Goal: Task Accomplishment & Management: Use online tool/utility

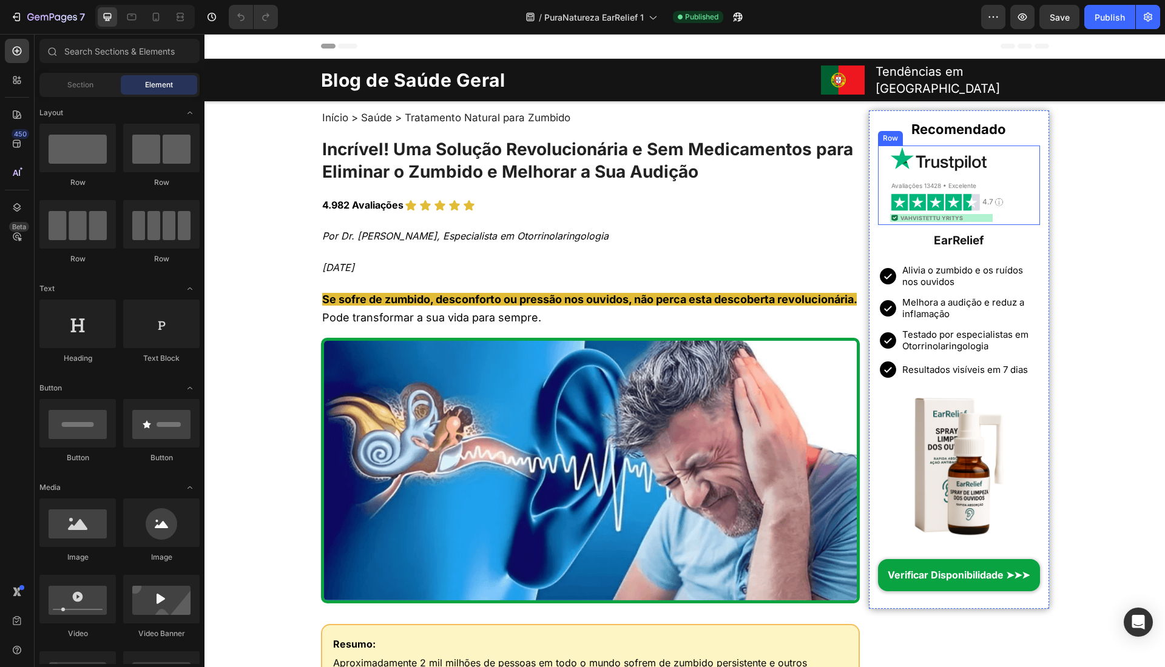
click at [963, 214] on div "Image Vahvistettu yritys Heading Row" at bounding box center [941, 218] width 102 height 8
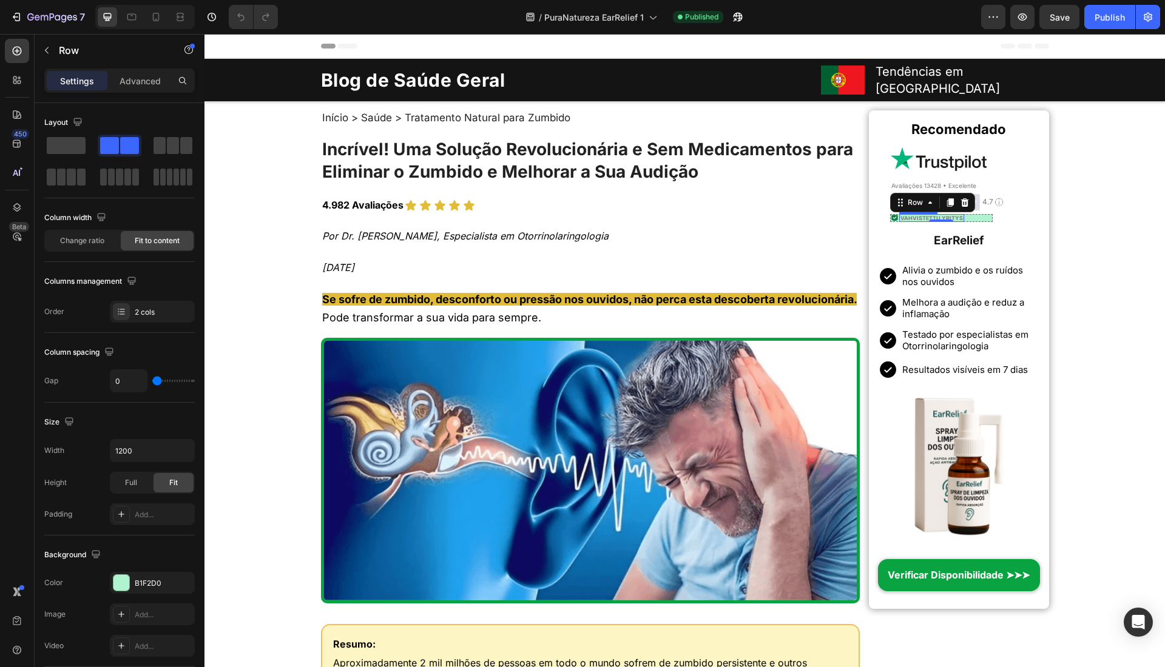
click at [916, 215] on span "Vahvistettu yritys" at bounding box center [931, 218] width 62 height 7
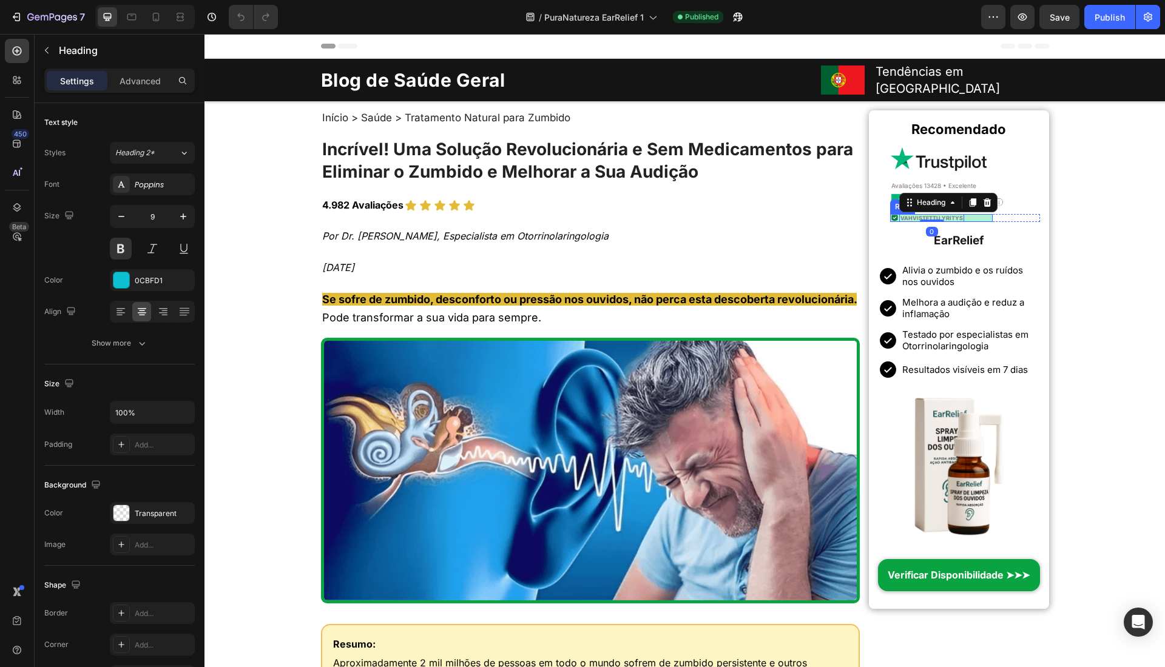
click at [963, 214] on div "Image Vahvistettu yritys Heading 0 Row" at bounding box center [941, 218] width 102 height 8
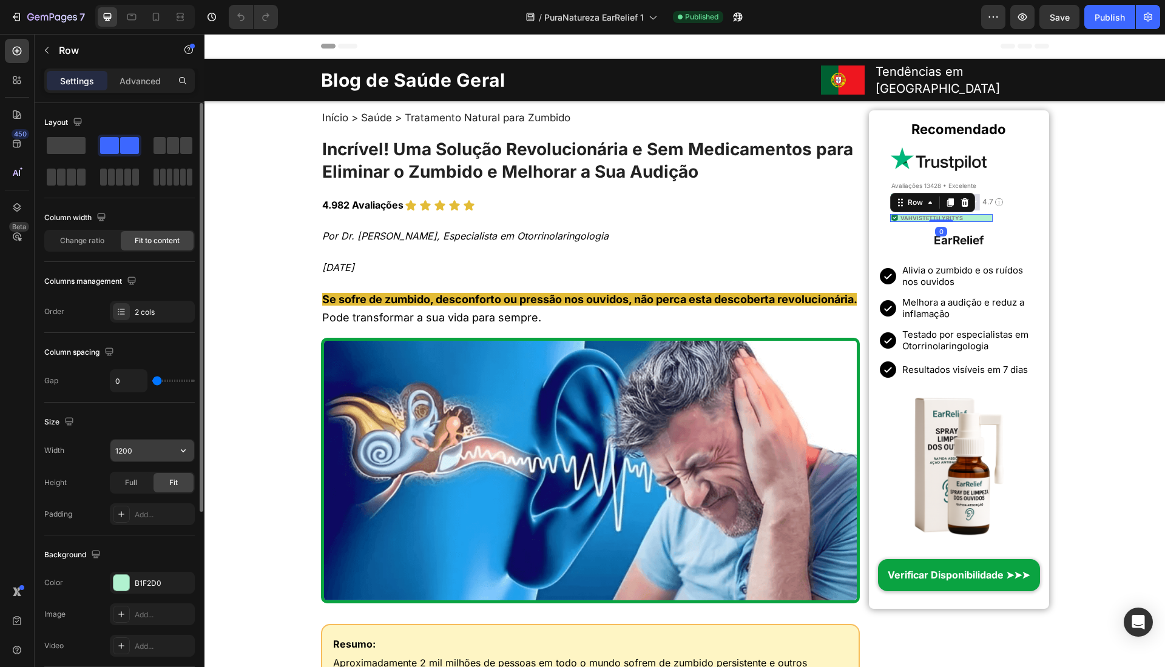
click at [171, 456] on input "1200" at bounding box center [152, 451] width 84 height 22
type input "auto"
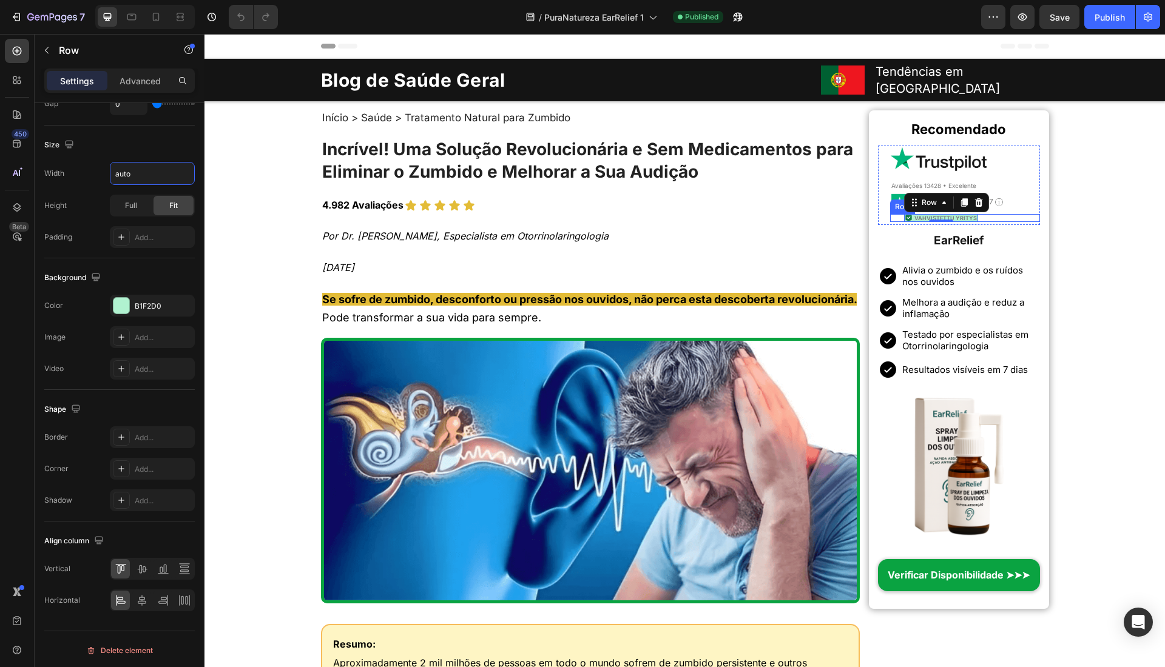
click at [990, 214] on div "Image Vahvistettu yritys Heading Row 0 Row" at bounding box center [964, 218] width 149 height 8
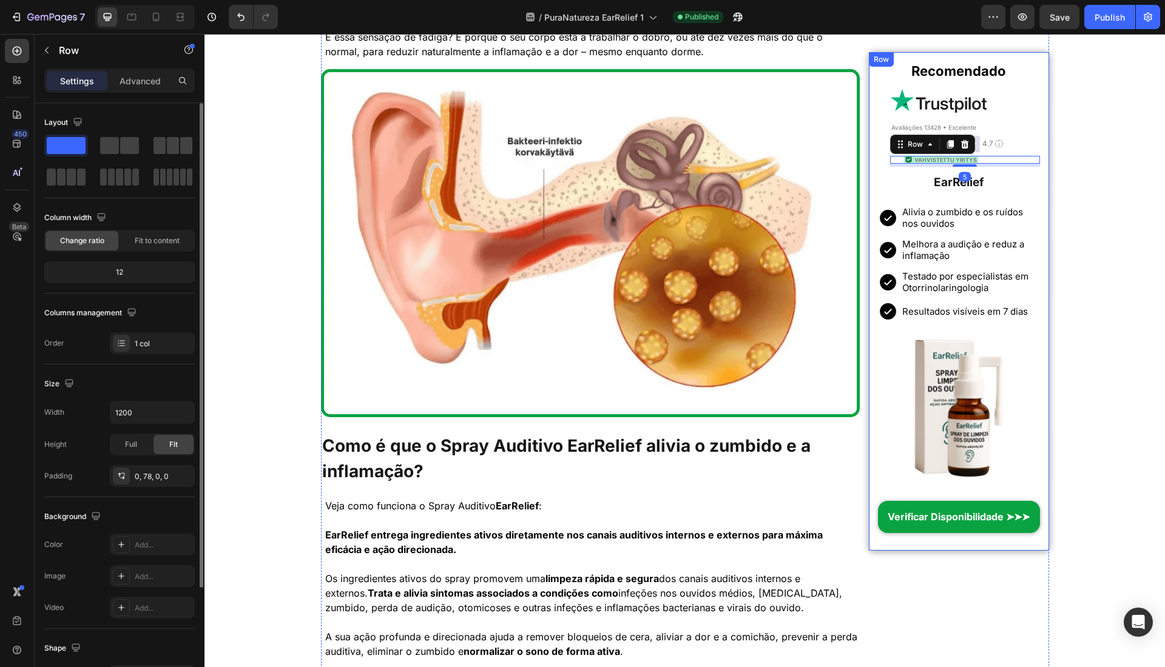
scroll to position [1509, 0]
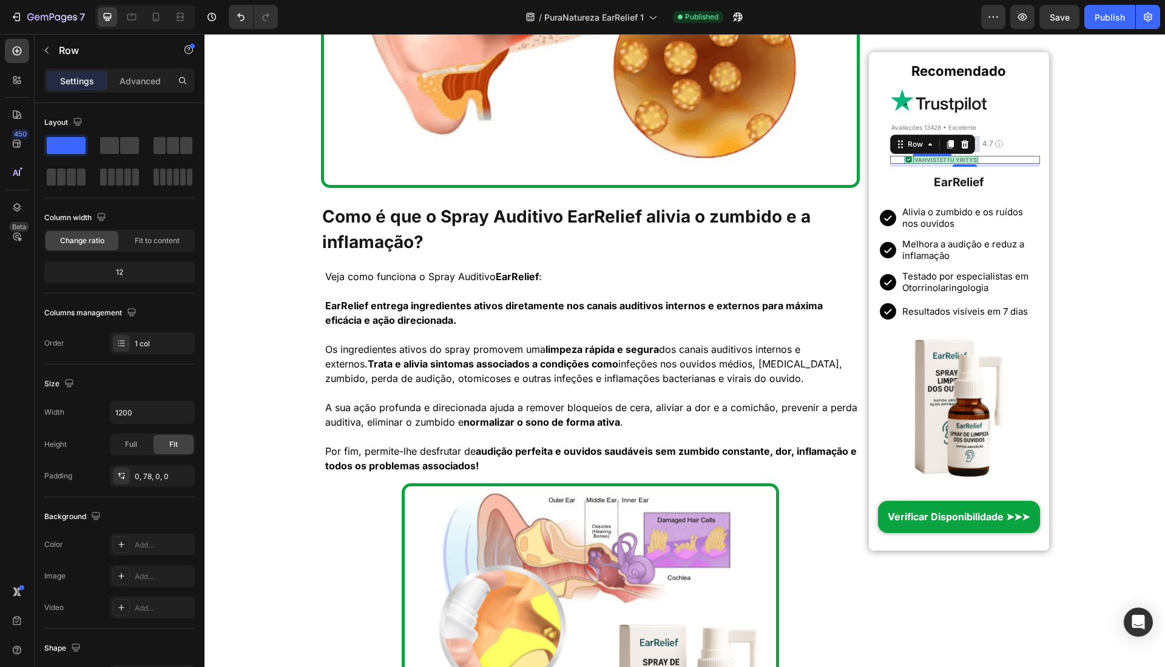
click at [943, 161] on span "Vahvistettu yritys" at bounding box center [945, 160] width 62 height 7
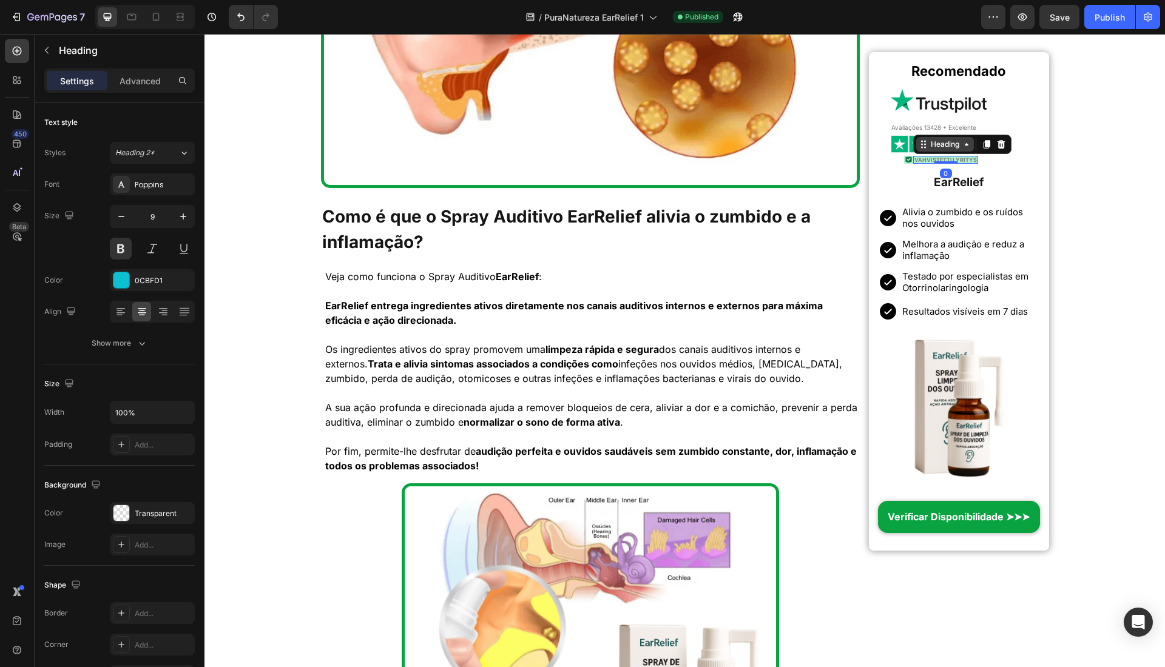
click at [929, 147] on div "Heading" at bounding box center [944, 144] width 33 height 11
drag, startPoint x: 933, startPoint y: 129, endPoint x: 880, endPoint y: 138, distance: 54.3
click at [933, 129] on div "Row 2 cols" at bounding box center [940, 122] width 52 height 19
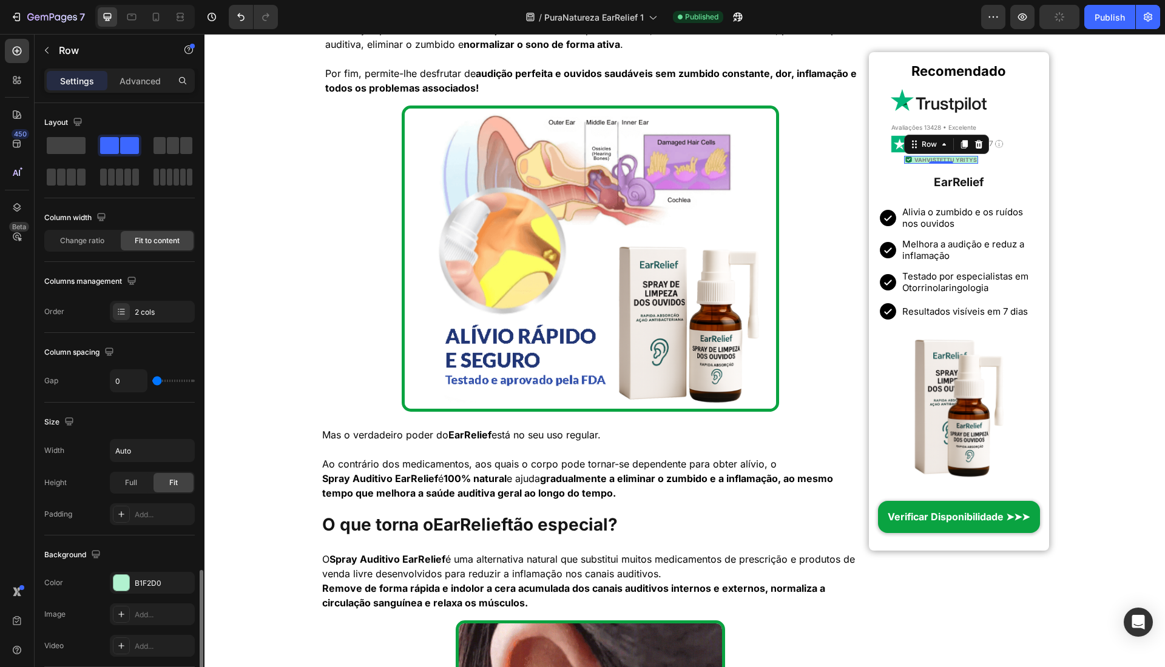
scroll to position [277, 0]
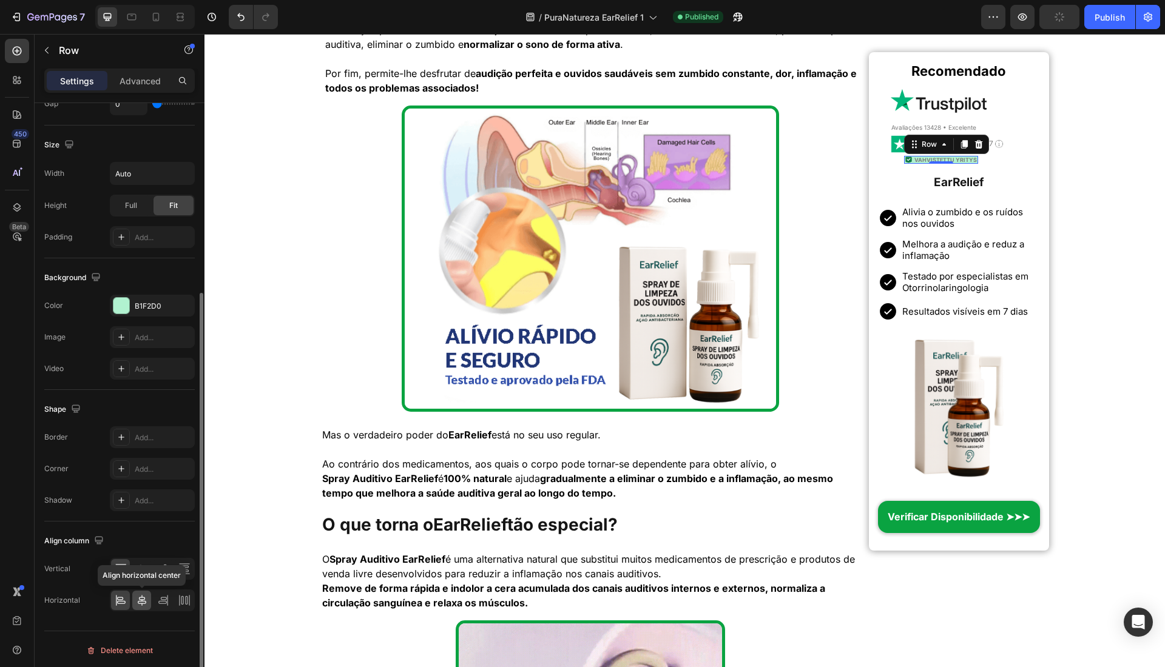
click at [138, 598] on icon at bounding box center [142, 601] width 12 height 12
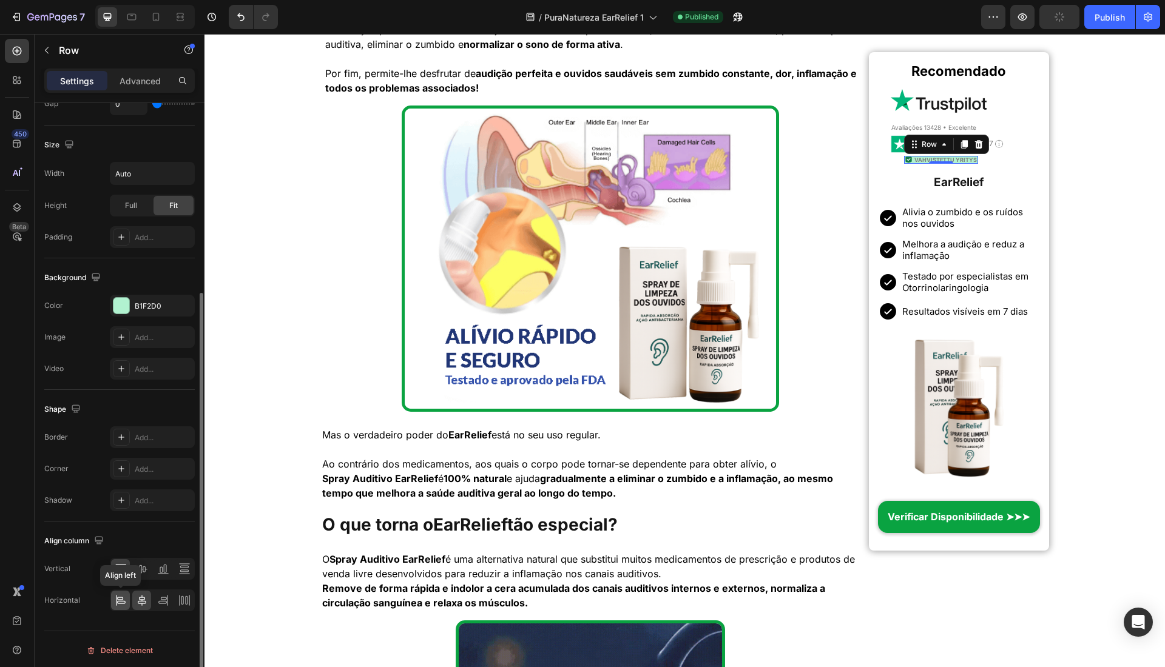
click at [127, 598] on div at bounding box center [120, 600] width 19 height 19
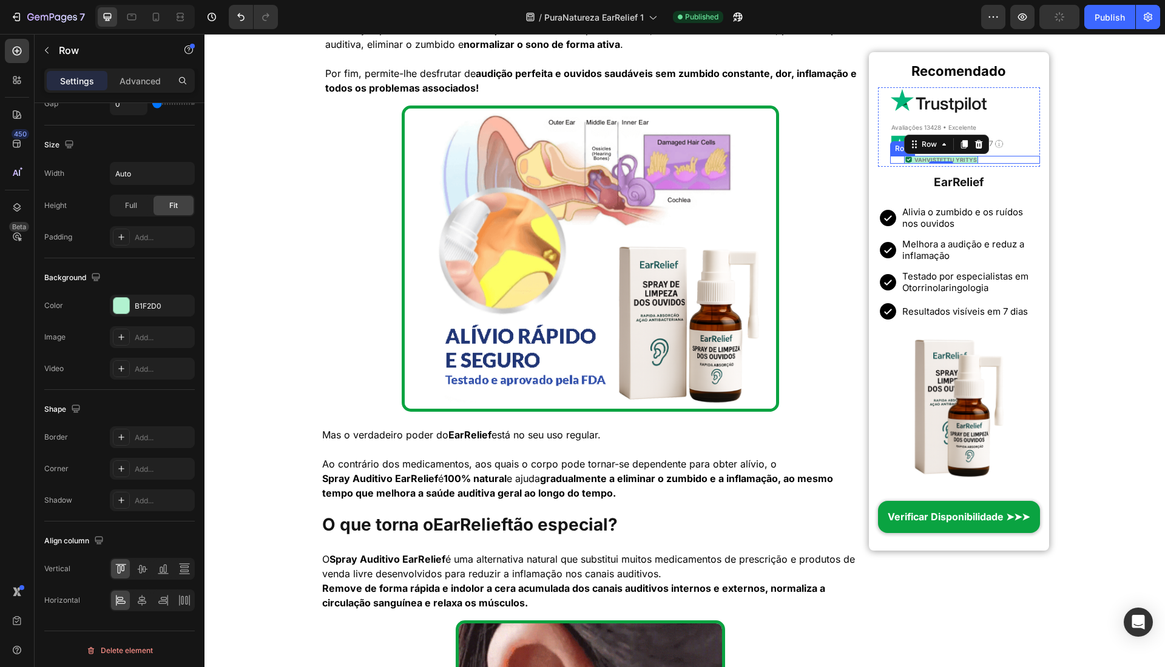
click at [893, 160] on div "Image Vahvistettu yritys Heading Row 0" at bounding box center [941, 160] width 102 height 8
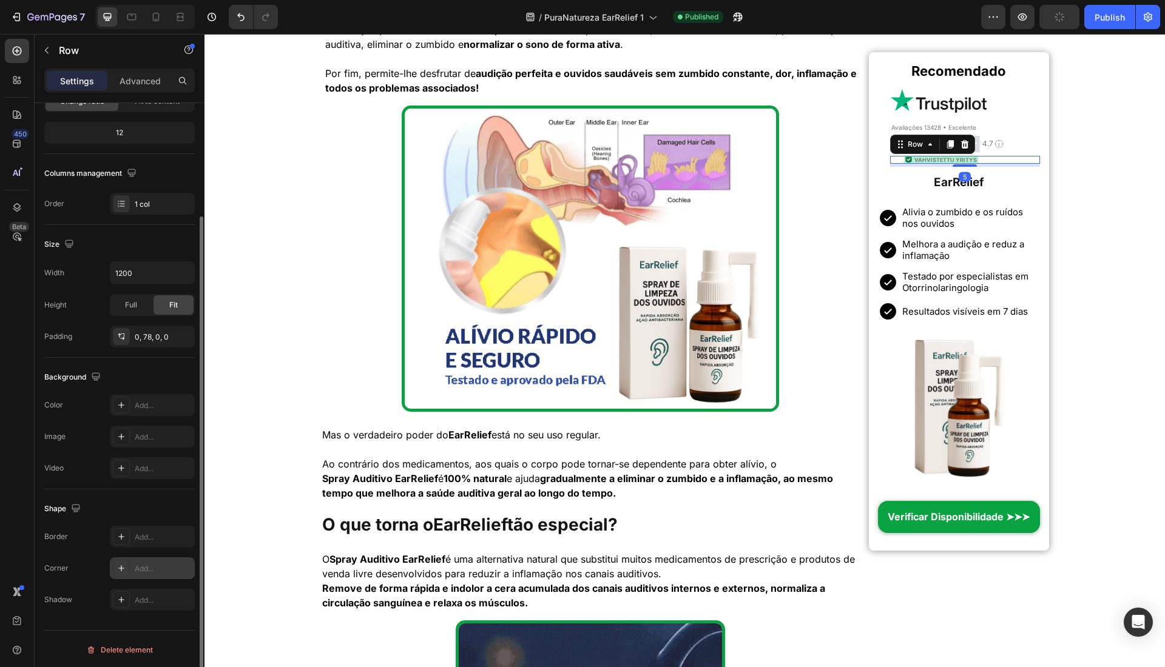
scroll to position [0, 0]
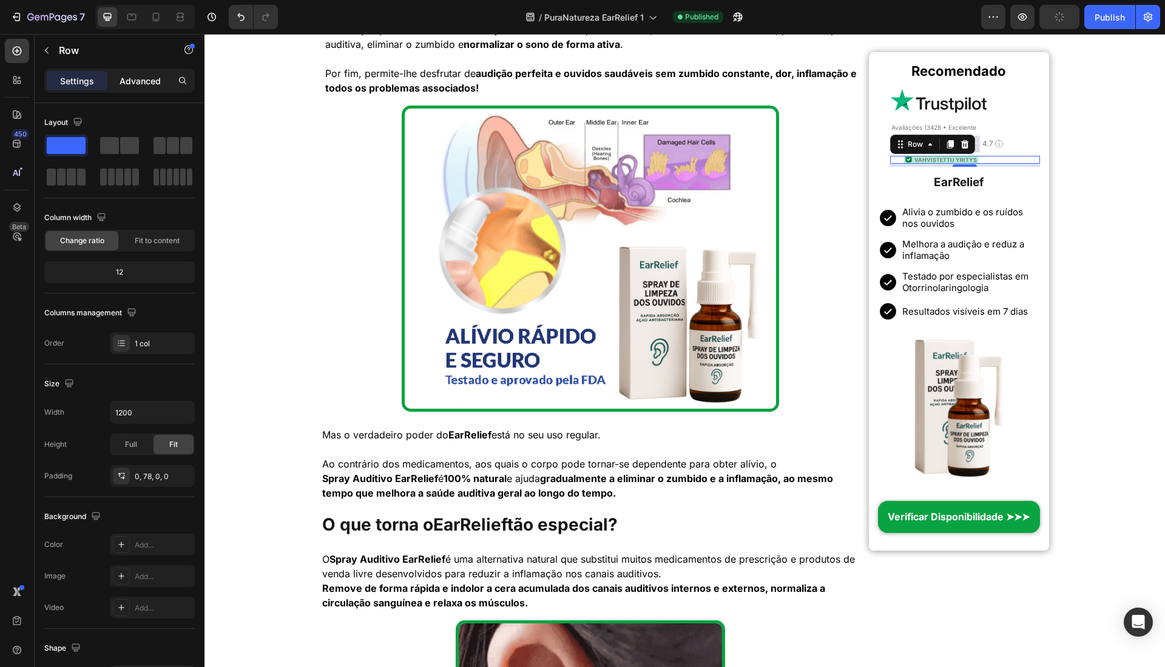
click at [124, 83] on p "Advanced" at bounding box center [140, 81] width 41 height 13
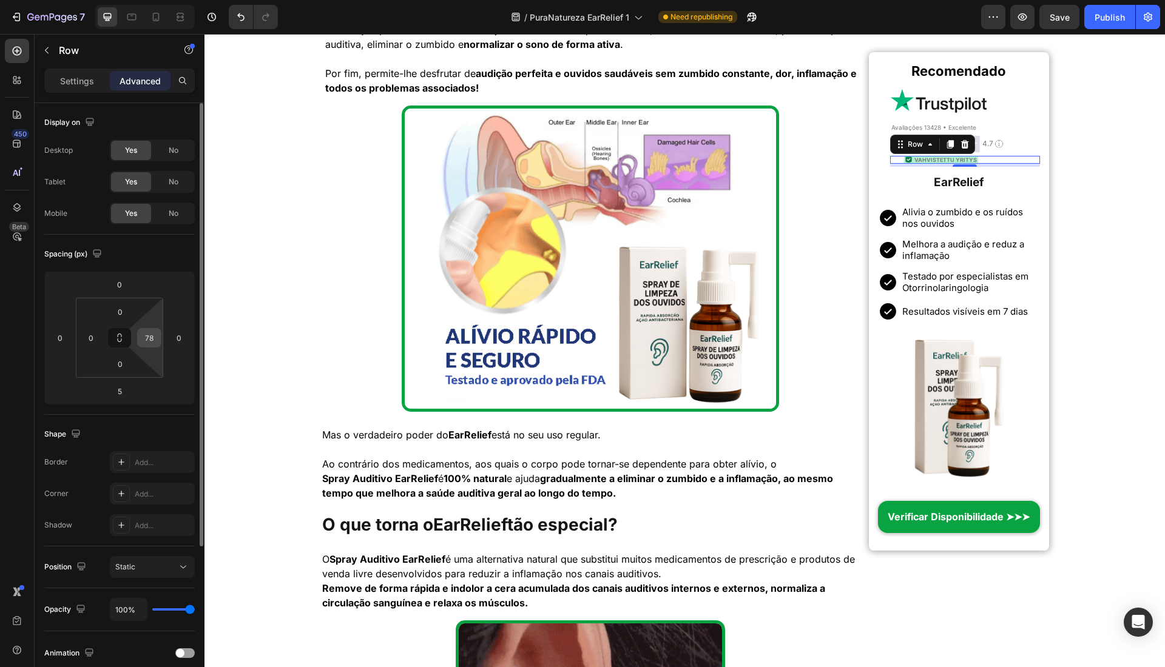
click at [152, 346] on div "78" at bounding box center [149, 337] width 24 height 19
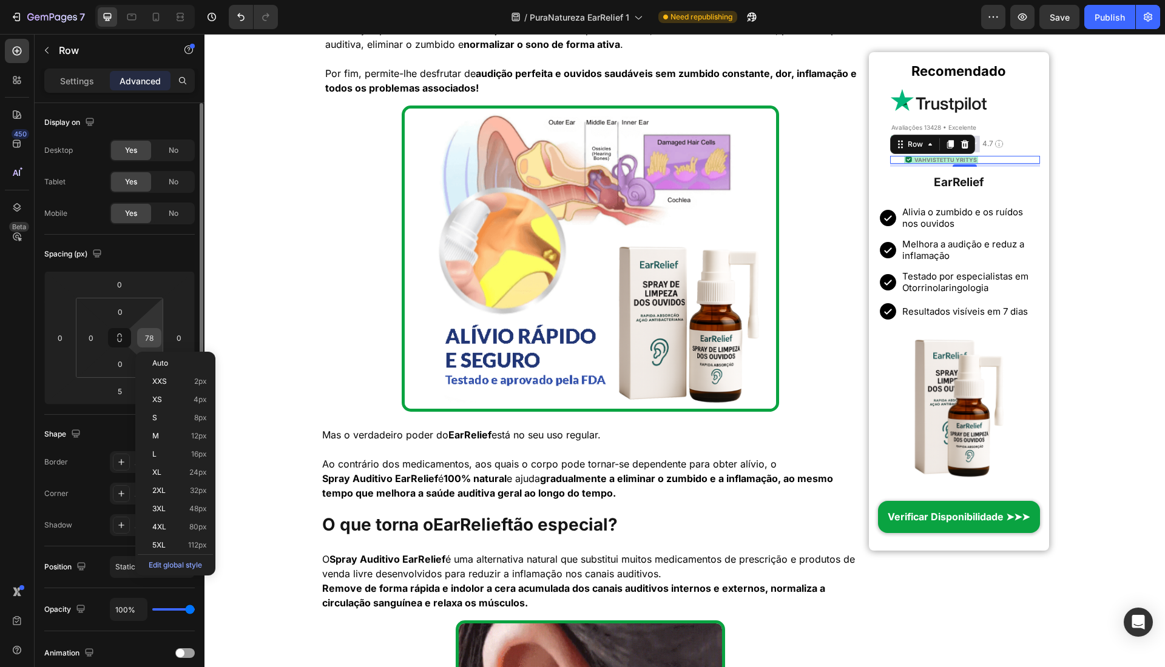
click at [152, 333] on input "78" at bounding box center [149, 338] width 18 height 18
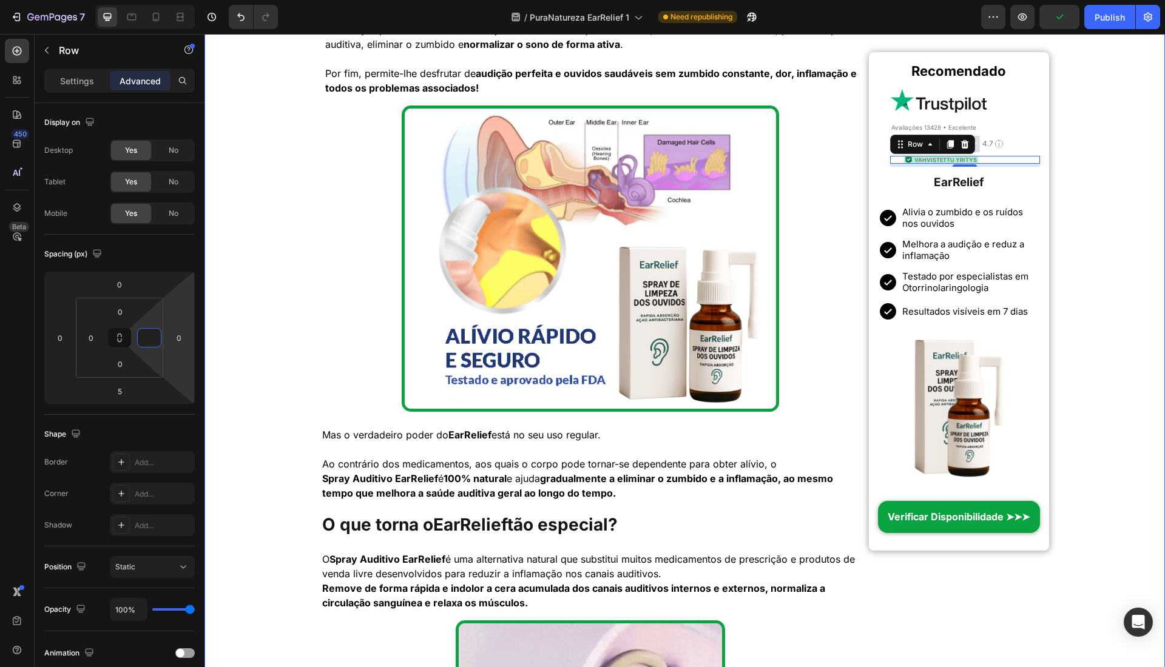
drag, startPoint x: 1093, startPoint y: 286, endPoint x: 1010, endPoint y: 163, distance: 149.1
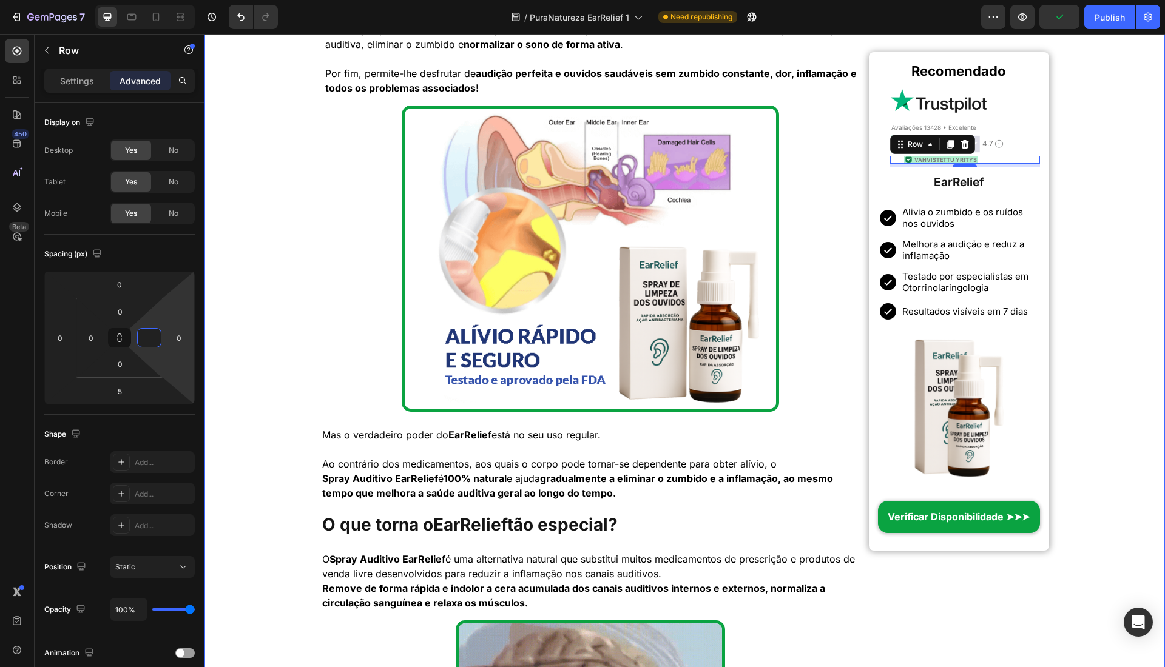
click at [1093, 286] on div "Início > Saúde > Tratamento Natural para Zumbido Heading Incrível! Uma Solução …" at bounding box center [684, 536] width 960 height 4640
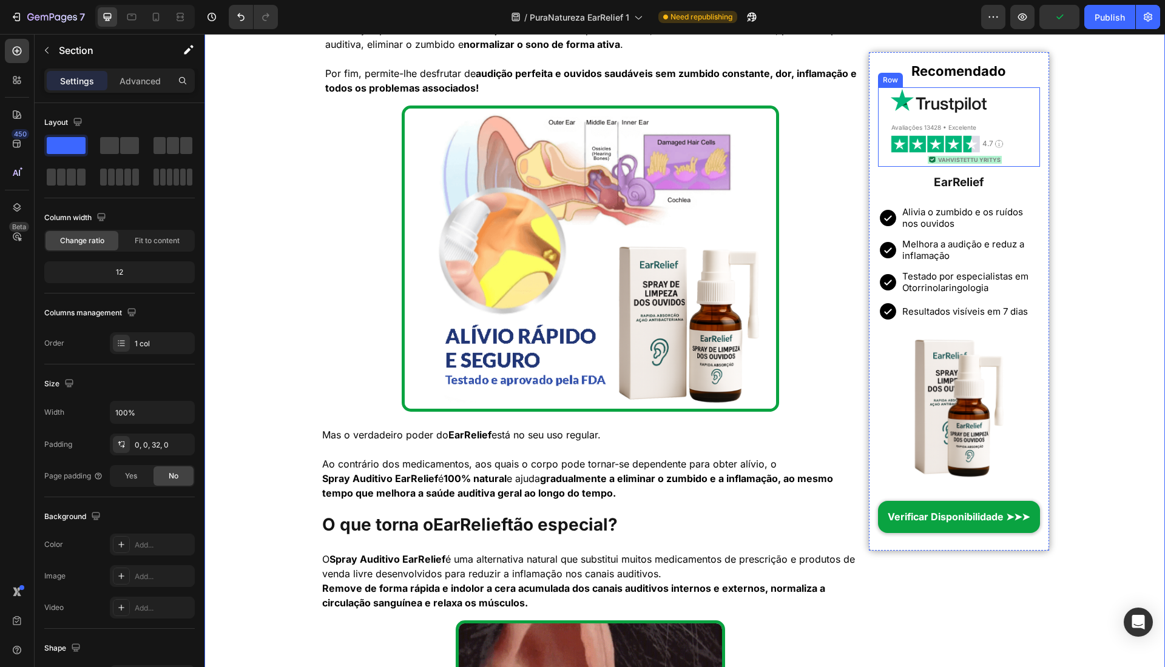
click at [1005, 160] on div "Image Vahvistettu yritys Heading Row" at bounding box center [964, 160] width 149 height 8
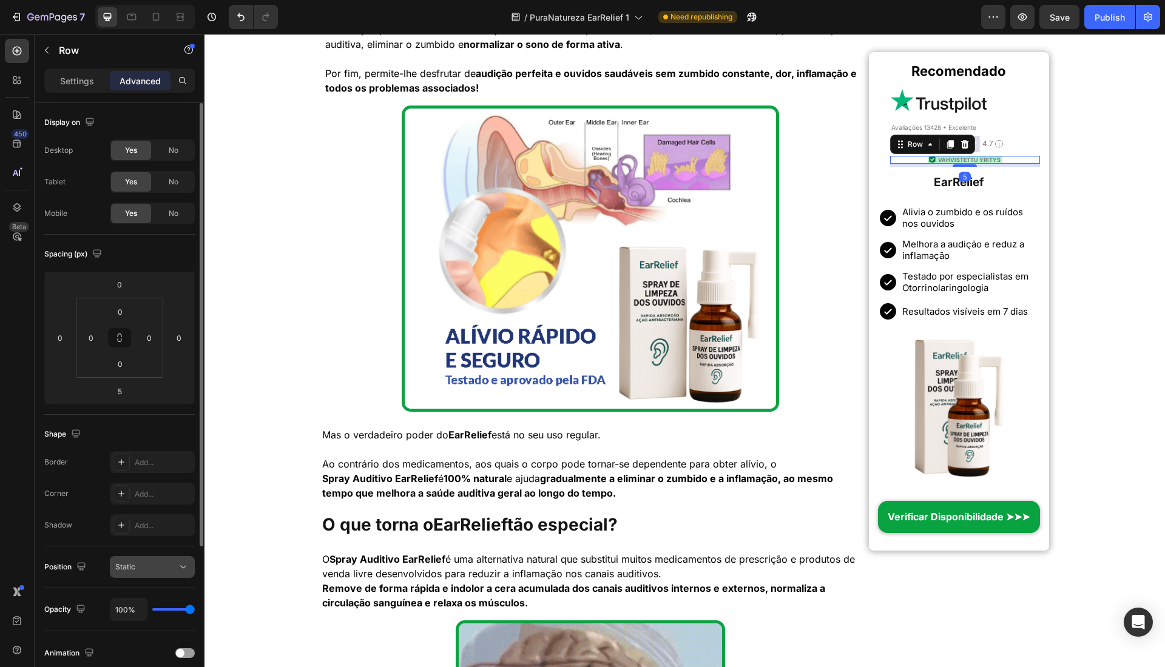
scroll to position [209, 0]
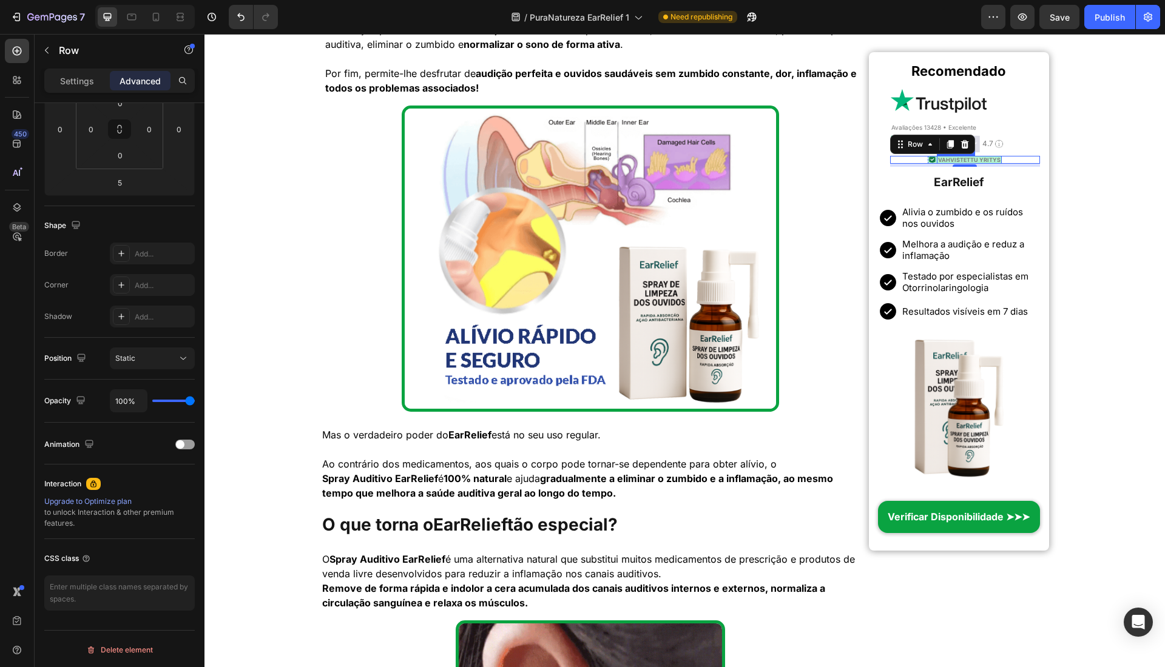
click at [939, 157] on span "Vahvistettu yritys" at bounding box center [969, 160] width 62 height 7
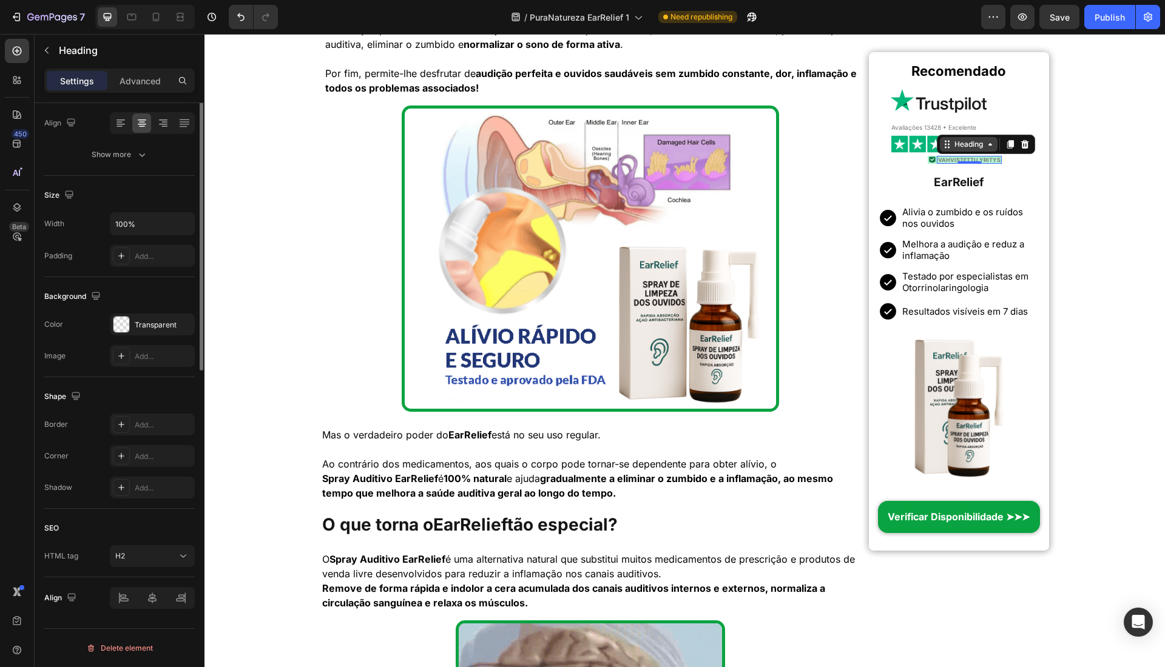
scroll to position [0, 0]
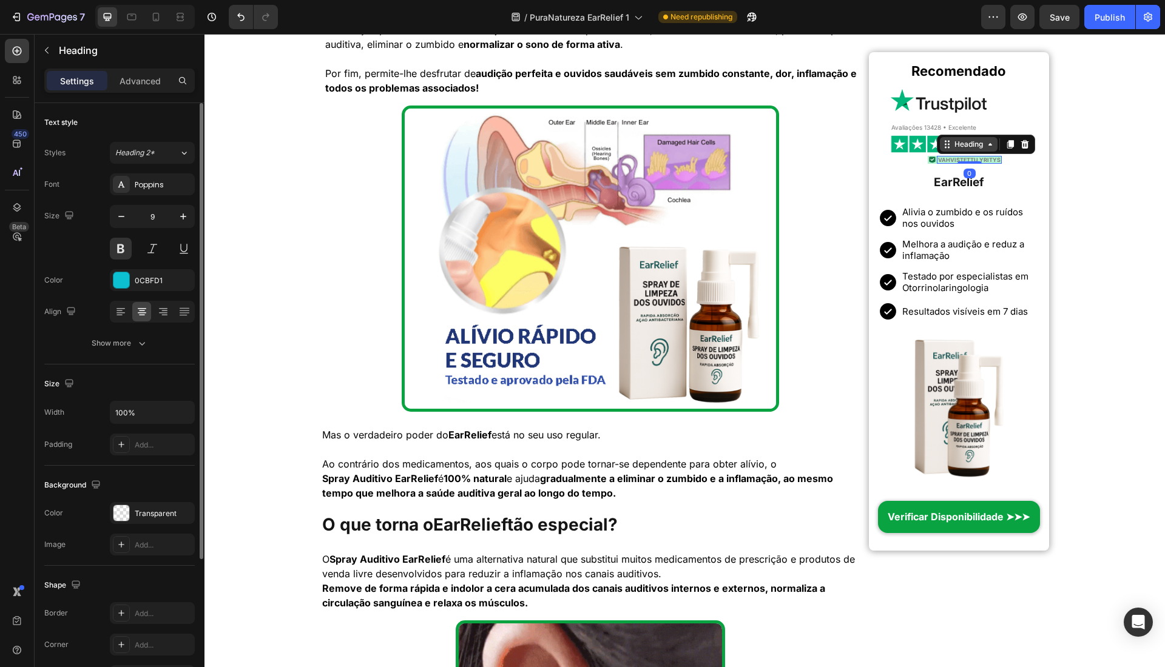
click at [945, 147] on icon at bounding box center [946, 147] width 2 height 2
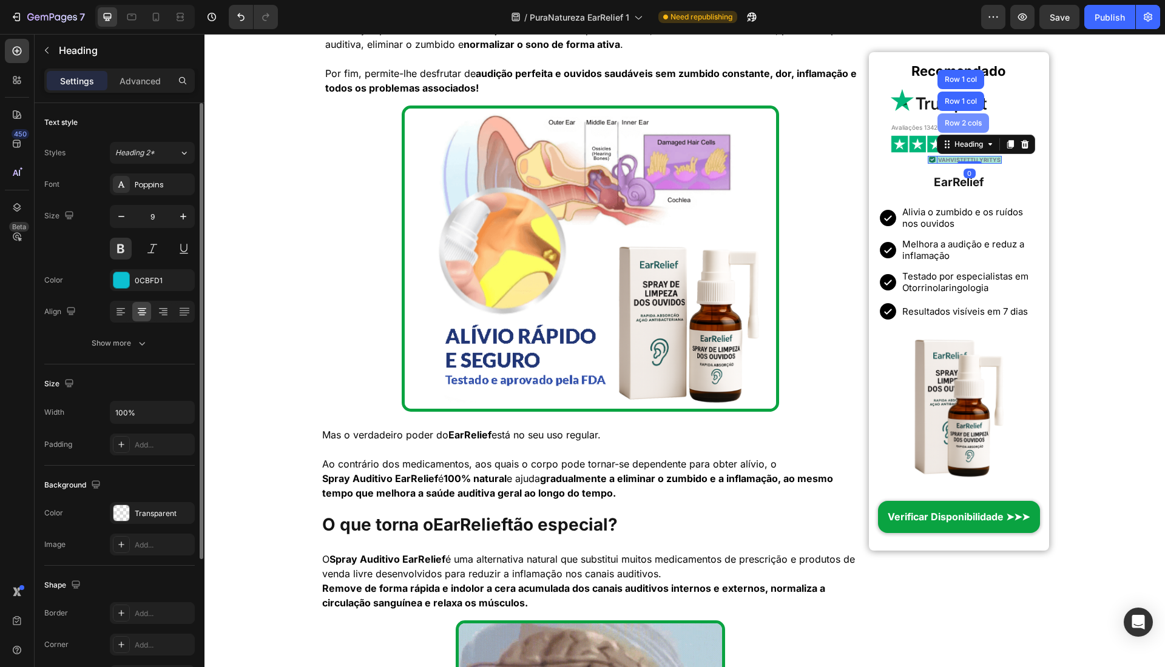
click at [952, 127] on div "Row 2 cols" at bounding box center [963, 122] width 52 height 19
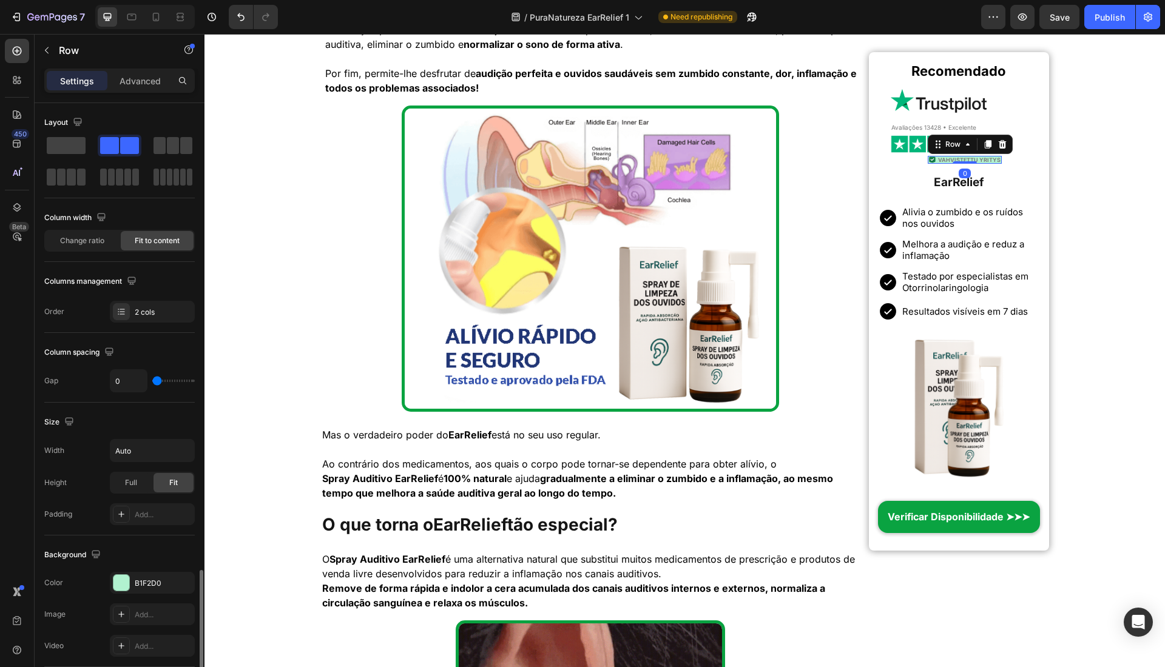
scroll to position [277, 0]
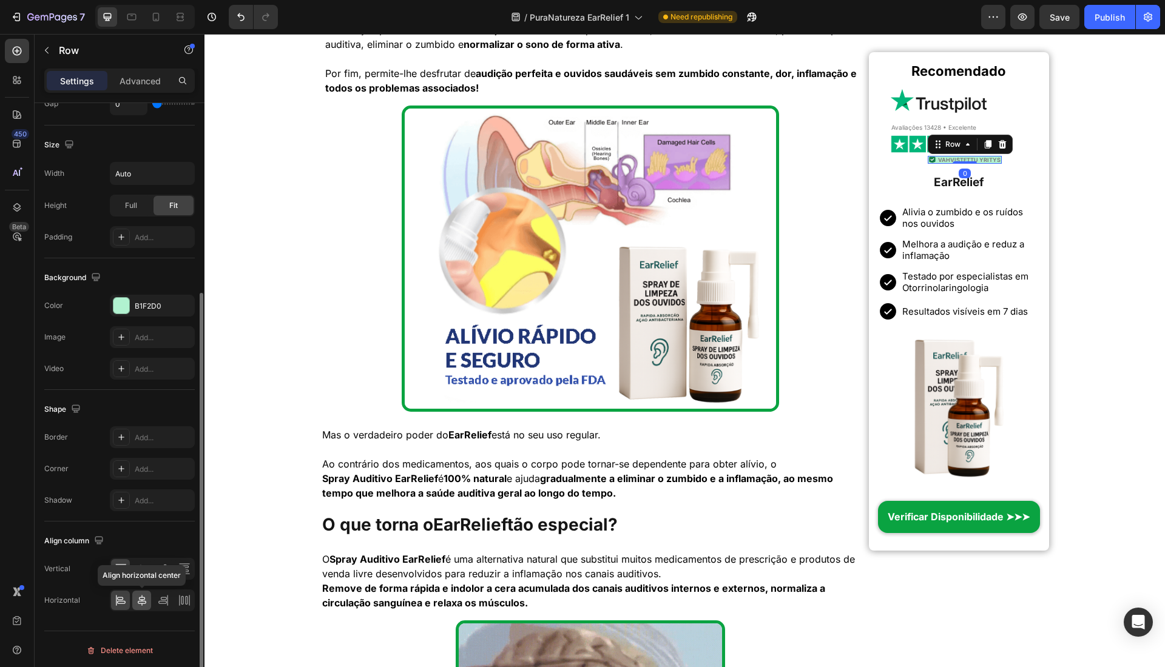
click at [139, 597] on icon at bounding box center [142, 600] width 8 height 11
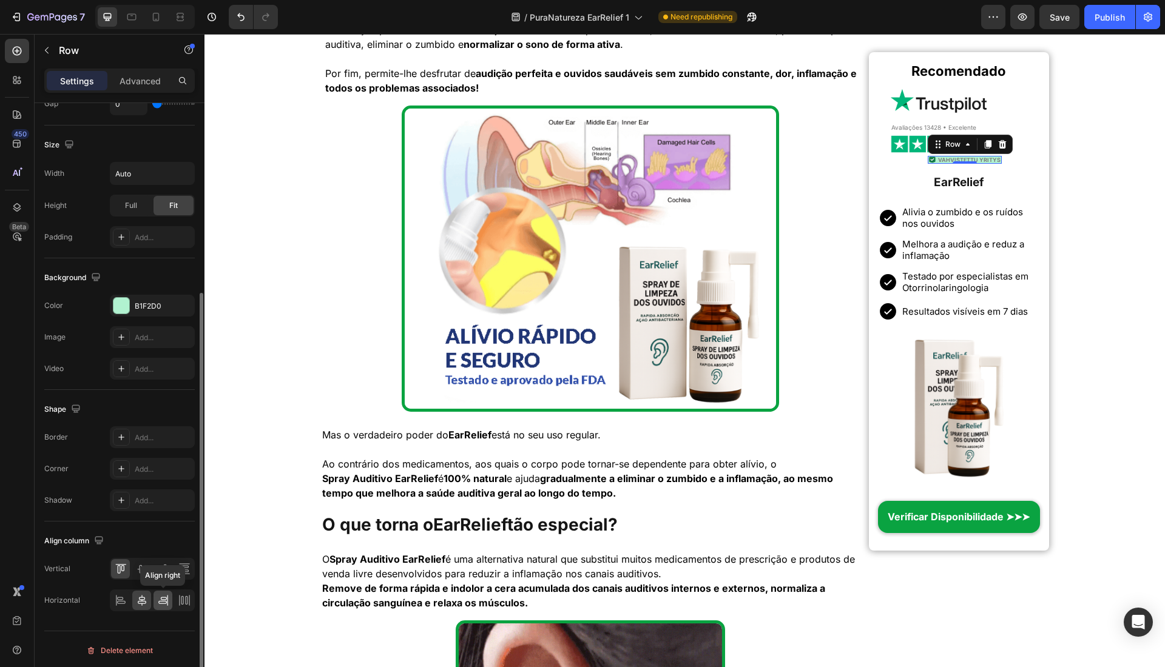
click at [155, 600] on div at bounding box center [162, 600] width 19 height 19
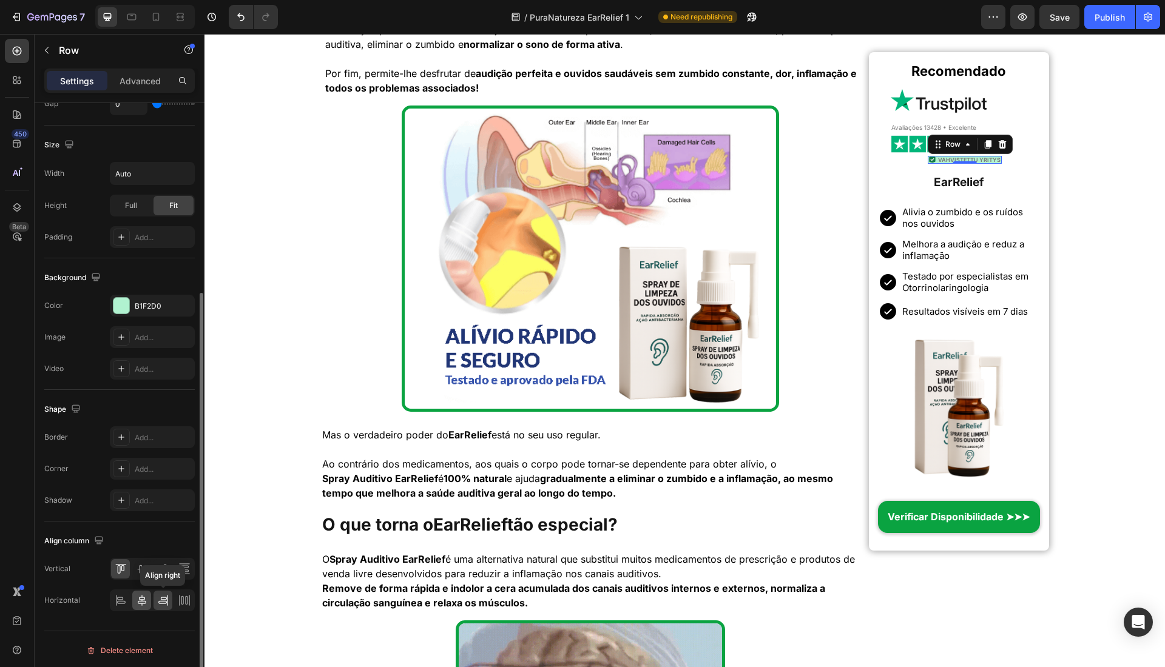
click at [136, 598] on icon at bounding box center [142, 601] width 12 height 12
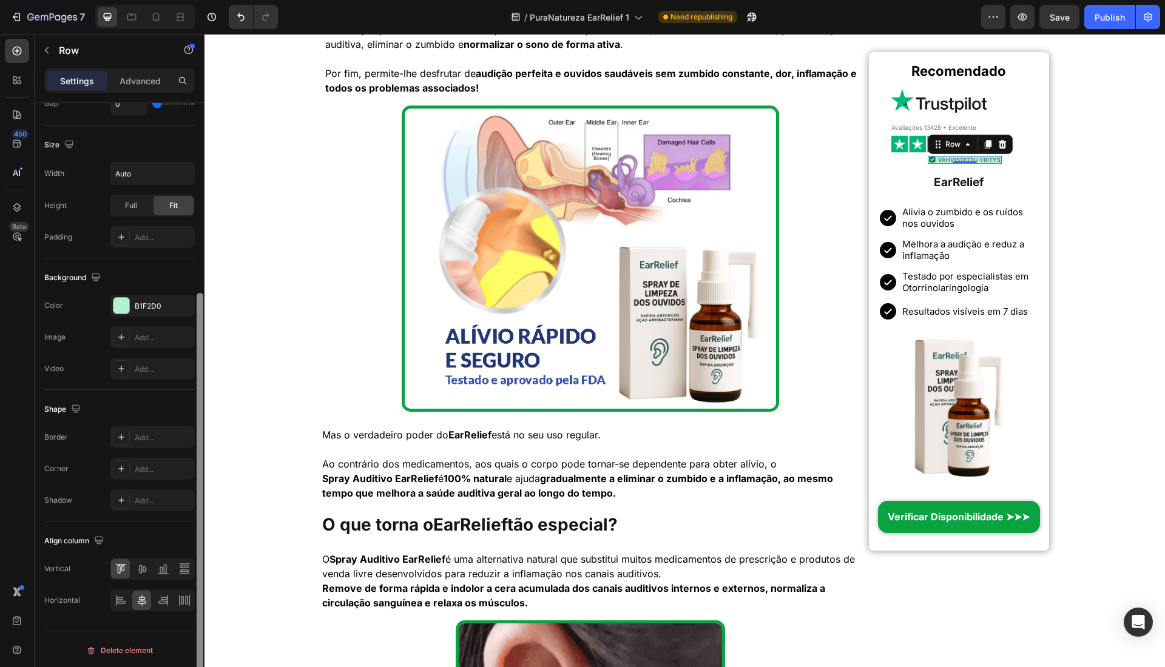
click at [203, 596] on div at bounding box center [200, 497] width 7 height 409
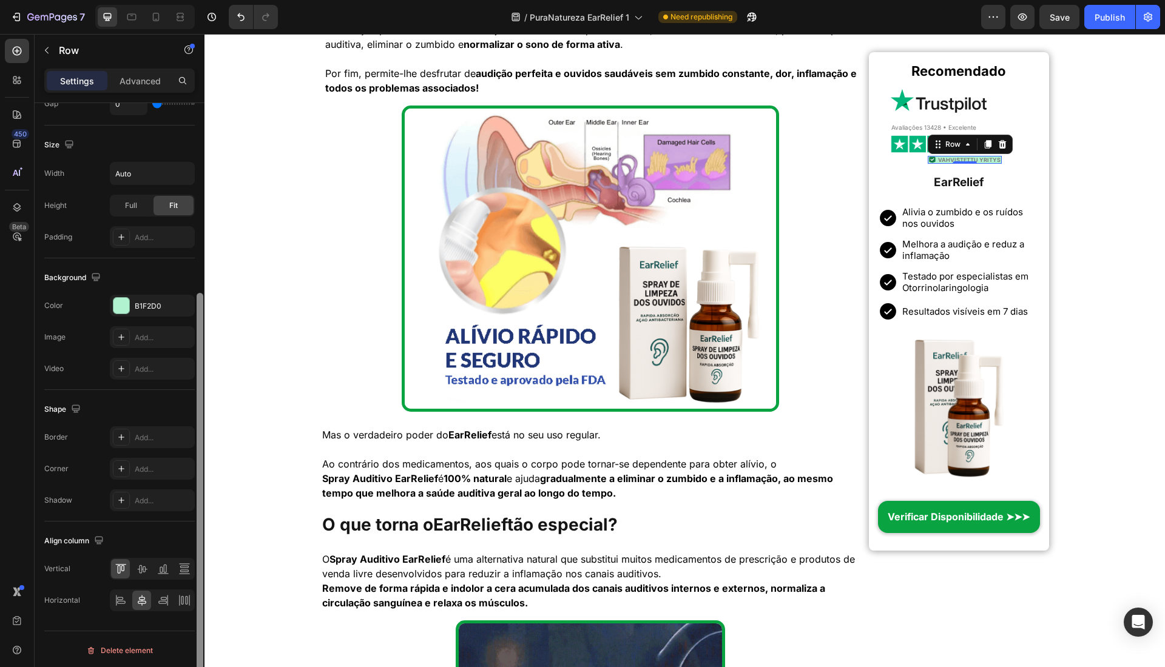
click at [199, 596] on div at bounding box center [200, 497] width 7 height 409
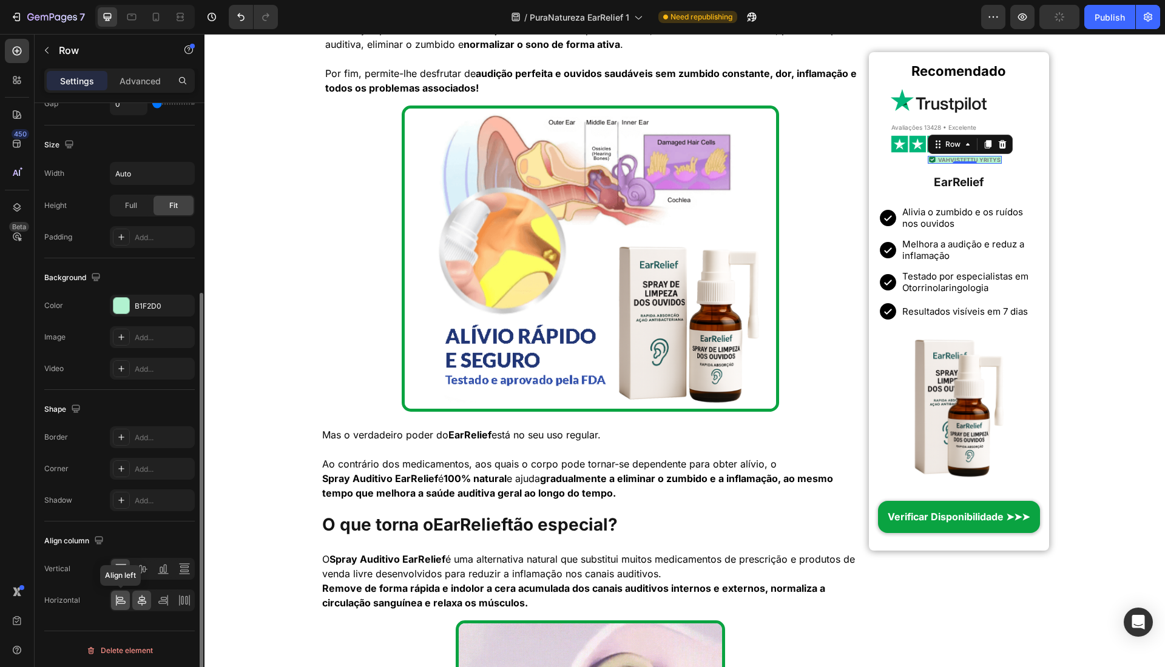
click at [123, 597] on icon at bounding box center [121, 601] width 12 height 12
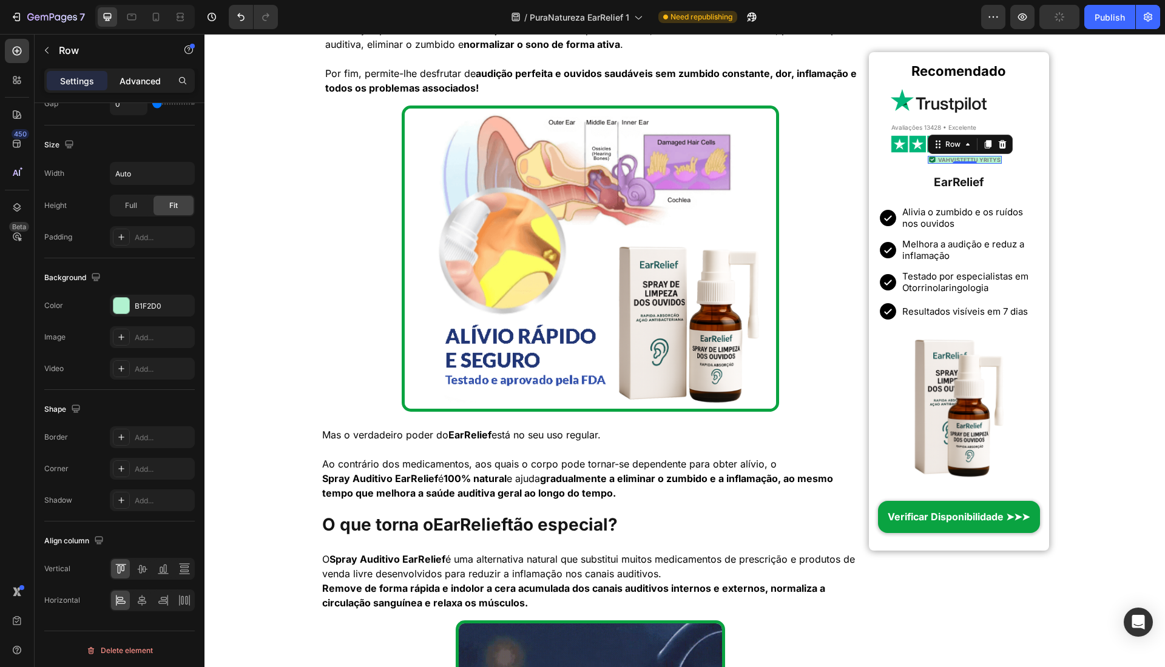
click at [132, 79] on p "Advanced" at bounding box center [140, 81] width 41 height 13
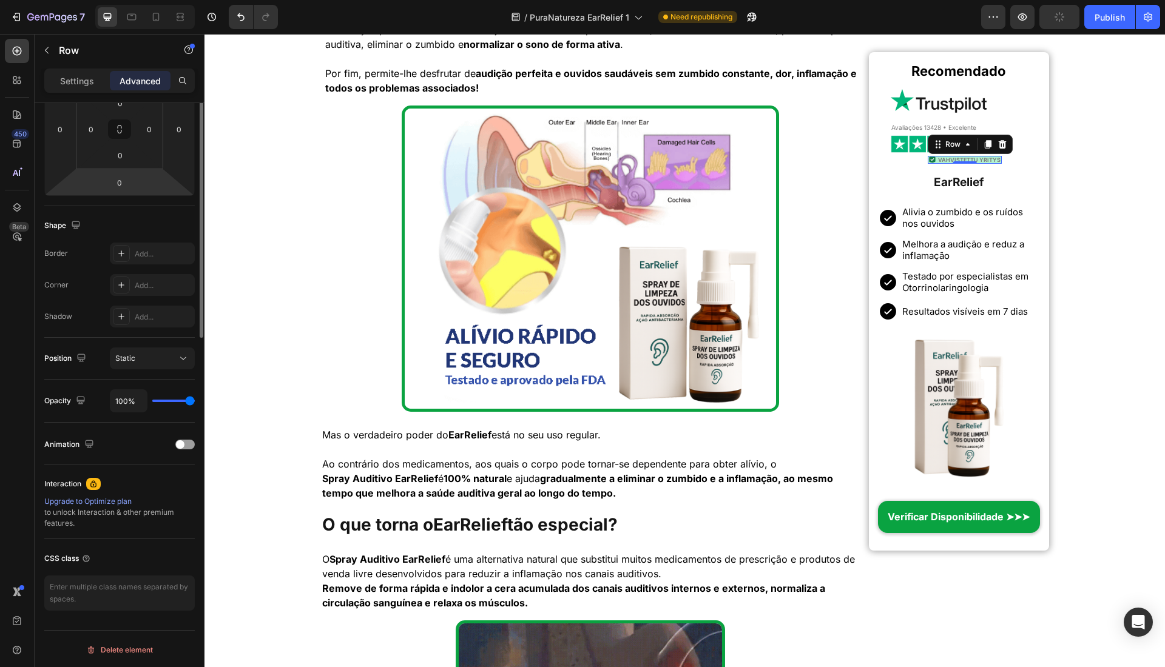
scroll to position [0, 0]
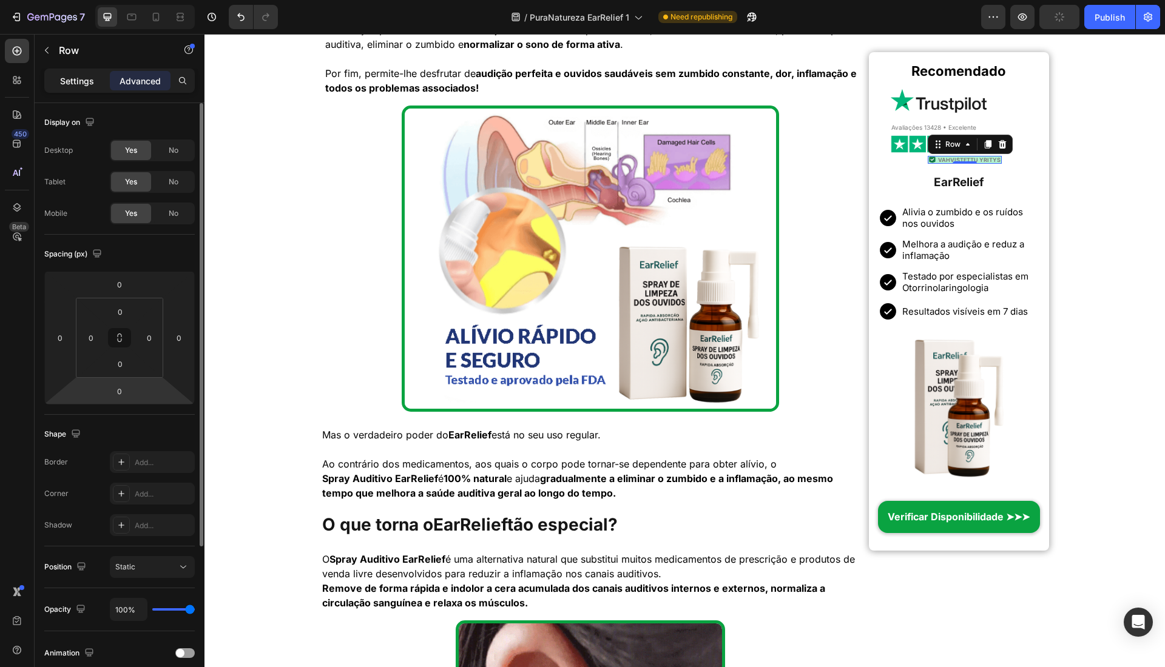
click at [70, 75] on p "Settings" at bounding box center [77, 81] width 34 height 13
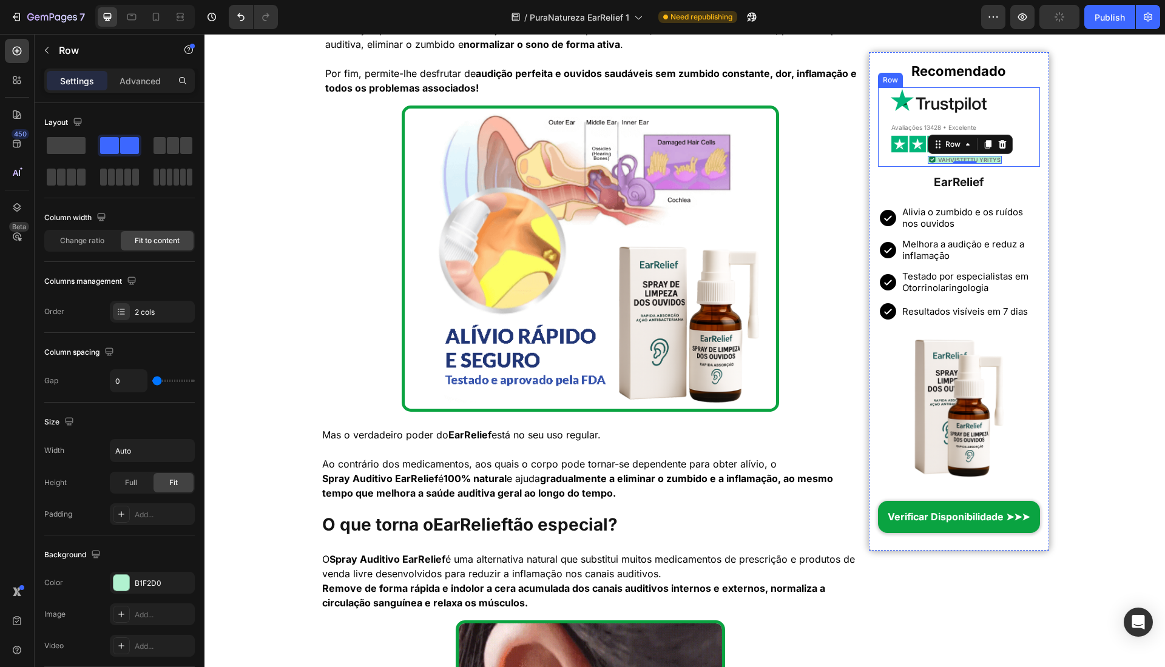
click at [948, 160] on span "Vahvistettu yritys" at bounding box center [969, 160] width 62 height 7
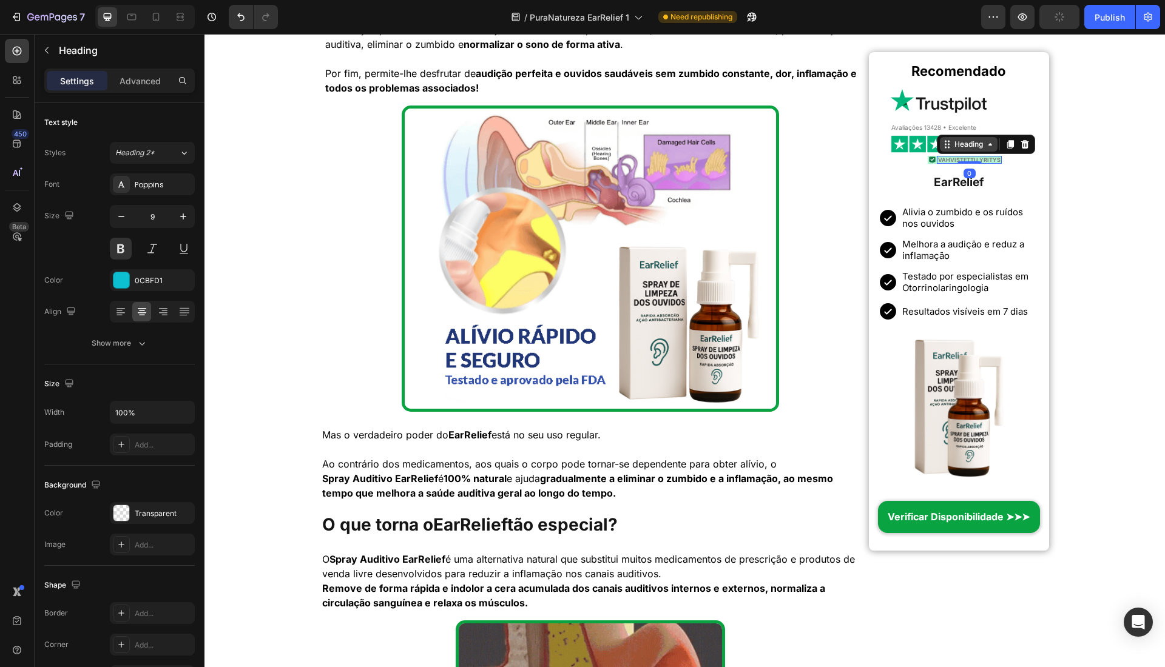
click at [952, 144] on div "Heading" at bounding box center [968, 144] width 33 height 11
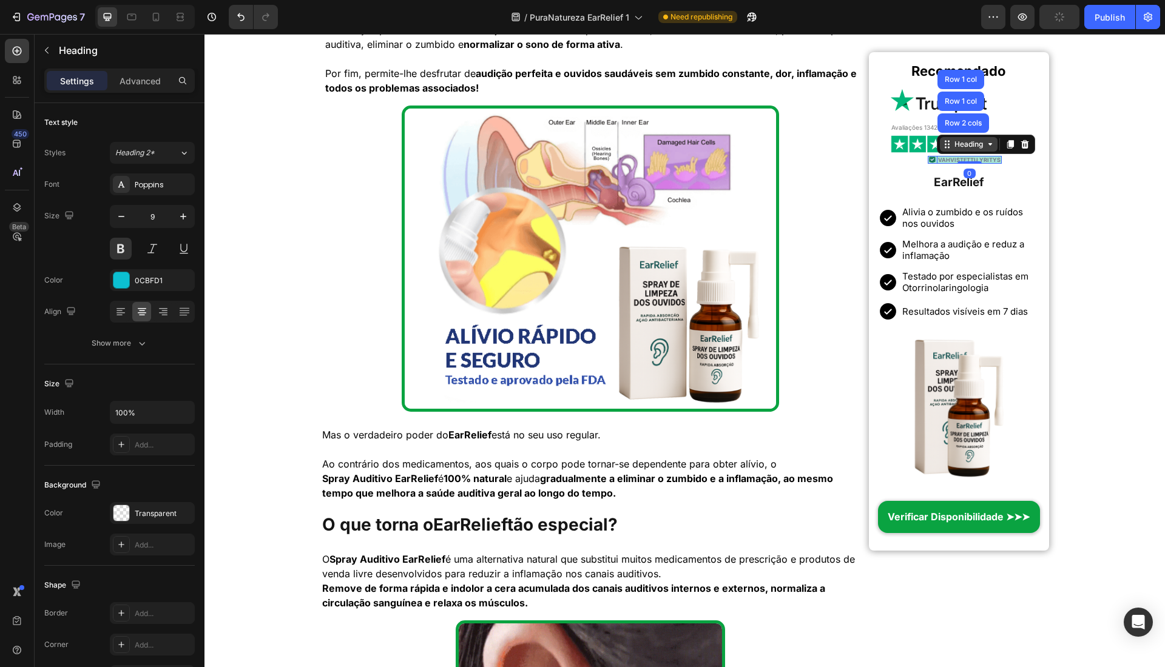
click at [956, 131] on div "Row 2 cols" at bounding box center [963, 122] width 52 height 19
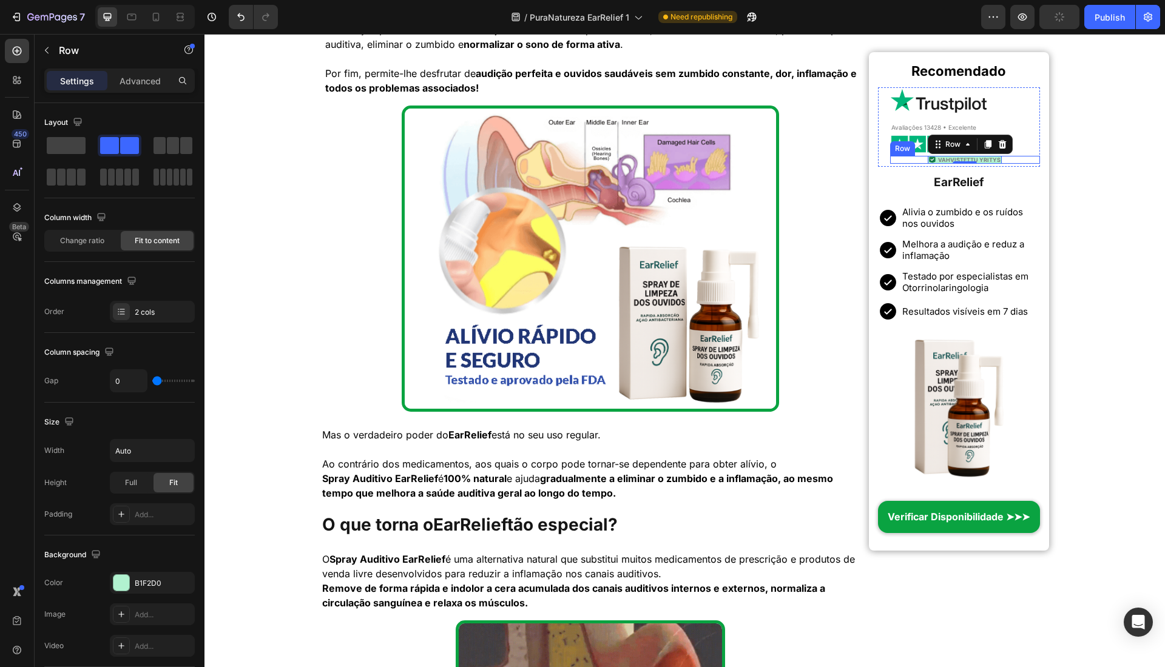
click at [916, 159] on div "Image Vahvistettu yritys Heading Row 0" at bounding box center [964, 160] width 149 height 8
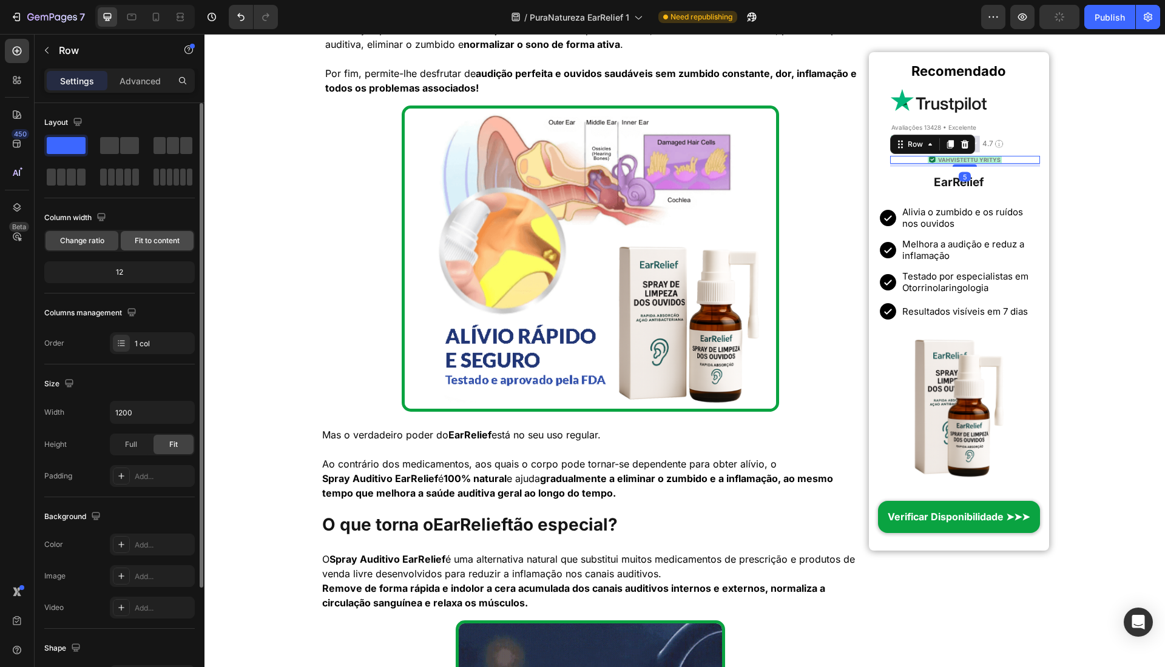
click at [164, 247] on div "Fit to content" at bounding box center [157, 240] width 73 height 19
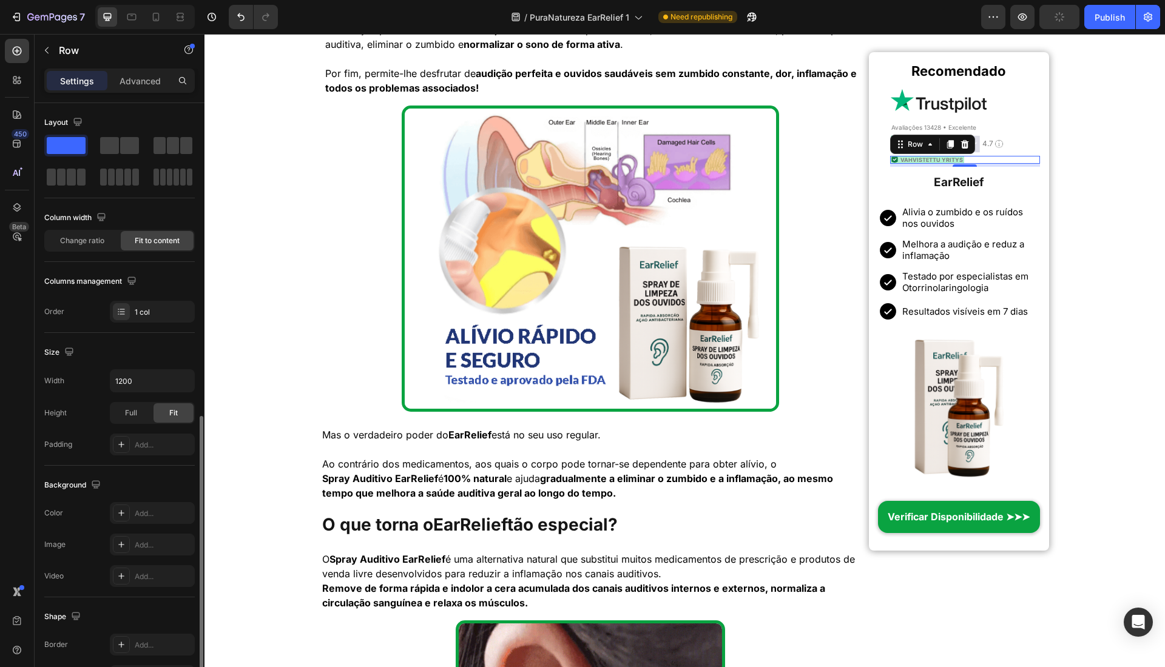
scroll to position [177, 0]
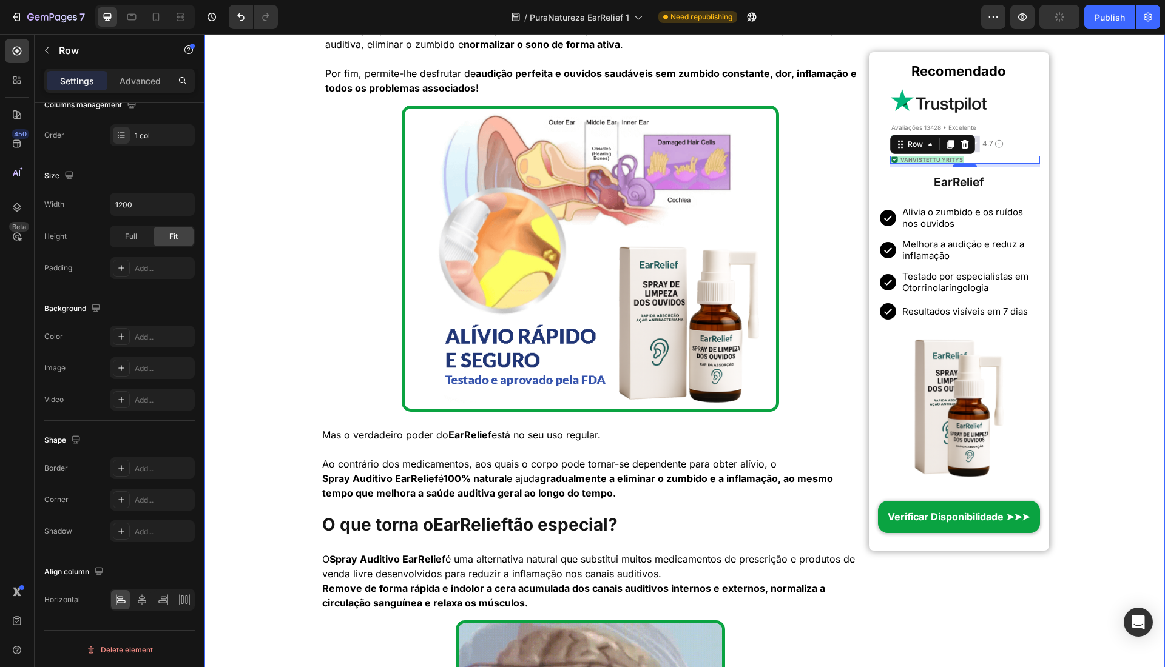
click at [1059, 285] on div "Início > Saúde > Tratamento Natural para Zumbido Heading Incrível! Uma Solução …" at bounding box center [684, 536] width 960 height 4640
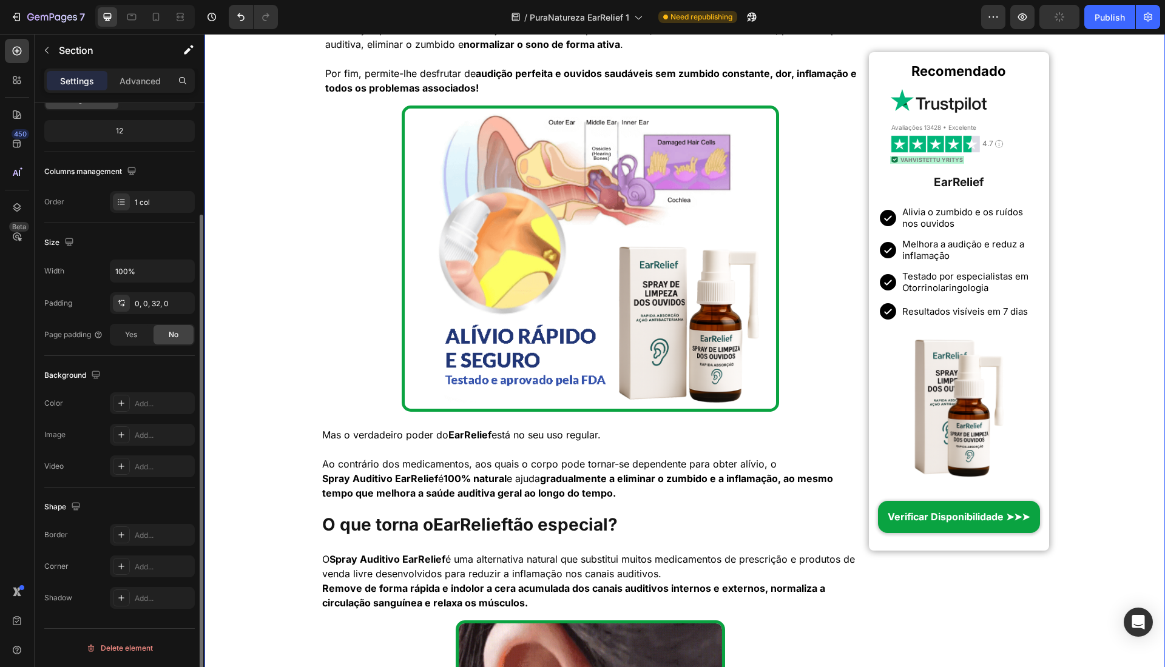
scroll to position [0, 0]
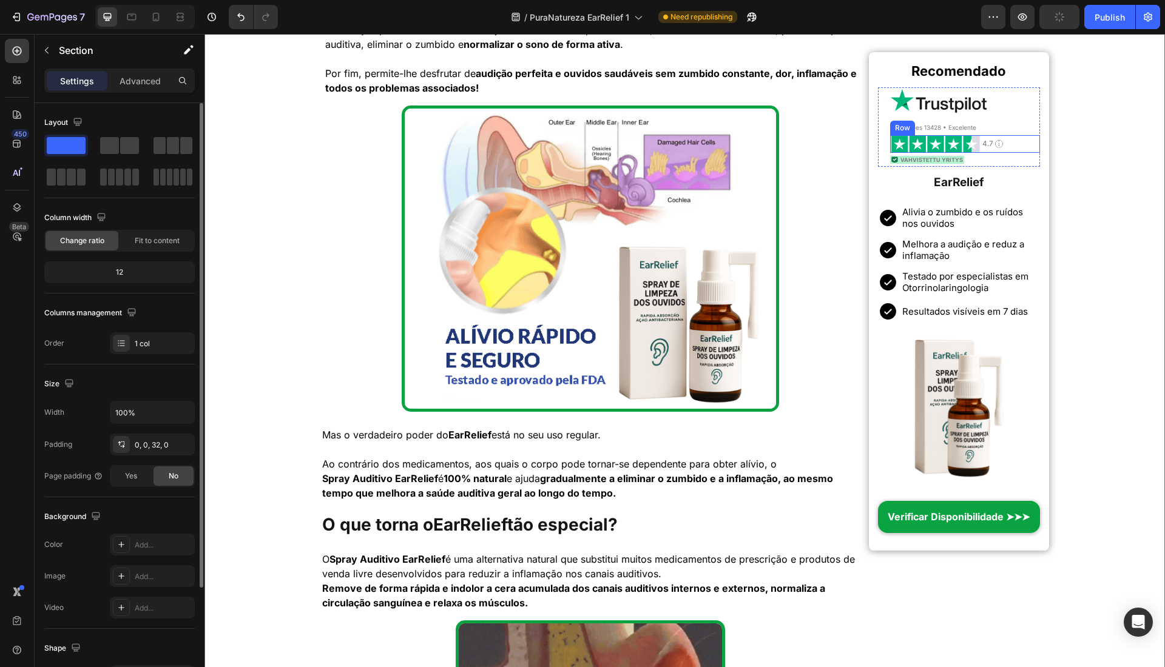
click at [1019, 147] on div "Image 4.7 Heading Image Row" at bounding box center [964, 144] width 149 height 18
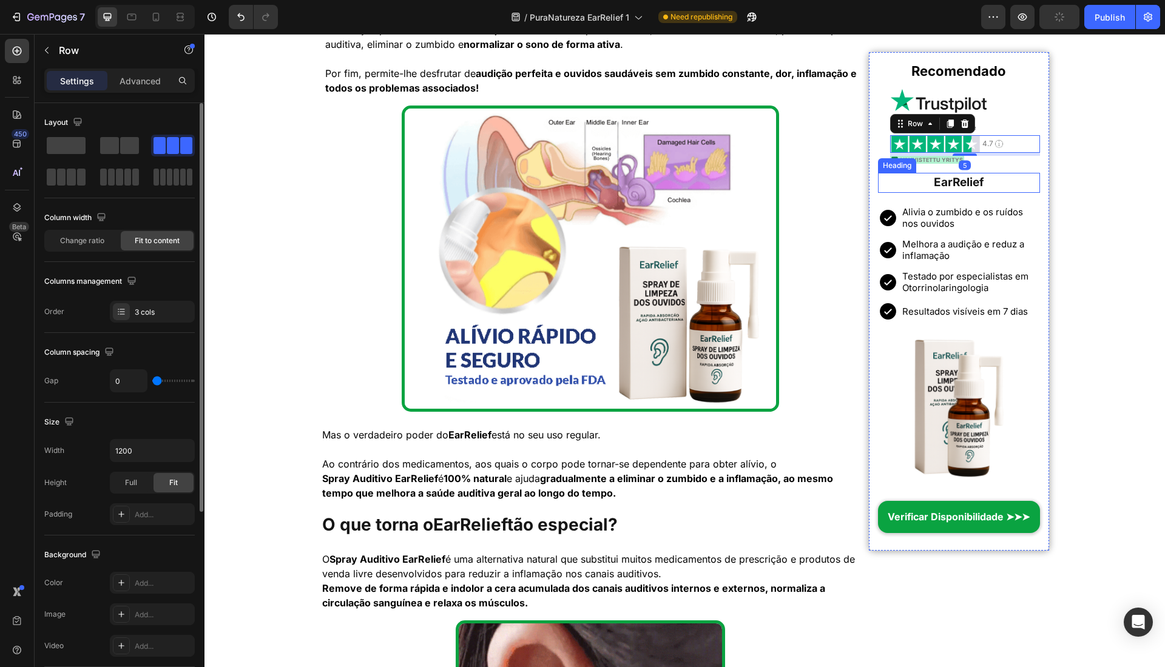
click at [1014, 184] on h1 "EarRelief" at bounding box center [958, 183] width 161 height 20
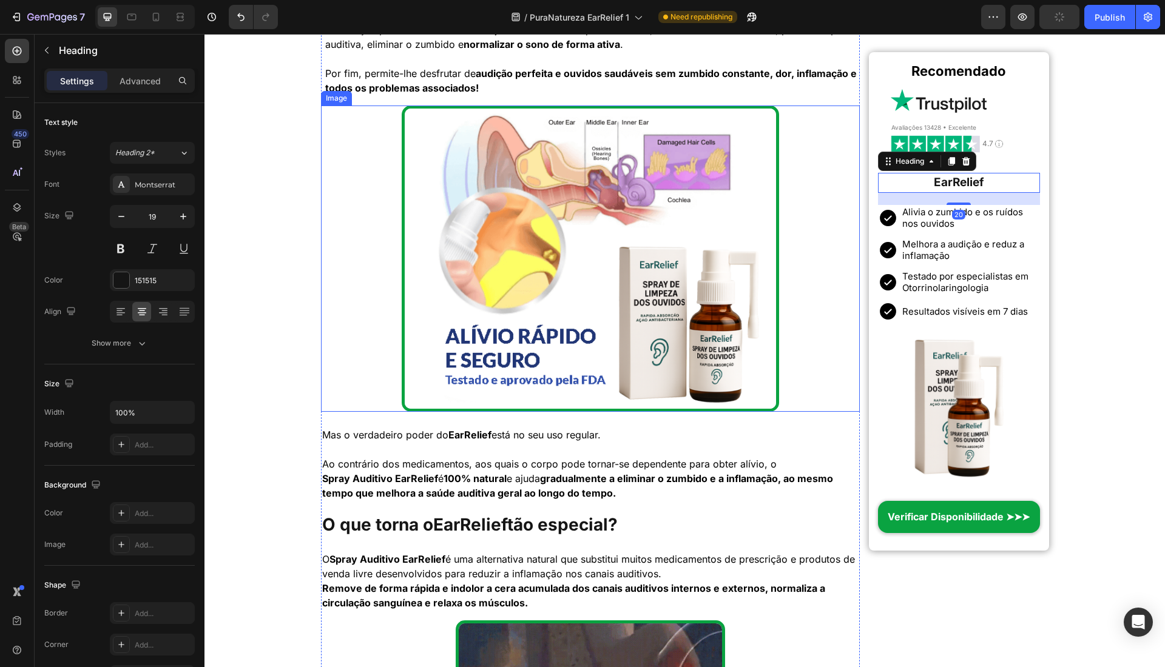
click at [735, 154] on img at bounding box center [590, 259] width 377 height 306
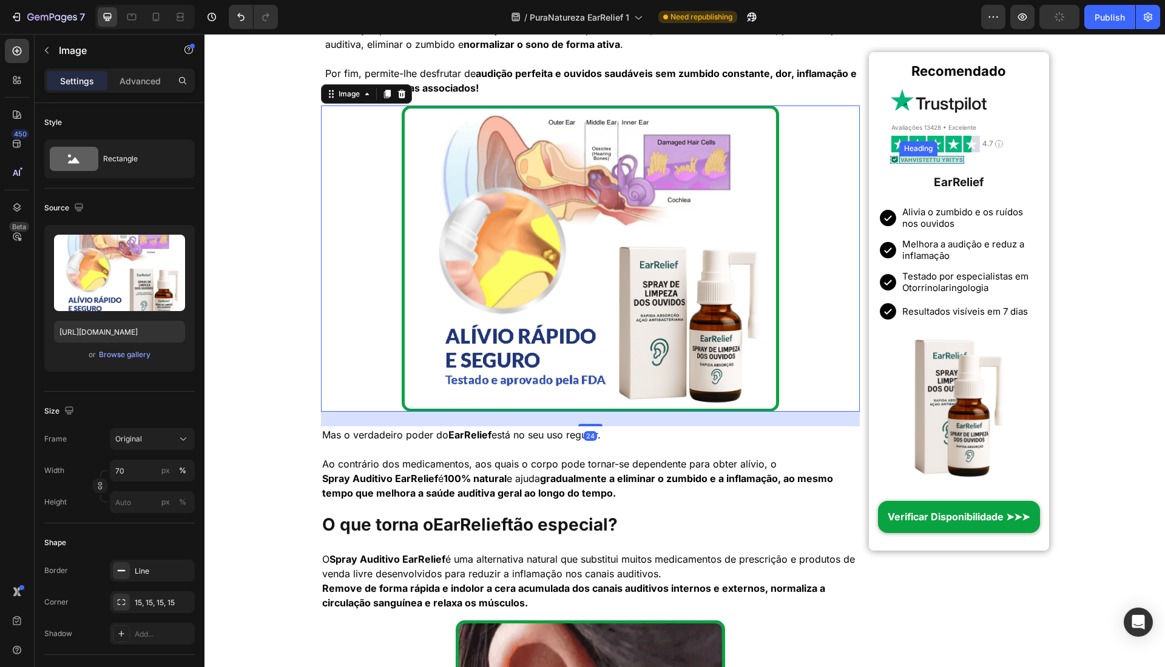
click at [912, 157] on span "Vahvistettu yritys" at bounding box center [931, 160] width 62 height 7
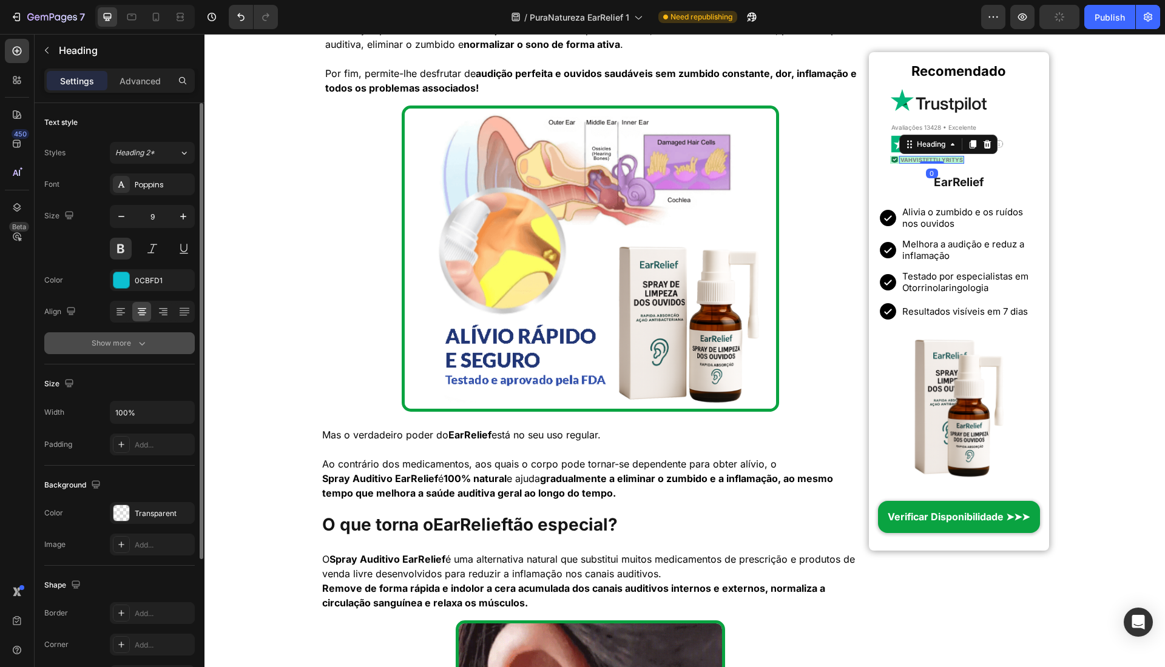
click at [129, 340] on div "Show more" at bounding box center [120, 343] width 56 height 12
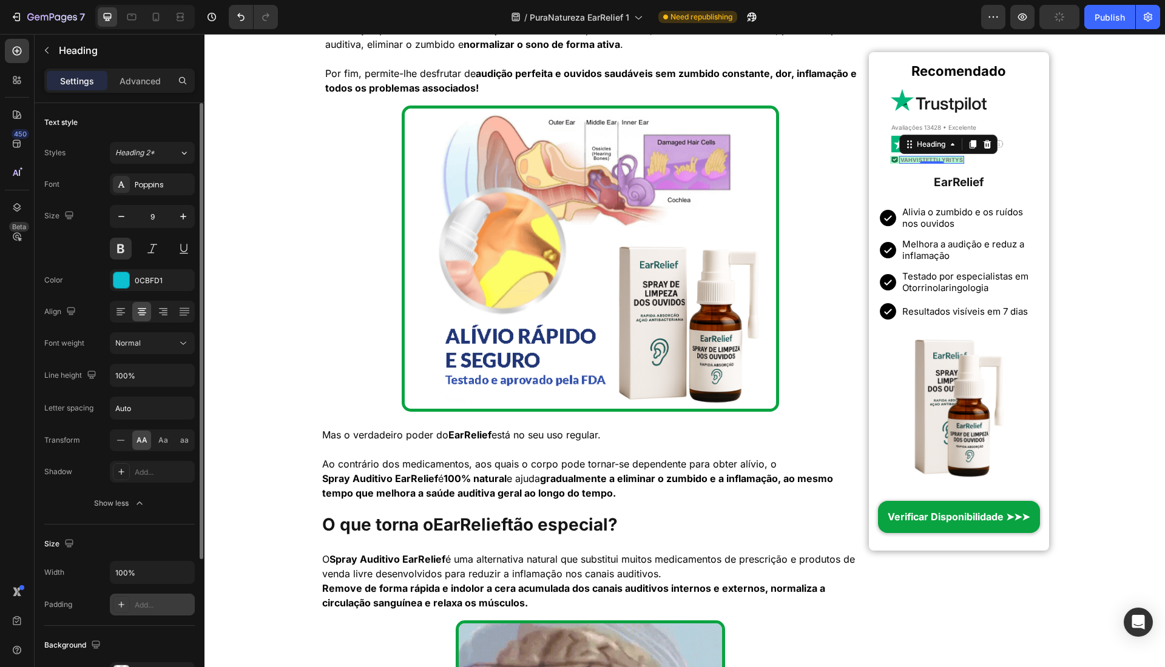
click at [140, 600] on div "Add..." at bounding box center [163, 605] width 57 height 11
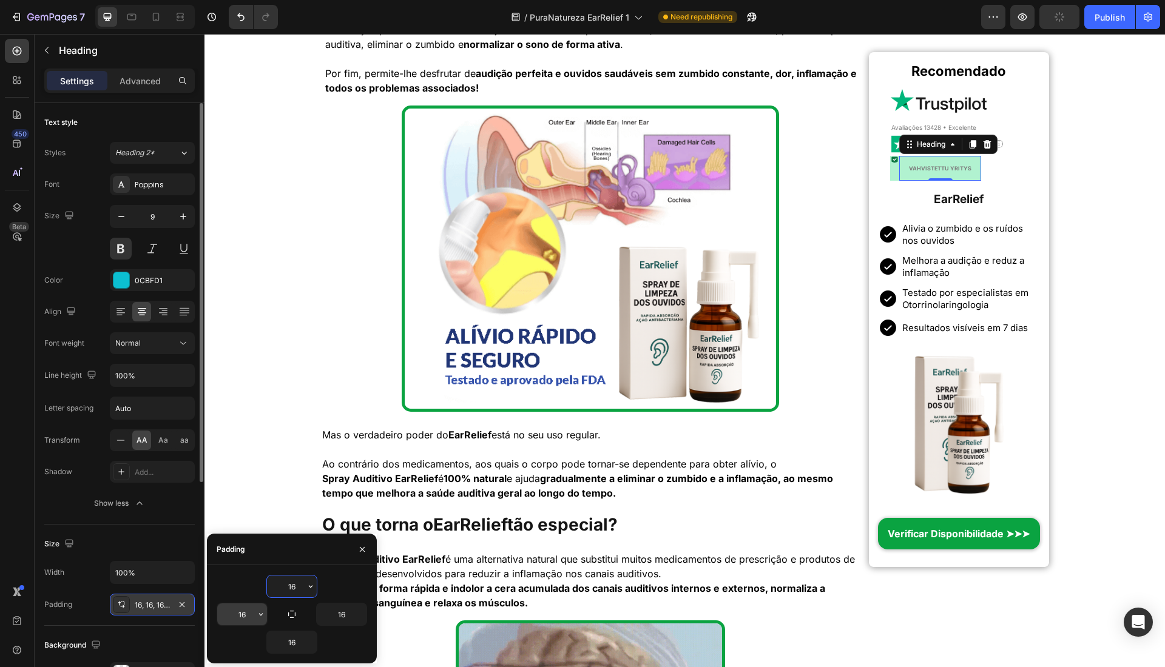
click at [247, 610] on input "16" at bounding box center [242, 615] width 50 height 22
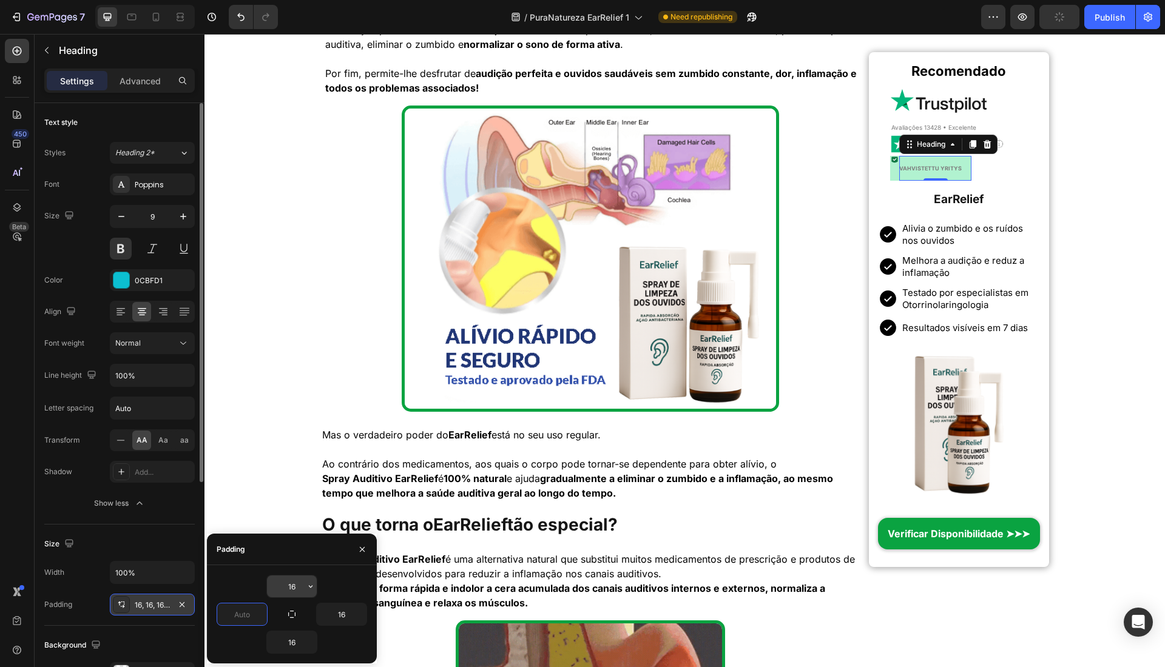
click at [292, 583] on input "16" at bounding box center [292, 587] width 50 height 22
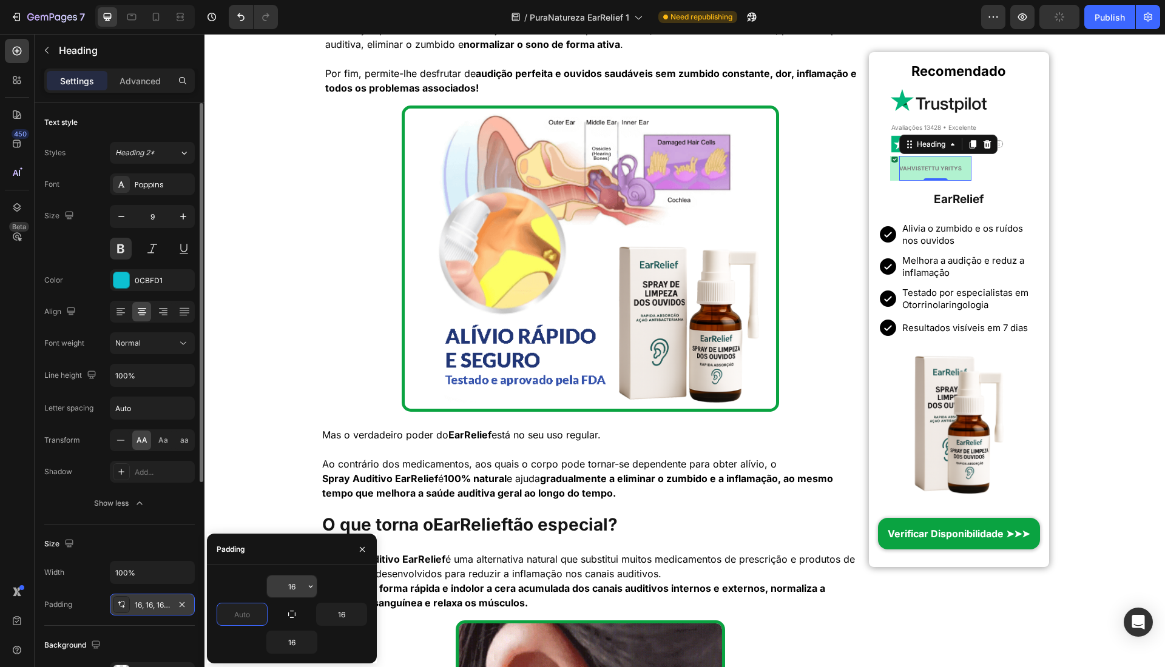
type input "0"
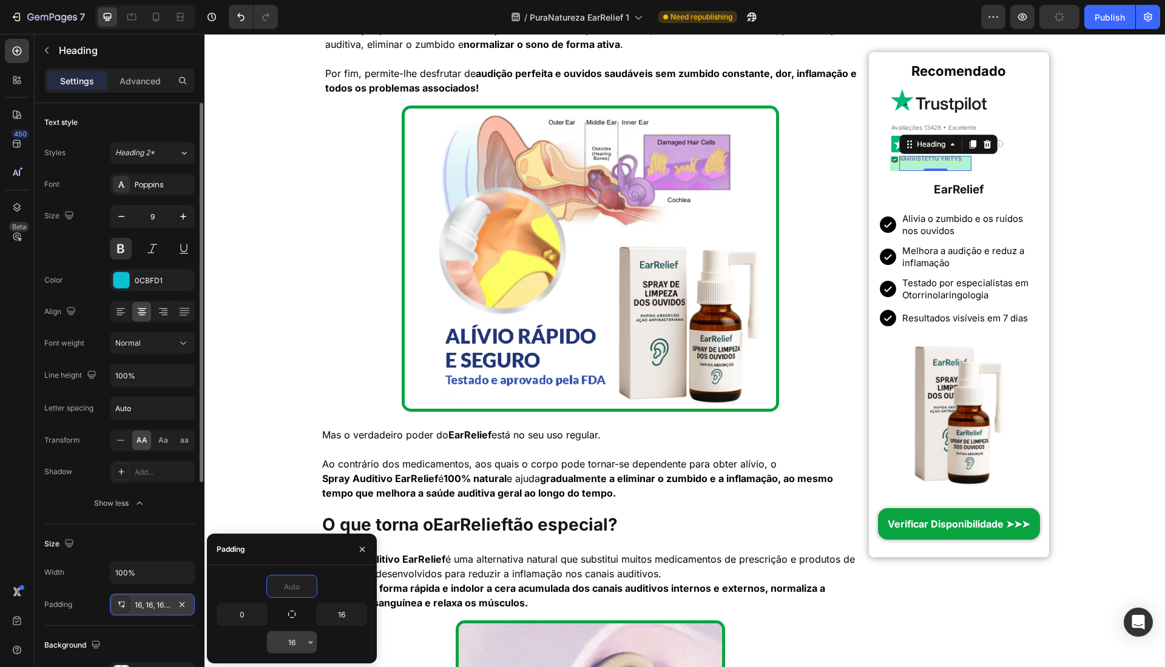
click at [292, 643] on input "16" at bounding box center [292, 643] width 50 height 22
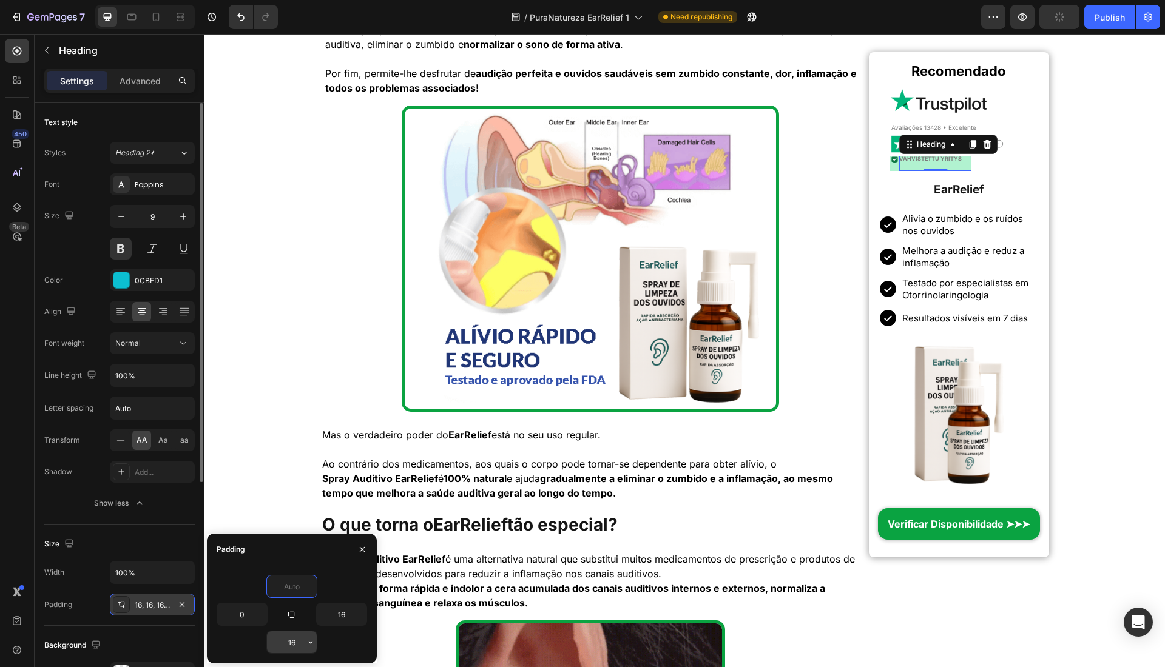
type input "0"
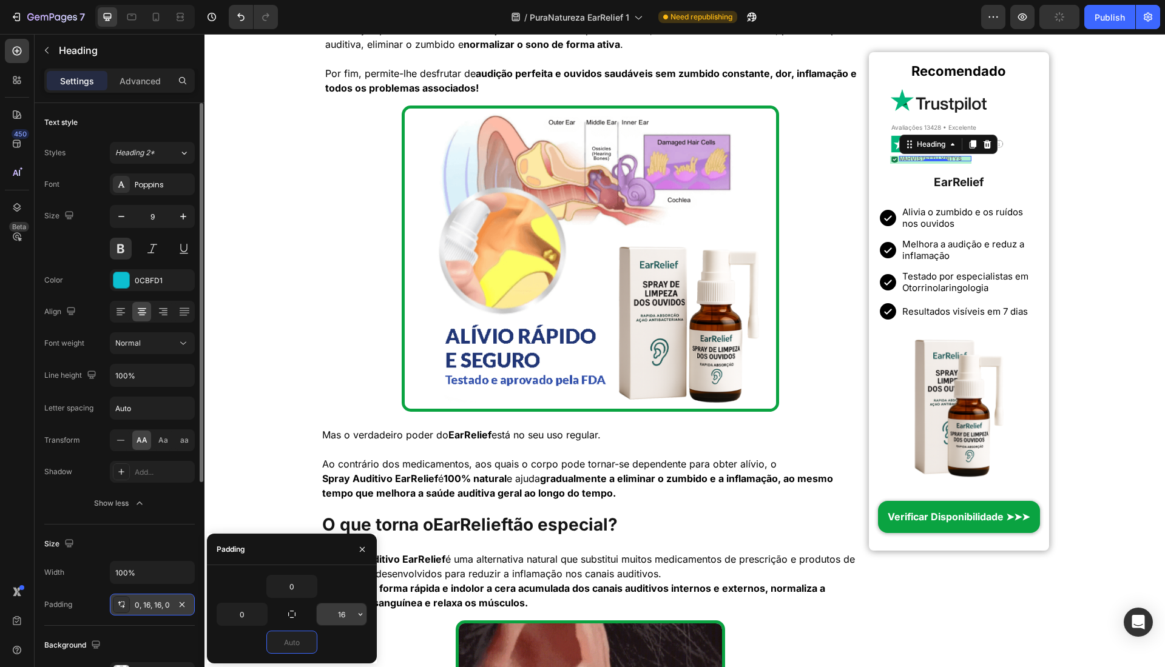
click at [343, 613] on input "16" at bounding box center [342, 615] width 50 height 22
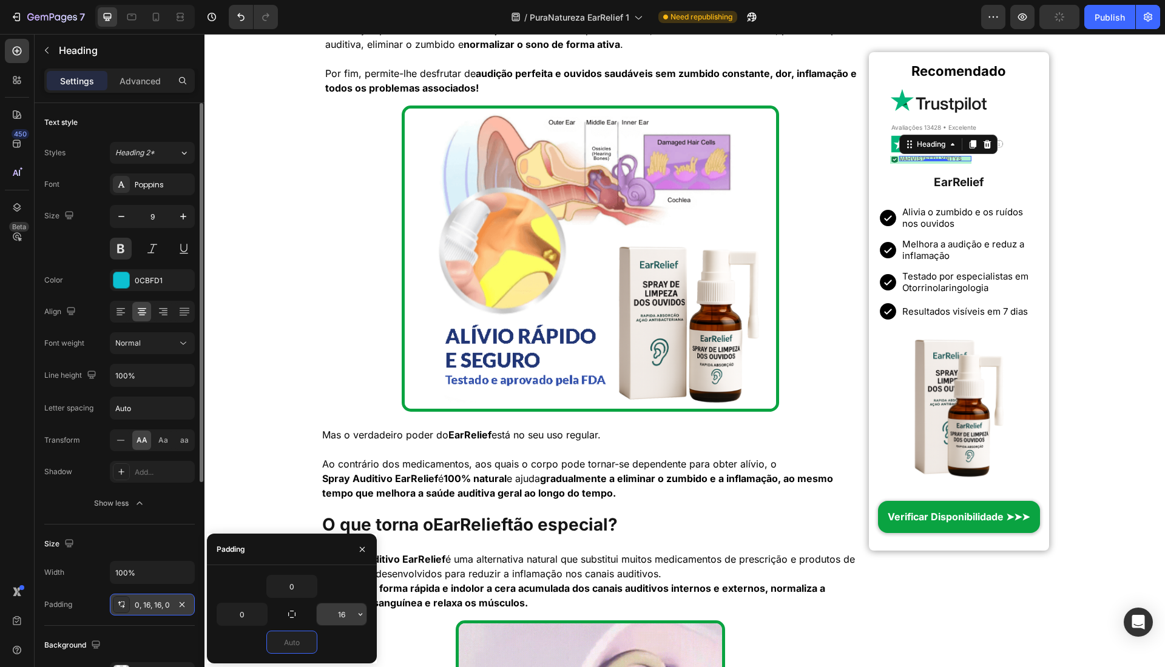
type input "0"
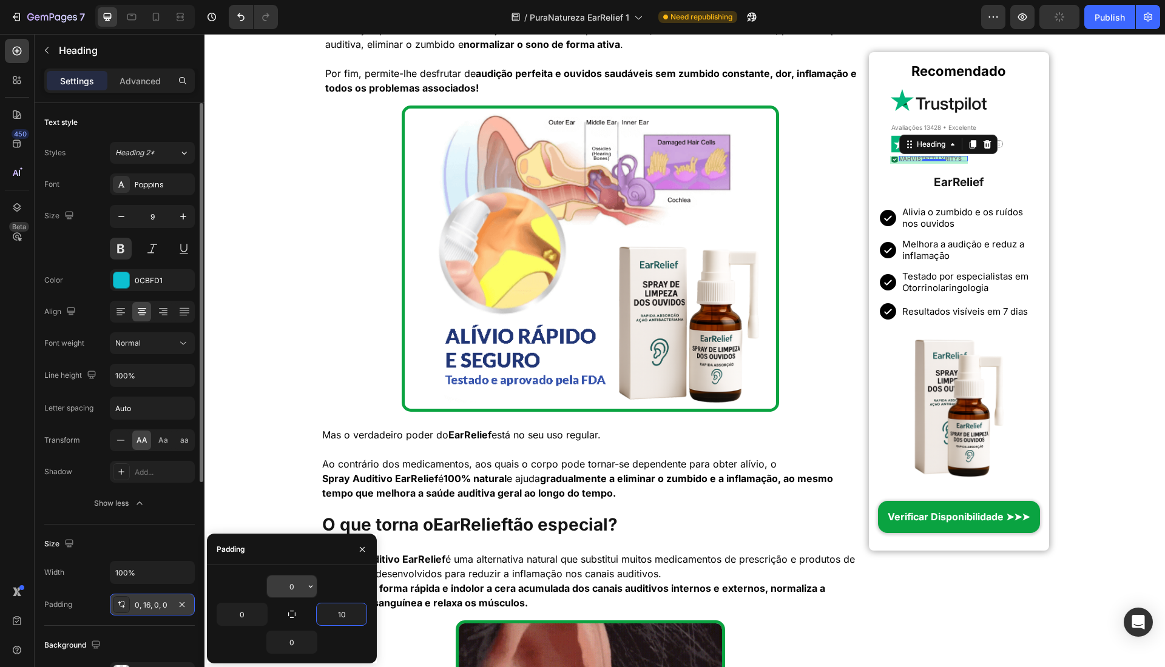
type input "10"
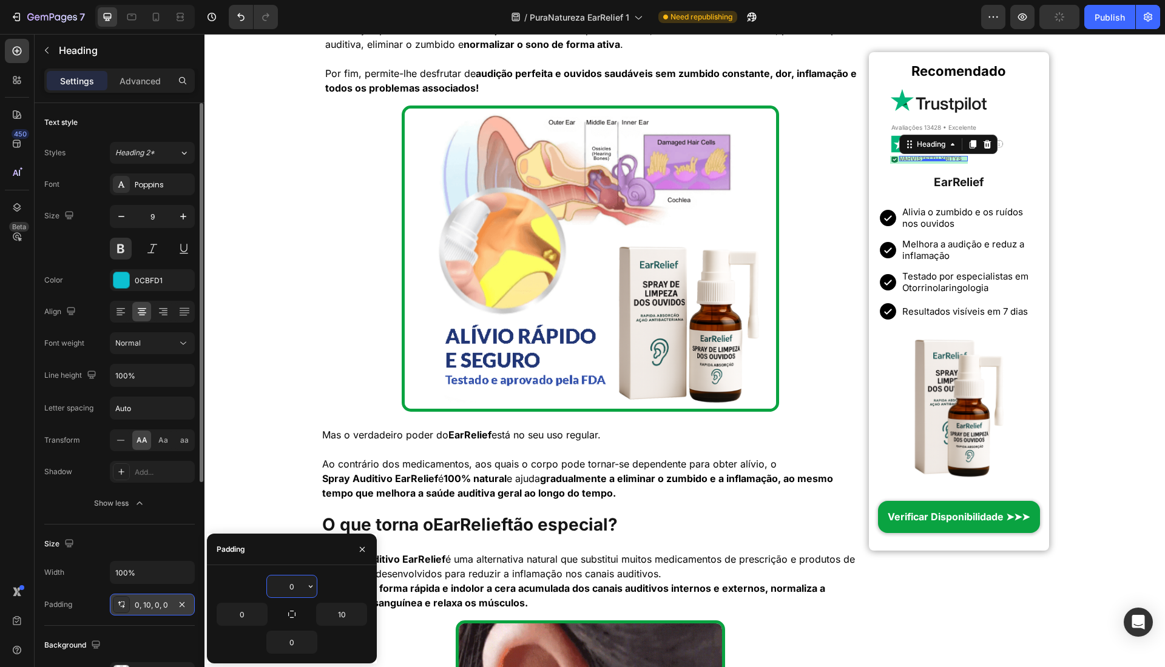
click at [293, 584] on input "0" at bounding box center [292, 587] width 50 height 22
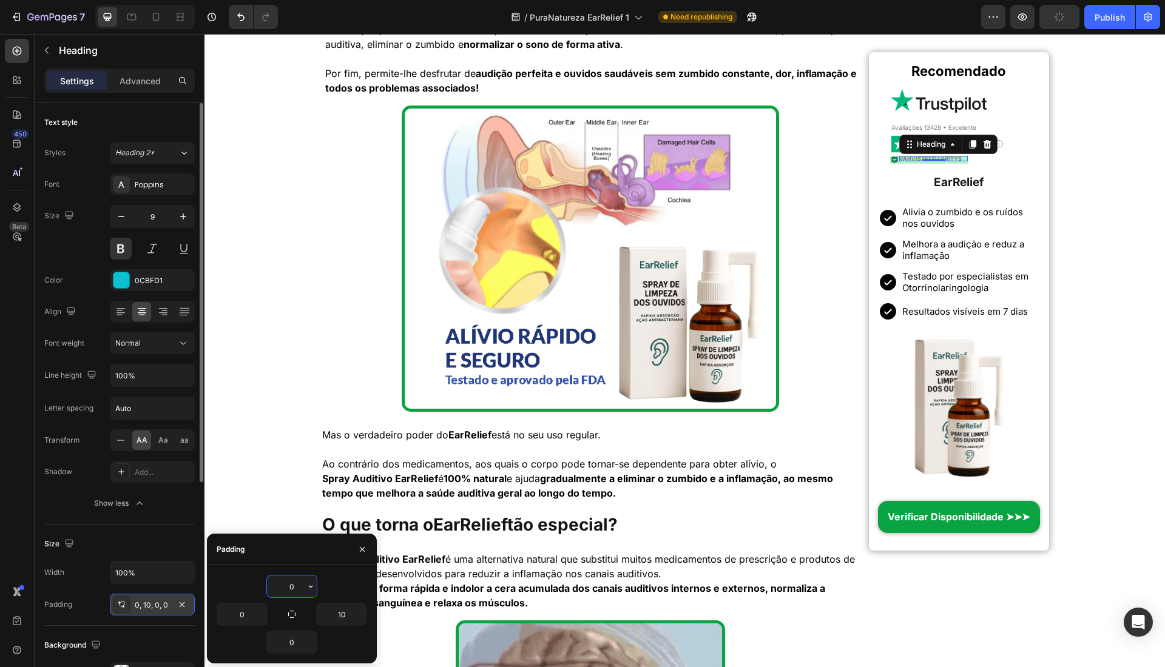
type input "3"
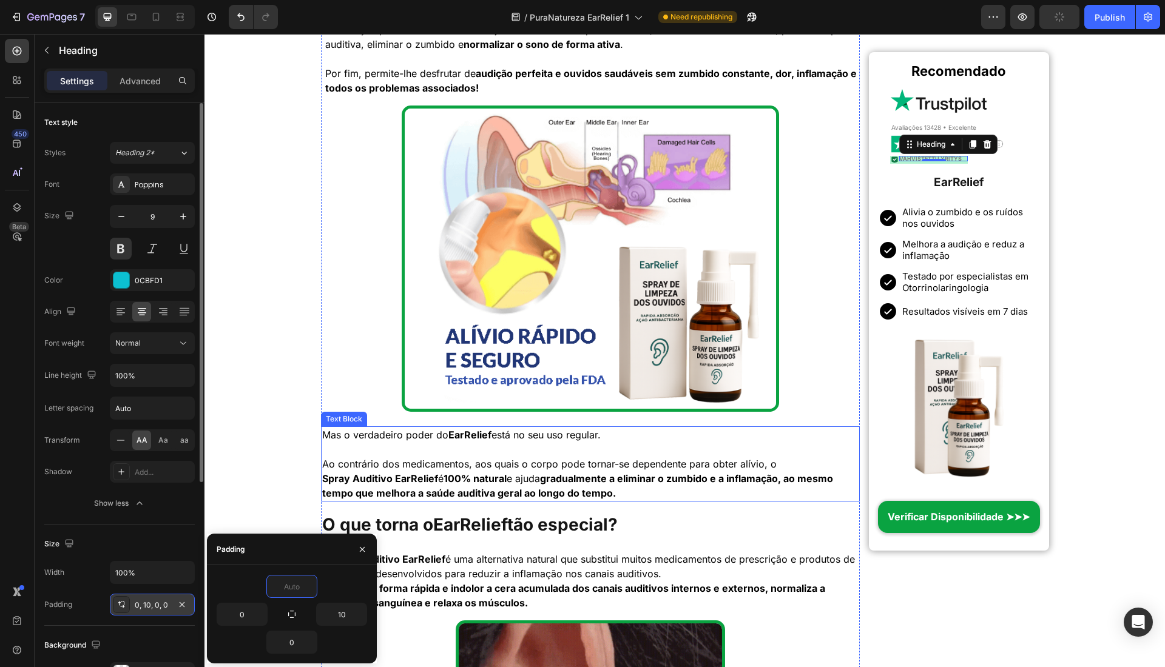
type input "2"
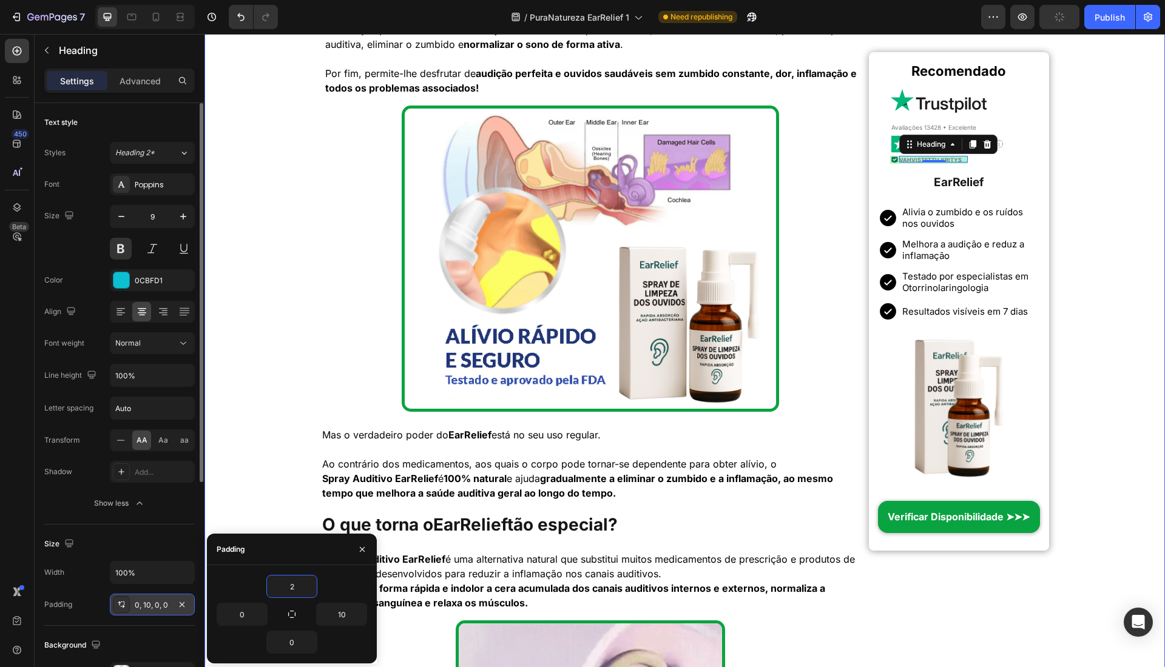
click at [1109, 325] on div "Início > Saúde > Tratamento Natural para Zumbido Heading Incrível! Uma Solução …" at bounding box center [684, 536] width 960 height 4640
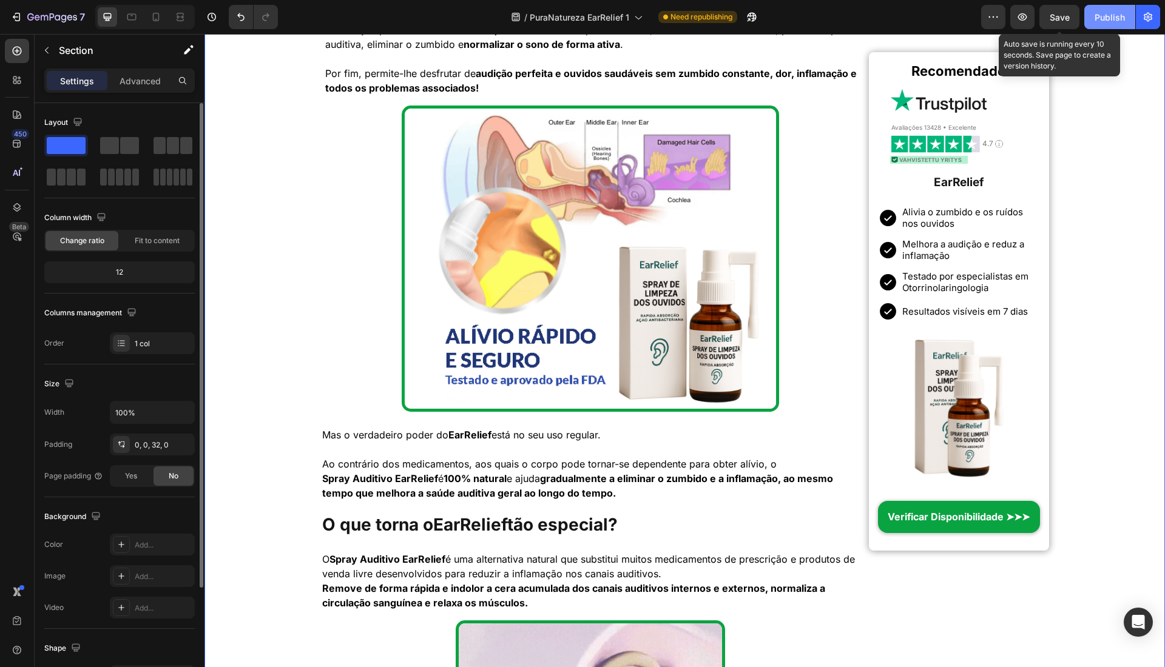
drag, startPoint x: 1059, startPoint y: 21, endPoint x: 1086, endPoint y: 18, distance: 27.5
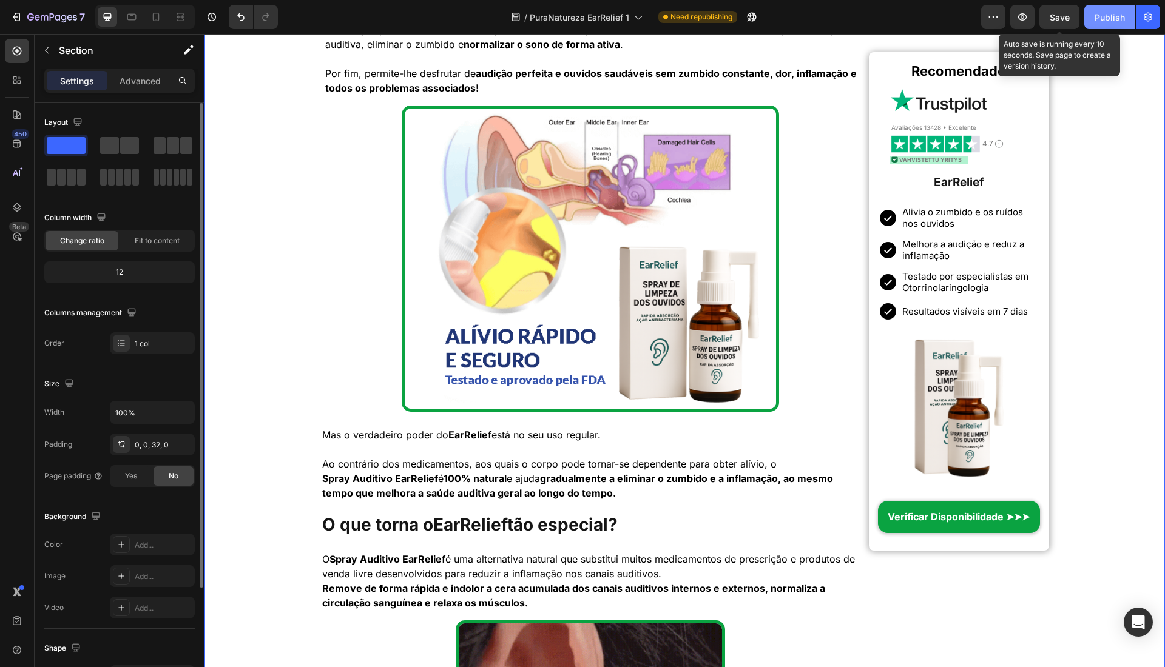
click at [1061, 19] on span "Save" at bounding box center [1060, 17] width 20 height 10
drag, startPoint x: 1086, startPoint y: 18, endPoint x: 862, endPoint y: 21, distance: 224.5
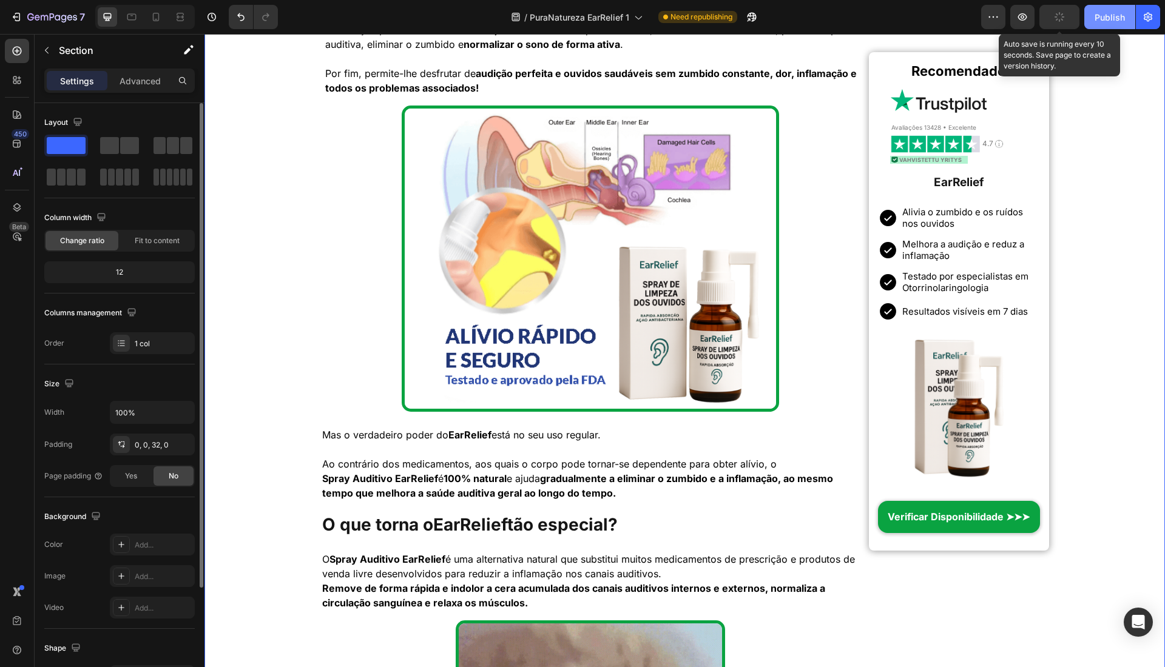
click at [1086, 18] on button "Publish" at bounding box center [1109, 17] width 51 height 24
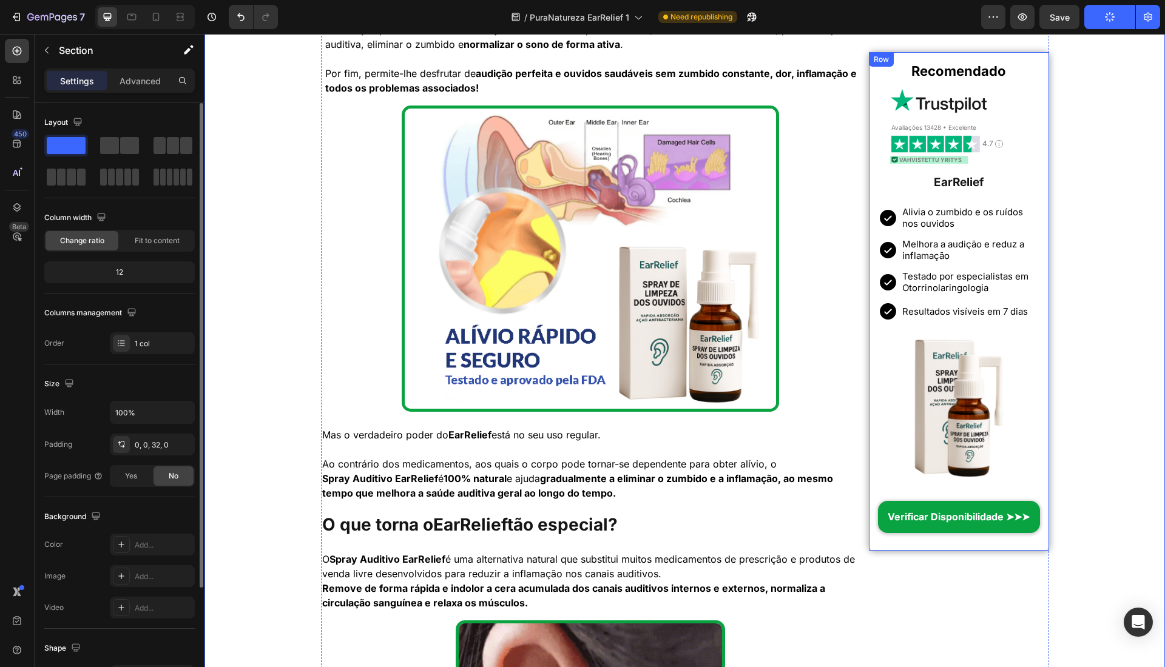
click at [929, 521] on strong "Verificar Disponibilidade ➤➤➤" at bounding box center [959, 517] width 142 height 12
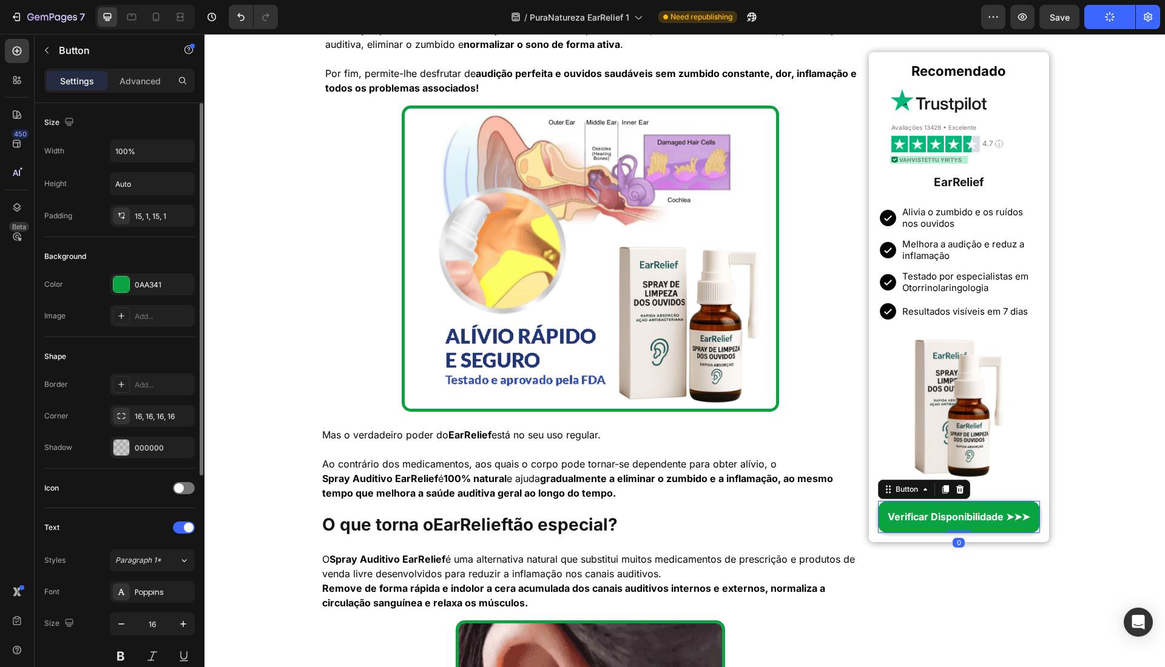
drag, startPoint x: 960, startPoint y: 538, endPoint x: 1149, endPoint y: 378, distance: 247.1
click at [991, 431] on div "Recomendado Heading Image Avaliações 13428 • Excelente Heading Image 4.7 Headin…" at bounding box center [958, 297] width 161 height 472
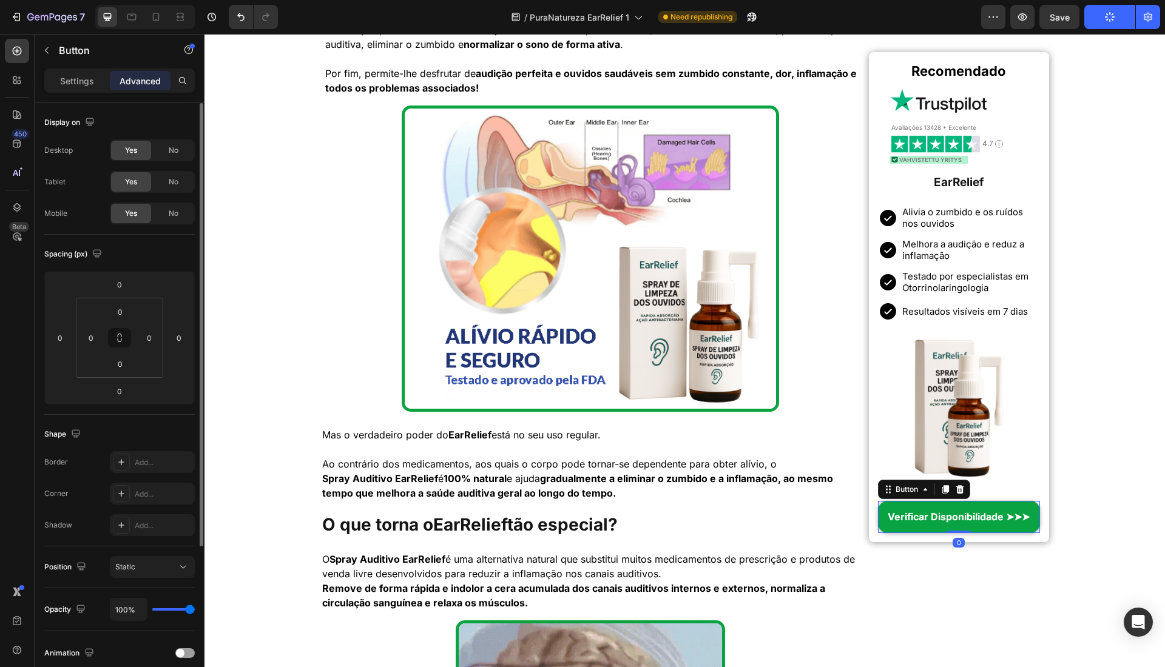
click at [1152, 397] on div "Início > Saúde > Tratamento Natural para Zumbido Heading Incrível! Uma Solução …" at bounding box center [684, 536] width 960 height 4640
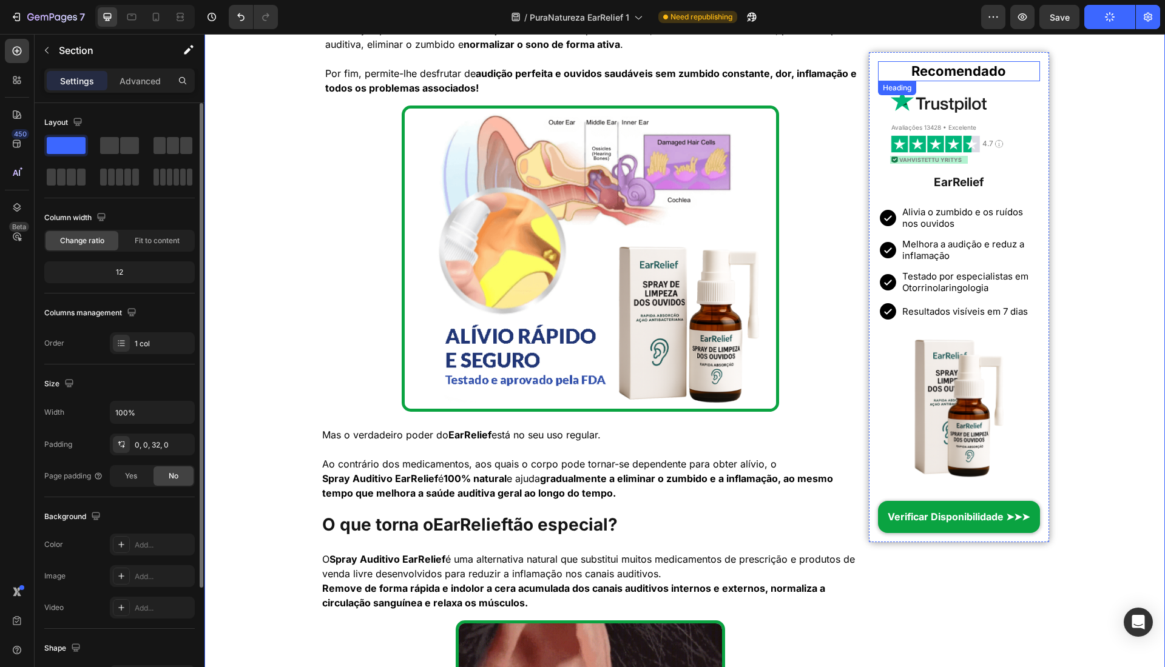
click at [912, 67] on strong "Recomendado" at bounding box center [958, 71] width 95 height 16
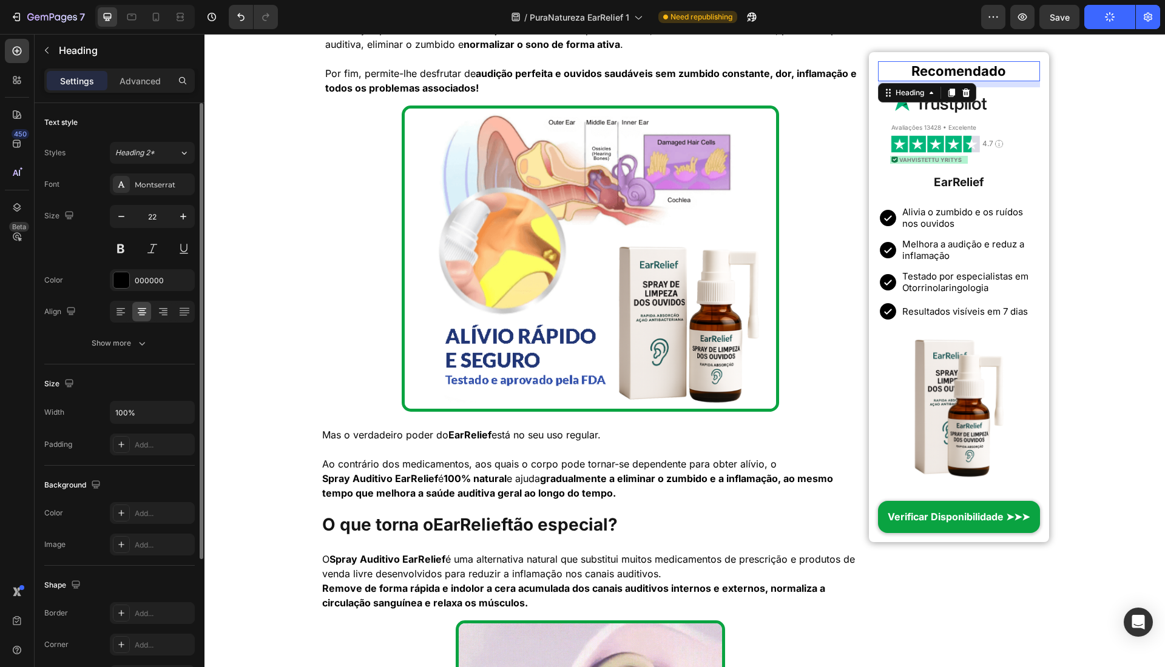
click at [1082, 92] on div "Início > Saúde > Tratamento Natural para Zumbido Heading Incrível! Uma Solução …" at bounding box center [684, 536] width 960 height 4640
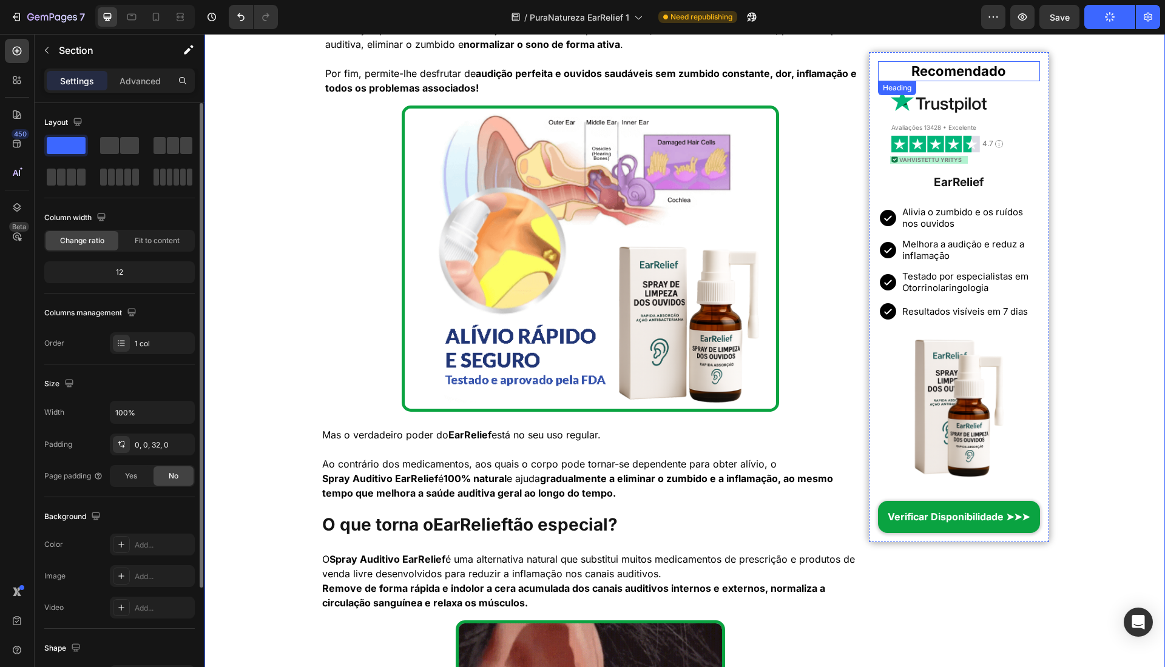
click at [998, 68] on strong "Recomendado" at bounding box center [958, 71] width 95 height 16
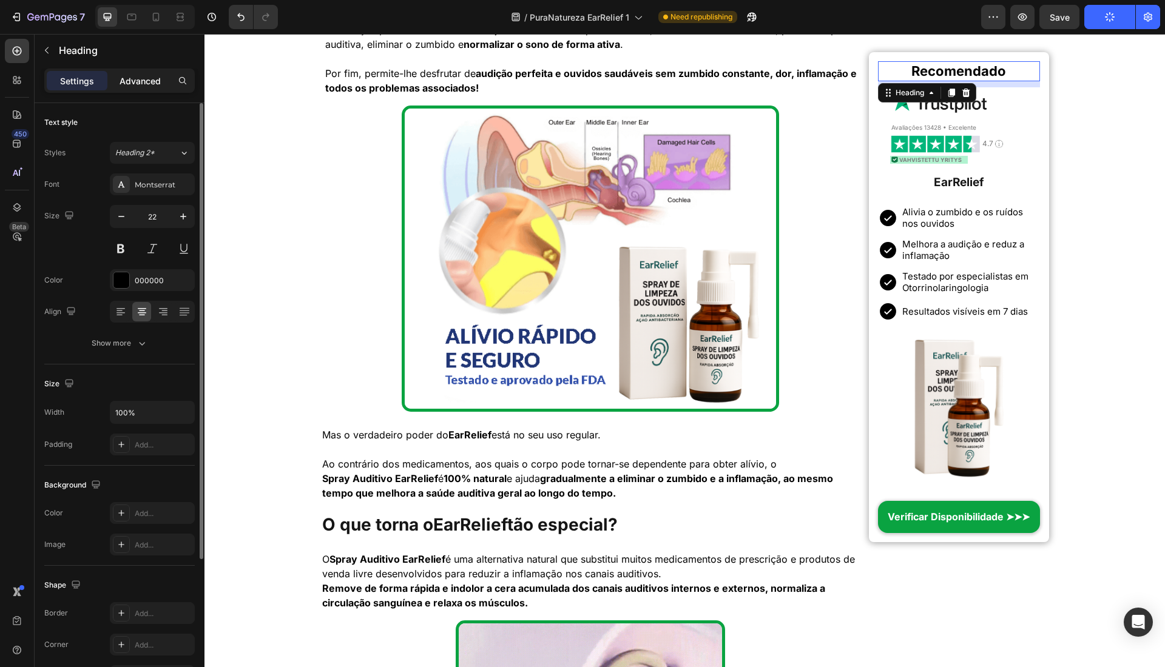
click at [146, 73] on div "Advanced" at bounding box center [140, 80] width 61 height 19
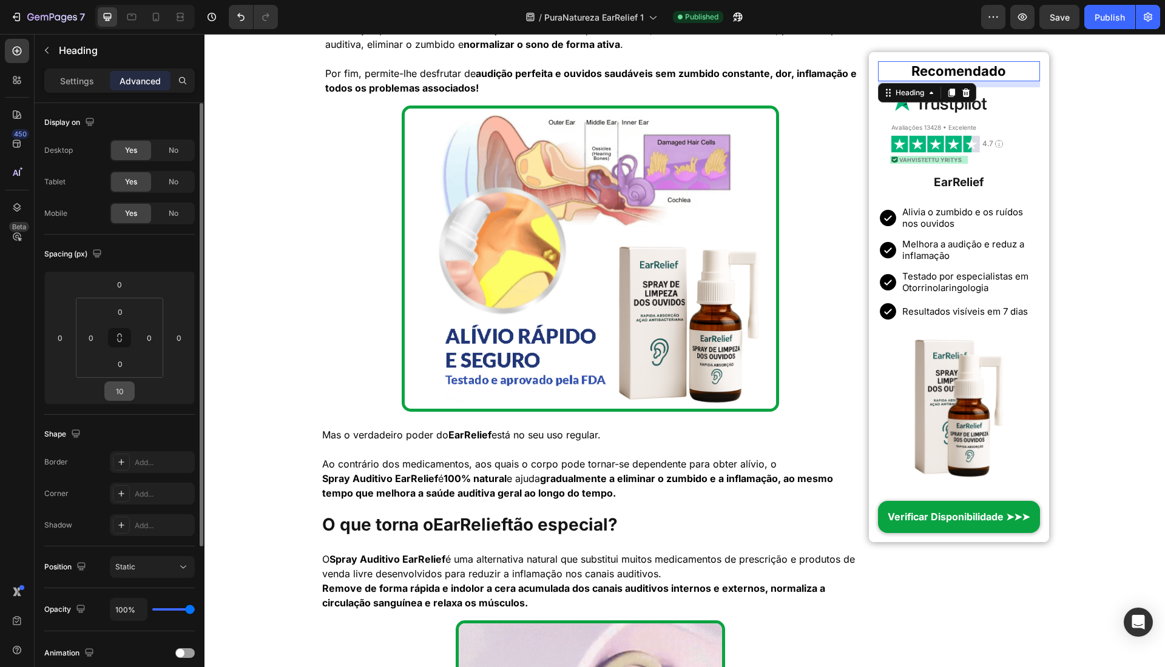
click at [121, 398] on input "10" at bounding box center [119, 391] width 24 height 18
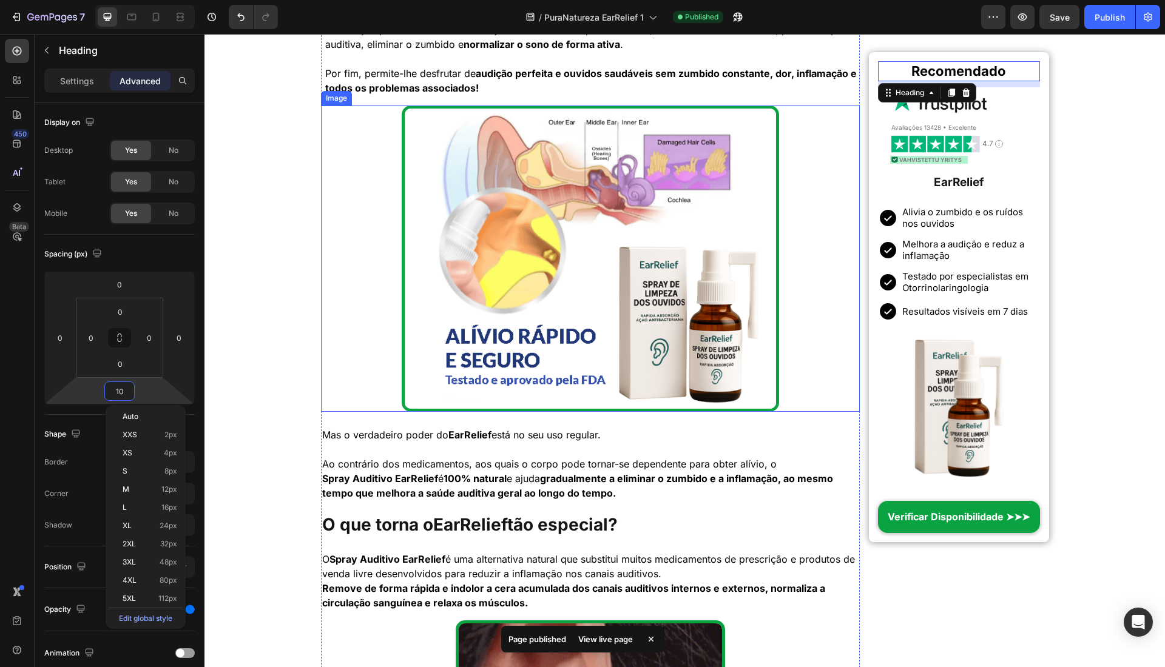
type input "7"
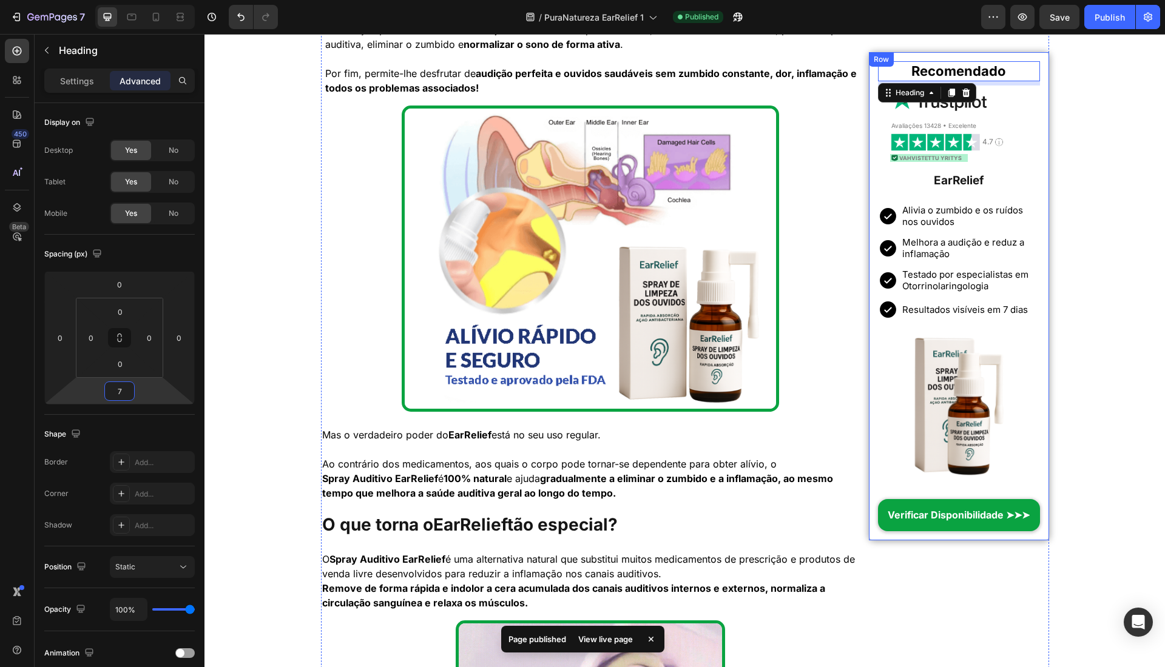
click at [1064, 169] on div "Início > Saúde > Tratamento Natural para Zumbido Heading Incrível! Uma Solução …" at bounding box center [684, 536] width 960 height 4640
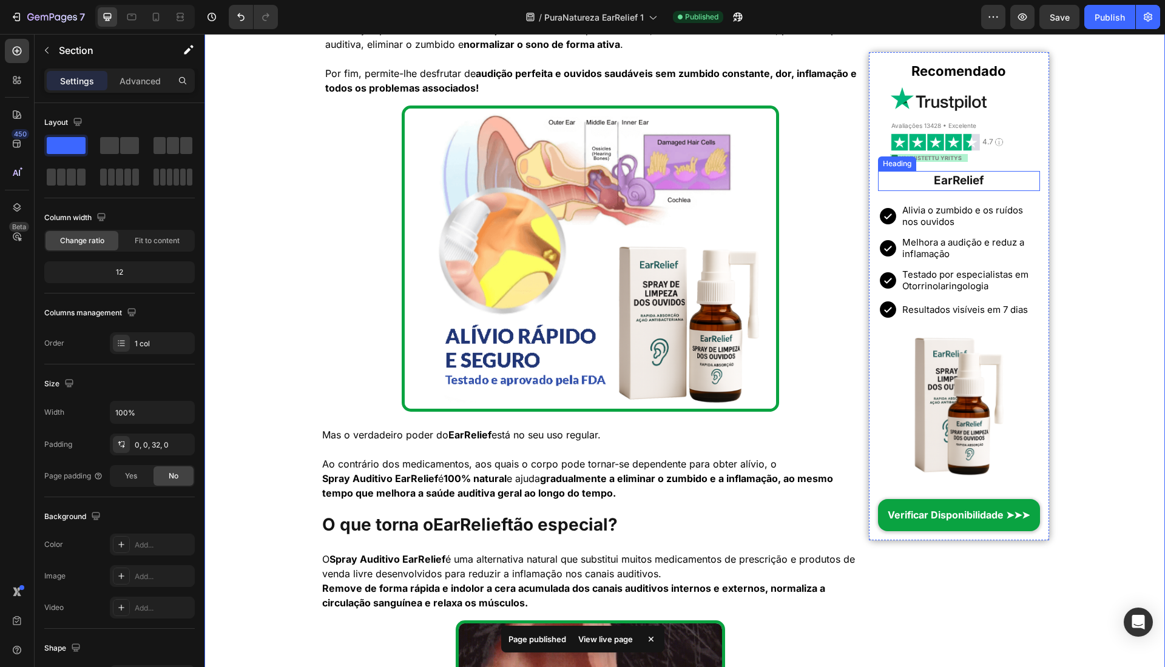
click at [934, 176] on strong "EarRelief" at bounding box center [959, 181] width 50 height 14
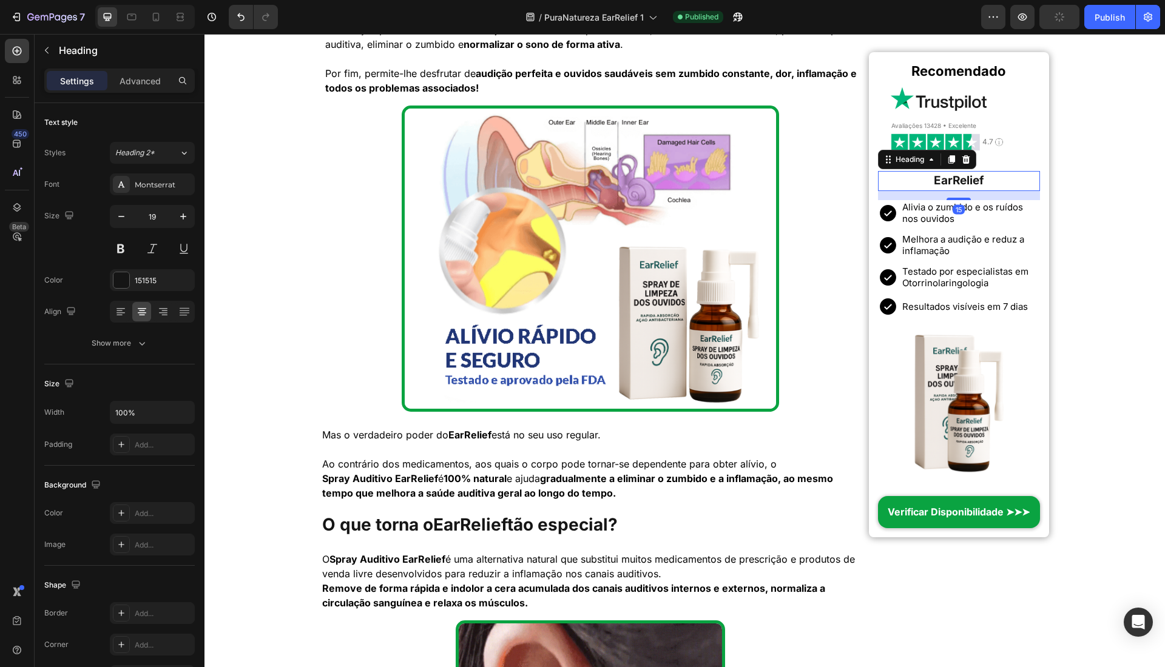
drag, startPoint x: 956, startPoint y: 200, endPoint x: 970, endPoint y: 197, distance: 13.7
click at [970, 191] on div "15" at bounding box center [958, 191] width 161 height 0
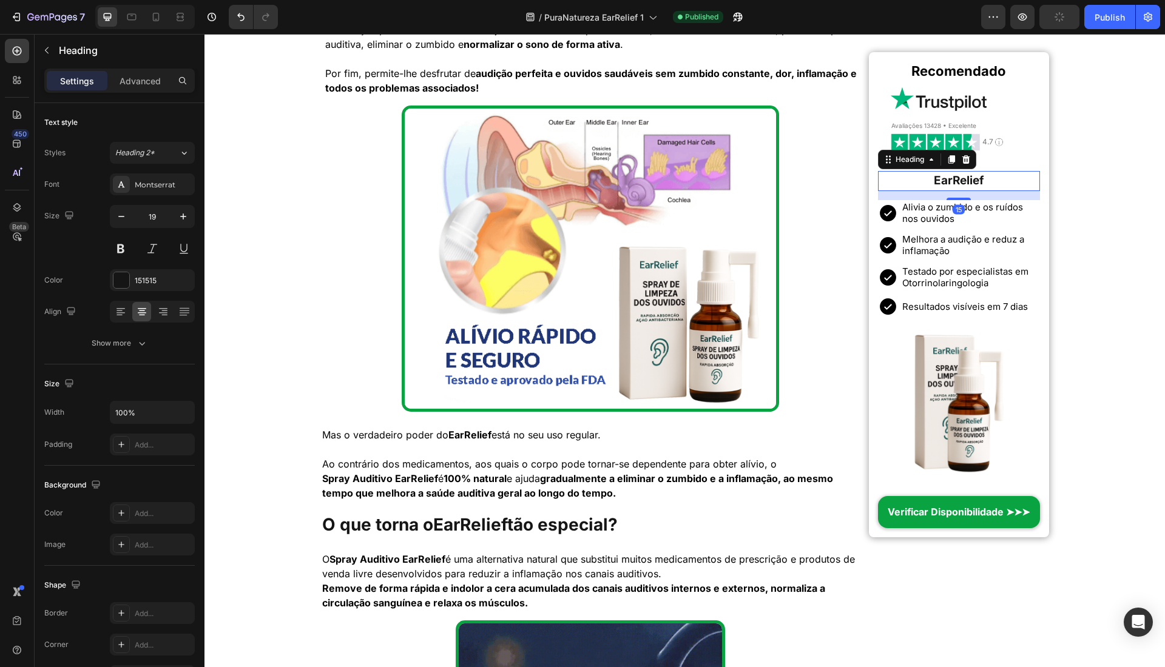
click at [1093, 224] on div "Início > Saúde > Tratamento Natural para Zumbido Heading Incrível! Uma Solução …" at bounding box center [684, 536] width 960 height 4640
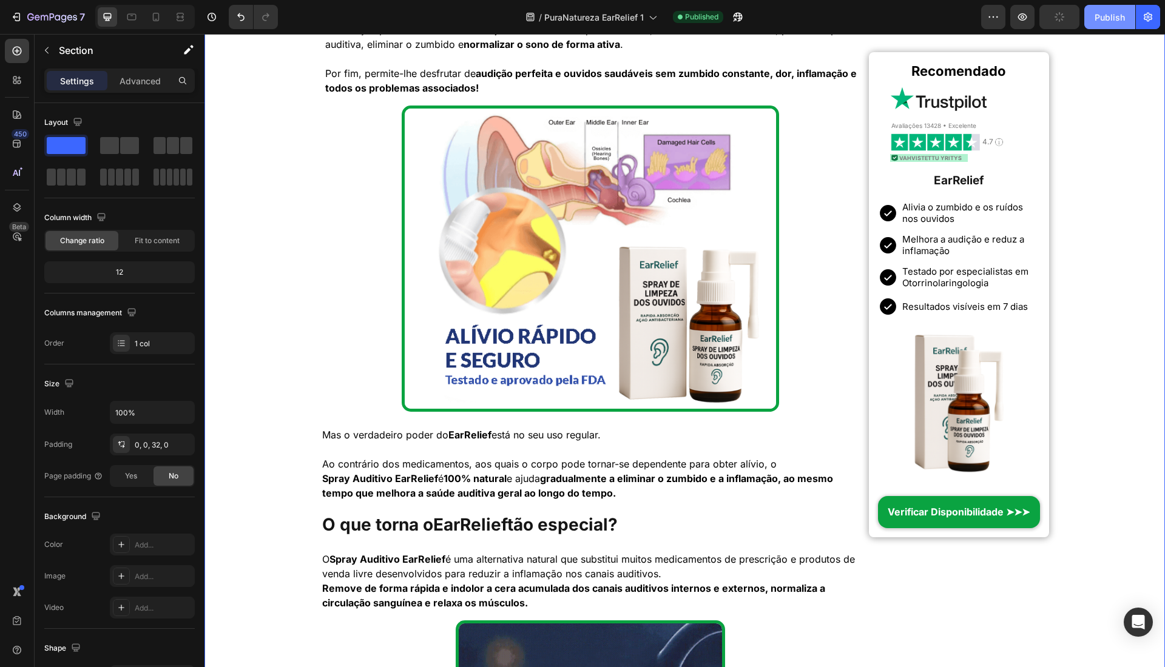
click at [1102, 22] on div "Publish" at bounding box center [1109, 17] width 30 height 13
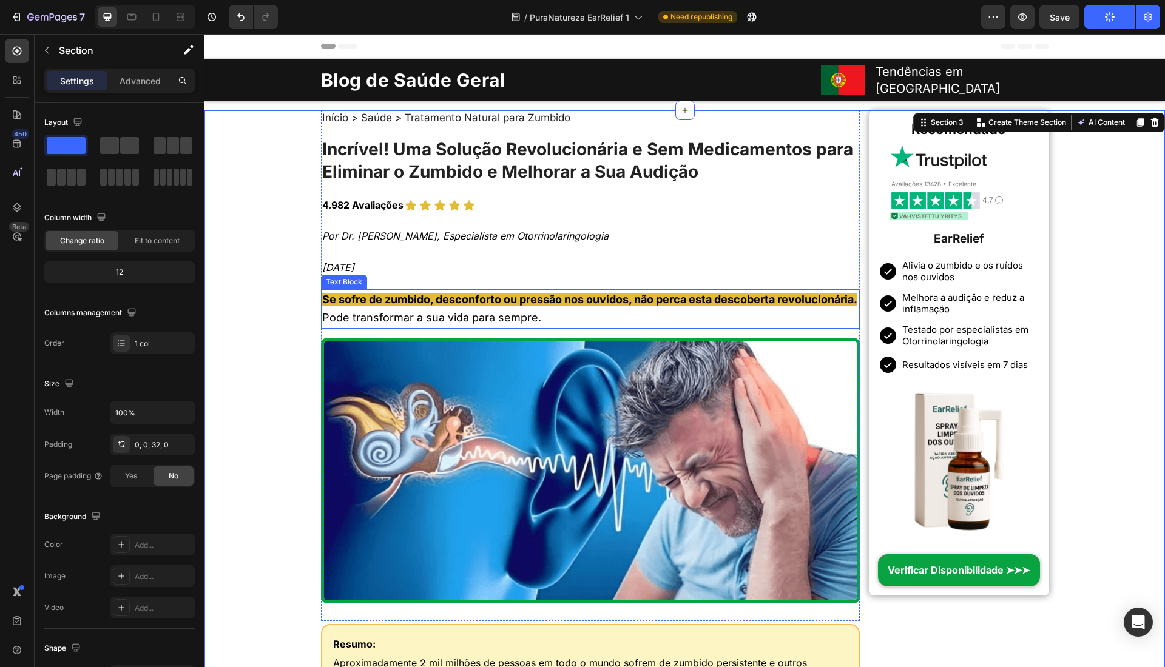
click at [391, 306] on strong "Se sofre de zumbido, desconforto ou pressão nos ouvidos, não perca esta descobe…" at bounding box center [589, 299] width 535 height 13
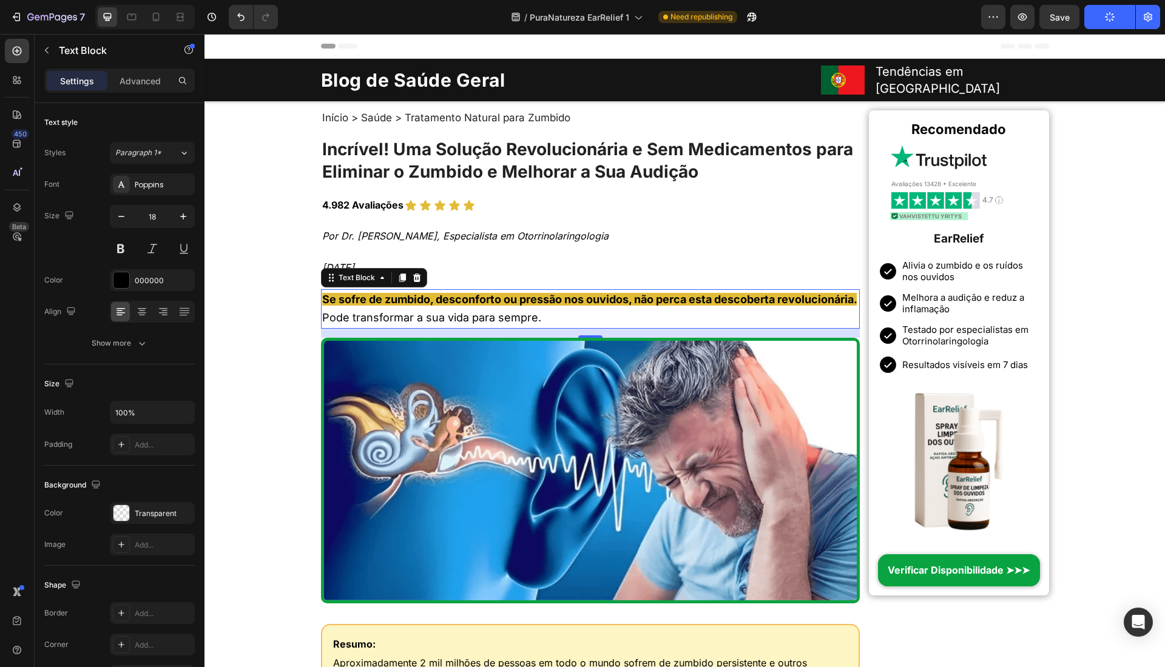
click at [399, 306] on strong "Se sofre de zumbido, desconforto ou pressão nos ouvidos, não perca esta descobe…" at bounding box center [589, 299] width 535 height 13
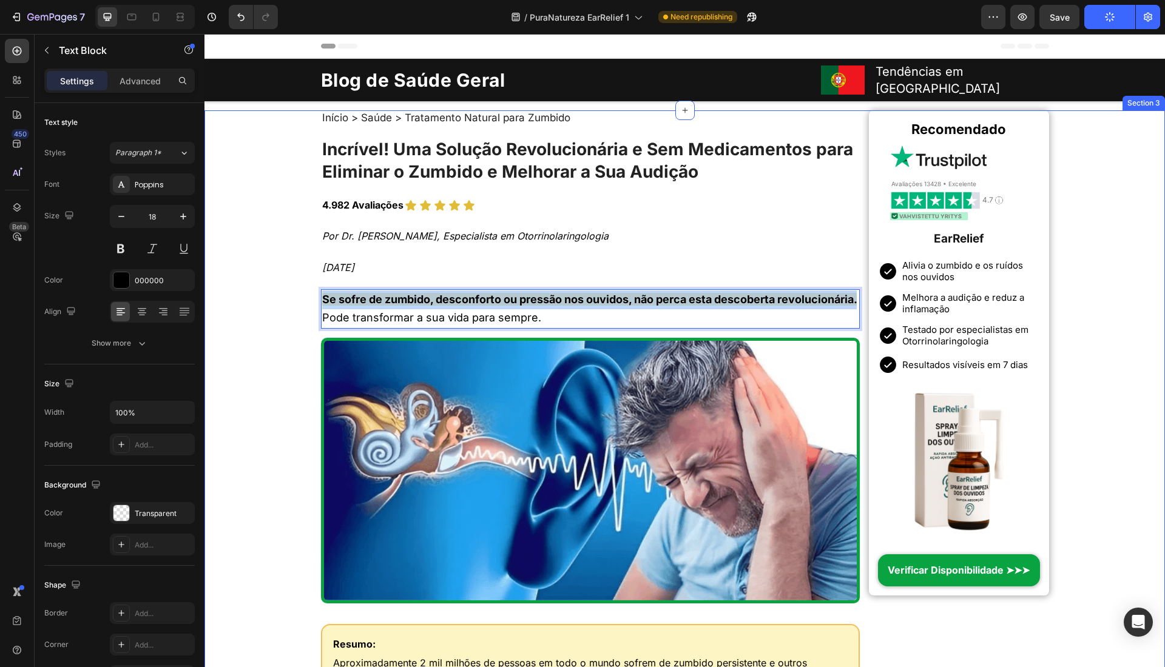
drag, startPoint x: 402, startPoint y: 314, endPoint x: 260, endPoint y: 290, distance: 144.0
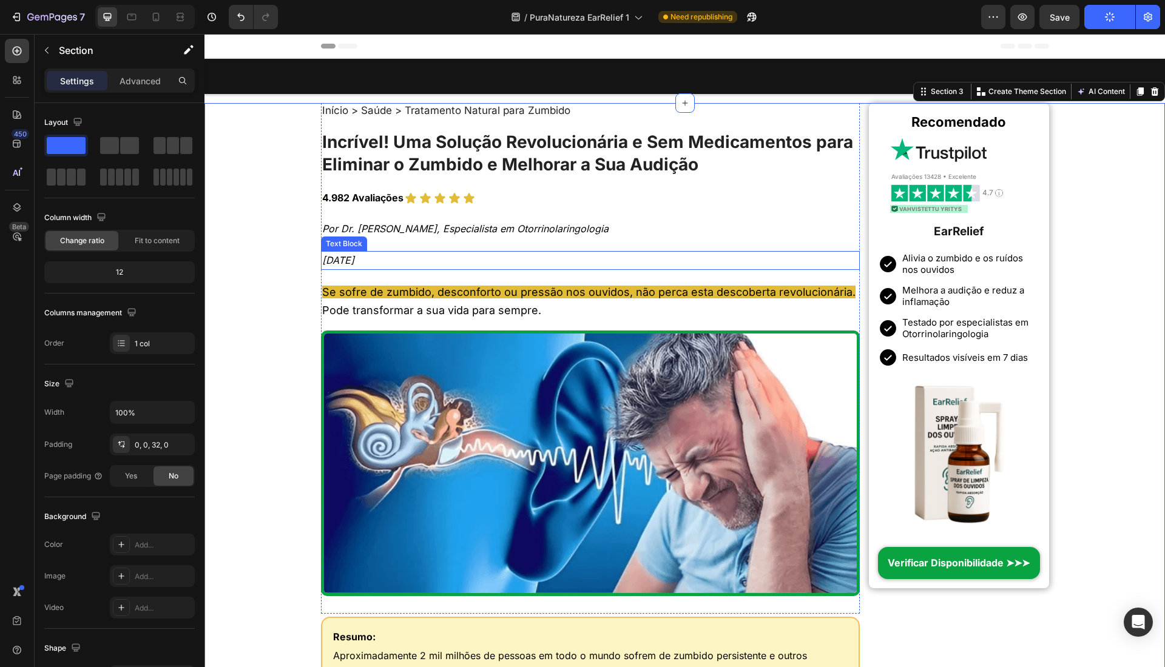
scroll to position [377, 0]
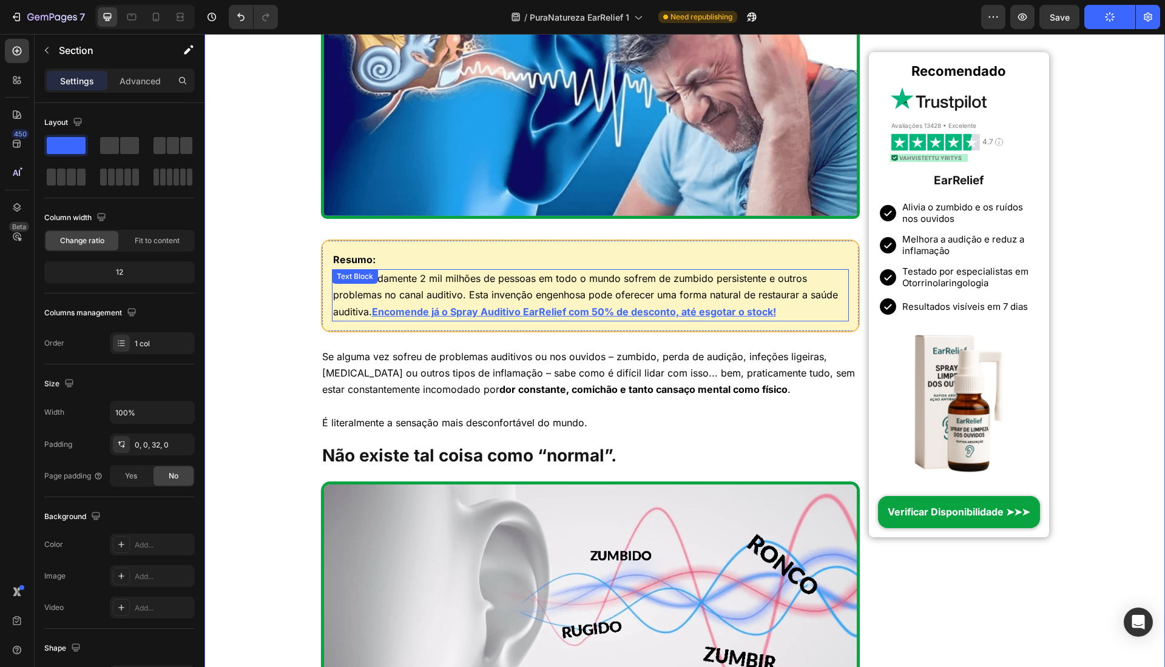
click at [337, 289] on div "Aproximadamente 2 mil milhões de pessoas em todo o mundo sofrem de zumbido pers…" at bounding box center [591, 295] width 518 height 52
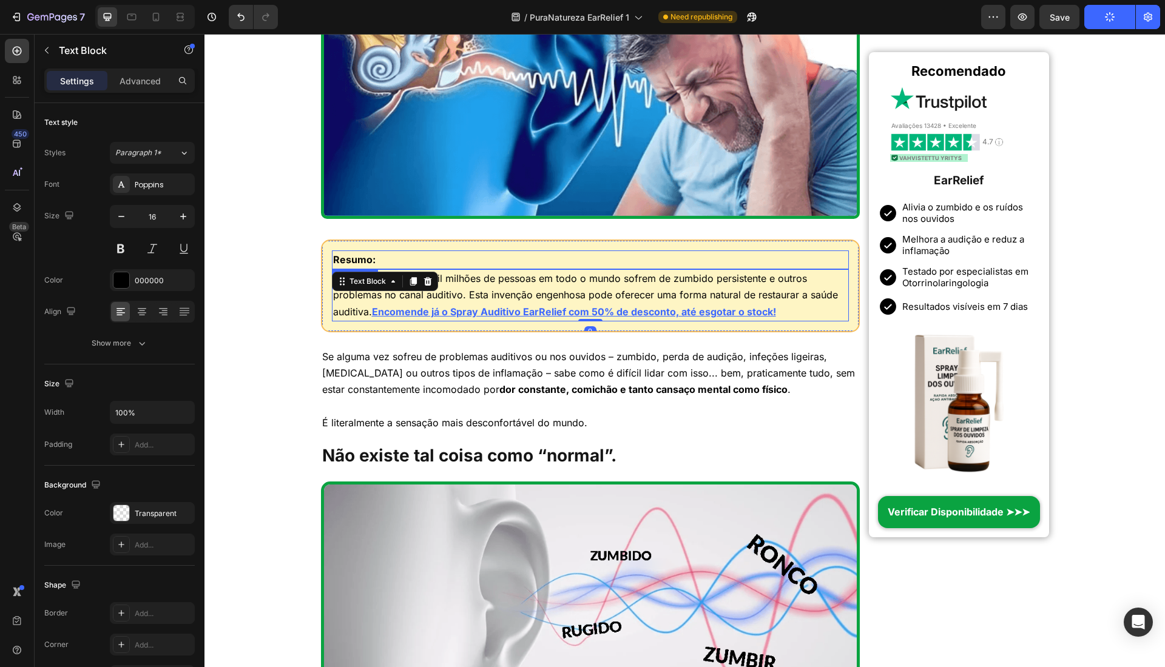
click at [379, 257] on p "Resumo:" at bounding box center [590, 260] width 515 height 16
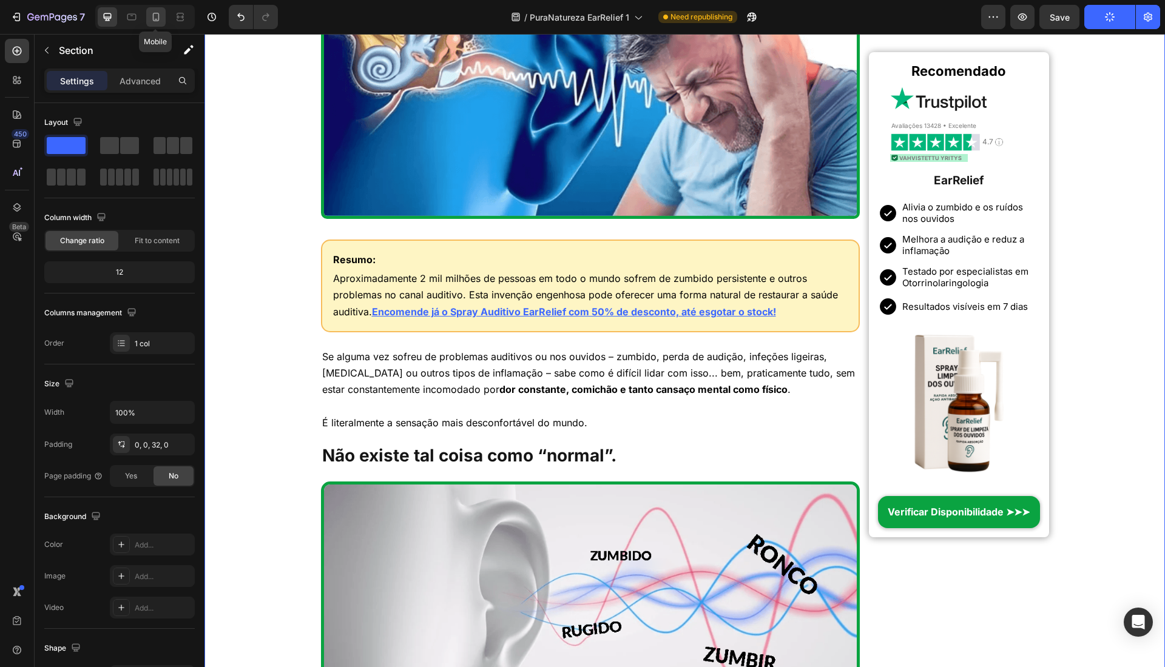
click at [151, 21] on icon at bounding box center [156, 17] width 12 height 12
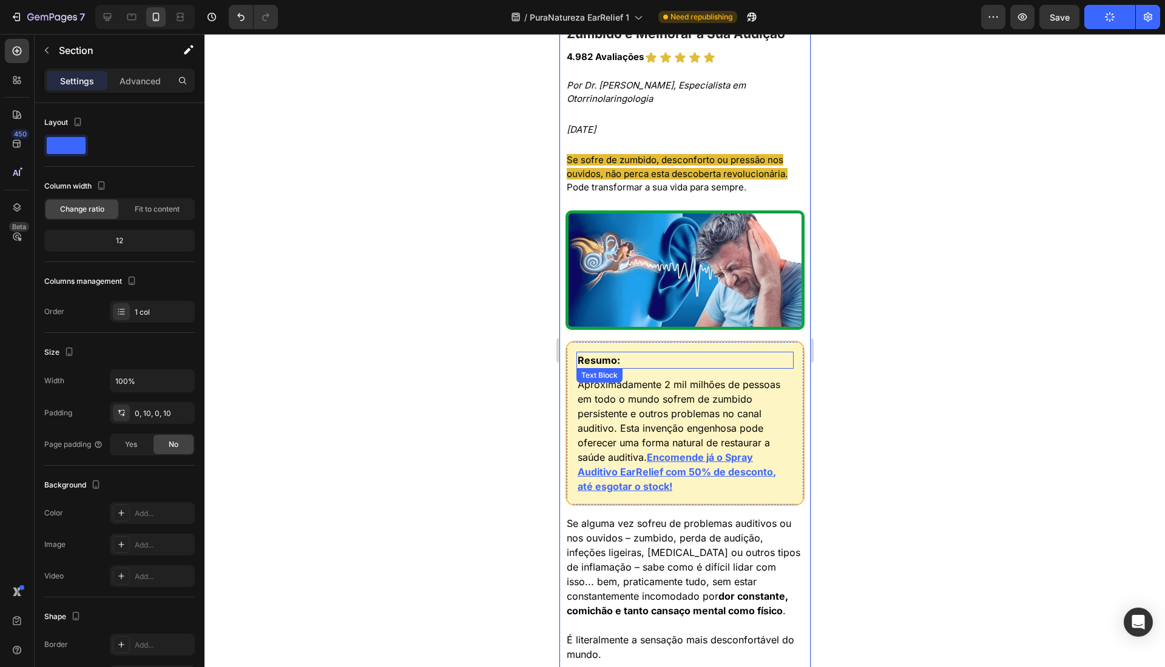
scroll to position [21, 0]
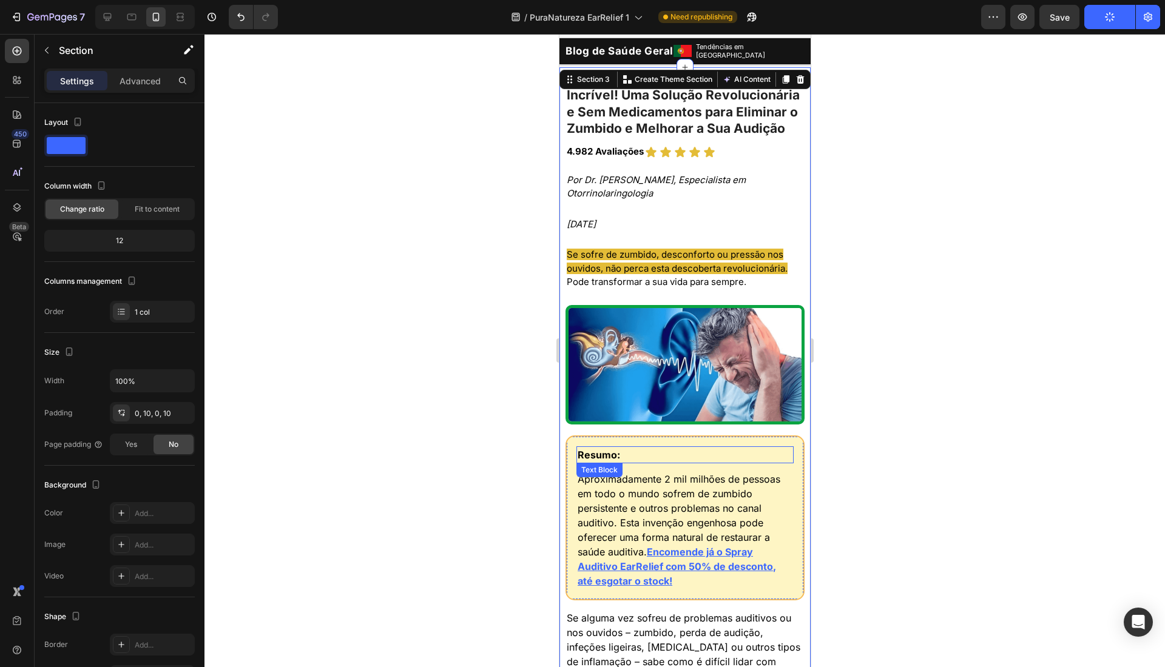
click at [664, 462] on p "Resumo:" at bounding box center [684, 455] width 215 height 15
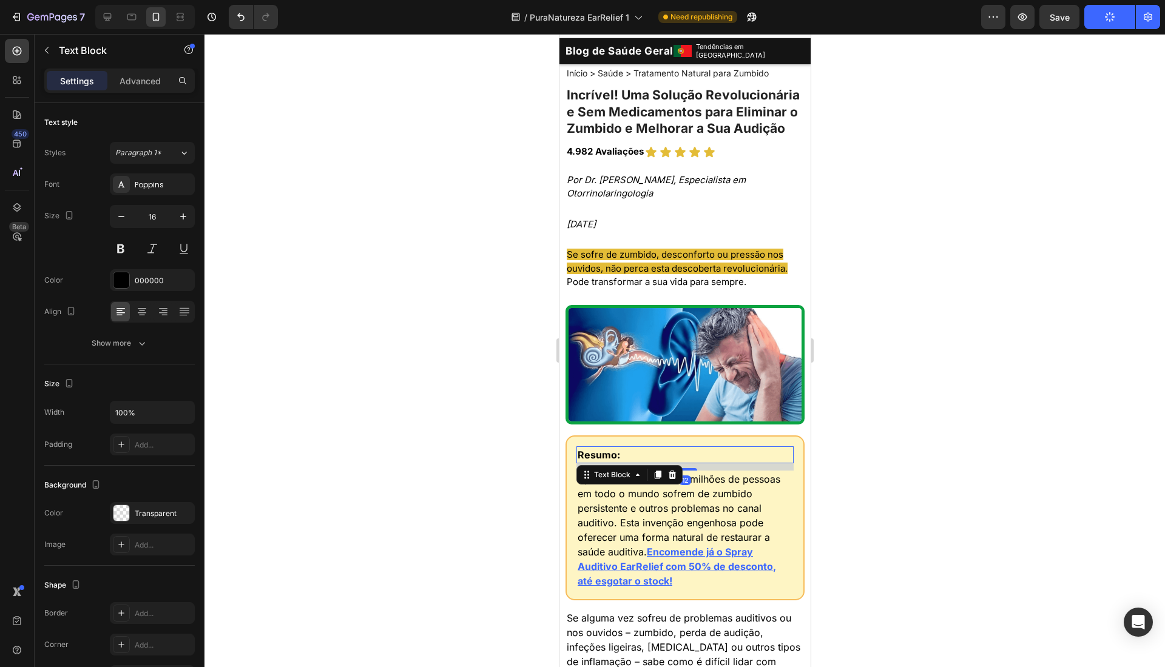
drag, startPoint x: 688, startPoint y: 508, endPoint x: 704, endPoint y: 456, distance: 55.3
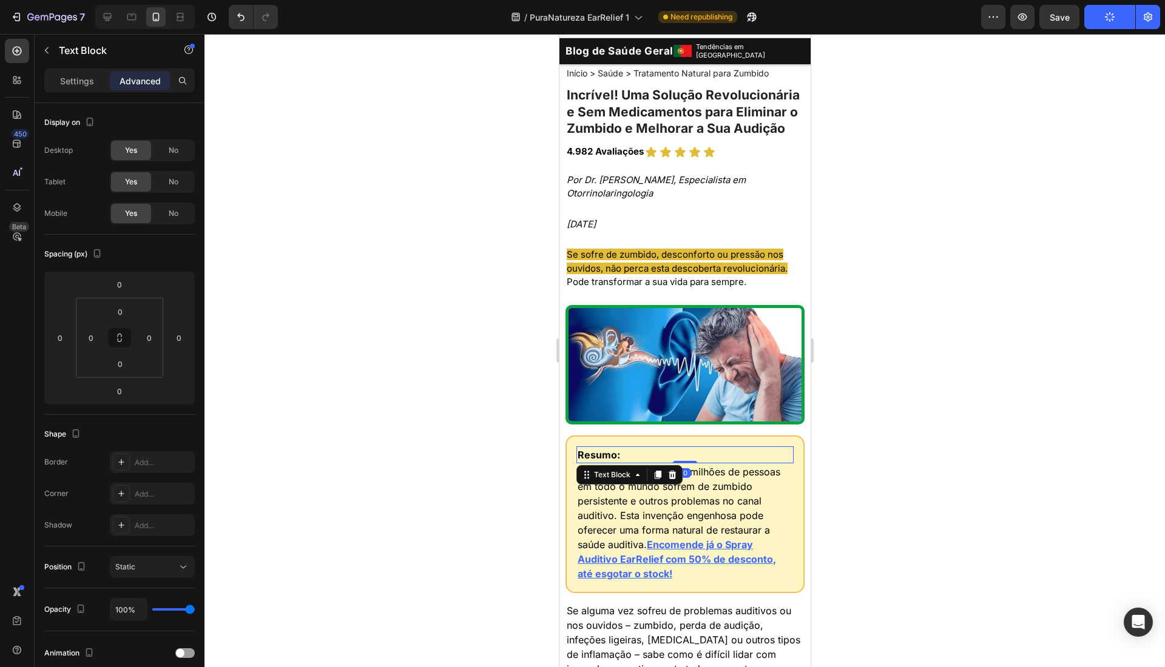
drag, startPoint x: 467, startPoint y: 377, endPoint x: 405, endPoint y: 227, distance: 162.7
click at [467, 377] on div at bounding box center [684, 350] width 960 height 633
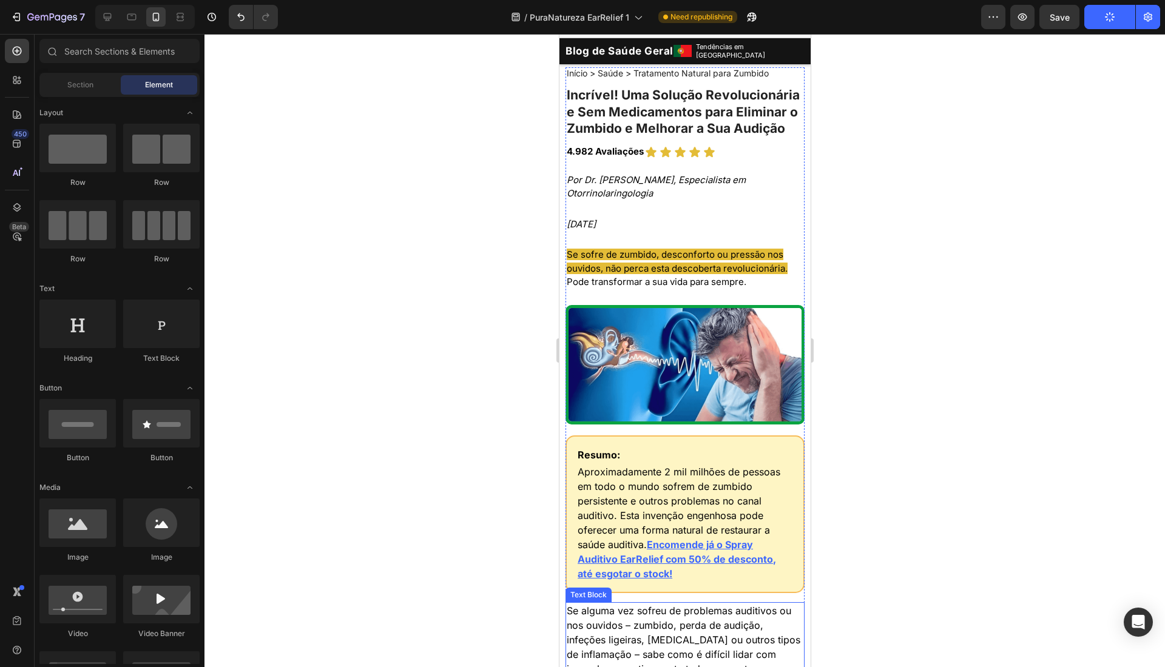
scroll to position [398, 0]
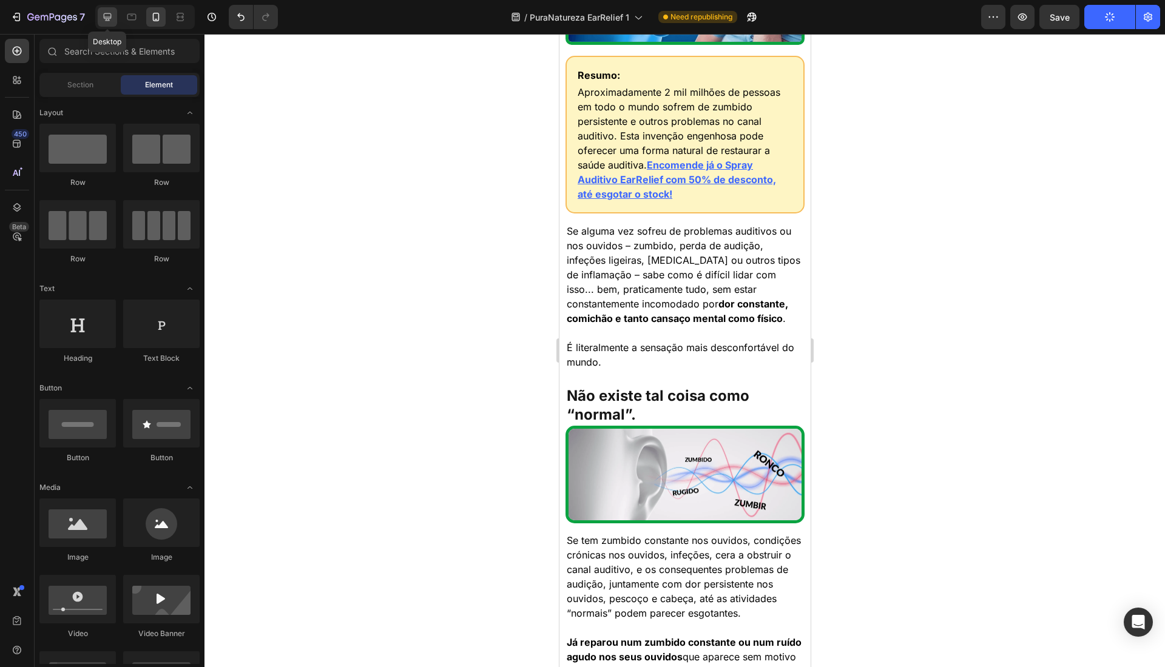
drag, startPoint x: 106, startPoint y: 18, endPoint x: 197, endPoint y: 113, distance: 131.3
click at [106, 18] on icon at bounding box center [108, 17] width 8 height 8
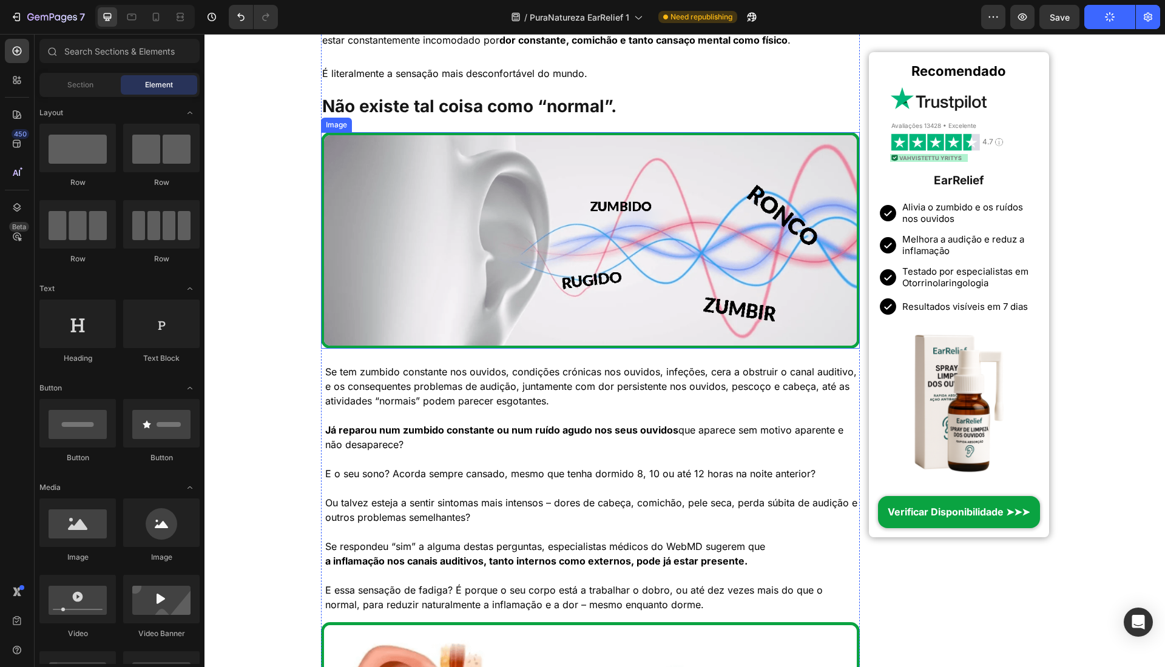
scroll to position [337, 0]
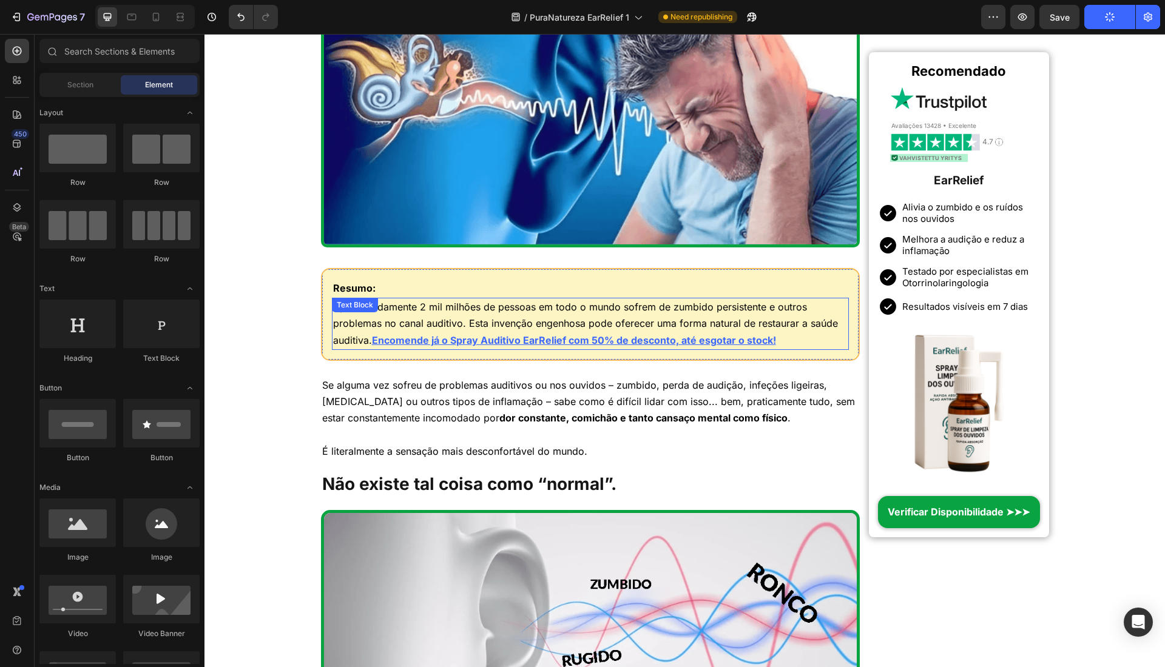
click at [402, 341] on p "Aproximadamente 2 mil milhões de pessoas em todo o mundo sofrem de zumbido pers…" at bounding box center [590, 324] width 515 height 50
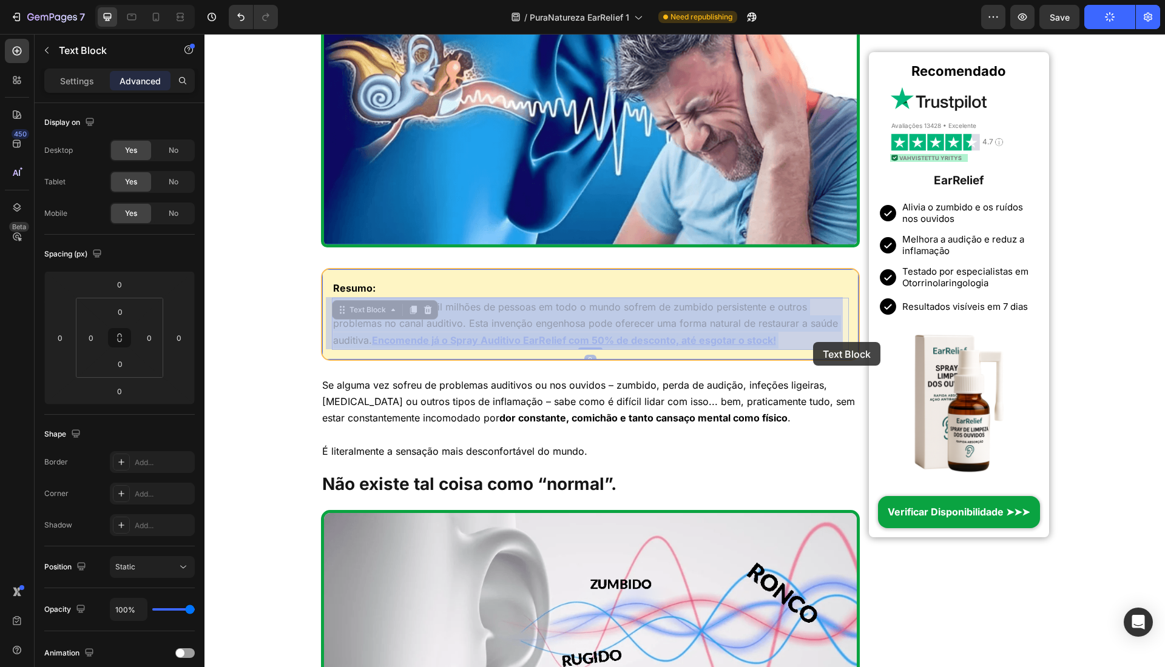
drag, startPoint x: 406, startPoint y: 341, endPoint x: 813, endPoint y: 342, distance: 406.5
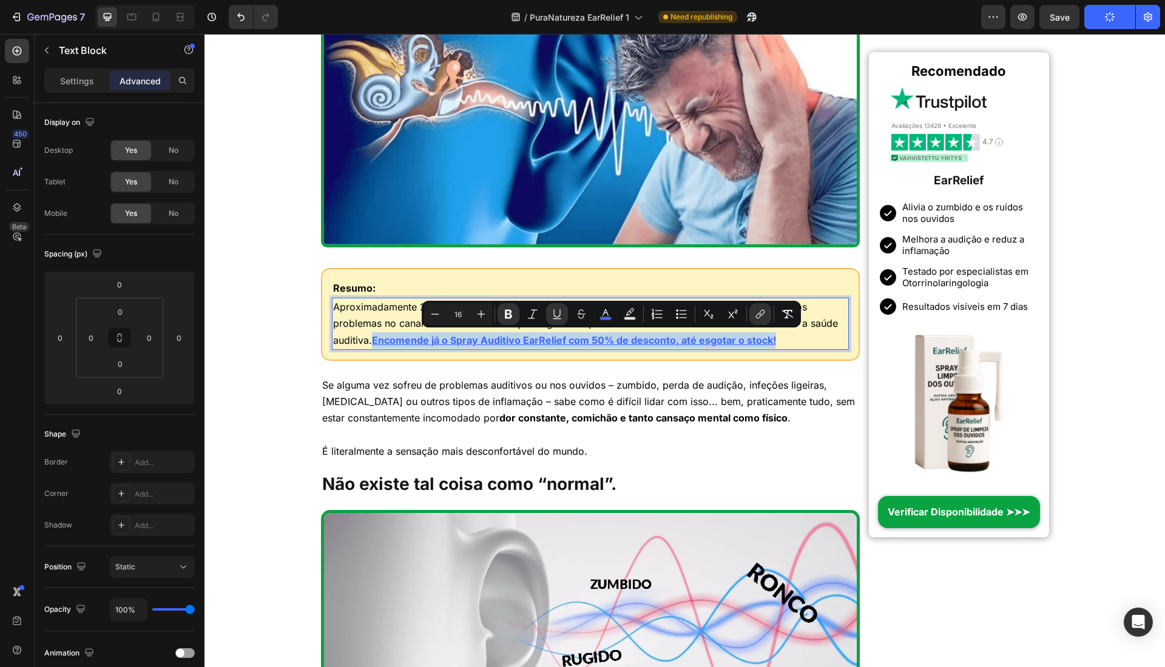
drag, startPoint x: 823, startPoint y: 342, endPoint x: 403, endPoint y: 342, distance: 419.8
click at [403, 342] on p "Aproximadamente 2 mil milhões de pessoas em todo o mundo sofrem de zumbido pers…" at bounding box center [590, 324] width 515 height 50
click at [608, 312] on icon "Editor contextual toolbar" at bounding box center [605, 314] width 12 height 12
type input "3C67FF"
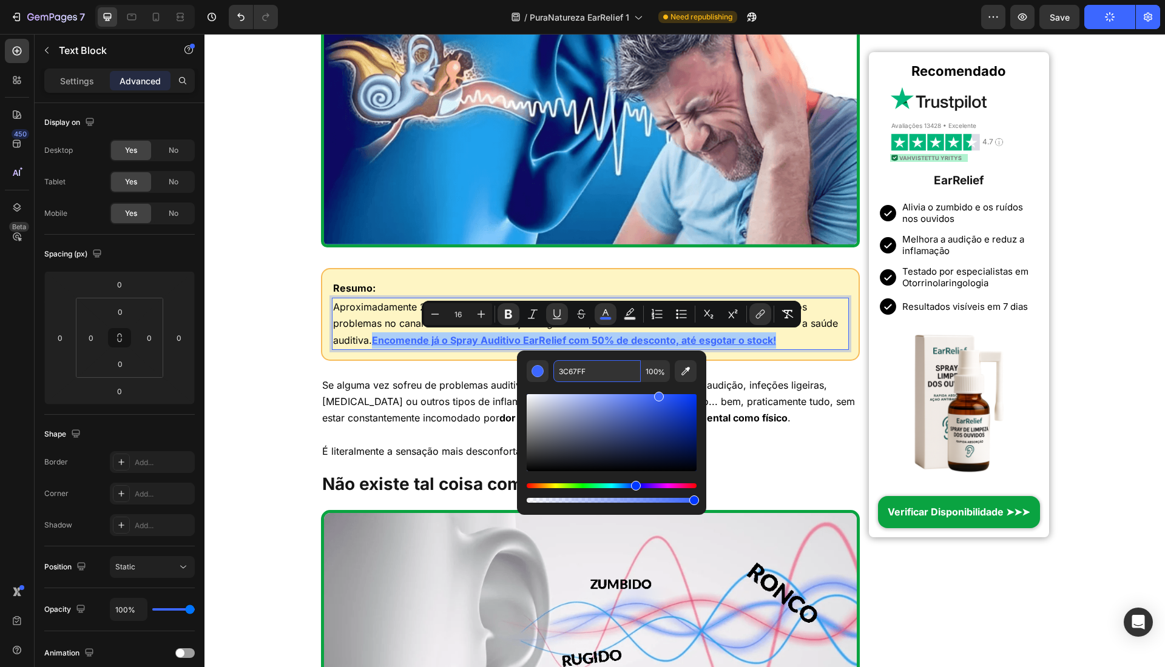
click at [587, 379] on input "3C67FF" at bounding box center [596, 371] width 87 height 22
paste input "#4A90E2"
type input "4A90E2"
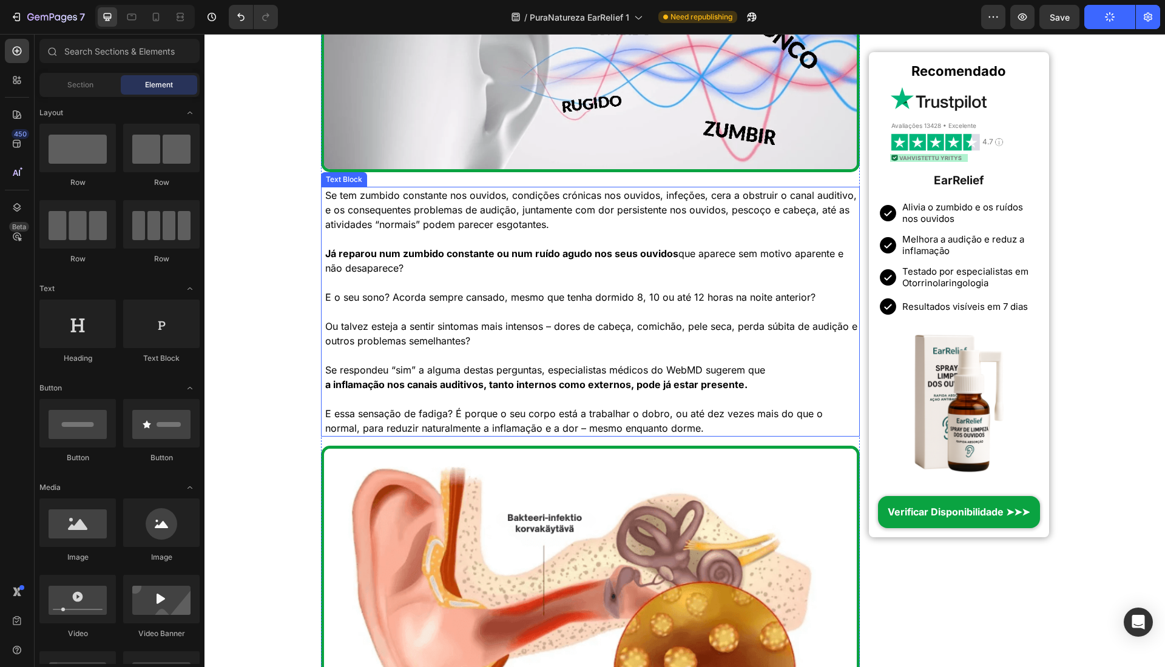
scroll to position [1269, 0]
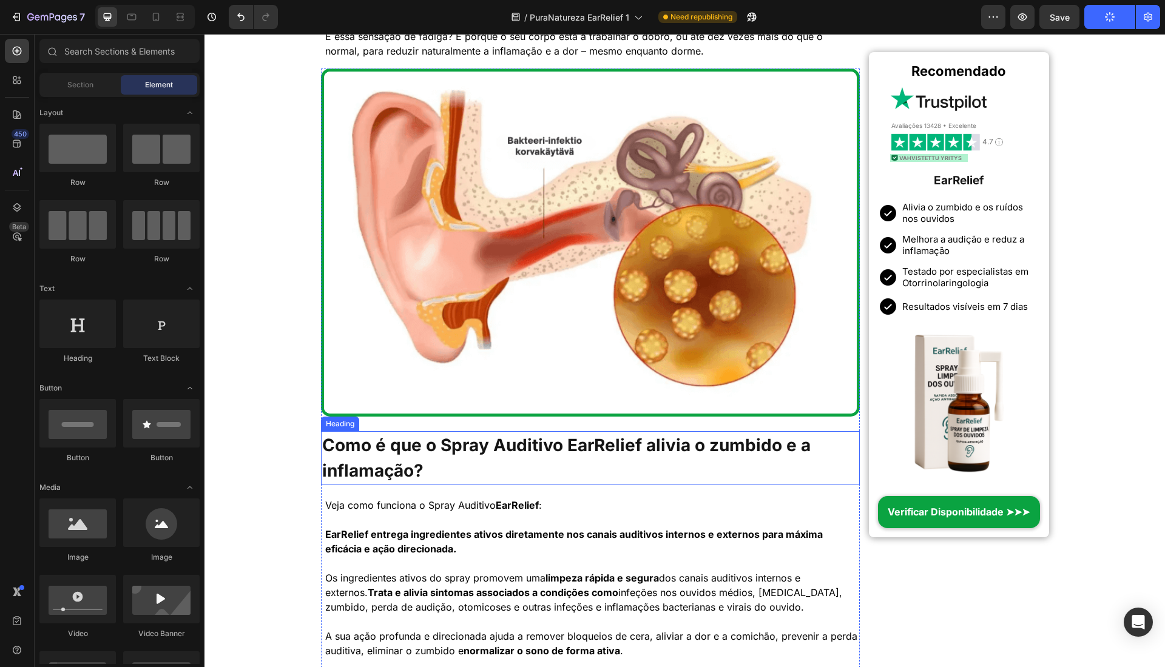
click at [584, 435] on h1 "Como é que o Spray Auditivo EarRelief alivia o zumbido e a inflamação?" at bounding box center [590, 457] width 539 height 53
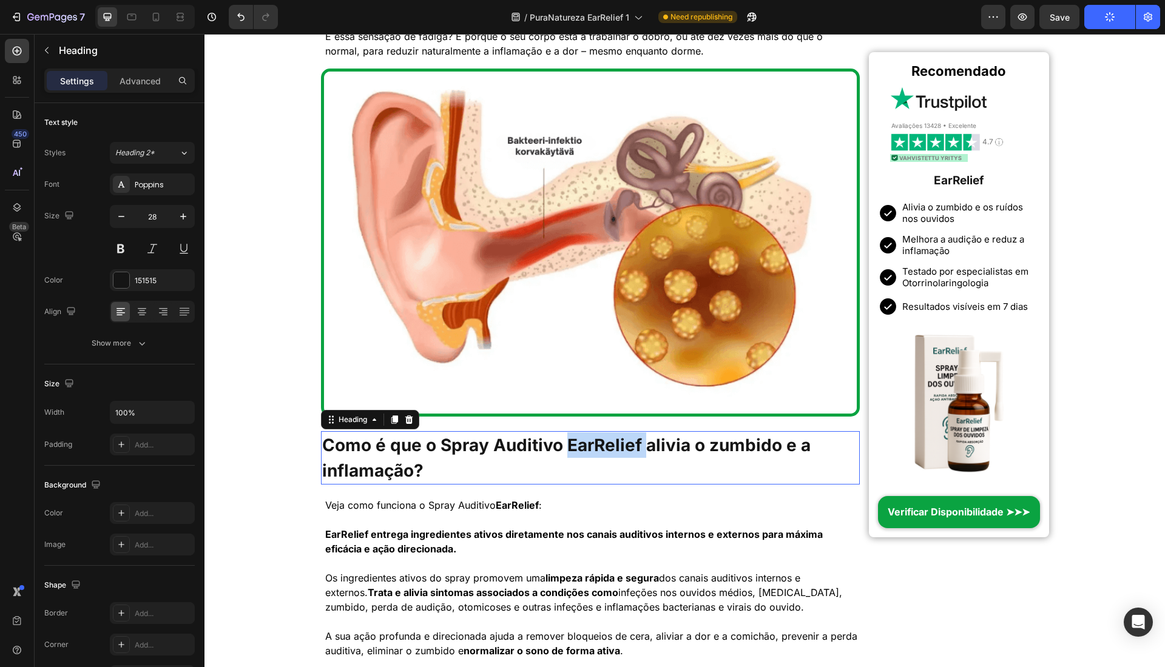
click at [596, 446] on p "Como é que o Spray Auditivo EarRelief alivia o zumbido e a inflamação?" at bounding box center [590, 458] width 537 height 51
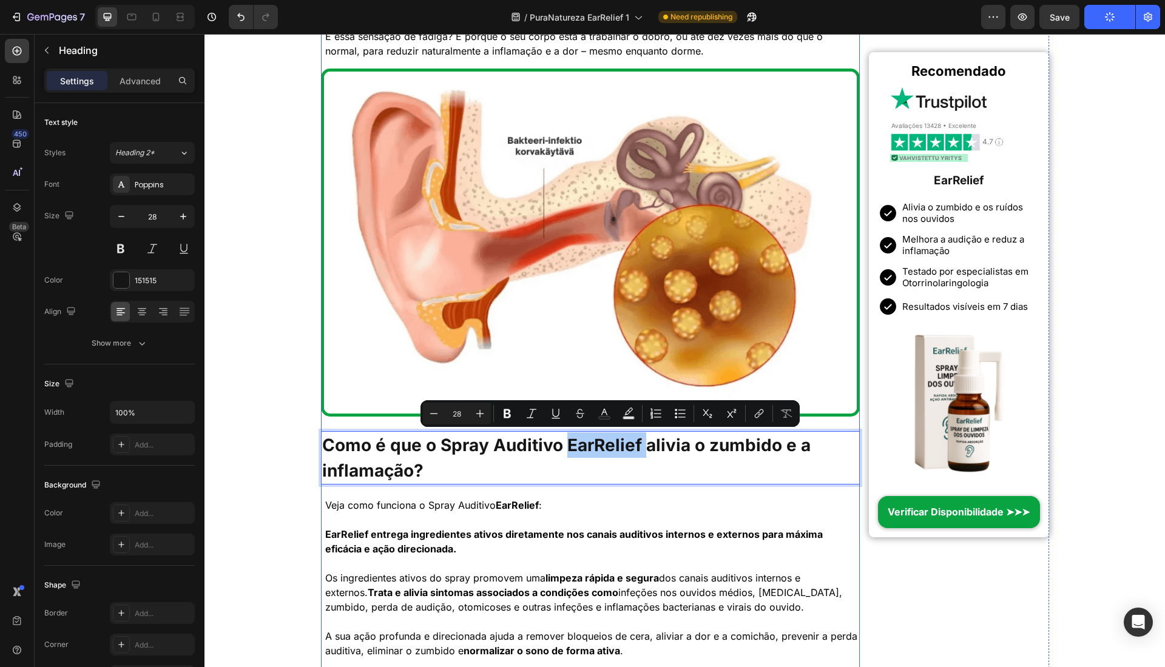
click at [823, 69] on img at bounding box center [590, 243] width 539 height 348
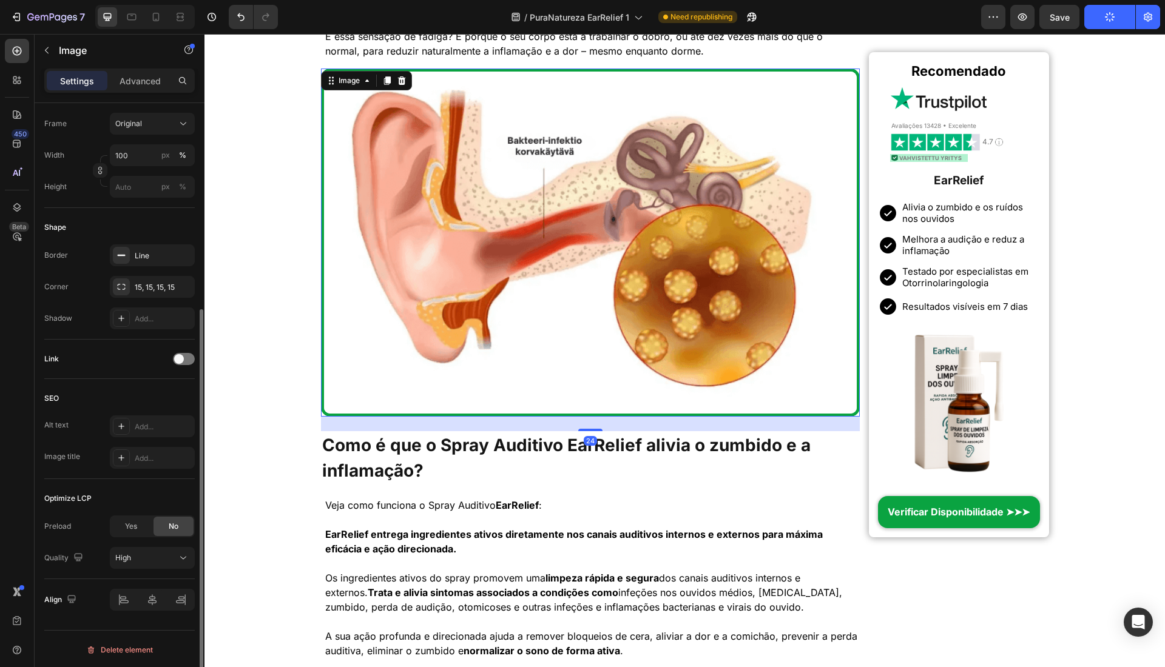
scroll to position [0, 0]
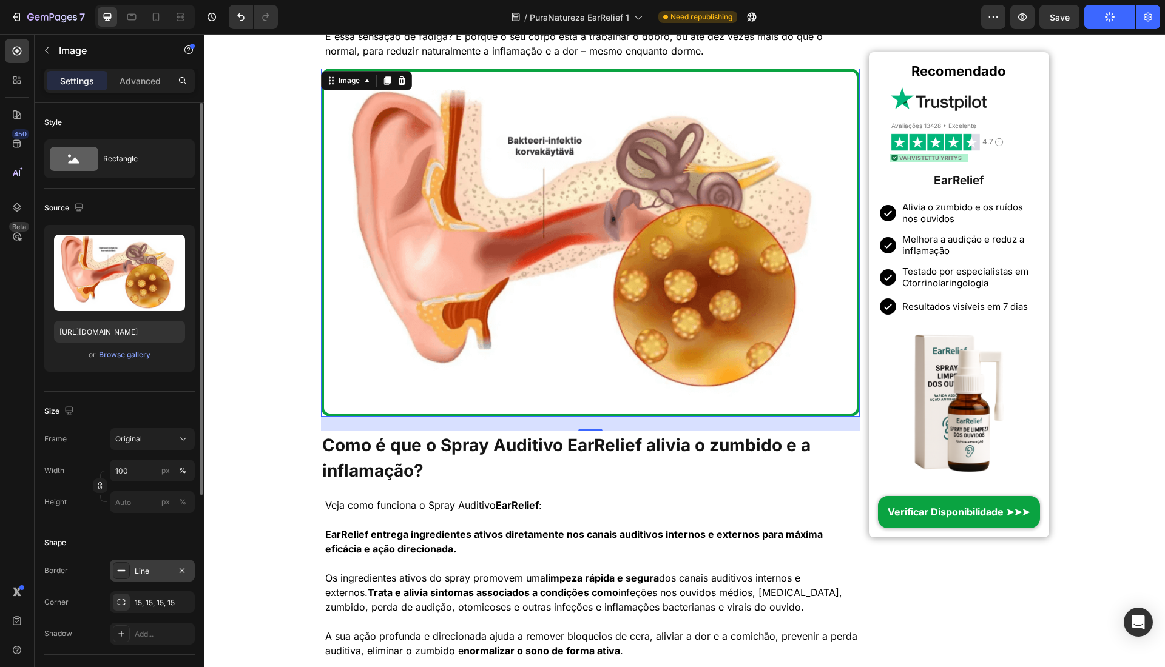
click at [139, 567] on div "Line" at bounding box center [152, 571] width 35 height 11
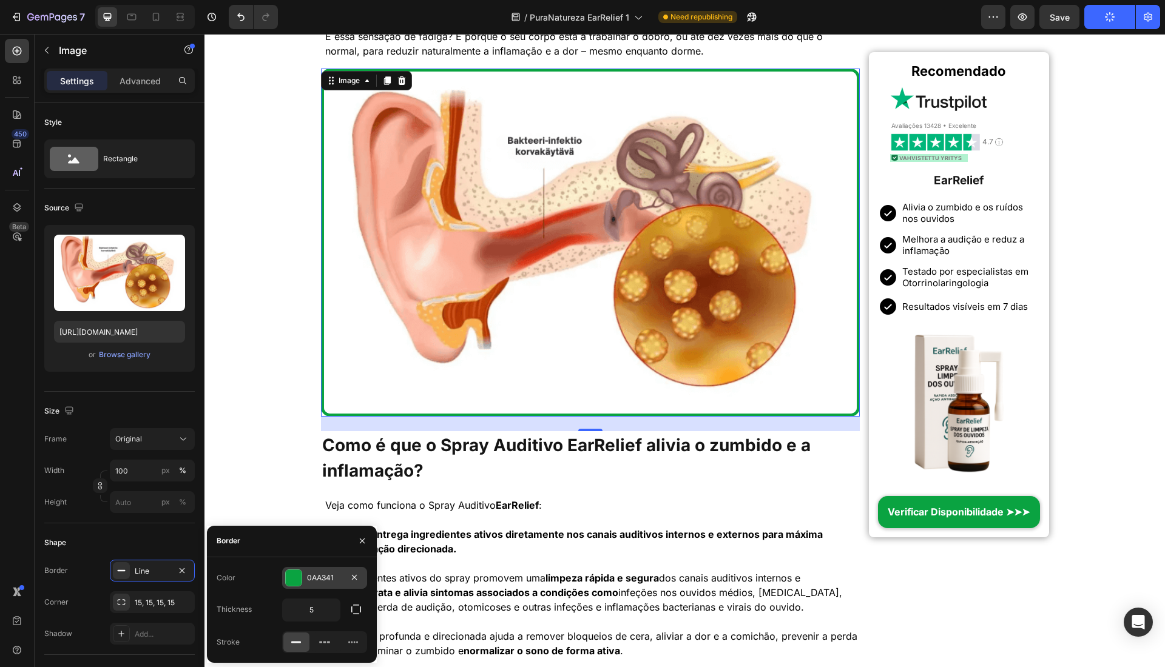
click at [314, 571] on div "0AA341" at bounding box center [324, 578] width 85 height 22
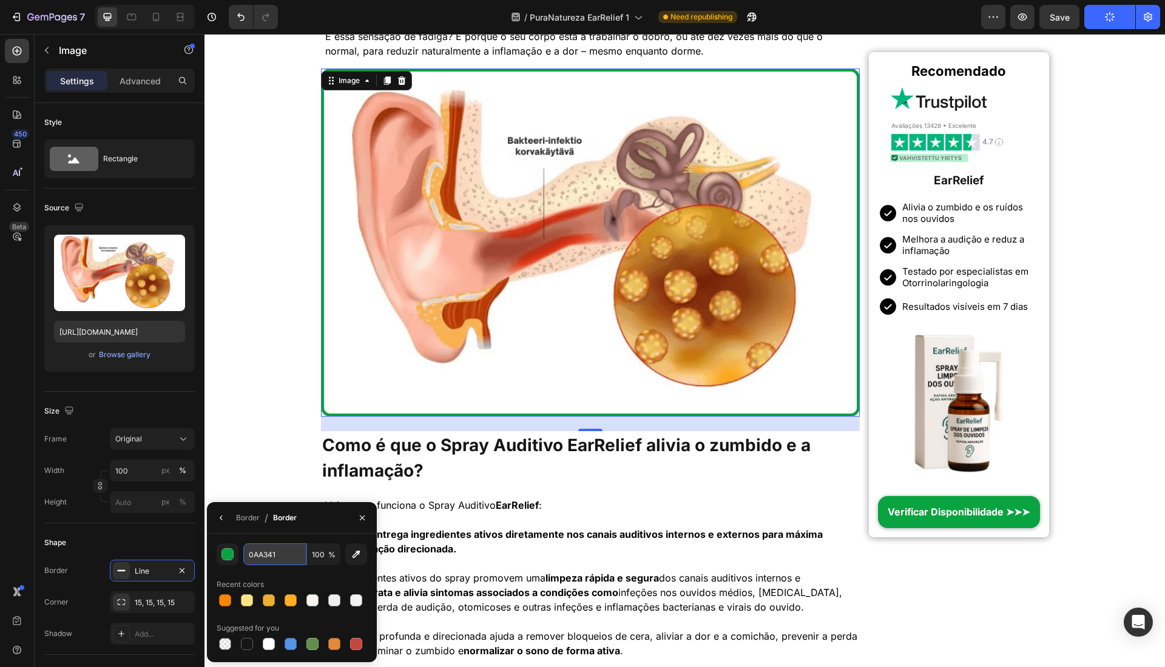
click at [283, 555] on input "0AA341" at bounding box center [274, 555] width 63 height 22
click at [601, 457] on p "Como é que o Spray Auditivo EarRelief alivia o zumbido e a inflamação?" at bounding box center [590, 458] width 537 height 51
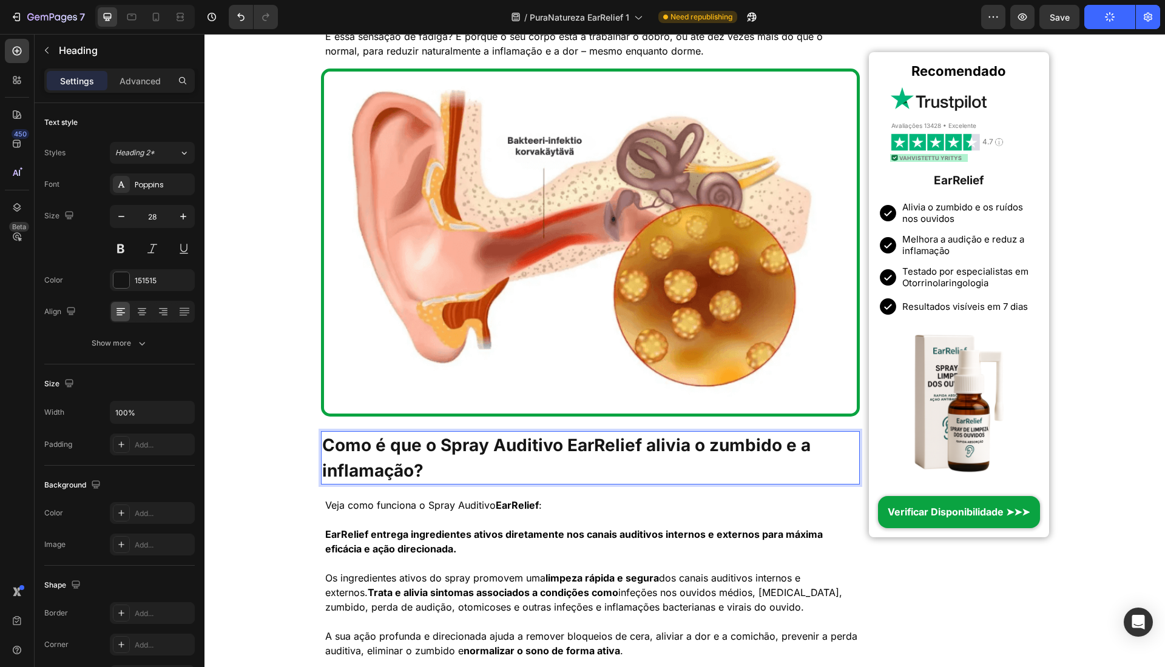
click at [569, 447] on p "Como é que o Spray Auditivo EarRelief alivia o zumbido e a inflamação?" at bounding box center [590, 458] width 537 height 51
drag, startPoint x: 569, startPoint y: 448, endPoint x: 642, endPoint y: 449, distance: 72.8
click at [642, 449] on p "Como é que o Spray Auditivo EarRelief alivia o zumbido e a inflamação?" at bounding box center [590, 458] width 537 height 51
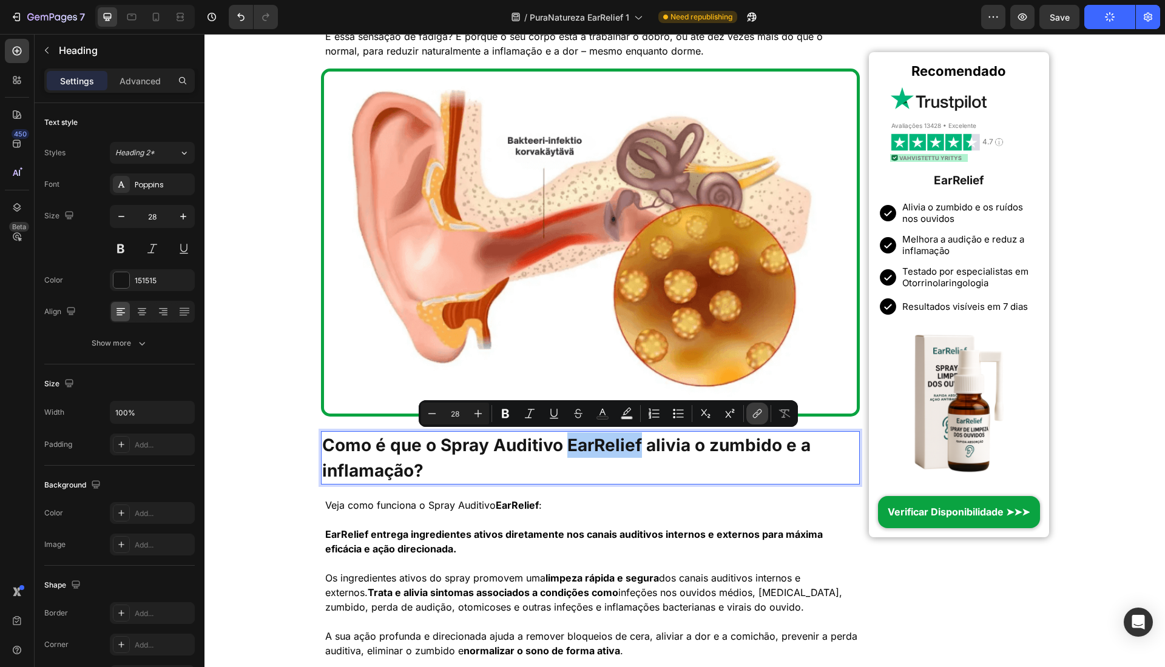
click at [754, 414] on icon "Editor contextual toolbar" at bounding box center [755, 416] width 5 height 6
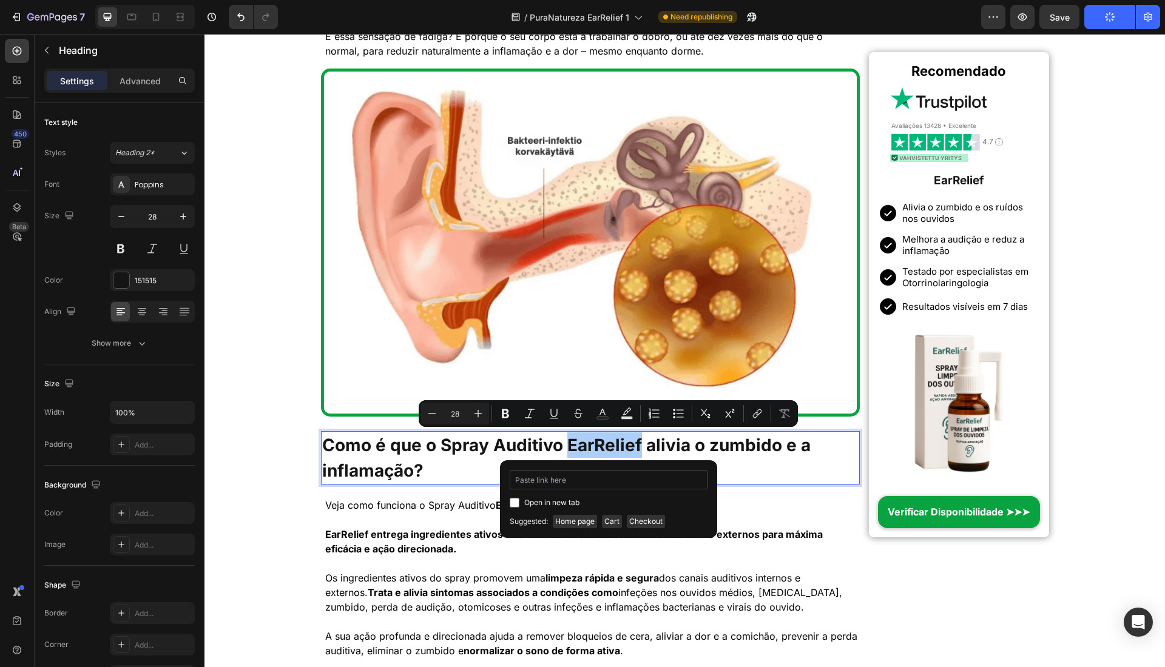
type input "0AA341"
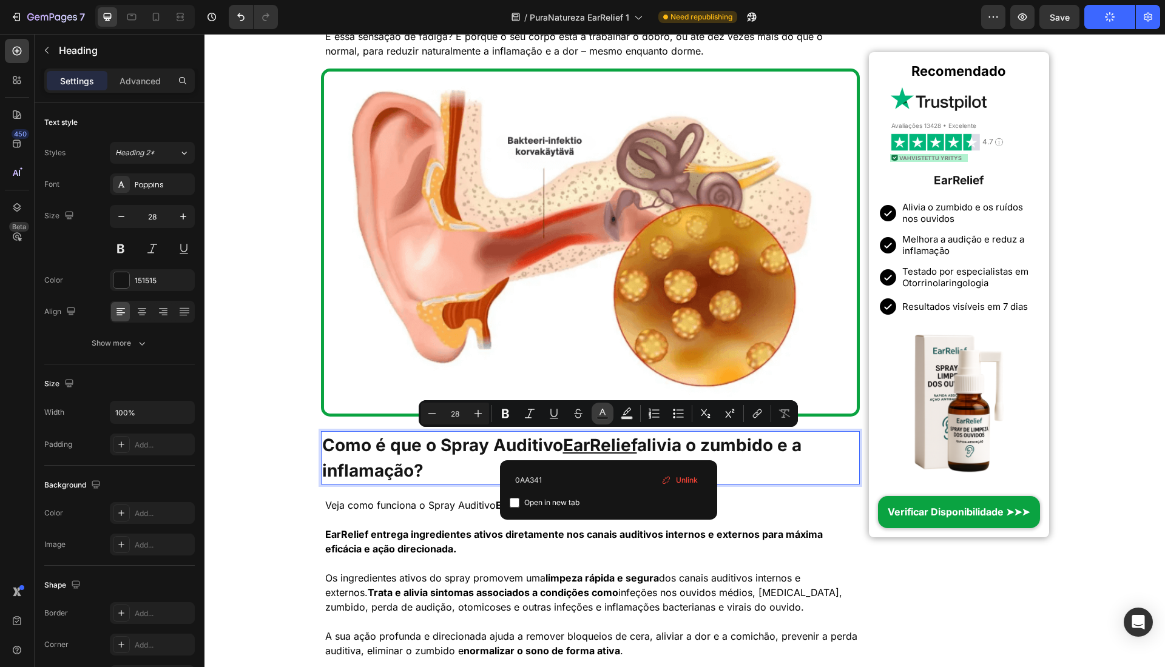
click at [601, 413] on icon "Editor contextual toolbar" at bounding box center [602, 414] width 12 height 12
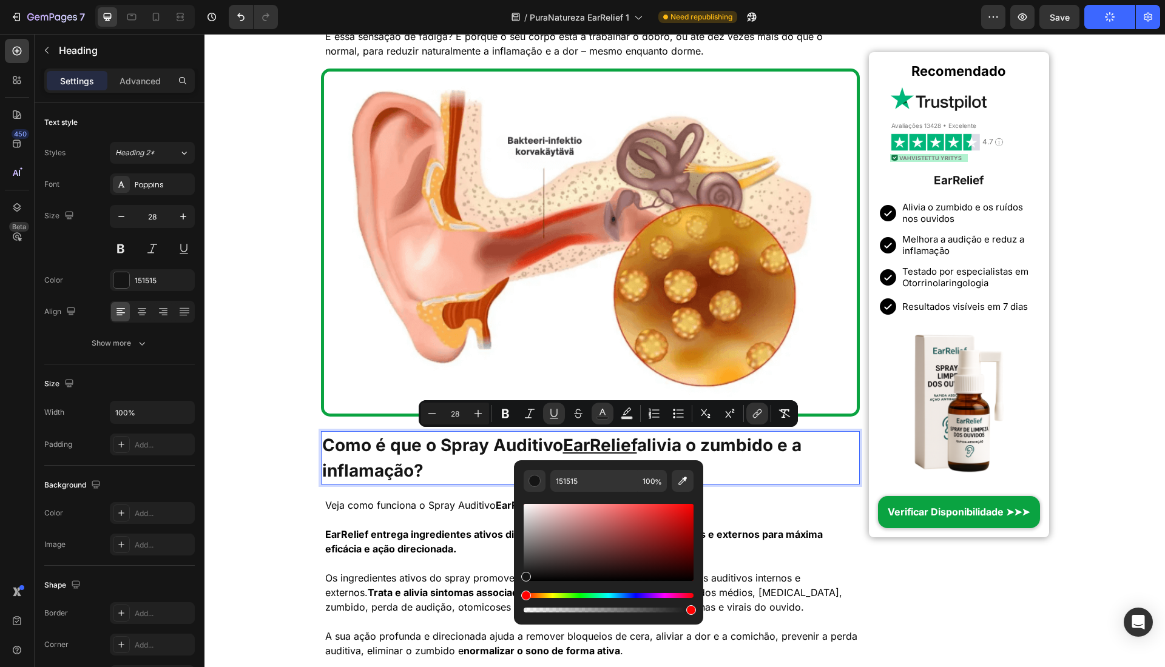
type input "16"
click at [582, 483] on input "151515" at bounding box center [593, 481] width 87 height 22
paste input "0AA341"
type input "0AA341"
type input "28"
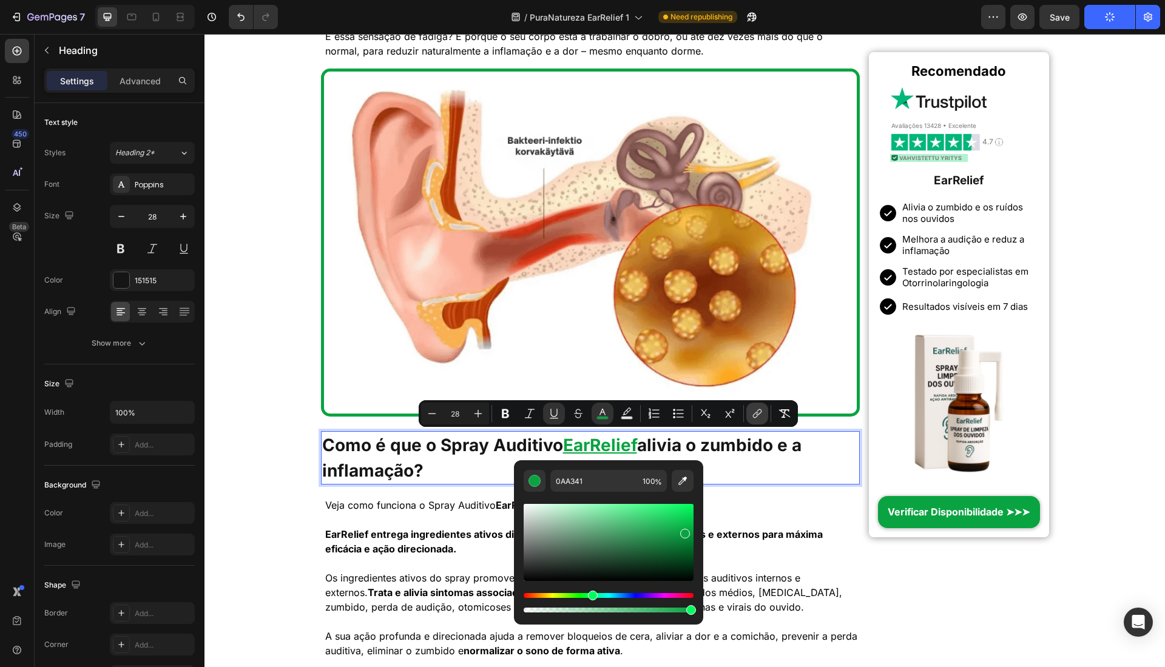
click at [758, 414] on icon "Editor contextual toolbar" at bounding box center [757, 414] width 12 height 12
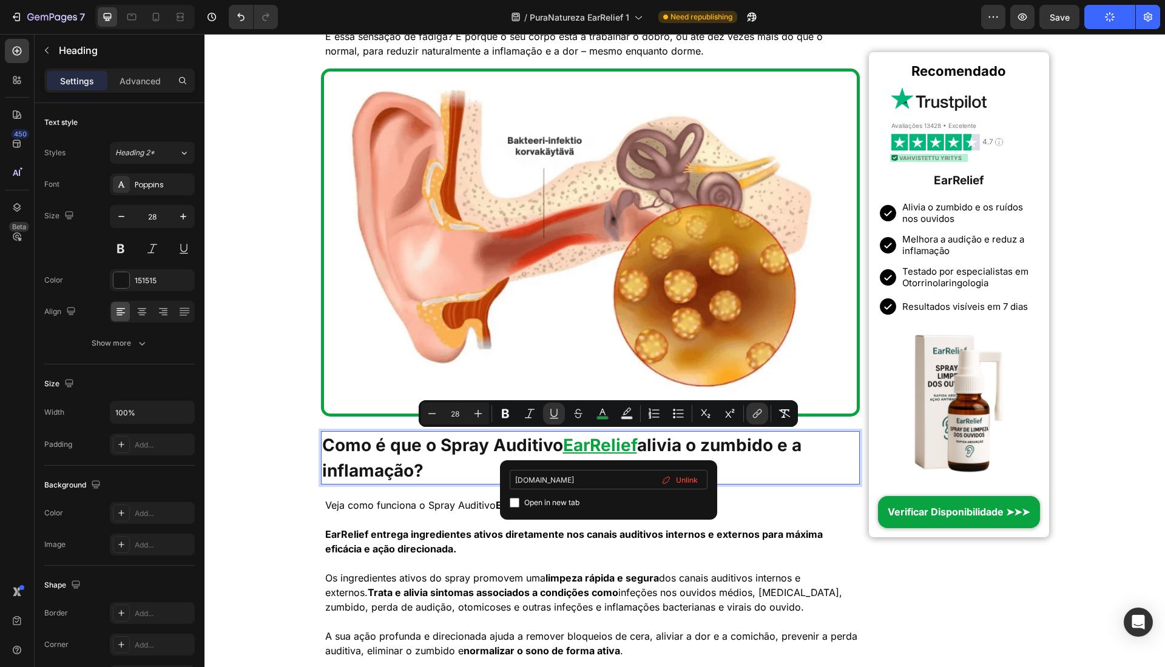
type input "example.com"
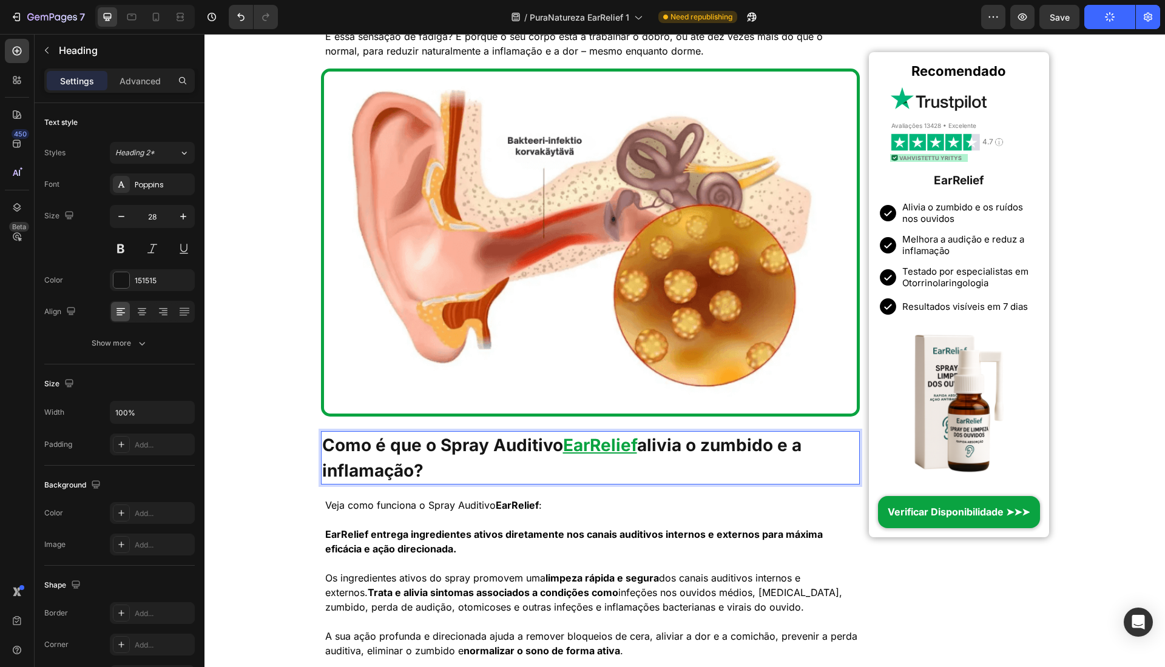
click at [573, 450] on u "EarRelief" at bounding box center [600, 445] width 74 height 21
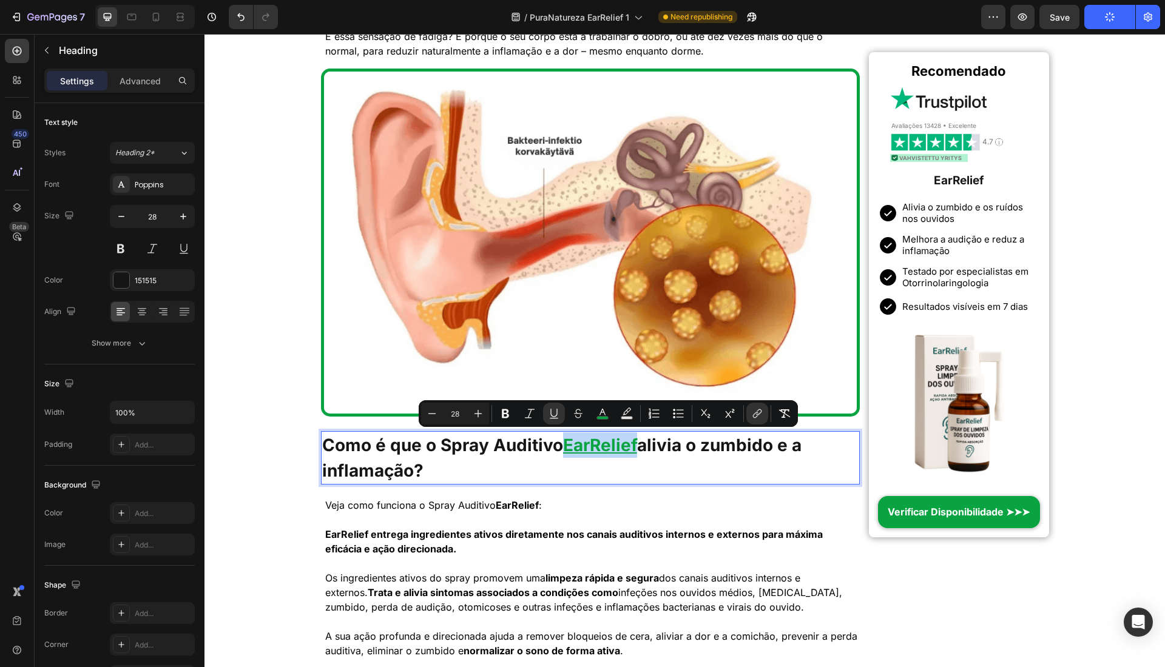
drag, startPoint x: 573, startPoint y: 450, endPoint x: 641, endPoint y: 445, distance: 68.2
click at [637, 445] on u "EarRelief" at bounding box center [600, 445] width 74 height 21
drag, startPoint x: 548, startPoint y: 421, endPoint x: 388, endPoint y: 419, distance: 160.2
click at [547, 421] on button "Underline" at bounding box center [554, 414] width 22 height 22
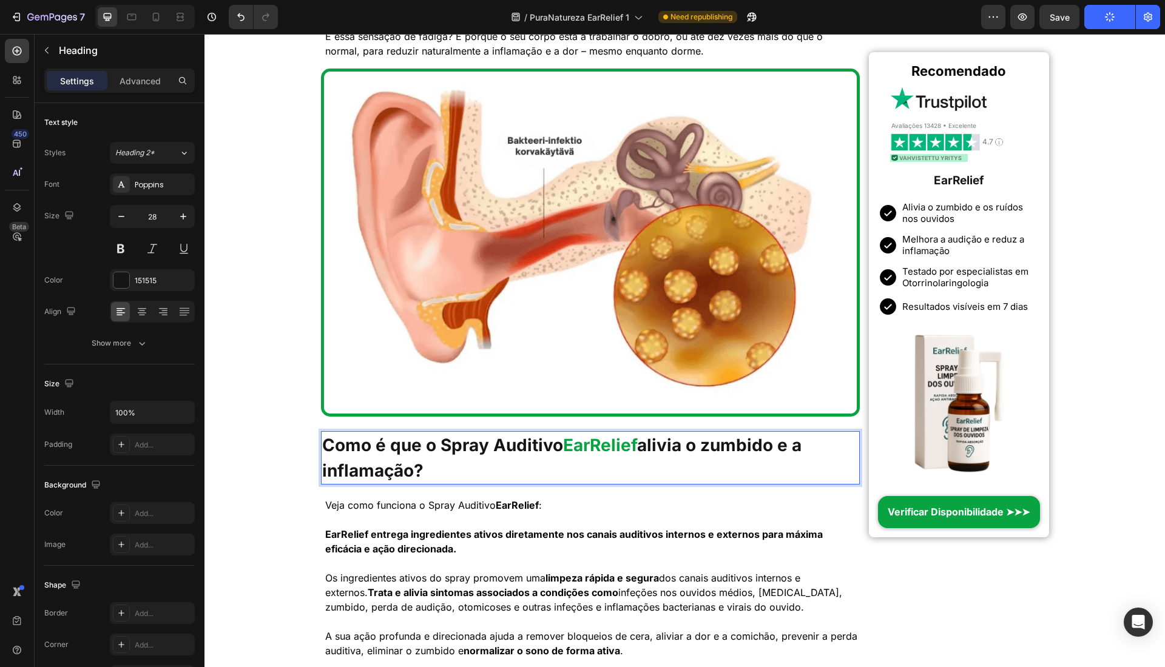
click at [595, 465] on p "Como é que o Spray Auditivo EarRelief alivia o zumbido e a inflamação?" at bounding box center [590, 458] width 537 height 51
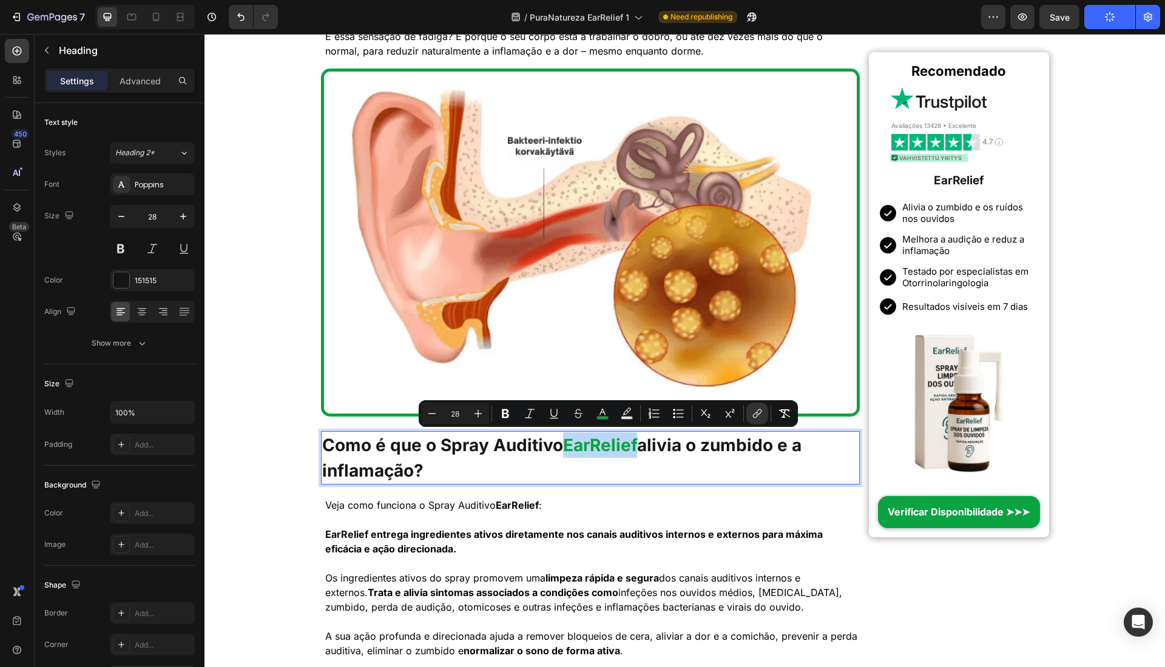
drag, startPoint x: 569, startPoint y: 445, endPoint x: 646, endPoint y: 449, distance: 77.2
click at [646, 449] on p "Como é que o Spray Auditivo EarRelief alivia o zumbido e a inflamação?" at bounding box center [590, 458] width 537 height 51
copy span "EarRelief"
click at [531, 504] on strong "EarRelief" at bounding box center [517, 505] width 43 height 12
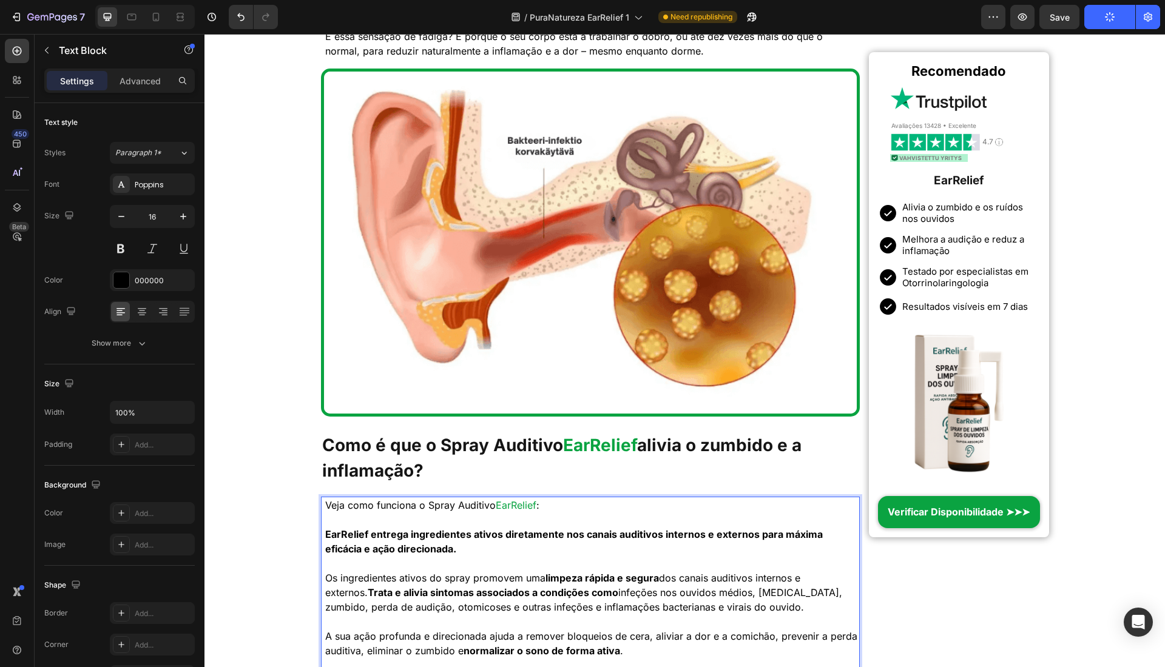
click at [520, 504] on span "EarRelief" at bounding box center [516, 505] width 41 height 12
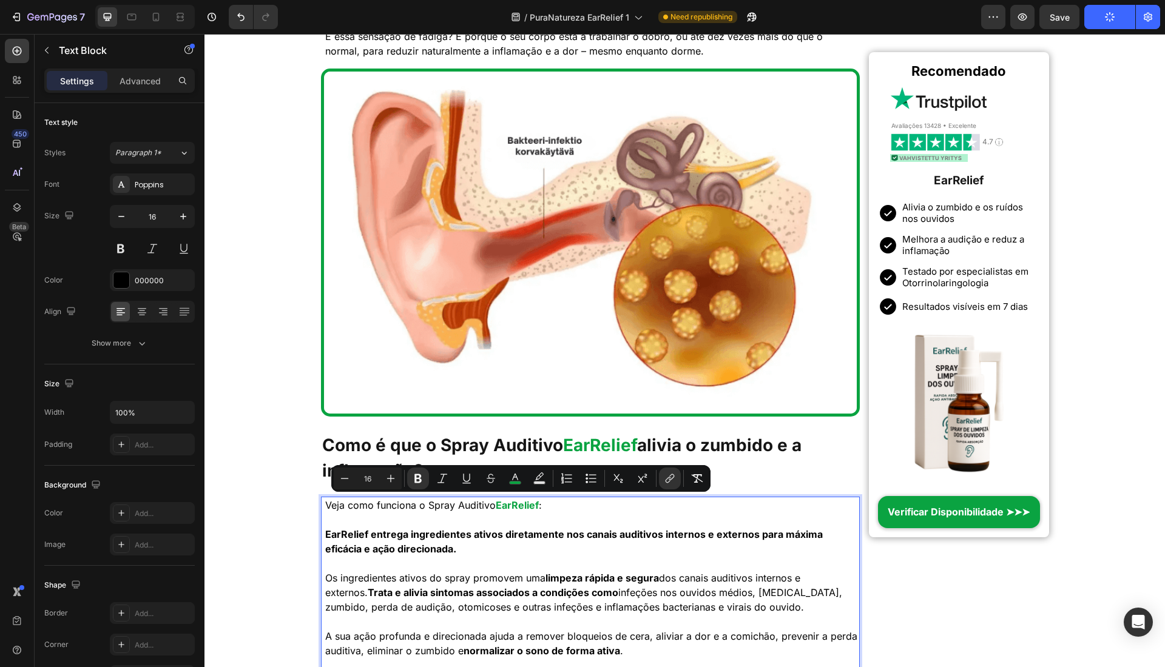
click at [343, 530] on strong "EarRelief entrega ingredientes ativos diretamente nos canais auditivos internos…" at bounding box center [573, 541] width 497 height 27
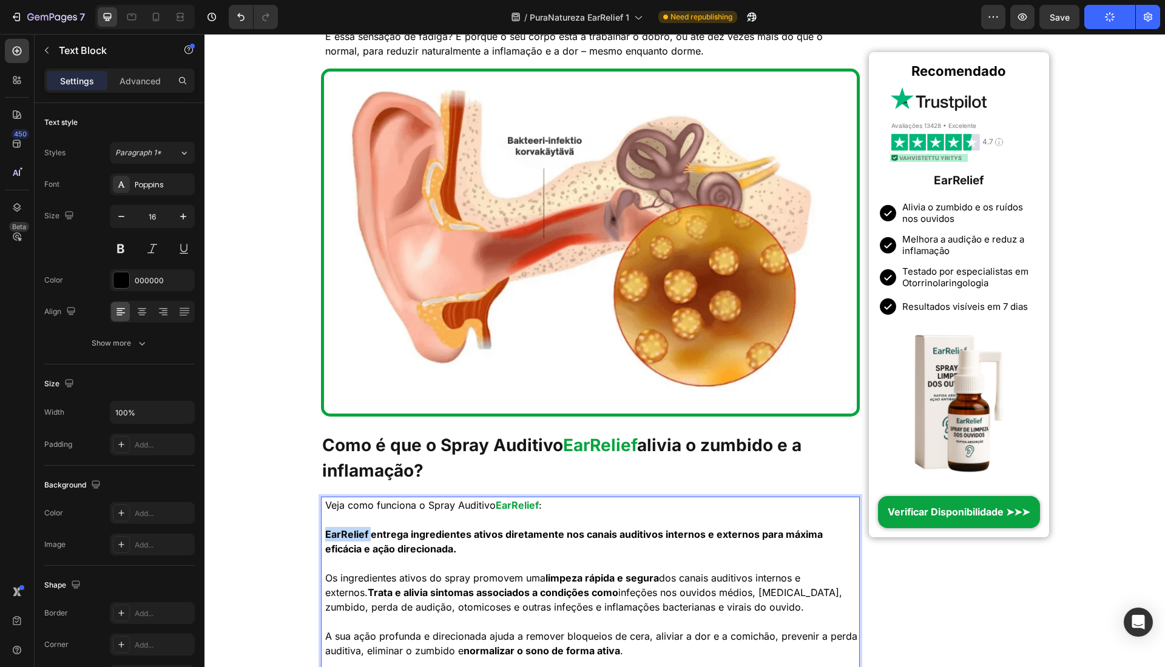
click at [343, 530] on strong "EarRelief entrega ingredientes ativos diretamente nos canais auditivos internos…" at bounding box center [573, 541] width 497 height 27
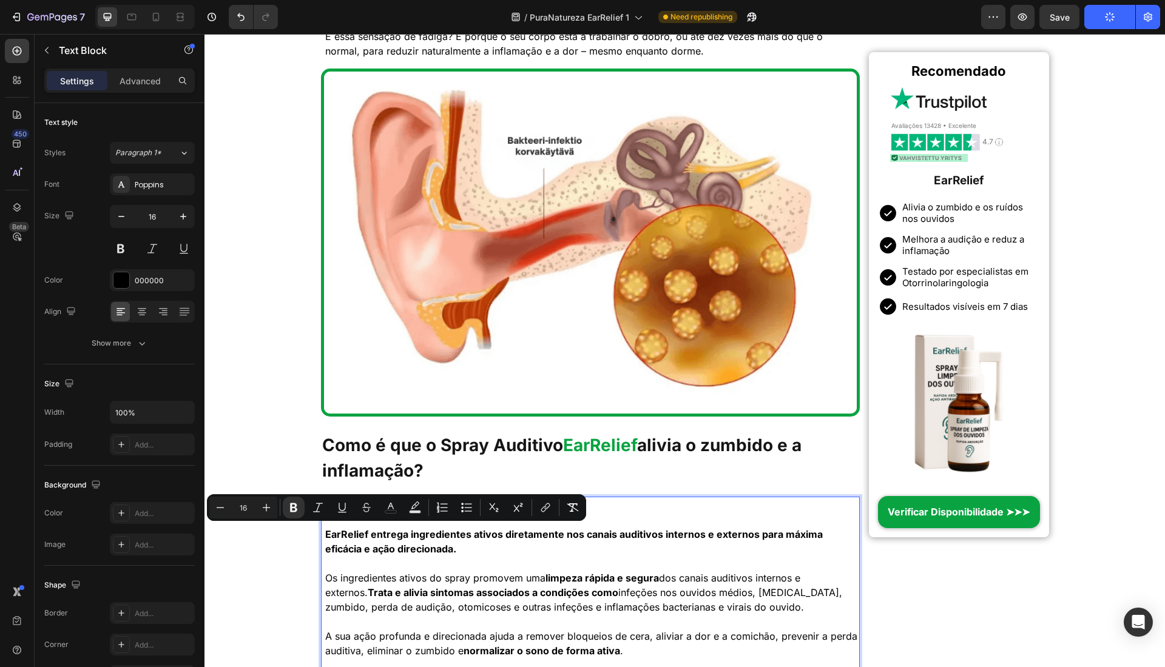
click at [341, 550] on strong "EarRelief entrega ingredientes ativos diretamente nos canais auditivos internos…" at bounding box center [573, 541] width 497 height 27
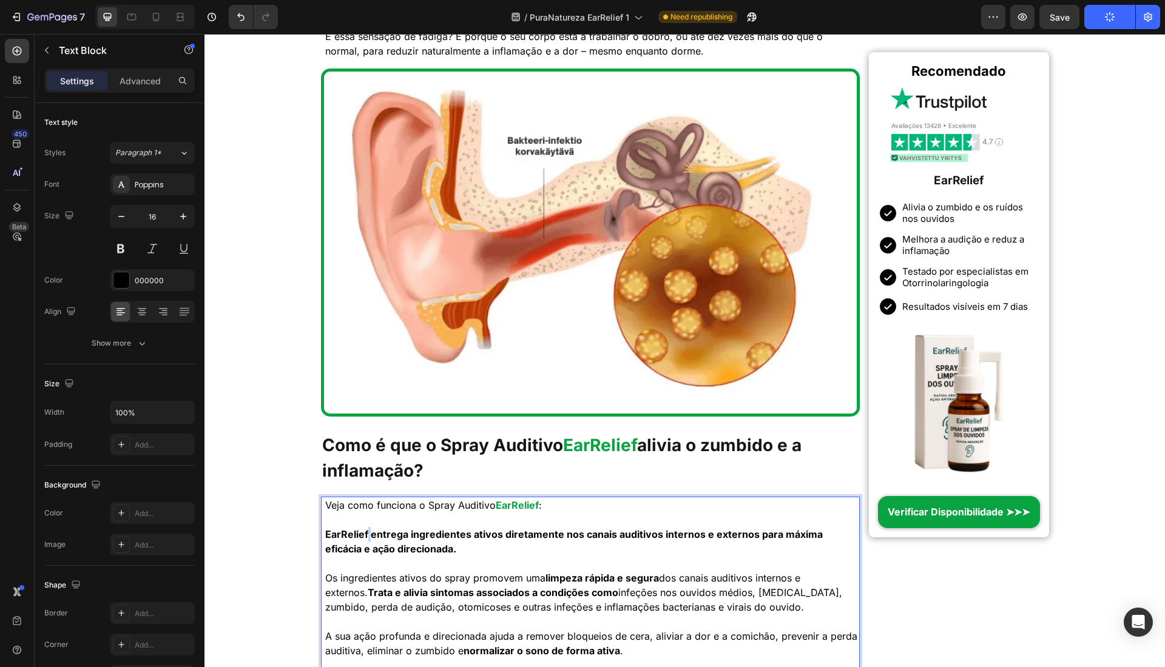
click at [360, 535] on strong "EarRelief entrega ingredientes ativos diretamente nos canais auditivos internos…" at bounding box center [573, 541] width 497 height 27
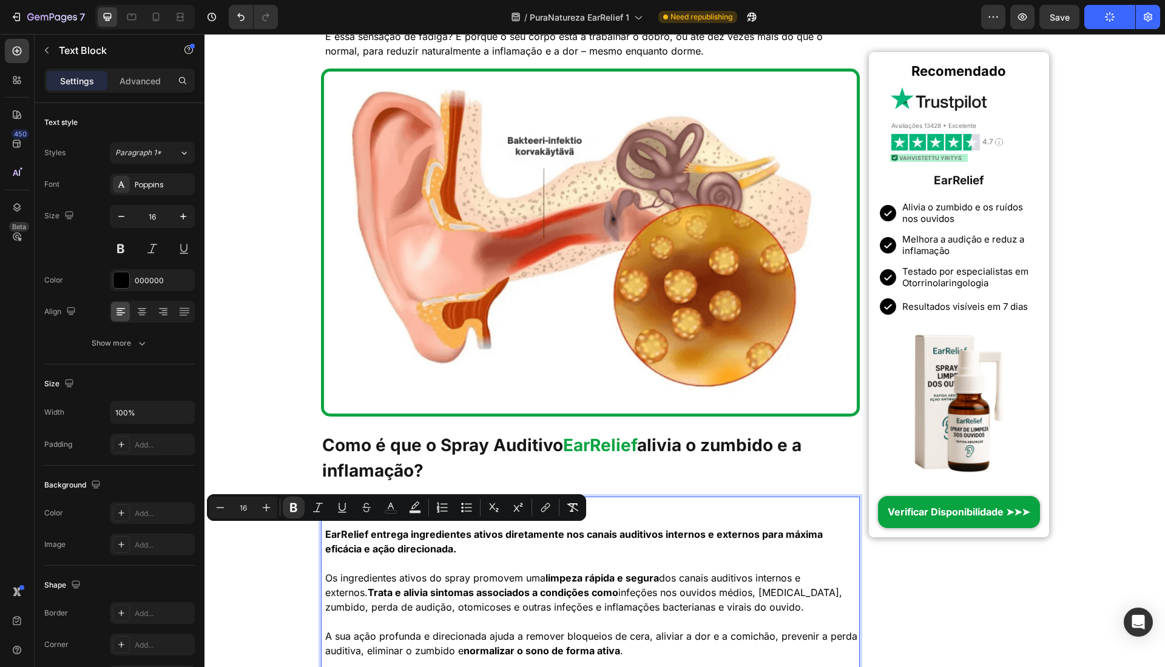
click at [360, 535] on strong "EarRelief entrega ingredientes ativos diretamente nos canais auditivos internos…" at bounding box center [573, 541] width 497 height 27
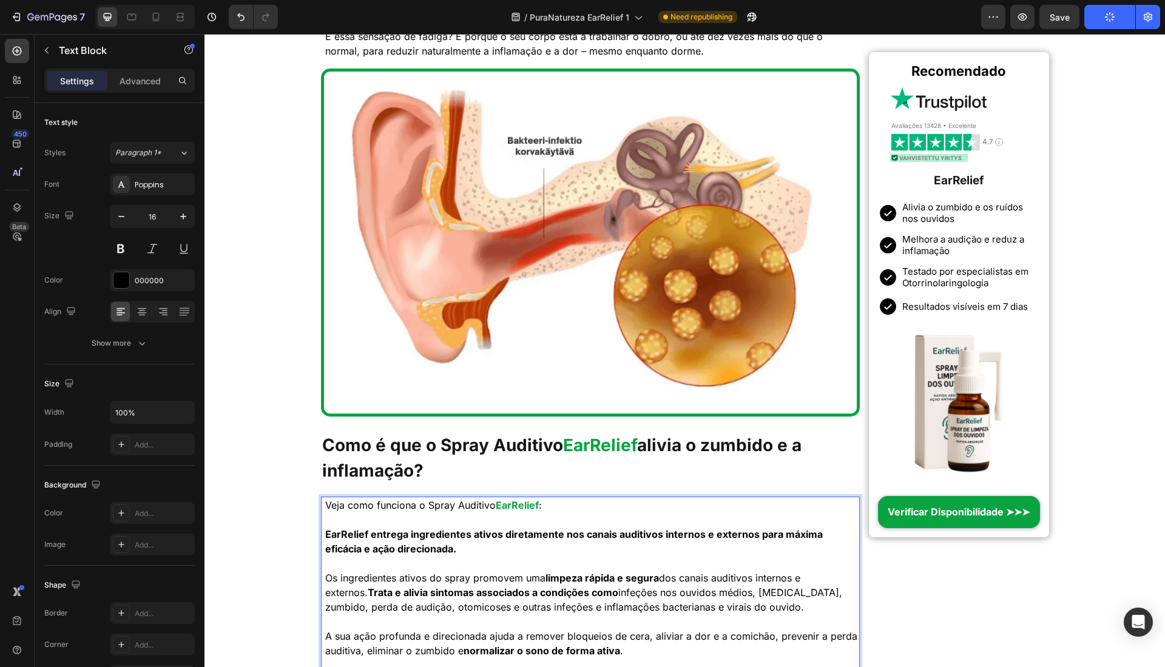
click at [358, 535] on strong "EarRelief entrega ingredientes ativos diretamente nos canais auditivos internos…" at bounding box center [573, 541] width 497 height 27
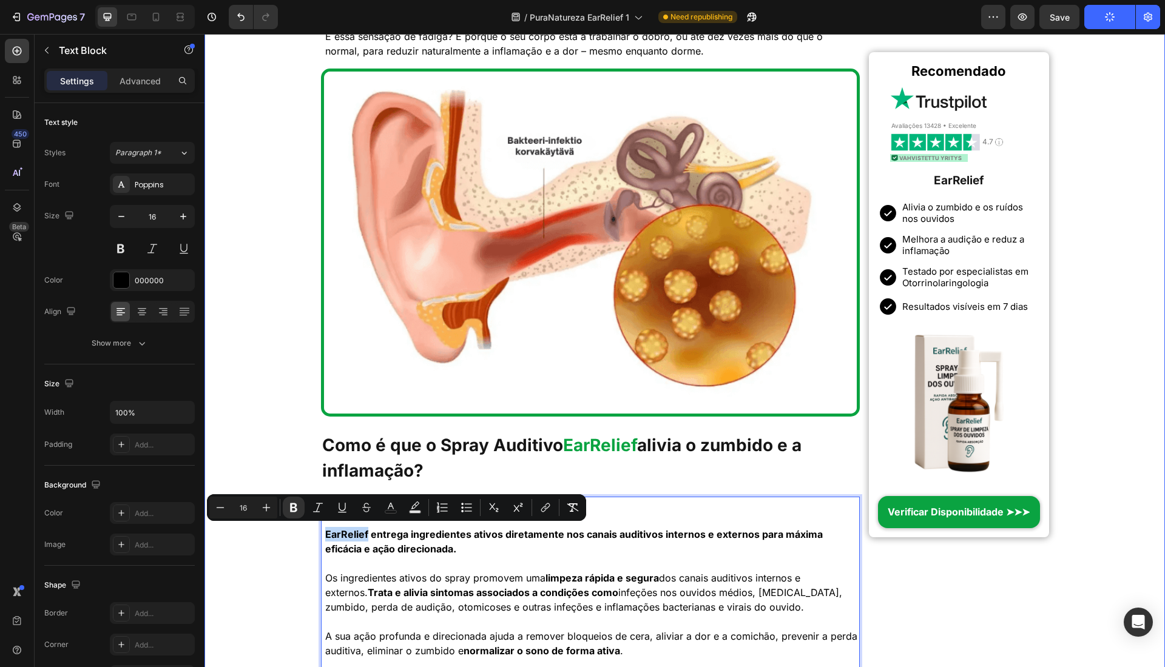
drag, startPoint x: 360, startPoint y: 535, endPoint x: 312, endPoint y: 539, distance: 48.7
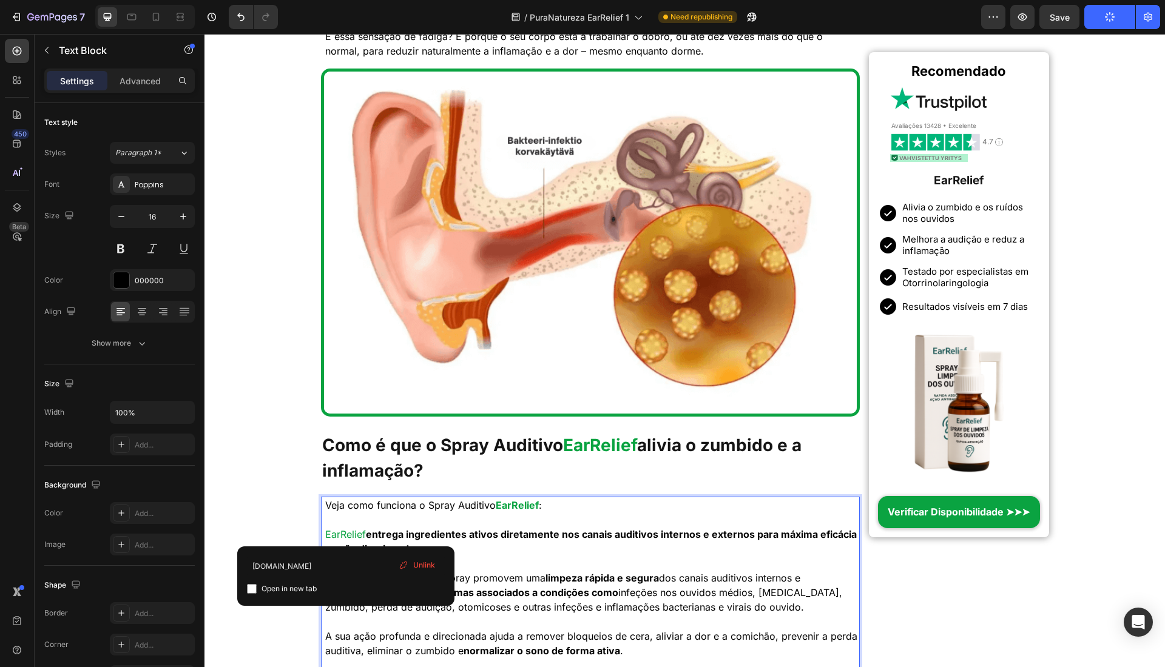
click at [343, 538] on span "EarRelief" at bounding box center [345, 534] width 41 height 12
click at [342, 536] on span "EarRelief" at bounding box center [345, 534] width 41 height 12
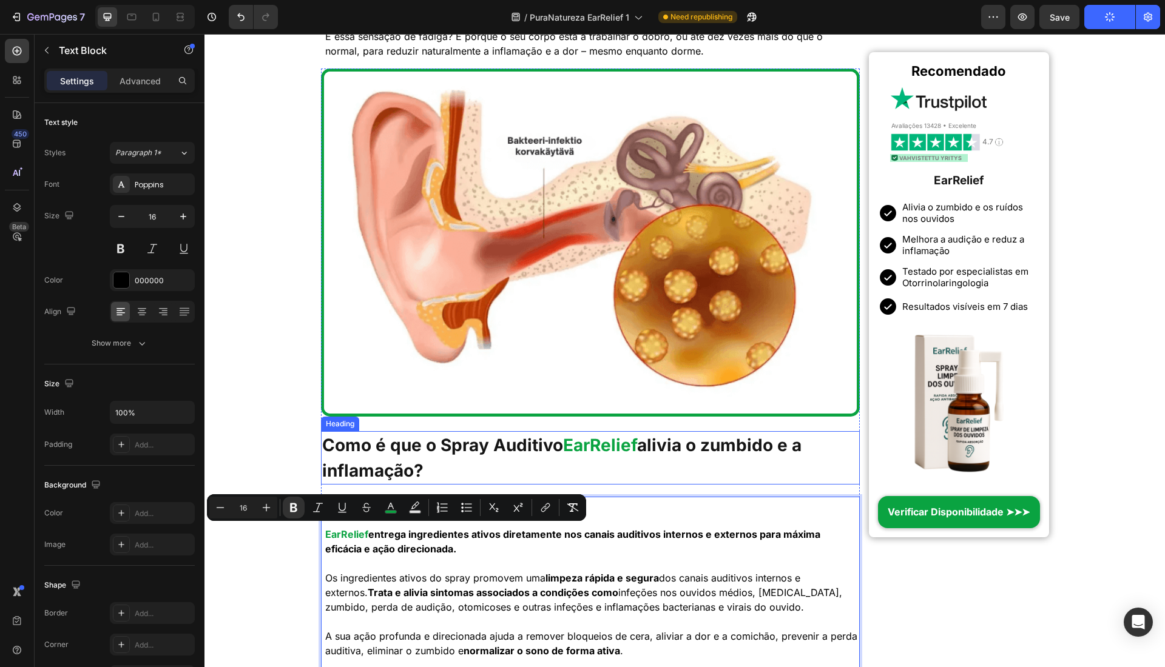
click at [595, 437] on span "EarRelief" at bounding box center [600, 445] width 74 height 21
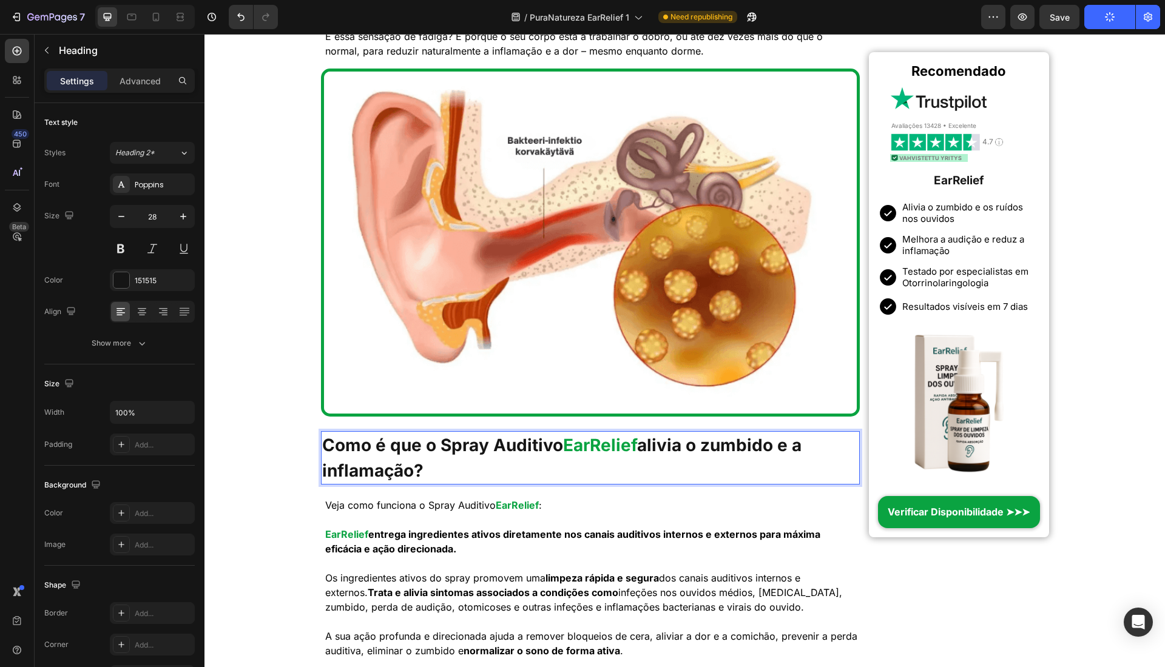
click at [595, 437] on span "EarRelief" at bounding box center [600, 445] width 74 height 21
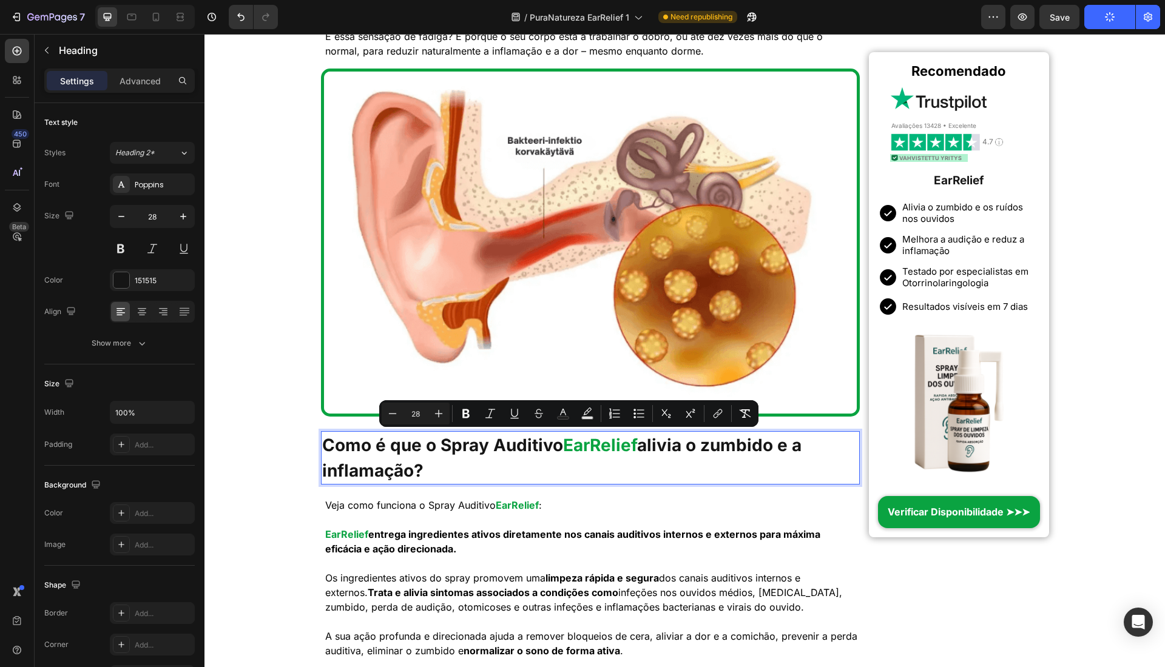
click at [598, 444] on span "EarRelief" at bounding box center [600, 445] width 74 height 21
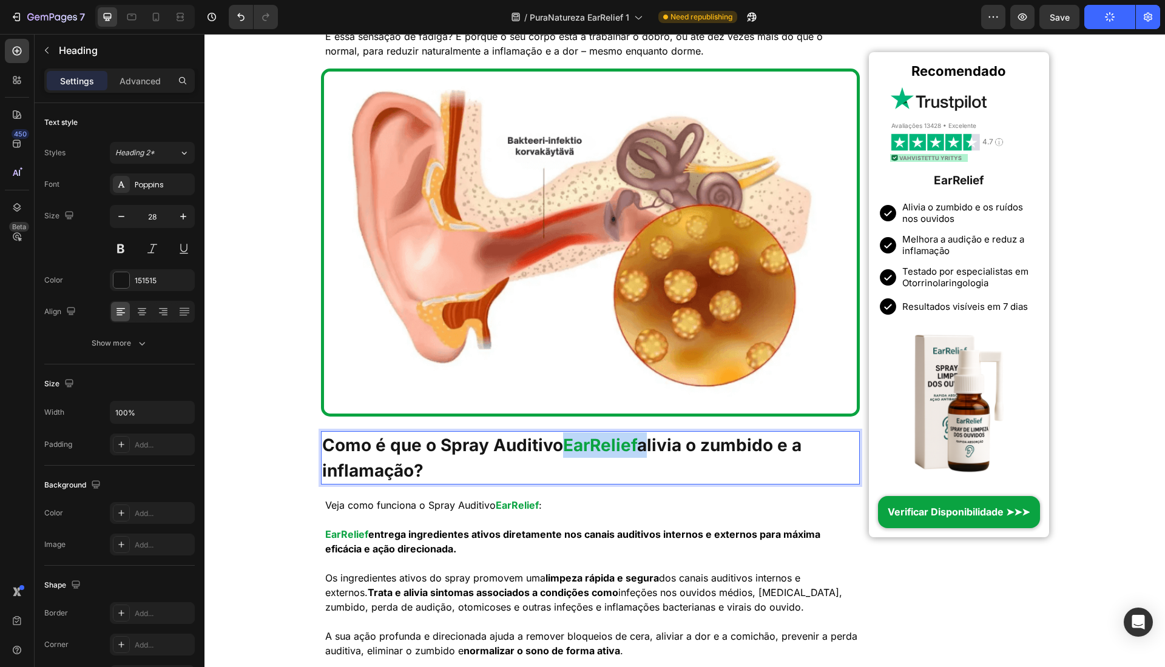
click at [598, 444] on span "EarRelief" at bounding box center [600, 445] width 74 height 21
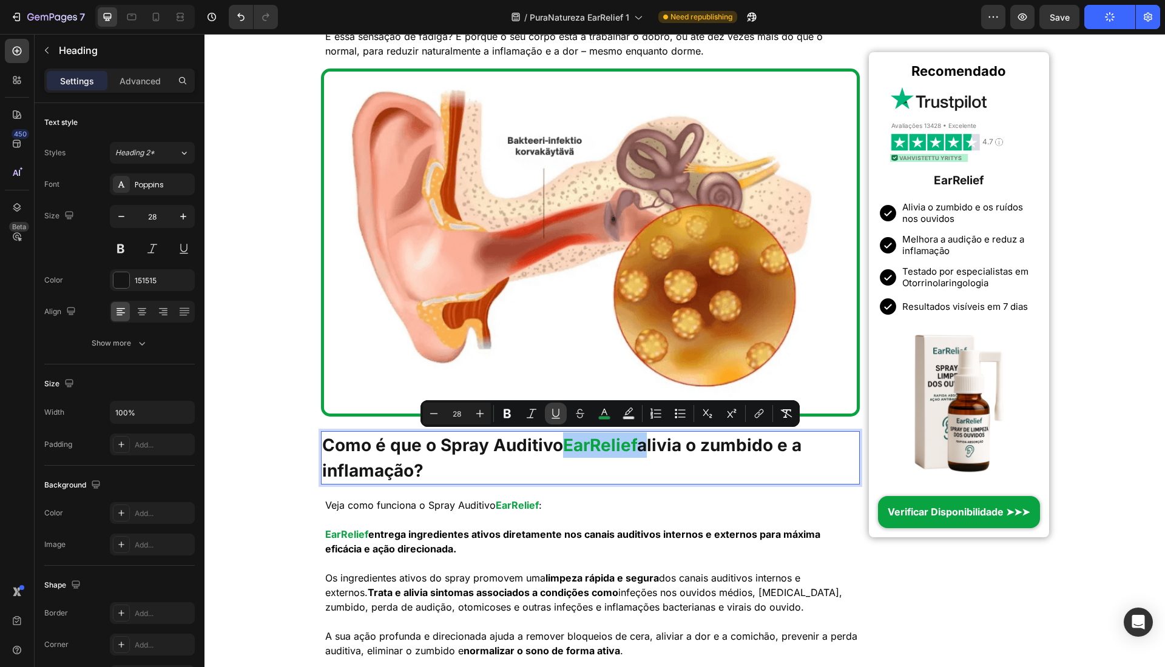
click at [555, 417] on icon "Editor contextual toolbar" at bounding box center [556, 414] width 12 height 12
click at [528, 498] on p "Veja como funciona o Spray Auditivo EarRelief :" at bounding box center [592, 505] width 534 height 15
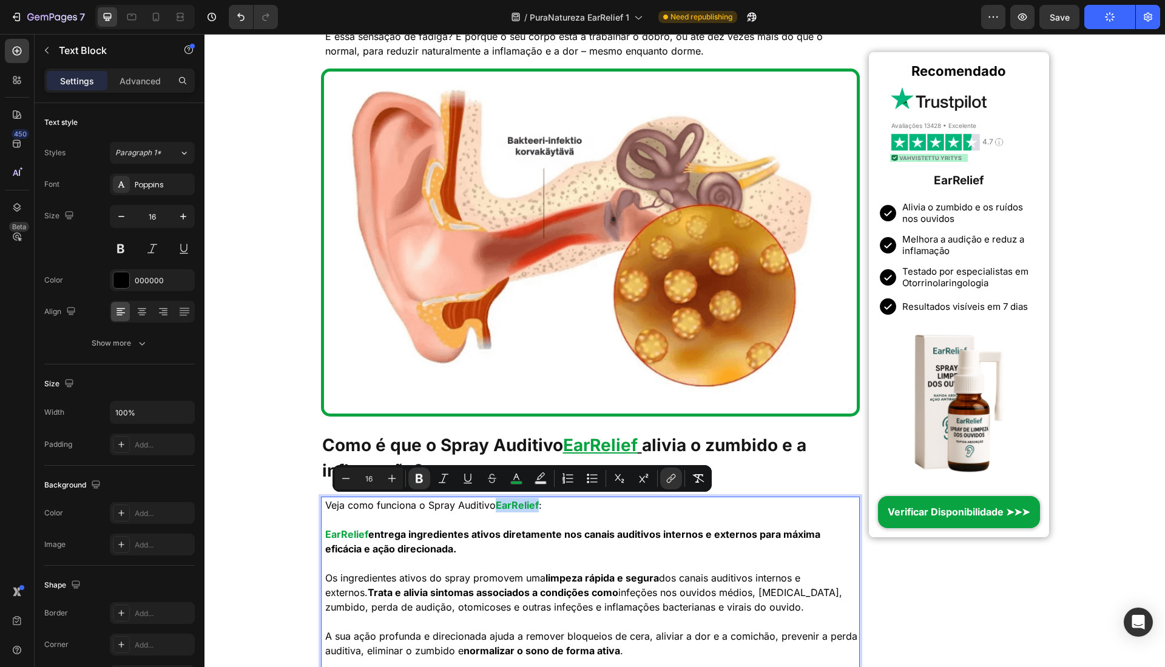
click at [522, 505] on strong "EarRelief" at bounding box center [517, 505] width 43 height 12
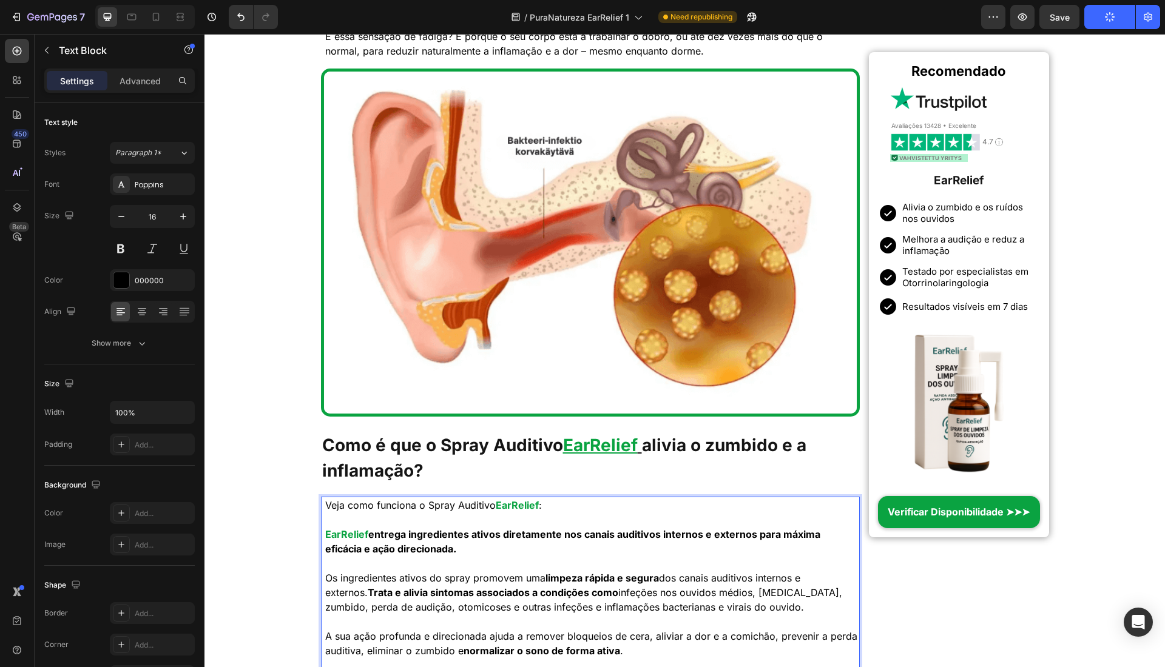
click at [521, 505] on strong "EarRelief" at bounding box center [517, 505] width 43 height 12
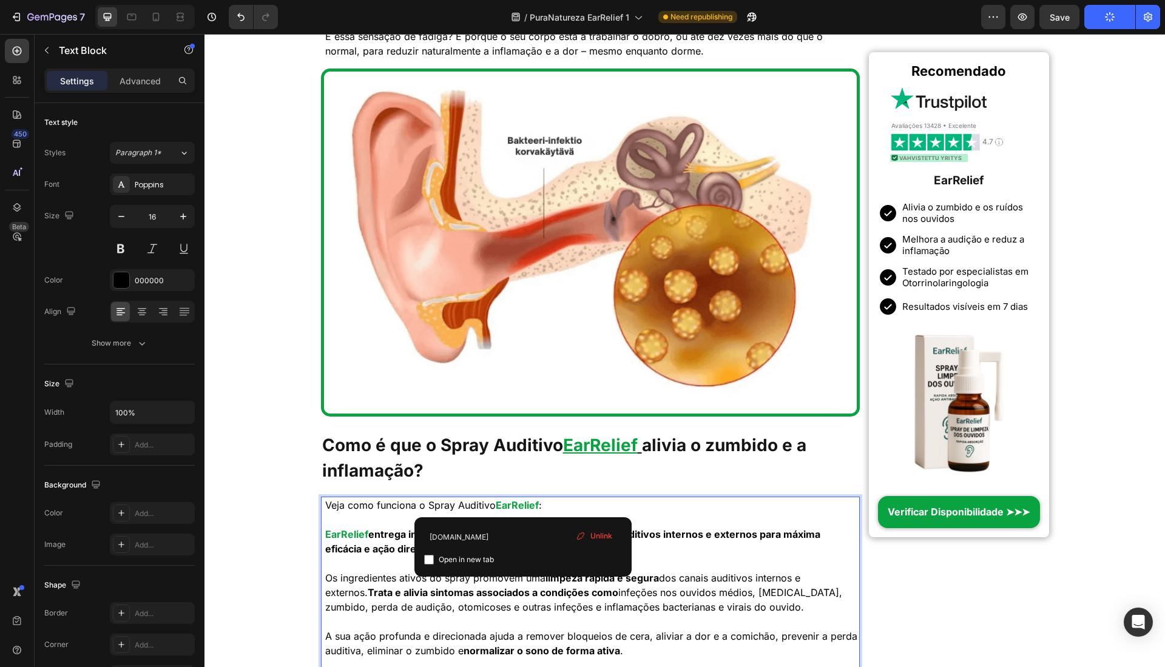
click at [521, 505] on strong "EarRelief" at bounding box center [517, 505] width 43 height 12
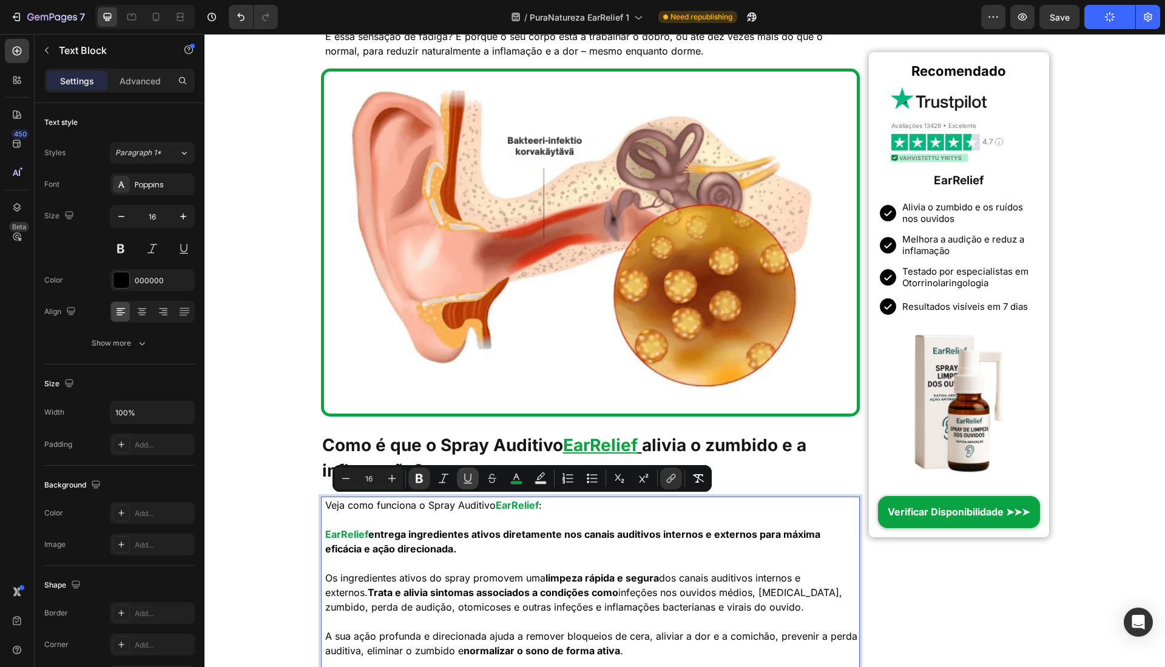
click at [473, 474] on icon "Editor contextual toolbar" at bounding box center [468, 479] width 12 height 12
click at [337, 535] on strong "EarRelief" at bounding box center [346, 534] width 43 height 12
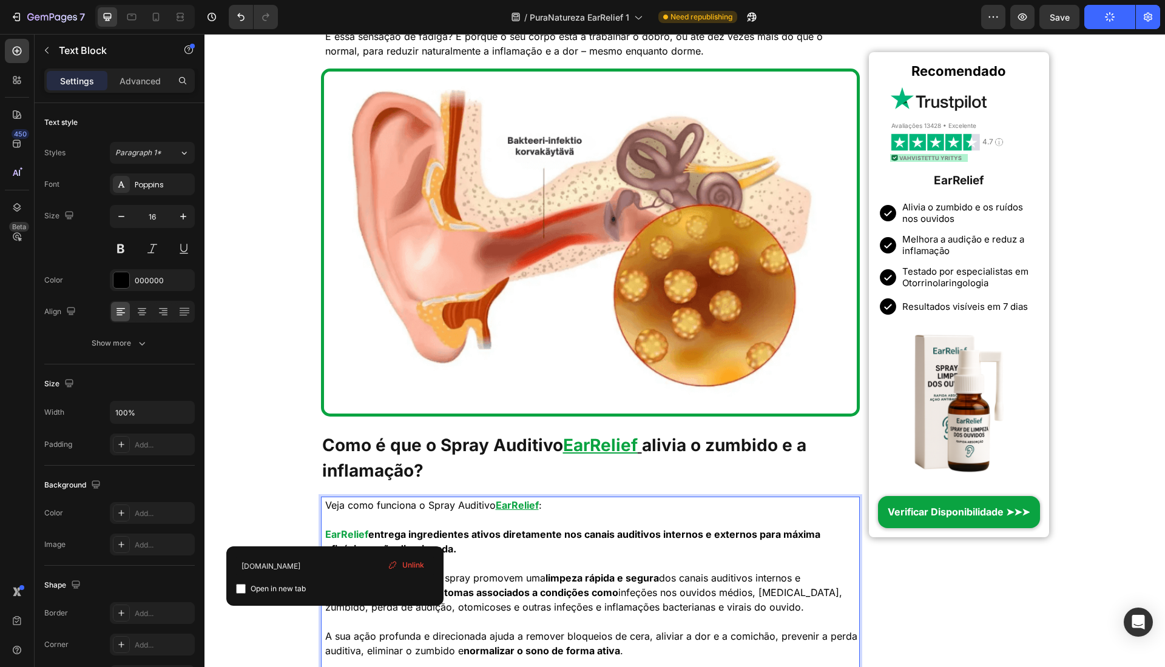
click at [337, 535] on strong "EarRelief" at bounding box center [346, 534] width 43 height 12
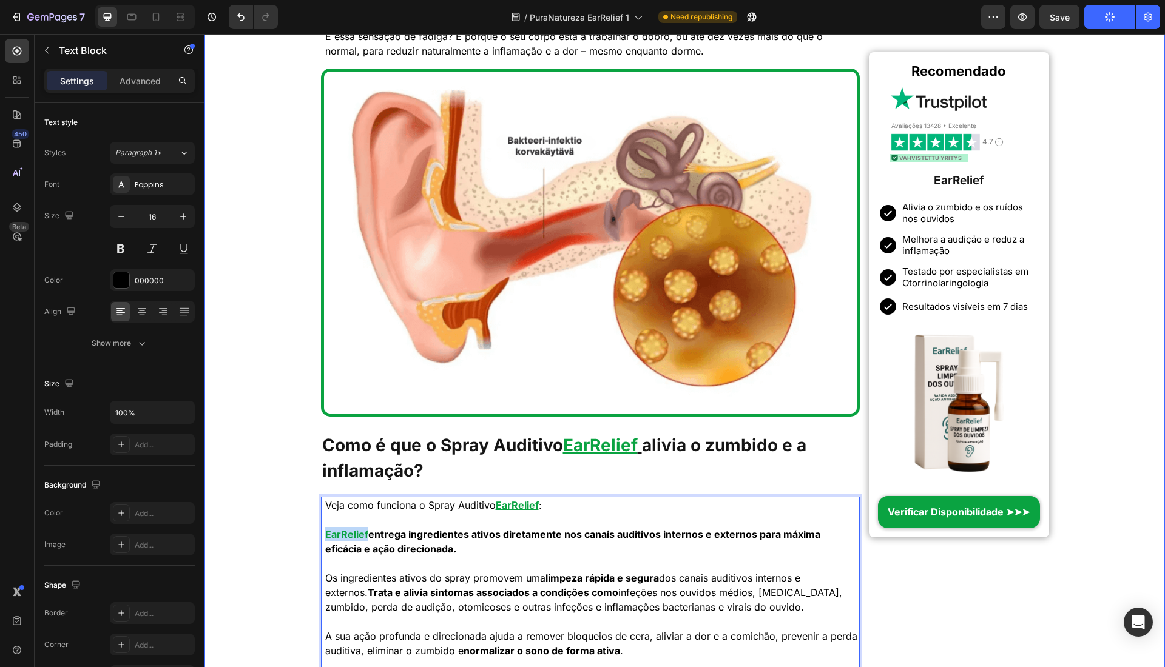
drag, startPoint x: 362, startPoint y: 531, endPoint x: 305, endPoint y: 530, distance: 57.0
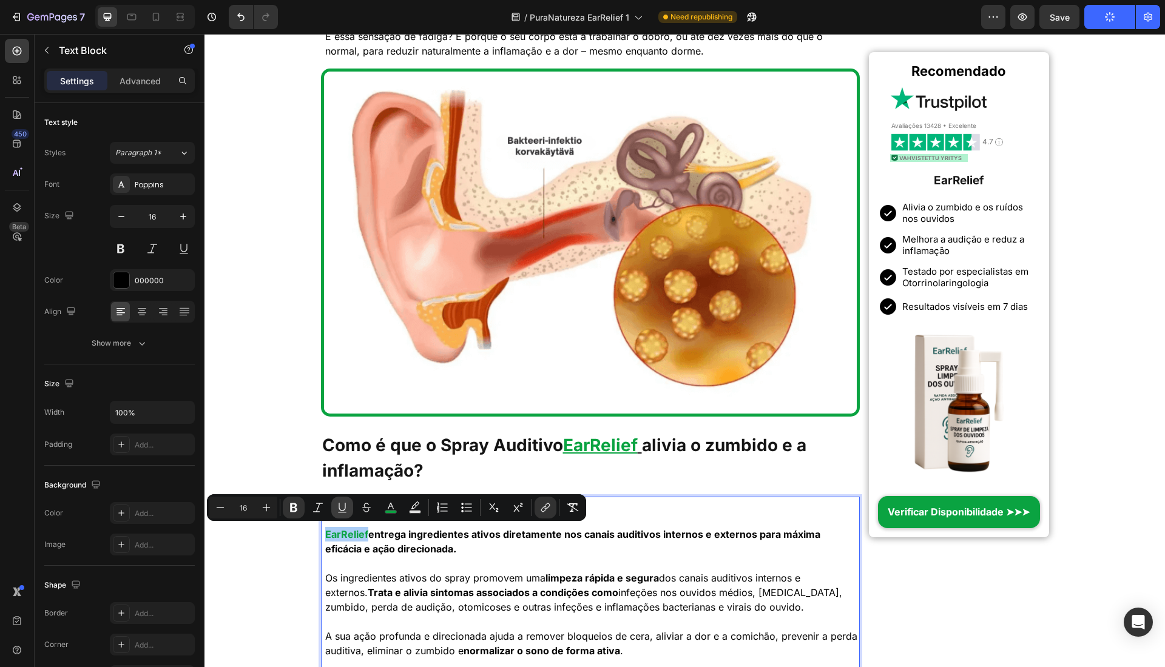
click at [341, 511] on icon "Editor contextual toolbar" at bounding box center [342, 508] width 12 height 12
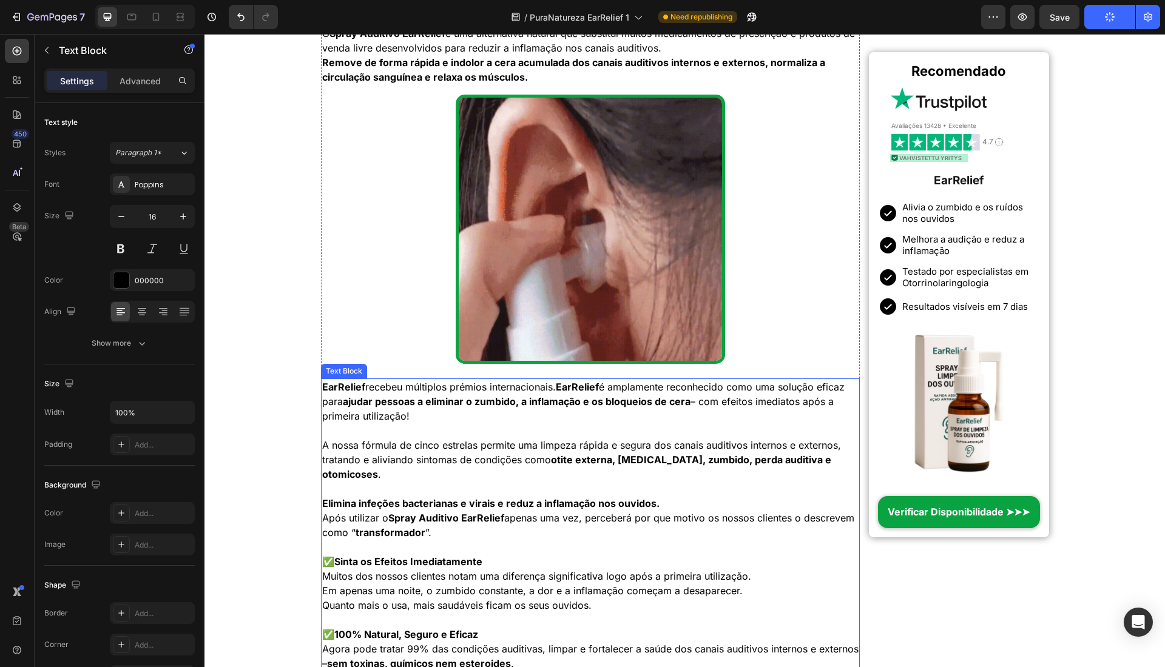
scroll to position [2024, 0]
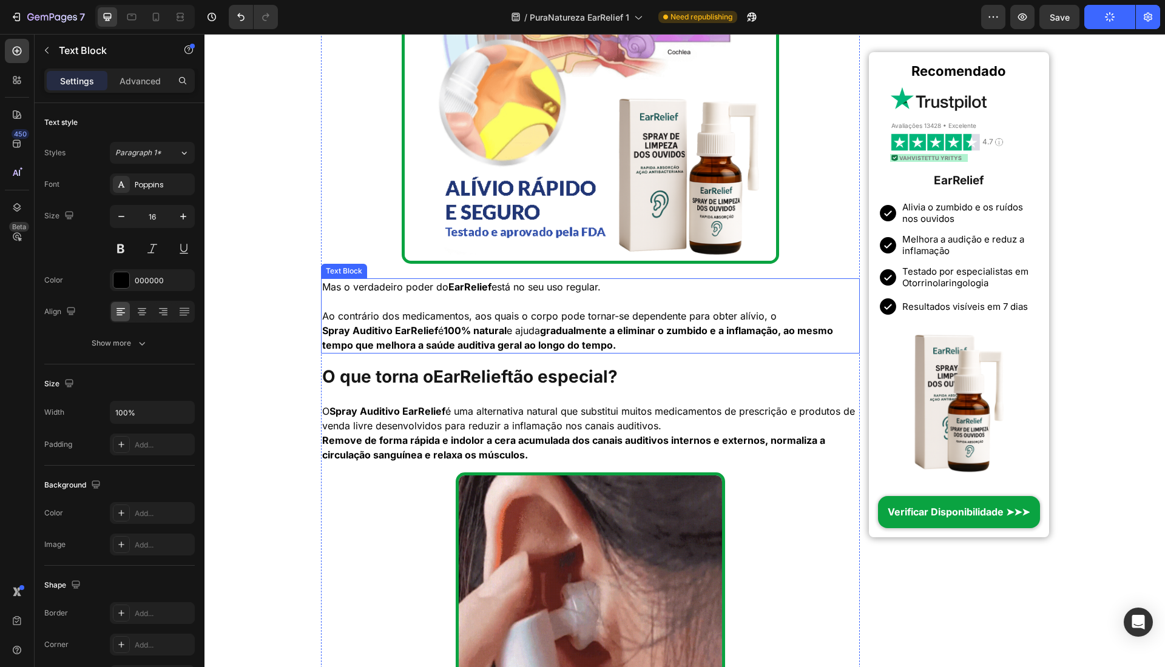
click at [387, 325] on strong "Spray Auditivo EarRelief" at bounding box center [380, 331] width 116 height 12
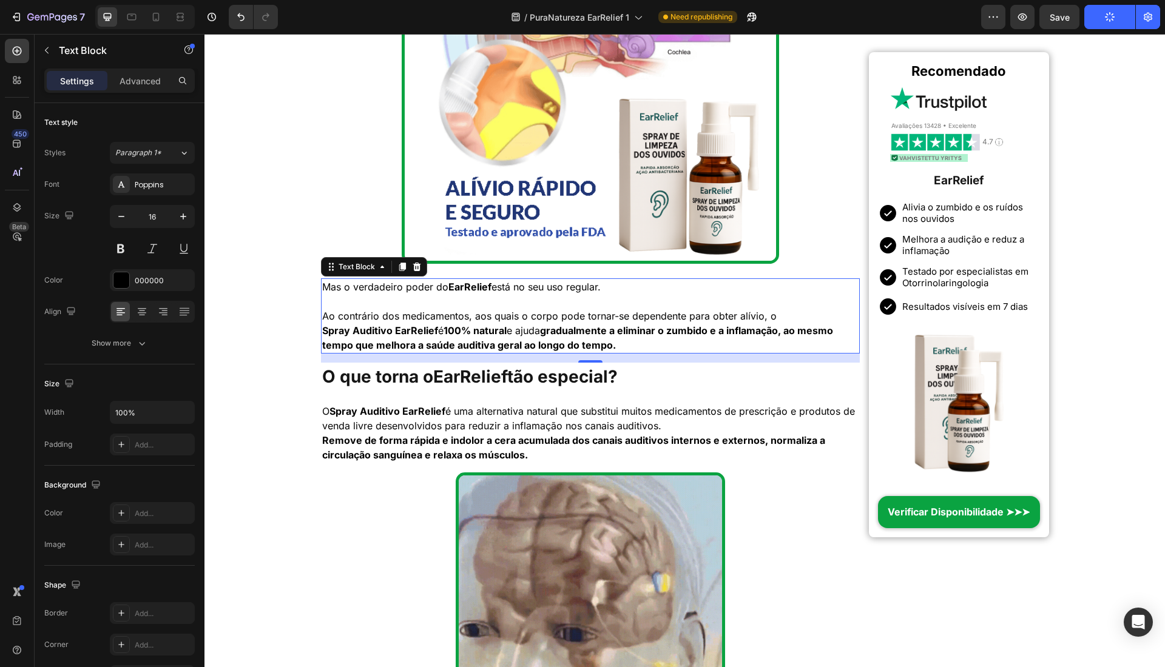
click at [391, 332] on strong "Spray Auditivo EarRelief" at bounding box center [380, 331] width 116 height 12
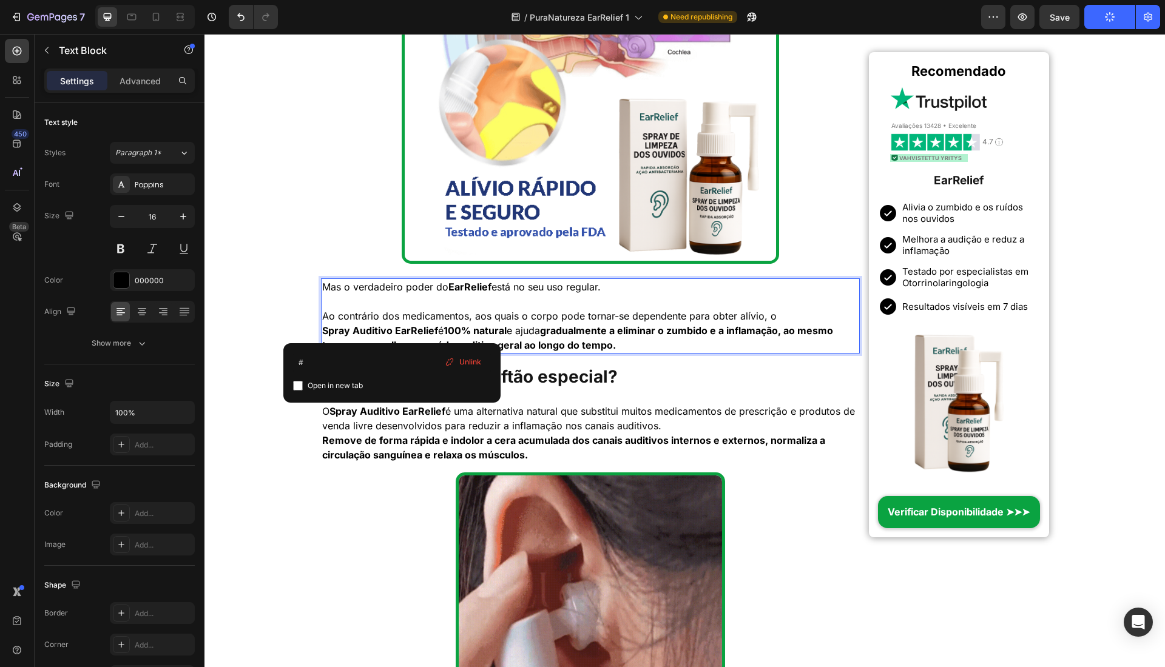
drag, startPoint x: 408, startPoint y: 329, endPoint x: 422, endPoint y: 328, distance: 14.6
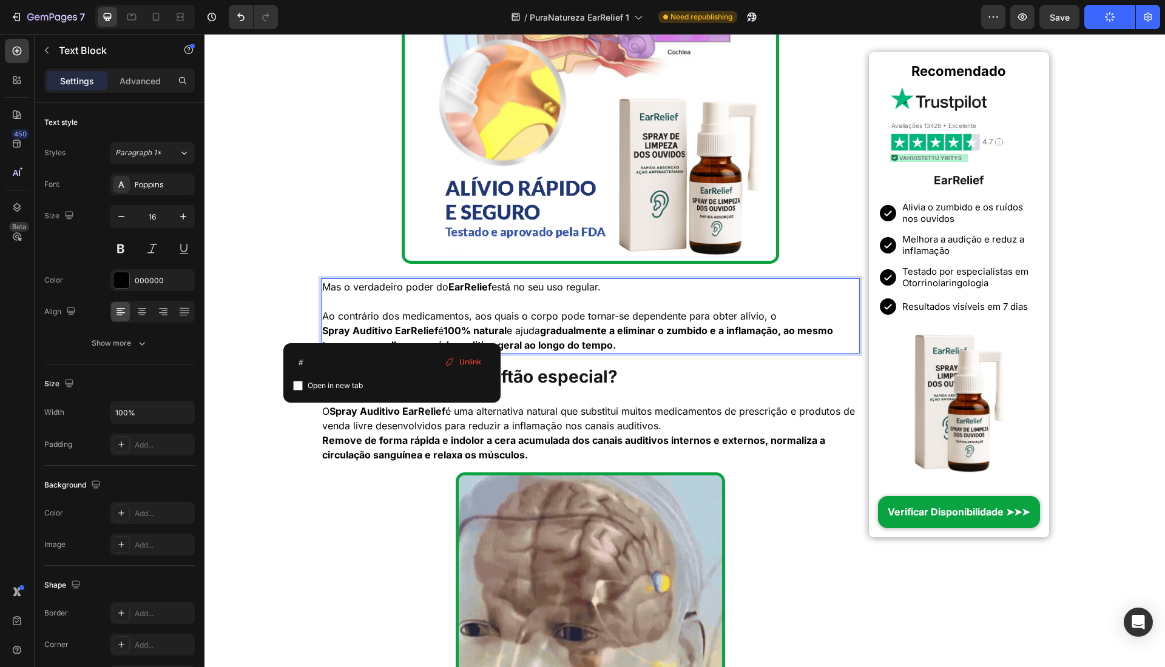
click at [409, 329] on strong "Spray Auditivo EarRelief" at bounding box center [380, 331] width 116 height 12
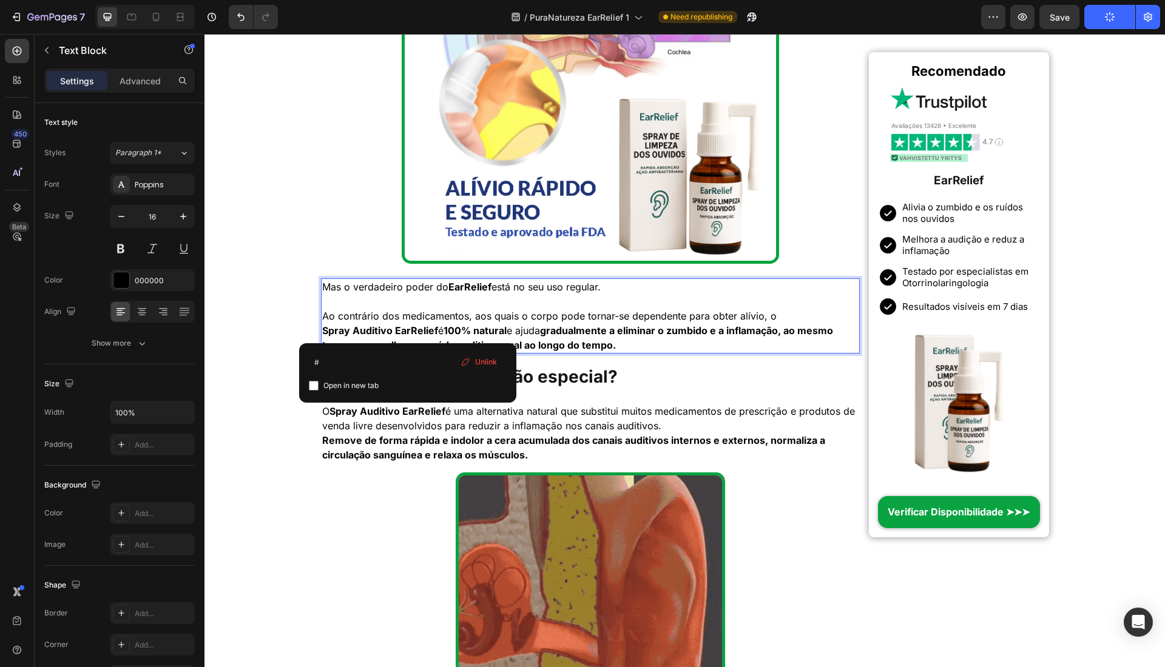
click at [658, 325] on strong "gradualmente a eliminar o zumbido e a inflamação, ao mesmo tempo que melhora a …" at bounding box center [577, 338] width 511 height 27
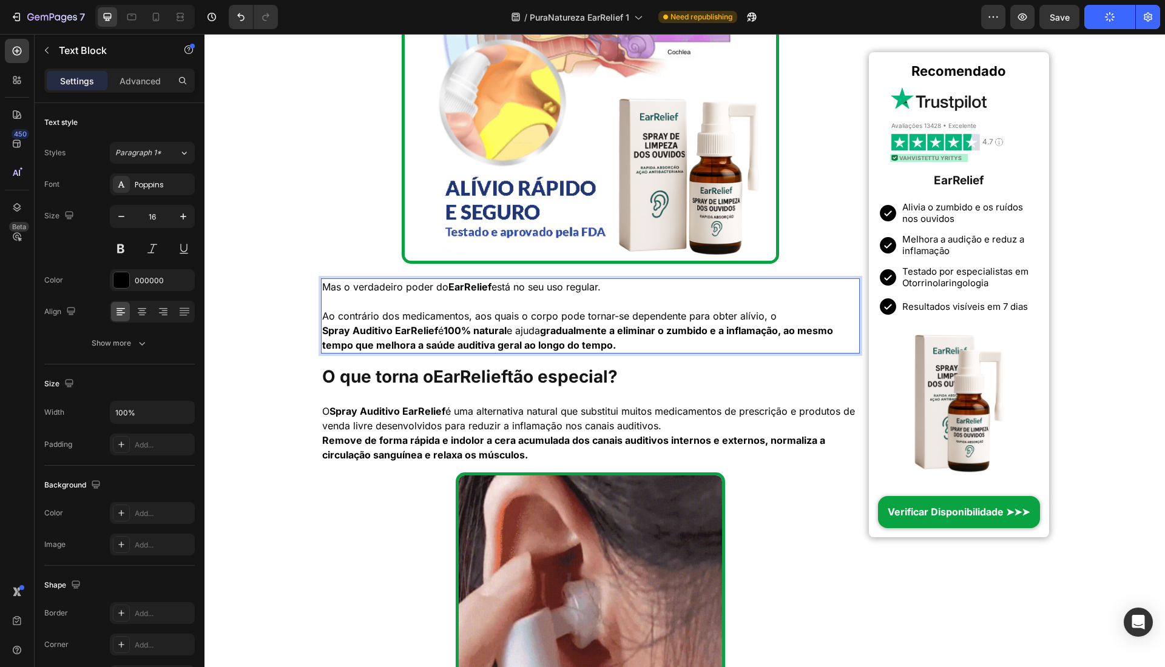
click at [477, 286] on strong "EarRelief" at bounding box center [469, 287] width 43 height 12
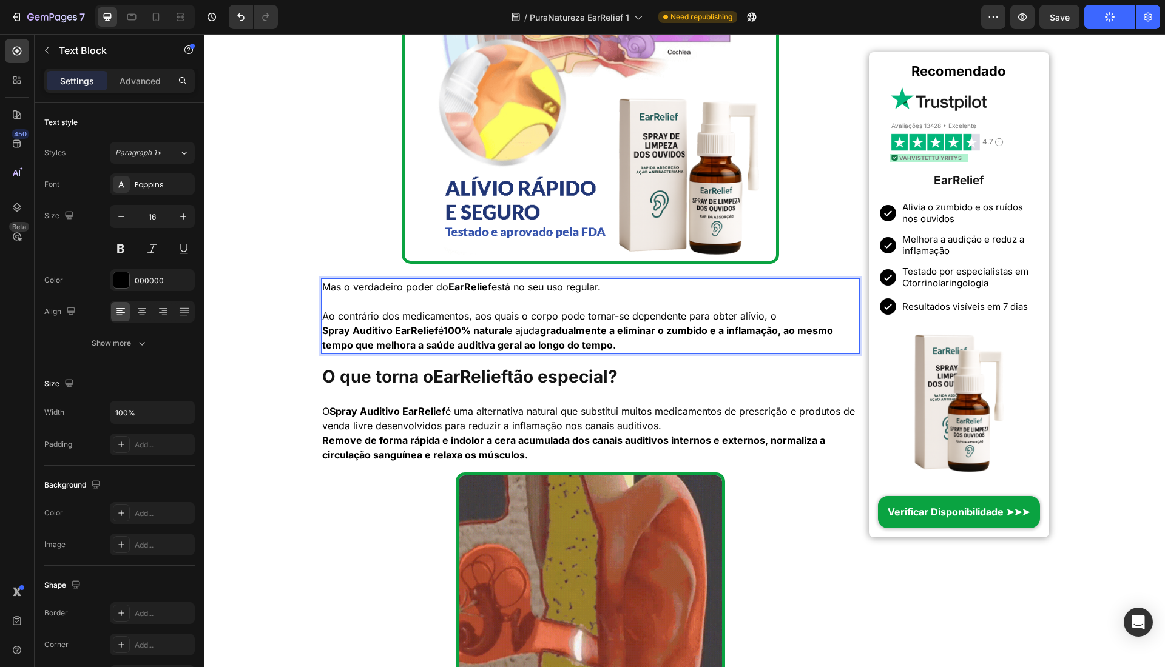
click at [477, 286] on strong "EarRelief" at bounding box center [469, 287] width 43 height 12
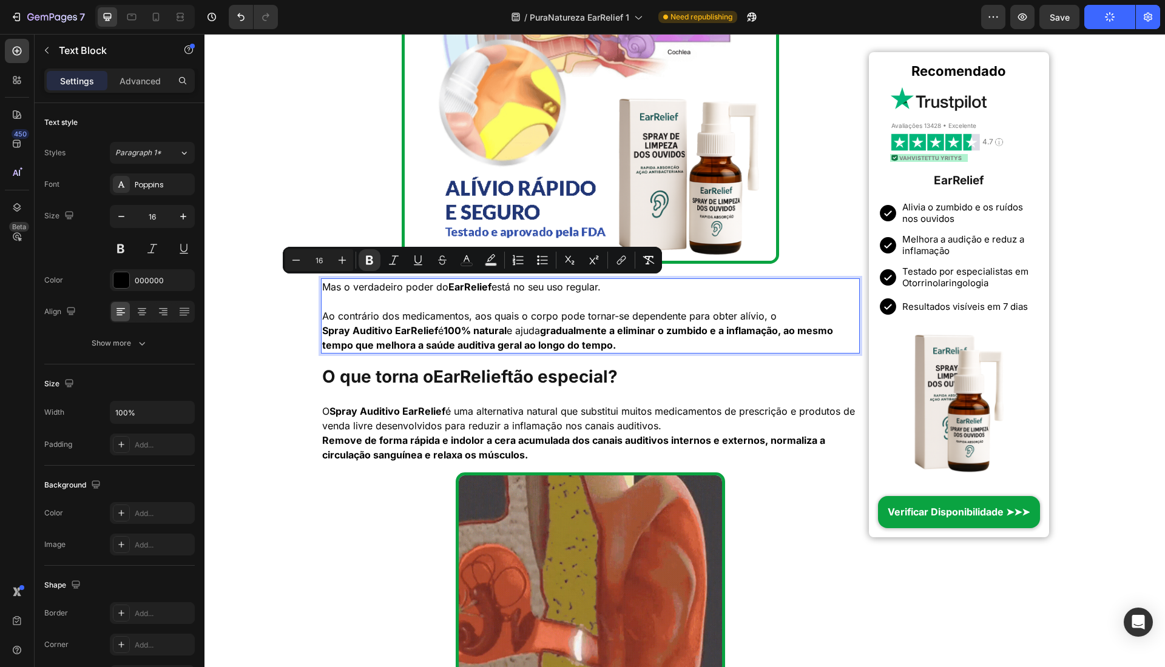
click at [485, 292] on p "Mas o verdadeiro poder do EarRelief está no seu uso regular." at bounding box center [590, 287] width 537 height 15
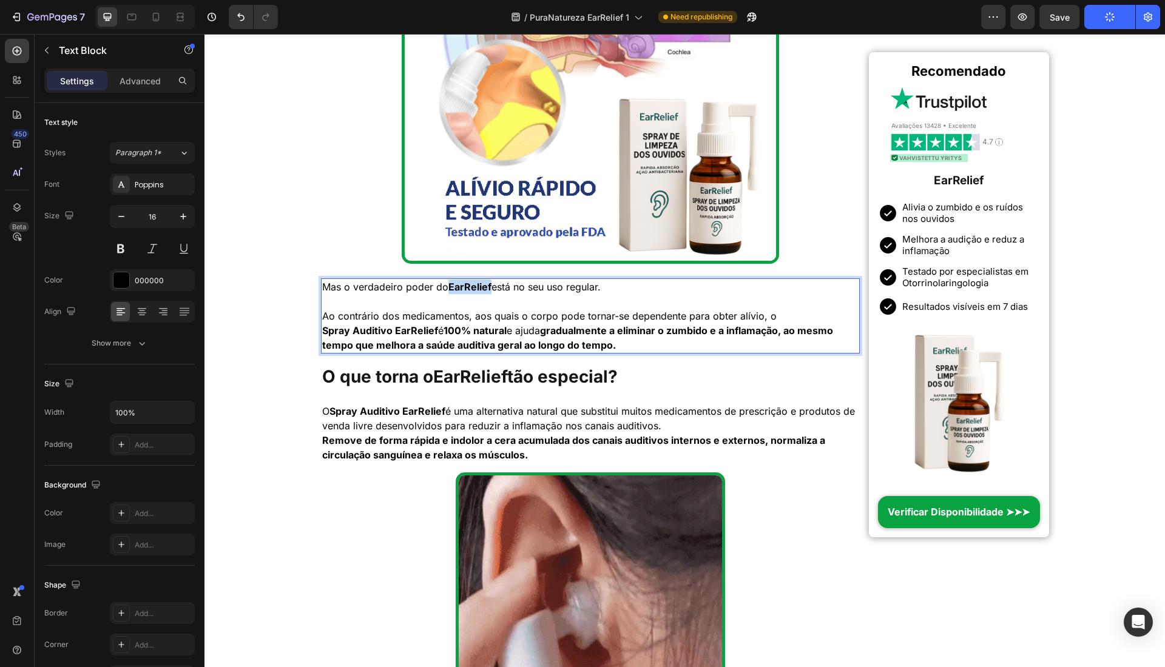
drag, startPoint x: 493, startPoint y: 289, endPoint x: 450, endPoint y: 286, distance: 42.6
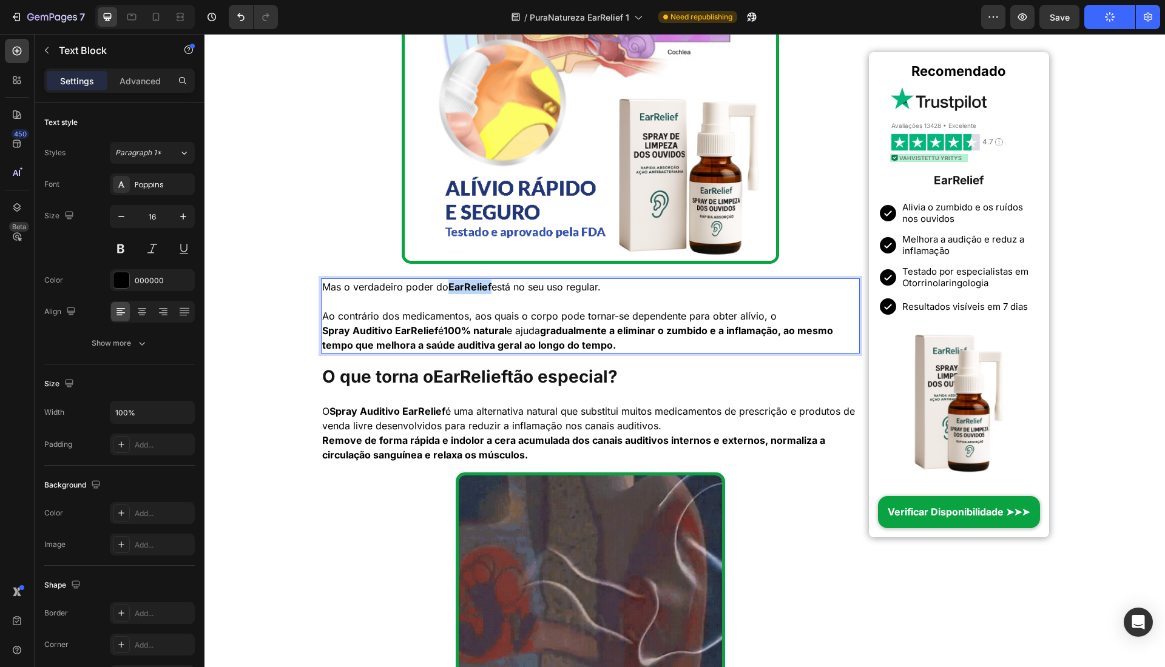
click at [449, 286] on p "Mas o verdadeiro poder do EarRelief está no seu uso regular." at bounding box center [590, 287] width 537 height 15
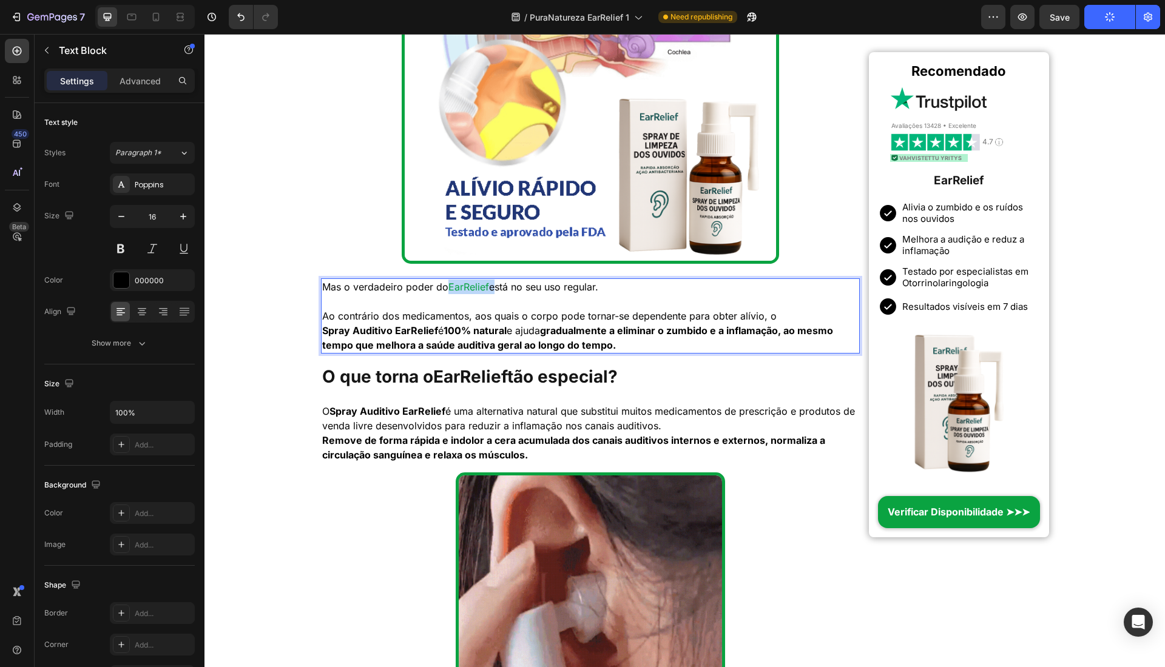
drag, startPoint x: 450, startPoint y: 286, endPoint x: 492, endPoint y: 285, distance: 42.5
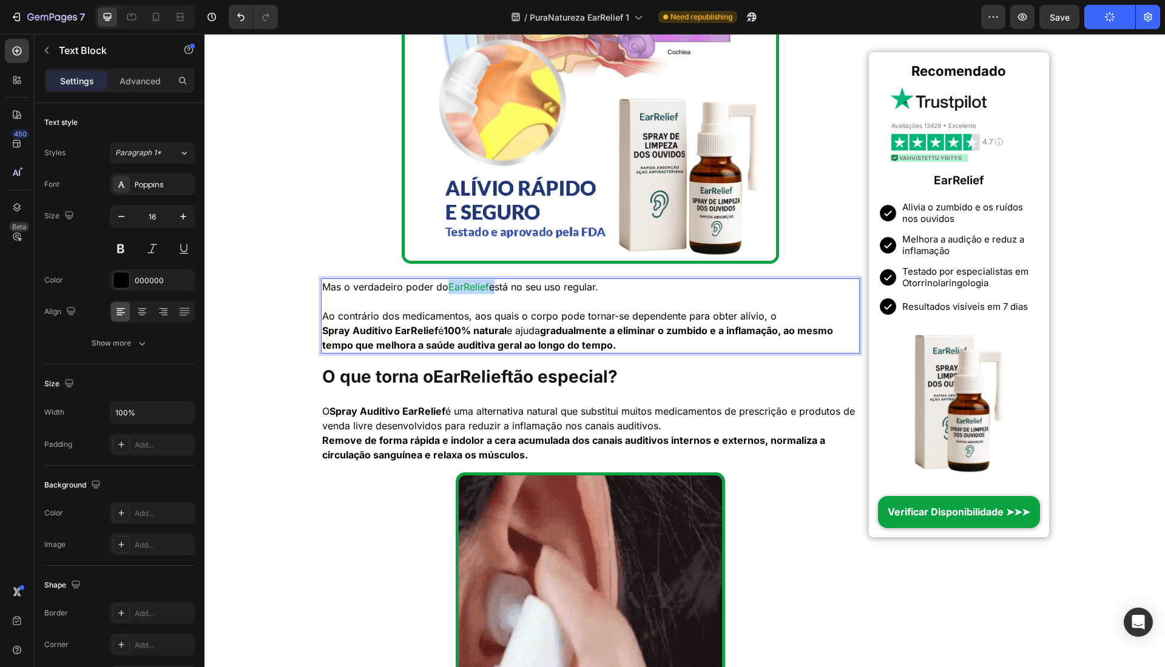
click at [492, 285] on p "Mas o verdadeiro poder do EarRelief está no seu uso regular." at bounding box center [590, 287] width 537 height 15
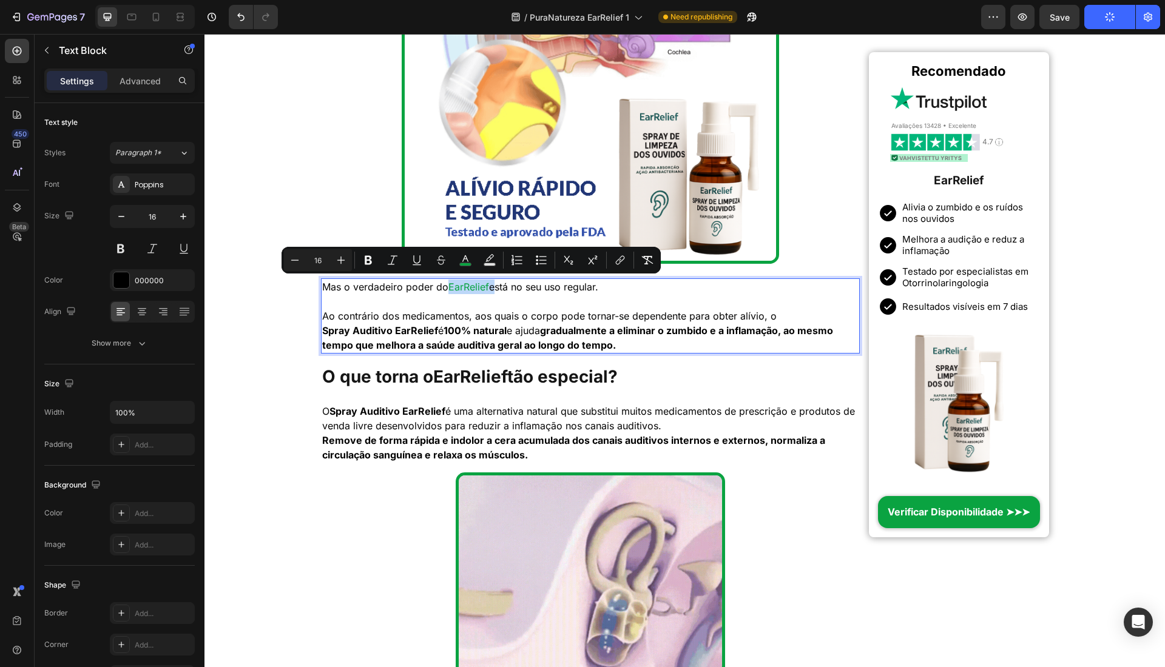
click at [488, 285] on span "EarRelief" at bounding box center [468, 287] width 41 height 12
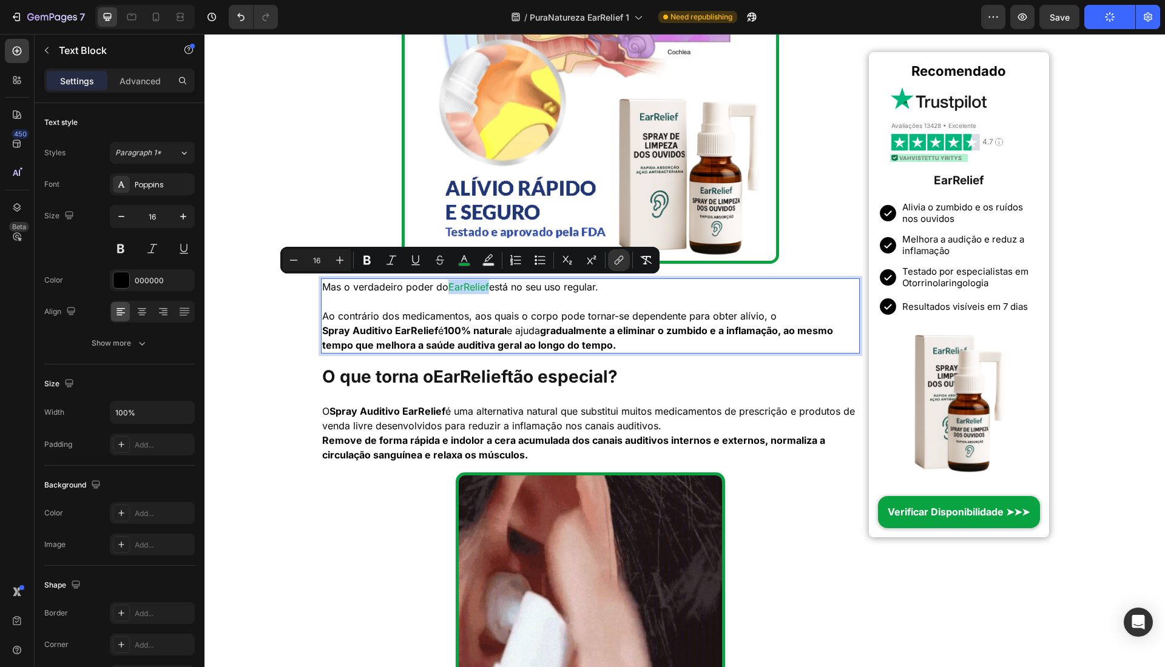
drag, startPoint x: 488, startPoint y: 286, endPoint x: 450, endPoint y: 285, distance: 38.2
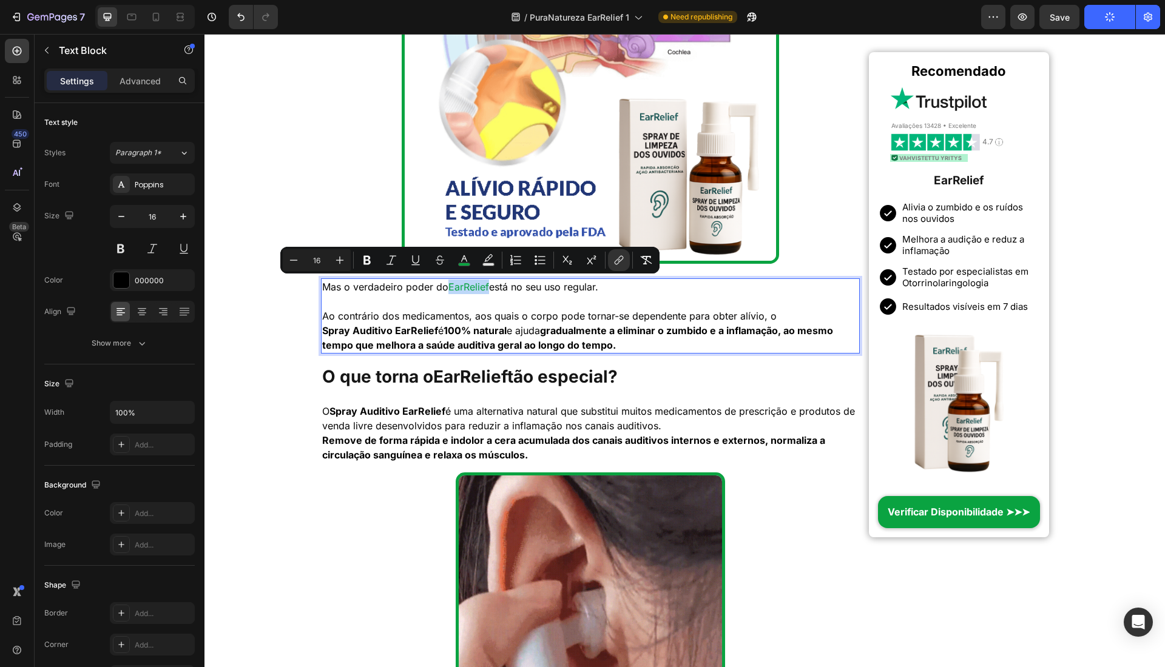
click at [450, 285] on span "EarRelief" at bounding box center [468, 287] width 41 height 12
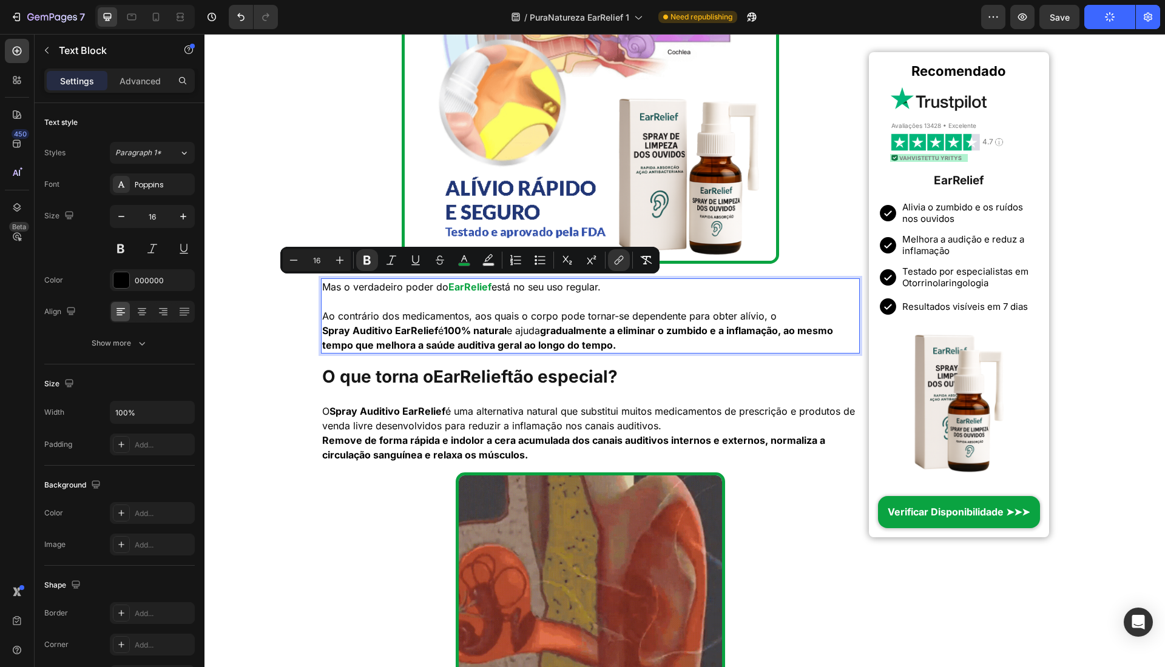
click at [607, 262] on div "Minus 16 Plus Bold Italic Underline Strikethrough color Text Background Color N…" at bounding box center [470, 260] width 374 height 22
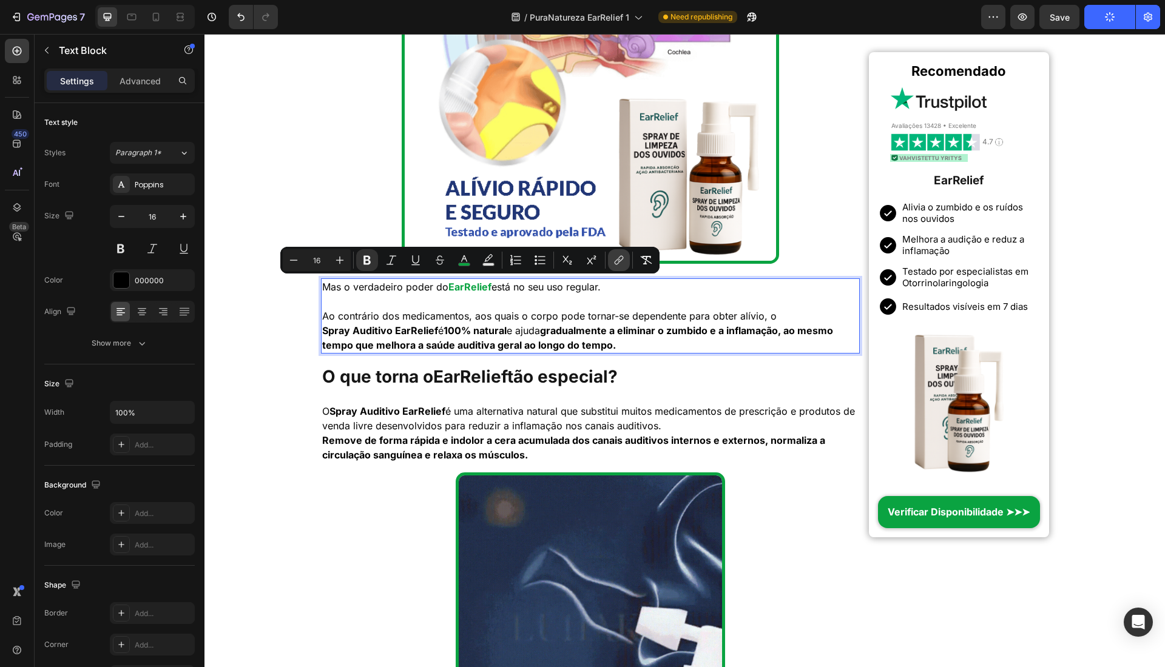
click at [609, 261] on button "link" at bounding box center [619, 260] width 22 height 22
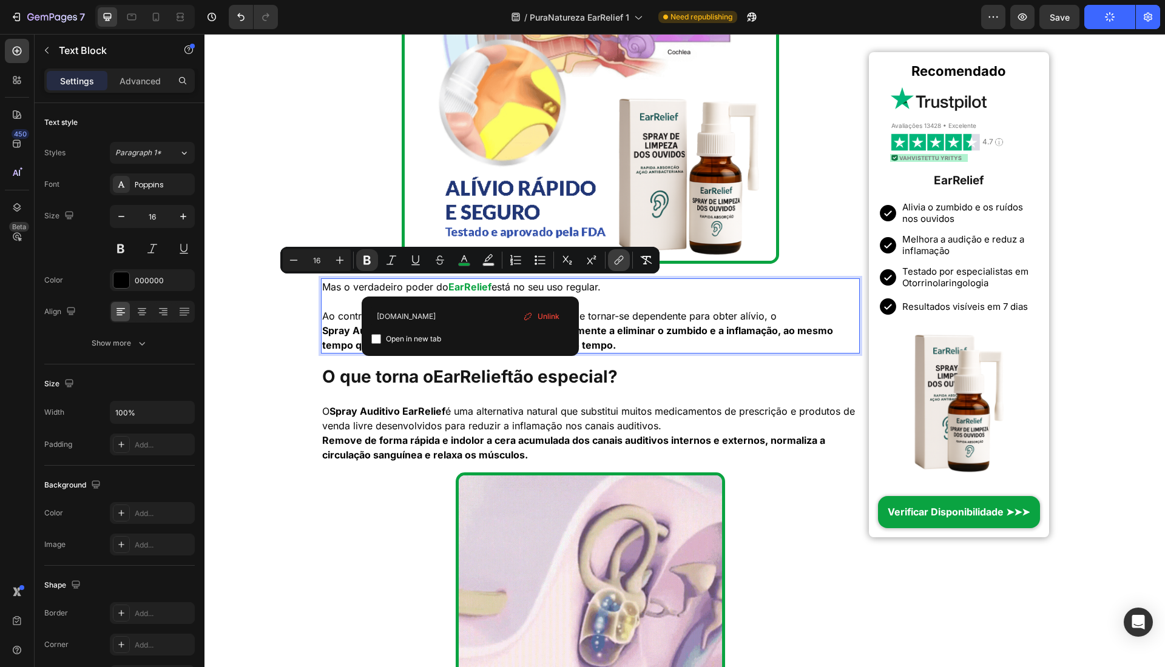
click at [609, 261] on button "link" at bounding box center [619, 260] width 22 height 22
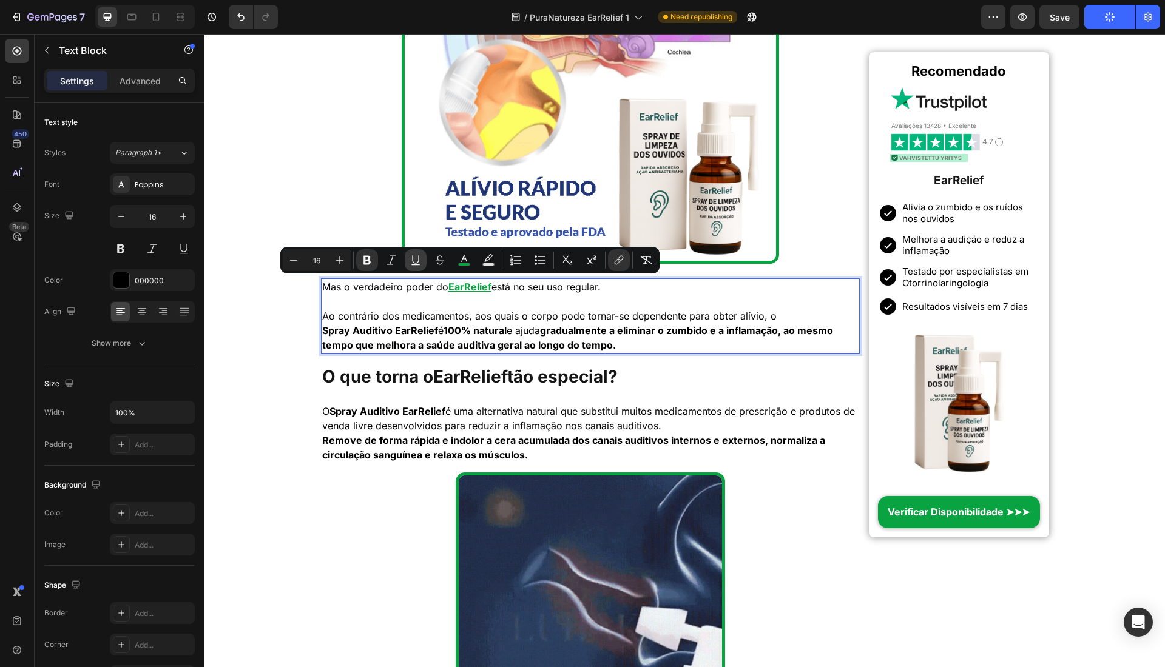
click at [414, 259] on icon "Editor contextual toolbar" at bounding box center [416, 260] width 12 height 12
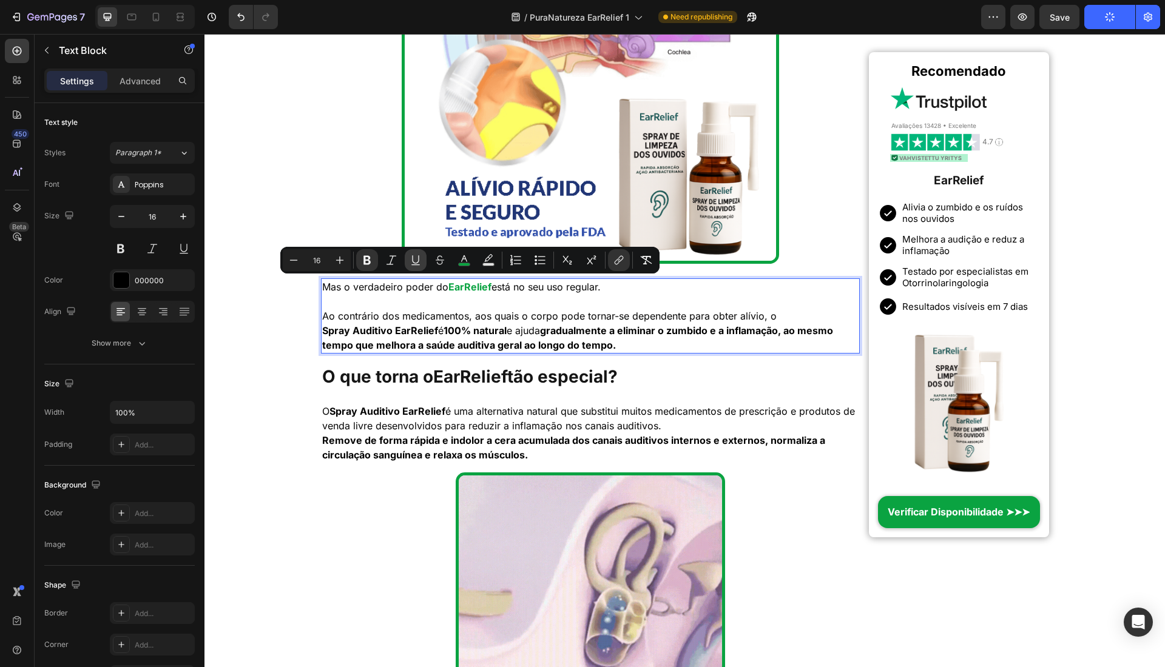
drag, startPoint x: 419, startPoint y: 258, endPoint x: 430, endPoint y: 264, distance: 12.2
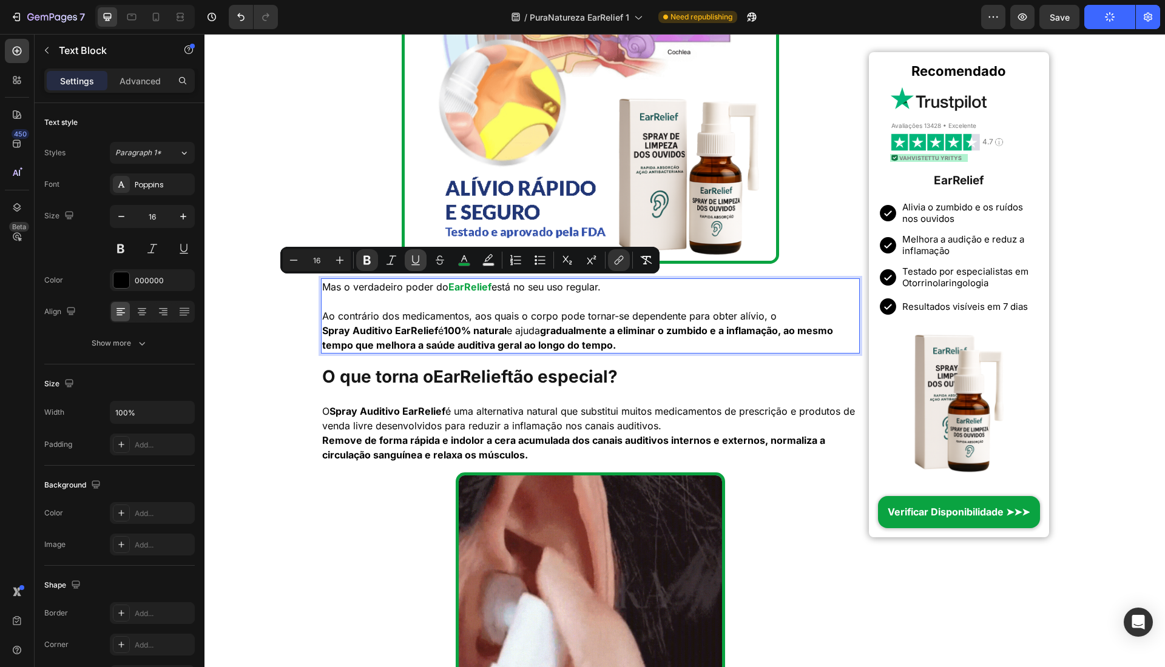
click at [419, 259] on icon "Editor contextual toolbar" at bounding box center [416, 260] width 12 height 12
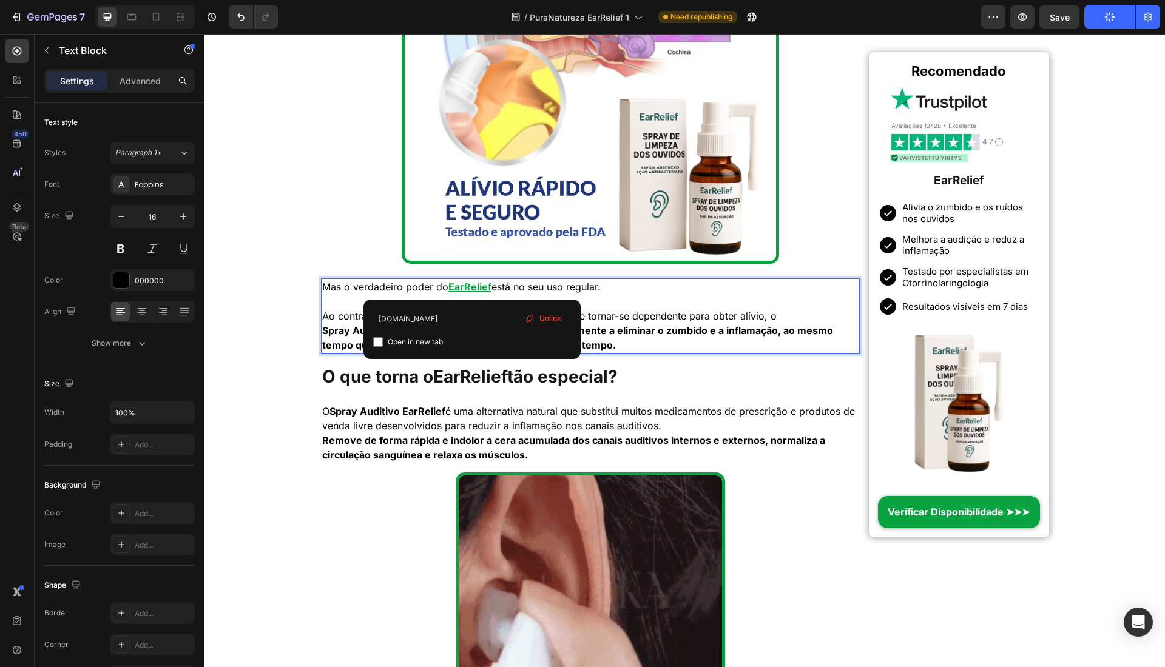
drag, startPoint x: 451, startPoint y: 284, endPoint x: 467, endPoint y: 283, distance: 15.2
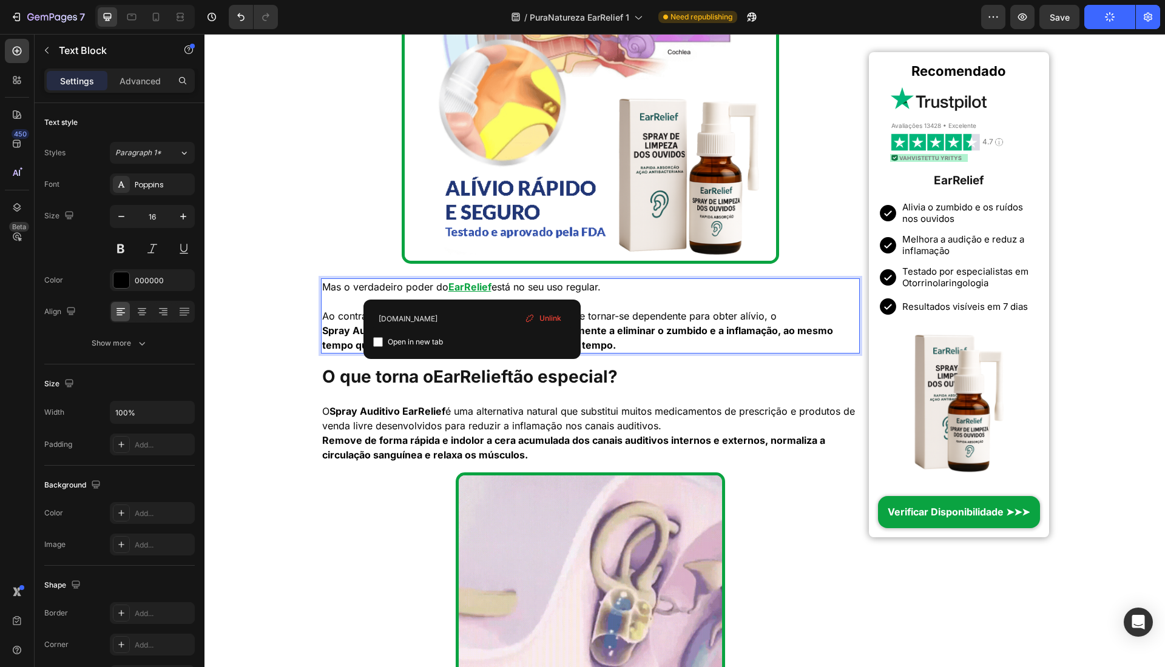
click at [468, 284] on u "EarRelief" at bounding box center [469, 287] width 43 height 12
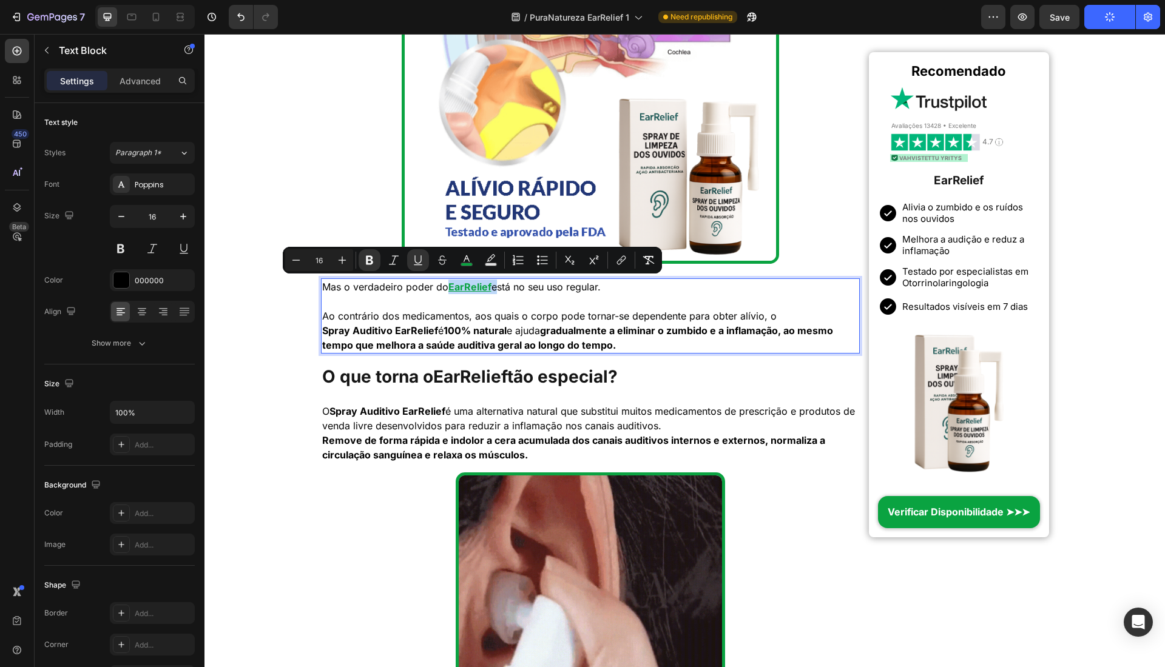
drag, startPoint x: 449, startPoint y: 283, endPoint x: 568, endPoint y: 326, distance: 126.8
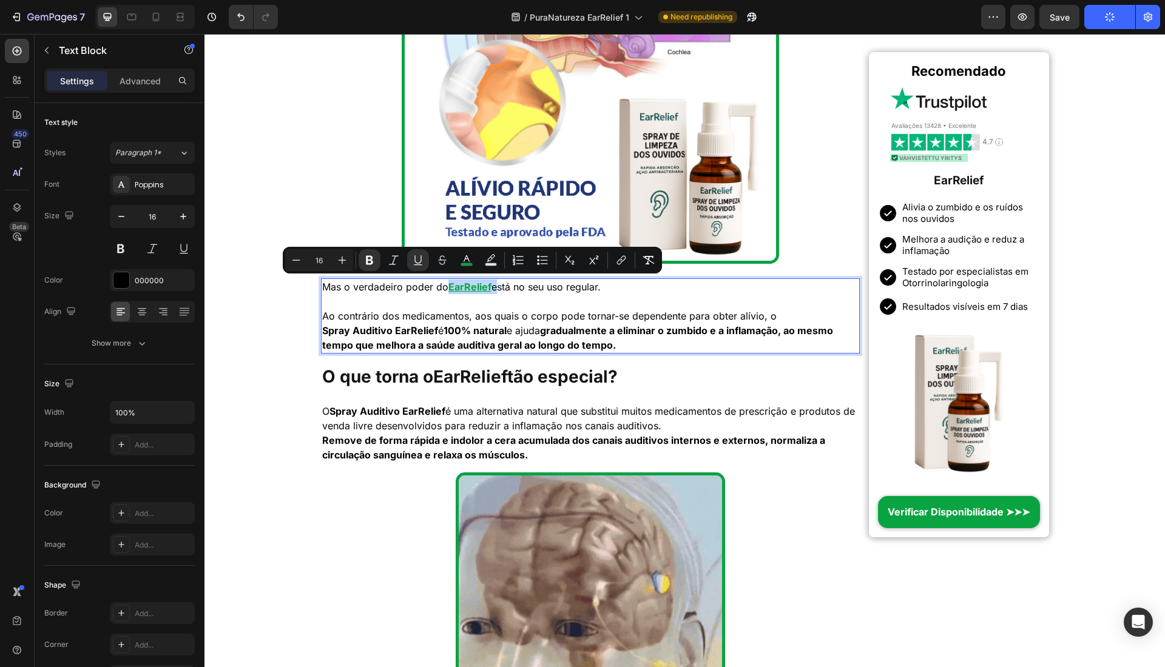
click at [495, 289] on p "Mas o verdadeiro poder do EarRelief está no seu uso regular." at bounding box center [590, 287] width 537 height 15
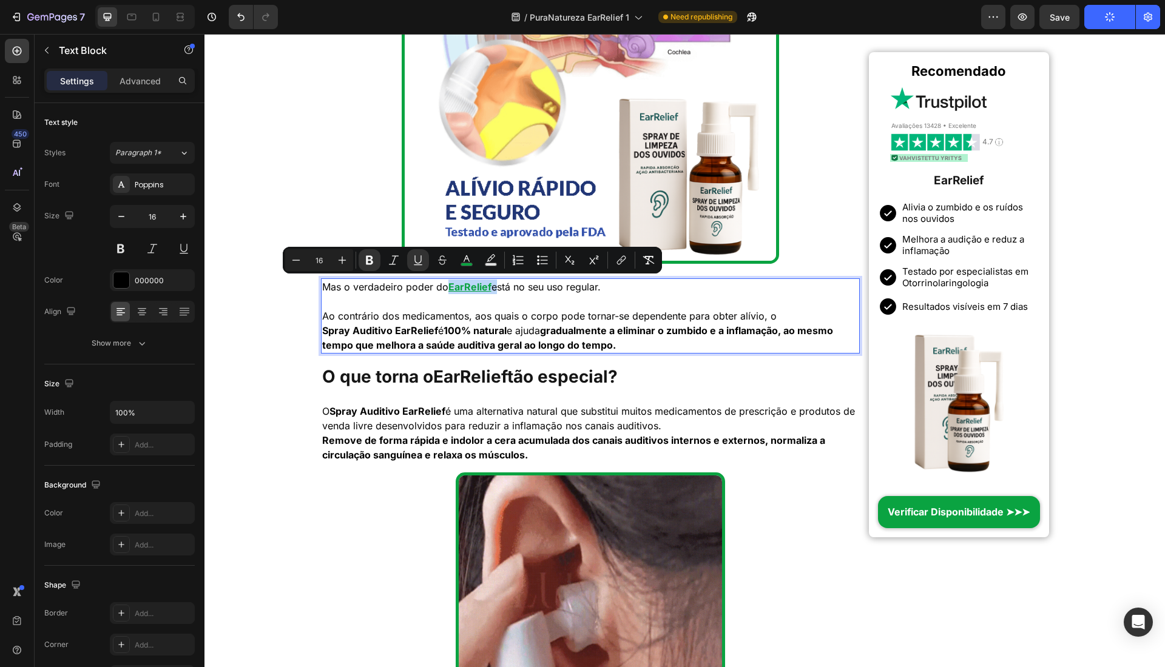
copy p "EarRelief"
click at [485, 377] on strong "EarRelief" at bounding box center [470, 376] width 74 height 21
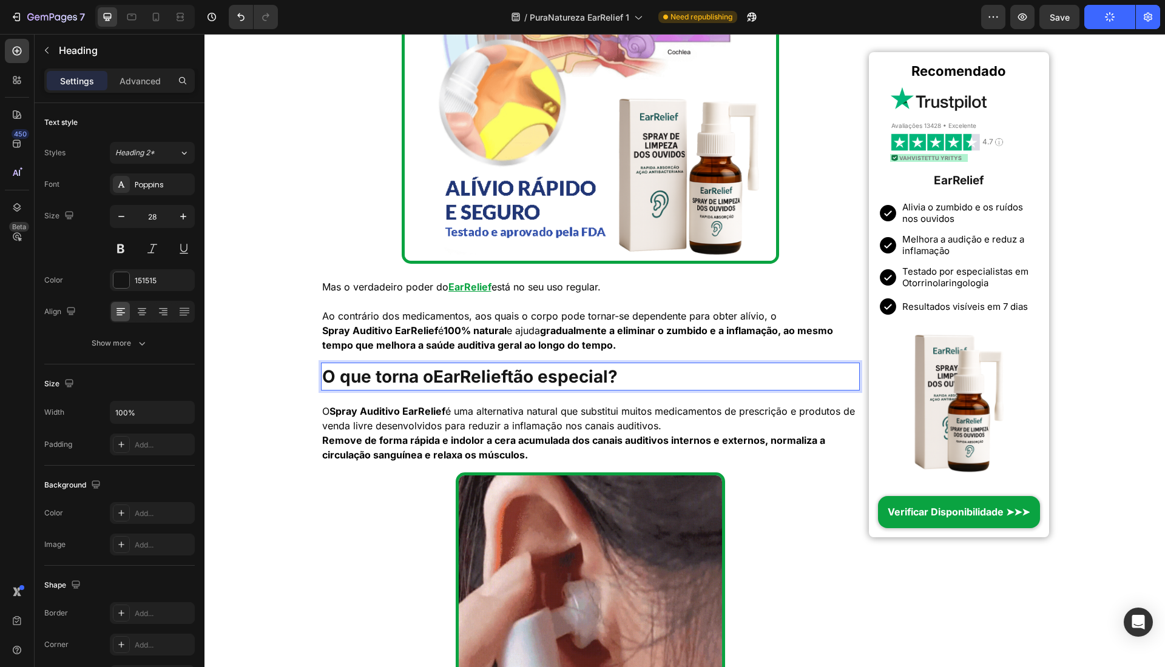
click at [484, 377] on strong "EarRelief" at bounding box center [470, 376] width 74 height 21
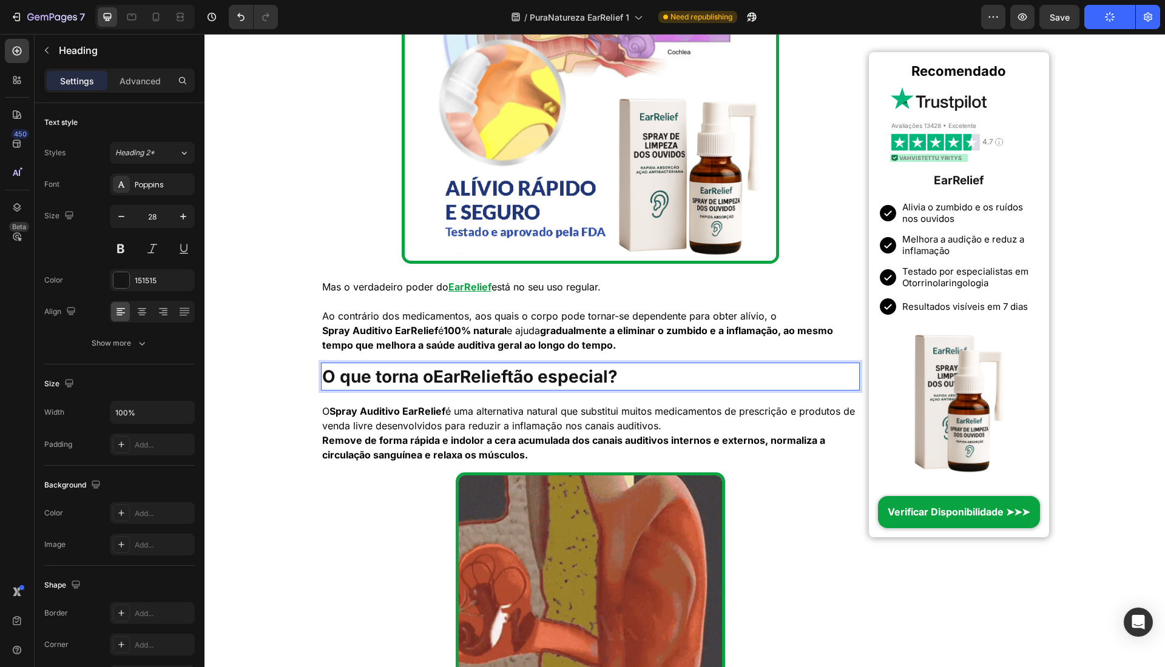
click at [484, 377] on strong "EarRelief" at bounding box center [470, 376] width 74 height 21
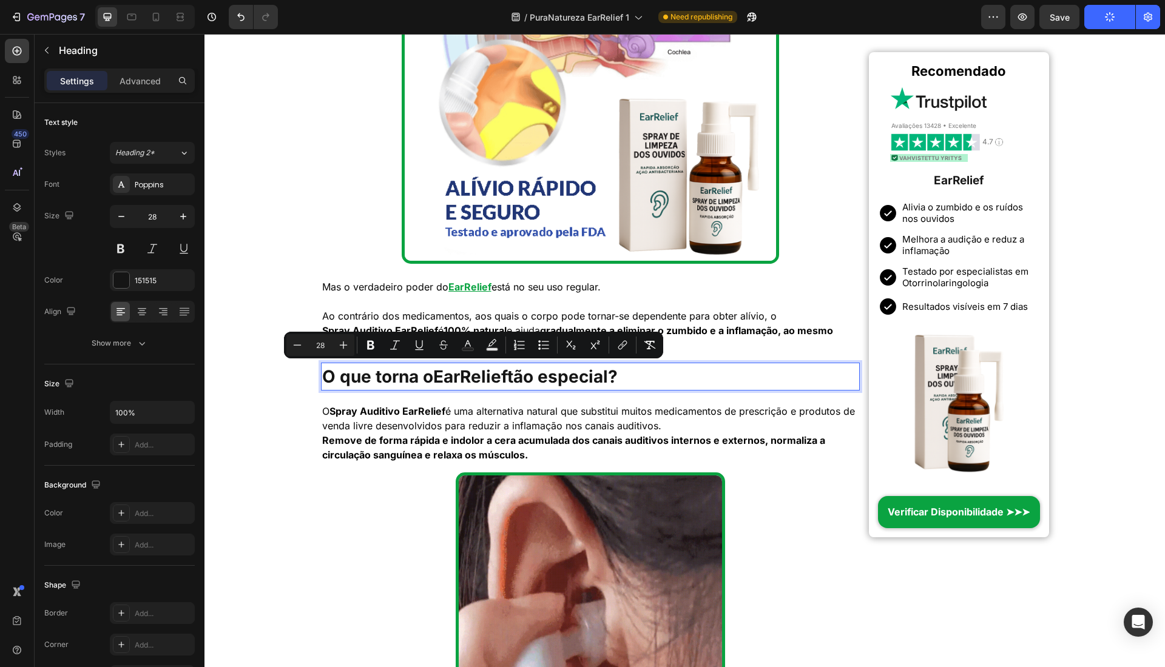
click at [498, 371] on strong "EarRelief" at bounding box center [470, 376] width 74 height 21
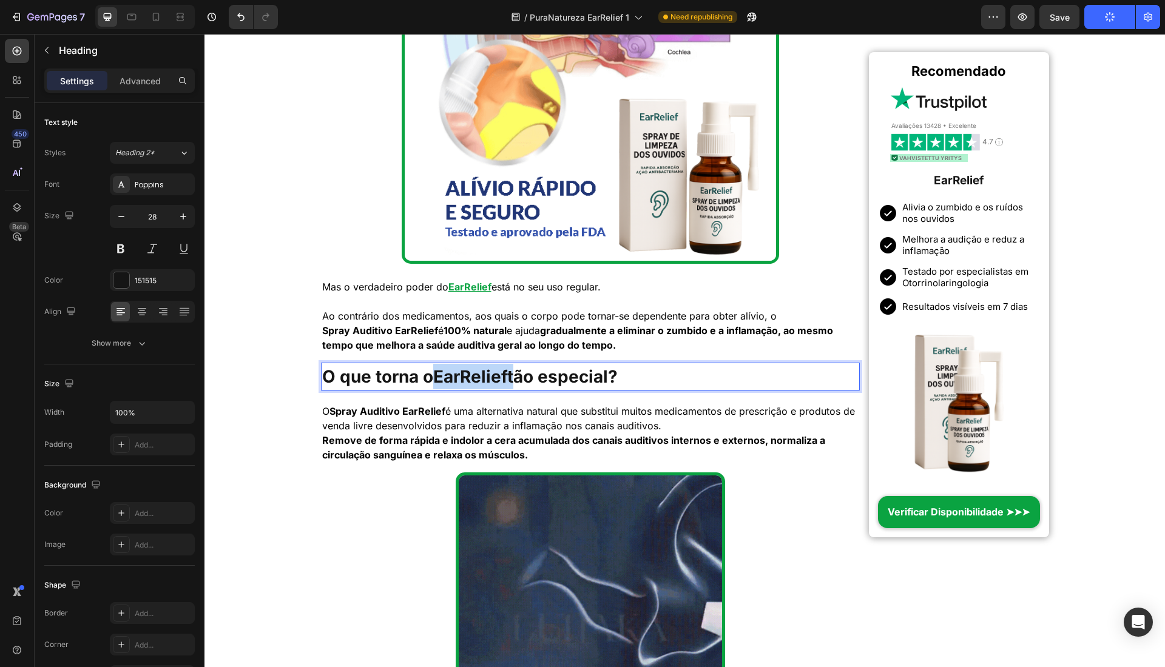
click at [498, 371] on strong "EarRelief" at bounding box center [470, 376] width 74 height 21
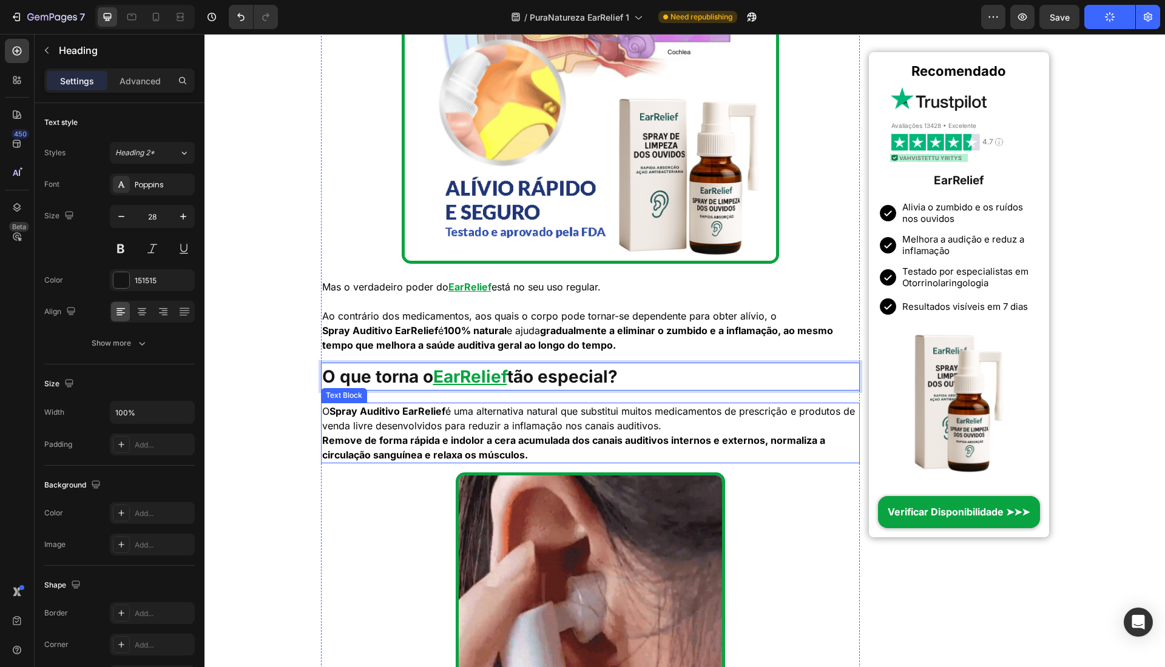
scroll to position [2402, 0]
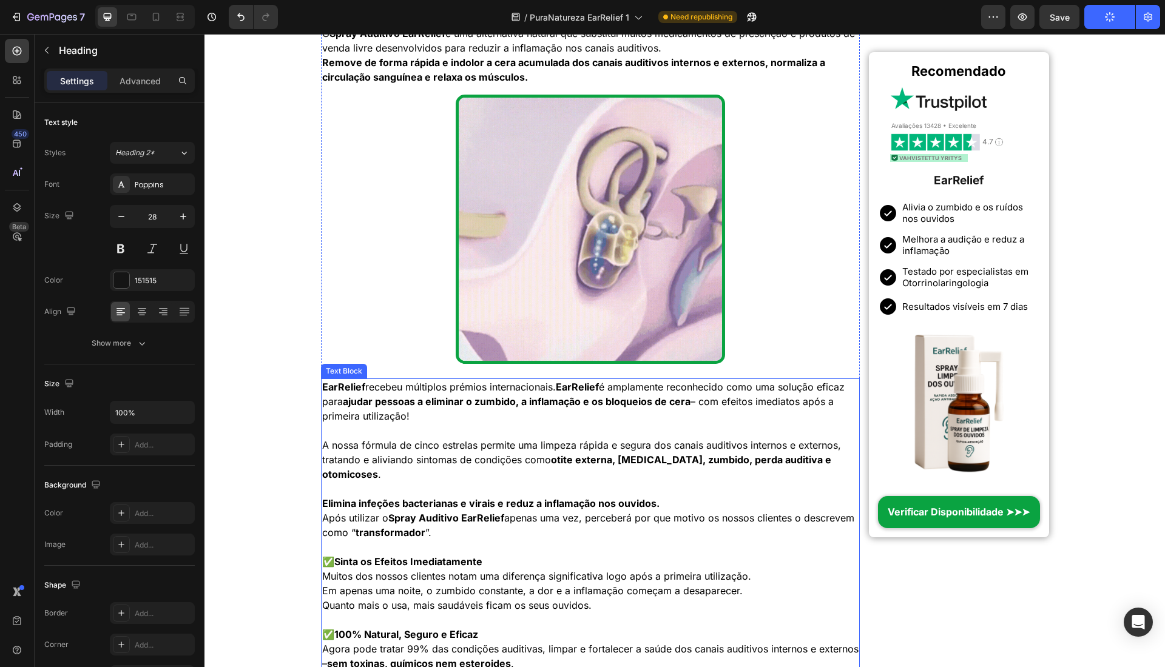
click at [345, 382] on strong "EarRelief" at bounding box center [343, 387] width 43 height 12
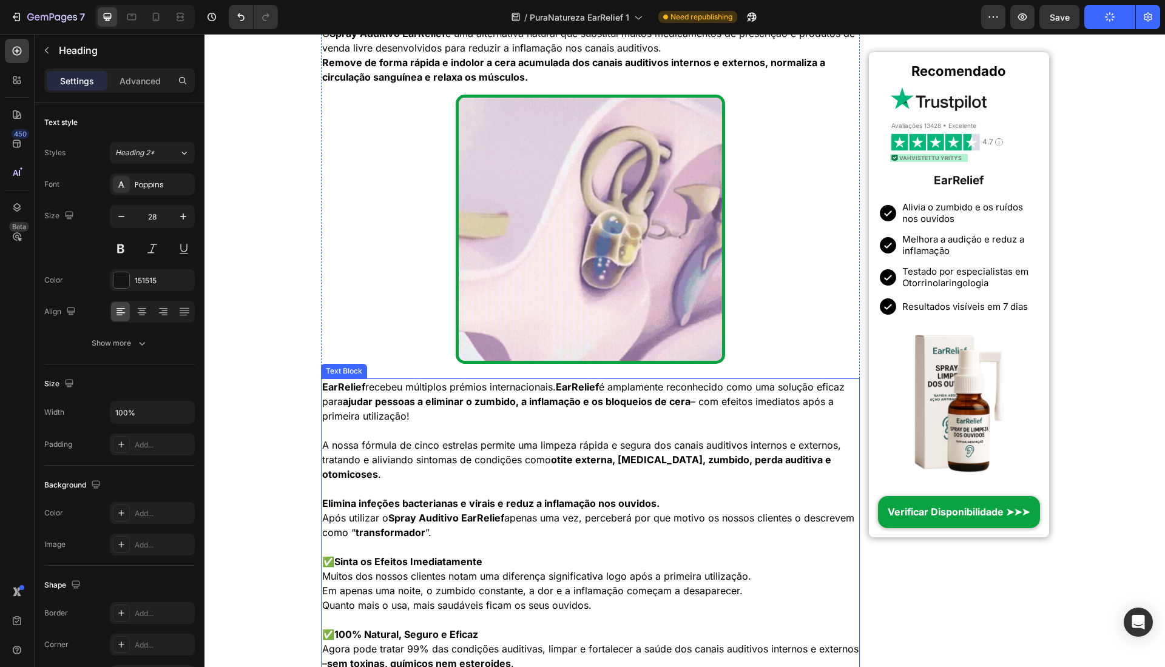
click at [345, 382] on strong "EarRelief" at bounding box center [343, 387] width 43 height 12
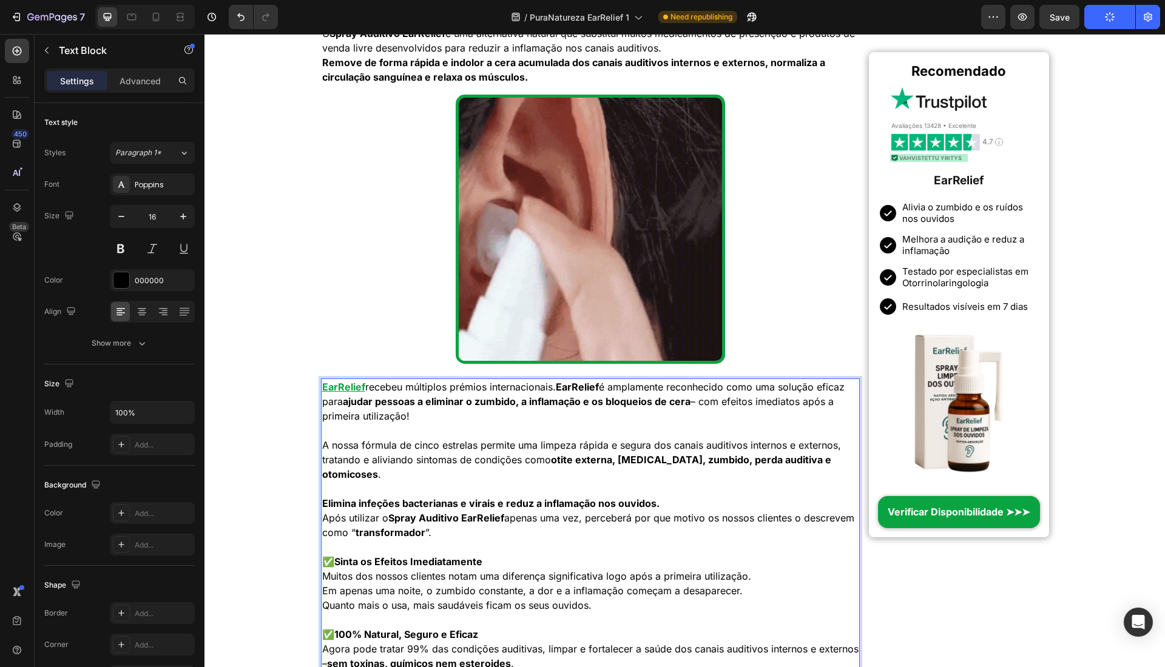
click at [590, 389] on strong "EarRelief" at bounding box center [577, 387] width 43 height 12
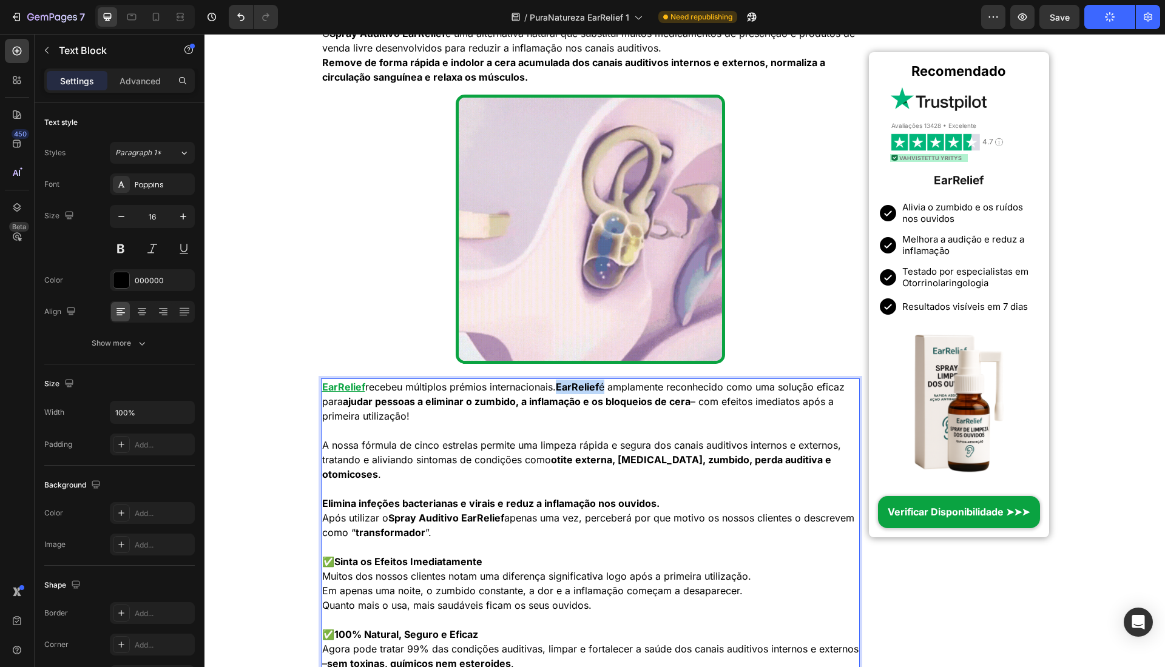
click at [590, 389] on strong "EarRelief" at bounding box center [577, 387] width 43 height 12
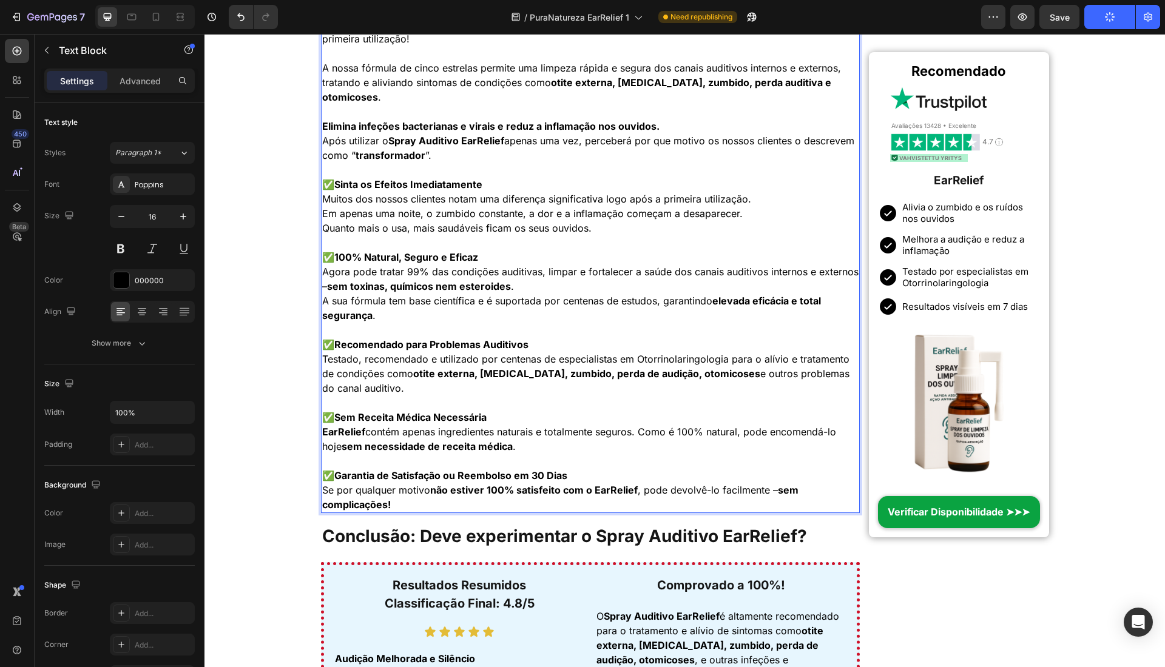
scroll to position [3157, 0]
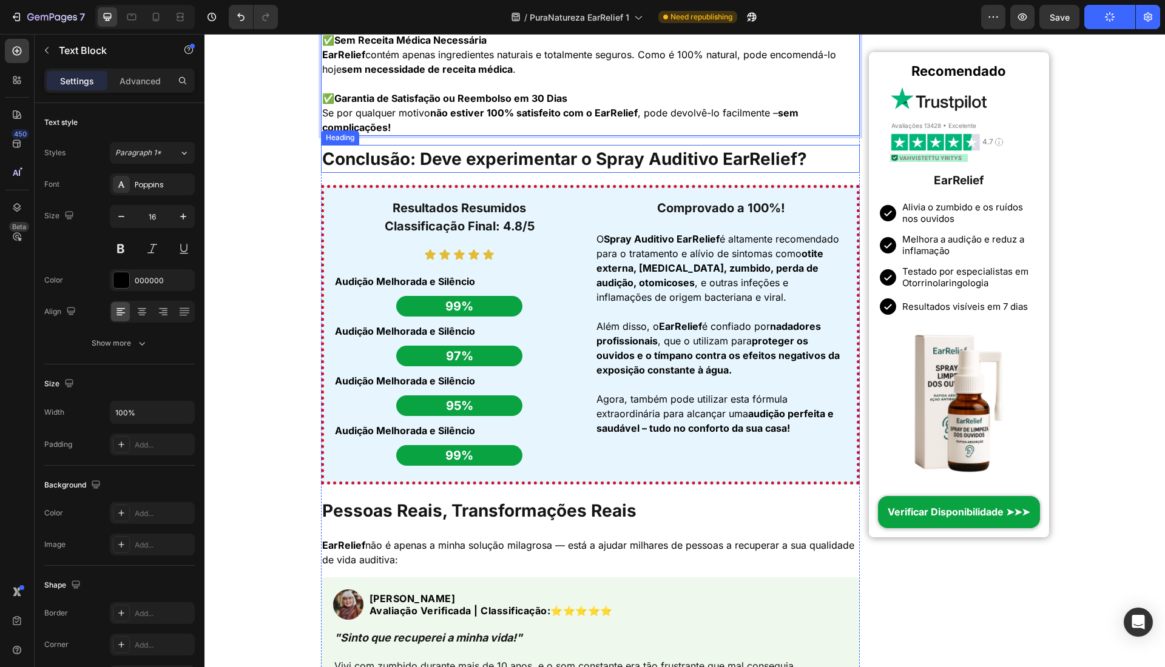
click at [783, 160] on h1 "Conclusão: Deve experimentar o Spray Auditivo EarRelief?" at bounding box center [590, 159] width 539 height 28
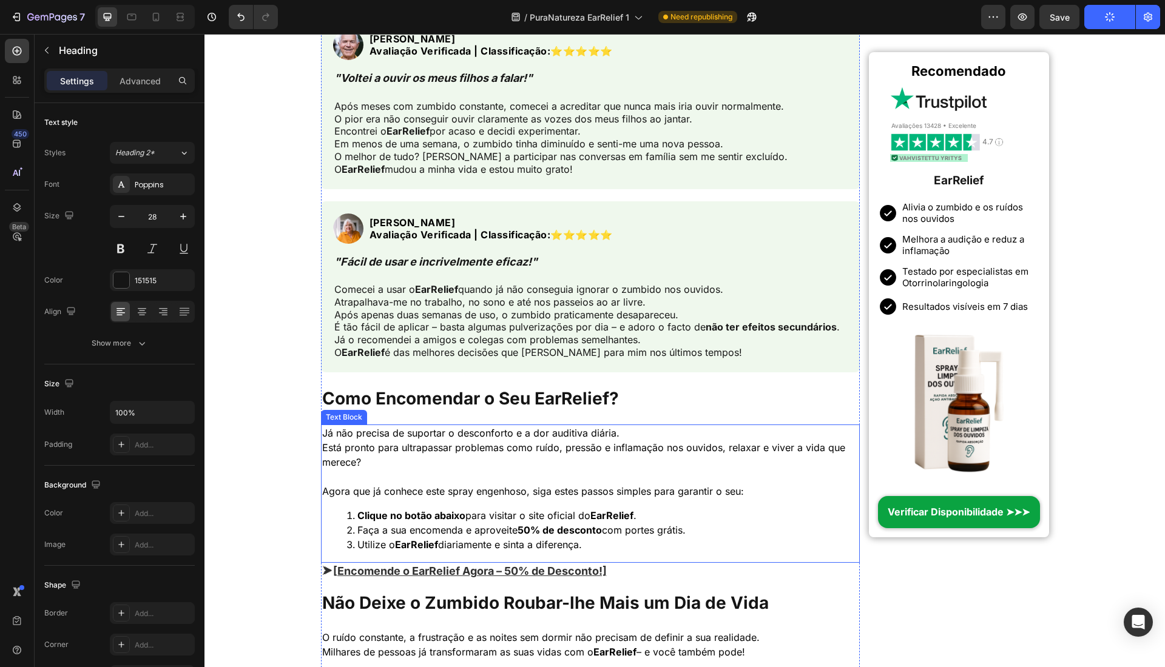
scroll to position [3535, 0]
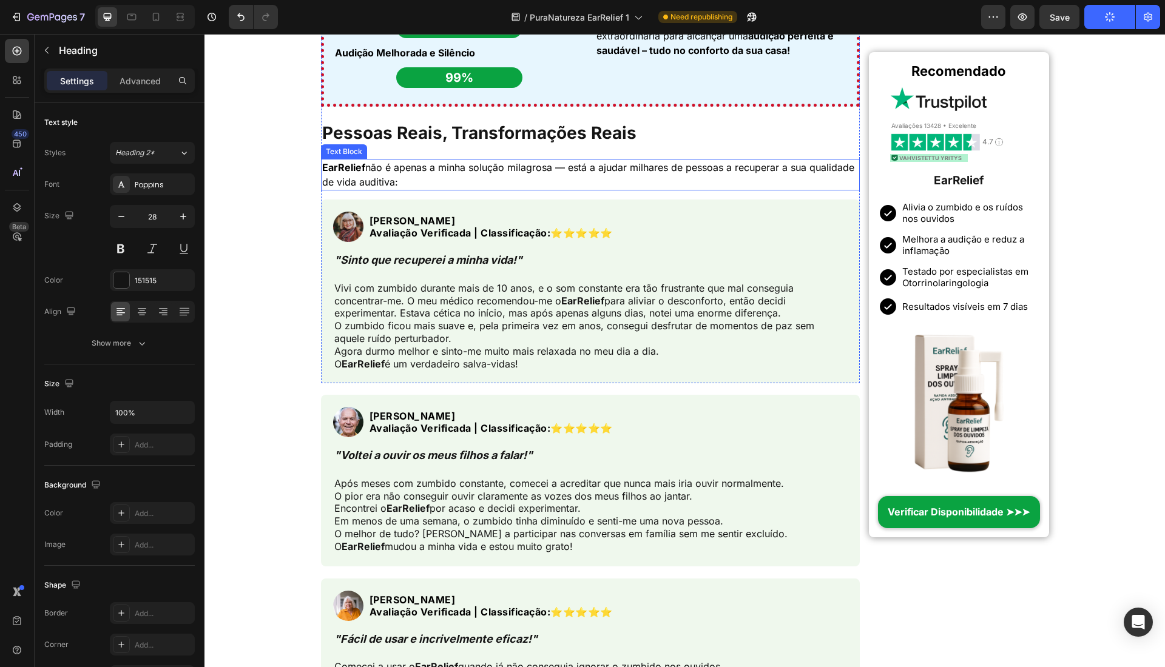
click at [343, 163] on strong "EarRelief" at bounding box center [343, 167] width 43 height 12
click at [599, 300] on strong "EarRelief" at bounding box center [582, 301] width 43 height 12
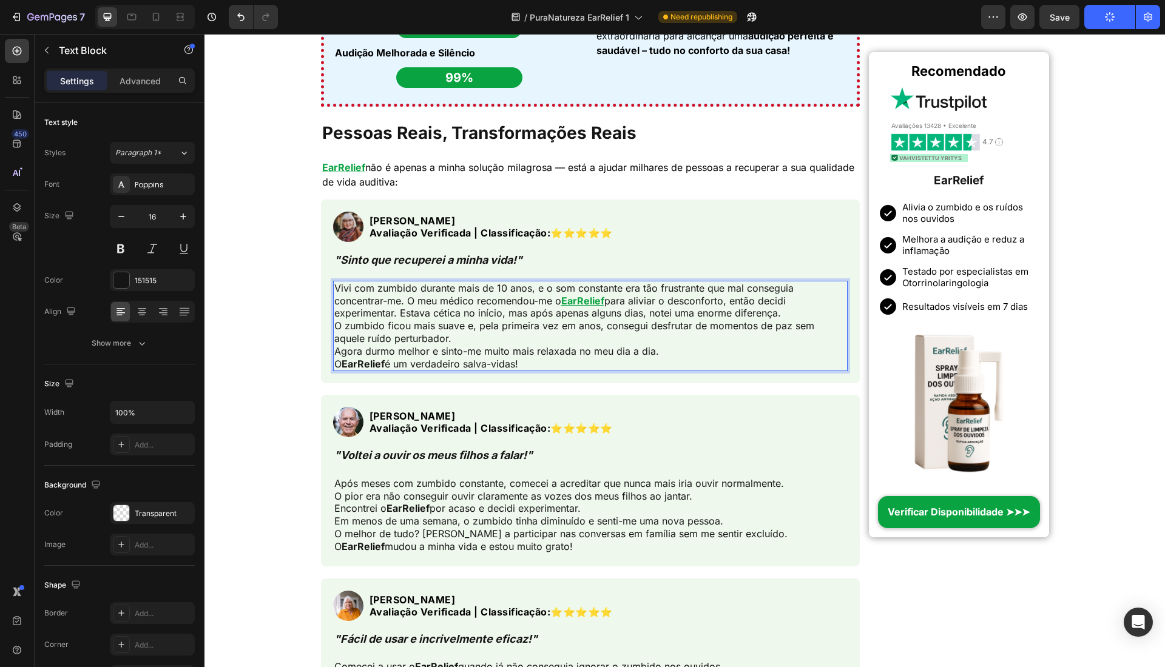
click at [338, 345] on p "Vivi com zumbido durante mais de 10 anos, e o som constante era tão frustrante …" at bounding box center [590, 326] width 513 height 89
click at [334, 349] on p "Vivi com zumbido durante mais de 10 anos, e o som constante era tão frustrante …" at bounding box center [590, 326] width 513 height 89
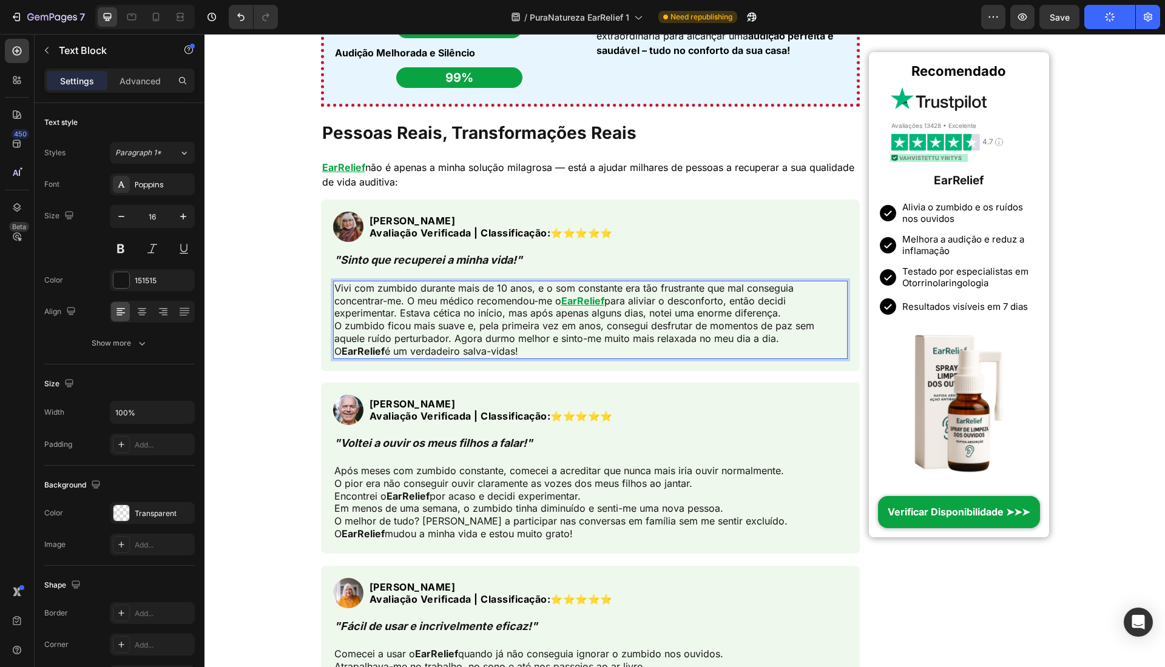
click at [334, 356] on p "Vivi com zumbido durante mais de 10 anos, e o som constante era tão frustrante …" at bounding box center [590, 320] width 513 height 76
click at [789, 345] on strong "EarRelief" at bounding box center [810, 338] width 43 height 12
click at [418, 493] on strong "EarRelief" at bounding box center [407, 496] width 43 height 12
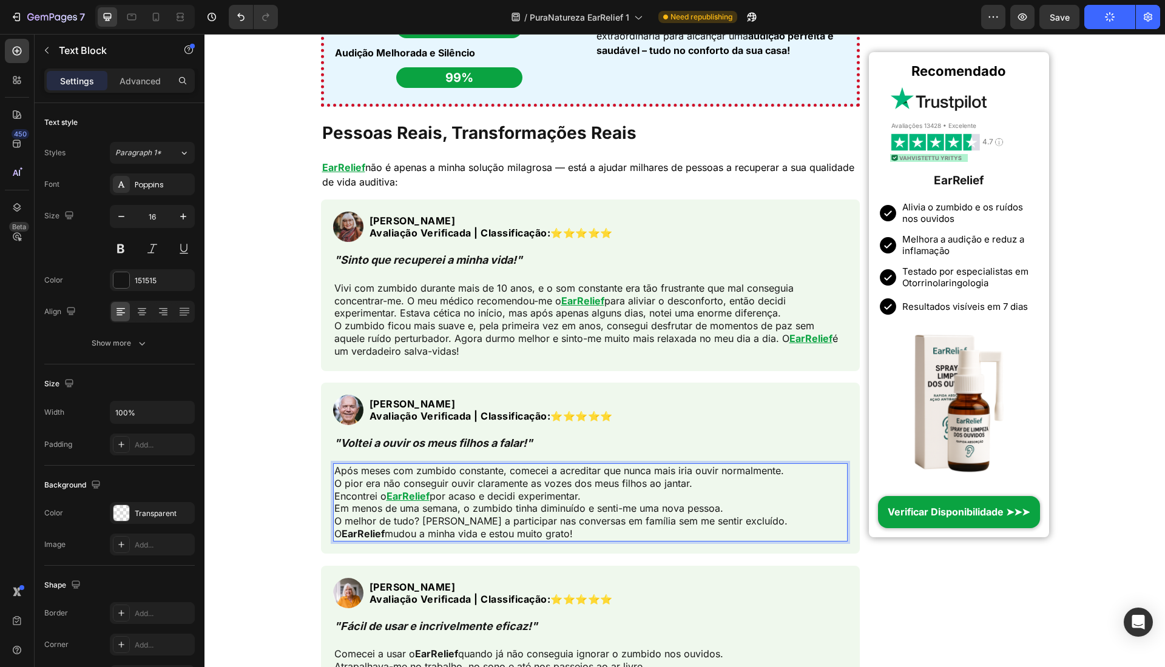
click at [360, 536] on strong "EarRelief" at bounding box center [363, 534] width 43 height 12
click at [334, 520] on p "Após meses com zumbido constante, comecei a acreditar que nunca mais iria ouvir…" at bounding box center [590, 503] width 513 height 76
click at [334, 510] on p "Após meses com zumbido constante, comecei a acreditar que nunca mais iria ouvir…" at bounding box center [590, 503] width 513 height 76
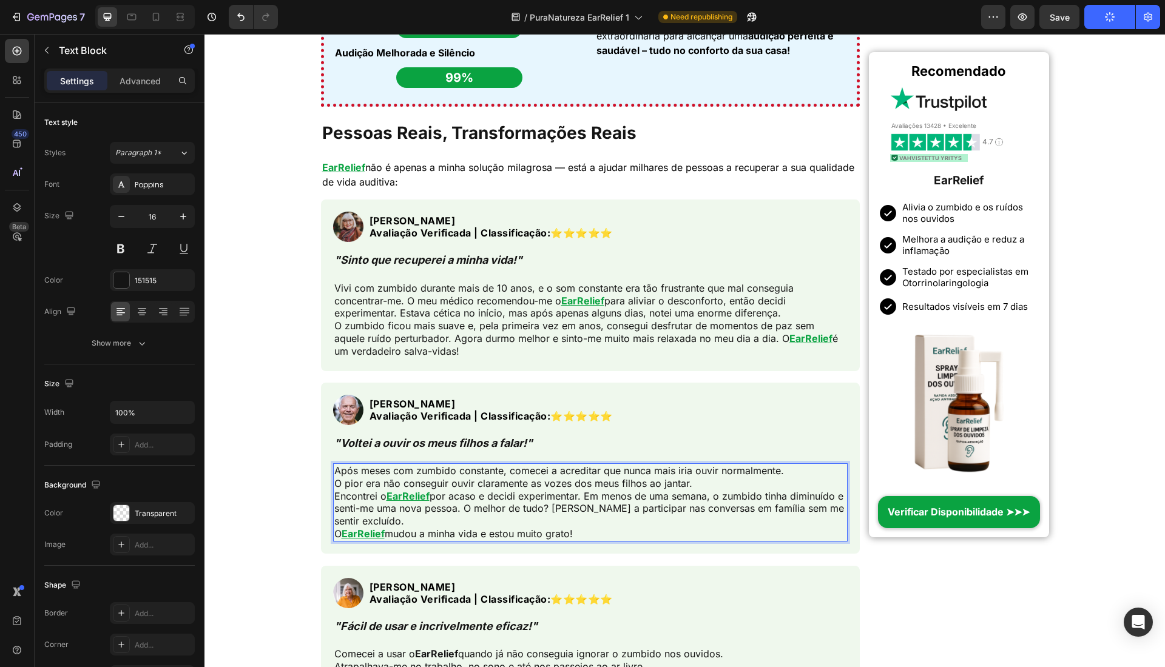
click at [334, 499] on p "Após meses com zumbido constante, comecei a acreditar que nunca mais iria ouvir…" at bounding box center [590, 503] width 513 height 76
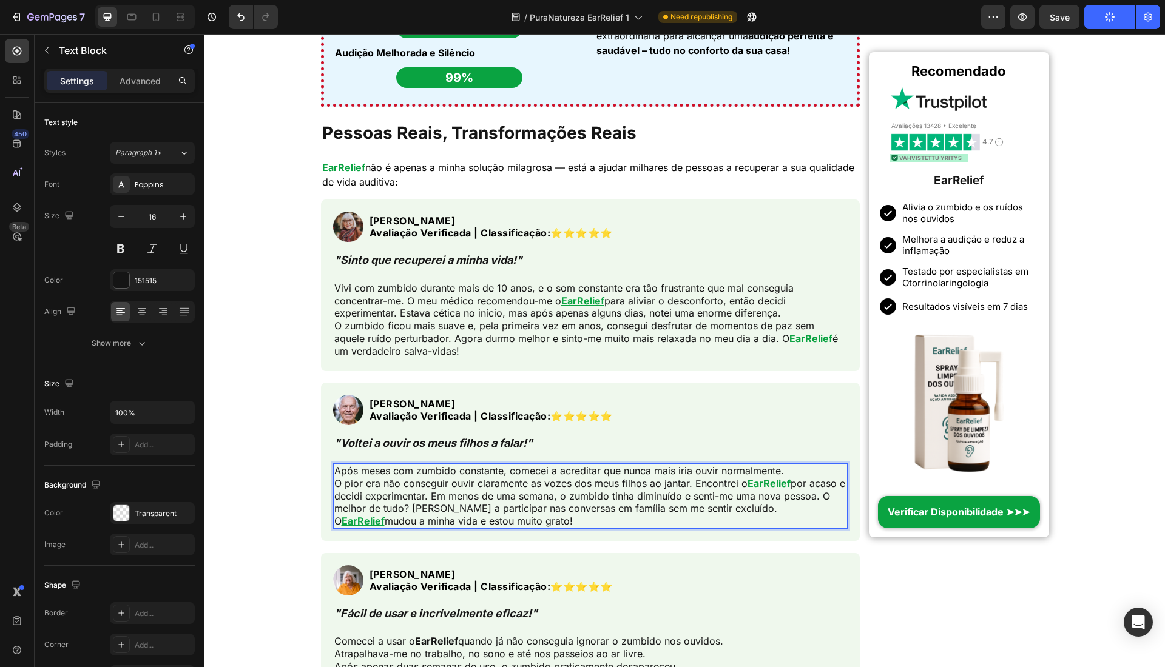
click at [334, 524] on p "Após meses com zumbido constante, comecei a acreditar que nunca mais iria ouvir…" at bounding box center [590, 496] width 513 height 63
click at [334, 488] on p "Após meses com zumbido constante, comecei a acreditar que nunca mais iria ouvir…" at bounding box center [590, 496] width 513 height 63
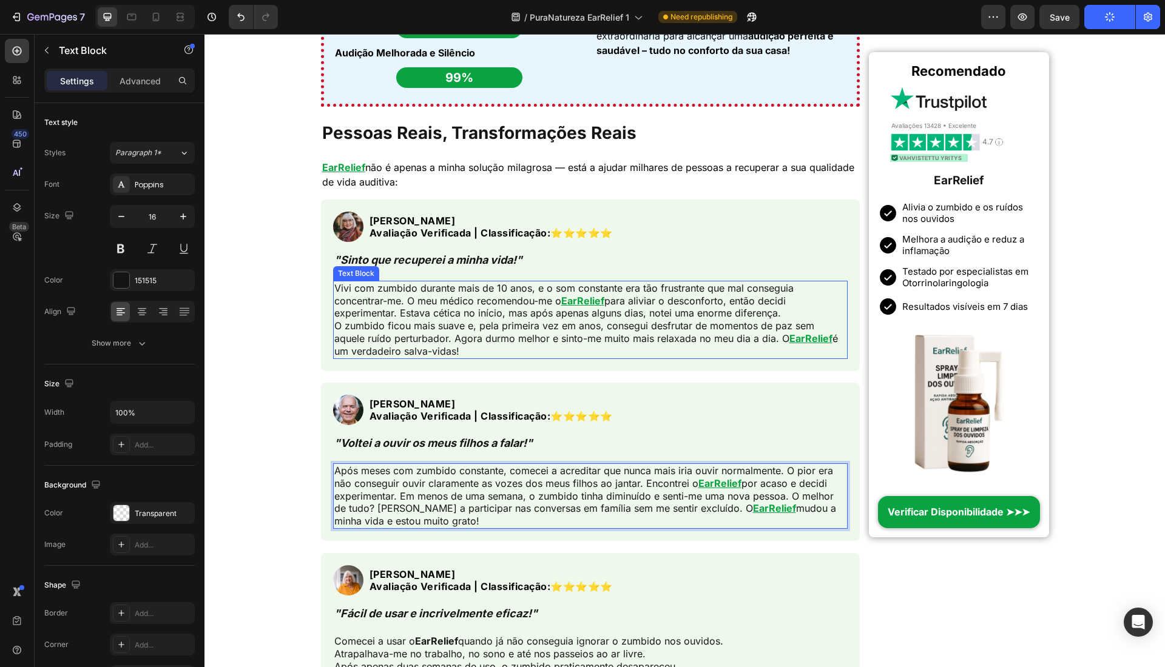
click at [334, 326] on p "Vivi com zumbido durante mais de 10 anos, e o som constante era tão frustrante …" at bounding box center [590, 320] width 513 height 76
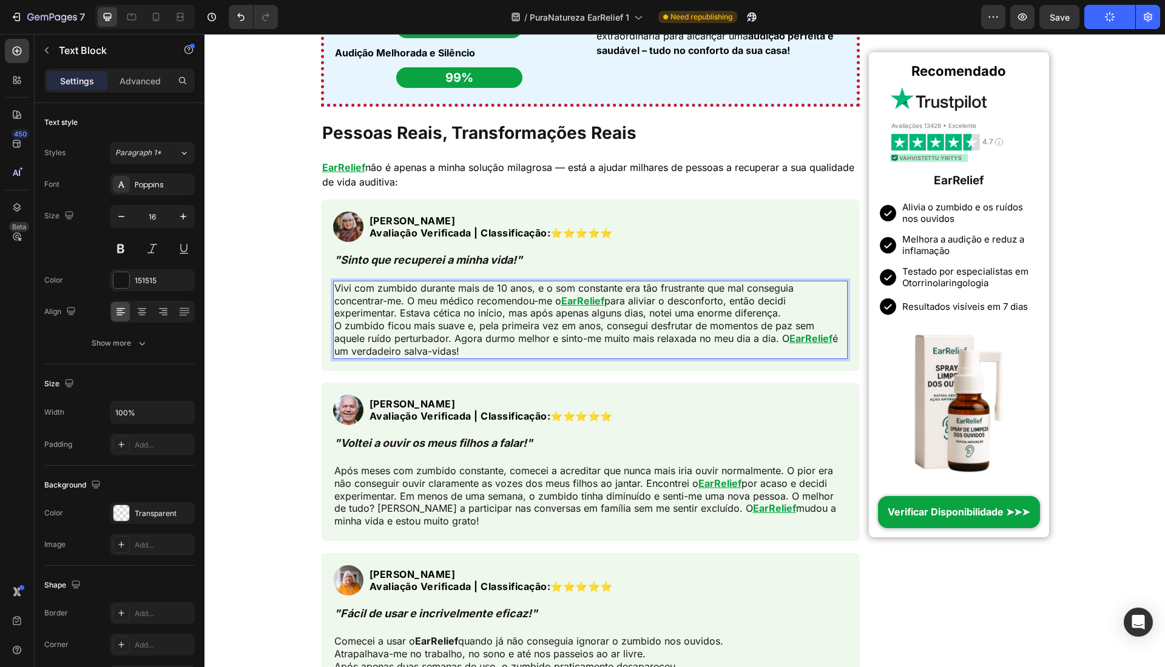
click at [334, 327] on p "Vivi com zumbido durante mais de 10 anos, e o som constante era tão frustrante …" at bounding box center [590, 320] width 513 height 76
click at [334, 314] on p "Vivi com zumbido durante mais de 10 anos, e o som constante era tão frustrante …" at bounding box center [590, 320] width 513 height 76
click at [538, 410] on strong "Avaliação Verificada | Classificação:" at bounding box center [459, 416] width 181 height 12
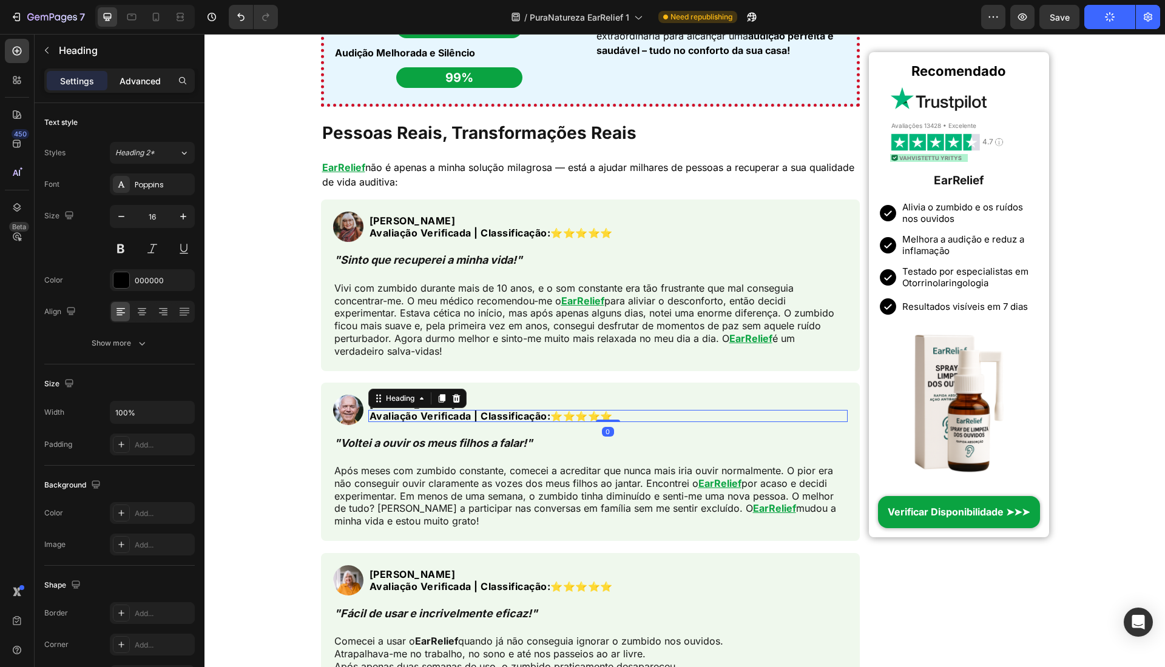
click at [149, 73] on div "Advanced" at bounding box center [140, 80] width 61 height 19
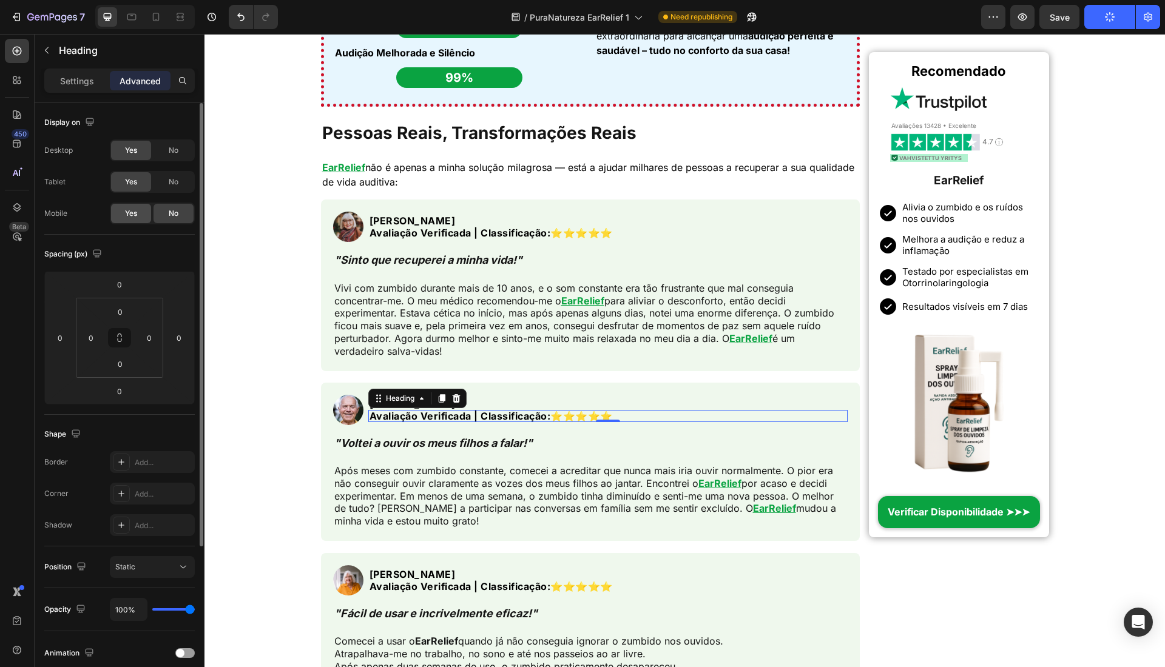
click at [126, 217] on span "Yes" at bounding box center [131, 213] width 12 height 11
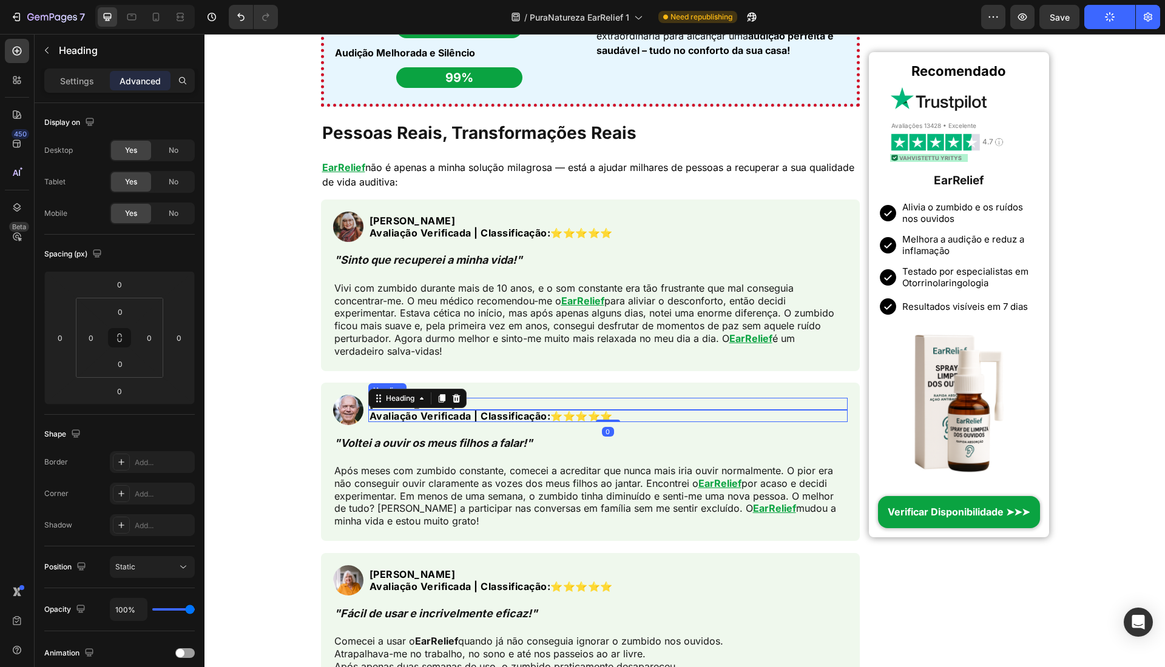
click at [504, 398] on h2 "Paulo L." at bounding box center [608, 404] width 480 height 12
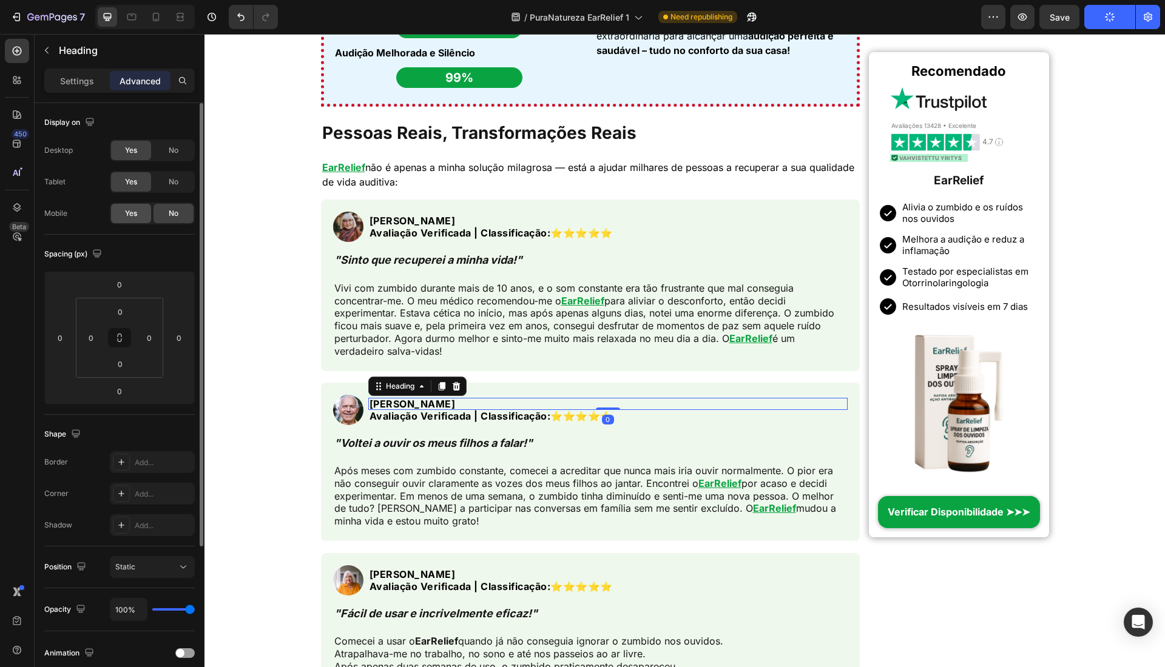
click at [129, 215] on span "Yes" at bounding box center [131, 213] width 12 height 11
click at [154, 21] on icon at bounding box center [156, 17] width 12 height 12
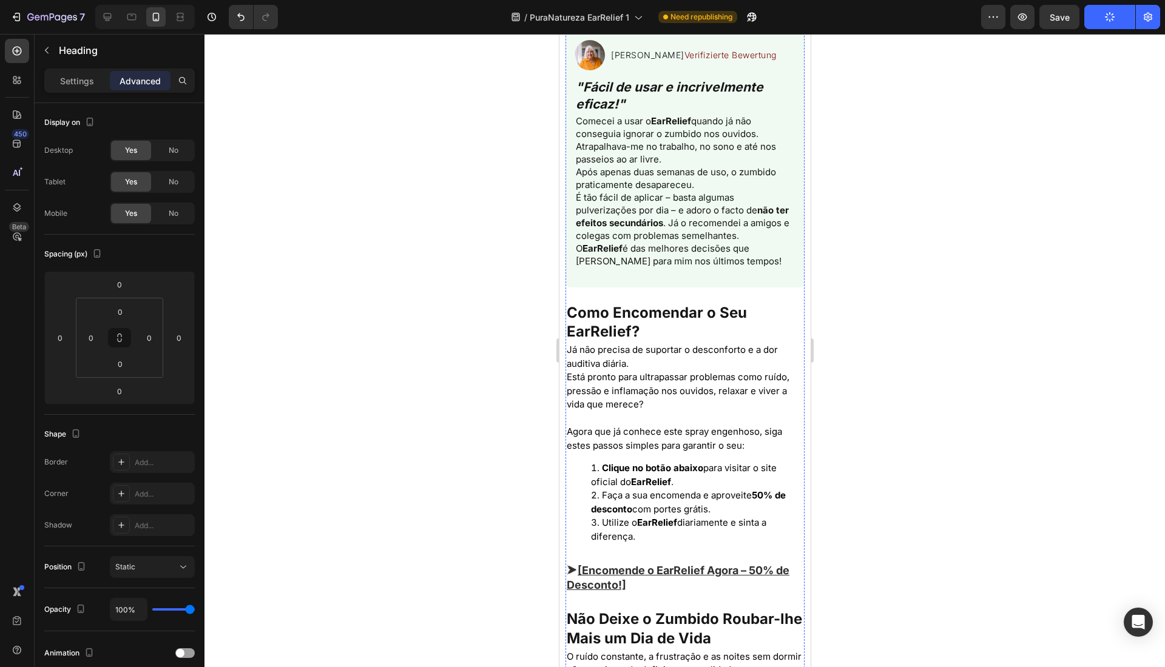
scroll to position [4660, 0]
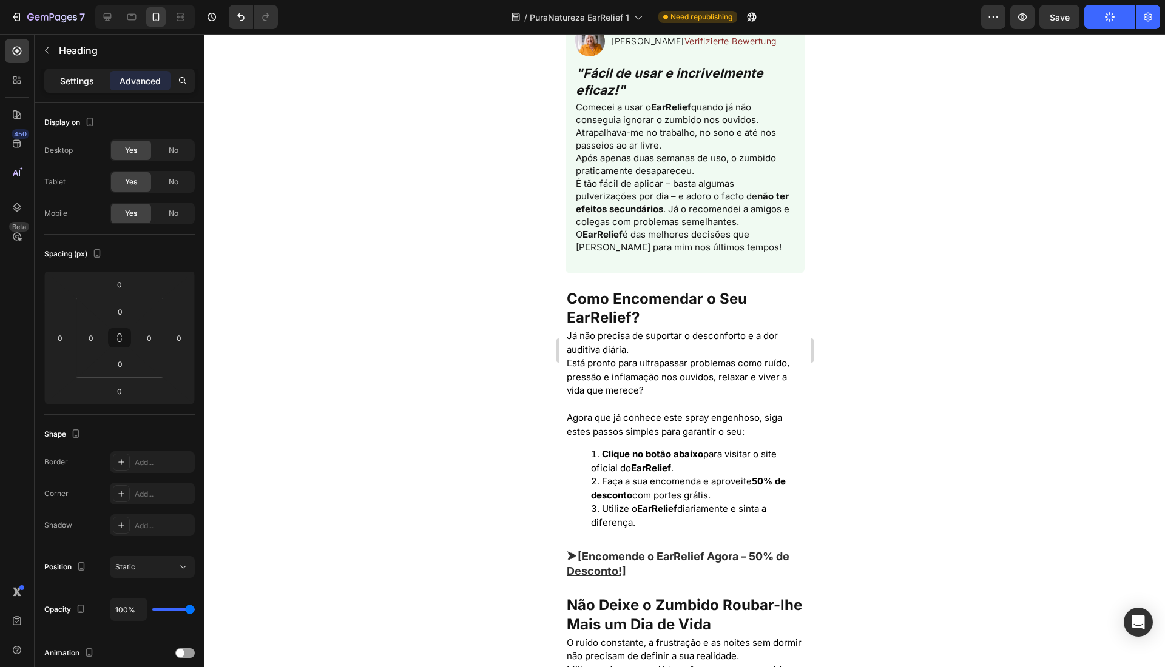
click at [77, 87] on div "Settings" at bounding box center [77, 80] width 61 height 19
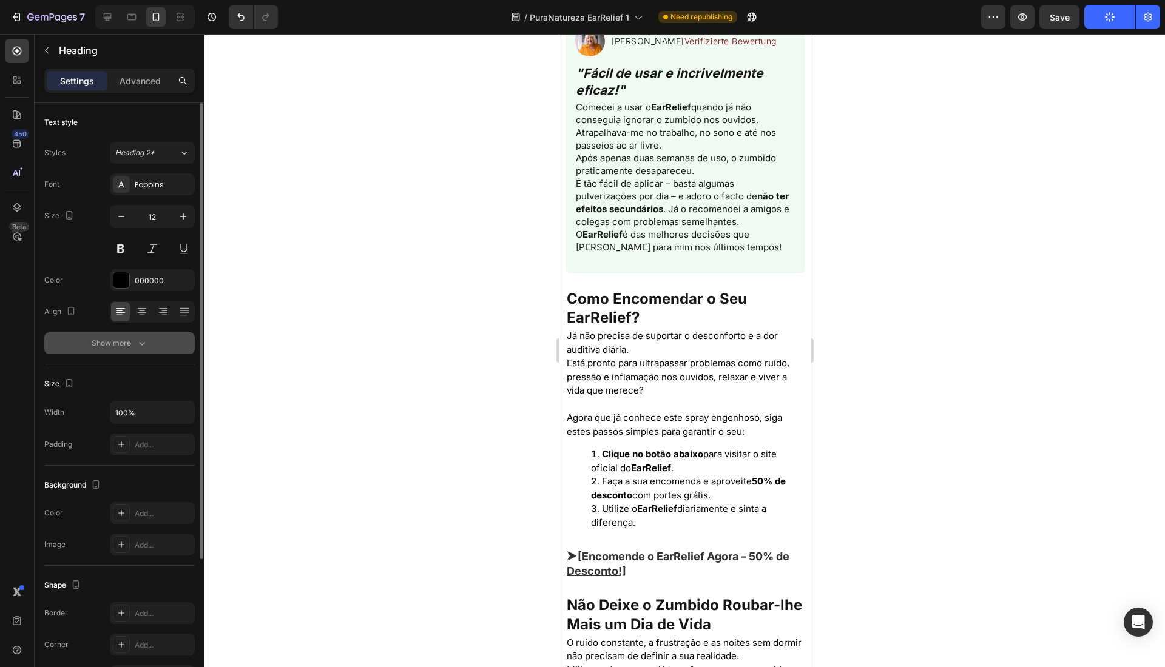
click at [126, 343] on div "Show more" at bounding box center [120, 343] width 56 height 12
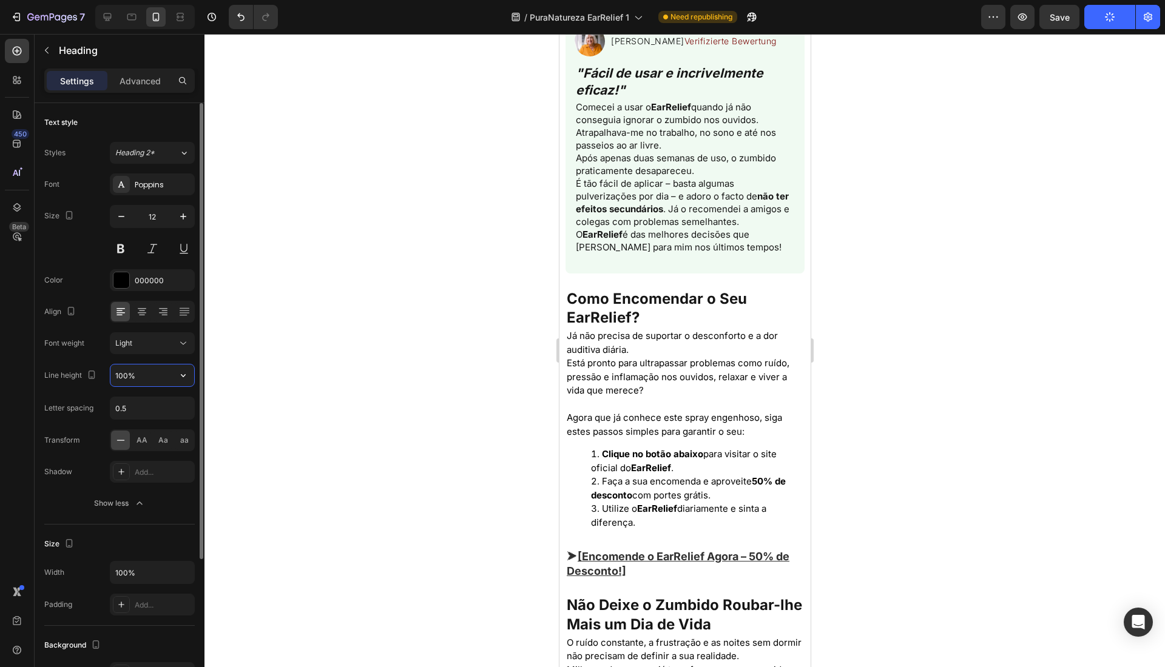
click at [121, 375] on input "100%" at bounding box center [152, 376] width 84 height 22
type input "130%"
click at [187, 220] on icon "button" at bounding box center [183, 217] width 12 height 12
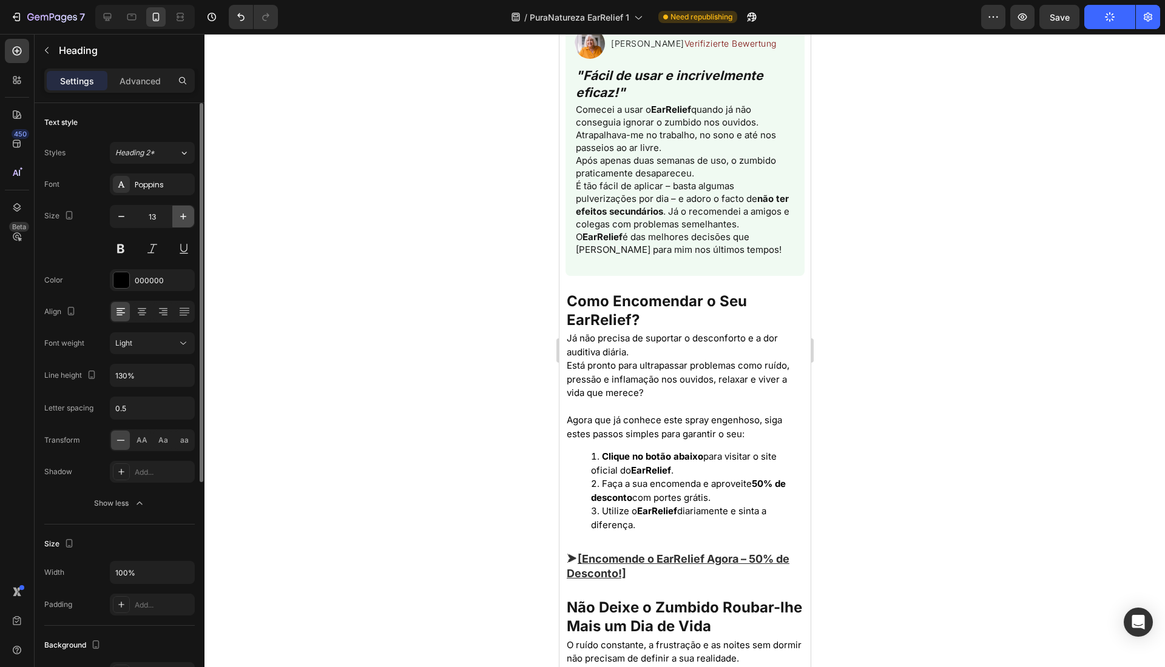
click at [184, 211] on icon "button" at bounding box center [183, 217] width 12 height 12
click at [118, 218] on icon "button" at bounding box center [121, 217] width 12 height 12
type input "13"
click at [137, 380] on input "130%" at bounding box center [152, 376] width 84 height 22
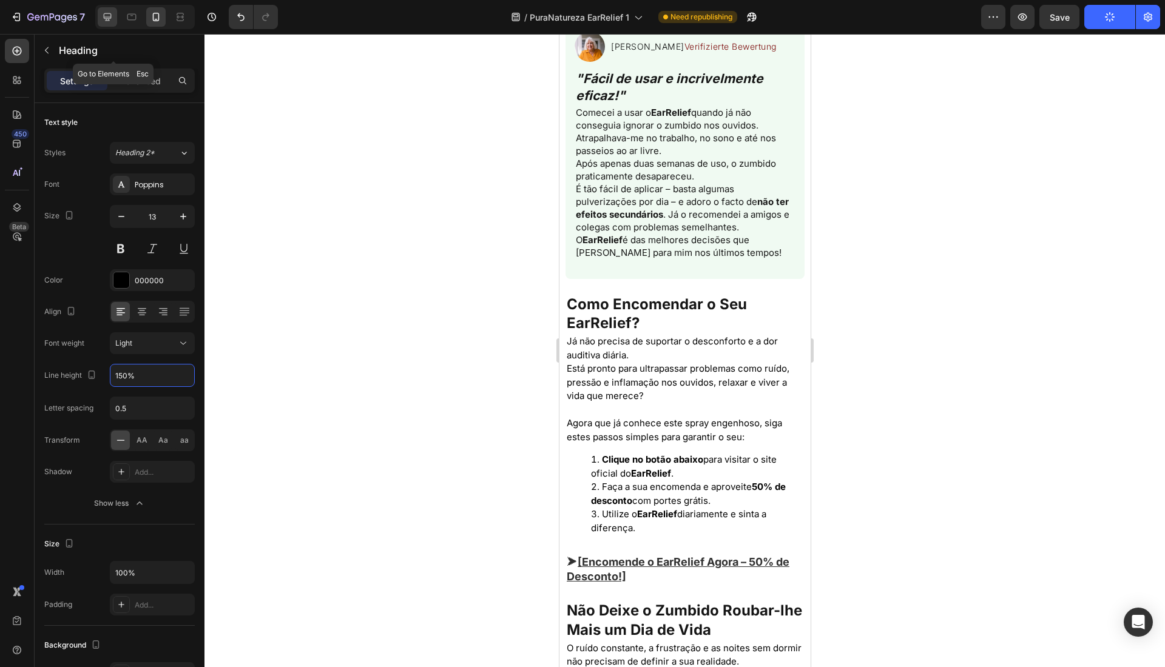
type input "150%"
click at [115, 24] on div at bounding box center [107, 16] width 19 height 19
type input "16"
type input "100%"
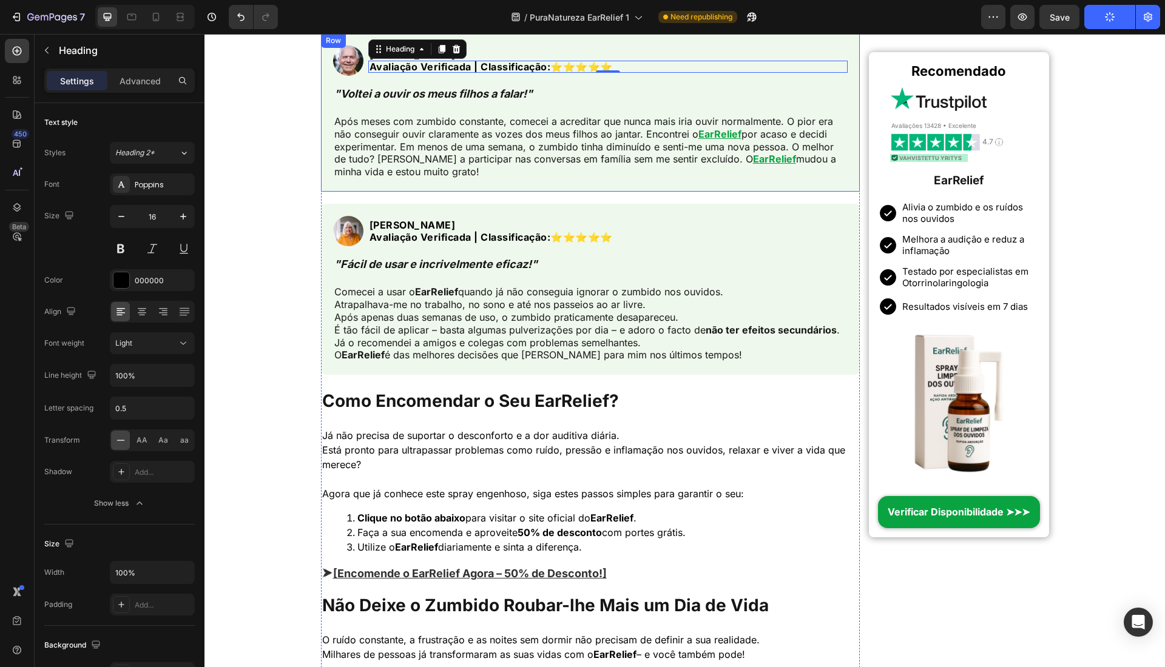
scroll to position [3867, 0]
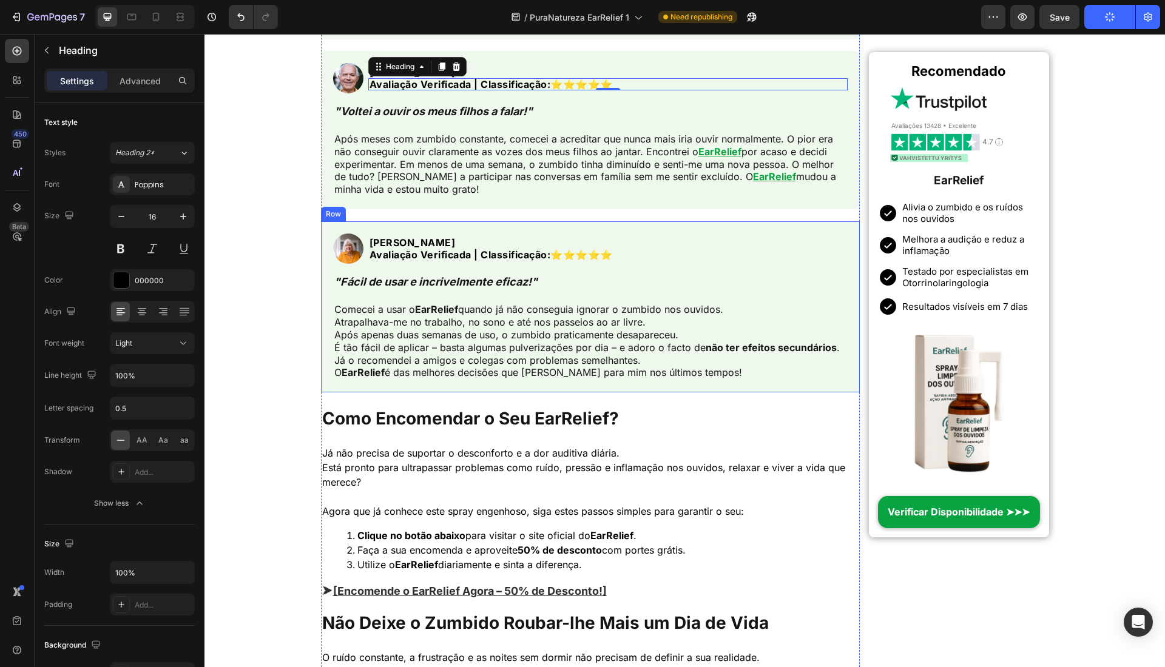
click at [684, 251] on h2 "Avaliação Verificada | Classificação: ⭐️⭐️⭐️⭐️⭐️" at bounding box center [608, 255] width 480 height 12
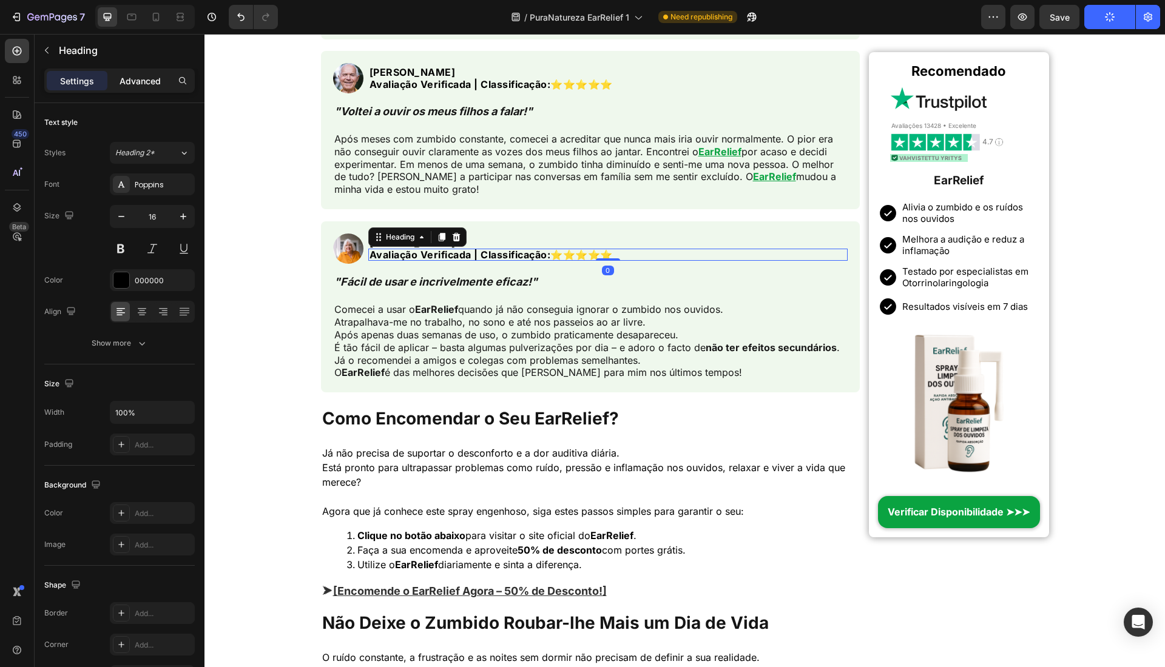
click at [147, 80] on p "Advanced" at bounding box center [140, 81] width 41 height 13
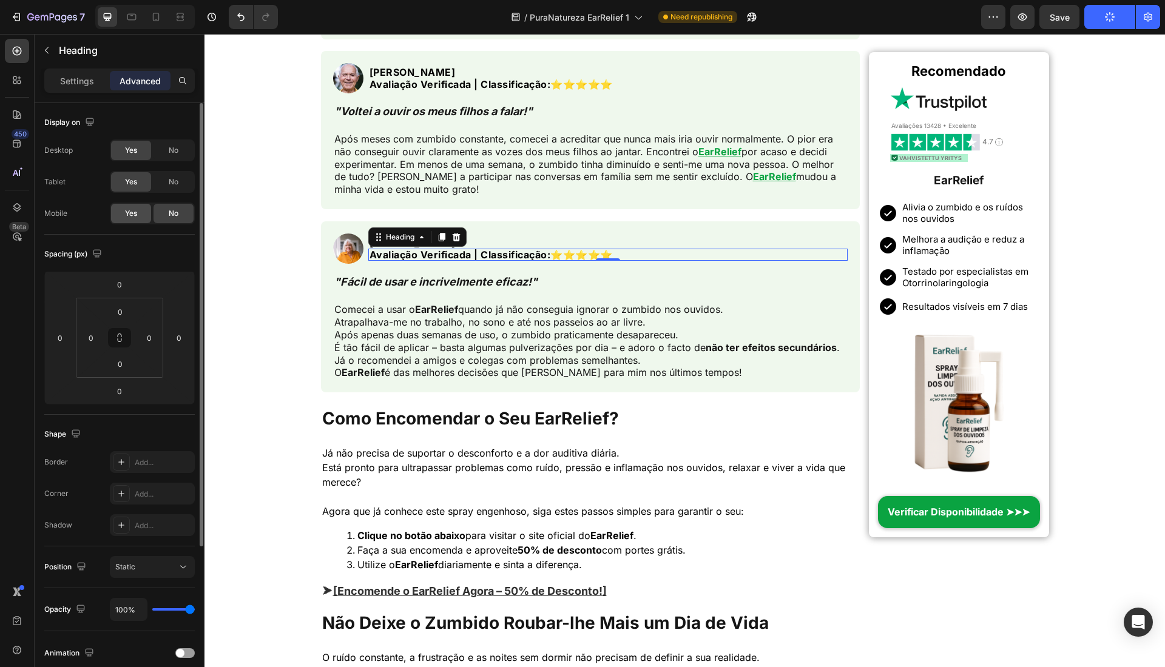
click at [133, 213] on span "Yes" at bounding box center [131, 213] width 12 height 11
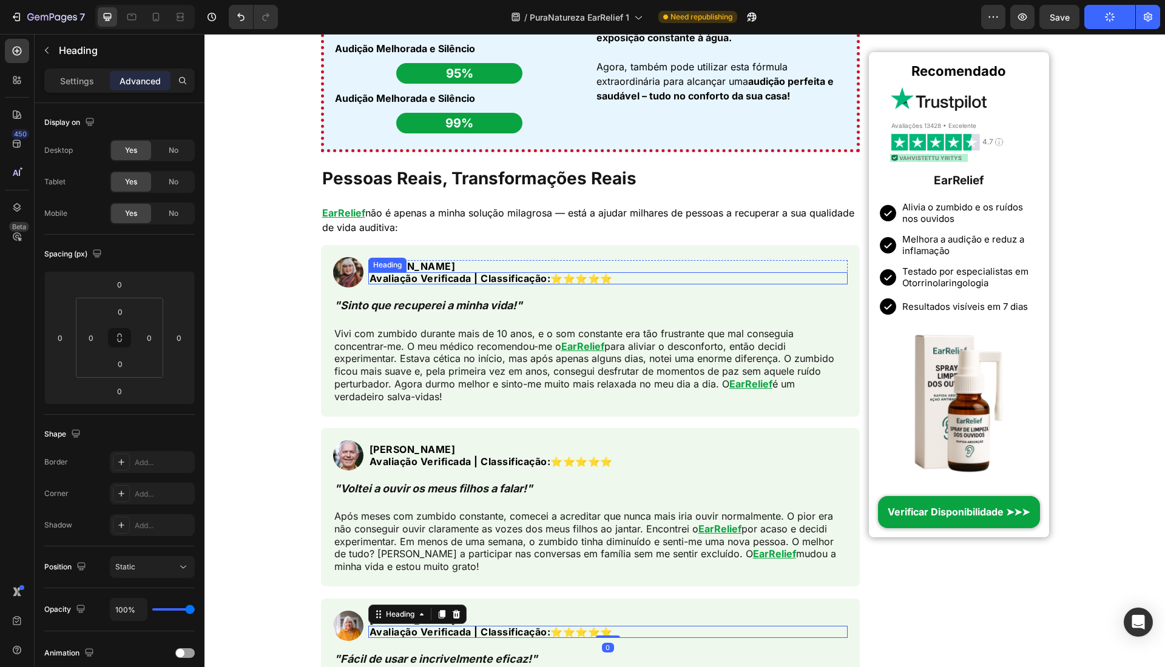
click at [685, 278] on h2 "Avaliação Verificada | Classificação: ⭐️⭐️⭐️⭐️⭐️" at bounding box center [608, 278] width 480 height 12
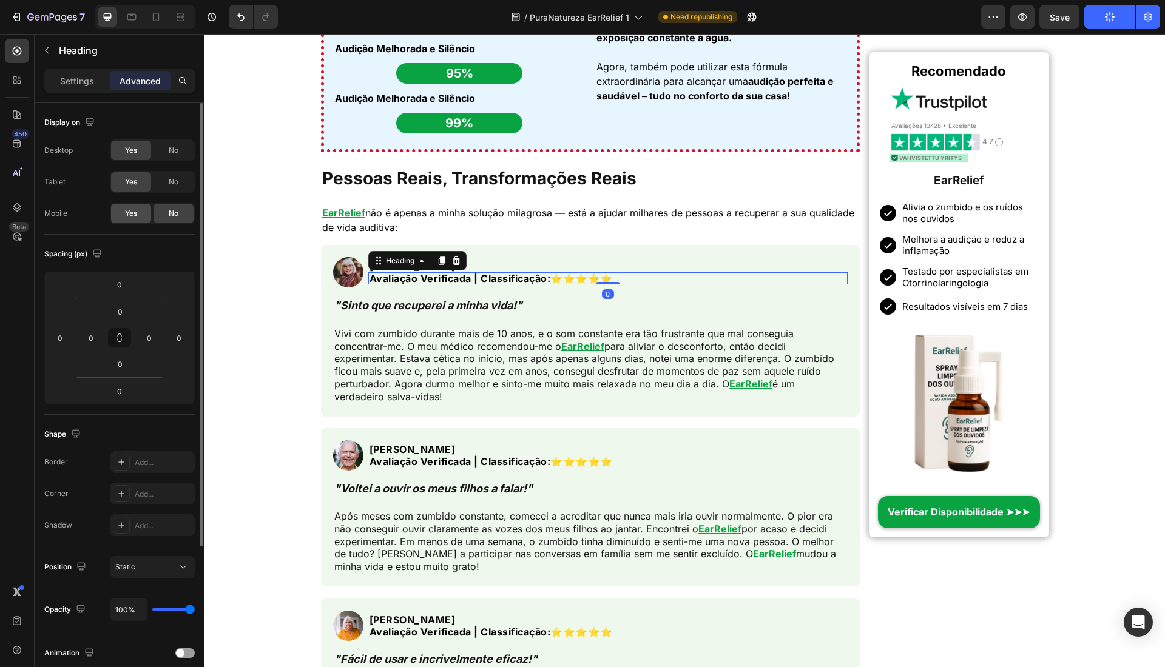
click at [123, 212] on div "Yes" at bounding box center [131, 213] width 40 height 19
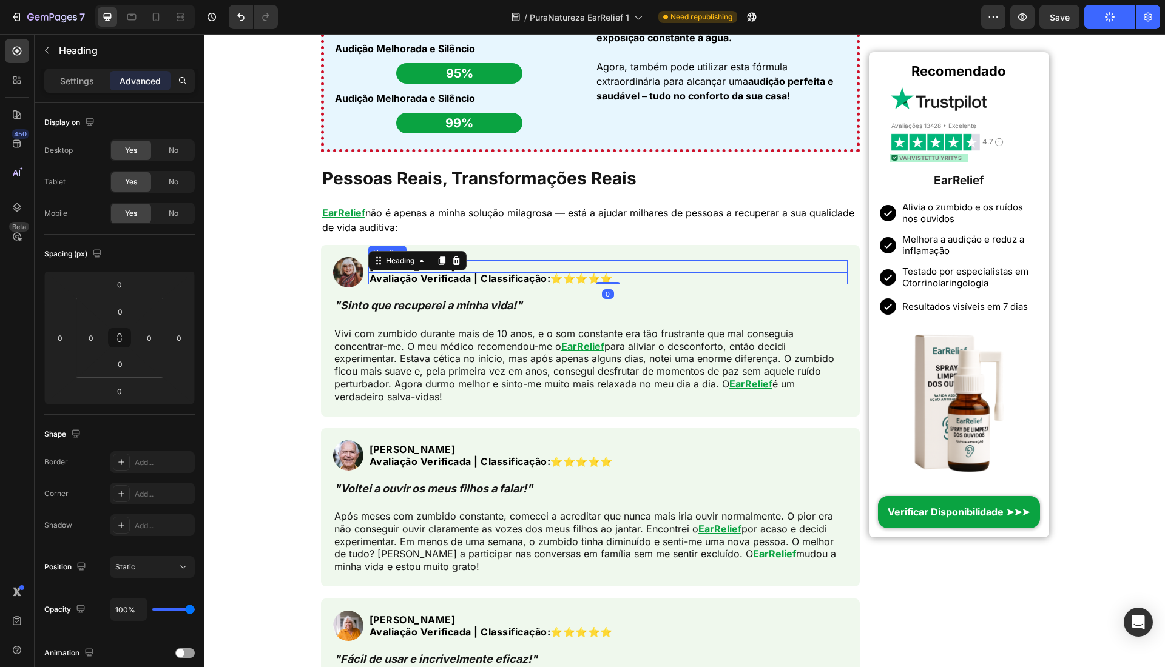
click at [625, 268] on h2 "[PERSON_NAME]" at bounding box center [608, 266] width 480 height 12
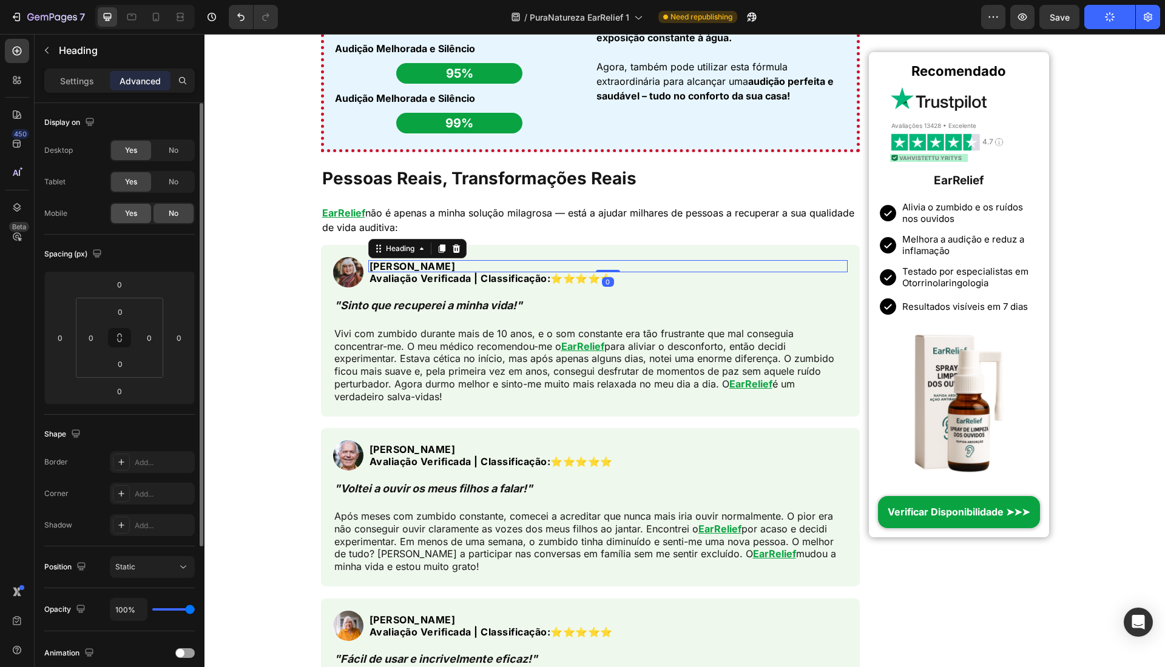
click at [138, 210] on div "Yes" at bounding box center [131, 213] width 40 height 19
click at [451, 444] on h2 "Paulo L." at bounding box center [608, 450] width 480 height 12
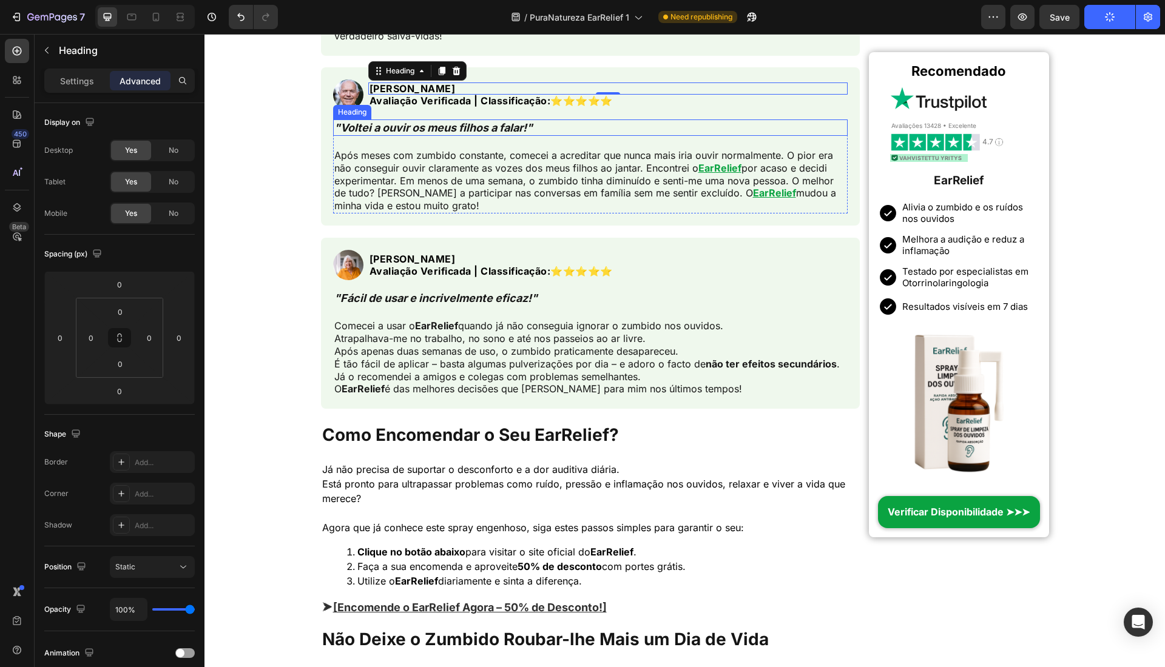
scroll to position [3867, 0]
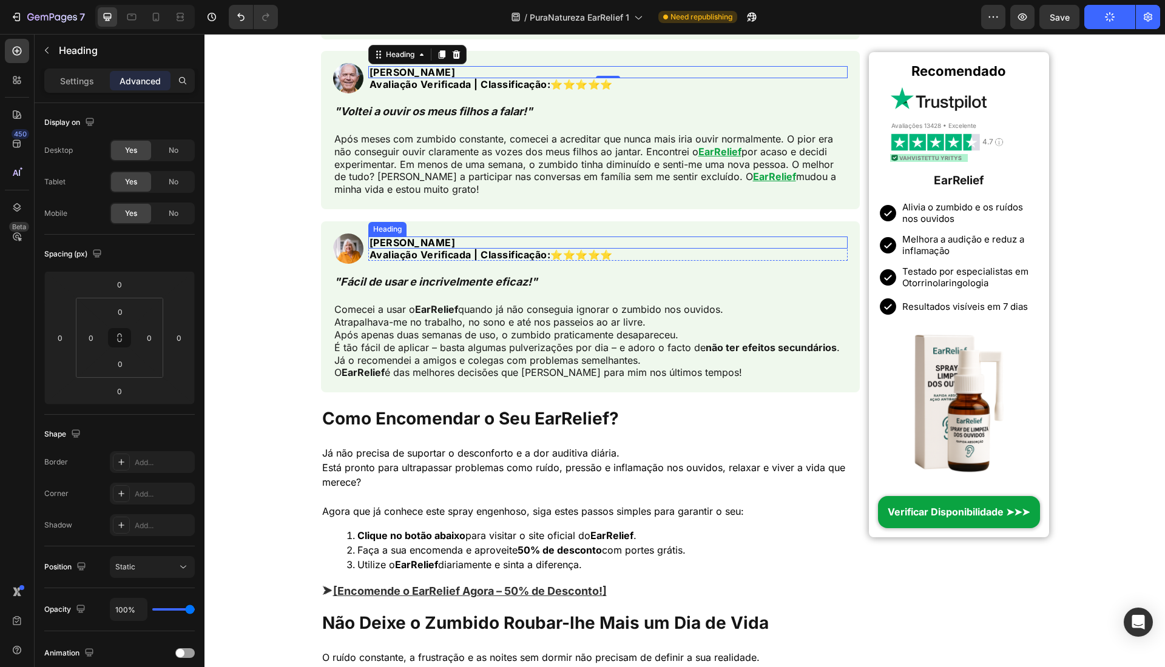
click at [443, 237] on h2 "Paula L." at bounding box center [608, 243] width 480 height 12
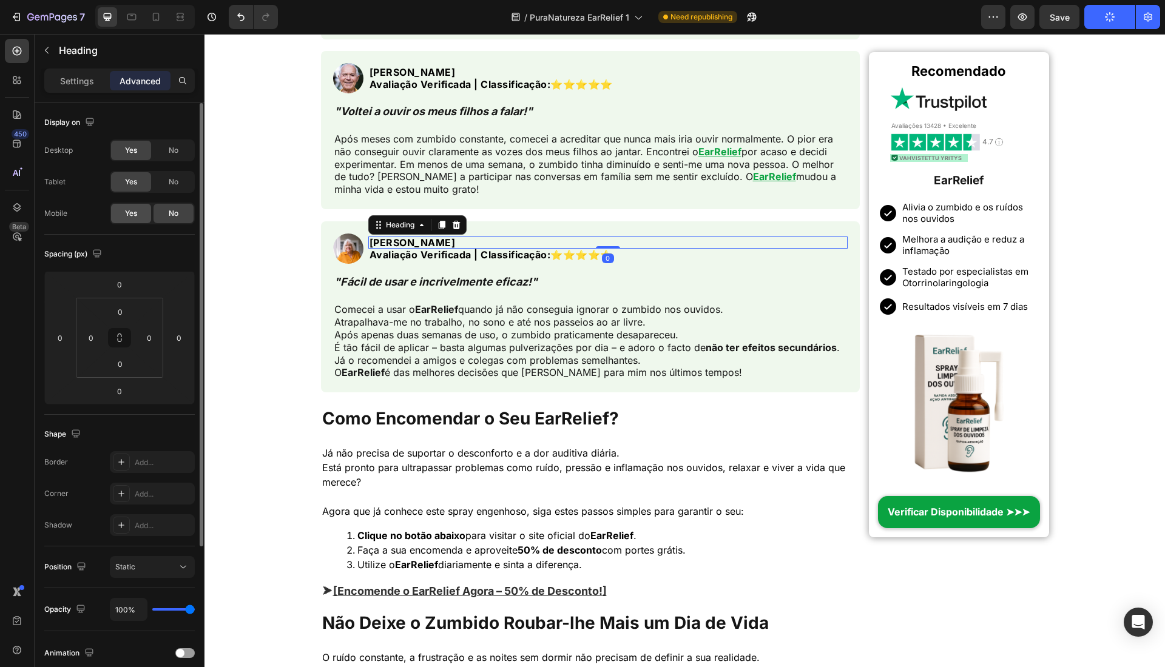
click at [135, 207] on div "Yes" at bounding box center [131, 213] width 40 height 19
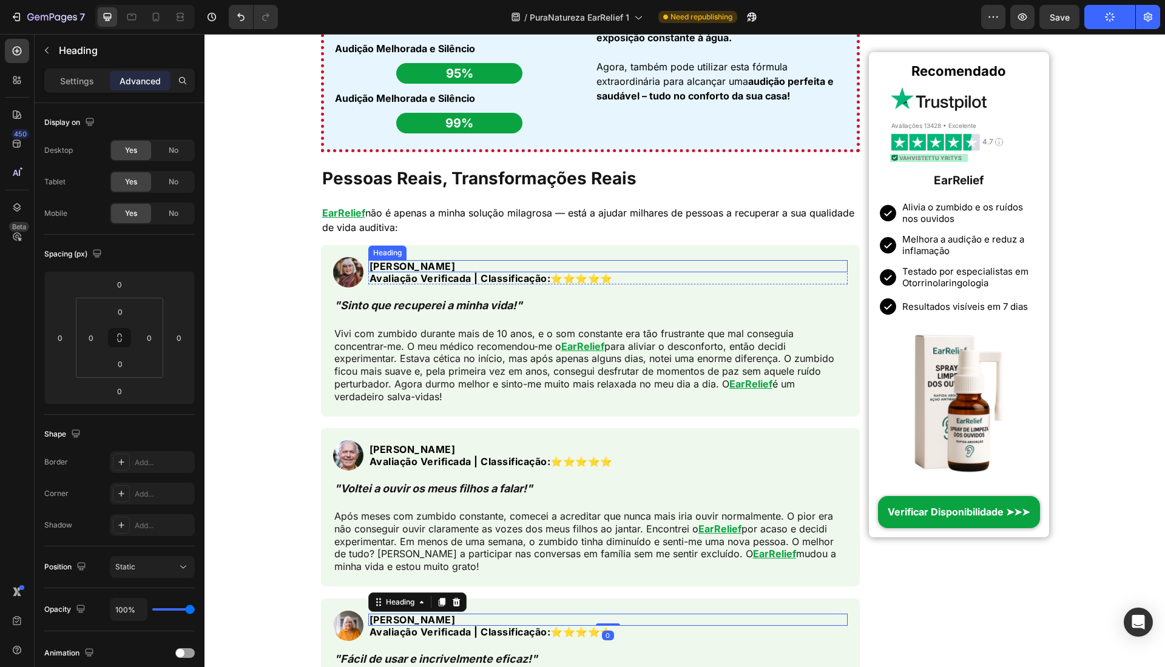
click at [412, 269] on strong "[PERSON_NAME]" at bounding box center [412, 266] width 86 height 12
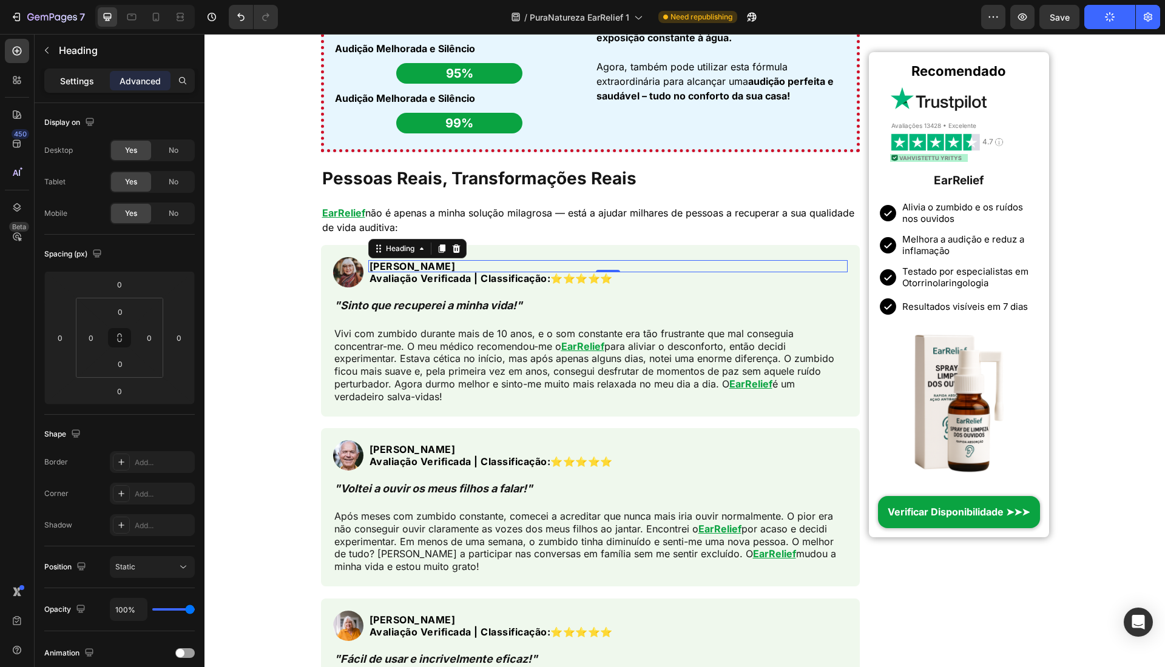
drag, startPoint x: 94, startPoint y: 83, endPoint x: 1, endPoint y: 114, distance: 98.6
click at [93, 83] on div "Settings" at bounding box center [77, 80] width 61 height 19
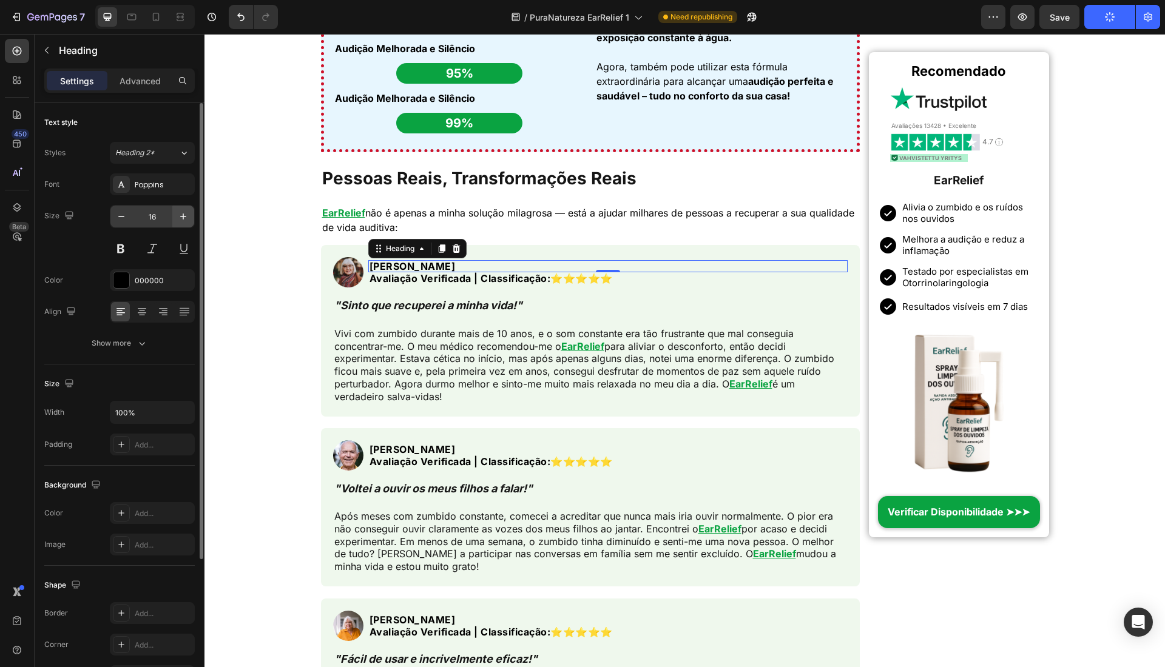
click at [186, 214] on icon "button" at bounding box center [183, 217] width 12 height 12
type input "18"
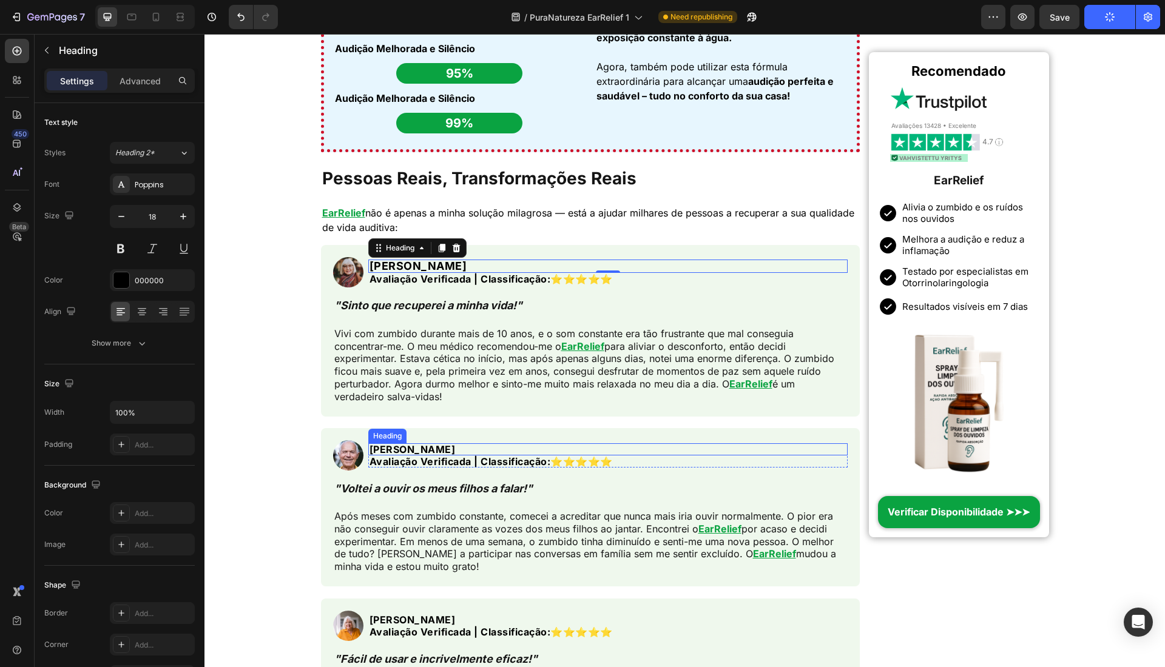
click at [385, 444] on strong "Paulo L." at bounding box center [412, 450] width 86 height 12
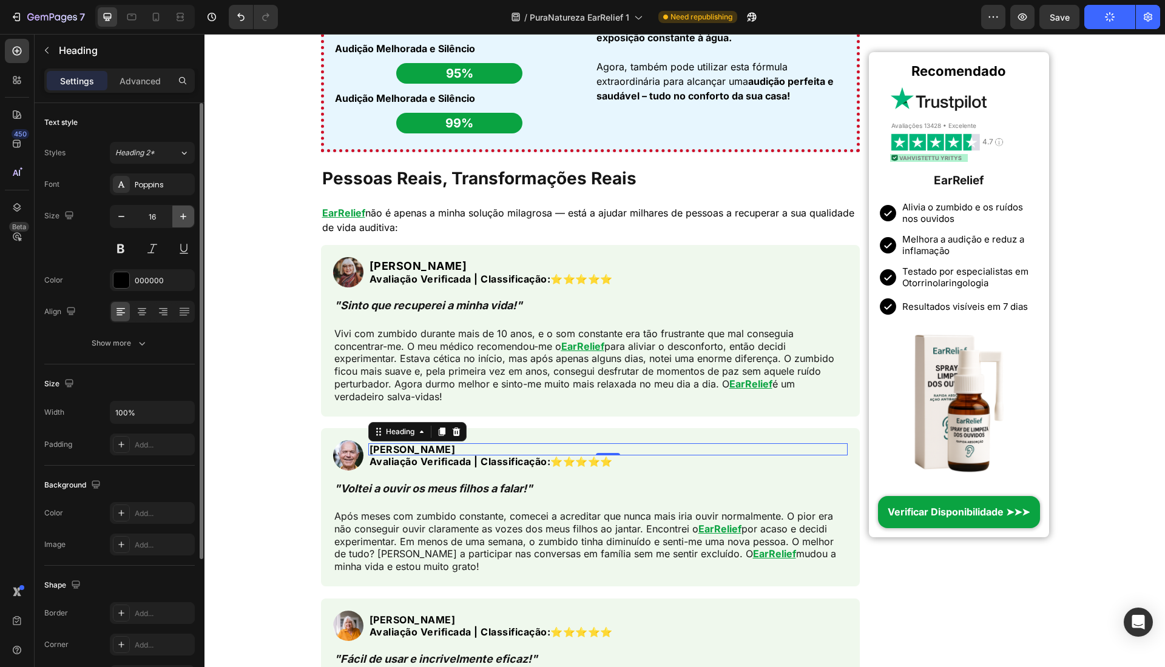
click at [184, 215] on icon "button" at bounding box center [183, 217] width 12 height 12
type input "18"
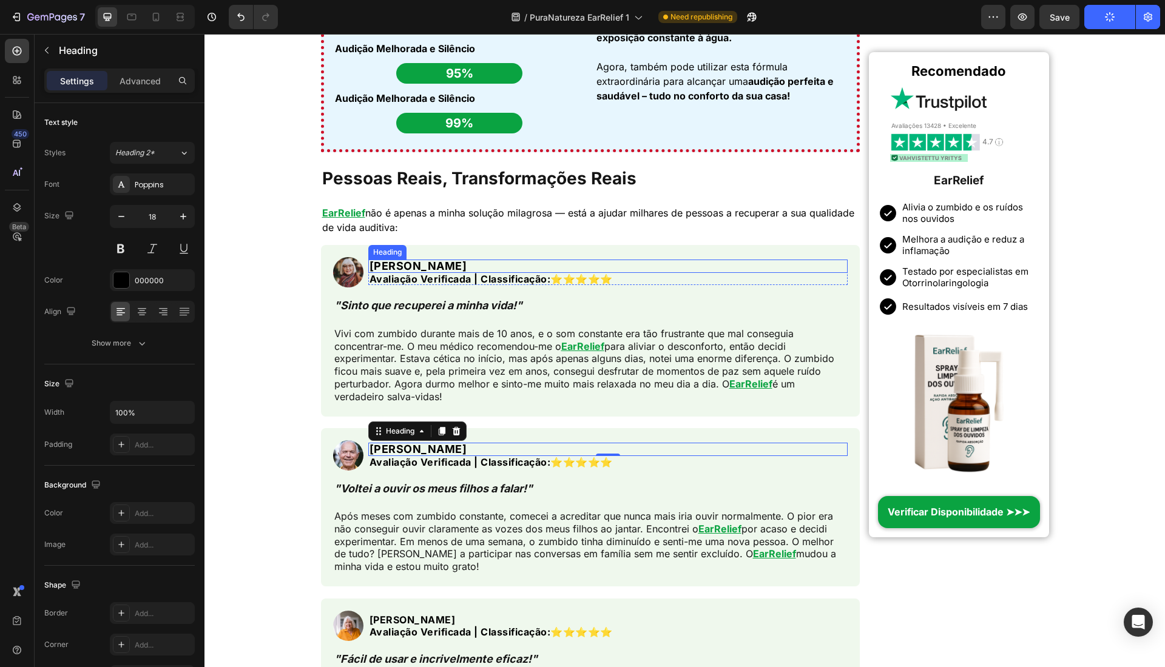
click at [416, 264] on strong "[PERSON_NAME]" at bounding box center [418, 266] width 98 height 13
click at [394, 450] on strong "Paulo L." at bounding box center [418, 449] width 98 height 13
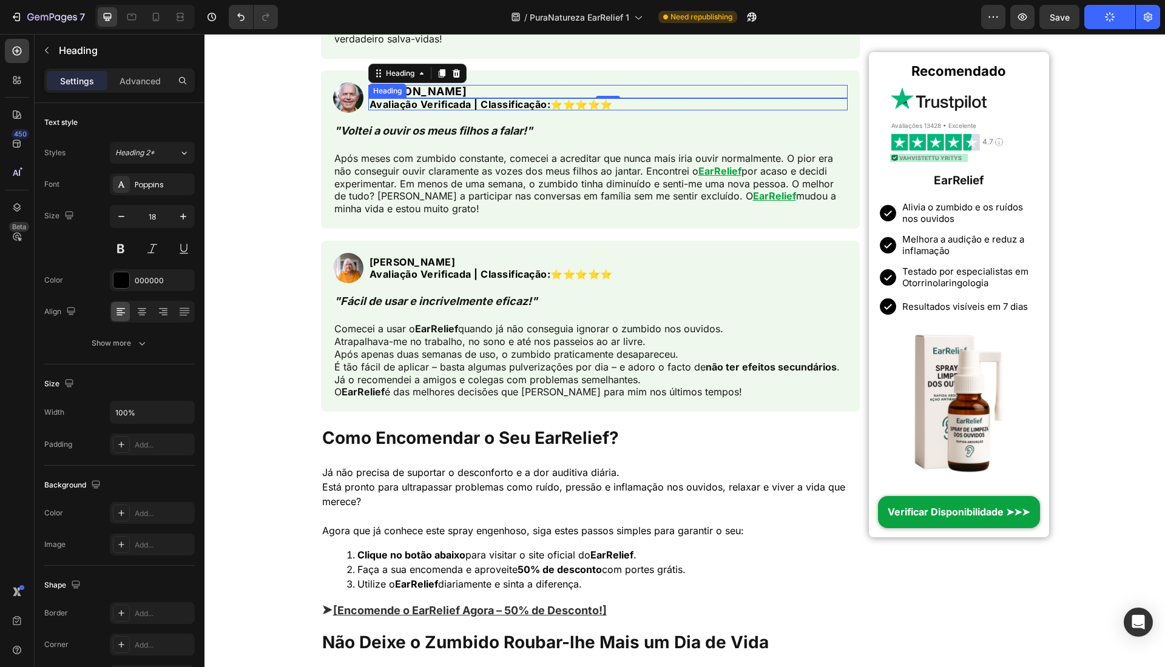
scroll to position [3867, 0]
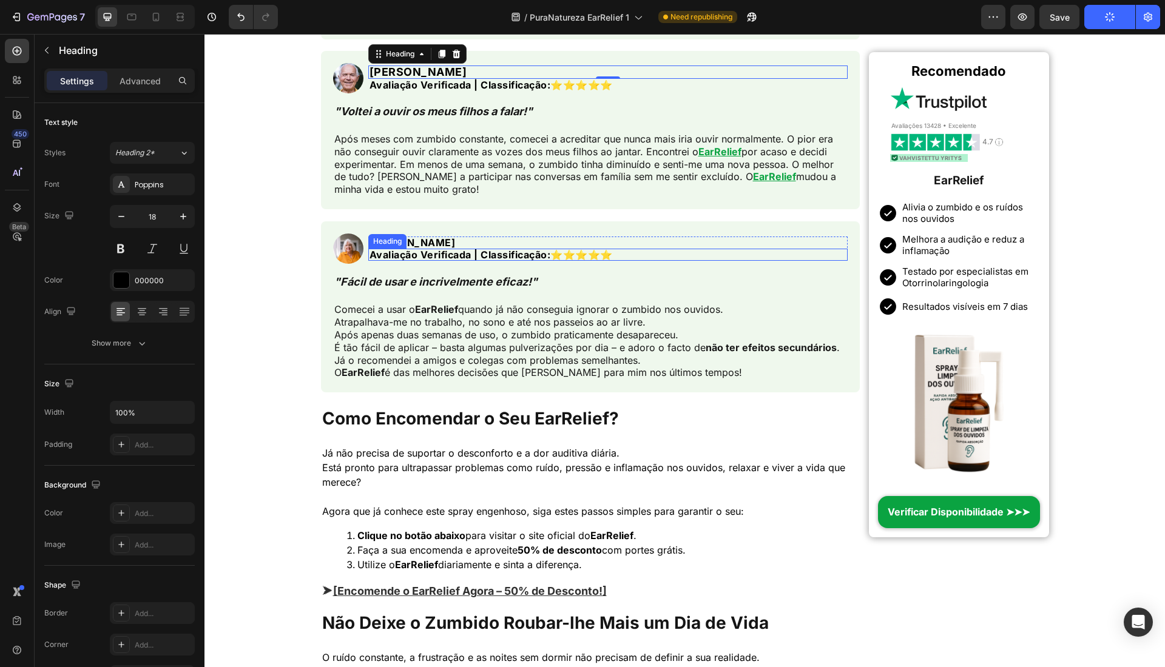
click at [396, 239] on div "Heading" at bounding box center [387, 241] width 33 height 11
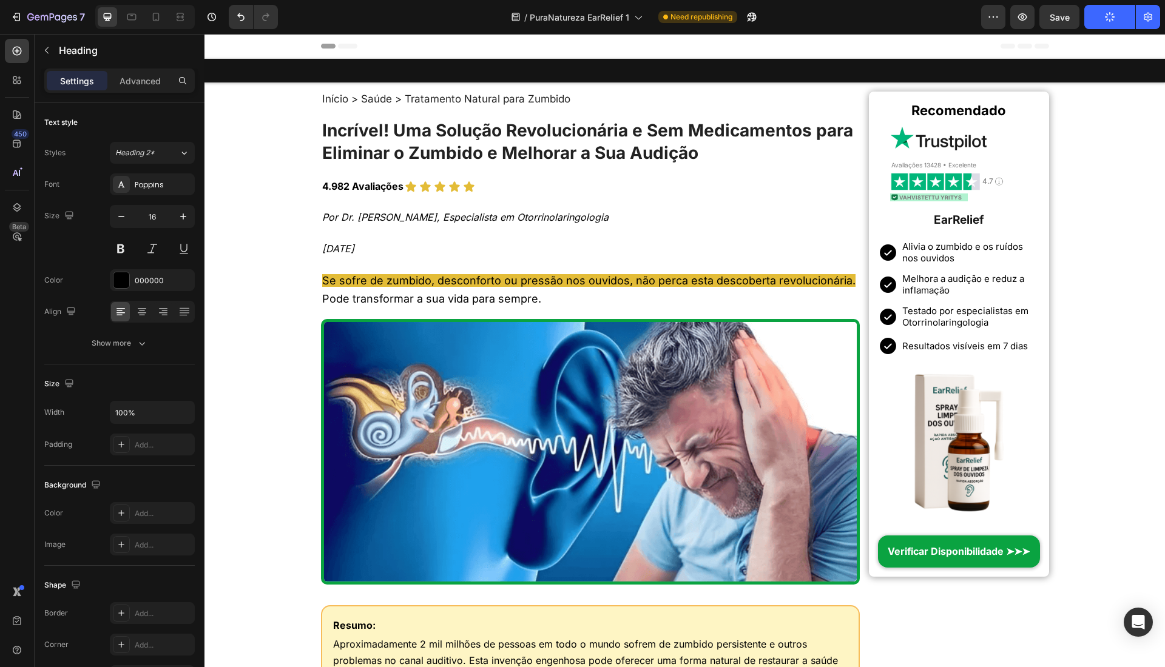
scroll to position [3867, 0]
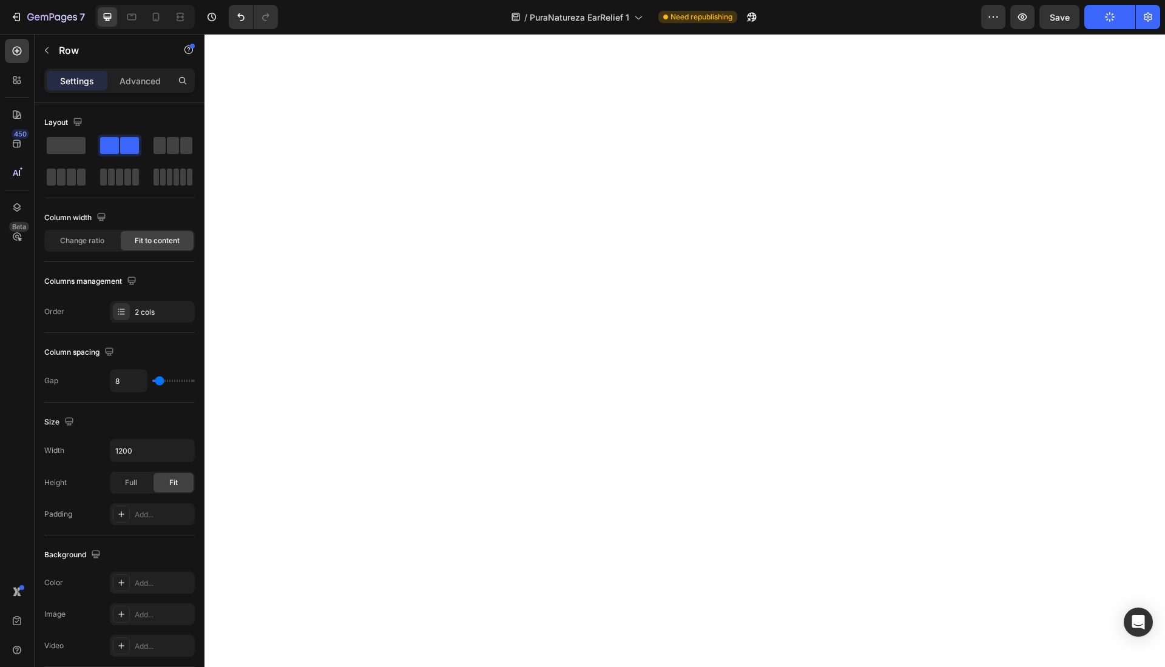
drag, startPoint x: 384, startPoint y: 241, endPoint x: 354, endPoint y: 235, distance: 30.8
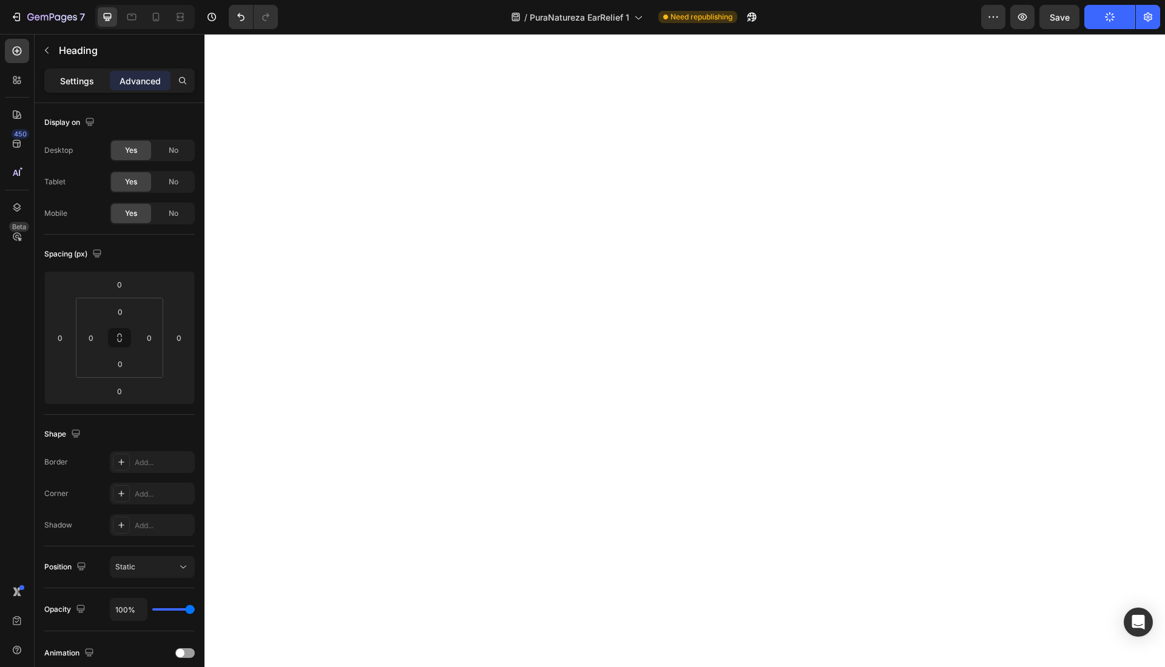
click at [84, 87] on div "Settings" at bounding box center [77, 80] width 61 height 19
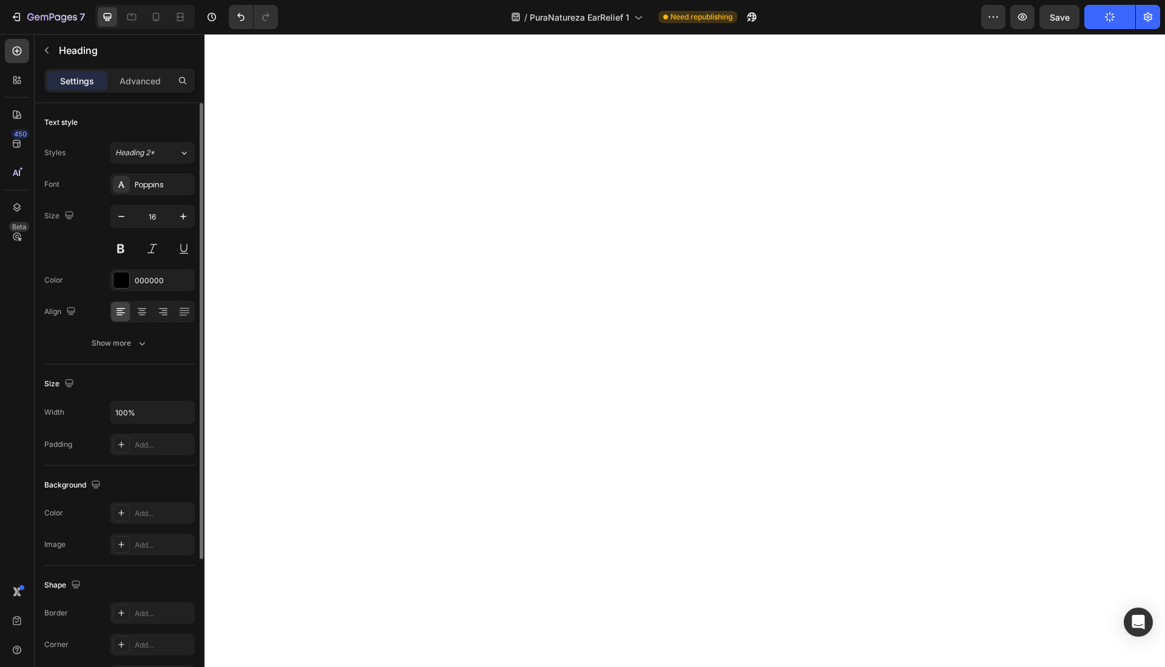
click at [184, 228] on div "16" at bounding box center [152, 232] width 85 height 55
click at [186, 220] on icon "button" at bounding box center [183, 217] width 12 height 12
type input "18"
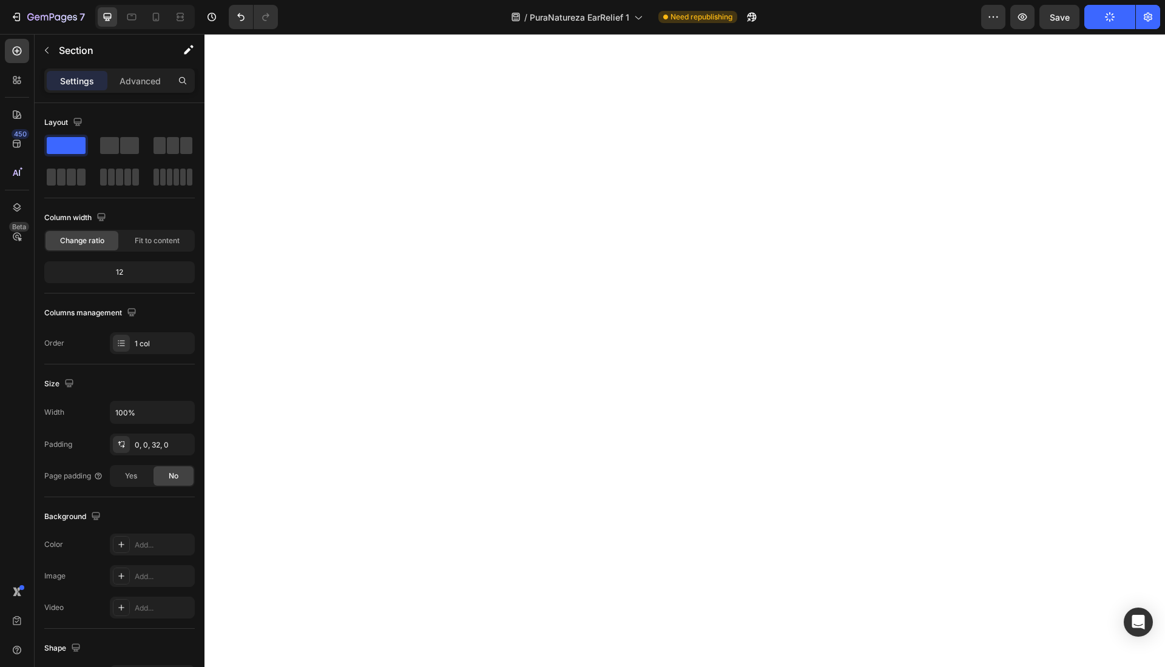
scroll to position [3489, 0]
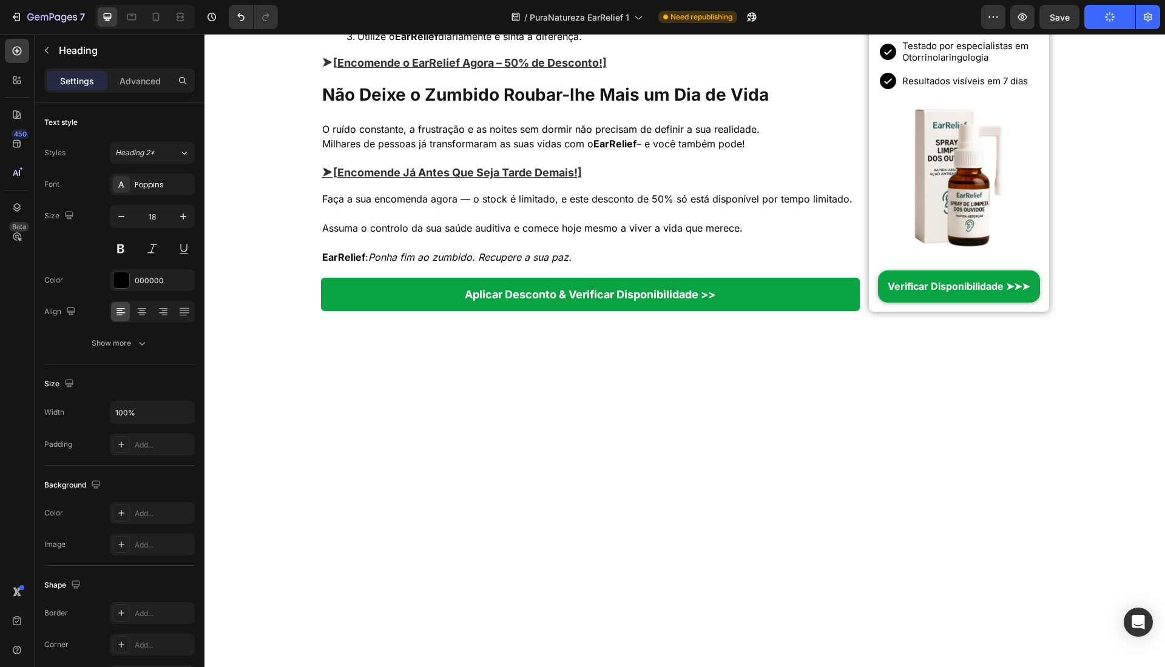
scroll to position [3867, 0]
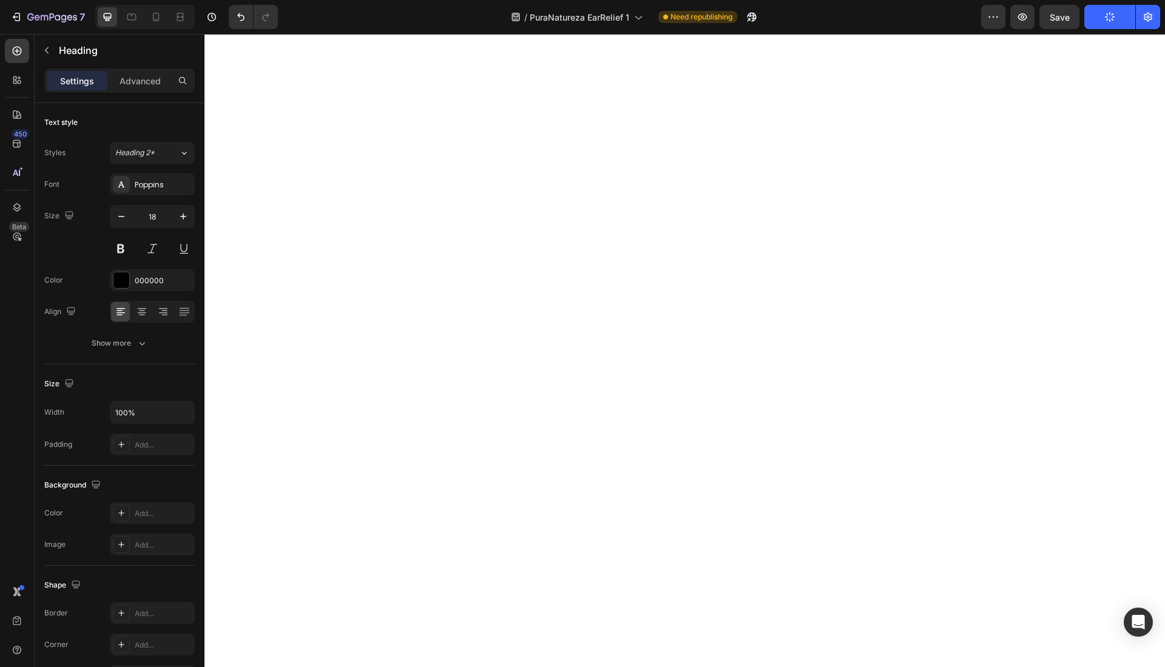
click at [123, 77] on p "Advanced" at bounding box center [140, 81] width 41 height 13
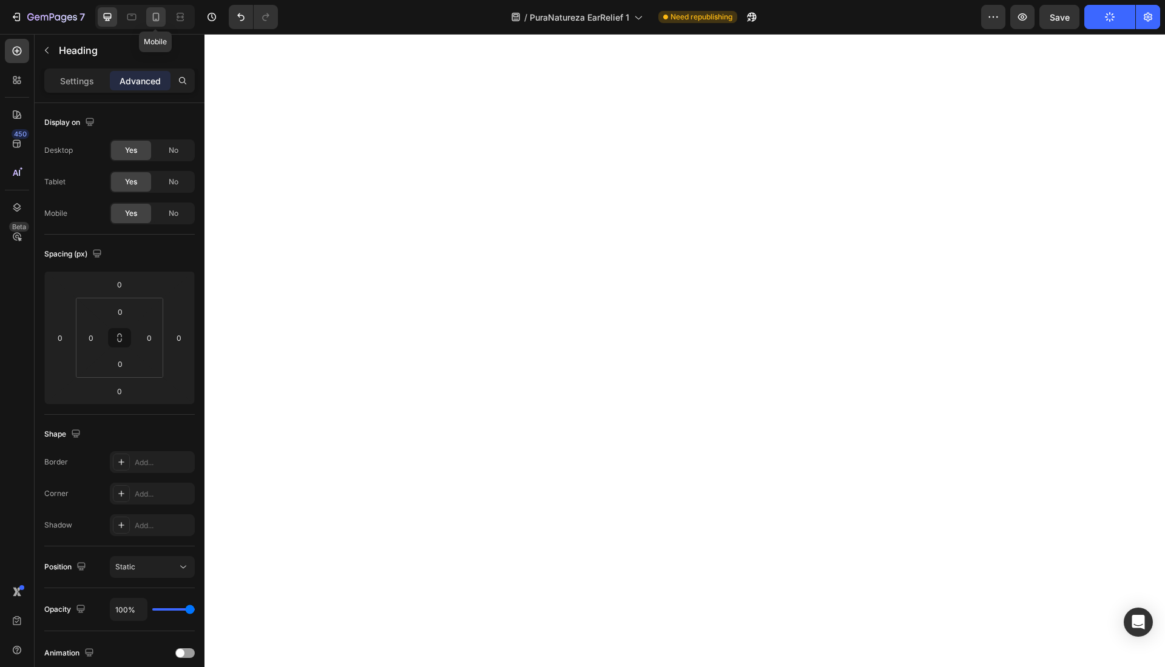
click at [157, 23] on div at bounding box center [155, 16] width 19 height 19
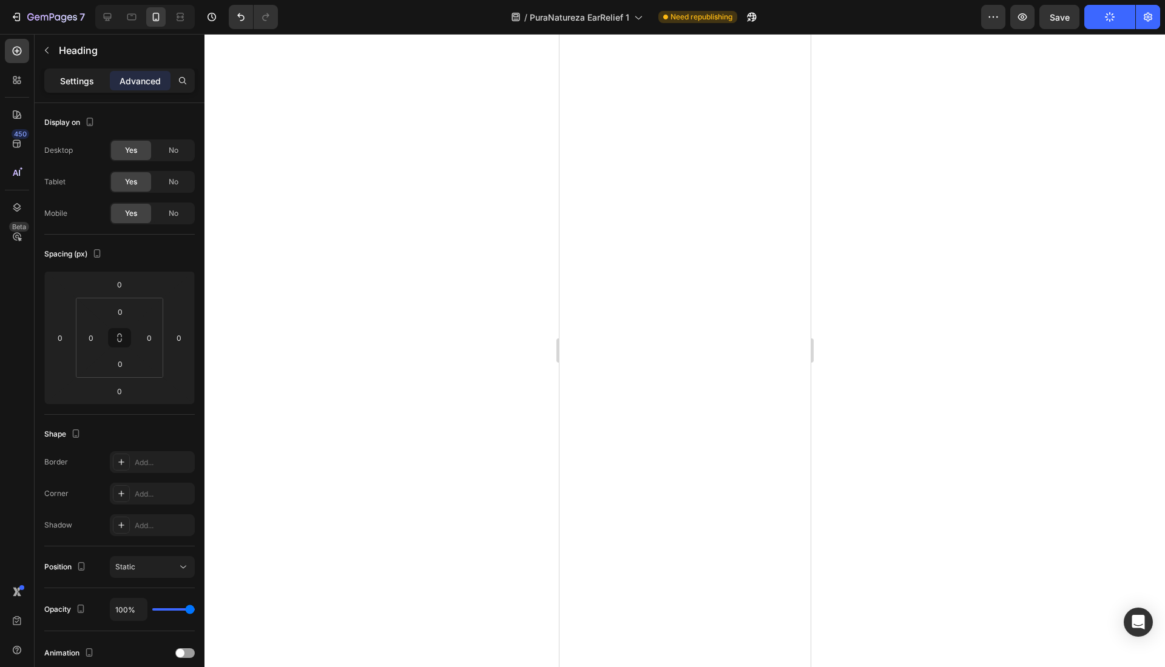
click at [84, 81] on p "Settings" at bounding box center [77, 81] width 34 height 13
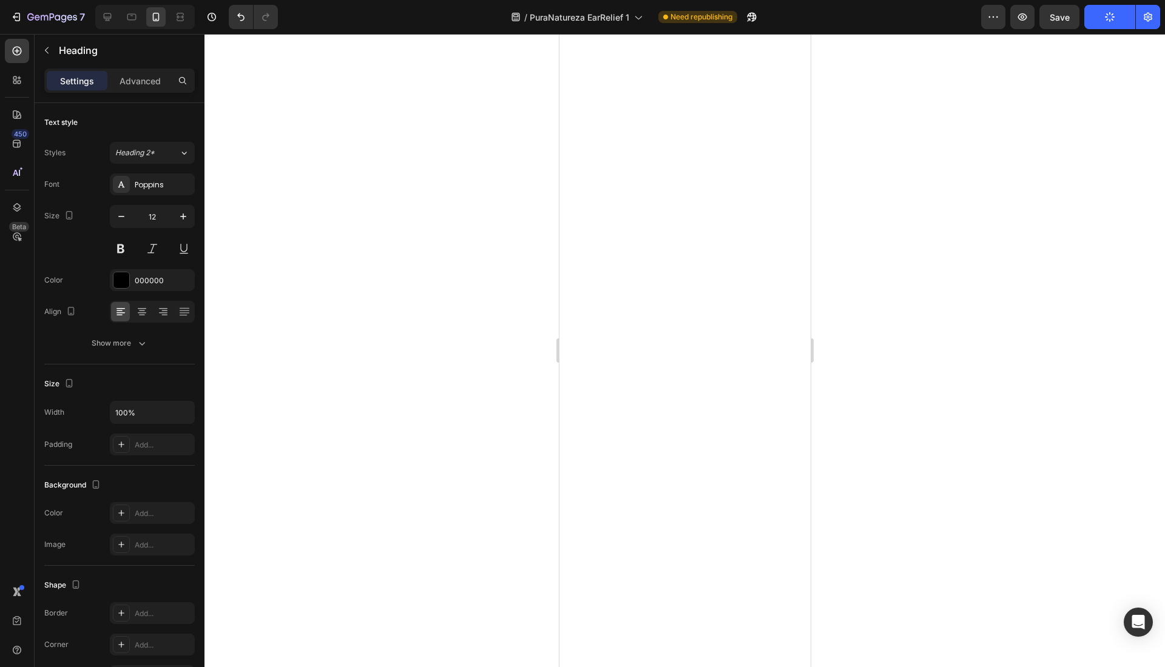
click at [189, 221] on icon "button" at bounding box center [183, 217] width 12 height 12
click at [187, 219] on icon "button" at bounding box center [183, 217] width 12 height 12
type input "14"
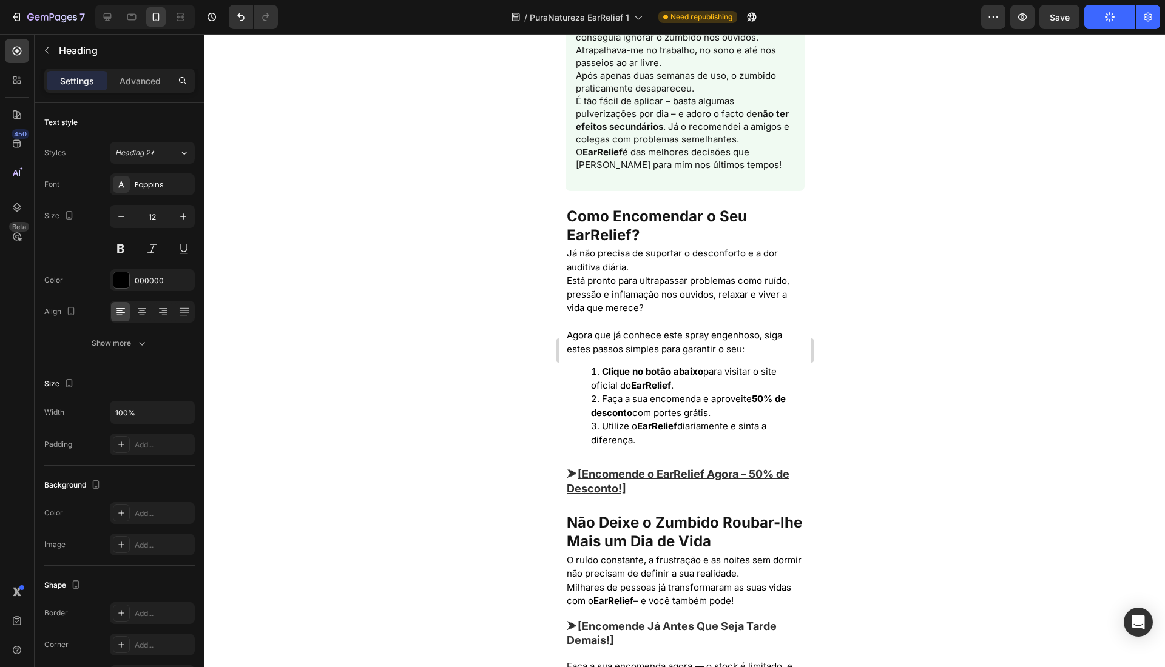
click at [123, 347] on div "Show more" at bounding box center [120, 343] width 56 height 12
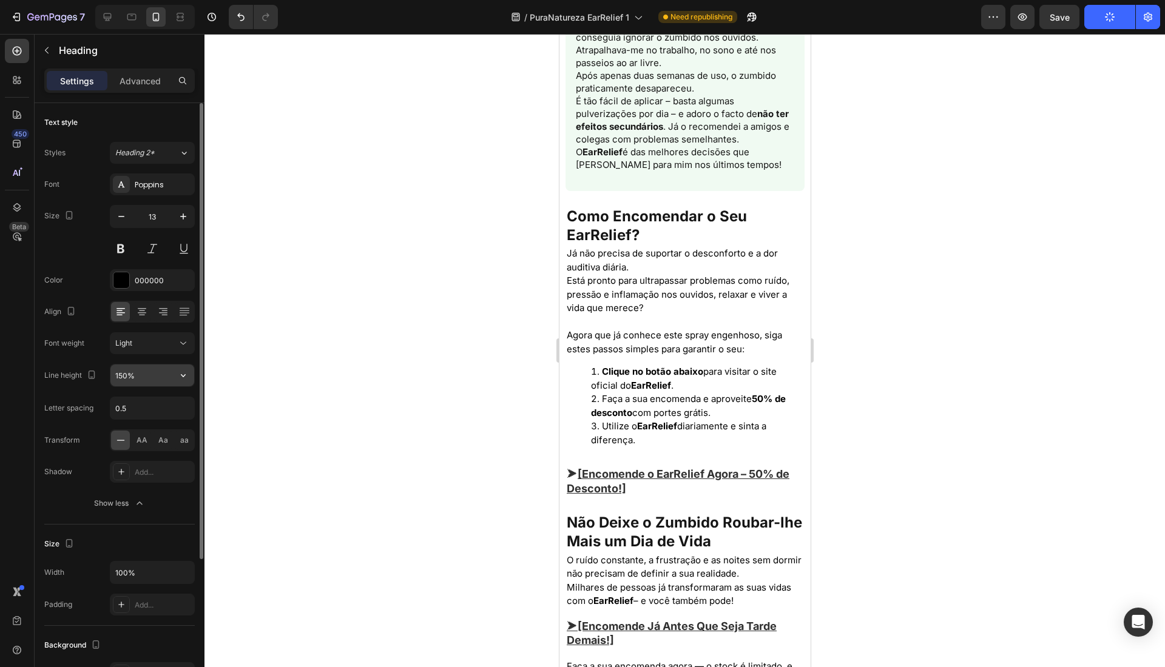
click at [116, 379] on input "150%" at bounding box center [152, 376] width 84 height 22
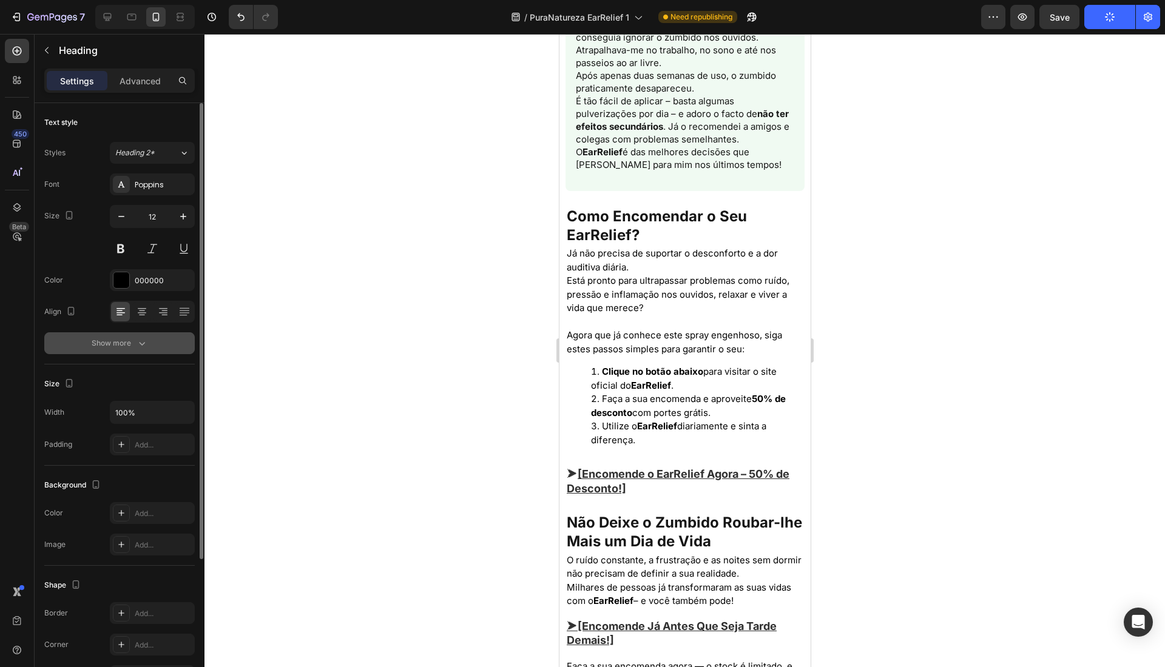
click at [131, 350] on button "Show more" at bounding box center [119, 343] width 150 height 22
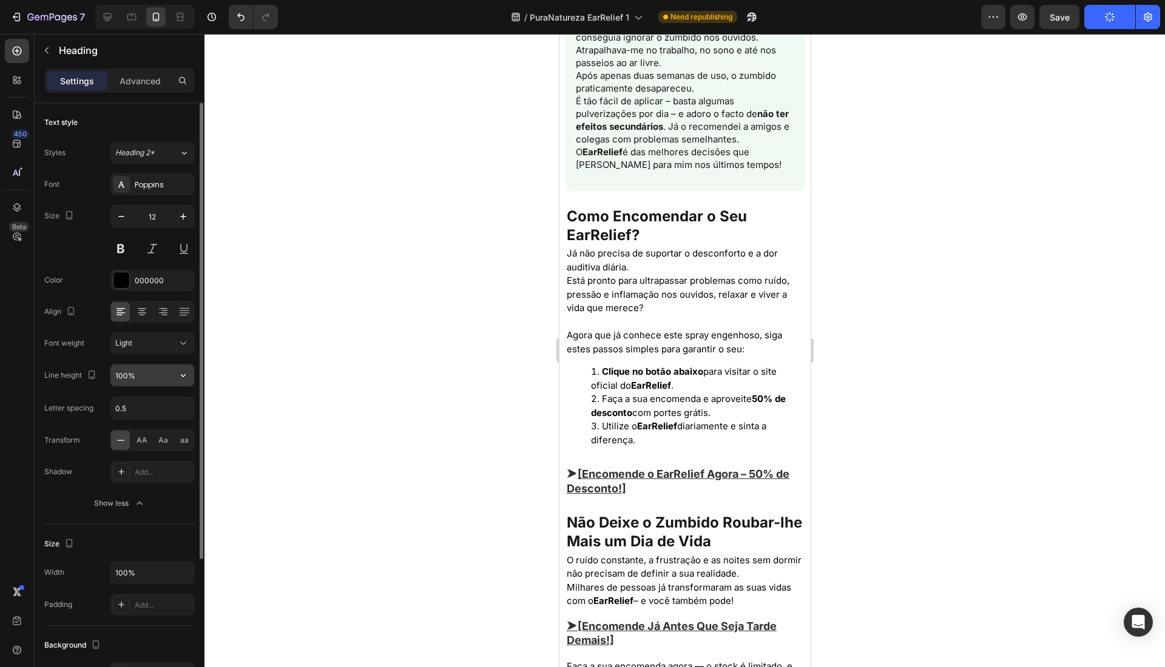
click at [123, 382] on input "100%" at bounding box center [152, 376] width 84 height 22
paste input "5"
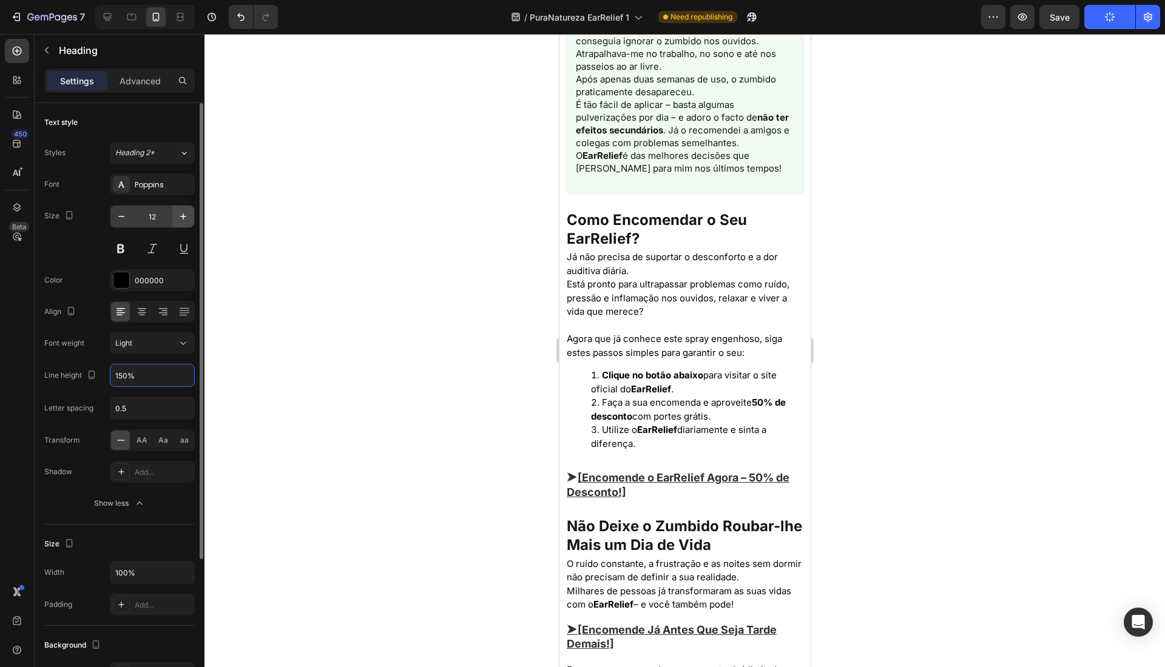
type input "150%"
click at [183, 217] on icon "button" at bounding box center [183, 217] width 6 height 6
type input "13"
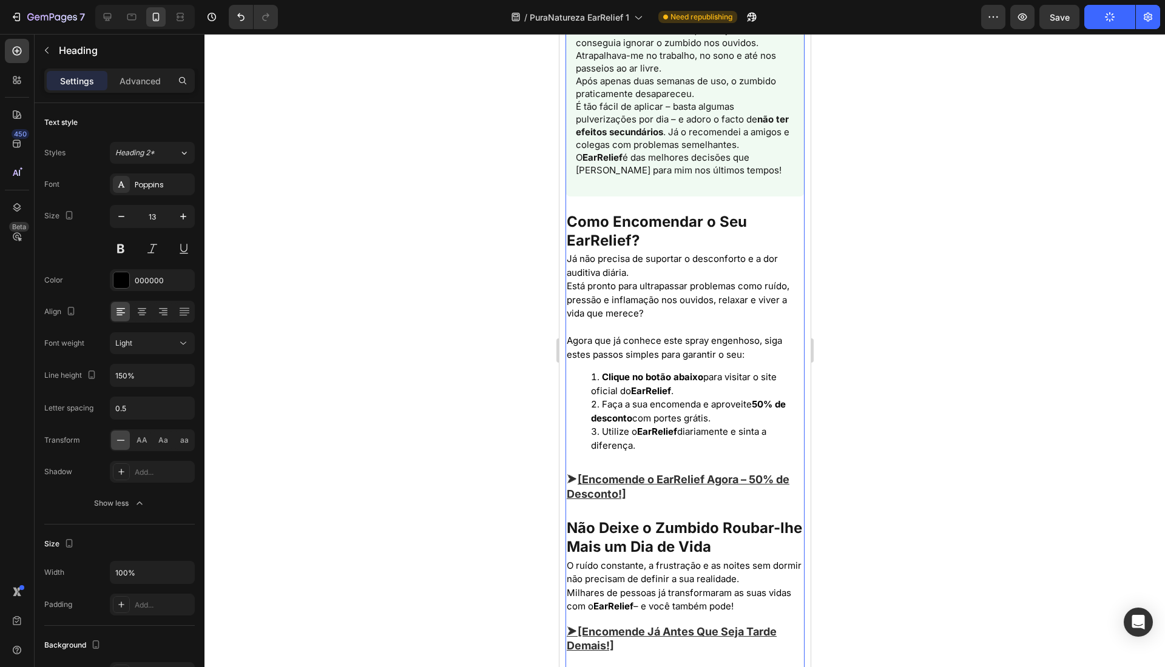
scroll to position [4554, 0]
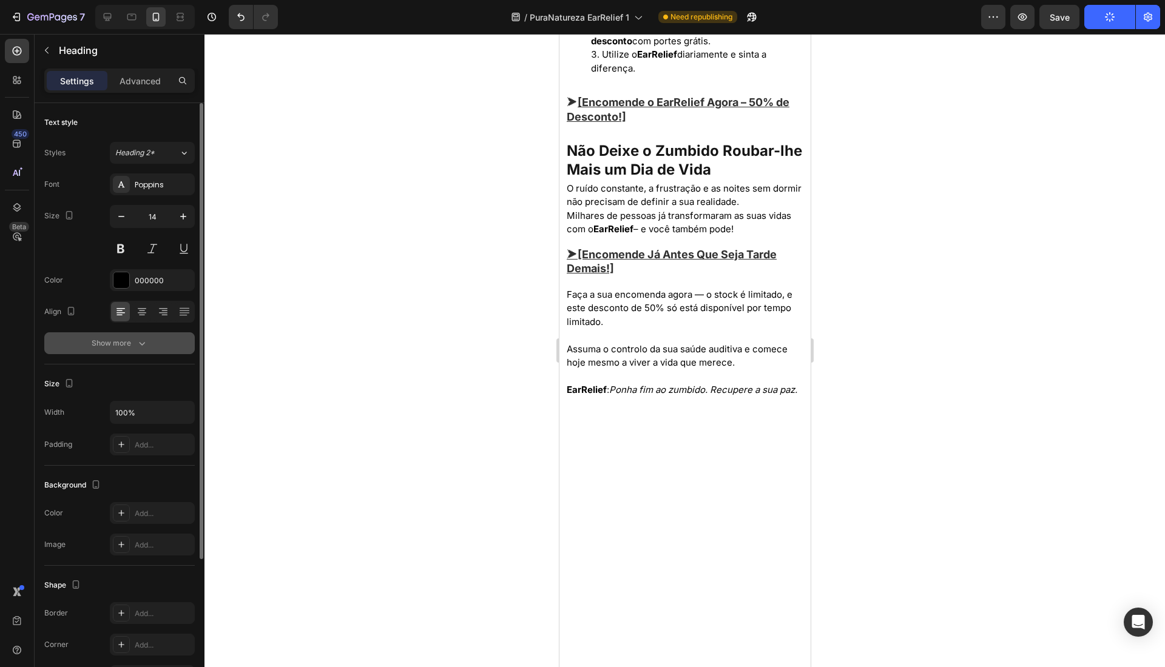
click at [137, 344] on icon "button" at bounding box center [142, 343] width 12 height 12
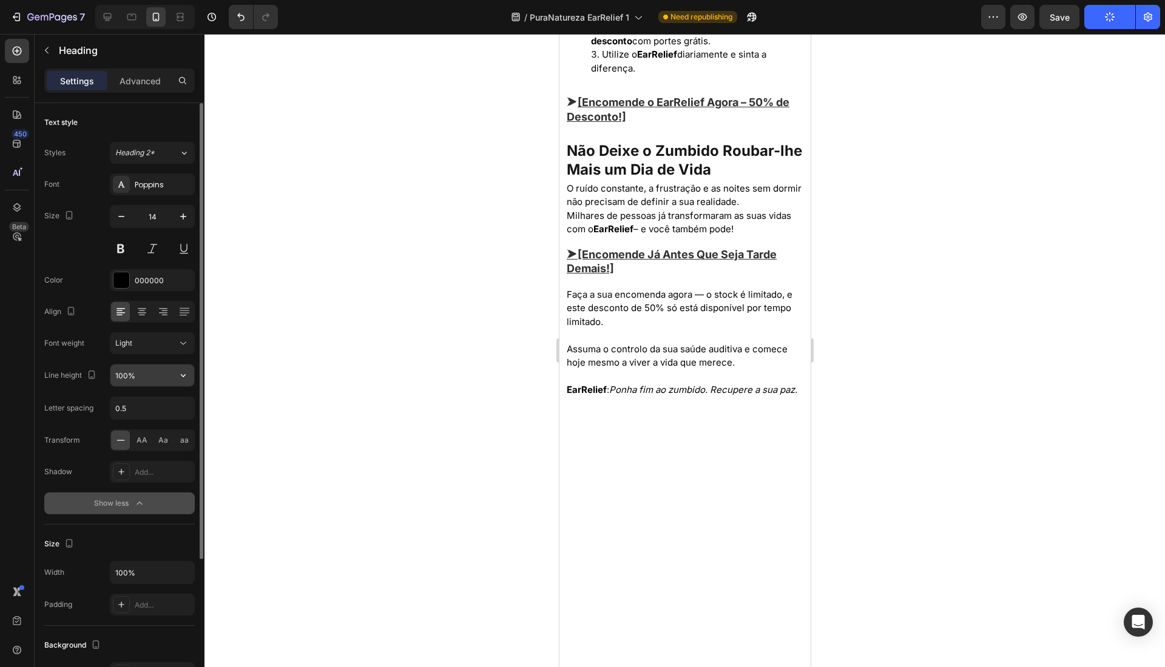
click at [125, 379] on input "100%" at bounding box center [152, 376] width 84 height 22
paste input "5"
type input "150%"
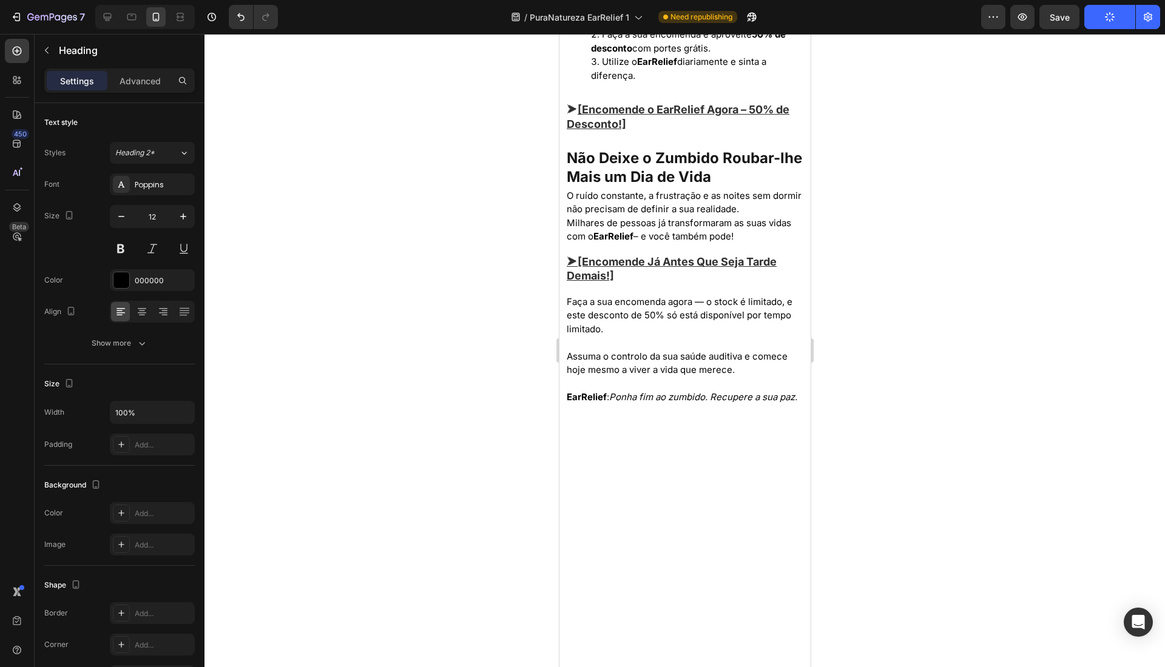
click at [184, 211] on icon "button" at bounding box center [183, 217] width 12 height 12
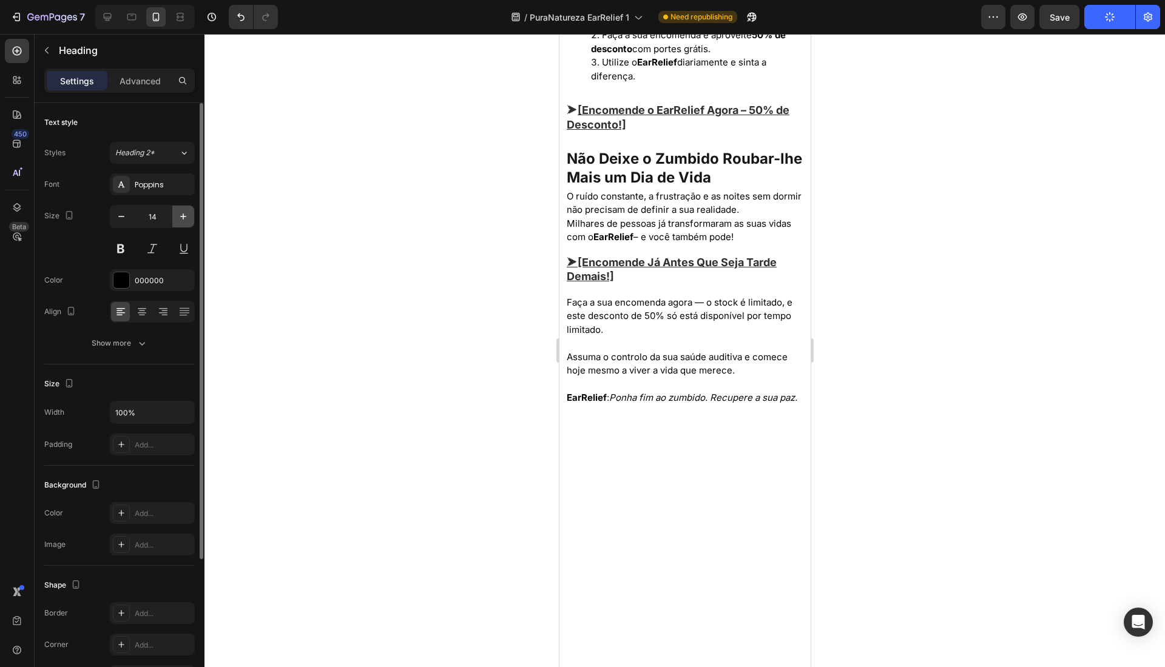
click at [184, 211] on icon "button" at bounding box center [183, 217] width 12 height 12
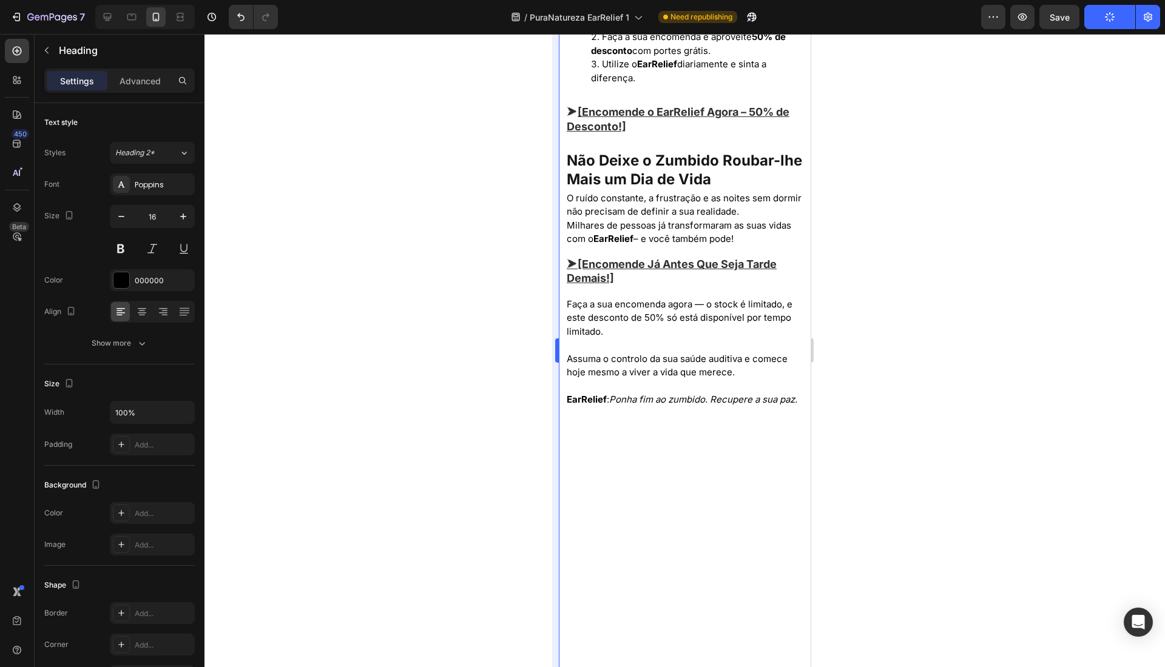
type input "17"
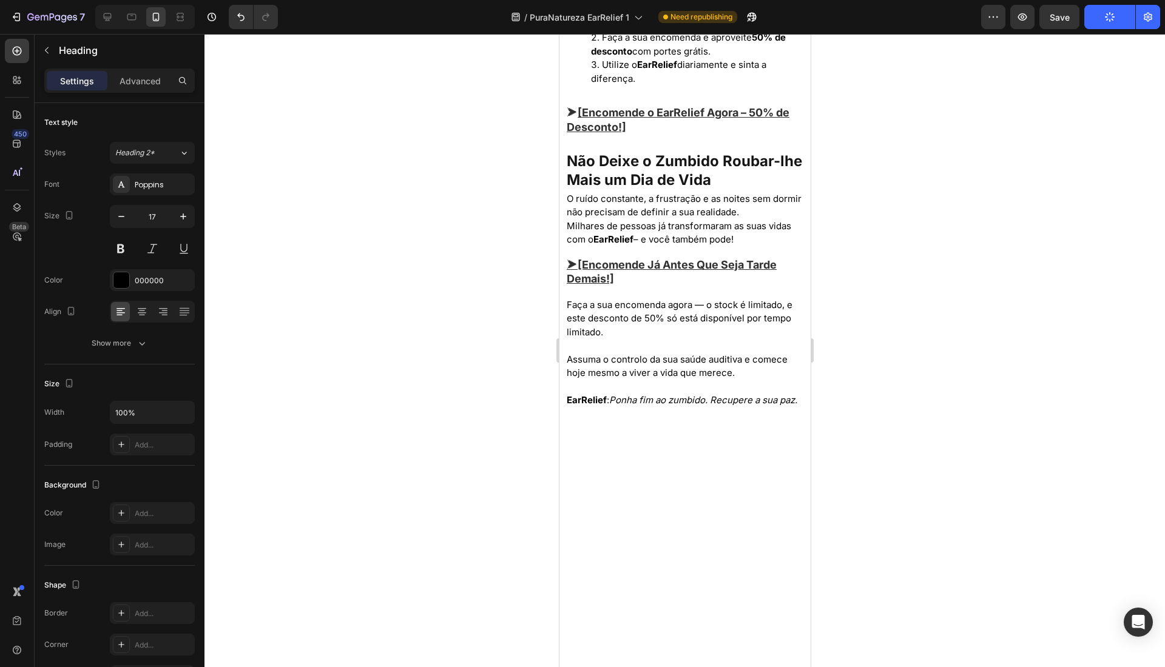
click at [160, 220] on input "12" at bounding box center [152, 217] width 40 height 22
type input "17"
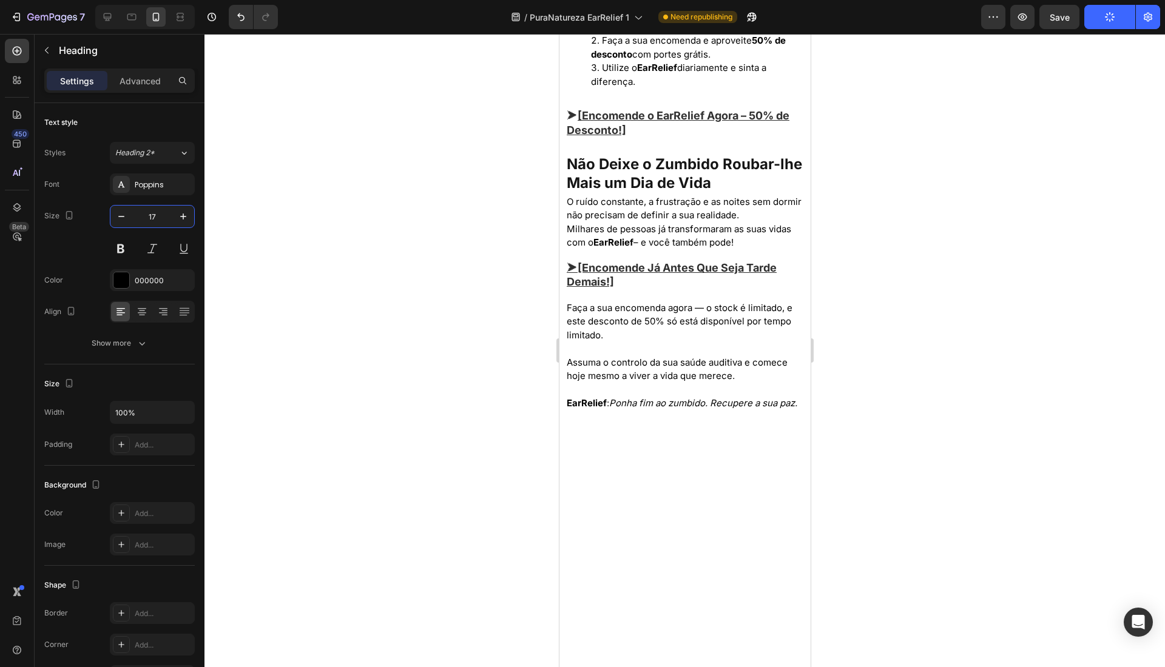
scroll to position [4177, 0]
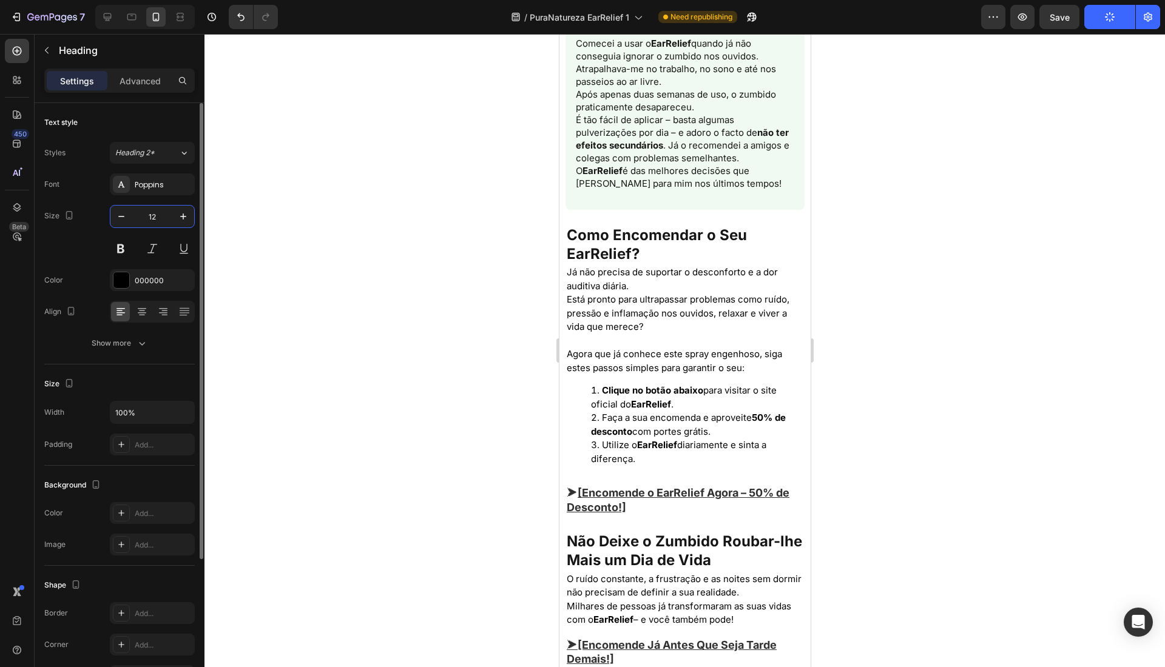
click at [143, 220] on input "12" at bounding box center [152, 217] width 40 height 22
type input "17"
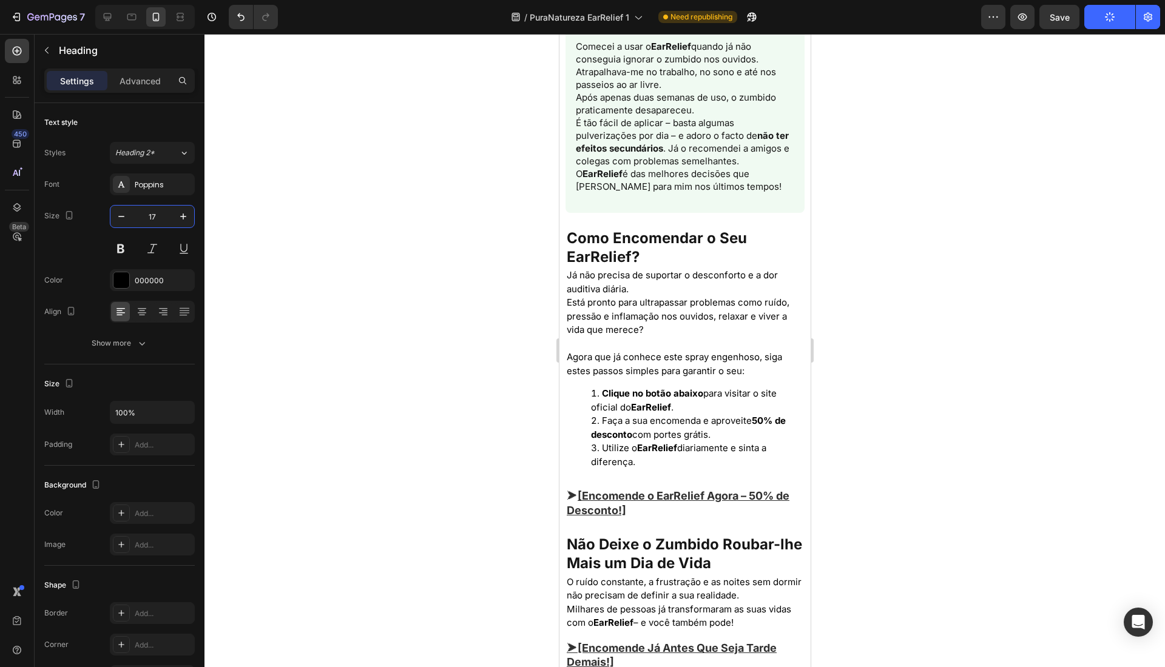
click at [516, 337] on div at bounding box center [684, 350] width 960 height 633
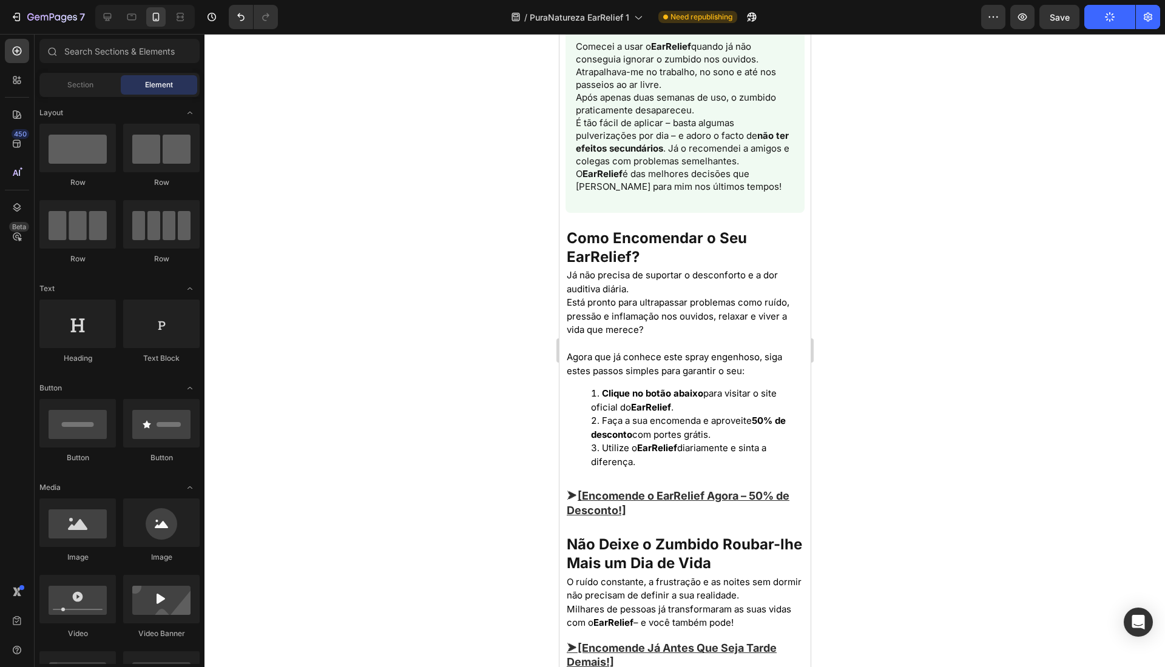
scroll to position [4554, 0]
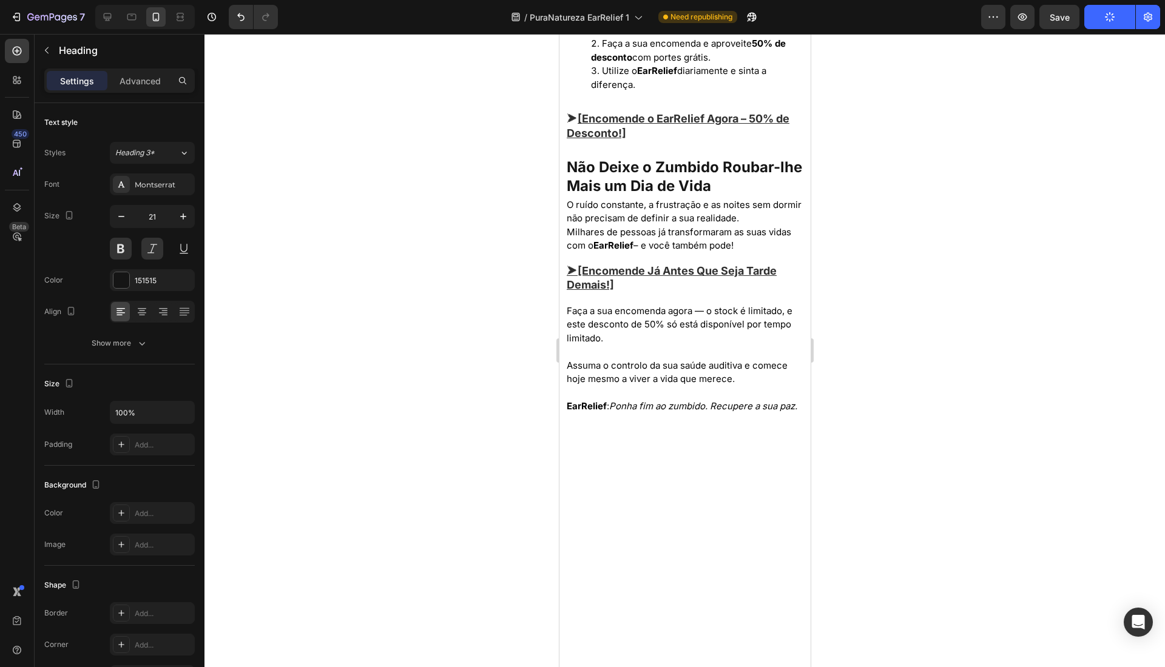
drag, startPoint x: 418, startPoint y: 286, endPoint x: 409, endPoint y: 274, distance: 15.2
click at [418, 285] on div at bounding box center [684, 350] width 960 height 633
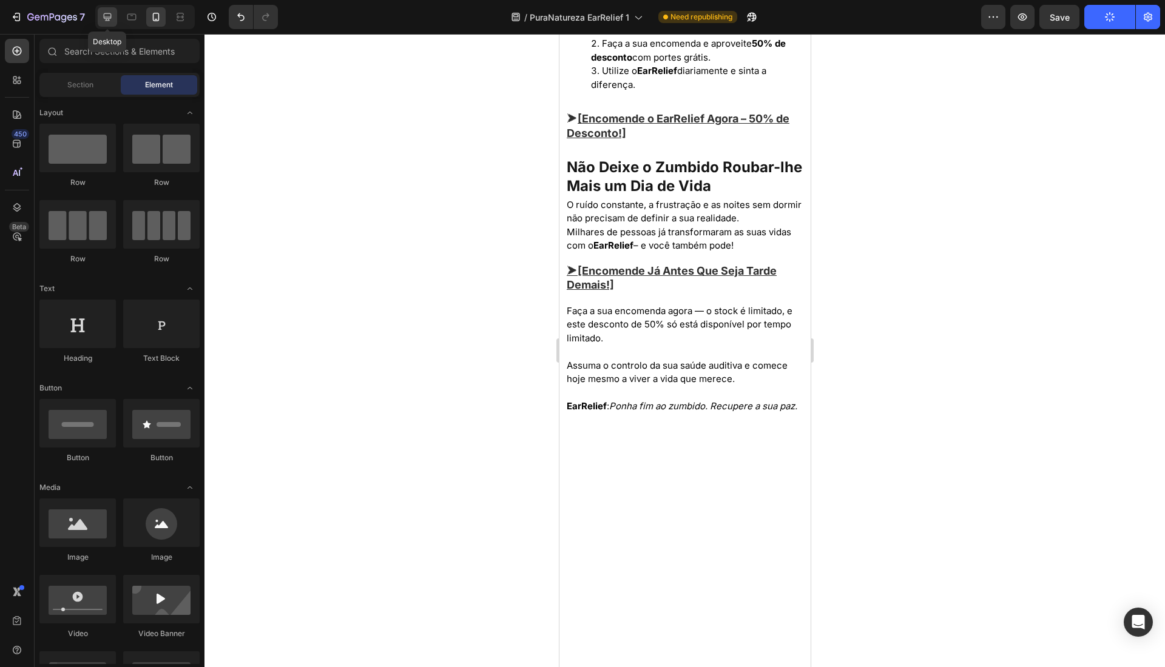
drag, startPoint x: 113, startPoint y: 25, endPoint x: 159, endPoint y: 254, distance: 233.3
click at [113, 25] on div at bounding box center [107, 16] width 19 height 19
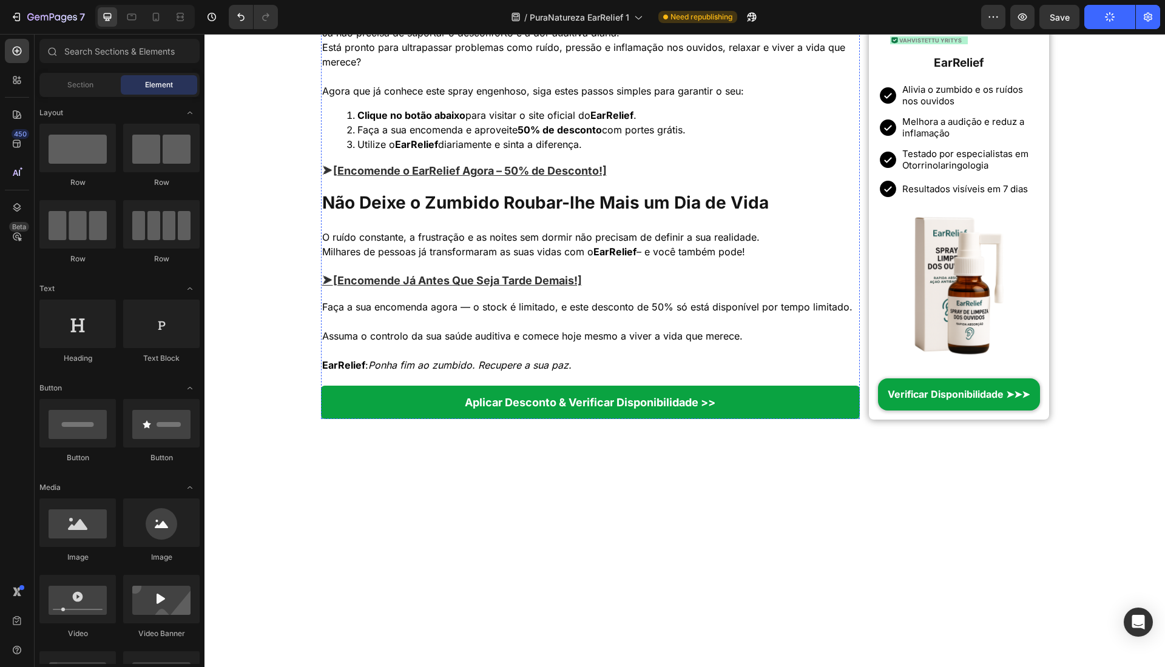
scroll to position [3759, 0]
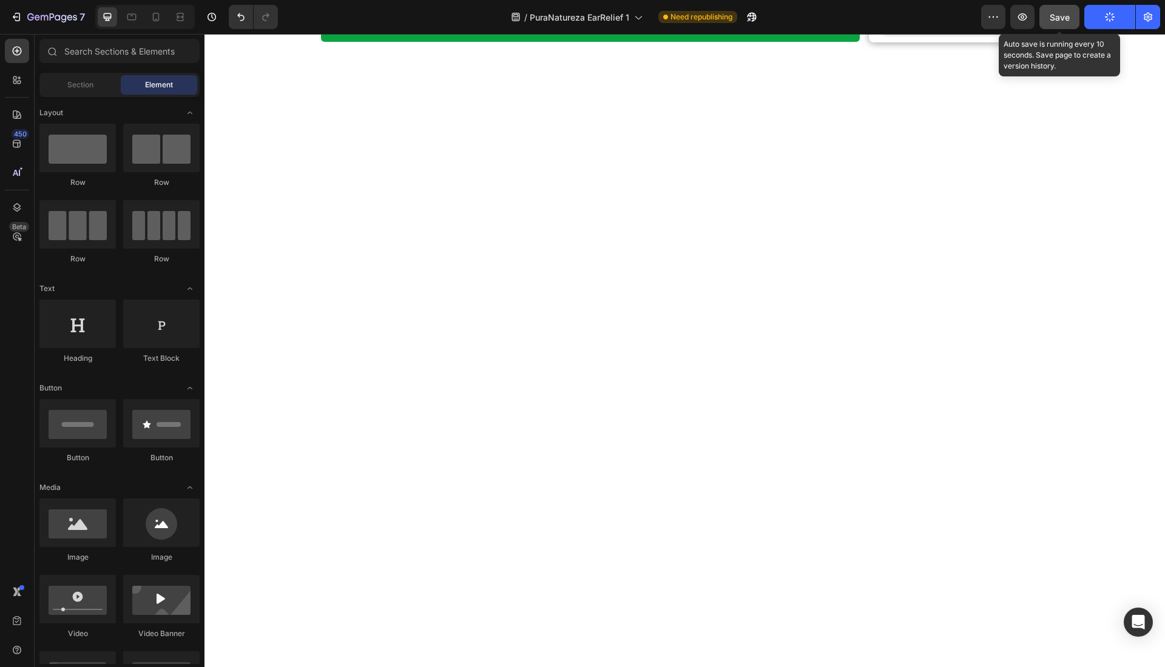
drag, startPoint x: 1057, startPoint y: 27, endPoint x: 584, endPoint y: 229, distance: 515.1
click at [1057, 27] on button "Save" at bounding box center [1059, 17] width 40 height 24
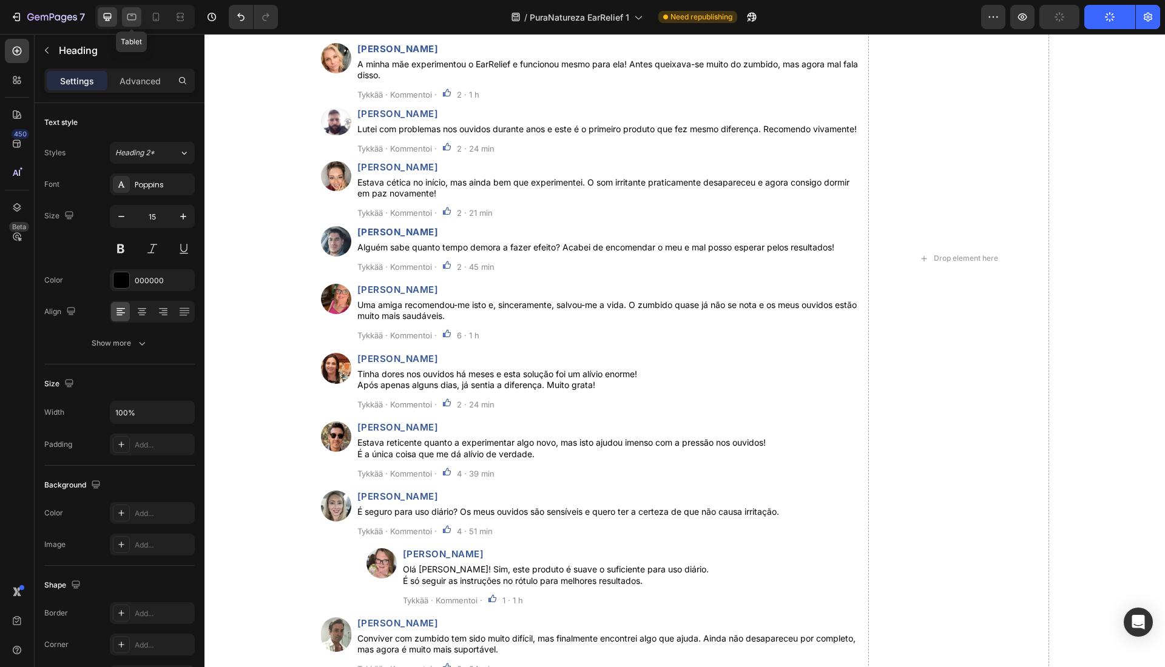
click at [129, 11] on icon at bounding box center [132, 17] width 12 height 12
type input "22"
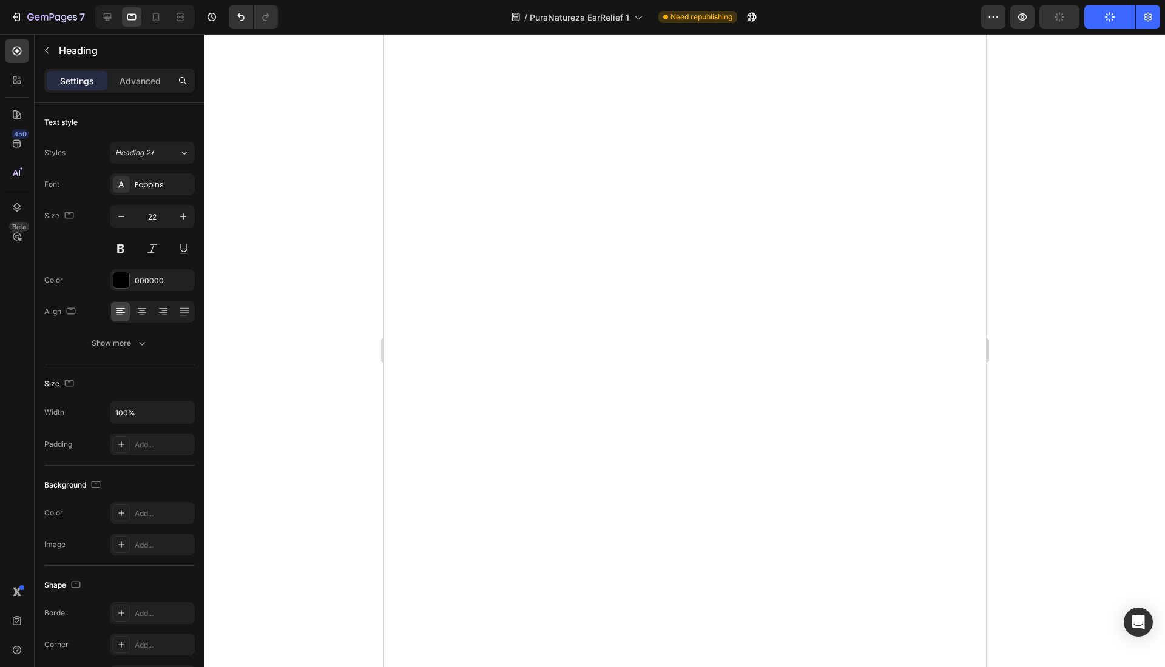
scroll to position [4064, 0]
click at [147, 217] on input "22" at bounding box center [152, 217] width 40 height 22
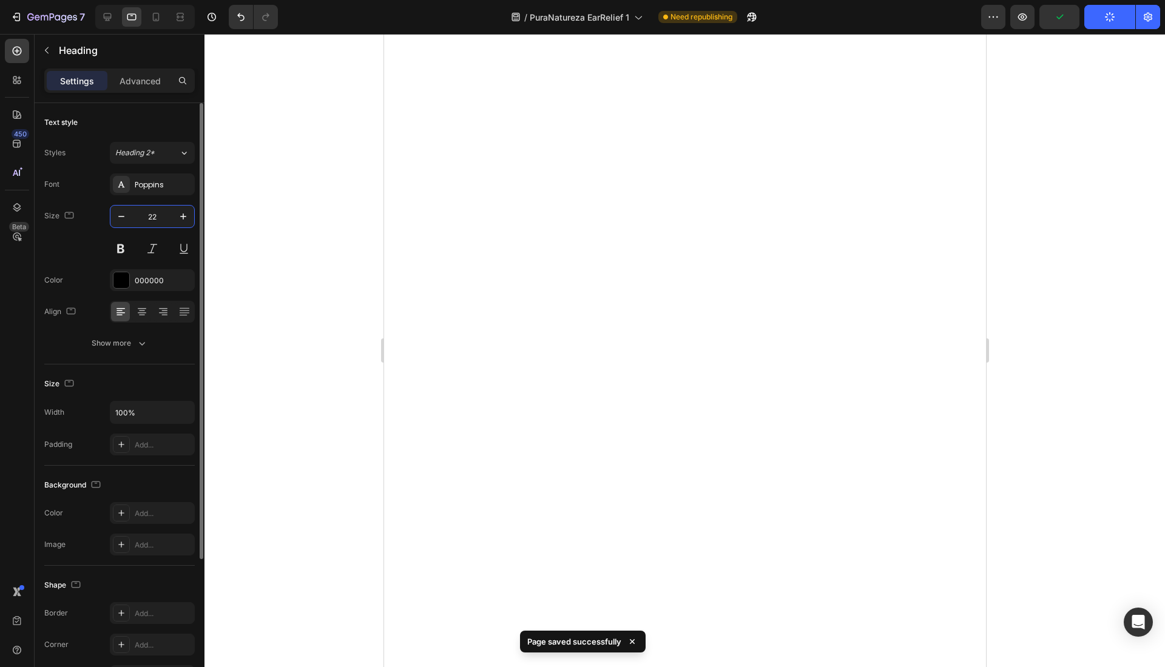
click at [149, 215] on input "22" at bounding box center [152, 217] width 40 height 22
type input "17"
click at [146, 215] on input "22" at bounding box center [152, 217] width 40 height 22
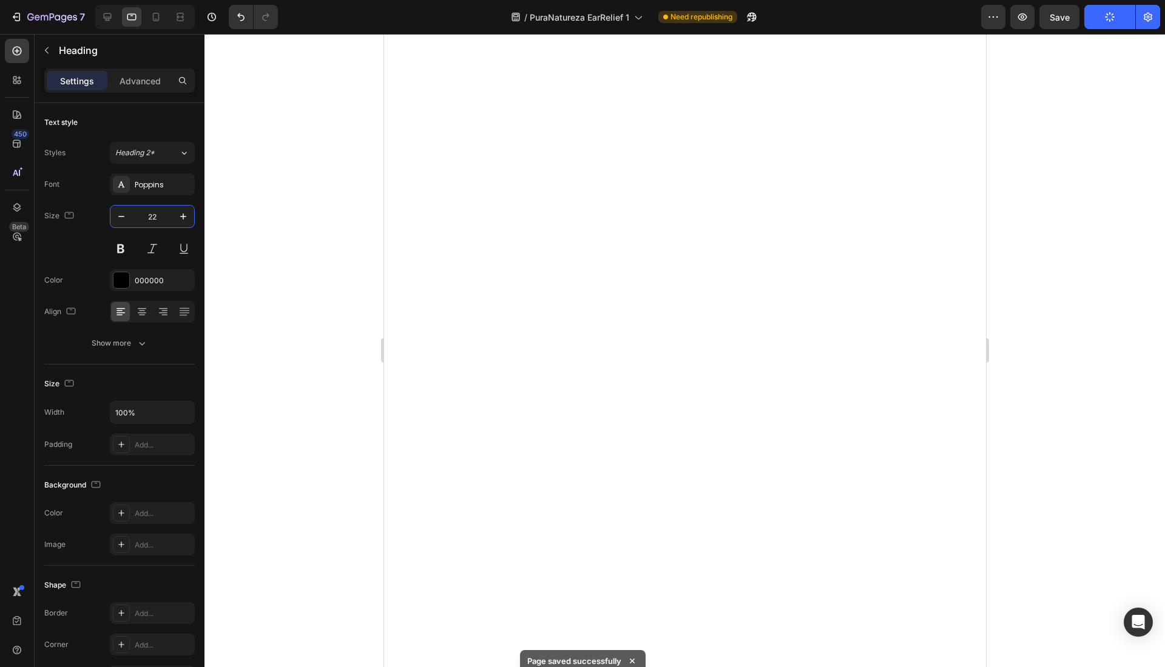
paste input "17"
type input "17"
click at [141, 212] on input "22" at bounding box center [152, 217] width 40 height 22
paste input "17"
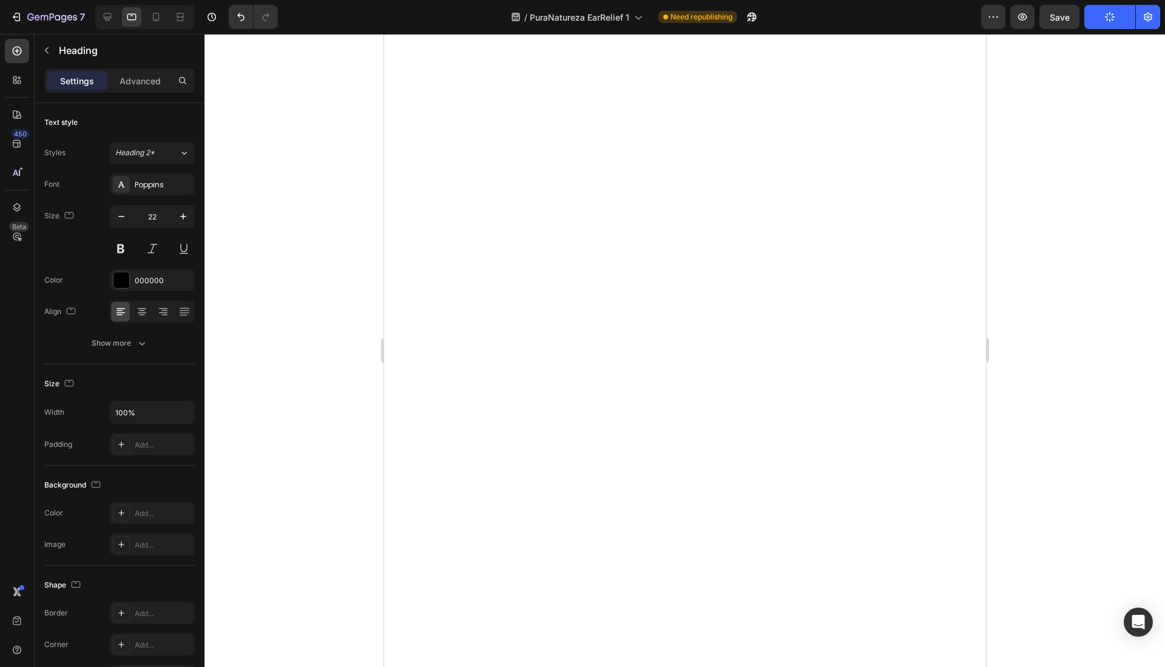
type input "17"
drag, startPoint x: 894, startPoint y: 365, endPoint x: 431, endPoint y: 285, distance: 470.4
click at [149, 213] on input "22" at bounding box center [152, 217] width 40 height 22
paste input "17"
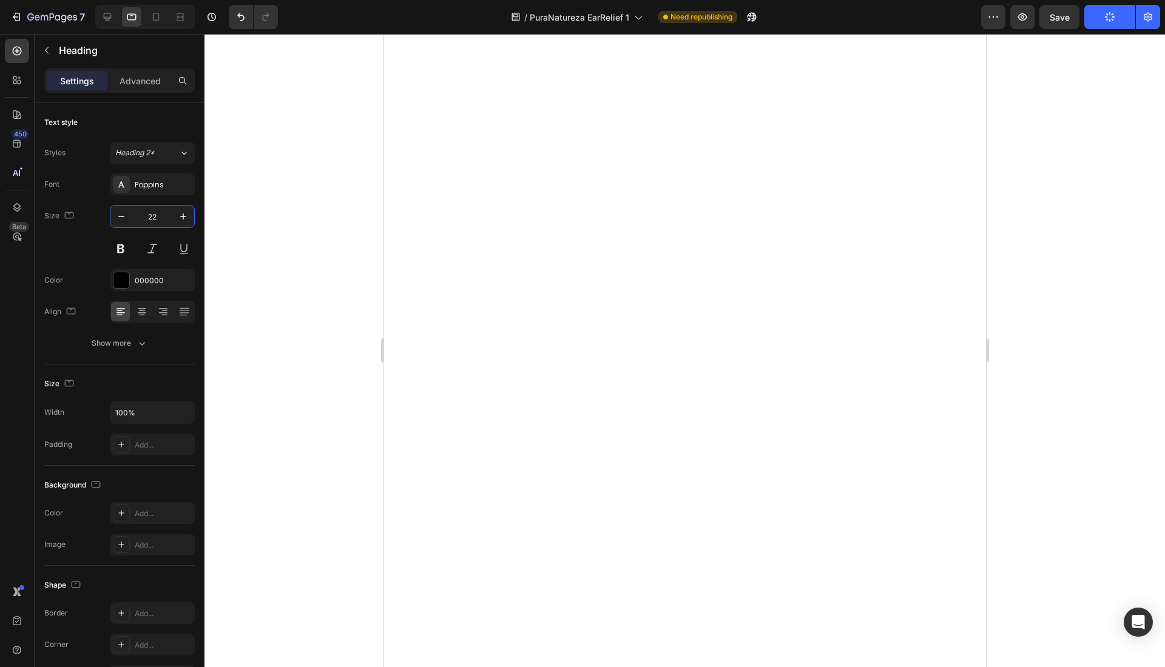
type input "17"
click at [120, 217] on icon "button" at bounding box center [121, 217] width 12 height 12
type input "13"
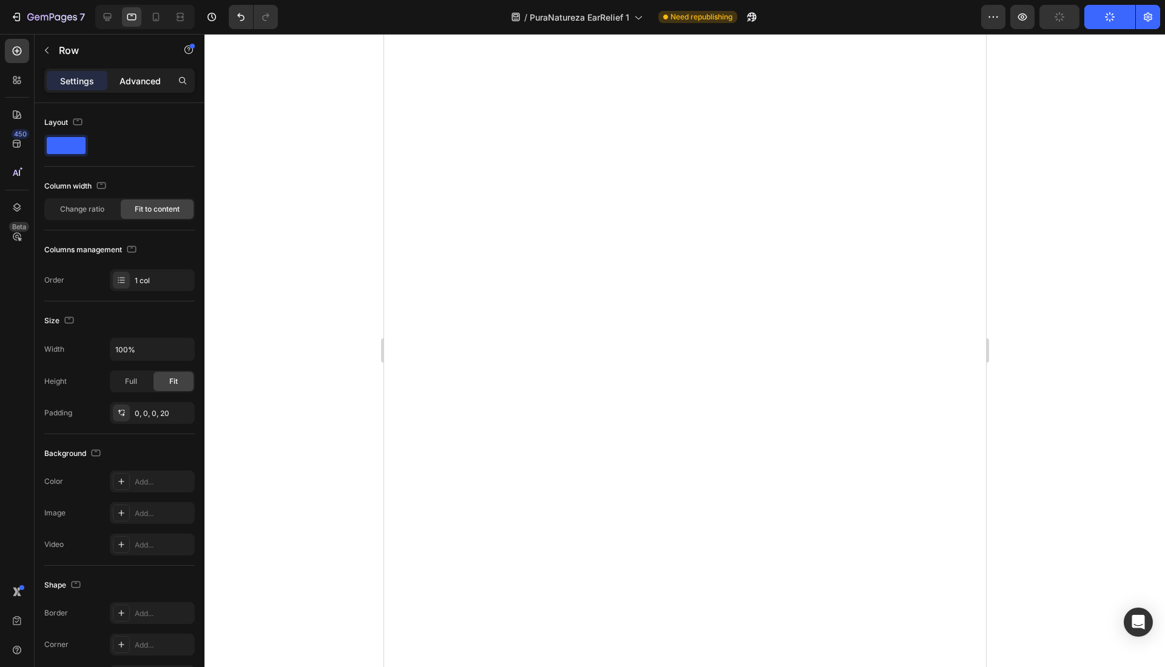
click at [141, 83] on p "Advanced" at bounding box center [140, 81] width 41 height 13
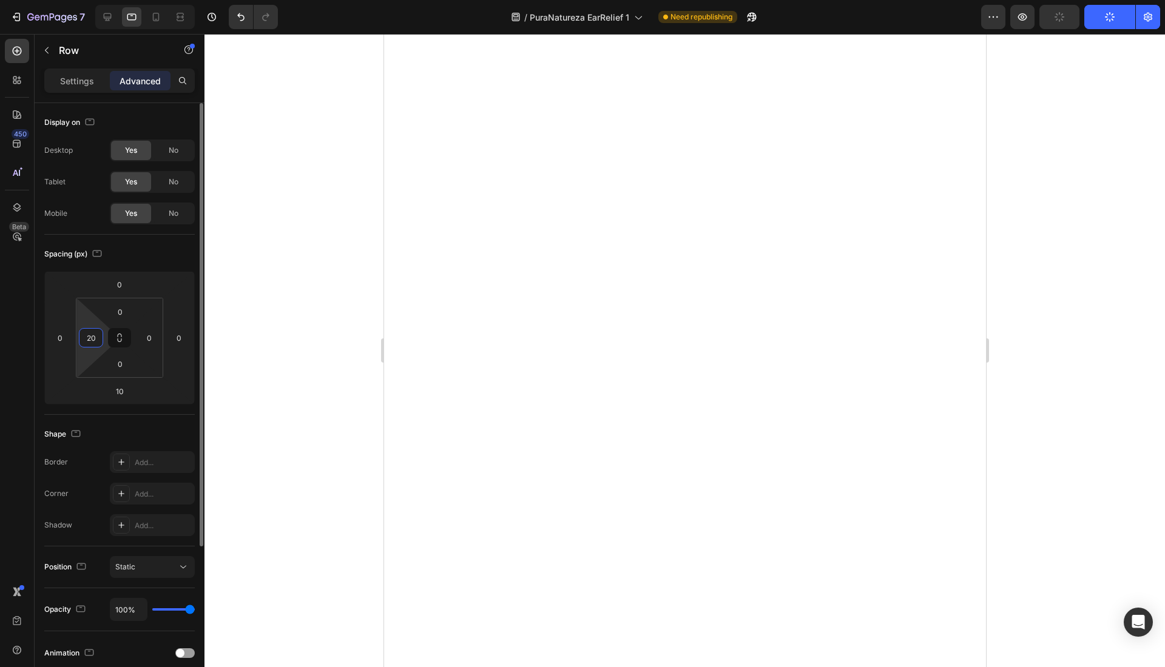
click at [92, 335] on input "20" at bounding box center [91, 338] width 18 height 18
click at [272, 296] on div at bounding box center [684, 350] width 960 height 633
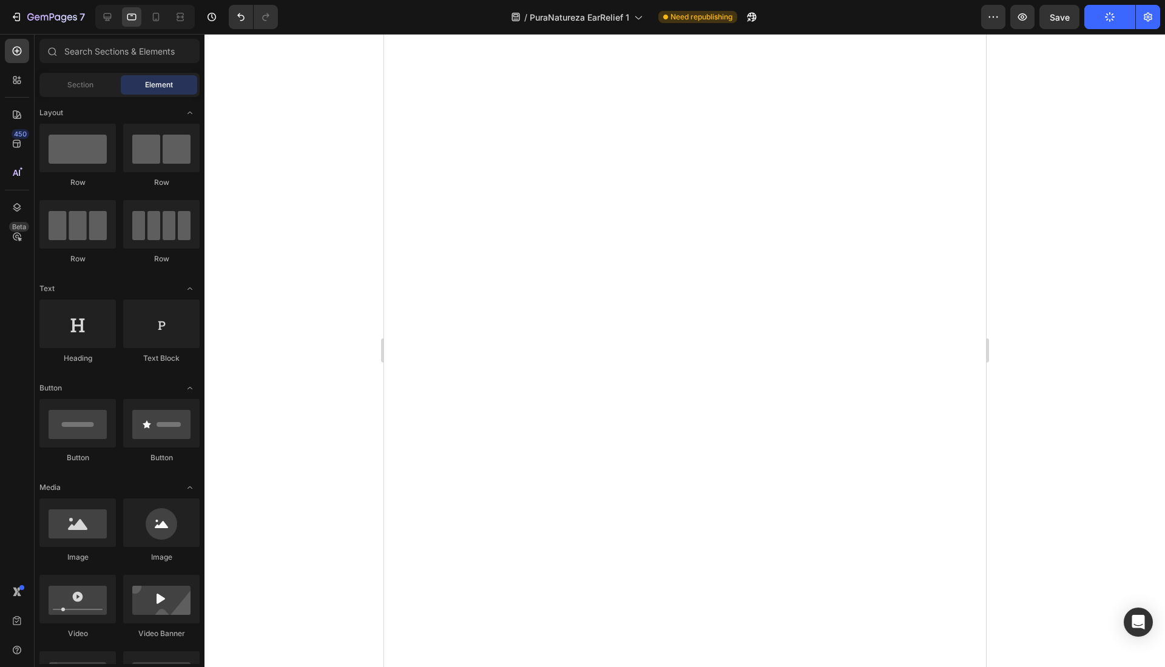
click at [1099, 164] on div at bounding box center [684, 350] width 960 height 633
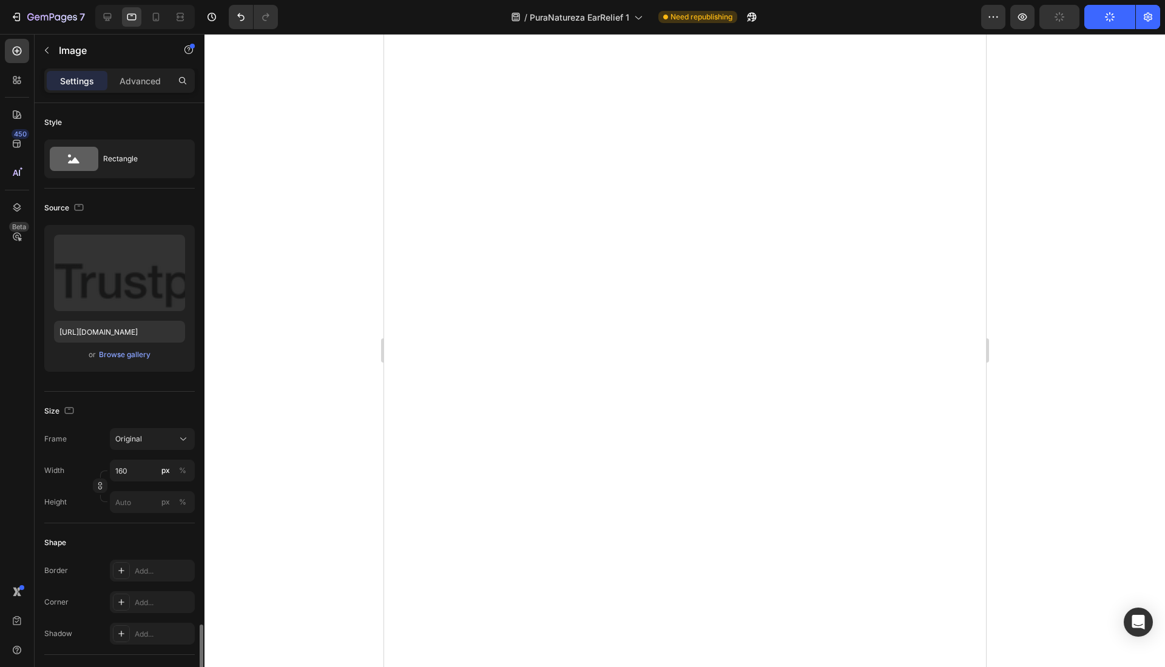
scroll to position [315, 0]
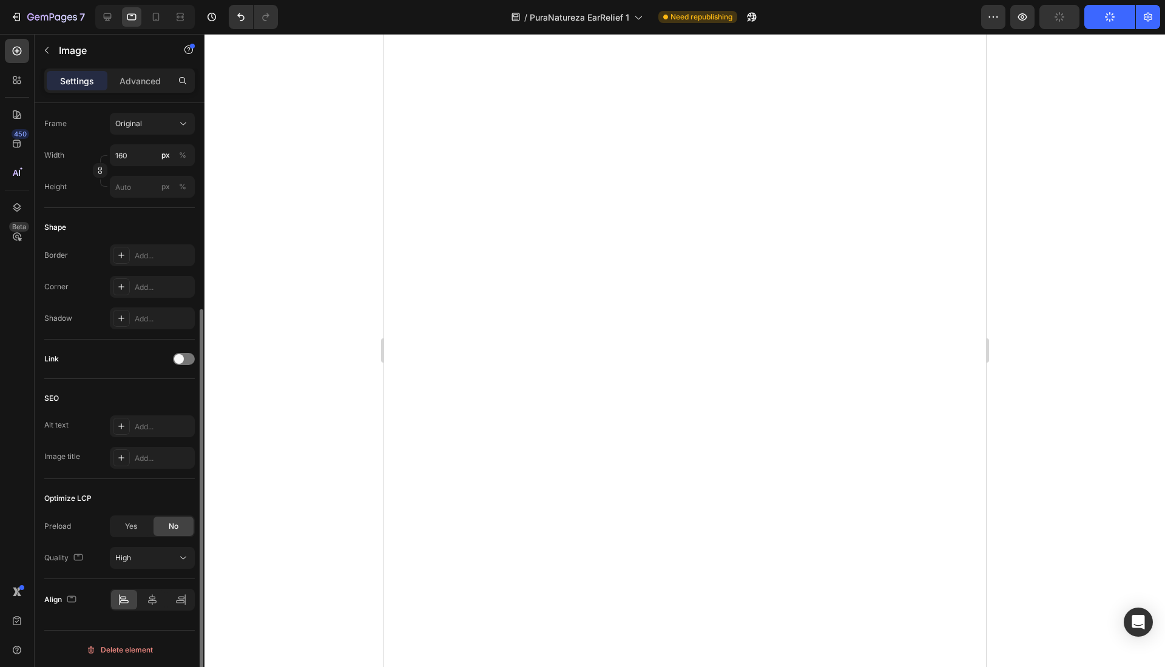
click at [155, 611] on div "Align" at bounding box center [119, 599] width 150 height 41
click at [155, 604] on div at bounding box center [153, 599] width 26 height 19
drag, startPoint x: 307, startPoint y: 439, endPoint x: 372, endPoint y: 337, distance: 120.3
click at [307, 438] on div at bounding box center [684, 350] width 960 height 633
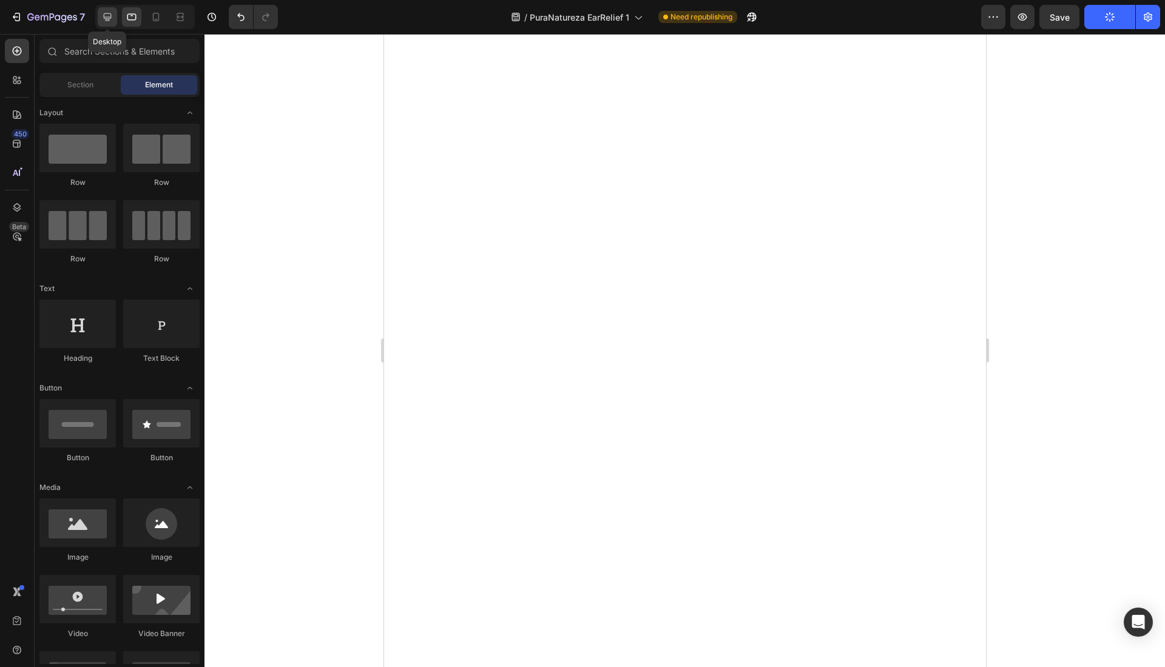
click at [112, 23] on icon at bounding box center [107, 17] width 12 height 12
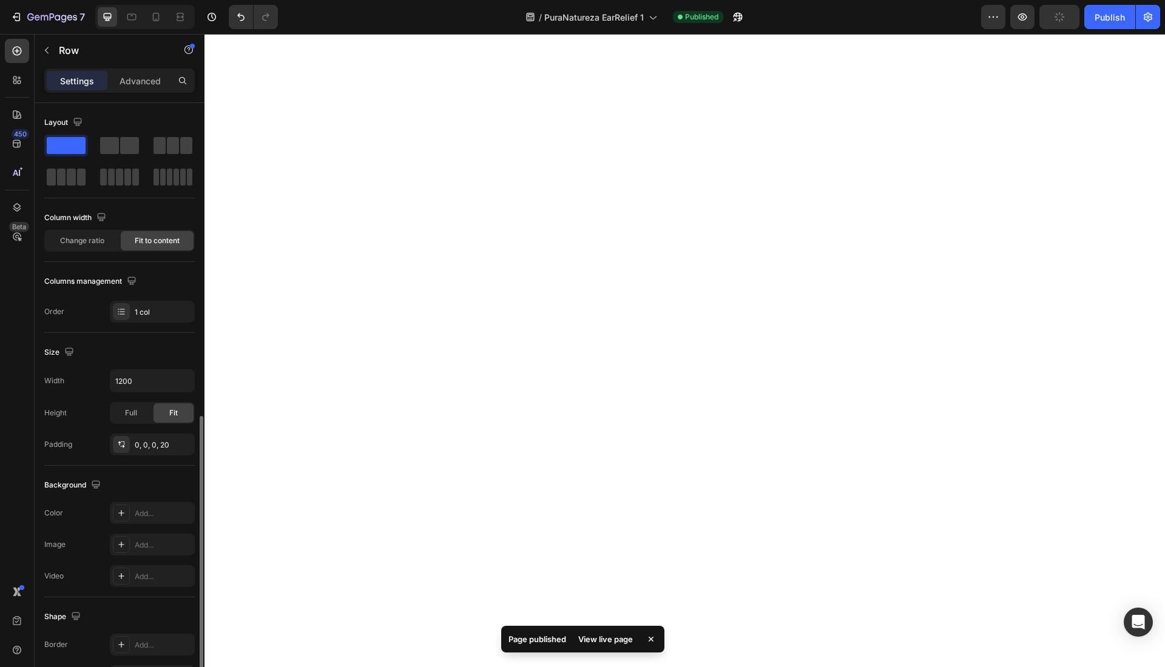
scroll to position [177, 0]
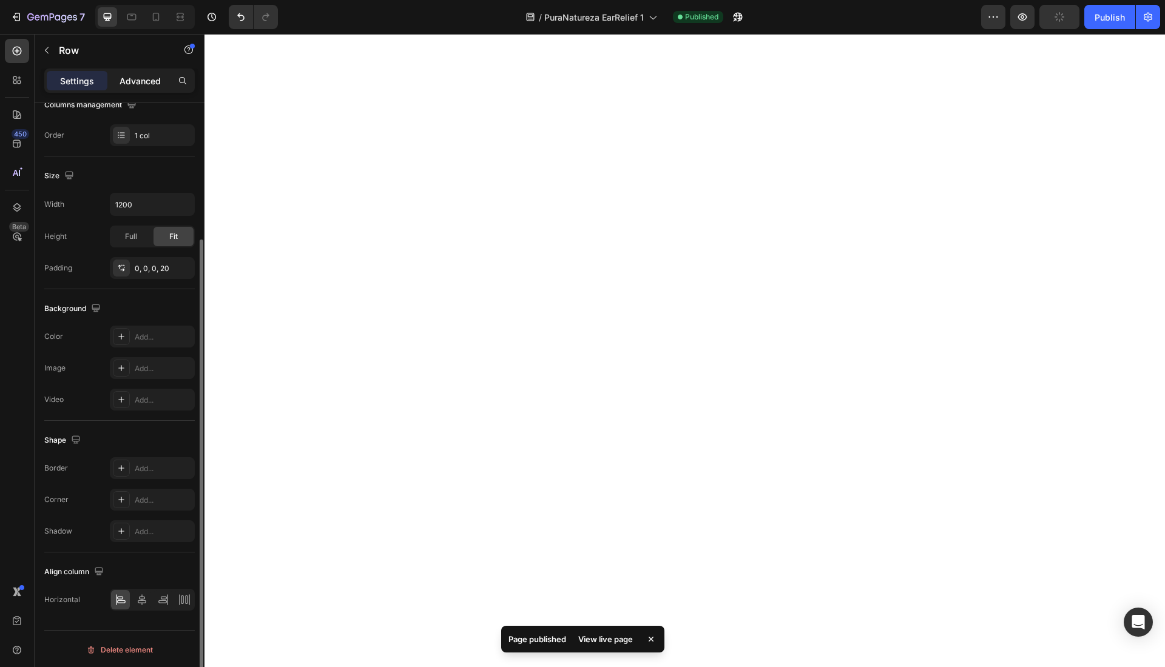
click at [138, 87] on div "Advanced" at bounding box center [140, 80] width 61 height 19
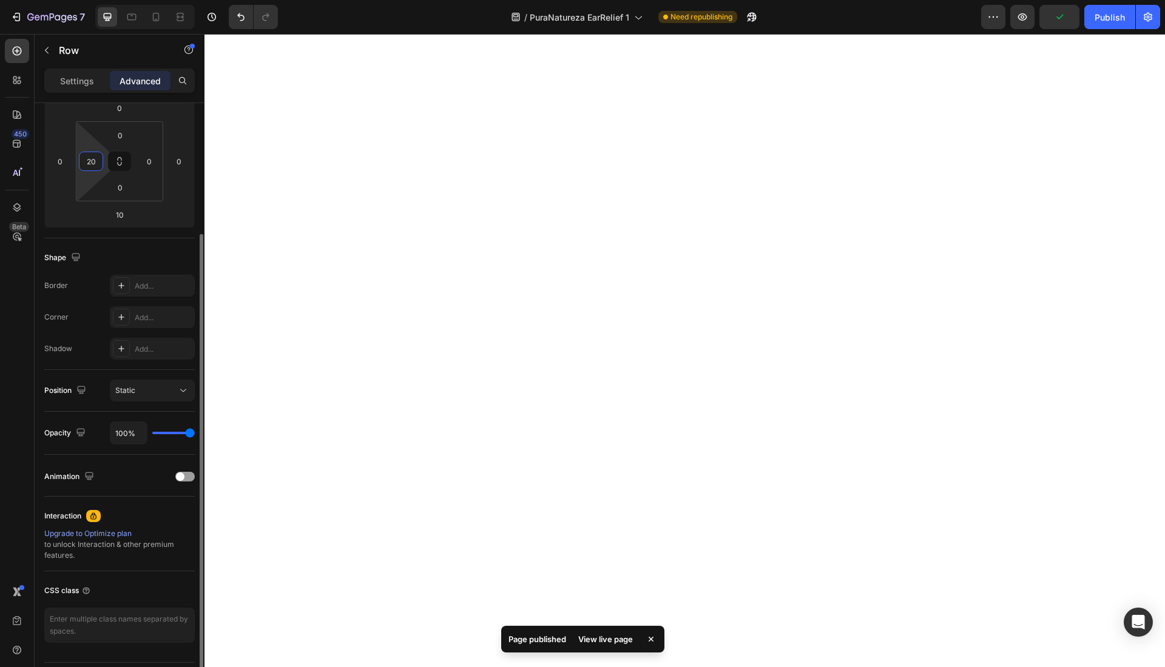
click at [86, 164] on input "20" at bounding box center [91, 161] width 18 height 18
click at [193, 0] on html "7 Version history / PuraNatureza EarRelief 1 Need republishing Preview Publish …" at bounding box center [582, 0] width 1165 height 0
type input "0"
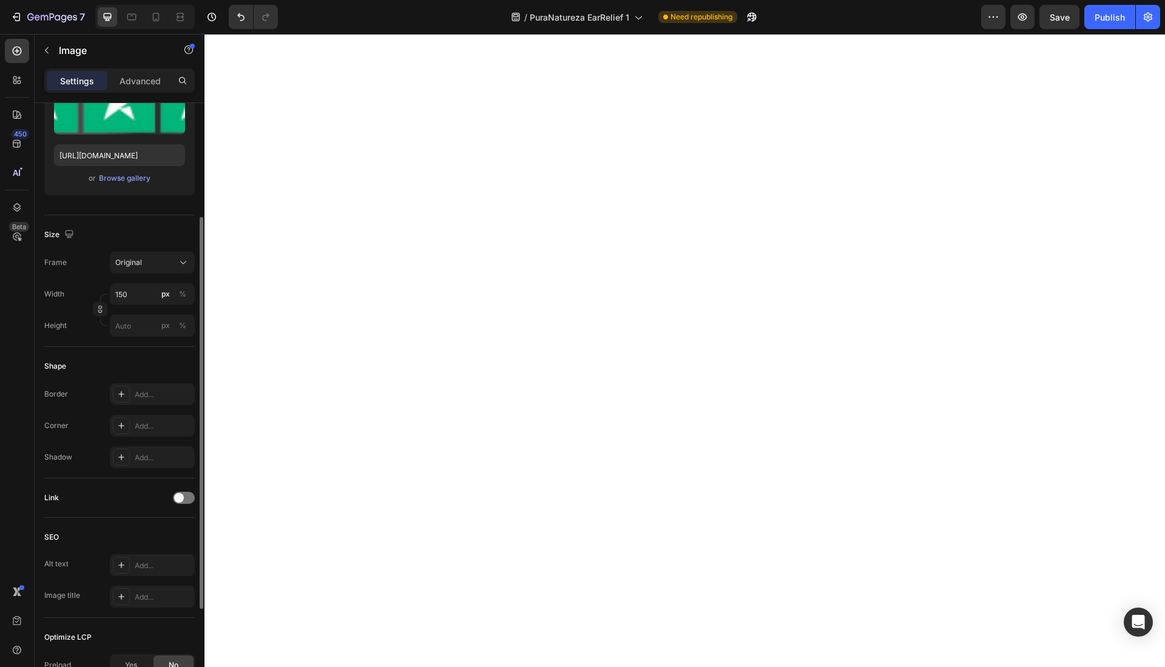
scroll to position [0, 0]
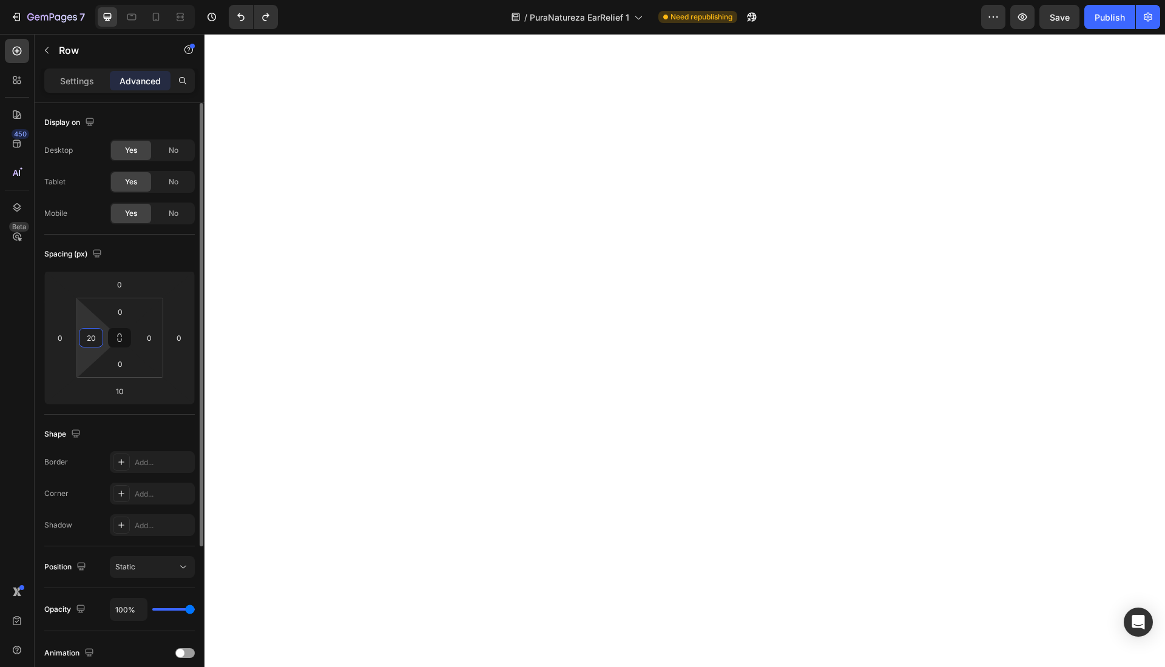
click at [93, 339] on input "20" at bounding box center [91, 338] width 18 height 18
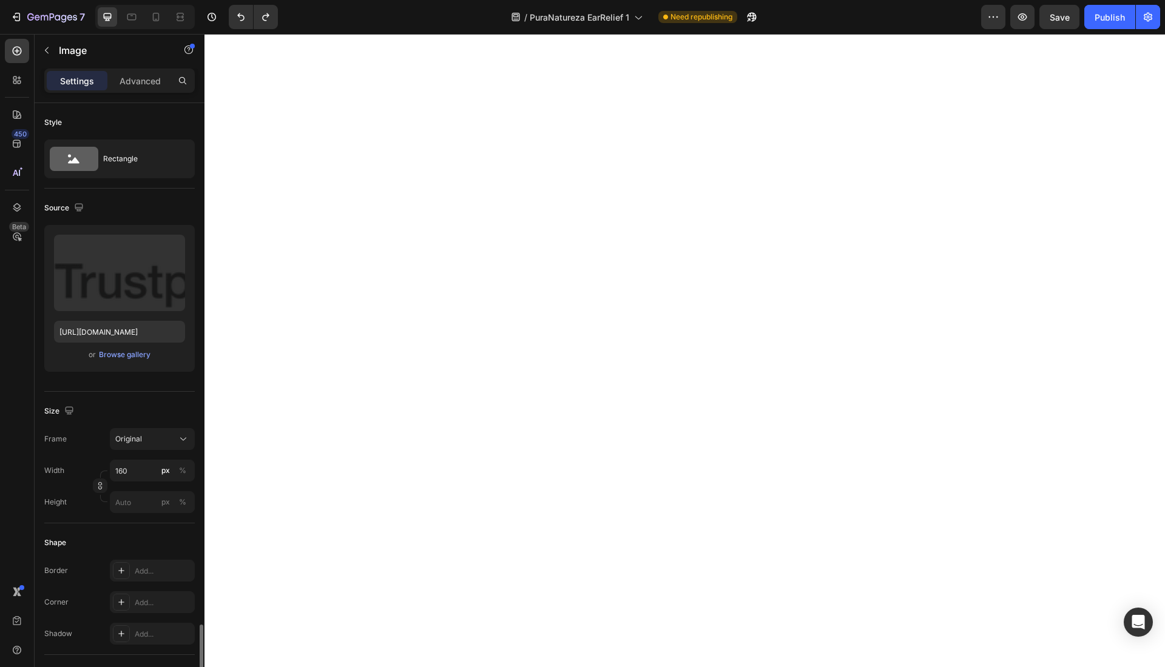
scroll to position [315, 0]
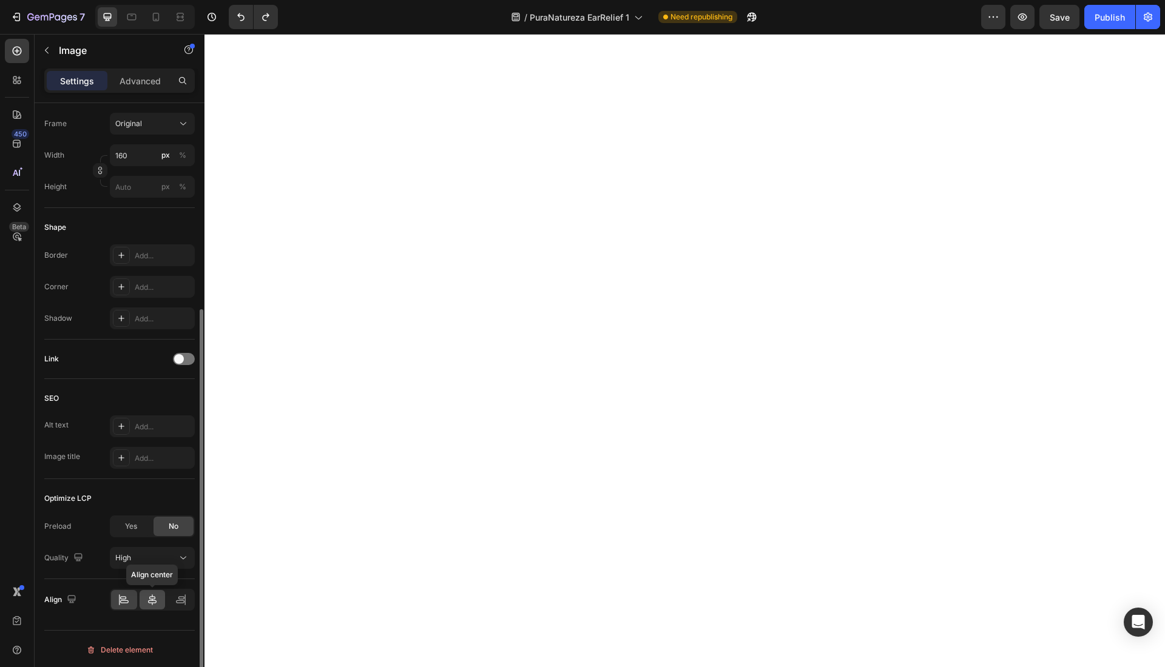
click at [145, 593] on div at bounding box center [153, 599] width 26 height 19
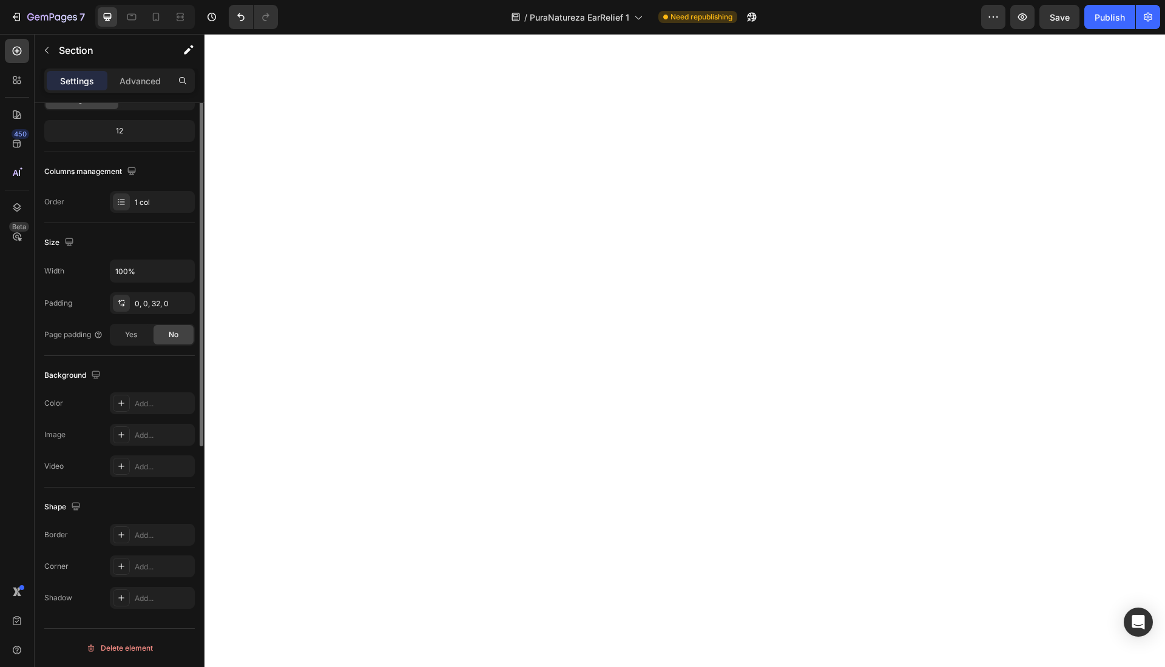
scroll to position [0, 0]
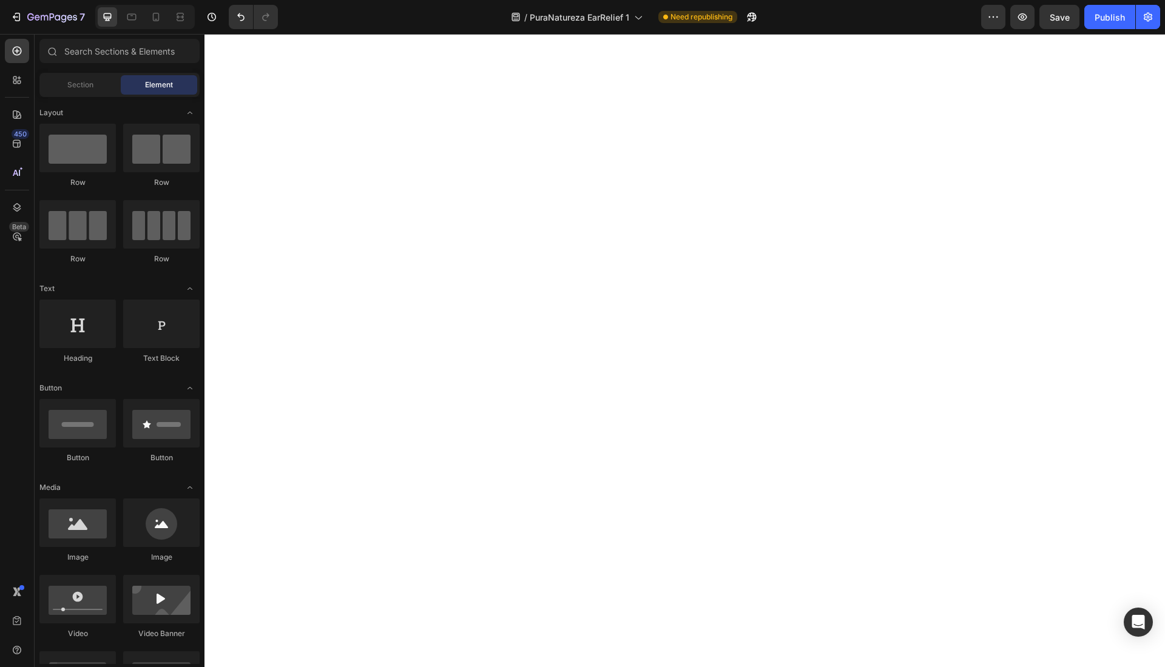
scroll to position [3496, 0]
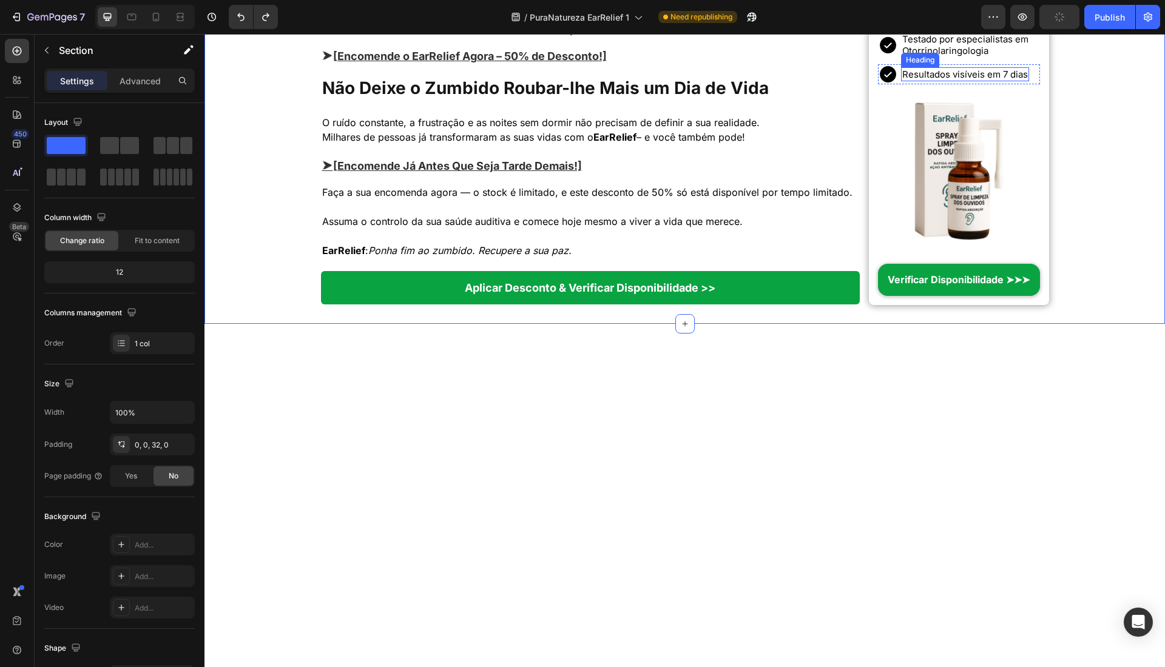
scroll to position [2364, 0]
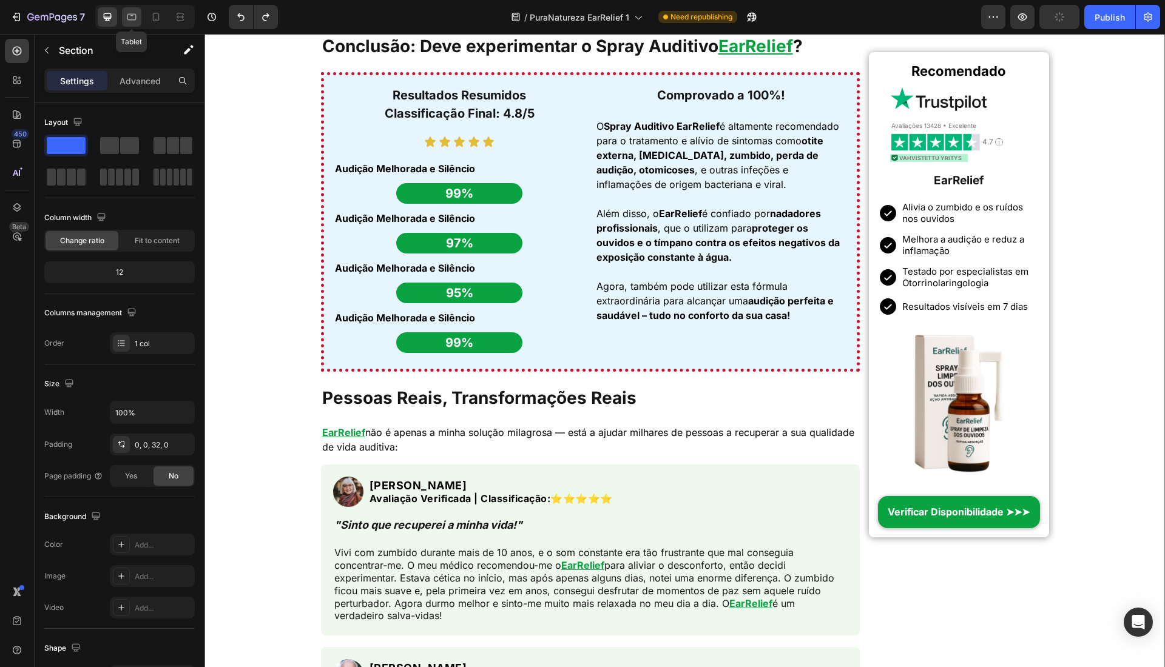
click at [138, 24] on div at bounding box center [131, 16] width 19 height 19
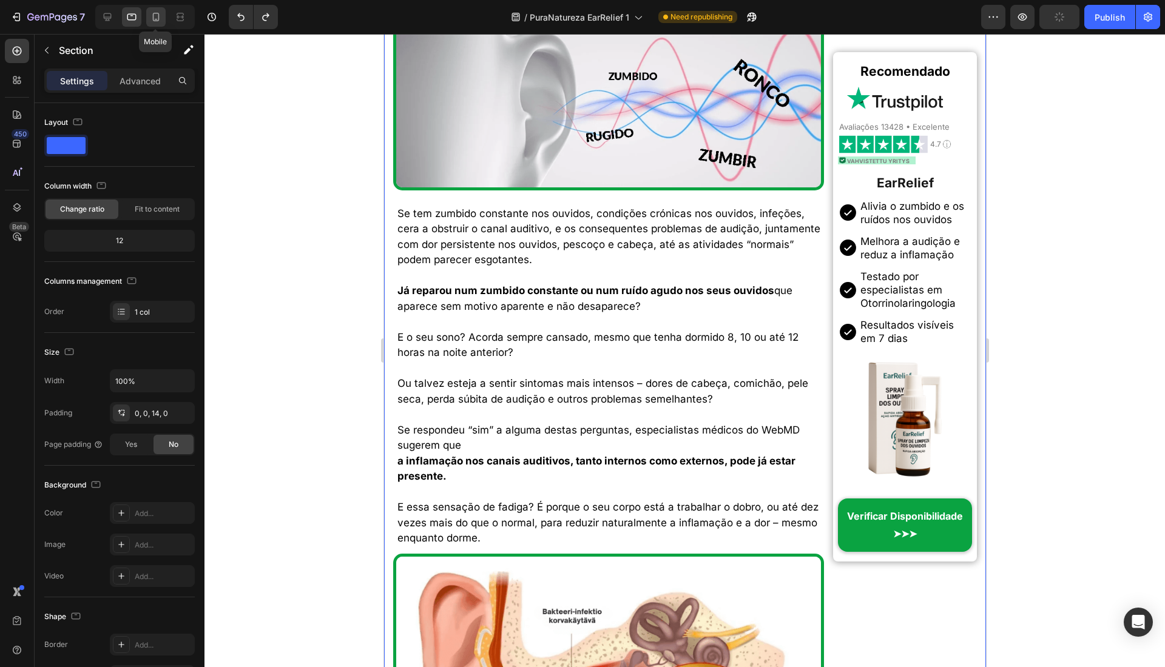
click at [150, 19] on icon at bounding box center [156, 17] width 12 height 12
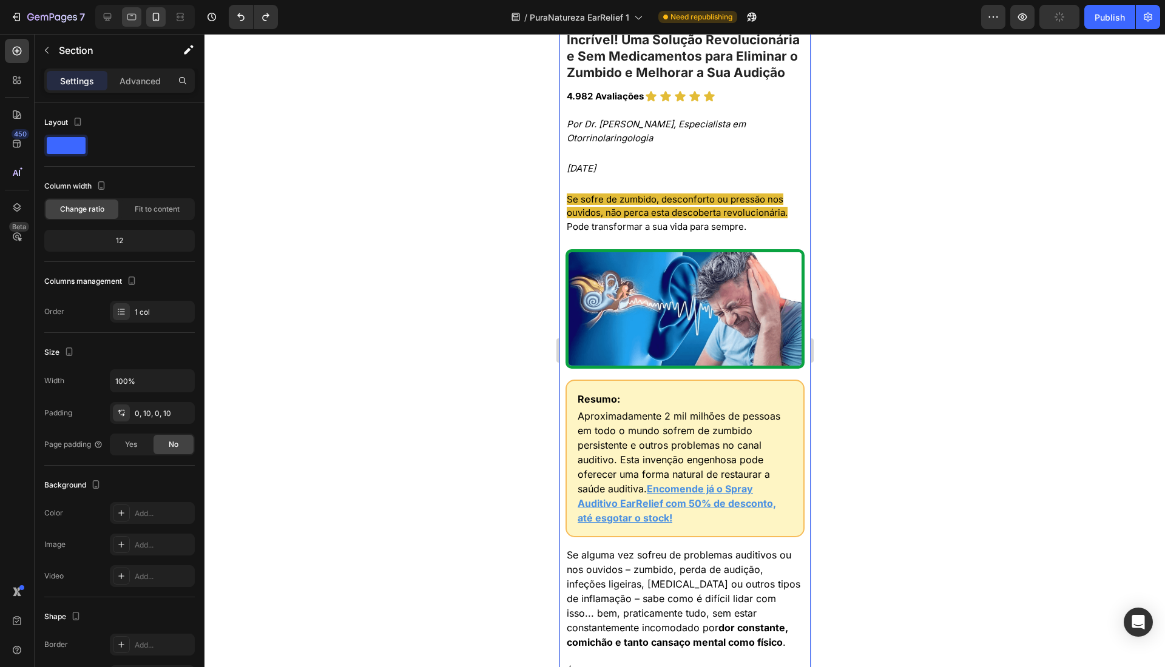
scroll to position [52, 0]
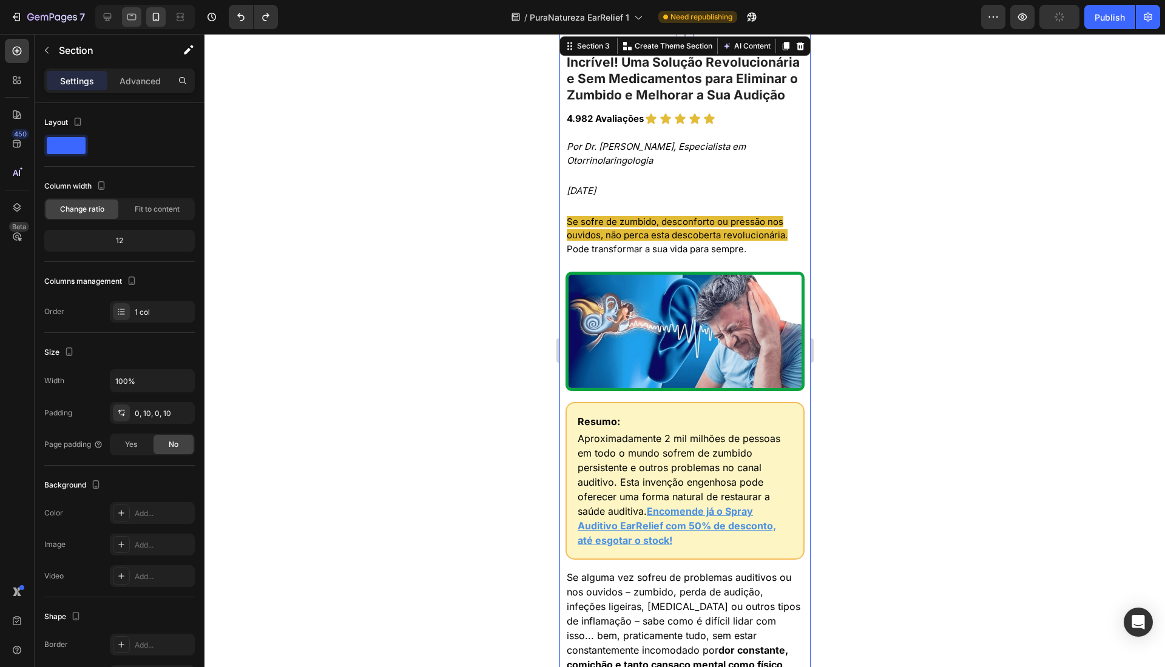
click at [132, 23] on icon at bounding box center [132, 17] width 12 height 12
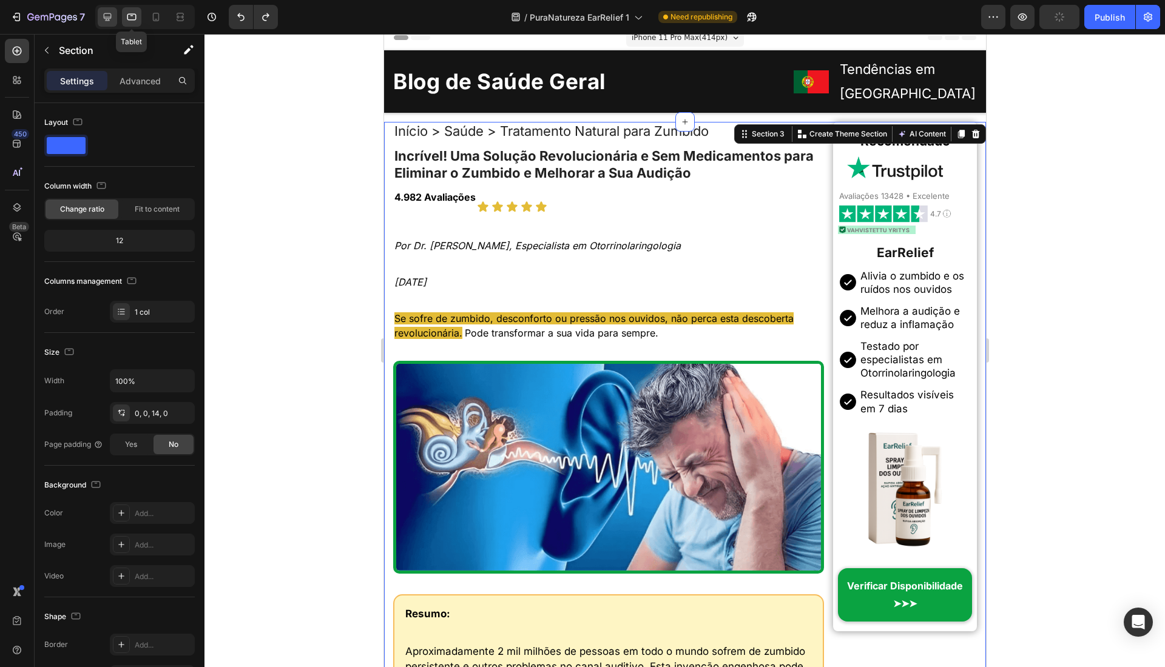
click at [110, 16] on icon at bounding box center [108, 17] width 8 height 8
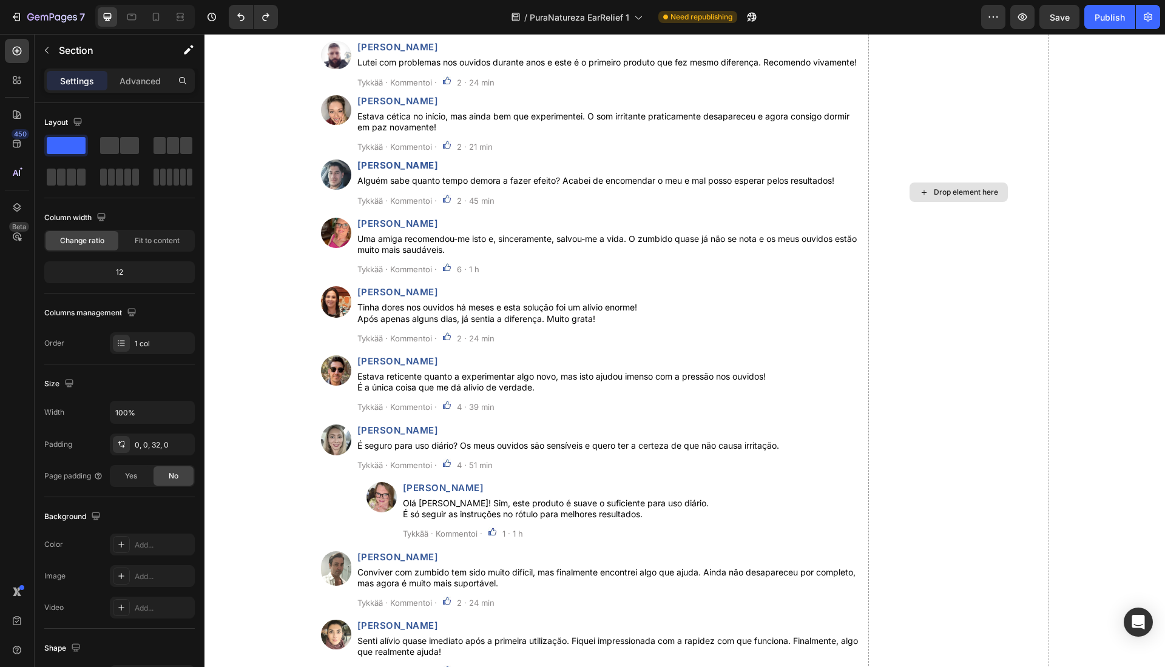
scroll to position [4179, 0]
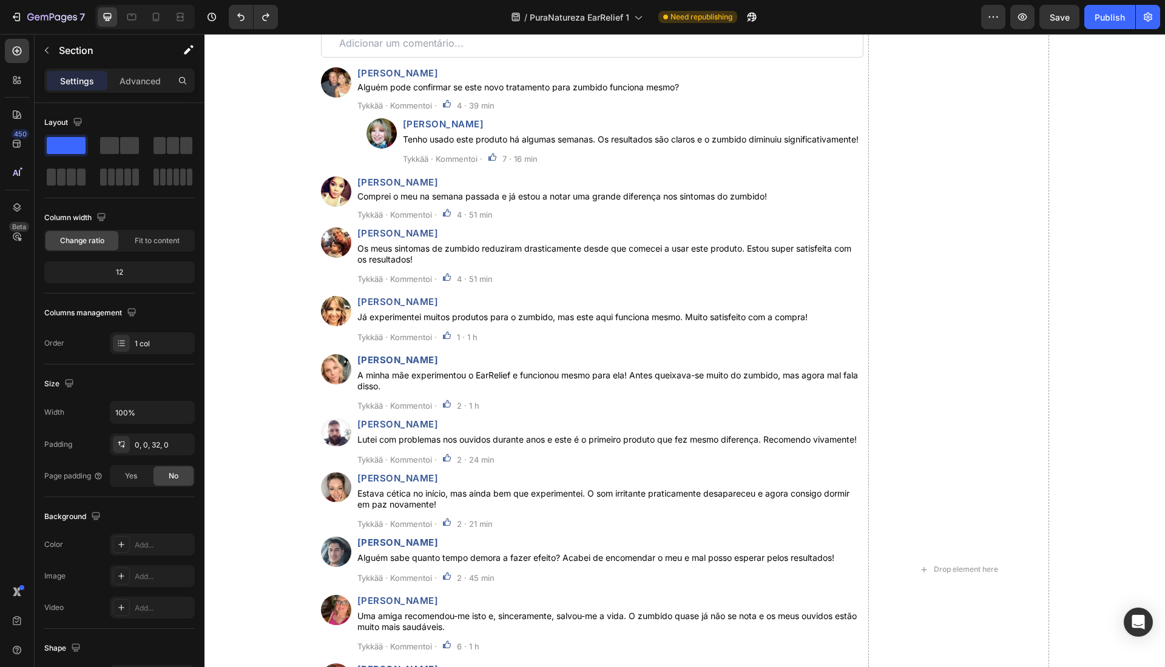
drag, startPoint x: 927, startPoint y: 518, endPoint x: 806, endPoint y: 516, distance: 121.4
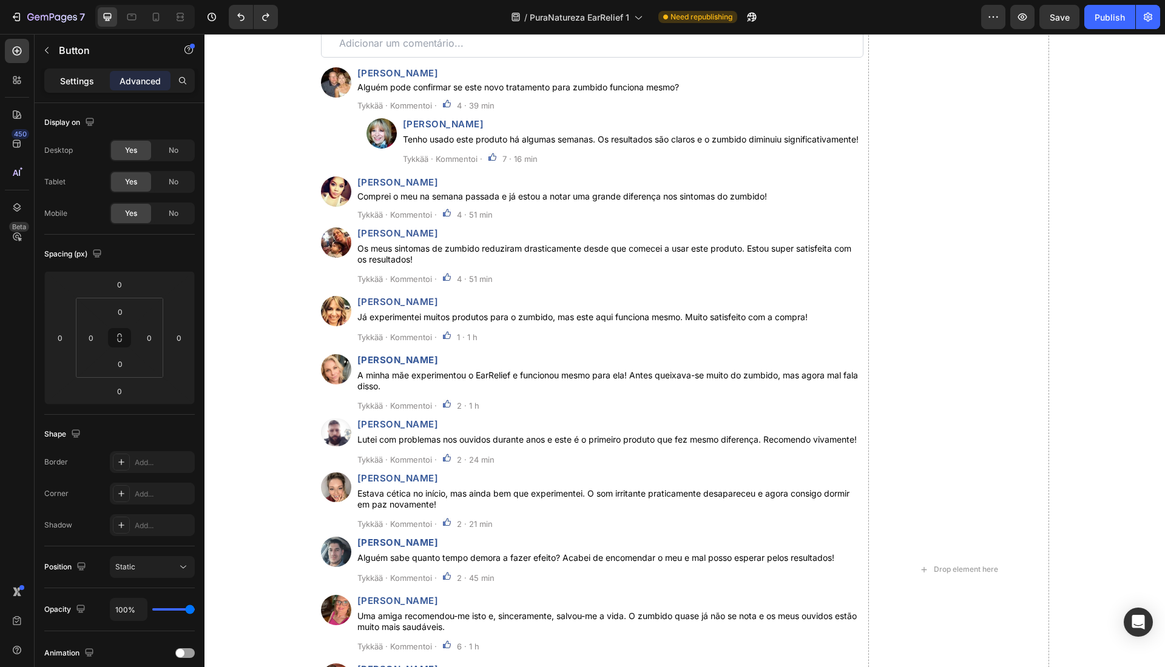
click at [75, 83] on p "Settings" at bounding box center [77, 81] width 34 height 13
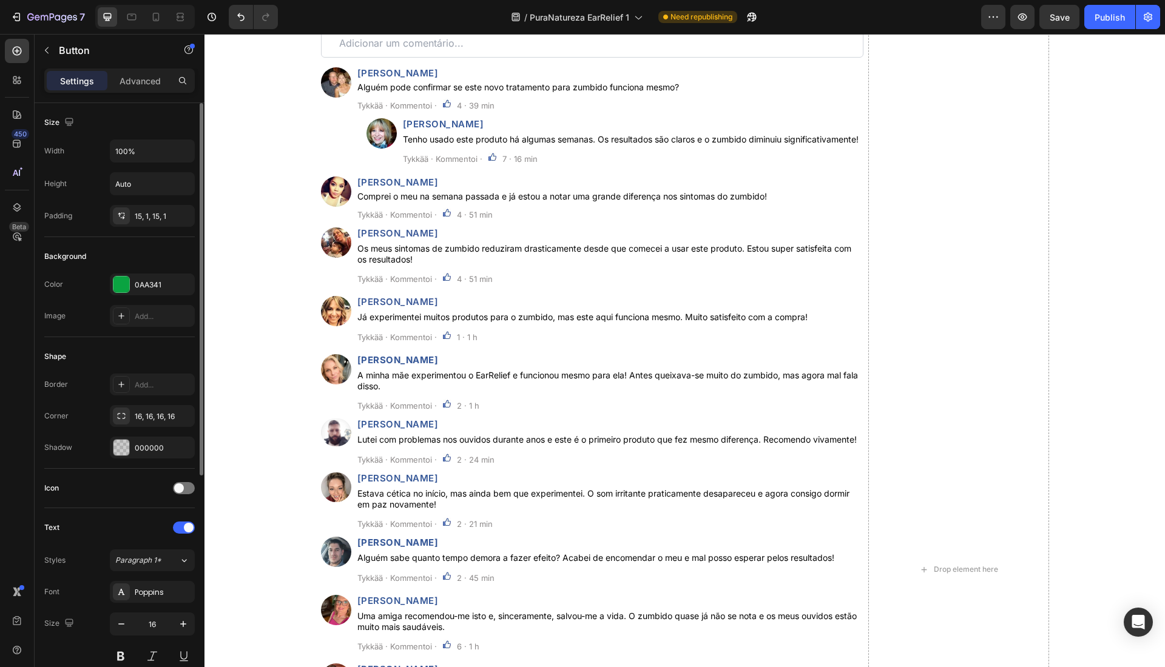
scroll to position [363, 0]
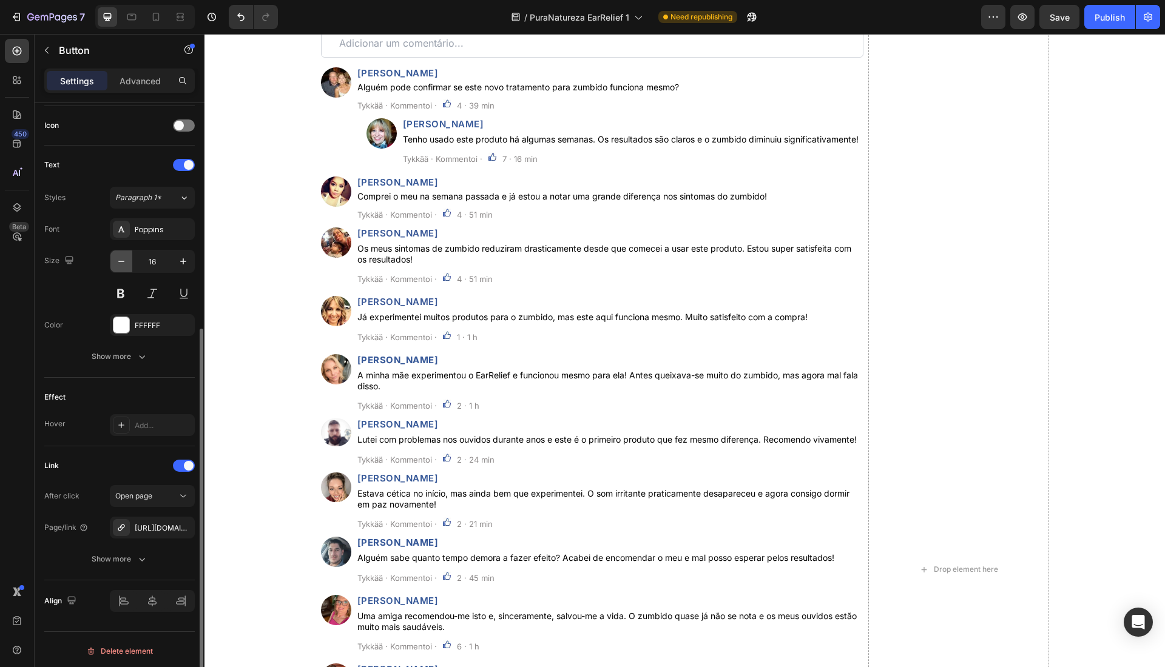
click at [112, 263] on button "button" at bounding box center [121, 262] width 22 height 22
click at [119, 262] on icon "button" at bounding box center [121, 261] width 12 height 12
type input "14"
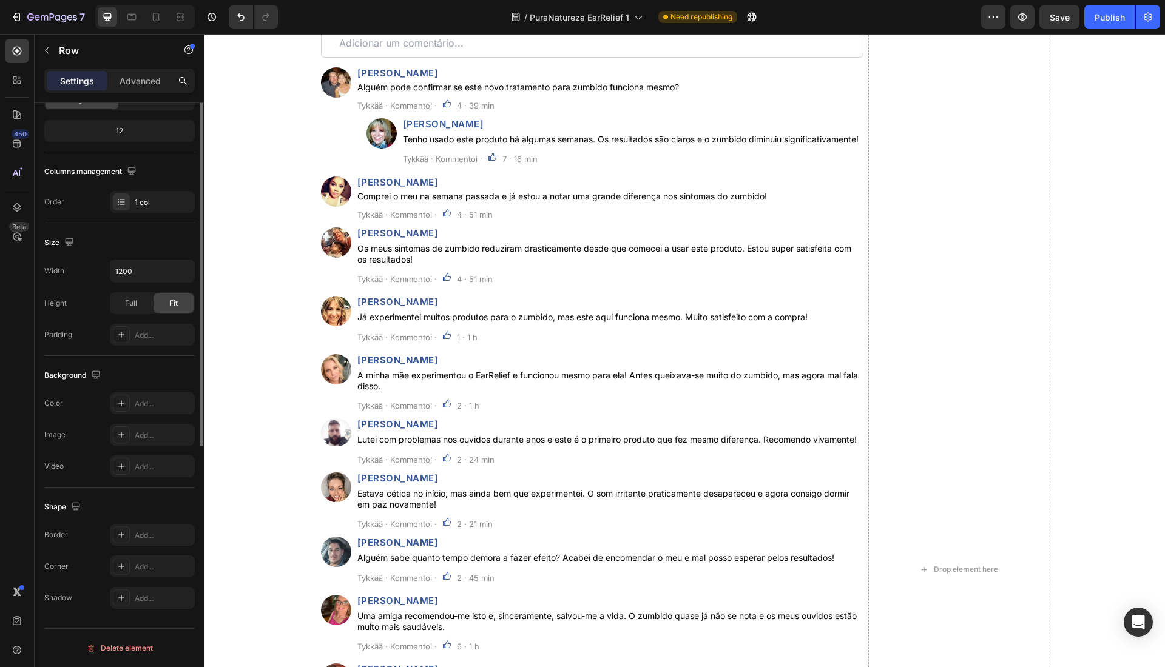
scroll to position [0, 0]
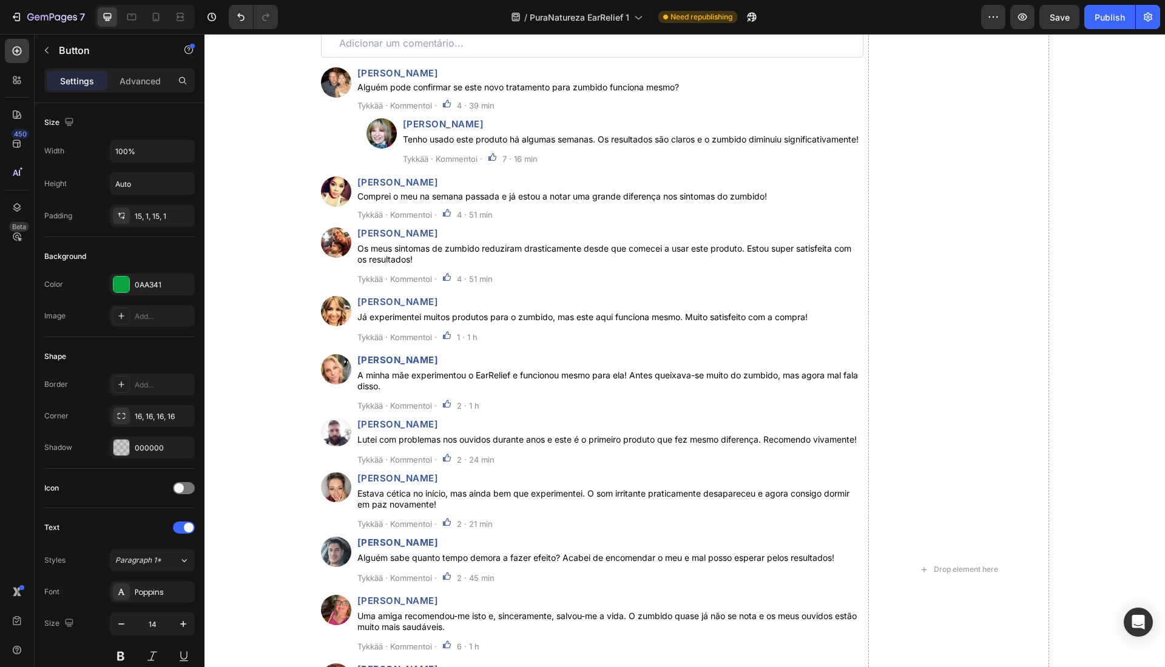
drag, startPoint x: 1003, startPoint y: 506, endPoint x: 1010, endPoint y: 504, distance: 7.7
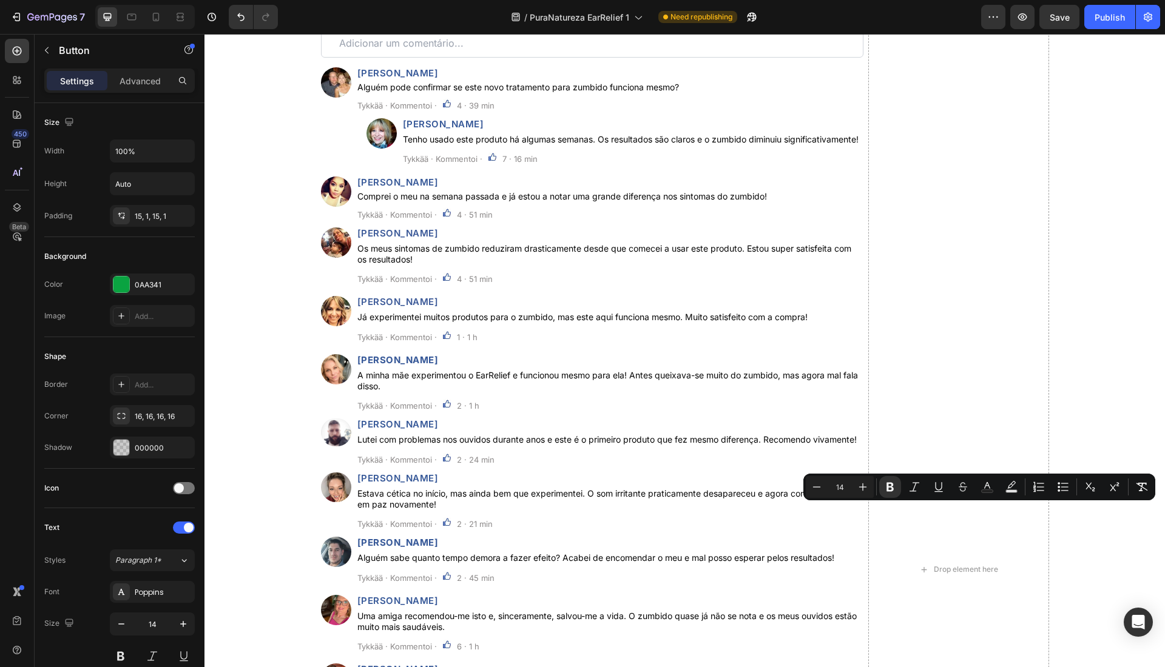
copy strong "➤"
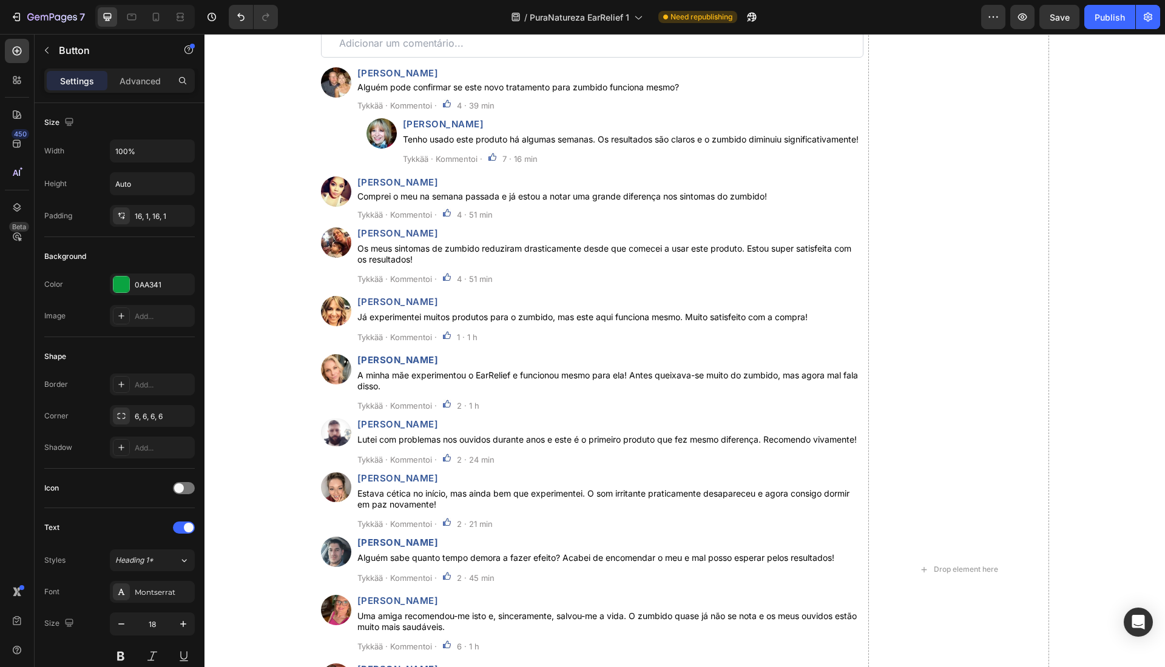
drag, startPoint x: 707, startPoint y: 535, endPoint x: 733, endPoint y: 538, distance: 25.6
click at [952, 586] on div "Drop element here" at bounding box center [958, 570] width 181 height 1132
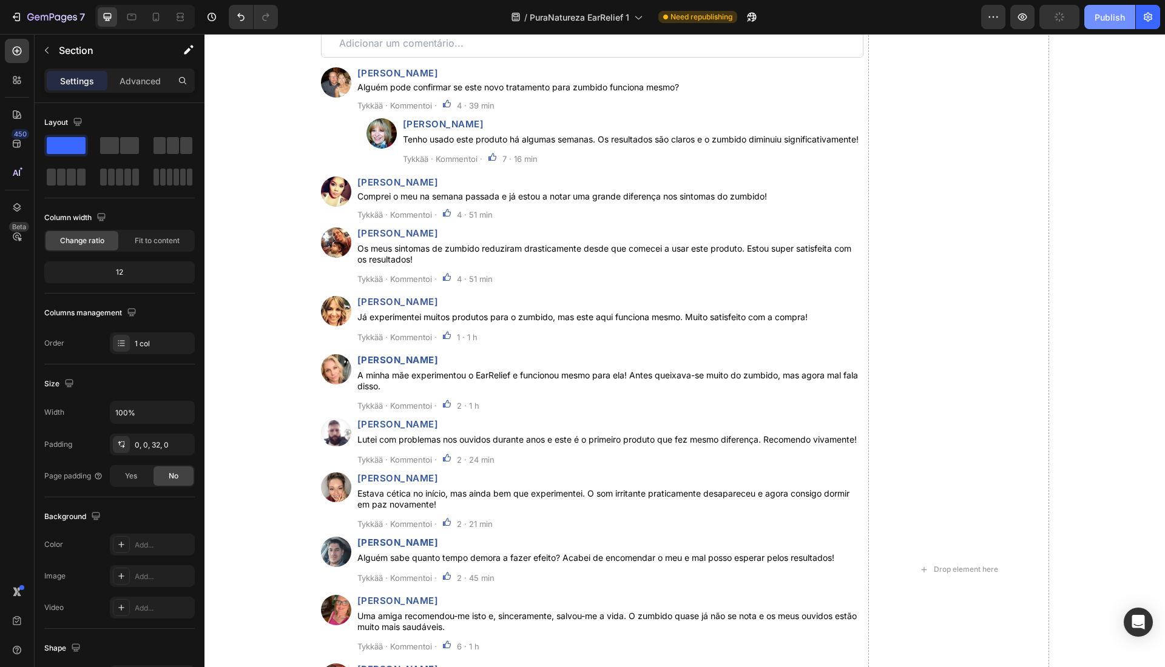
drag, startPoint x: 1097, startPoint y: 14, endPoint x: 914, endPoint y: 5, distance: 183.4
click at [1097, 13] on div "Publish" at bounding box center [1109, 17] width 30 height 13
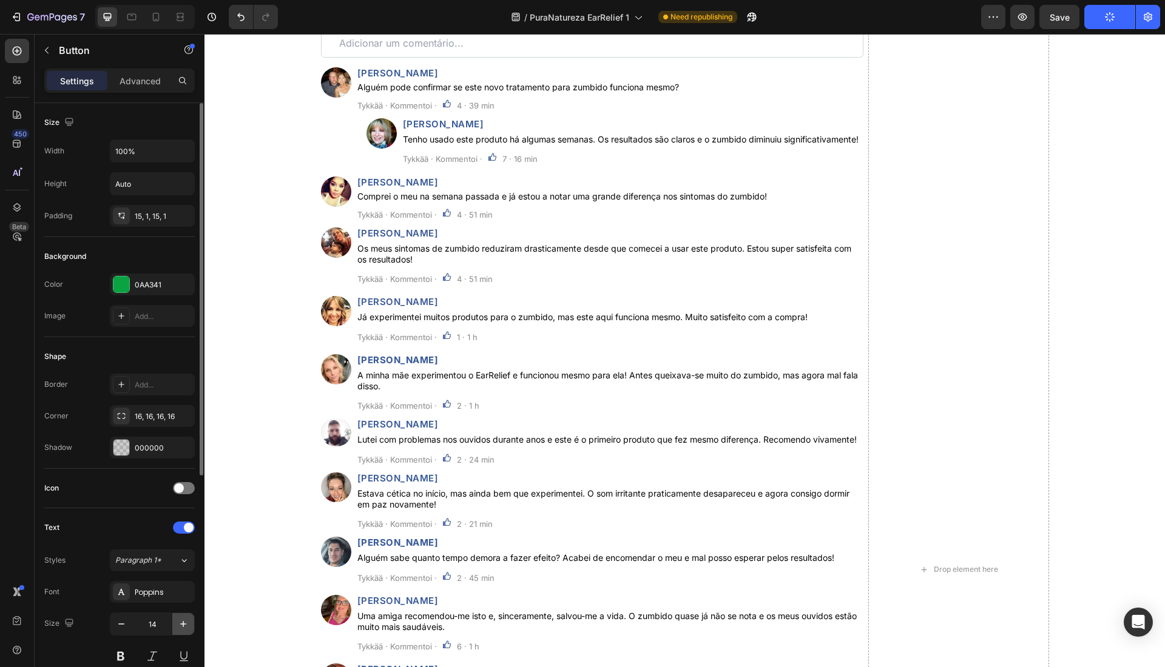
click at [188, 615] on button "button" at bounding box center [183, 624] width 22 height 22
type input "15"
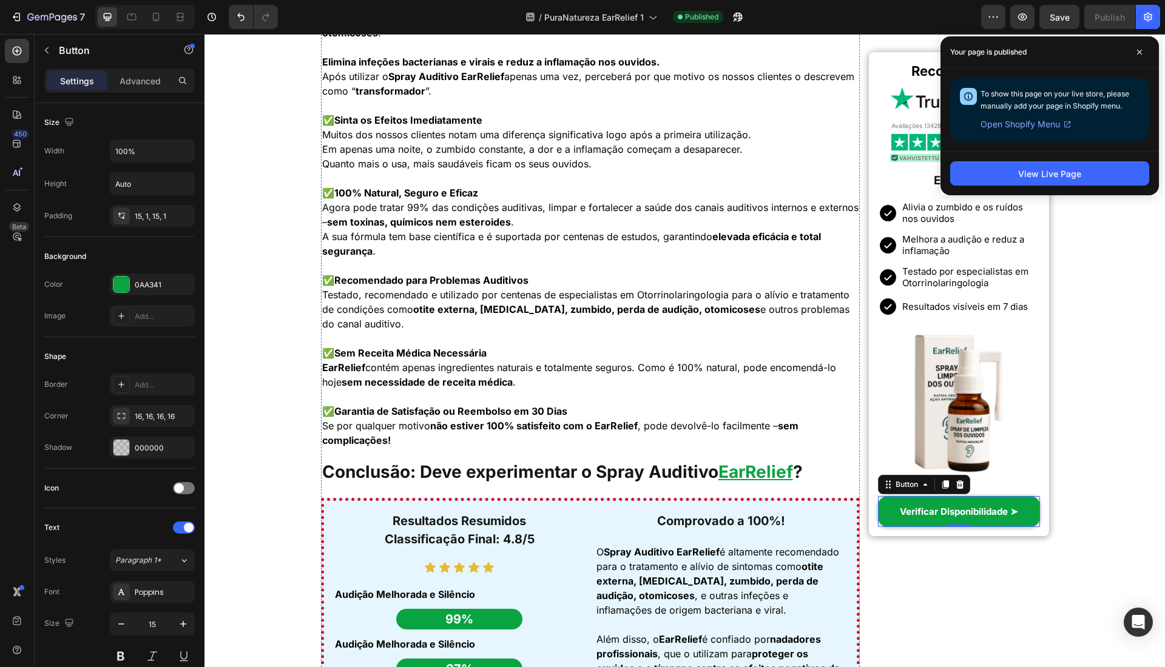
scroll to position [1914, 0]
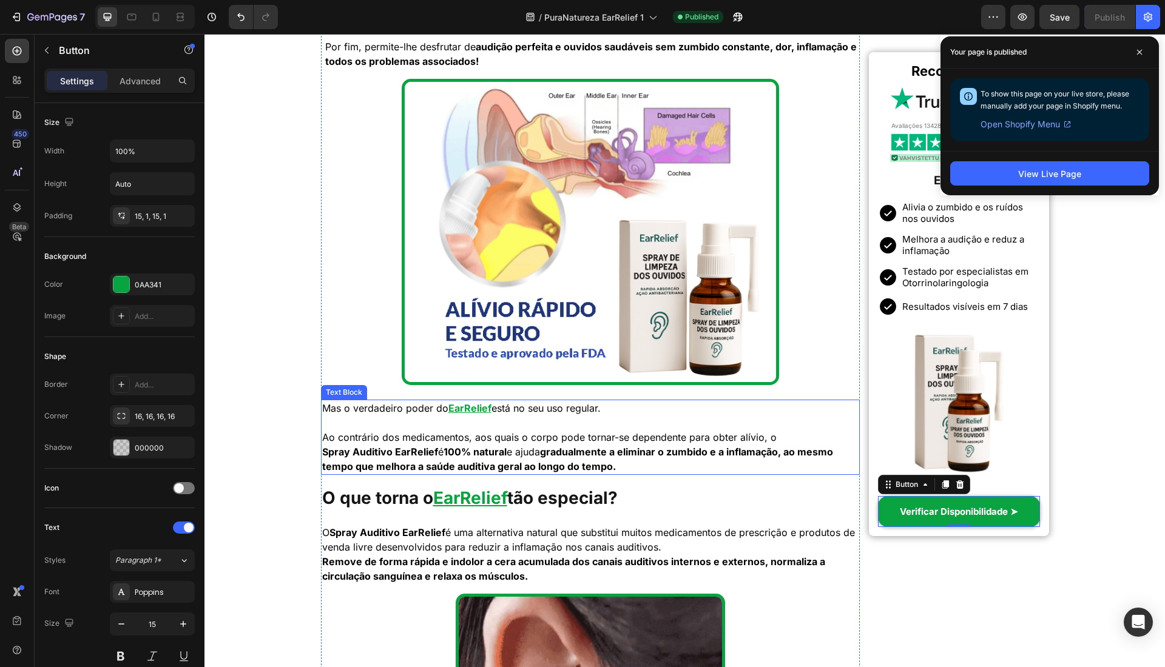
click at [431, 453] on strong "Spray Auditivo EarRelief" at bounding box center [380, 452] width 116 height 12
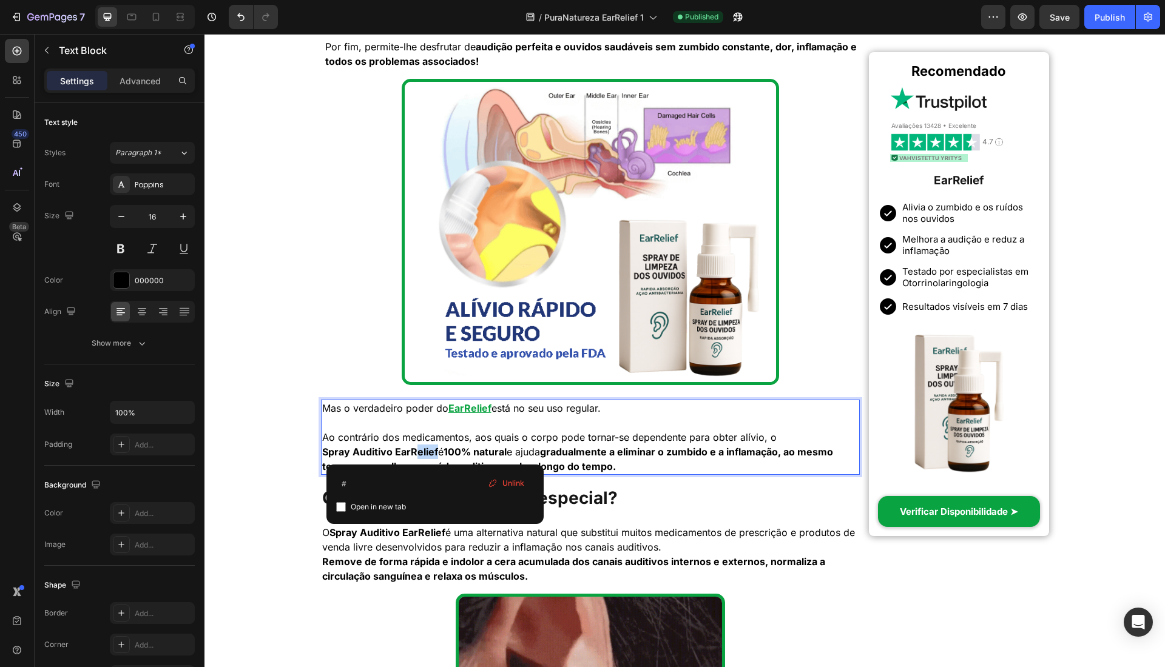
click at [414, 452] on p "Ao contrário dos medicamentos, aos quais o corpo pode tornar-se dependente para…" at bounding box center [590, 452] width 537 height 44
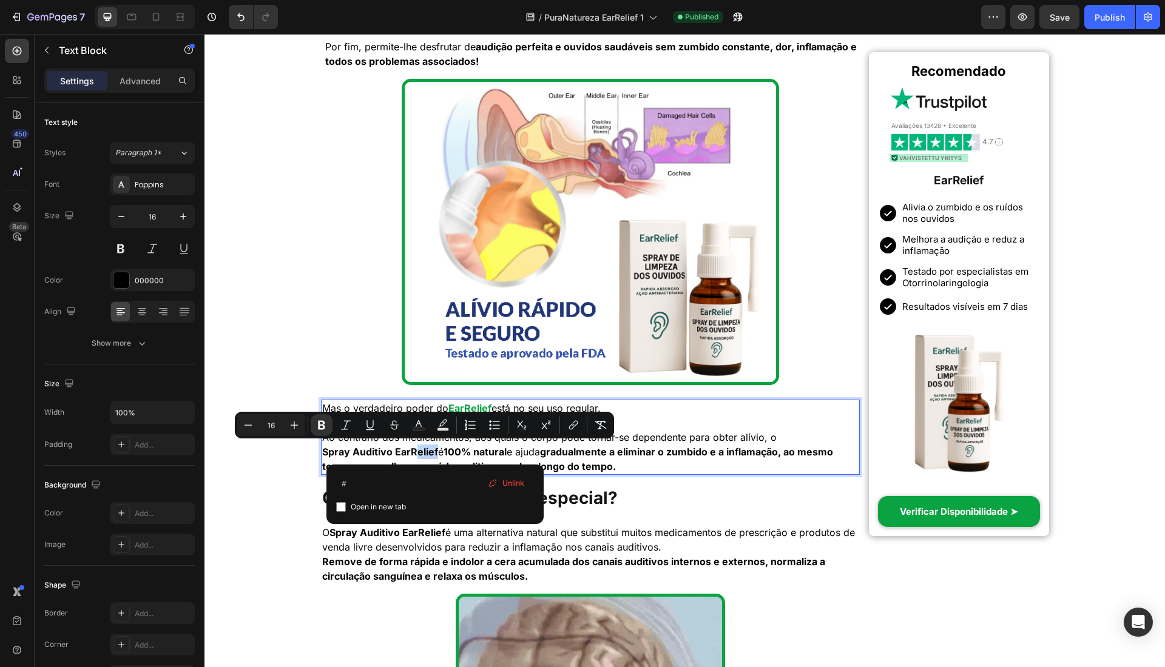
click at [440, 453] on p "Ao contrário dos medicamentos, aos quais o corpo pode tornar-se dependente para…" at bounding box center [590, 452] width 537 height 44
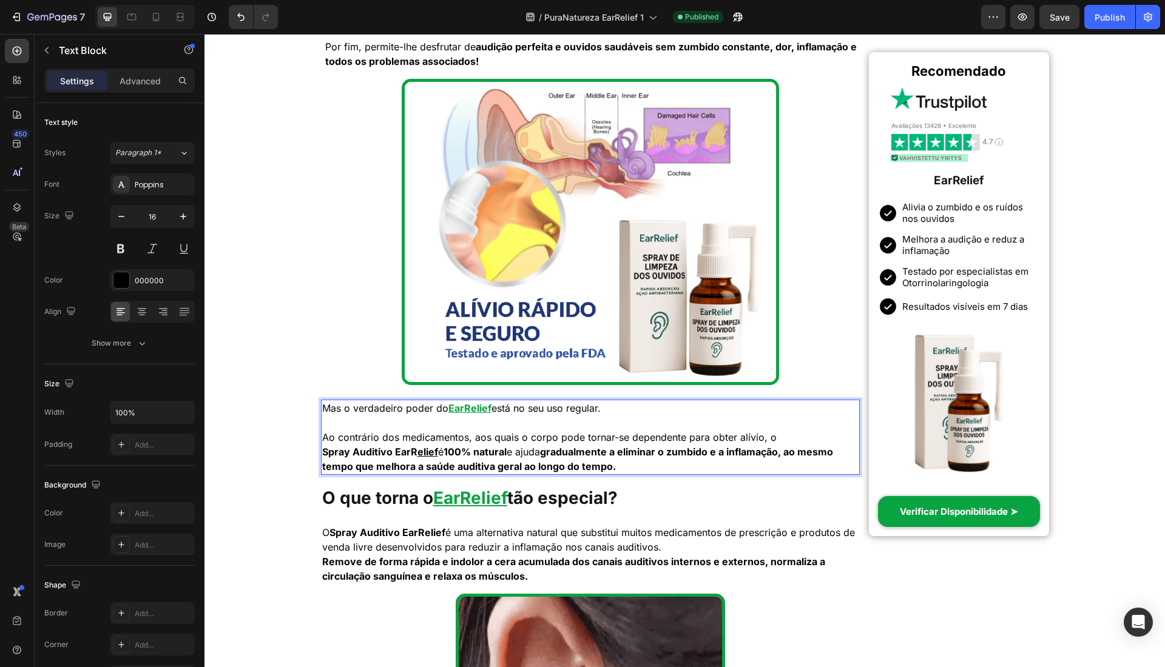
click at [433, 451] on u "elief" at bounding box center [427, 452] width 21 height 12
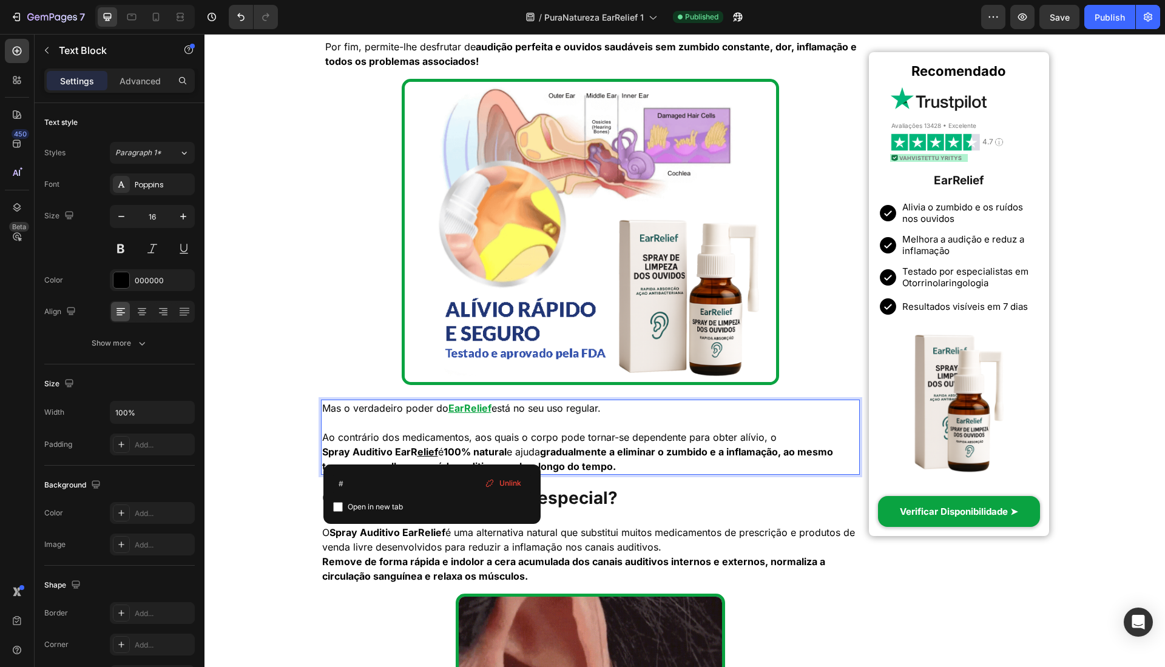
click at [434, 451] on p "Ao contrário dos medicamentos, aos quais o corpo pode tornar-se dependente para…" at bounding box center [590, 452] width 537 height 44
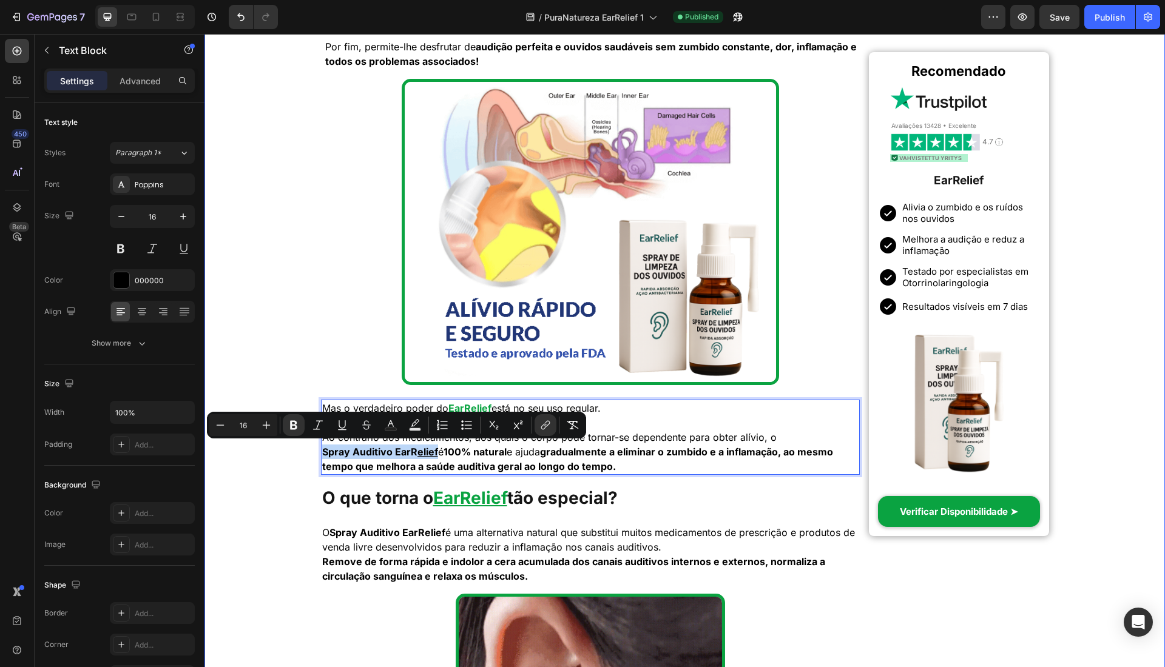
drag, startPoint x: 434, startPoint y: 451, endPoint x: 269, endPoint y: 451, distance: 165.0
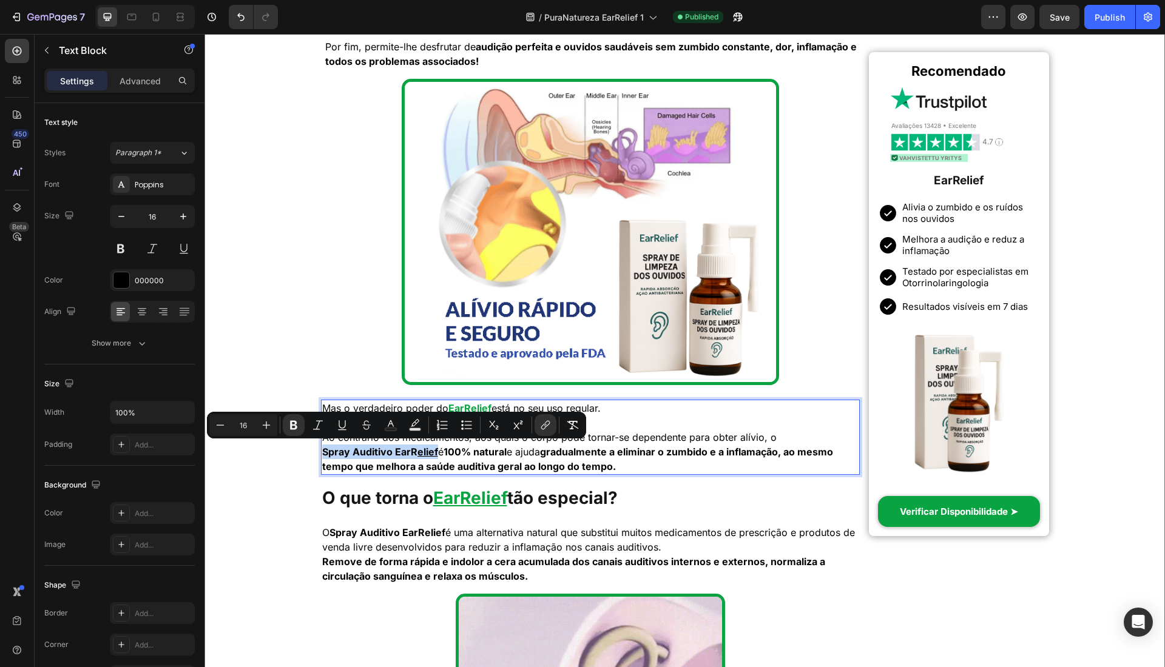
click at [269, 451] on div "Início > Saúde > Tratamento Natural para Zumbido Heading Incrível! Uma Solução …" at bounding box center [684, 496] width 960 height 4615
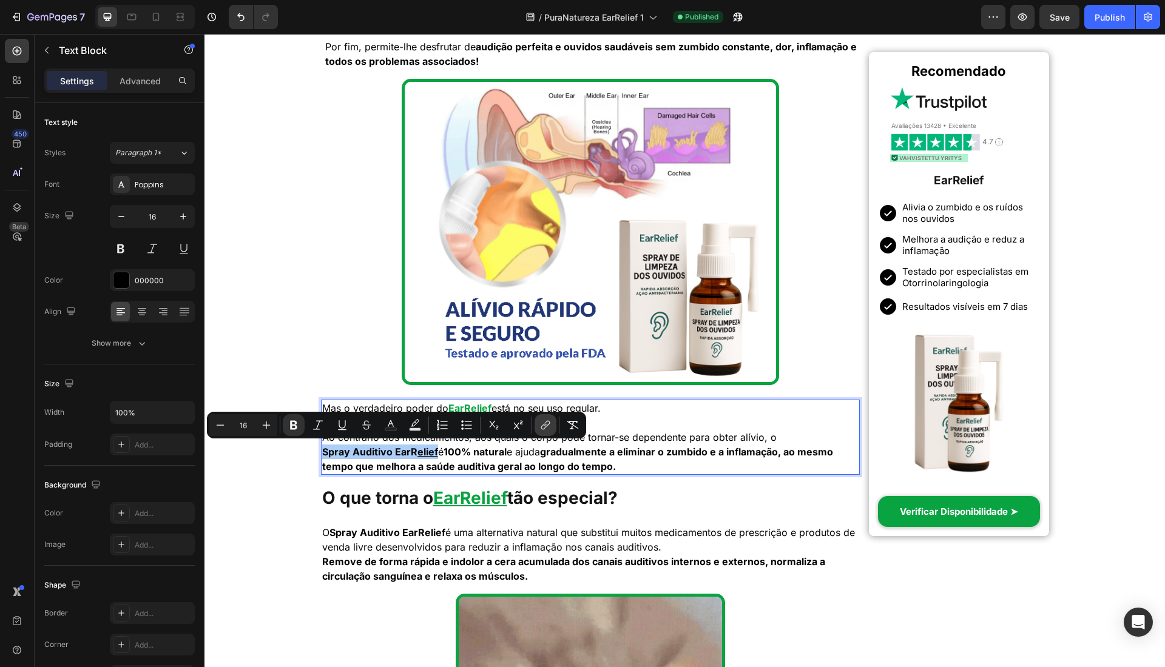
click at [550, 424] on icon "Editor contextual toolbar" at bounding box center [546, 424] width 5 height 6
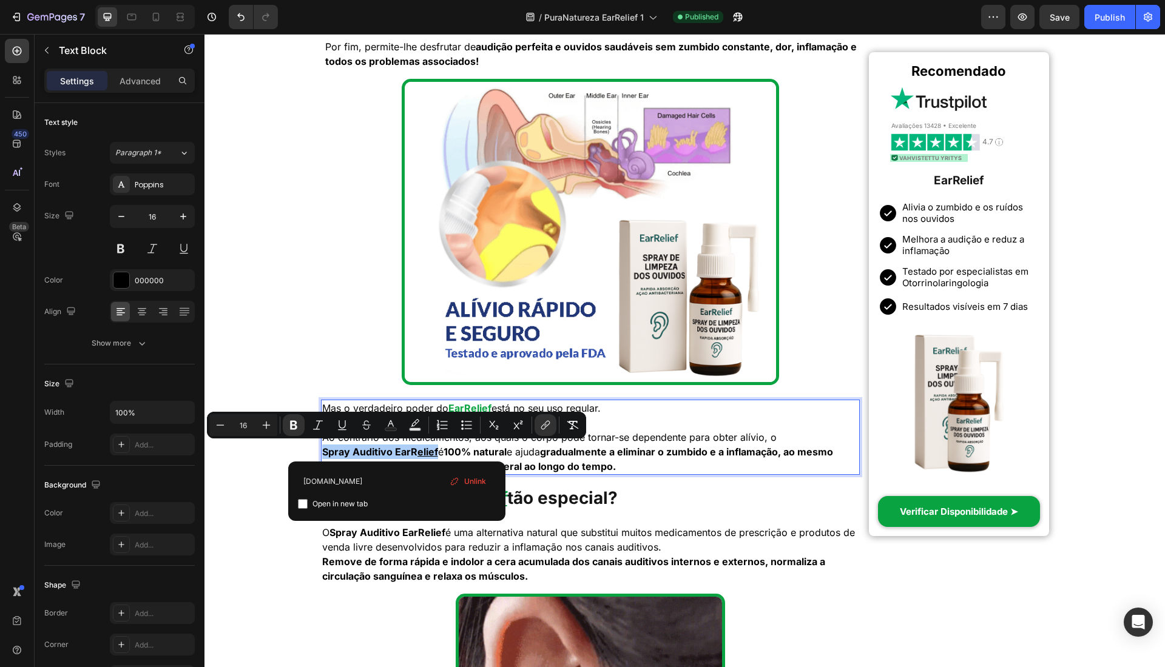
type input "example.com"
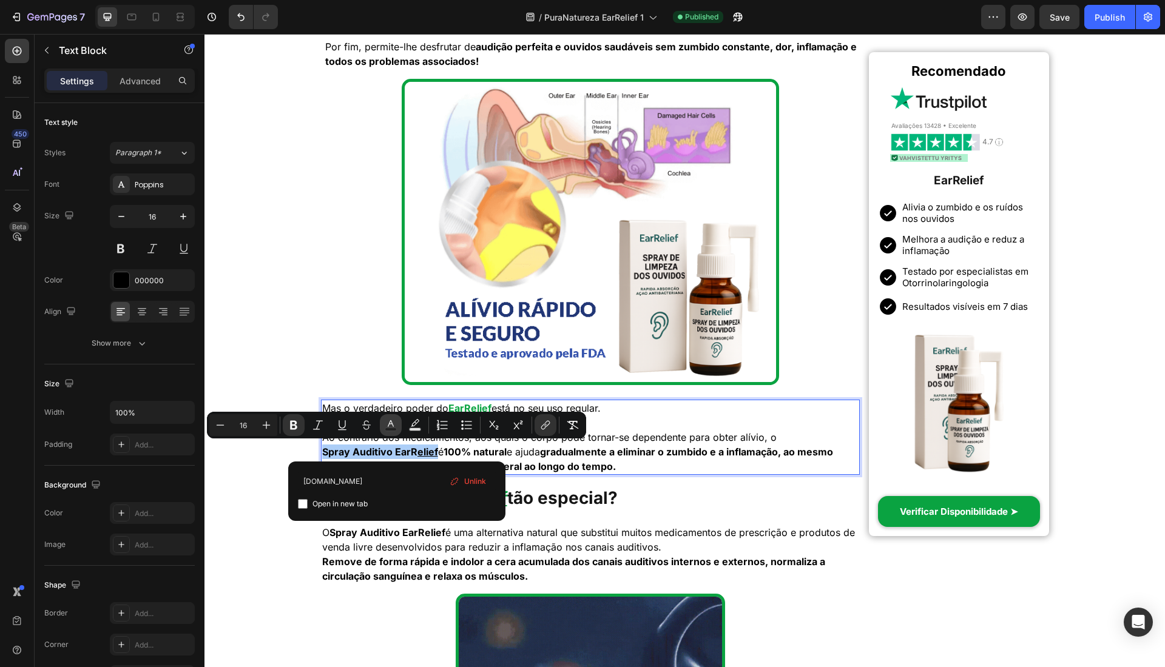
click at [390, 422] on icon "Editor contextual toolbar" at bounding box center [391, 425] width 12 height 12
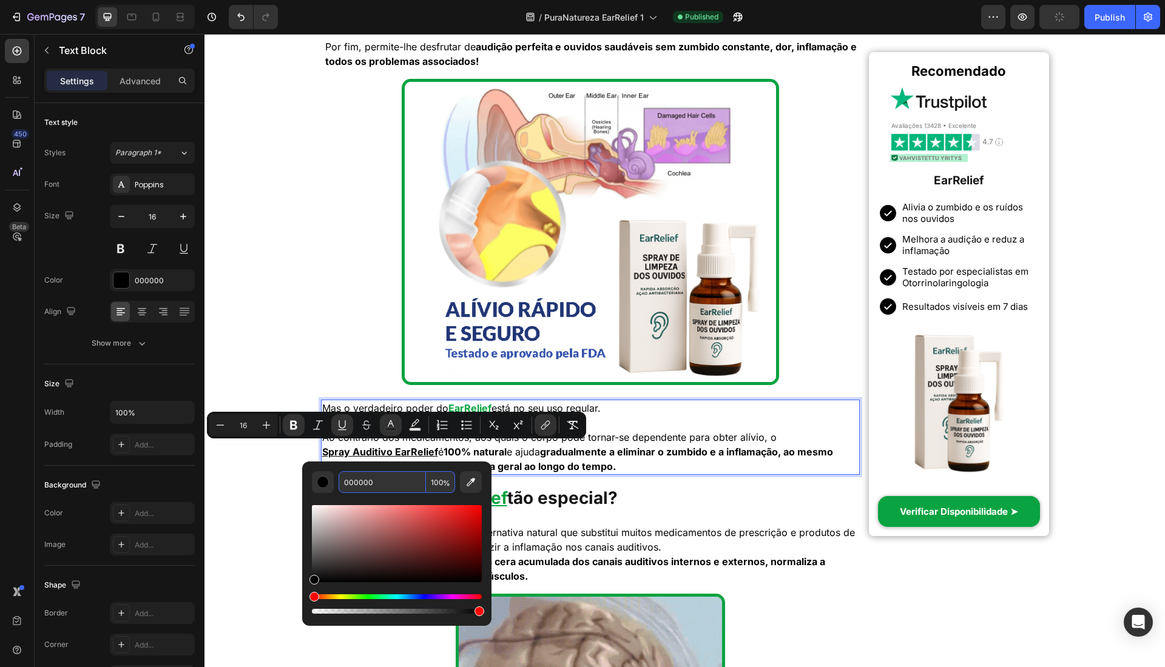
click at [381, 481] on input "000000" at bounding box center [382, 482] width 87 height 22
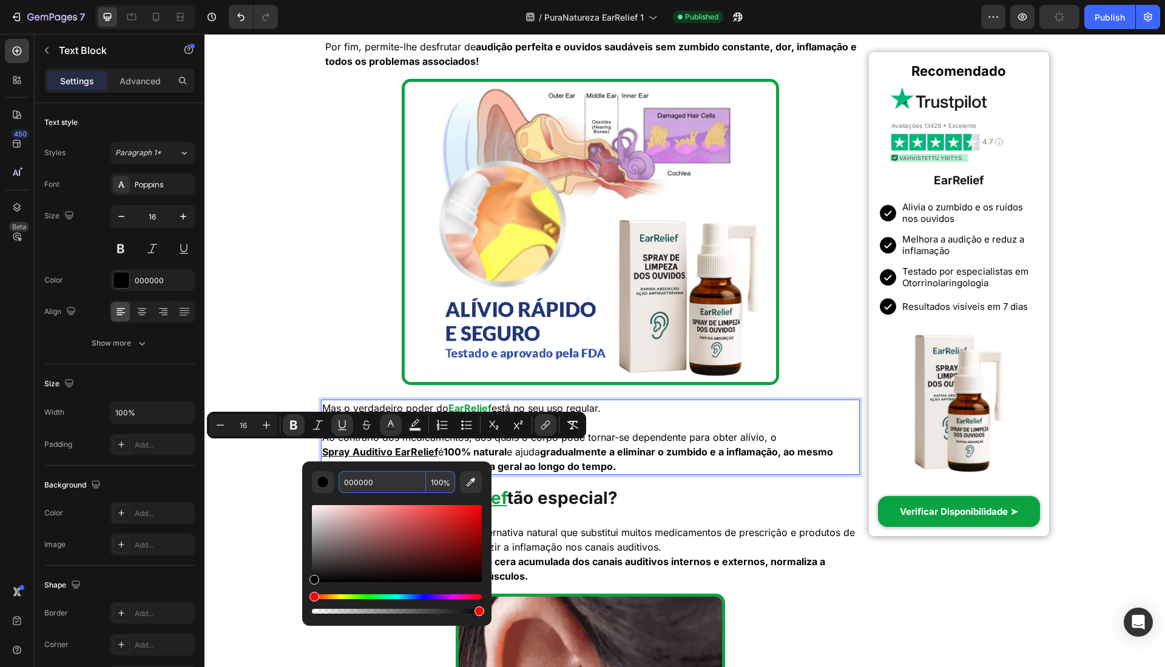
paste input "#4A90E2"
type input "4A90E2"
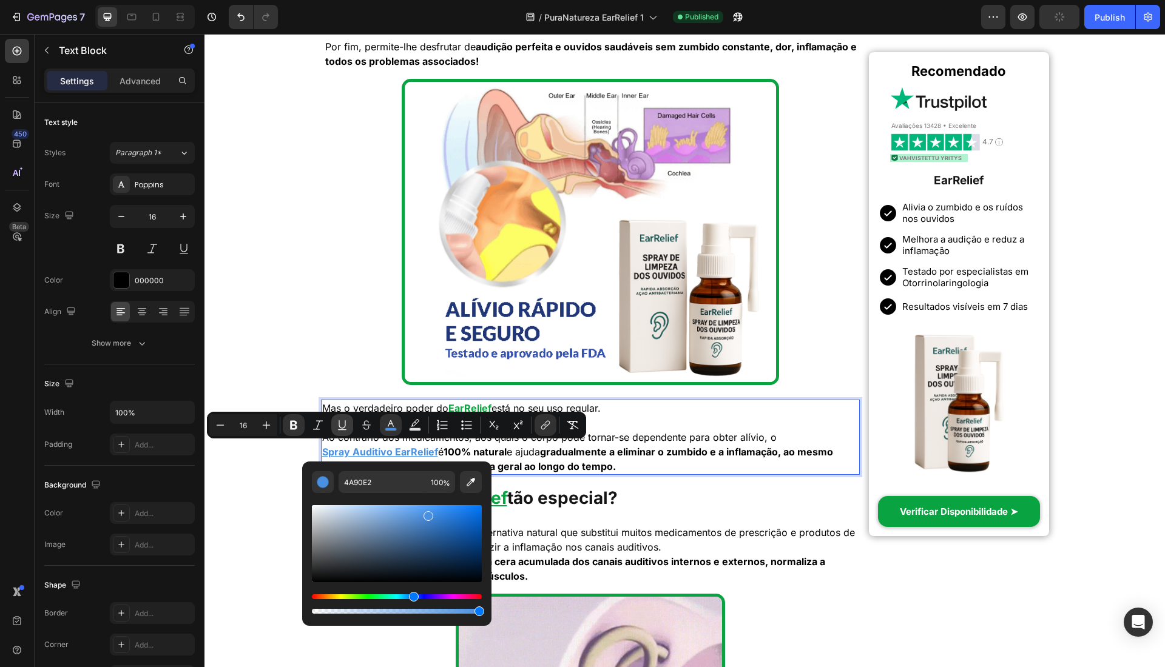
click at [345, 423] on icon "Editor contextual toolbar" at bounding box center [342, 424] width 7 height 8
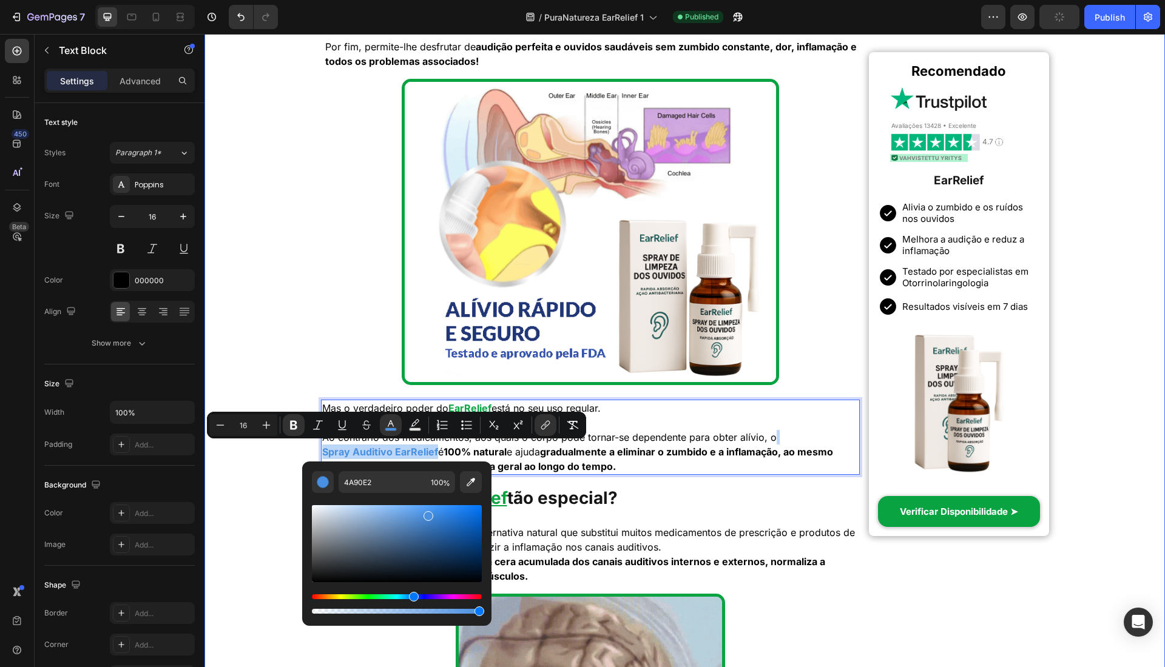
click at [288, 378] on div "Início > Saúde > Tratamento Natural para Zumbido Heading Incrível! Uma Solução …" at bounding box center [684, 496] width 960 height 4615
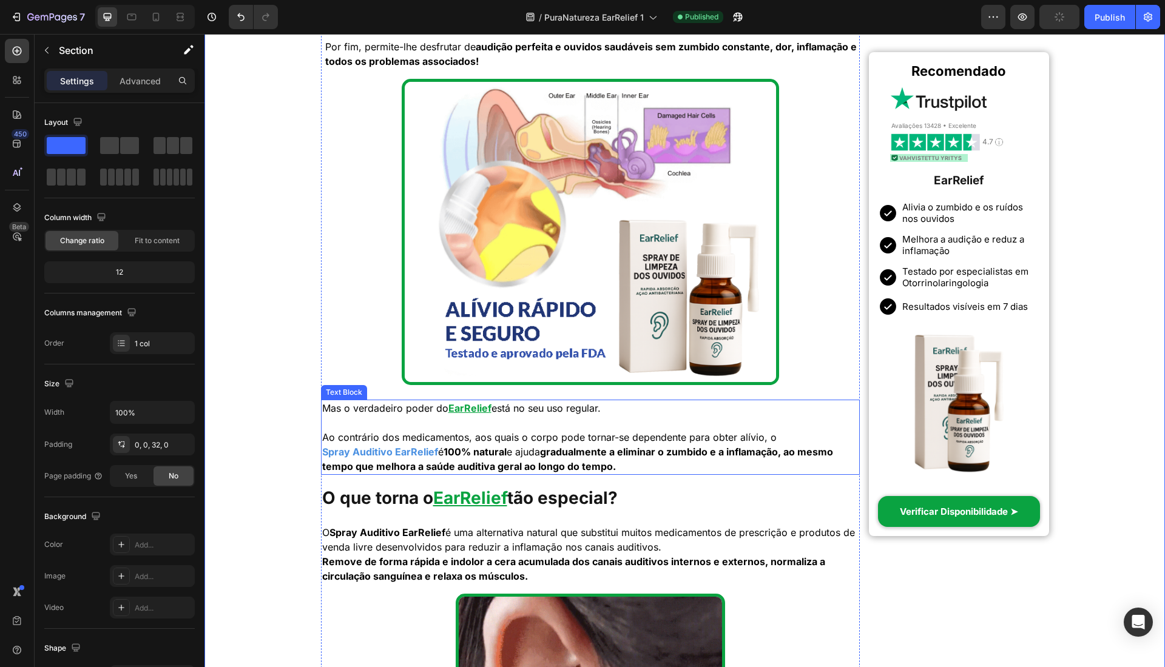
click at [437, 451] on p "Ao contrário dos medicamentos, aos quais o corpo pode tornar-se dependente para…" at bounding box center [590, 452] width 537 height 44
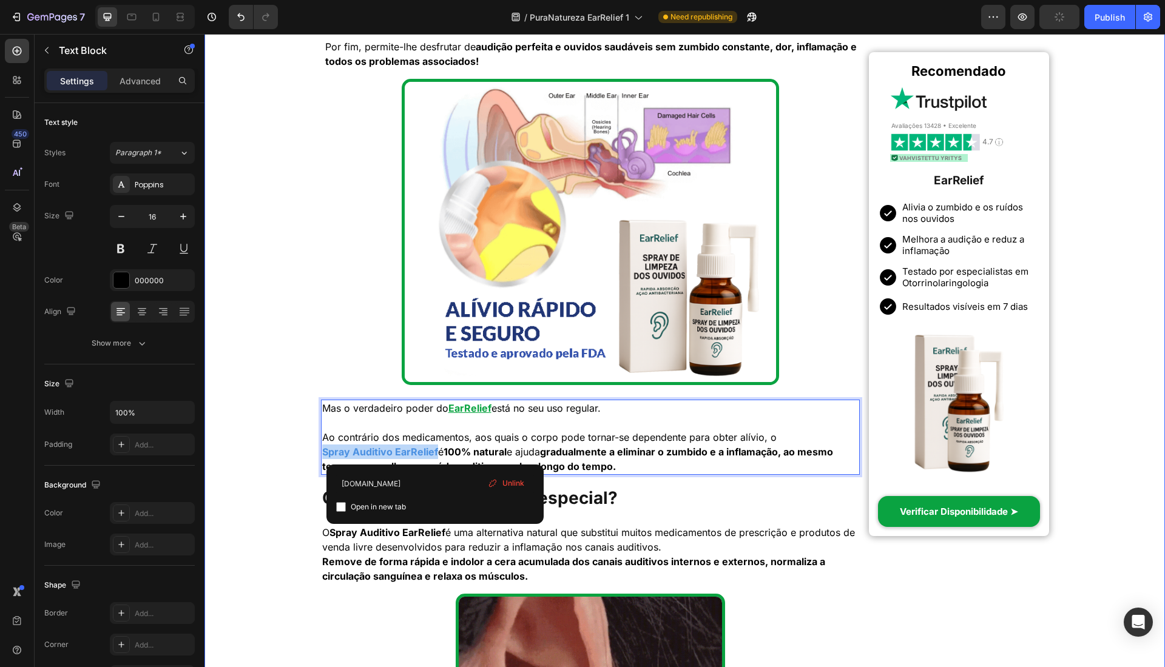
drag, startPoint x: 434, startPoint y: 451, endPoint x: 385, endPoint y: 458, distance: 50.2
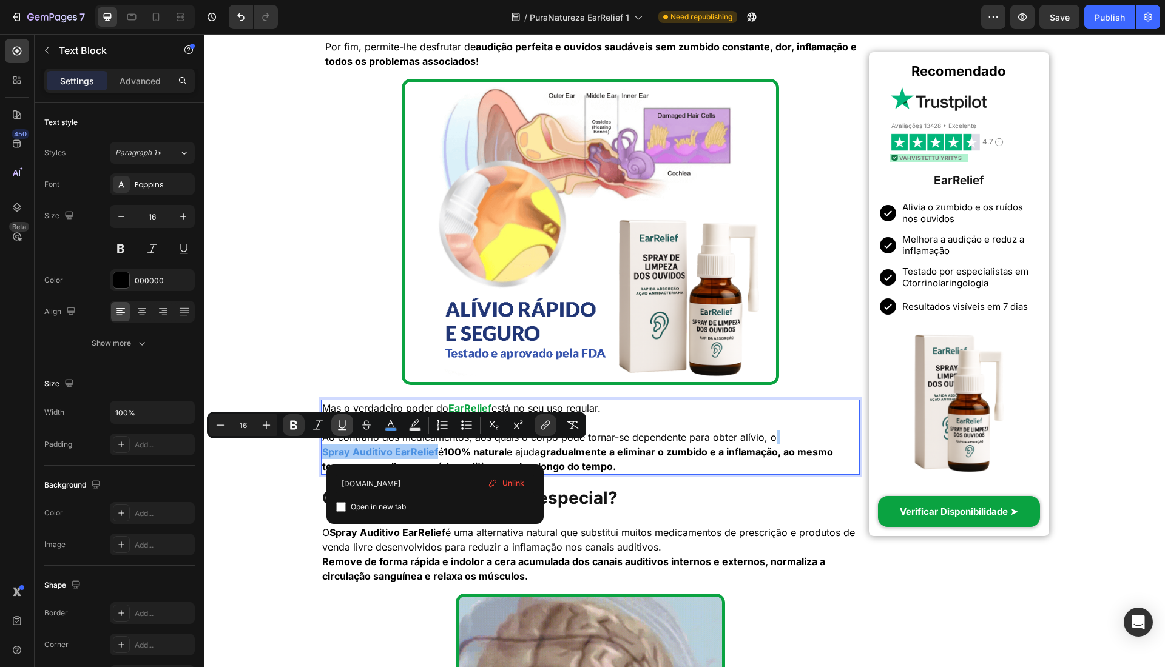
click at [337, 423] on icon "Editor contextual toolbar" at bounding box center [342, 425] width 12 height 12
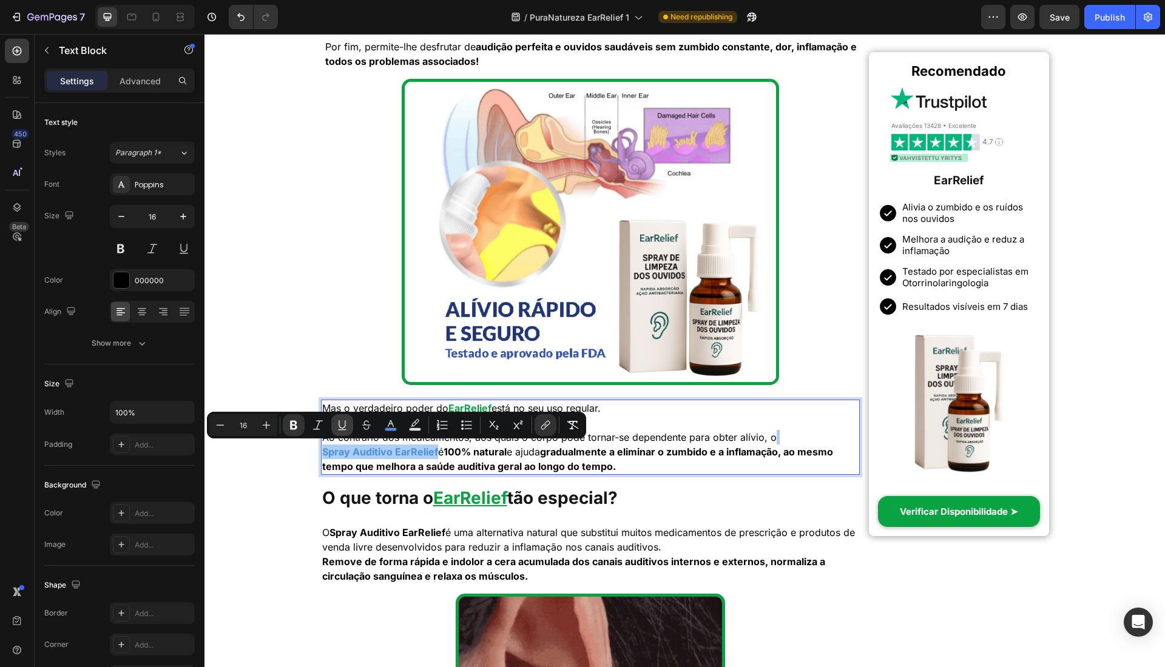
click at [341, 428] on icon "Editor contextual toolbar" at bounding box center [342, 424] width 7 height 8
click at [426, 456] on u "Spray Auditivo EarRelief" at bounding box center [380, 452] width 116 height 12
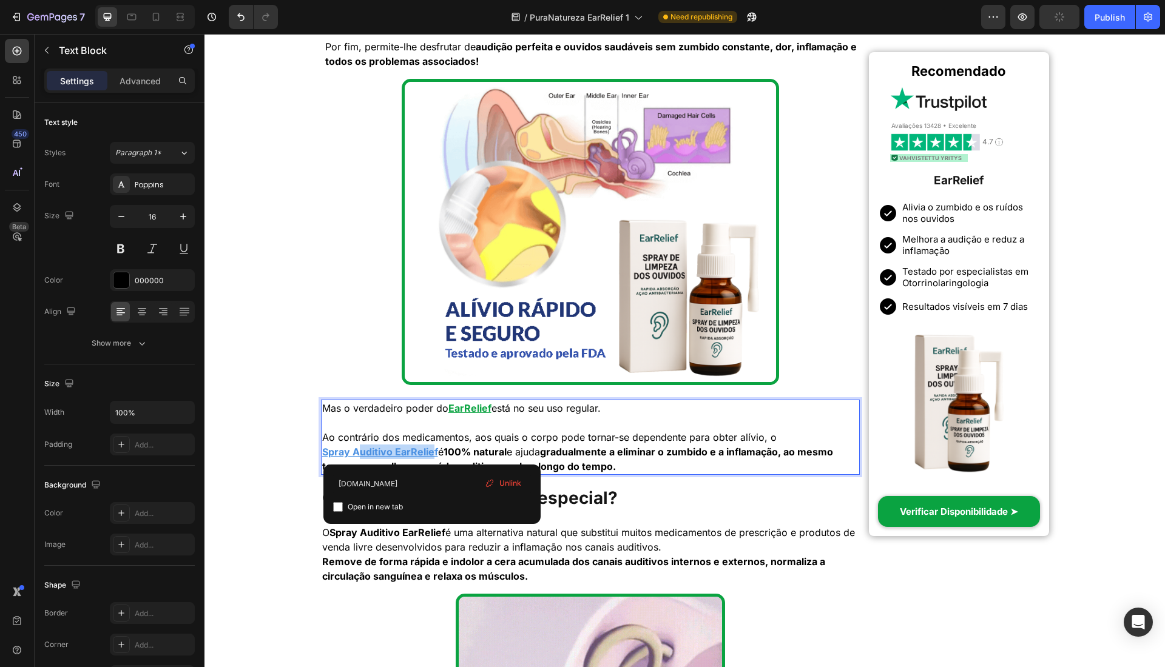
click at [360, 454] on u "Spray Auditivo EarRelief" at bounding box center [380, 452] width 116 height 12
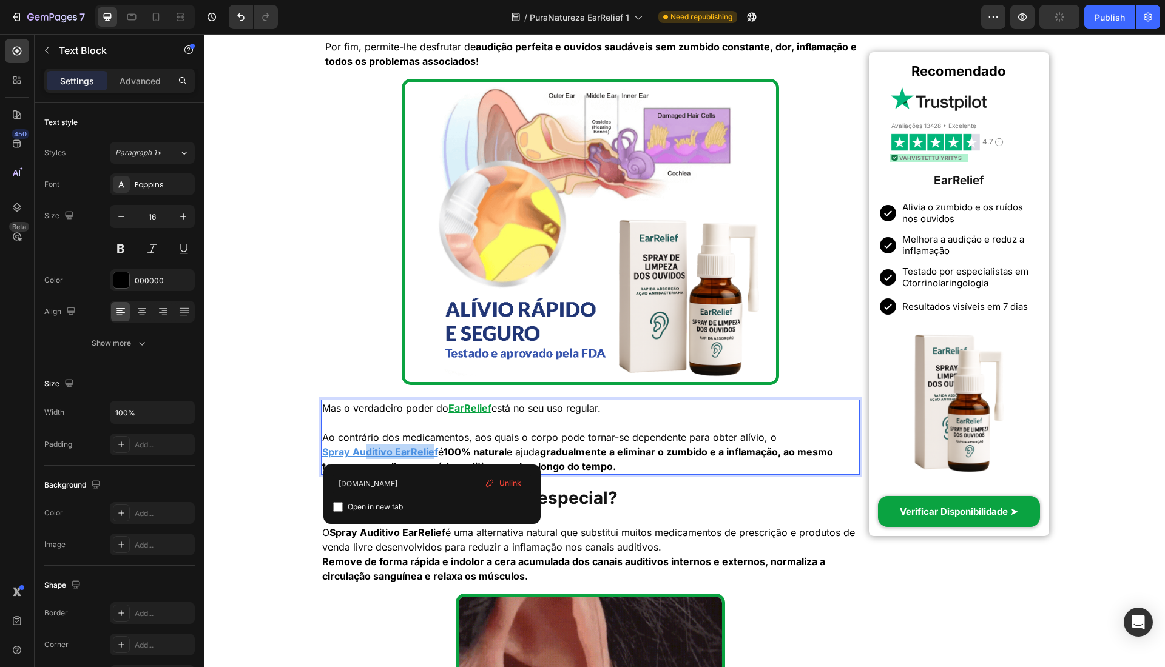
click at [429, 457] on u "Spray Auditivo EarRelief" at bounding box center [380, 452] width 116 height 12
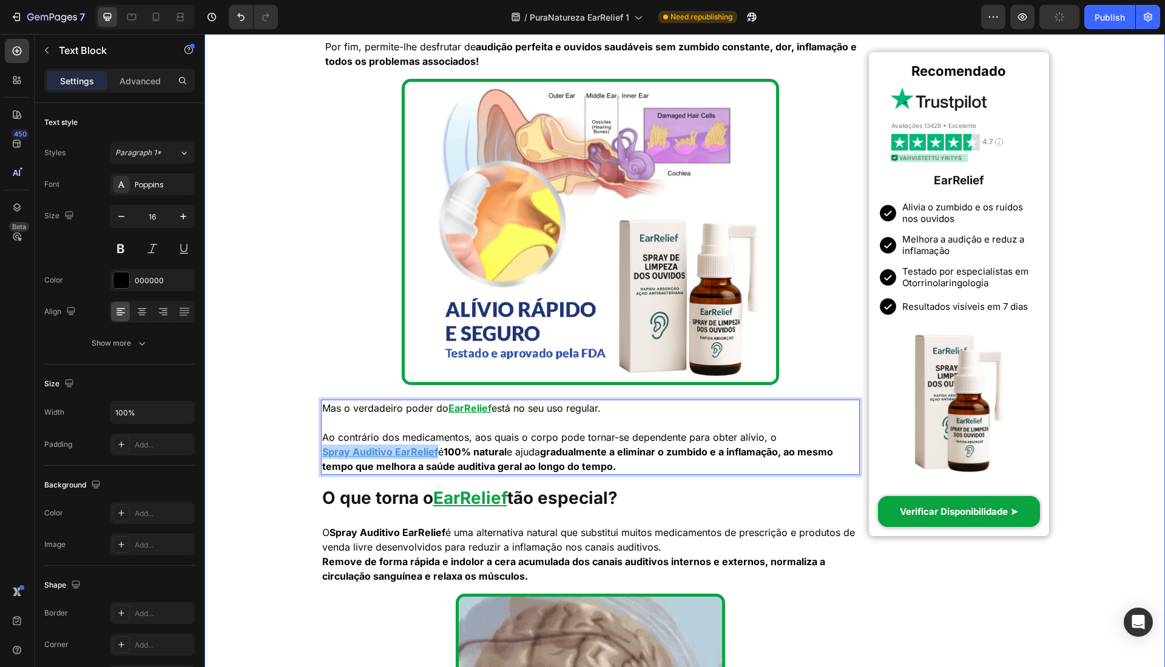
drag, startPoint x: 432, startPoint y: 451, endPoint x: 312, endPoint y: 453, distance: 120.2
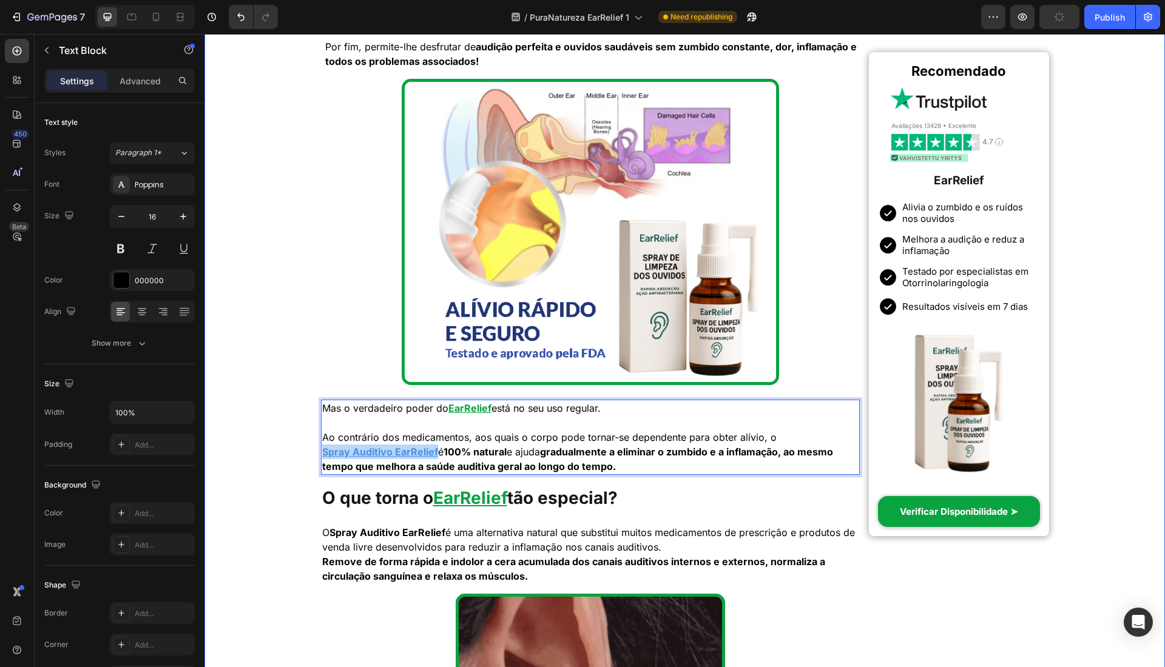
click at [312, 454] on div "Início > Saúde > Tratamento Natural para Zumbido Heading Incrível! Uma Solução …" at bounding box center [684, 496] width 960 height 4615
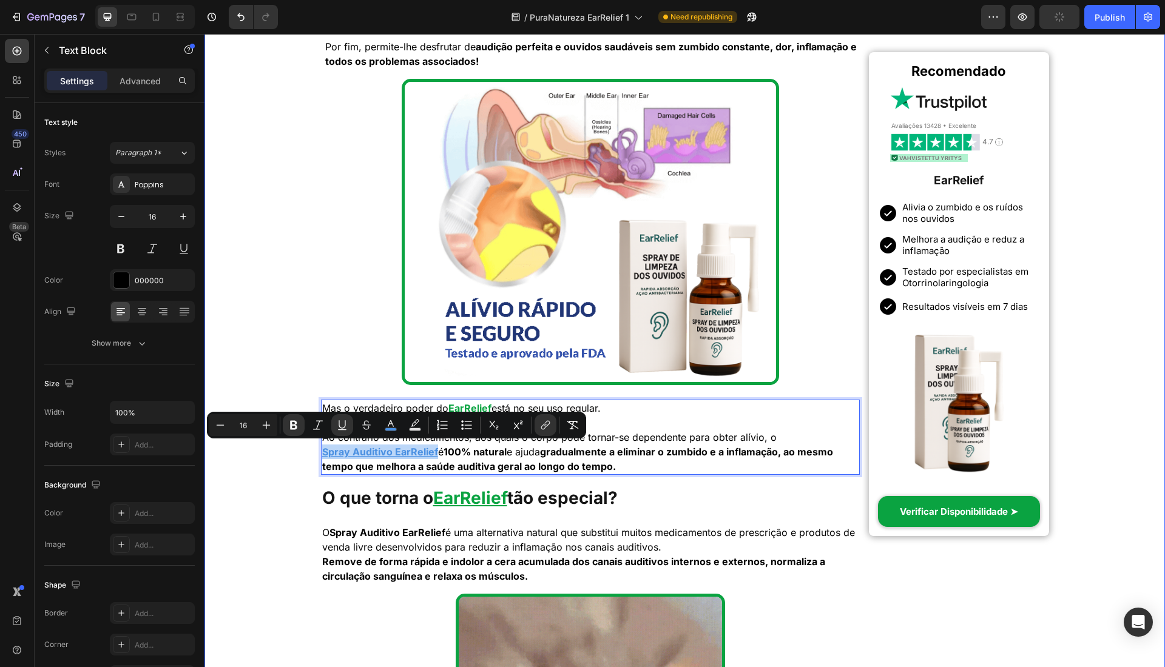
copy u "Spray Auditivo EarRelief"
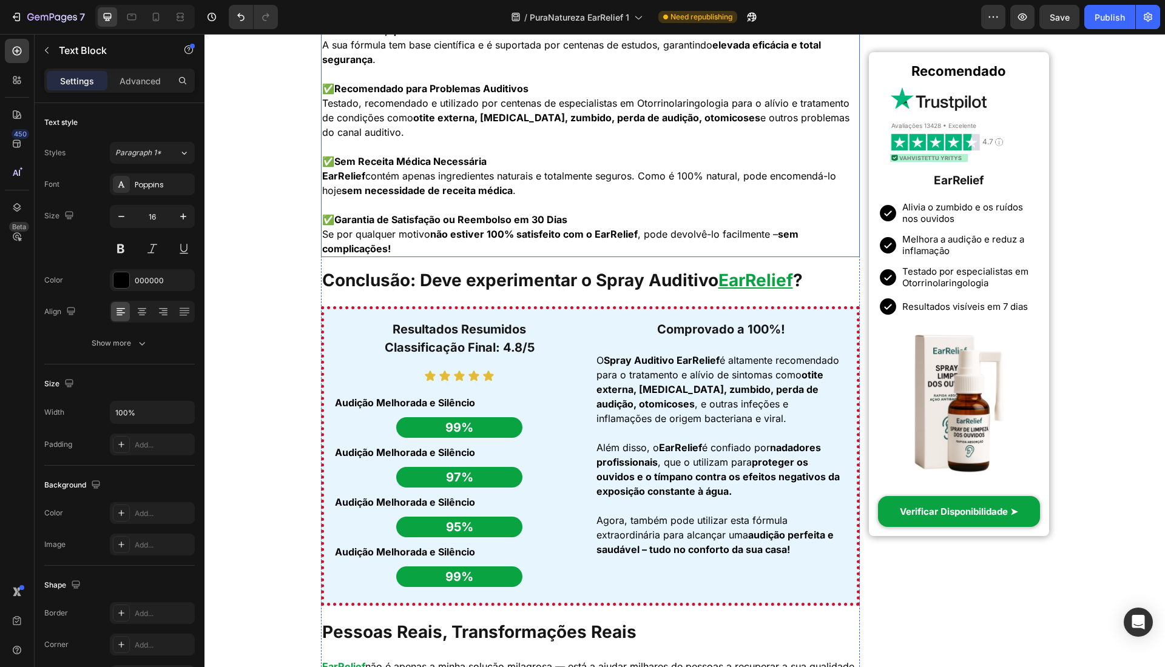
scroll to position [2669, 0]
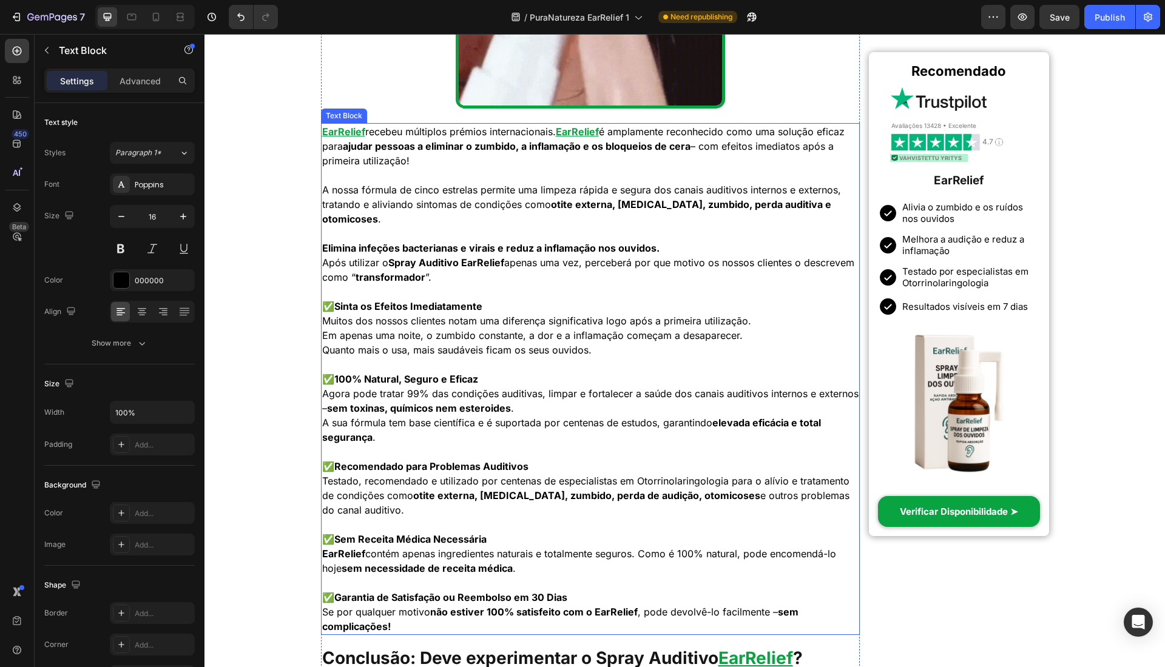
click at [396, 263] on strong "Spray Auditivo EarRelief" at bounding box center [446, 263] width 116 height 12
drag, startPoint x: 386, startPoint y: 261, endPoint x: 520, endPoint y: 262, distance: 134.1
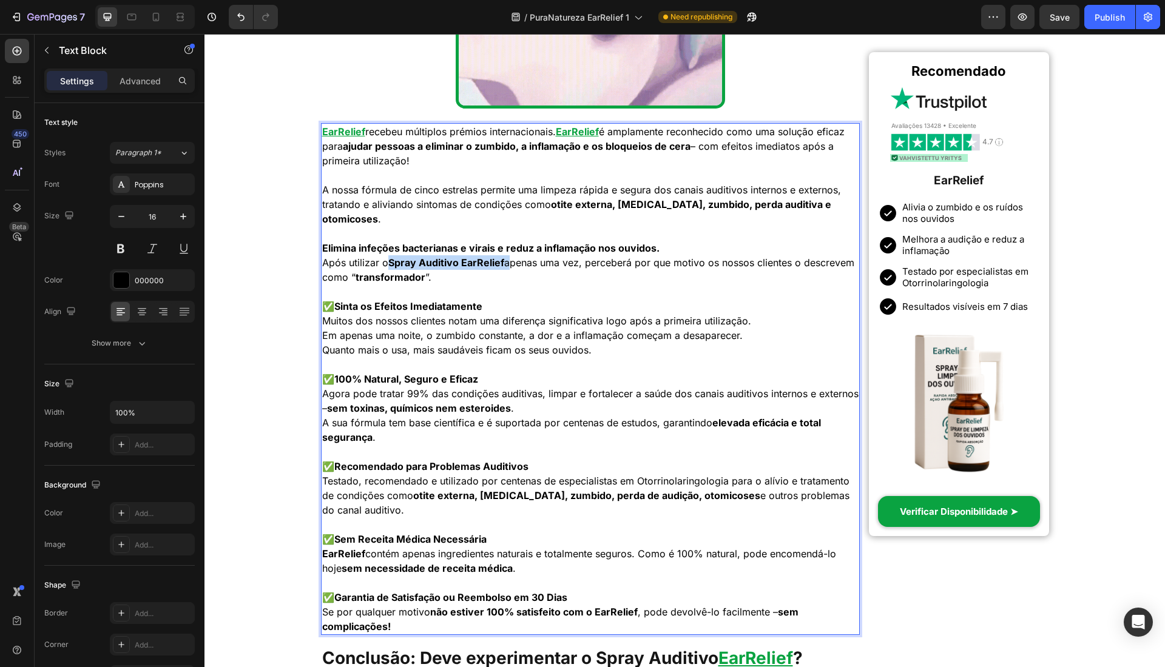
click at [506, 258] on p "Após utilizar o Spray Auditivo EarRelief apenas uma vez, perceberá por que moti…" at bounding box center [590, 269] width 537 height 29
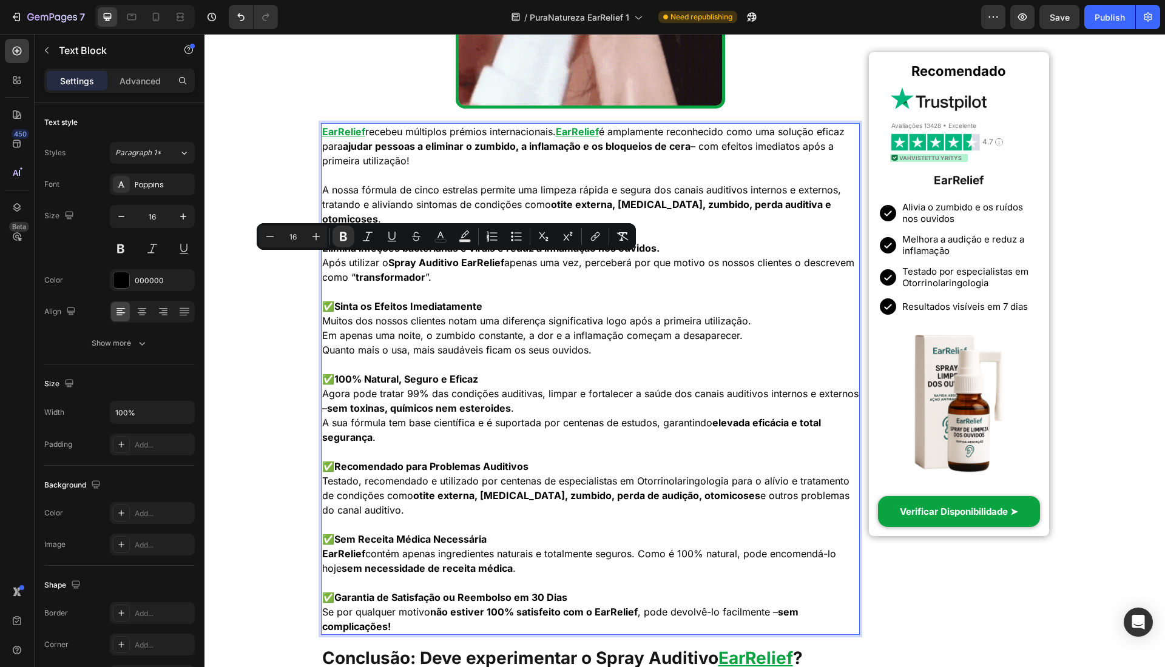
click at [505, 262] on p "Após utilizar o Spray Auditivo EarRelief apenas uma vez, perceberá por que moti…" at bounding box center [590, 269] width 537 height 29
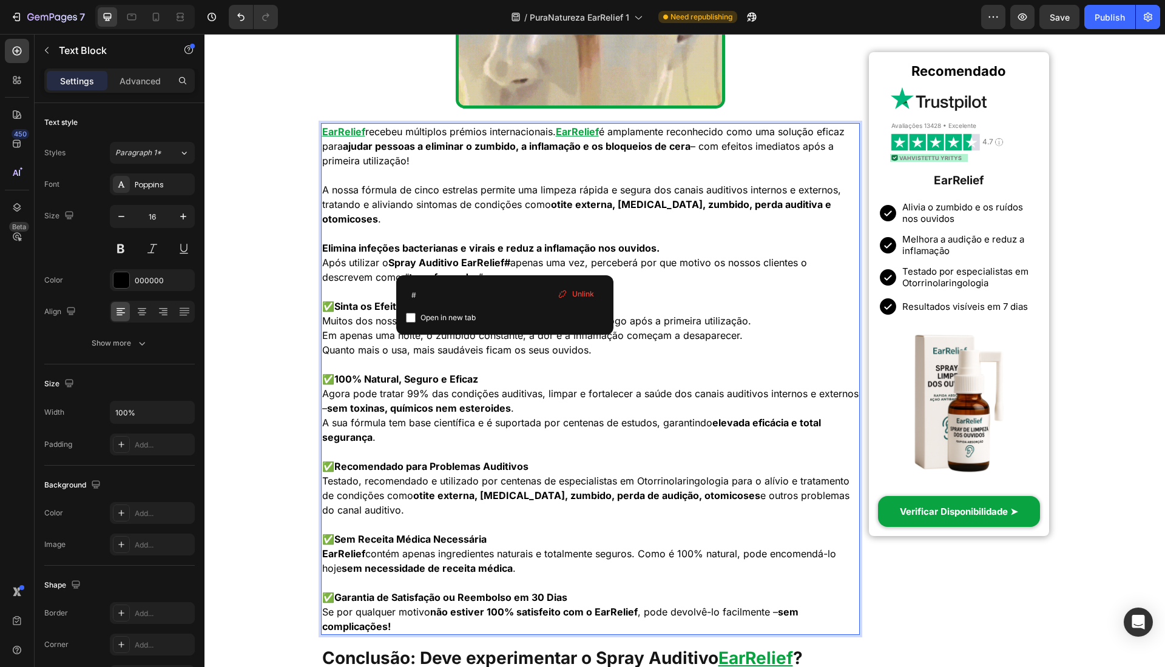
drag, startPoint x: 506, startPoint y: 262, endPoint x: 488, endPoint y: 265, distance: 18.5
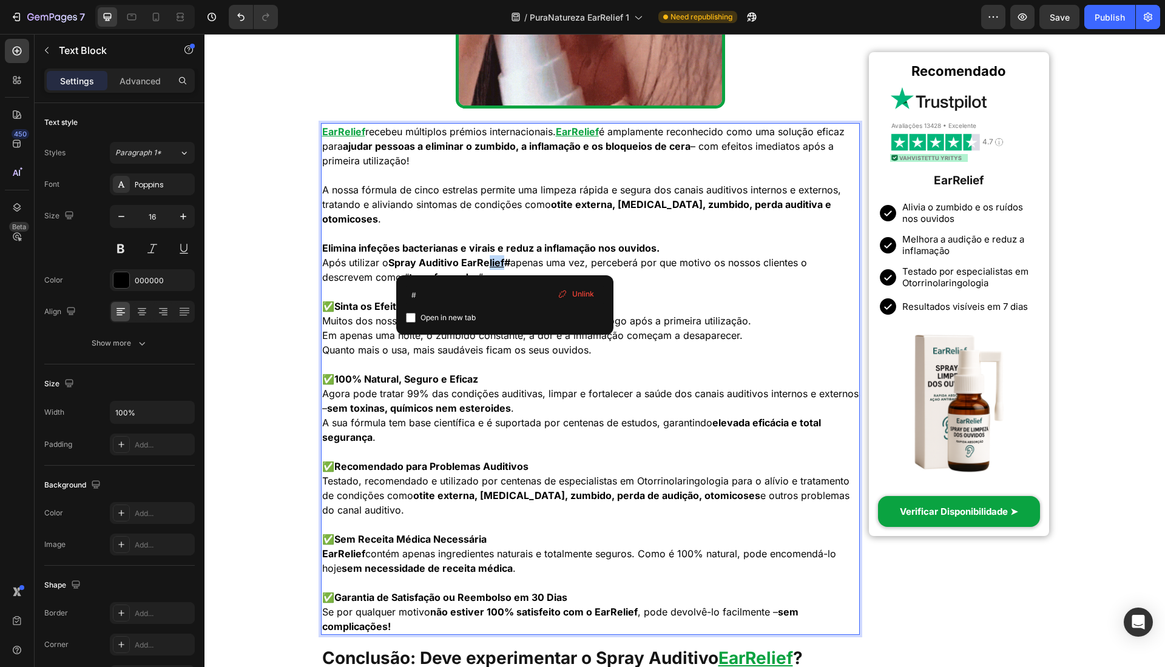
drag, startPoint x: 490, startPoint y: 266, endPoint x: 513, endPoint y: 275, distance: 25.0
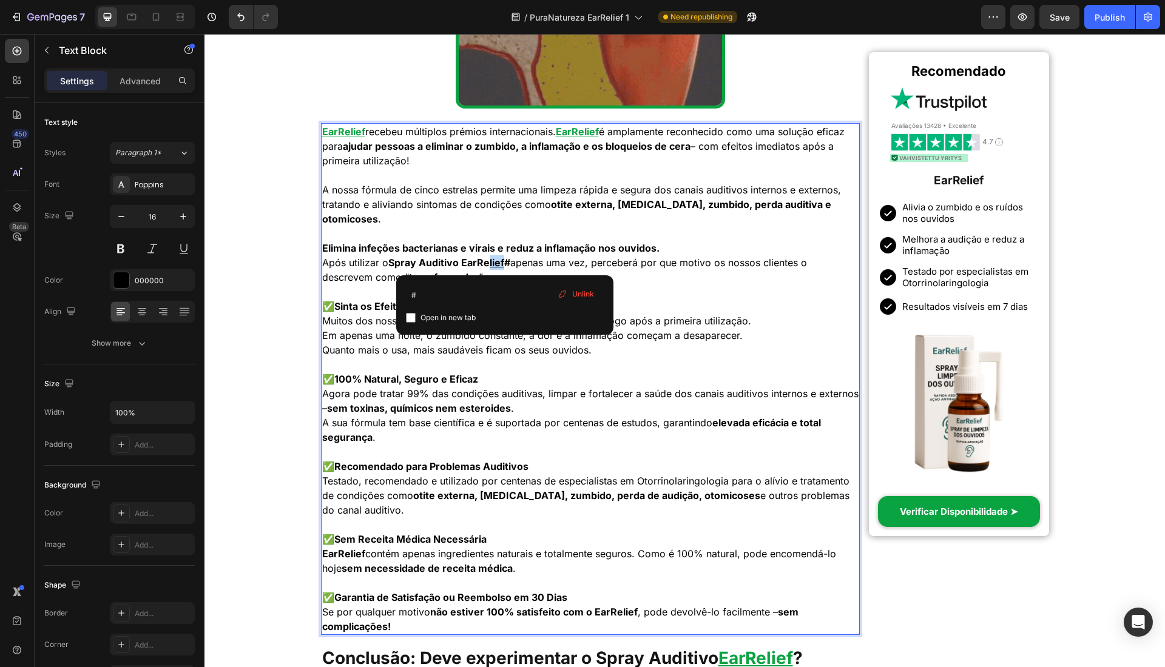
click at [490, 266] on strong "Spray Auditivo EarRe lief #" at bounding box center [449, 263] width 122 height 12
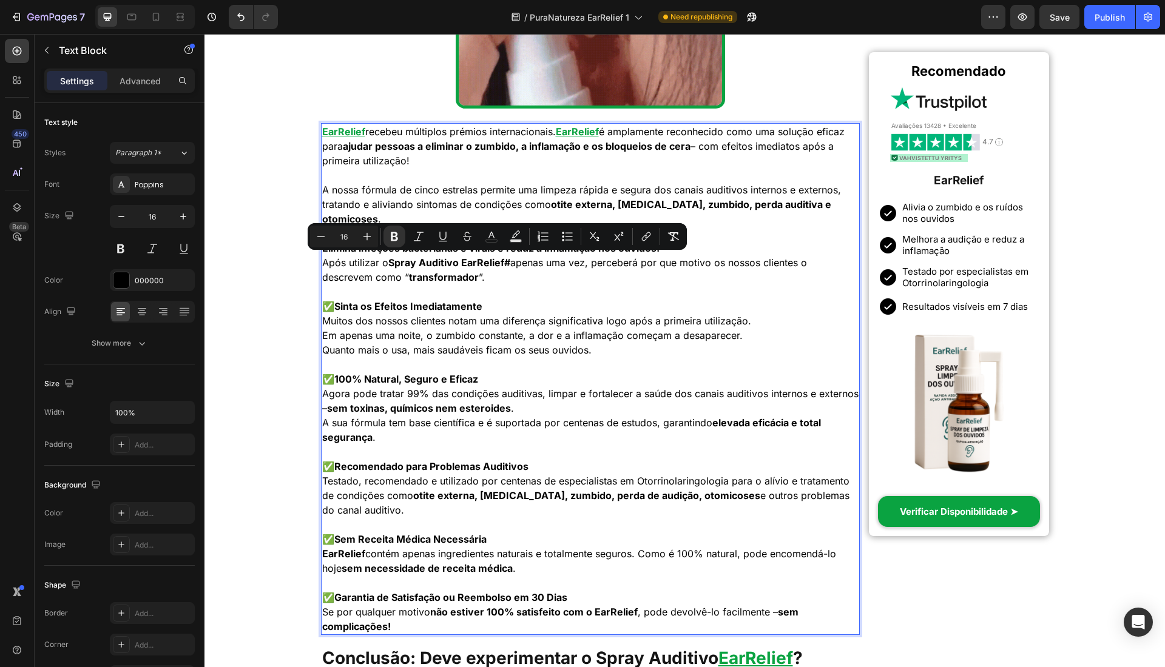
click at [514, 261] on p "Após utilizar o Spray Auditivo EarRelief# apenas uma vez, perceberá por que mot…" at bounding box center [590, 269] width 537 height 29
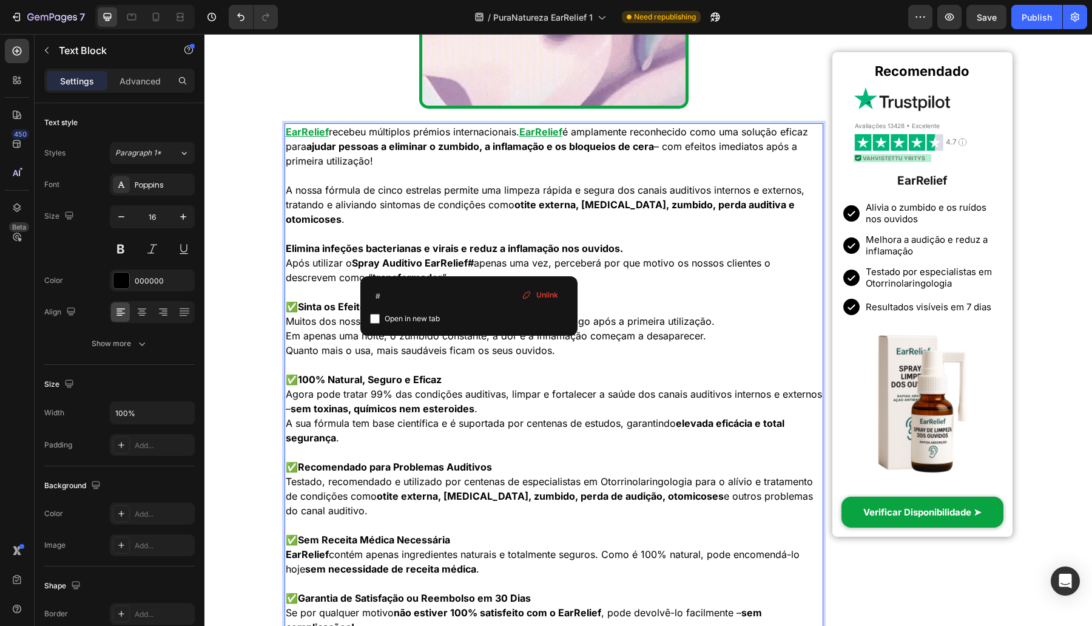
drag, startPoint x: 468, startPoint y: 260, endPoint x: 395, endPoint y: 265, distance: 73.0
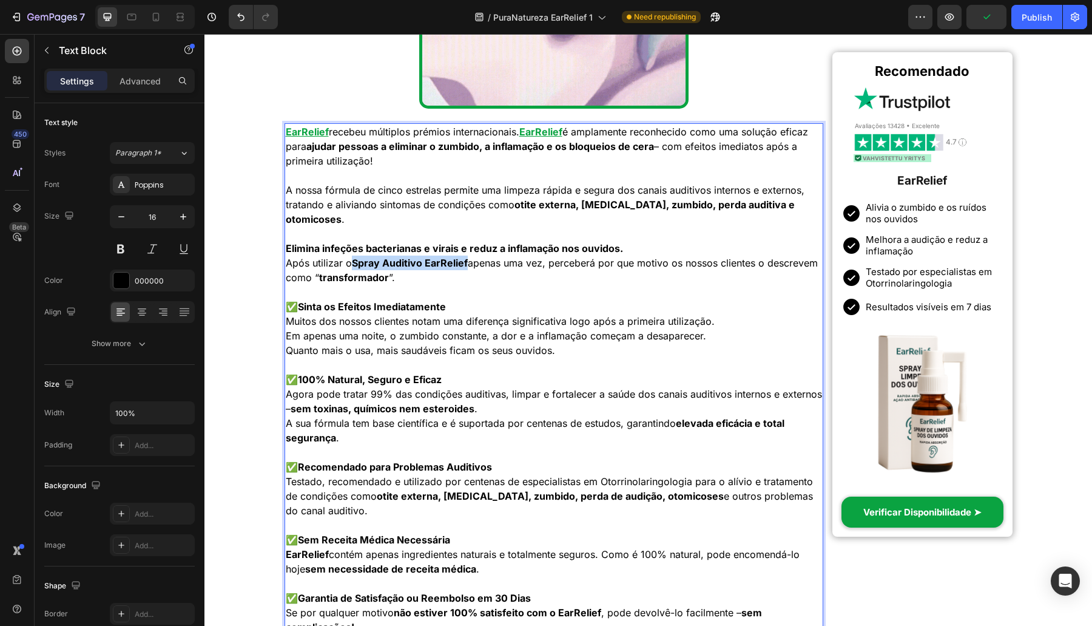
drag, startPoint x: 469, startPoint y: 261, endPoint x: 349, endPoint y: 264, distance: 119.5
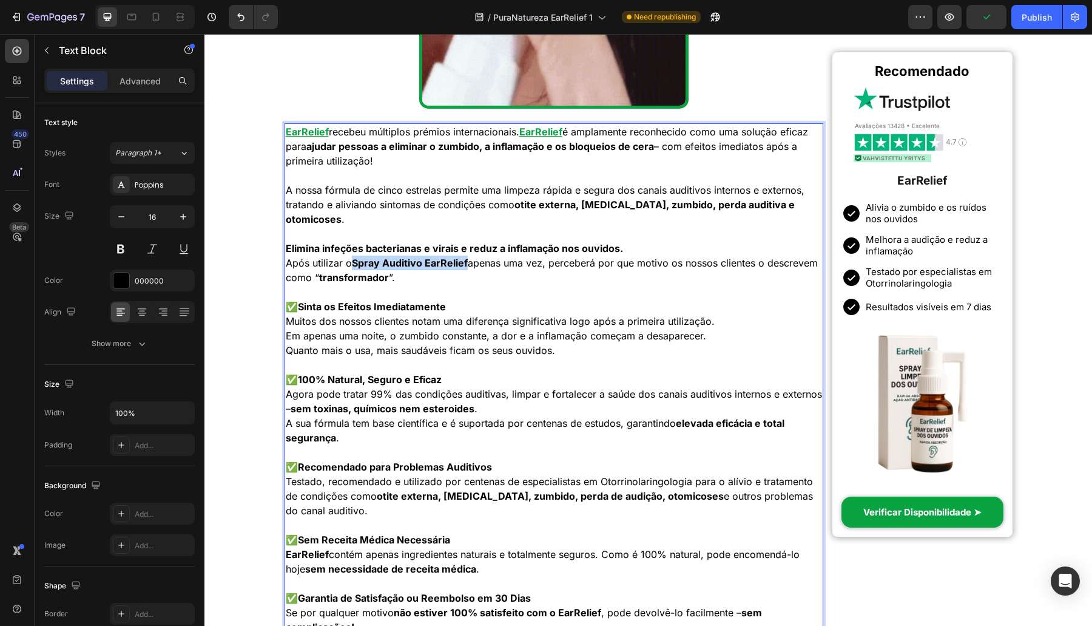
click at [349, 264] on p "Após utilizar o Spray Auditivo EarRelief apenas uma vez, perceberá por que moti…" at bounding box center [554, 269] width 537 height 29
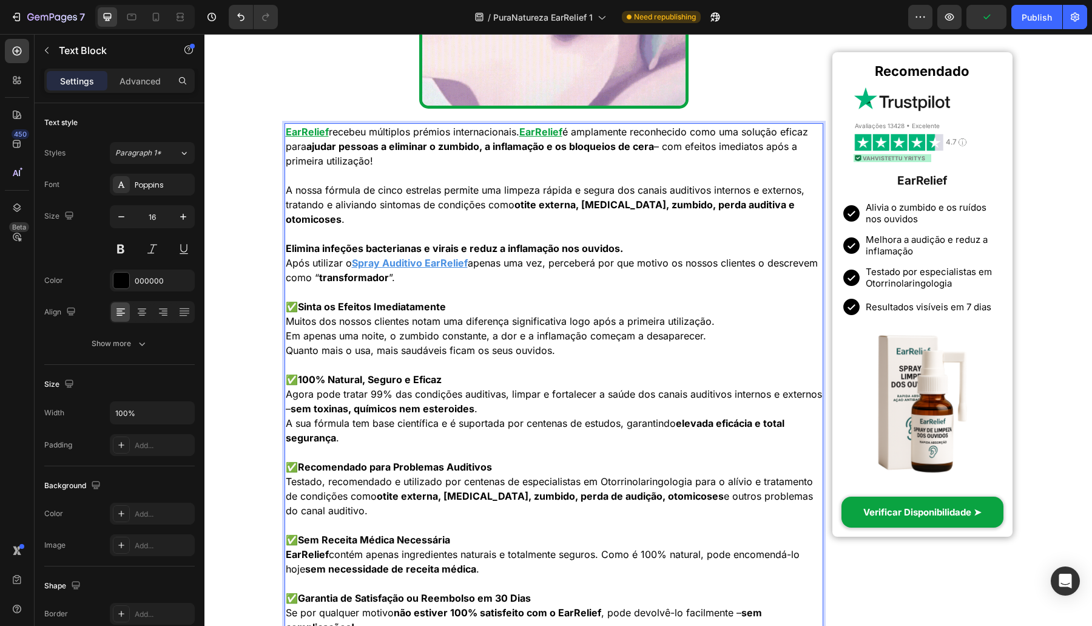
click at [589, 316] on p "✅ Sinta os Efeitos Imediatamente Muitos dos nossos clientes notam uma diferença…" at bounding box center [554, 328] width 537 height 58
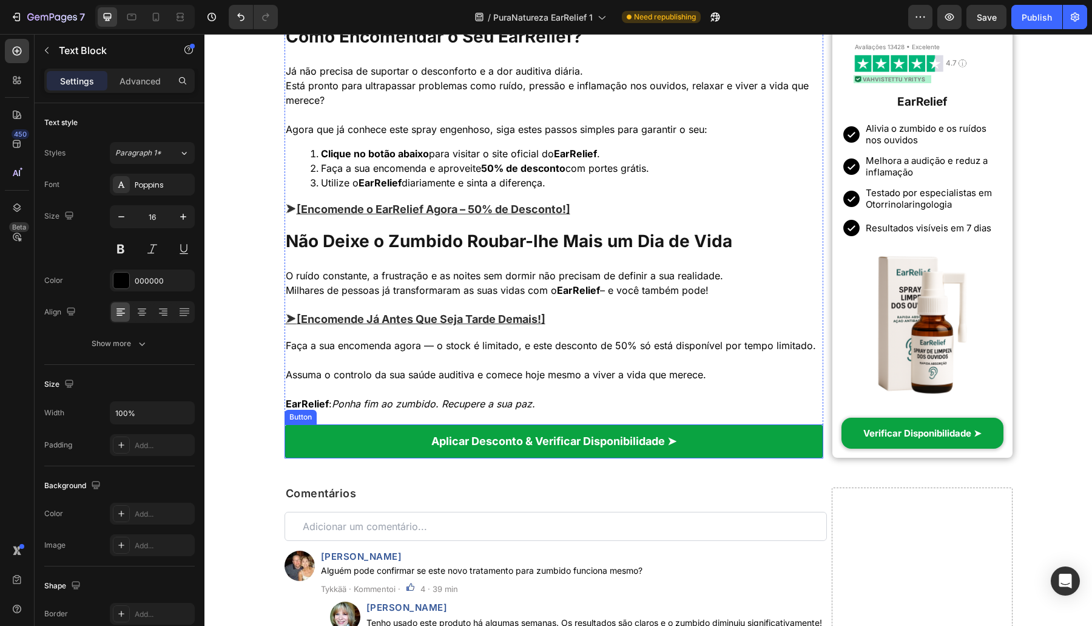
scroll to position [4085, 0]
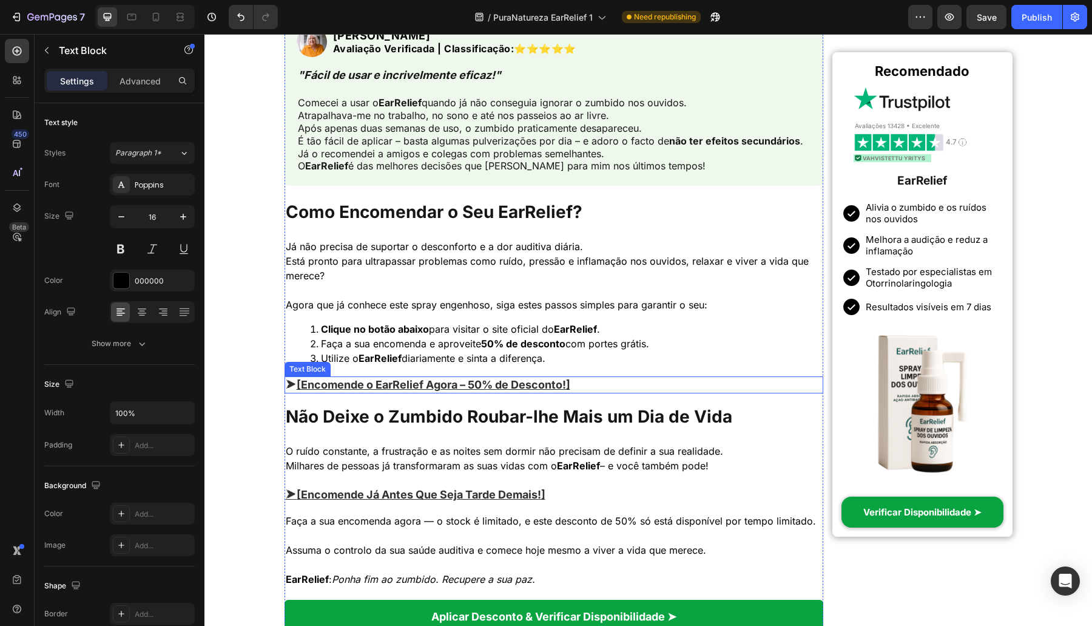
click at [492, 380] on u "[Encomende o EarRelief Agora – 50% de Desconto!]" at bounding box center [434, 384] width 274 height 13
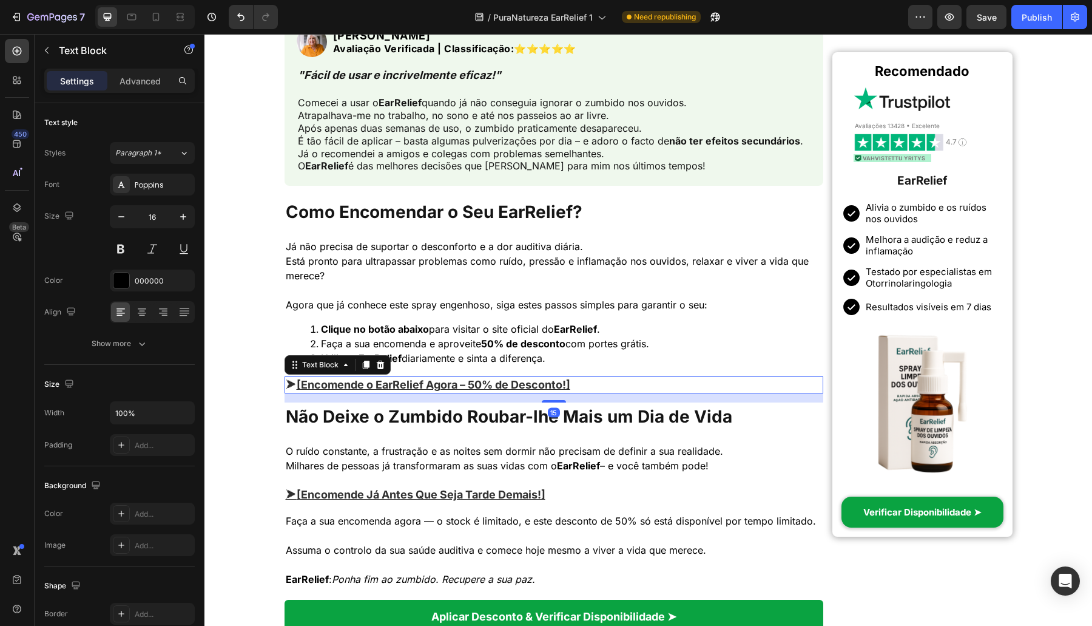
click at [492, 380] on u "[Encomende o EarRelief Agora – 50% de Desconto!]" at bounding box center [434, 384] width 274 height 13
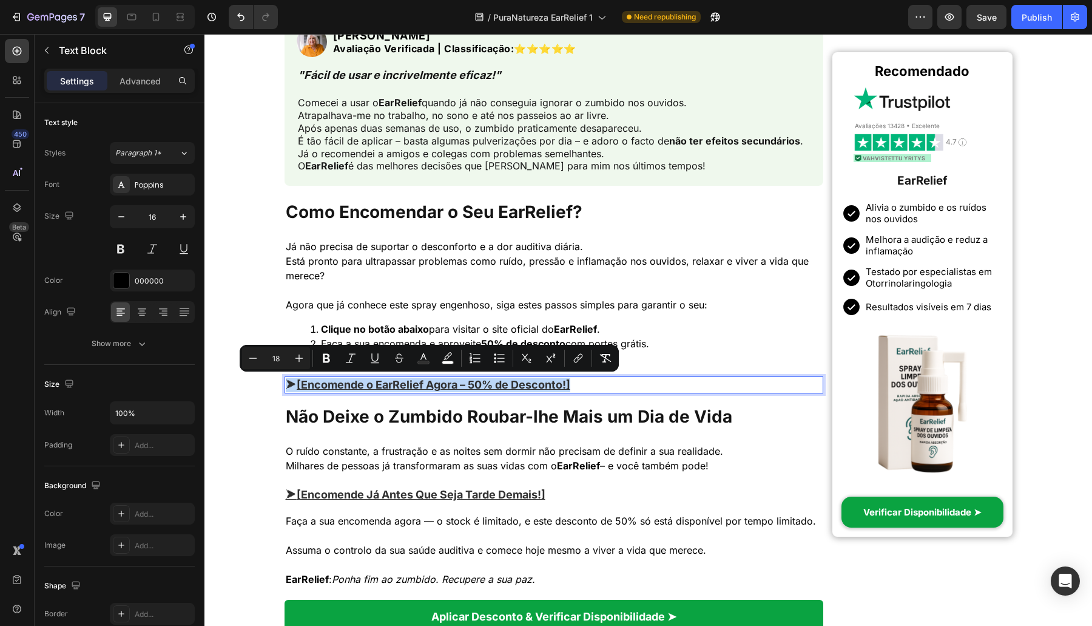
drag, startPoint x: 569, startPoint y: 382, endPoint x: 585, endPoint y: 382, distance: 16.4
click at [570, 382] on u "[Encomende o EarRelief Agora – 50% de Desconto!]" at bounding box center [434, 384] width 274 height 13
click at [585, 382] on p "⮞ [Encomende o EarRelief Agora – 50% de Desconto!]" at bounding box center [554, 384] width 537 height 15
drag, startPoint x: 585, startPoint y: 382, endPoint x: 410, endPoint y: 372, distance: 175.6
click at [292, 381] on p "⮞ [Encomende o EarRelief Agora – 50% de Desconto!]" at bounding box center [554, 384] width 537 height 15
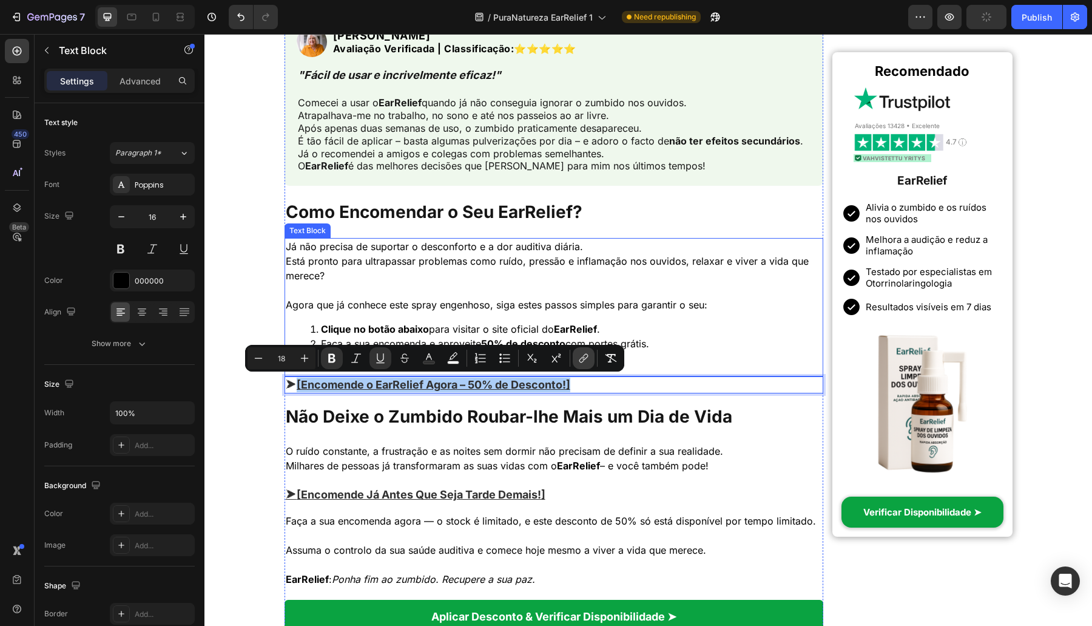
click at [589, 366] on button "link" at bounding box center [584, 358] width 22 height 22
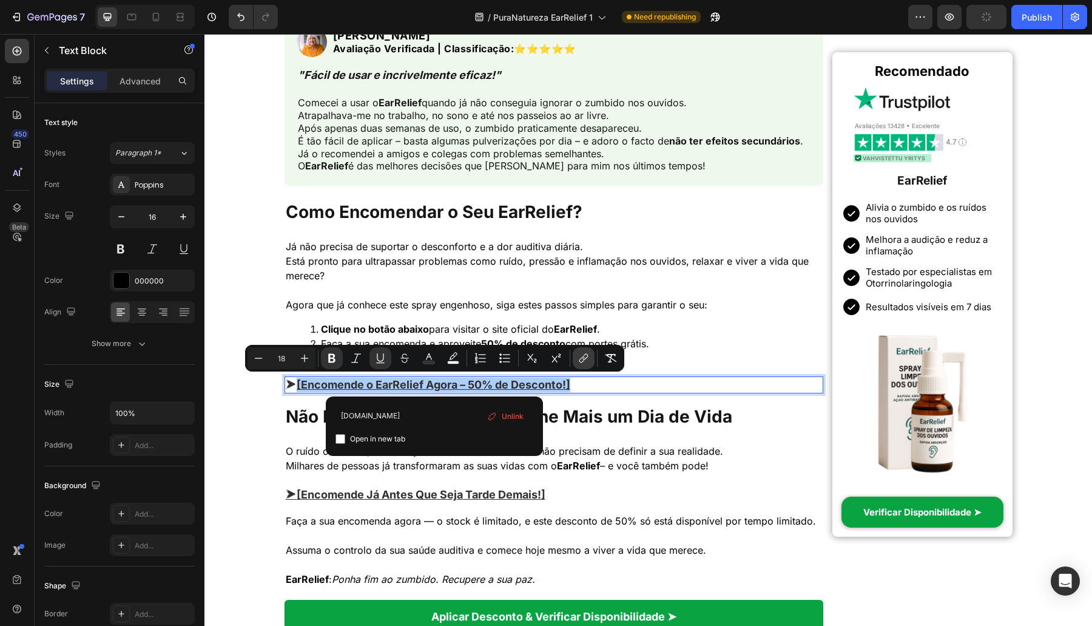
type input "example.com"
click at [383, 358] on icon "Editor contextual toolbar" at bounding box center [380, 357] width 7 height 8
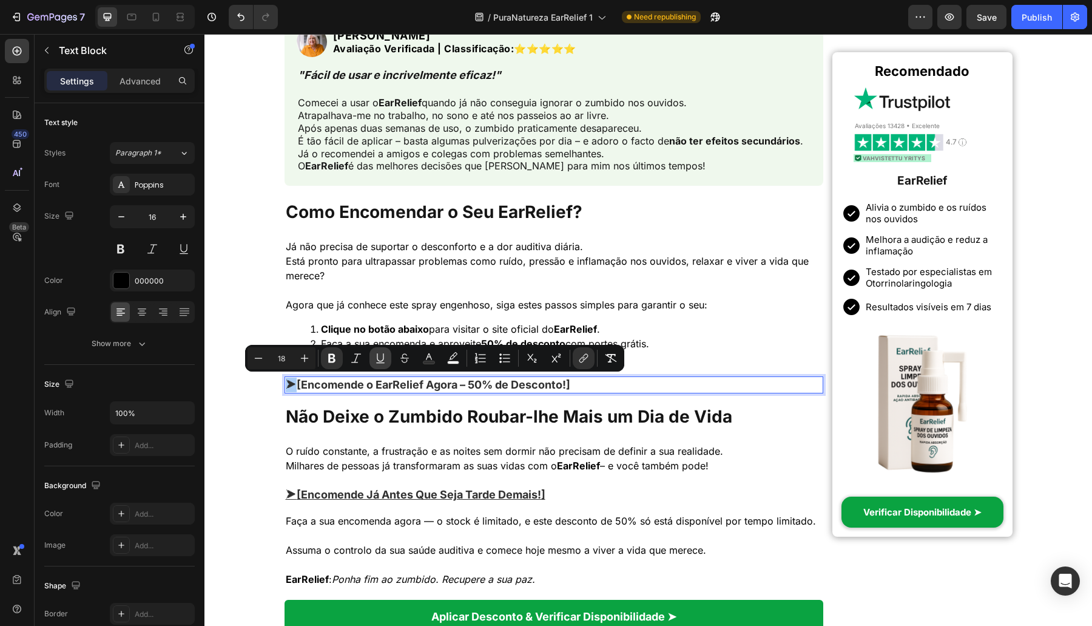
click at [379, 357] on icon "Editor contextual toolbar" at bounding box center [380, 358] width 12 height 12
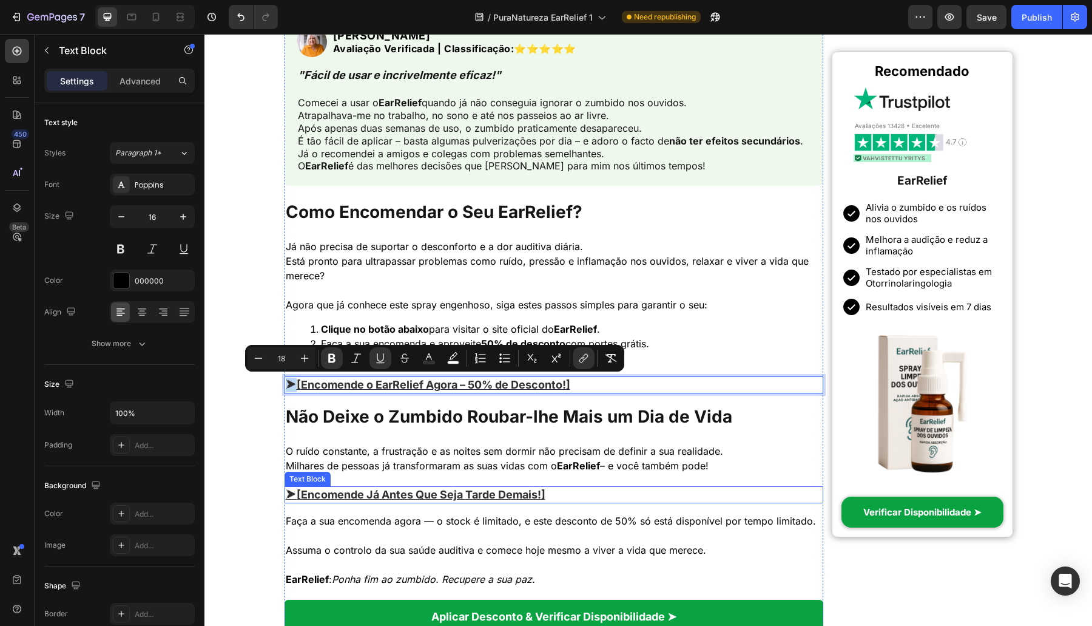
click at [561, 499] on p "⮞ [Encomende Já Antes Que Seja Tarde Demais!]" at bounding box center [554, 494] width 537 height 15
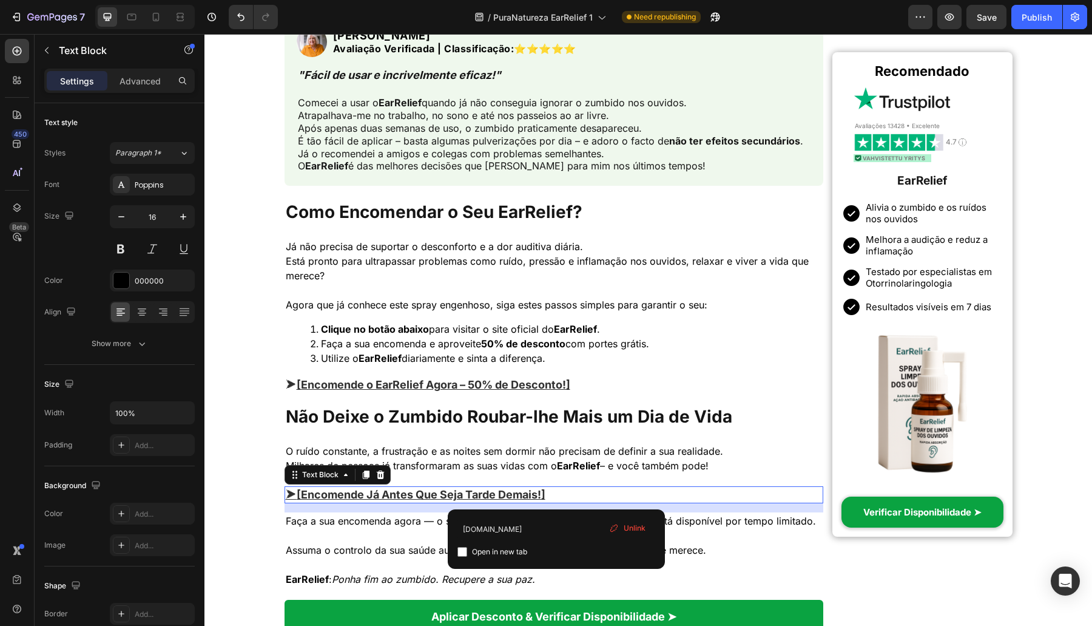
click at [561, 499] on p "⮞ [Encomende Já Antes Que Seja Tarde Demais!]" at bounding box center [554, 494] width 537 height 15
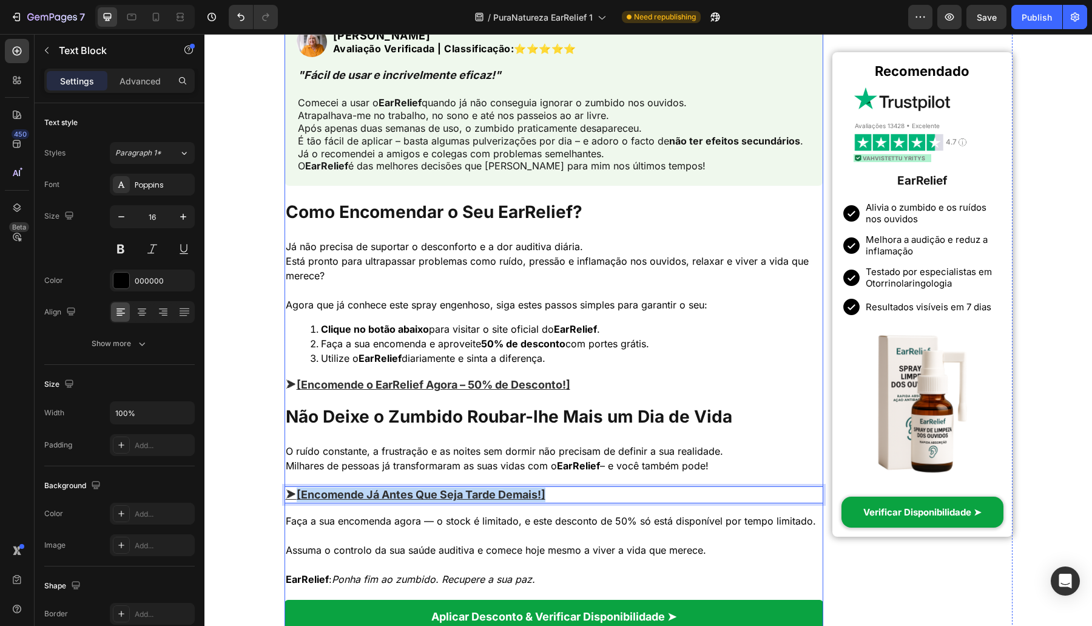
drag, startPoint x: 560, startPoint y: 499, endPoint x: 567, endPoint y: 484, distance: 16.8
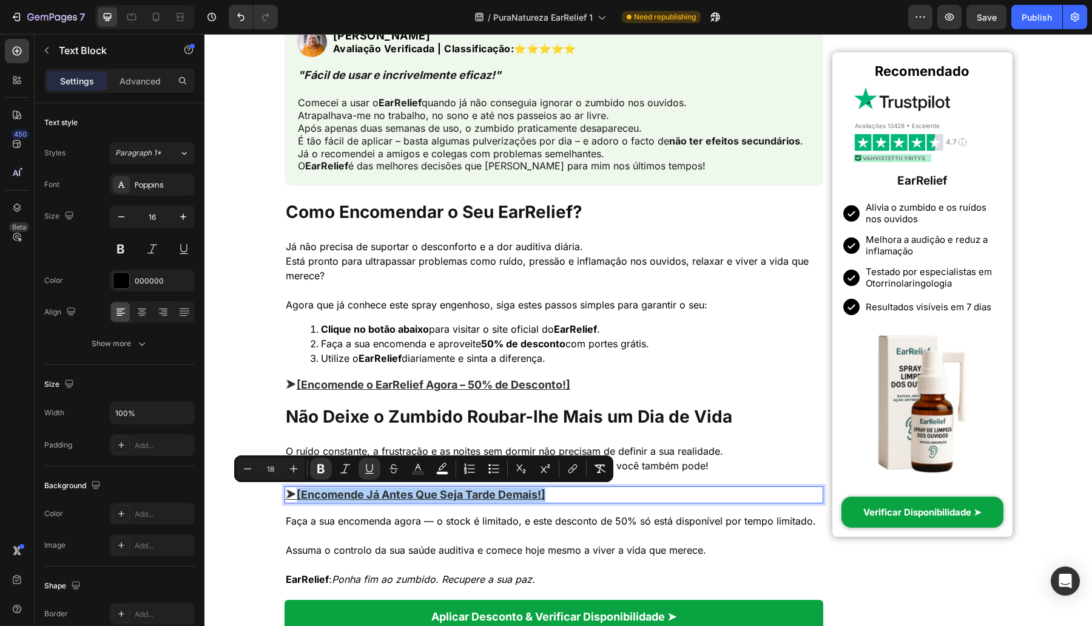
click at [561, 470] on div "Minus 18 Plus Bold Italic Underline Strikethrough color color Numbered List Bul…" at bounding box center [424, 468] width 374 height 22
click at [565, 470] on button "link" at bounding box center [573, 468] width 22 height 22
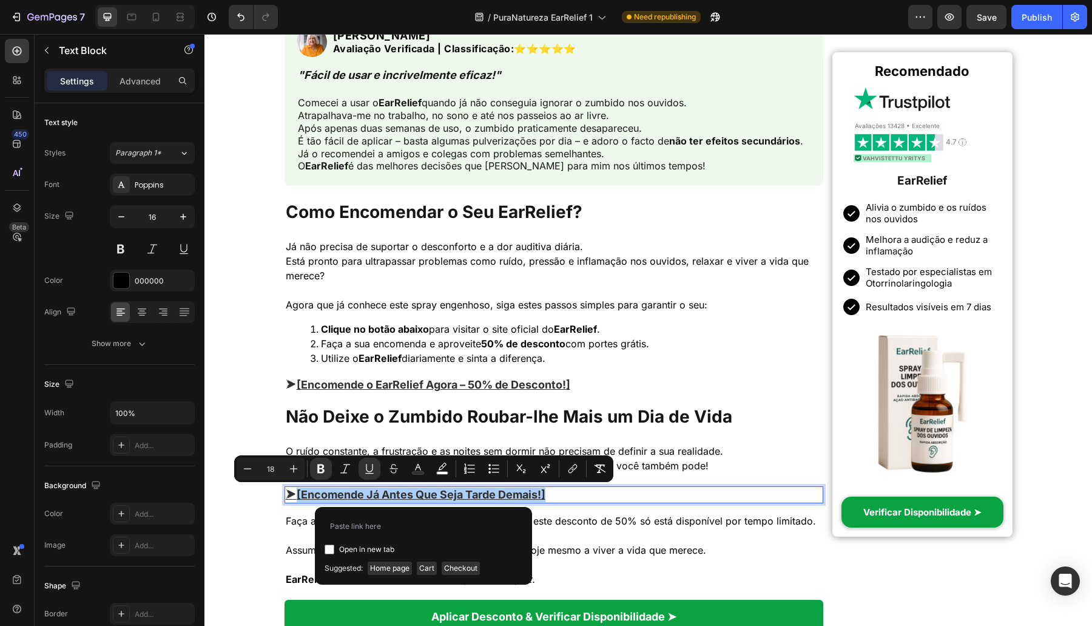
type input "example.com"
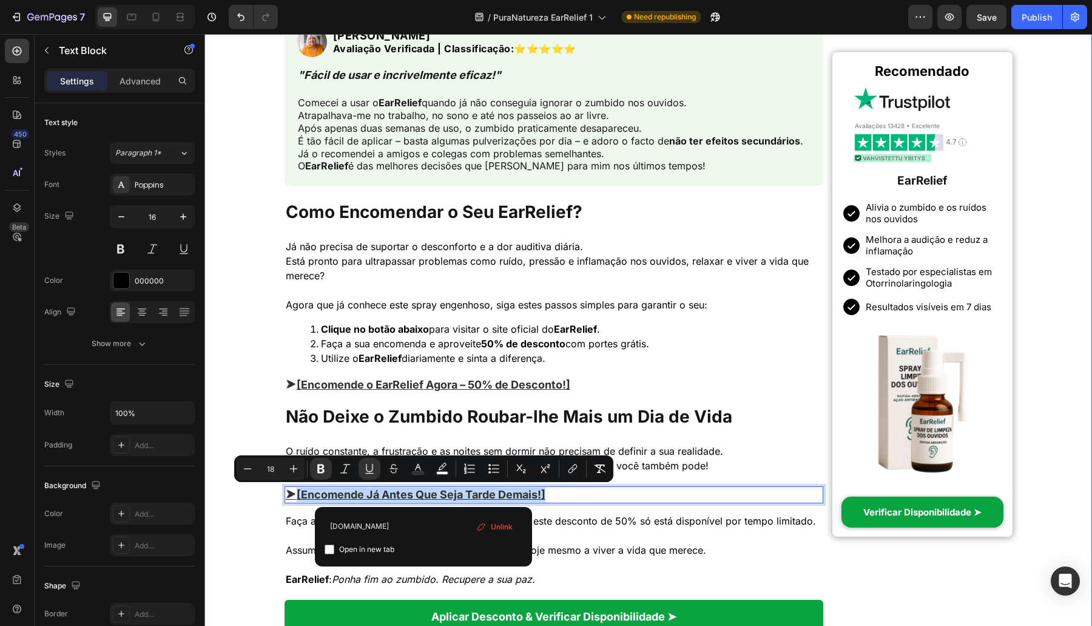
drag, startPoint x: 271, startPoint y: 328, endPoint x: 378, endPoint y: 376, distance: 117.8
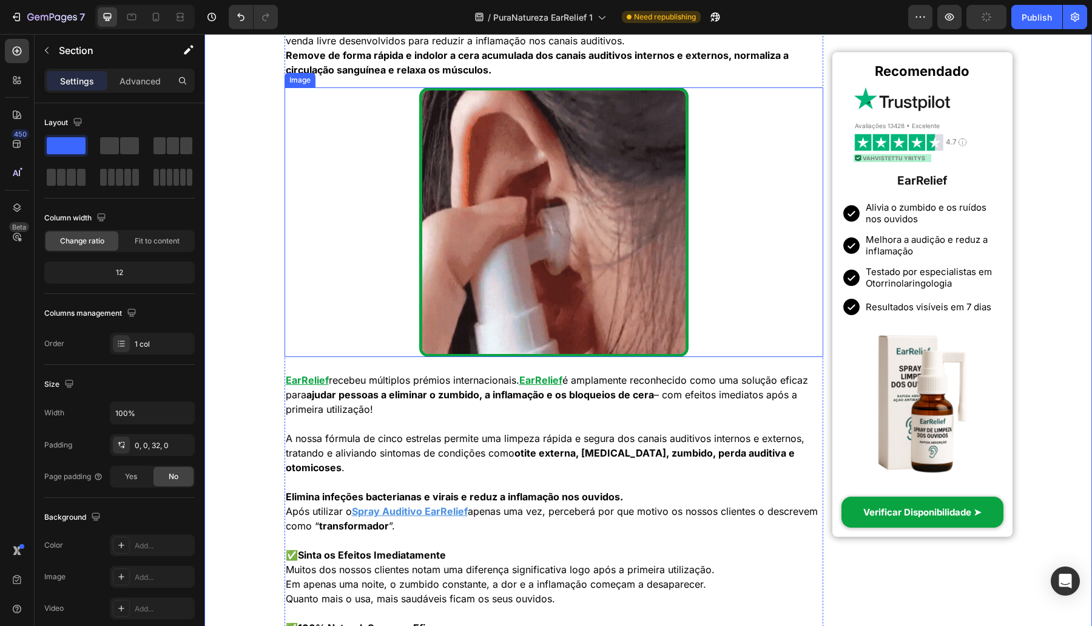
scroll to position [2315, 0]
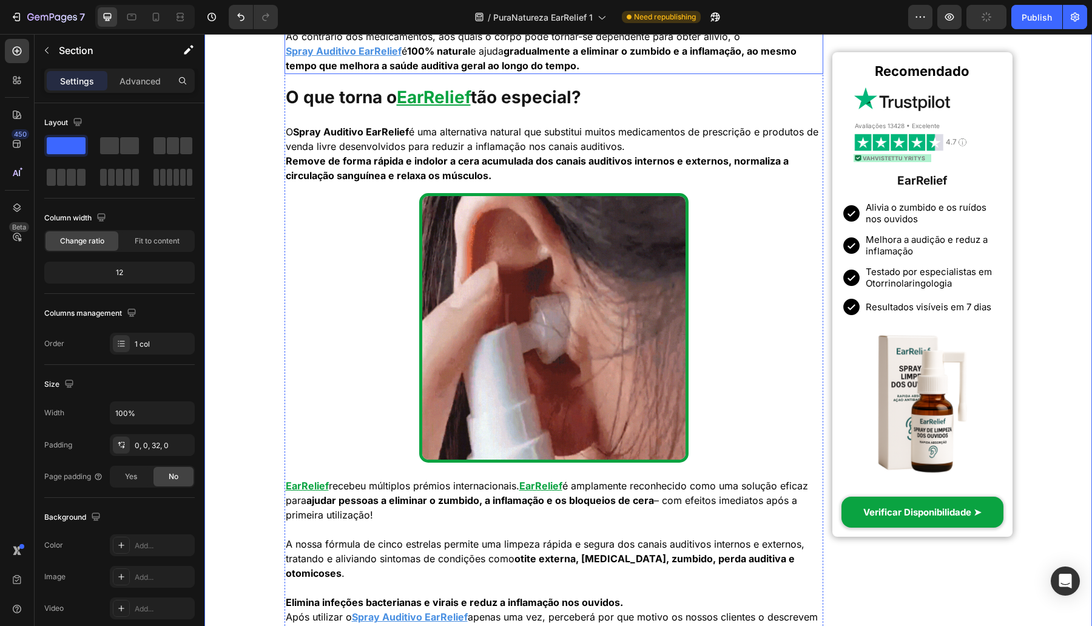
click at [349, 46] on u "Spray Auditivo EarRelief" at bounding box center [344, 51] width 116 height 12
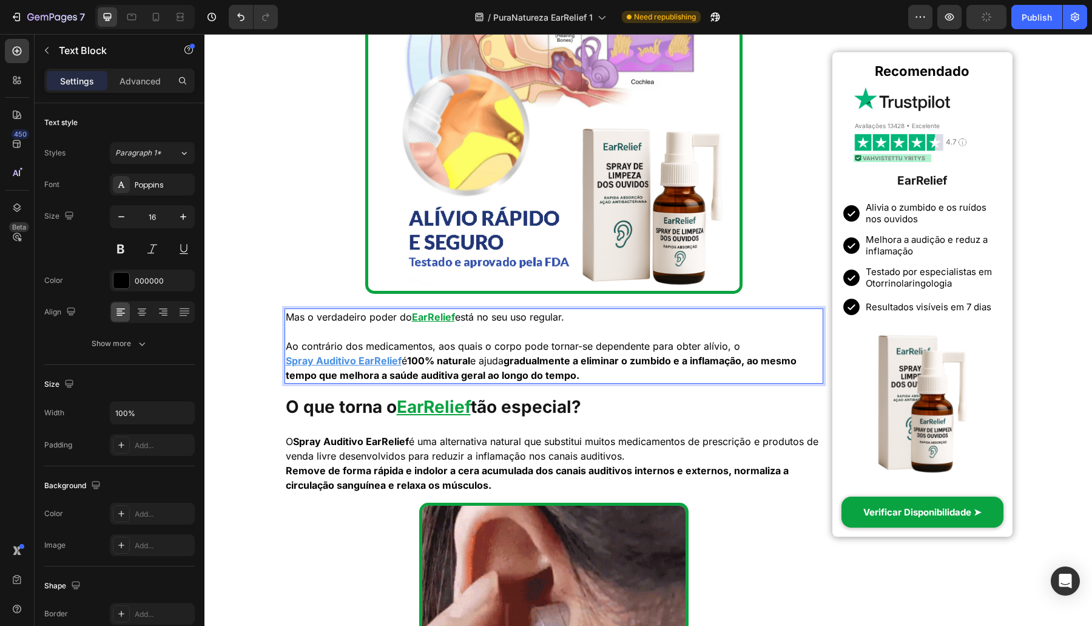
scroll to position [1992, 0]
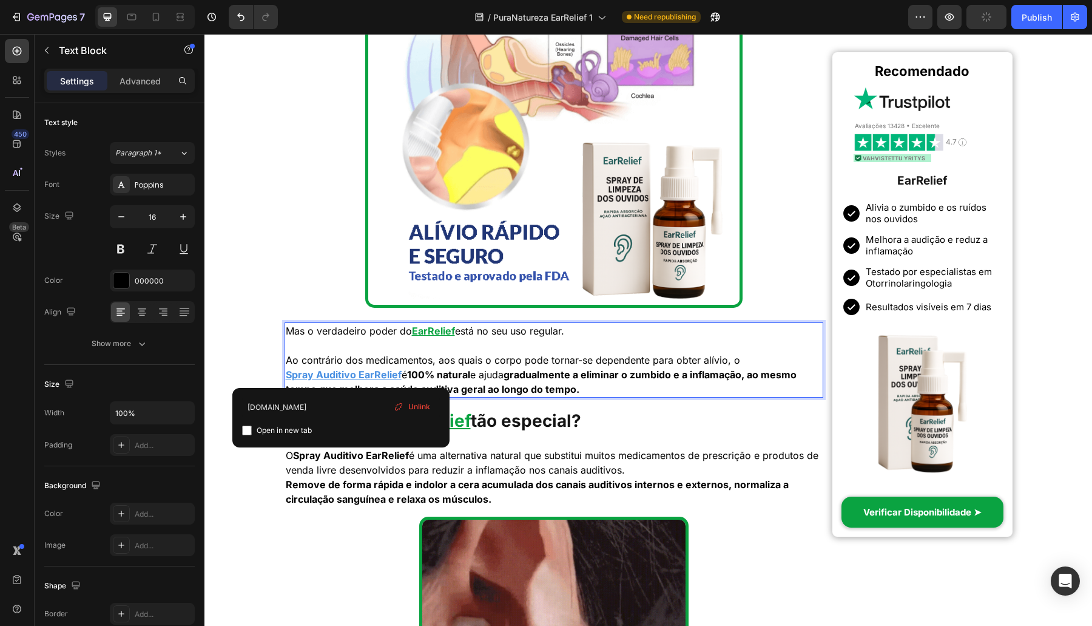
click at [340, 374] on u "Spray Auditivo EarRelief" at bounding box center [344, 374] width 116 height 12
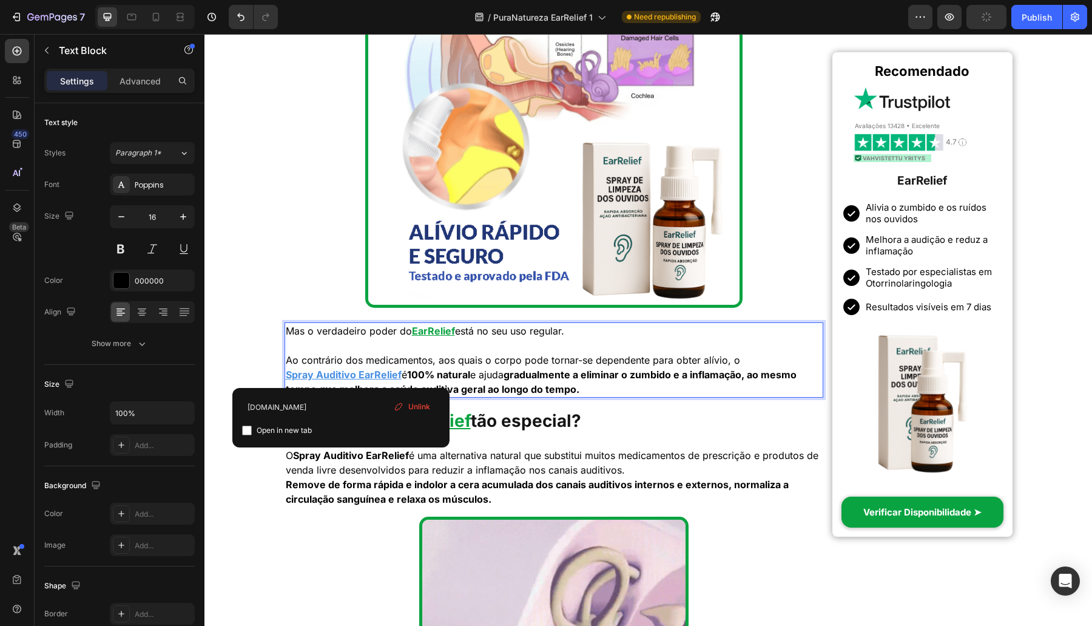
click at [340, 374] on u "Spray Auditivo EarRelief" at bounding box center [344, 374] width 116 height 12
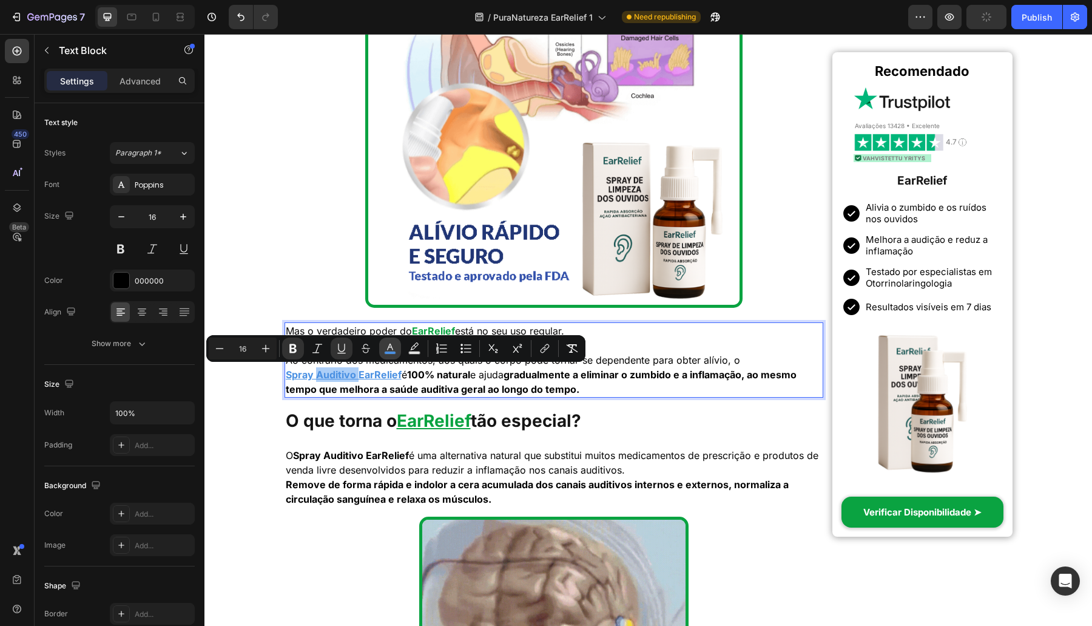
click at [388, 352] on rect "Editor contextual toolbar" at bounding box center [391, 352] width 12 height 3
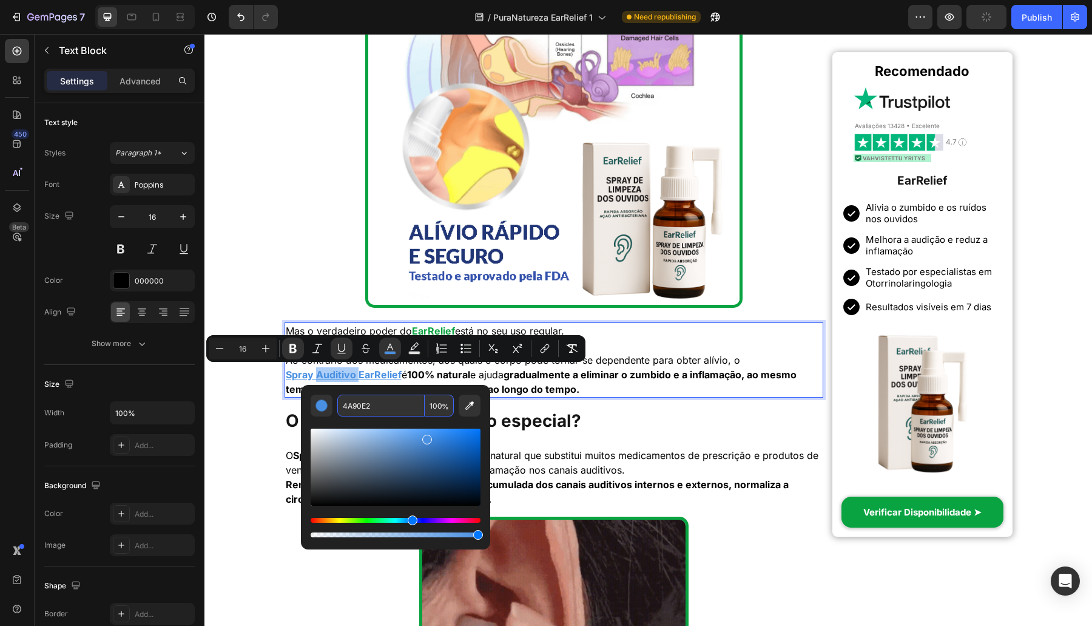
click at [386, 406] on input "4A90E2" at bounding box center [380, 405] width 87 height 22
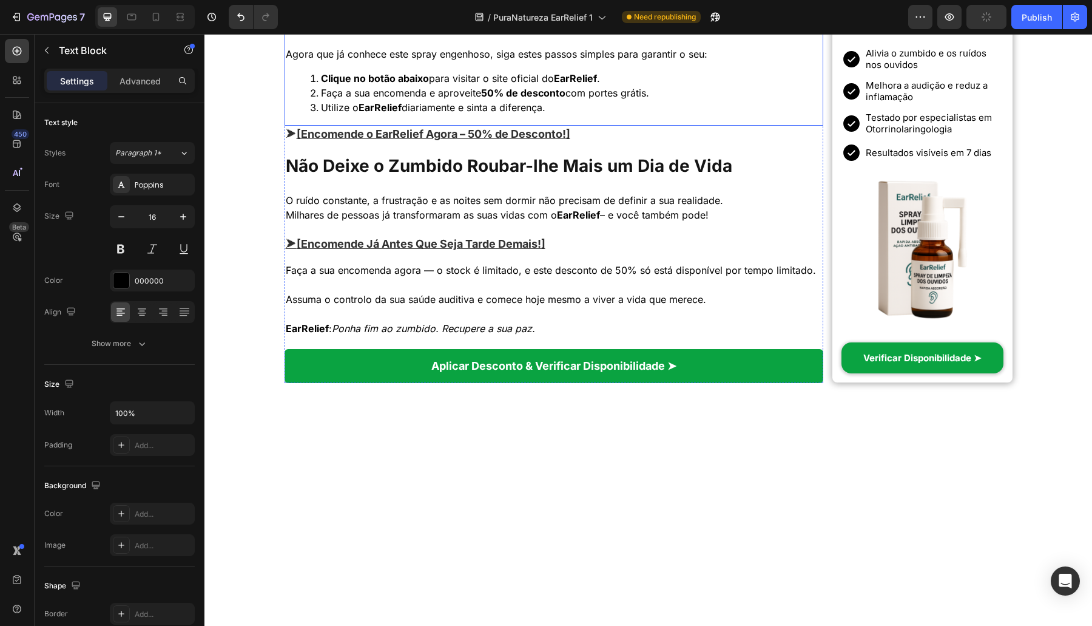
scroll to position [4115, 0]
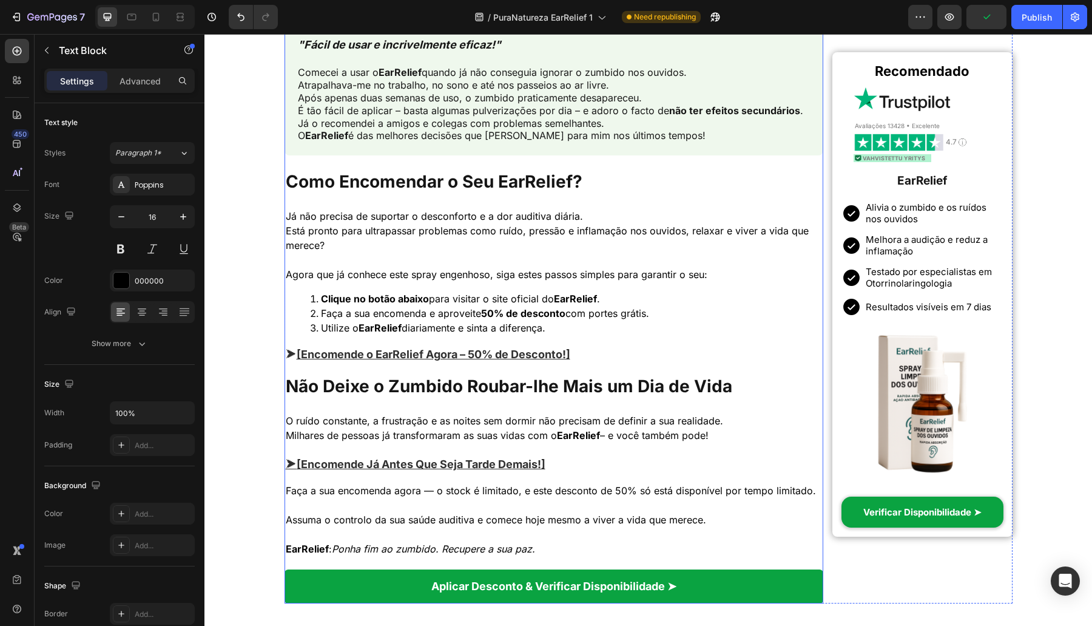
click at [297, 352] on u "[Encomende o EarRelief Agora – 50% de Desconto!]" at bounding box center [434, 354] width 274 height 13
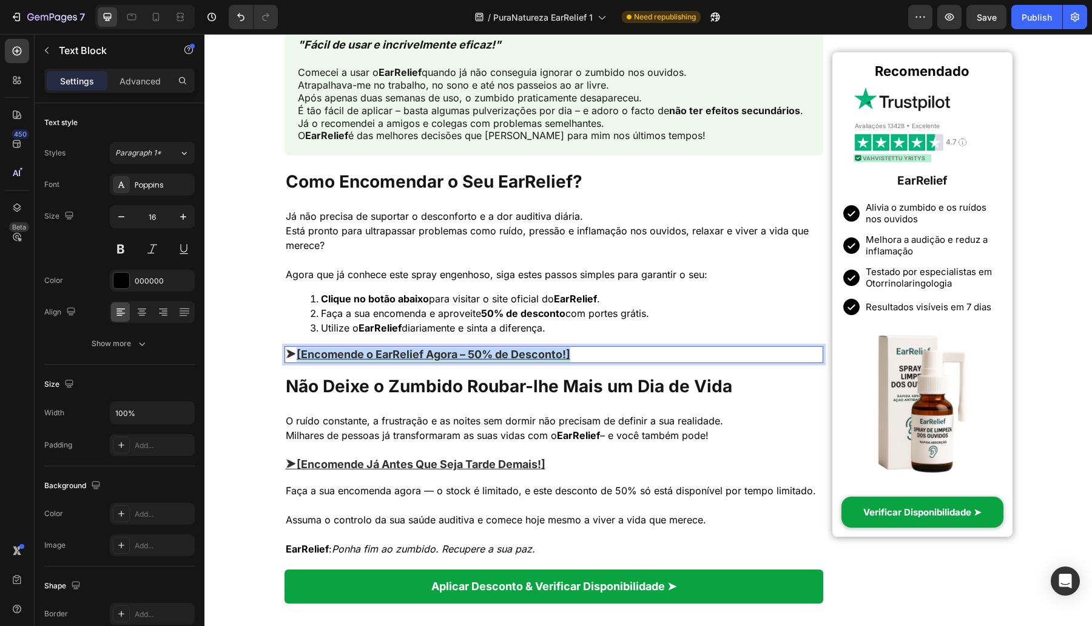
drag, startPoint x: 292, startPoint y: 357, endPoint x: 577, endPoint y: 354, distance: 285.2
click at [570, 354] on u "[Encomende o EarRelief Agora – 50% de Desconto!]" at bounding box center [434, 354] width 274 height 13
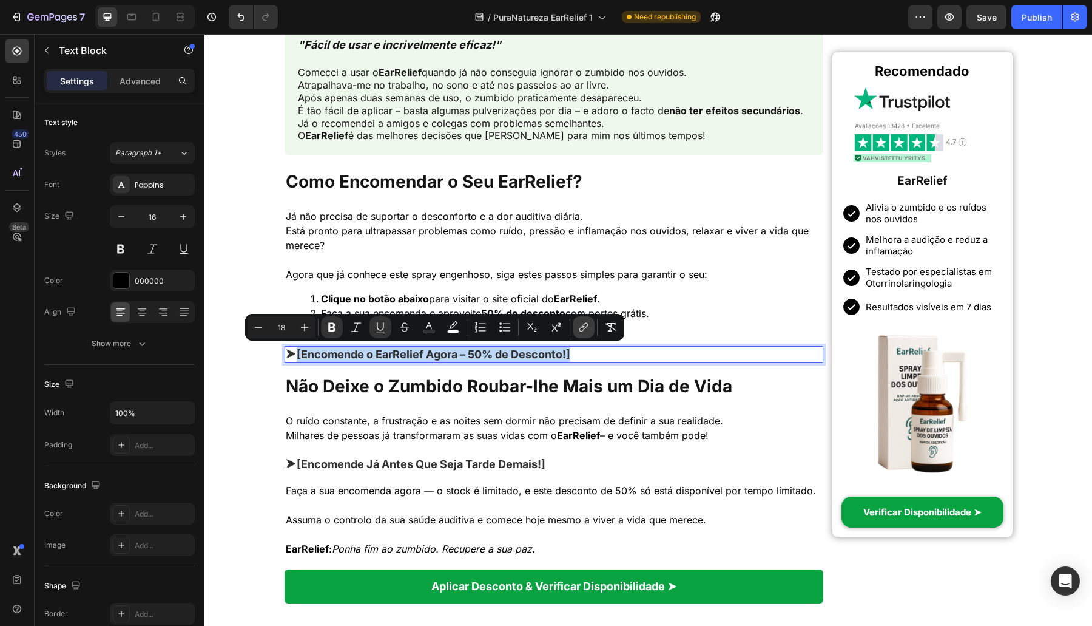
copy u "[Encomende o EarRelief Agora – 50% de Desconto!]"
click at [428, 331] on rect "Editor contextual toolbar" at bounding box center [429, 331] width 12 height 3
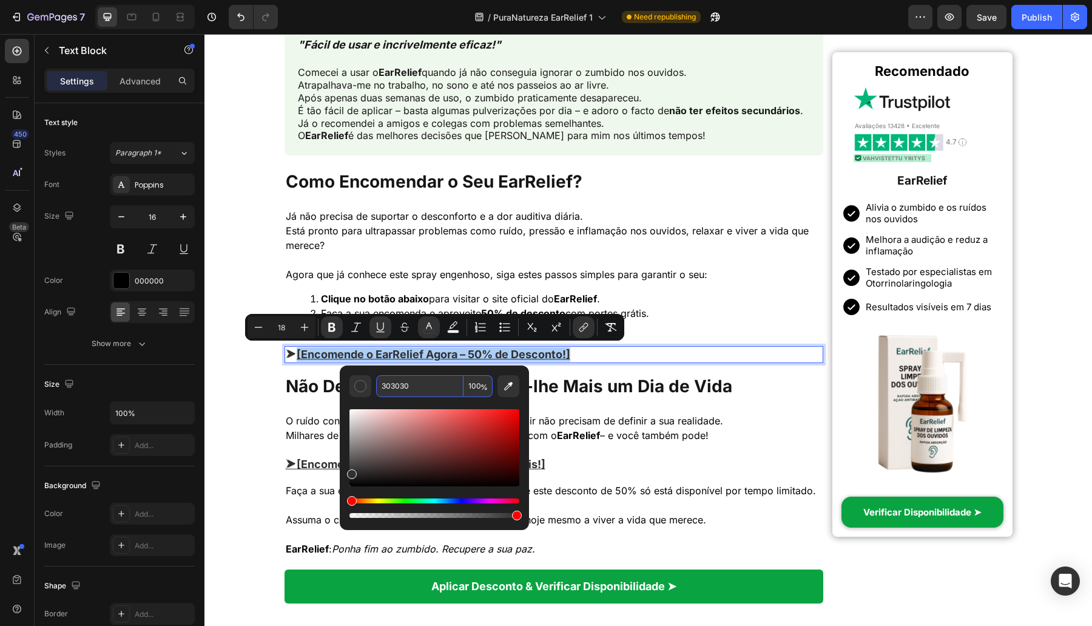
click at [431, 385] on input "303030" at bounding box center [419, 386] width 87 height 22
paste input "#4A90E2"
type input "4A90E2"
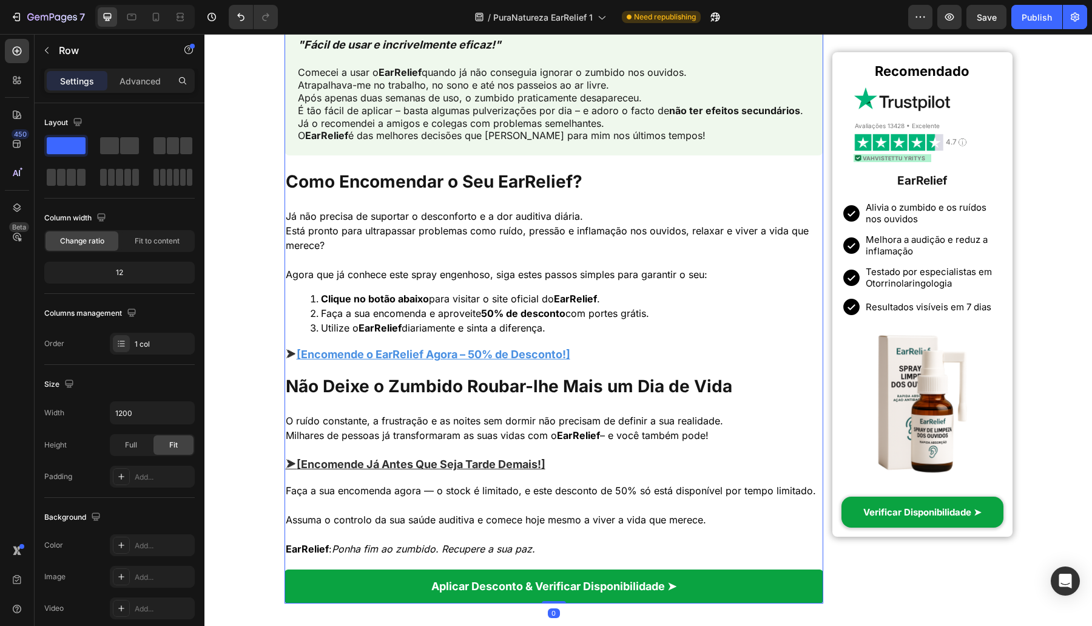
click at [545, 463] on u "[Encomende Já Antes Que Seja Tarde Demais!]" at bounding box center [421, 463] width 249 height 13
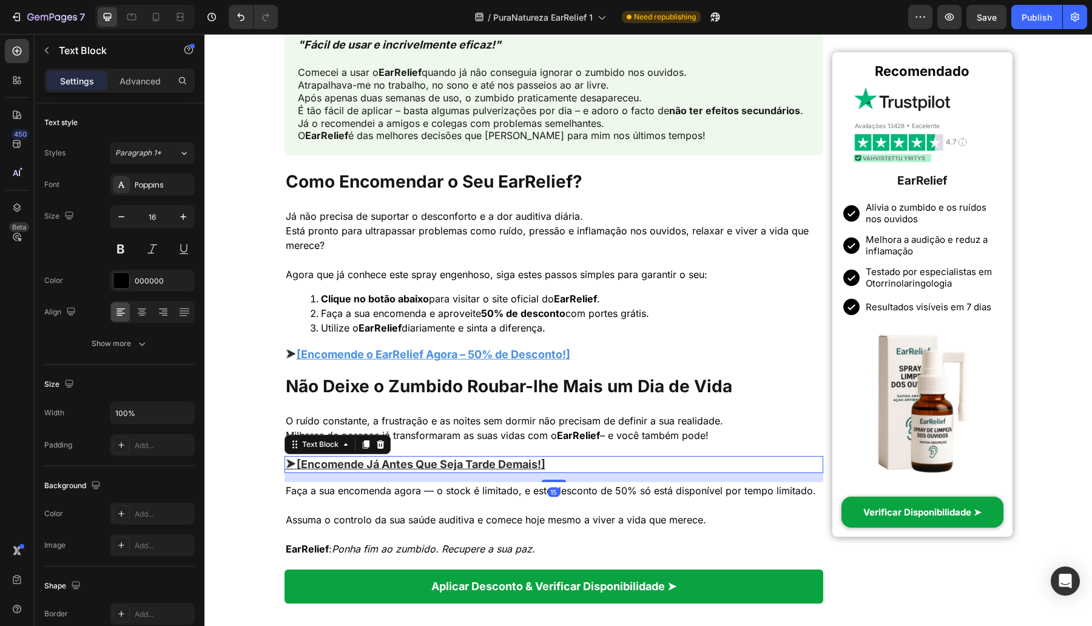
click at [545, 463] on u "[Encomende Já Antes Que Seja Tarde Demais!]" at bounding box center [421, 463] width 249 height 13
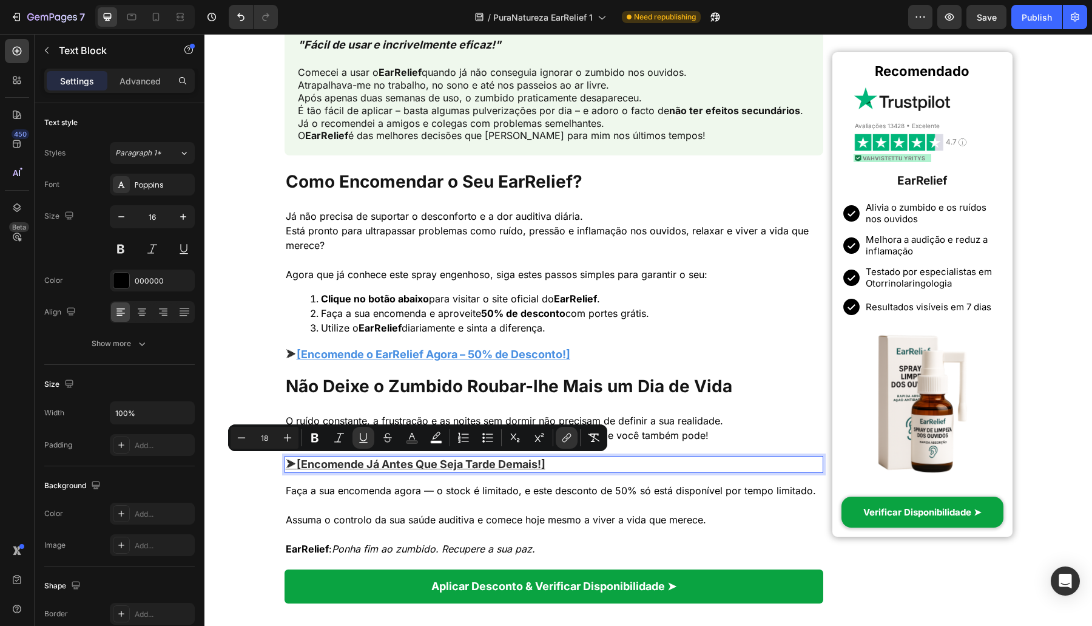
click at [289, 462] on u "⮞" at bounding box center [291, 463] width 11 height 13
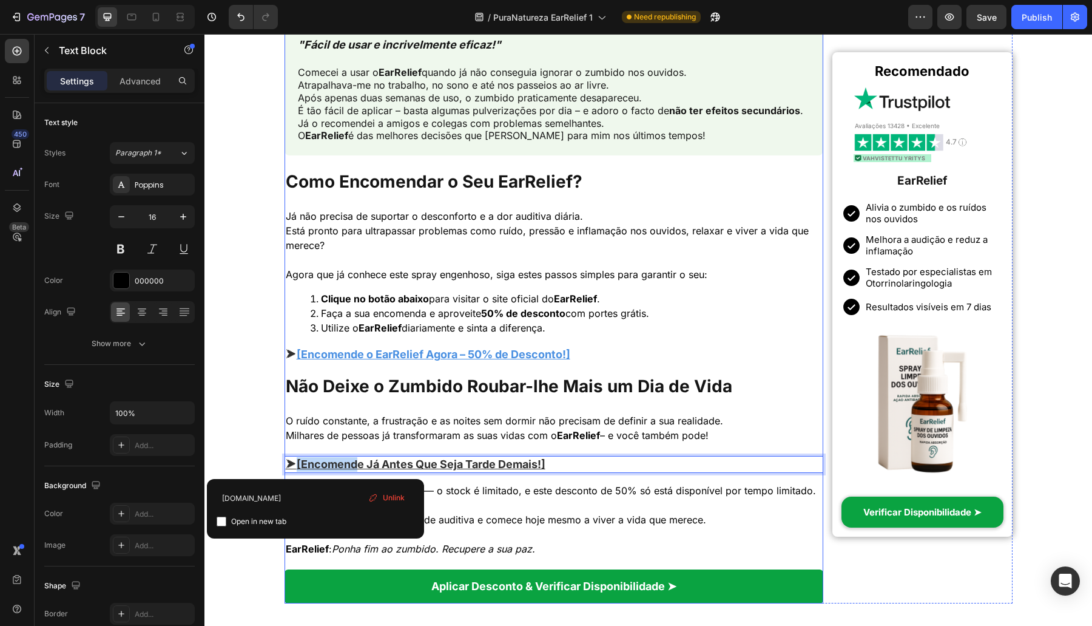
drag, startPoint x: 292, startPoint y: 461, endPoint x: 348, endPoint y: 454, distance: 56.9
click at [287, 460] on u "⮞" at bounding box center [291, 463] width 11 height 13
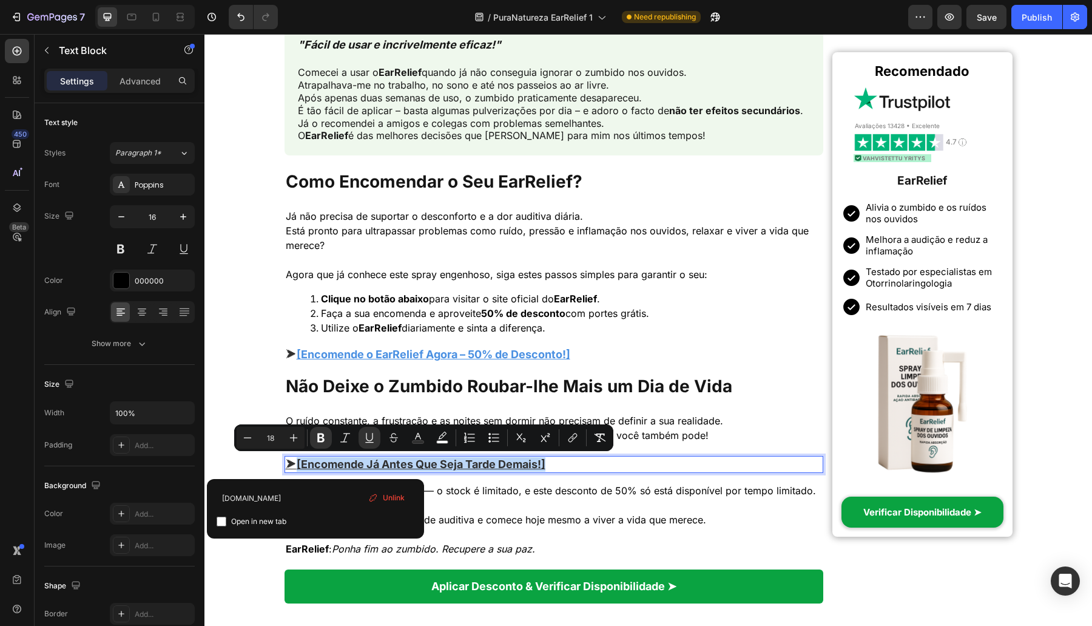
drag, startPoint x: 291, startPoint y: 460, endPoint x: 596, endPoint y: 461, distance: 304.6
click at [596, 461] on p "⮞ [Encomende Já Antes Que Seja Tarde Demais!]" at bounding box center [554, 464] width 537 height 15
click at [417, 434] on icon "Editor contextual toolbar" at bounding box center [418, 437] width 12 height 12
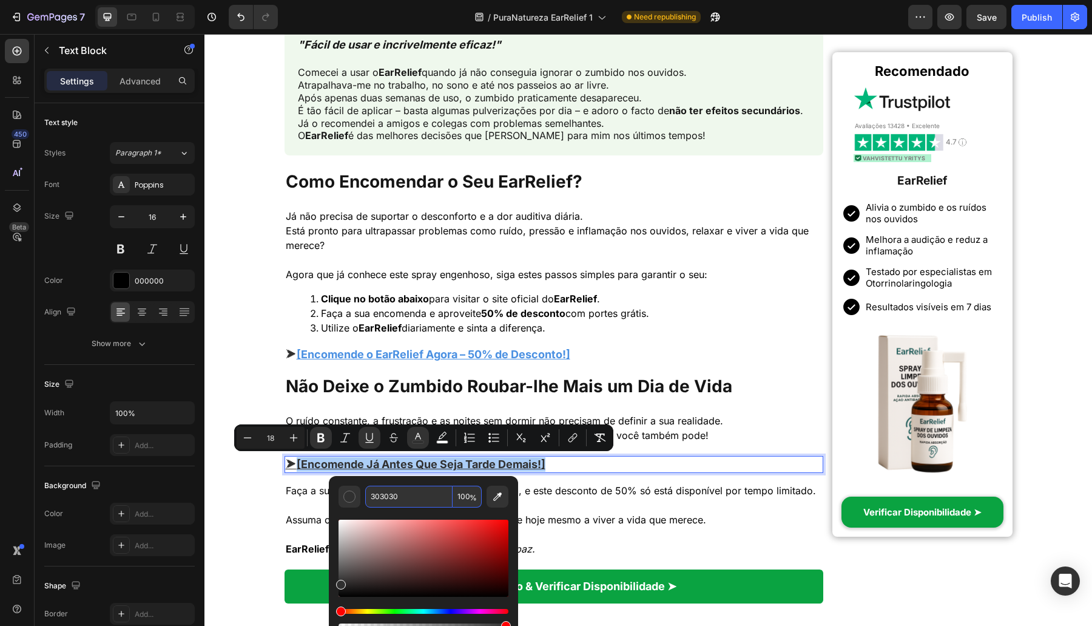
click at [393, 492] on input "303030" at bounding box center [408, 496] width 87 height 22
paste input "#4A90E2"
type input "4A90E2"
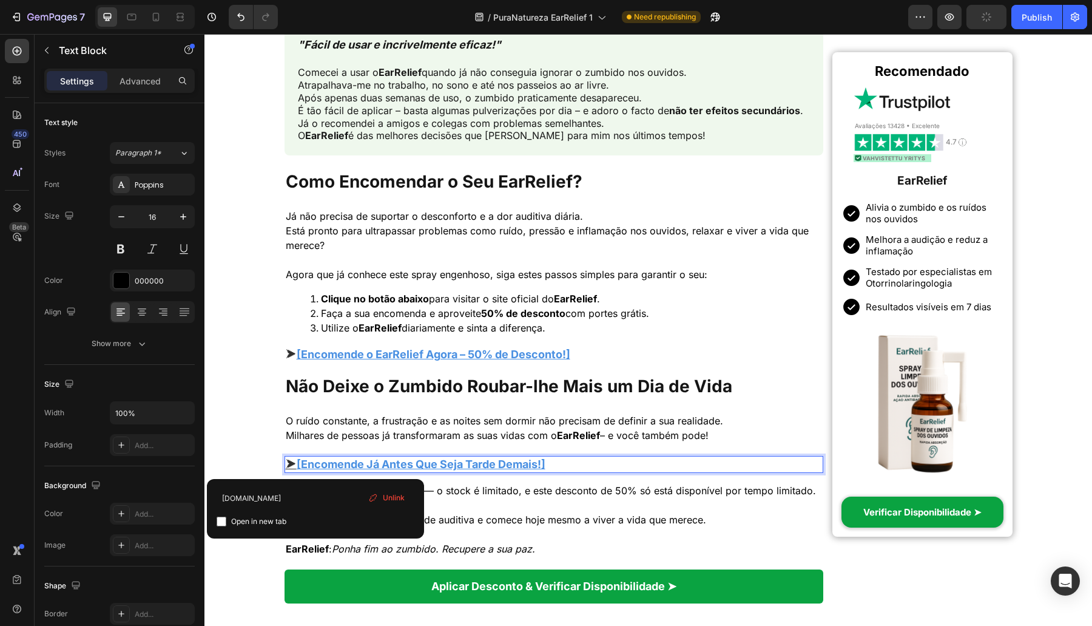
click at [288, 464] on u "⮞" at bounding box center [291, 463] width 11 height 13
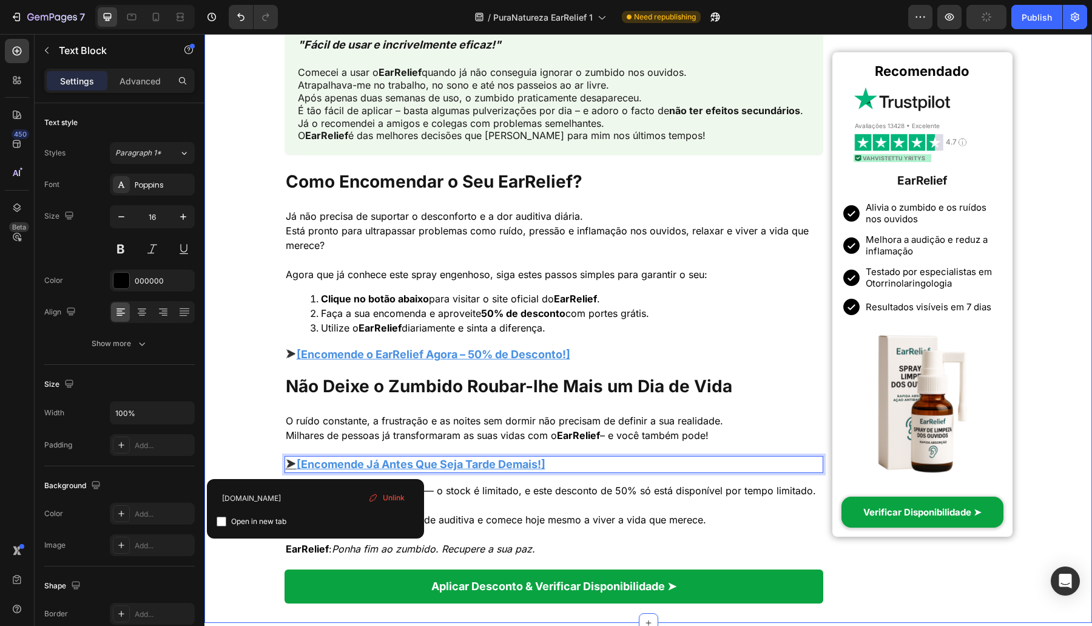
drag, startPoint x: 291, startPoint y: 464, endPoint x: 261, endPoint y: 460, distance: 30.0
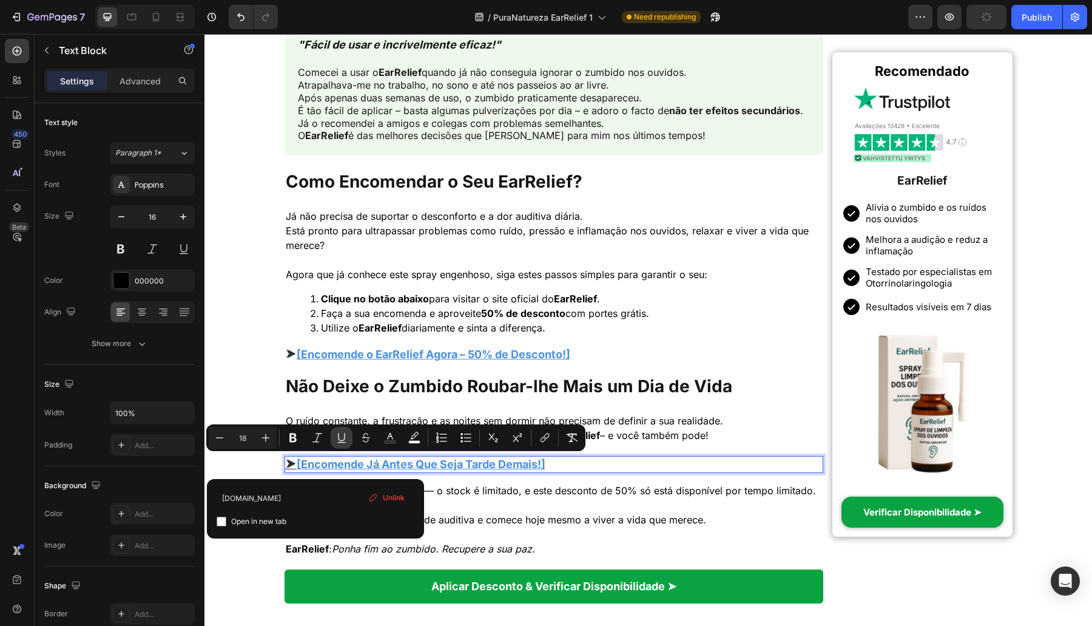
click at [341, 436] on icon "Editor contextual toolbar" at bounding box center [342, 437] width 12 height 12
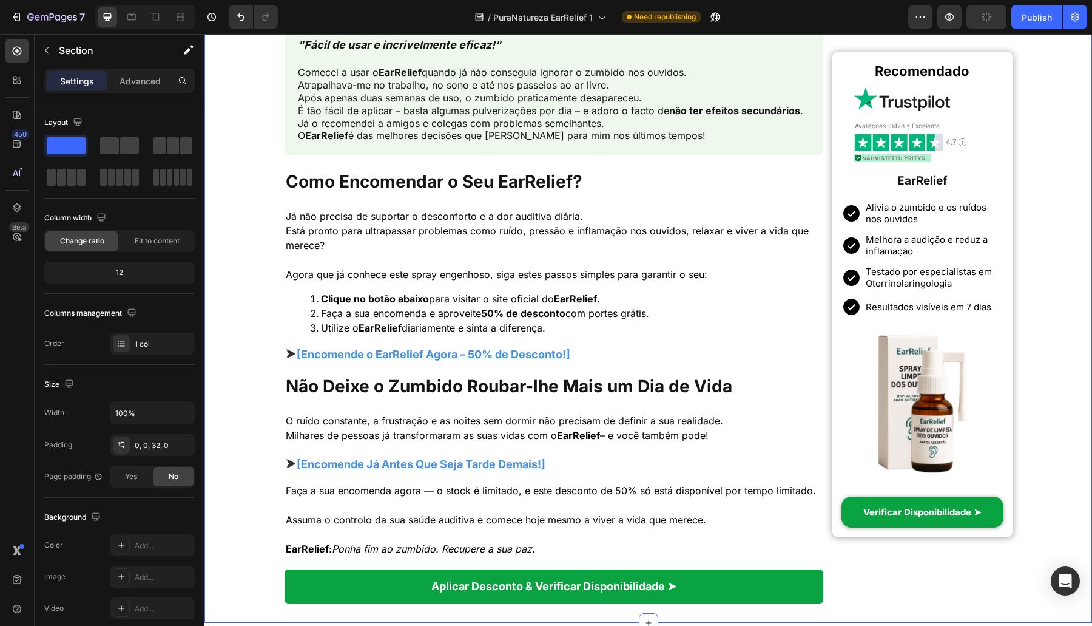
click at [1022, 24] on button "Publish" at bounding box center [1036, 17] width 51 height 24
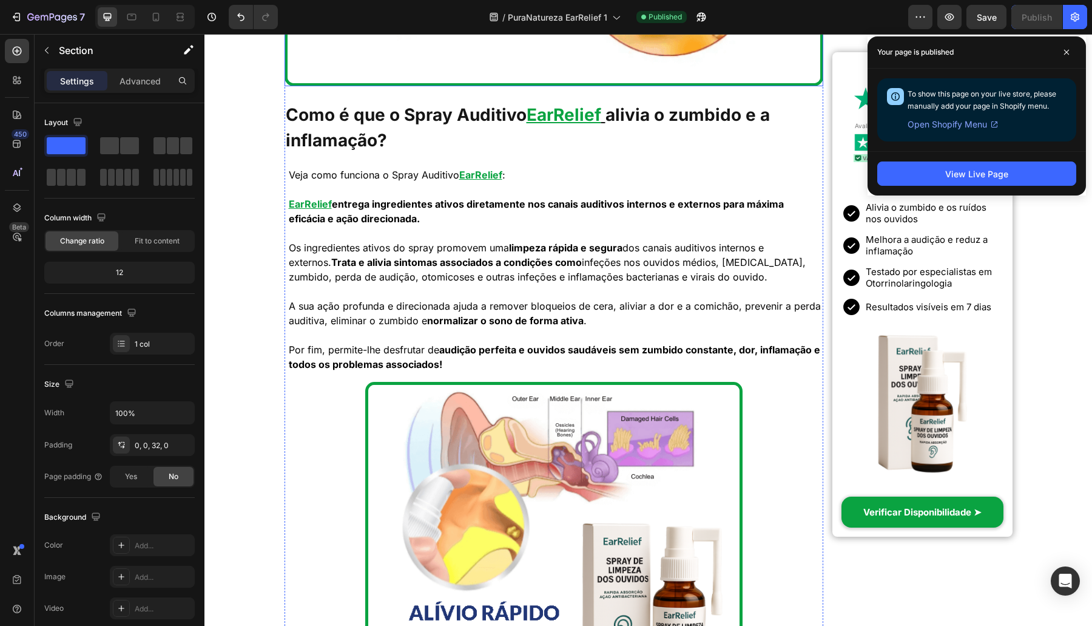
scroll to position [1415, 0]
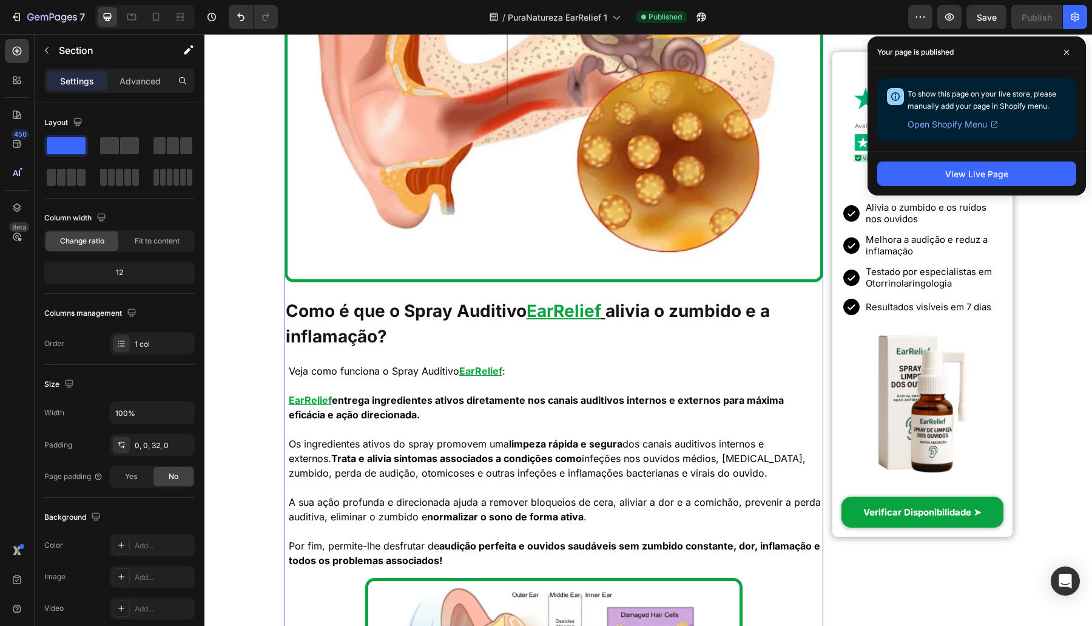
drag, startPoint x: 480, startPoint y: 356, endPoint x: 477, endPoint y: 365, distance: 8.8
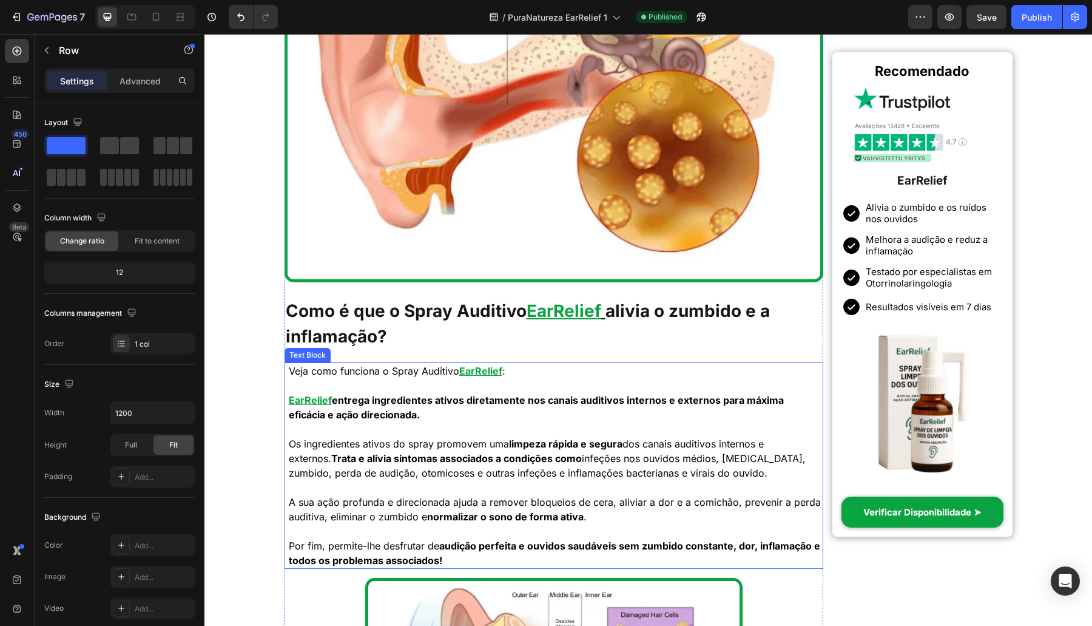
click at [477, 367] on u "EarRelief" at bounding box center [480, 371] width 43 height 12
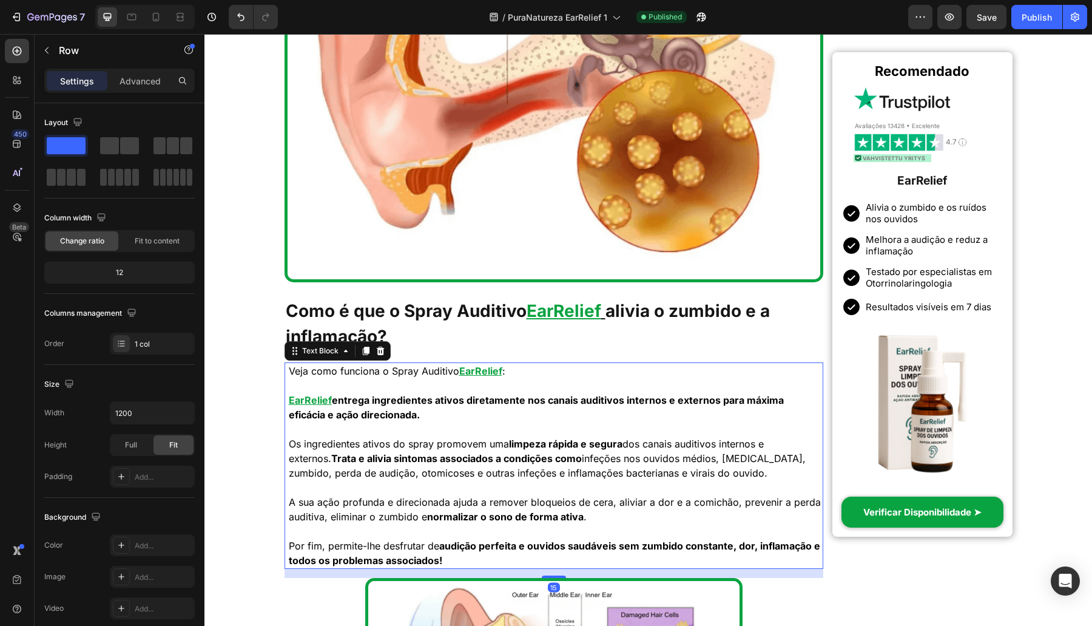
click at [477, 367] on u "EarRelief" at bounding box center [480, 371] width 43 height 12
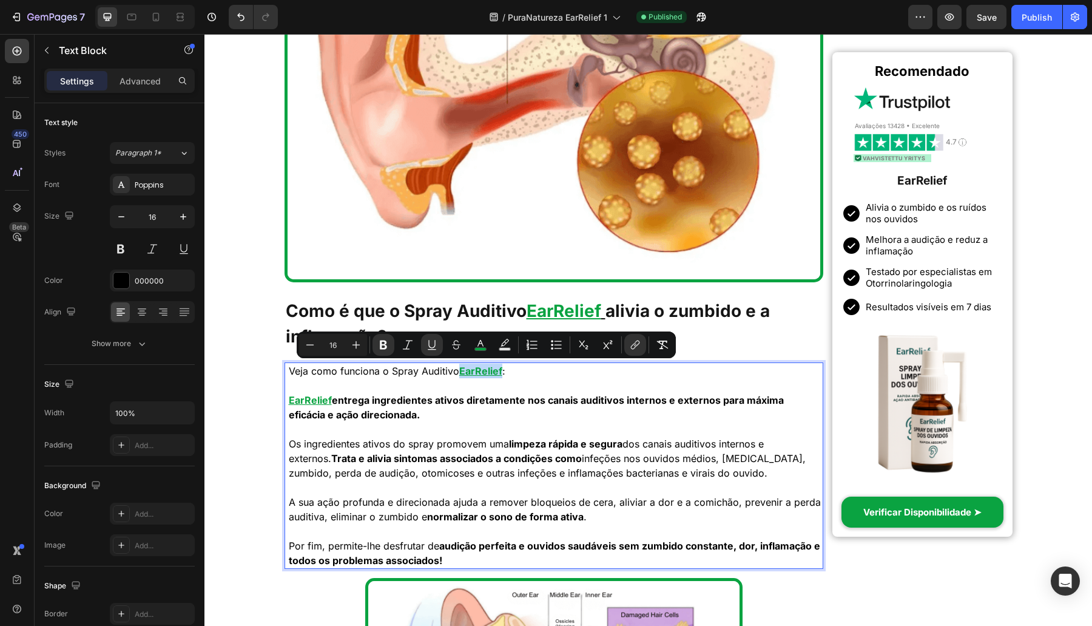
click at [468, 368] on u "EarRelief" at bounding box center [480, 371] width 43 height 12
drag, startPoint x: 465, startPoint y: 368, endPoint x: 507, endPoint y: 381, distance: 44.3
click at [507, 381] on div "Veja como funciona o Spray Auditivo EarRelief : EarRelief entrega ingredientes …" at bounding box center [556, 465] width 536 height 206
copy p "EarRelief :"
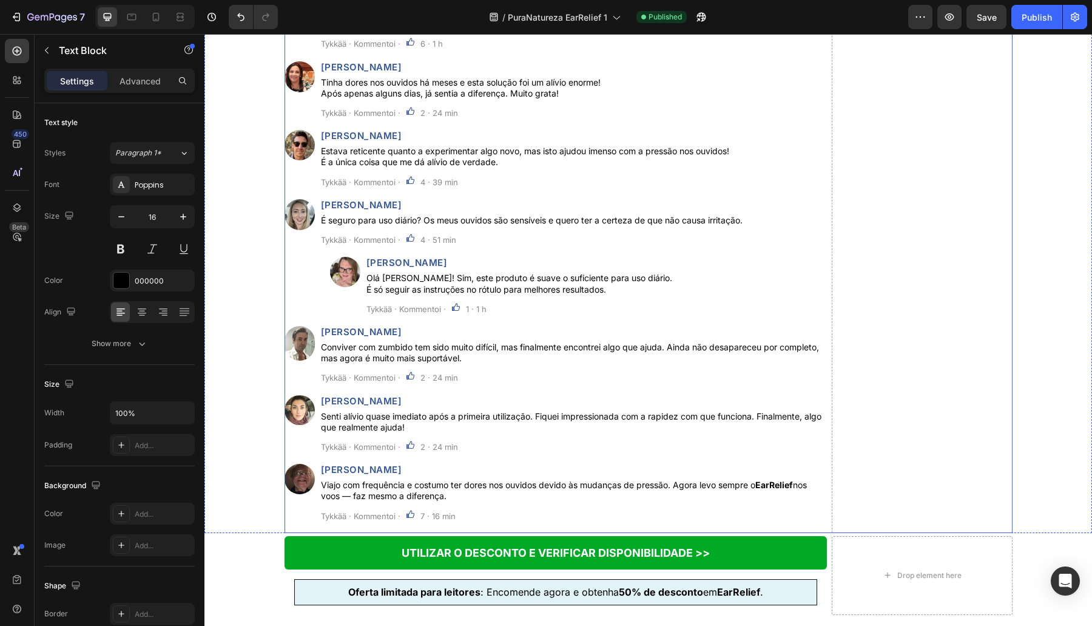
scroll to position [5715, 0]
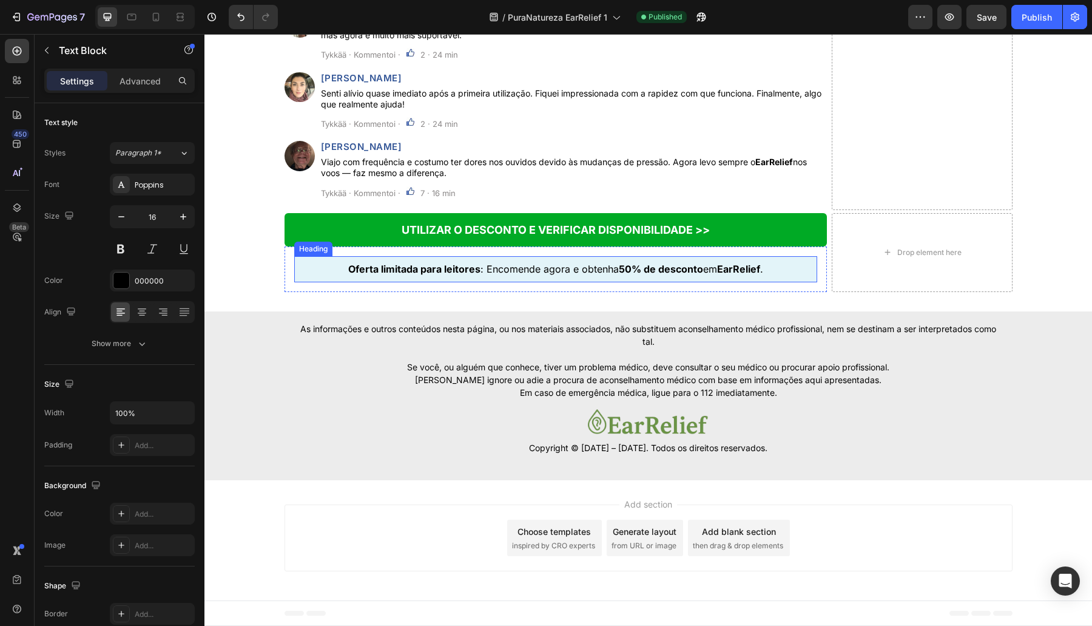
click at [740, 270] on strong "EarRelief" at bounding box center [738, 269] width 43 height 12
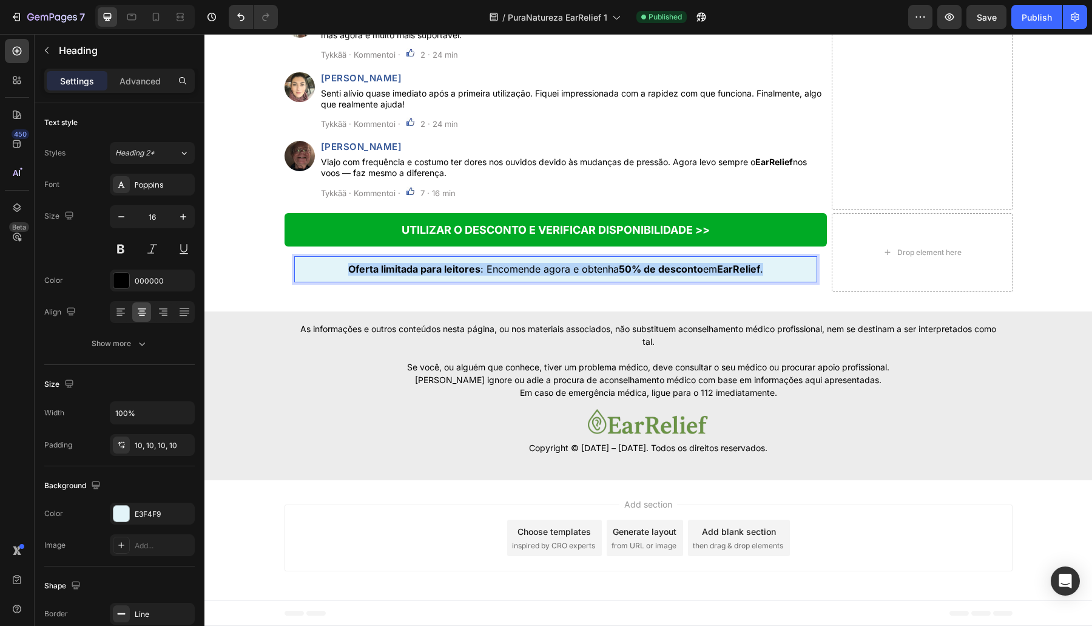
click at [740, 270] on strong "EarRelief" at bounding box center [738, 269] width 43 height 12
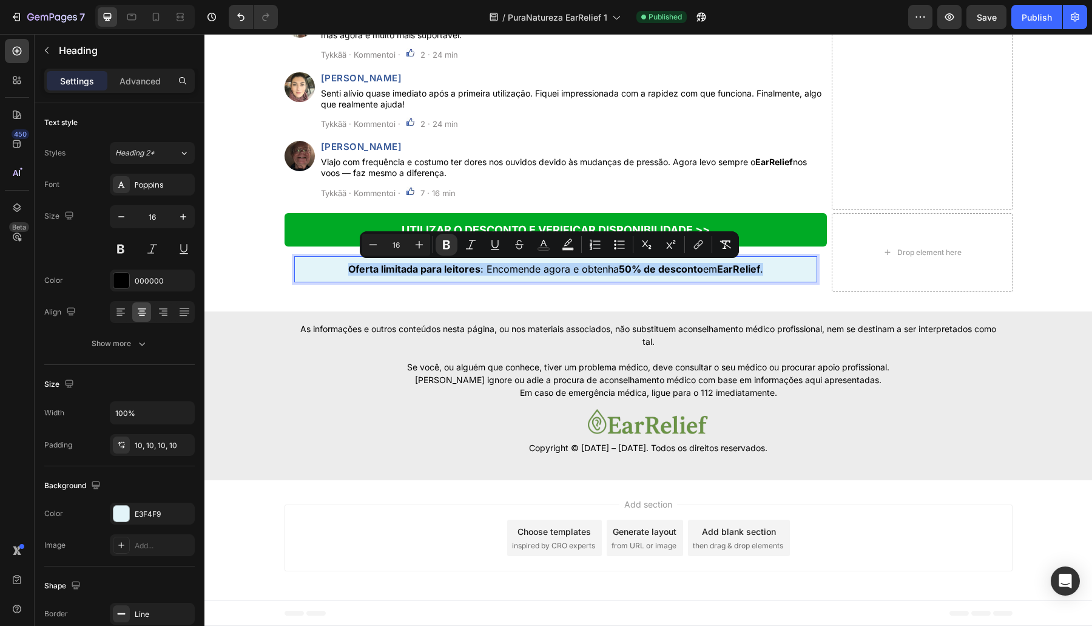
click at [728, 271] on strong "EarRelief" at bounding box center [738, 269] width 43 height 12
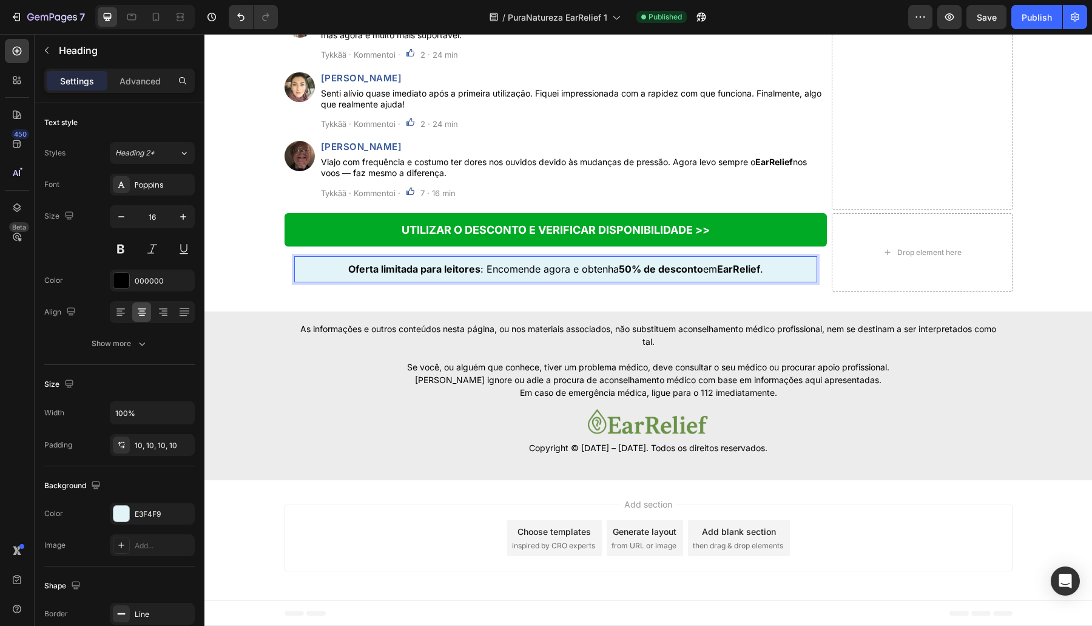
click at [734, 272] on strong "EarRelief" at bounding box center [738, 269] width 43 height 12
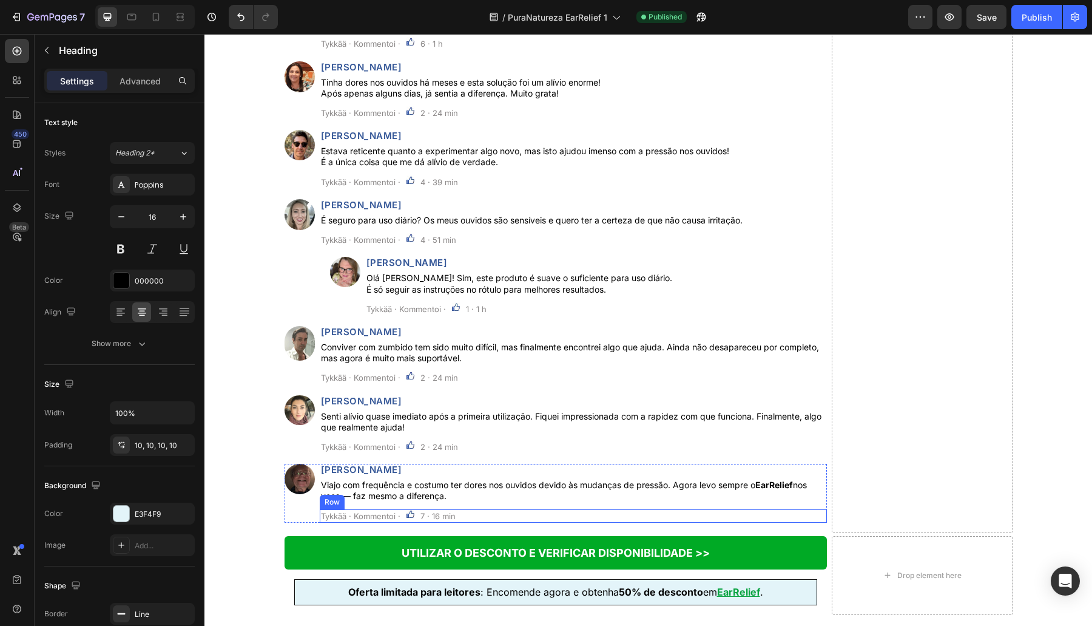
scroll to position [5690, 0]
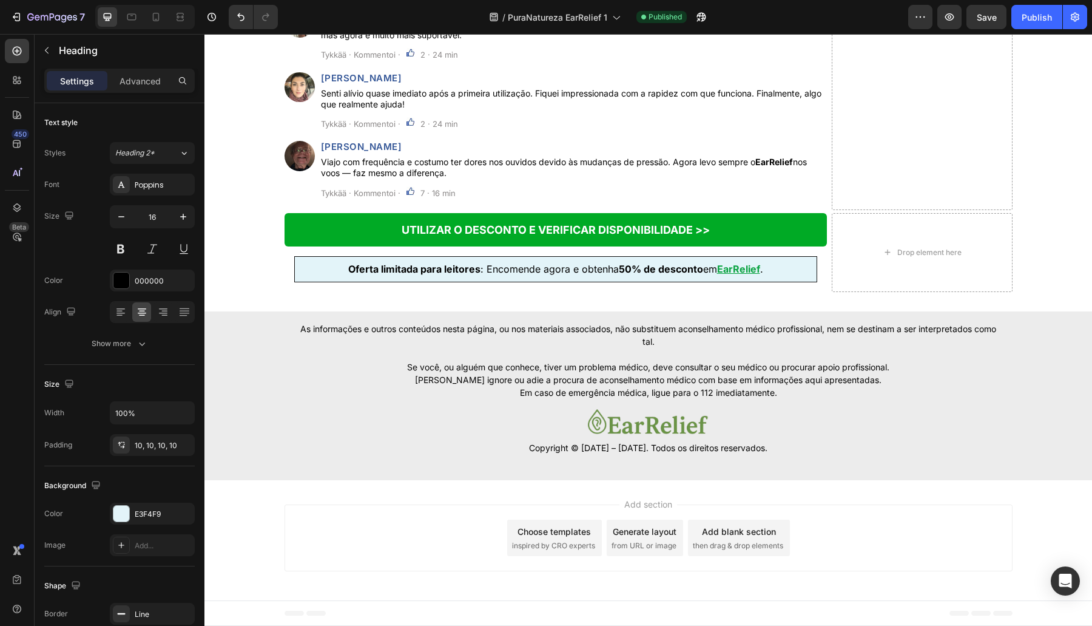
click at [661, 275] on strong "50% de desconto" at bounding box center [661, 269] width 84 height 12
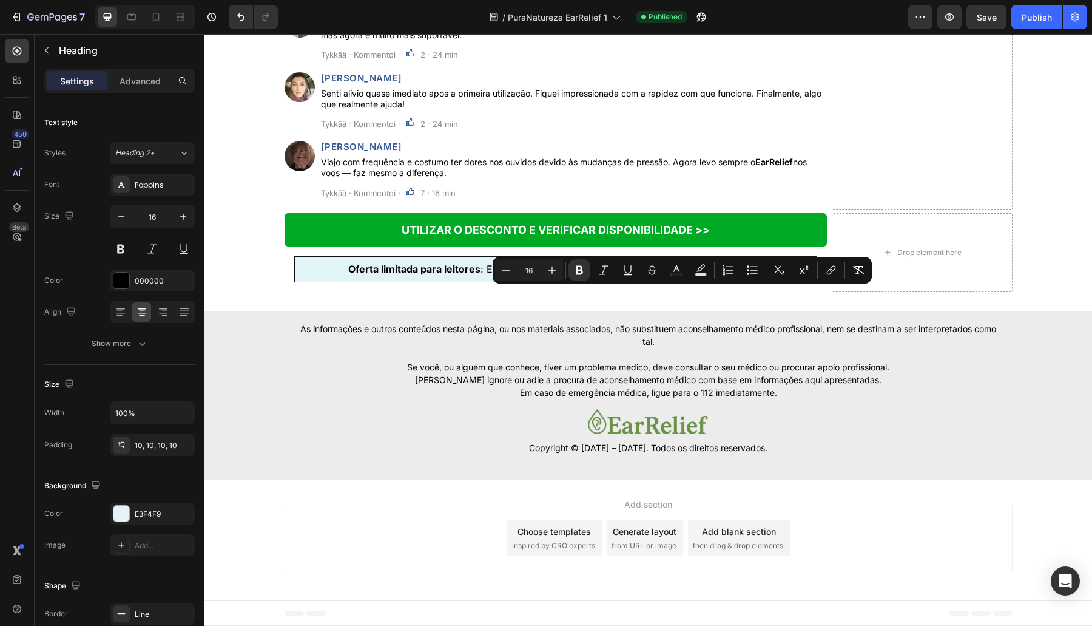
click at [692, 275] on strong "50% de desconto" at bounding box center [661, 269] width 84 height 12
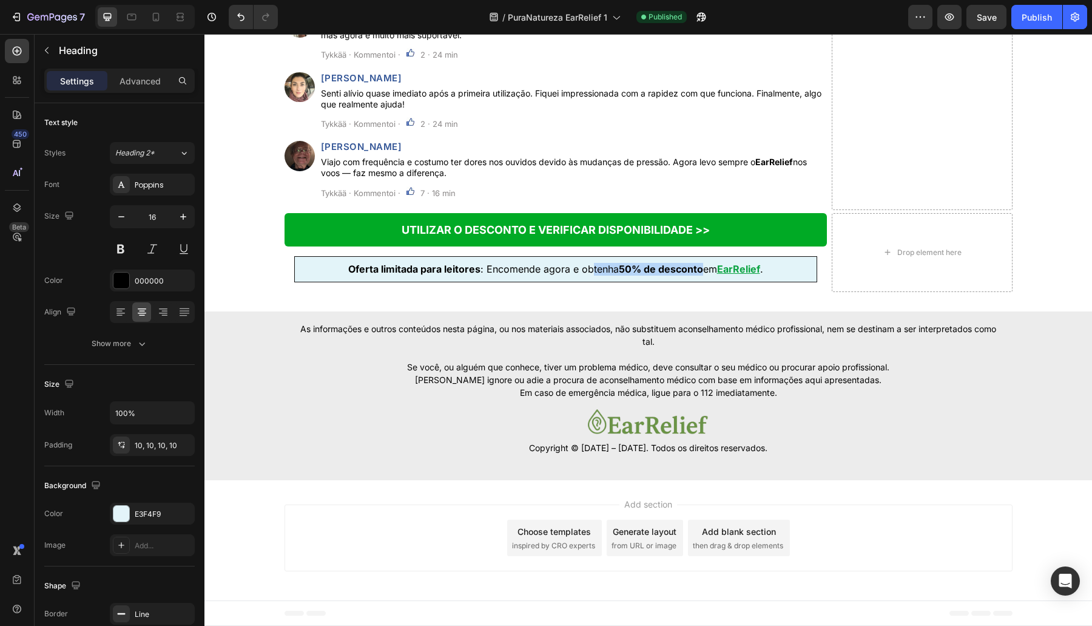
drag, startPoint x: 703, startPoint y: 294, endPoint x: 587, endPoint y: 306, distance: 116.5
click at [587, 282] on h2 "Oferta limitada para leitores : Encomende agora e obtenha 50% de desconto em Ea…" at bounding box center [555, 269] width 523 height 26
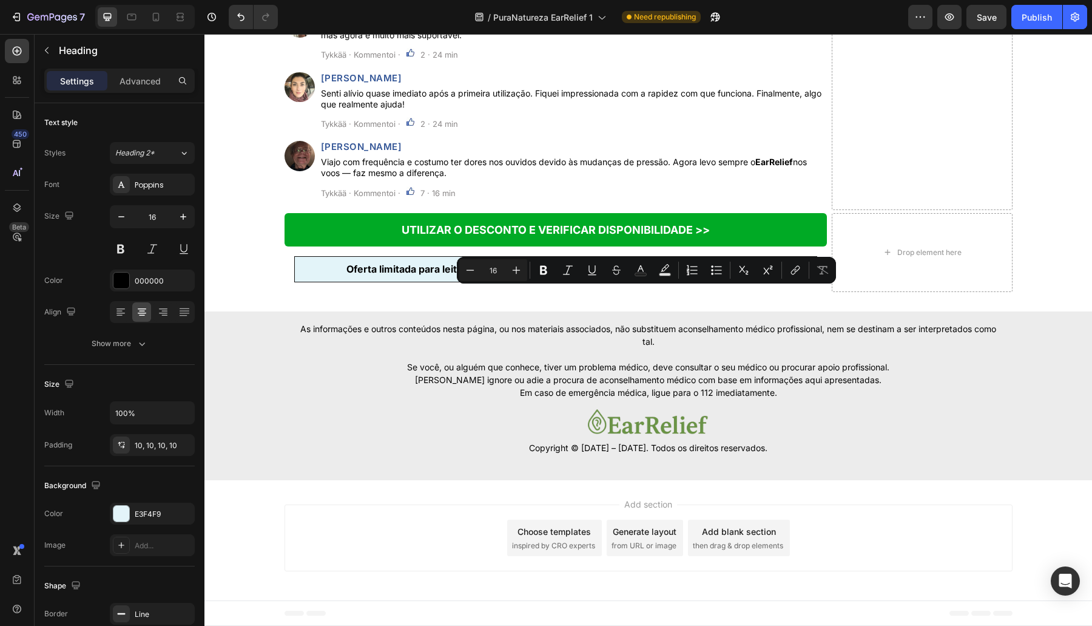
click at [308, 275] on p "Oferta limitada para leitores : Encomende agora e obtenha 50% de desconto em Ea…" at bounding box center [556, 269] width 510 height 13
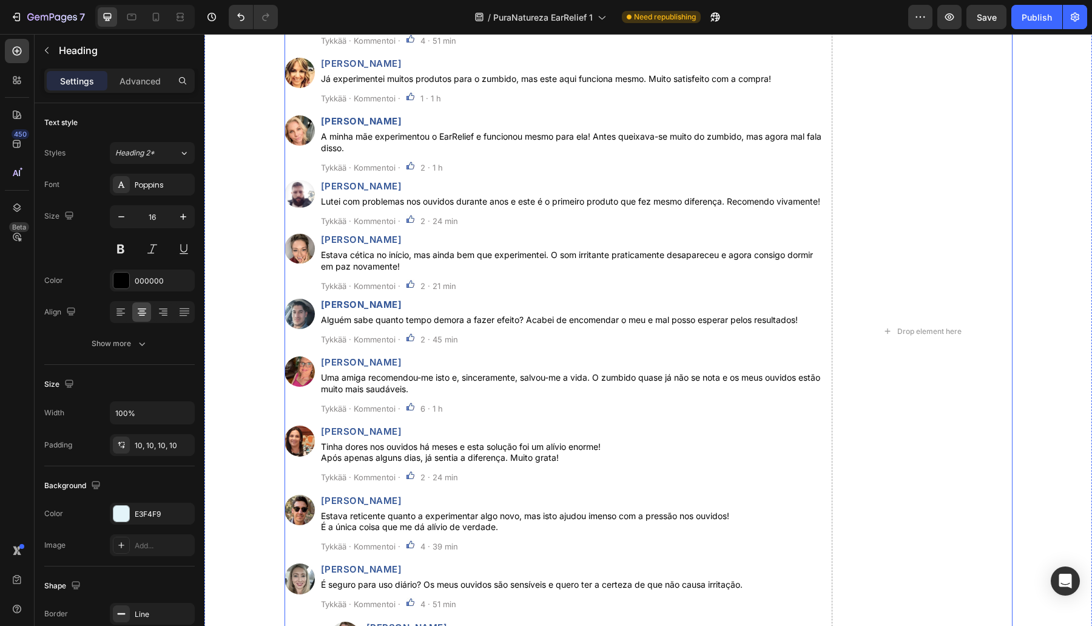
scroll to position [4274, 0]
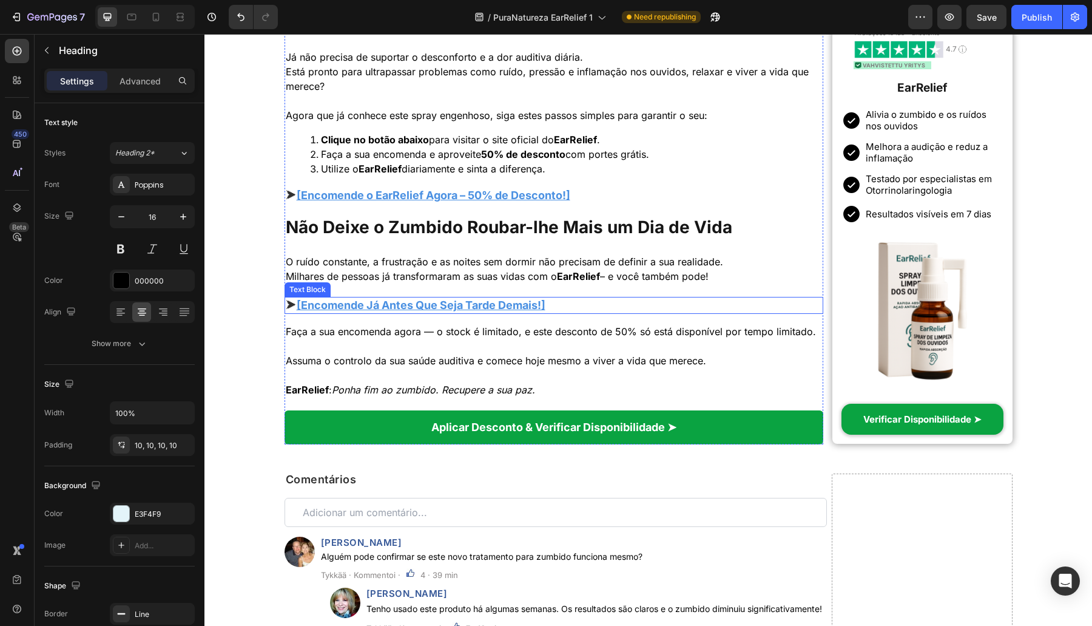
click at [420, 311] on u "[Encomende Já Antes Que Seja Tarde Demais!]" at bounding box center [421, 304] width 249 height 13
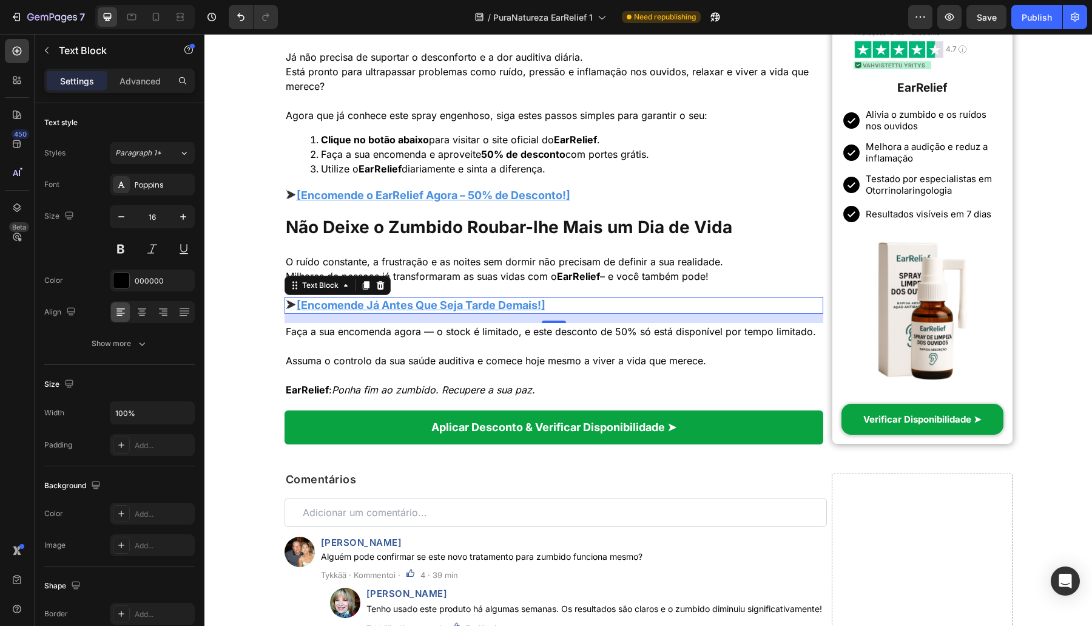
click at [420, 303] on u "[Encomende Já Antes Que Seja Tarde Demais!]" at bounding box center [421, 304] width 249 height 13
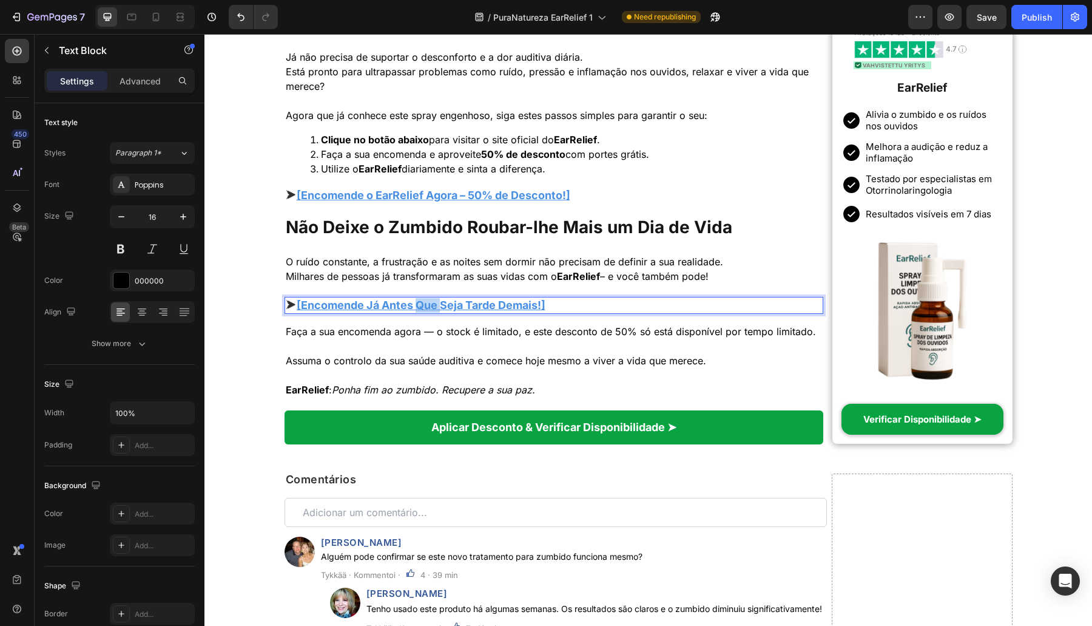
click at [420, 303] on u "[Encomende Já Antes Que Seja Tarde Demais!]" at bounding box center [421, 304] width 249 height 13
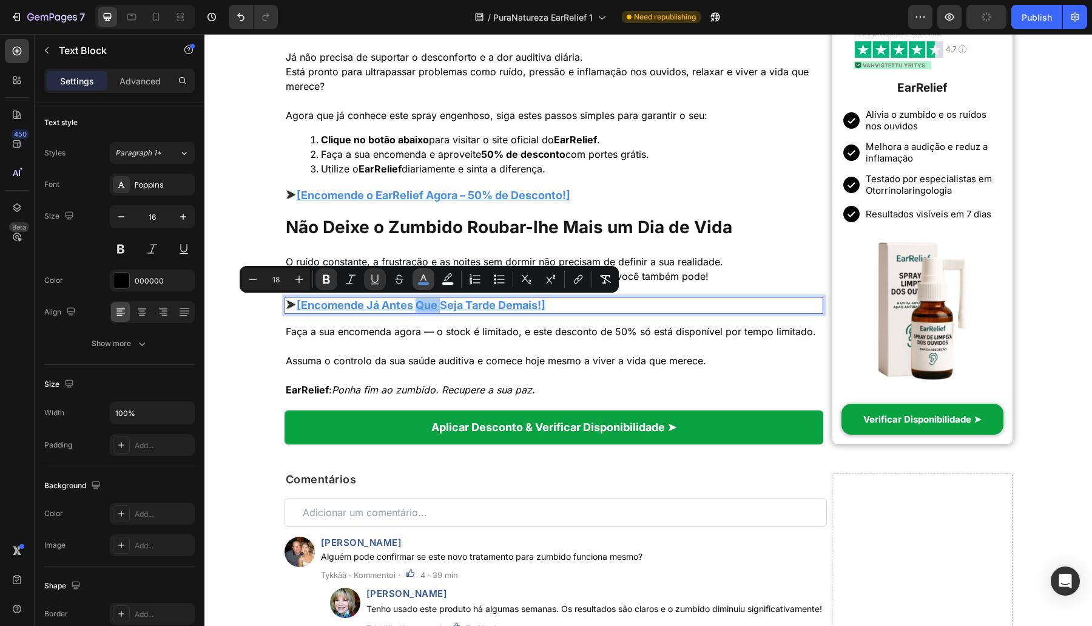
drag, startPoint x: 425, startPoint y: 284, endPoint x: 229, endPoint y: 277, distance: 196.1
click at [425, 284] on rect "Editor contextual toolbar" at bounding box center [424, 283] width 12 height 3
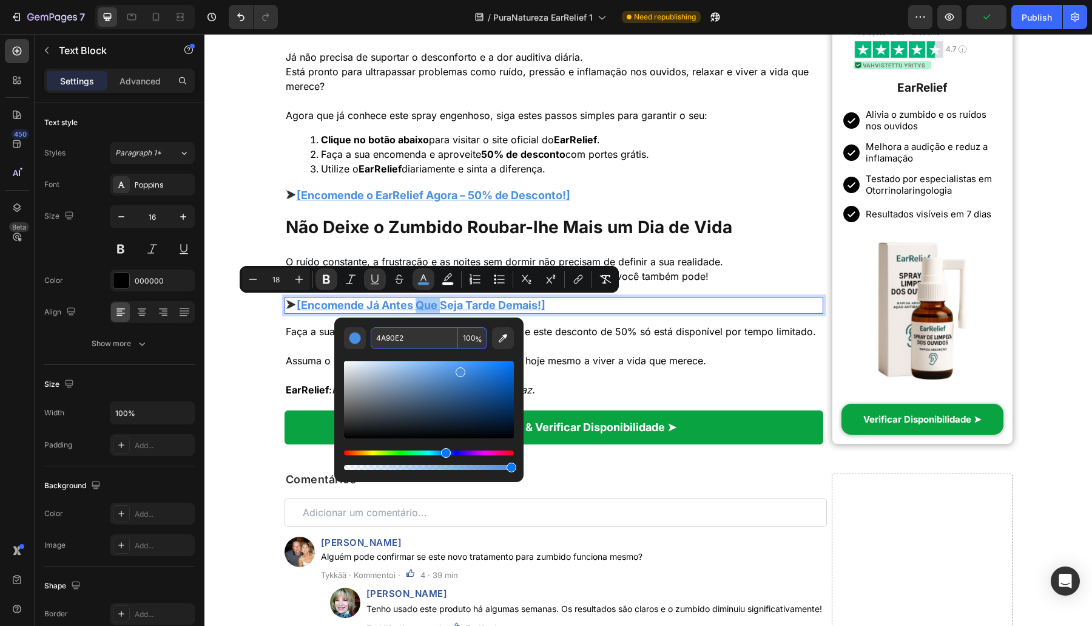
click at [423, 334] on input "4A90E2" at bounding box center [414, 338] width 87 height 22
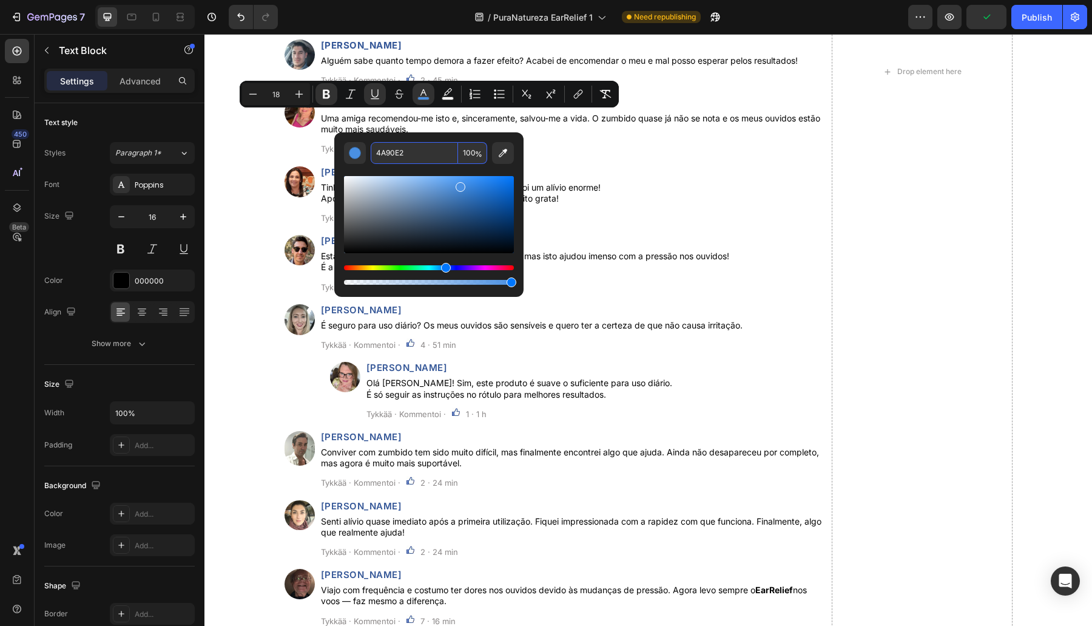
scroll to position [5690, 0]
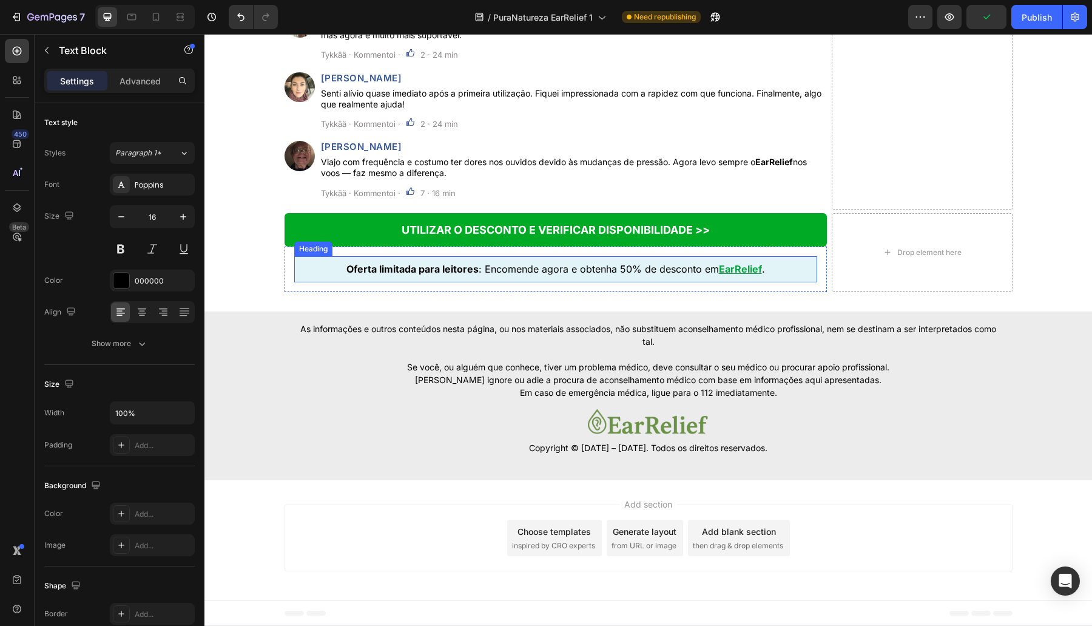
click at [459, 275] on strong "Oferta limitada para leitores" at bounding box center [412, 269] width 132 height 12
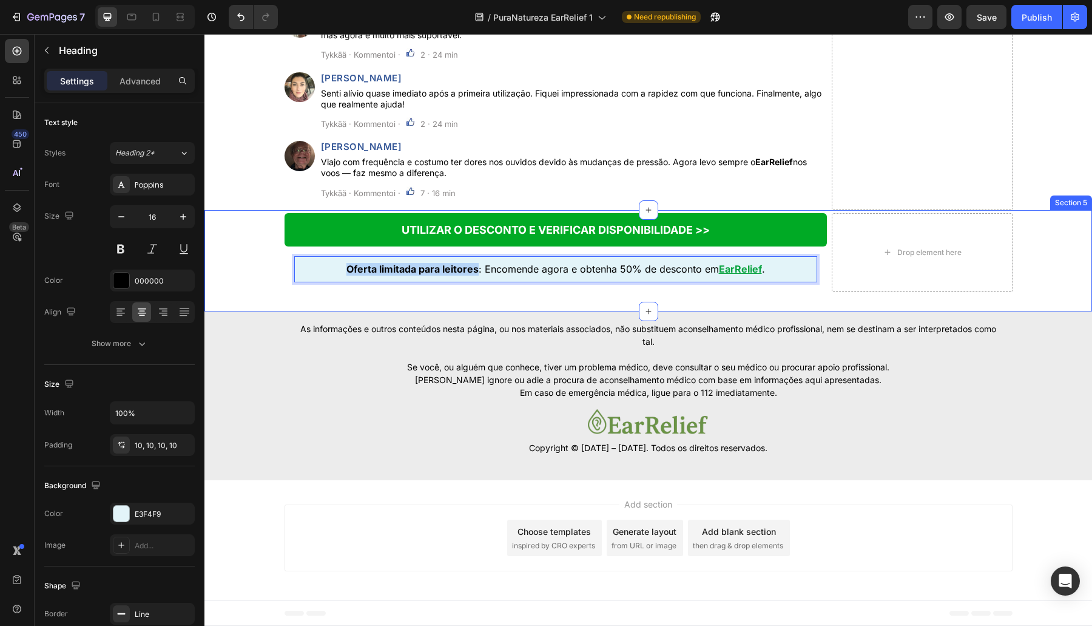
drag, startPoint x: 470, startPoint y: 296, endPoint x: 265, endPoint y: 288, distance: 205.8
click at [265, 288] on div "UTILIZAR O DESCONTO E VERIFICAR DISPONIBILIDADE >> Button Oferta limitada para …" at bounding box center [648, 252] width 888 height 79
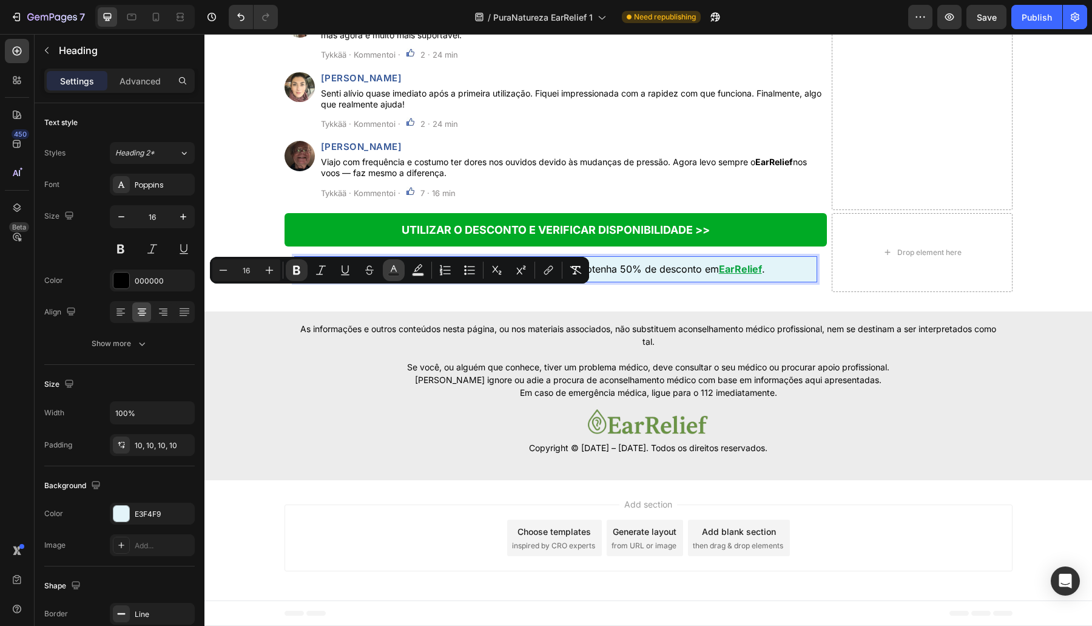
click at [390, 272] on icon "Editor contextual toolbar" at bounding box center [394, 270] width 12 height 12
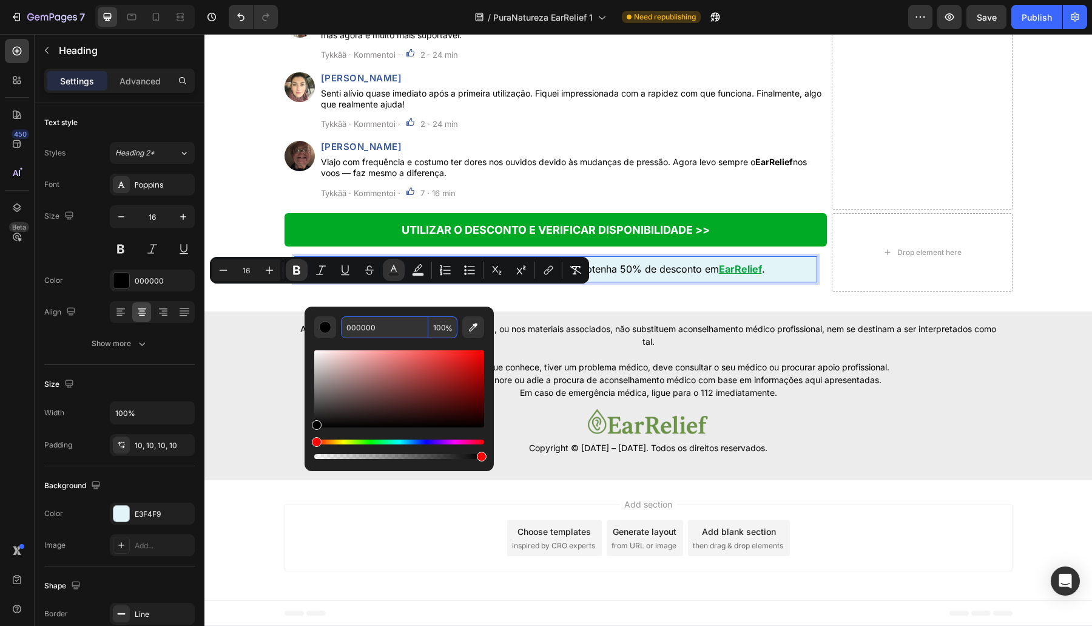
click at [391, 323] on input "000000" at bounding box center [384, 327] width 87 height 22
paste input "4A90E2"
type input "4A90E2"
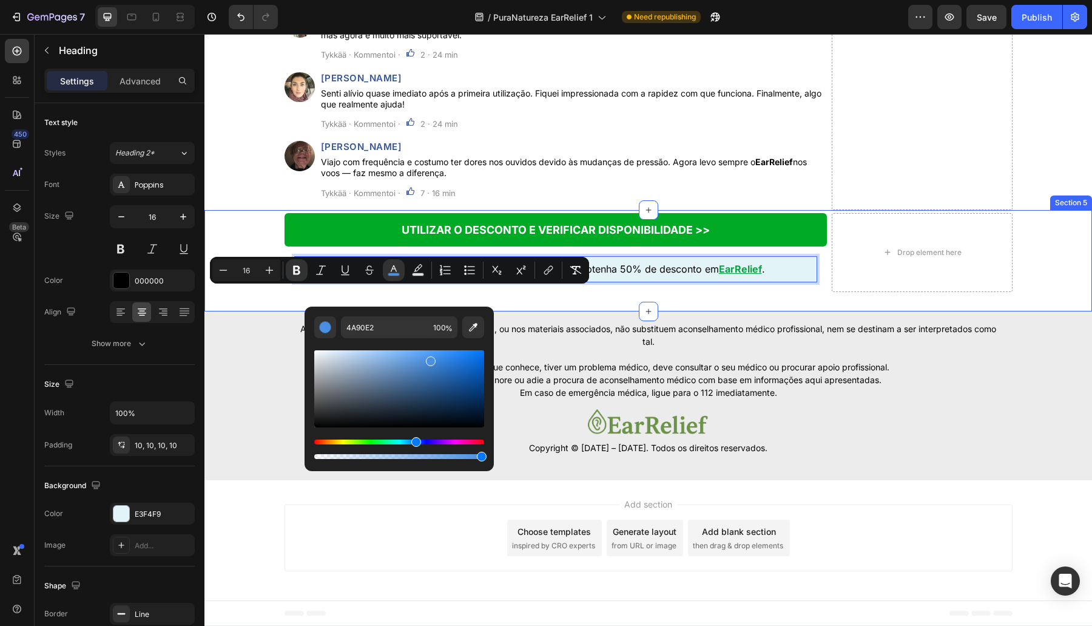
click at [274, 311] on div "UTILIZAR O DESCONTO E VERIFICAR DISPONIBILIDADE >> Button Oferta limitada para …" at bounding box center [648, 260] width 888 height 101
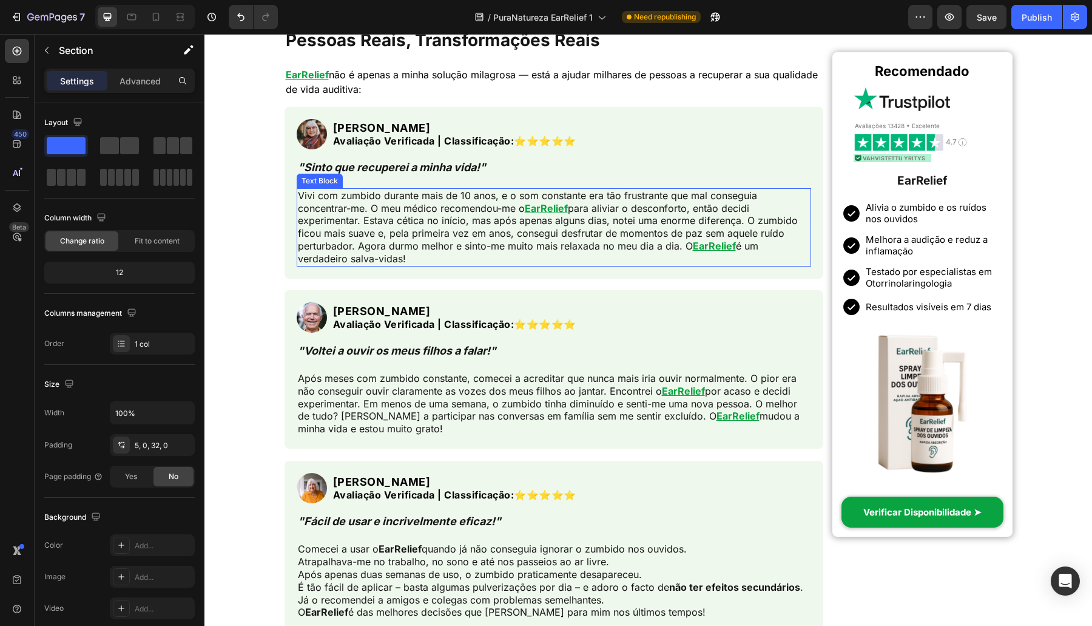
scroll to position [3893, 0]
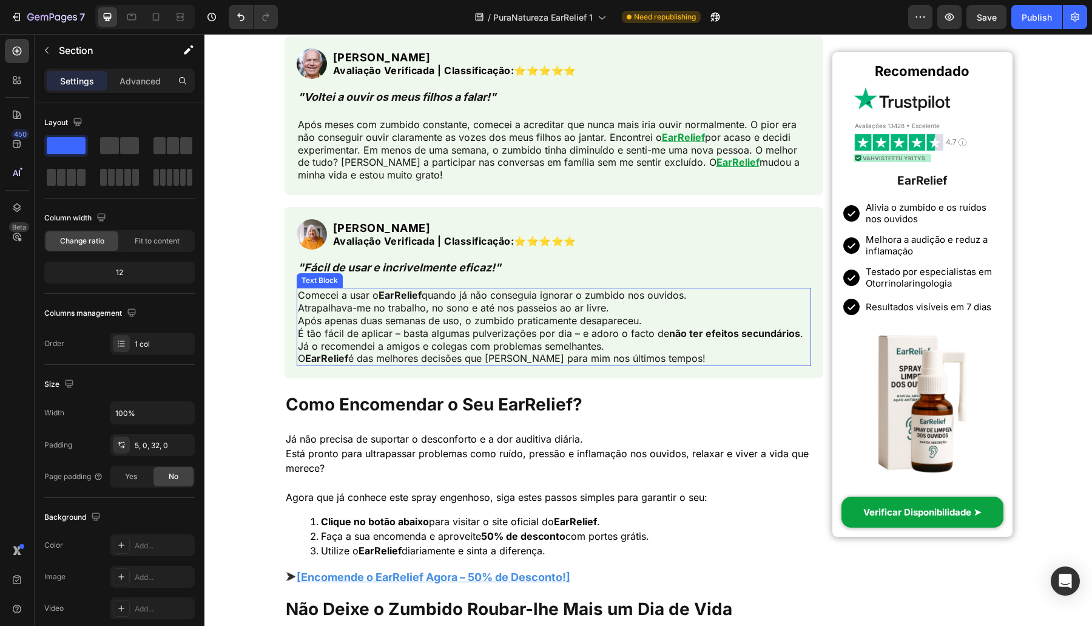
click at [507, 314] on p "Comecei a usar o EarRelief quando já não conseguia ignorar o zumbido nos ouvido…" at bounding box center [554, 327] width 513 height 76
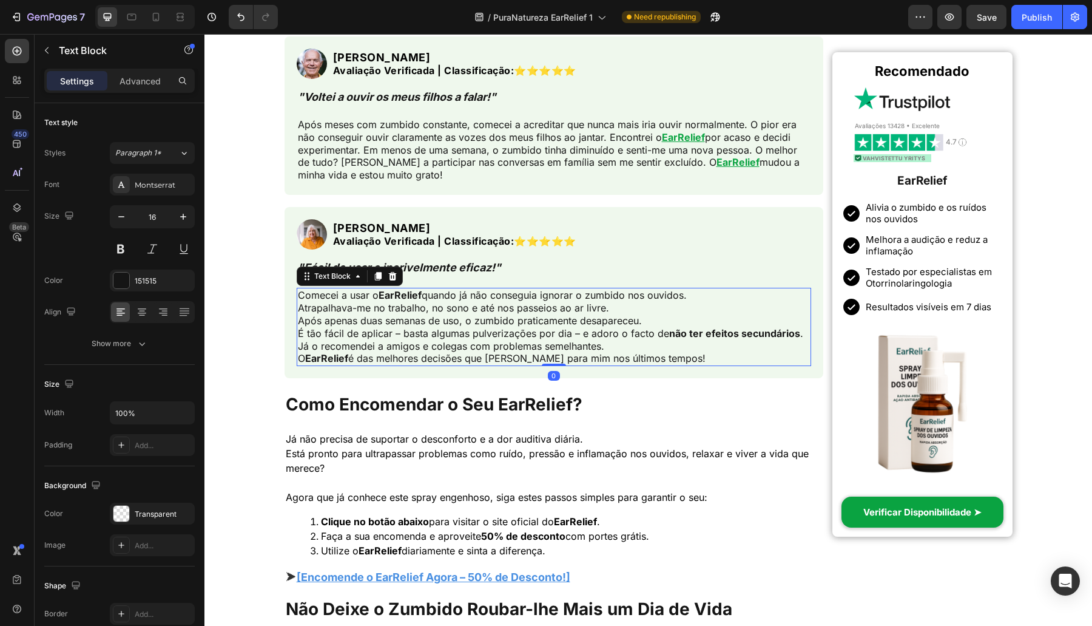
click at [507, 314] on p "Comecei a usar o EarRelief quando já não conseguia ignorar o zumbido nos ouvido…" at bounding box center [554, 327] width 513 height 76
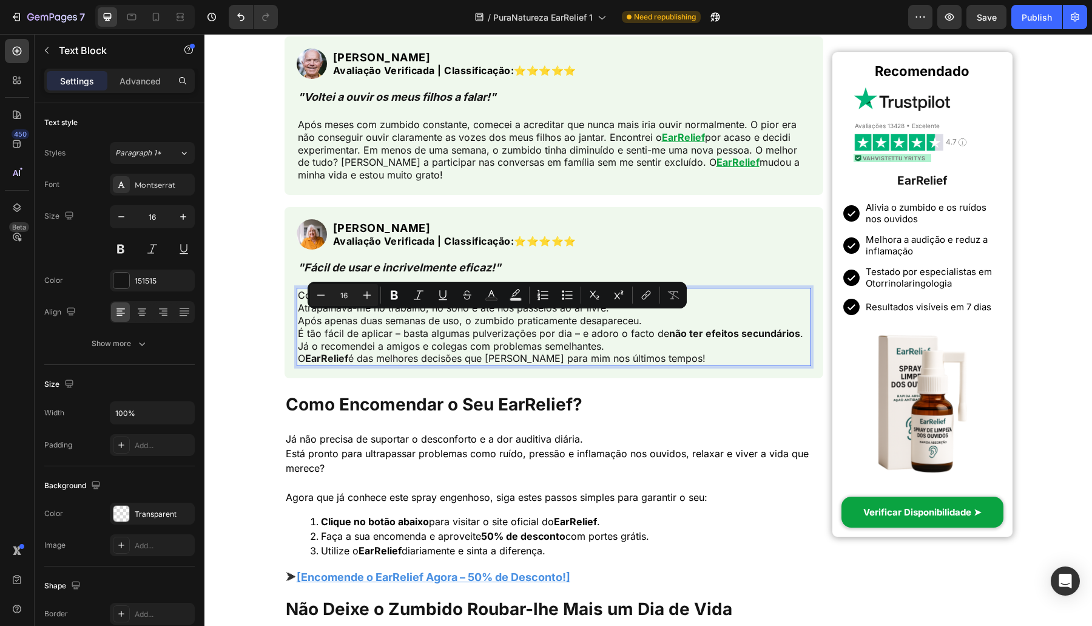
click at [409, 329] on p "Comecei a usar o EarRelief quando já não conseguia ignorar o zumbido nos ouvido…" at bounding box center [554, 327] width 513 height 76
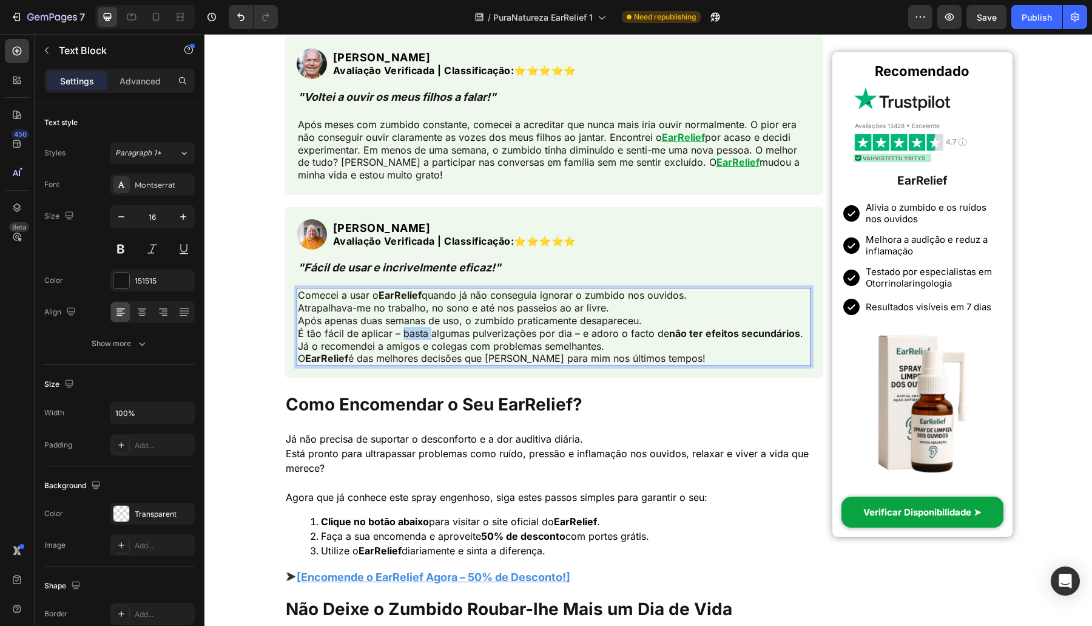
click at [409, 329] on p "Comecei a usar o EarRelief quando já não conseguia ignorar o zumbido nos ouvido…" at bounding box center [554, 327] width 513 height 76
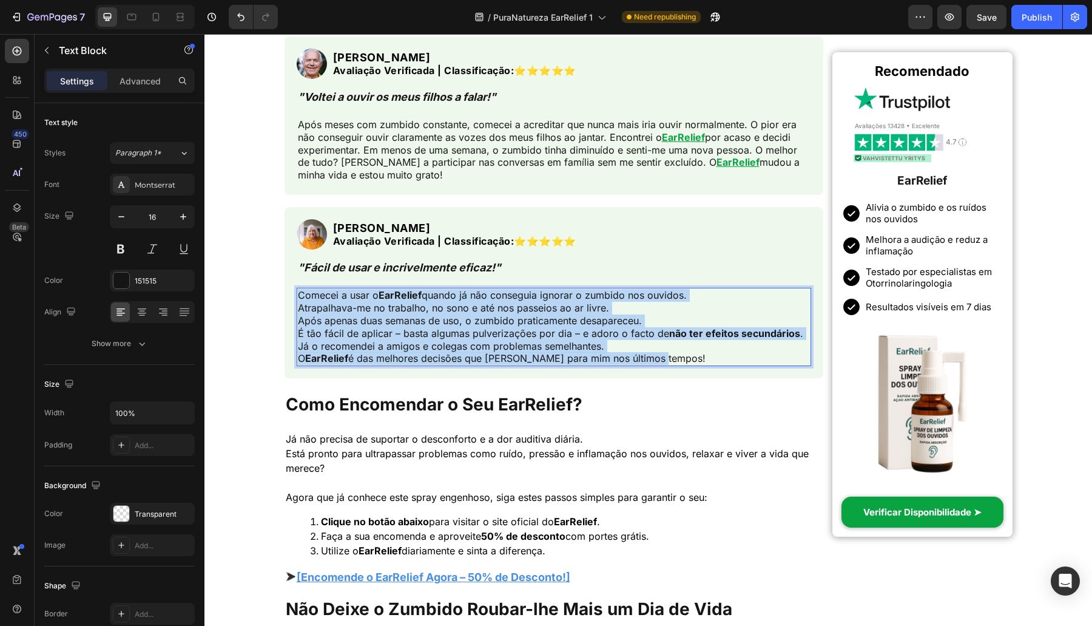
copy p "Comecei a usar o EarRelief quando já não conseguia ignorar o zumbido nos ouvido…"
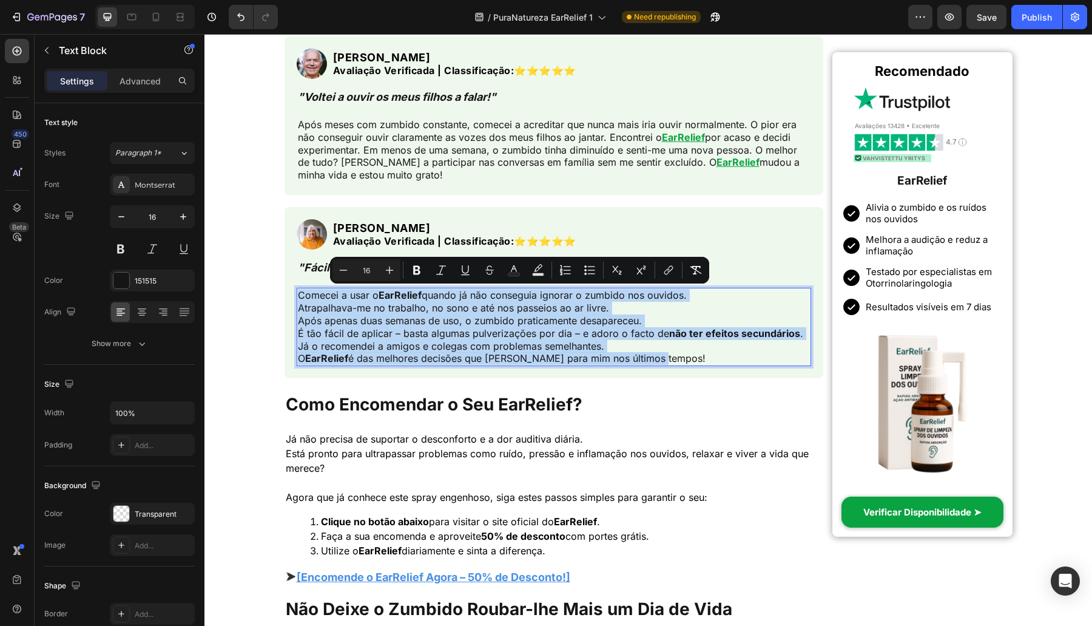
drag, startPoint x: 469, startPoint y: 338, endPoint x: 461, endPoint y: 339, distance: 7.9
click at [468, 338] on p "Comecei a usar o EarRelief quando já não conseguia ignorar o zumbido nos ouvido…" at bounding box center [554, 327] width 513 height 76
click at [461, 339] on p "Comecei a usar o EarRelief quando já não conseguia ignorar o zumbido nos ouvido…" at bounding box center [554, 327] width 513 height 76
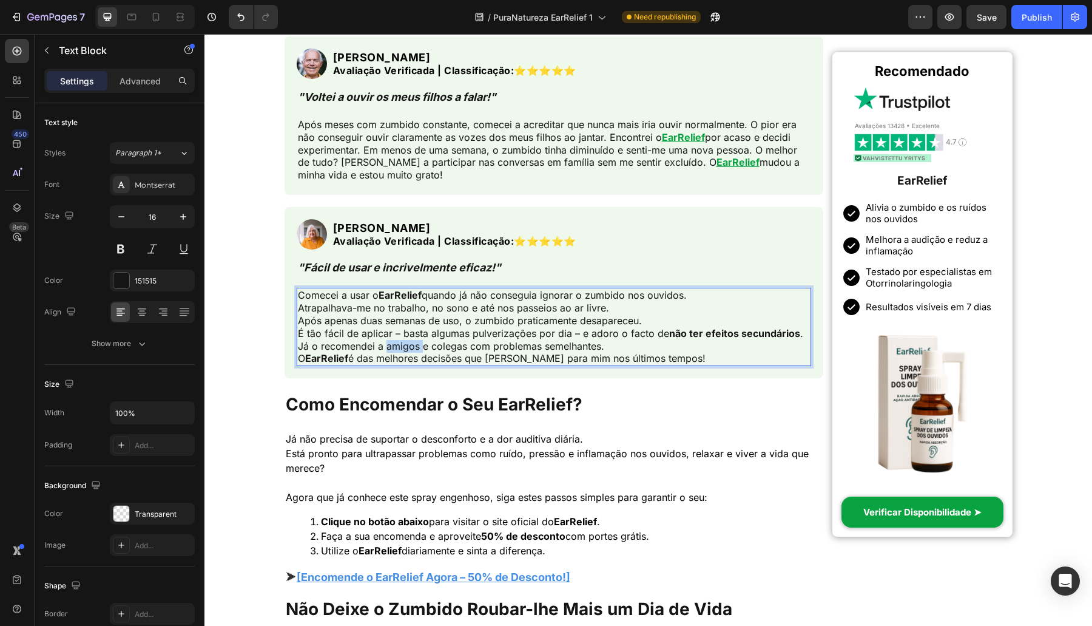
click at [461, 339] on p "Comecei a usar o EarRelief quando já não conseguia ignorar o zumbido nos ouvido…" at bounding box center [554, 327] width 513 height 76
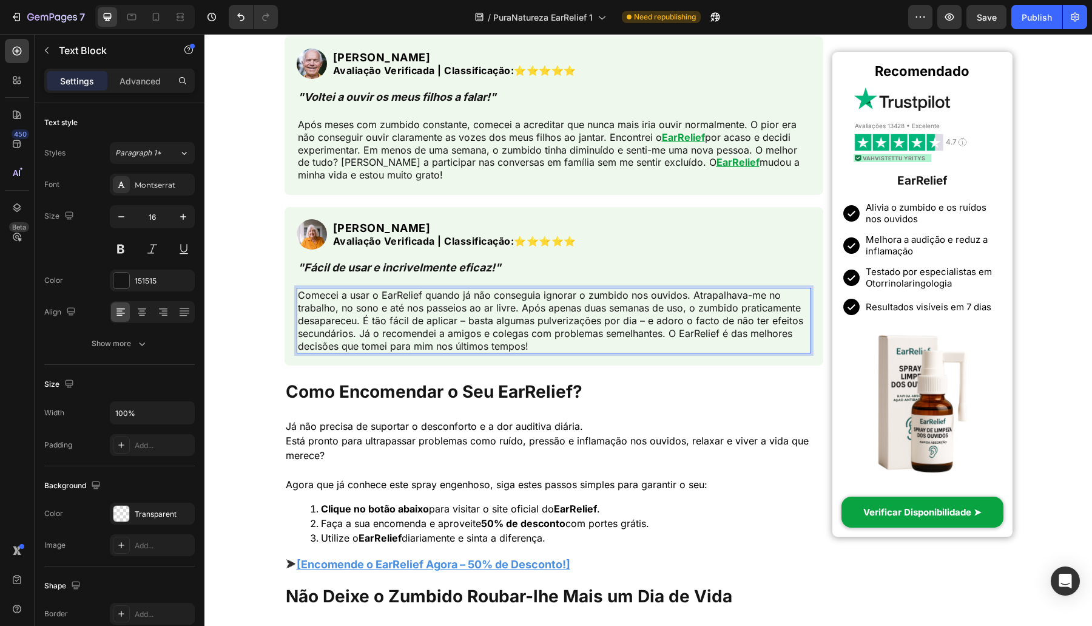
scroll to position [3539, 0]
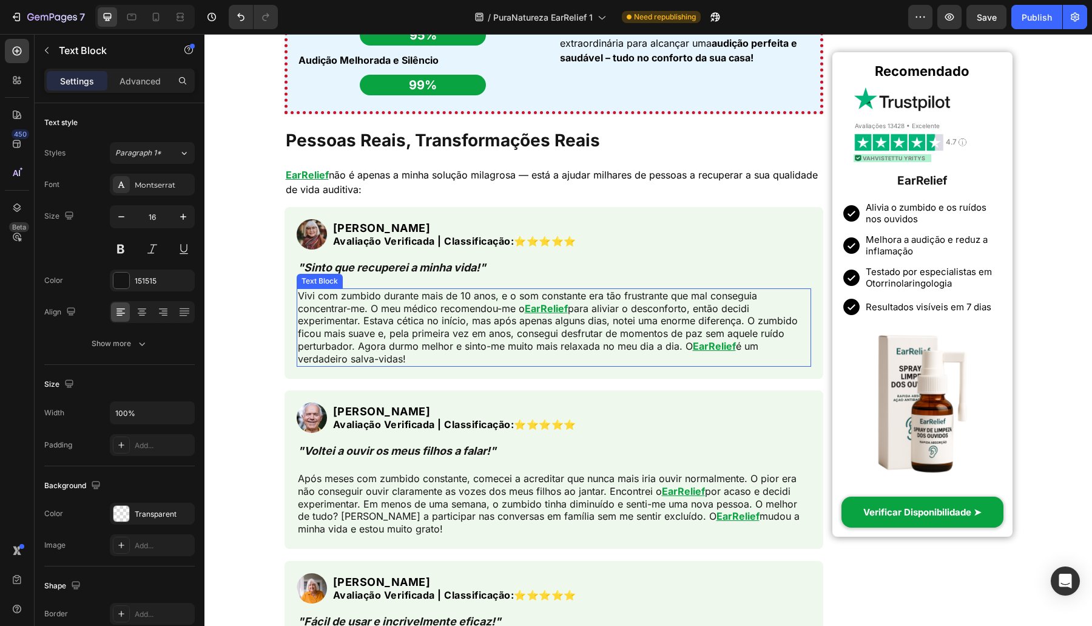
click at [538, 311] on p "Vivi com zumbido durante mais de 10 anos, e o som constante era tão frustrante …" at bounding box center [554, 327] width 513 height 76
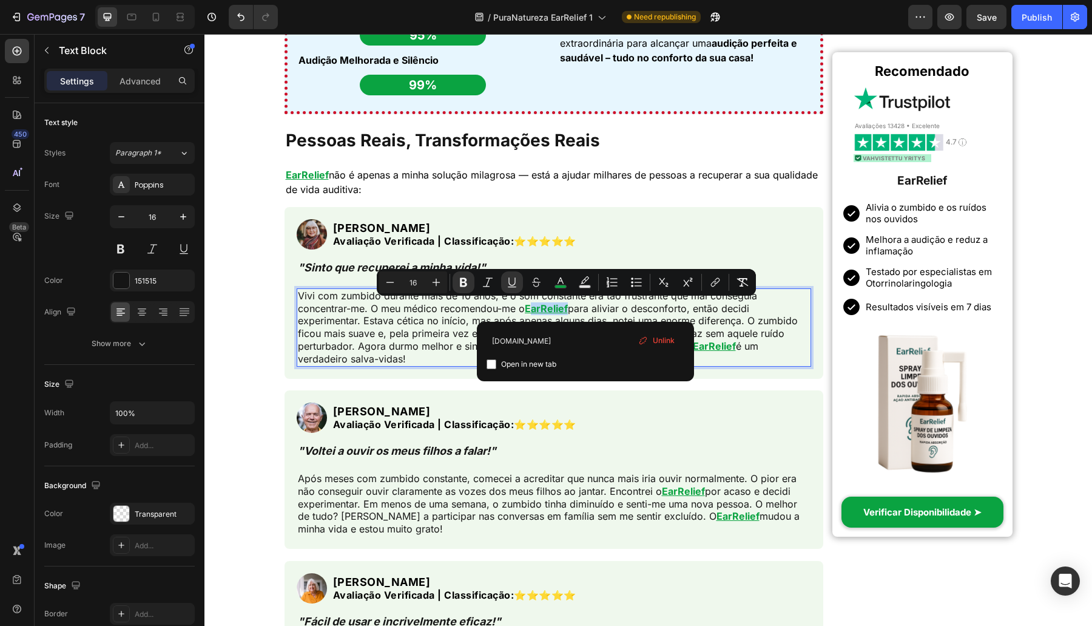
drag, startPoint x: 586, startPoint y: 311, endPoint x: 545, endPoint y: 309, distance: 41.3
click at [545, 309] on p "Vivi com zumbido durante mais de 10 anos, e o som constante era tão frustrante …" at bounding box center [554, 327] width 513 height 76
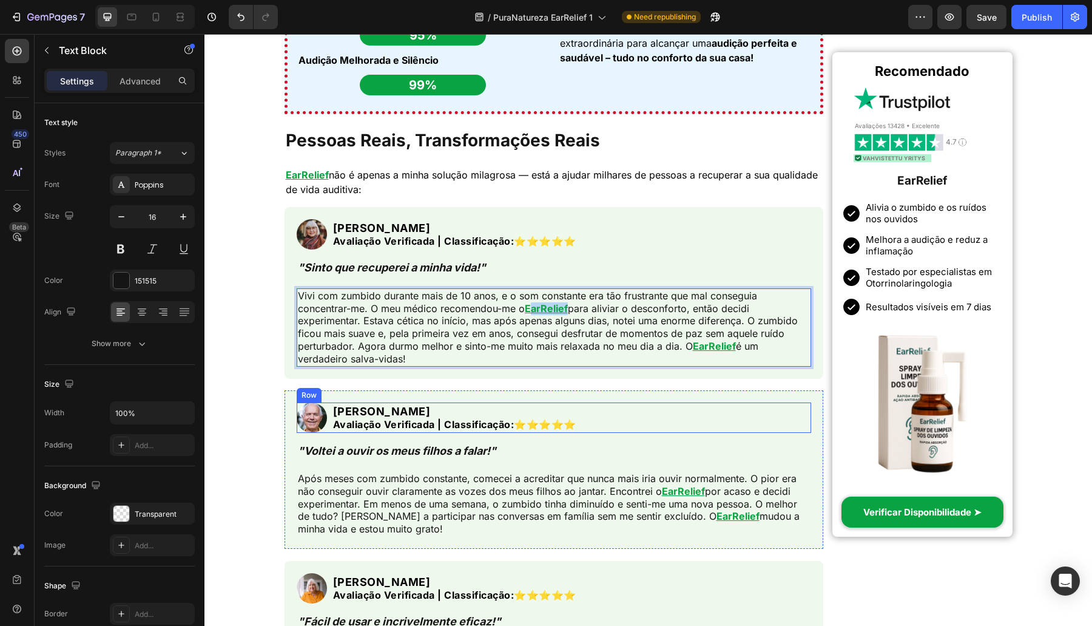
scroll to position [3893, 0]
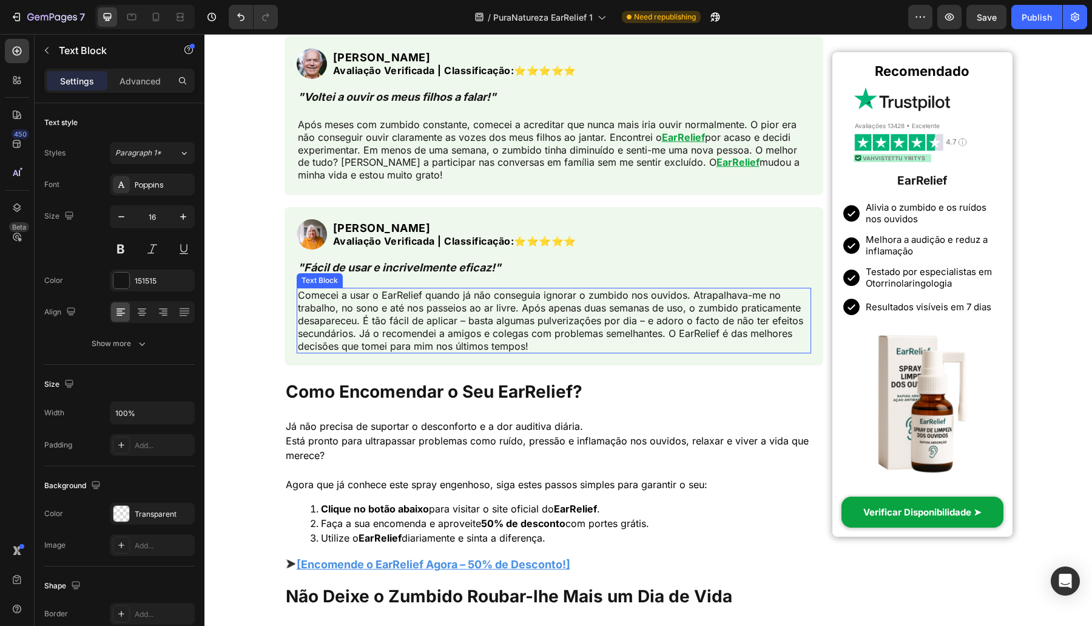
click at [380, 292] on p "Comecei a usar o EarRelief quando já não conseguia ignorar o zumbido nos ouvido…" at bounding box center [554, 320] width 513 height 63
click at [385, 292] on p "Comecei a usar o EarRelief quando já não conseguia ignorar o zumbido nos ouvido…" at bounding box center [554, 320] width 513 height 63
click at [400, 296] on p "Comecei a usar o EarRelief quando já não conseguia ignorar o zumbido nos ouvido…" at bounding box center [554, 320] width 513 height 63
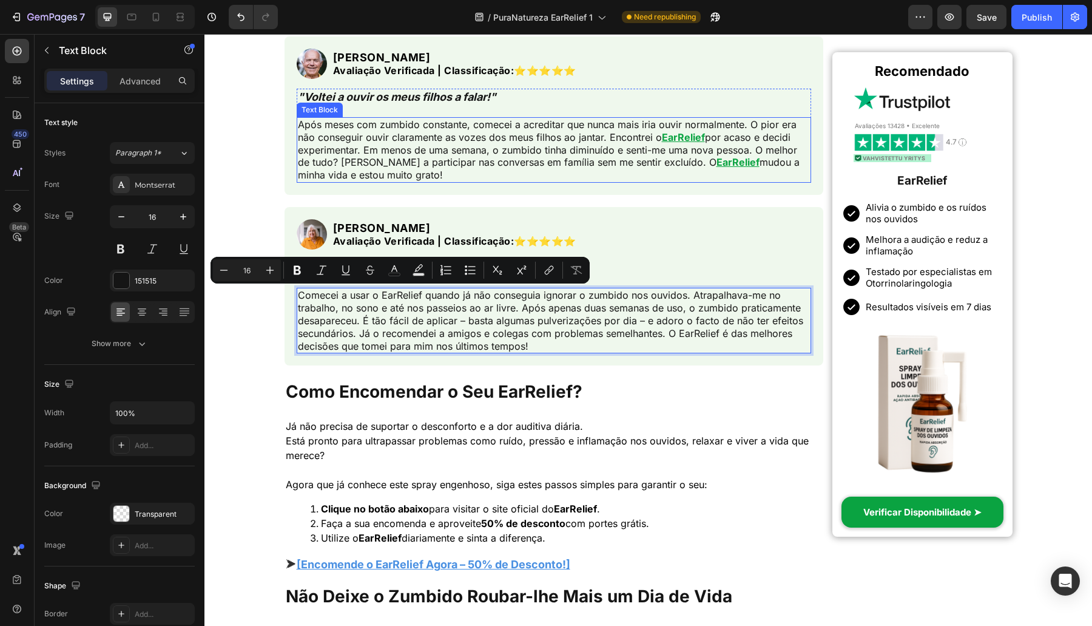
click at [717, 168] on u "EarRelief" at bounding box center [738, 162] width 43 height 12
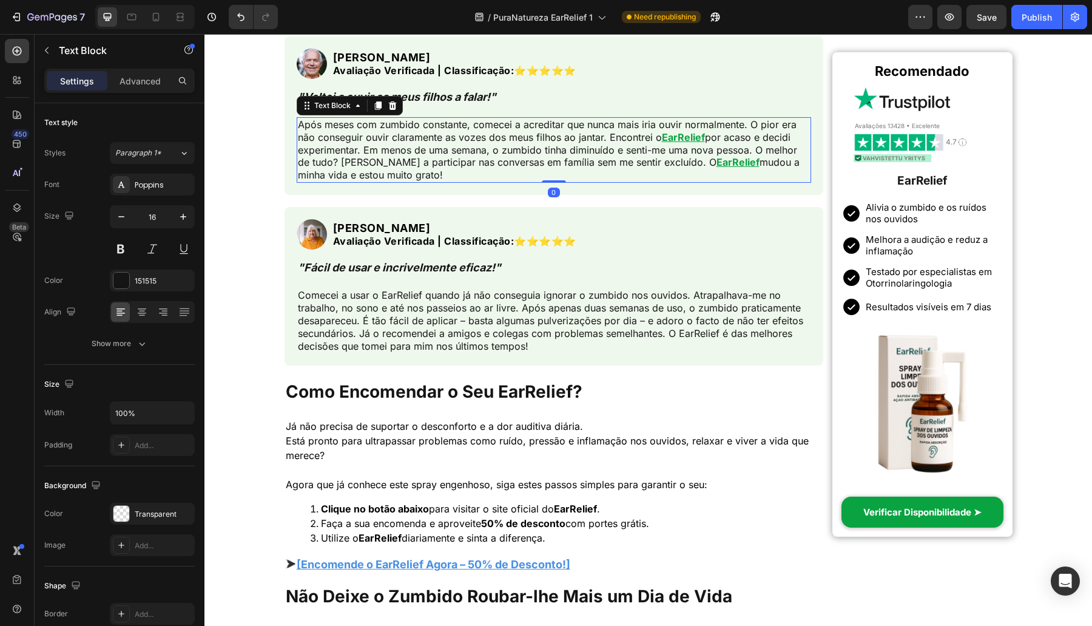
click at [717, 168] on u "EarRelief" at bounding box center [738, 162] width 43 height 12
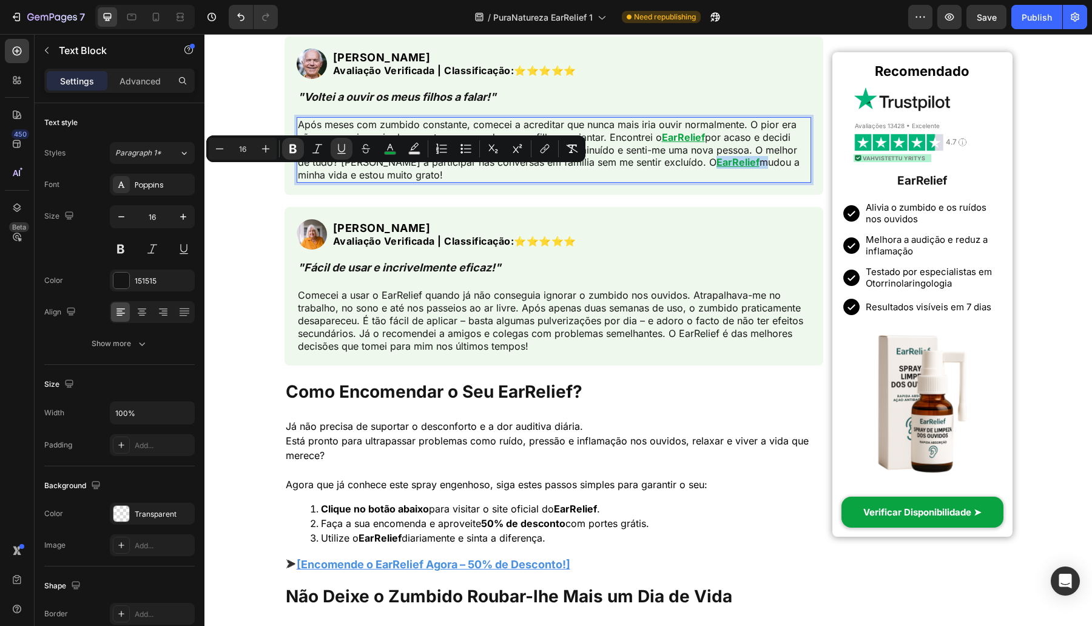
drag, startPoint x: 337, startPoint y: 175, endPoint x: 293, endPoint y: 174, distance: 43.7
click at [298, 174] on p "Após meses com zumbido constante, comecei a acreditar que nunca mais iria ouvir…" at bounding box center [554, 149] width 513 height 63
copy p "EarRelief"
click at [396, 290] on p "Comecei a usar o EarRelief quando já não conseguia ignorar o zumbido nos ouvido…" at bounding box center [554, 320] width 513 height 63
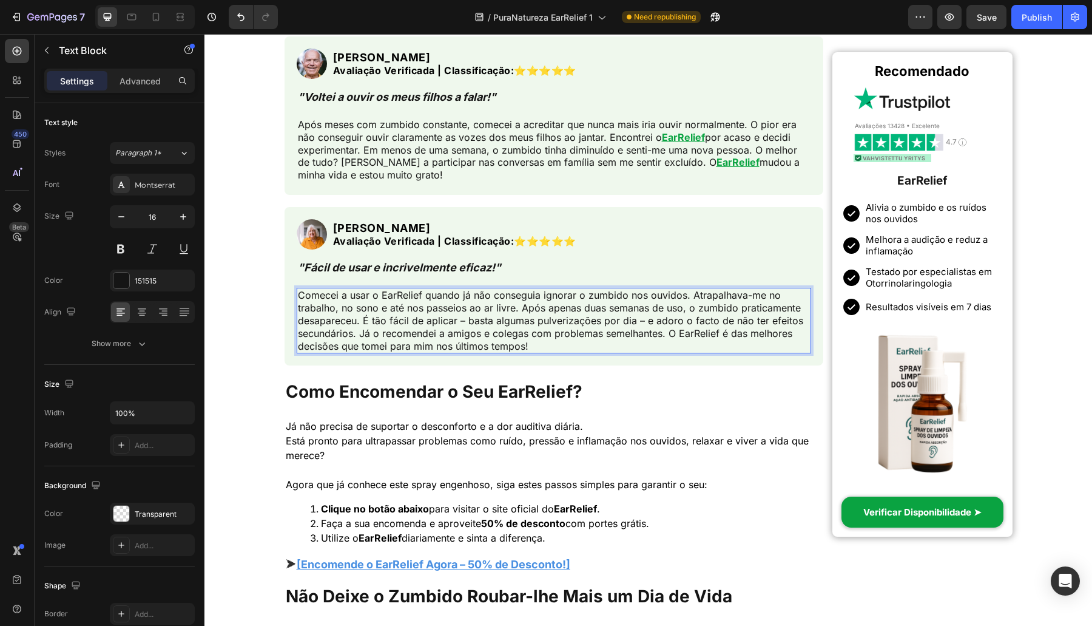
click at [400, 293] on p "Comecei a usar o EarRelief quando já não conseguia ignorar o zumbido nos ouvido…" at bounding box center [554, 320] width 513 height 63
click at [316, 340] on p "Comecei a usar o EarRelief quando já não conseguia ignorar o zumbido nos ouvido…" at bounding box center [554, 320] width 513 height 63
click at [546, 385] on h1 "Como Encomendar o Seu EarRelief?" at bounding box center [554, 391] width 539 height 28
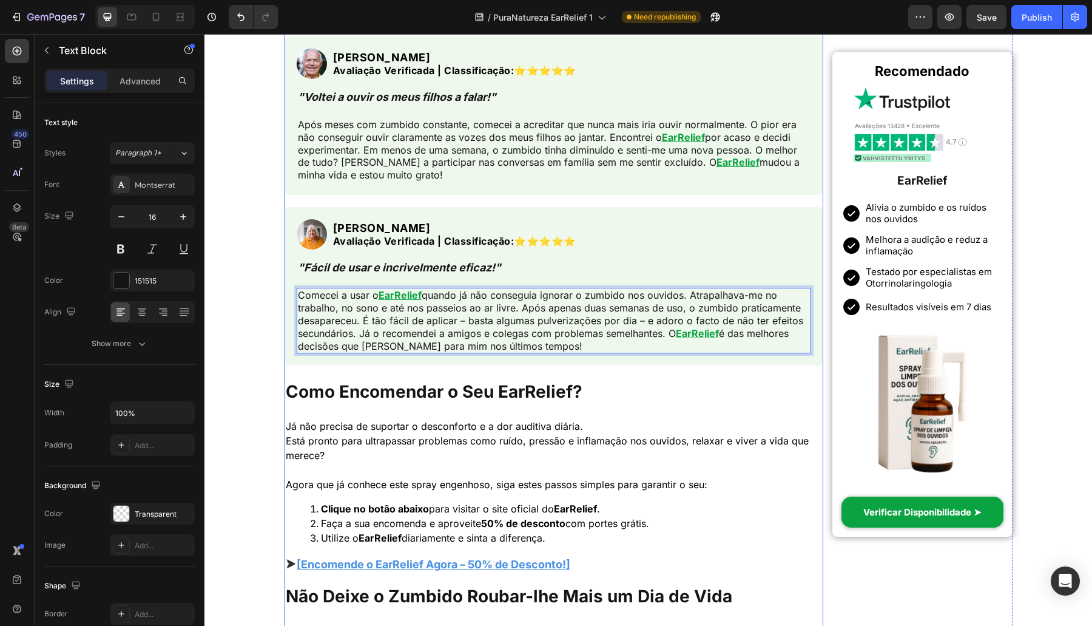
click at [546, 385] on h1 "Como Encomendar o Seu EarRelief?" at bounding box center [554, 391] width 539 height 28
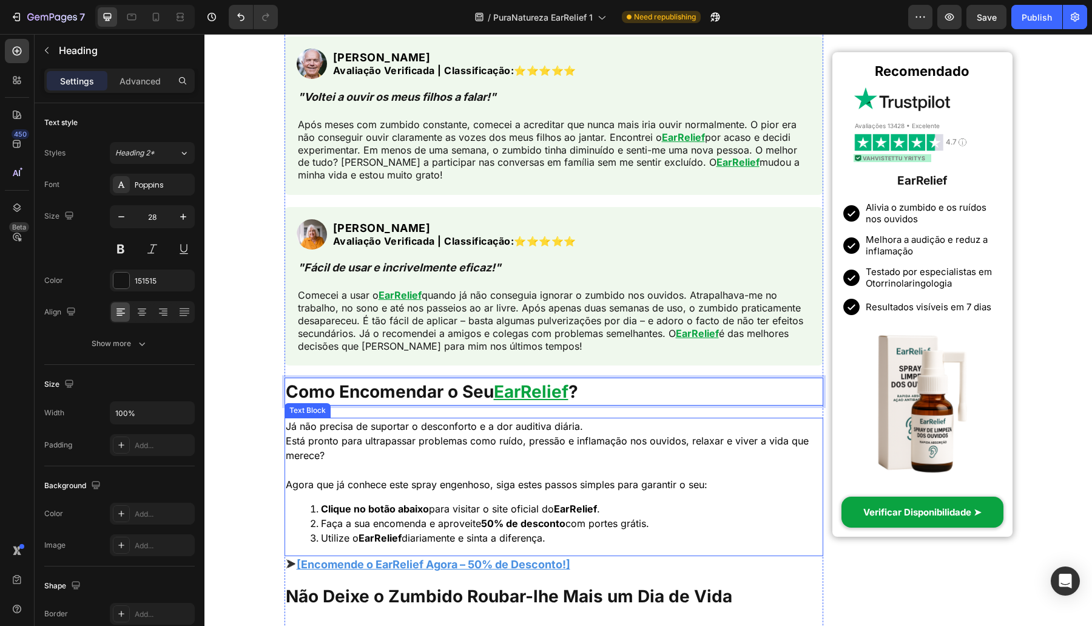
click at [578, 508] on strong "EarRelief" at bounding box center [575, 508] width 43 height 12
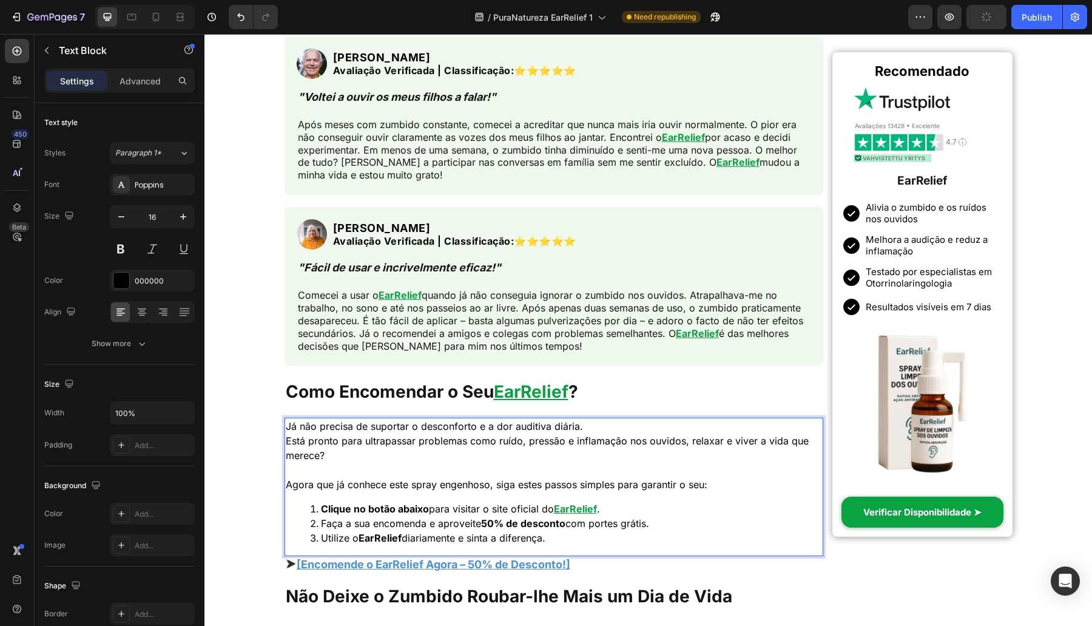
click at [381, 541] on strong "EarRelief" at bounding box center [380, 537] width 43 height 12
click at [381, 540] on strong "EarRelief" at bounding box center [380, 537] width 43 height 12
click at [609, 508] on li "Clique no botão abaixo para visitar o site oficial do EarRelief ." at bounding box center [566, 508] width 513 height 15
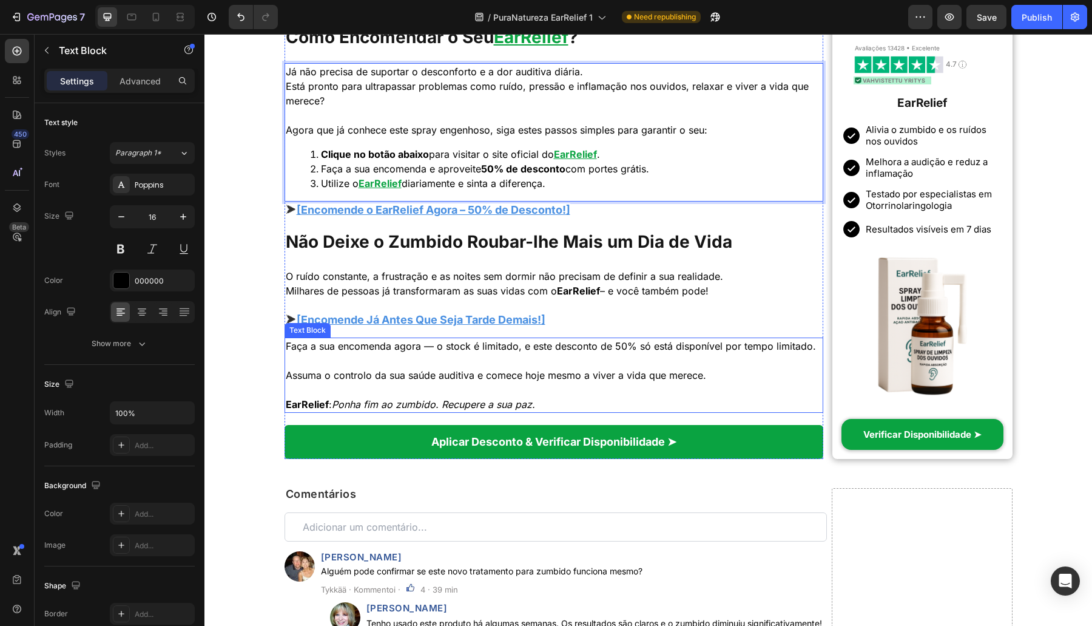
click at [304, 410] on strong "EarRelief" at bounding box center [307, 404] width 43 height 12
click at [303, 410] on strong "EarRelief" at bounding box center [307, 404] width 43 height 12
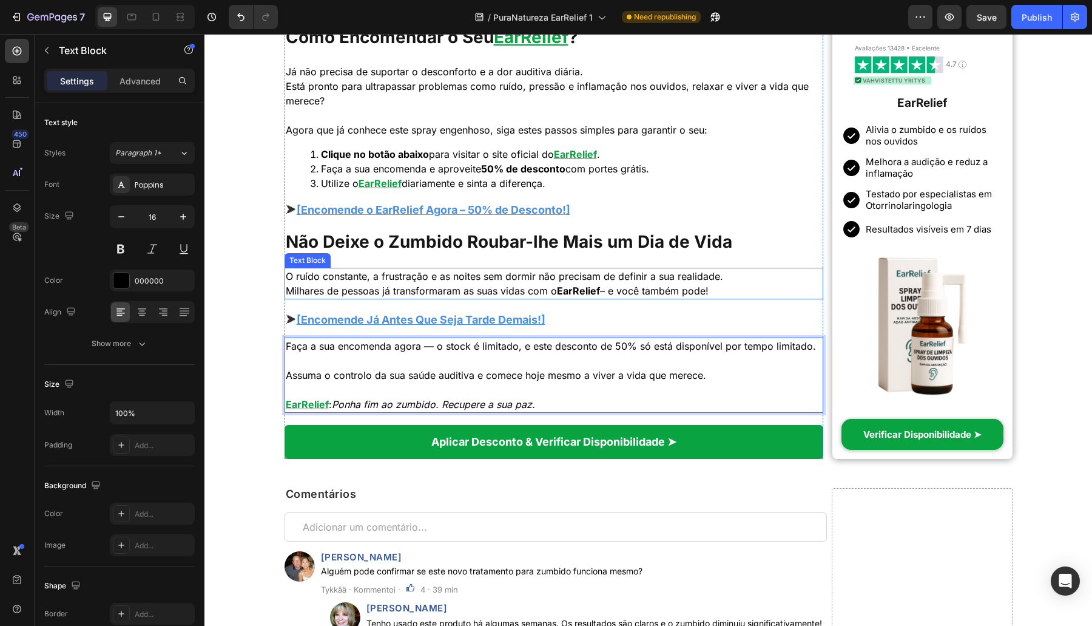
click at [593, 291] on strong "EarRelief" at bounding box center [578, 291] width 43 height 12
click at [434, 397] on p "Rich Text Editor. Editing area: main" at bounding box center [554, 389] width 537 height 15
click at [569, 411] on p "EarRelief : Ponha fim ao zumbido. Recupere a sua paz." at bounding box center [554, 404] width 537 height 15
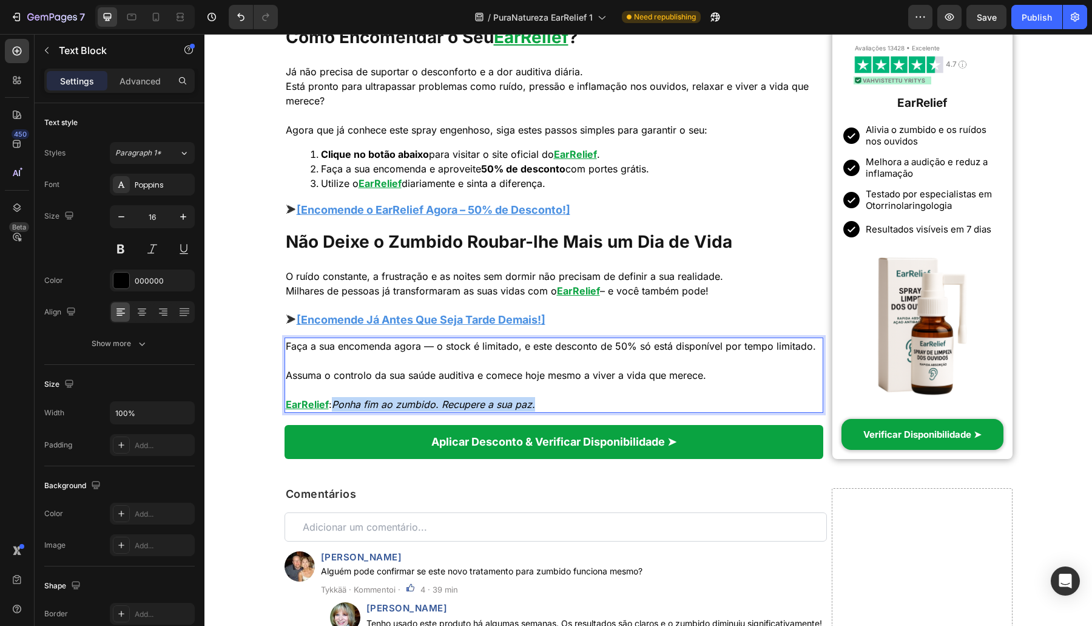
drag, startPoint x: 561, startPoint y: 421, endPoint x: 329, endPoint y: 420, distance: 231.8
click at [329, 411] on p "EarRelief : Ponha fim ao zumbido. Recupere a sua paz." at bounding box center [554, 404] width 537 height 15
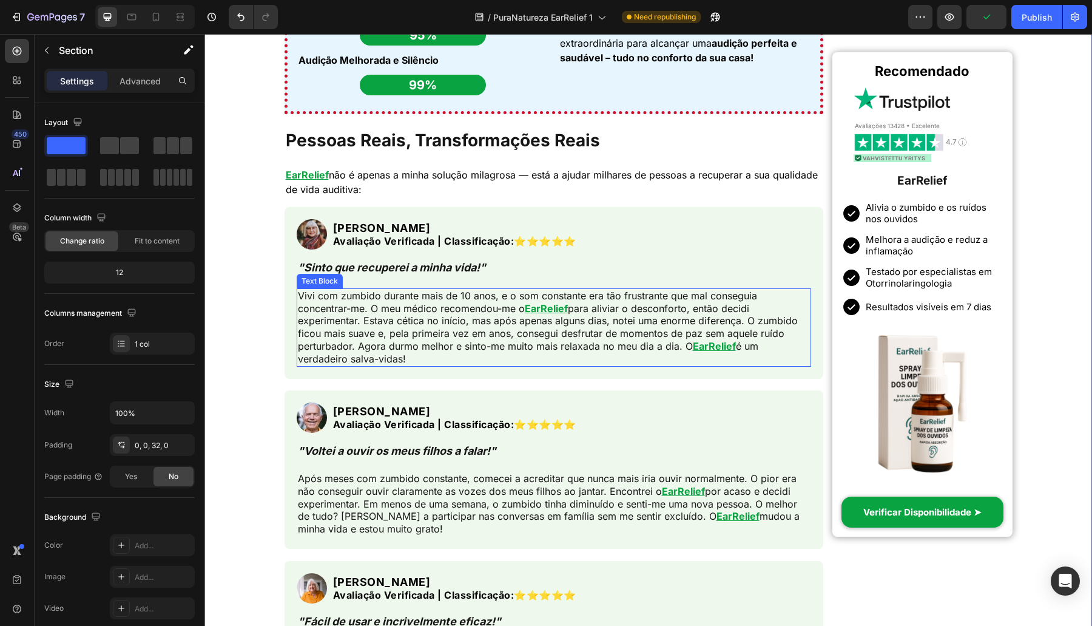
scroll to position [3185, 0]
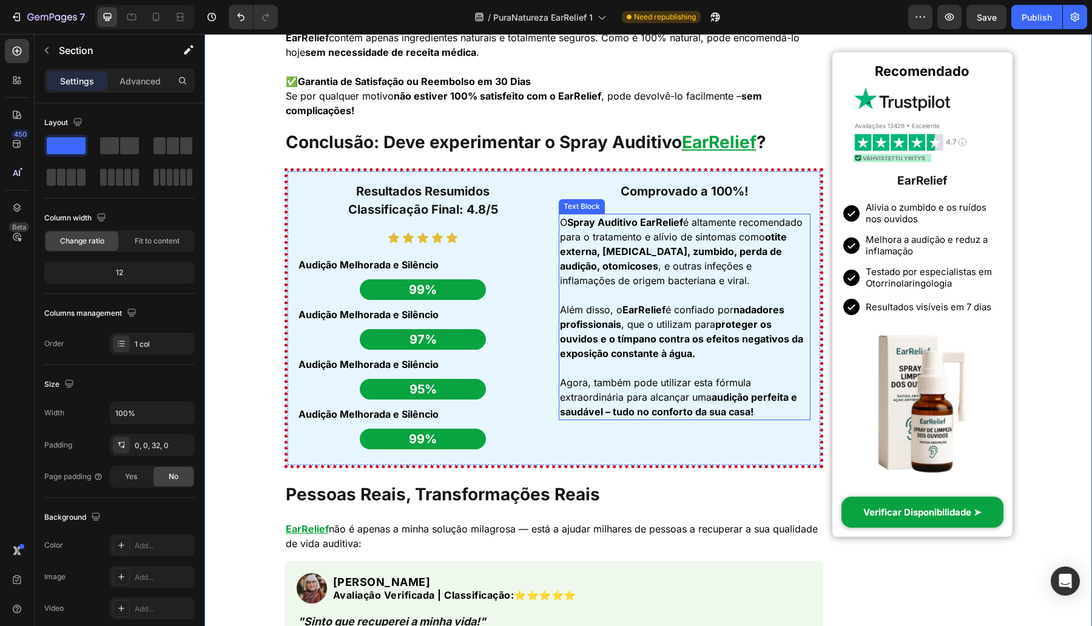
click at [658, 221] on strong "Spray Auditivo EarRelief" at bounding box center [625, 222] width 116 height 12
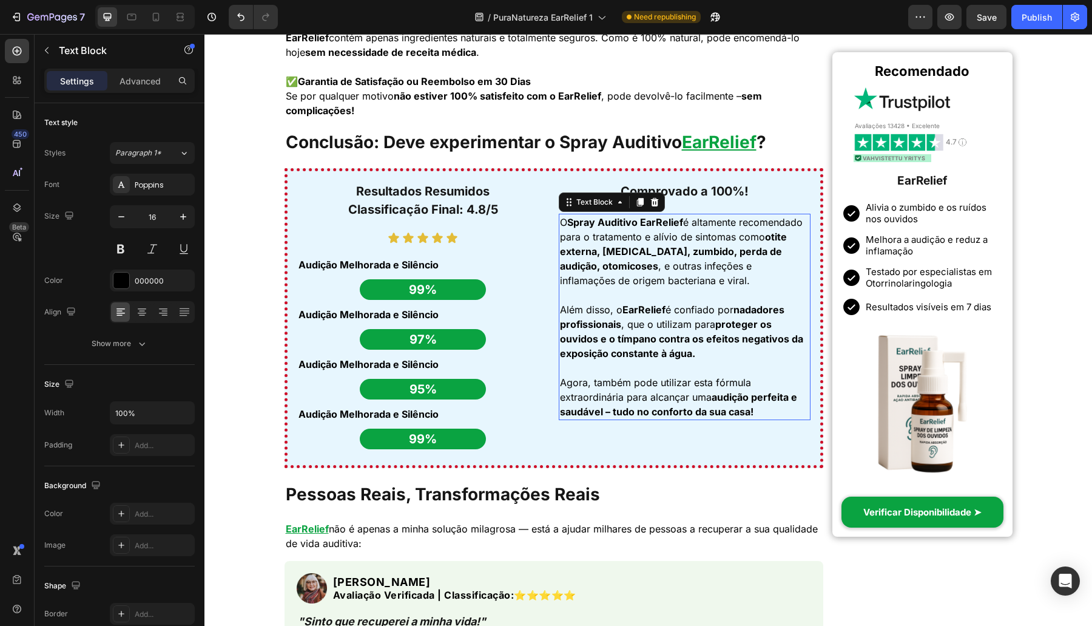
click at [658, 221] on strong "Spray Auditivo EarRelief" at bounding box center [625, 222] width 116 height 12
click at [648, 303] on strong "EarRelief" at bounding box center [643, 309] width 43 height 12
click at [646, 306] on strong "EarRelief" at bounding box center [643, 309] width 43 height 12
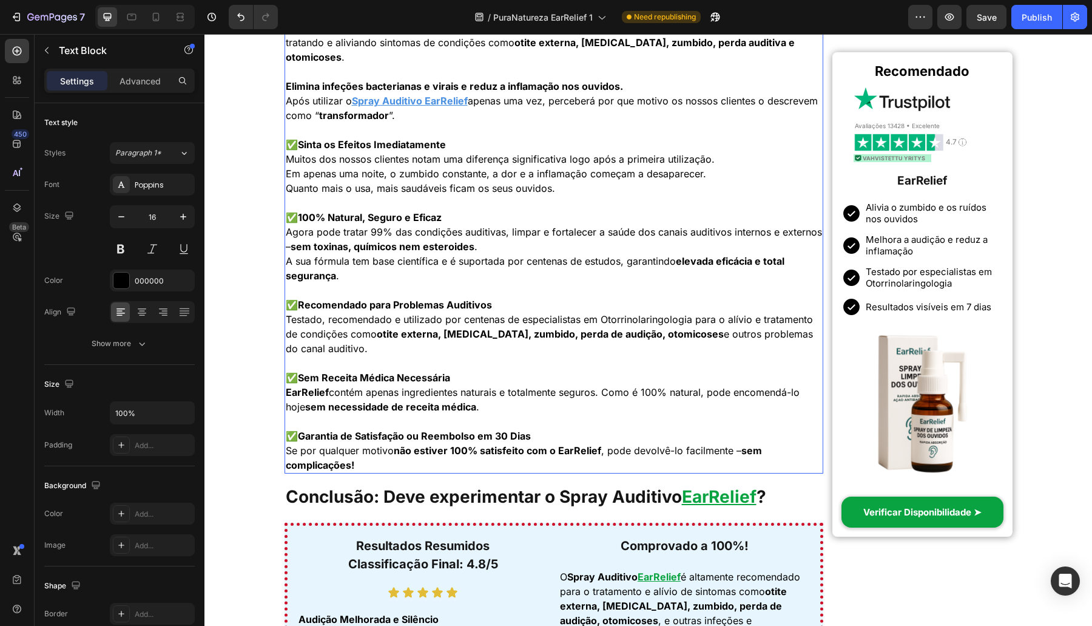
click at [305, 394] on strong "EarRelief" at bounding box center [307, 392] width 43 height 12
click at [577, 449] on strong "não estiver 100% satisfeito com o EarRelief" at bounding box center [497, 450] width 207 height 12
click at [578, 449] on strong "não estiver 100% satisfeito com o EarRelief" at bounding box center [497, 450] width 207 height 12
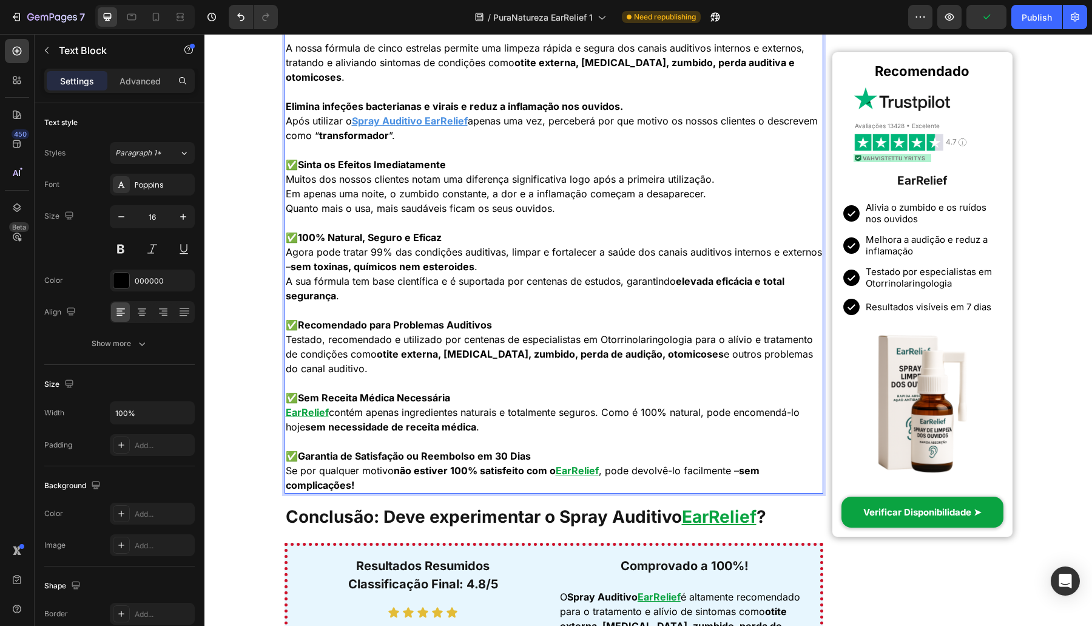
scroll to position [2477, 0]
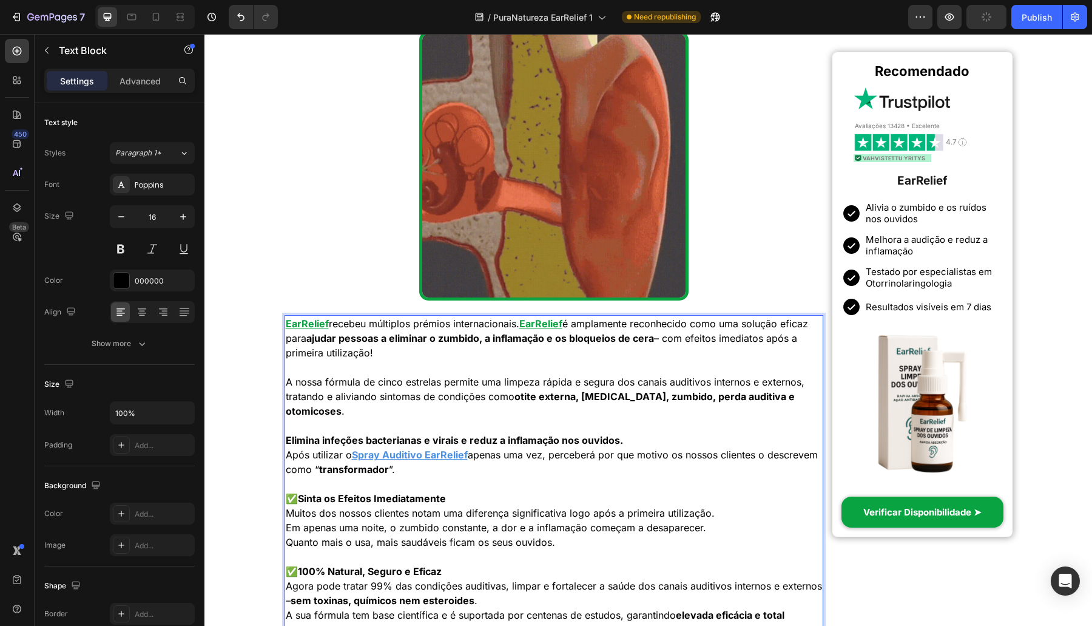
click at [286, 400] on p "A nossa fórmula de cinco estrelas permite uma limpeza rápida e segura dos canai…" at bounding box center [554, 396] width 537 height 44
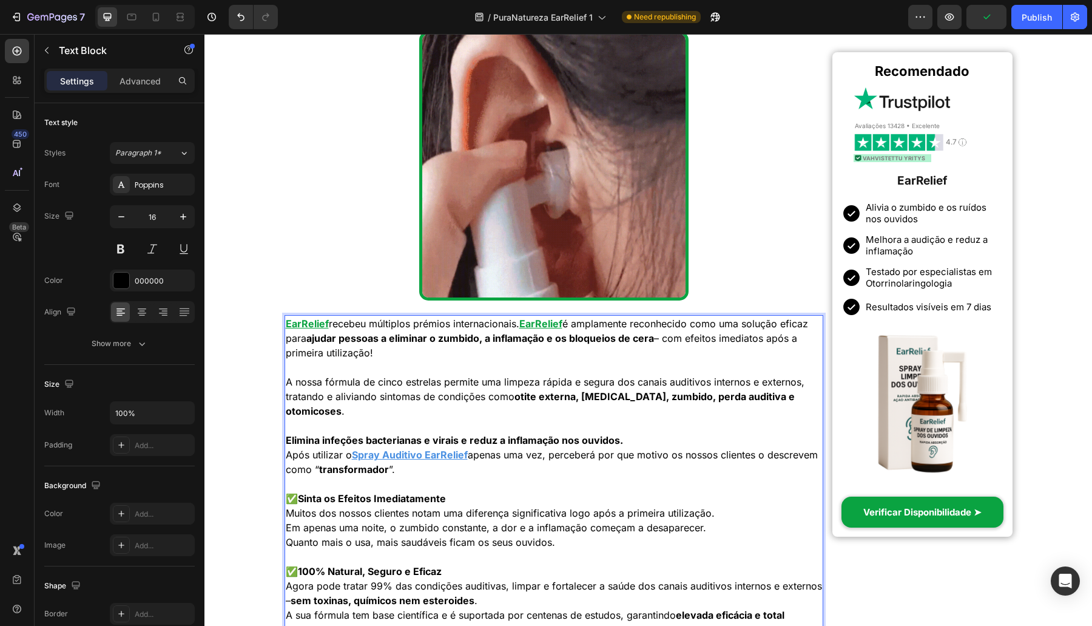
click at [286, 452] on p "Após utilizar o Spray Auditivo EarRelief apenas uma vez, perceberá por que moti…" at bounding box center [554, 461] width 537 height 29
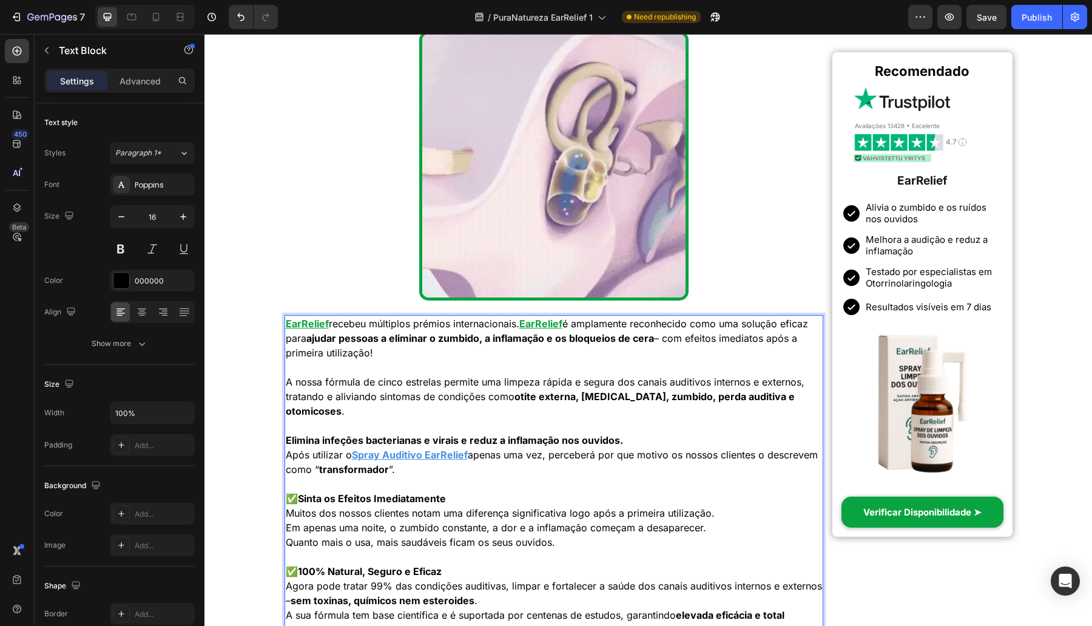
click at [286, 436] on strong "Elimina infeções bacterianas e virais e reduz a inflamação nos ouvidos." at bounding box center [454, 440] width 337 height 12
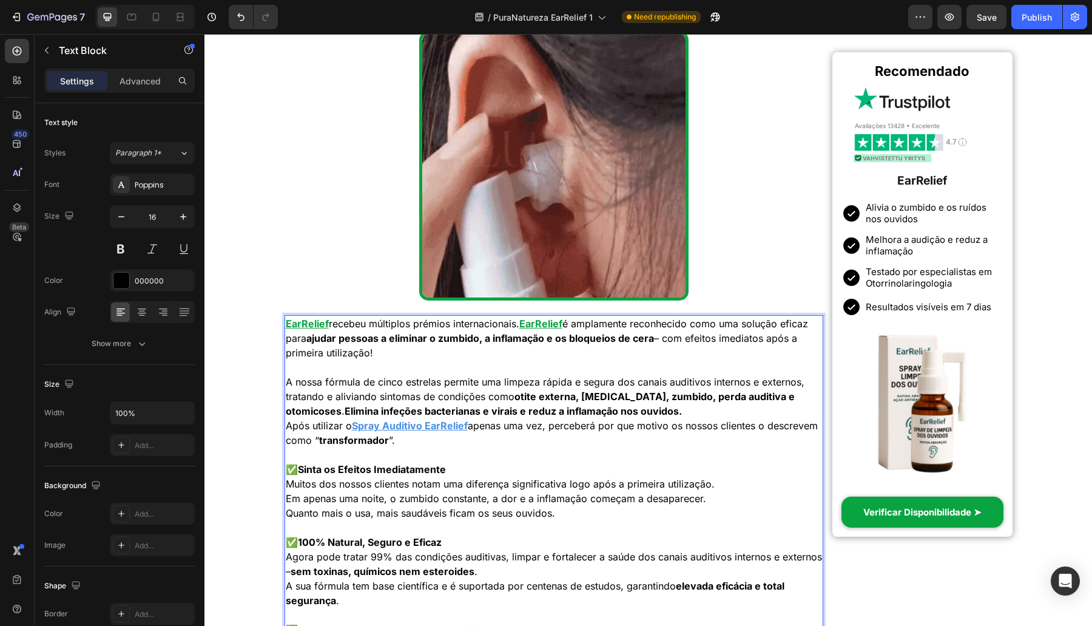
click at [722, 411] on p "A nossa fórmula de cinco estrelas permite uma limpeza rápida e segura dos canai…" at bounding box center [554, 396] width 537 height 44
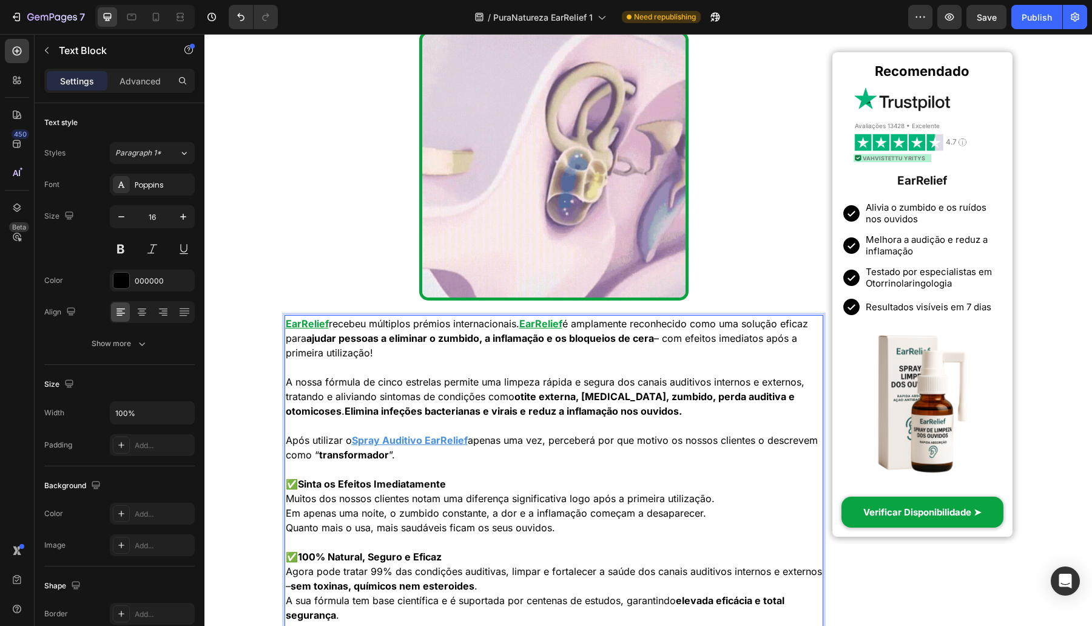
click at [297, 510] on p "✅ Sinta os Efeitos Imediatamente Muitos dos nossos clientes notam uma diferença…" at bounding box center [554, 505] width 537 height 58
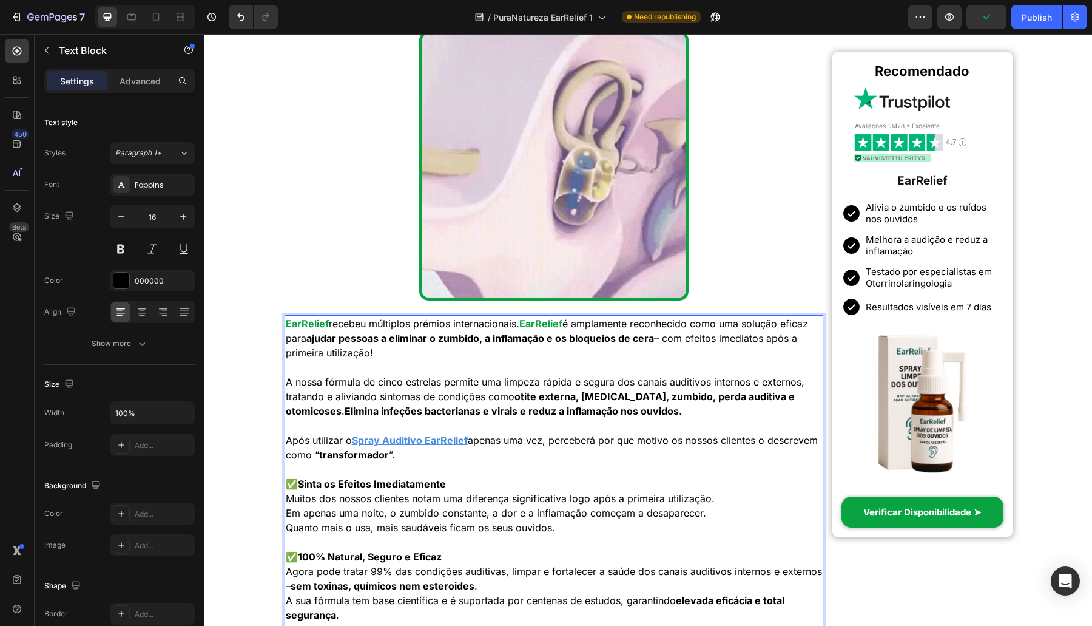
scroll to position [2831, 0]
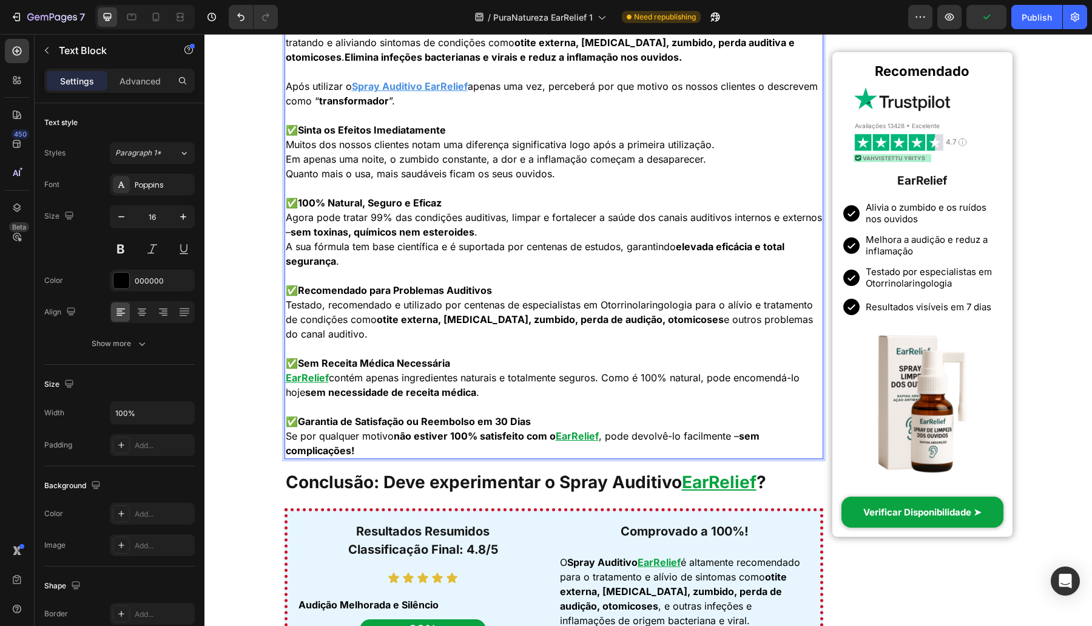
click at [285, 161] on div "EarRelief recebeu múltiplos prémios internacionais. EarRelief é amplamente reco…" at bounding box center [554, 209] width 539 height 497
click at [285, 167] on div "EarRelief recebeu múltiplos prémios internacionais. EarRelief é amplamente reco…" at bounding box center [554, 209] width 539 height 497
click at [286, 255] on strong "elevada eficácia e total segurança" at bounding box center [535, 253] width 499 height 27
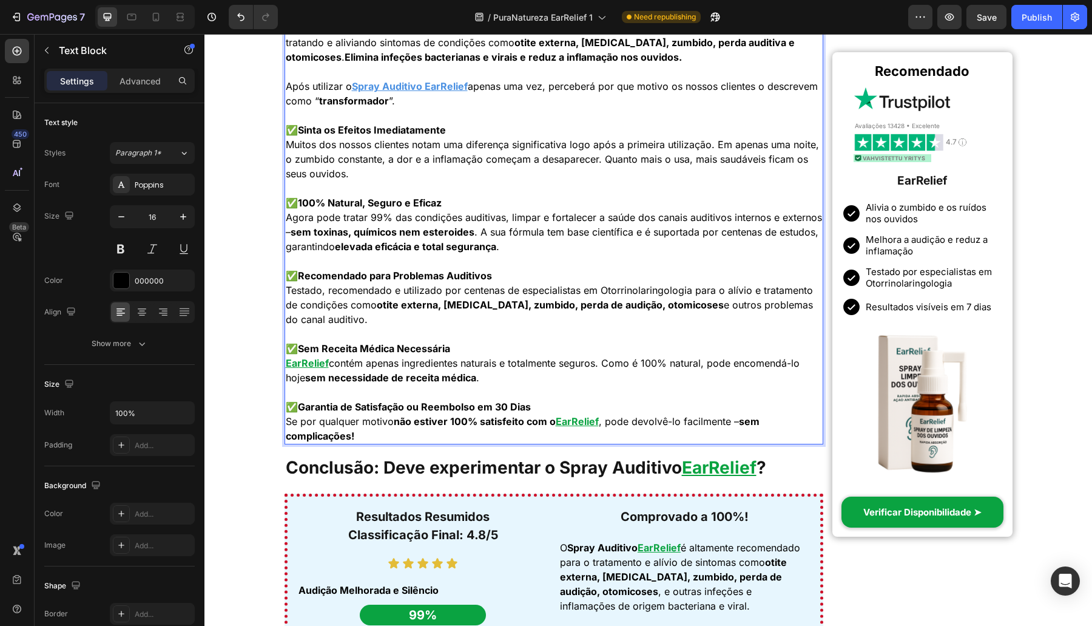
click at [286, 380] on p "✅ Sem Receita Médica Necessária EarRelief contém apenas ingredientes naturais e…" at bounding box center [554, 363] width 537 height 44
click at [502, 289] on p "✅ Recomendado para Problemas Auditivos Testado, recomendado e utilizado por cen…" at bounding box center [554, 297] width 537 height 58
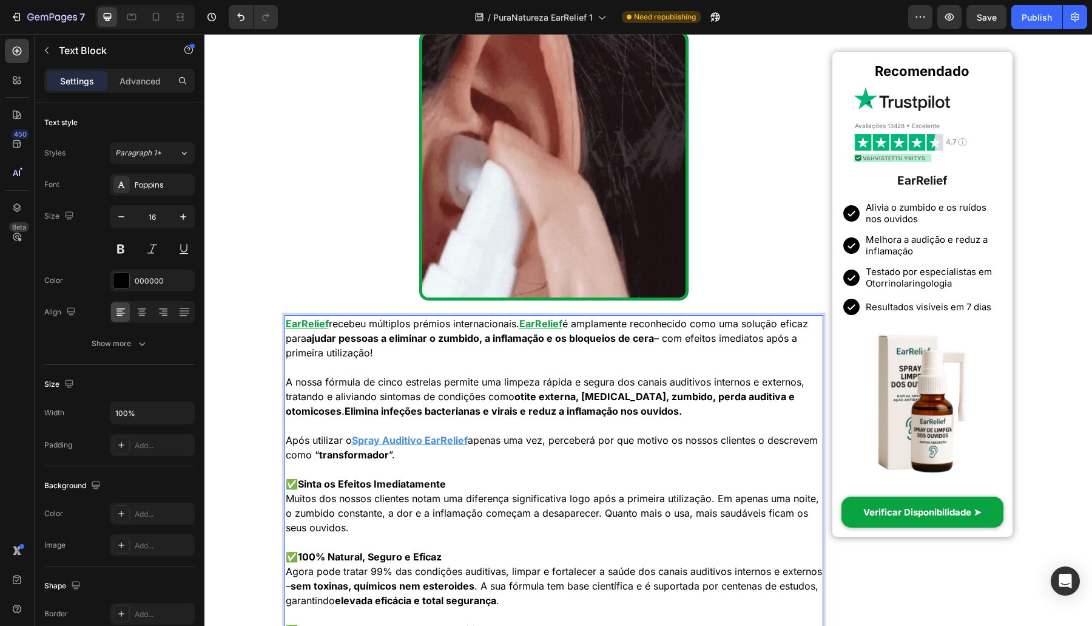
click at [416, 357] on p "EarRelief recebeu múltiplos prémios internacionais. EarRelief é amplamente reco…" at bounding box center [554, 338] width 537 height 44
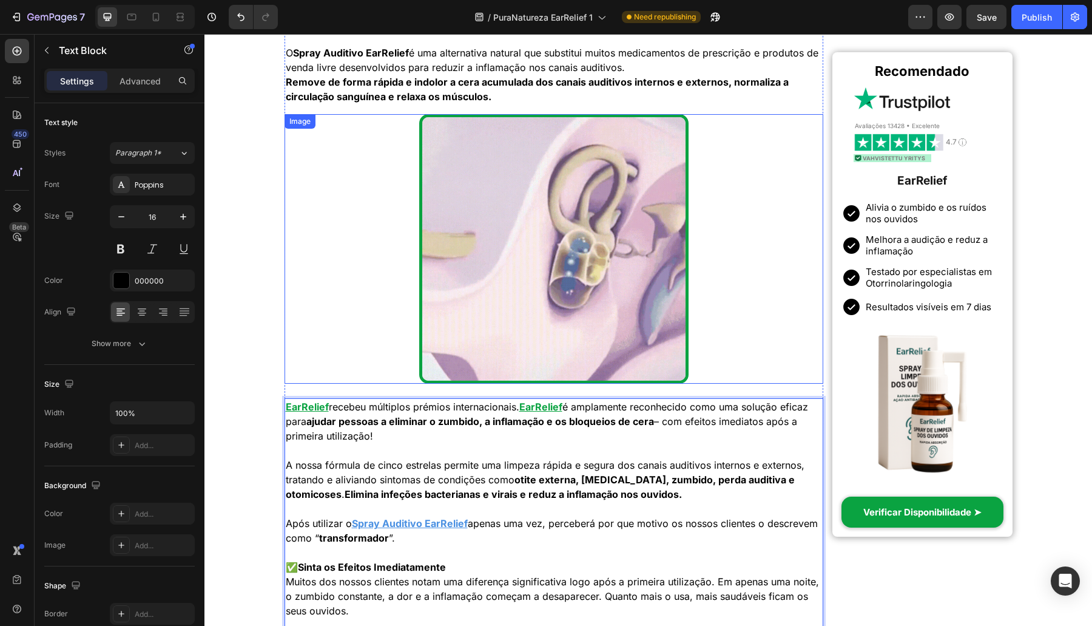
scroll to position [2123, 0]
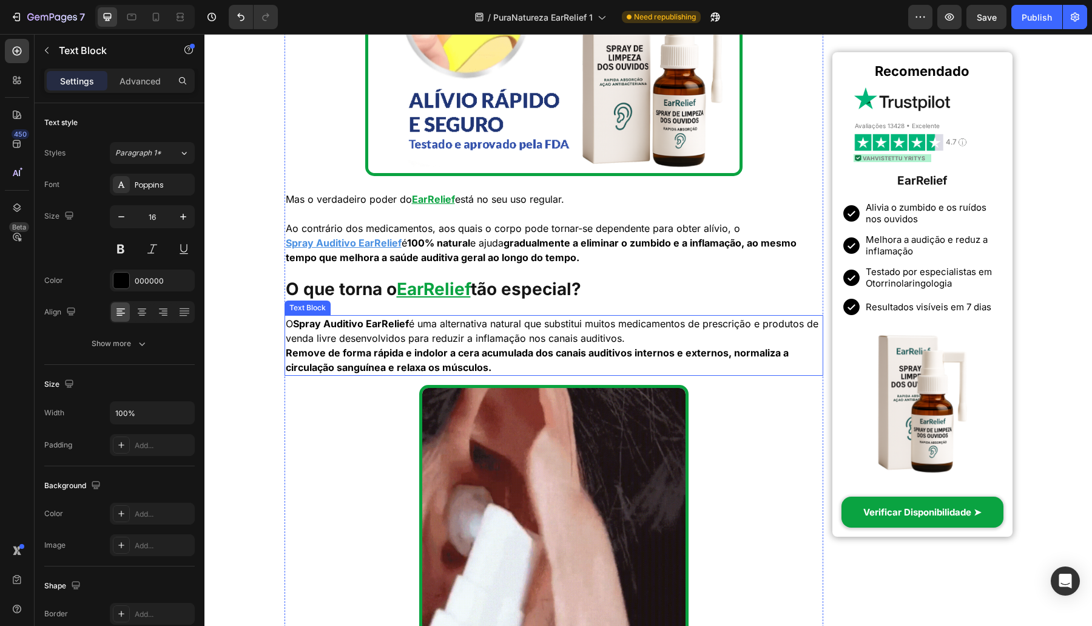
click at [358, 328] on strong "Spray Auditivo EarRelief" at bounding box center [351, 323] width 116 height 12
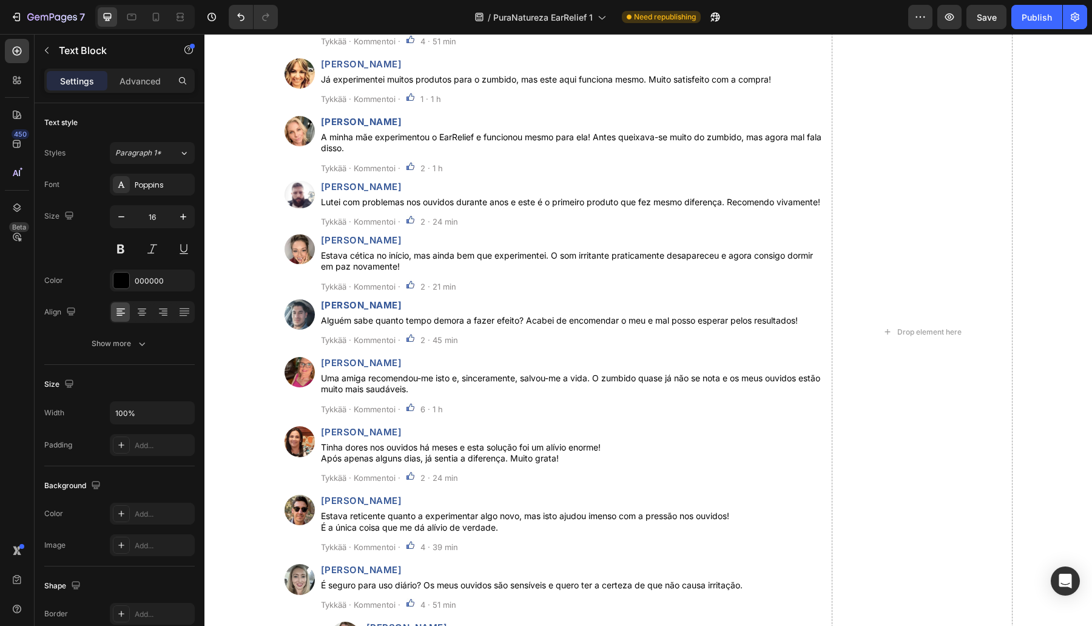
scroll to position [5309, 0]
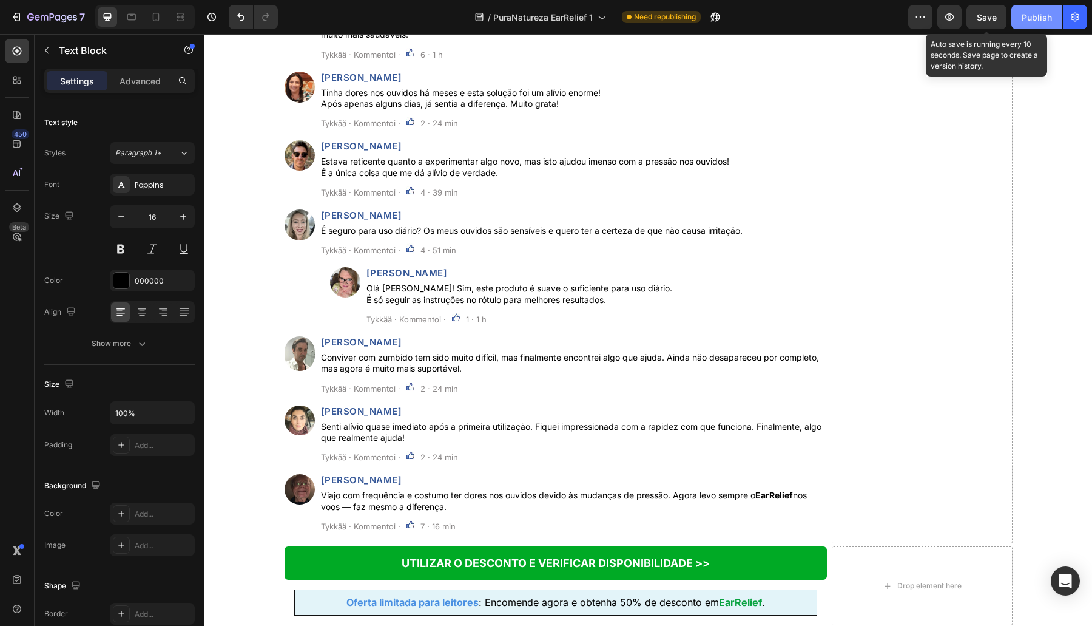
drag, startPoint x: 990, startPoint y: 13, endPoint x: 1021, endPoint y: 16, distance: 31.1
click at [993, 13] on span "Save" at bounding box center [987, 17] width 20 height 10
click at [1025, 13] on div "Publish" at bounding box center [1037, 17] width 30 height 13
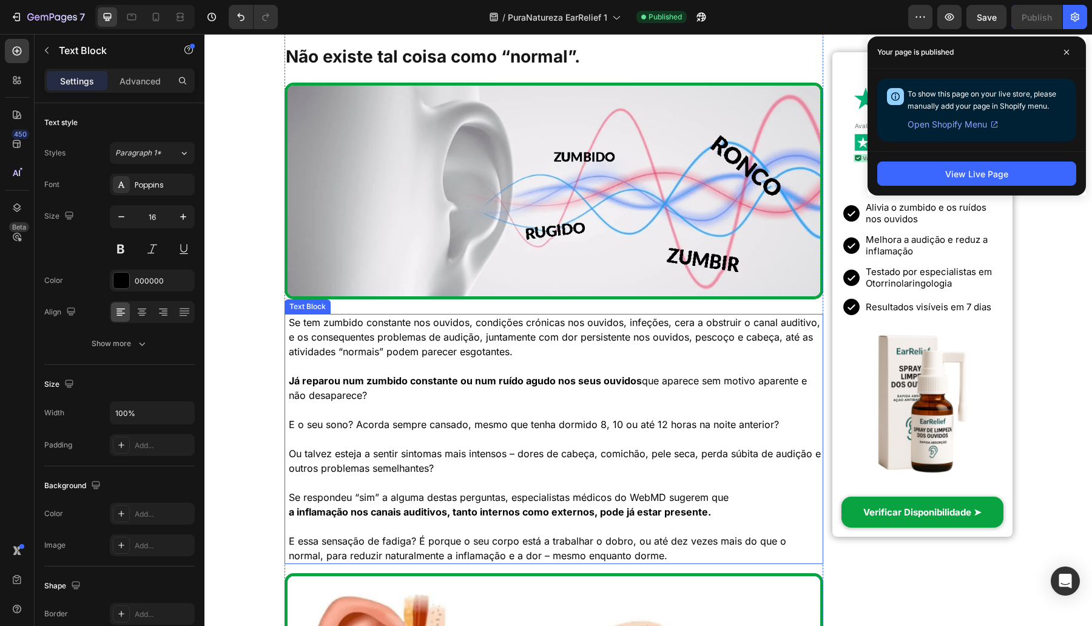
scroll to position [1039, 0]
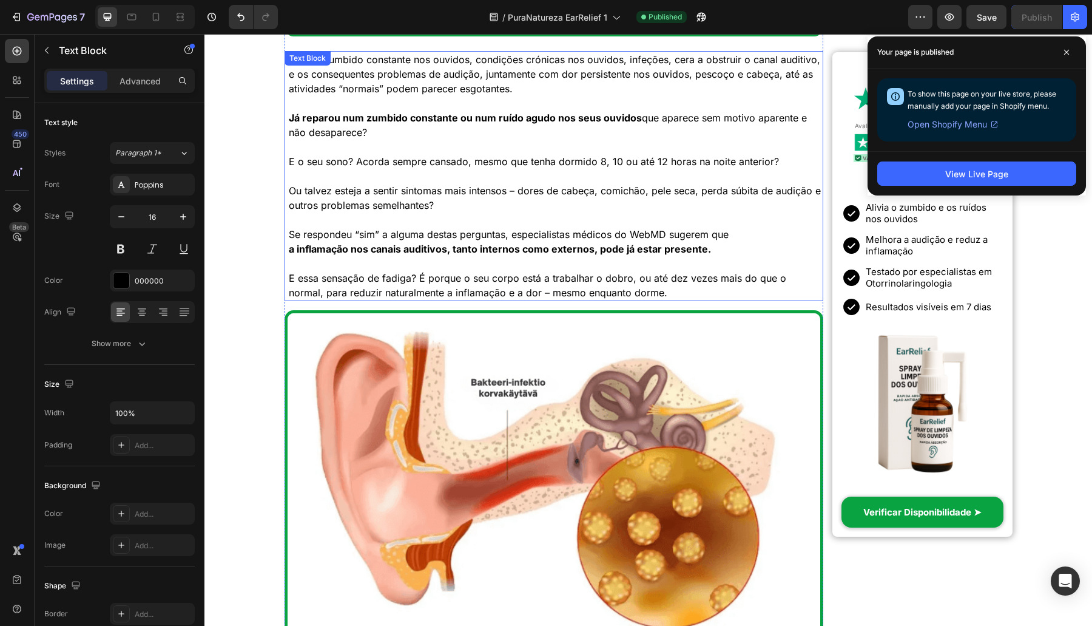
click at [616, 234] on p "Se respondeu “sim” a alguma destas perguntas, especialistas médicos do WebMD su…" at bounding box center [556, 241] width 534 height 29
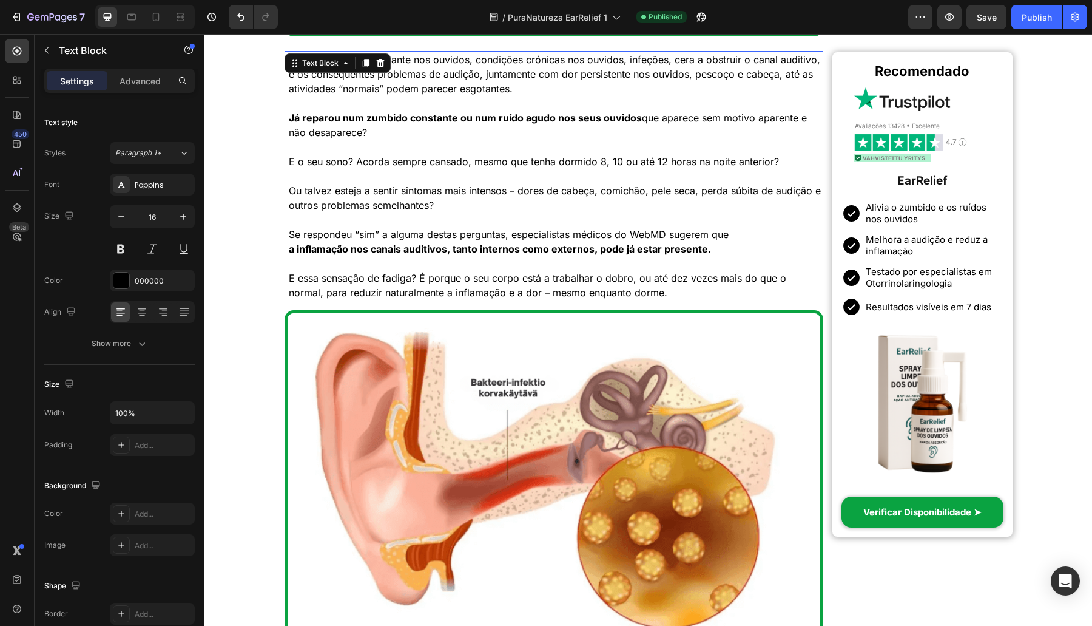
click at [551, 230] on p "Se respondeu “sim” a alguma destas perguntas, especialistas médicos do WebMD su…" at bounding box center [556, 241] width 534 height 29
click at [523, 234] on p "Se respondeu “sim” a alguma destas perguntas, especialistas médicos do WebMD su…" at bounding box center [556, 241] width 534 height 29
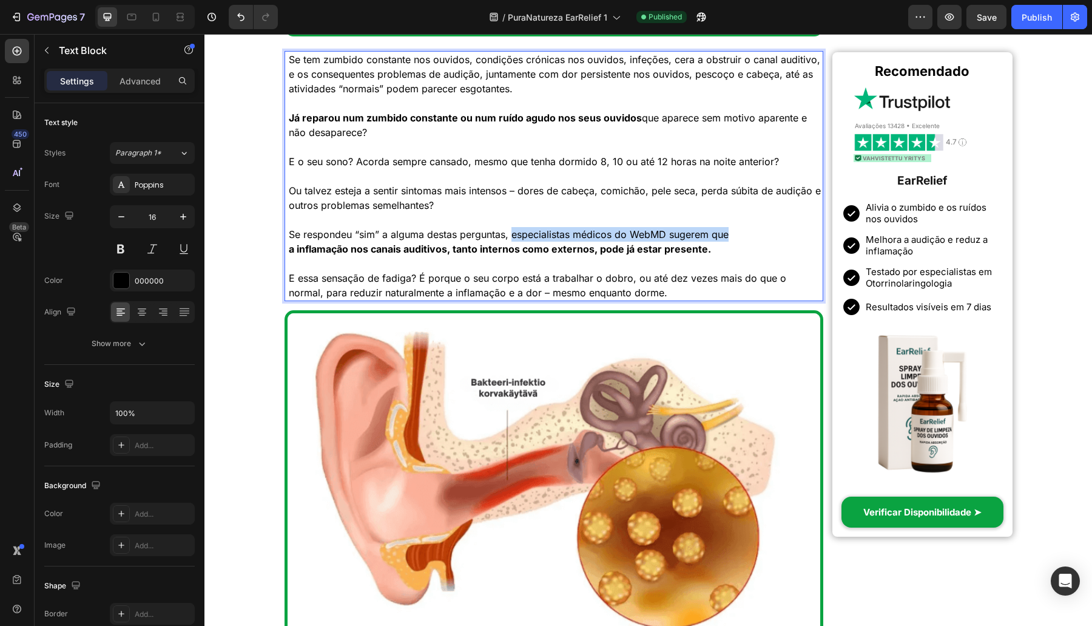
drag, startPoint x: 521, startPoint y: 235, endPoint x: 760, endPoint y: 231, distance: 239.7
click at [760, 231] on p "Se respondeu “sim” a alguma destas perguntas, especialistas médicos do WebMD su…" at bounding box center [556, 241] width 534 height 29
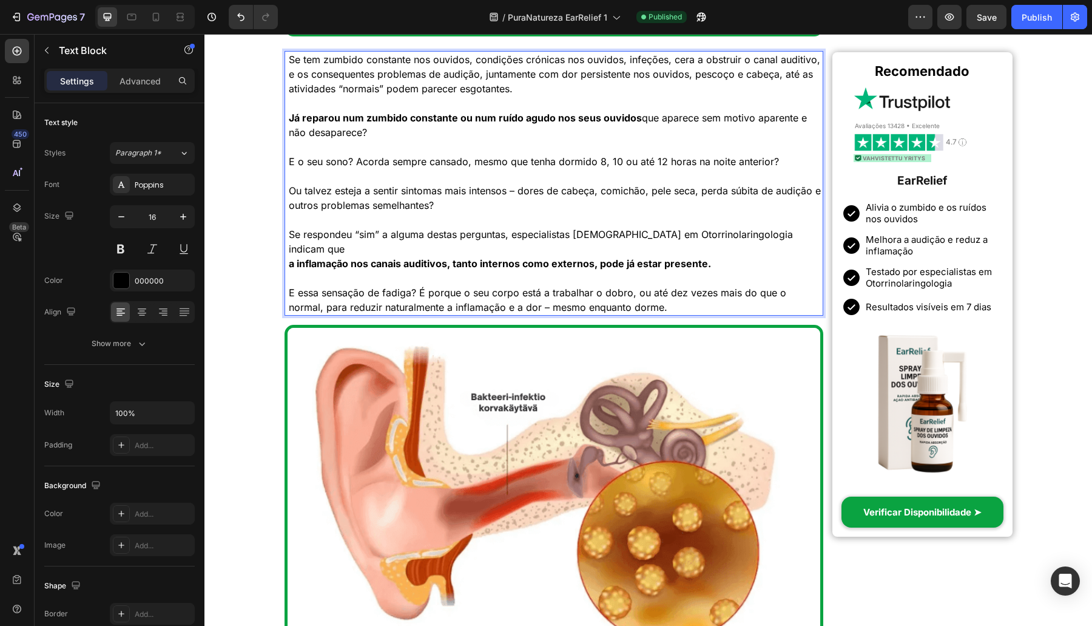
click at [288, 270] on div "Se tem zumbido constante nos ouvidos, condições crónicas nos ouvidos, infeções,…" at bounding box center [556, 183] width 536 height 265
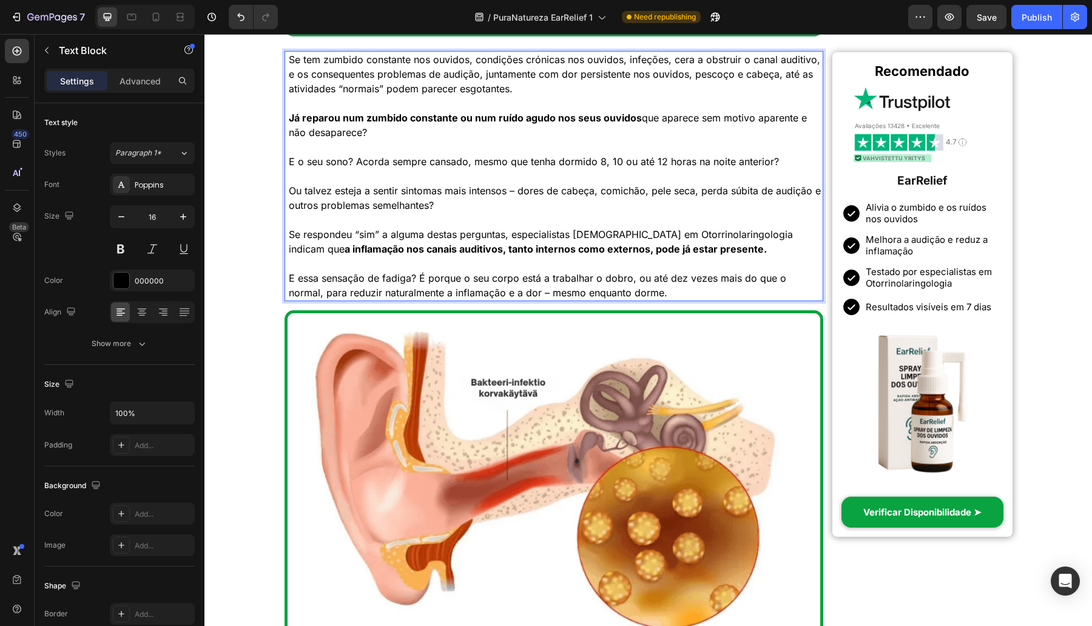
scroll to position [0, 0]
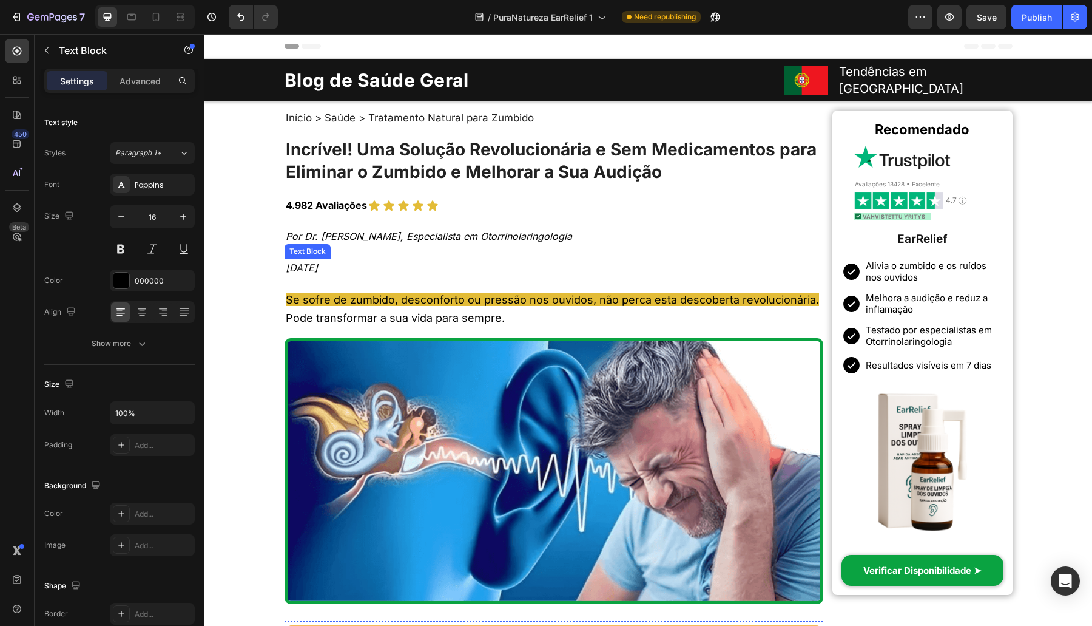
click at [318, 263] on icon "[DATE]" at bounding box center [302, 267] width 32 height 12
click at [318, 261] on icon "[DATE]" at bounding box center [302, 267] width 32 height 12
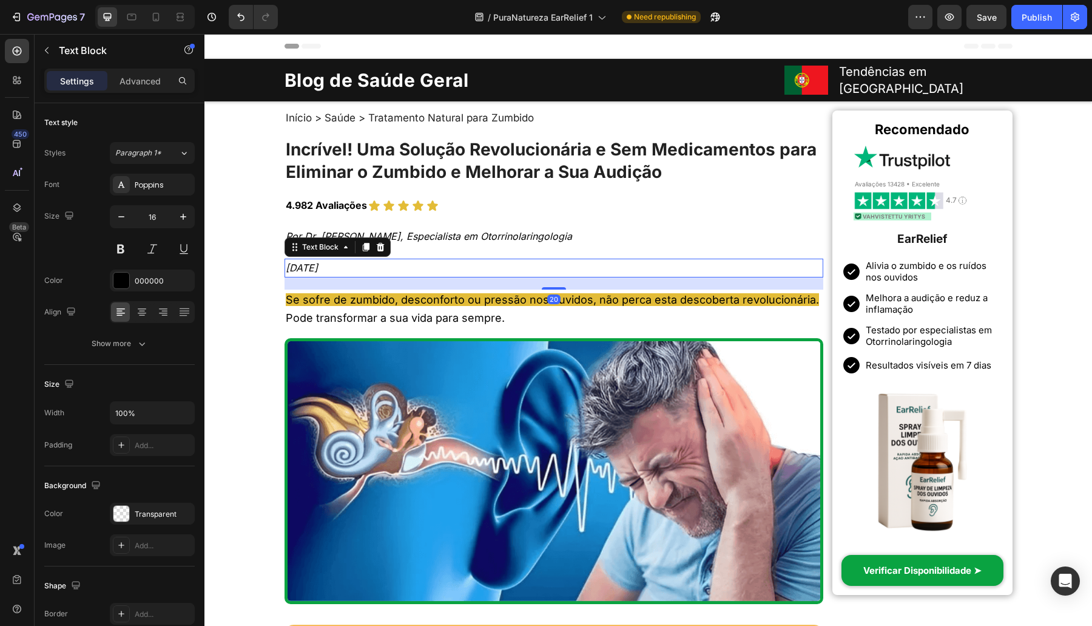
click at [318, 261] on icon "[DATE]" at bounding box center [302, 267] width 32 height 12
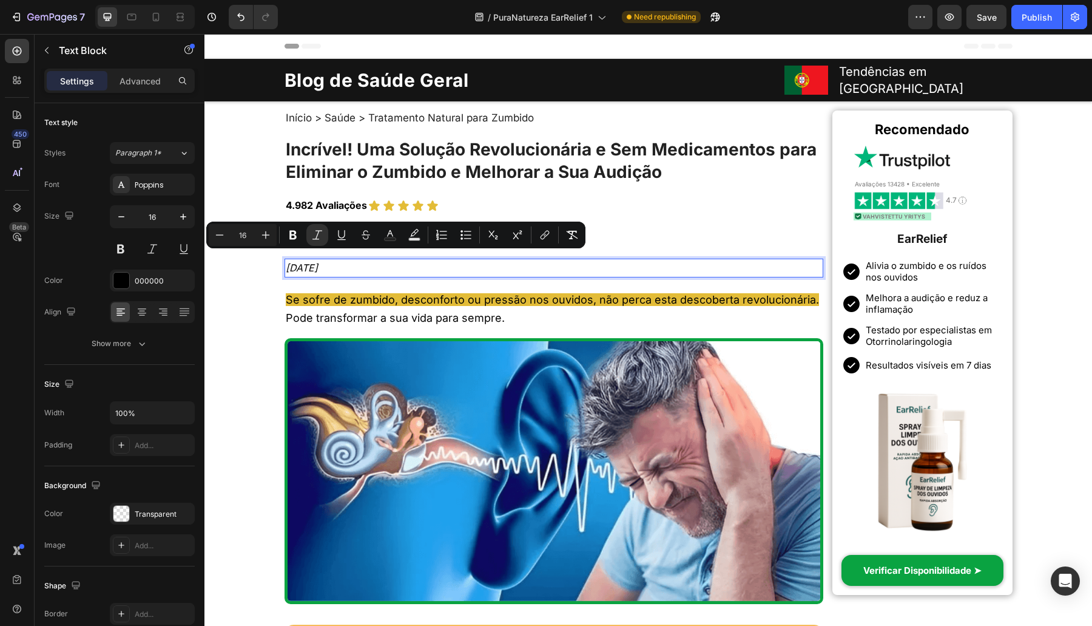
click at [318, 261] on icon "[DATE]" at bounding box center [302, 267] width 32 height 12
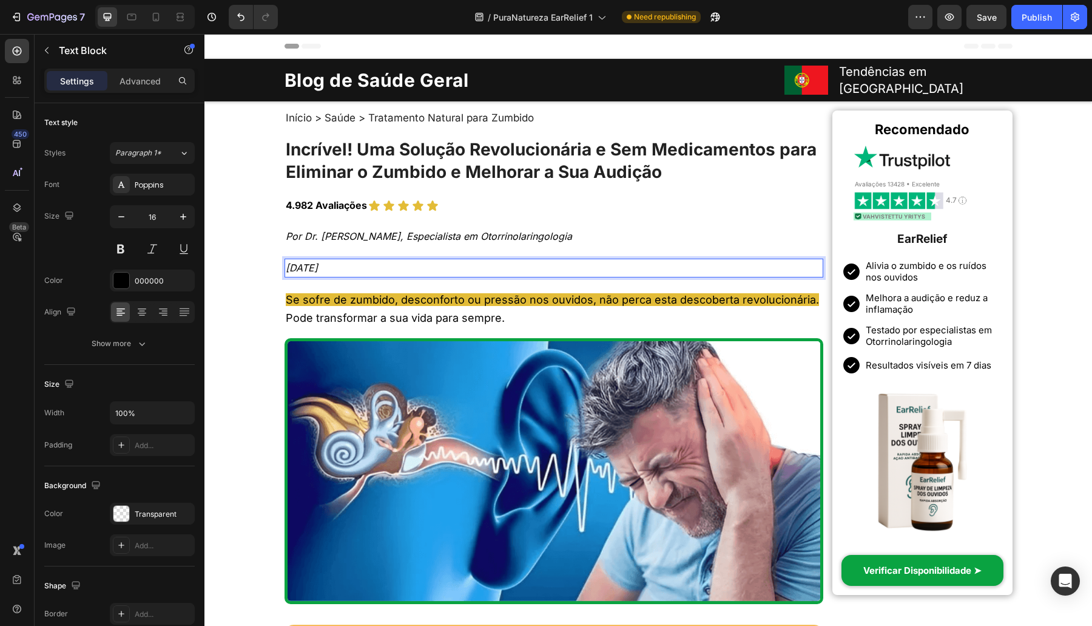
click at [318, 261] on icon "[DATE]" at bounding box center [302, 267] width 32 height 12
click at [290, 261] on icon "[DATE]" at bounding box center [302, 267] width 32 height 12
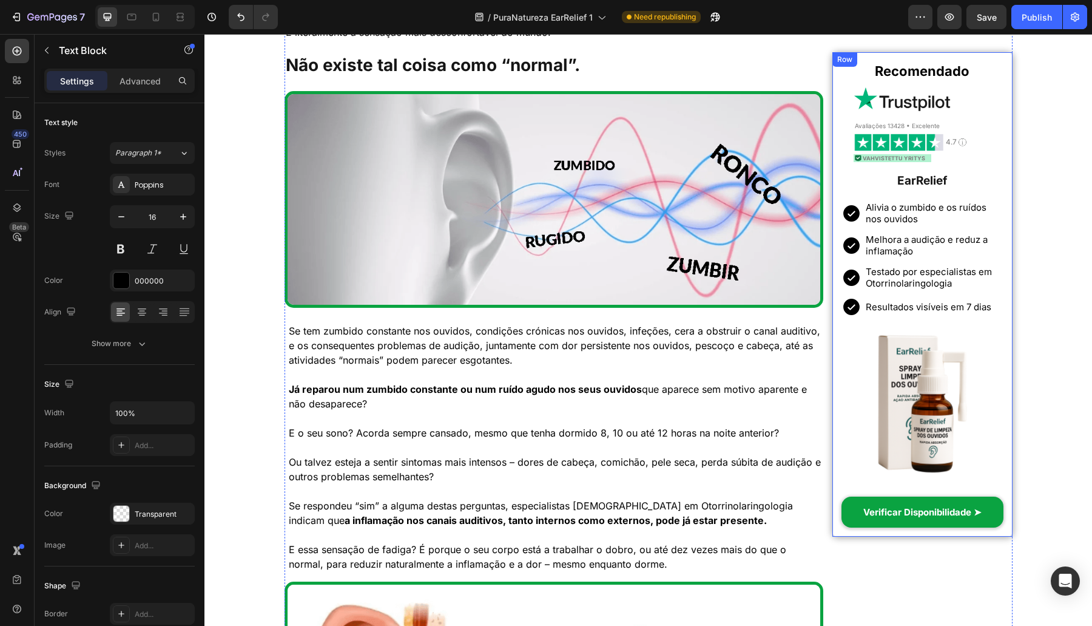
scroll to position [1543, 0]
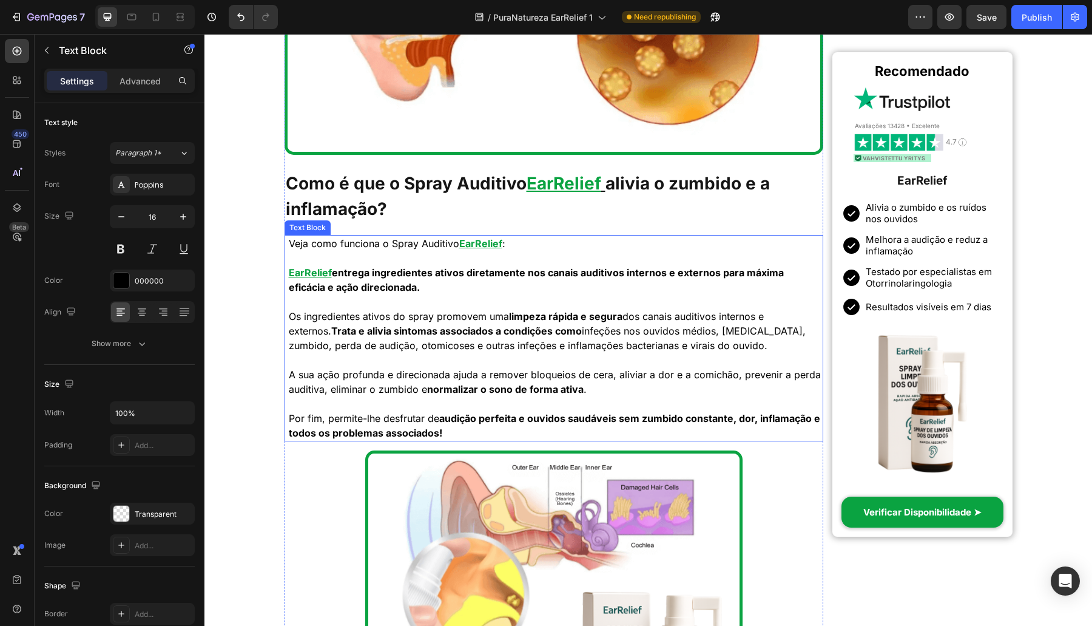
click at [710, 323] on p "Os ingredientes ativos do spray promovem uma limpeza rápida e segura dos canais…" at bounding box center [556, 331] width 534 height 44
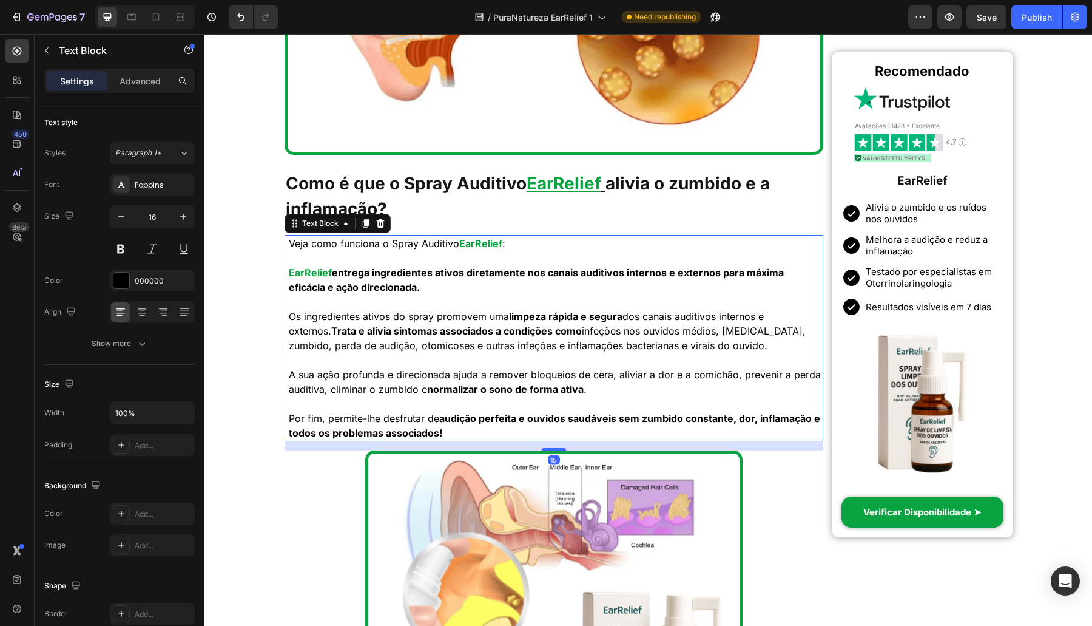
click at [716, 325] on p "Os ingredientes ativos do spray promovem uma limpeza rápida e segura dos canais…" at bounding box center [556, 331] width 534 height 44
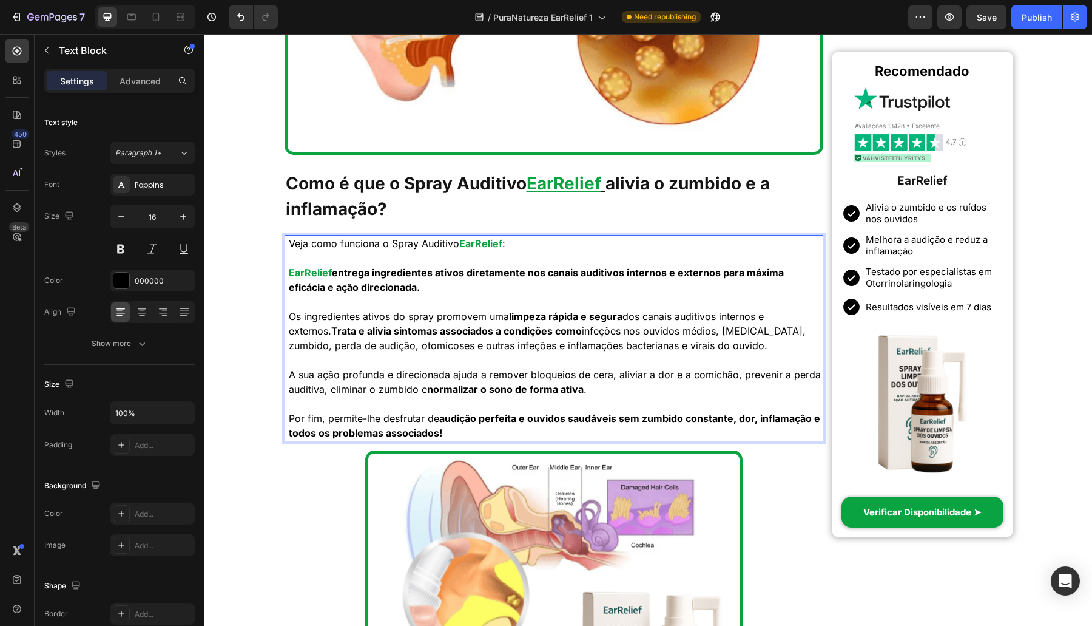
click at [725, 328] on p "Os ingredientes ativos do spray promovem uma limpeza rápida e segura dos canais…" at bounding box center [556, 331] width 534 height 44
click at [734, 332] on p "Os ingredientes ativos do spray promovem uma limpeza rápida e segura dos canais…" at bounding box center [556, 331] width 534 height 44
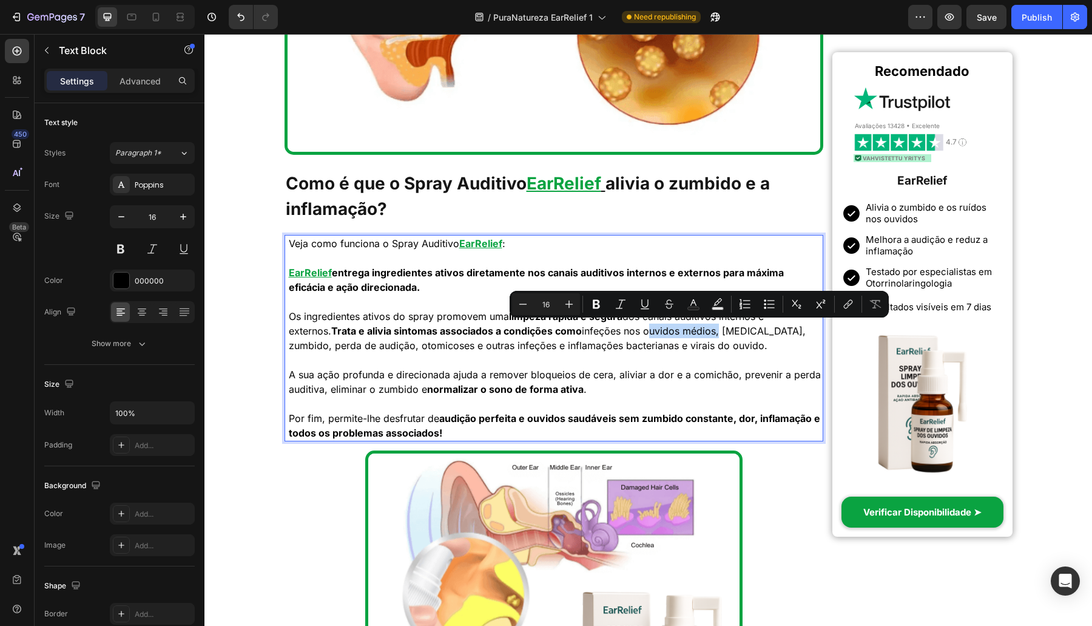
drag, startPoint x: 736, startPoint y: 331, endPoint x: 662, endPoint y: 332, distance: 74.0
click at [662, 332] on p "Os ingredientes ativos do spray promovem uma limpeza rápida e segura dos canais…" at bounding box center [556, 331] width 534 height 44
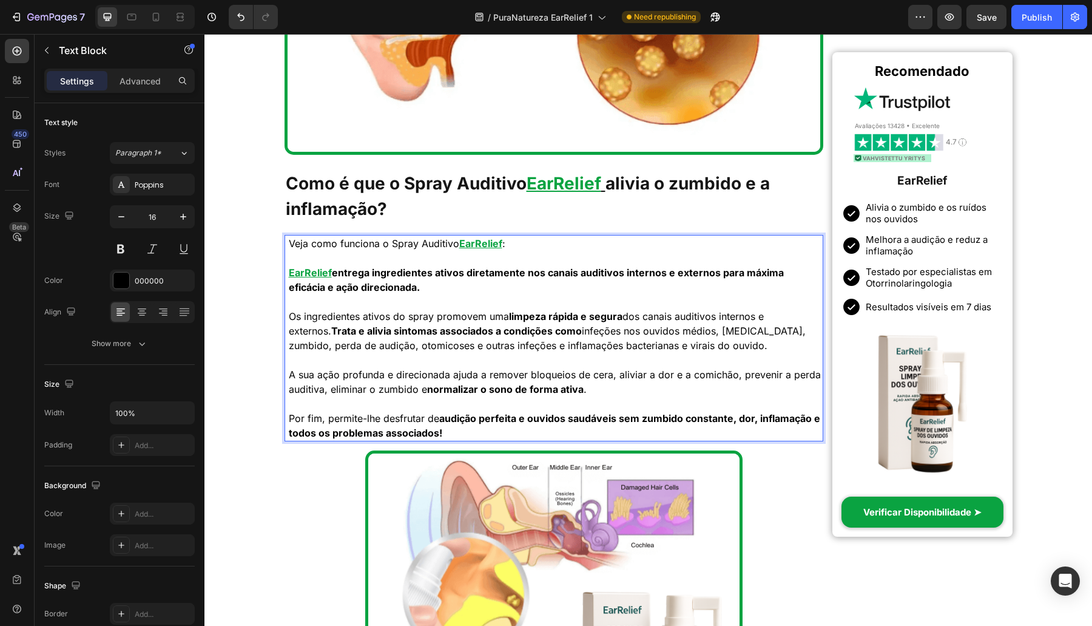
click at [601, 329] on p "Os ingredientes ativos do spray promovem uma limpeza rápida e segura dos canais…" at bounding box center [556, 331] width 534 height 44
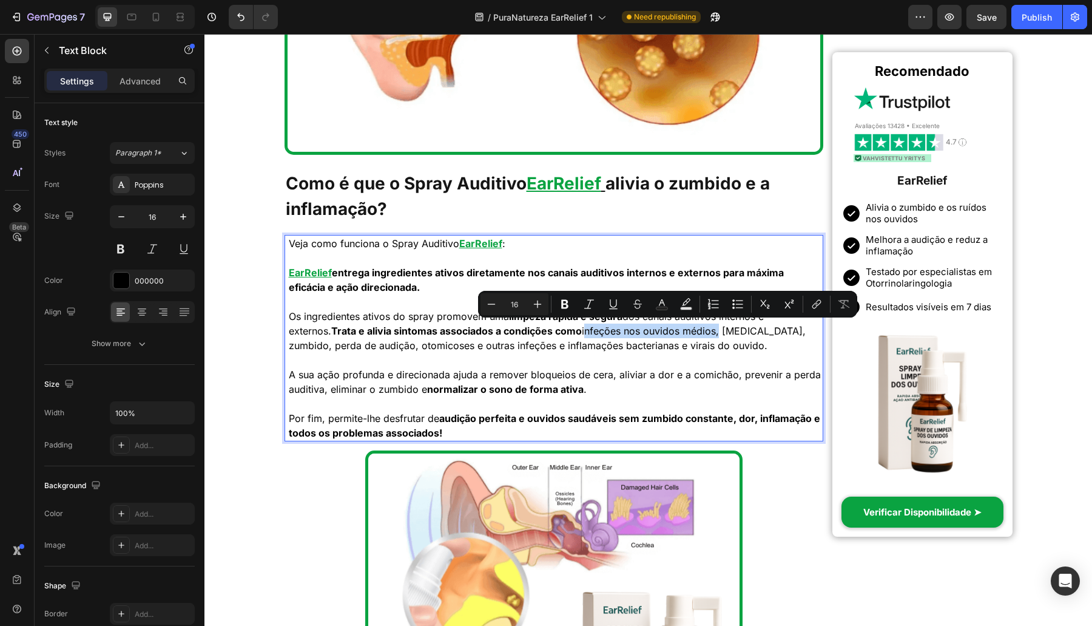
drag, startPoint x: 598, startPoint y: 330, endPoint x: 736, endPoint y: 331, distance: 138.3
click at [736, 331] on p "Os ingredientes ativos do spray promovem uma limpeza rápida e segura dos canais…" at bounding box center [556, 331] width 534 height 44
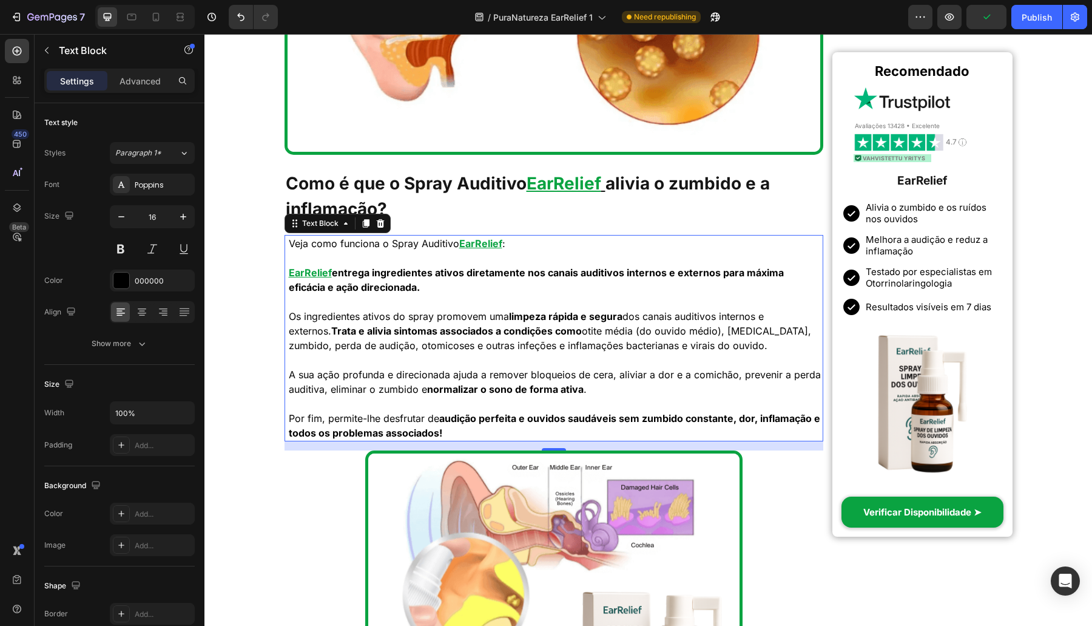
scroll to position [2036, 0]
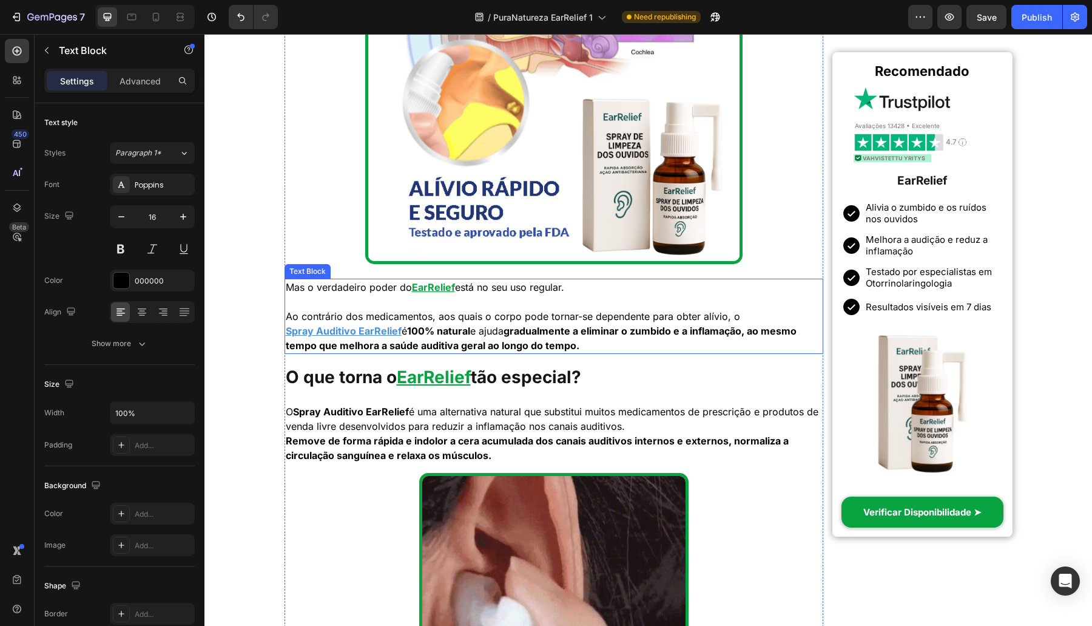
click at [326, 331] on u "Spray Auditivo EarRelief" at bounding box center [344, 331] width 116 height 12
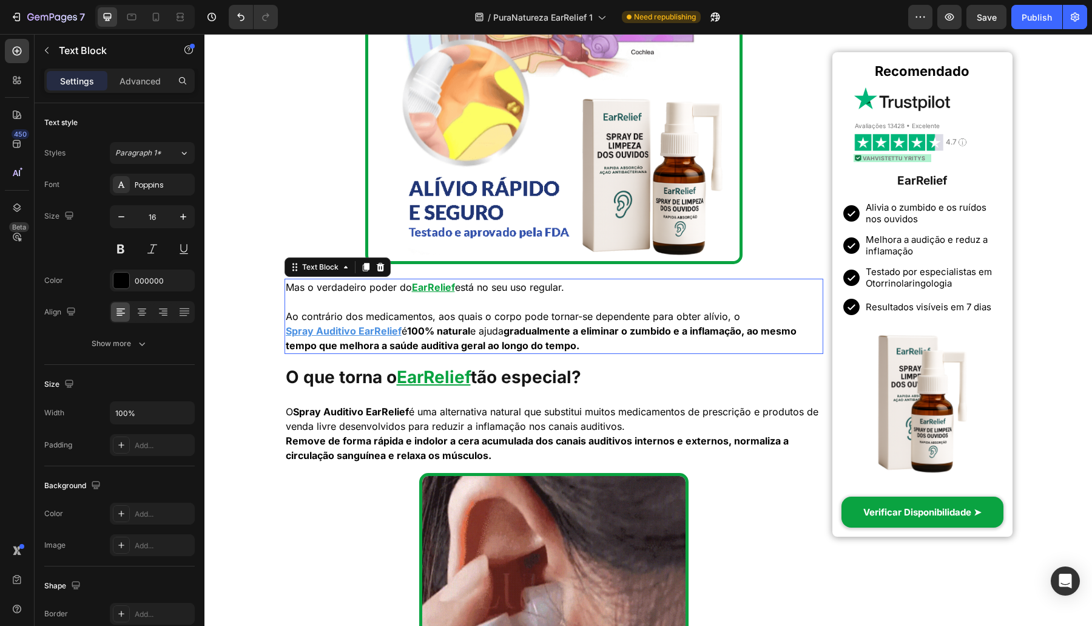
click at [326, 331] on u "Spray Auditivo EarRelief" at bounding box center [344, 331] width 116 height 12
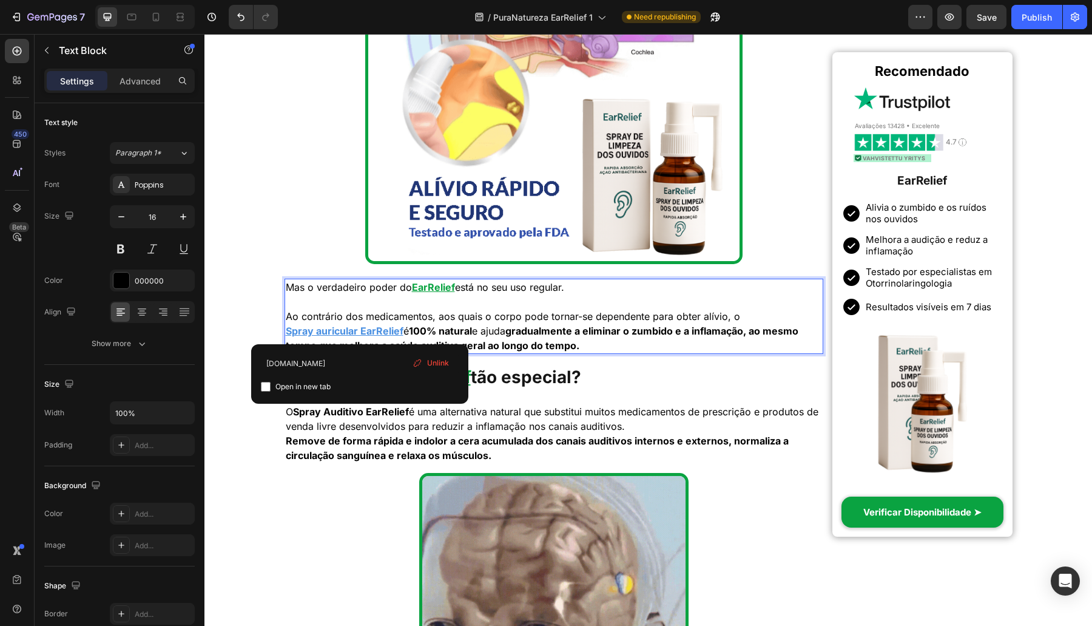
click at [340, 331] on u "Spray auricular EarRelief" at bounding box center [345, 331] width 118 height 12
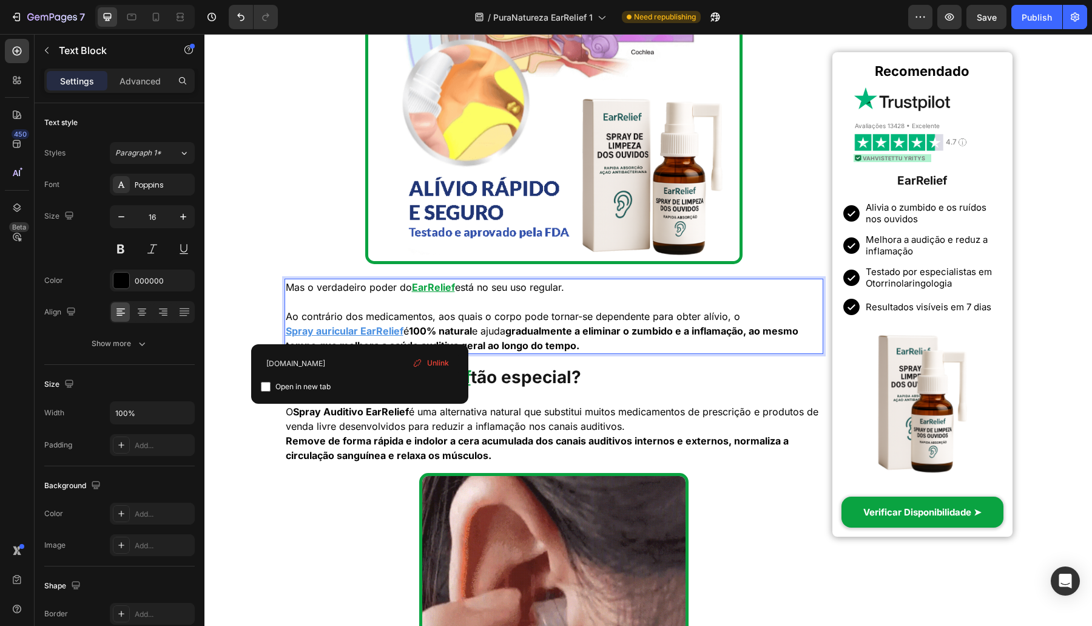
click at [340, 331] on u "Spray auricular EarRelief" at bounding box center [345, 331] width 118 height 12
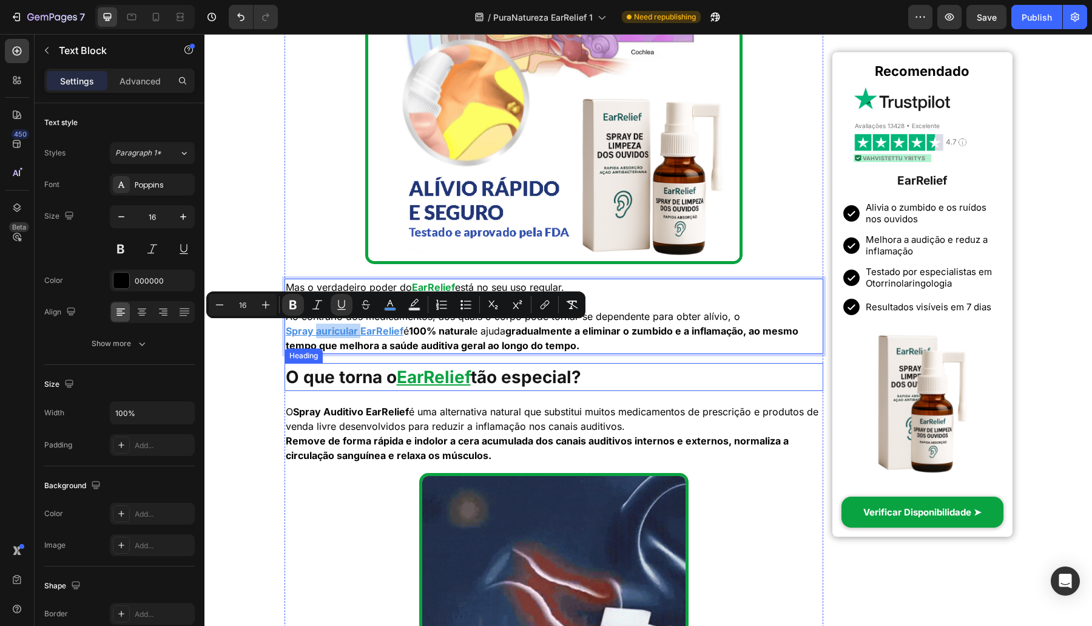
copy u "auricular"
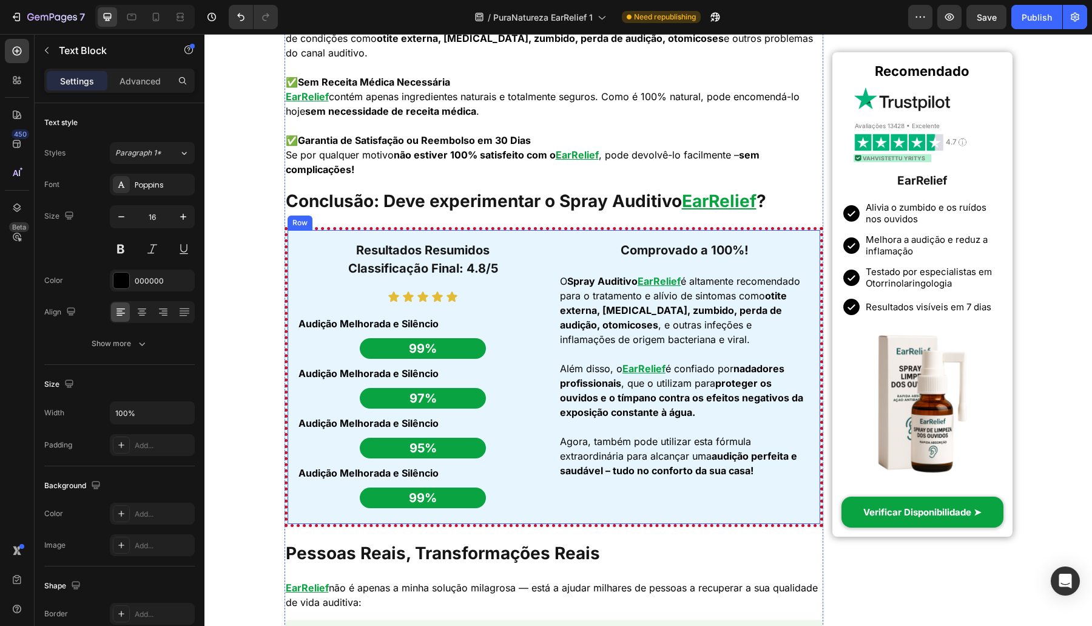
scroll to position [2744, 0]
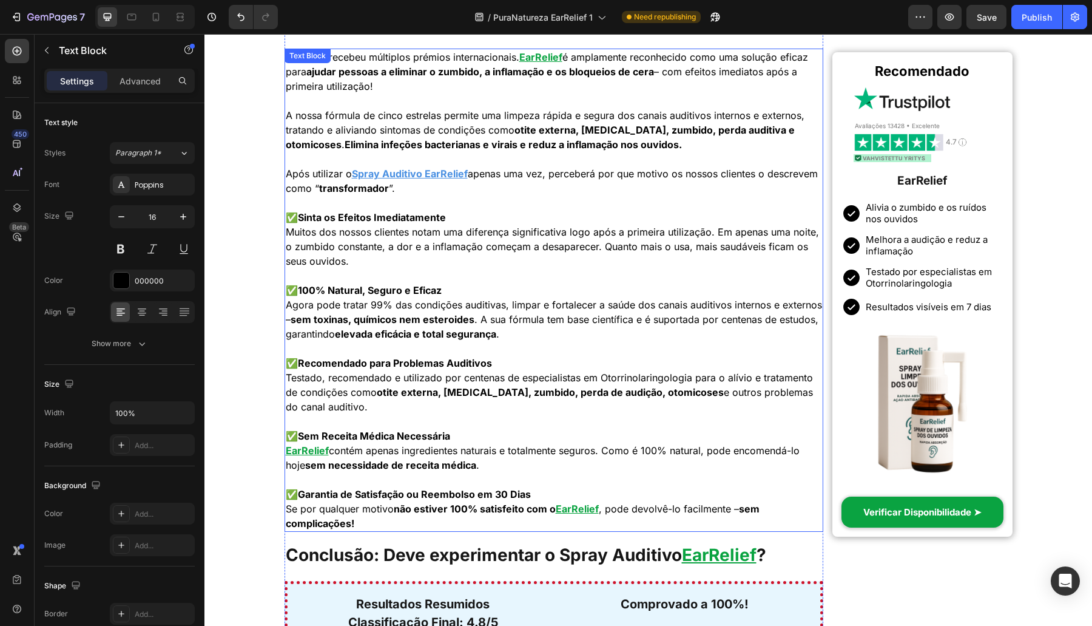
click at [397, 175] on u "Spray Auditivo EarRelief" at bounding box center [410, 173] width 116 height 12
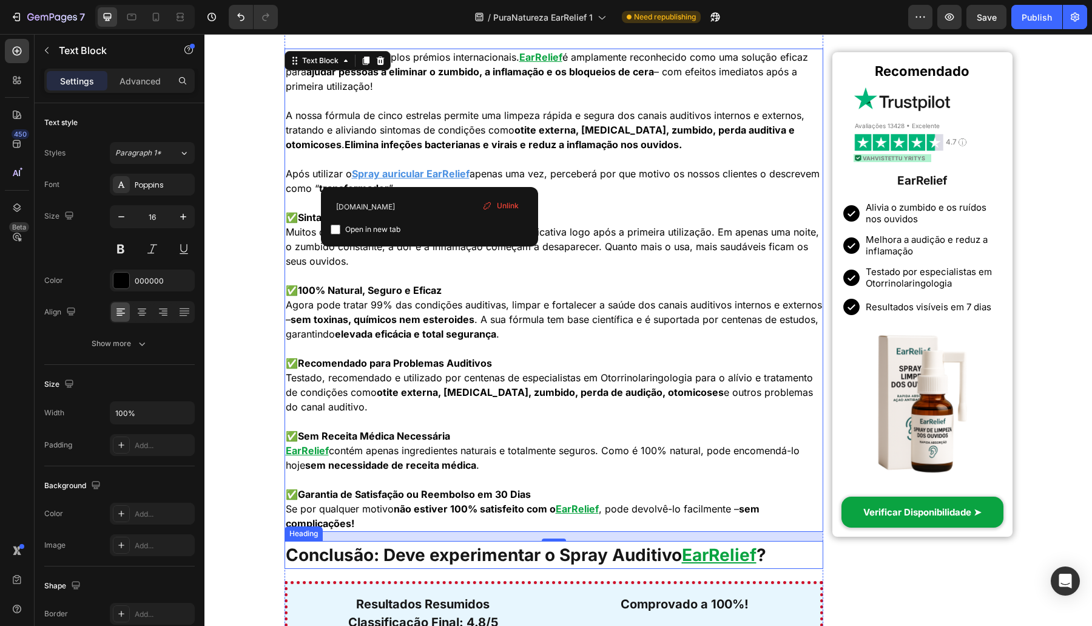
click at [660, 544] on h1 "Conclusão: Deve experimentar o Spray Auditivo EarRelief ?" at bounding box center [554, 555] width 539 height 28
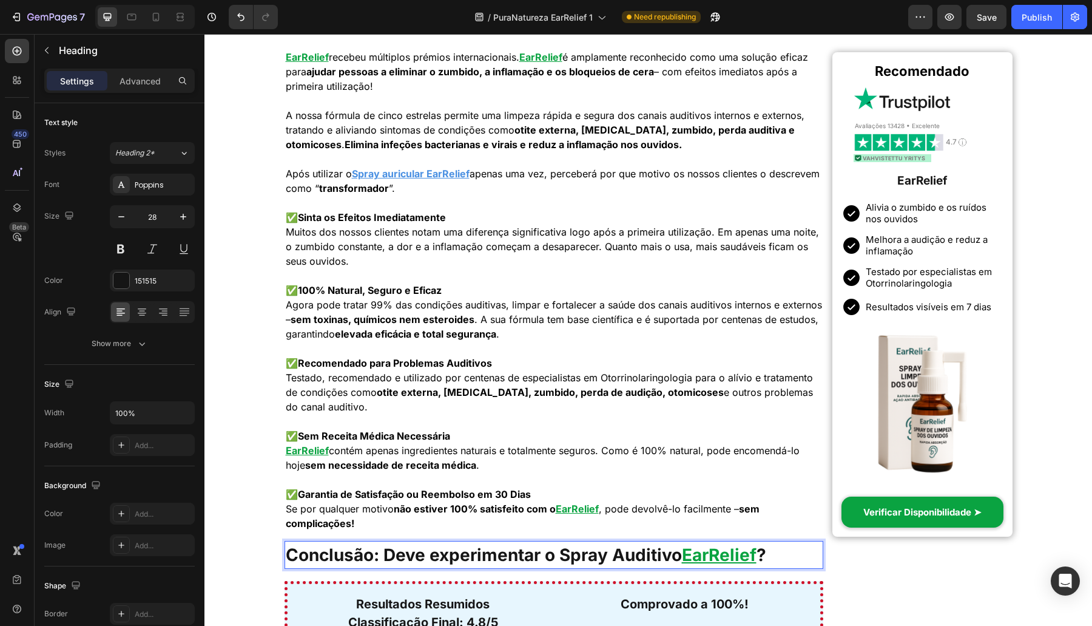
click at [663, 552] on h1 "Conclusão: Deve experimentar o Spray Auditivo EarRelief ?" at bounding box center [554, 555] width 539 height 28
click at [663, 552] on p "Conclusão: Deve experimentar o Spray Auditivo EarRelief ?" at bounding box center [554, 554] width 537 height 25
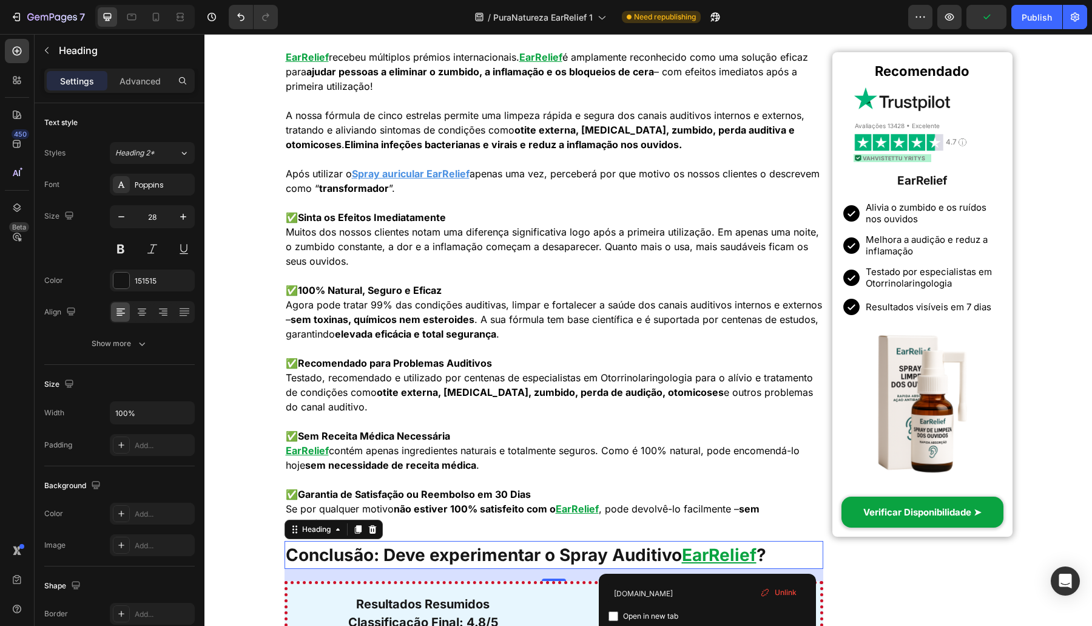
click at [658, 550] on p "Conclusão: Deve experimentar o Spray Auditivo EarRelief ?" at bounding box center [554, 554] width 537 height 25
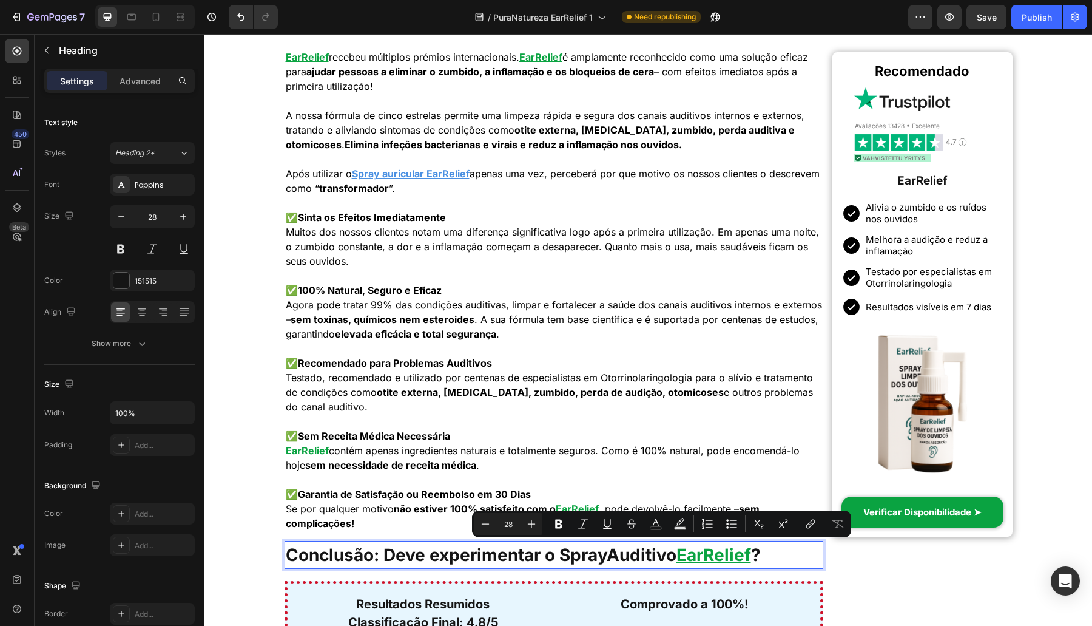
click at [669, 561] on link "Auditivo EarRelief" at bounding box center [679, 554] width 144 height 21
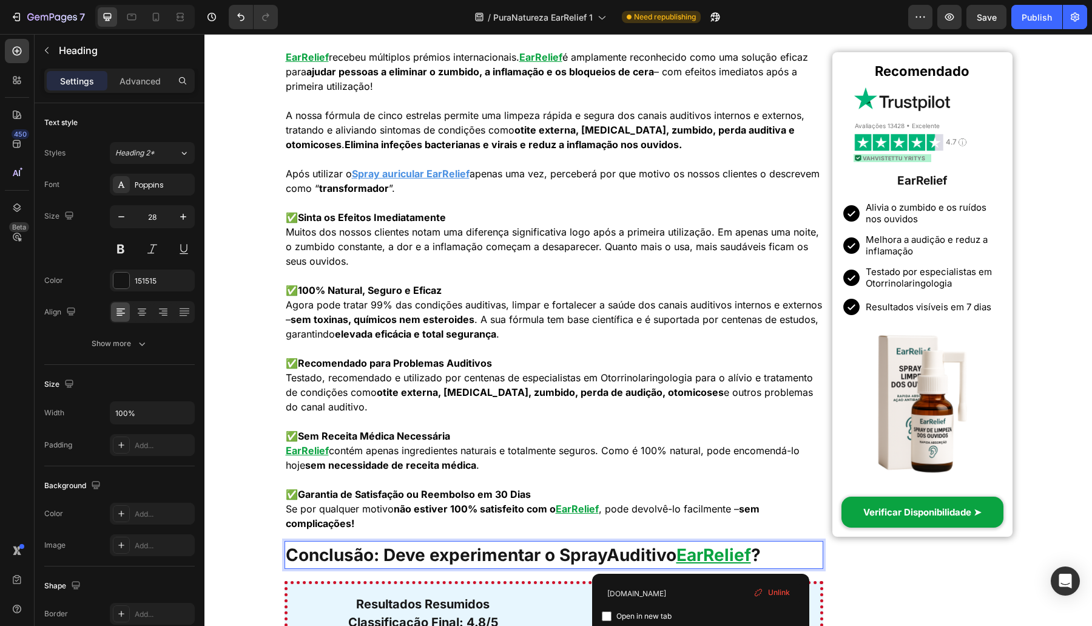
drag, startPoint x: 697, startPoint y: 555, endPoint x: 686, endPoint y: 557, distance: 11.1
click at [686, 557] on link "Auditivo EarRelief" at bounding box center [679, 554] width 144 height 21
click at [687, 557] on link "Auditivo EarRelief" at bounding box center [679, 554] width 144 height 21
click at [676, 556] on u "o" at bounding box center [671, 554] width 10 height 21
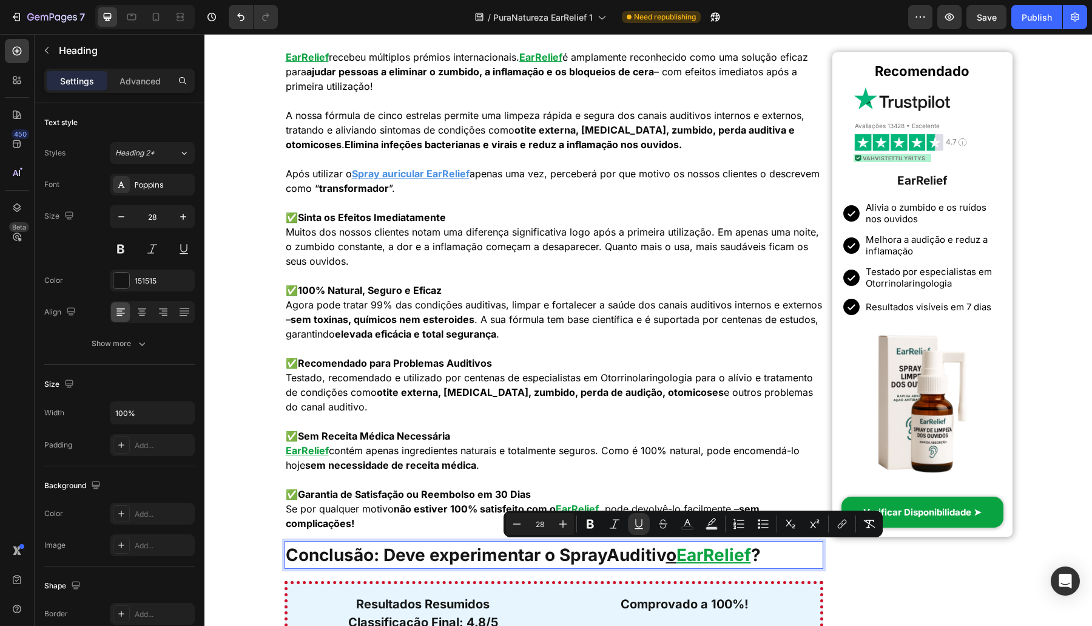
click at [684, 557] on link "Auditiv o EarRelief" at bounding box center [679, 554] width 144 height 21
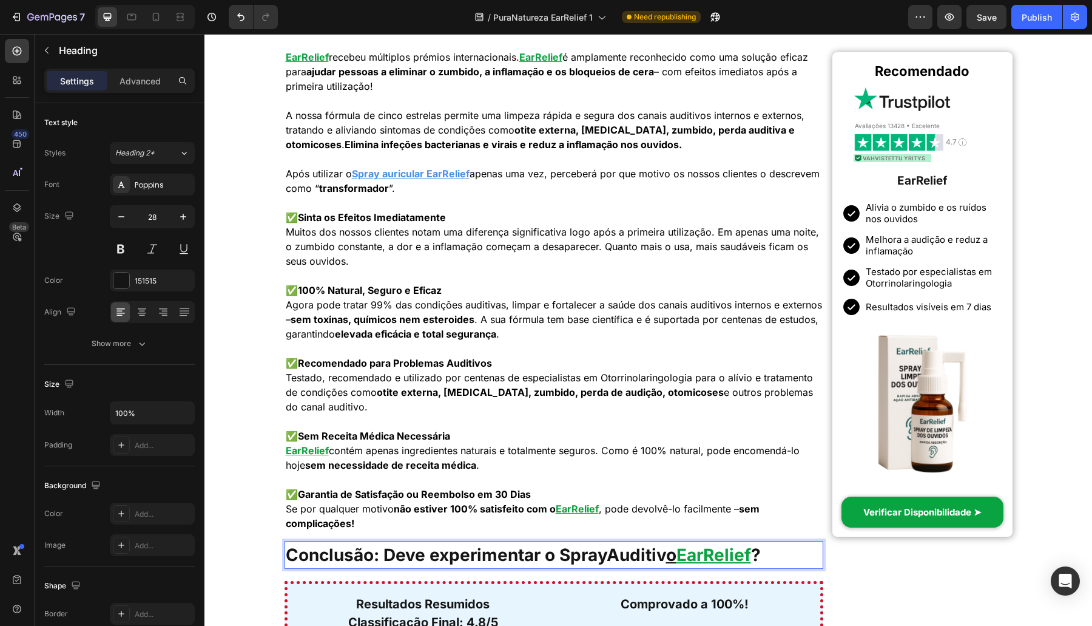
click at [627, 555] on link "Auditiv o EarRelief" at bounding box center [679, 554] width 144 height 21
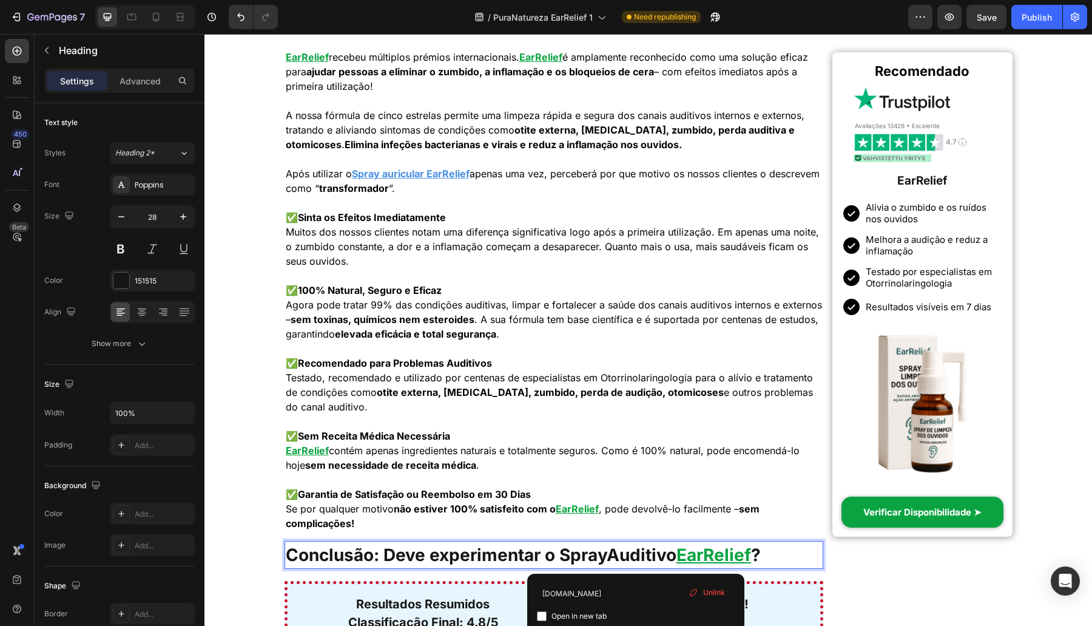
click at [630, 555] on link "Auditivo EarRelief" at bounding box center [679, 554] width 144 height 21
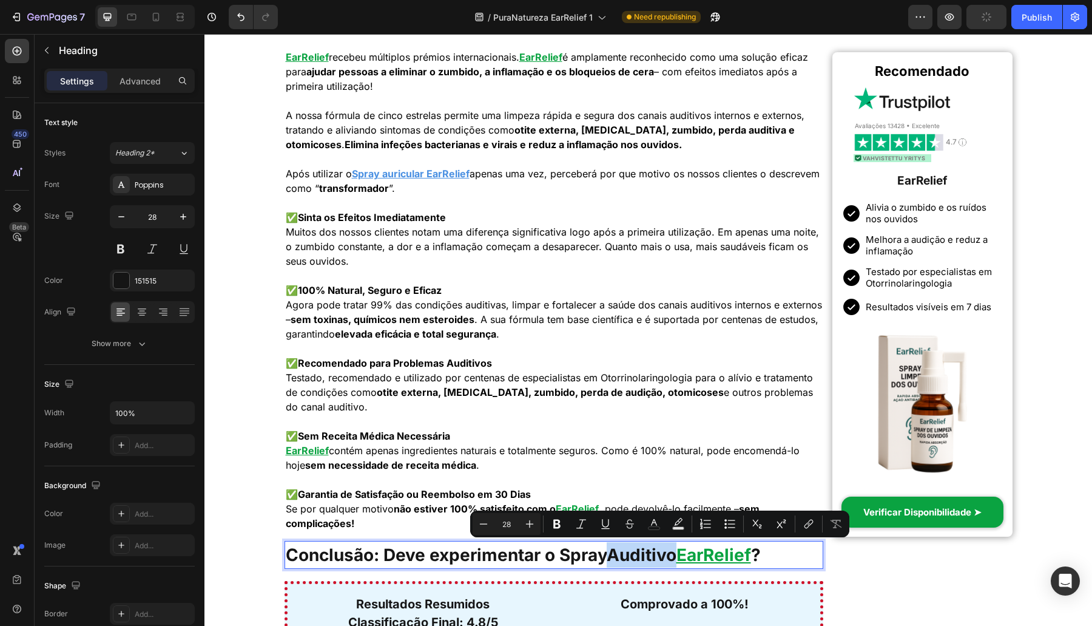
drag, startPoint x: 623, startPoint y: 556, endPoint x: 692, endPoint y: 555, distance: 68.6
click at [692, 555] on link "Auditivo EarRelief" at bounding box center [679, 554] width 144 height 21
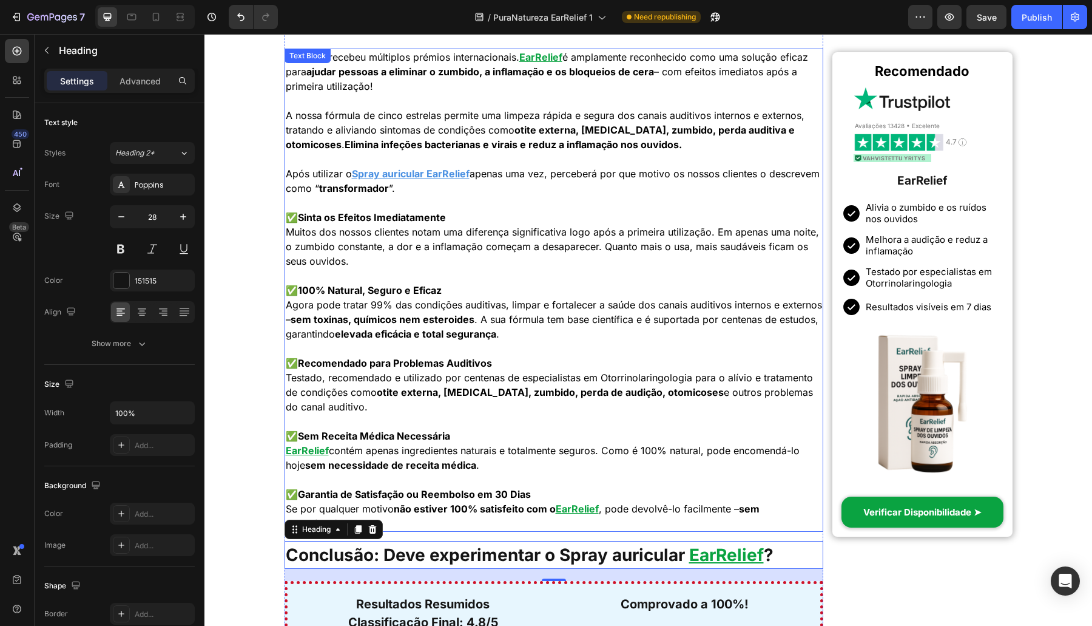
scroll to position [3048, 0]
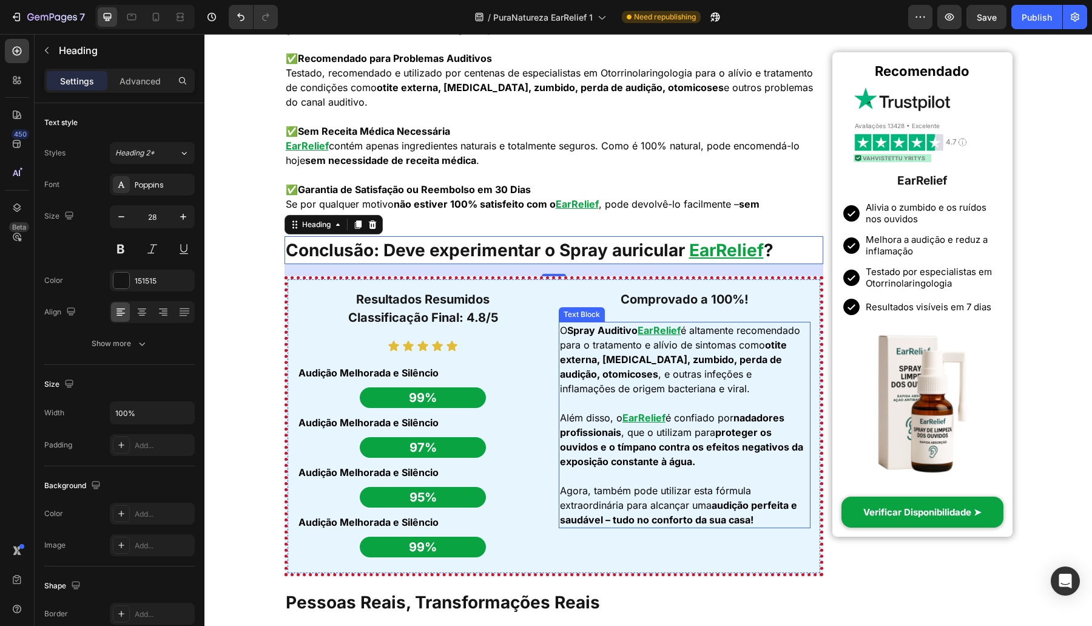
click at [619, 328] on strong "Spray Auditivo" at bounding box center [602, 330] width 70 height 12
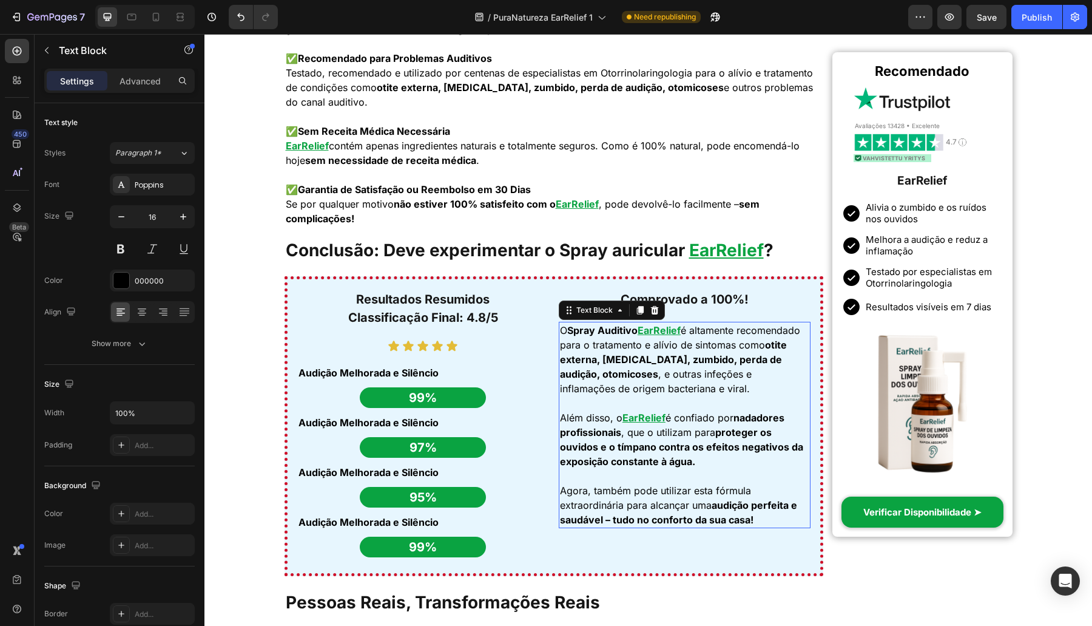
click at [619, 328] on strong "Spray Auditivo" at bounding box center [602, 330] width 70 height 12
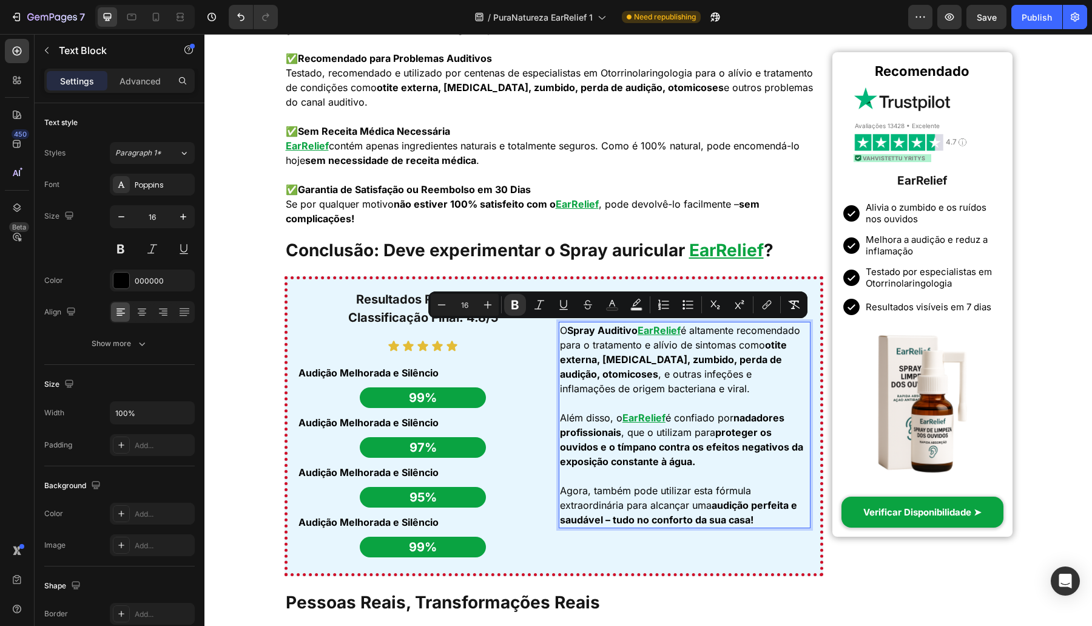
click at [613, 331] on strong "Spray Auditivo" at bounding box center [602, 330] width 70 height 12
click at [602, 329] on strong "Spray Auditivo" at bounding box center [602, 330] width 70 height 12
click at [596, 331] on strong "Spray Auditivo" at bounding box center [602, 330] width 70 height 12
drag, startPoint x: 596, startPoint y: 331, endPoint x: 630, endPoint y: 331, distance: 34.0
click at [631, 331] on strong "Spray Auditivo" at bounding box center [602, 330] width 70 height 12
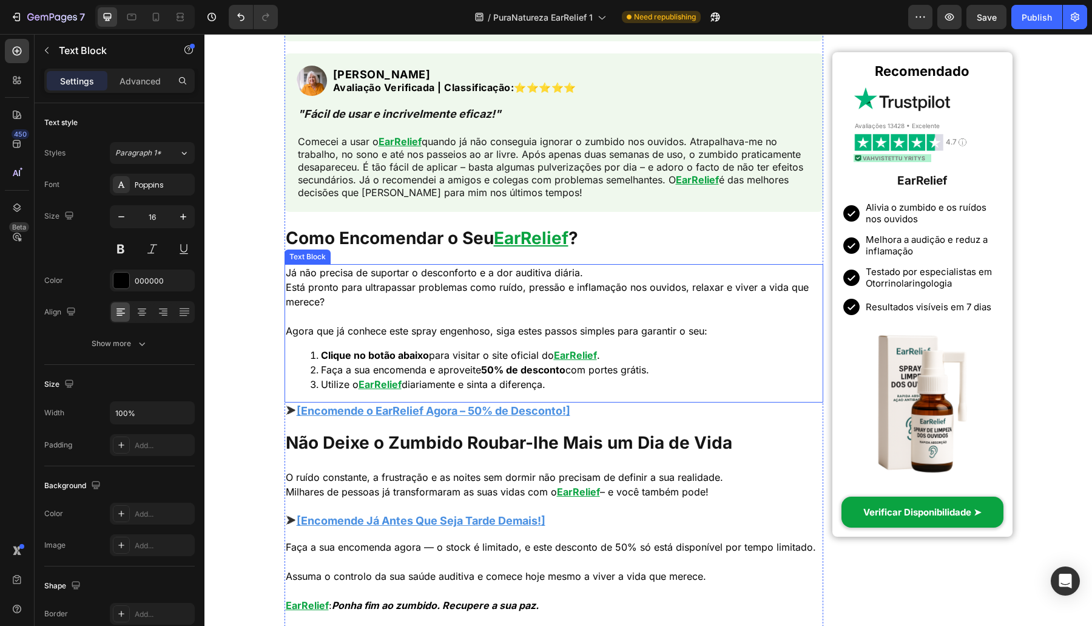
scroll to position [359, 0]
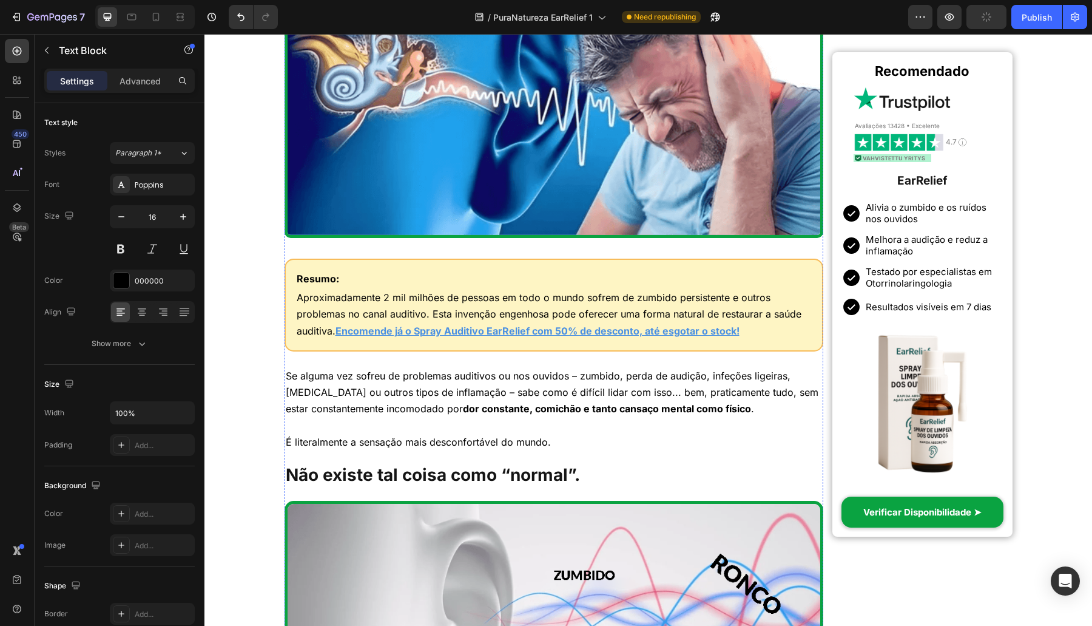
click at [488, 328] on u "Encomende já o Spray Auditivo EarRelief com 50% de desconto, até esgotar o stoc…" at bounding box center [538, 331] width 404 height 12
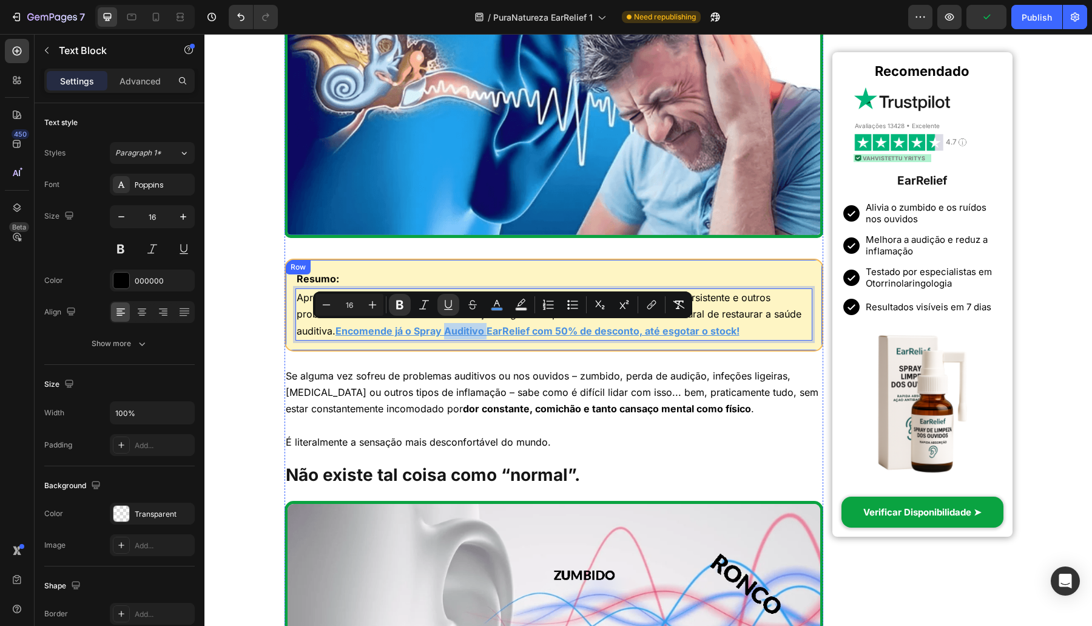
click at [519, 335] on u "Encomende já o Spray Auditivo EarRelief com 50% de desconto, até esgotar o stoc…" at bounding box center [538, 331] width 404 height 12
click at [521, 331] on u "Encomende já o Spray Auditivo EarRelief com 50% de desconto, até esgotar o stoc…" at bounding box center [538, 331] width 404 height 12
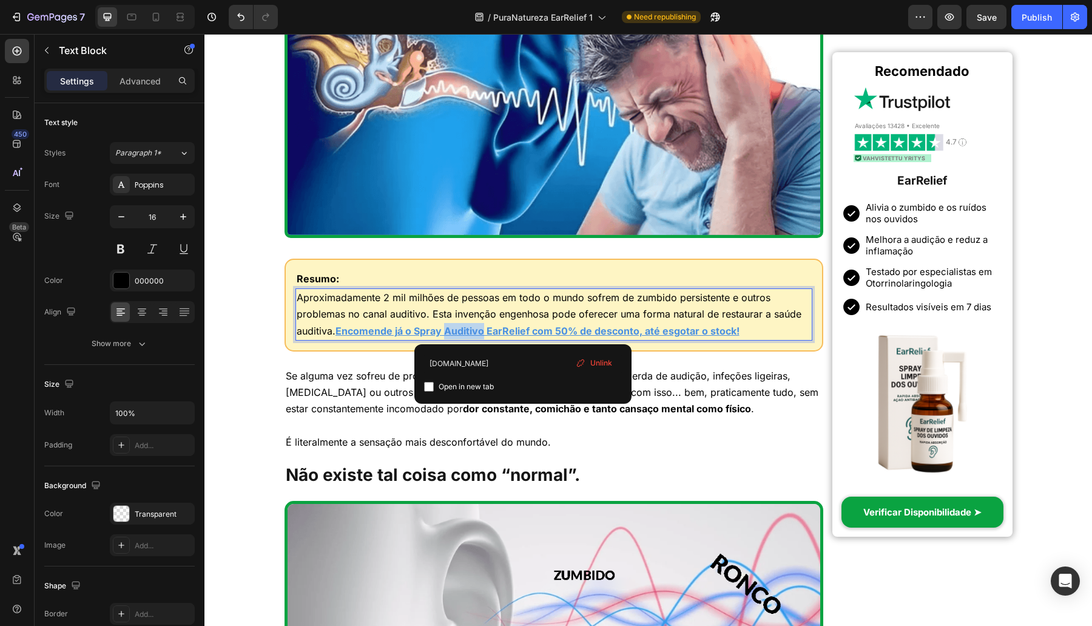
drag, startPoint x: 522, startPoint y: 331, endPoint x: 483, endPoint y: 334, distance: 39.6
click at [483, 334] on u "Encomende já o Spray Auditivo EarRelief com 50% de desconto, até esgotar o stoc…" at bounding box center [538, 331] width 404 height 12
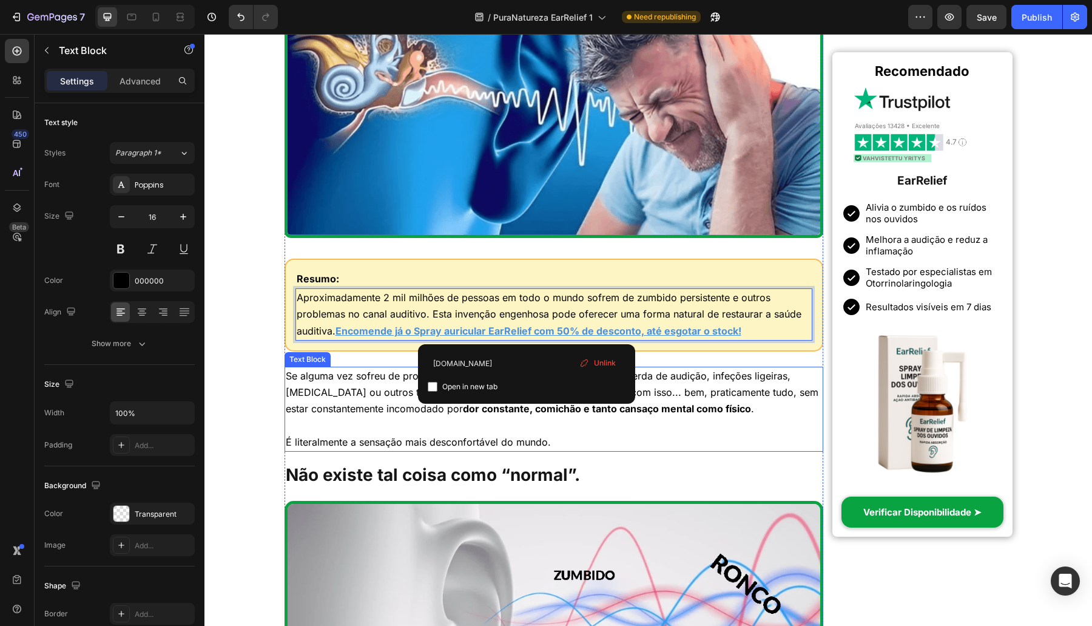
click at [485, 430] on p at bounding box center [554, 425] width 537 height 16
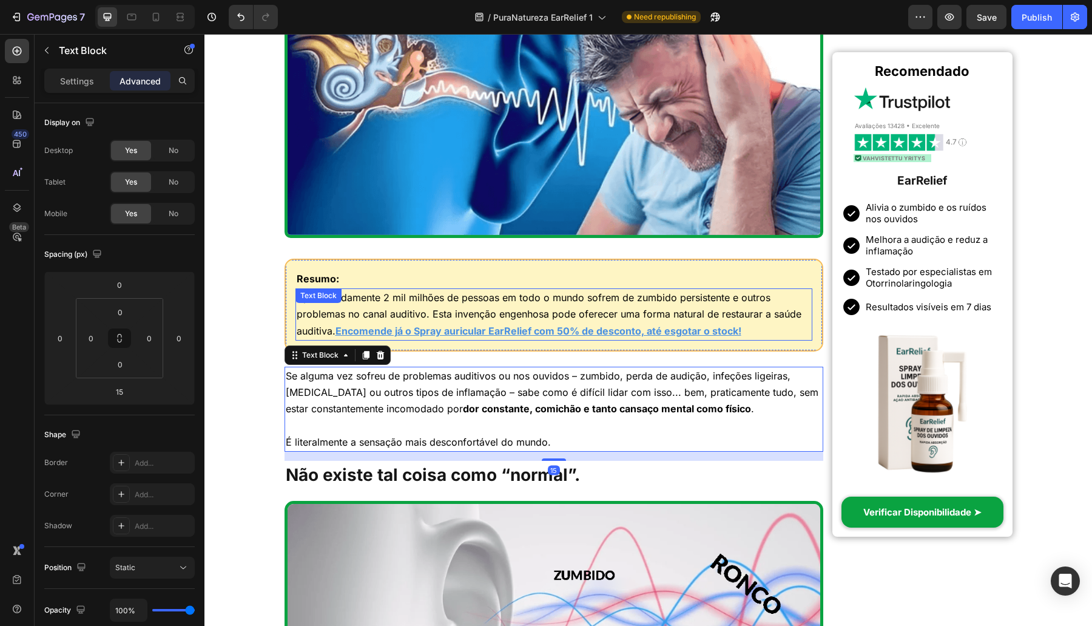
click at [511, 328] on u "Encomende já o Spray auricular EarRelief com 50% de desconto, até esgotar o sto…" at bounding box center [539, 331] width 406 height 12
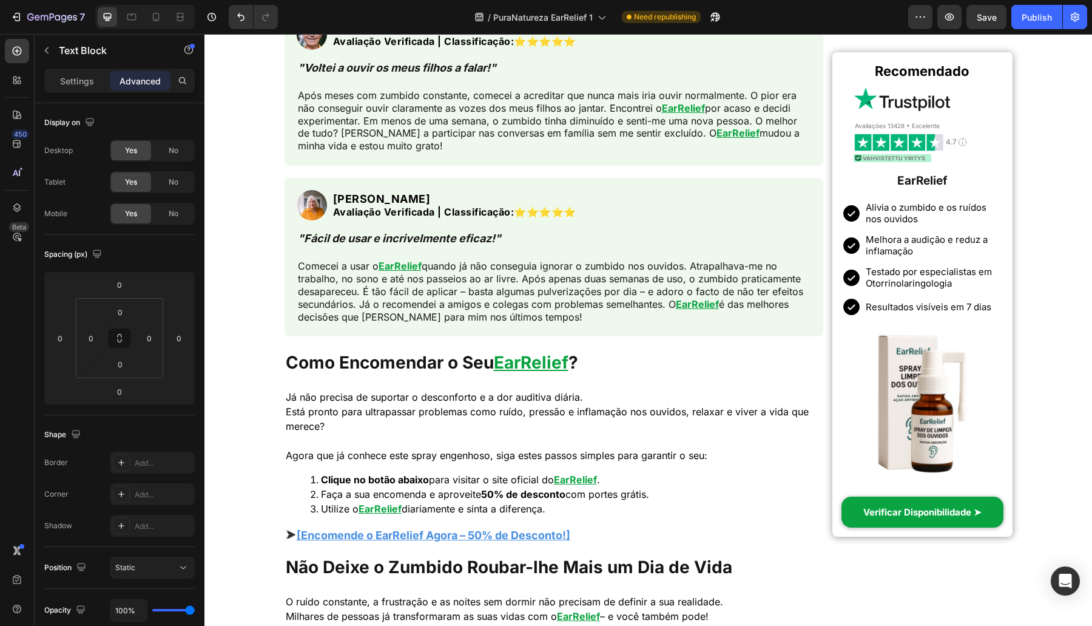
scroll to position [4247, 0]
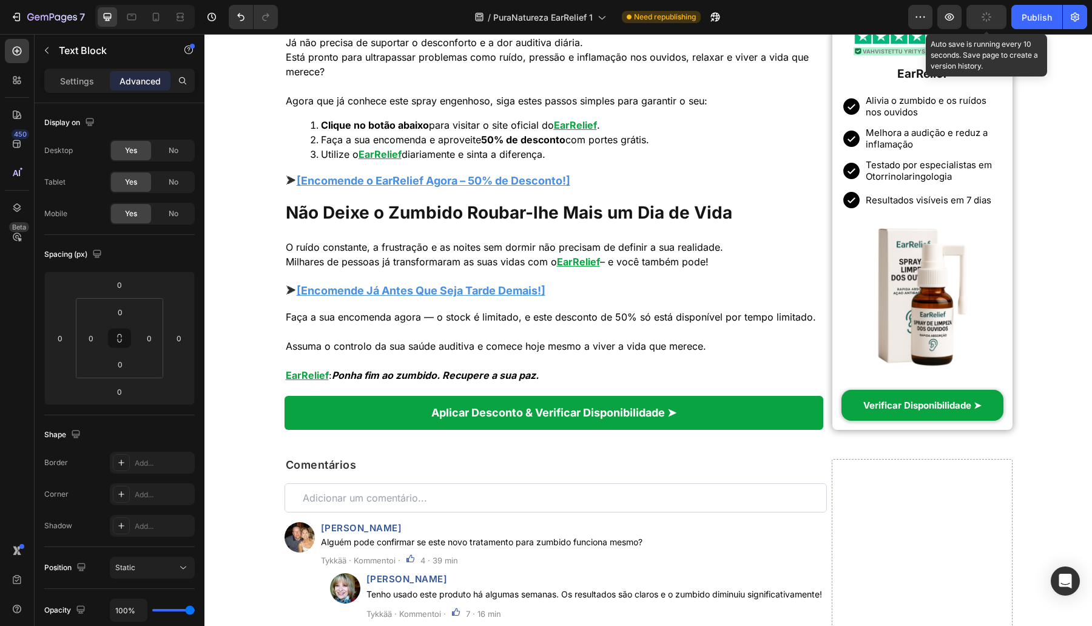
click at [977, 15] on button "button" at bounding box center [986, 17] width 40 height 24
drag, startPoint x: 1025, startPoint y: 27, endPoint x: 787, endPoint y: 4, distance: 239.5
click at [1025, 27] on button "Publish" at bounding box center [1036, 17] width 51 height 24
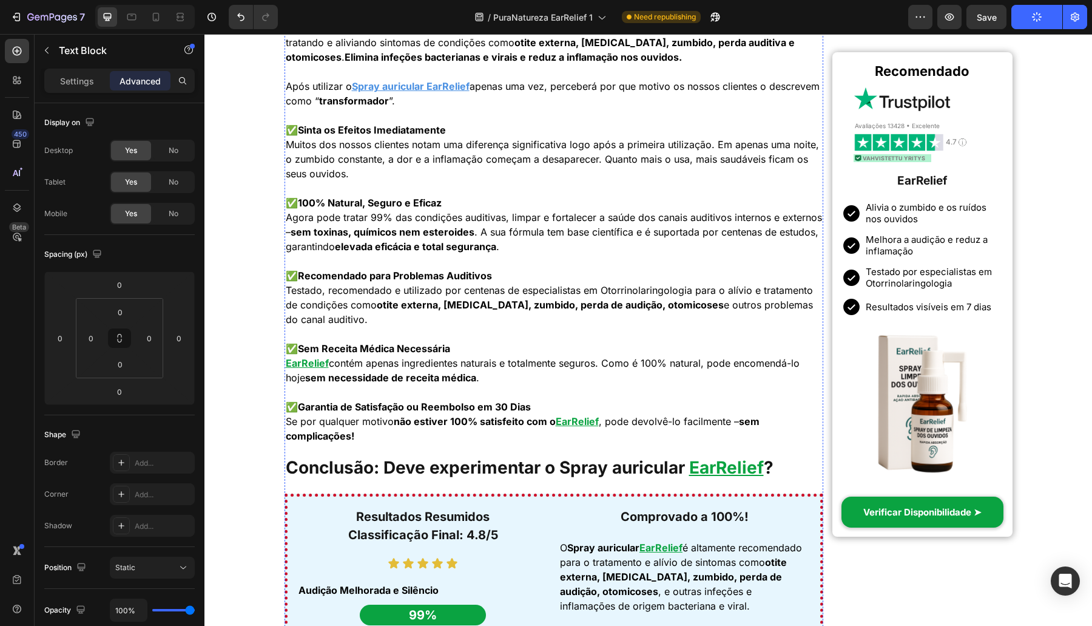
scroll to position [1769, 0]
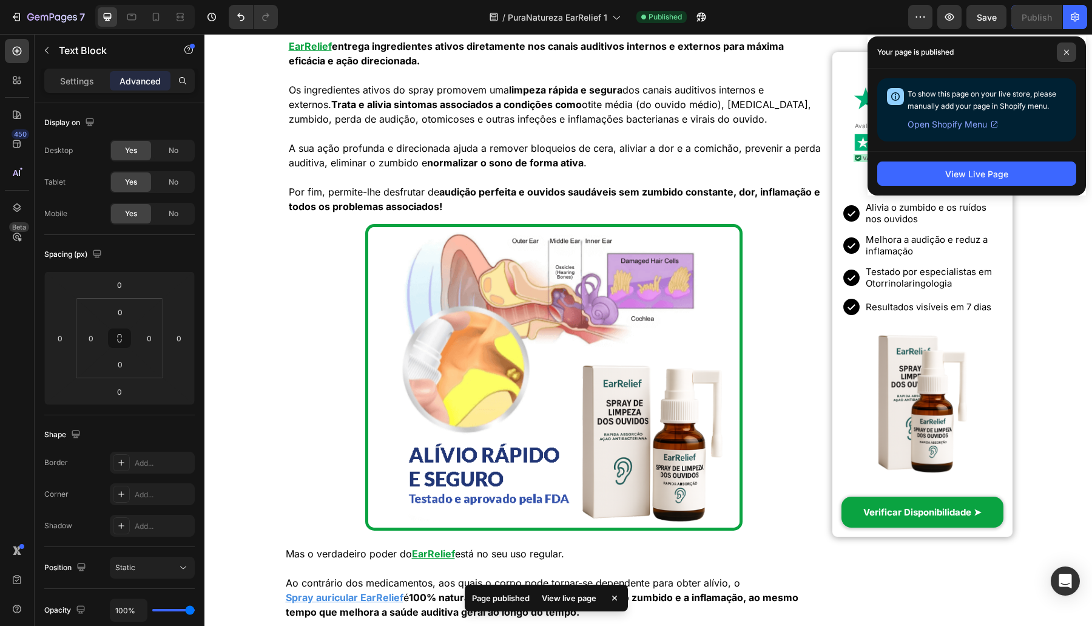
click at [1064, 52] on icon at bounding box center [1067, 52] width 6 height 6
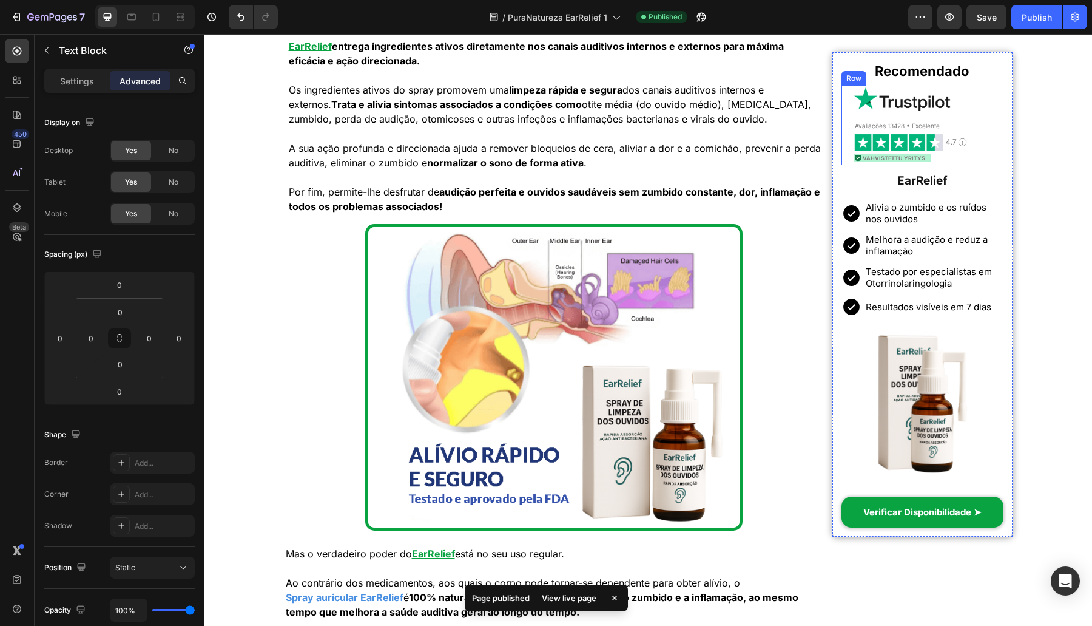
click at [890, 122] on span "Avaliações 13428 • Excelente" at bounding box center [897, 125] width 85 height 7
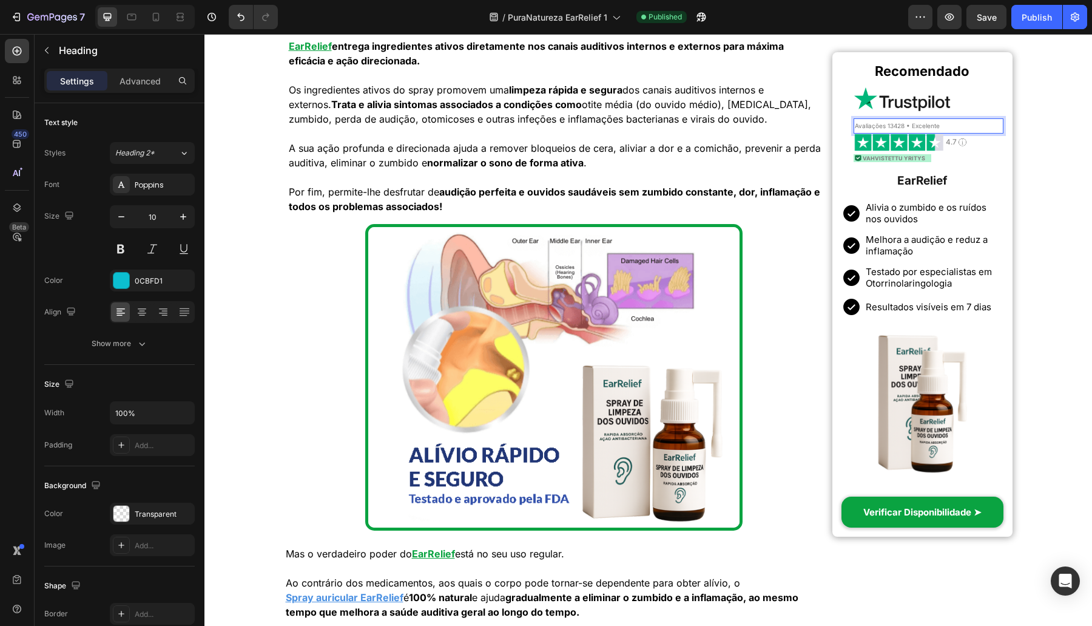
click at [889, 127] on span "Avaliações 13428 • Excelente" at bounding box center [897, 125] width 85 height 7
click at [1011, 177] on div "Início > Saúde > Tratamento Natural para Zumbido Heading Incrível! Uma Solução …" at bounding box center [648, 620] width 888 height 4573
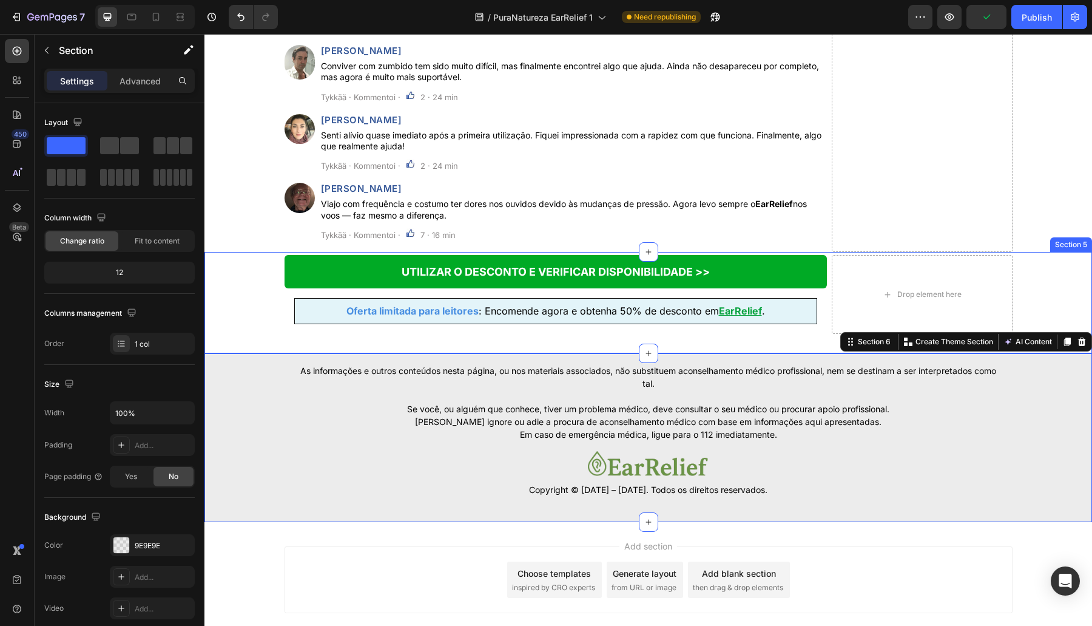
scroll to position [5568, 0]
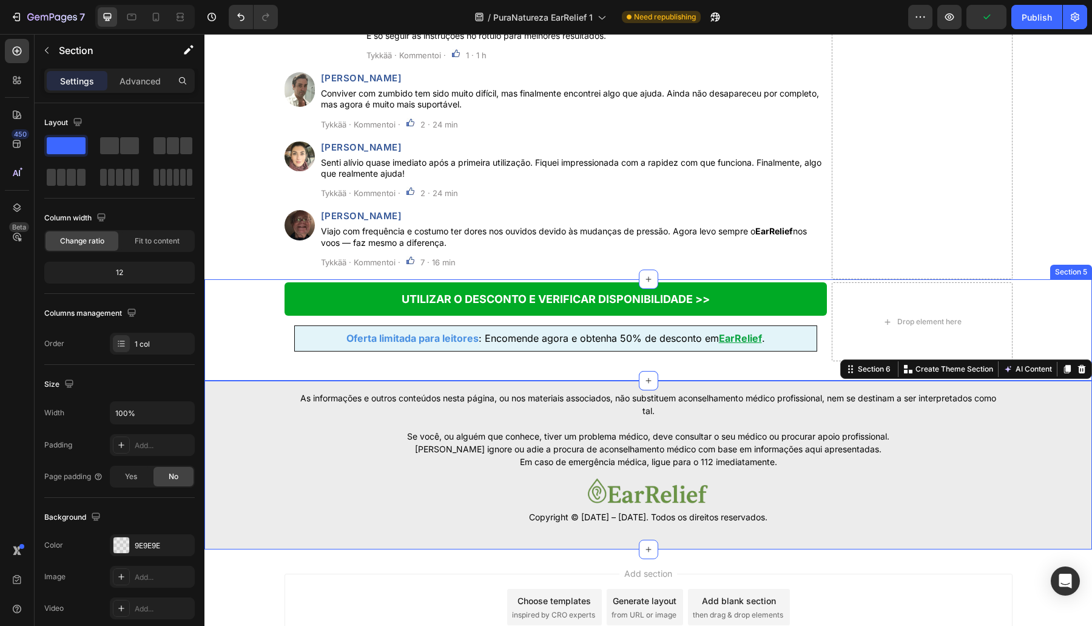
drag, startPoint x: 231, startPoint y: 345, endPoint x: 238, endPoint y: 291, distance: 53.8
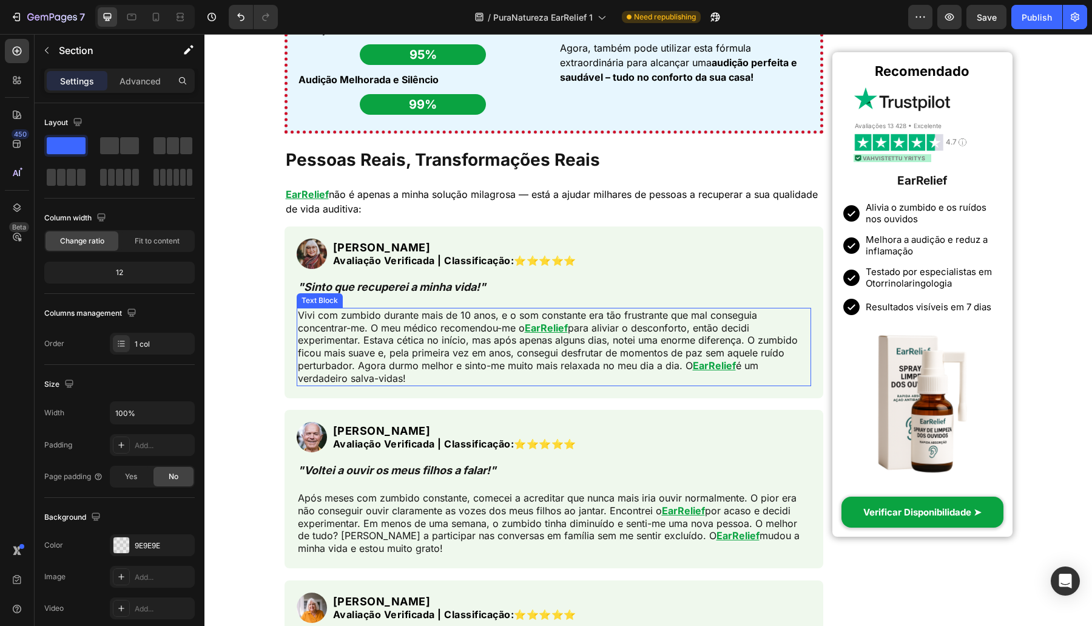
scroll to position [3539, 0]
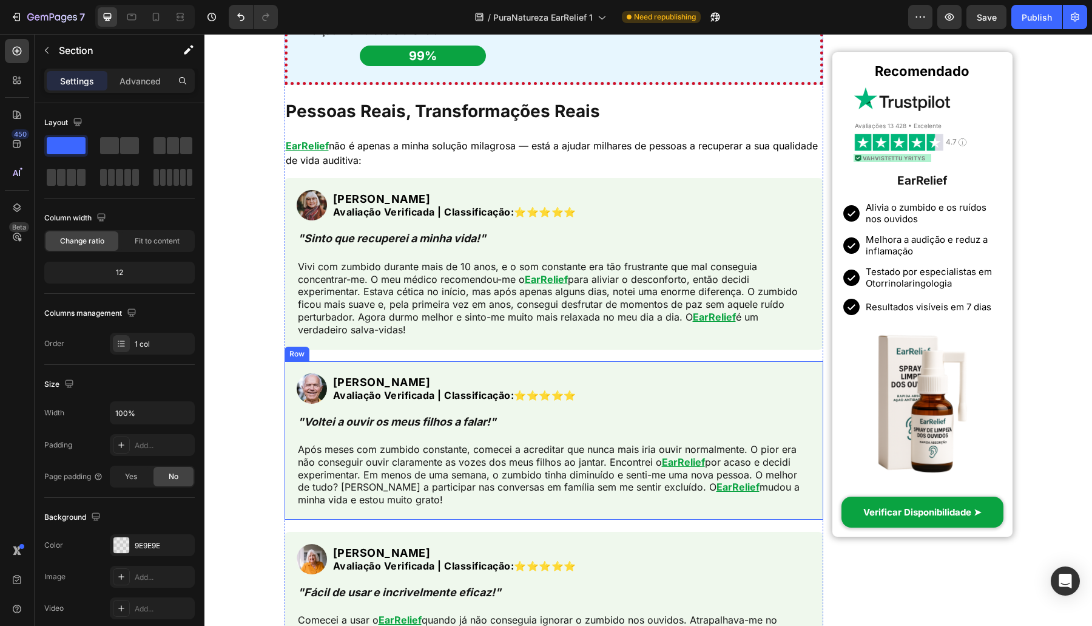
click at [354, 379] on strong "Paulo L." at bounding box center [382, 382] width 98 height 13
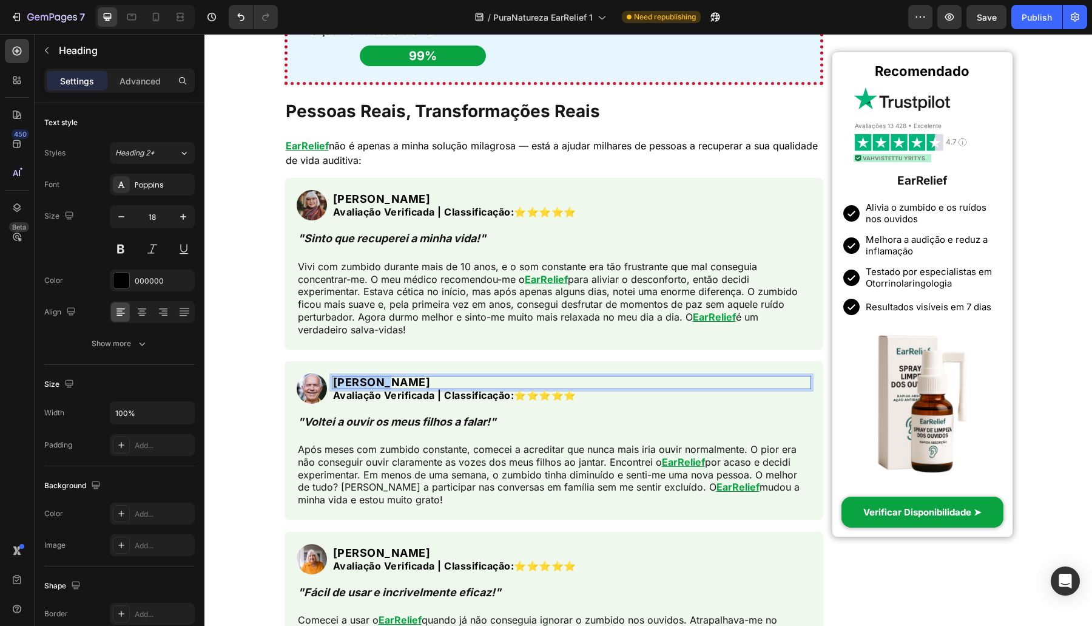
click at [354, 379] on strong "Paulo L." at bounding box center [382, 382] width 98 height 13
click at [343, 548] on strong "Paula L." at bounding box center [382, 552] width 98 height 13
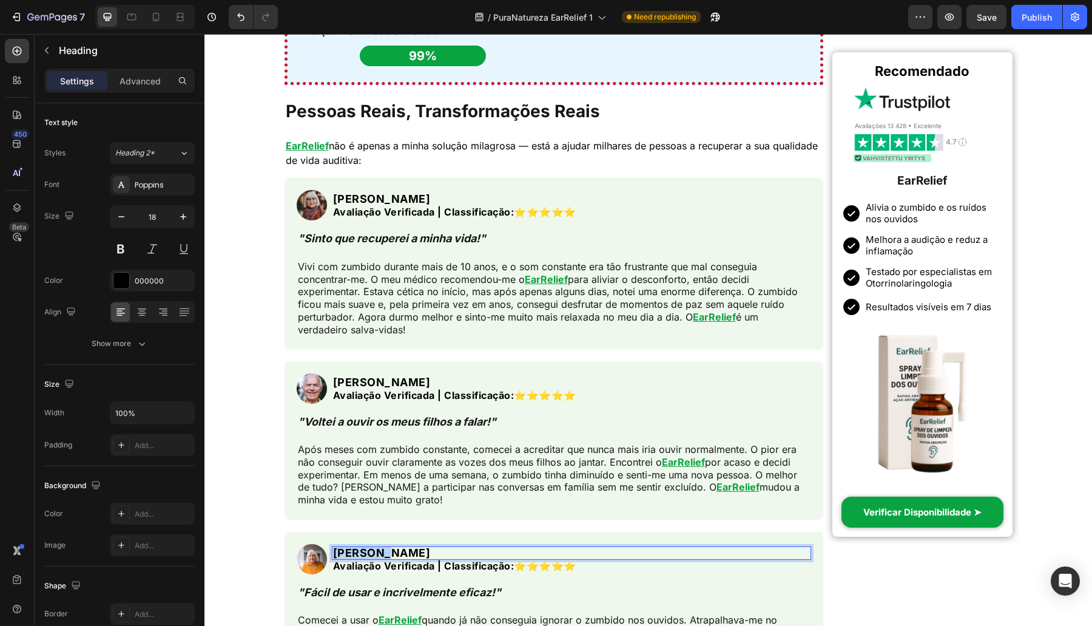
click at [343, 548] on strong "Paula L." at bounding box center [382, 552] width 98 height 13
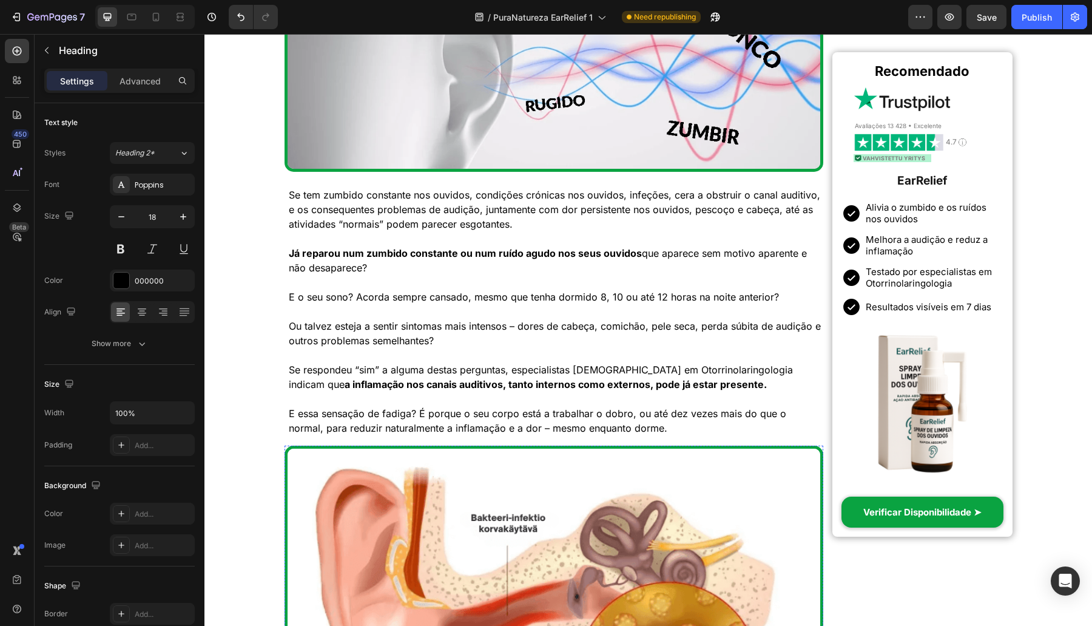
scroll to position [707, 0]
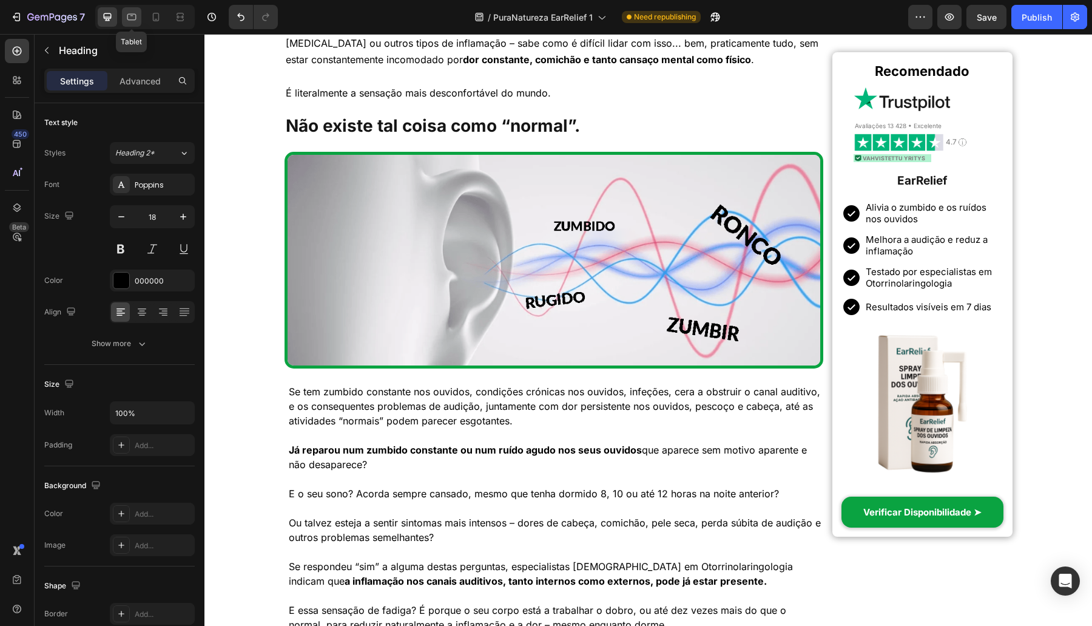
click at [130, 18] on icon at bounding box center [132, 17] width 12 height 12
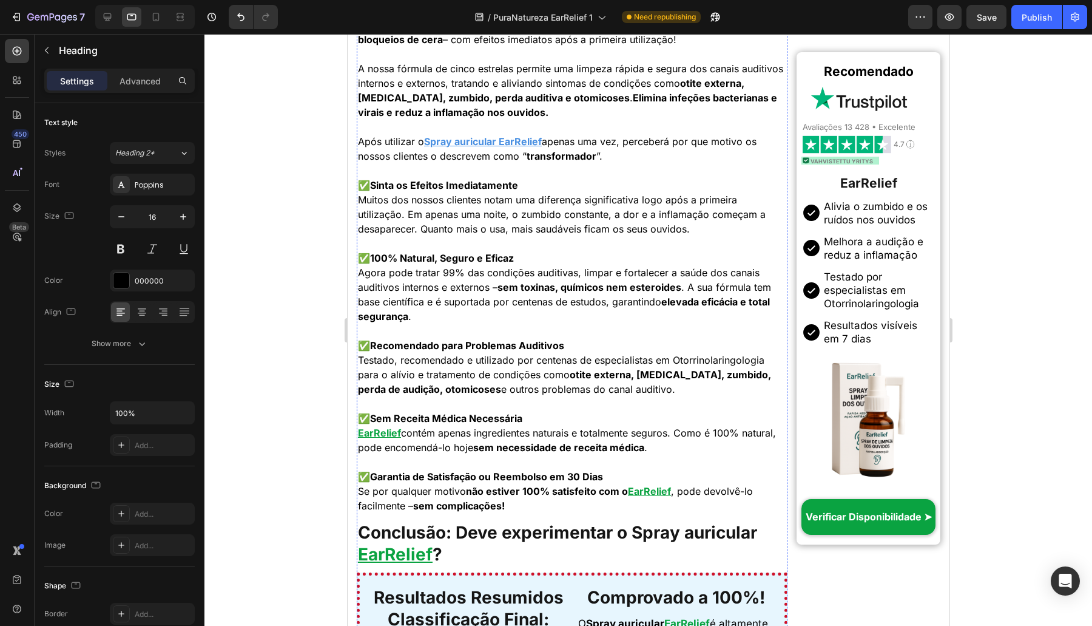
scroll to position [2020, 0]
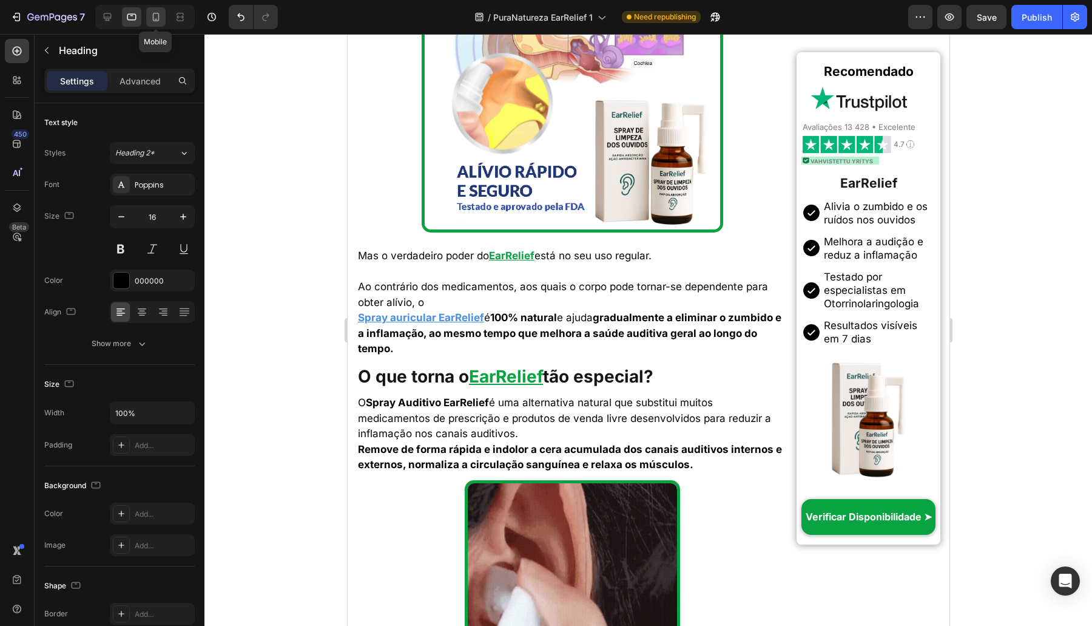
drag, startPoint x: 159, startPoint y: 21, endPoint x: 75, endPoint y: 103, distance: 117.6
click at [160, 21] on icon at bounding box center [156, 17] width 12 height 12
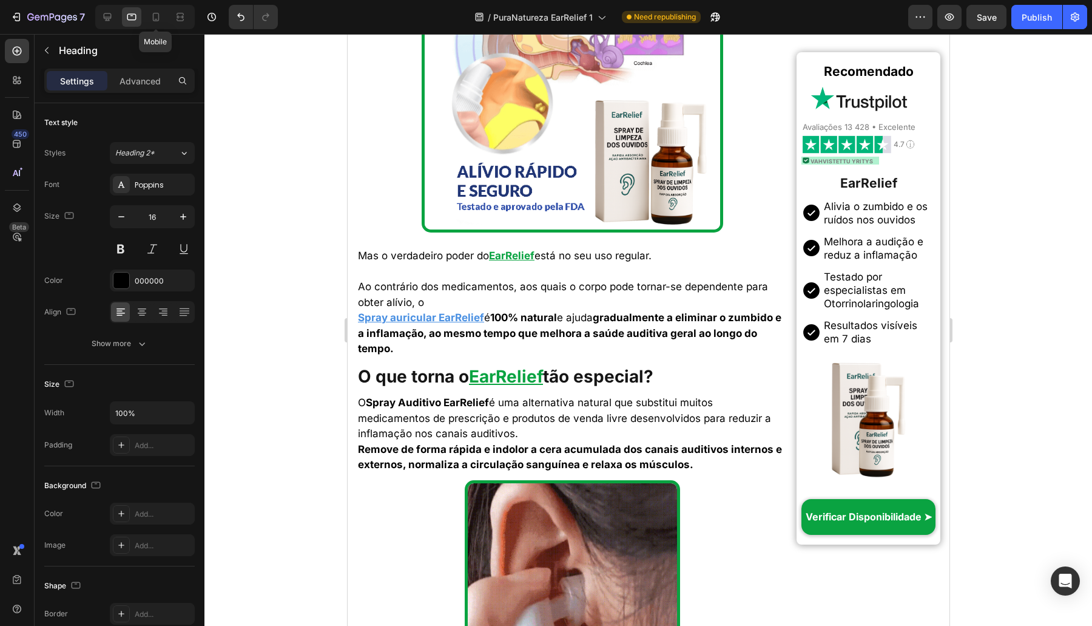
type input "17"
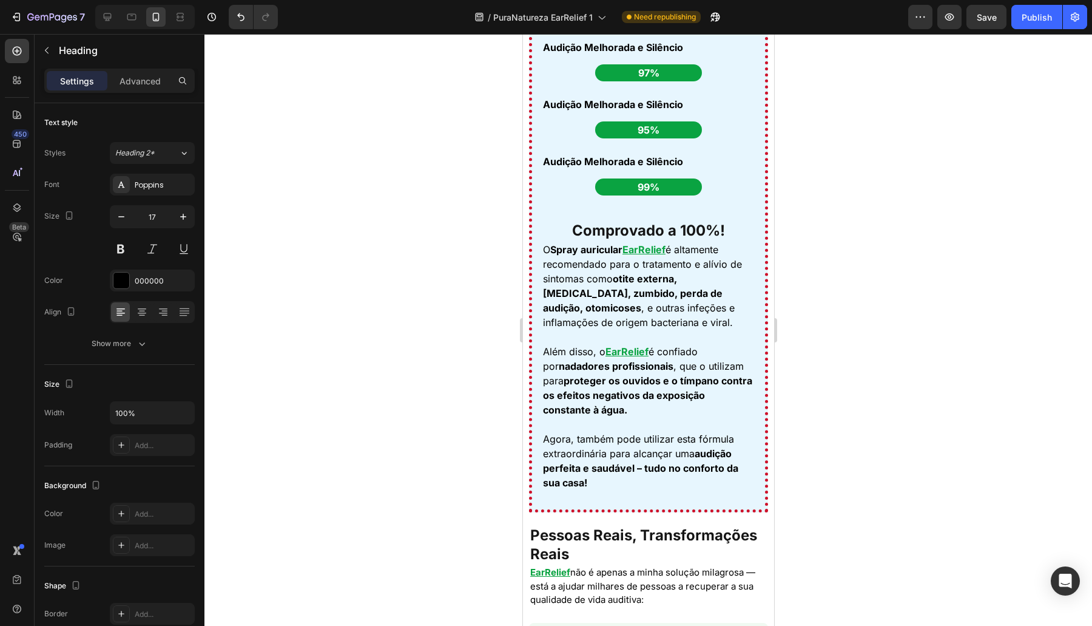
scroll to position [3888, 0]
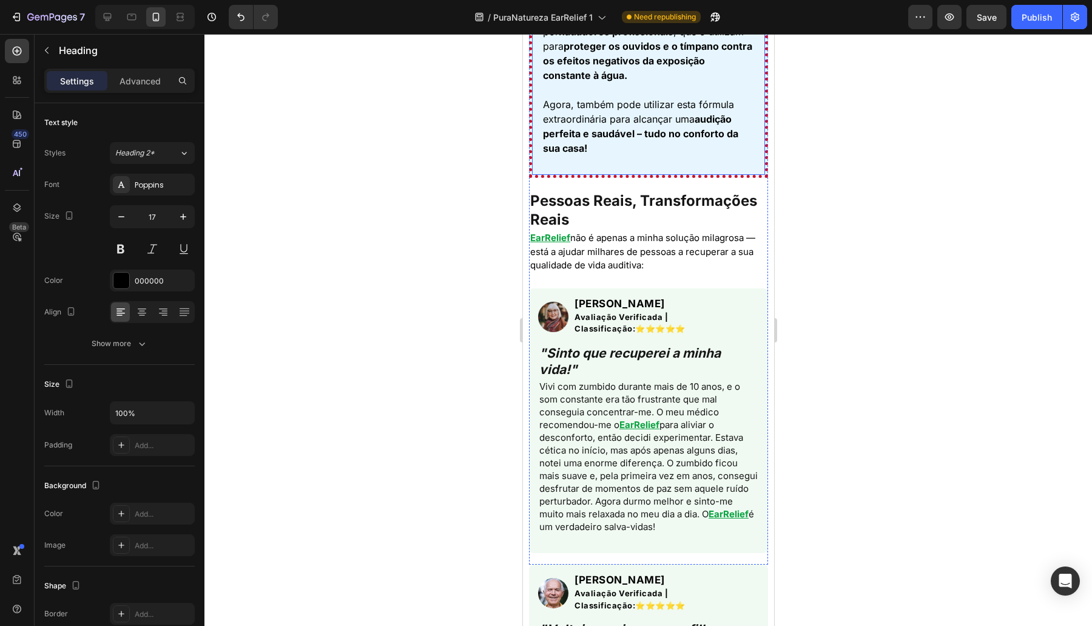
click at [547, 155] on p "Agora, também pode utilizar esta fórmula extraordinária para alcançar uma audiç…" at bounding box center [647, 126] width 211 height 58
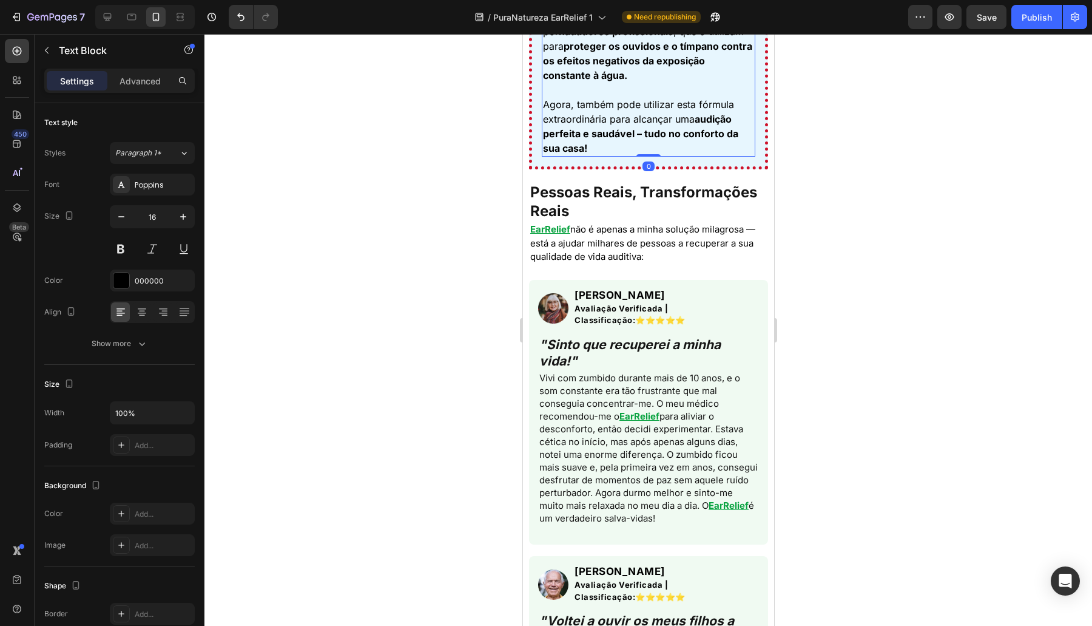
drag, startPoint x: 637, startPoint y: 448, endPoint x: 575, endPoint y: 216, distance: 239.9
click at [651, 157] on div "O Spray auricular EarRelief é altamente recomendado para o tratamento e alívio …" at bounding box center [648, 32] width 214 height 250
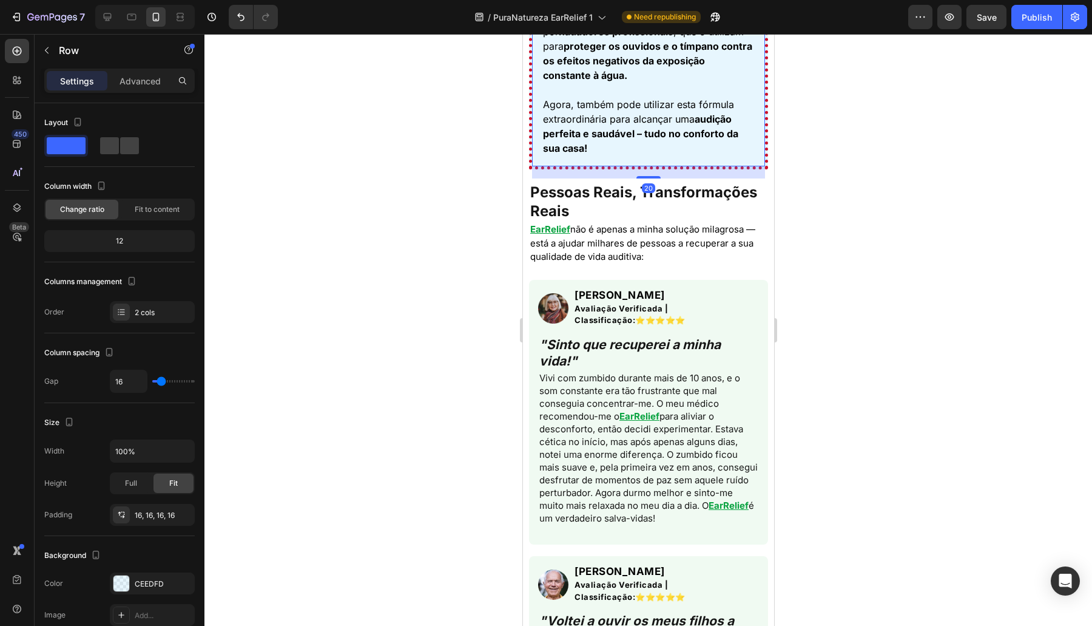
drag, startPoint x: 143, startPoint y: 78, endPoint x: 147, endPoint y: 90, distance: 13.1
click at [143, 78] on p "Advanced" at bounding box center [140, 81] width 41 height 13
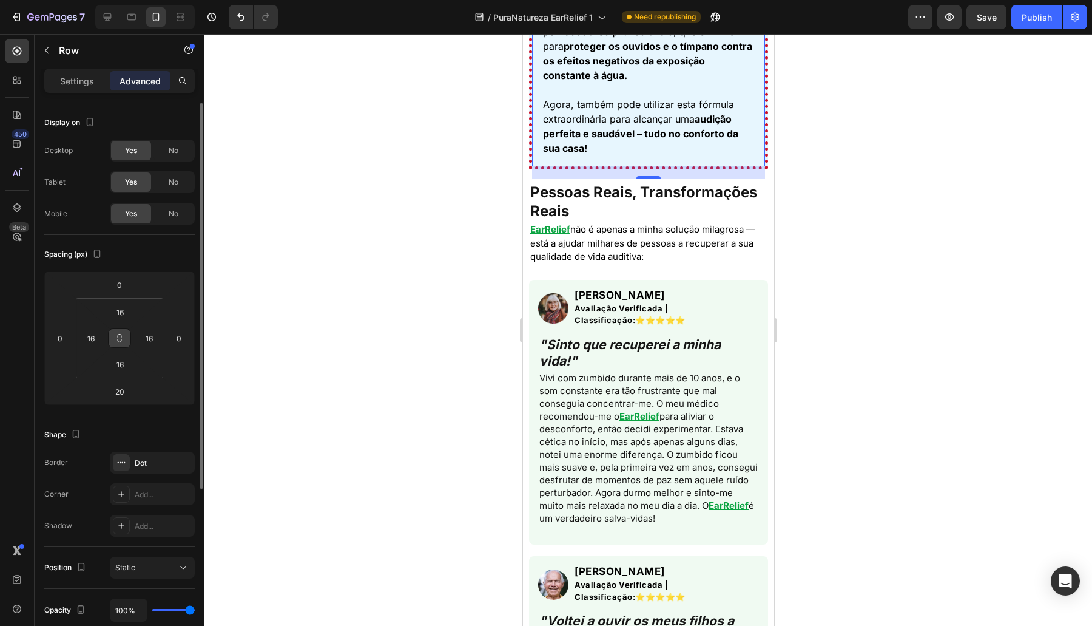
click at [116, 334] on icon at bounding box center [120, 338] width 10 height 10
click at [96, 338] on input "16" at bounding box center [91, 338] width 18 height 18
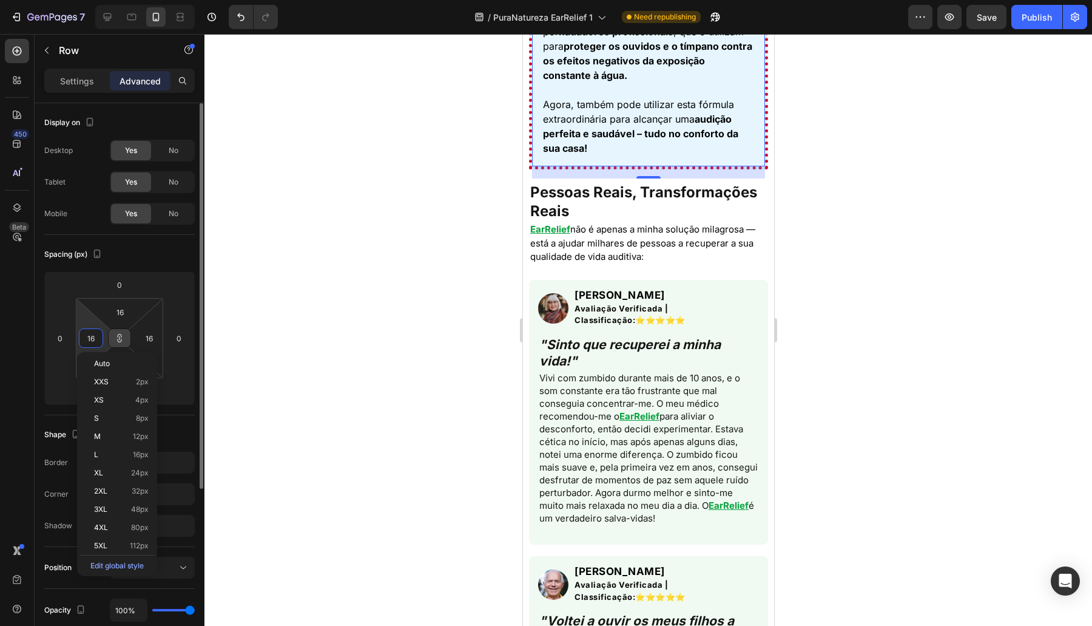
type input "1"
type input "12"
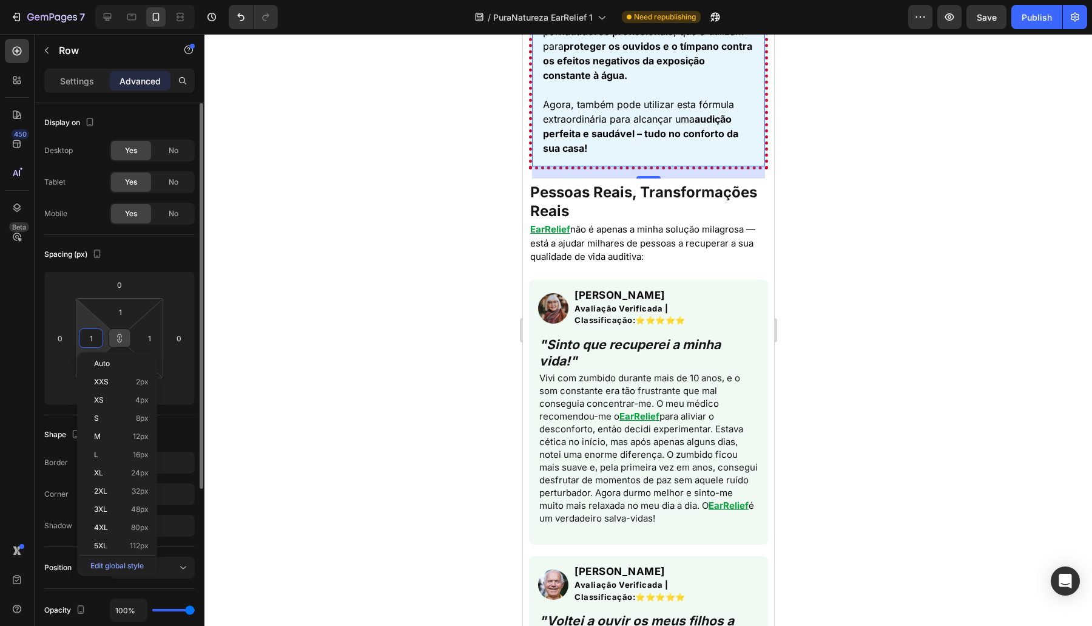
type input "12"
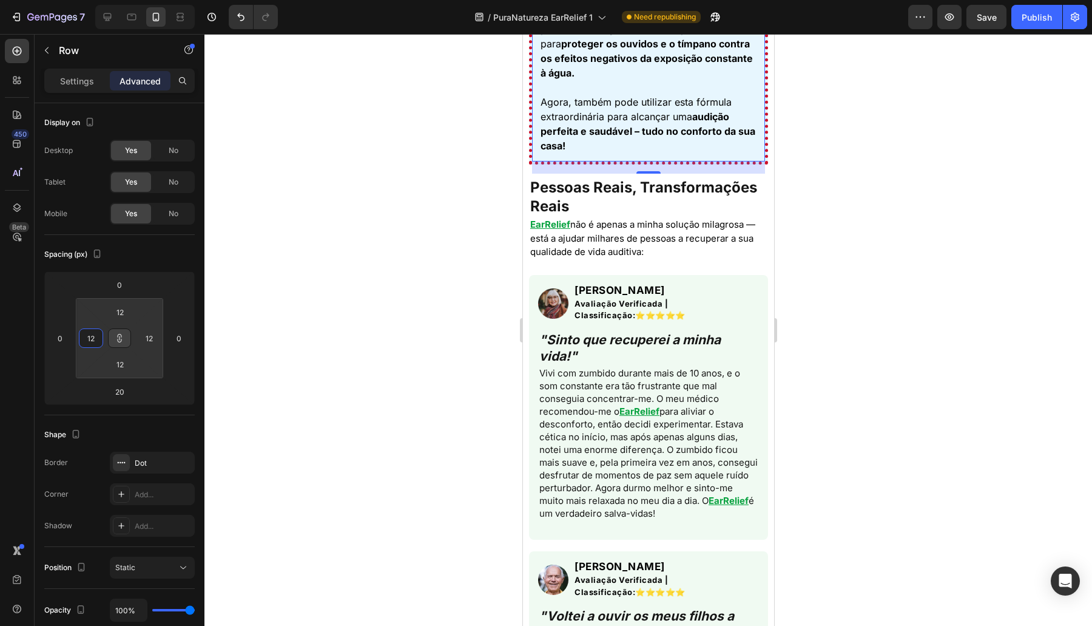
click at [280, 354] on div at bounding box center [648, 330] width 888 height 592
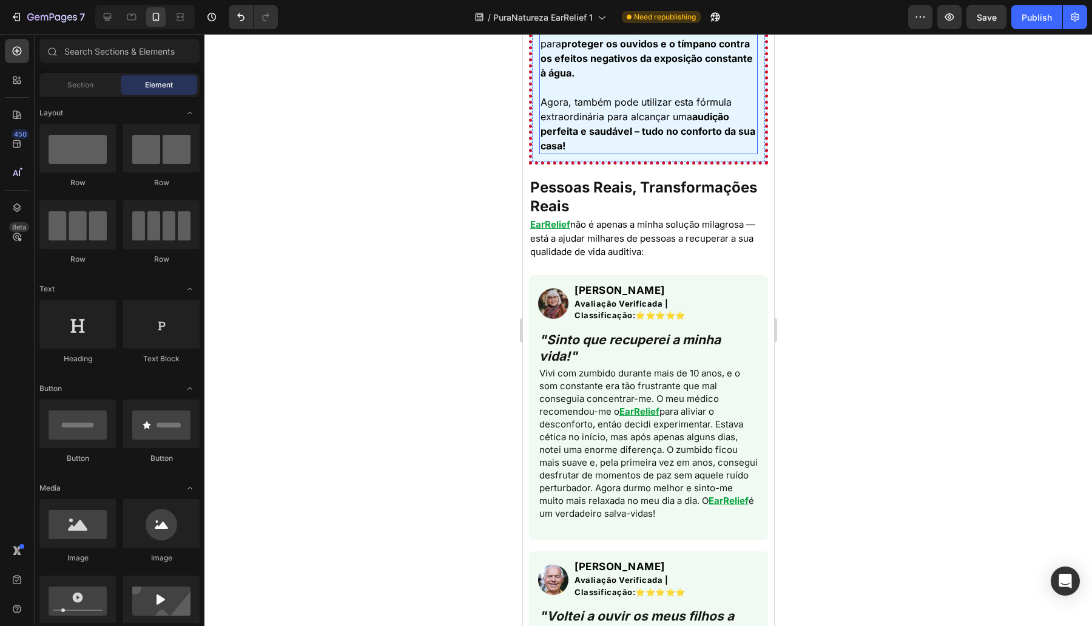
scroll to position [3534, 0]
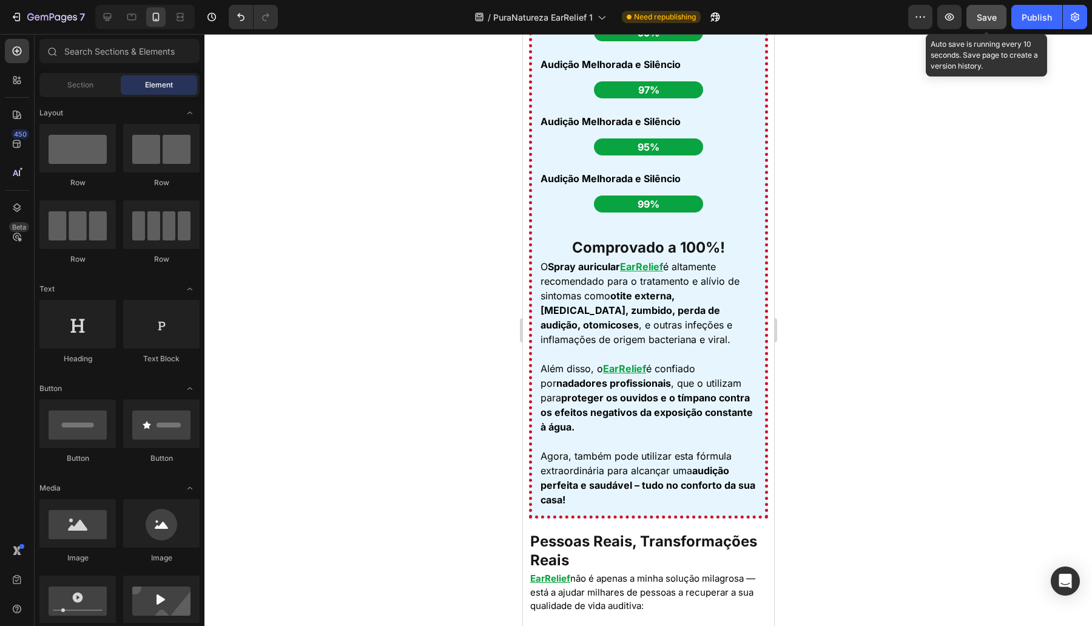
drag, startPoint x: 977, startPoint y: 25, endPoint x: 985, endPoint y: 24, distance: 7.4
click at [980, 25] on button "Save" at bounding box center [986, 17] width 40 height 24
drag, startPoint x: 985, startPoint y: 24, endPoint x: 1019, endPoint y: 21, distance: 34.7
click at [988, 22] on button "button" at bounding box center [986, 17] width 40 height 24
click at [1025, 20] on div "Publish" at bounding box center [1037, 17] width 30 height 13
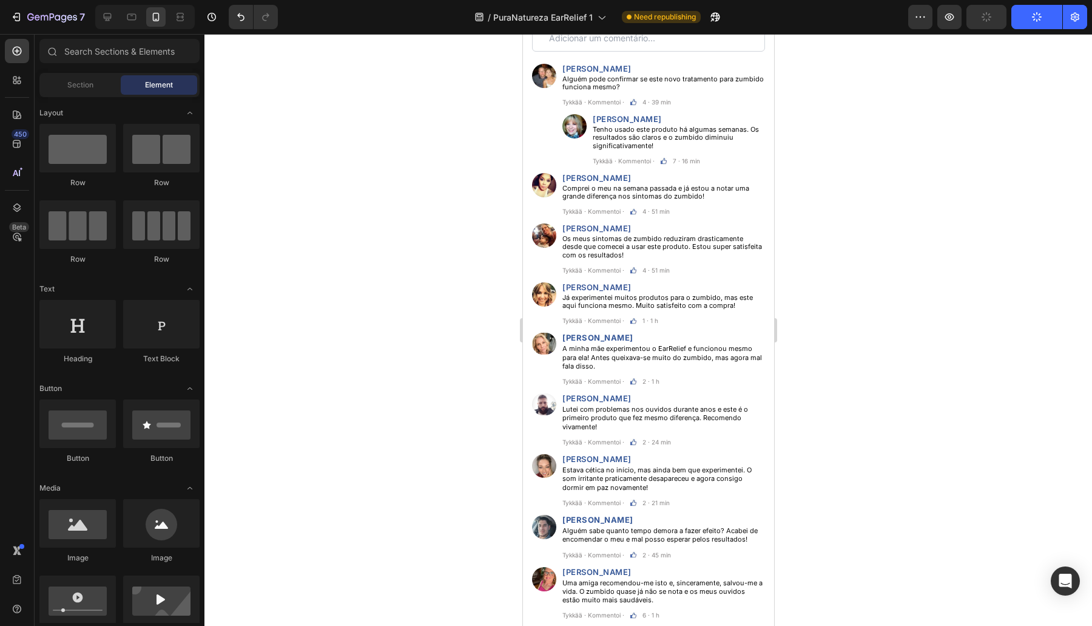
scroll to position [5658, 0]
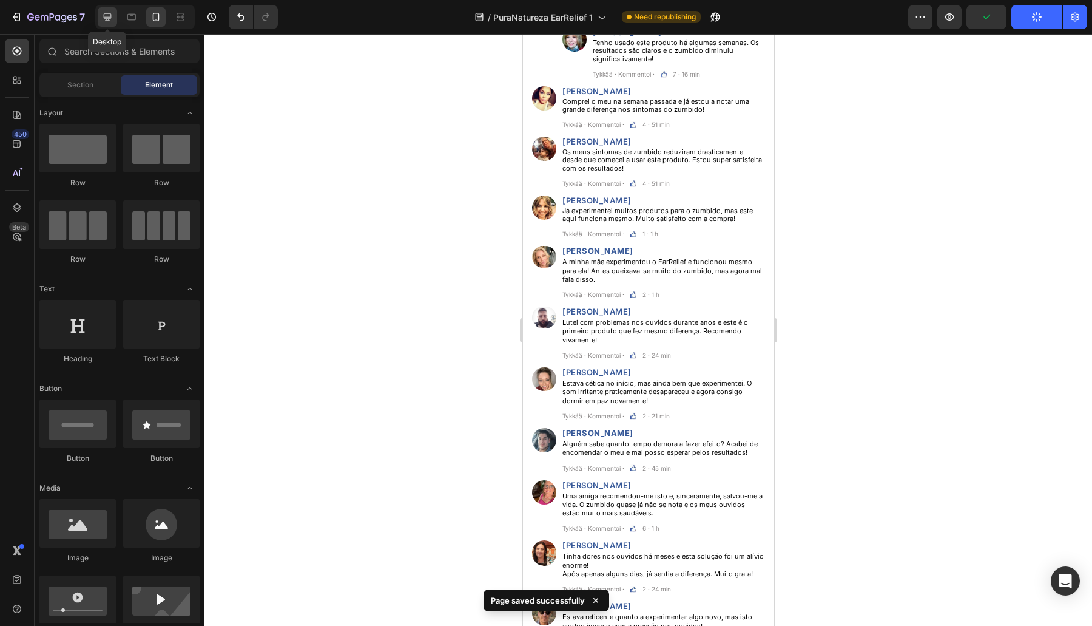
click at [116, 21] on div at bounding box center [107, 16] width 19 height 19
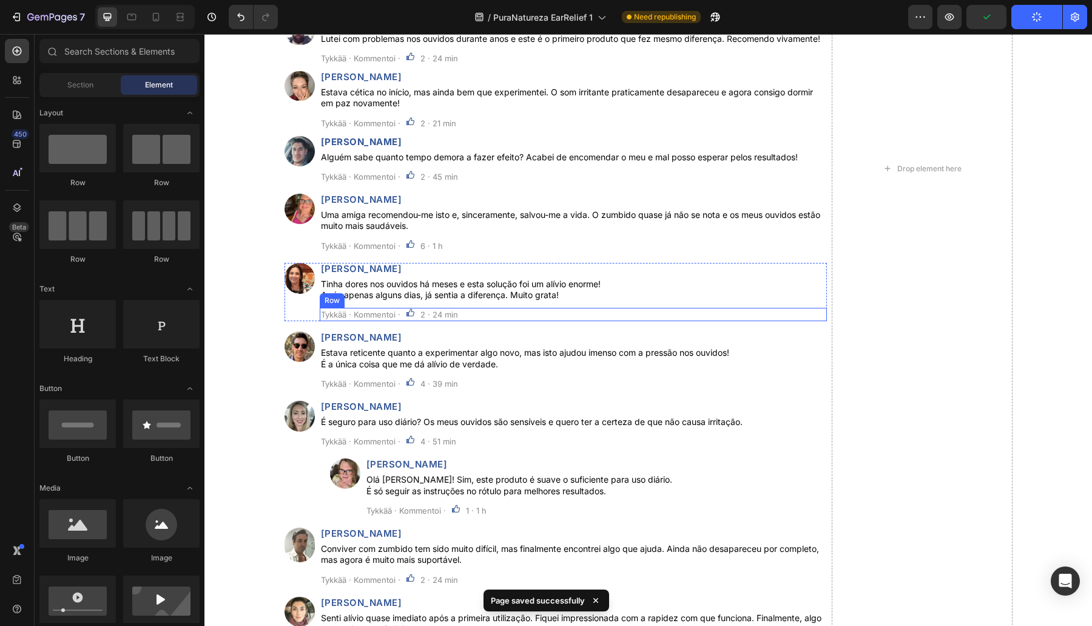
scroll to position [5471, 0]
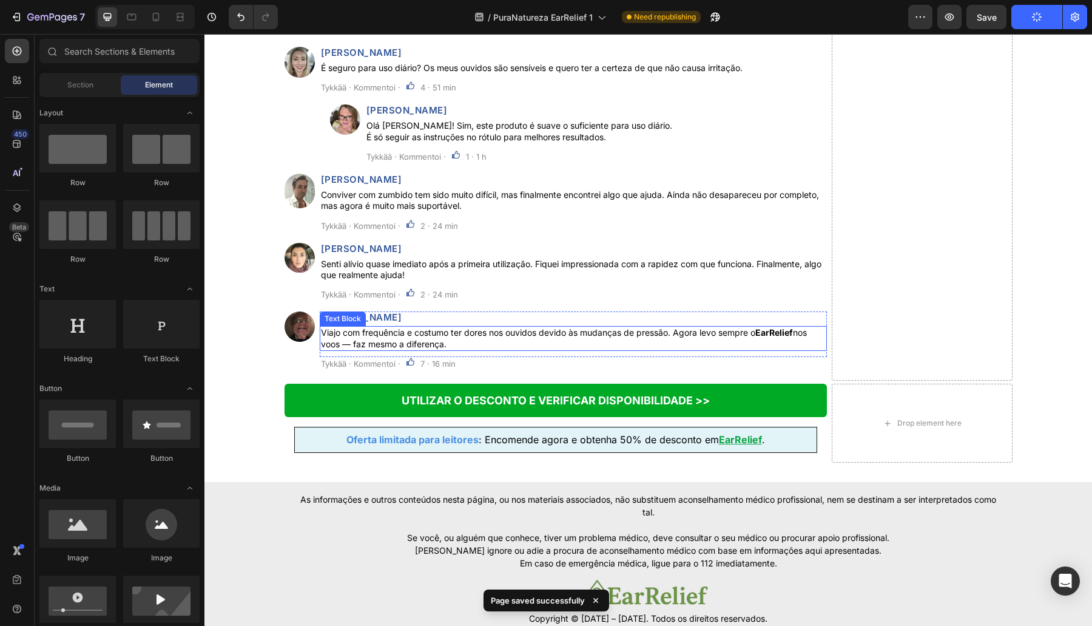
click at [460, 349] on p "Viajo com frequência e costumo ter dores nos ouvidos devido às mudanças de pres…" at bounding box center [573, 338] width 505 height 22
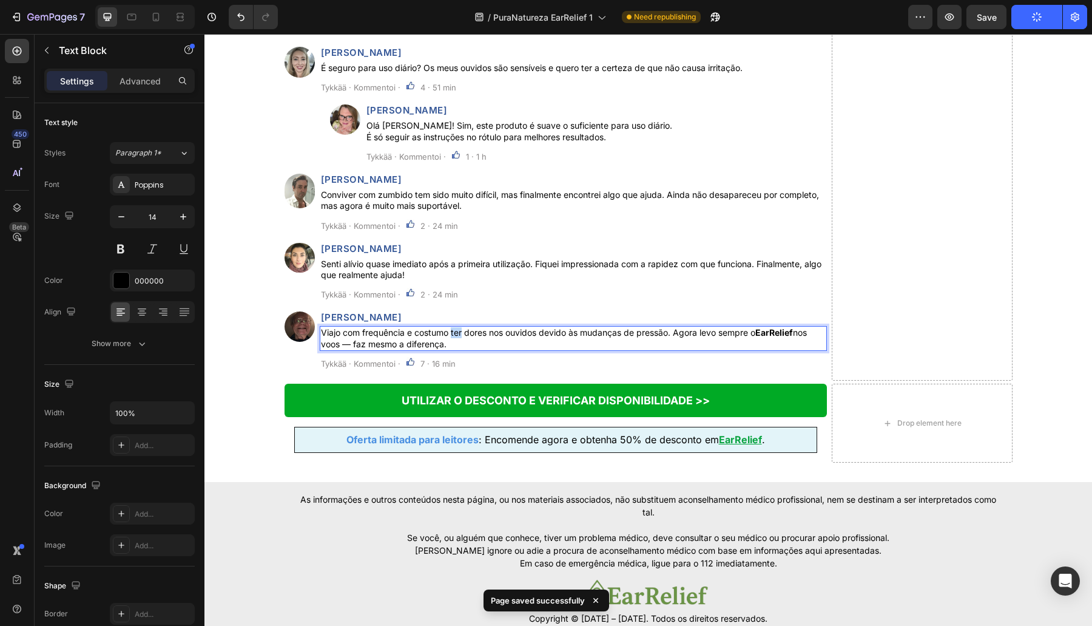
click at [460, 349] on p "Viajo com frequência e costumo ter dores nos ouvidos devido às mudanças de pres…" at bounding box center [573, 338] width 505 height 22
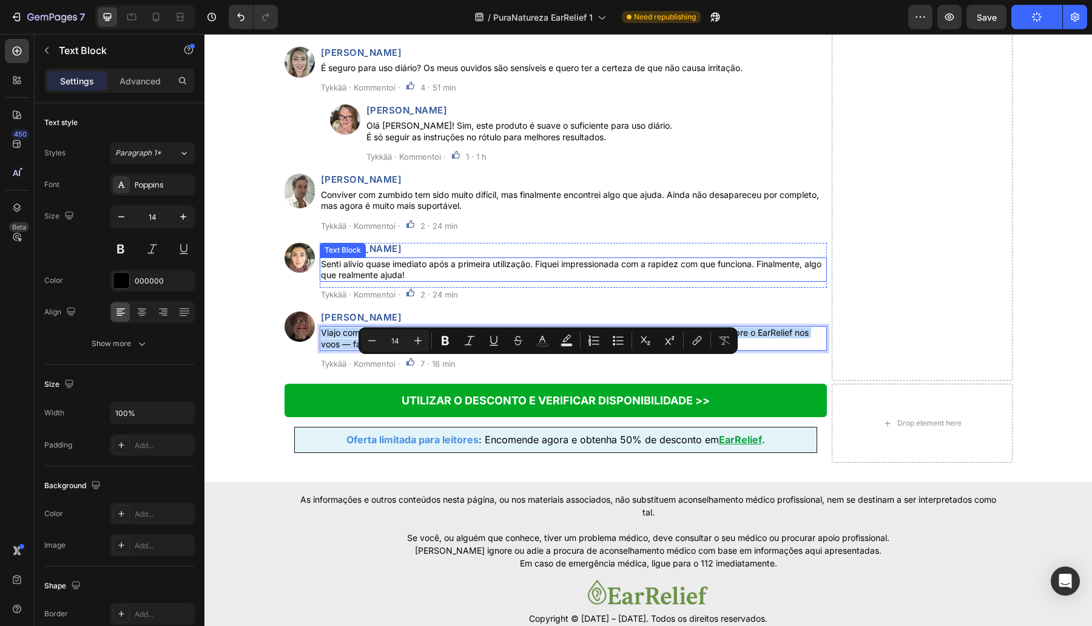
scroll to position [5118, 0]
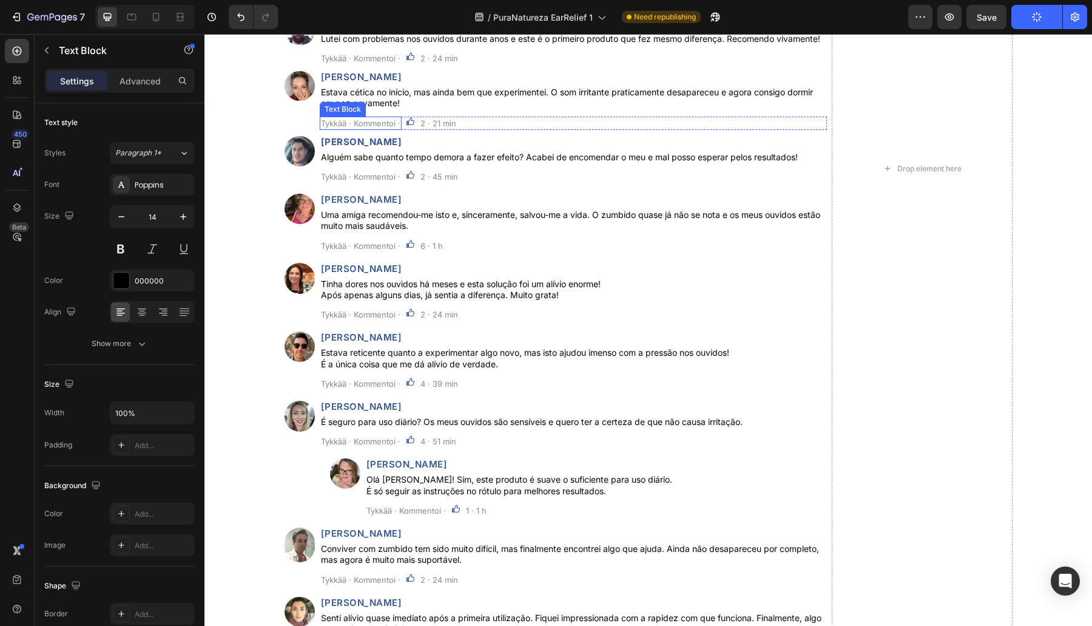
click at [342, 129] on p "Tykkää · Kommentoi ·" at bounding box center [360, 123] width 79 height 11
click at [365, 129] on p "Gosto · Comentar" at bounding box center [354, 123] width 67 height 11
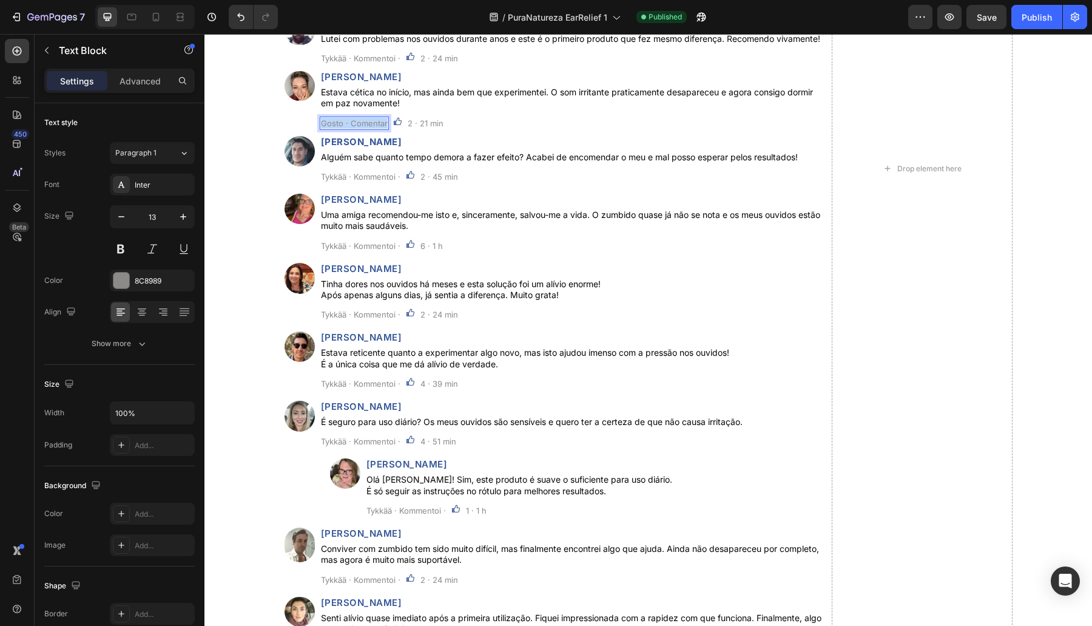
click at [365, 129] on p "Gosto · Comentar" at bounding box center [354, 123] width 67 height 11
copy p "Gosto · Comentar"
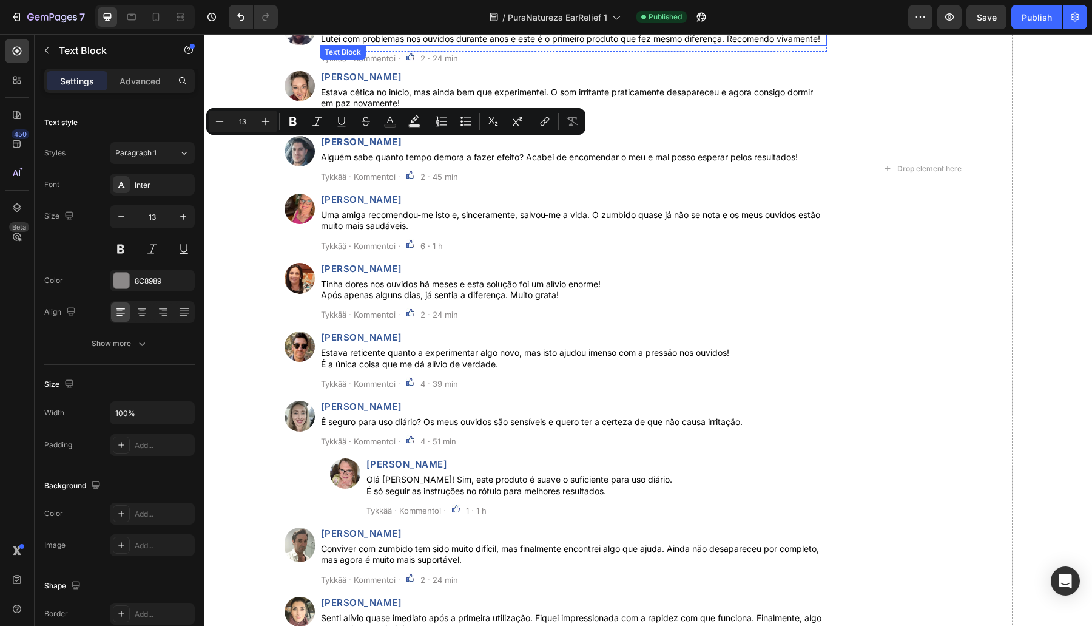
click at [375, 64] on p "Tykkää · Kommentoi ·" at bounding box center [360, 58] width 79 height 11
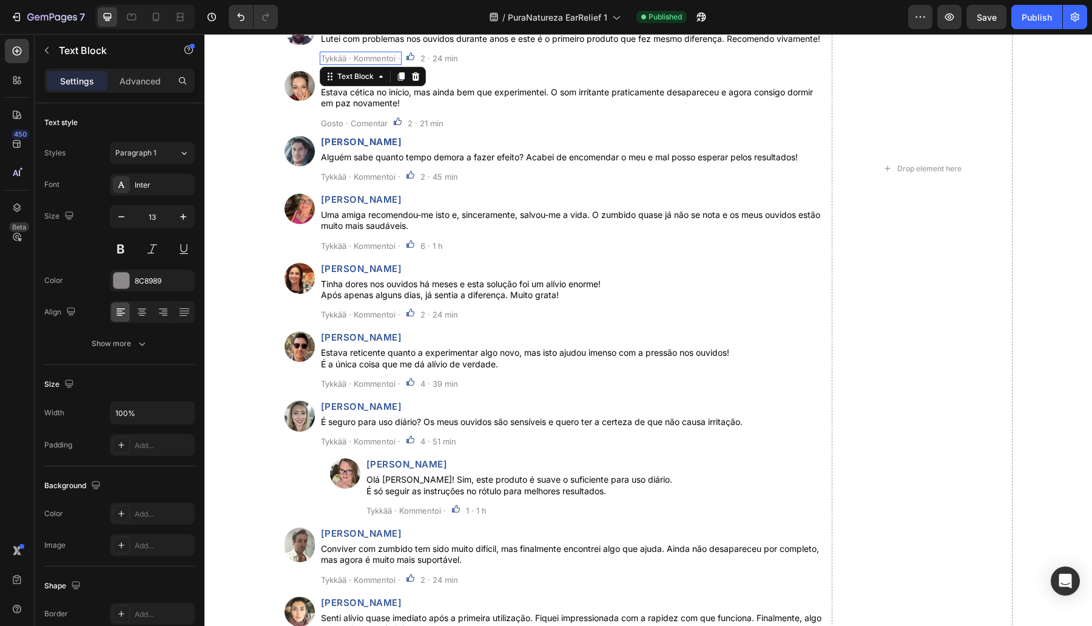
click at [375, 64] on p "Tykkää · Kommentoi ·" at bounding box center [360, 58] width 79 height 11
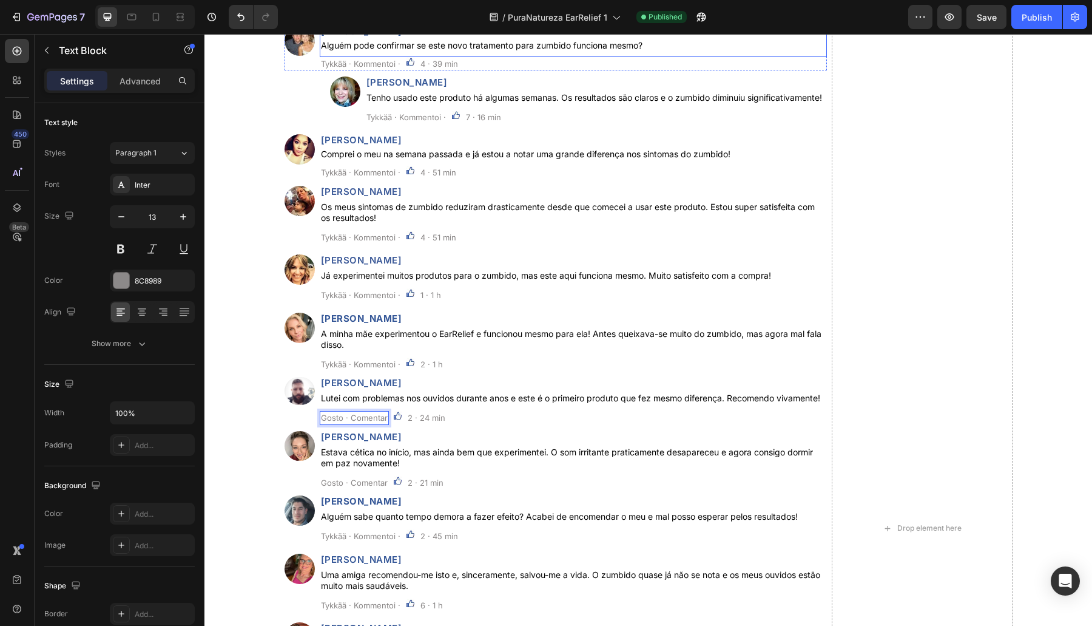
scroll to position [4410, 0]
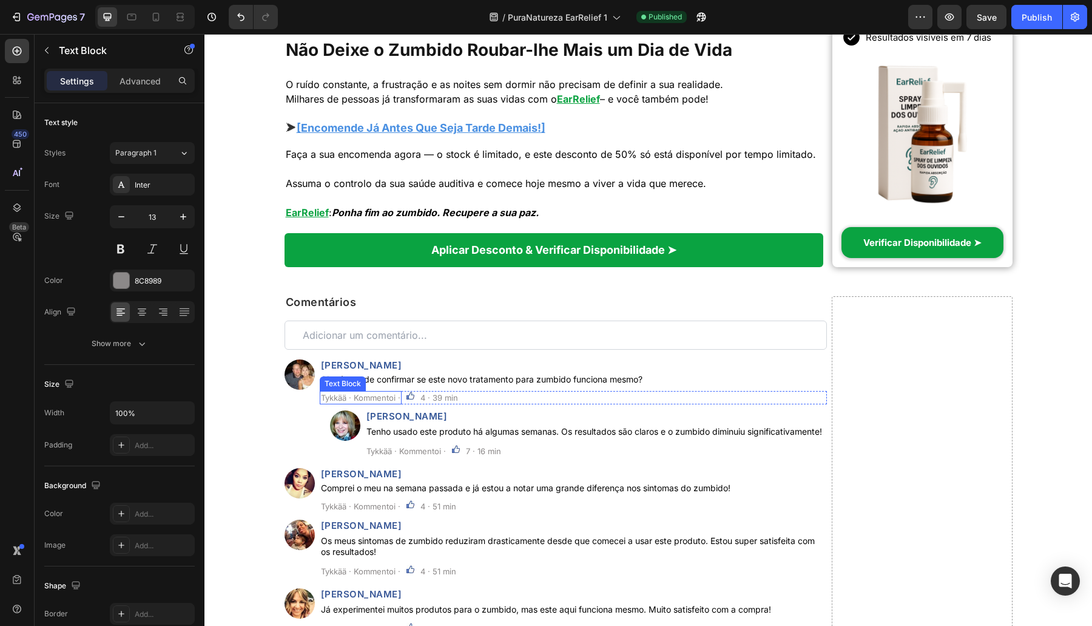
click at [354, 403] on p "Tykkää · Kommentoi ·" at bounding box center [360, 397] width 79 height 11
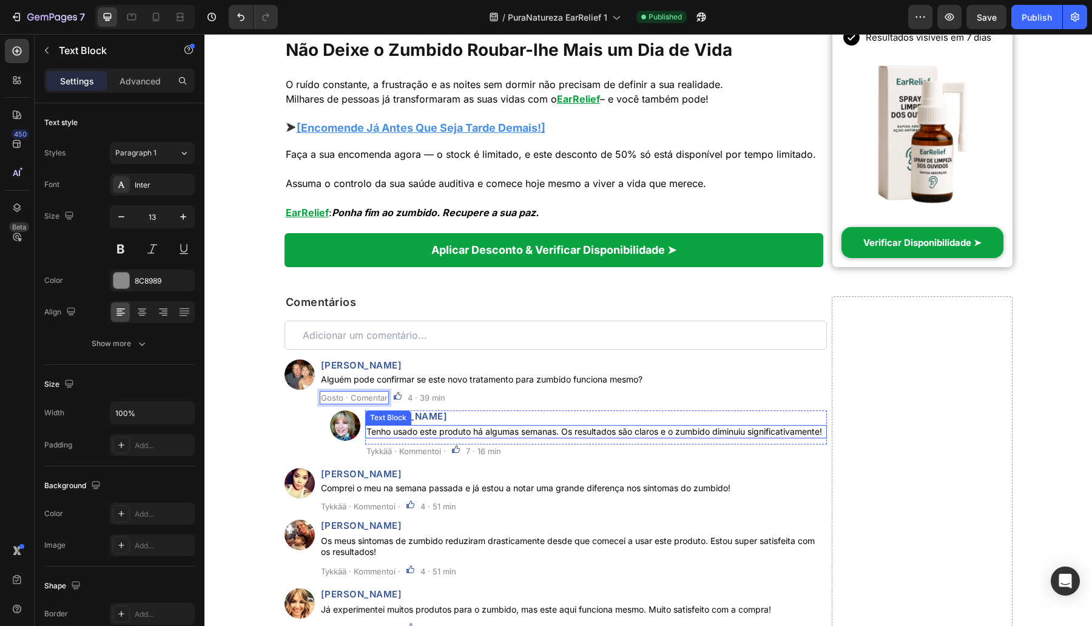
click at [400, 438] on div "Tenho usado este produto há algumas semanas. Os resultados são claros e o zumbi…" at bounding box center [596, 431] width 462 height 13
click at [400, 457] on div "Tykkää · Kommentoi ·" at bounding box center [406, 450] width 82 height 13
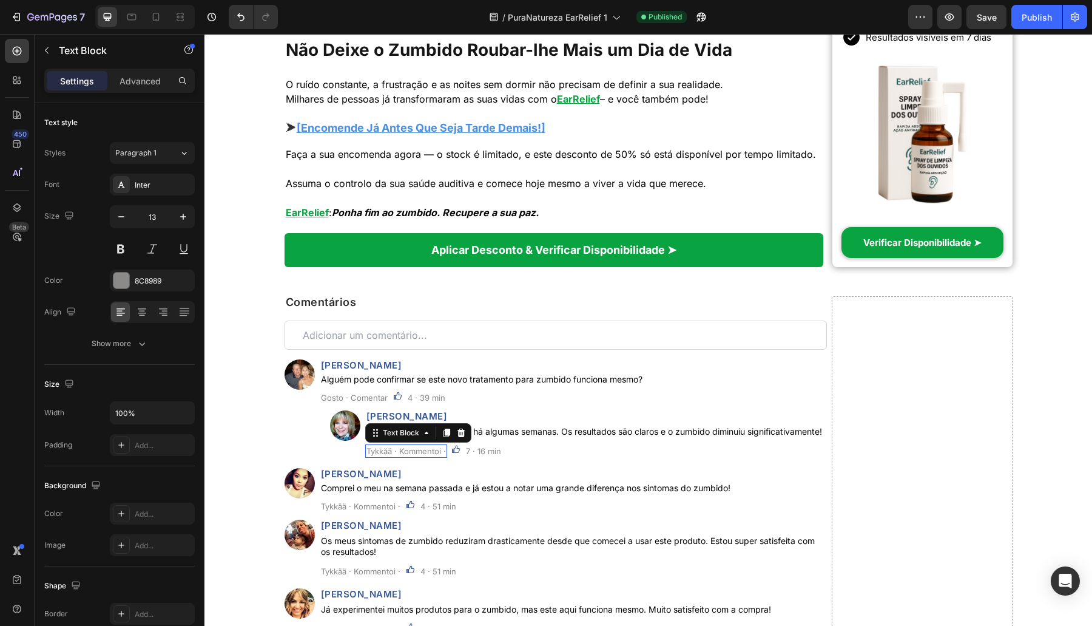
click at [400, 457] on div "Tykkää · Kommentoi ·" at bounding box center [406, 450] width 82 height 13
click at [399, 456] on p "Tykkää · Kommentoi ·" at bounding box center [405, 450] width 79 height 11
click at [381, 511] on p "Tykkää · Kommentoi ·" at bounding box center [360, 506] width 79 height 11
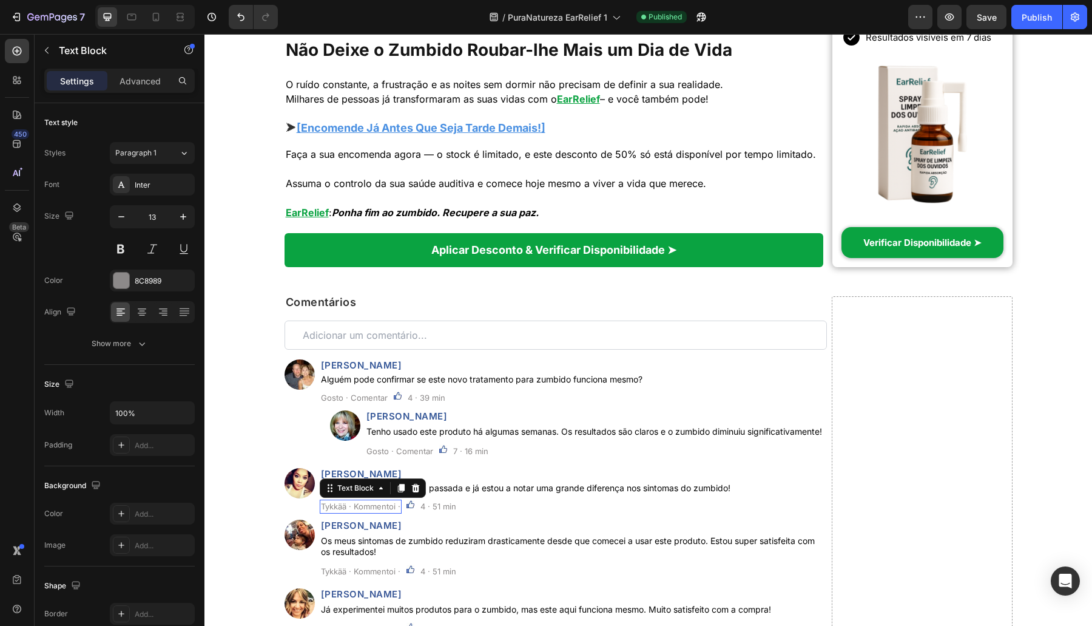
click at [381, 511] on p "Tykkää · Kommentoi ·" at bounding box center [360, 506] width 79 height 11
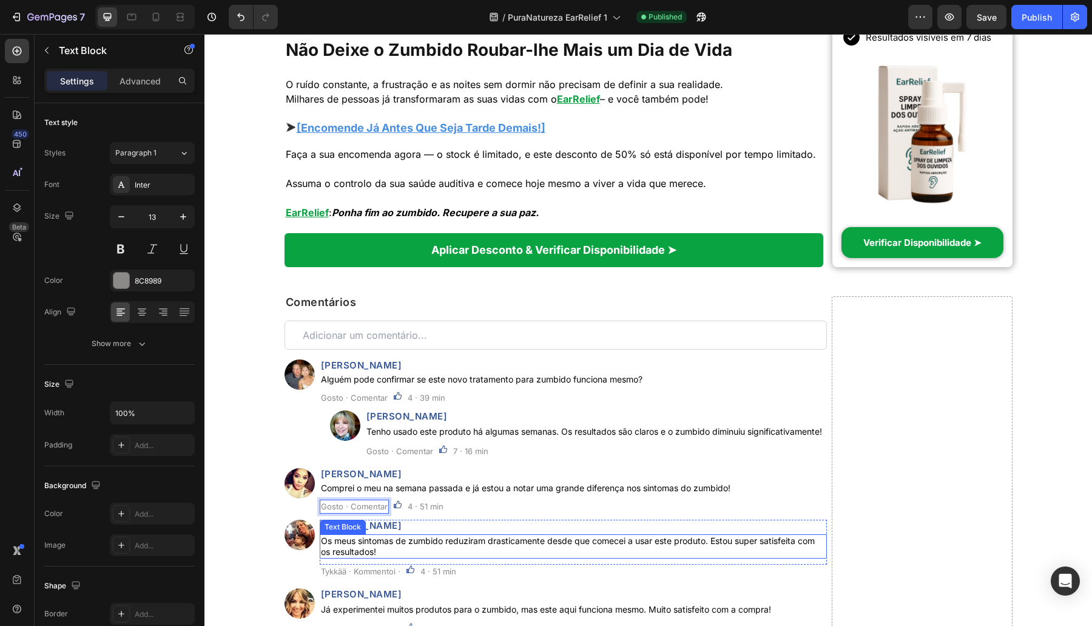
click at [364, 557] on p "Os meus sintomas de zumbido reduziram drasticamente desde que comecei a usar es…" at bounding box center [573, 546] width 505 height 22
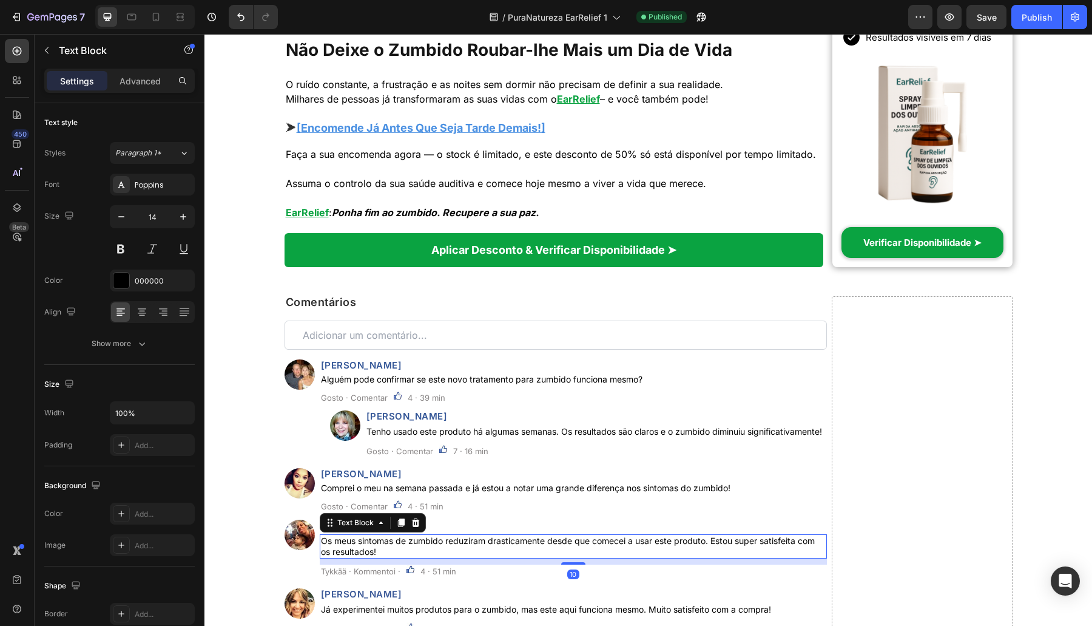
click at [360, 576] on p "Tykkää · Kommentoi ·" at bounding box center [360, 570] width 79 height 11
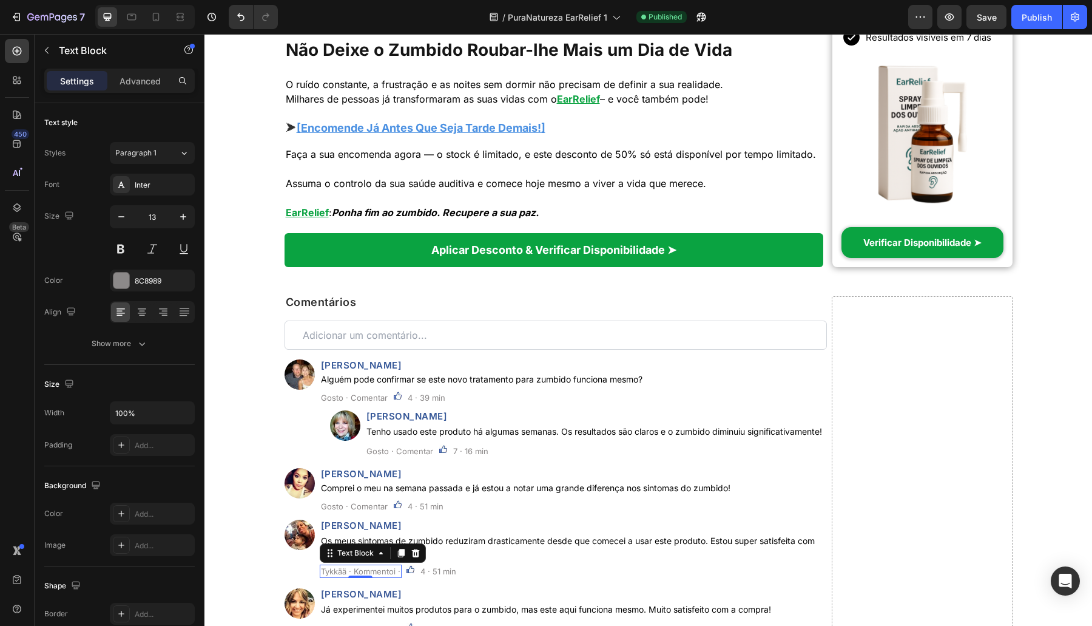
click at [360, 576] on p "Tykkää · Kommentoi ·" at bounding box center [360, 570] width 79 height 11
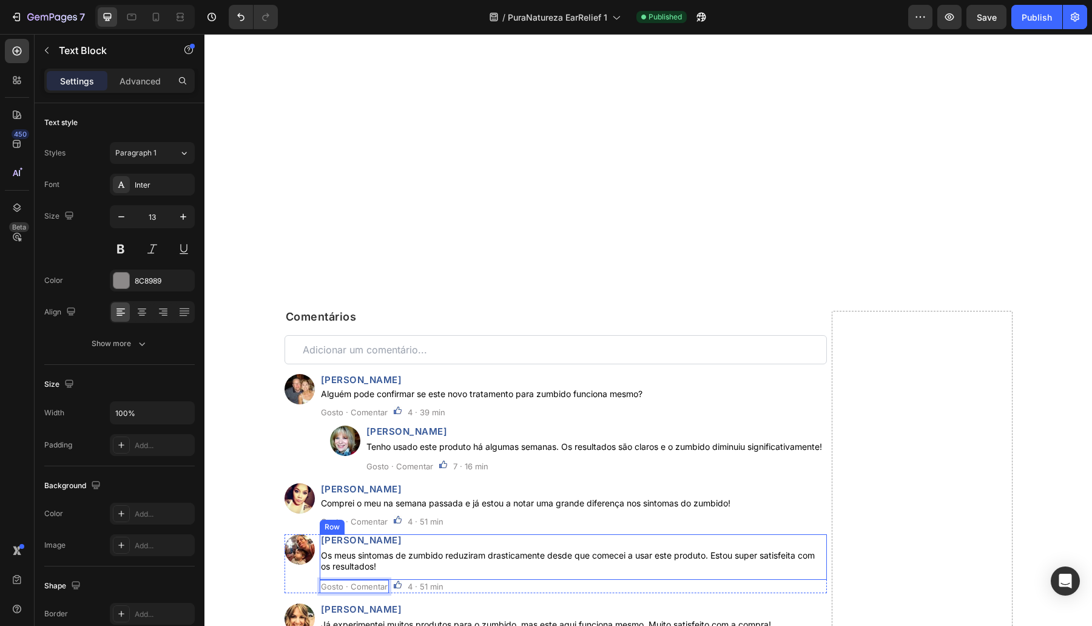
scroll to position [4763, 0]
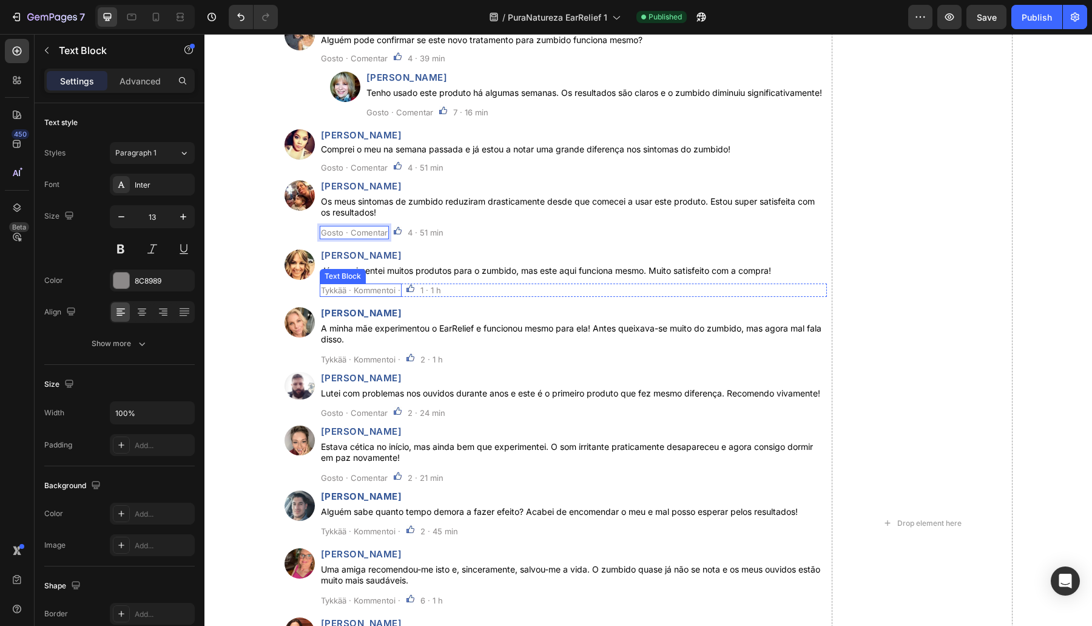
click at [356, 295] on p "Tykkää · Kommentoi ·" at bounding box center [360, 290] width 79 height 11
click at [368, 365] on p "Tykkää · Kommentoi ·" at bounding box center [360, 359] width 79 height 11
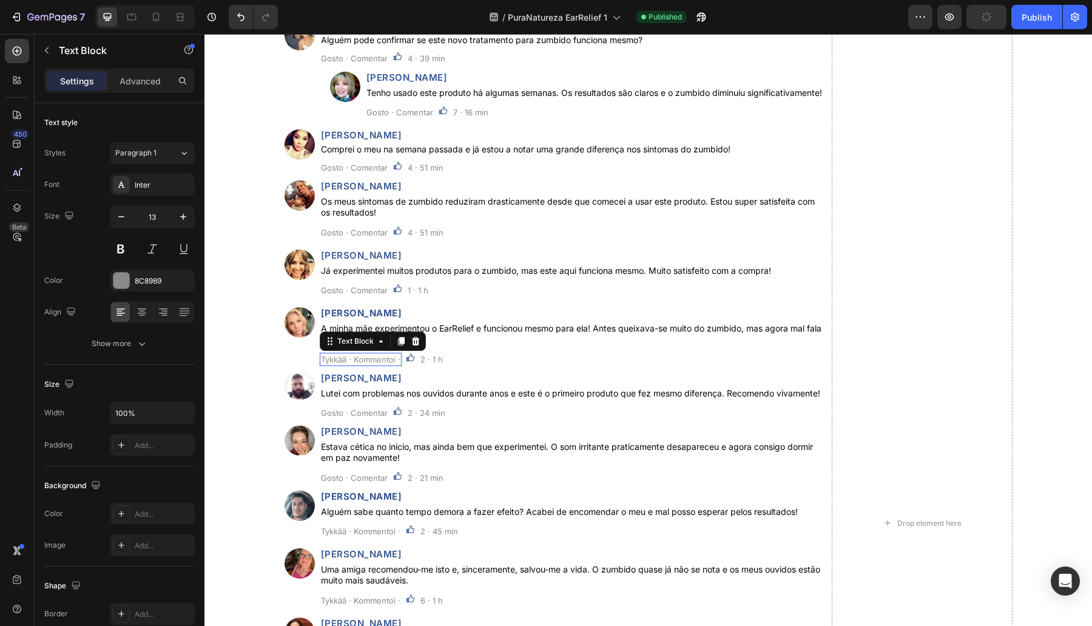
click at [368, 365] on p "Tykkää · Kommentoi ·" at bounding box center [360, 359] width 79 height 11
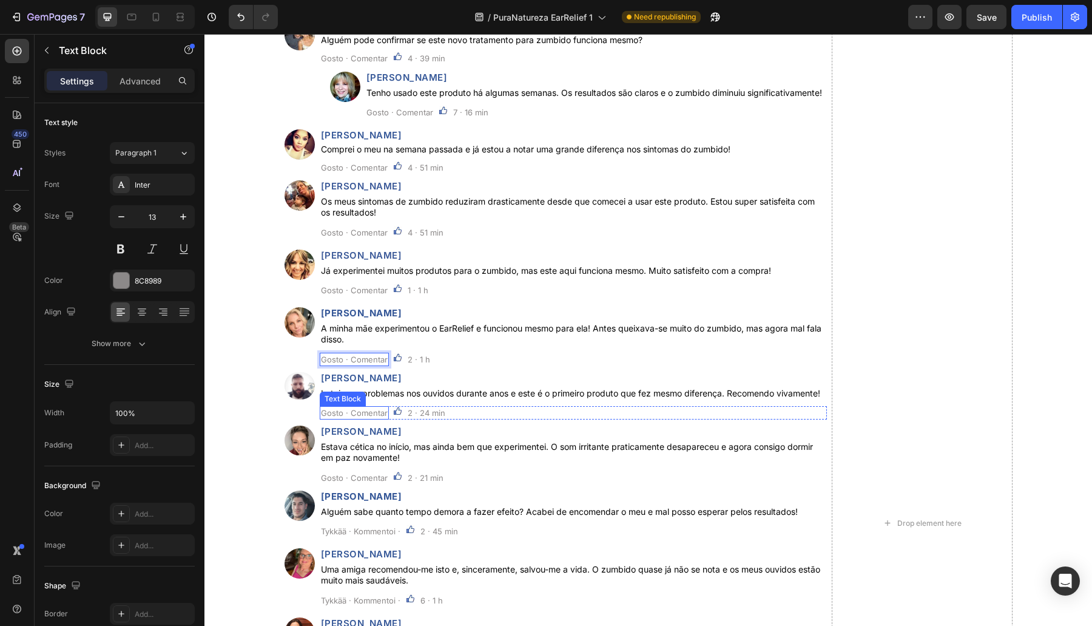
click at [369, 418] on p "Gosto · Comentar" at bounding box center [354, 412] width 67 height 11
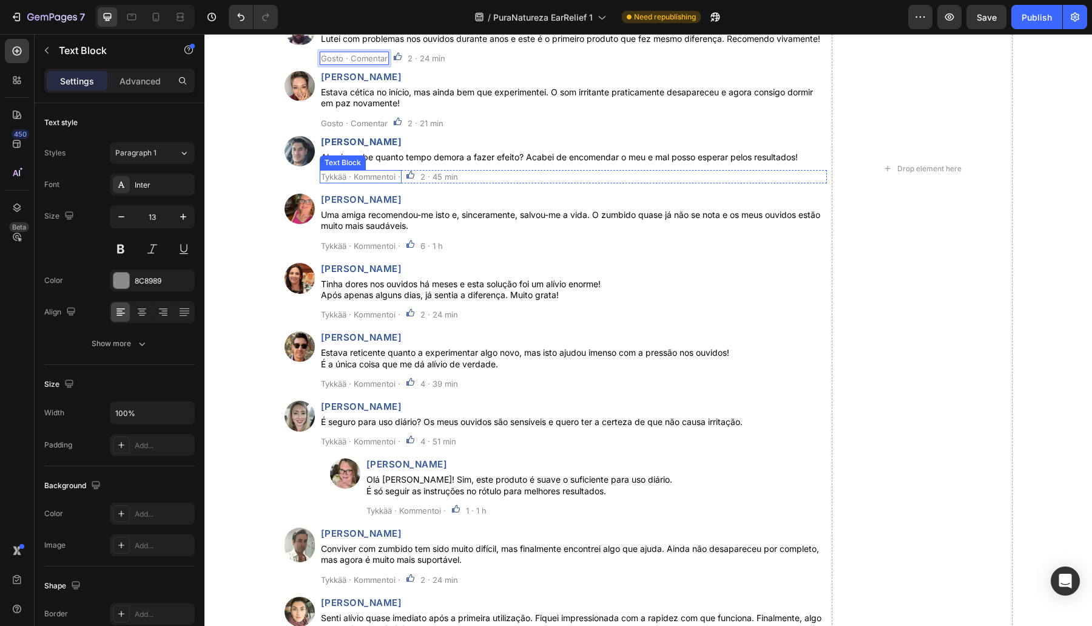
click at [370, 182] on p "Tykkää · Kommentoi ·" at bounding box center [360, 176] width 79 height 11
click at [366, 251] on p "Tykkää · Kommentoi ·" at bounding box center [360, 245] width 79 height 11
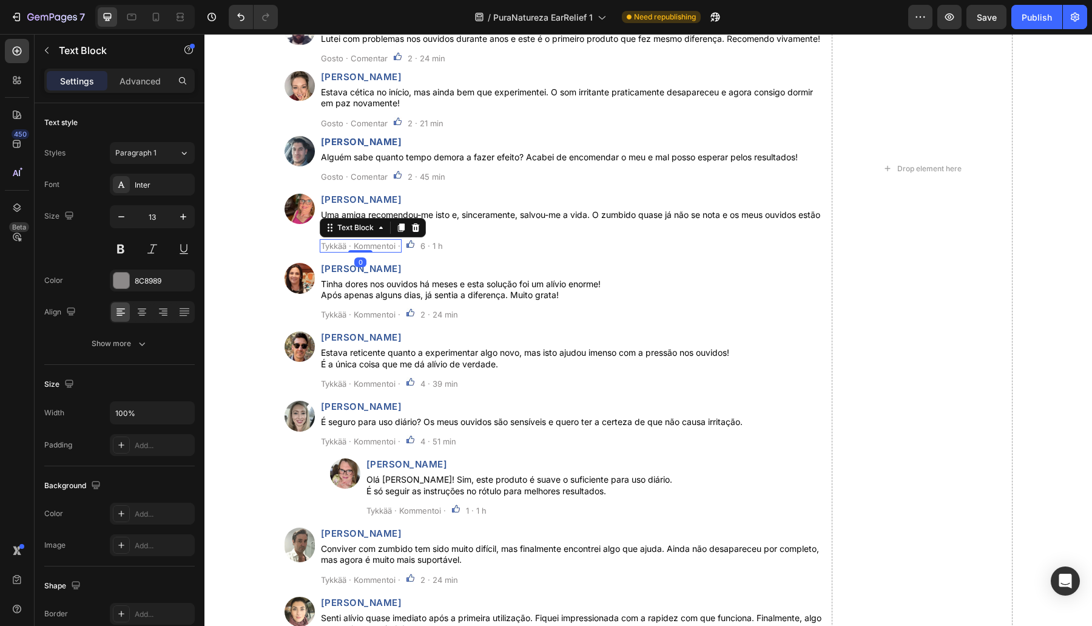
click at [366, 251] on p "Tykkää · Kommentoi ·" at bounding box center [360, 245] width 79 height 11
click at [369, 320] on p "Tykkää · Kommentoi ·" at bounding box center [360, 314] width 79 height 11
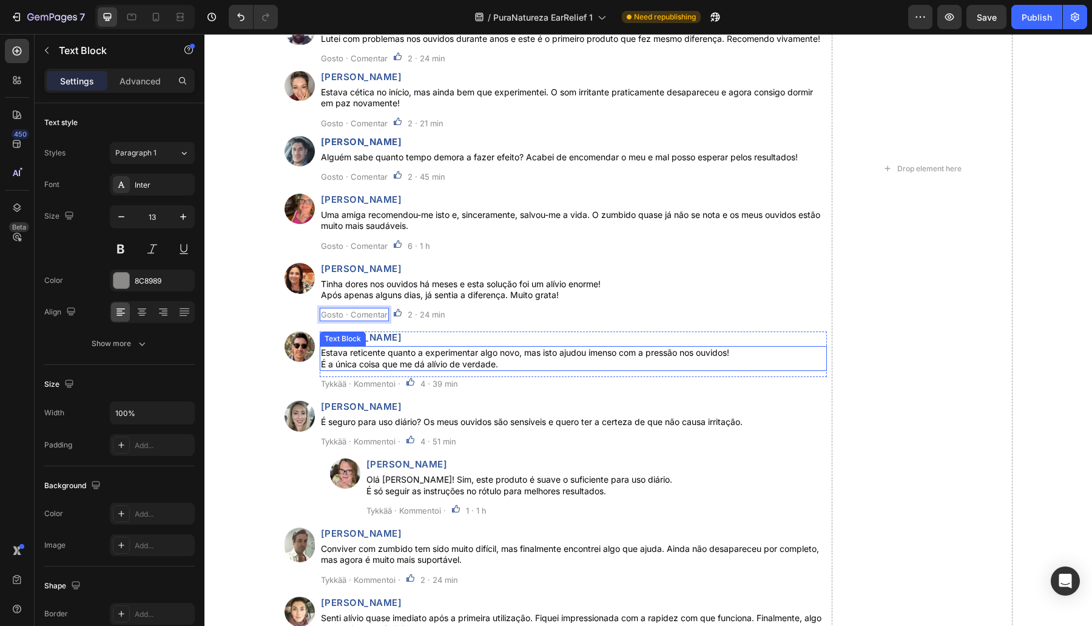
click at [370, 369] on p "Estava reticente quanto a experimentar algo novo, mas isto ajudou imenso com a …" at bounding box center [573, 358] width 505 height 22
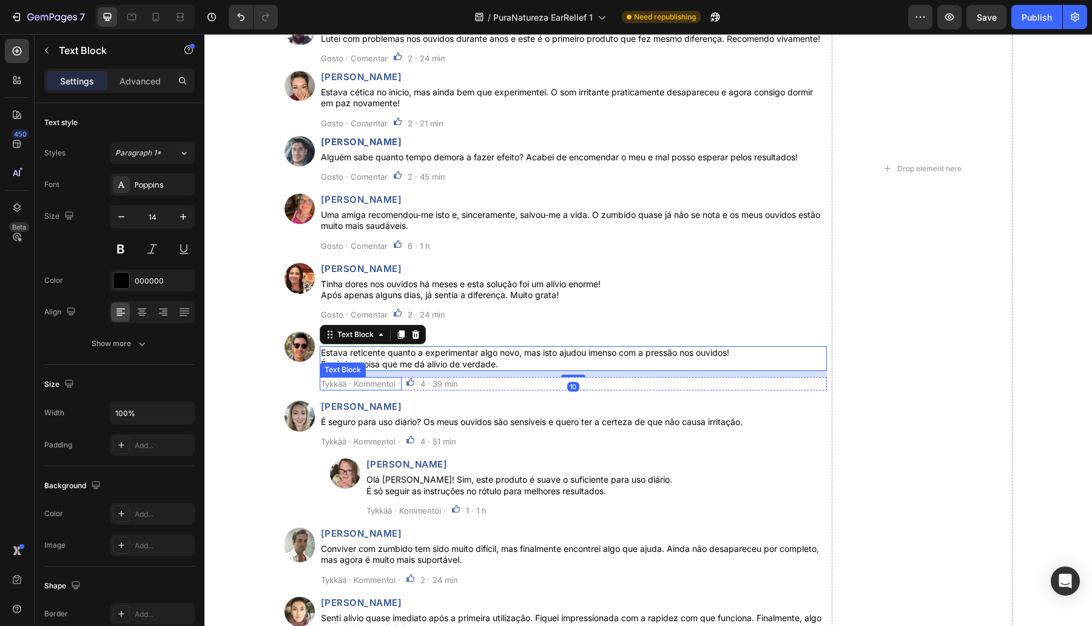
click at [366, 422] on div "Comentários Heading Custom Code Row Image Frederico Tavares Heading Alguém pode…" at bounding box center [556, 169] width 542 height 1132
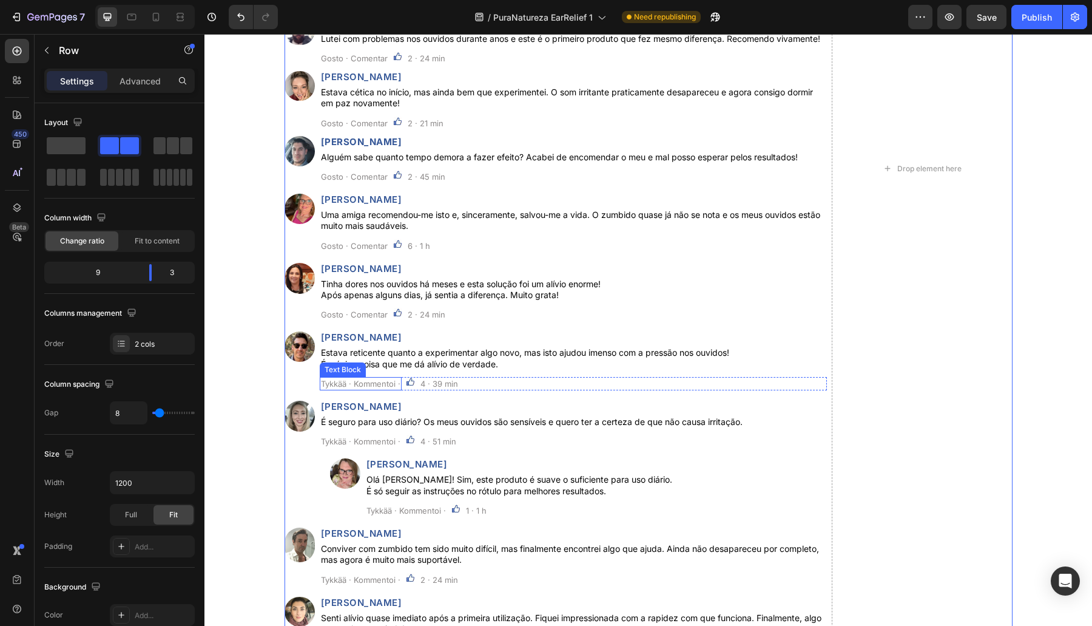
click at [366, 389] on p "Tykkää · Kommentoi ·" at bounding box center [360, 383] width 79 height 11
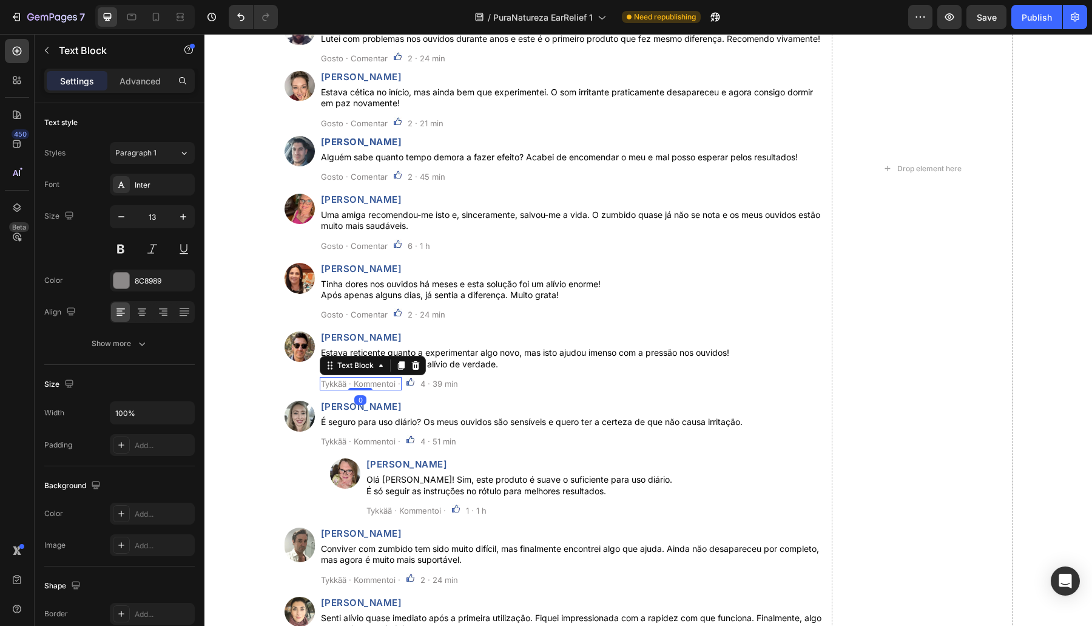
click at [366, 389] on p "Tykkää · Kommentoi ·" at bounding box center [360, 383] width 79 height 11
click at [363, 447] on p "Tykkää · Kommentoi ·" at bounding box center [360, 441] width 79 height 11
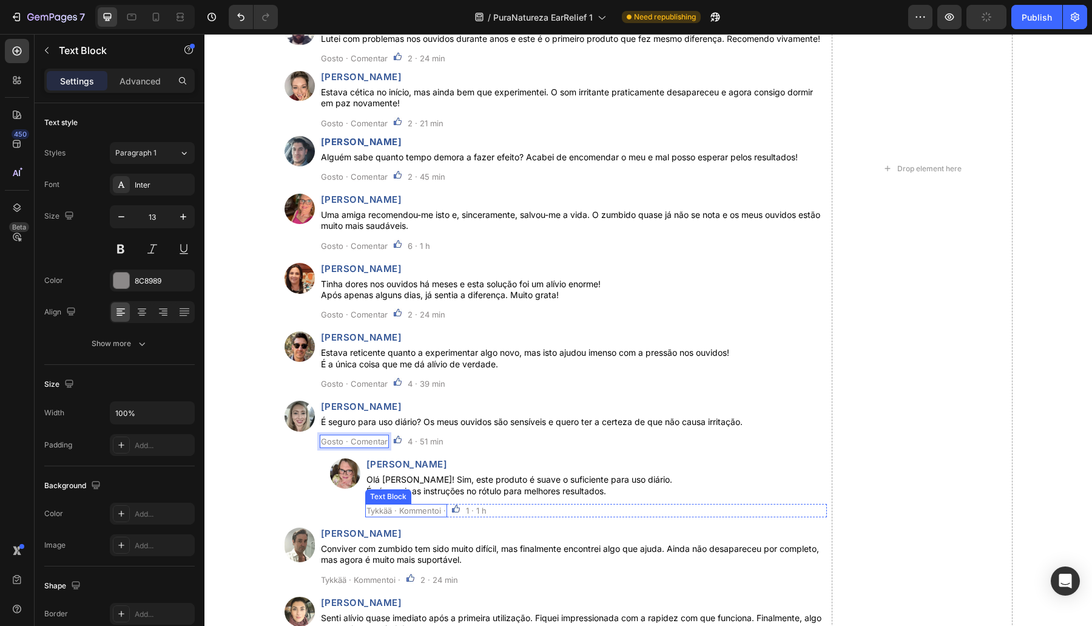
click at [376, 516] on p "Tykkää · Kommentoi ·" at bounding box center [405, 510] width 79 height 11
click at [351, 585] on p "Tykkää · Kommentoi ·" at bounding box center [360, 579] width 79 height 11
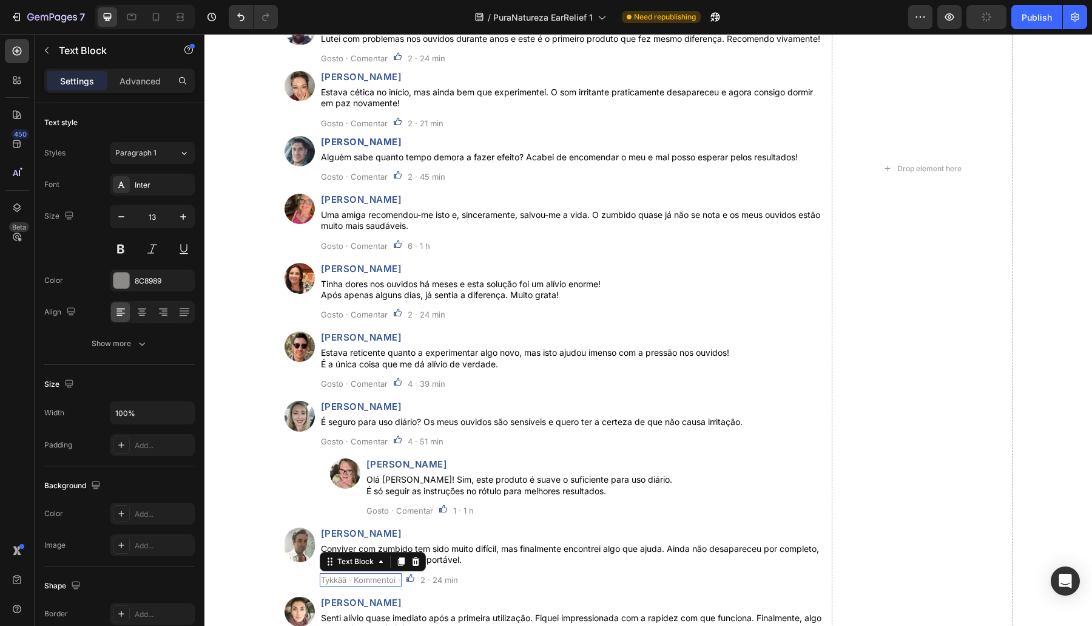
click at [351, 585] on p "Tykkää · Kommentoi ·" at bounding box center [360, 579] width 79 height 11
click at [350, 585] on p "Tykkää · Kommentoi ·" at bounding box center [360, 579] width 79 height 11
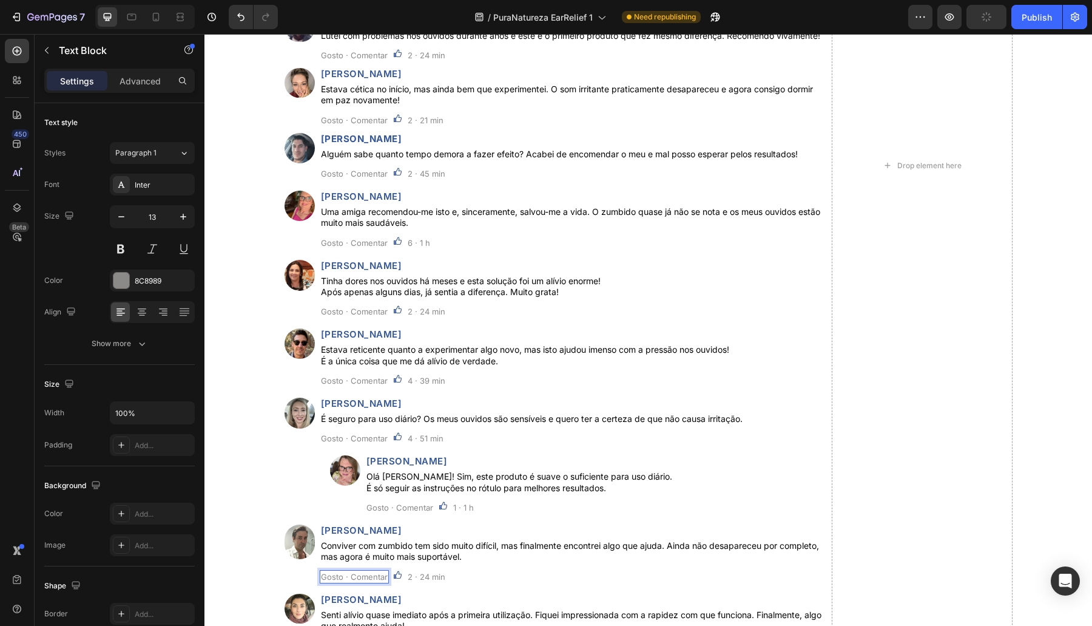
scroll to position [5474, 0]
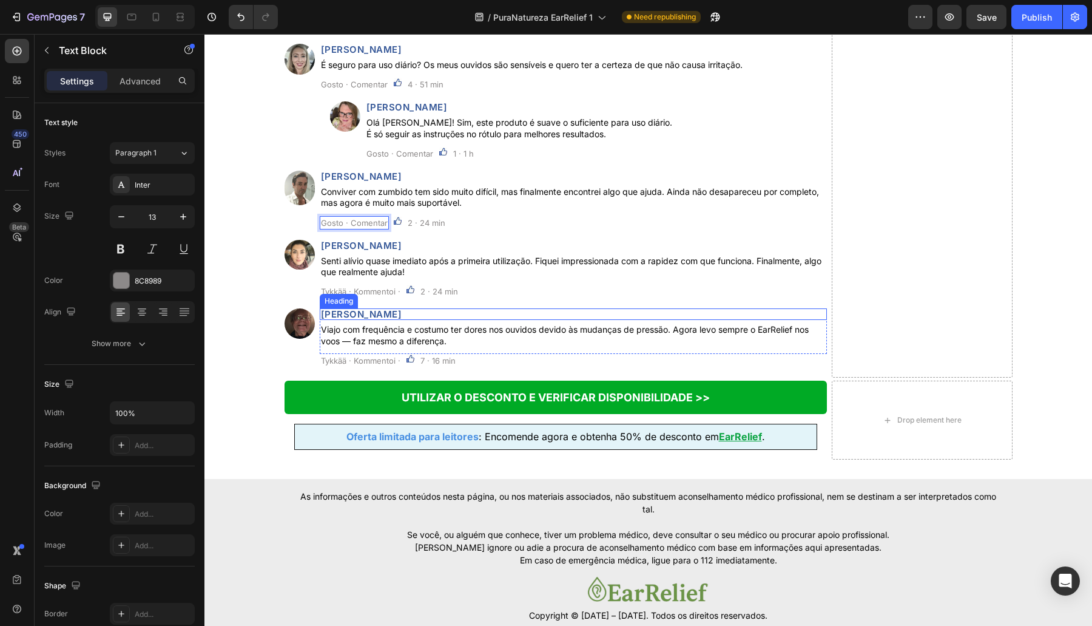
click at [370, 297] on p "Tykkää · Kommentoi ·" at bounding box center [360, 291] width 79 height 11
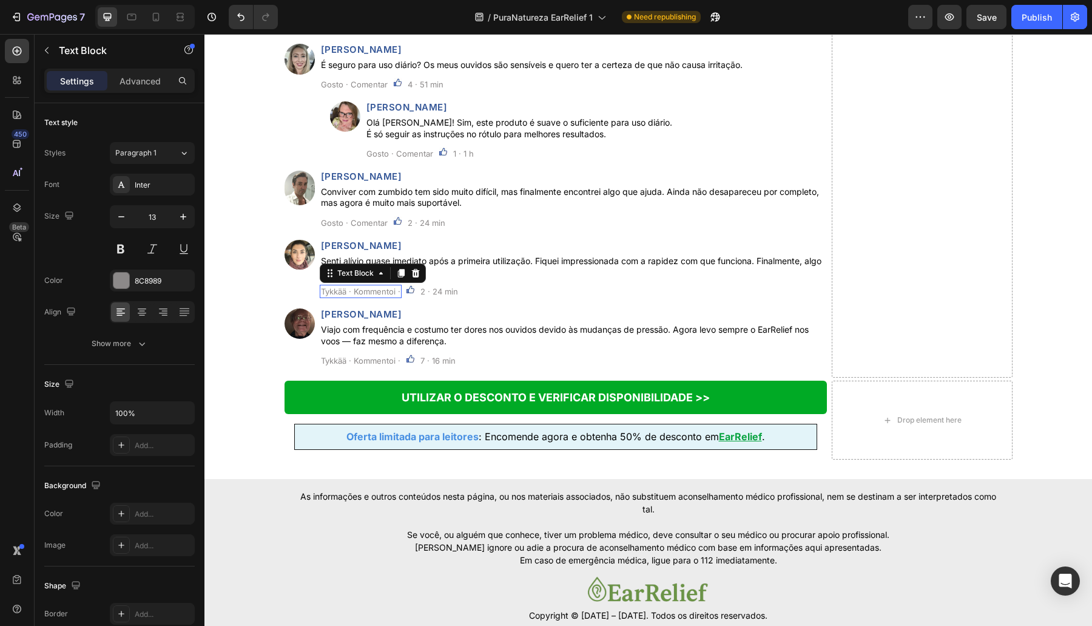
click at [370, 297] on p "Tykkää · Kommentoi ·" at bounding box center [360, 291] width 79 height 11
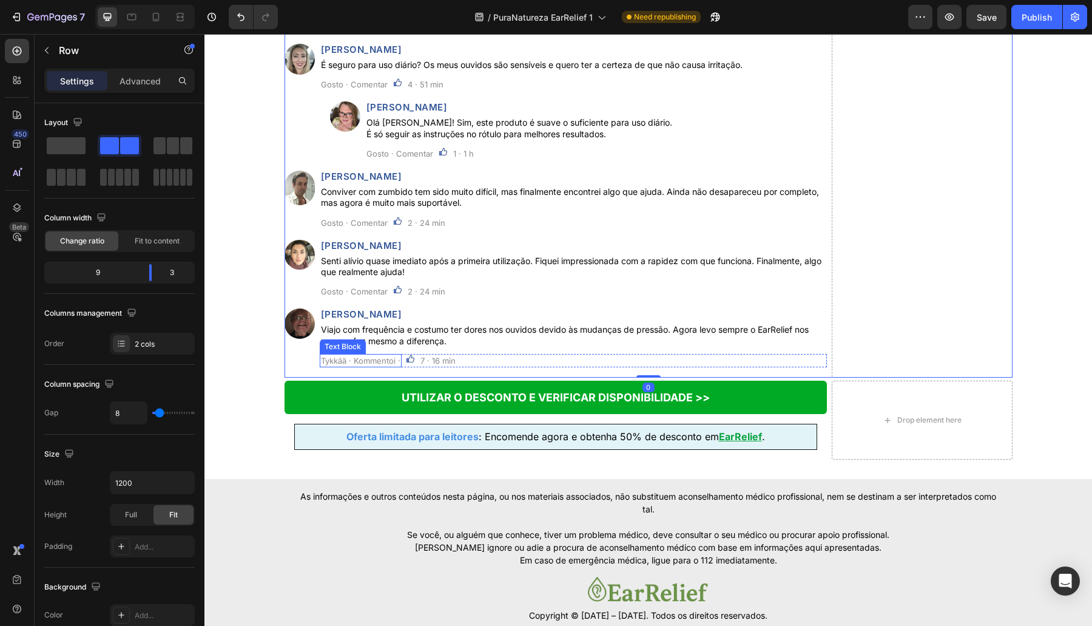
click at [349, 366] on p "Tykkää · Kommentoi ·" at bounding box center [360, 360] width 79 height 11
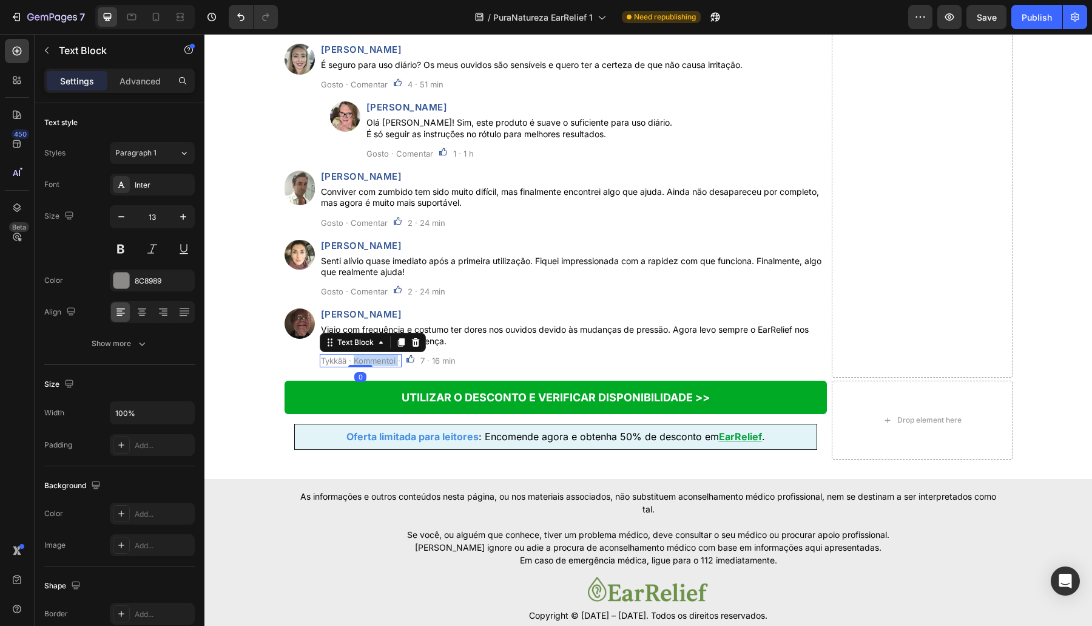
click at [349, 366] on p "Tykkää · Kommentoi ·" at bounding box center [360, 360] width 79 height 11
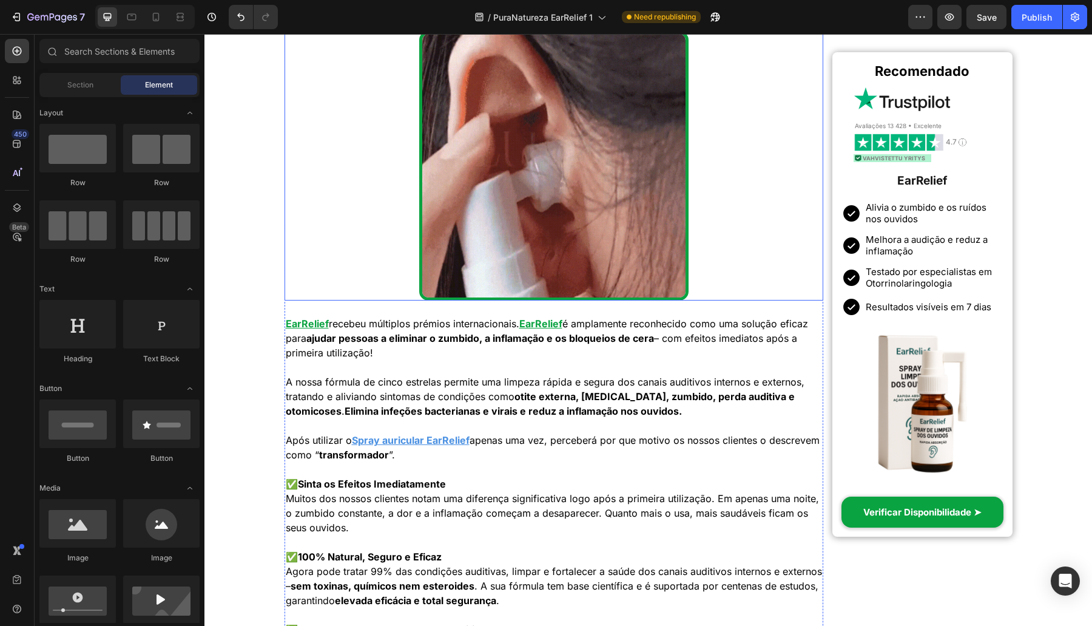
scroll to position [2831, 0]
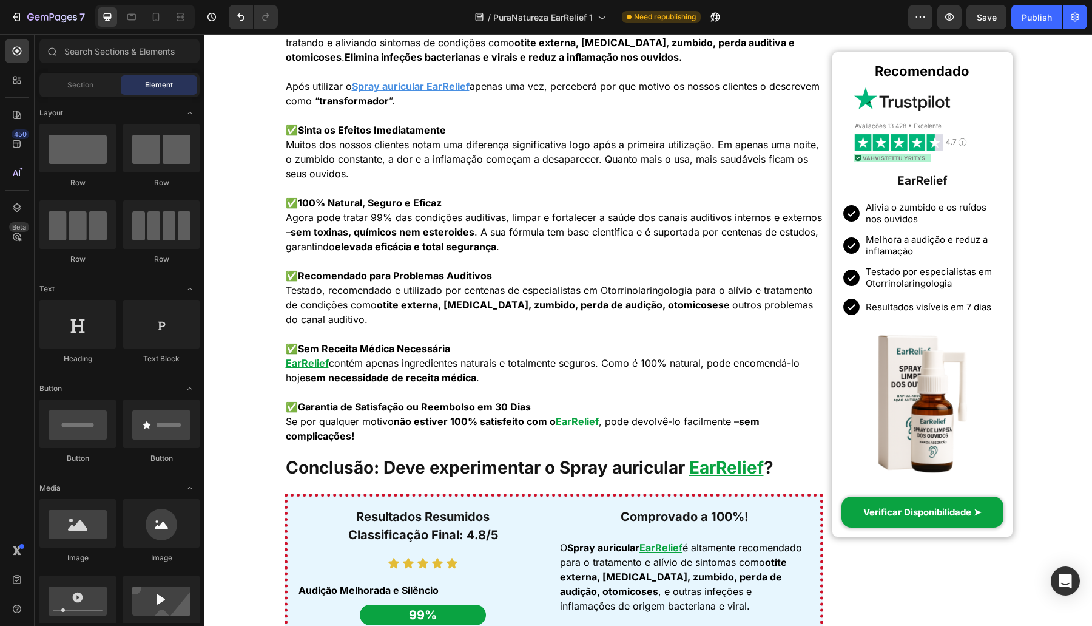
click at [411, 344] on strong "Sem Receita Médica Necessária" at bounding box center [374, 348] width 152 height 12
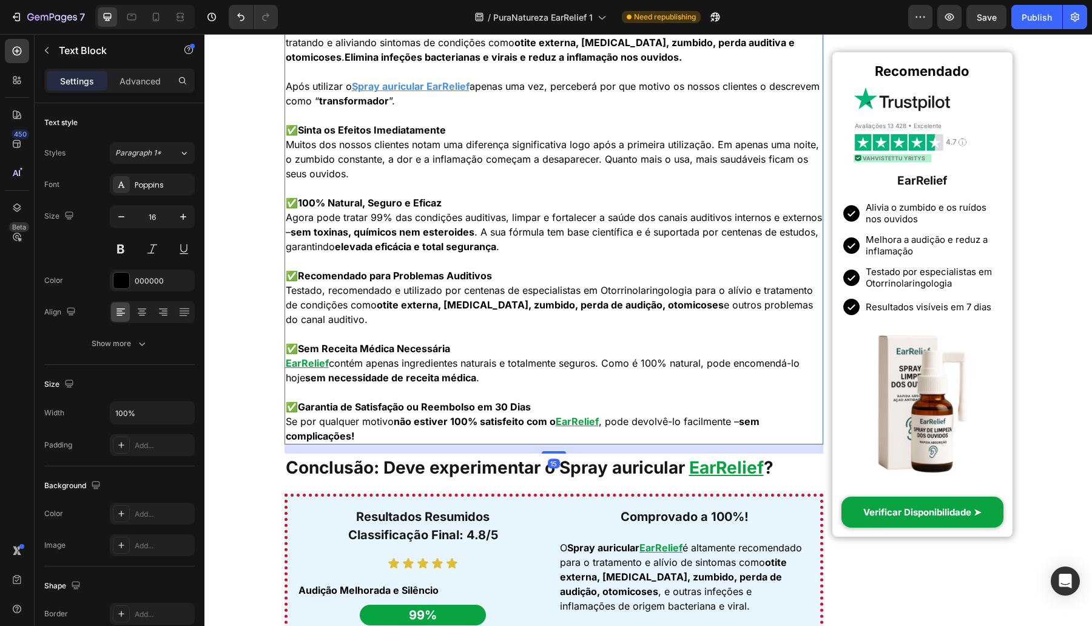
click at [411, 344] on strong "Sem Receita Médica Necessária" at bounding box center [374, 348] width 152 height 12
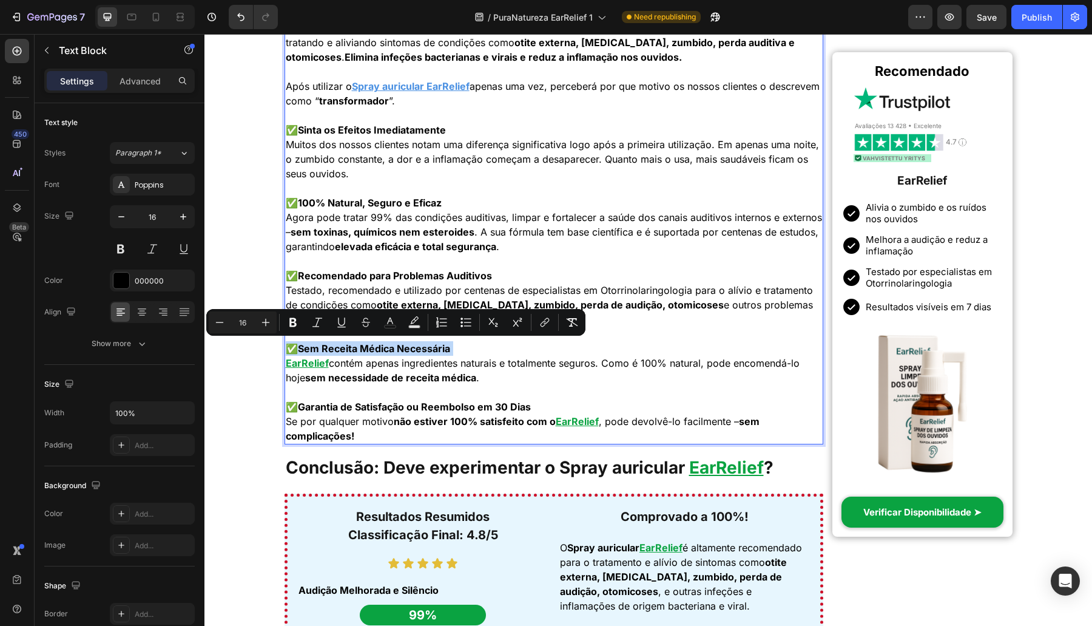
click at [446, 348] on strong "Sem Receita Médica Necessária" at bounding box center [374, 348] width 152 height 12
drag, startPoint x: 453, startPoint y: 348, endPoint x: 297, endPoint y: 351, distance: 155.3
click at [298, 352] on strong "Sem Receita Médica Necessária" at bounding box center [374, 348] width 152 height 12
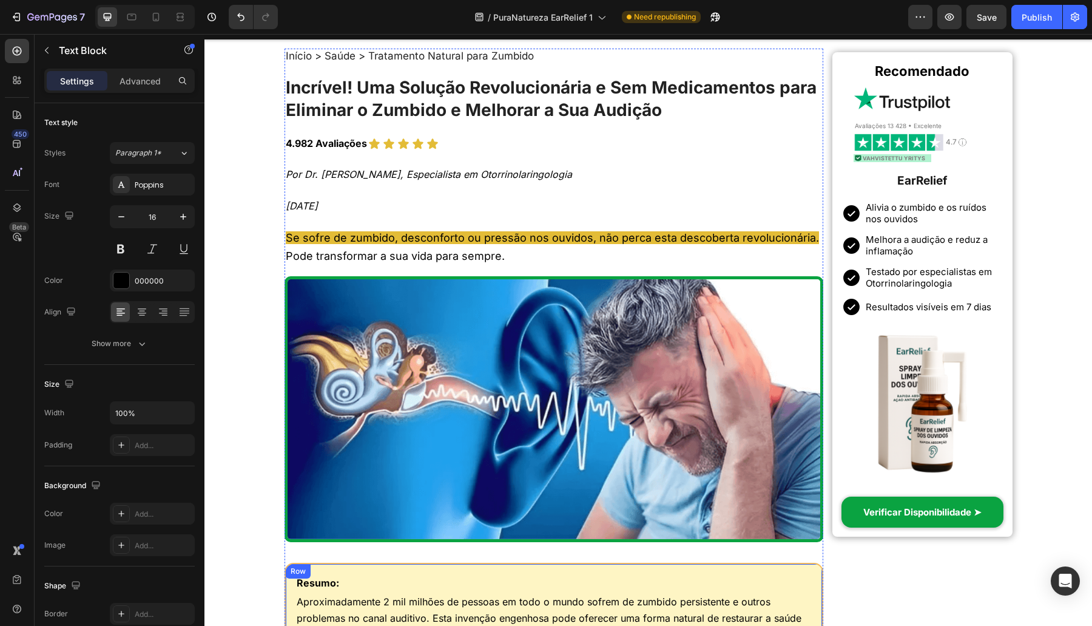
scroll to position [0, 0]
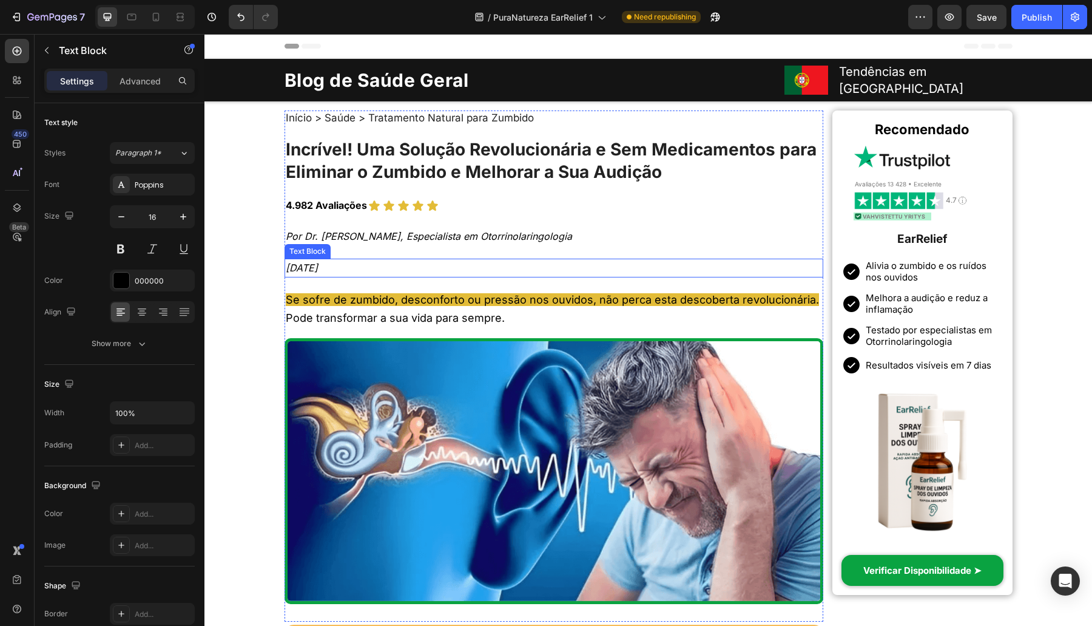
click at [287, 261] on icon "31 de agosto de 2024" at bounding box center [302, 267] width 32 height 12
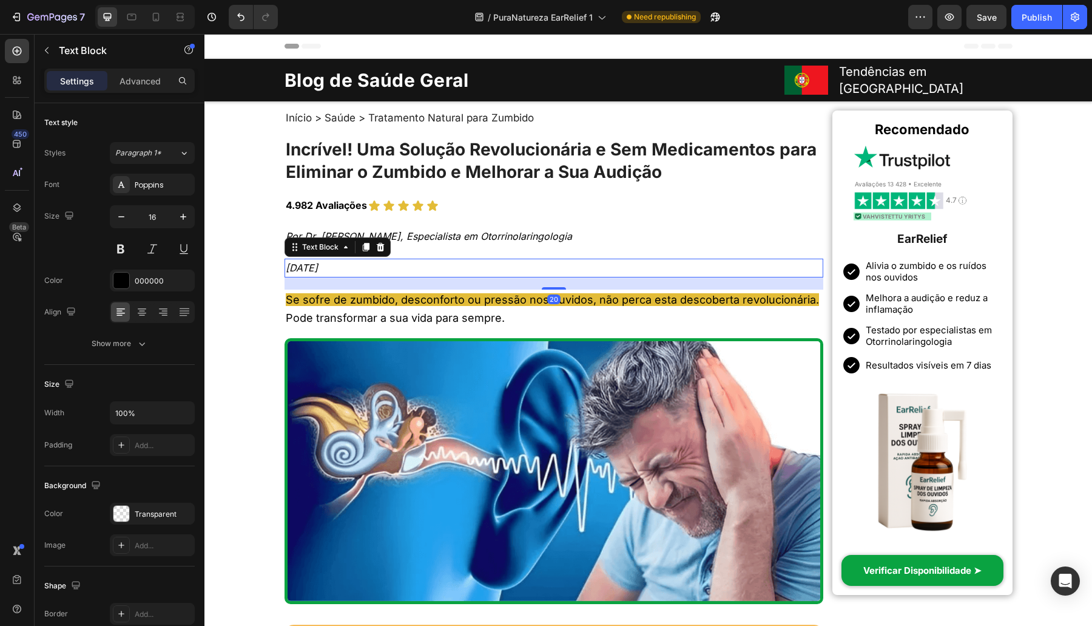
click at [290, 261] on icon "31 de agosto de 2024" at bounding box center [302, 267] width 32 height 12
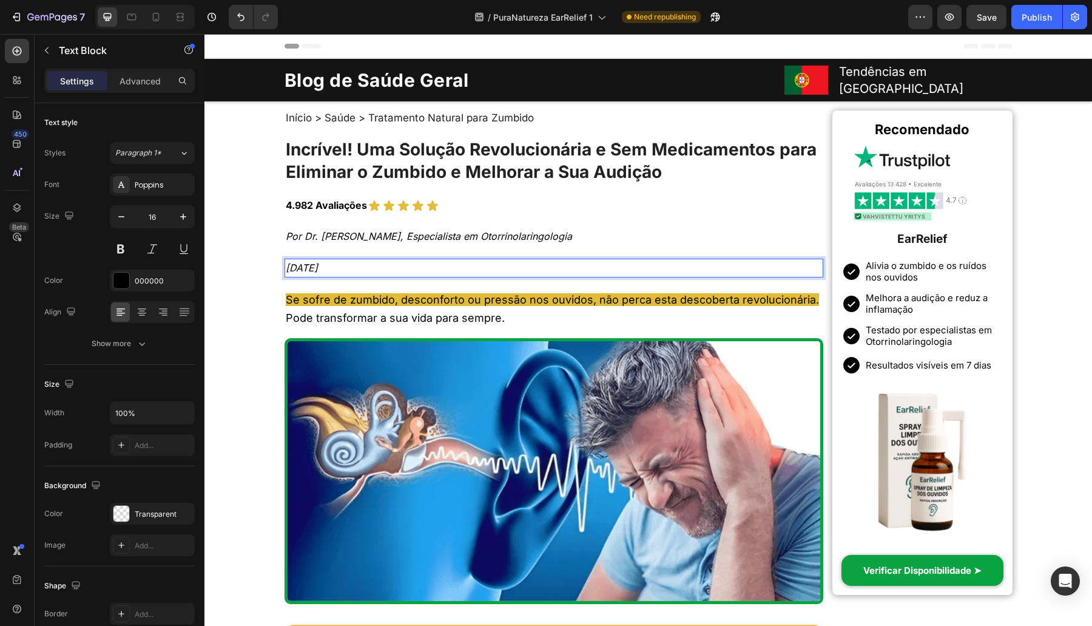
click at [396, 260] on p "25 de agosto de 2024" at bounding box center [554, 268] width 537 height 16
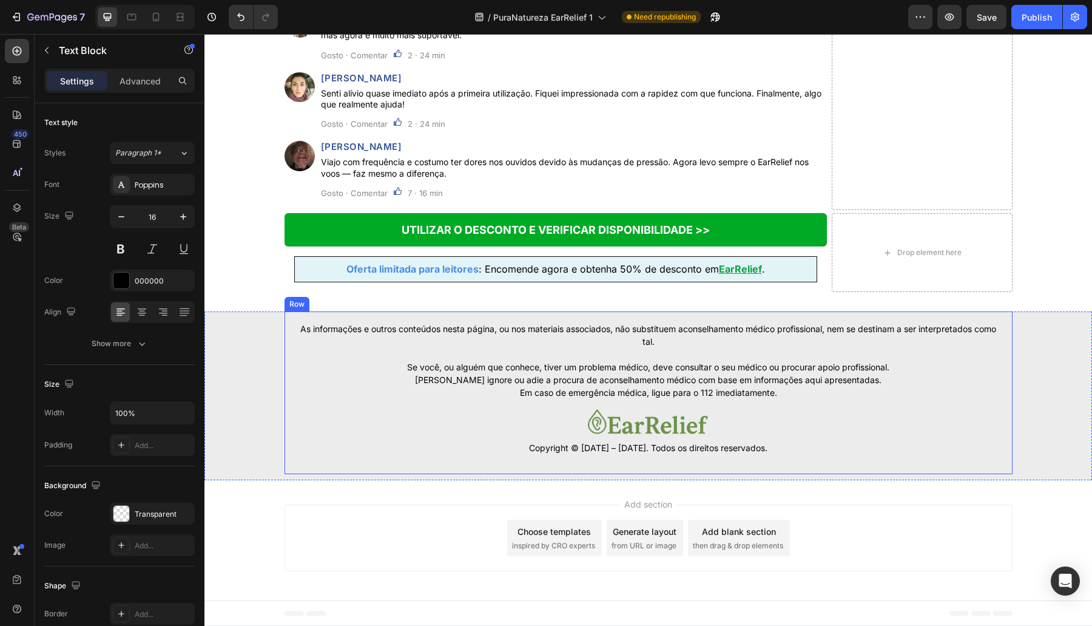
scroll to position [5673, 0]
click at [382, 370] on p "Se você, ou alguém que conhece, tiver um problema médico, deve consultar o seu …" at bounding box center [648, 379] width 706 height 38
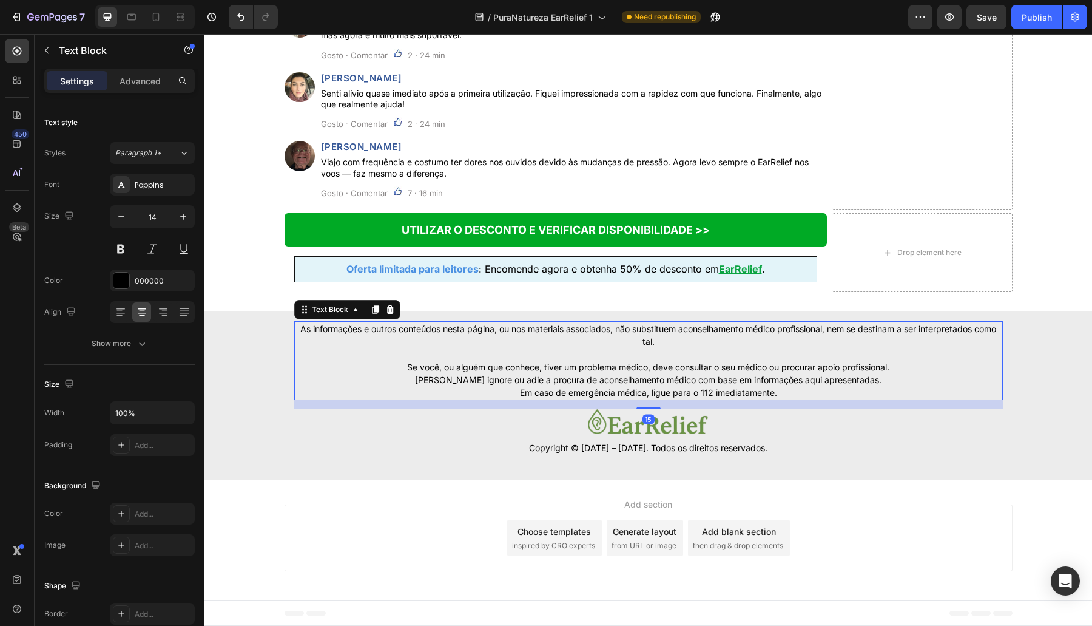
click at [381, 370] on p "Se você, ou alguém que conhece, tiver um problema médico, deve consultar o seu …" at bounding box center [648, 379] width 706 height 38
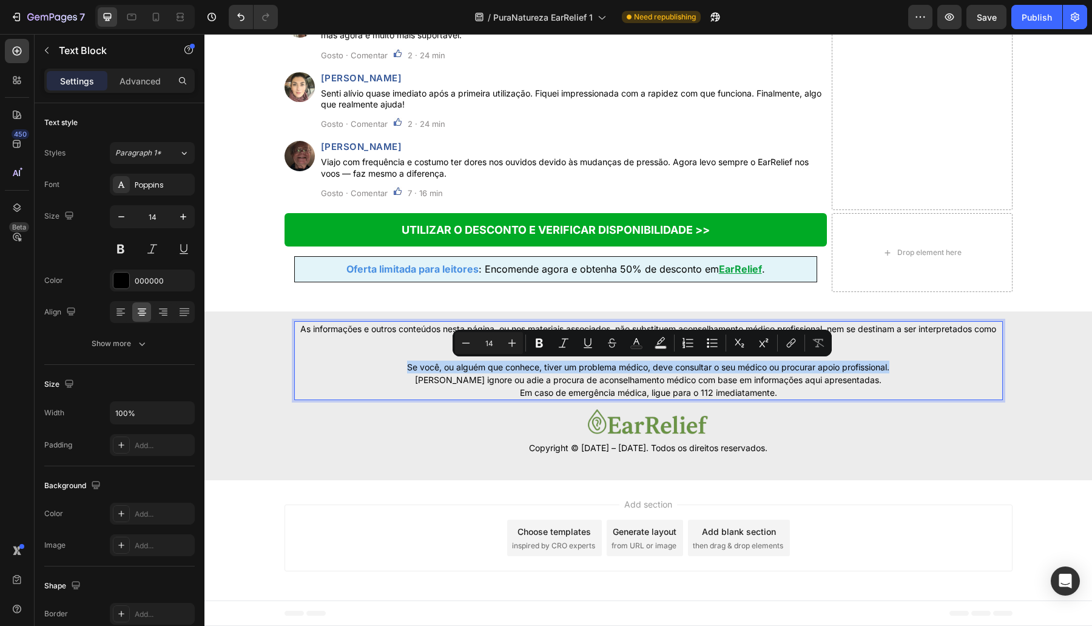
drag, startPoint x: 379, startPoint y: 370, endPoint x: 901, endPoint y: 369, distance: 522.4
click at [901, 369] on p "Se você, ou alguém que conhece, tiver um problema médico, deve consultar o seu …" at bounding box center [648, 379] width 706 height 38
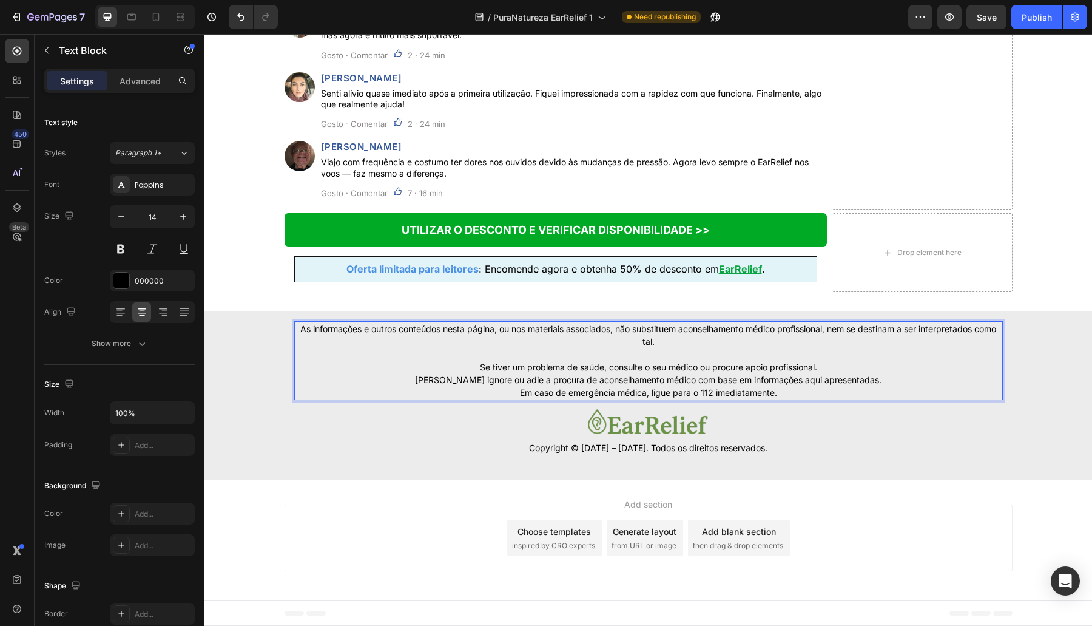
click at [392, 381] on p "Se tiver um problema de saúde, consulte o seu médico ou procure apoio profissio…" at bounding box center [648, 379] width 706 height 38
click at [497, 399] on p "Se tiver um problema de saúde, consulte o seu médico ou procure apoio profissio…" at bounding box center [648, 379] width 706 height 38
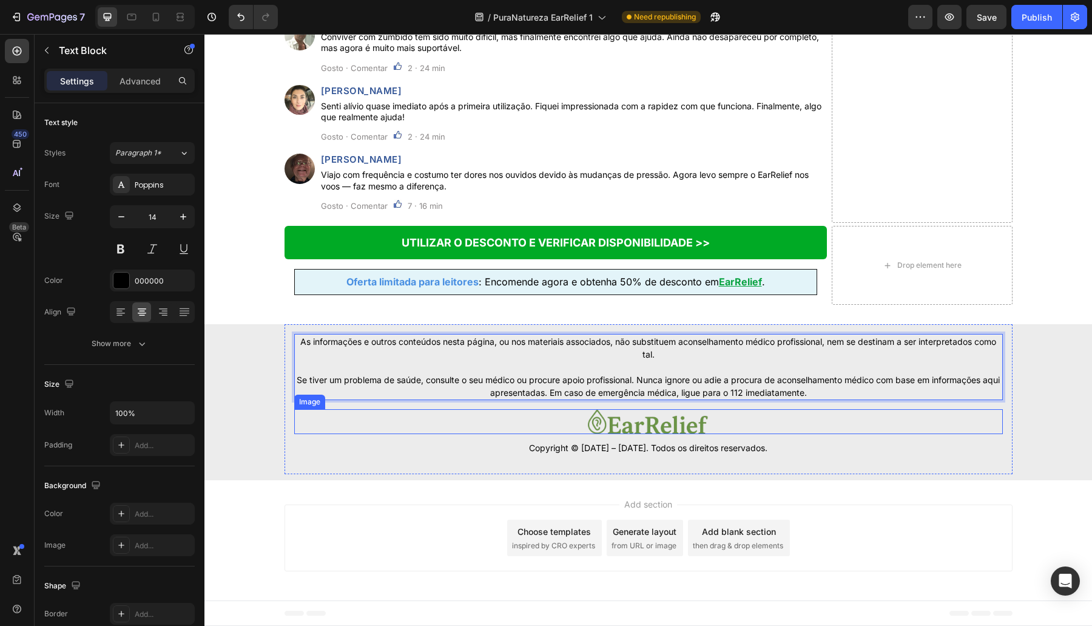
click at [294, 413] on div at bounding box center [648, 421] width 709 height 25
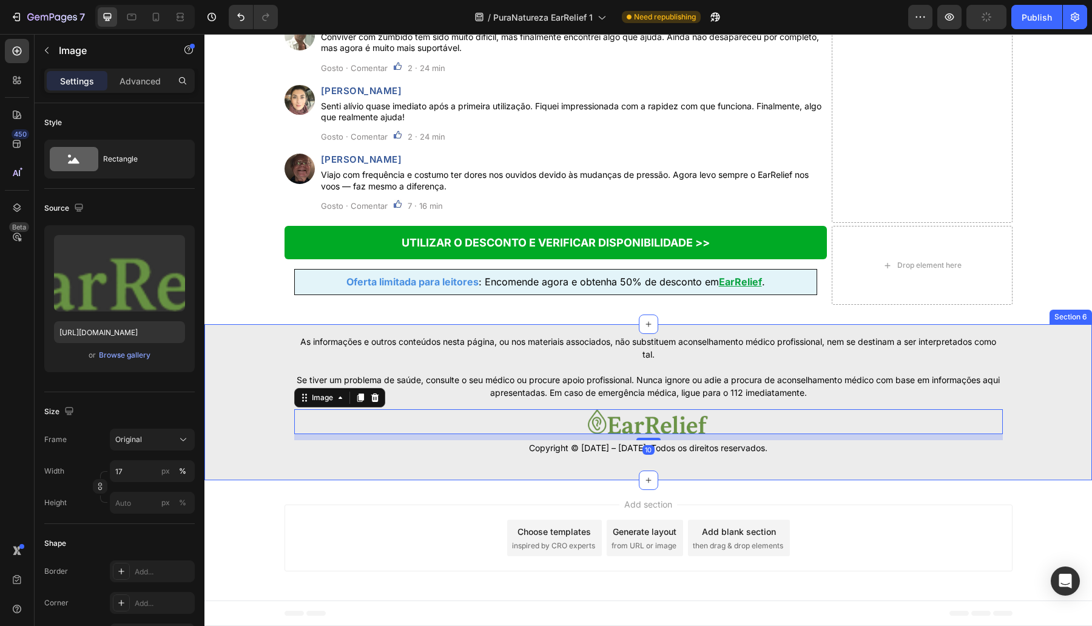
click at [264, 401] on div "As informações e outros conteúdos nesta página, ou nos materiais associados, nã…" at bounding box center [648, 402] width 888 height 156
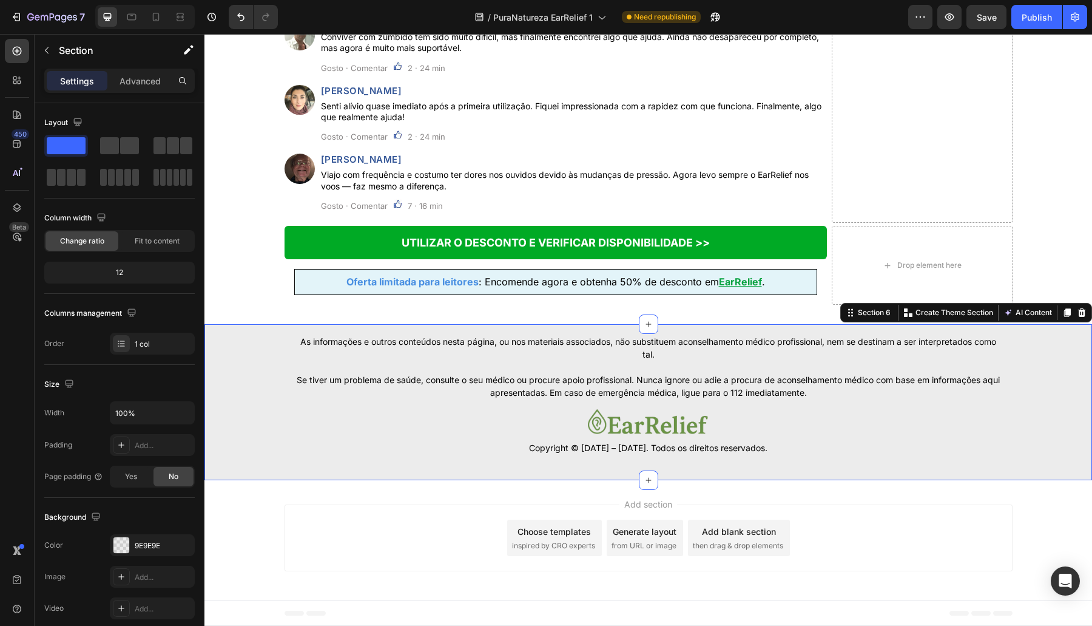
click at [251, 450] on div "As informações e outros conteúdos nesta página, ou nos materiais associados, nã…" at bounding box center [648, 402] width 888 height 156
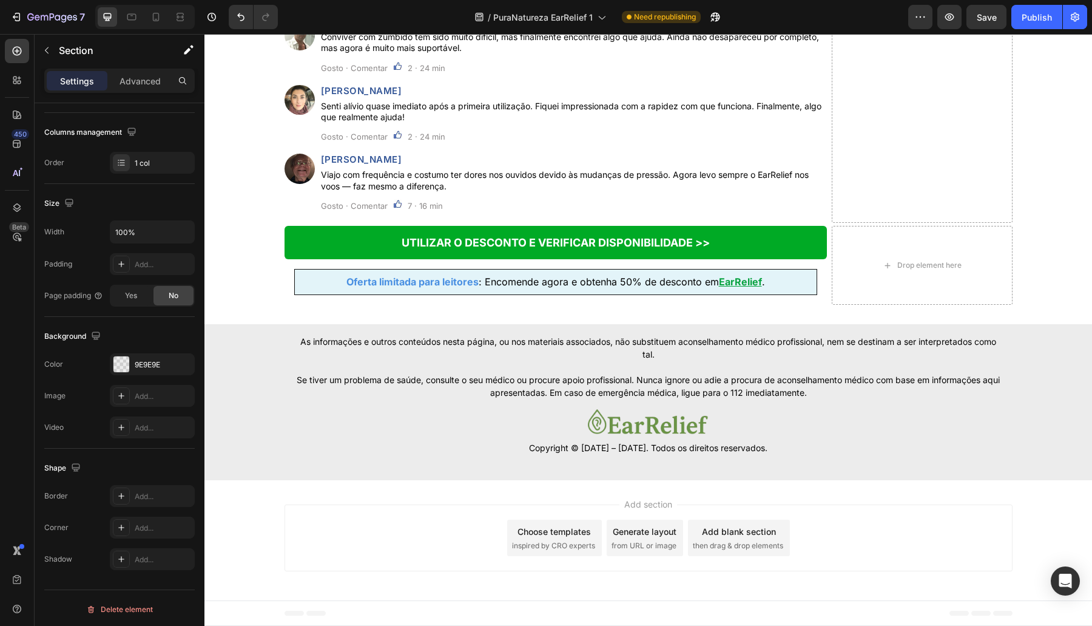
click at [249, 420] on div "As informações e outros conteúdos nesta página, ou nos materiais associados, nã…" at bounding box center [648, 402] width 888 height 156
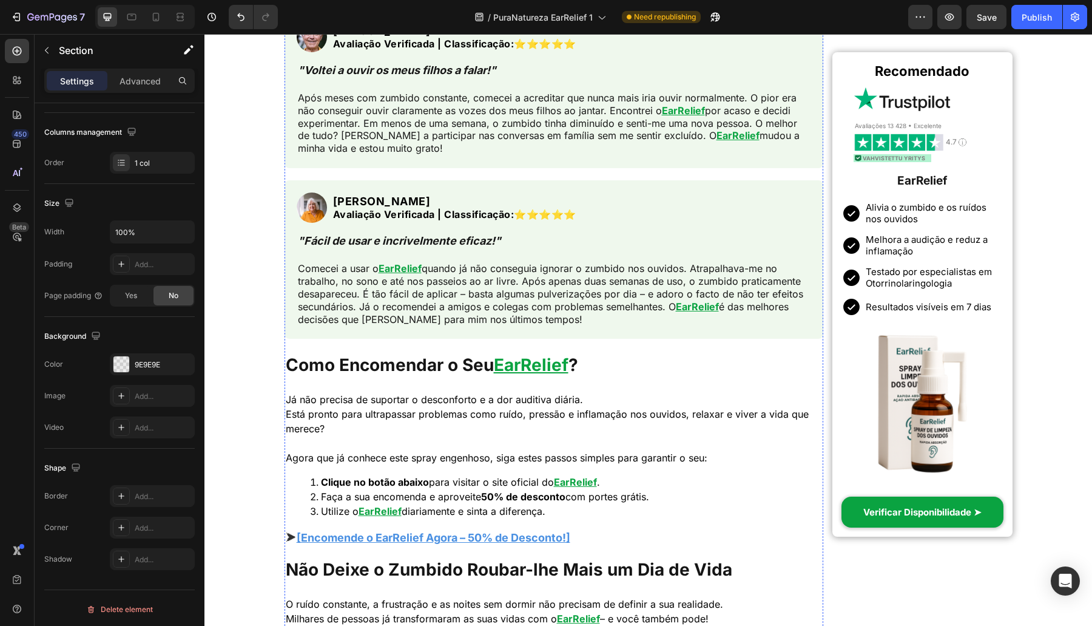
scroll to position [4245, 0]
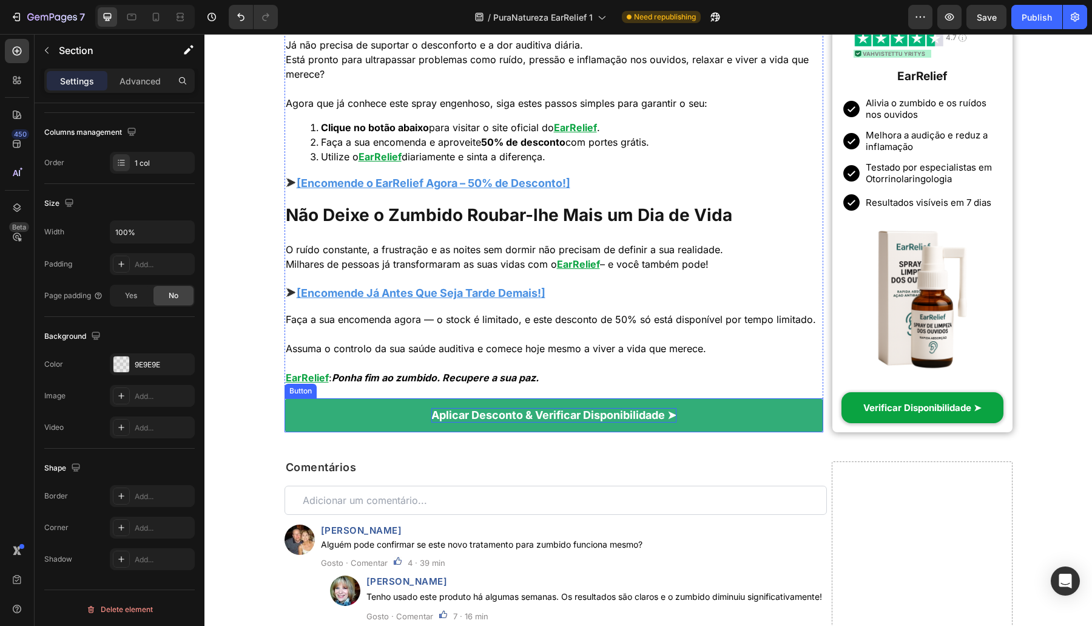
click at [675, 421] on strong "Aplicar Desconto & Verificar Disponibilidade ➤" at bounding box center [553, 414] width 245 height 13
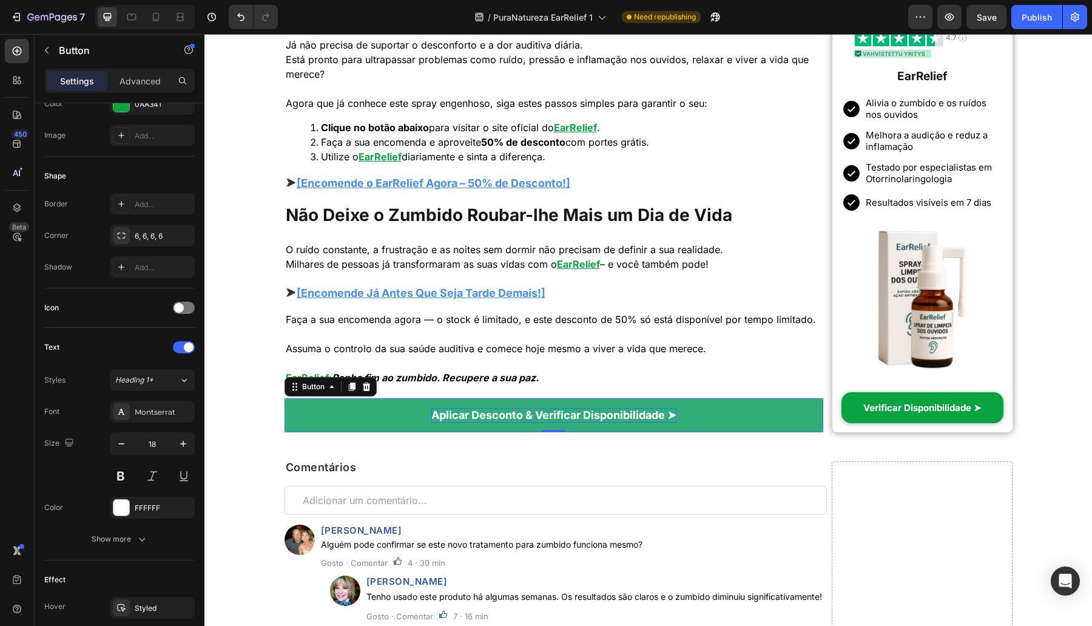
scroll to position [0, 0]
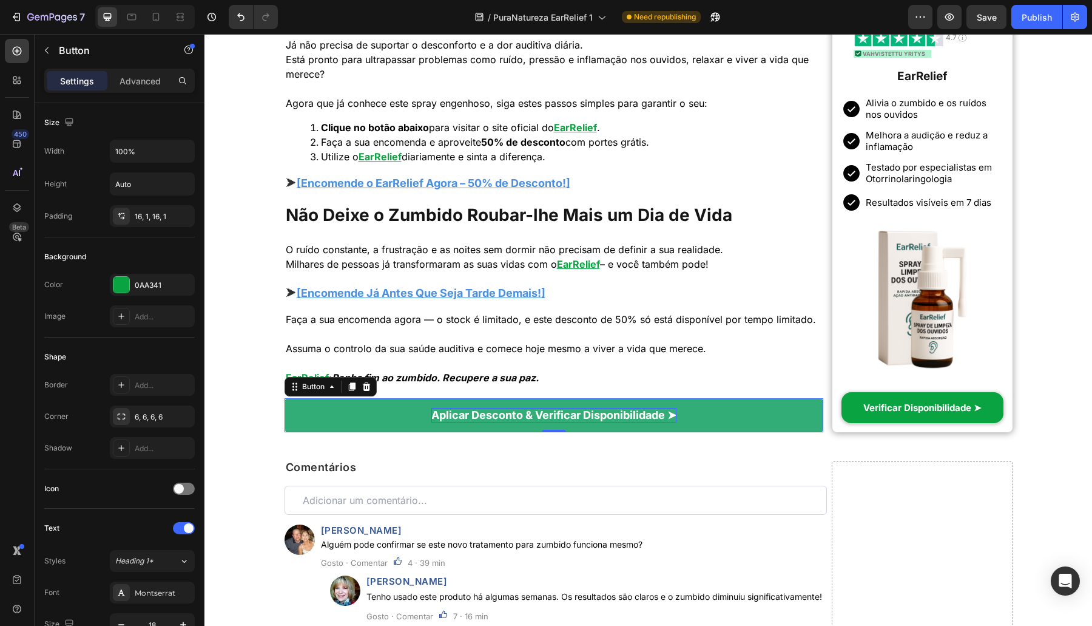
click at [674, 421] on strong "Aplicar Desconto & Verificar Disponibilidade ➤" at bounding box center [553, 414] width 245 height 13
click at [676, 421] on strong "Aplicar Desconto & Verificar Disponibilidade ➤" at bounding box center [553, 414] width 245 height 13
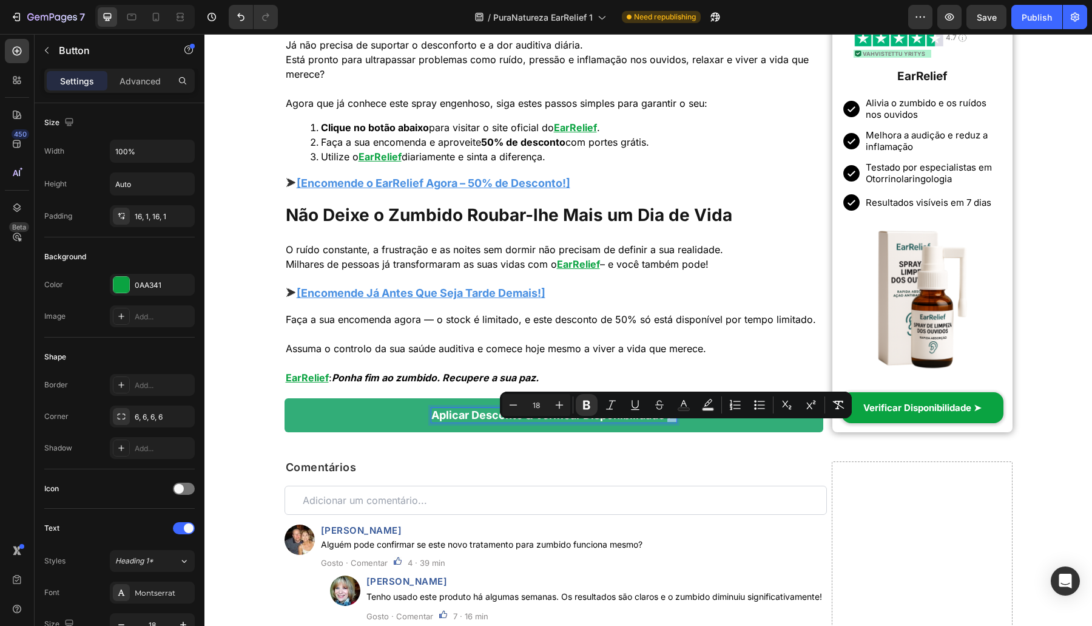
copy strong "➤"
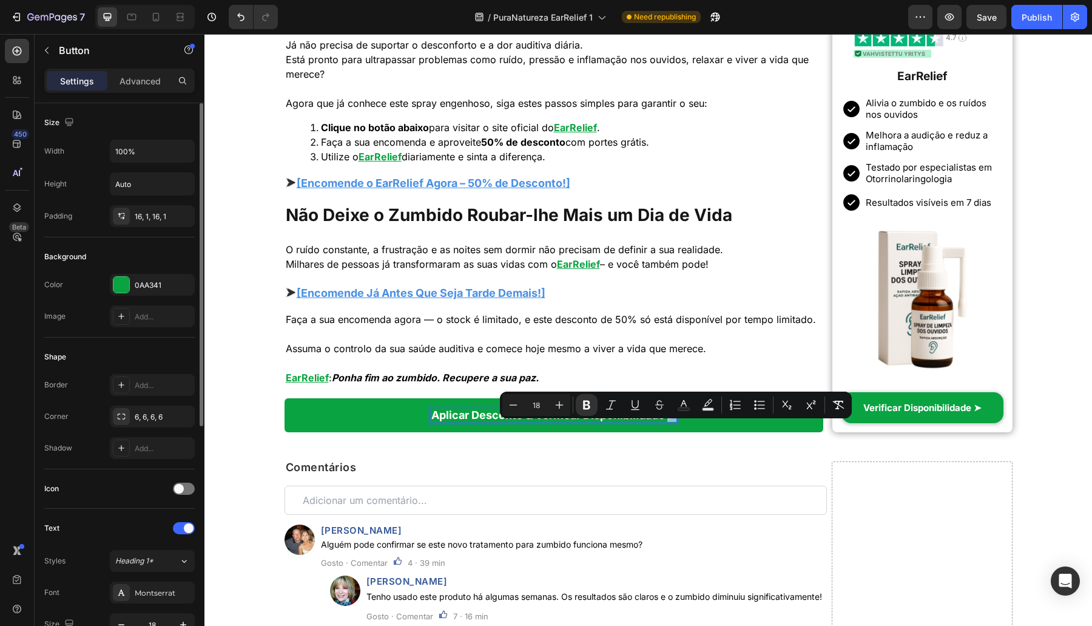
scroll to position [354, 0]
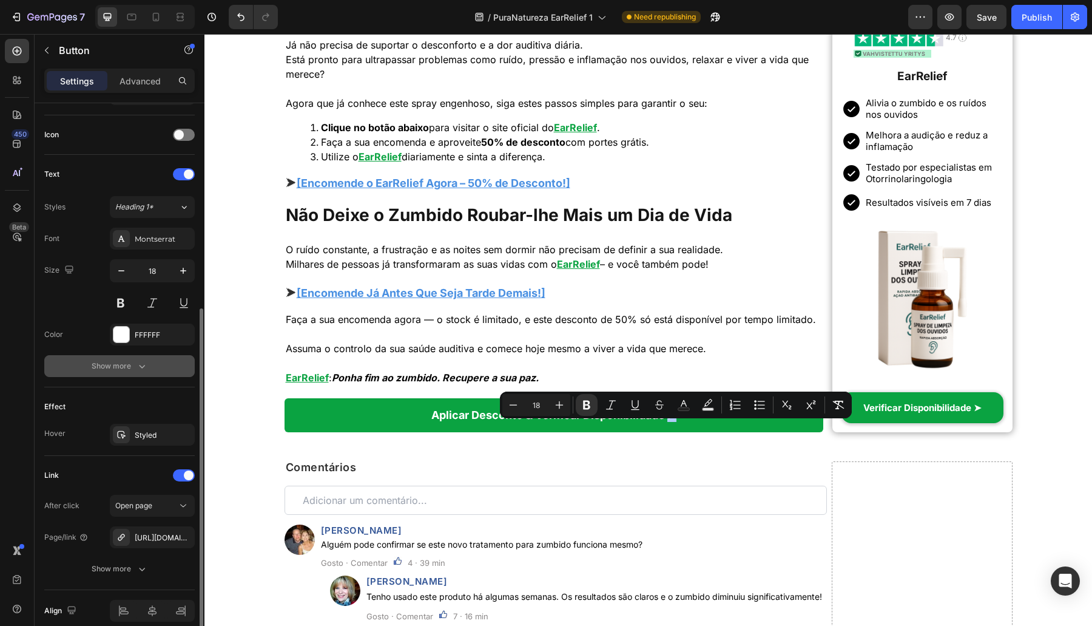
click at [130, 368] on div "Show more" at bounding box center [120, 366] width 56 height 12
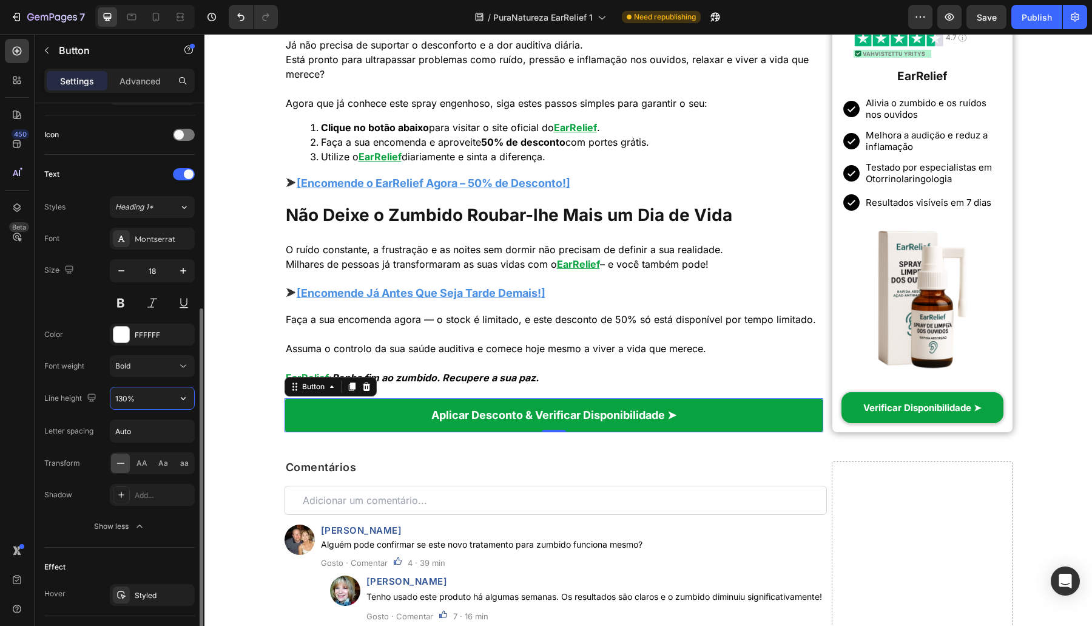
click at [126, 397] on input "130%" at bounding box center [152, 398] width 84 height 22
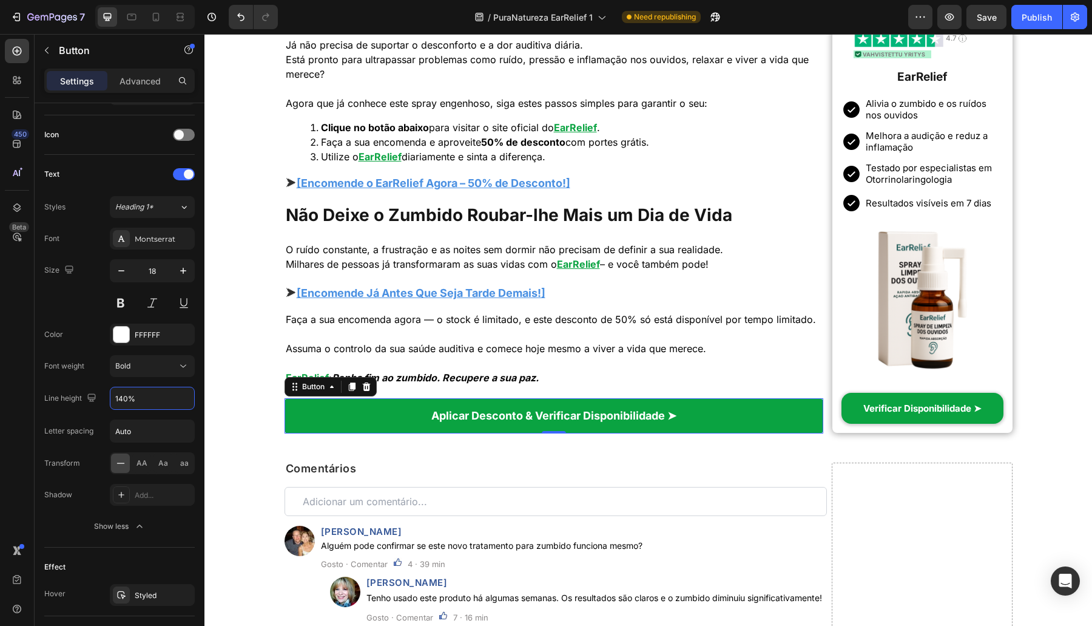
scroll to position [0, 0]
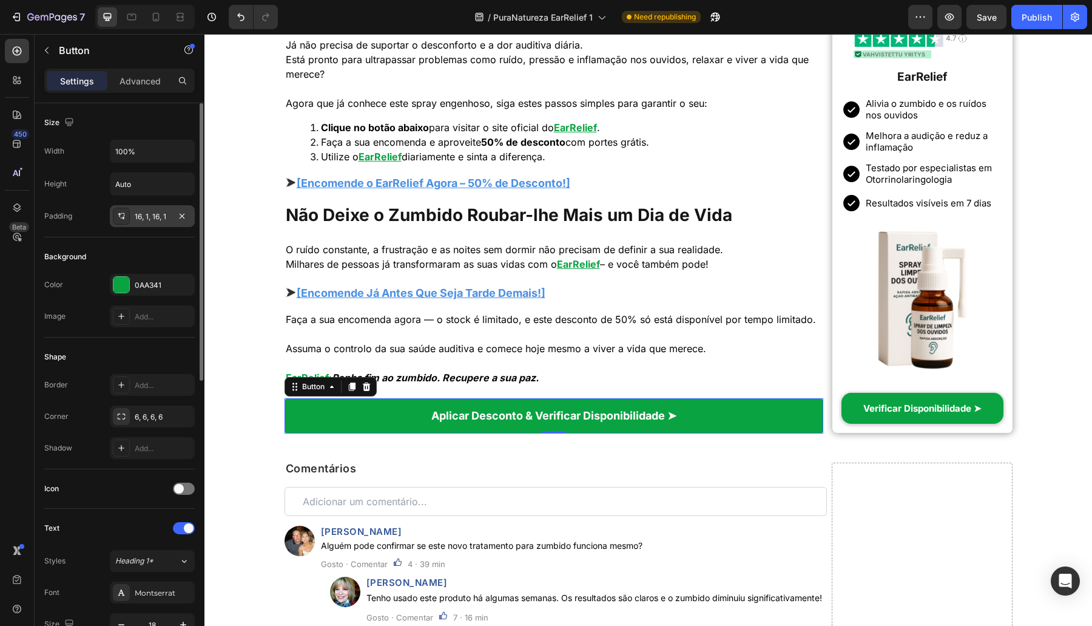
type input "140%"
click at [140, 221] on div "16, 1, 16, 1" at bounding box center [152, 216] width 85 height 22
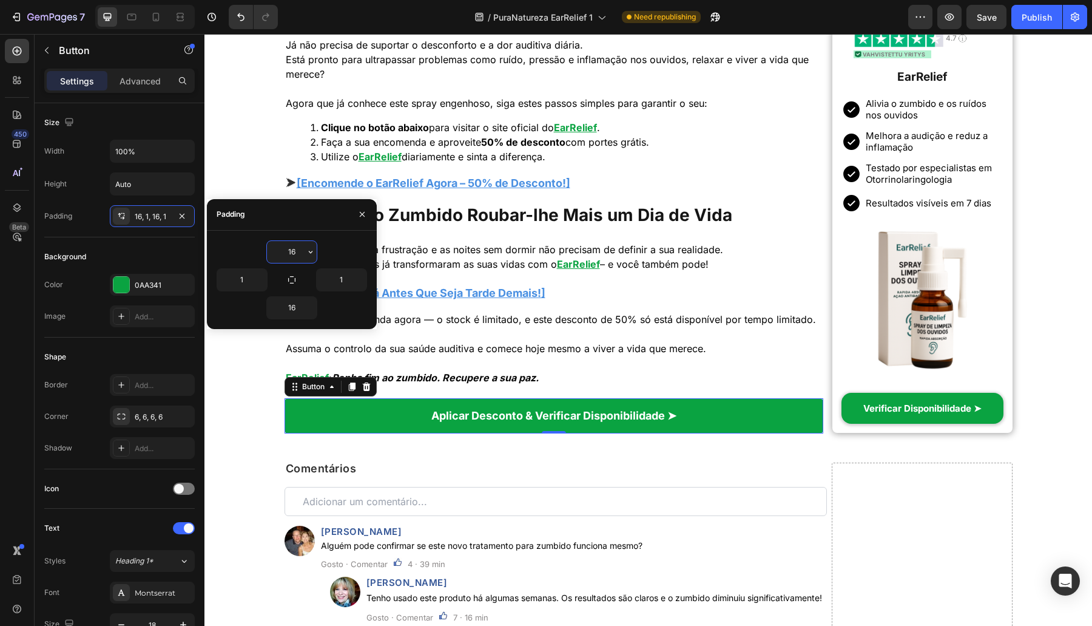
click at [288, 252] on input "16" at bounding box center [292, 252] width 50 height 22
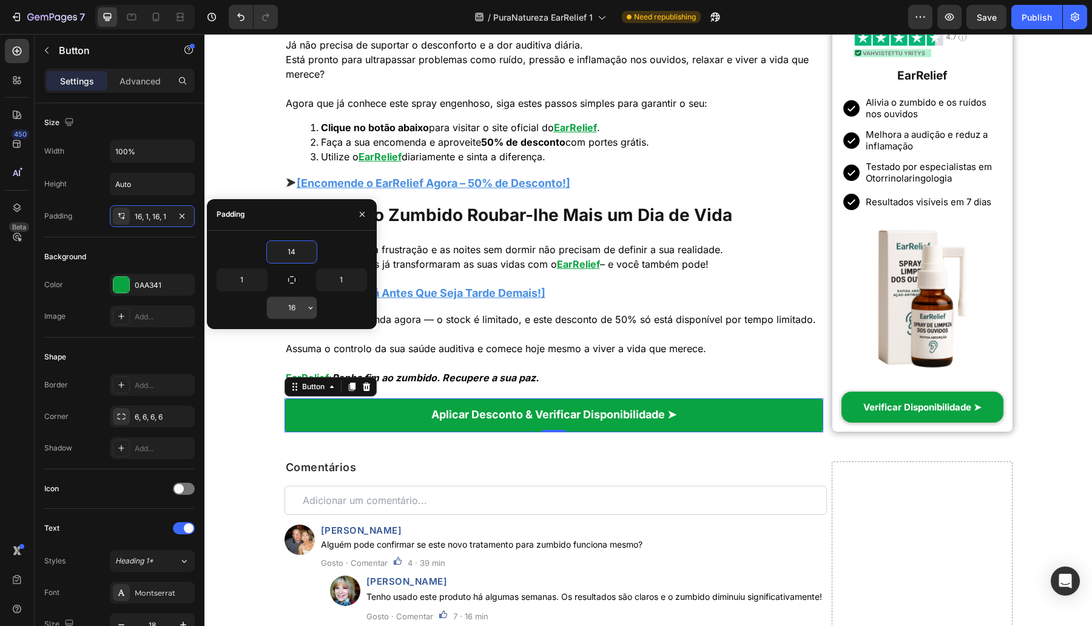
type input "14"
click at [293, 310] on input "16" at bounding box center [292, 308] width 50 height 22
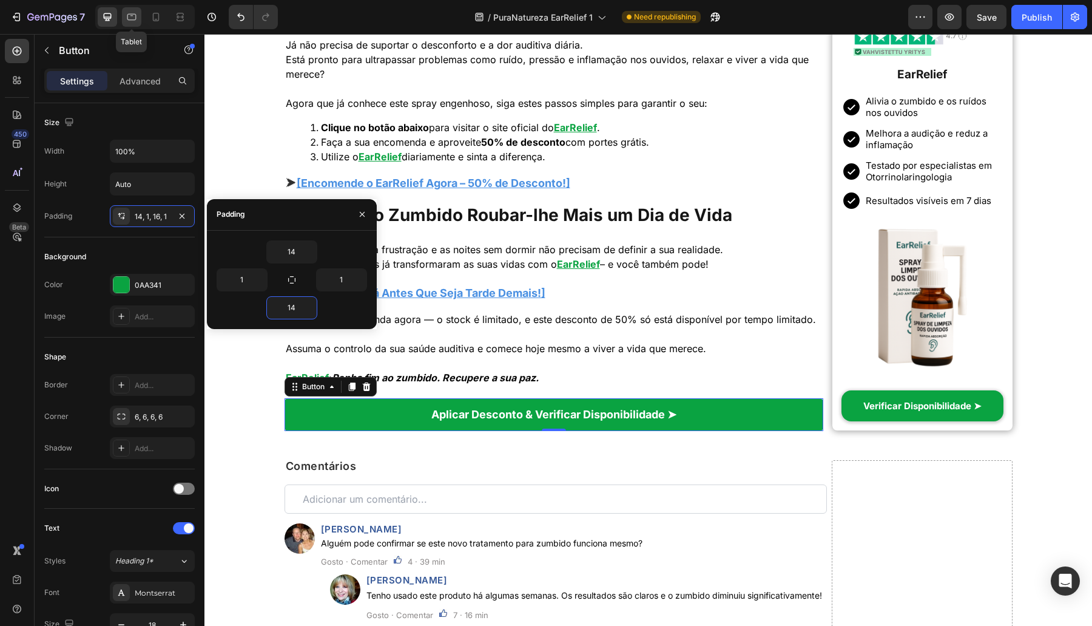
type input "14"
click at [126, 25] on div at bounding box center [131, 16] width 19 height 19
type input "100%"
type input "2"
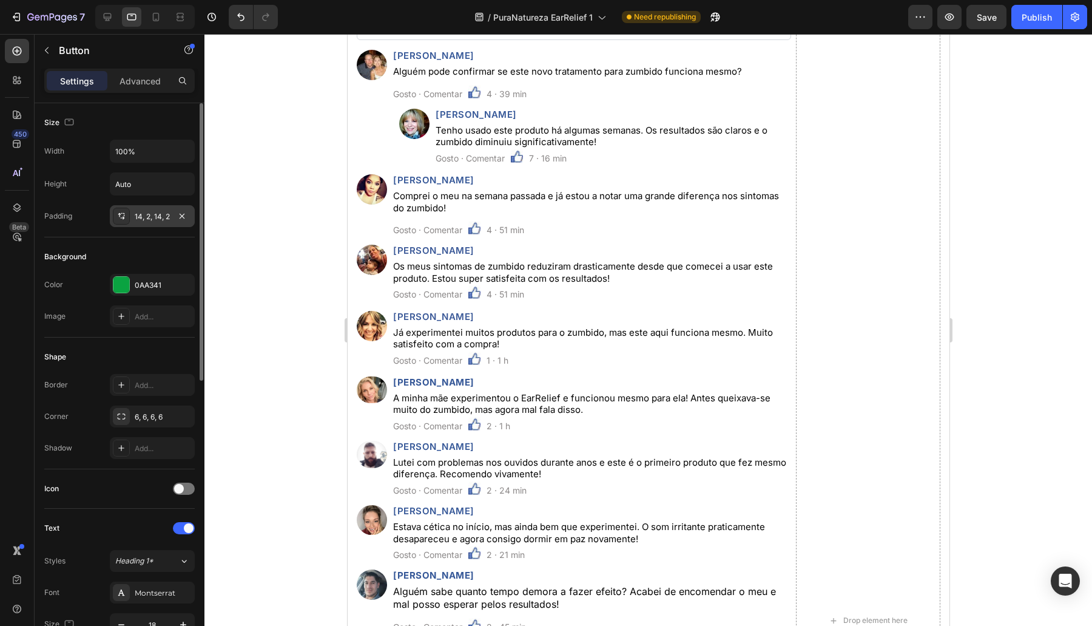
scroll to position [4783, 0]
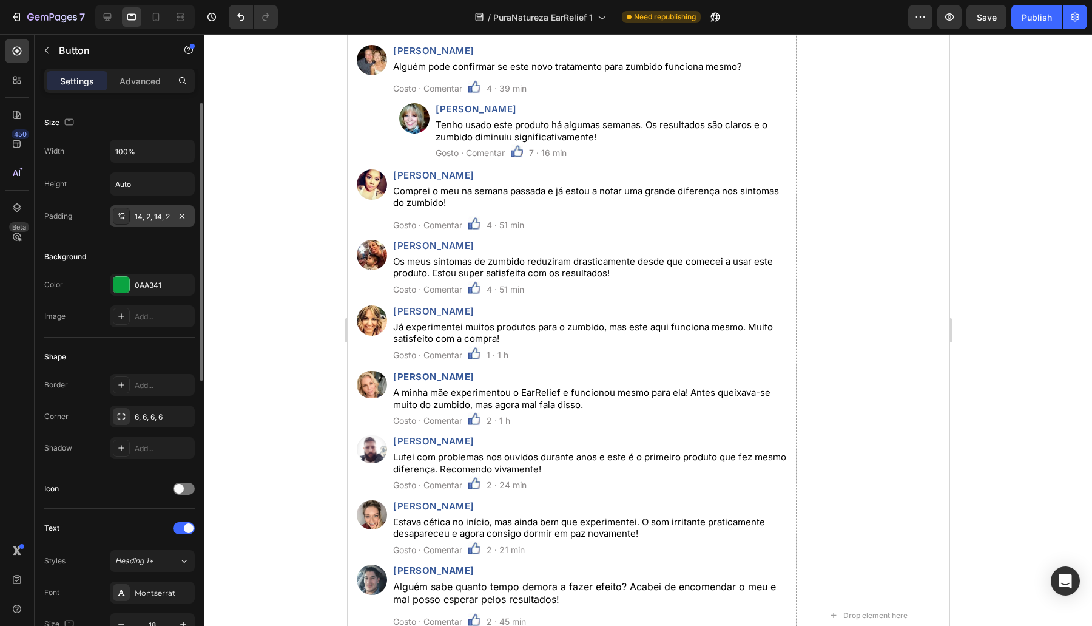
click at [147, 215] on div "14, 2, 14, 2" at bounding box center [152, 216] width 35 height 11
click at [157, 22] on icon at bounding box center [156, 17] width 12 height 12
type input "Auto"
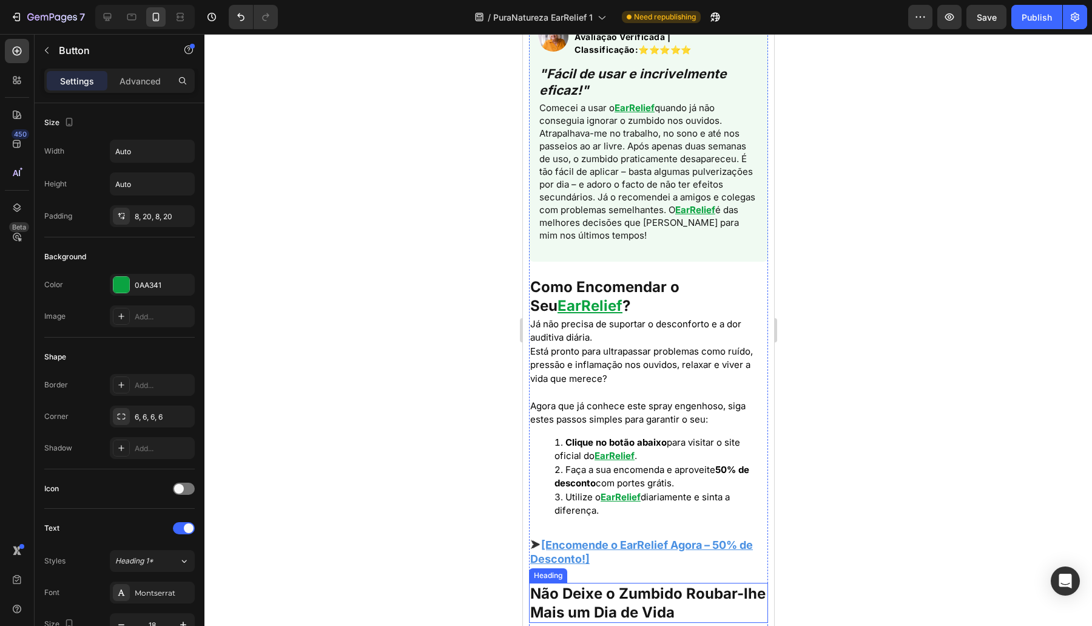
scroll to position [4332, 0]
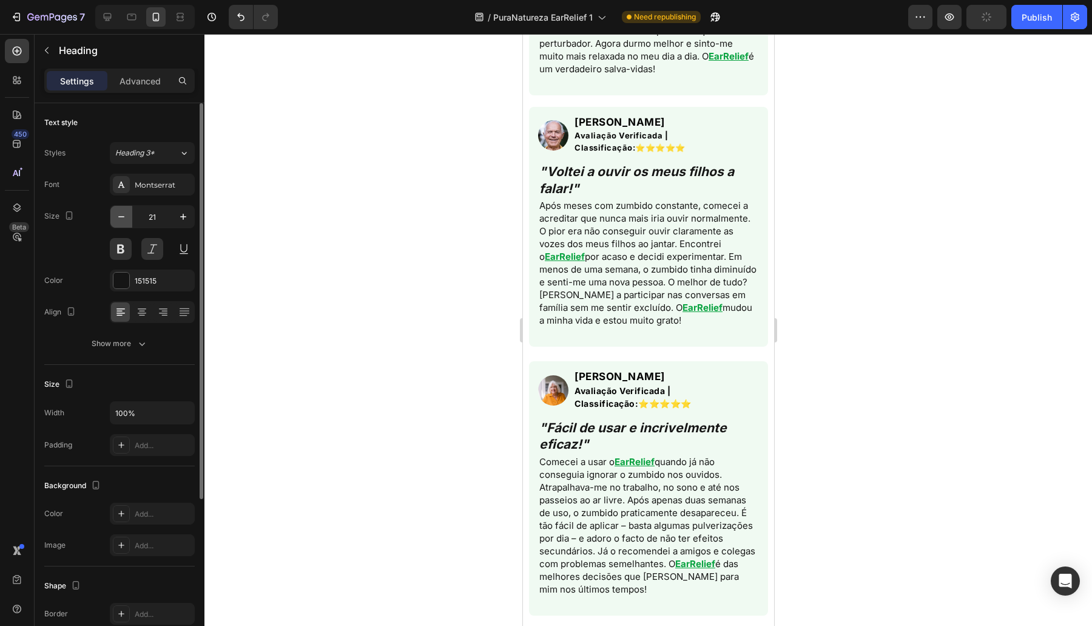
click at [127, 216] on button "button" at bounding box center [121, 217] width 22 height 22
click at [126, 216] on icon "button" at bounding box center [121, 217] width 12 height 12
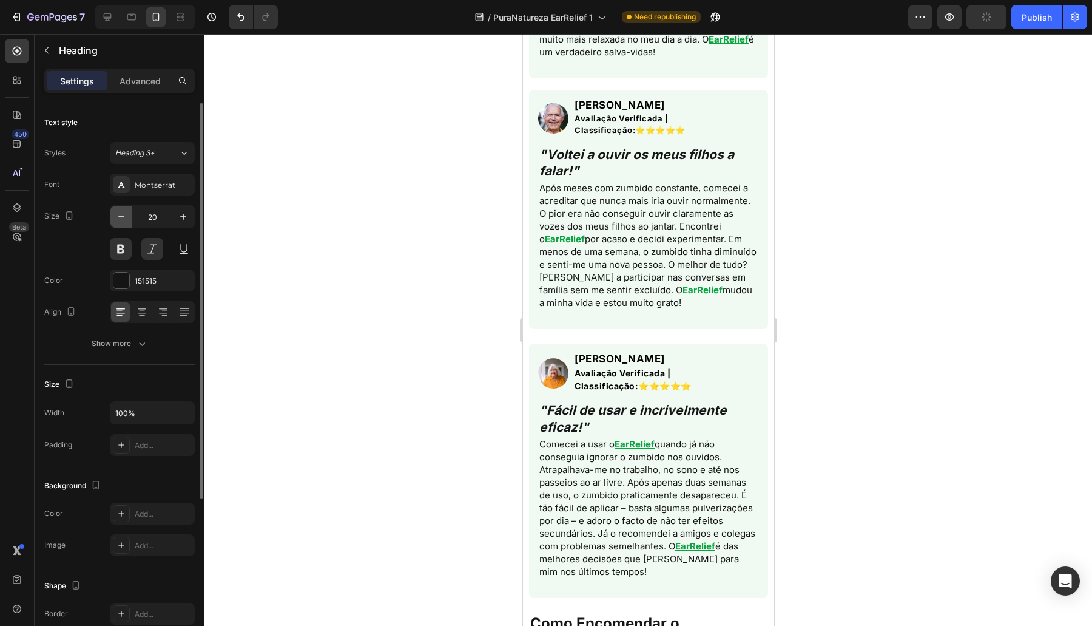
click at [126, 216] on icon "button" at bounding box center [121, 217] width 12 height 12
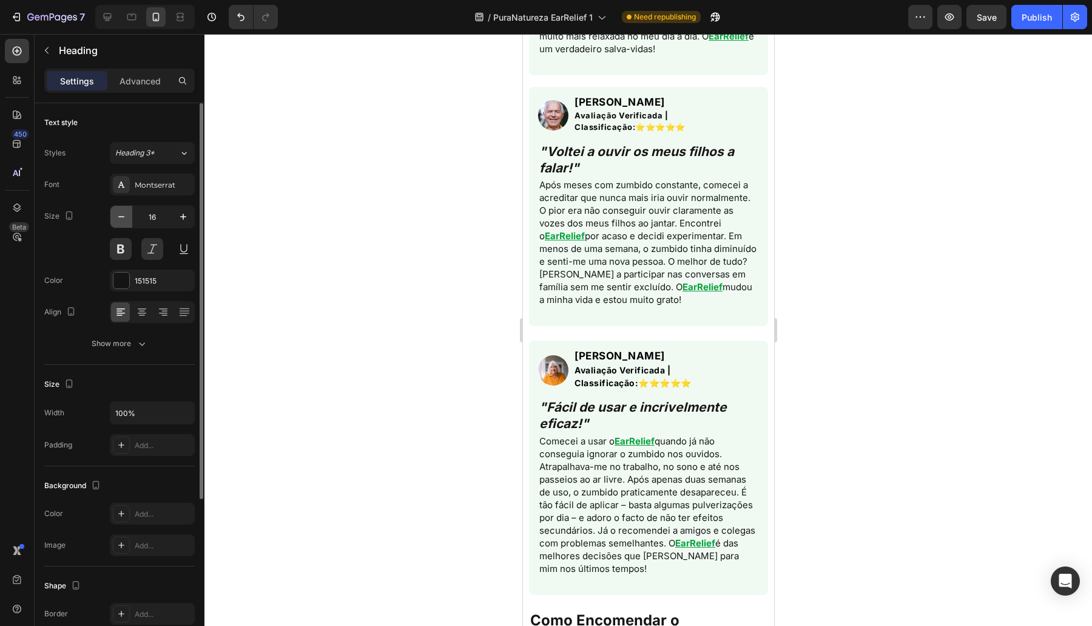
click at [126, 216] on icon "button" at bounding box center [121, 217] width 12 height 12
click at [174, 221] on button "button" at bounding box center [183, 217] width 22 height 22
type input "16"
click at [149, 89] on div "Advanced" at bounding box center [140, 80] width 61 height 19
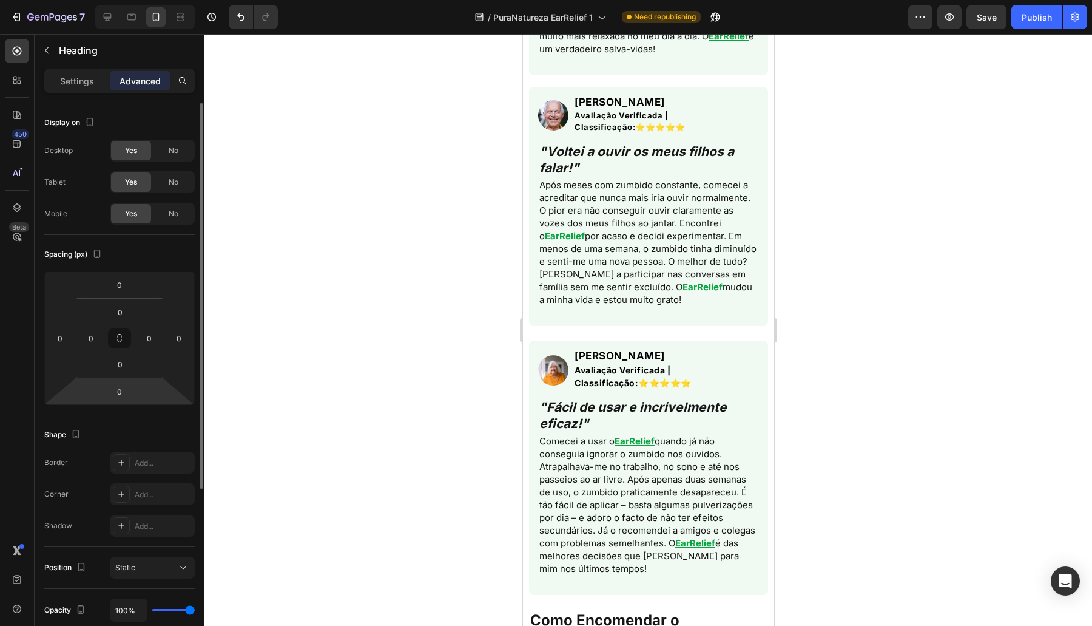
click at [122, 0] on html "7 Version history / PuraNatureza EarRelief 1 Need republishing Preview Save Pub…" at bounding box center [546, 0] width 1092 height 0
click at [124, 388] on input "0" at bounding box center [119, 391] width 24 height 18
type input "010"
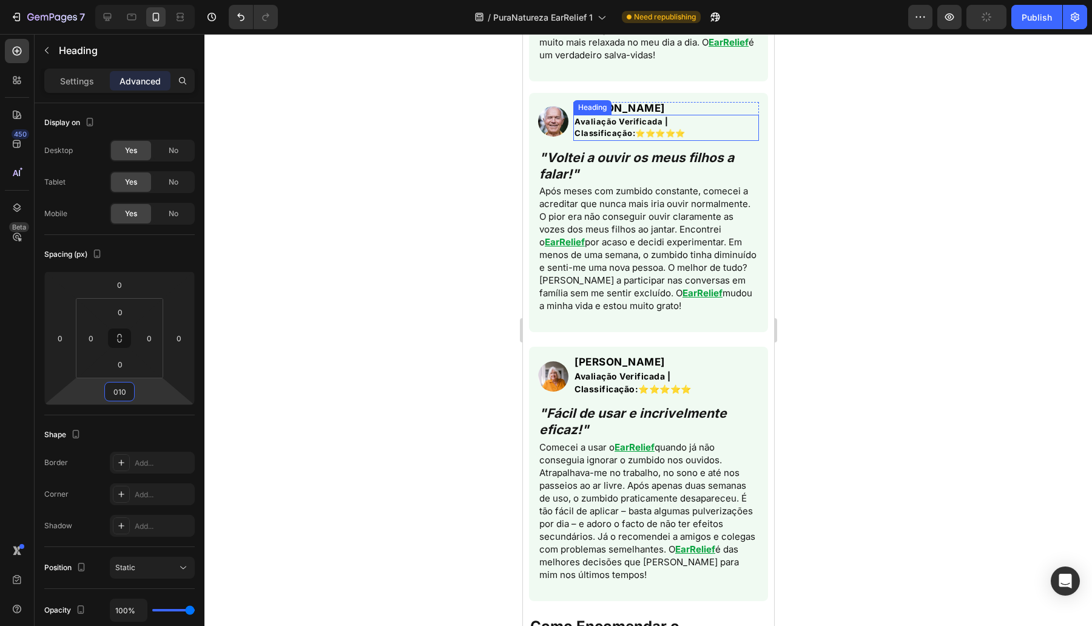
click at [576, 184] on h1 ""Voltei a ouvir os meus filhos a falar!"" at bounding box center [648, 166] width 221 height 36
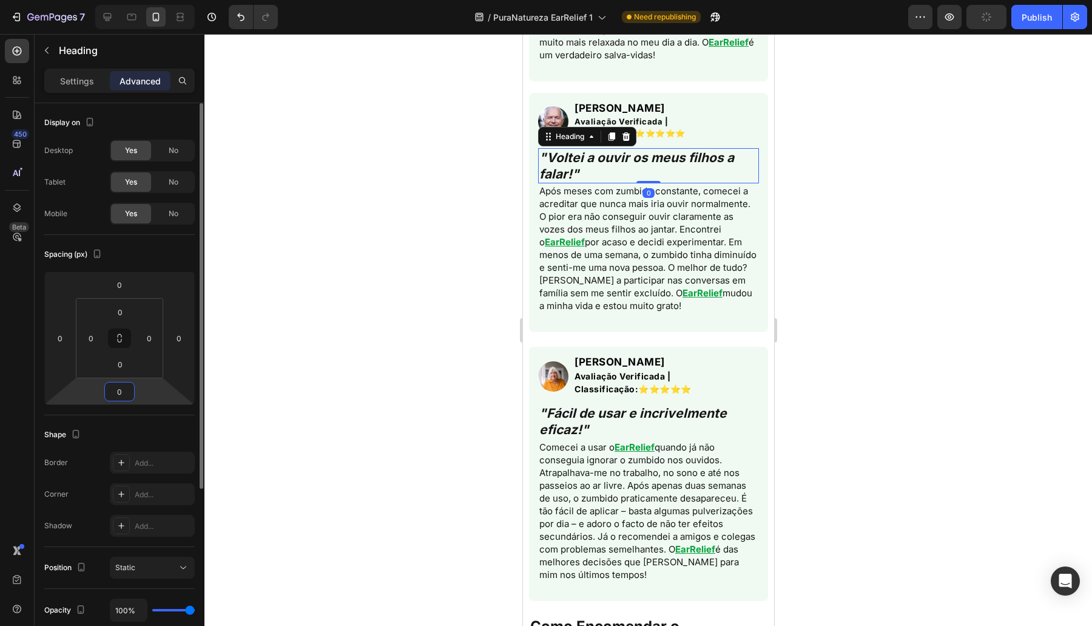
click at [113, 391] on input "0" at bounding box center [119, 391] width 24 height 18
paste input "10"
type input "010"
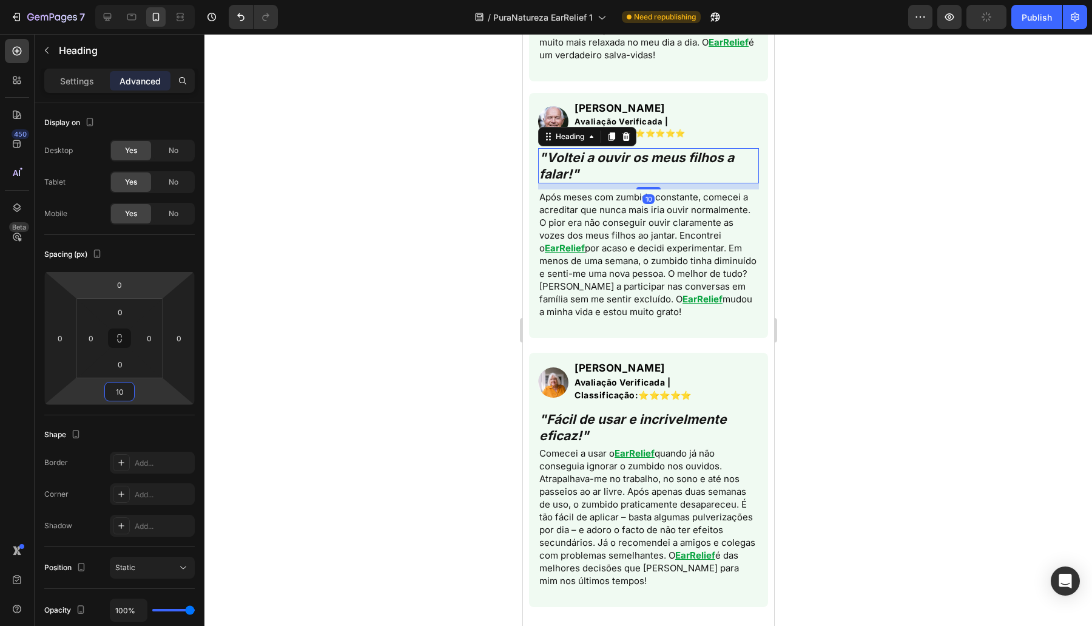
click at [70, 79] on p "Settings" at bounding box center [77, 81] width 34 height 13
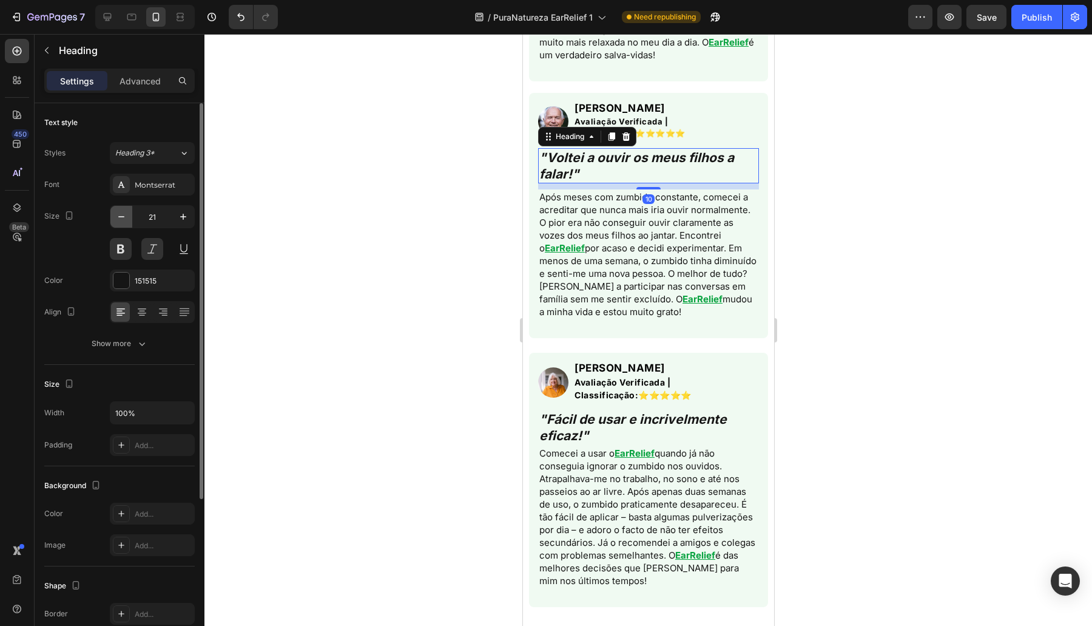
click at [119, 219] on icon "button" at bounding box center [121, 217] width 12 height 12
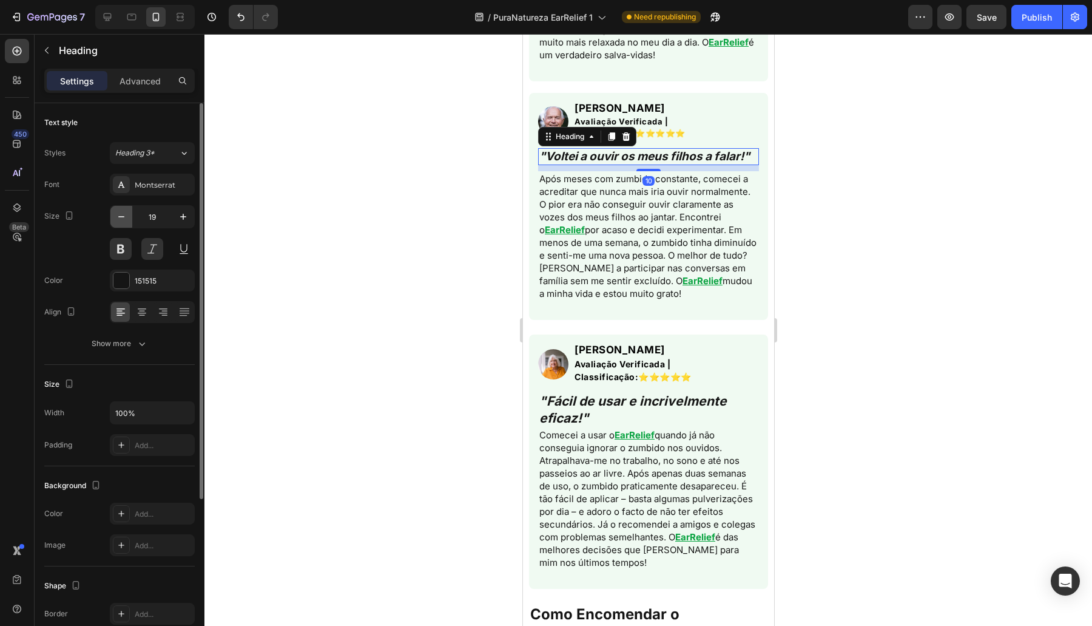
click at [119, 219] on icon "button" at bounding box center [121, 217] width 12 height 12
type input "16"
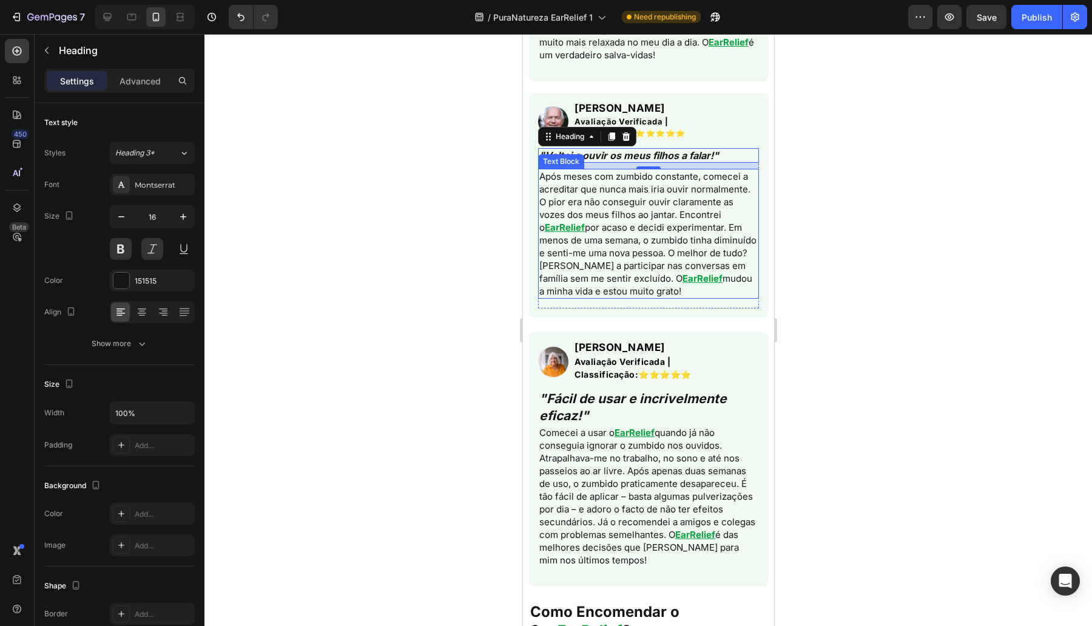
scroll to position [4686, 0]
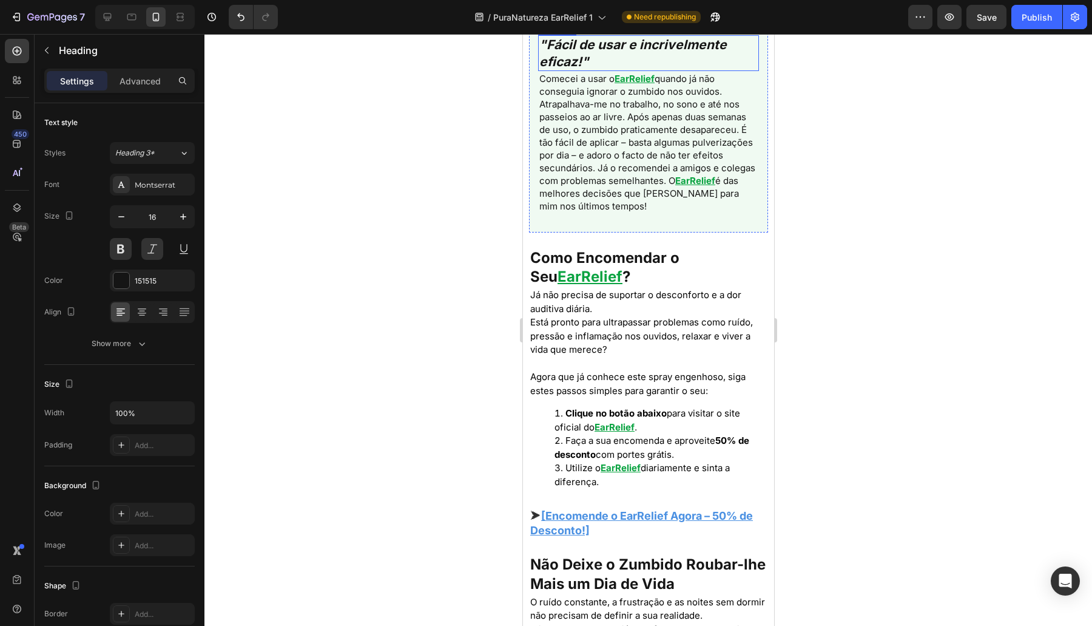
click at [581, 71] on h1 ""Fácil de usar e incrivelmente eficaz!"" at bounding box center [648, 53] width 221 height 36
click at [148, 82] on p "Advanced" at bounding box center [140, 81] width 41 height 13
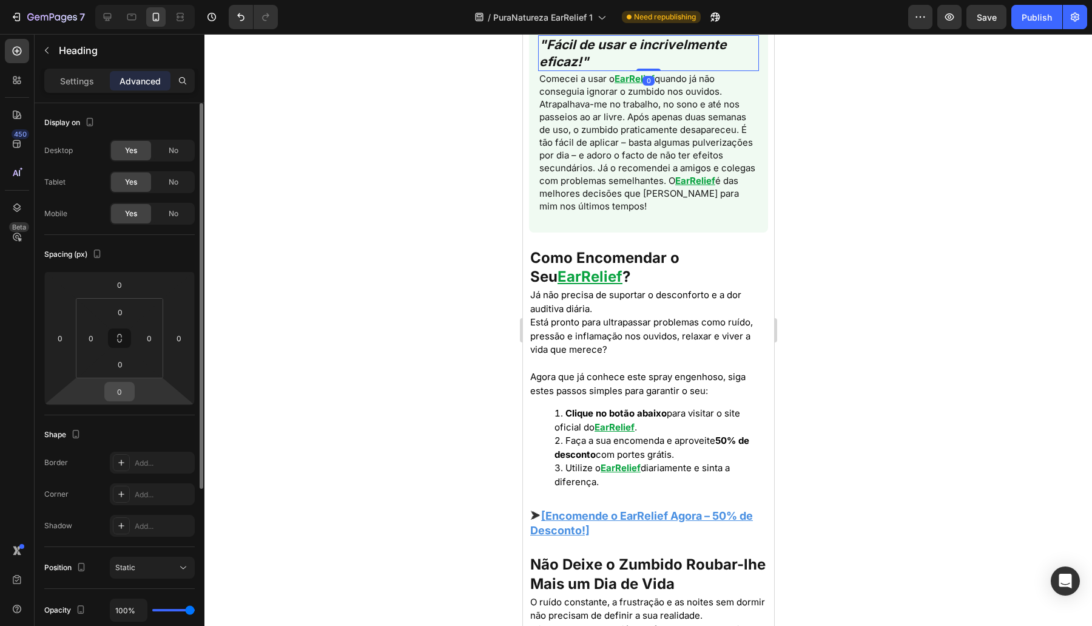
click at [119, 398] on input "0" at bounding box center [119, 391] width 24 height 18
paste input "10"
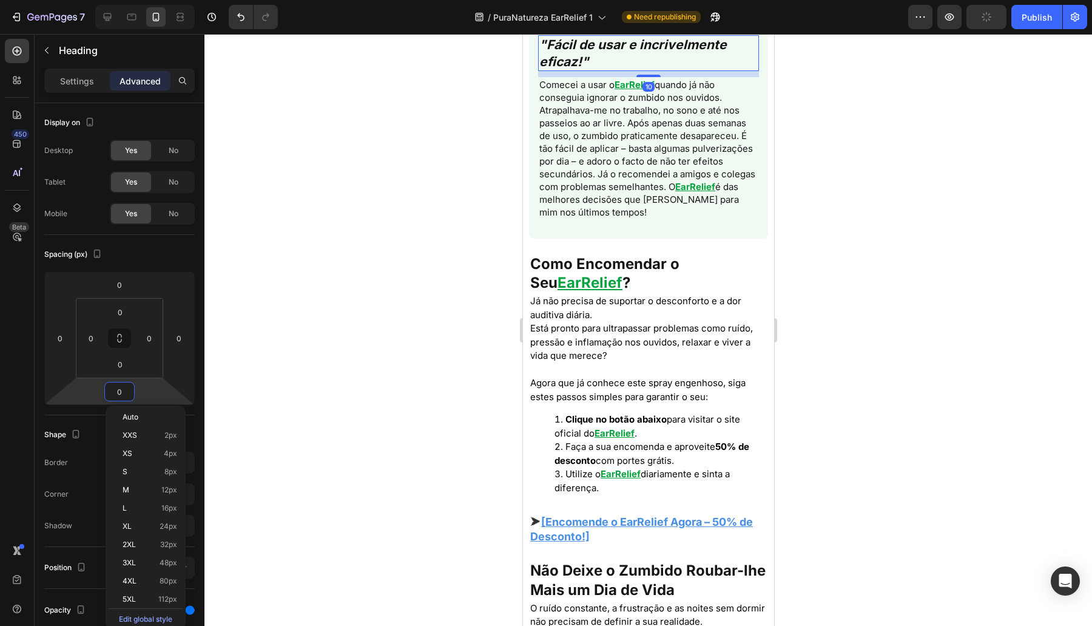
type input "010"
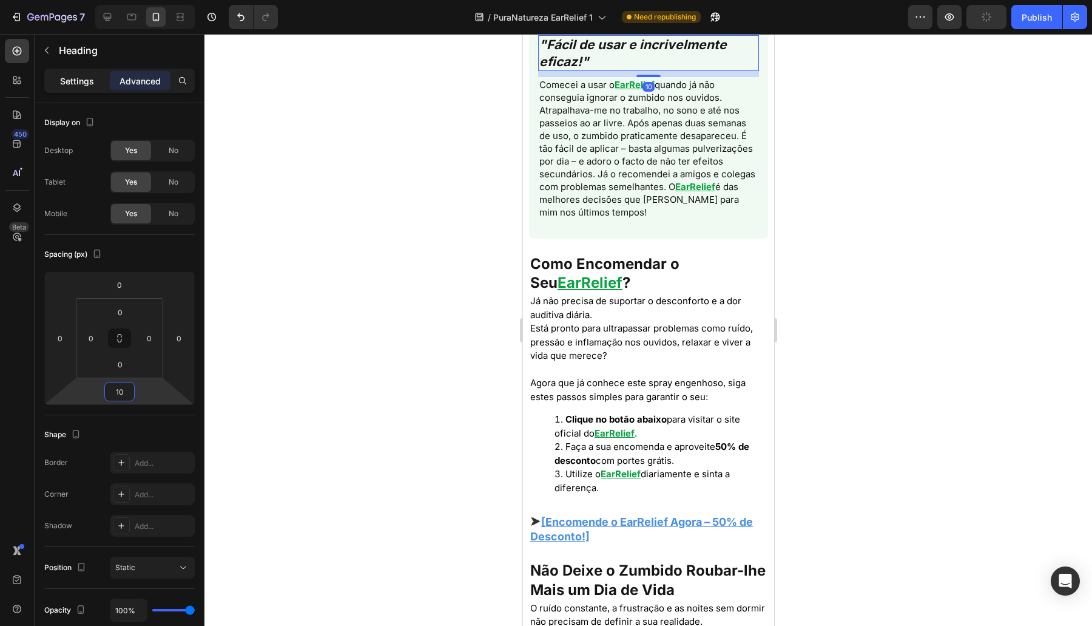
click at [94, 83] on div "Settings" at bounding box center [77, 80] width 61 height 19
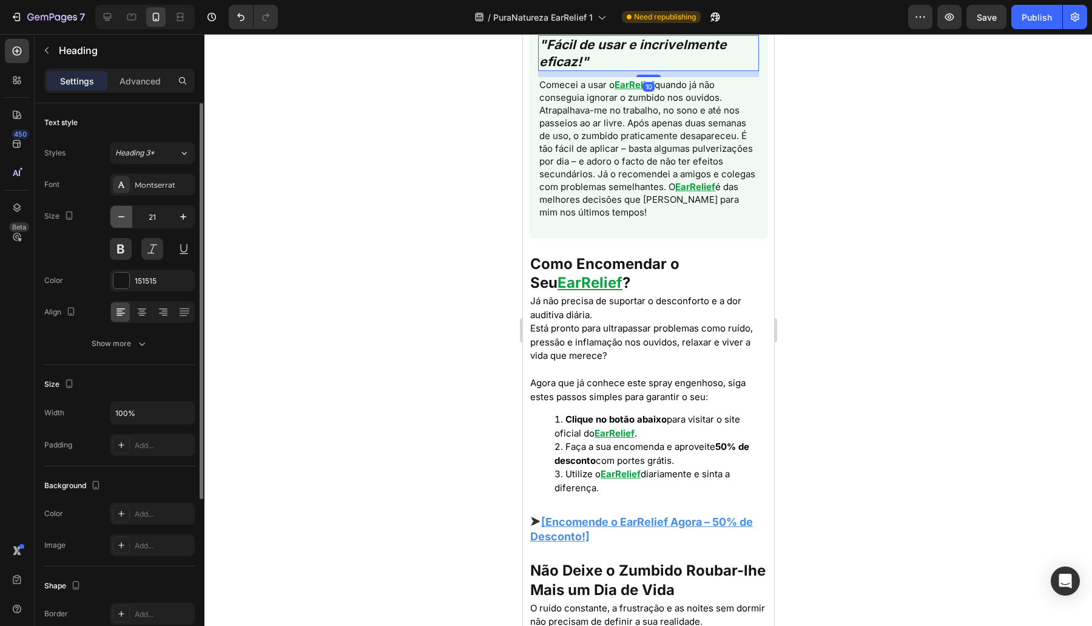
click at [128, 223] on button "button" at bounding box center [121, 217] width 22 height 22
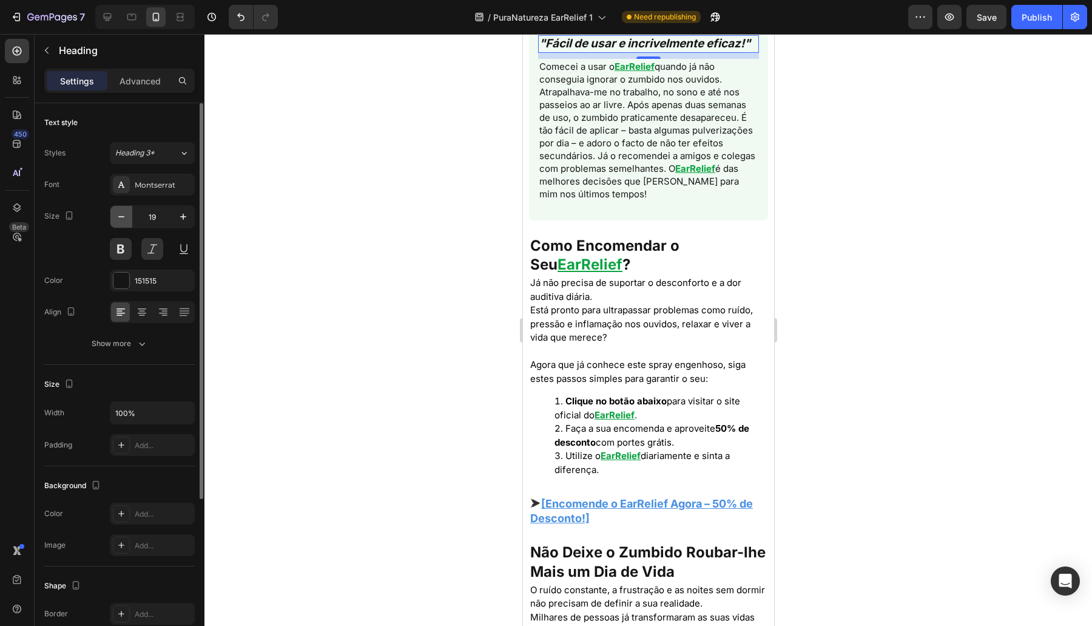
click at [128, 223] on button "button" at bounding box center [121, 217] width 22 height 22
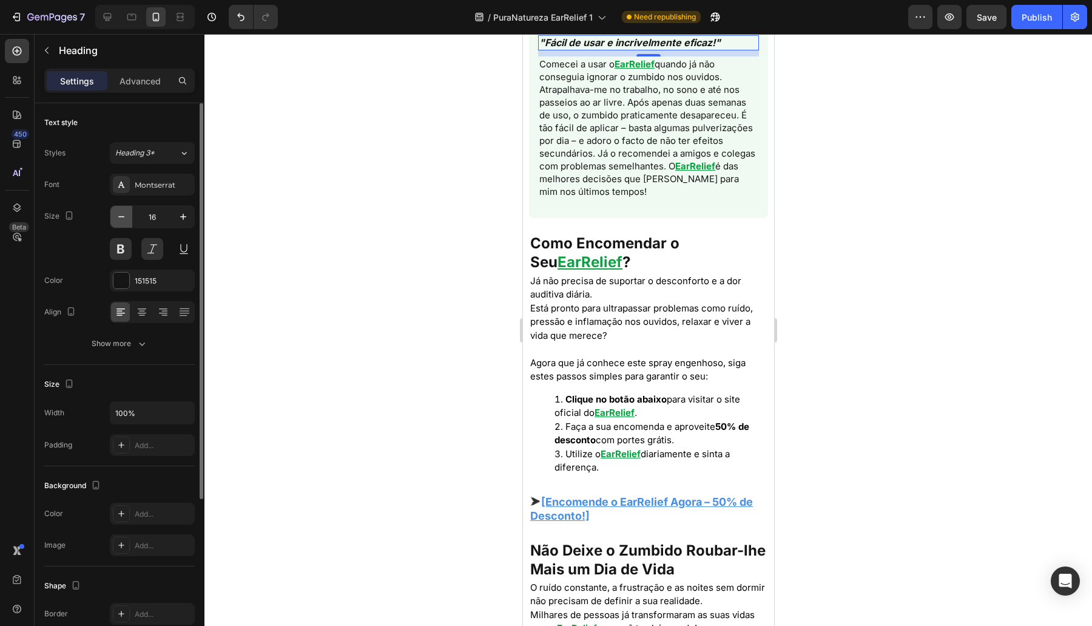
click at [128, 223] on button "button" at bounding box center [121, 217] width 22 height 22
click at [177, 215] on icon "button" at bounding box center [183, 217] width 12 height 12
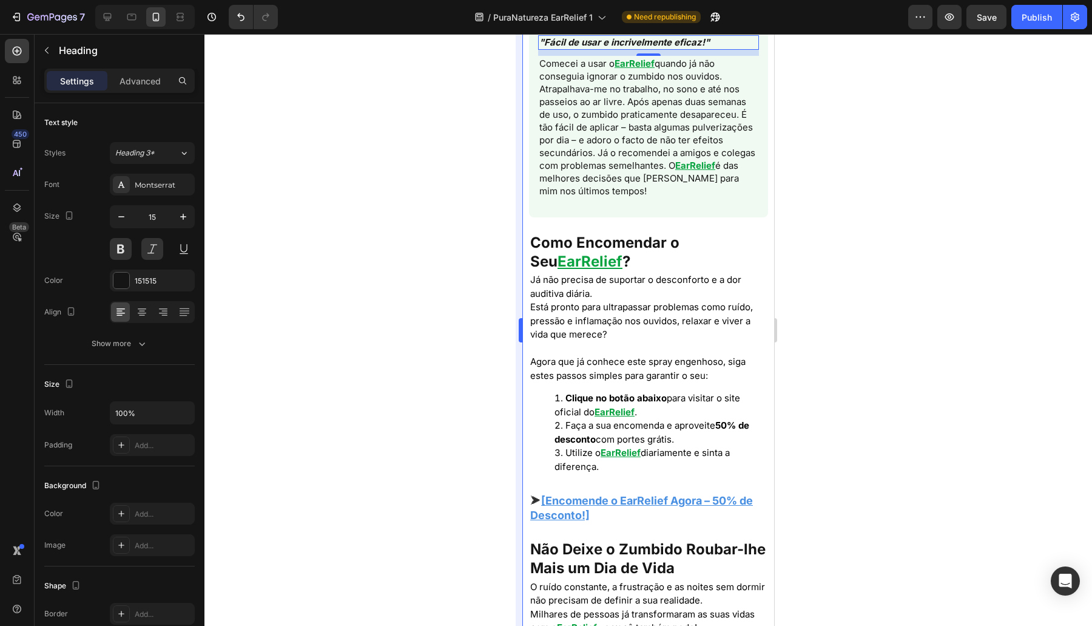
type input "16"
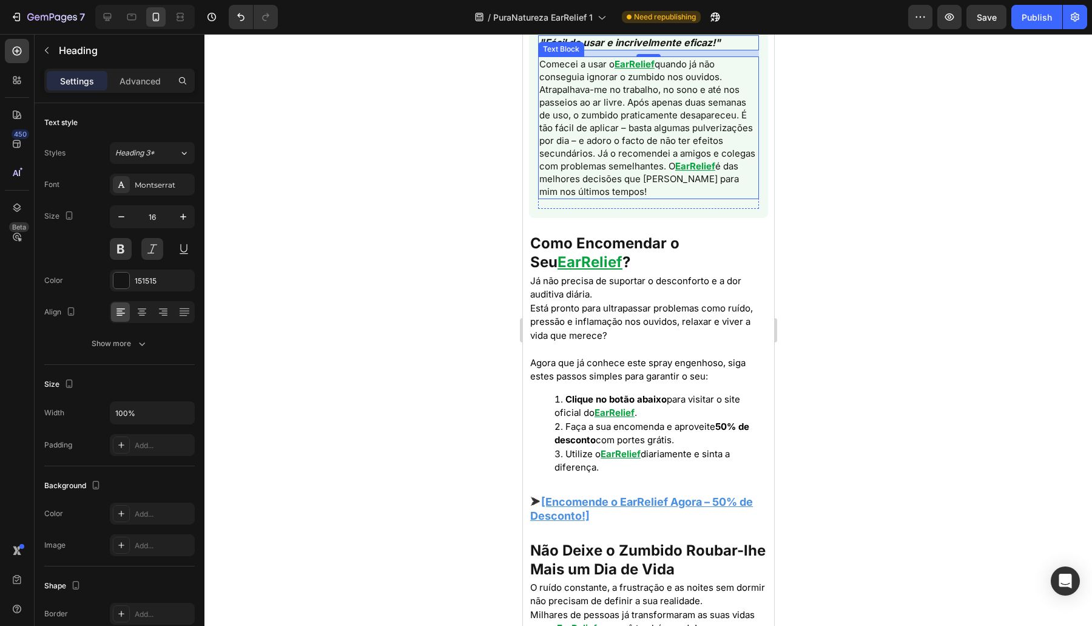
scroll to position [5039, 0]
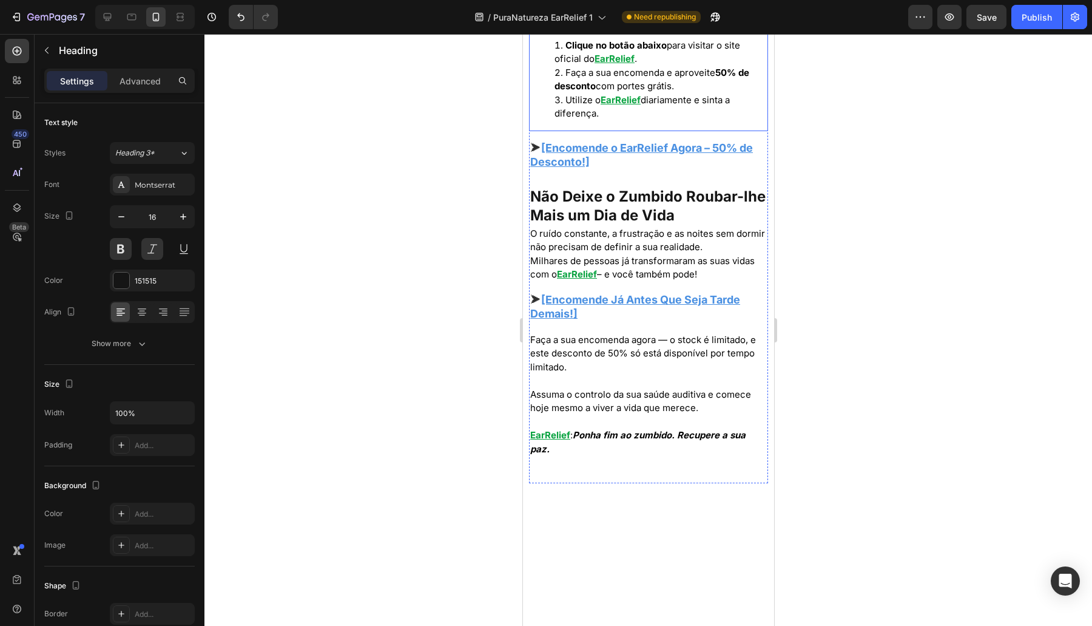
click at [551, 121] on ol "Clique no botão abaixo para visitar o site oficial do EarRelief . Faça a sua en…" at bounding box center [648, 80] width 237 height 82
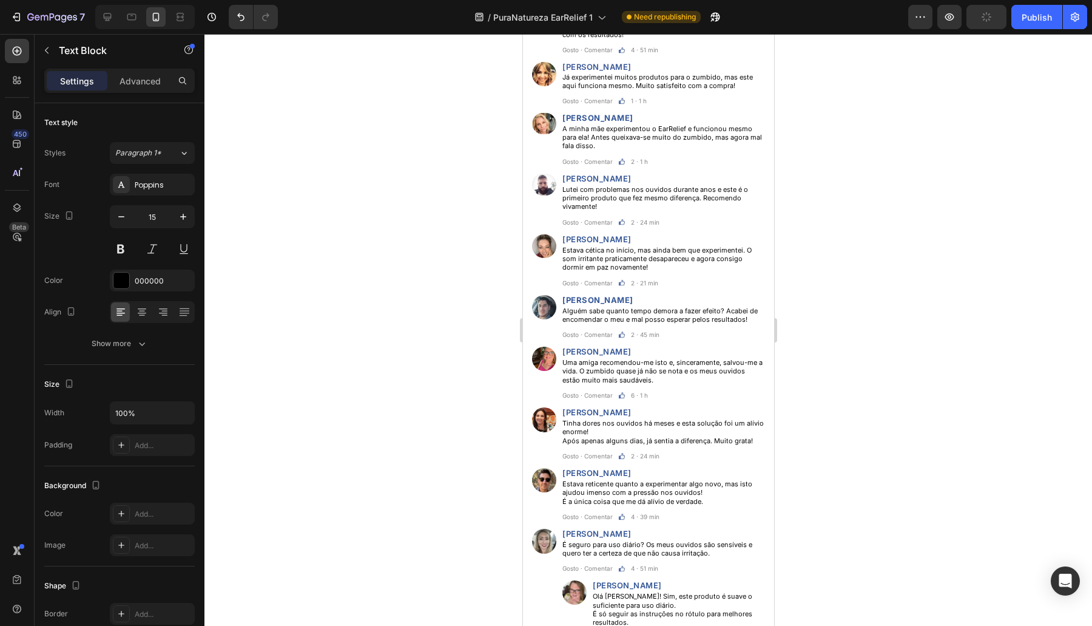
scroll to position [5394, 0]
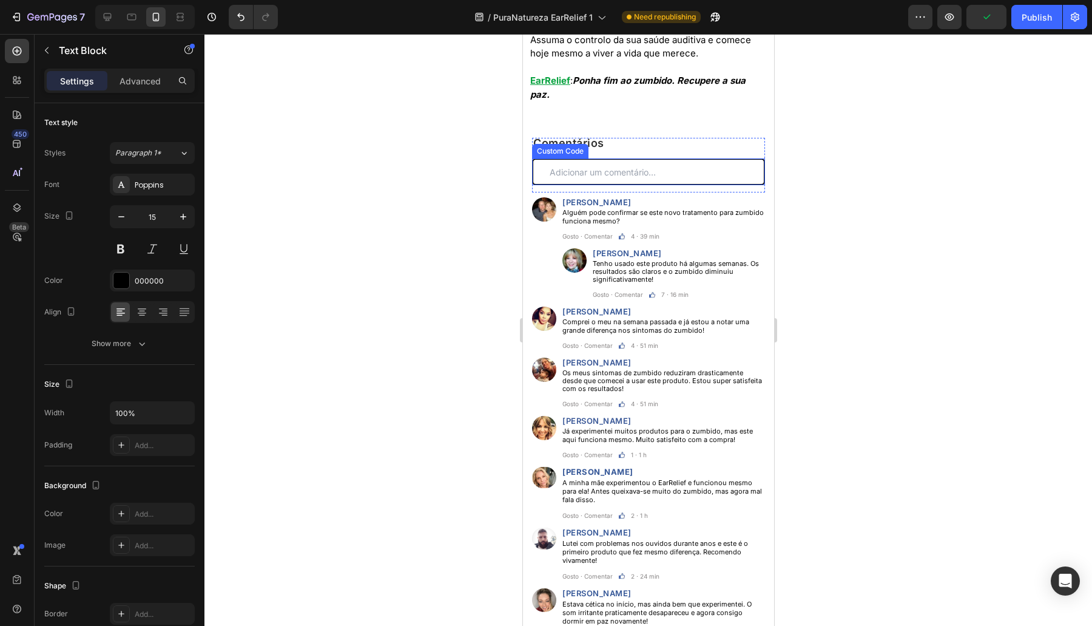
click at [578, 185] on input "text" at bounding box center [647, 171] width 233 height 27
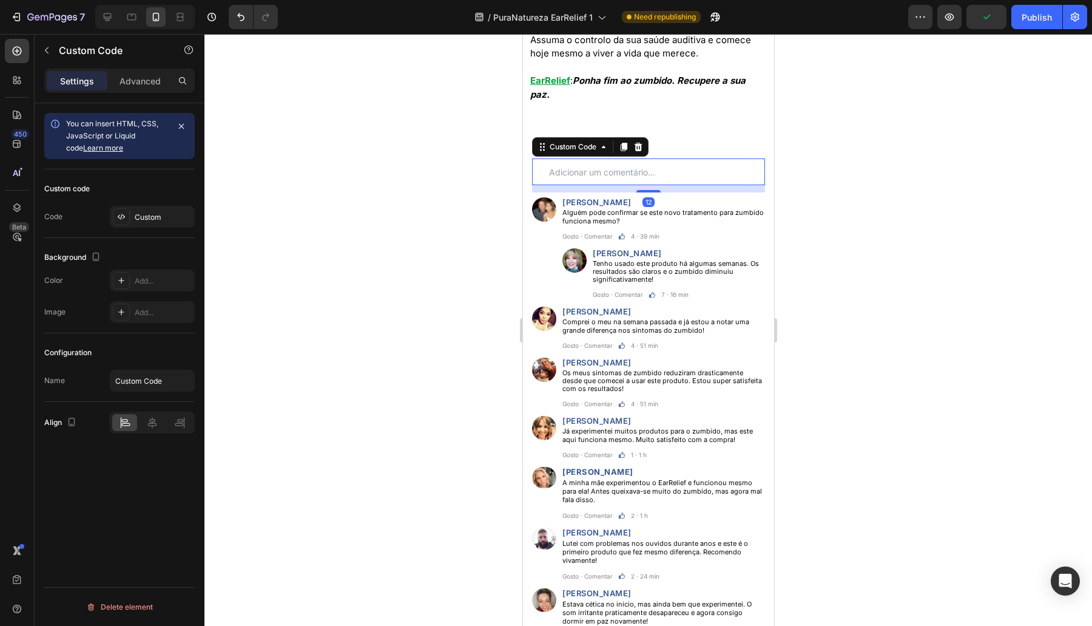
click at [98, 24] on div at bounding box center [107, 16] width 19 height 19
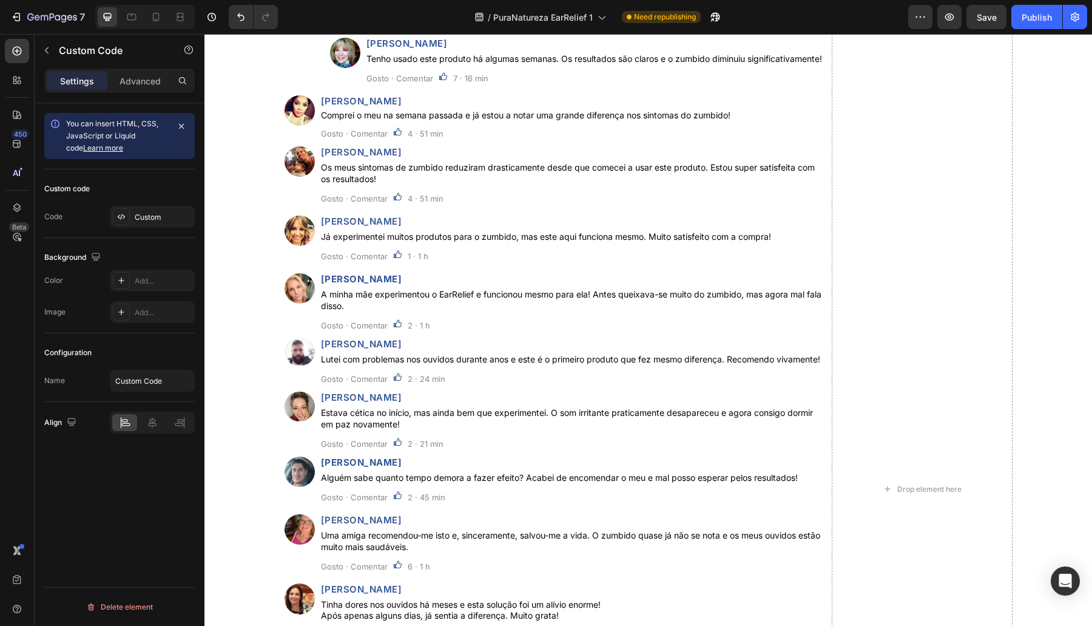
scroll to position [4666, 0]
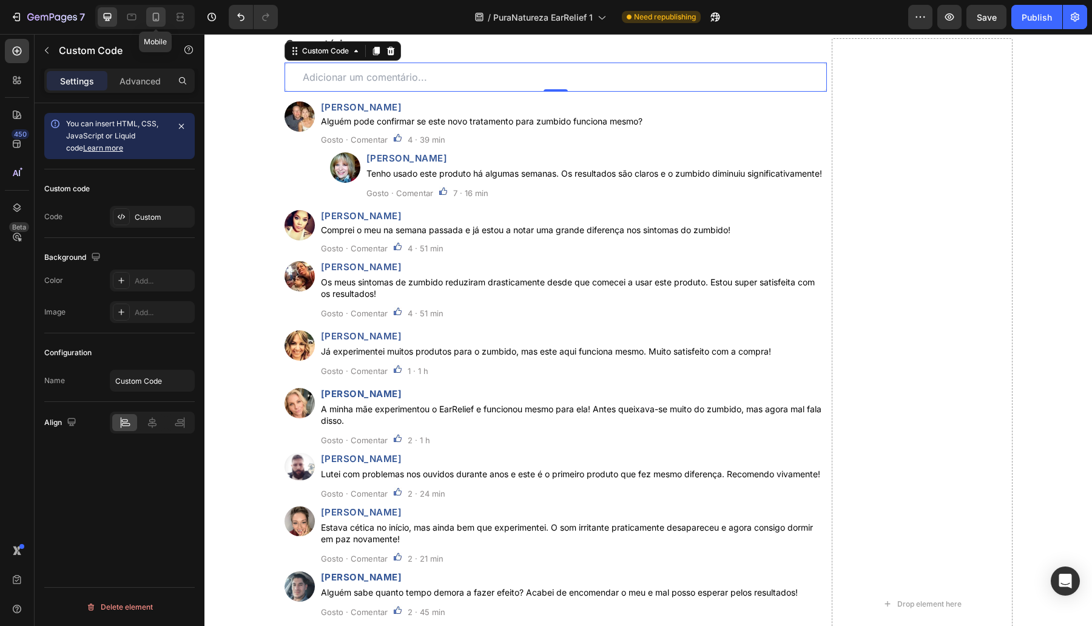
click at [154, 16] on icon at bounding box center [156, 17] width 12 height 12
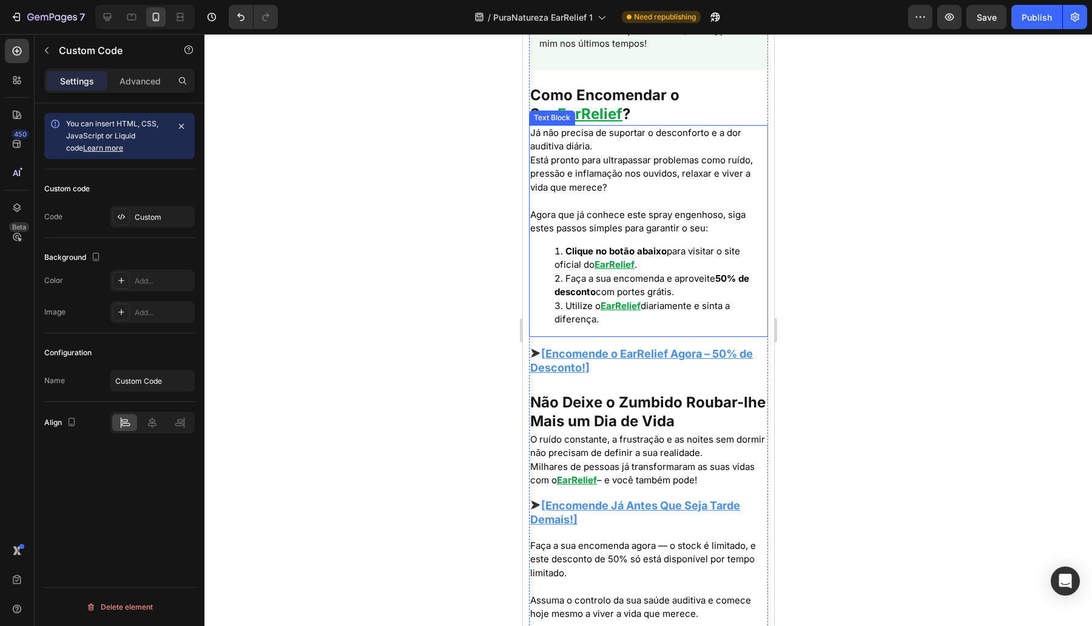
scroll to position [5187, 0]
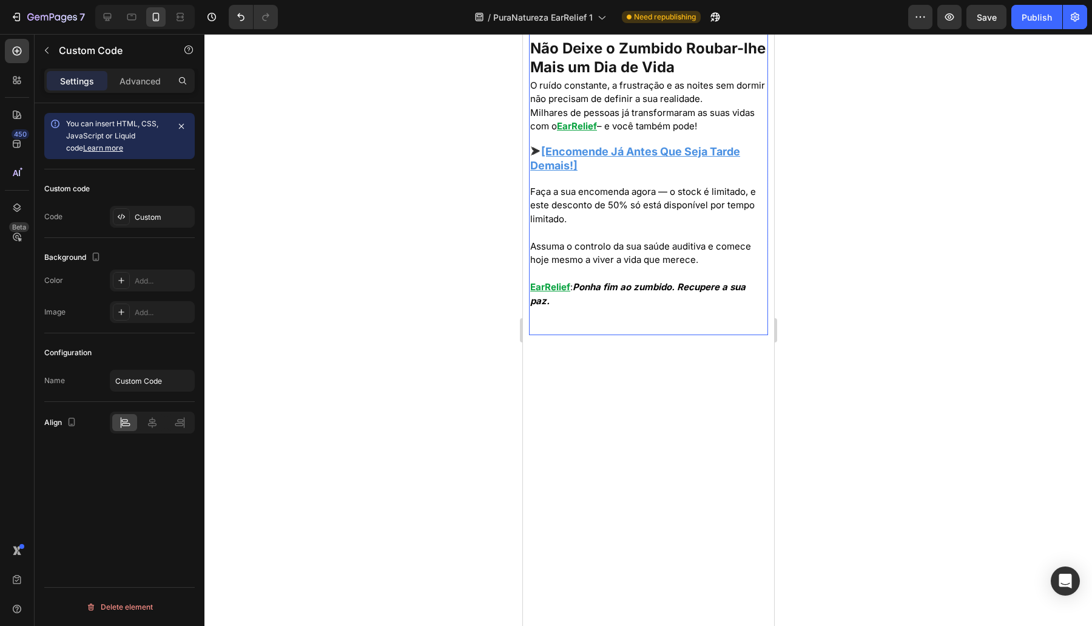
click at [596, 21] on u "[Encomende o EarRelief Agora – 50% de Desconto!]" at bounding box center [641, 6] width 223 height 27
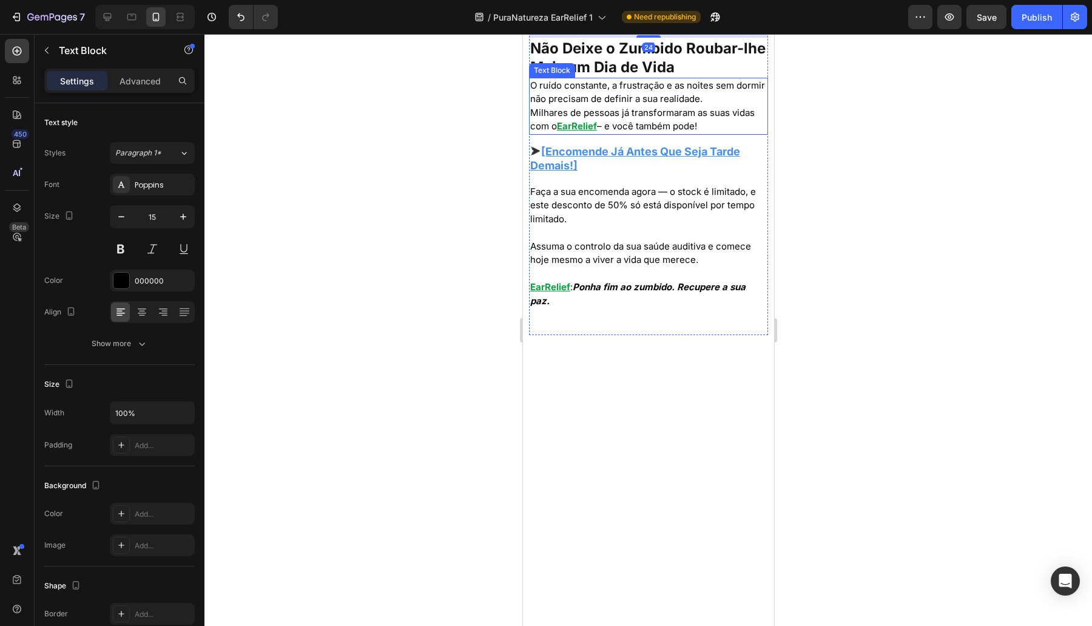
click at [592, 133] on p "O ruído constante, a frustração e as noites sem dormir não precisam de definir …" at bounding box center [648, 106] width 237 height 55
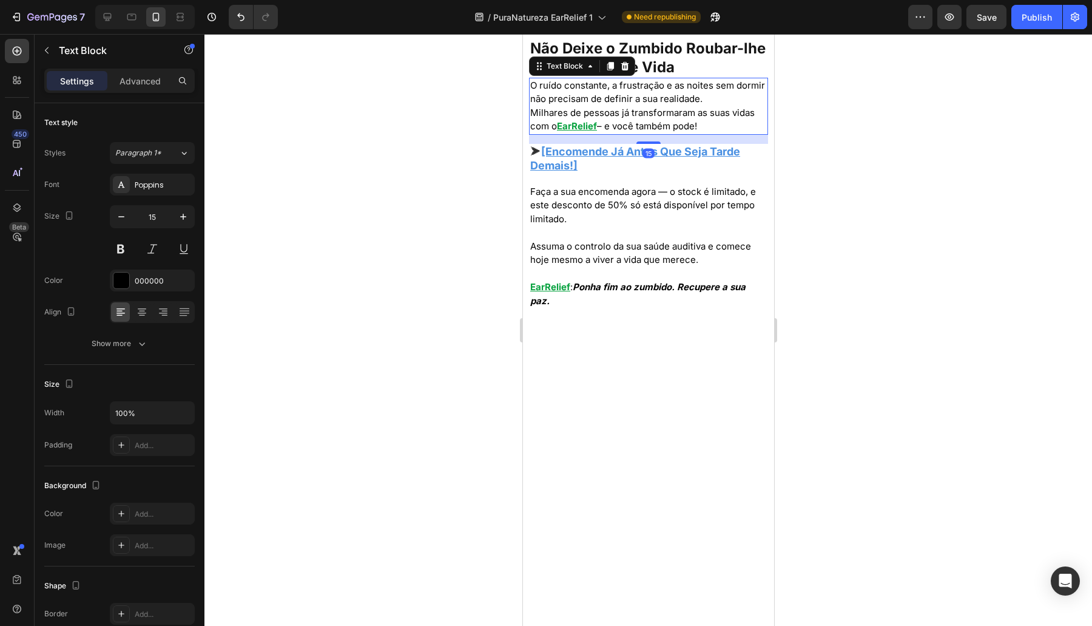
click at [133, 94] on div "Settings Advanced" at bounding box center [120, 86] width 170 height 35
click at [135, 87] on div "Advanced" at bounding box center [140, 80] width 61 height 19
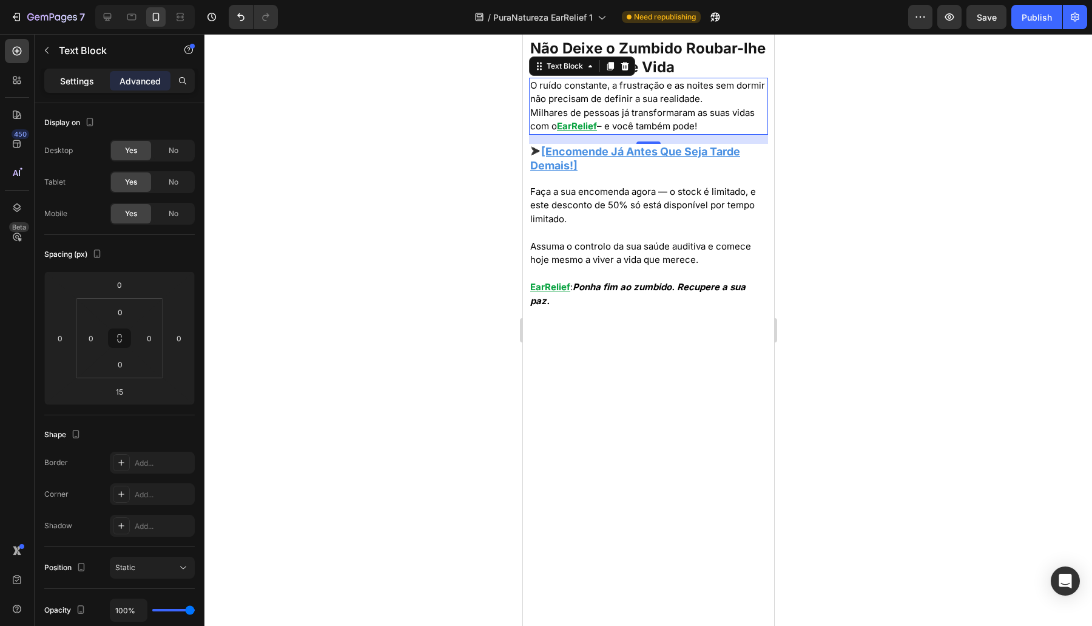
click at [76, 86] on p "Settings" at bounding box center [77, 81] width 34 height 13
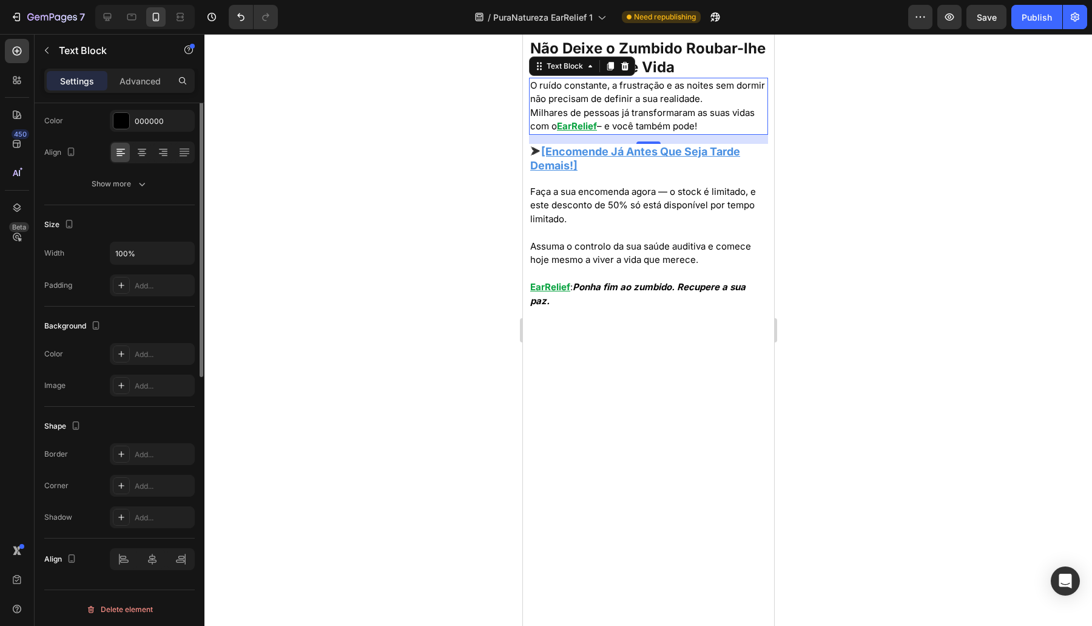
scroll to position [0, 0]
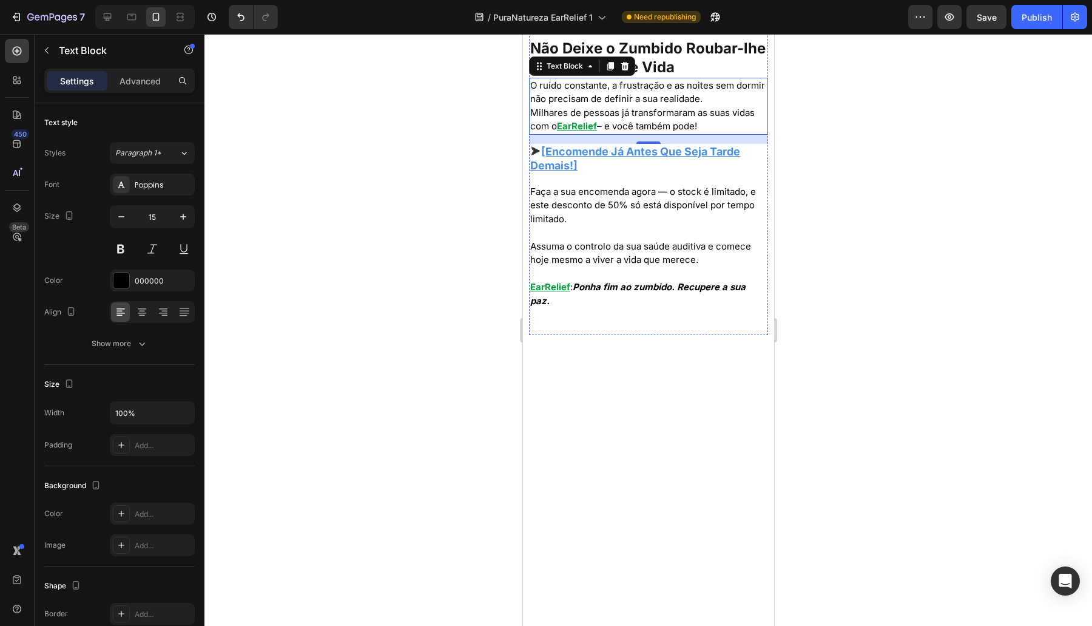
click at [649, 22] on p "⮞ [Encomende o EarRelief Agora – 50% de Desconto!]" at bounding box center [648, 7] width 237 height 29
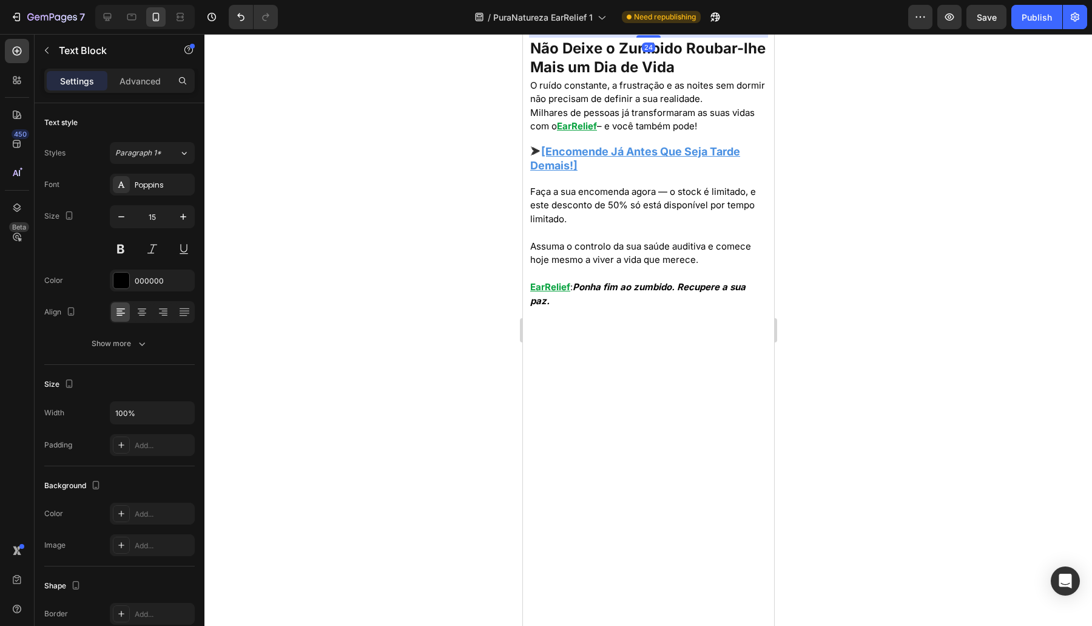
click at [607, 21] on u "[Encomende o EarRelief Agora – 50% de Desconto!]" at bounding box center [641, 6] width 223 height 27
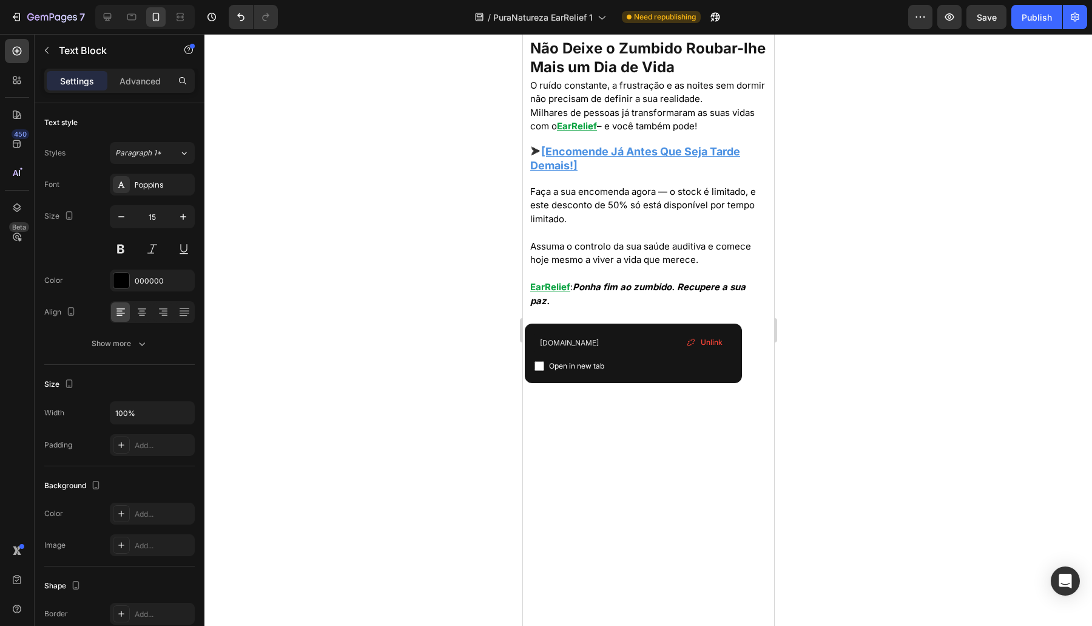
click at [593, 21] on u "[Encomende o EarRelief Agora – 50% de Desconto!]" at bounding box center [641, 6] width 223 height 27
click at [538, 6] on span "⮞" at bounding box center [535, -1] width 11 height 13
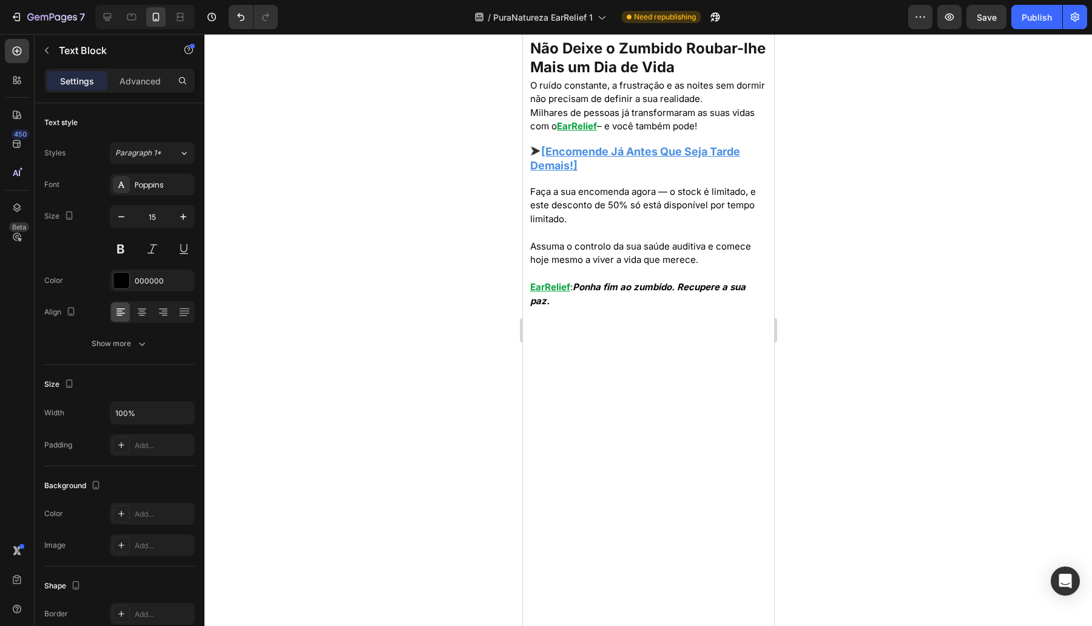
click at [638, 22] on p "⮞ [Encomende o EarRelief Agora – 50% de Desconto!]" at bounding box center [648, 7] width 237 height 29
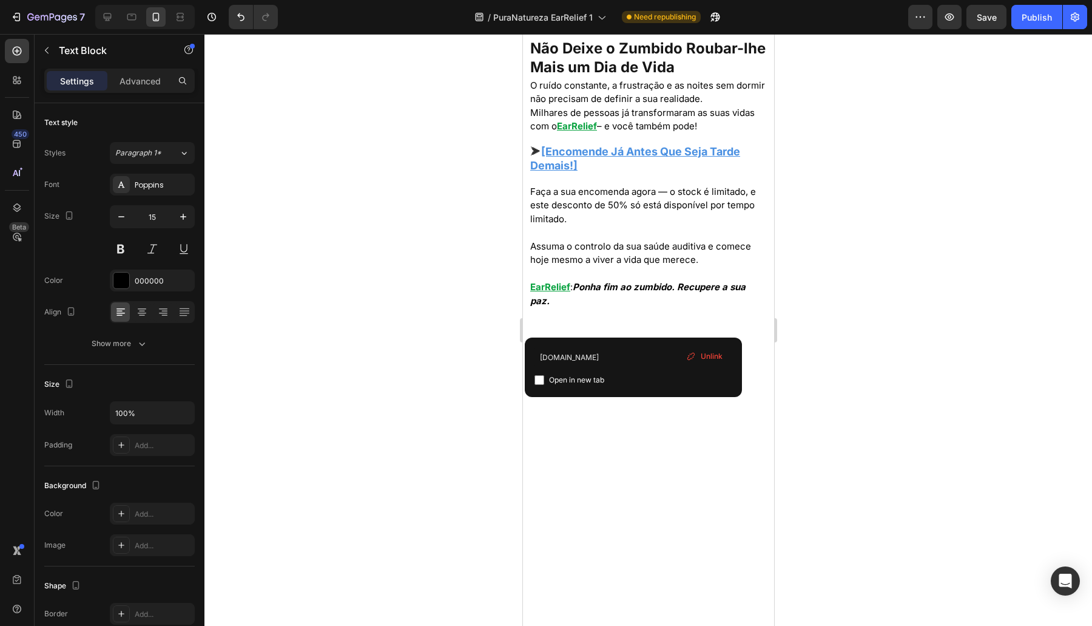
click at [638, 22] on p "⮞ [Encomende o EarRelief Agora – 50% de Desconto!] ⁠⁠⁠⁠⁠⁠⁠" at bounding box center [648, 7] width 237 height 29
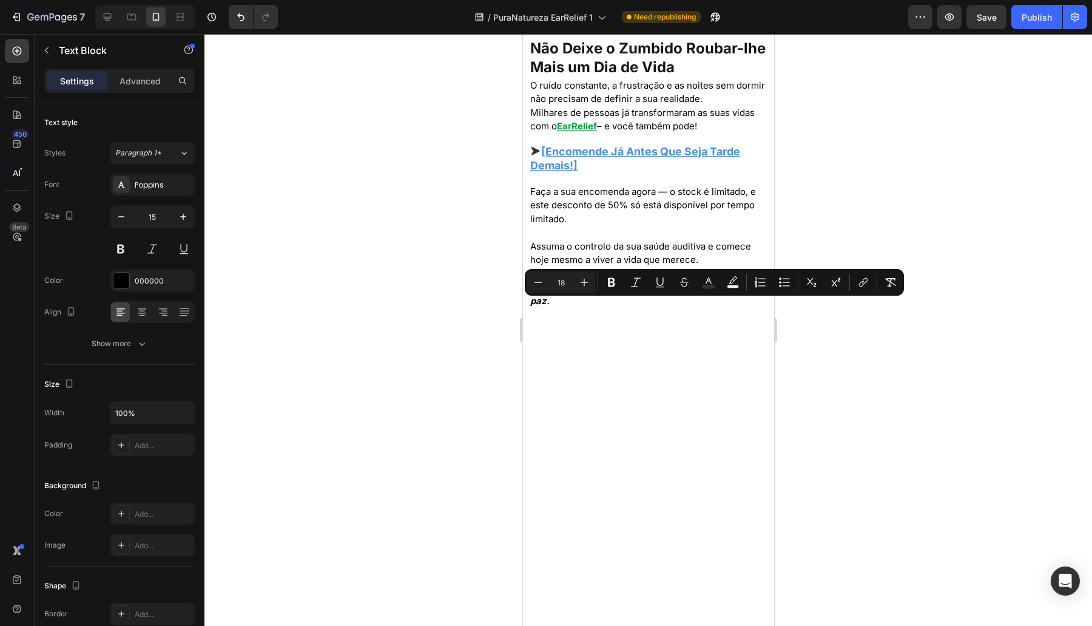
click at [887, 365] on div at bounding box center [648, 330] width 888 height 592
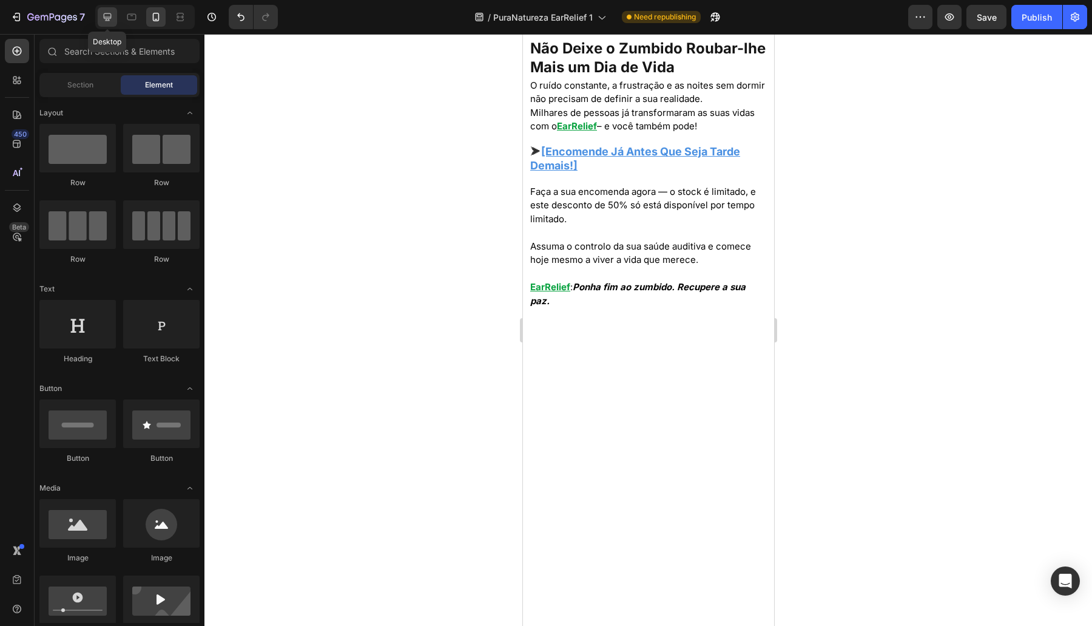
click at [102, 16] on icon at bounding box center [107, 17] width 12 height 12
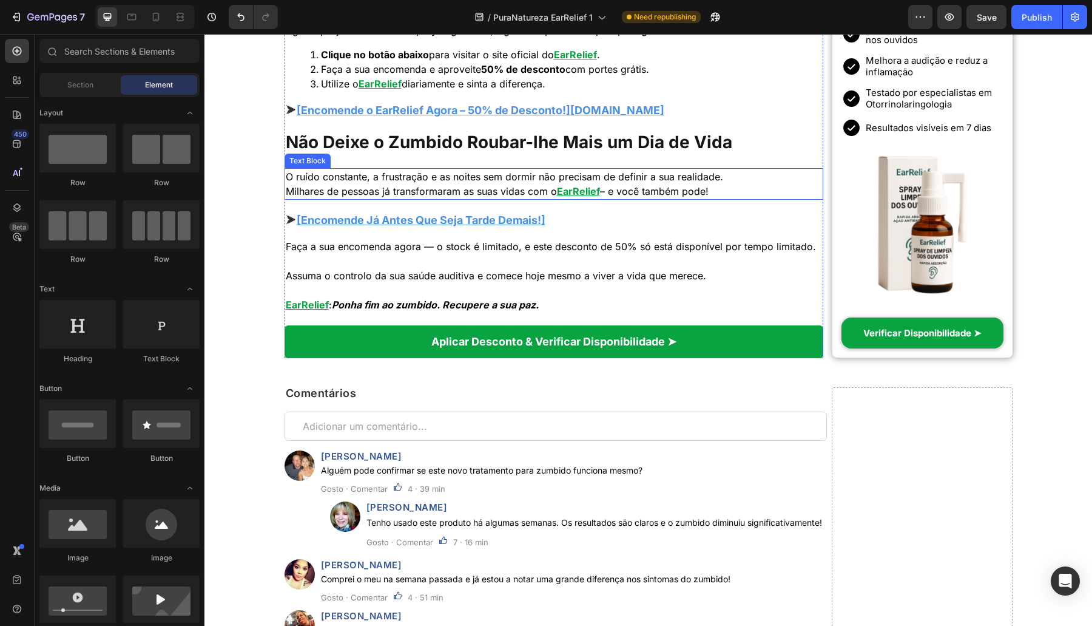
scroll to position [3984, 0]
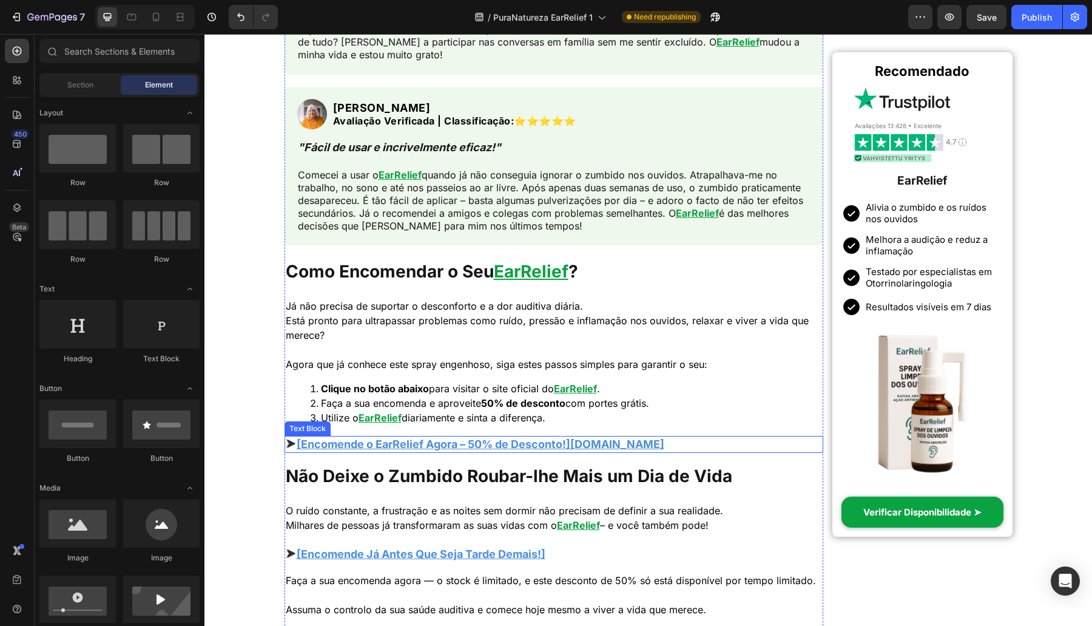
click at [656, 446] on p "⮞ [Encomende o EarRelief Agora – 50% de Desconto!]example.com" at bounding box center [554, 444] width 537 height 15
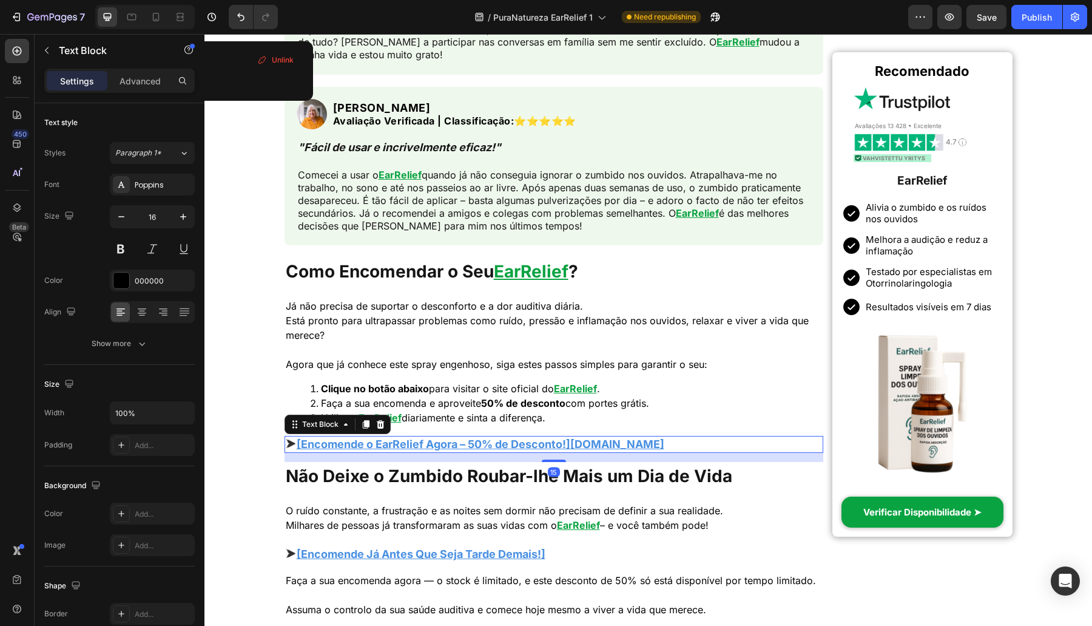
click at [661, 443] on p "⮞ [Encomende o EarRelief Agora – 50% de Desconto!]example.com" at bounding box center [554, 444] width 537 height 15
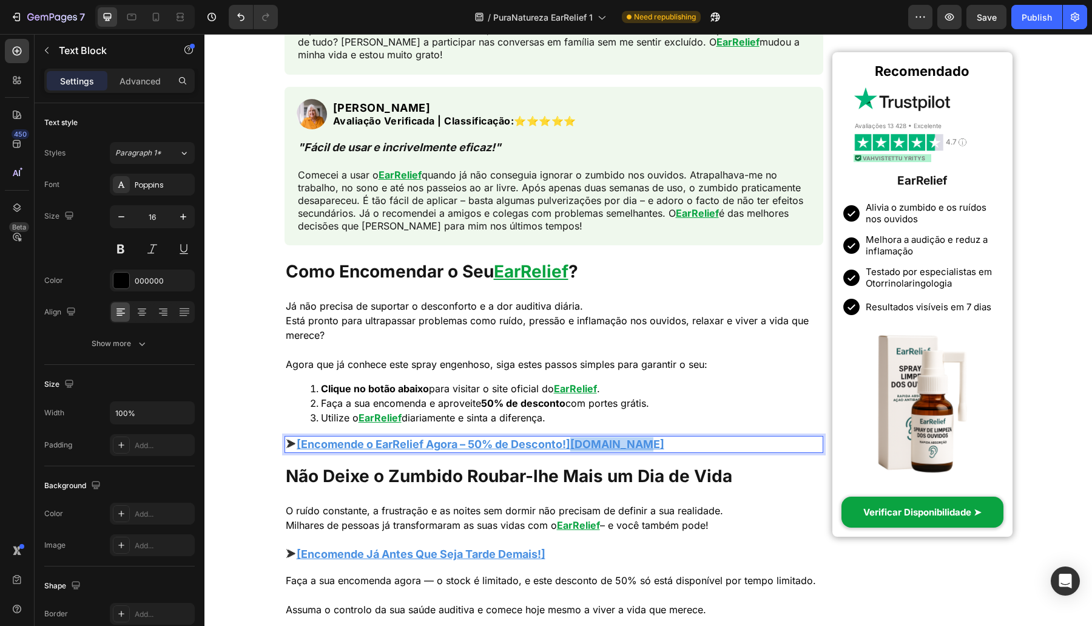
drag, startPoint x: 643, startPoint y: 445, endPoint x: 584, endPoint y: 449, distance: 59.0
click at [580, 449] on p "⮞ [Encomende o EarRelief Agora – 50% de Desconto!]example.com" at bounding box center [554, 444] width 537 height 15
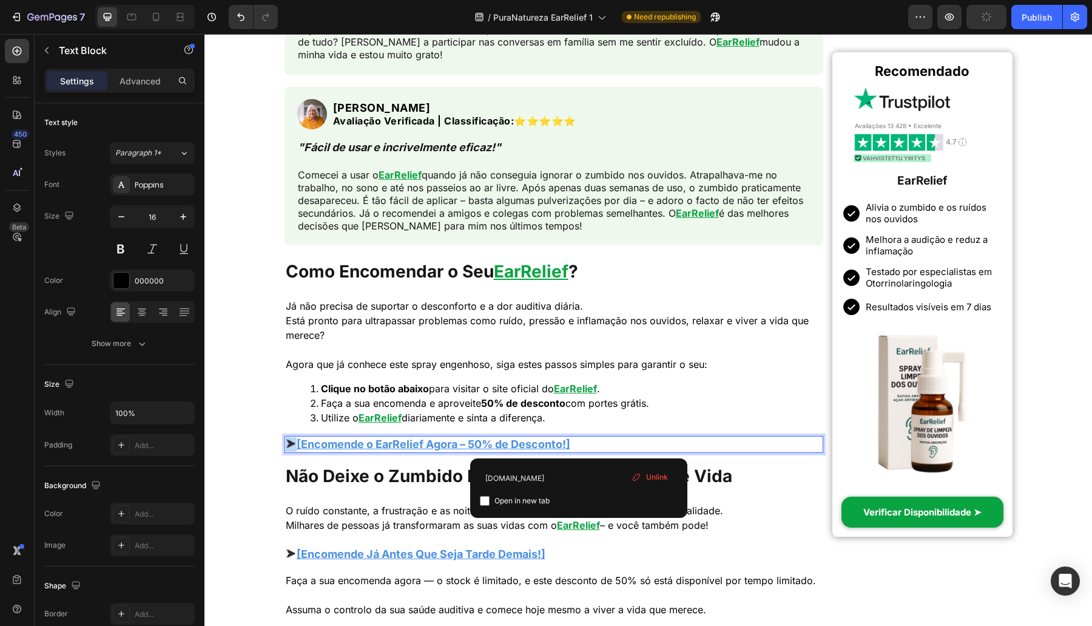
copy span "⮞"
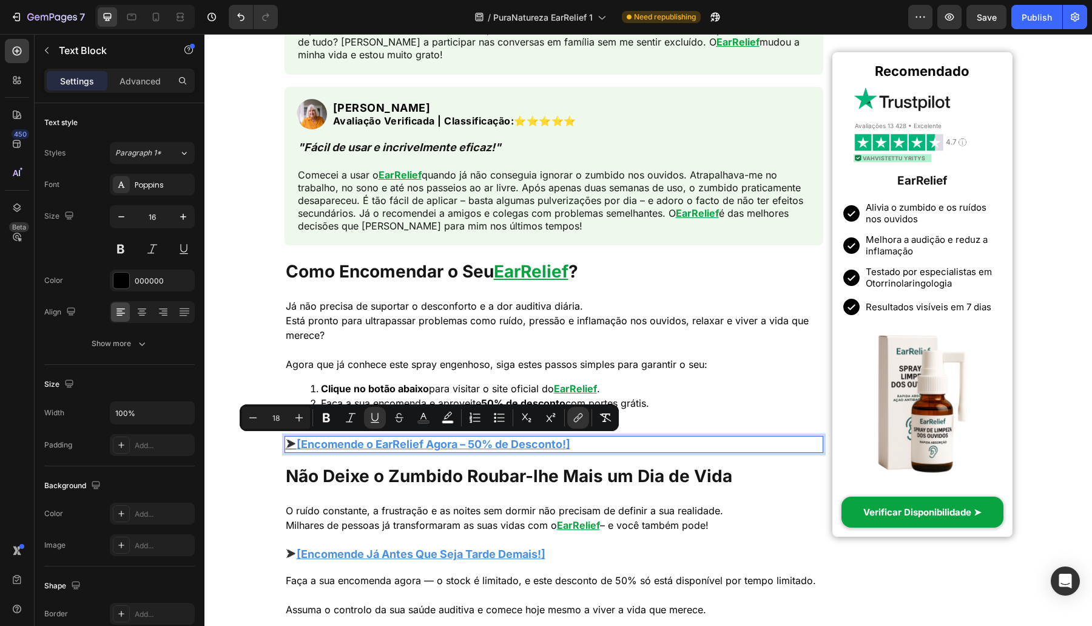
click at [559, 437] on u "[Encomende o EarRelief Agora – 50% de Desconto!]" at bounding box center [434, 443] width 274 height 13
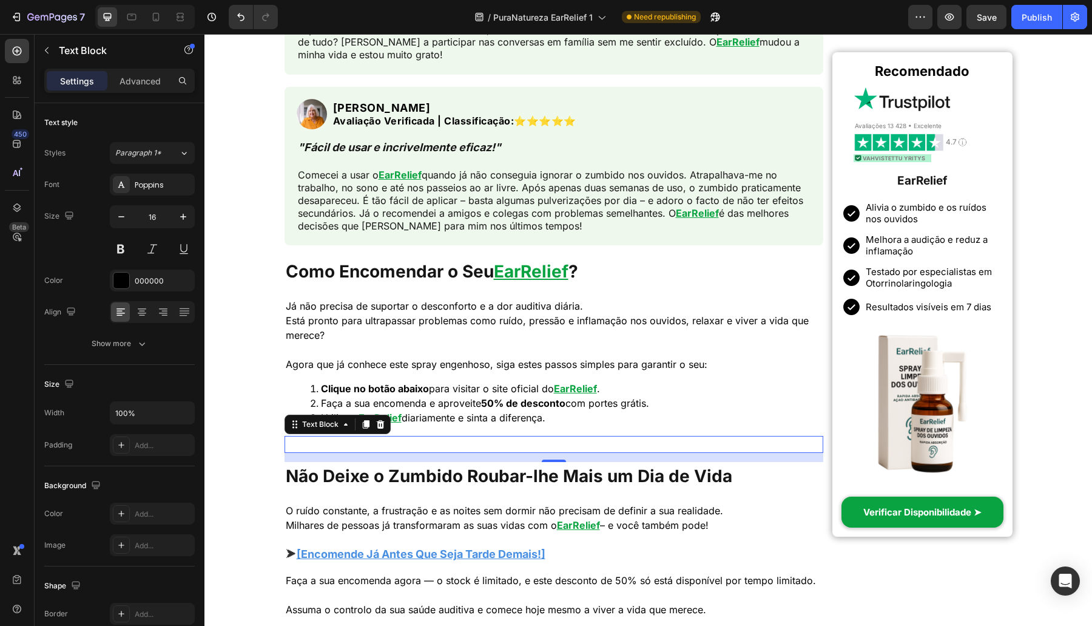
click at [378, 441] on div "Rich Text Editor. Editing area: main" at bounding box center [554, 444] width 539 height 17
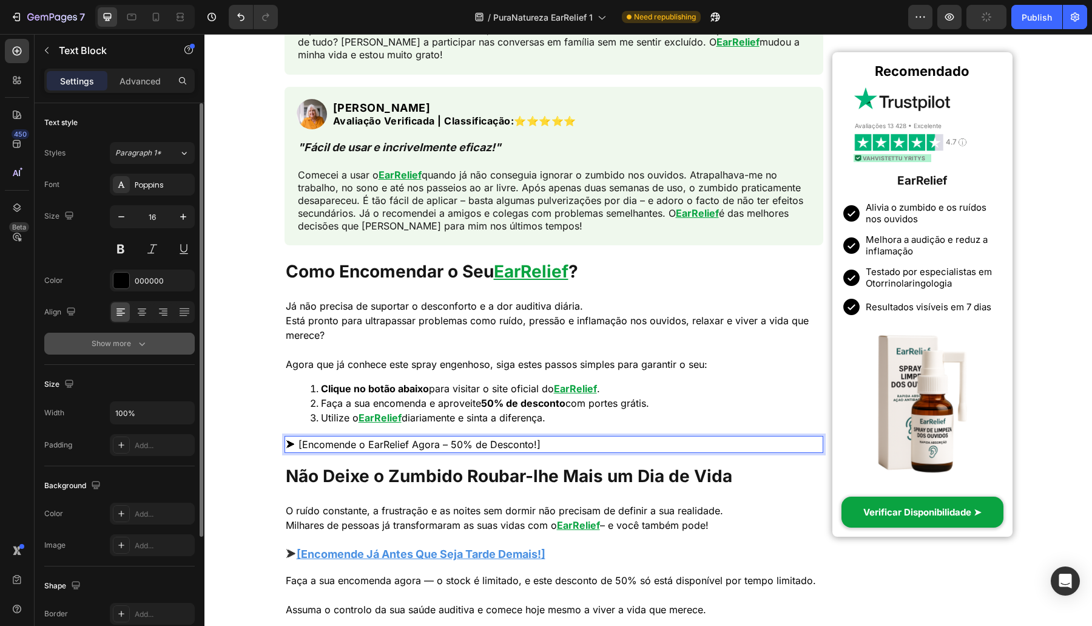
click at [117, 346] on div "Show more" at bounding box center [120, 343] width 56 height 12
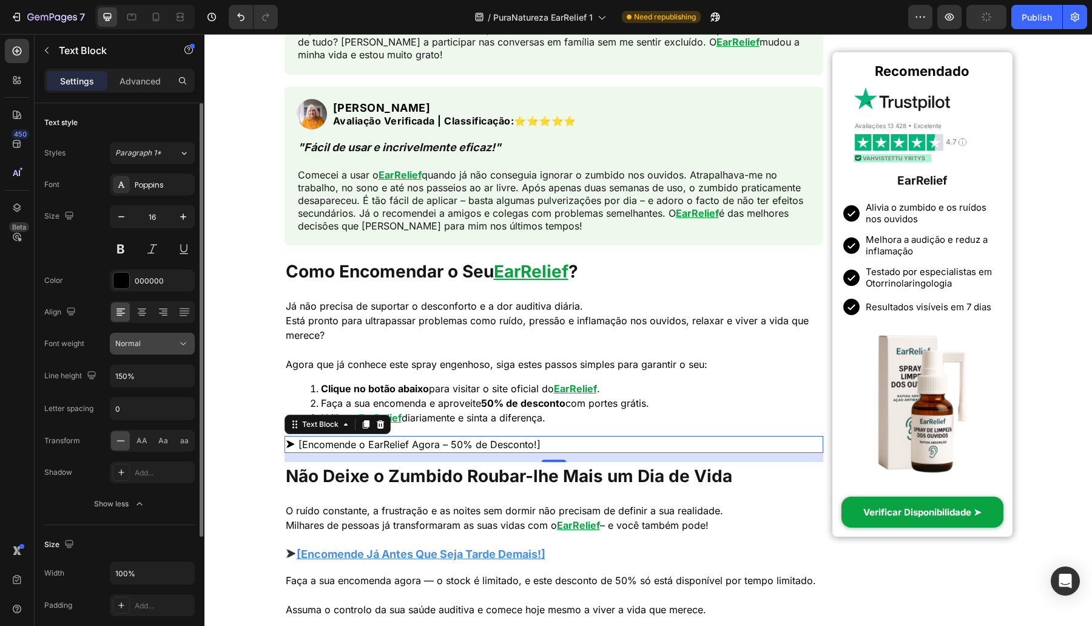
click at [167, 351] on button "Normal" at bounding box center [152, 343] width 85 height 22
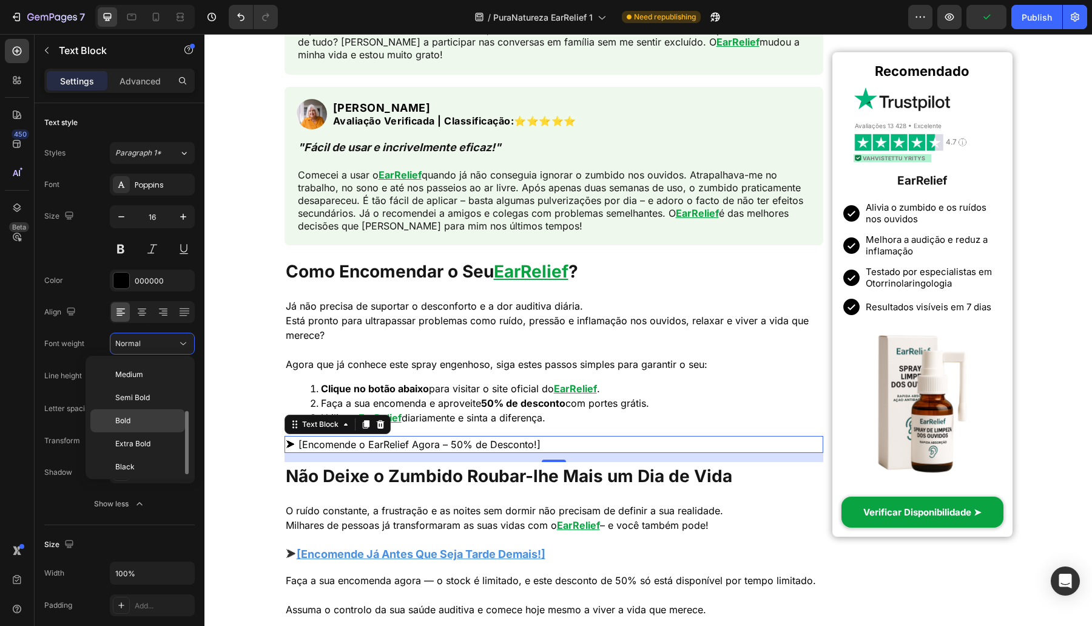
drag, startPoint x: 161, startPoint y: 422, endPoint x: 263, endPoint y: 443, distance: 104.1
click at [161, 422] on p "Bold" at bounding box center [147, 420] width 64 height 11
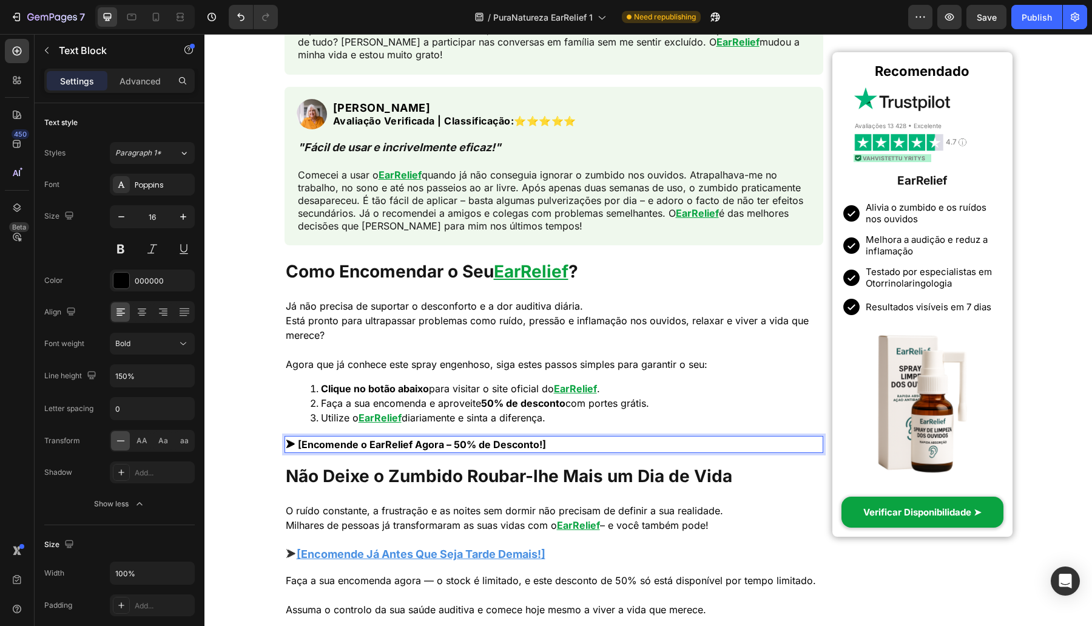
click at [288, 445] on p "⮞ [Encomende o EarRelief Agora – 50% de Desconto!]" at bounding box center [554, 444] width 537 height 15
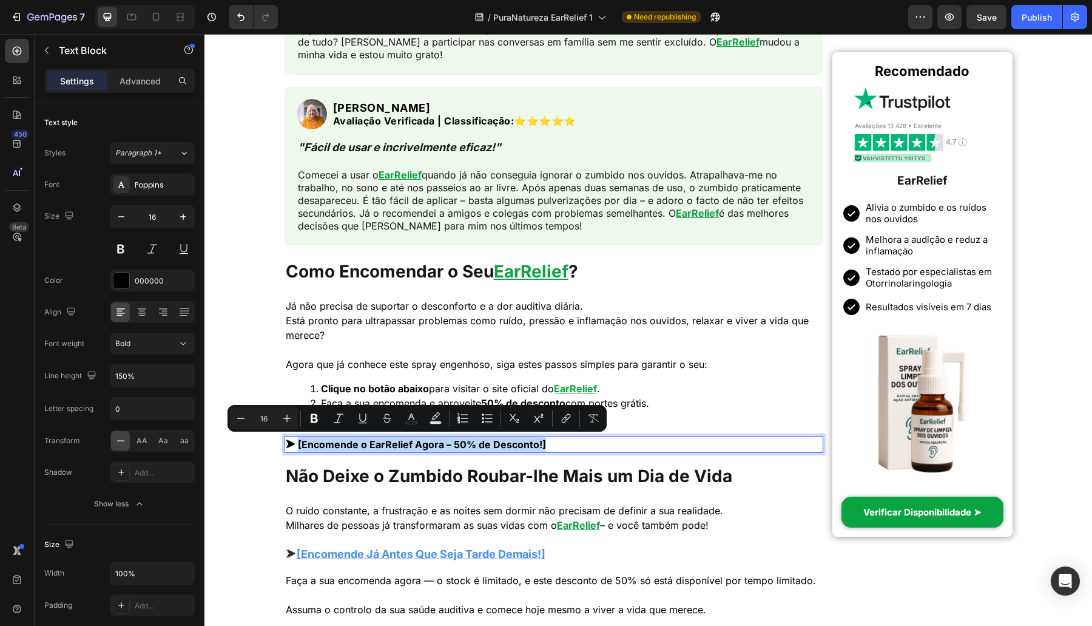
drag, startPoint x: 290, startPoint y: 445, endPoint x: 596, endPoint y: 436, distance: 306.5
click at [596, 437] on p "⮞ [Encomende o EarRelief Agora – 50% de Desconto!]" at bounding box center [554, 444] width 537 height 15
click at [564, 422] on icon "Editor contextual toolbar" at bounding box center [564, 420] width 5 height 6
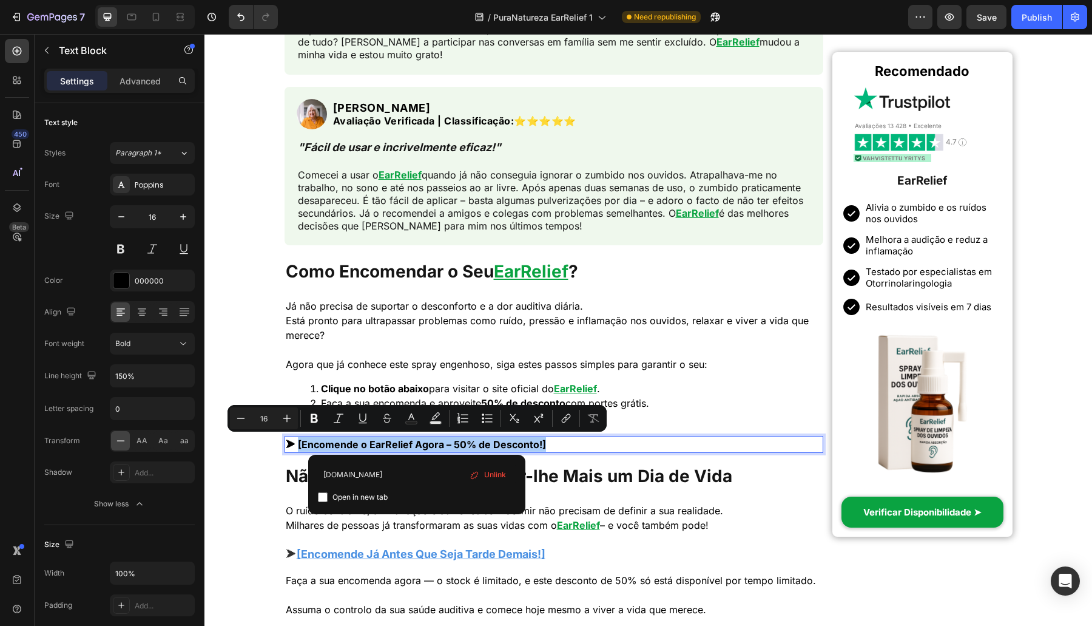
type input "example.com"
click at [414, 413] on icon "Editor contextual toolbar" at bounding box center [411, 418] width 12 height 12
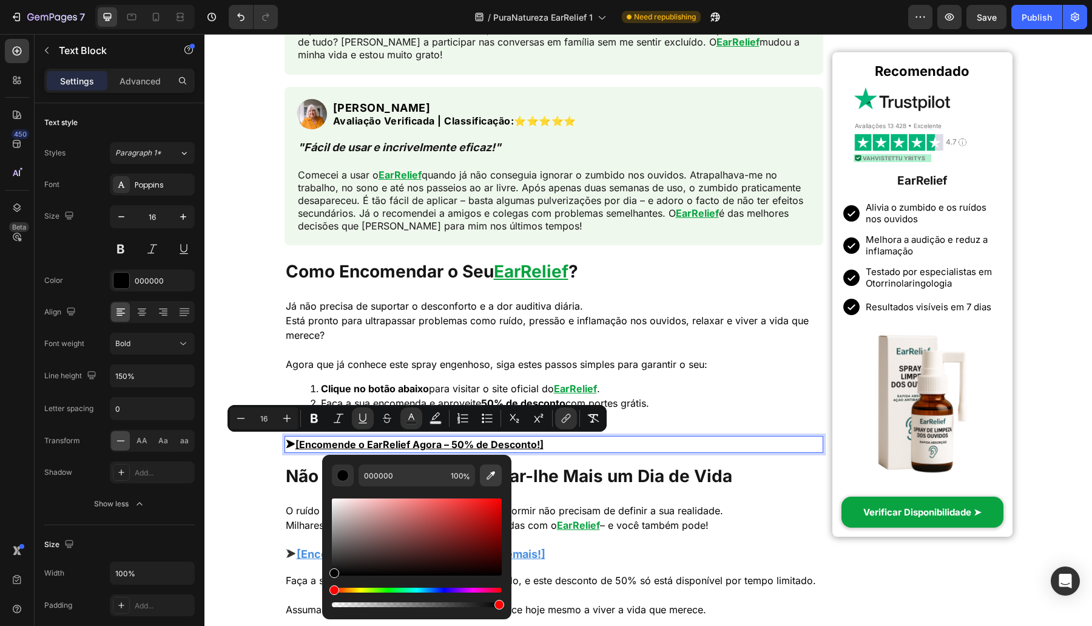
click at [491, 473] on icon "Editor contextual toolbar" at bounding box center [491, 475] width 8 height 8
type input "4A90E2"
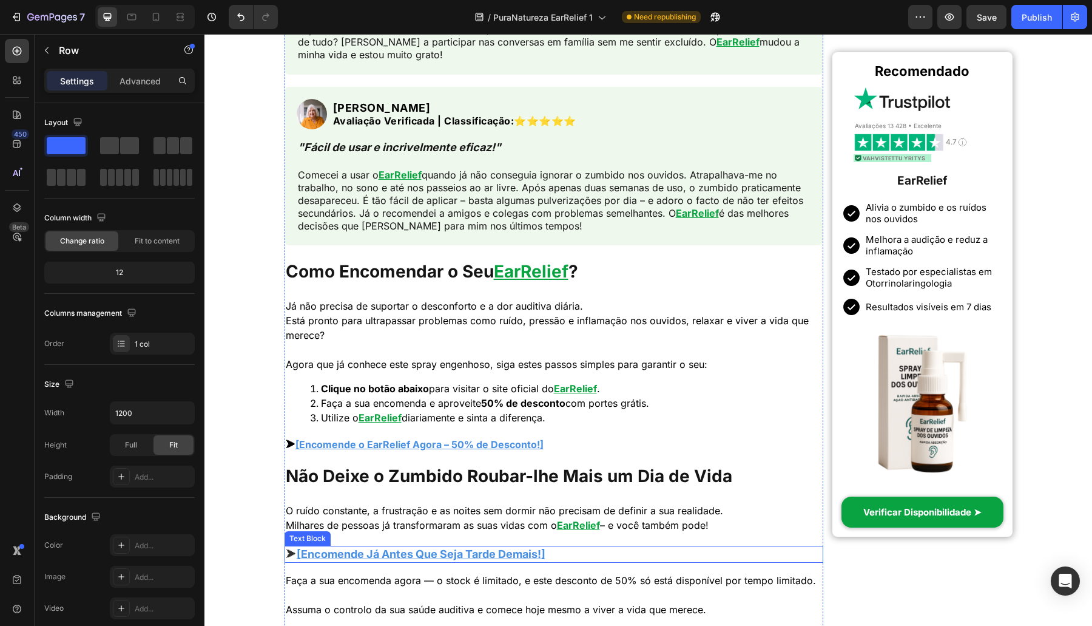
click at [570, 557] on p "⮞ [Encomende Já Antes Que Seja Tarde Demais!]" at bounding box center [554, 554] width 537 height 15
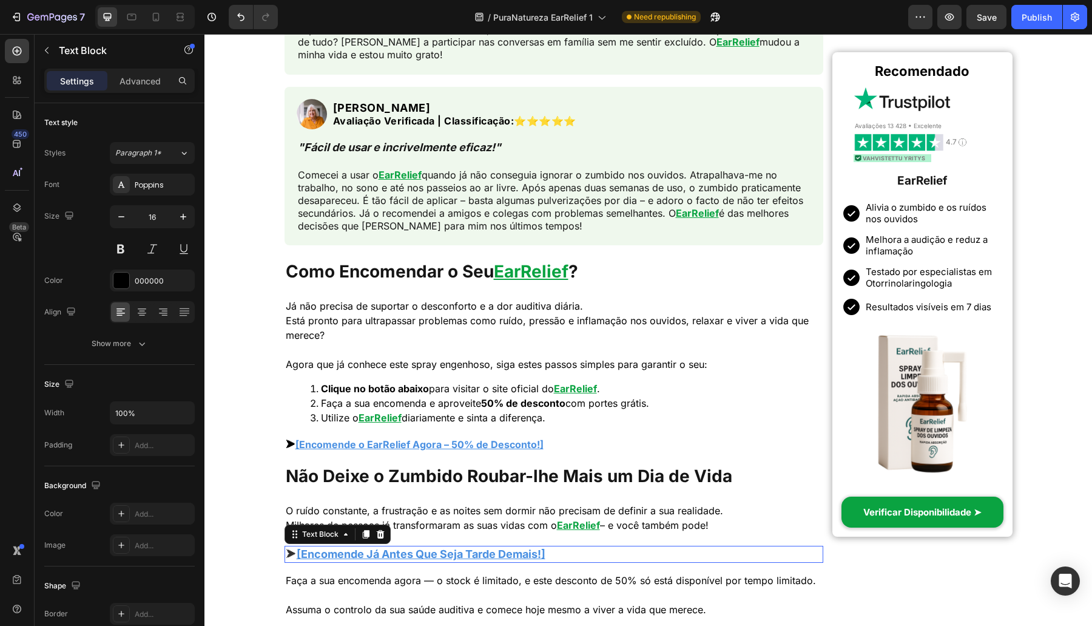
click at [570, 557] on p "⮞ [Encomende Já Antes Que Seja Tarde Demais!]" at bounding box center [554, 554] width 537 height 15
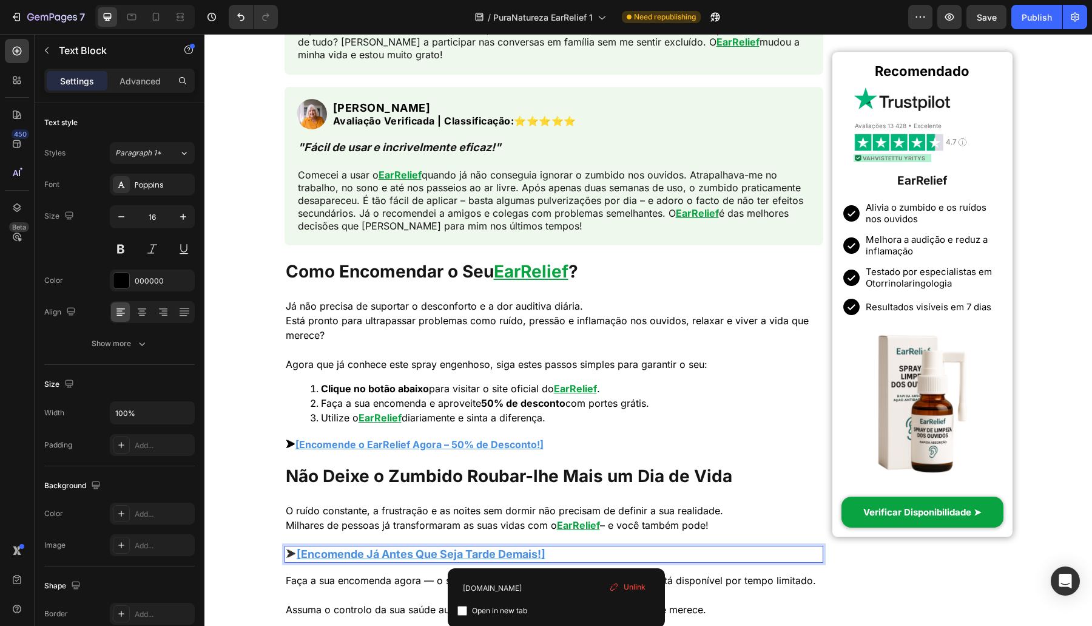
click at [570, 557] on p "⮞ [Encomende Já Antes Que Seja Tarde Demais!]" at bounding box center [554, 554] width 537 height 15
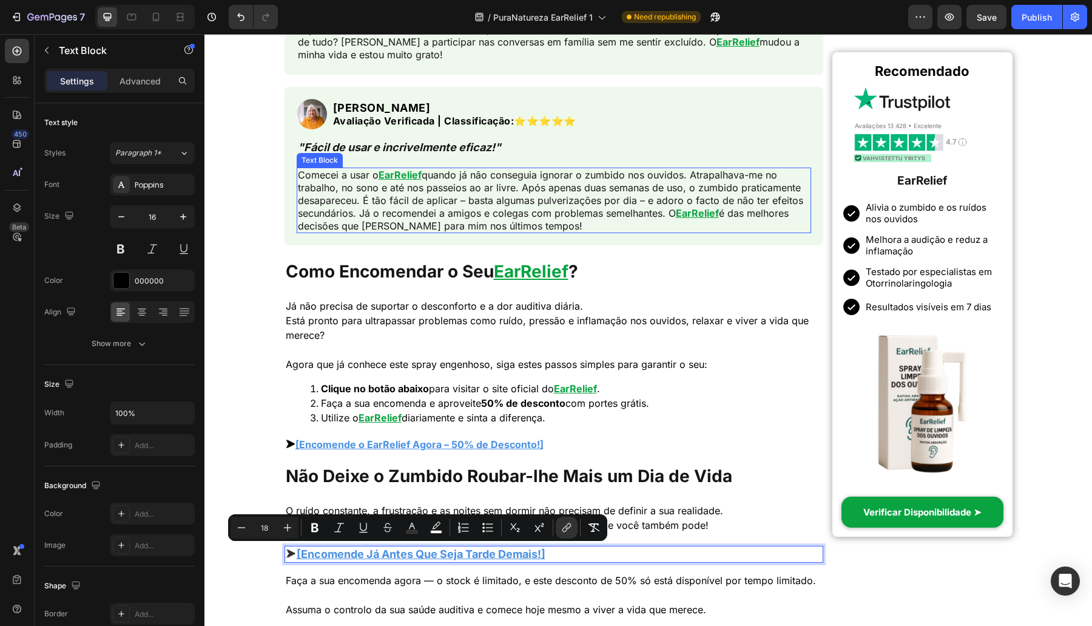
copy span "Rich Text Editor. Editing area: main"
click at [557, 548] on p "⮞ [Encomende Já Antes Que Seja Tarde Demais!]" at bounding box center [554, 554] width 537 height 15
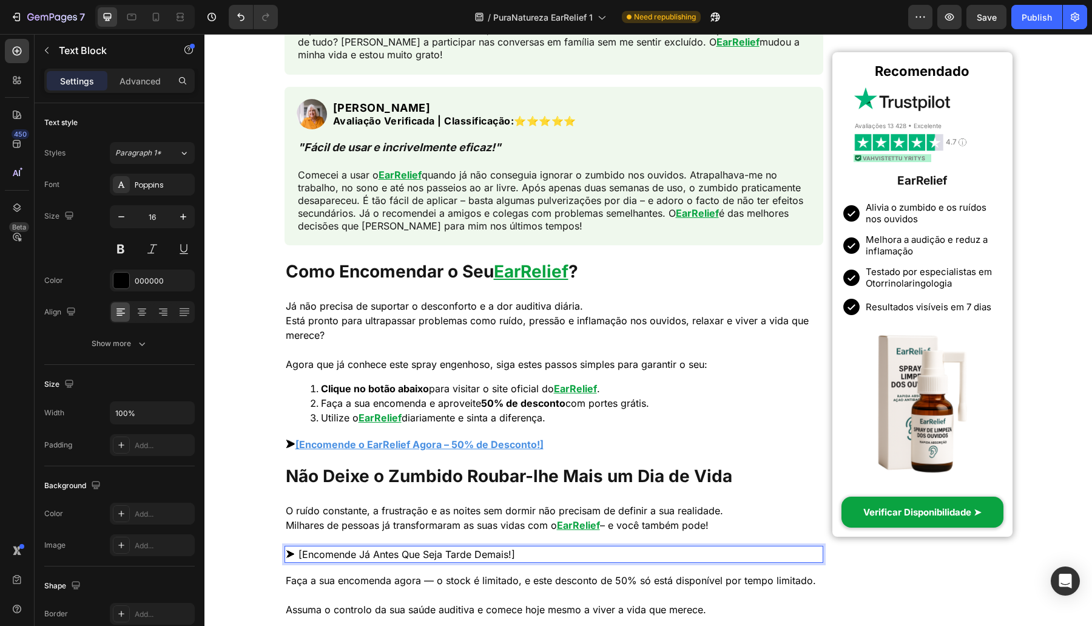
click at [293, 548] on p "⮞ [Encomende Já Antes Que Seja Tarde Demais!]" at bounding box center [554, 554] width 537 height 15
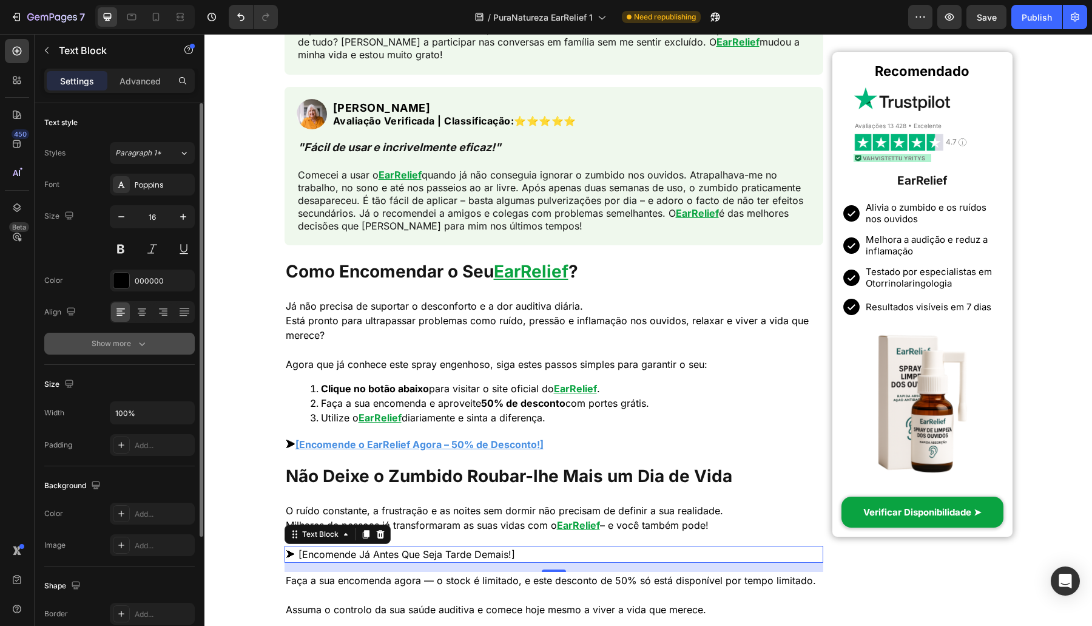
click at [140, 342] on icon "button" at bounding box center [142, 344] width 6 height 4
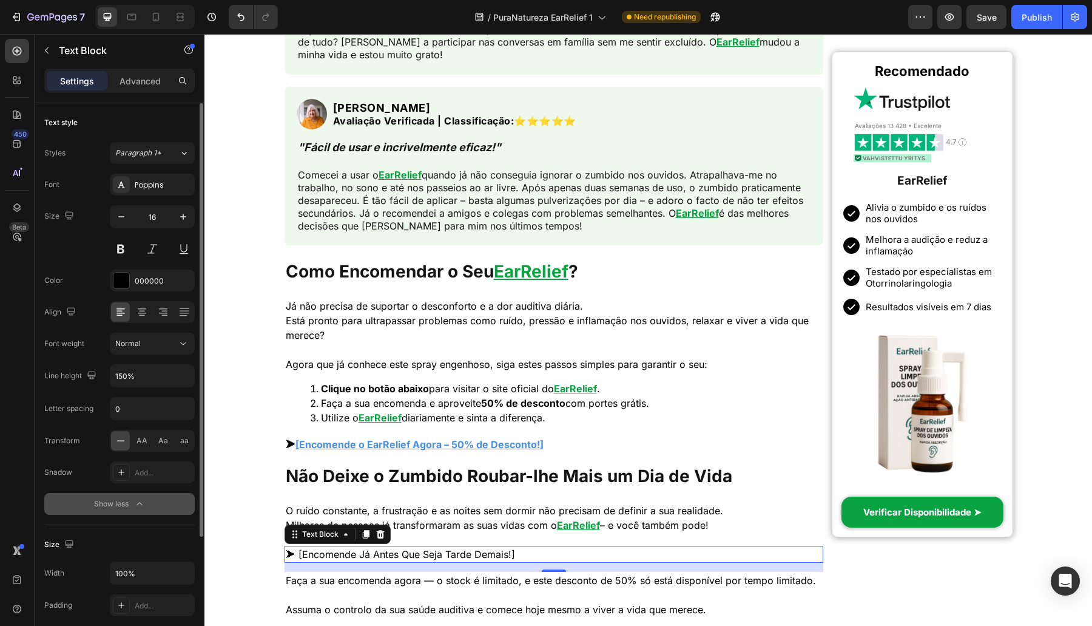
click at [158, 340] on div "Normal" at bounding box center [146, 343] width 62 height 11
drag, startPoint x: 153, startPoint y: 419, endPoint x: 4, endPoint y: 402, distance: 150.2
click at [153, 419] on p "Bold" at bounding box center [147, 420] width 64 height 11
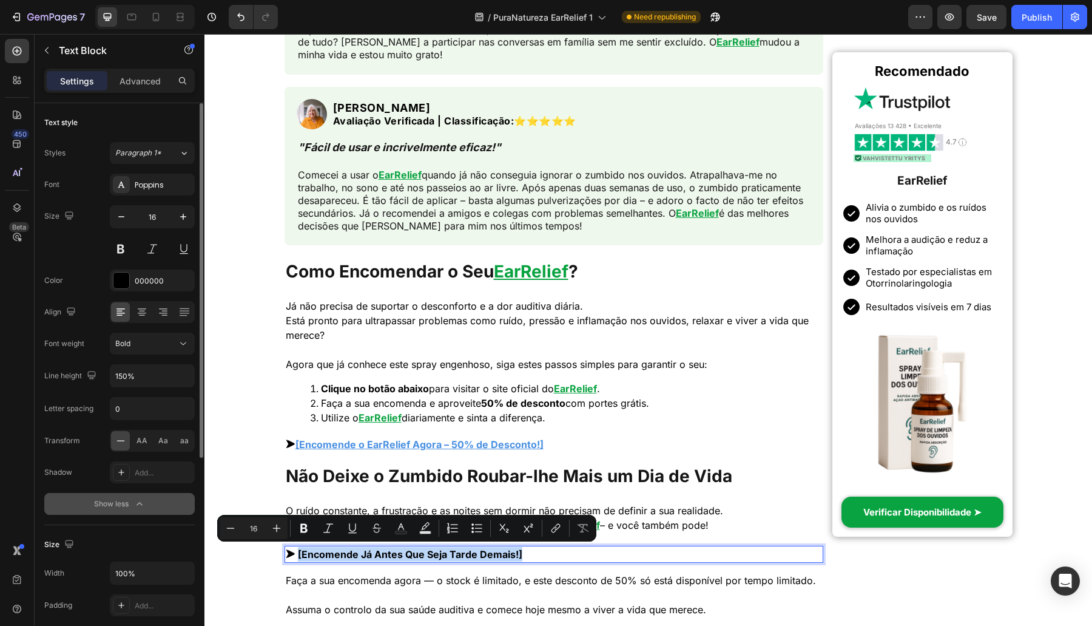
drag, startPoint x: 525, startPoint y: 550, endPoint x: 289, endPoint y: 553, distance: 236.0
click at [289, 553] on p "⮞ [Encomende Já Antes Que Seja Tarde Demais!]" at bounding box center [554, 554] width 537 height 15
click at [398, 531] on rect "Editor contextual toolbar" at bounding box center [402, 532] width 12 height 3
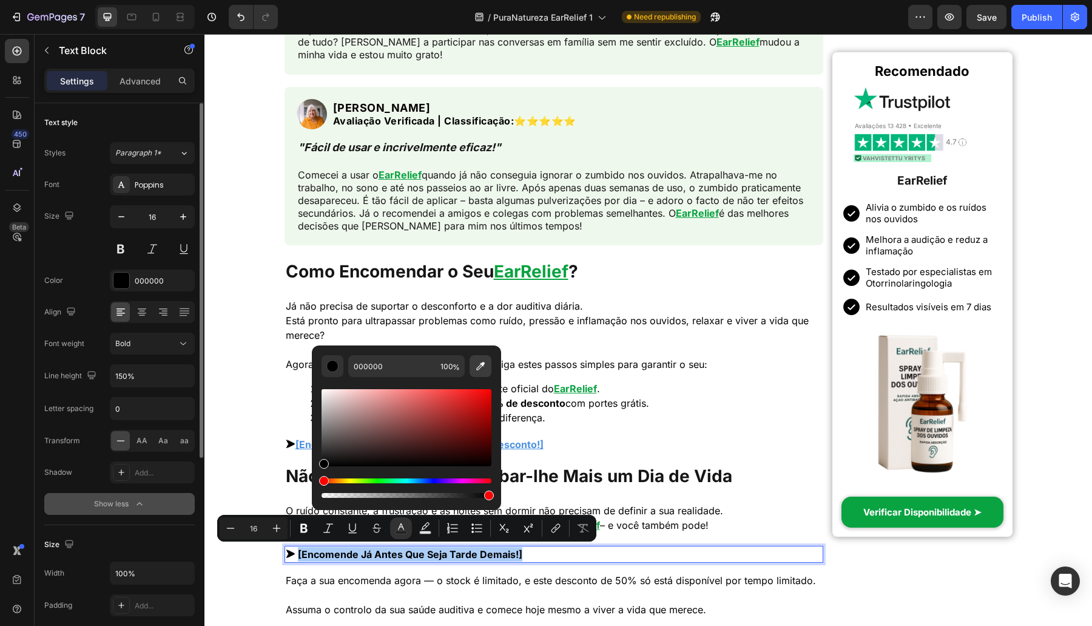
click at [478, 371] on icon "Editor contextual toolbar" at bounding box center [480, 366] width 12 height 12
type input "4A90E2"
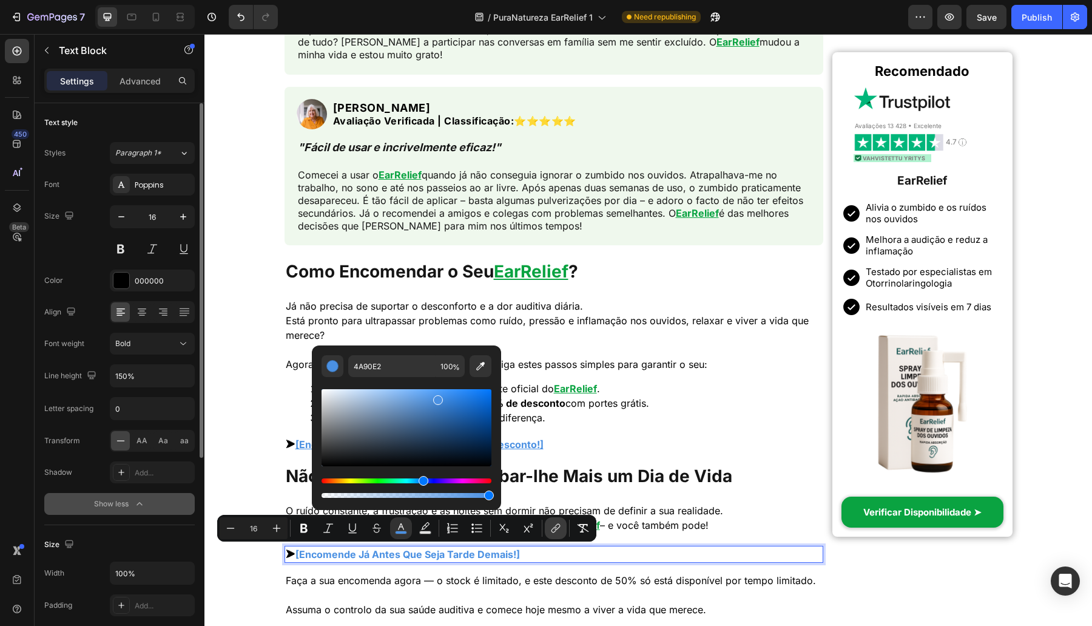
click at [549, 525] on button "link" at bounding box center [556, 528] width 22 height 22
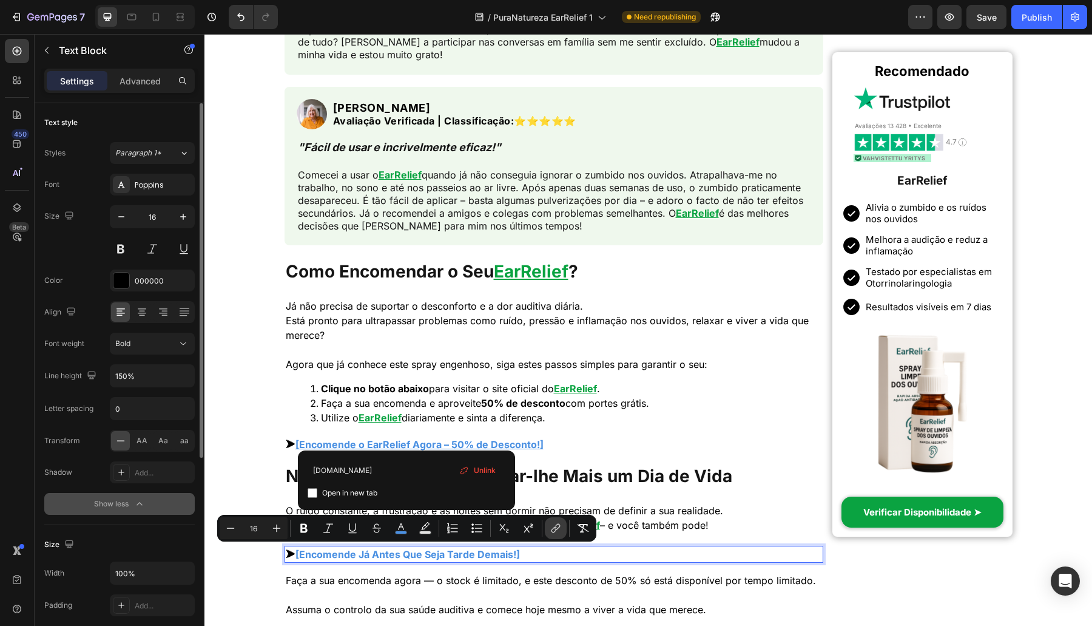
type input "[DOMAIN_NAME]"
click at [355, 534] on button "Underline" at bounding box center [353, 528] width 22 height 22
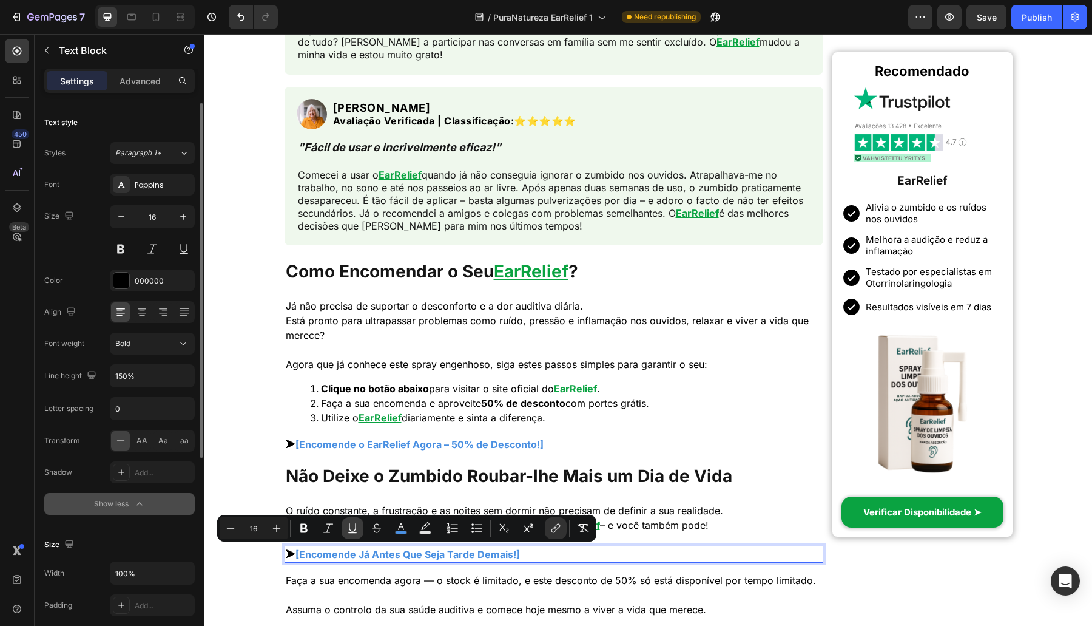
click at [355, 534] on button "Underline" at bounding box center [353, 528] width 22 height 22
drag, startPoint x: 160, startPoint y: 73, endPoint x: 157, endPoint y: 67, distance: 6.8
click at [160, 75] on p "Advanced" at bounding box center [140, 81] width 41 height 13
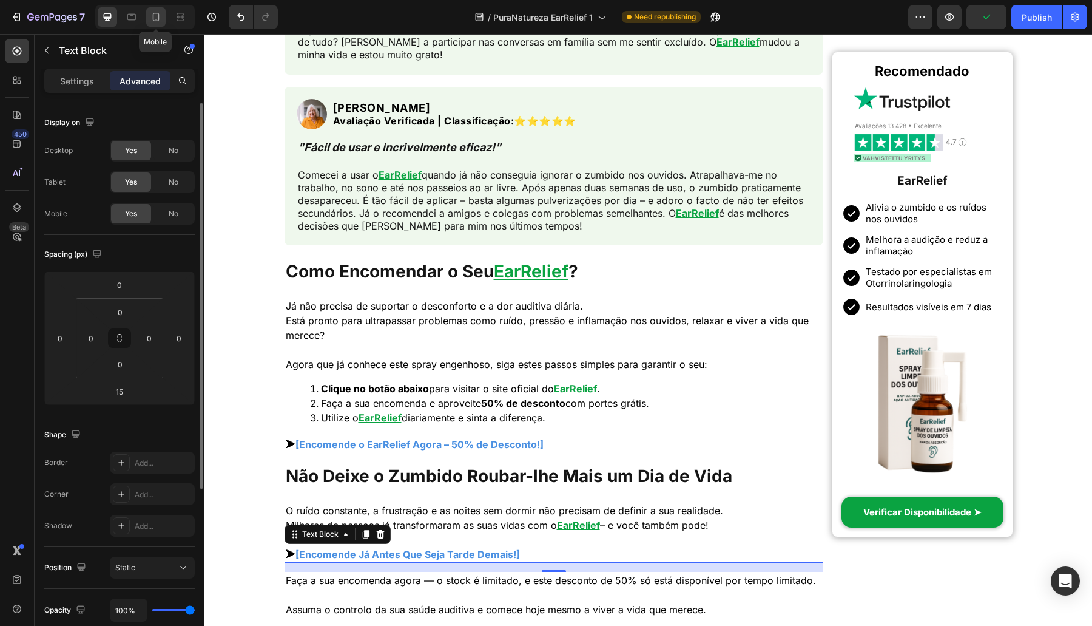
click at [163, 21] on div at bounding box center [155, 16] width 19 height 19
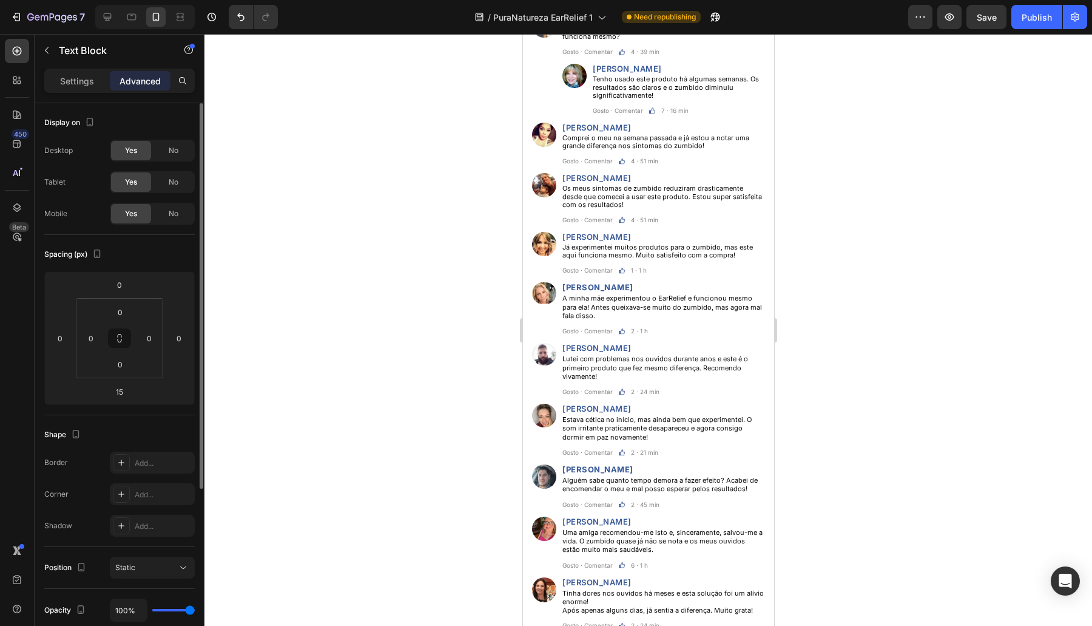
scroll to position [5208, 0]
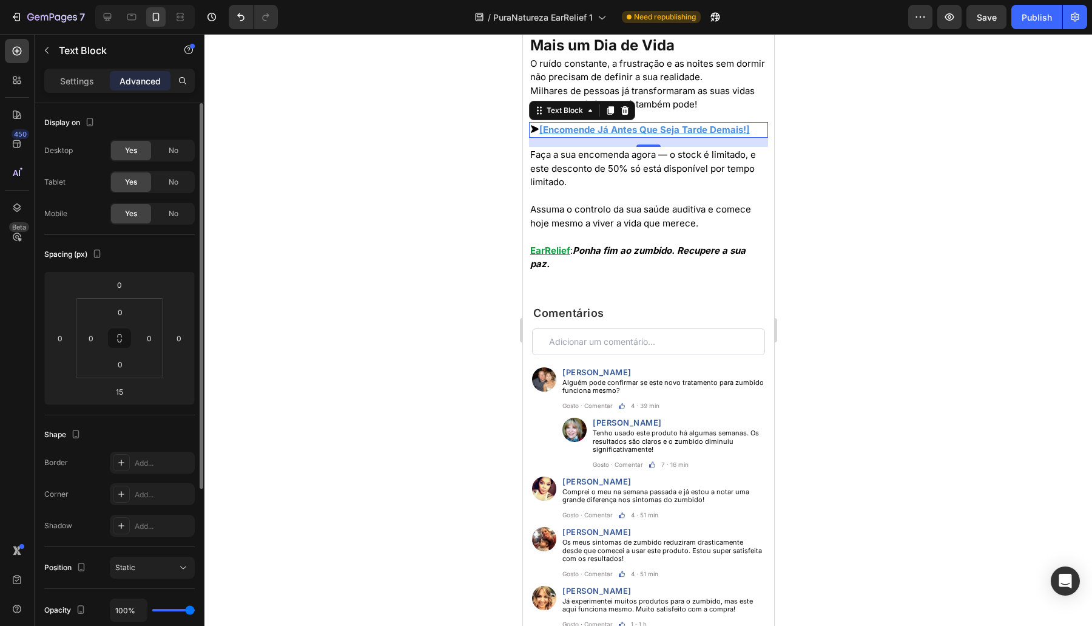
drag, startPoint x: 75, startPoint y: 83, endPoint x: 103, endPoint y: 98, distance: 31.8
click at [74, 83] on p "Settings" at bounding box center [77, 81] width 34 height 13
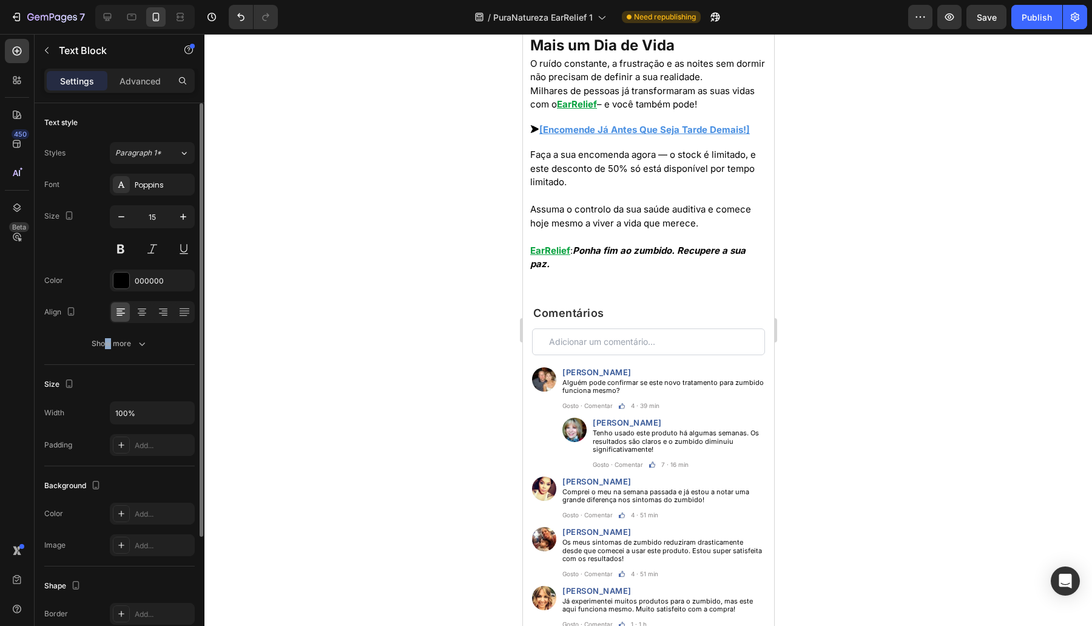
click at [109, 329] on div "Font Poppins Size 15 Color 000000 Align Show more" at bounding box center [119, 264] width 150 height 181
click at [110, 343] on div "Show more" at bounding box center [120, 343] width 56 height 12
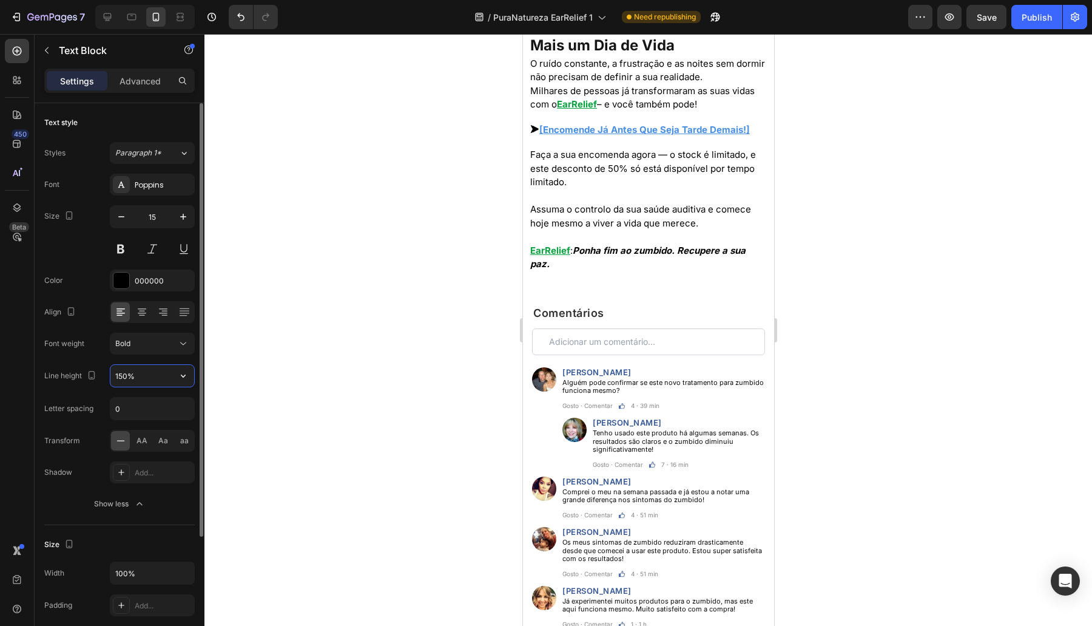
click at [115, 370] on input "150%" at bounding box center [152, 376] width 84 height 22
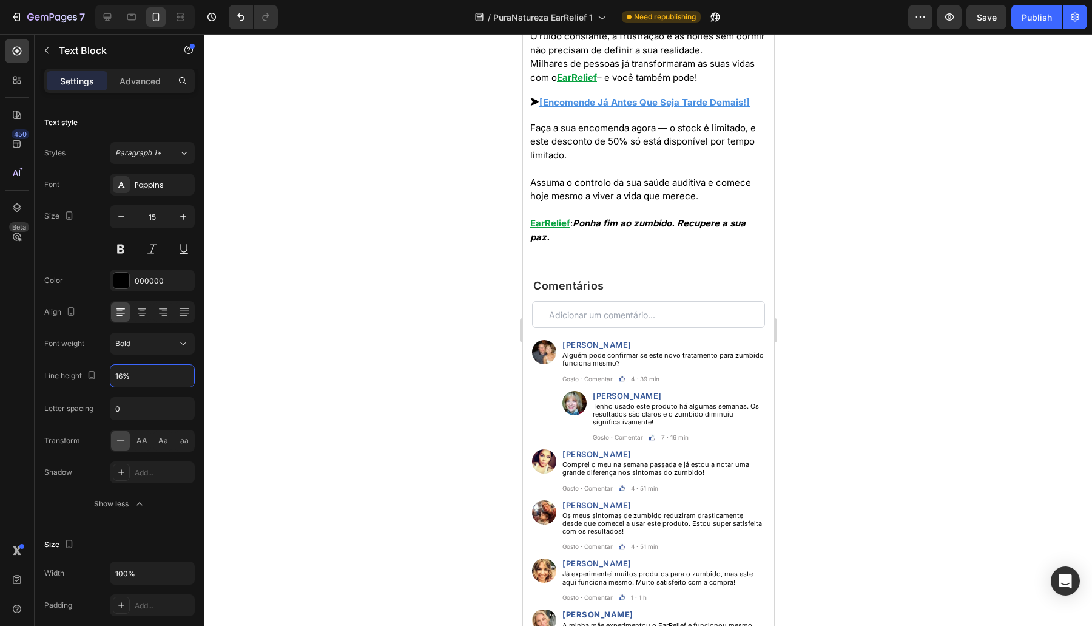
type input "160%"
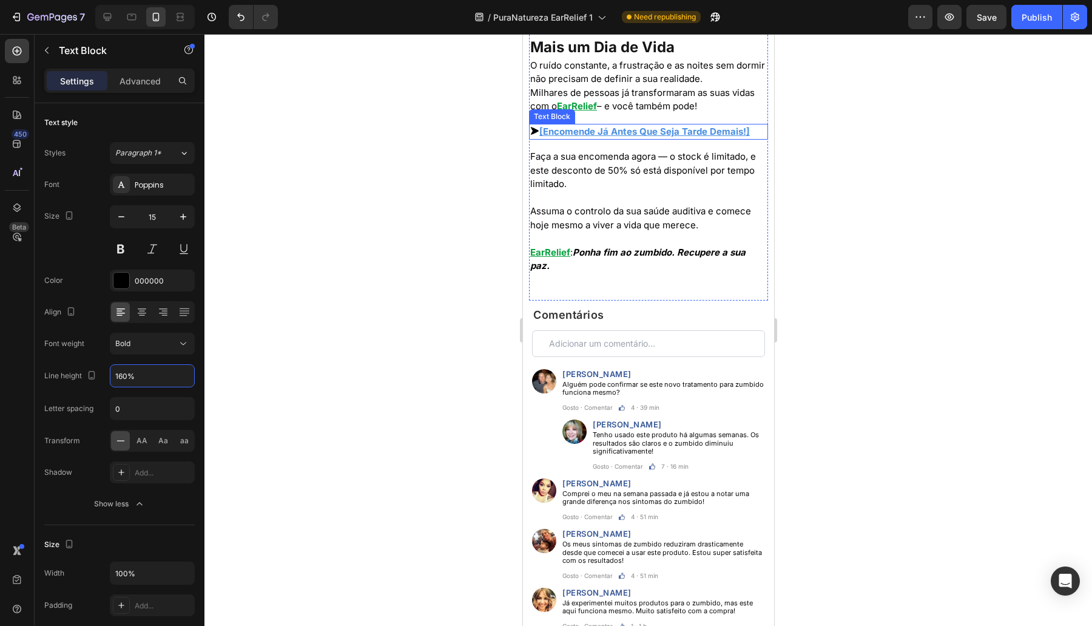
click at [628, 139] on p "⮞ [Encomende Já Antes Que Seja Tarde Demais!]" at bounding box center [648, 132] width 237 height 14
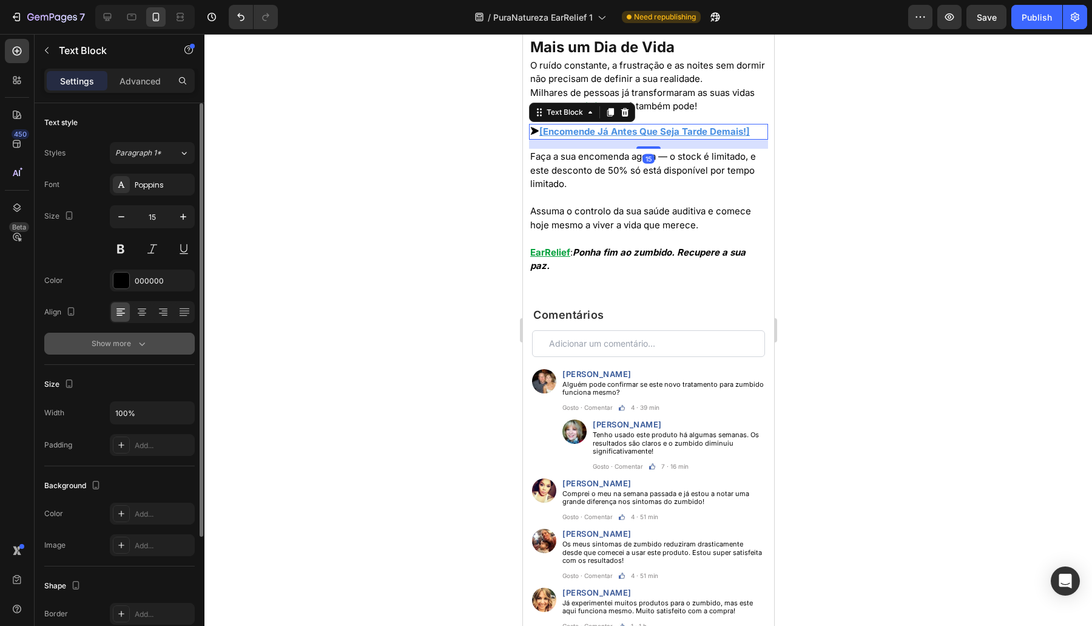
click at [113, 349] on button "Show more" at bounding box center [119, 343] width 150 height 22
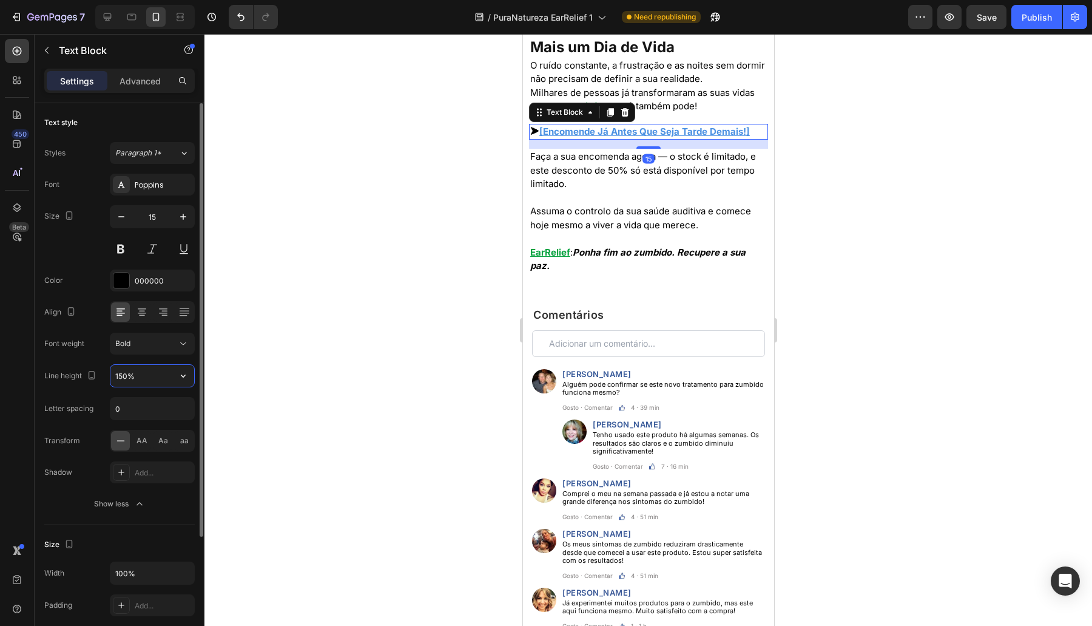
click at [115, 369] on input "150%" at bounding box center [152, 376] width 84 height 22
paste input "6"
type input "160%"
click at [348, 388] on div at bounding box center [648, 330] width 888 height 592
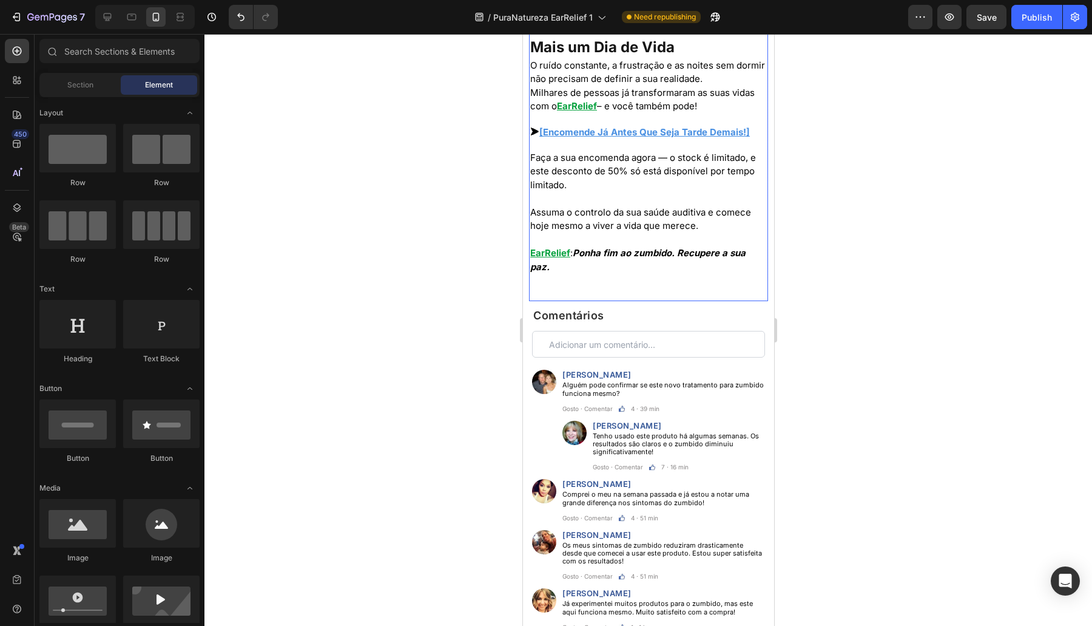
scroll to position [5562, 0]
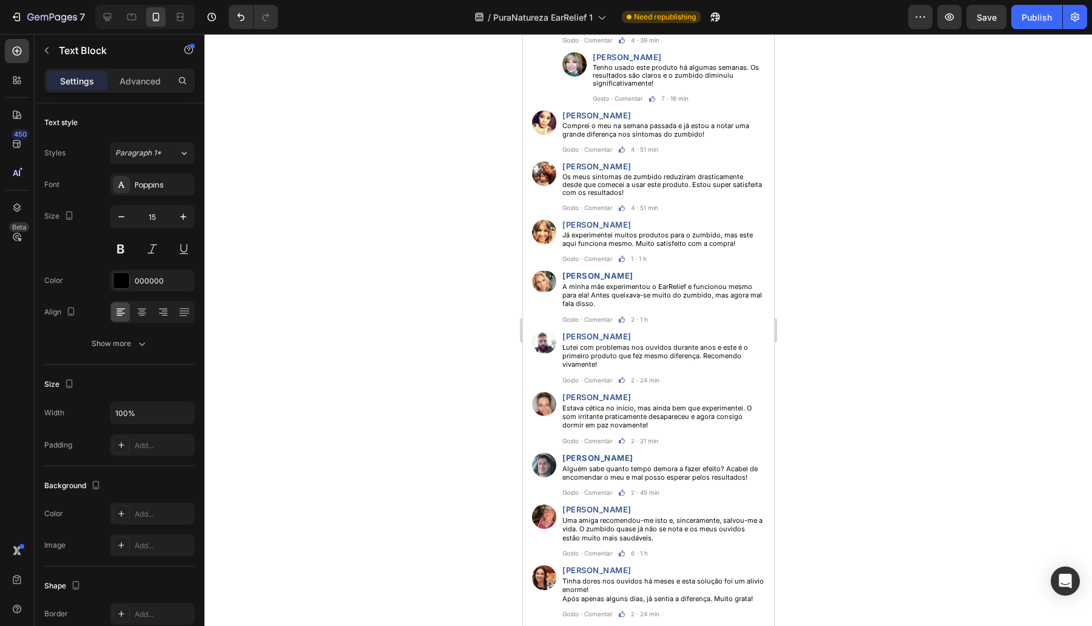
drag, startPoint x: 646, startPoint y: 257, endPoint x: 652, endPoint y: 190, distance: 67.6
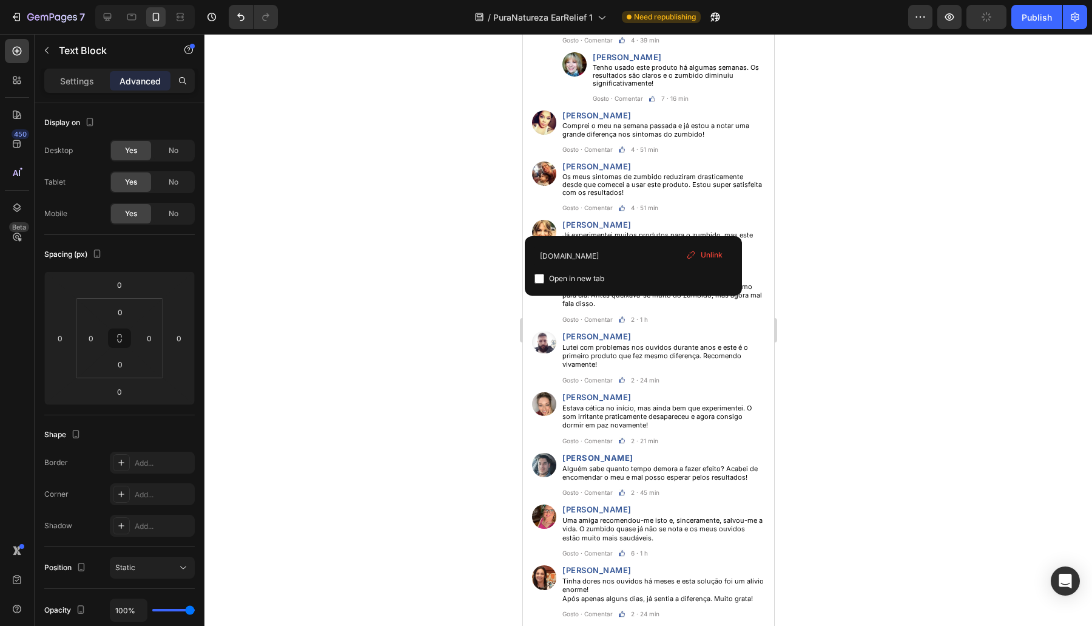
click at [390, 228] on div at bounding box center [648, 330] width 888 height 592
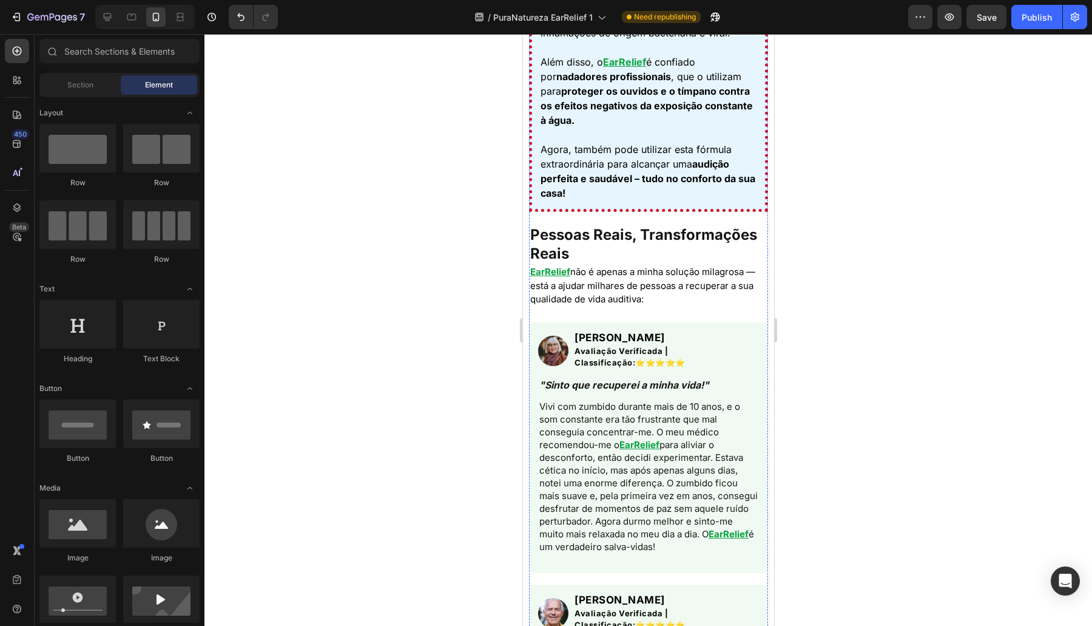
scroll to position [3438, 0]
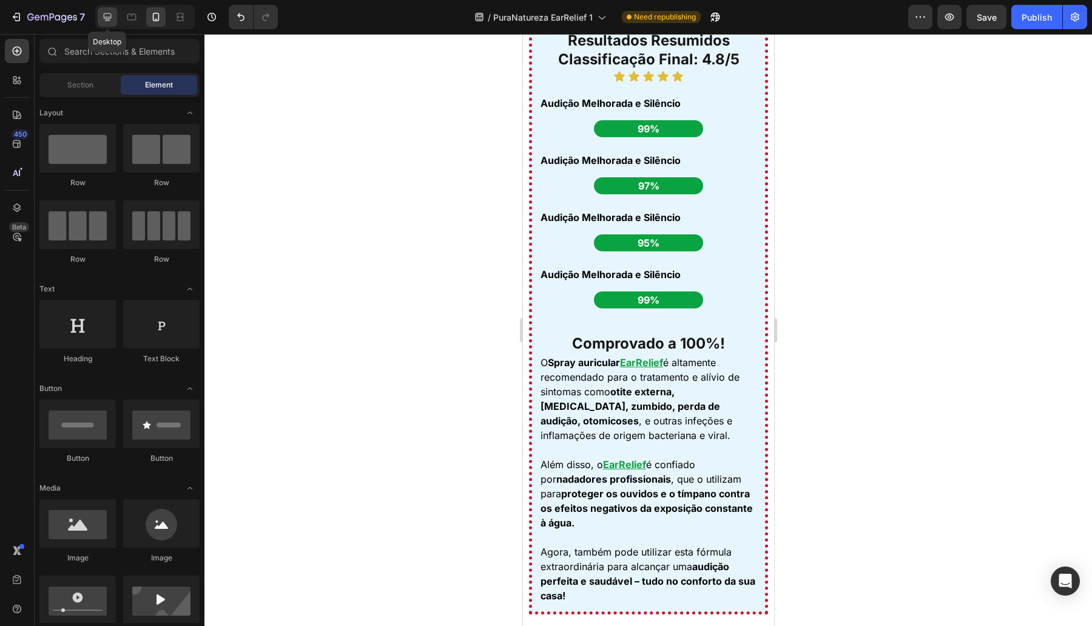
click at [99, 22] on div at bounding box center [107, 16] width 19 height 19
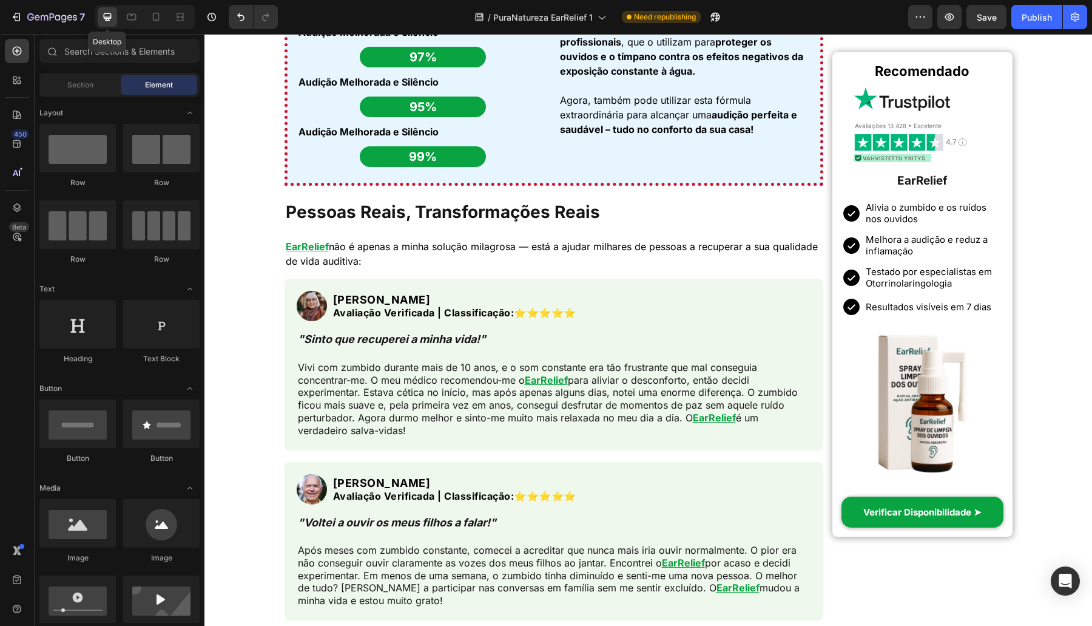
scroll to position [3124, 0]
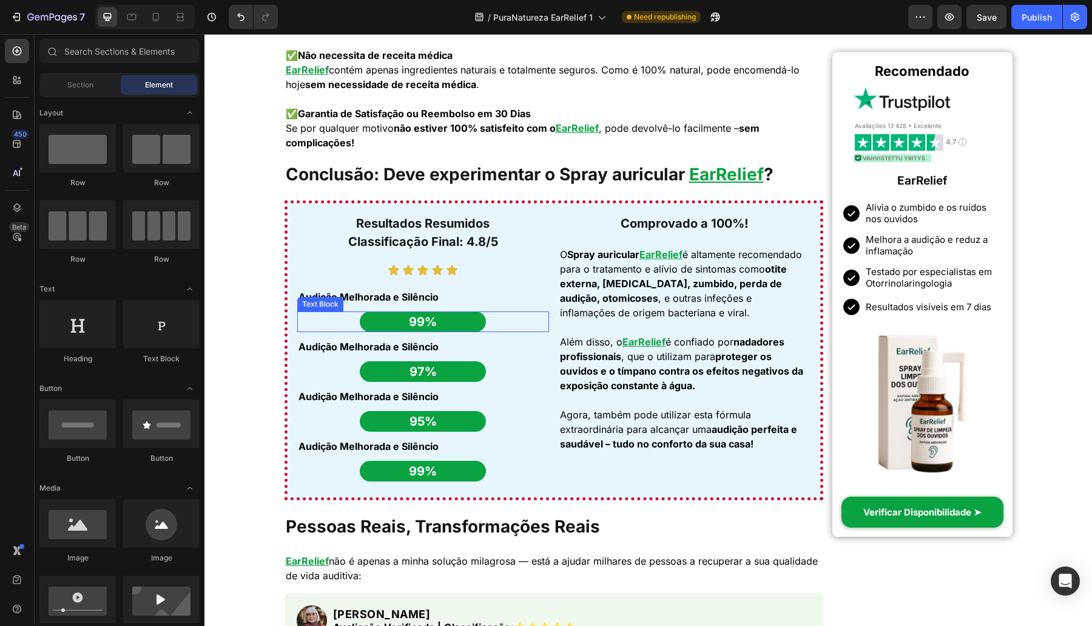
click at [472, 312] on p "99%" at bounding box center [423, 321] width 124 height 18
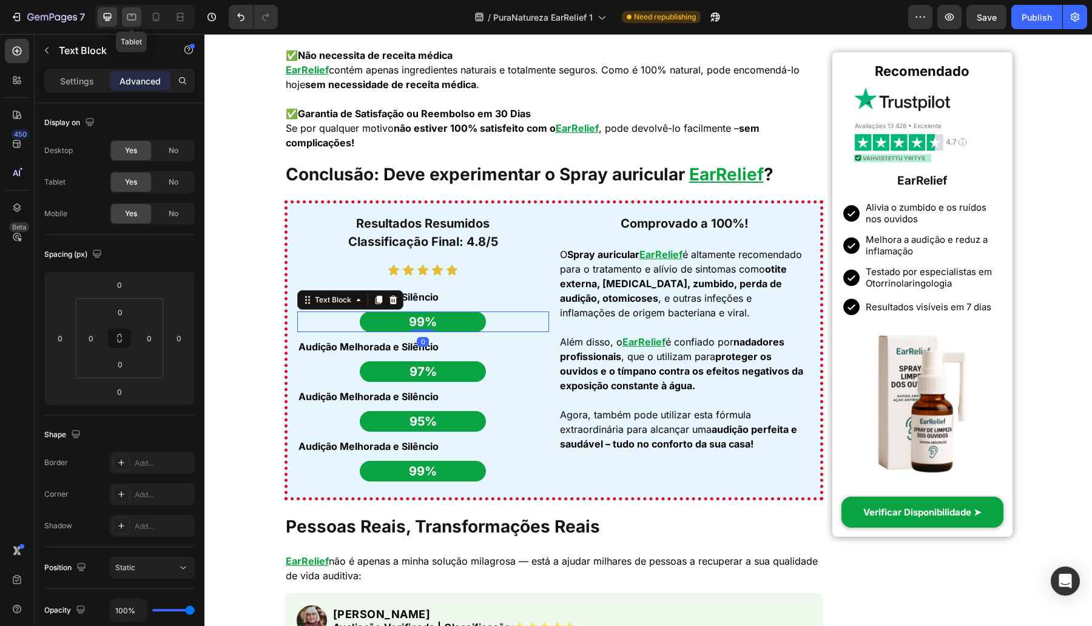
click at [140, 19] on div at bounding box center [131, 16] width 19 height 19
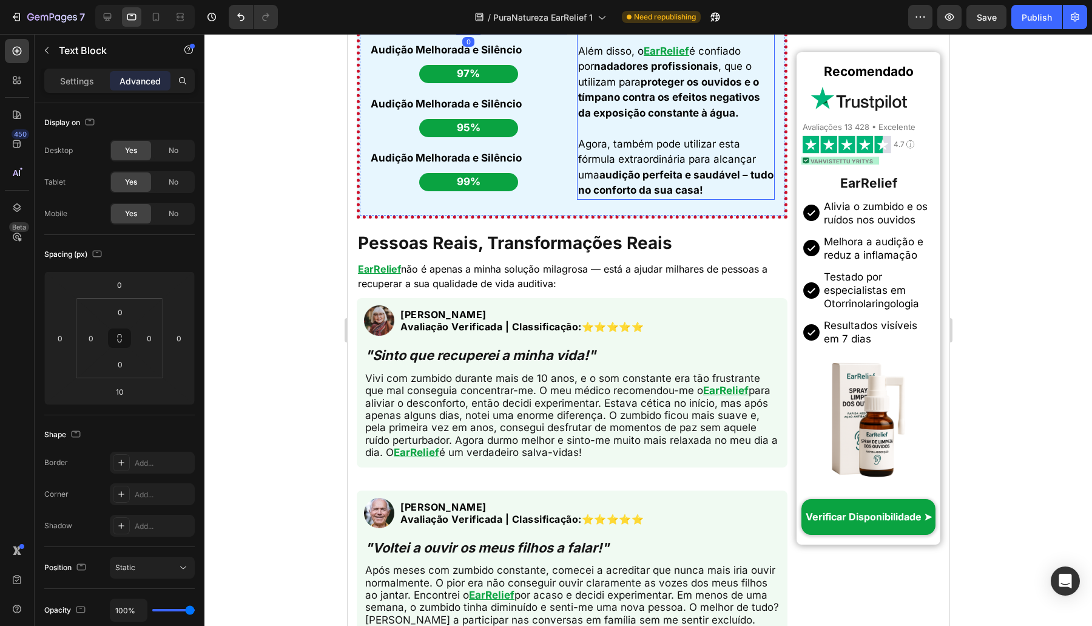
scroll to position [3433, 0]
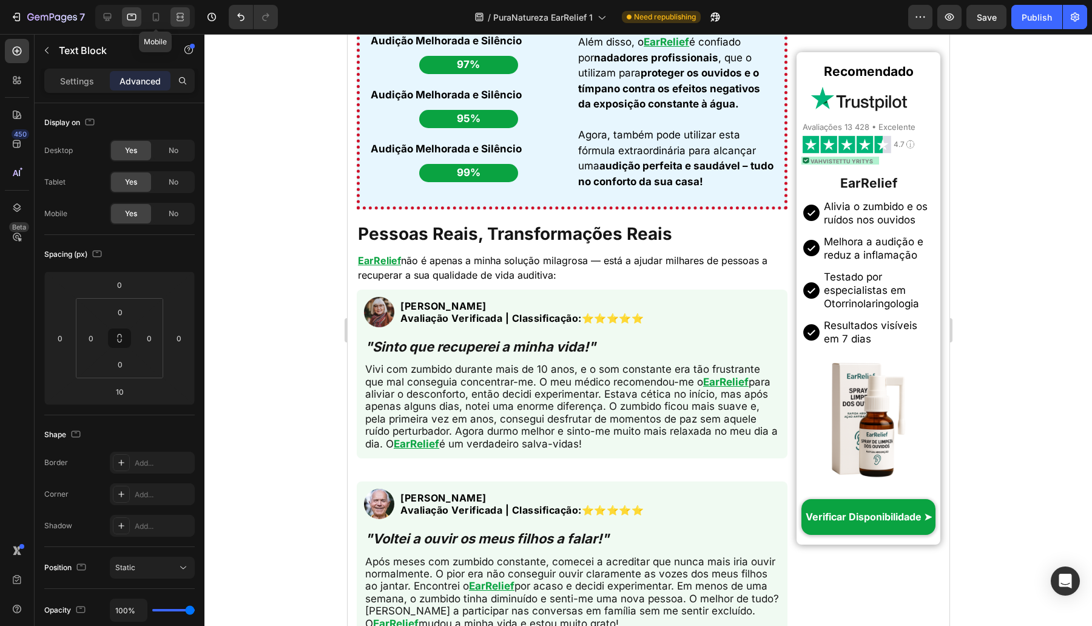
click at [158, 22] on icon at bounding box center [156, 17] width 12 height 12
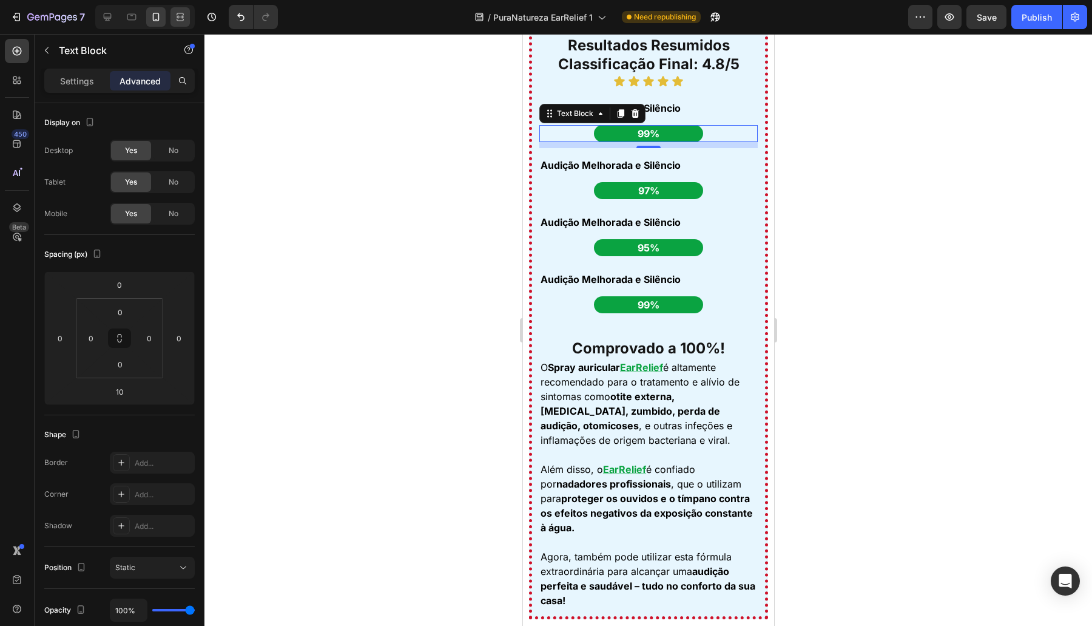
type input "14"
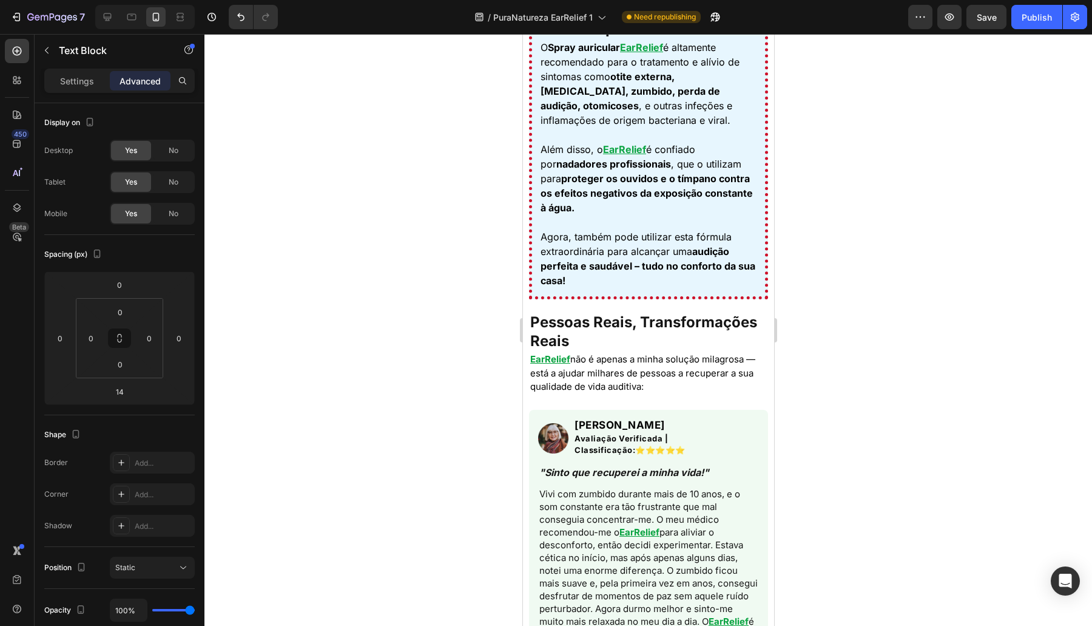
scroll to position [3752, 0]
drag, startPoint x: 467, startPoint y: 263, endPoint x: 388, endPoint y: 34, distance: 241.9
drag, startPoint x: 414, startPoint y: 297, endPoint x: 427, endPoint y: 226, distance: 72.0
click at [427, 226] on div at bounding box center [648, 330] width 888 height 592
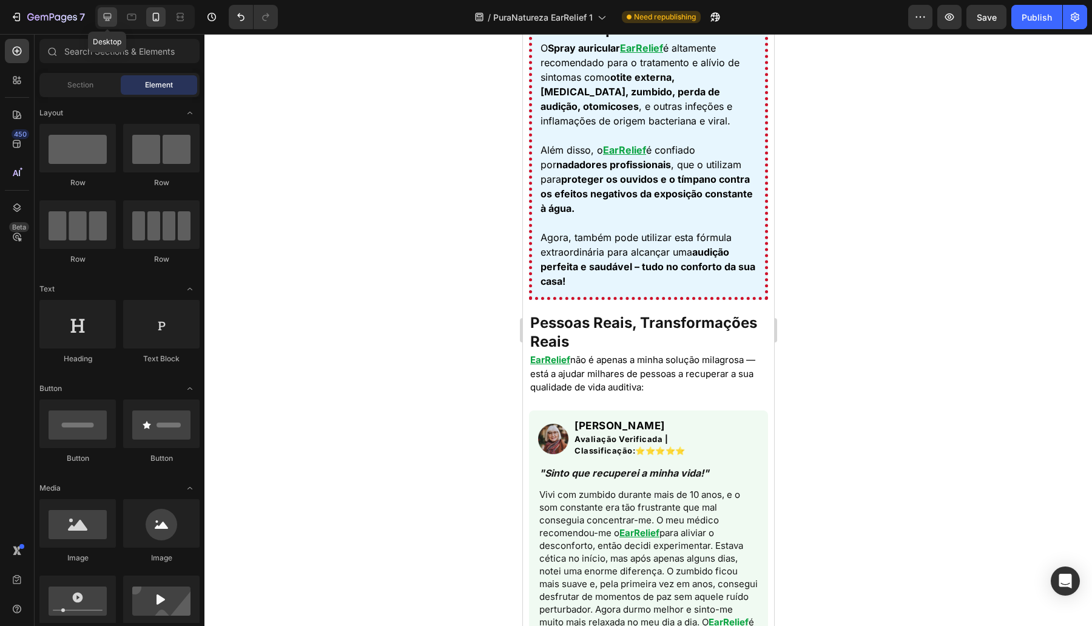
drag, startPoint x: 115, startPoint y: 22, endPoint x: 28, endPoint y: 188, distance: 187.5
click at [114, 22] on div at bounding box center [107, 16] width 19 height 19
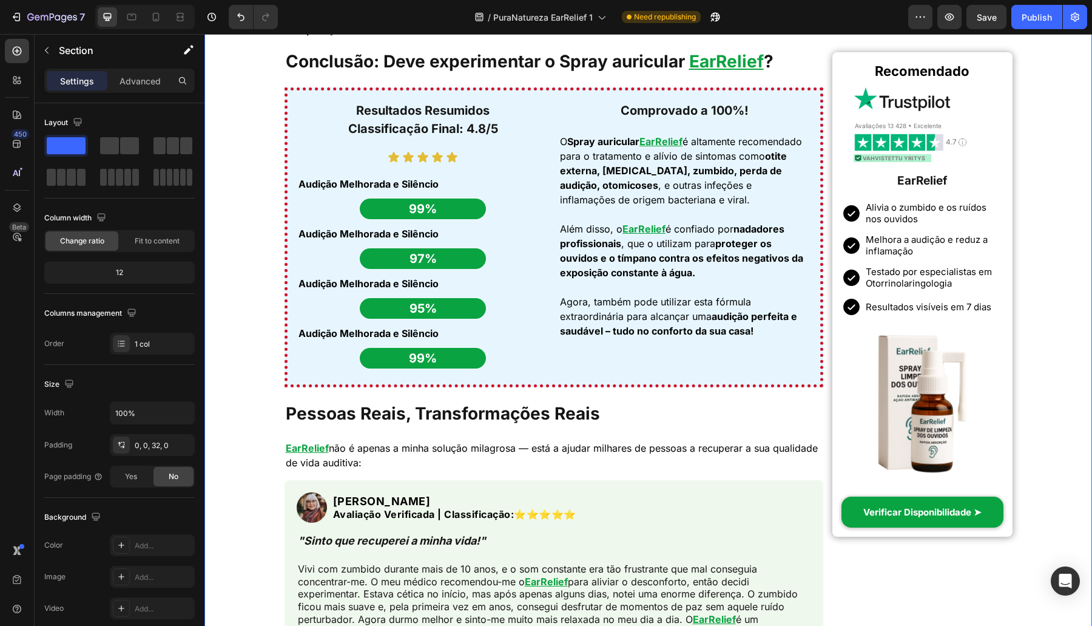
scroll to position [3213, 0]
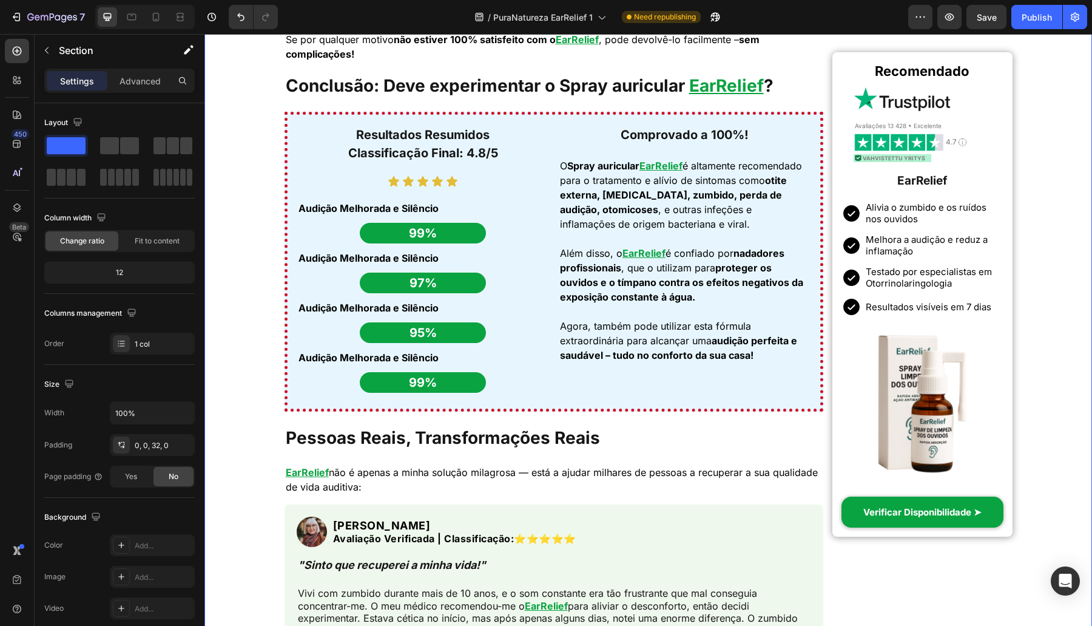
click at [400, 261] on p "Audição Melhorada e Silêncio" at bounding box center [422, 258] width 249 height 15
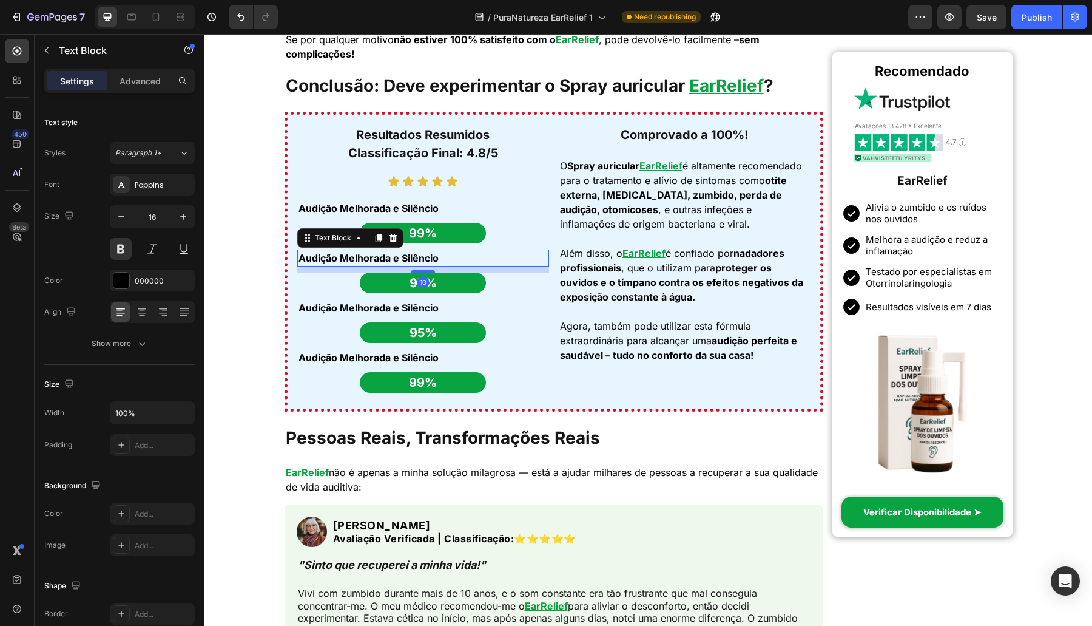
click at [400, 261] on p "Audição Melhorada e Silêncio" at bounding box center [422, 258] width 249 height 15
click at [357, 263] on p "Hearing Comfort Restored" at bounding box center [422, 258] width 249 height 15
click at [357, 258] on p "Hearing Comfort Restored" at bounding box center [422, 258] width 249 height 15
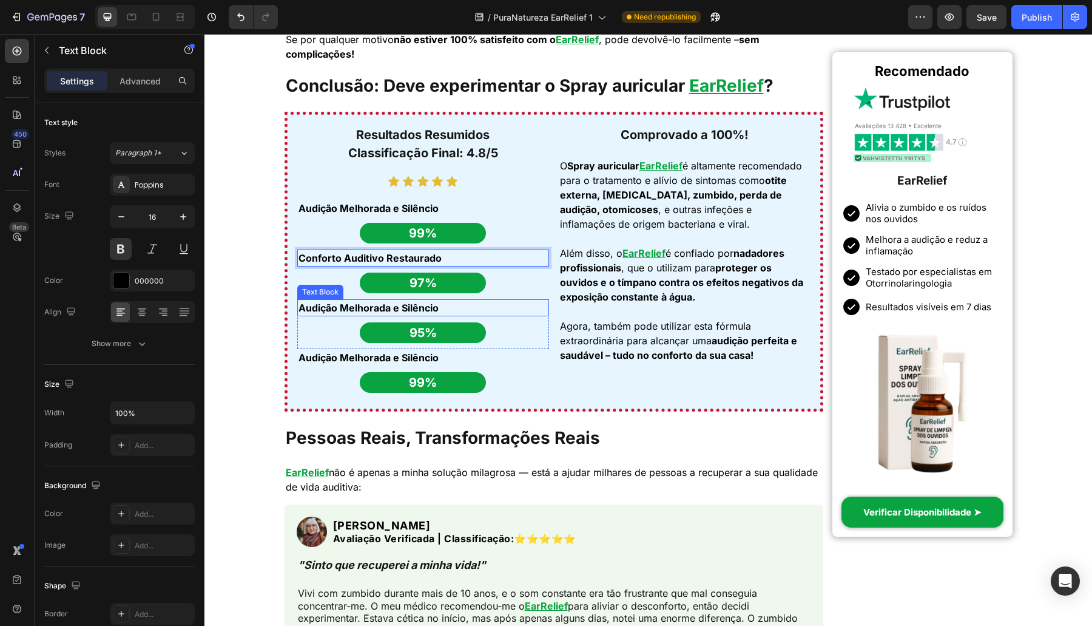
click at [404, 303] on p "Audição Melhorada e Silêncio" at bounding box center [422, 307] width 249 height 15
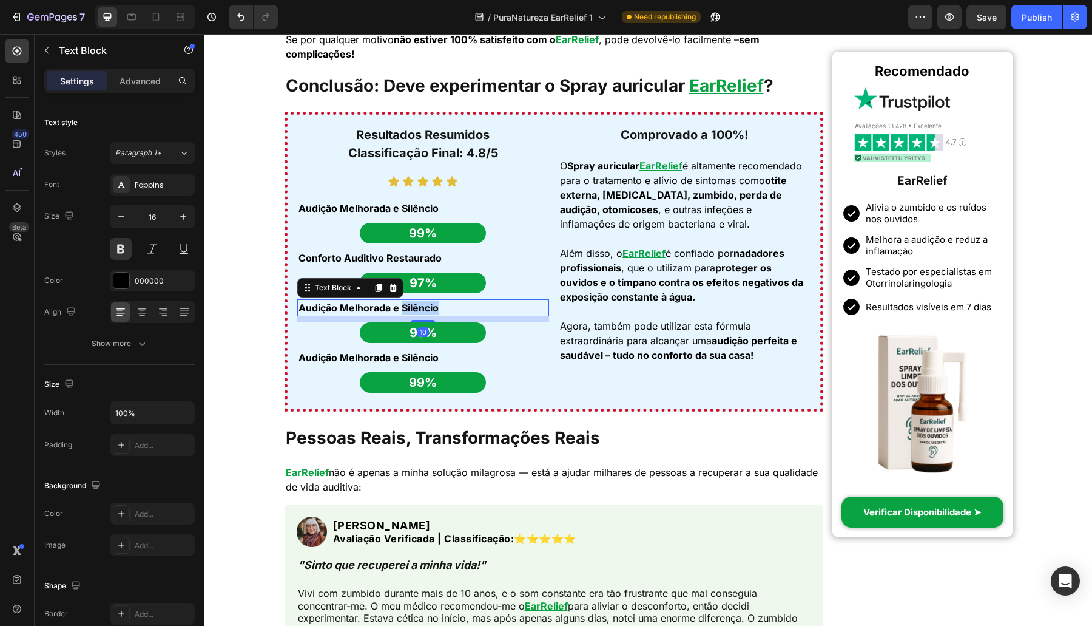
click at [404, 303] on p "Audição Melhorada e Silêncio" at bounding box center [422, 307] width 249 height 15
click at [423, 364] on div "Audição Melhorada e Silêncio" at bounding box center [423, 357] width 252 height 17
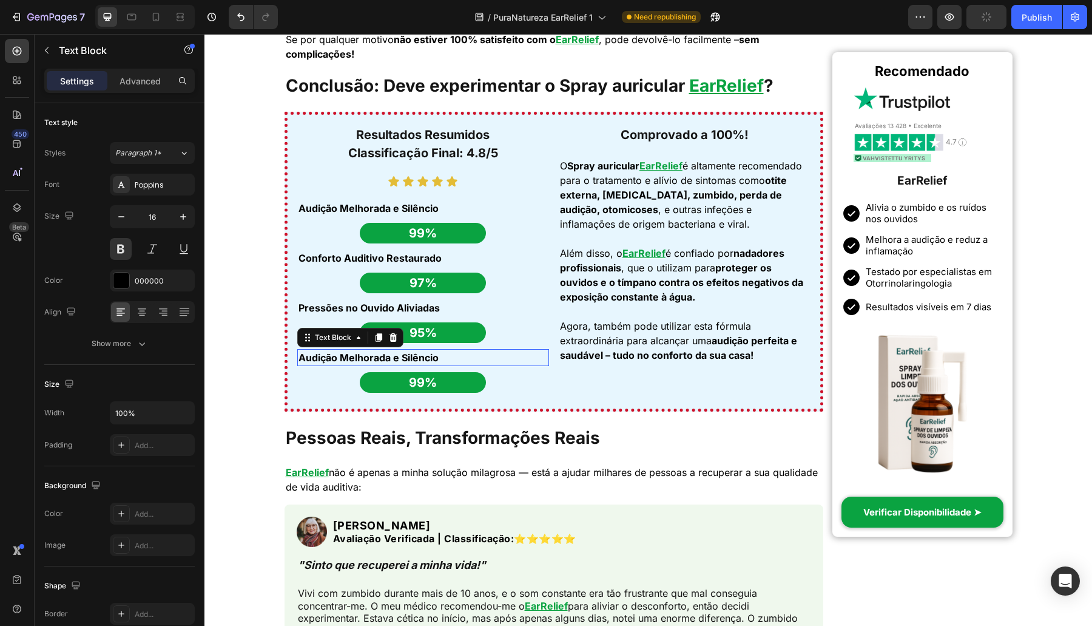
click at [423, 364] on div "Audição Melhorada e Silêncio" at bounding box center [423, 357] width 252 height 17
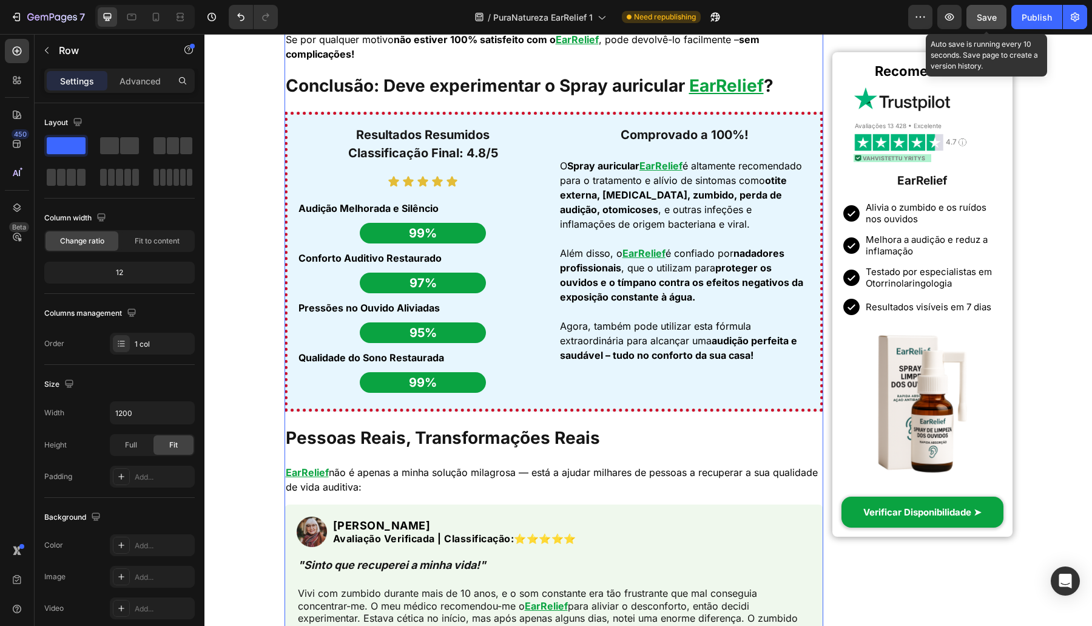
click at [996, 18] on span "Save" at bounding box center [987, 17] width 20 height 10
click at [1027, 14] on div "Publish" at bounding box center [1037, 17] width 30 height 13
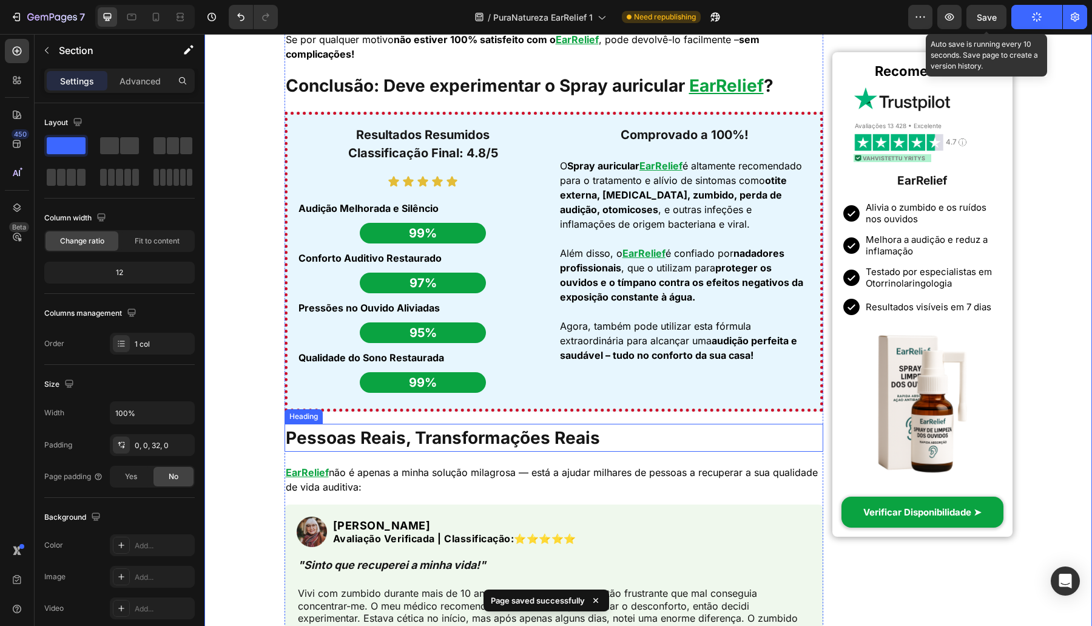
scroll to position [3567, 0]
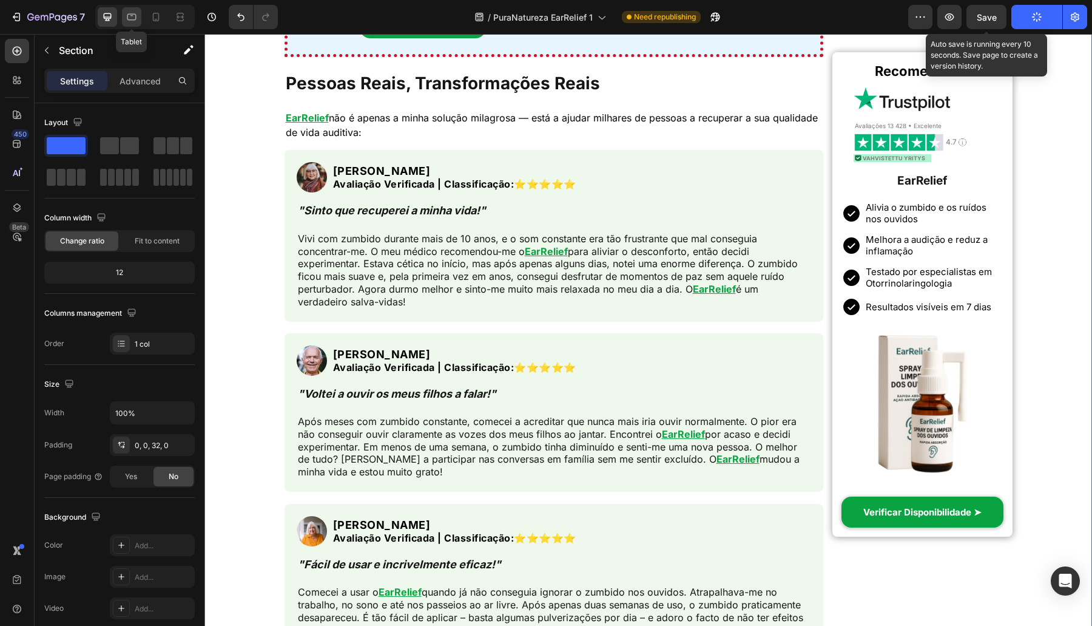
click at [130, 9] on div at bounding box center [131, 16] width 19 height 19
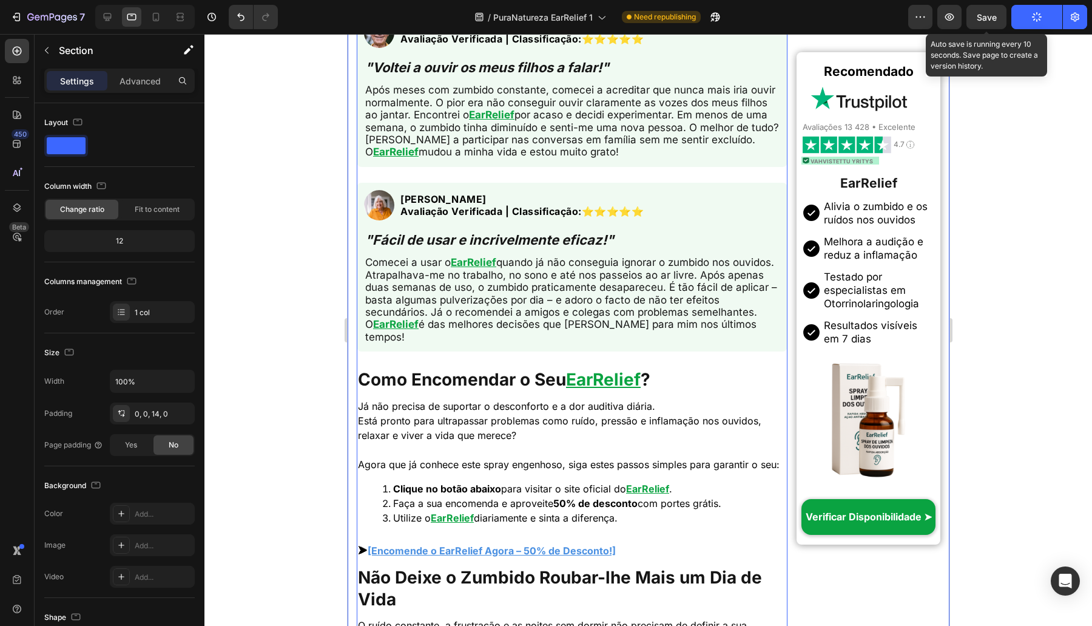
scroll to position [5695, 0]
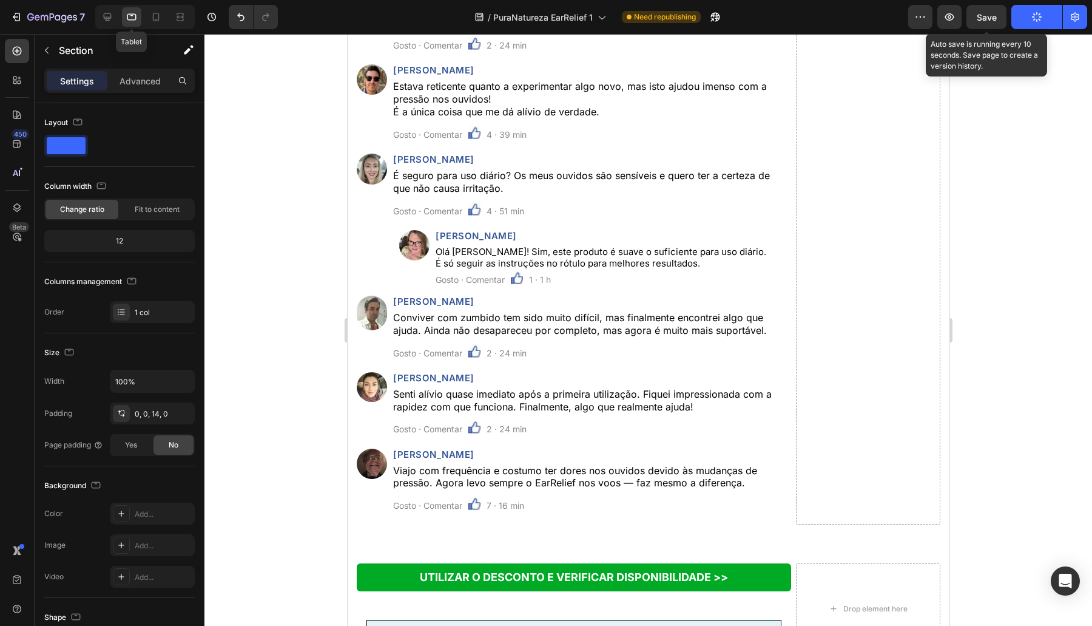
drag, startPoint x: 129, startPoint y: 24, endPoint x: 142, endPoint y: 29, distance: 13.6
click at [130, 24] on div at bounding box center [131, 16] width 19 height 19
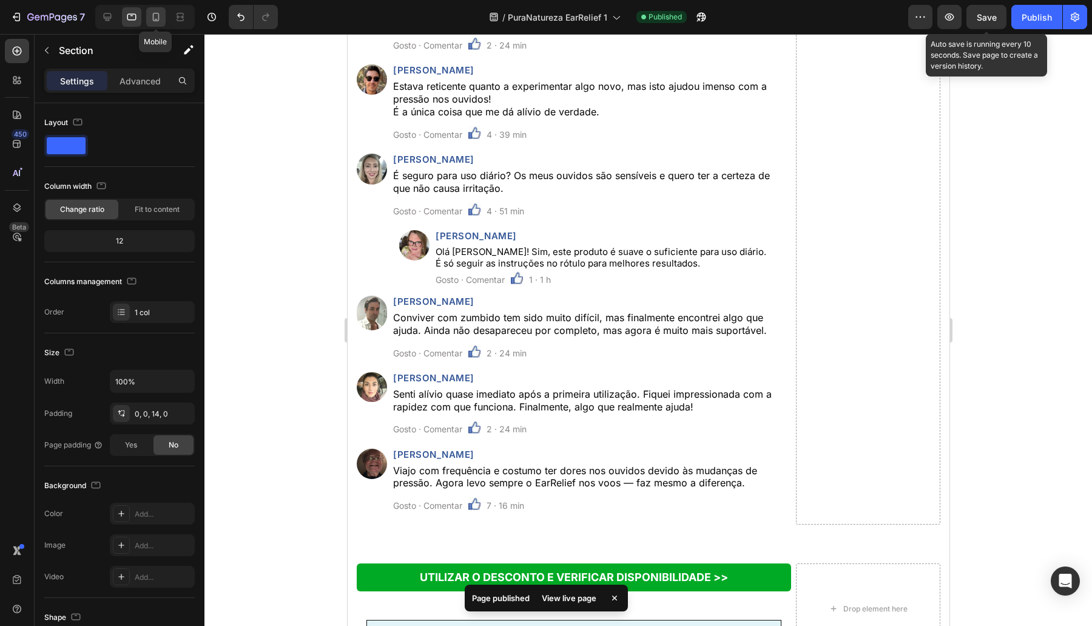
drag, startPoint x: 149, startPoint y: 23, endPoint x: 9, endPoint y: 107, distance: 163.6
click at [150, 23] on icon at bounding box center [156, 17] width 12 height 12
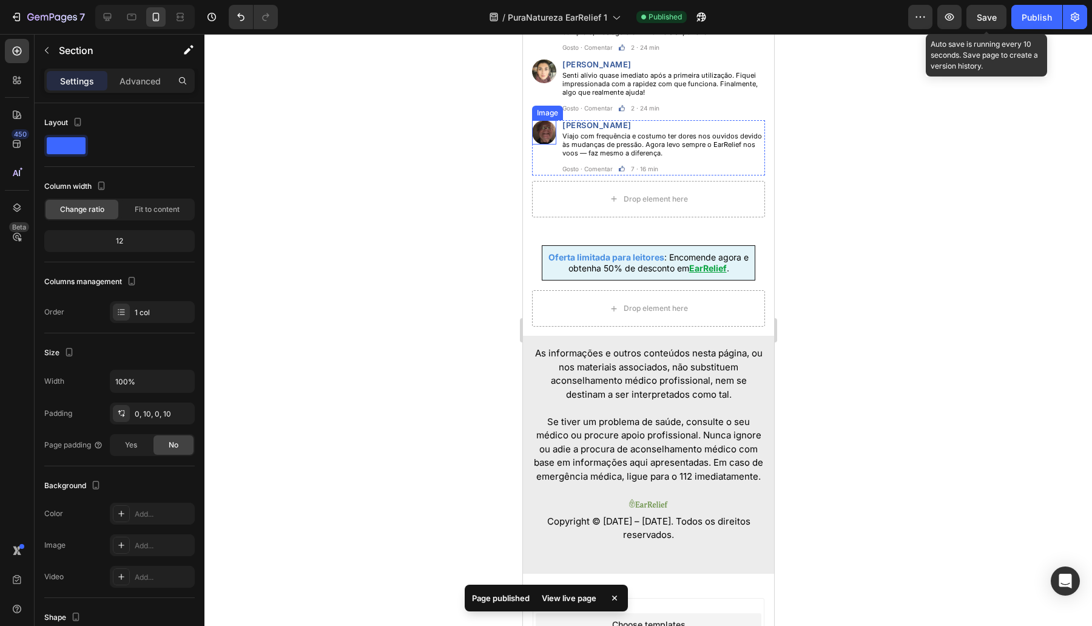
scroll to position [5579, 0]
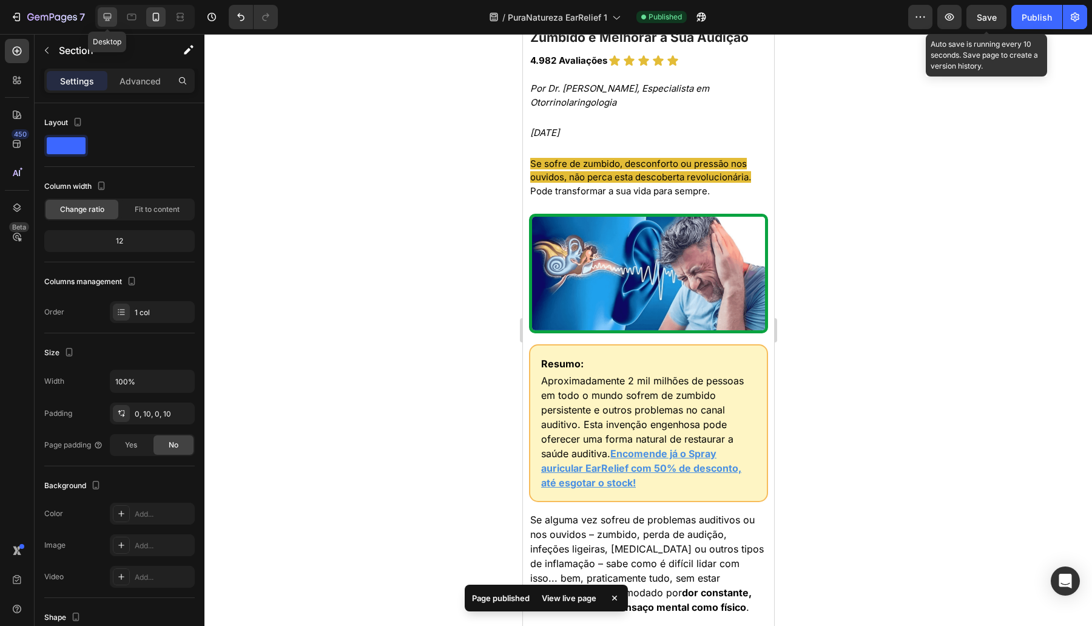
click at [113, 21] on icon at bounding box center [107, 17] width 12 height 12
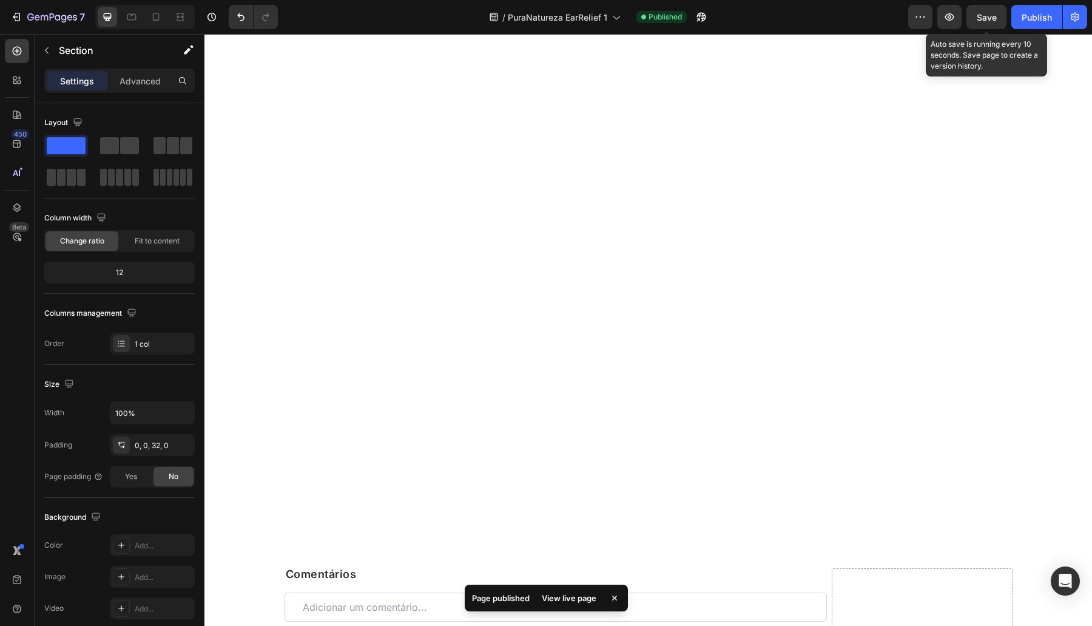
scroll to position [4950, 0]
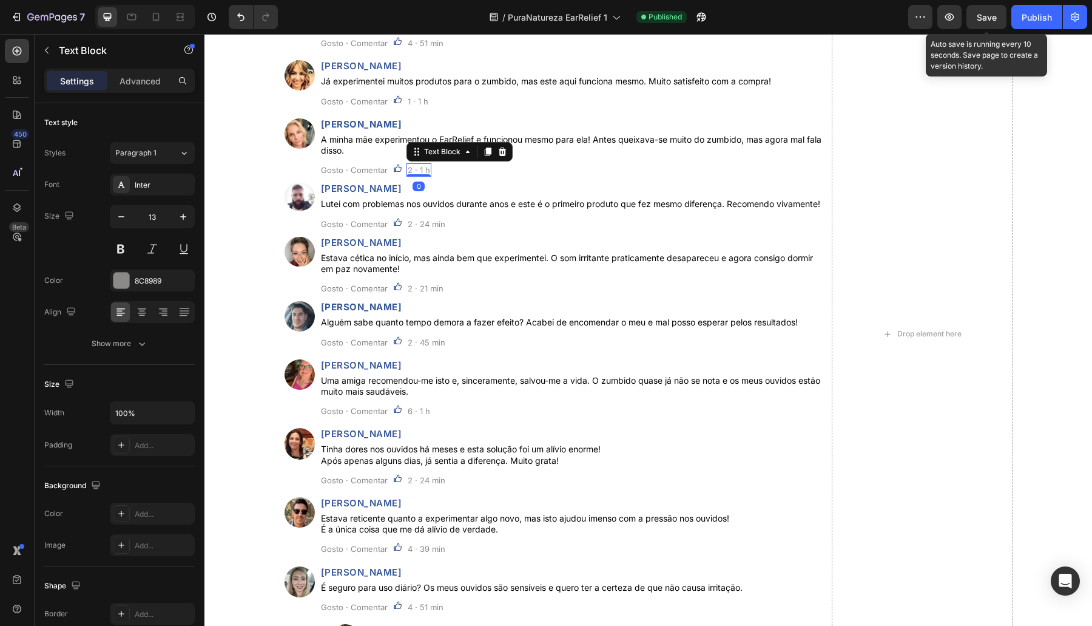
click at [410, 175] on p "2 · 1 h" at bounding box center [419, 169] width 22 height 11
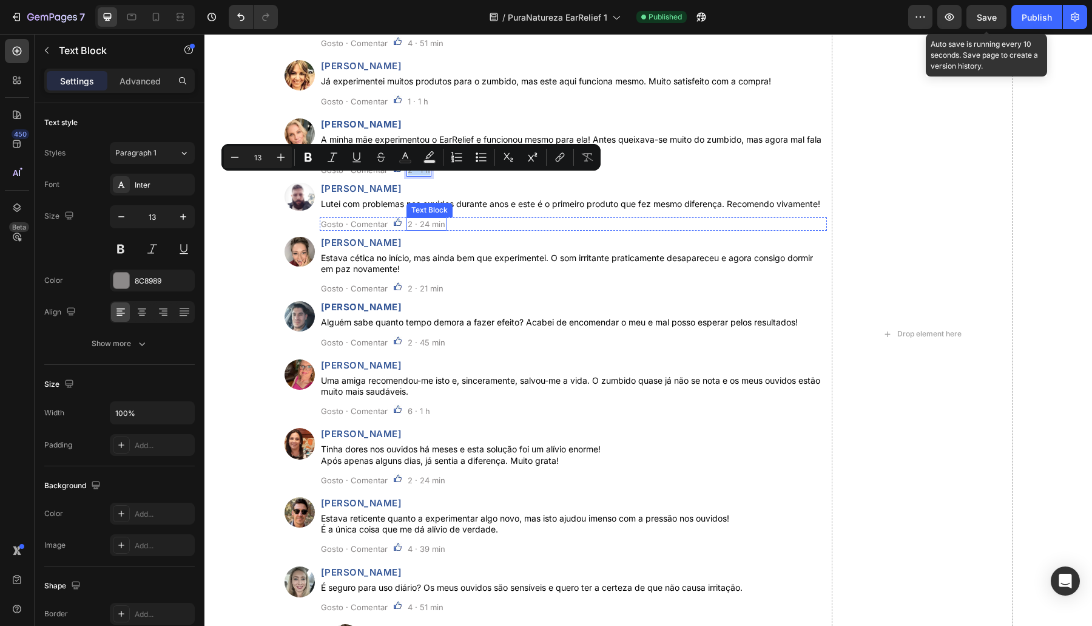
click at [417, 229] on p "2 · 24 min" at bounding box center [427, 223] width 38 height 11
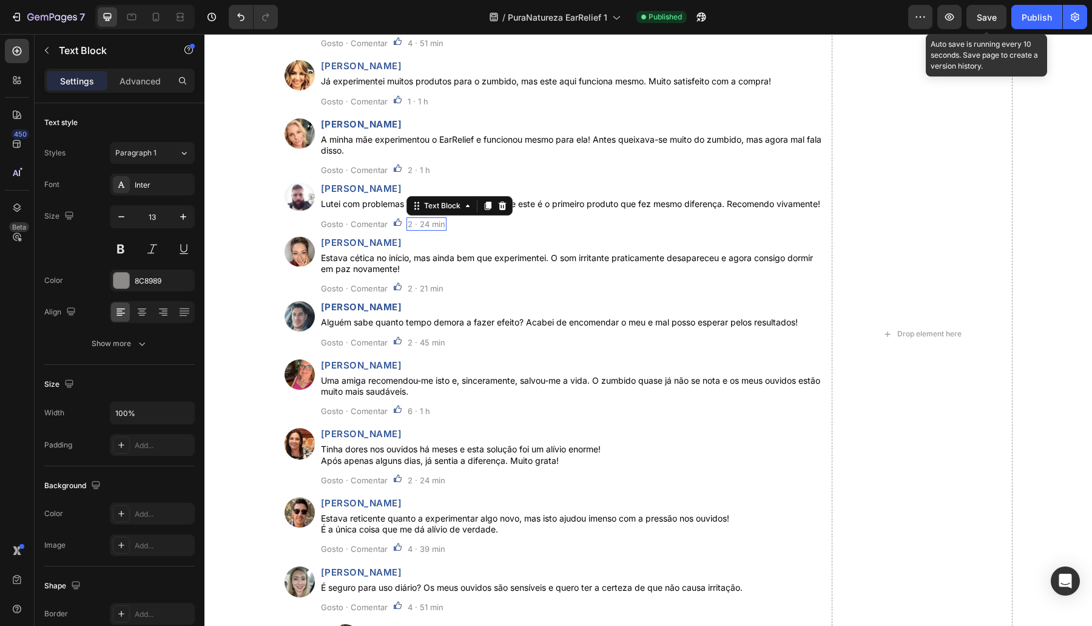
click at [417, 229] on p "2 · 24 min" at bounding box center [427, 223] width 38 height 11
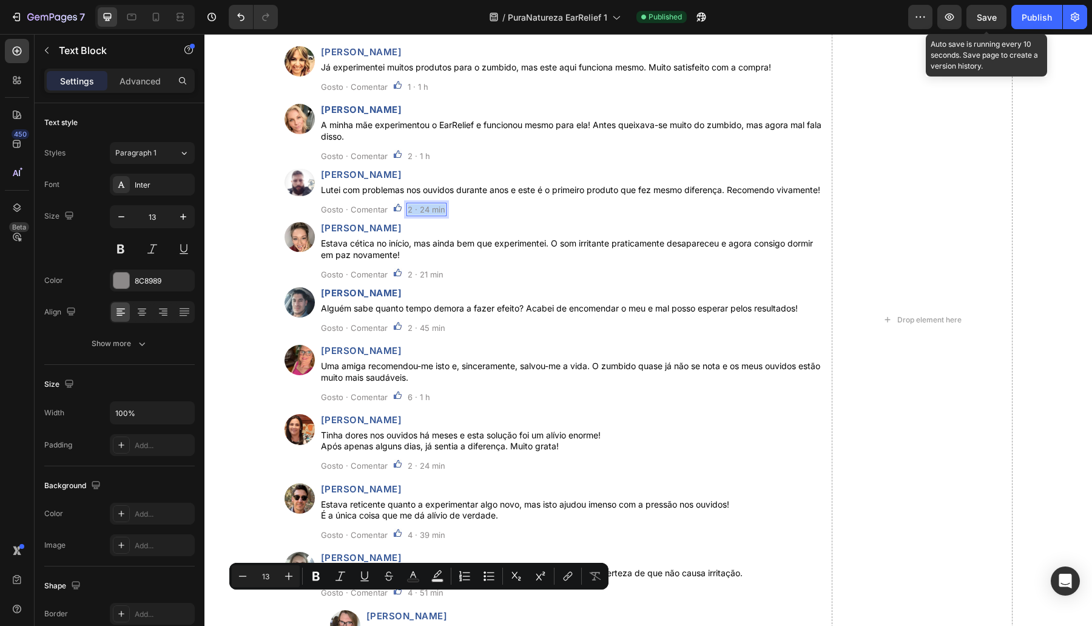
scroll to position [5658, 0]
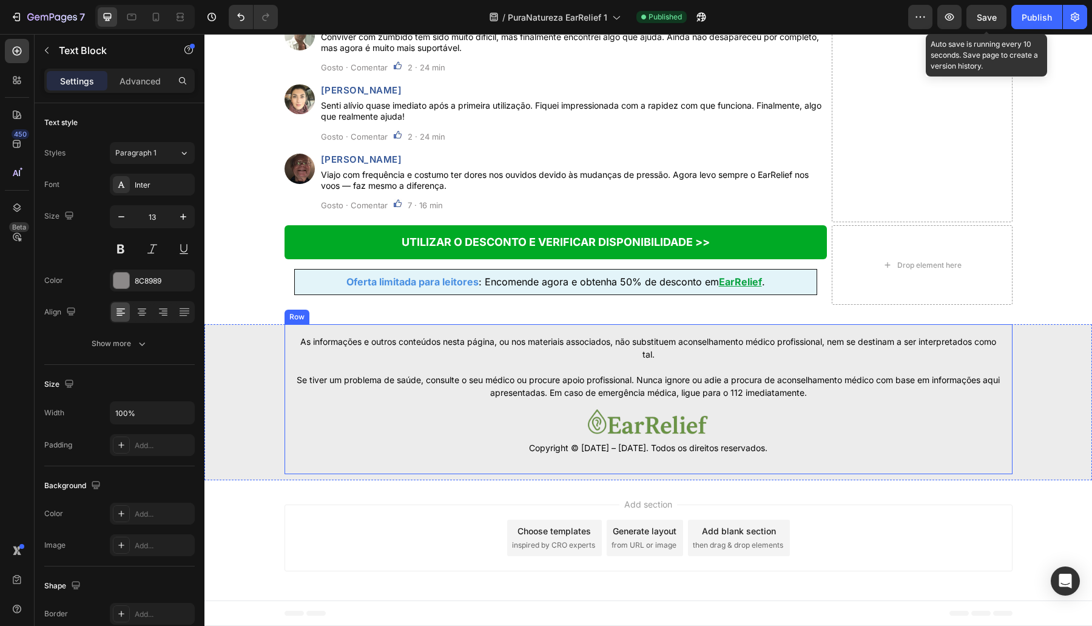
click at [568, 446] on p "Copyright © 2014 – 2025. Todos os direitos reservados." at bounding box center [648, 447] width 706 height 13
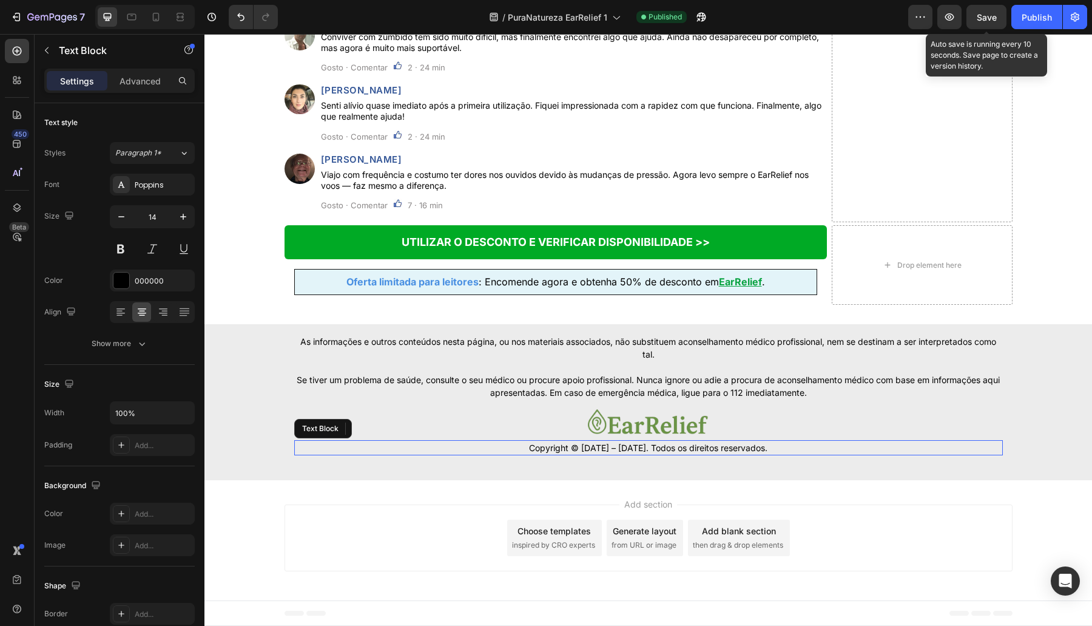
click at [567, 445] on p "Copyright © 2014 – 2025. Todos os direitos reservados." at bounding box center [648, 447] width 706 height 13
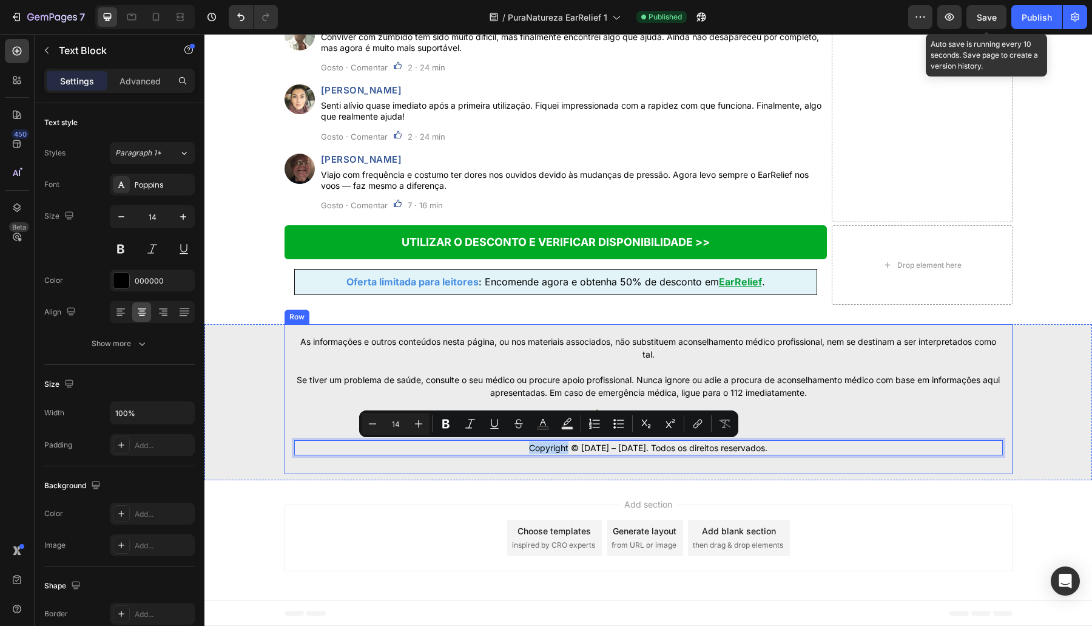
click at [756, 369] on p at bounding box center [648, 366] width 706 height 13
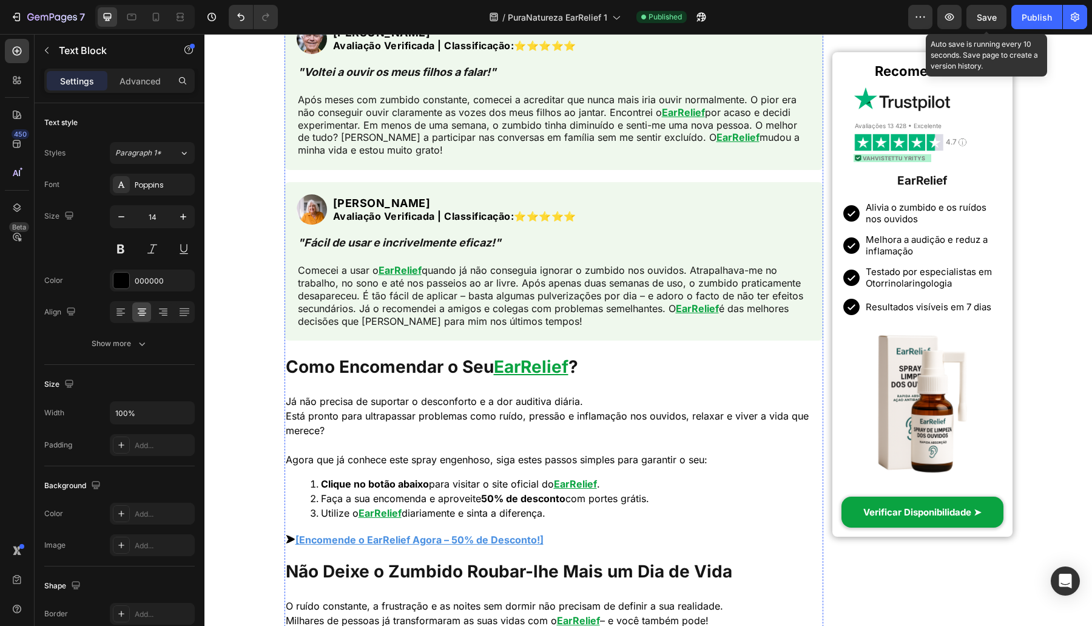
scroll to position [4243, 0]
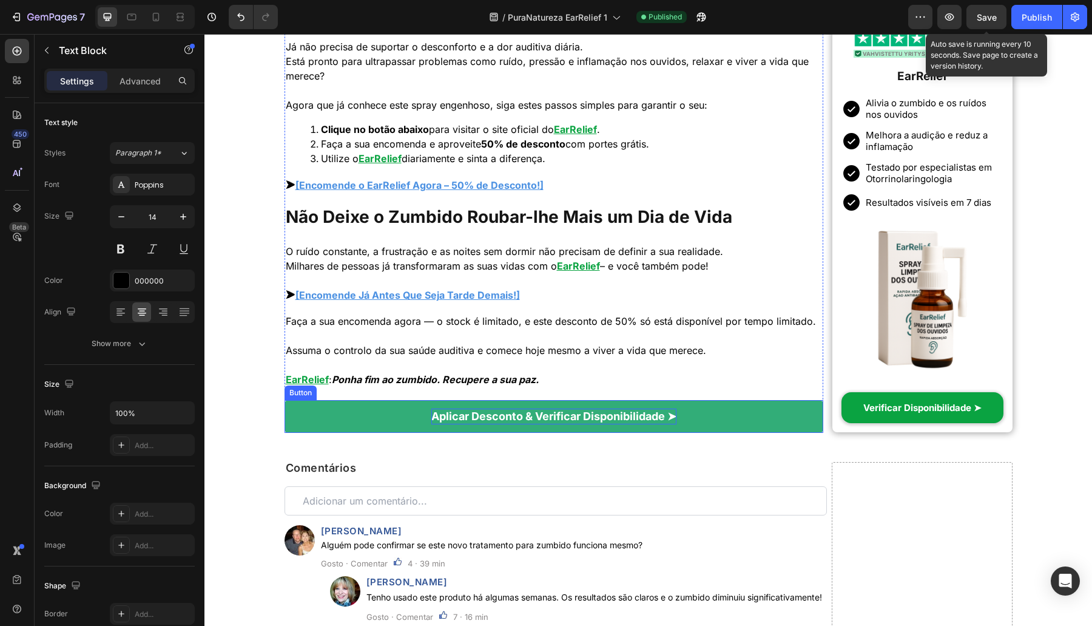
click at [633, 422] on strong "Aplicar Desconto & Verificar Disponibilidade ➤" at bounding box center [553, 416] width 245 height 13
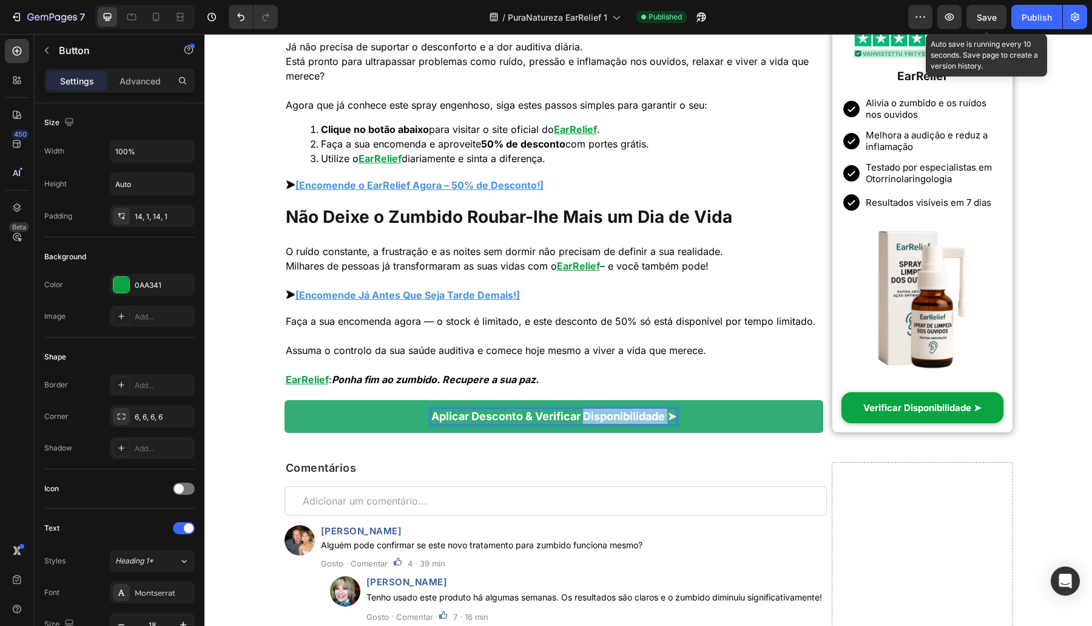
click at [670, 422] on strong "Aplicar Desconto & Verificar Disponibilidade ➤" at bounding box center [553, 416] width 245 height 13
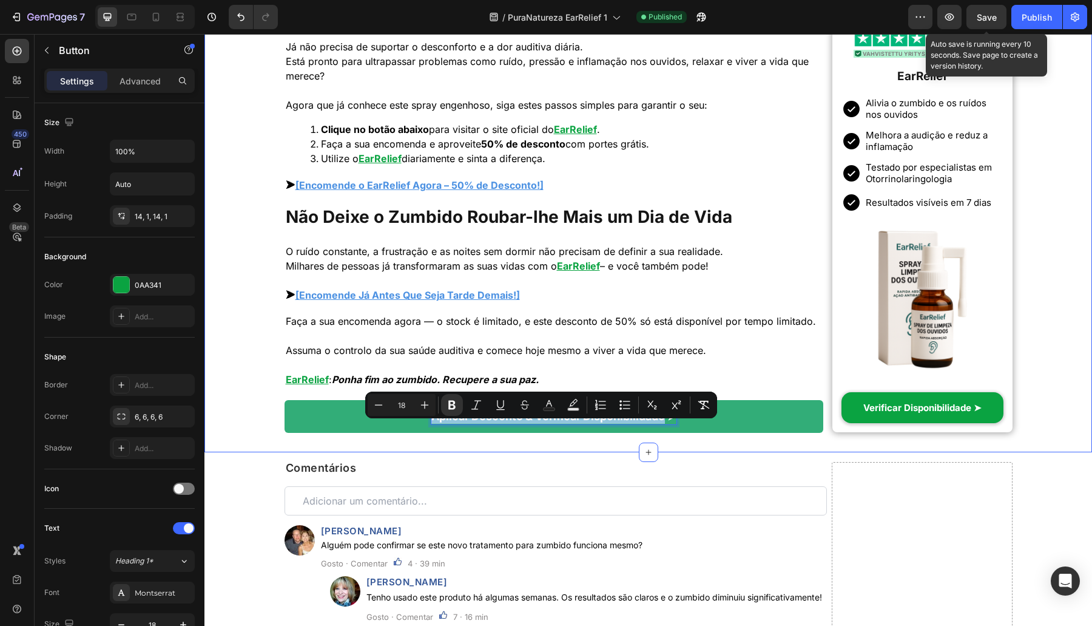
drag, startPoint x: 668, startPoint y: 429, endPoint x: 509, endPoint y: 425, distance: 159.0
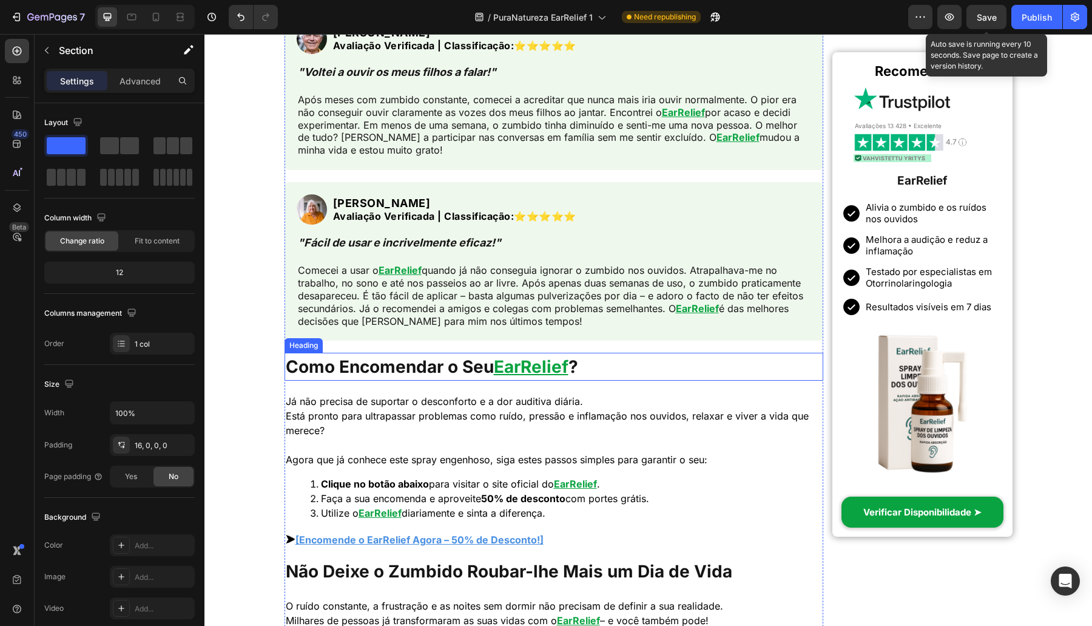
scroll to position [3535, 0]
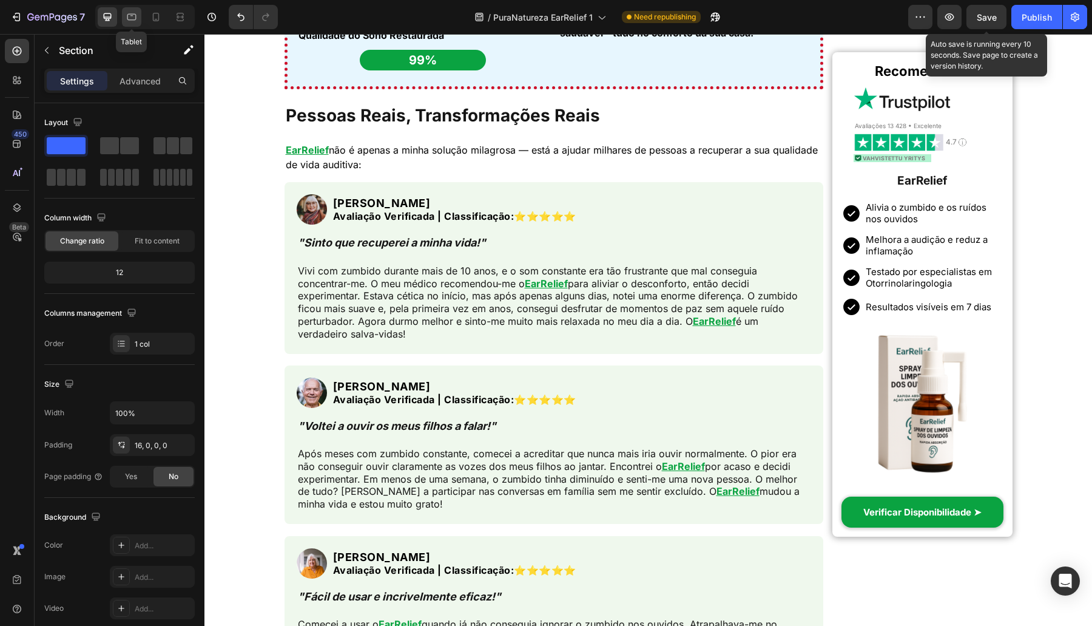
click at [129, 20] on icon at bounding box center [131, 17] width 9 height 7
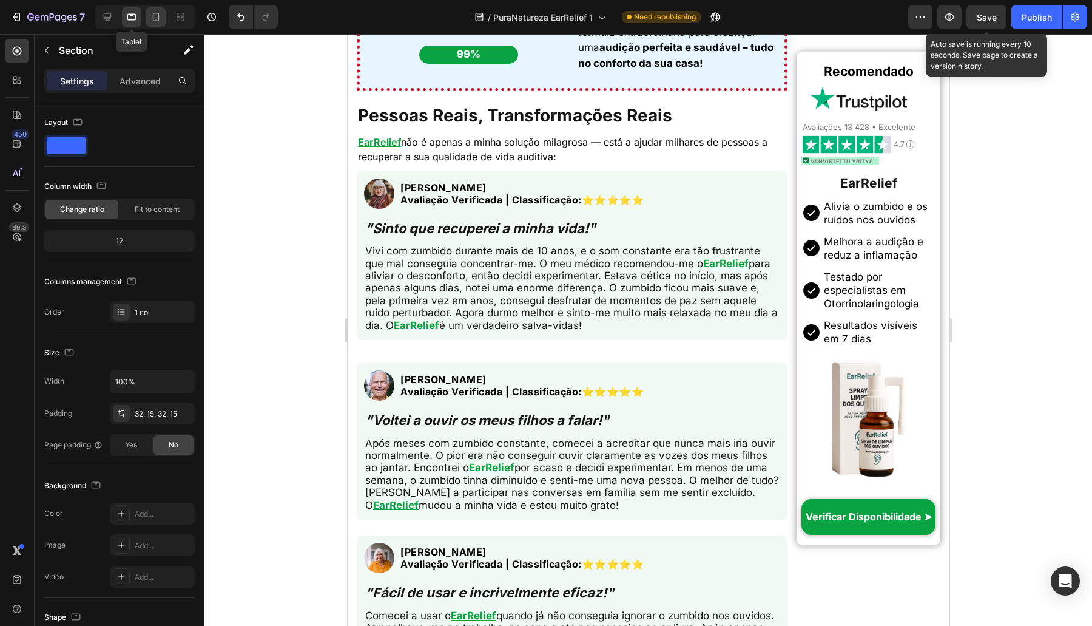
scroll to position [3544, 0]
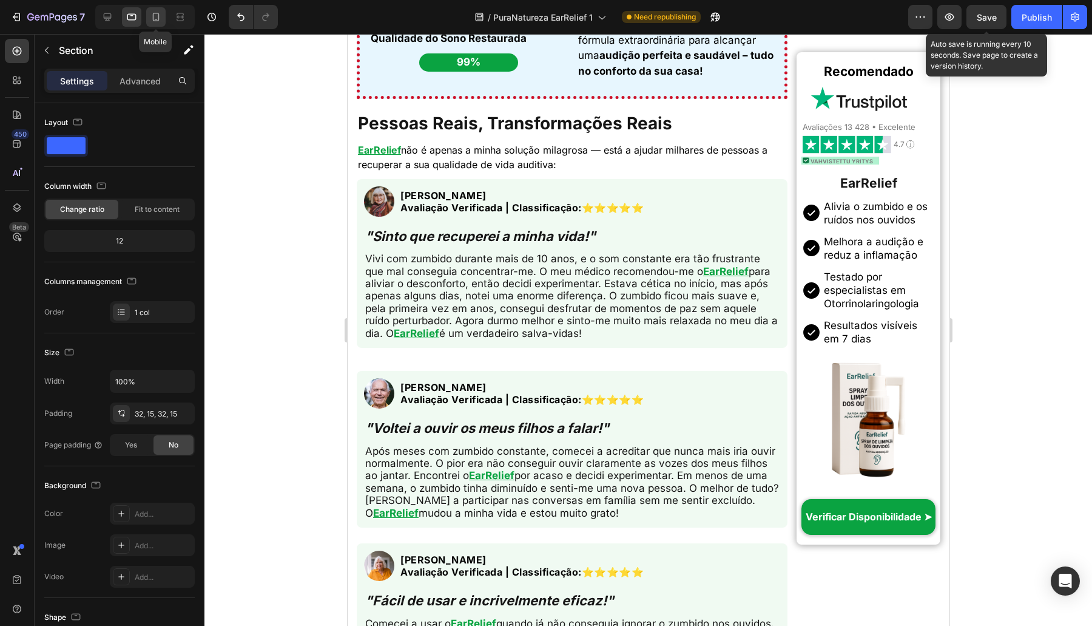
click at [154, 19] on icon at bounding box center [156, 17] width 12 height 12
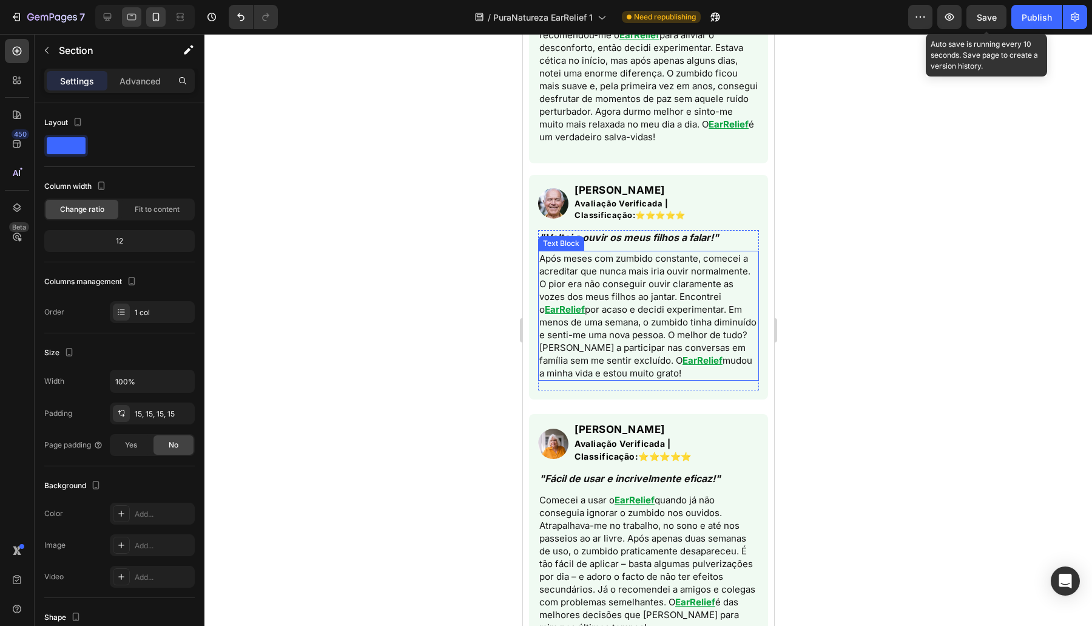
scroll to position [5030, 0]
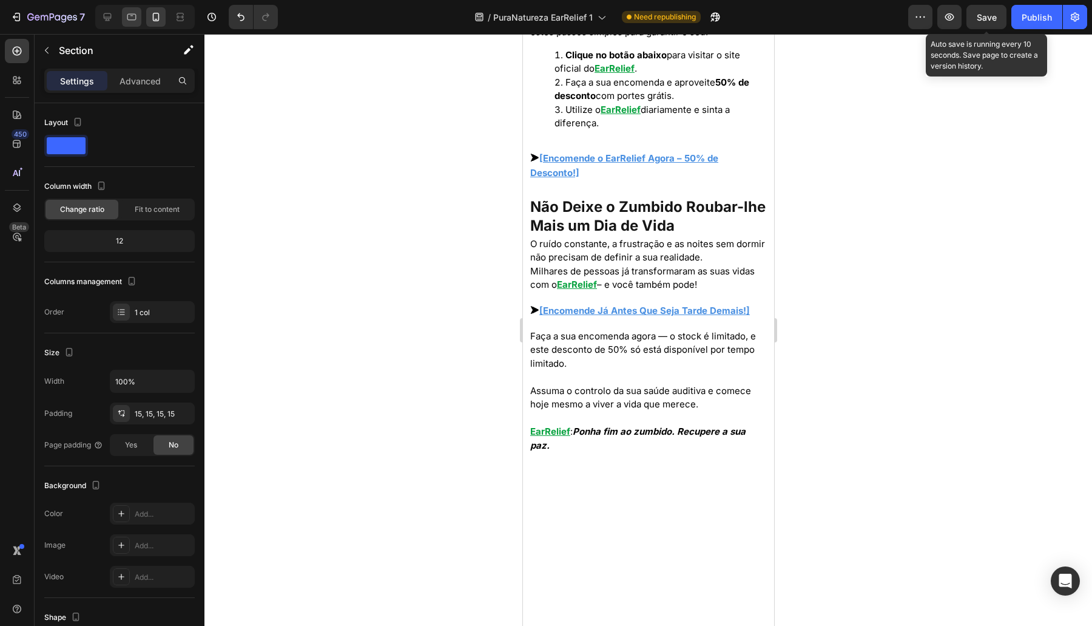
click at [134, 15] on icon at bounding box center [132, 17] width 12 height 12
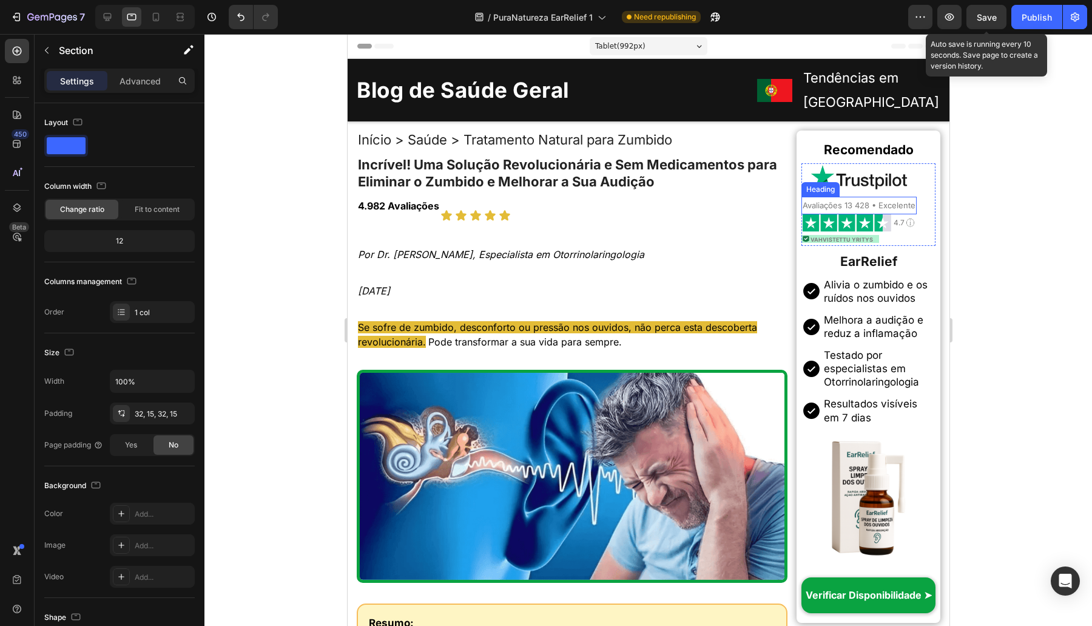
click at [854, 201] on span "Avaliações 13 428 • Excelente" at bounding box center [858, 205] width 113 height 10
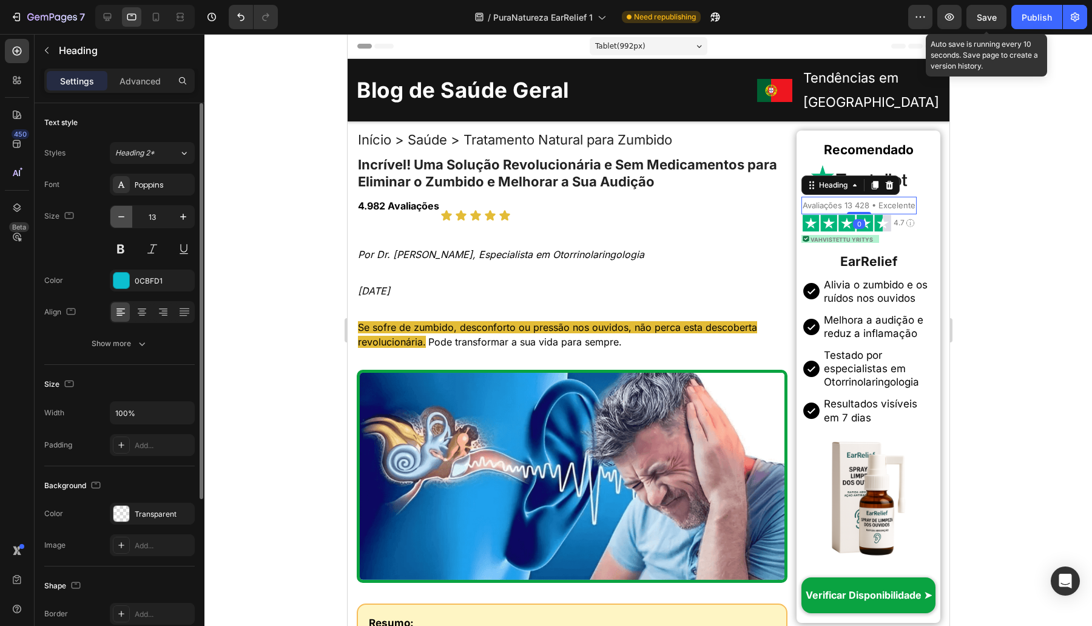
click at [117, 219] on icon "button" at bounding box center [121, 217] width 12 height 12
type input "12"
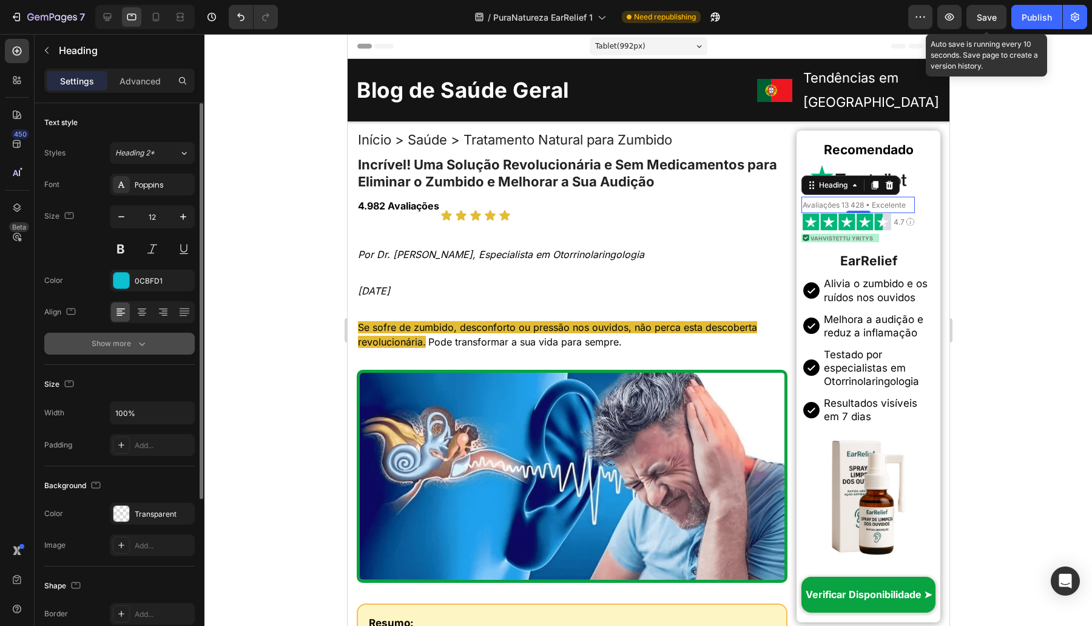
click at [144, 337] on icon "button" at bounding box center [142, 343] width 12 height 12
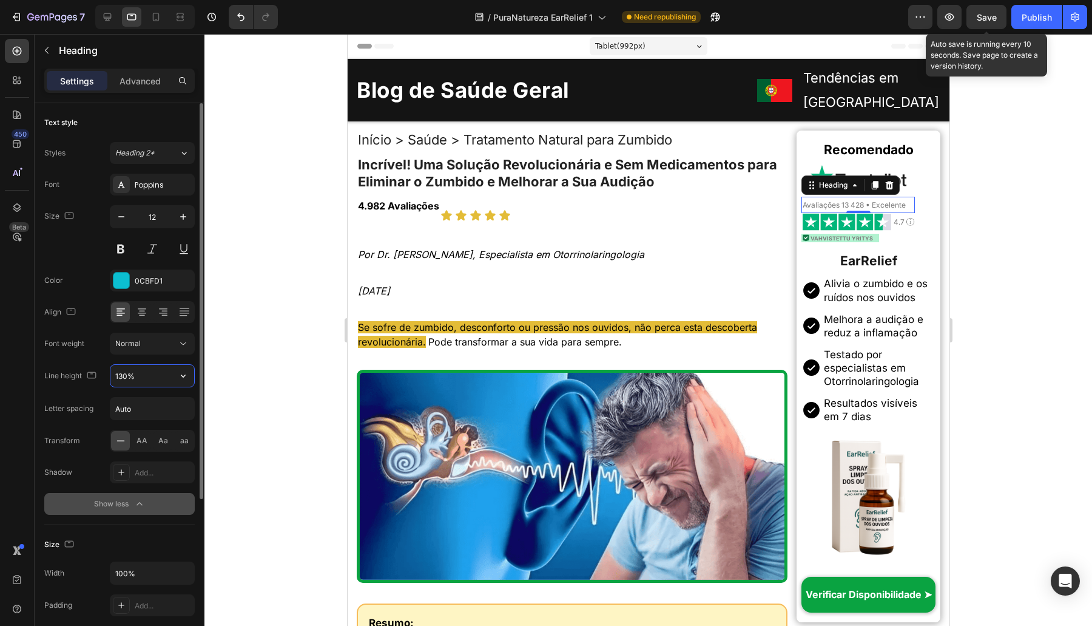
click at [125, 373] on input "130%" at bounding box center [152, 376] width 84 height 22
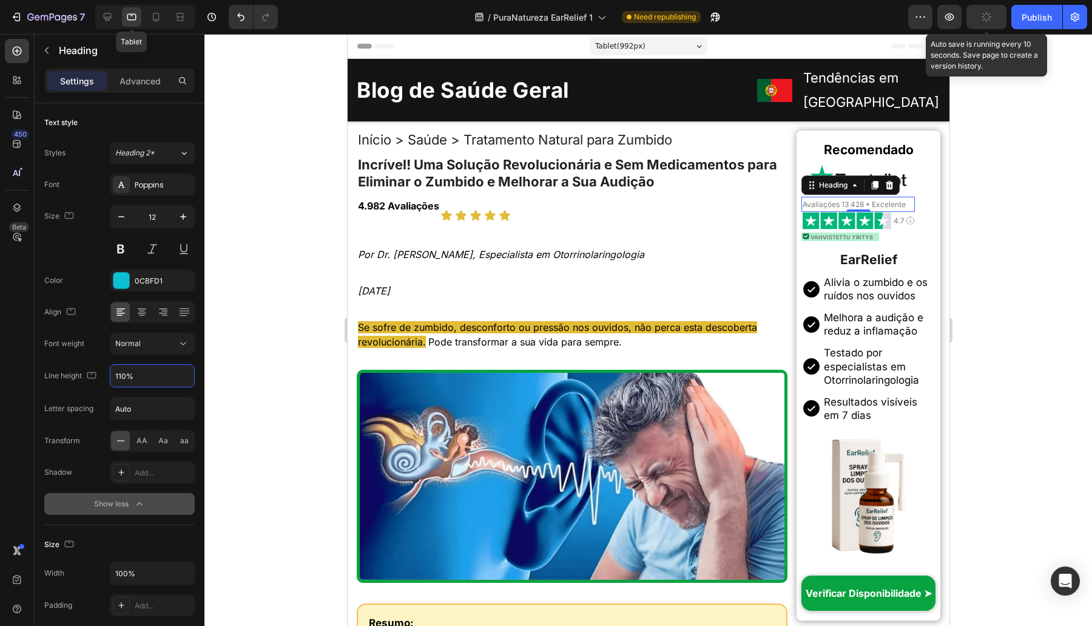
type input "110%"
click at [124, 17] on div at bounding box center [131, 16] width 19 height 19
click at [111, 17] on icon at bounding box center [107, 17] width 12 height 12
type input "10"
type input "130%"
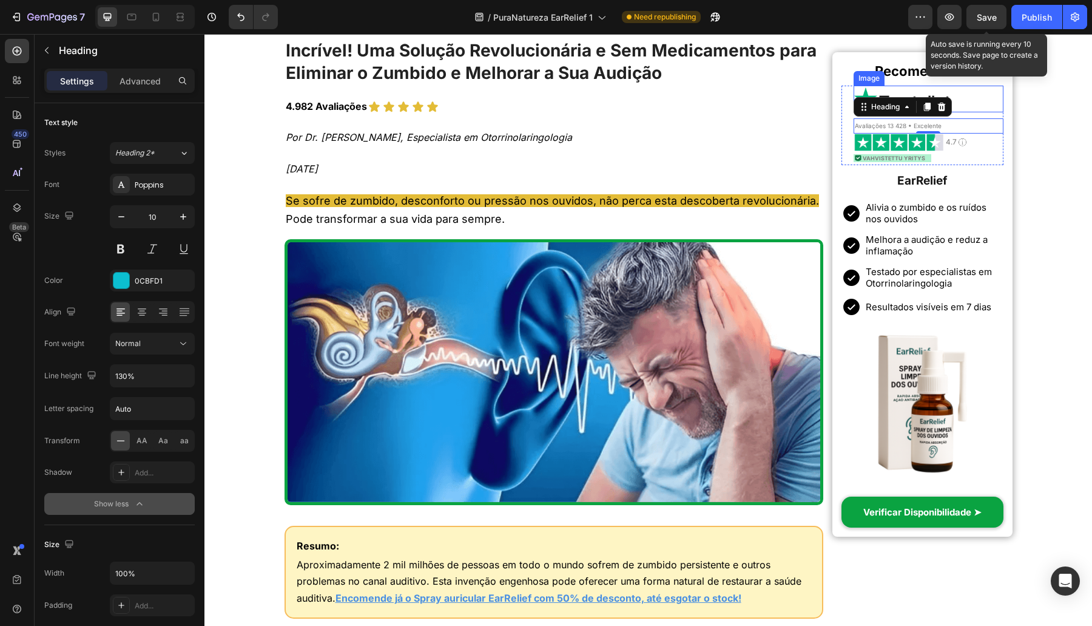
scroll to position [92, 0]
click at [132, 12] on icon at bounding box center [132, 17] width 12 height 12
type input "12"
type input "110%"
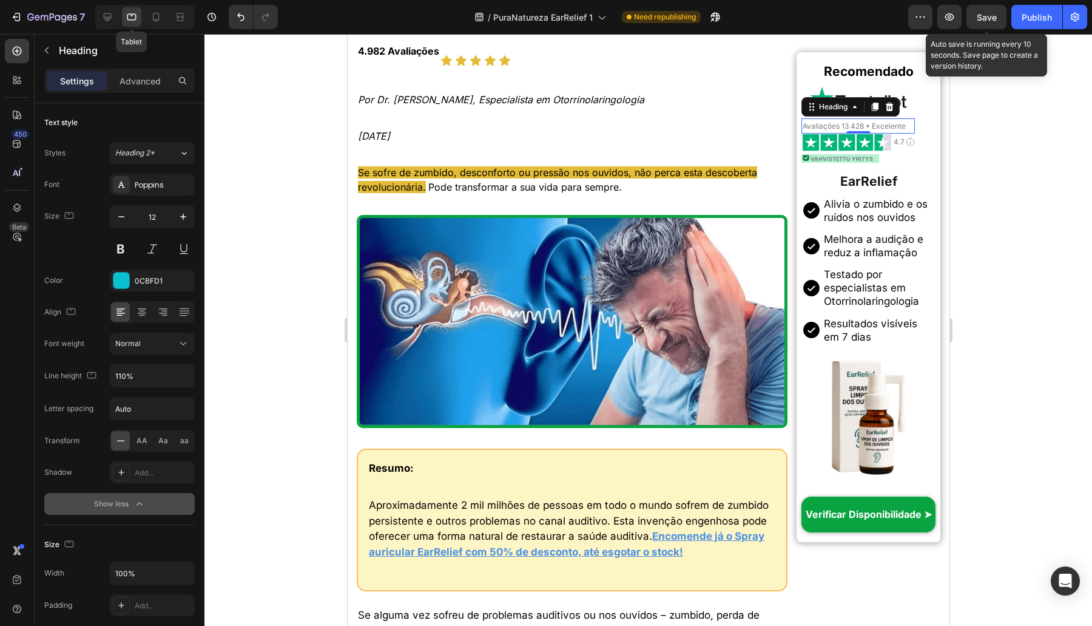
scroll to position [134, 0]
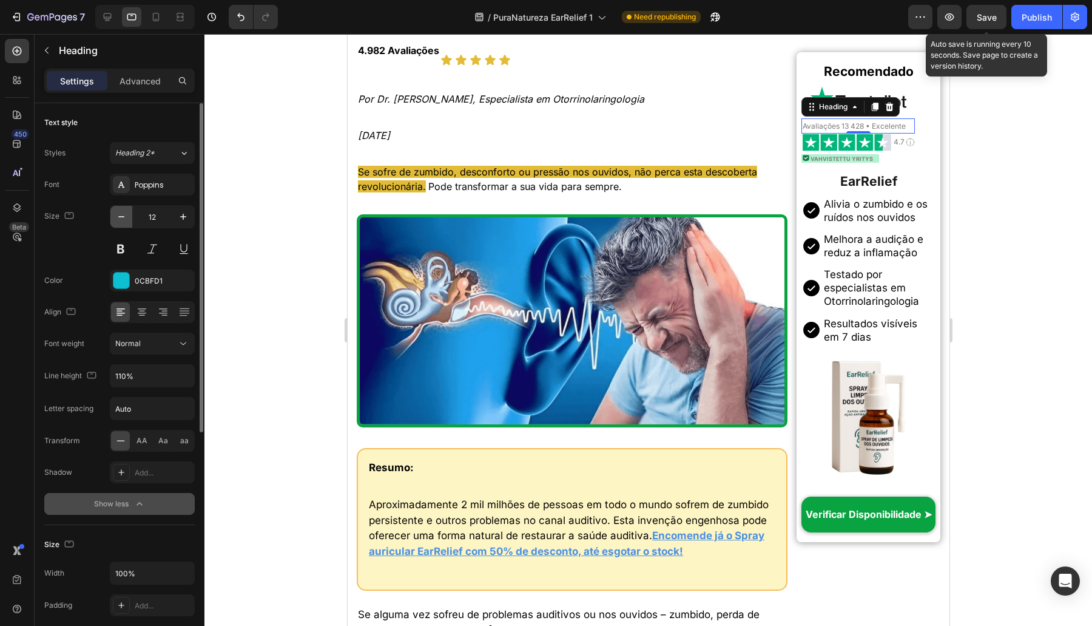
click at [123, 218] on icon "button" at bounding box center [121, 217] width 12 height 12
type input "11"
drag, startPoint x: 180, startPoint y: 169, endPoint x: 214, endPoint y: 158, distance: 36.3
click at [183, 167] on div "Styles Heading 2* Font Poppins Size 11 Color 0CBFD1 Align Font weight Normal Li…" at bounding box center [119, 328] width 150 height 373
click at [1050, 167] on div at bounding box center [648, 330] width 888 height 592
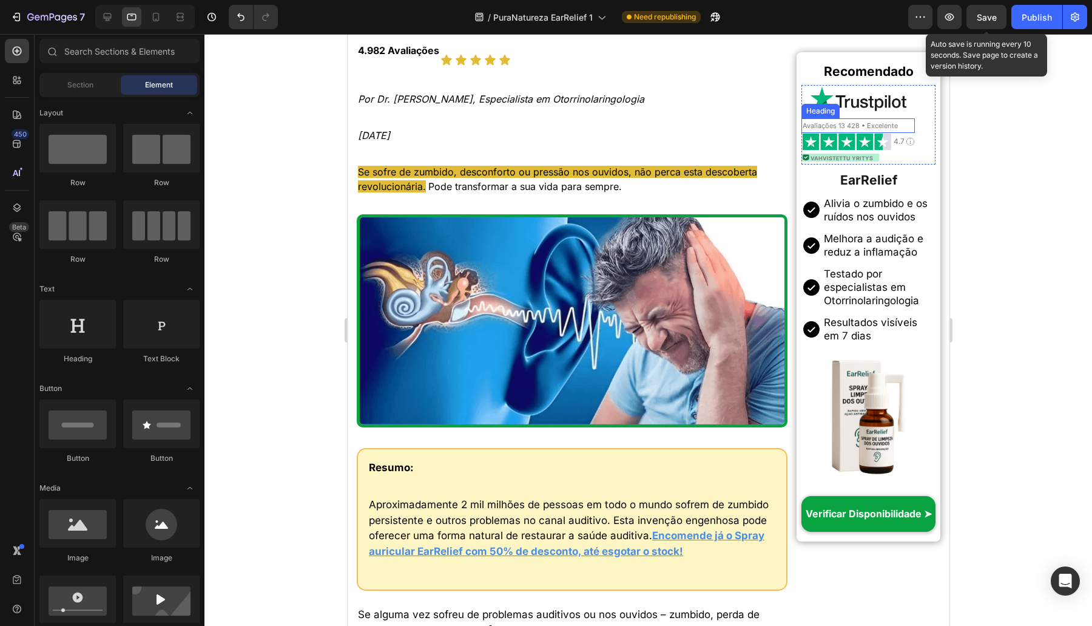
click at [888, 126] on span "Avaliações 13 428 • Excelente" at bounding box center [849, 125] width 95 height 8
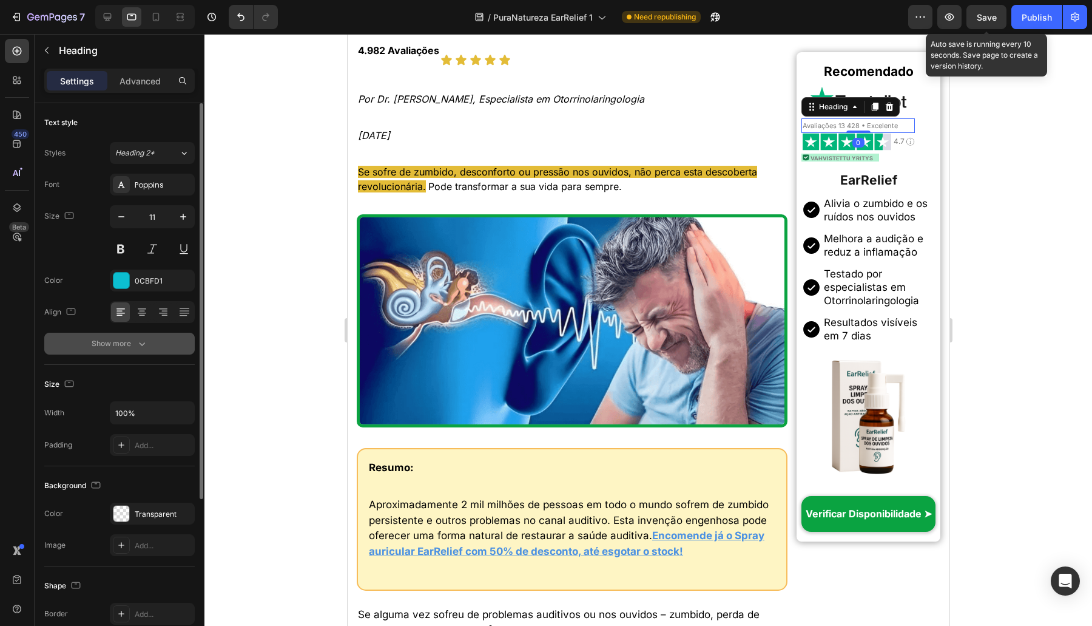
click at [134, 339] on div "Show more" at bounding box center [120, 343] width 56 height 12
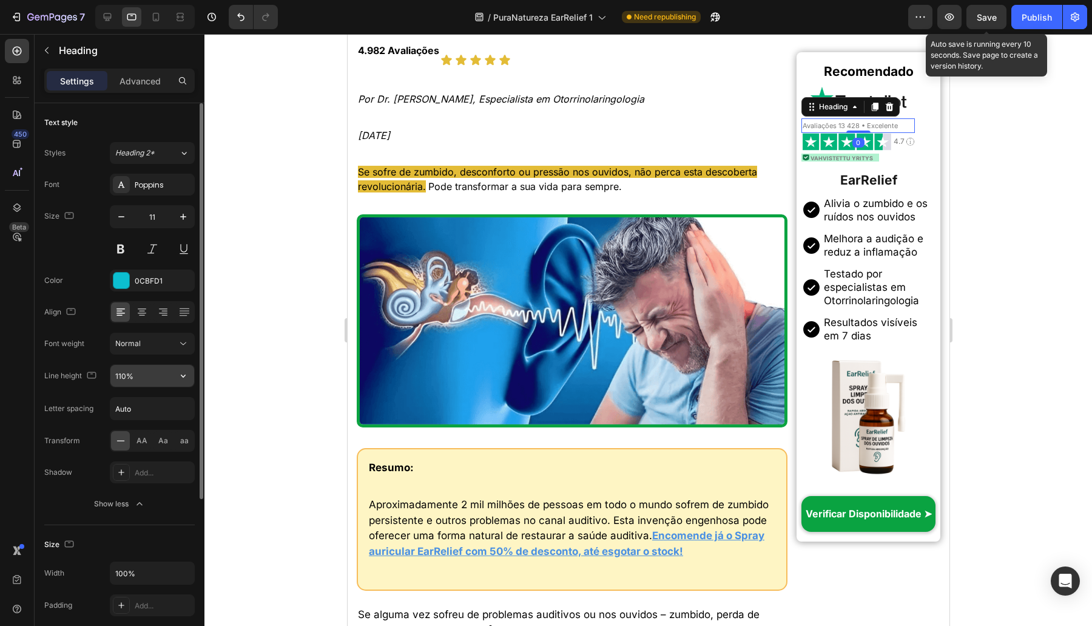
click at [112, 372] on input "110%" at bounding box center [152, 376] width 84 height 22
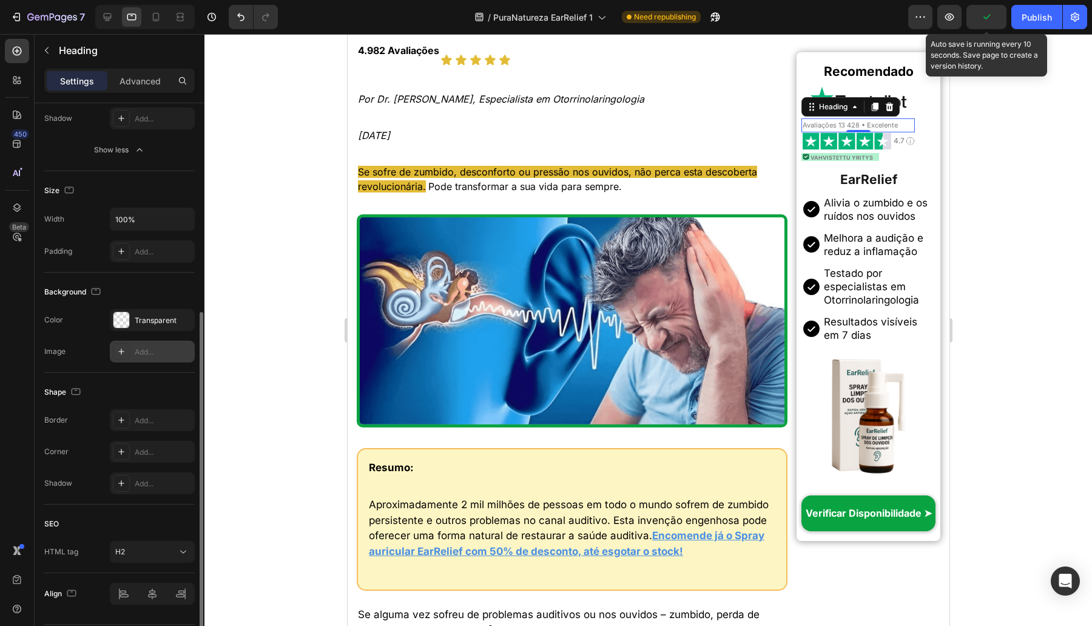
scroll to position [0, 0]
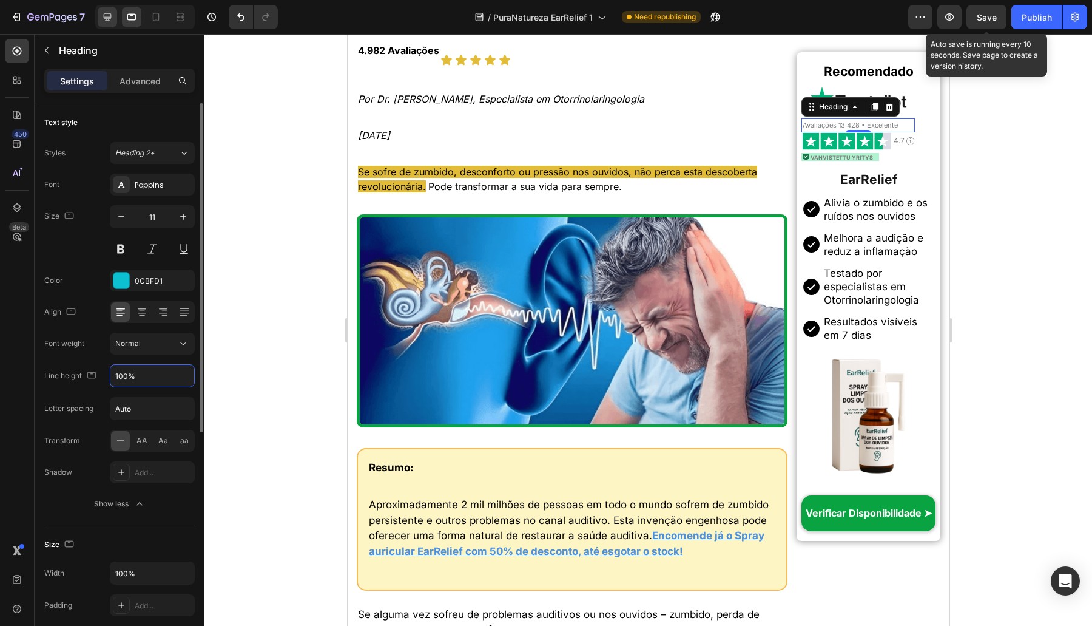
type input "100%"
click at [107, 10] on div at bounding box center [107, 16] width 19 height 19
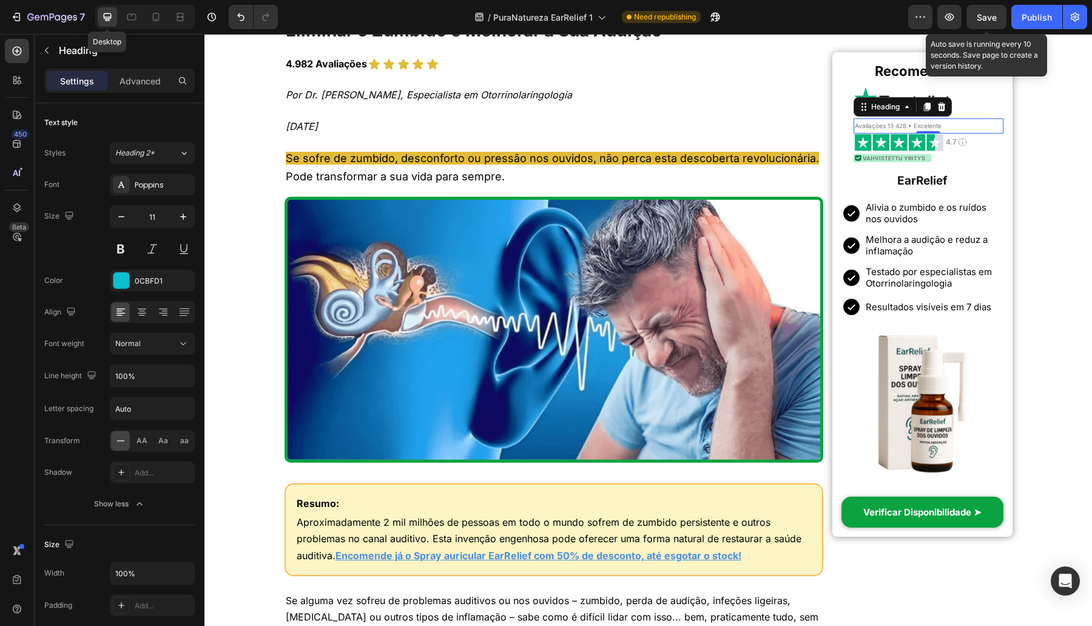
type input "10"
type input "130%"
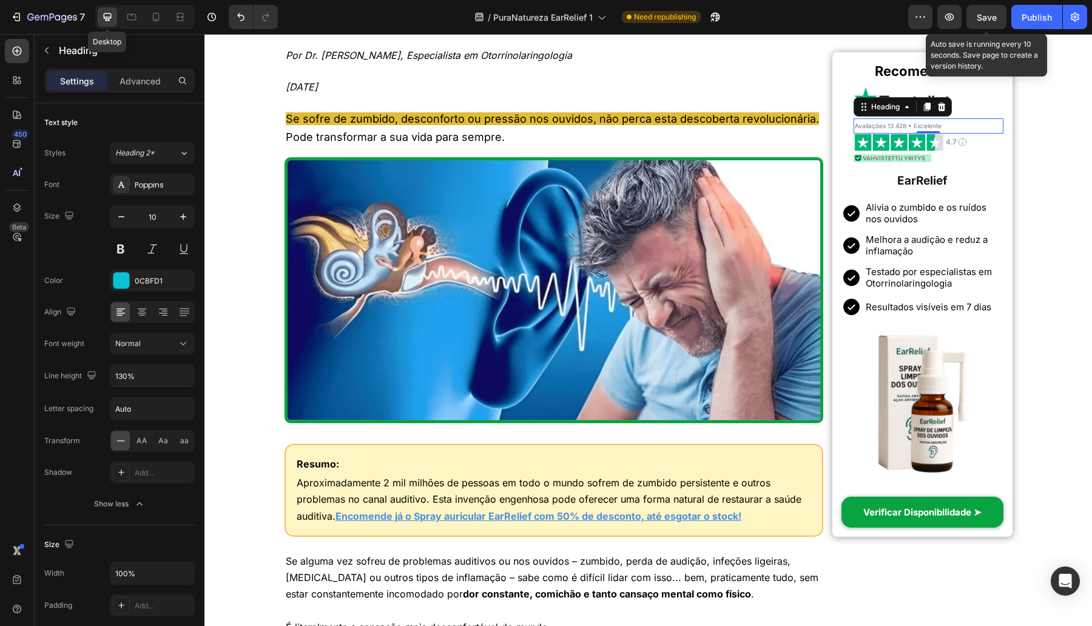
scroll to position [176, 0]
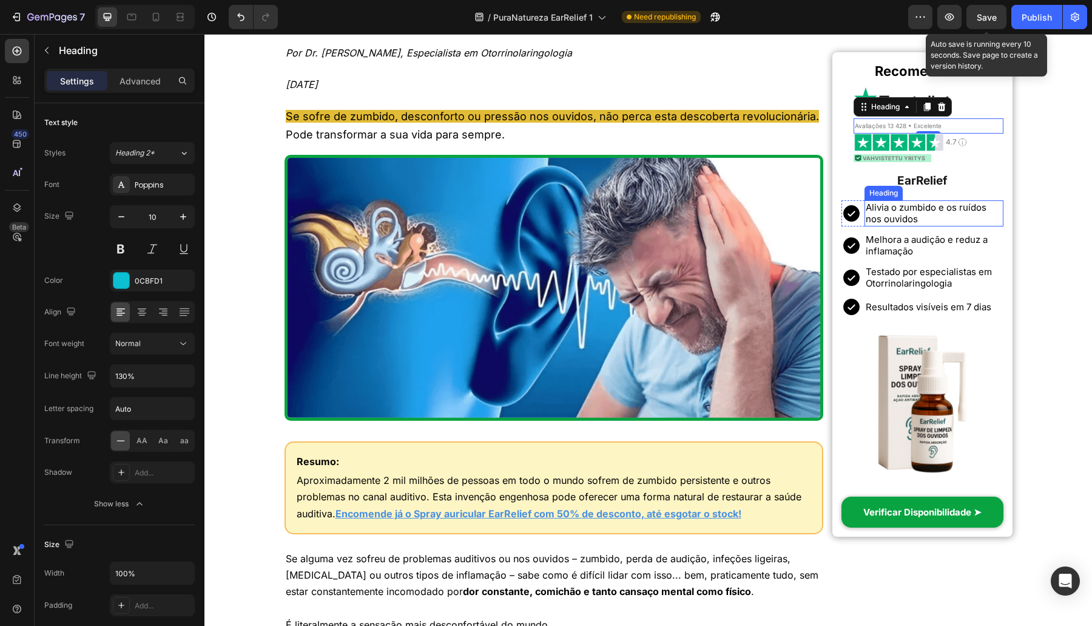
click at [996, 218] on h2 "Alivia o zumbido e os ruídos nos ouvidos" at bounding box center [934, 213] width 138 height 26
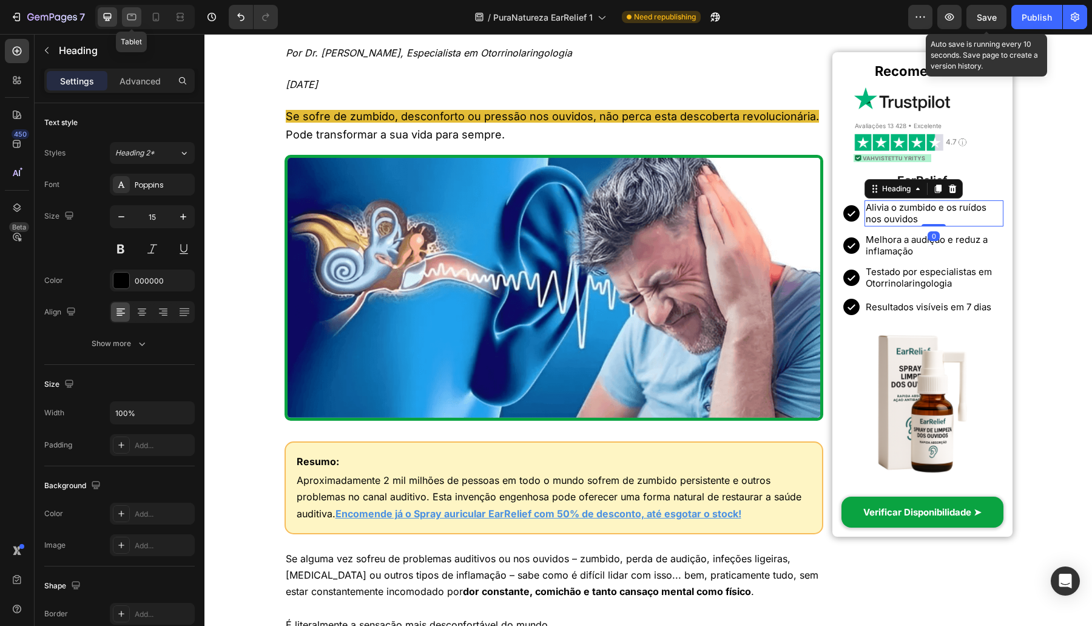
drag, startPoint x: 132, startPoint y: 19, endPoint x: 152, endPoint y: 12, distance: 20.5
click at [132, 18] on icon at bounding box center [132, 17] width 12 height 12
type input "17"
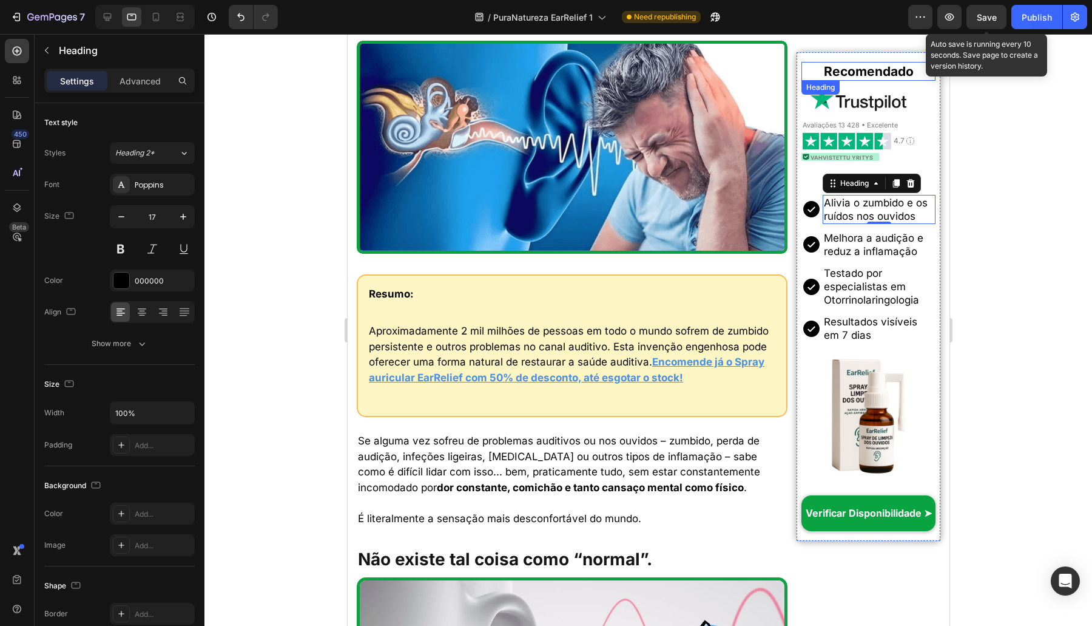
scroll to position [315, 0]
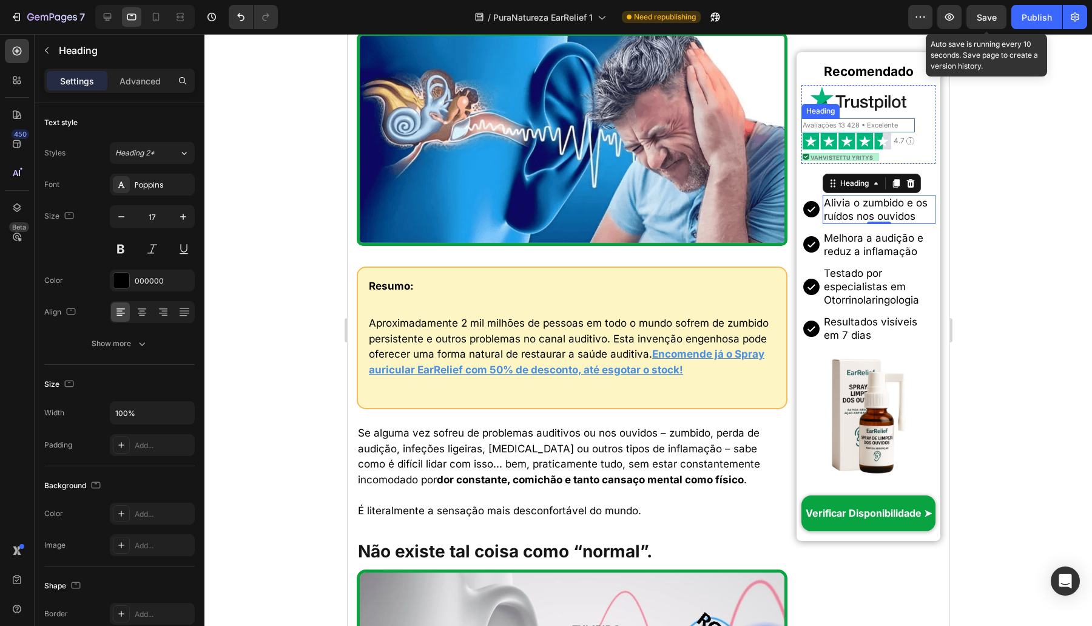
click at [848, 151] on div "Image Avaliações 13 428 • Excelente Heading Image 4.7 Heading Image Row Image V…" at bounding box center [857, 124] width 113 height 79
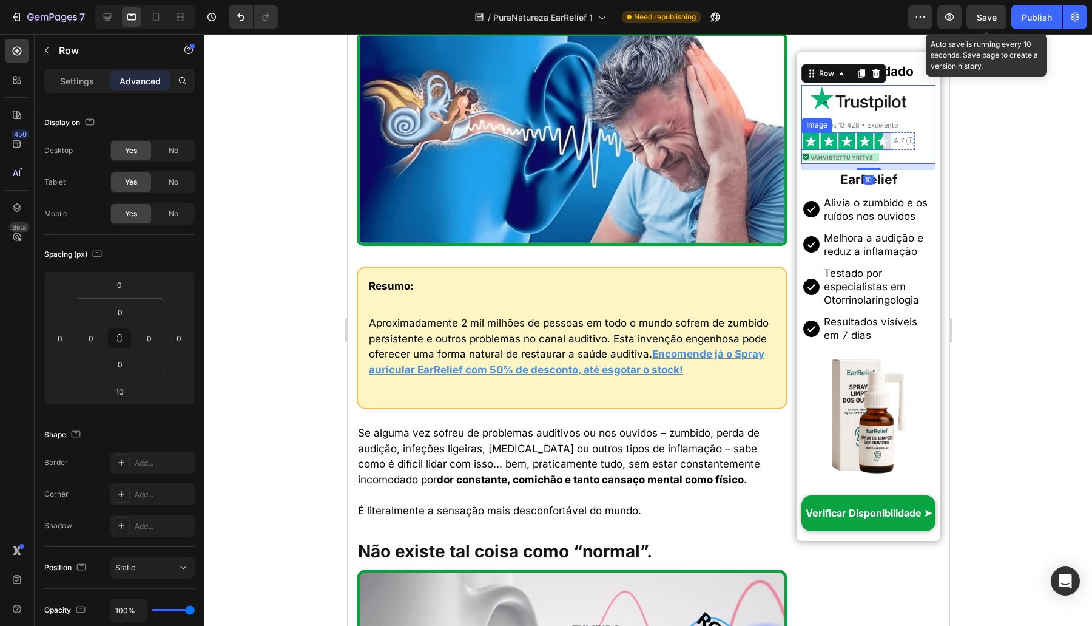
click at [892, 146] on h2 "4.7" at bounding box center [898, 141] width 13 height 12
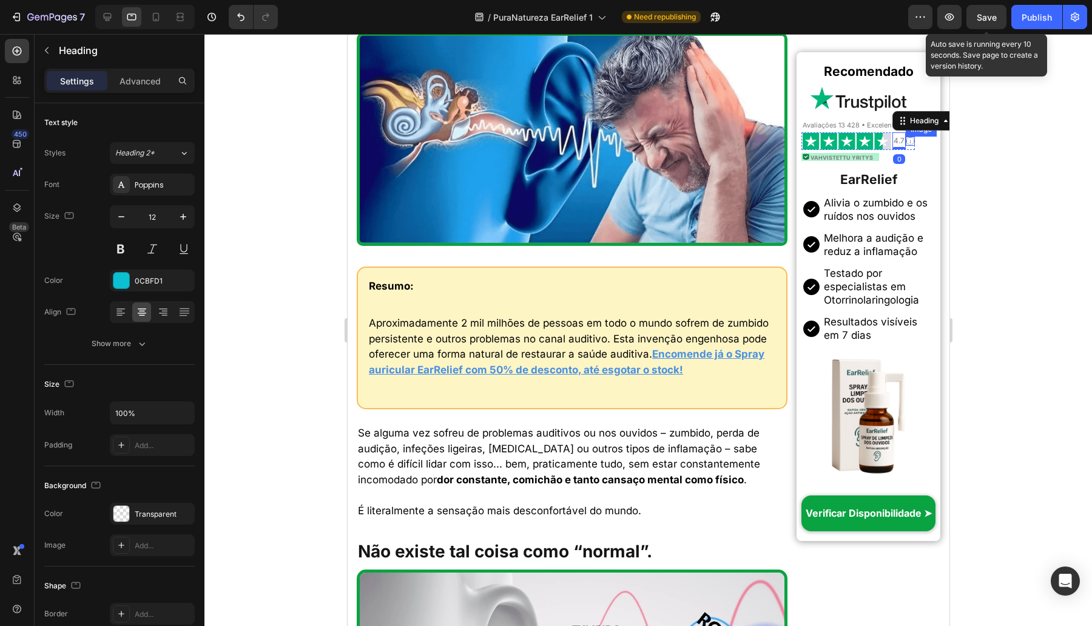
click at [905, 144] on img at bounding box center [909, 141] width 9 height 9
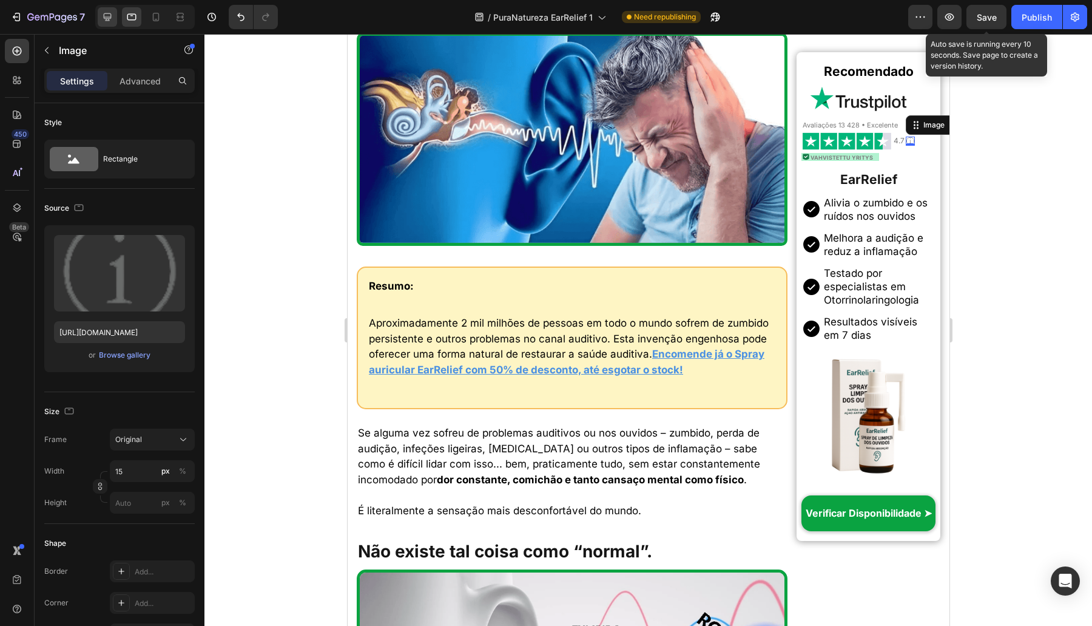
click at [107, 17] on icon at bounding box center [108, 17] width 8 height 8
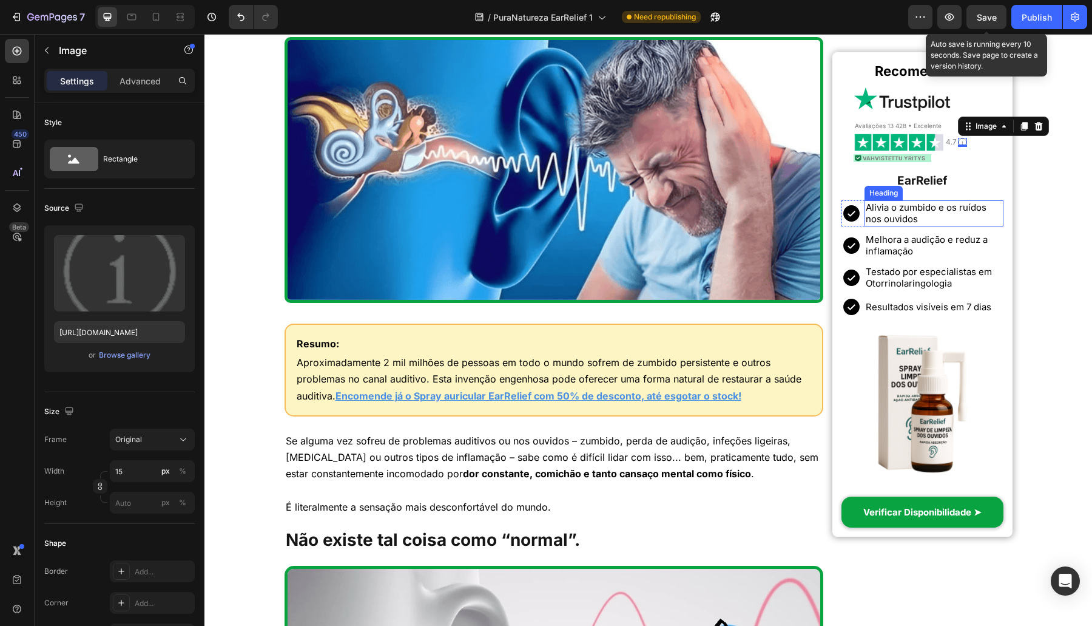
scroll to position [355, 0]
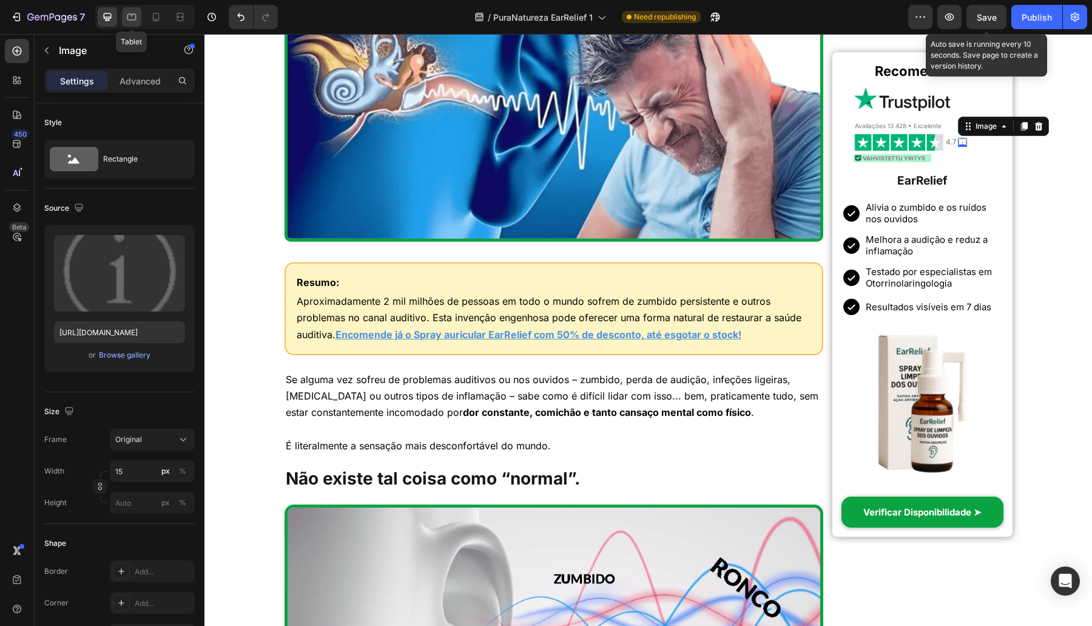
click at [124, 17] on div at bounding box center [131, 16] width 19 height 19
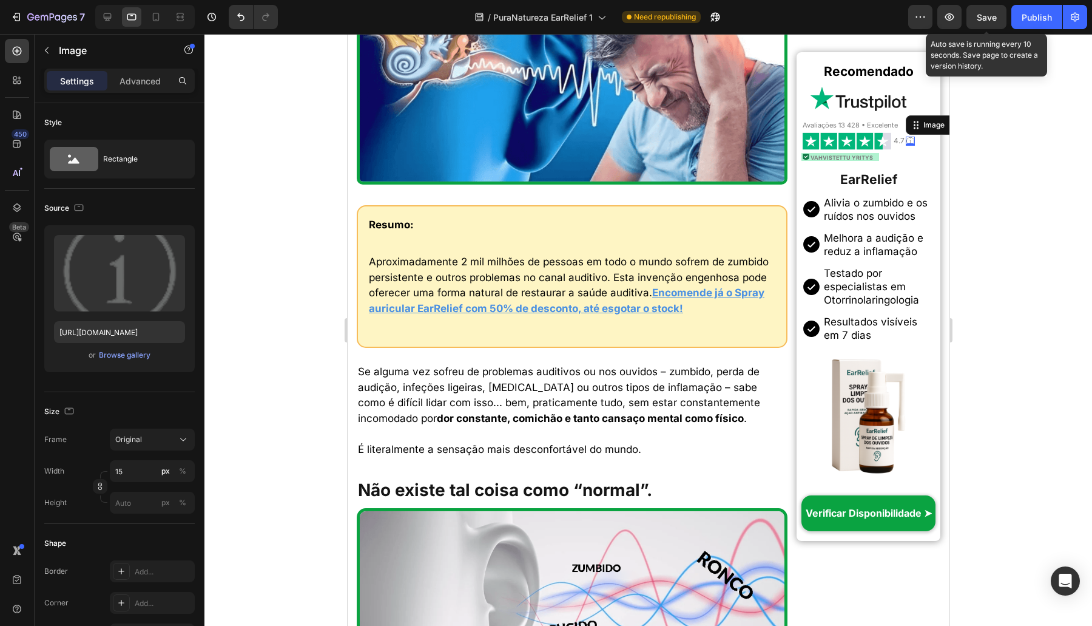
scroll to position [437, 0]
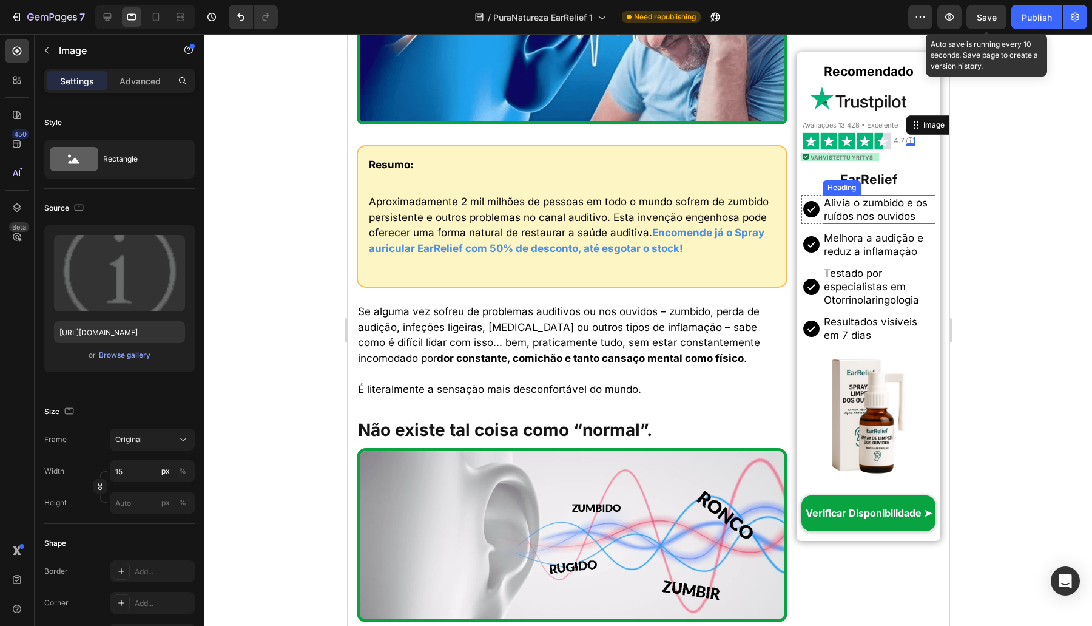
click at [852, 212] on h2 "Alivia o zumbido e os ruídos nos ouvidos" at bounding box center [878, 209] width 113 height 29
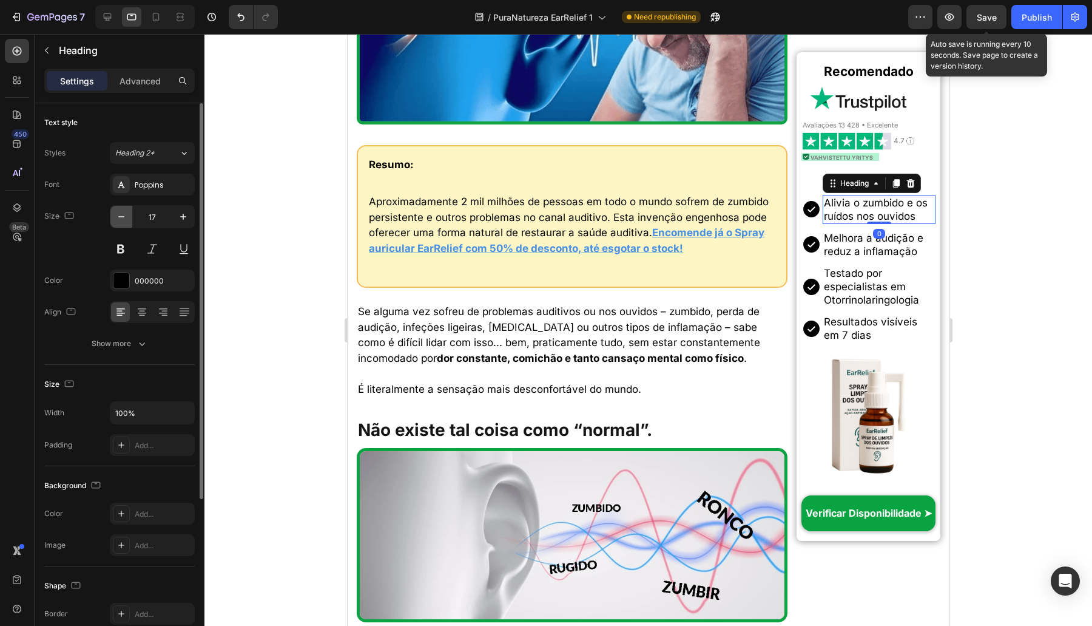
click at [125, 209] on button "button" at bounding box center [121, 217] width 22 height 22
type input "15"
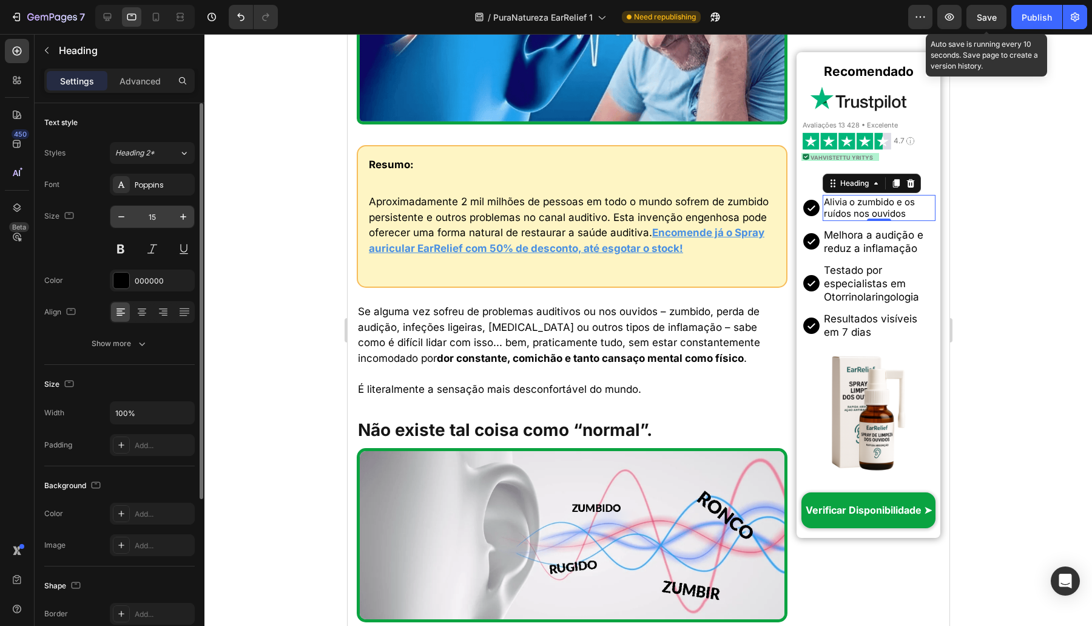
click at [155, 214] on input "15" at bounding box center [152, 217] width 40 height 22
click at [837, 243] on h2 "Melhora a audição e reduz a inflamação" at bounding box center [878, 241] width 113 height 29
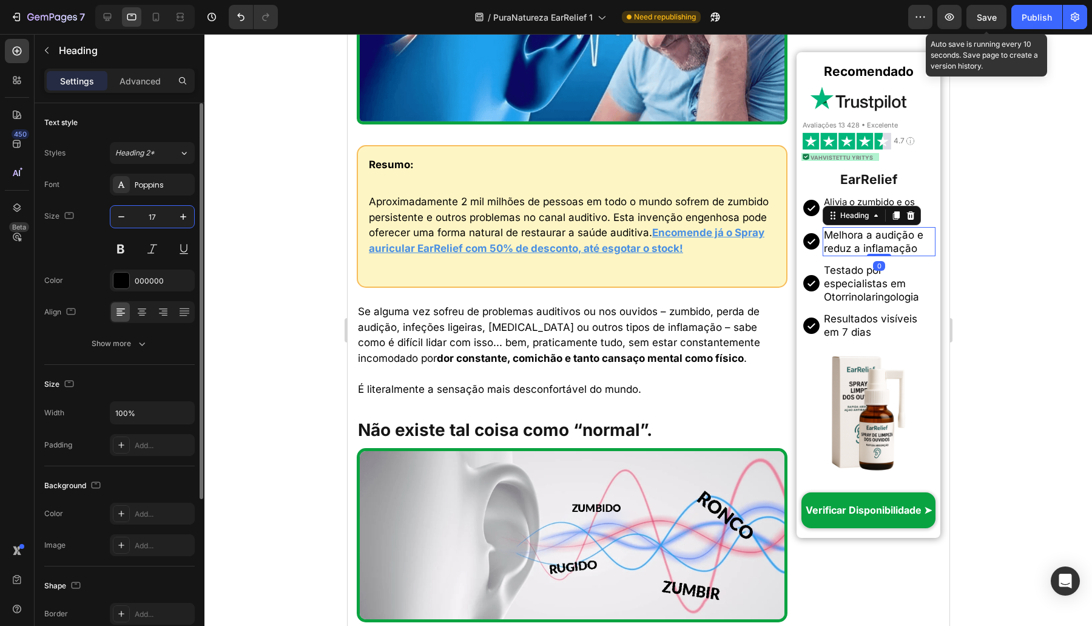
click at [149, 212] on input "17" at bounding box center [152, 217] width 40 height 22
paste input "5"
type input "15"
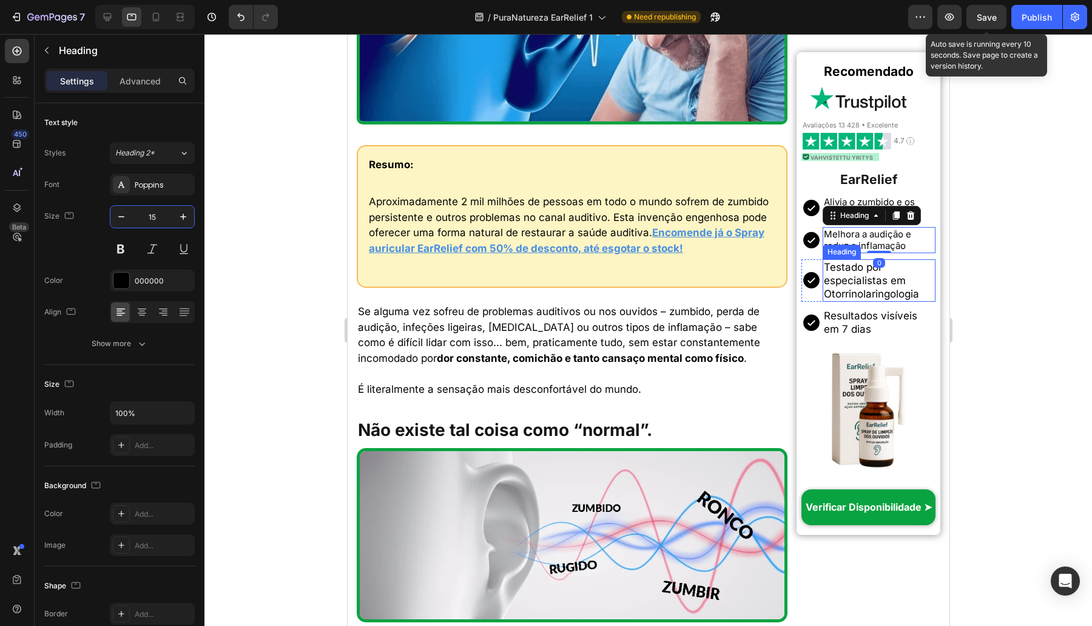
click at [839, 275] on h2 "Testado por especialistas em Otorrinolaringologia" at bounding box center [878, 280] width 113 height 42
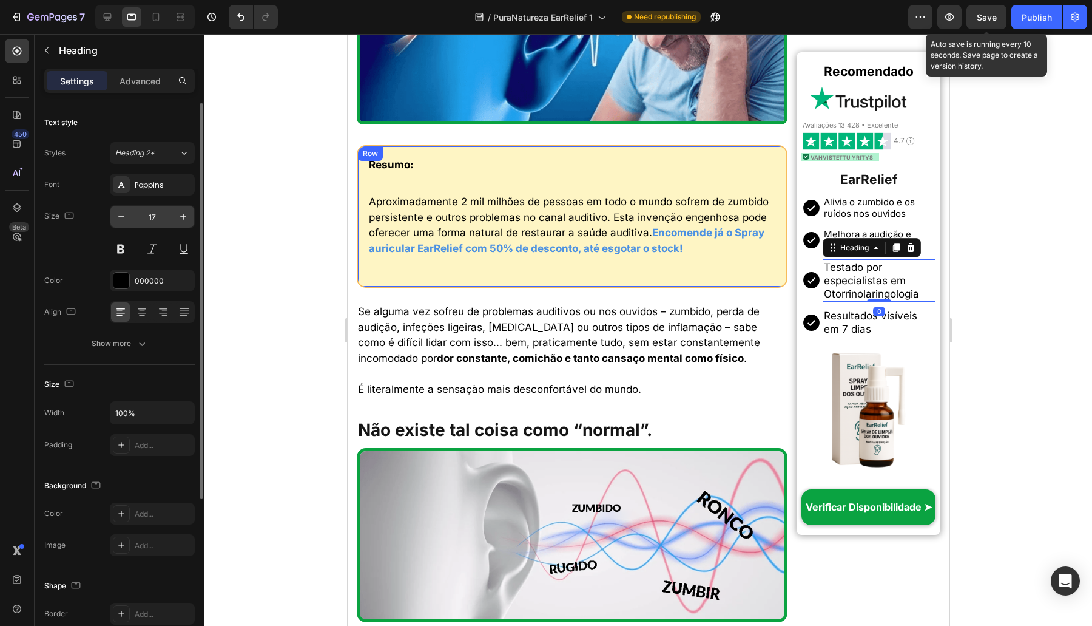
click at [155, 217] on input "17" at bounding box center [152, 217] width 40 height 22
paste input "5"
type input "15"
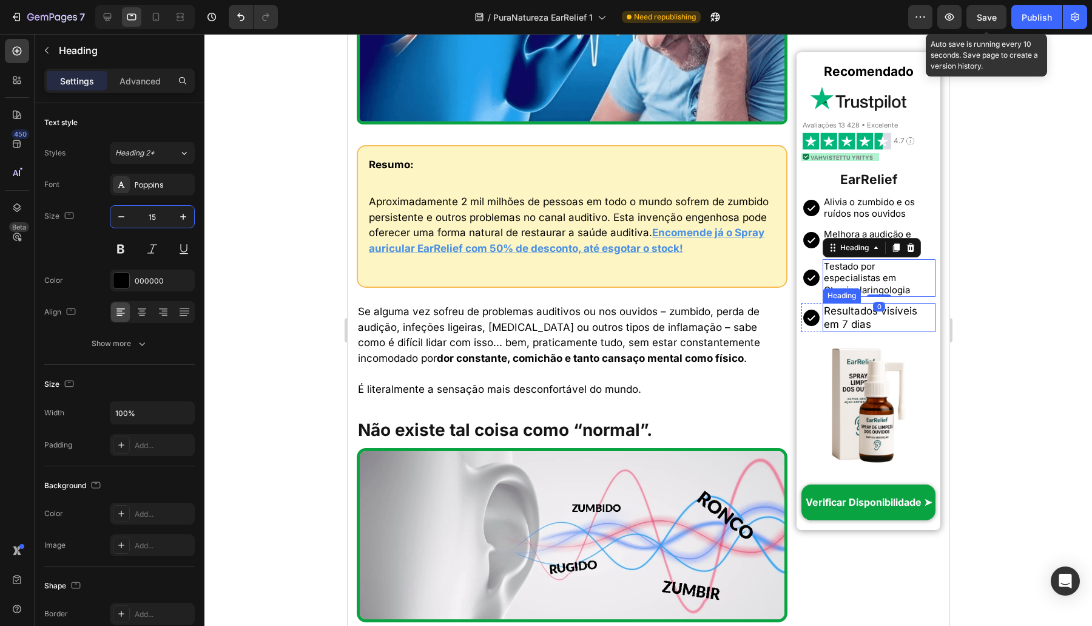
click at [828, 306] on h2 "Resultados visíveis em 7 dias" at bounding box center [878, 317] width 113 height 29
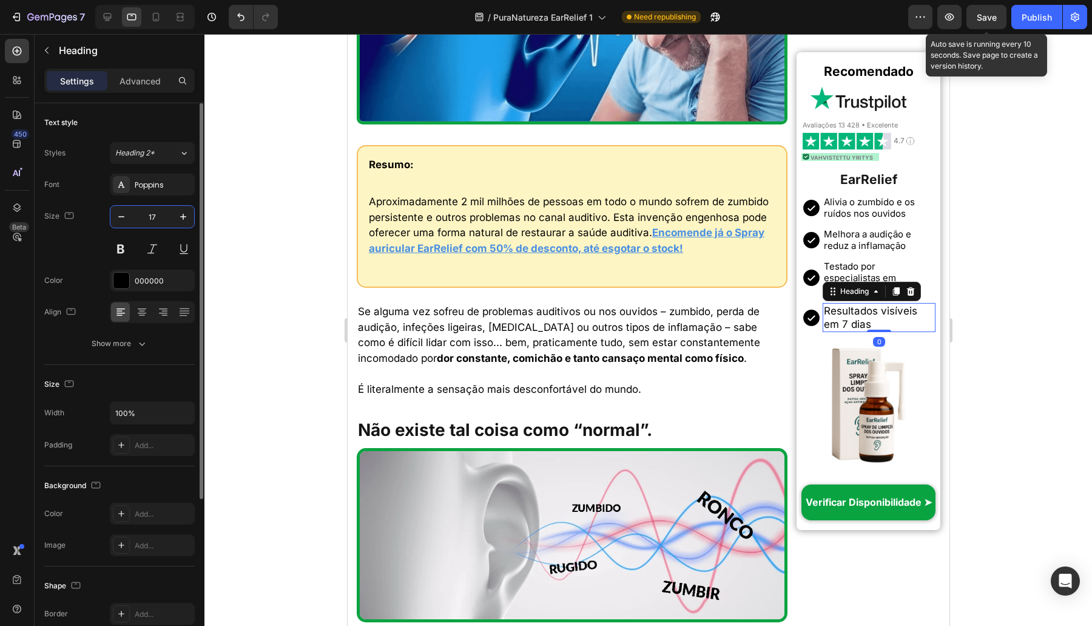
click at [137, 212] on input "17" at bounding box center [152, 217] width 40 height 22
paste input "5"
type input "15"
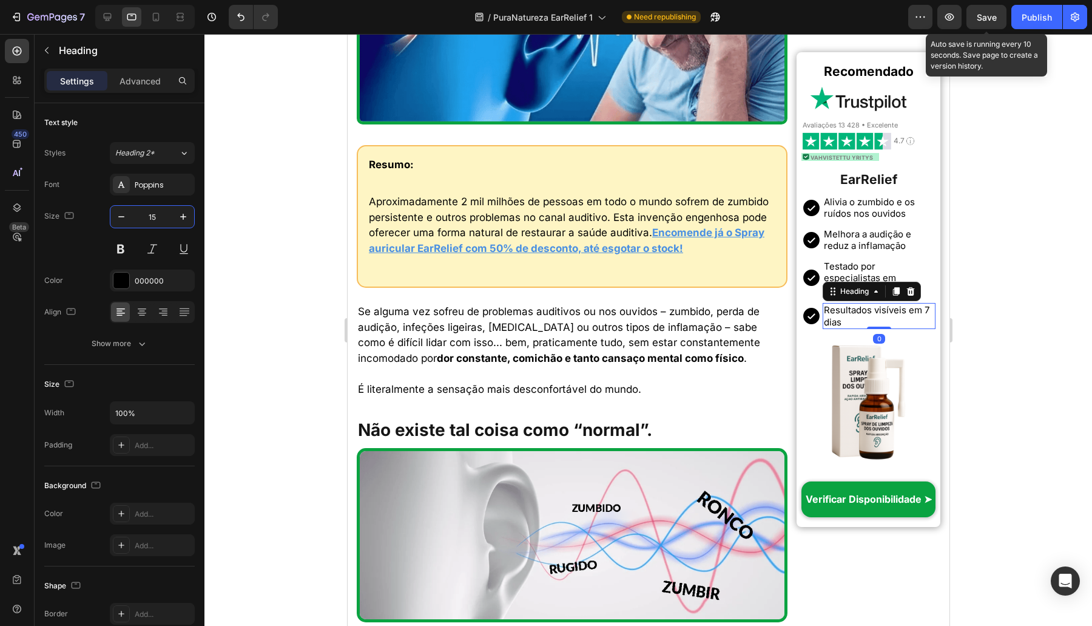
click at [454, 210] on p "Aproximadamente 2 mil milhões de pessoas em todo o mundo sofrem de zumbido pers…" at bounding box center [571, 225] width 406 height 62
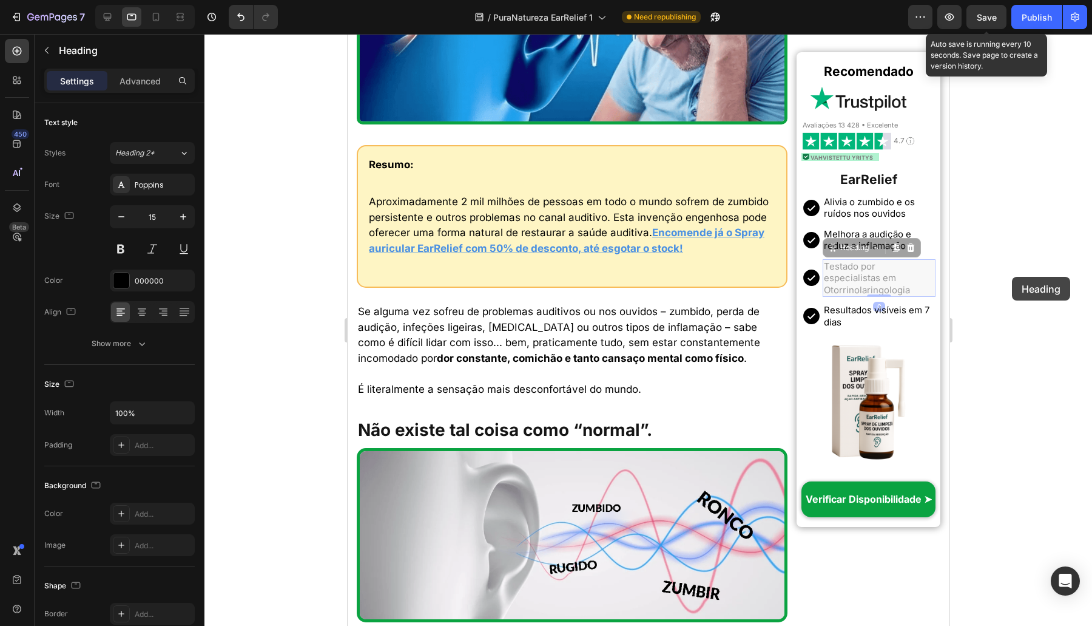
click at [1012, 277] on div at bounding box center [648, 330] width 888 height 592
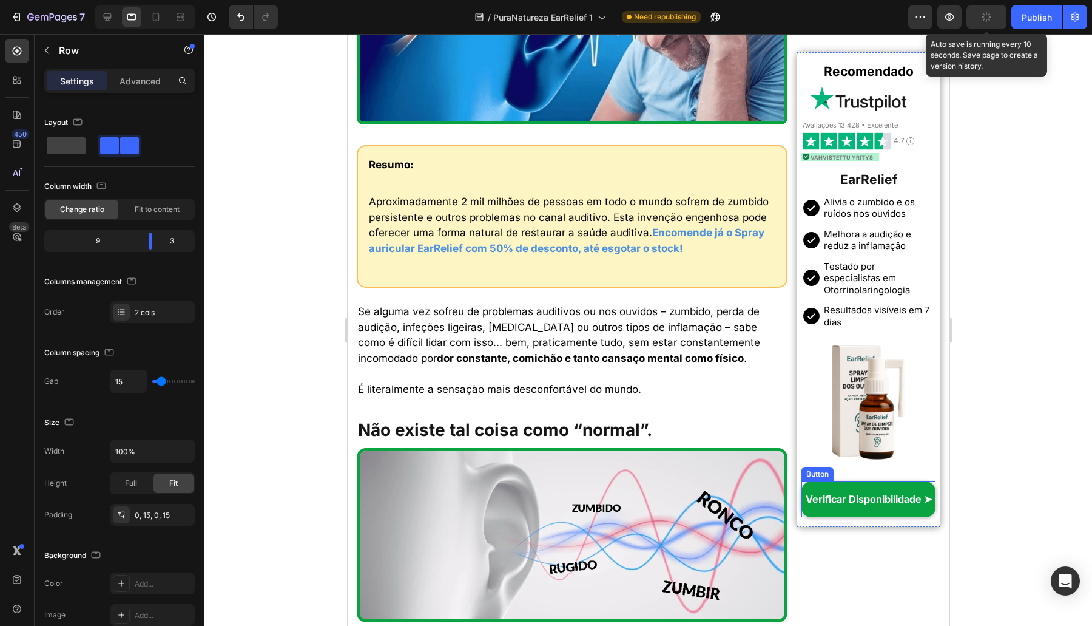
click at [849, 517] on link "Verificar Disponibilidade ➤" at bounding box center [868, 499] width 134 height 36
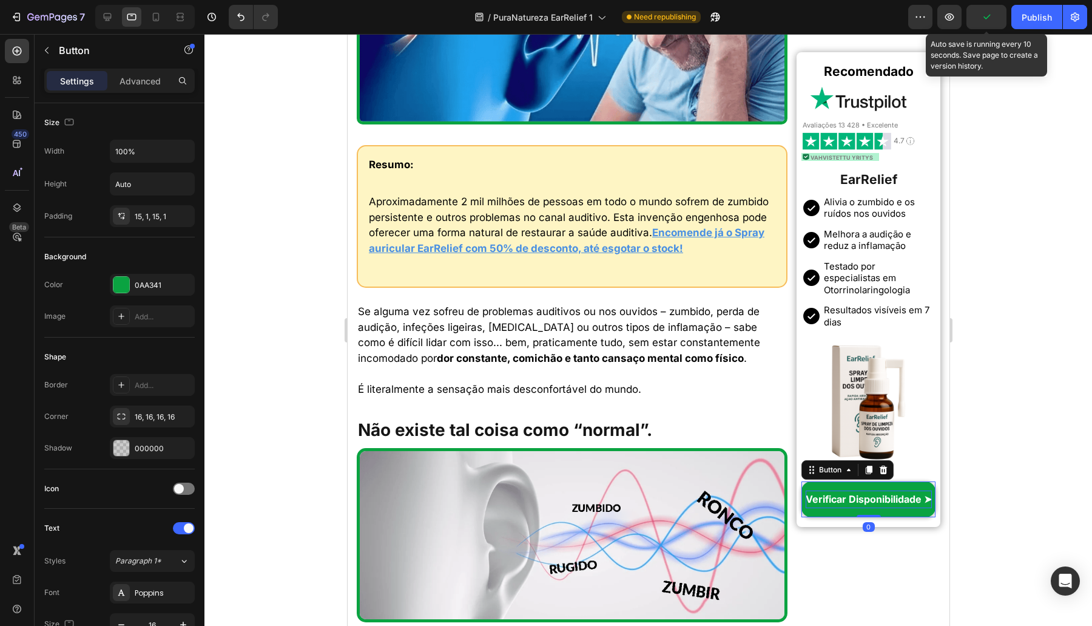
click at [846, 502] on p "Verificar Disponibilidade ➤" at bounding box center [868, 499] width 126 height 18
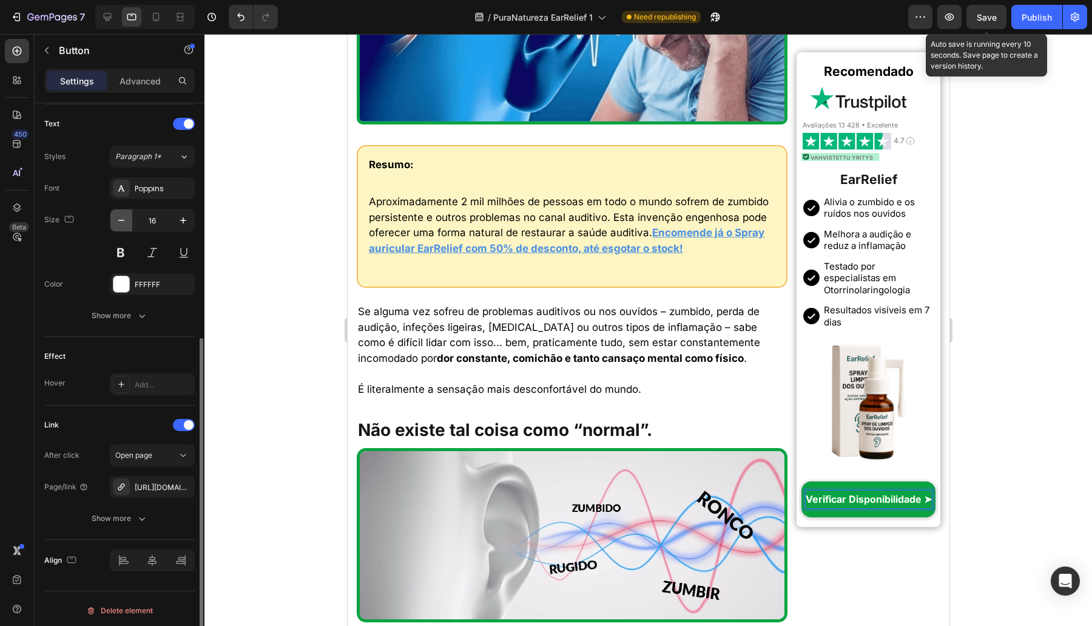
click at [121, 214] on icon "button" at bounding box center [121, 220] width 12 height 12
click at [878, 492] on strong "Verificar Disponibilidade ➤" at bounding box center [867, 497] width 105 height 10
click at [179, 224] on button "button" at bounding box center [183, 220] width 22 height 22
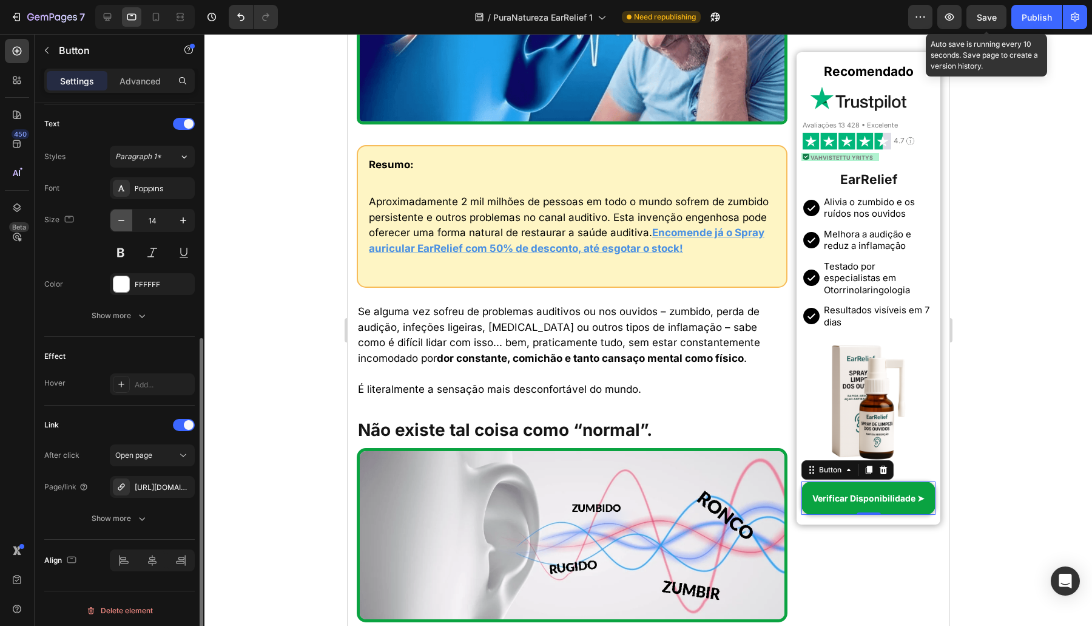
click at [123, 218] on icon "button" at bounding box center [121, 220] width 12 height 12
type input "13"
click at [140, 82] on p "Advanced" at bounding box center [140, 81] width 41 height 13
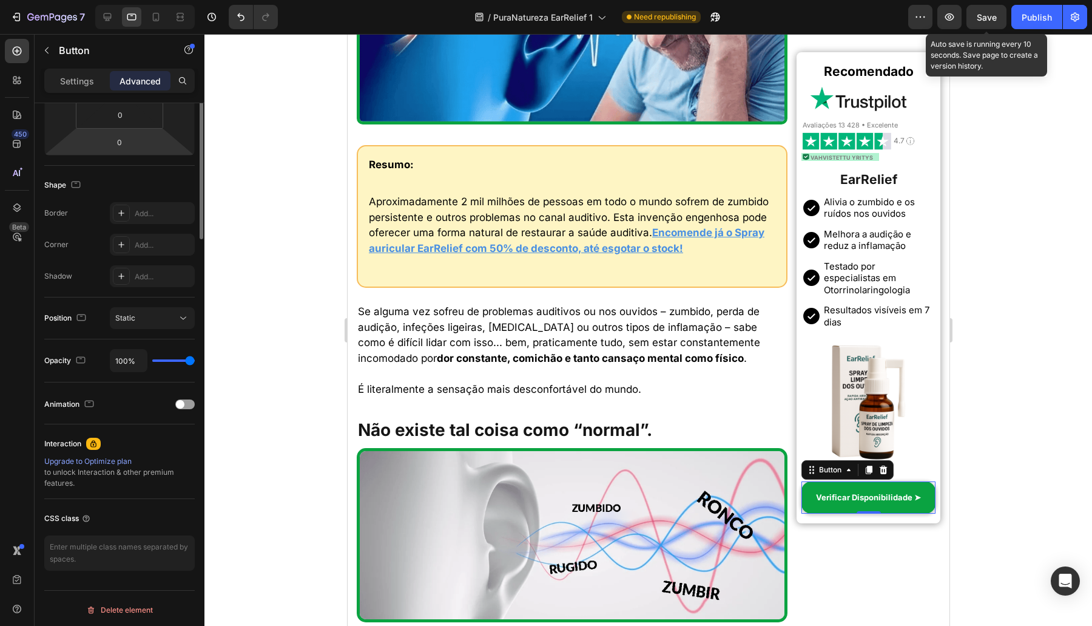
scroll to position [0, 0]
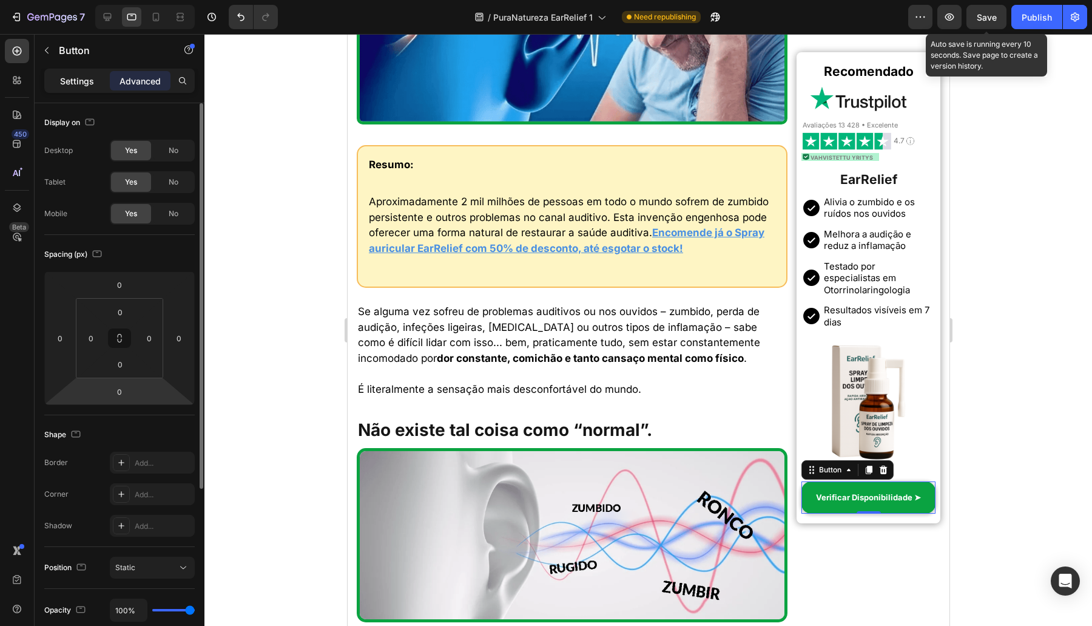
click at [88, 82] on p "Settings" at bounding box center [77, 81] width 34 height 13
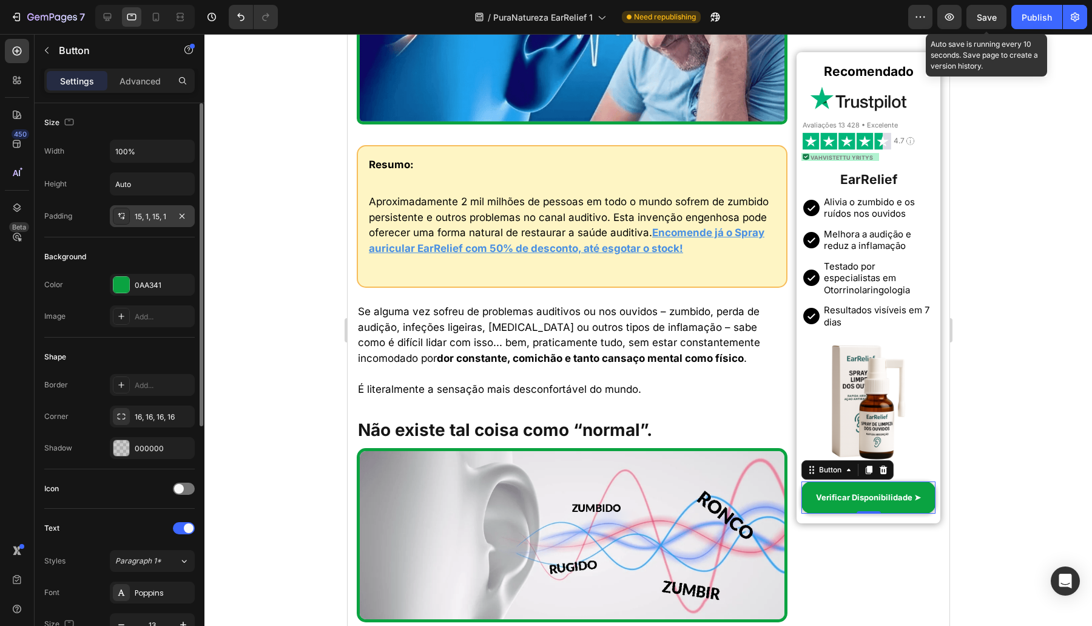
click at [137, 211] on div "15, 1, 15, 1" at bounding box center [152, 216] width 35 height 11
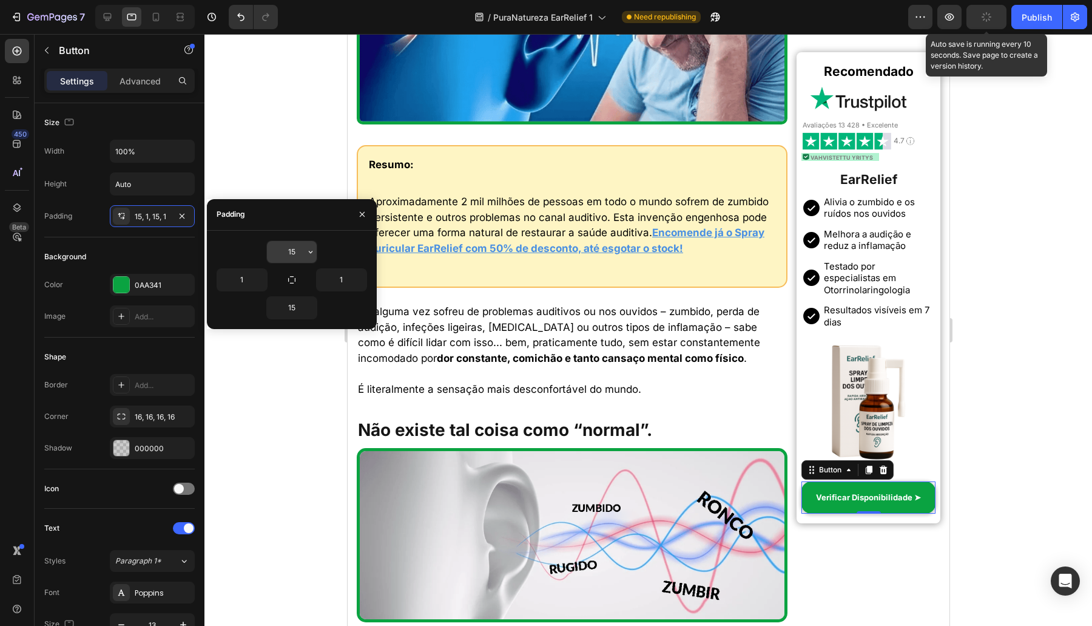
click at [303, 256] on input "15" at bounding box center [292, 252] width 50 height 22
type input "12"
click at [303, 308] on input "15" at bounding box center [292, 308] width 50 height 22
type input "12"
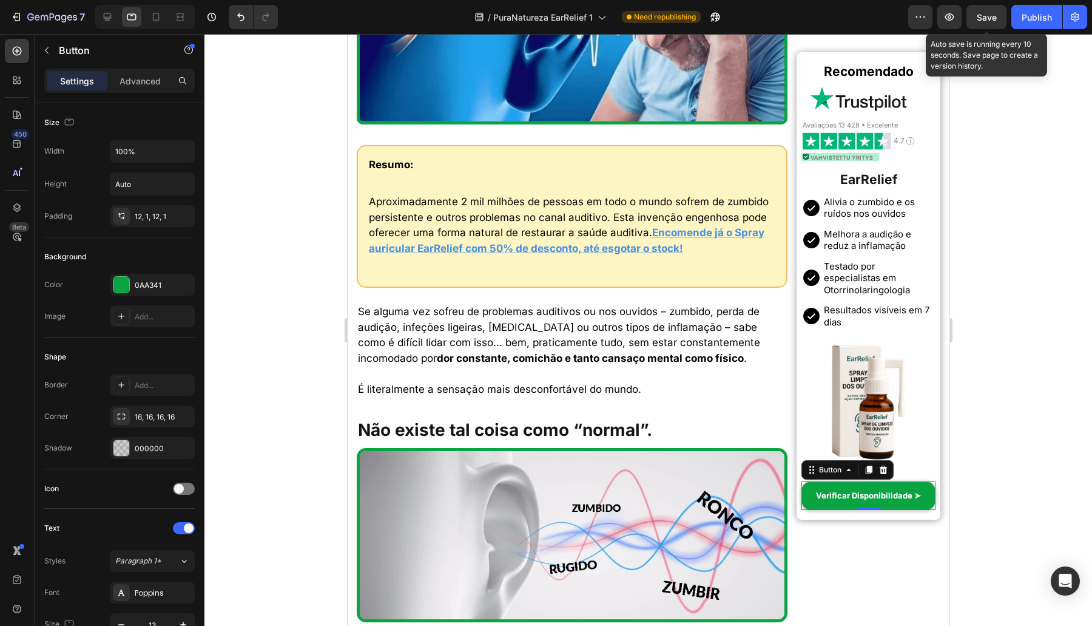
click at [106, 27] on div at bounding box center [144, 17] width 99 height 24
click at [109, 23] on icon at bounding box center [107, 17] width 12 height 12
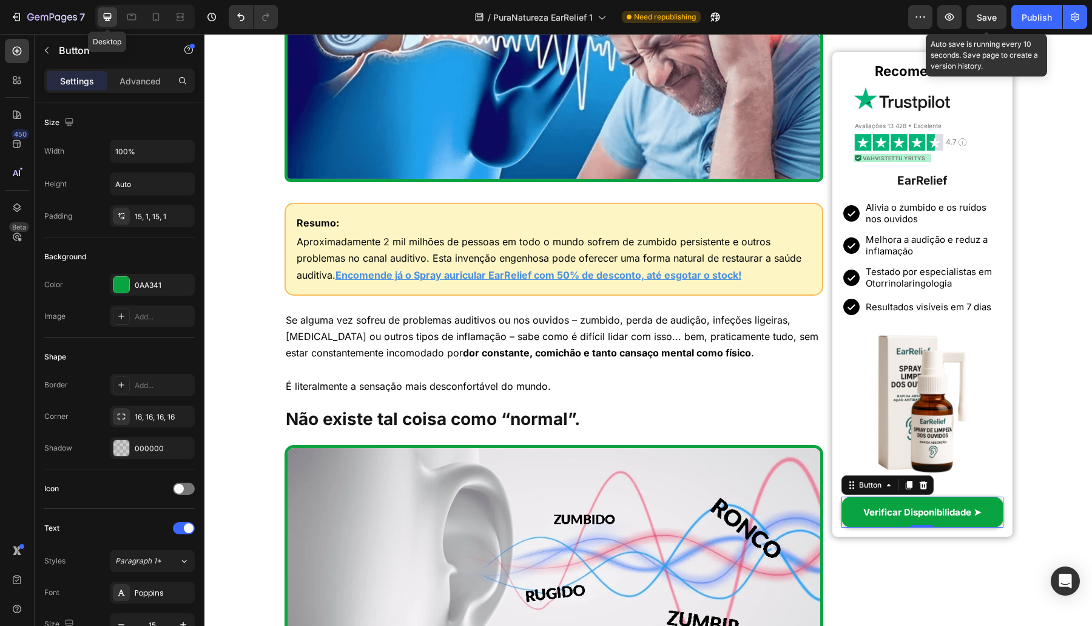
click at [109, 17] on icon at bounding box center [108, 17] width 8 height 8
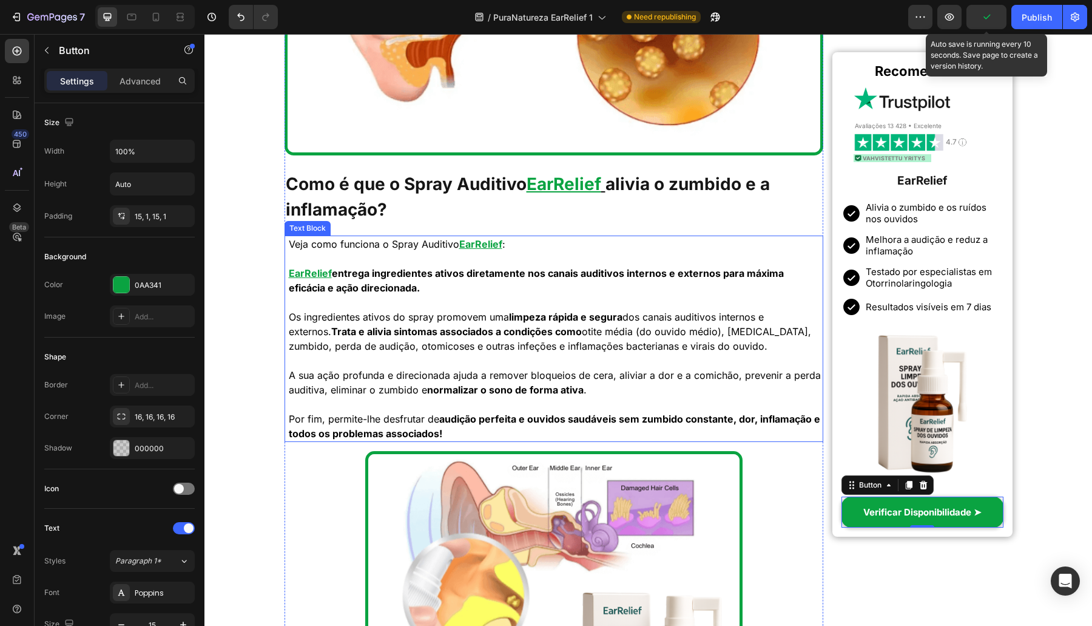
scroll to position [1896, 0]
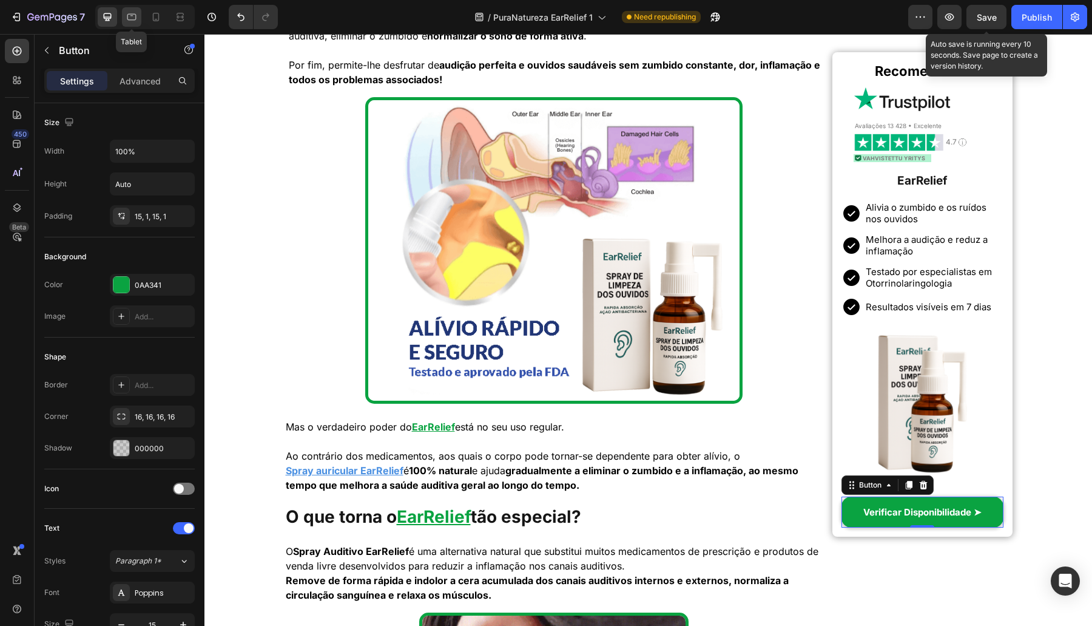
click at [132, 17] on icon at bounding box center [132, 17] width 12 height 12
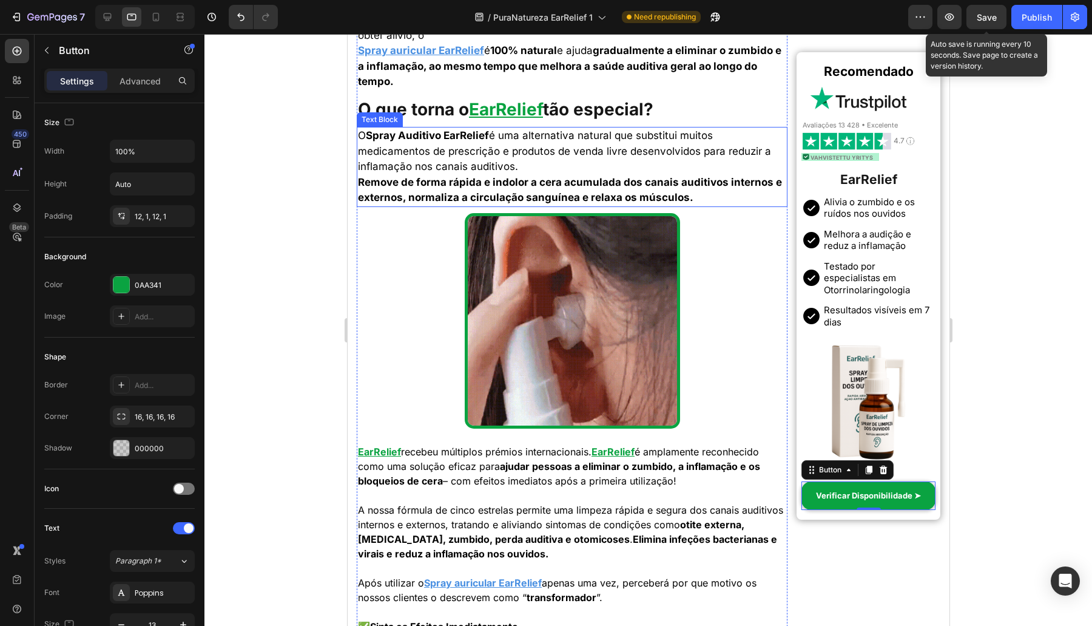
scroll to position [2293, 0]
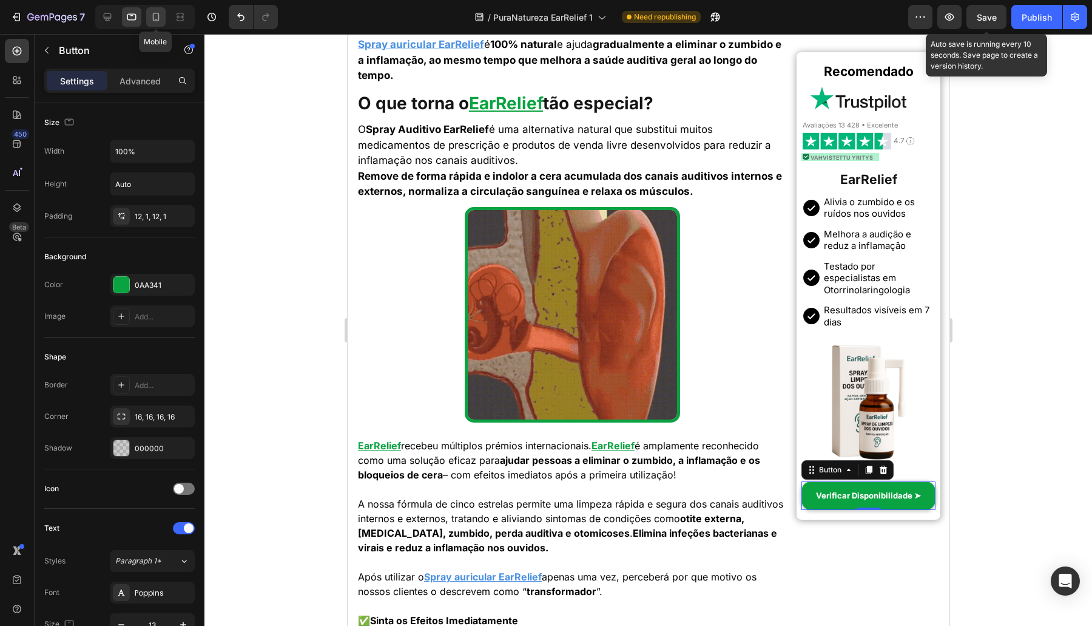
click at [155, 16] on icon at bounding box center [156, 17] width 12 height 12
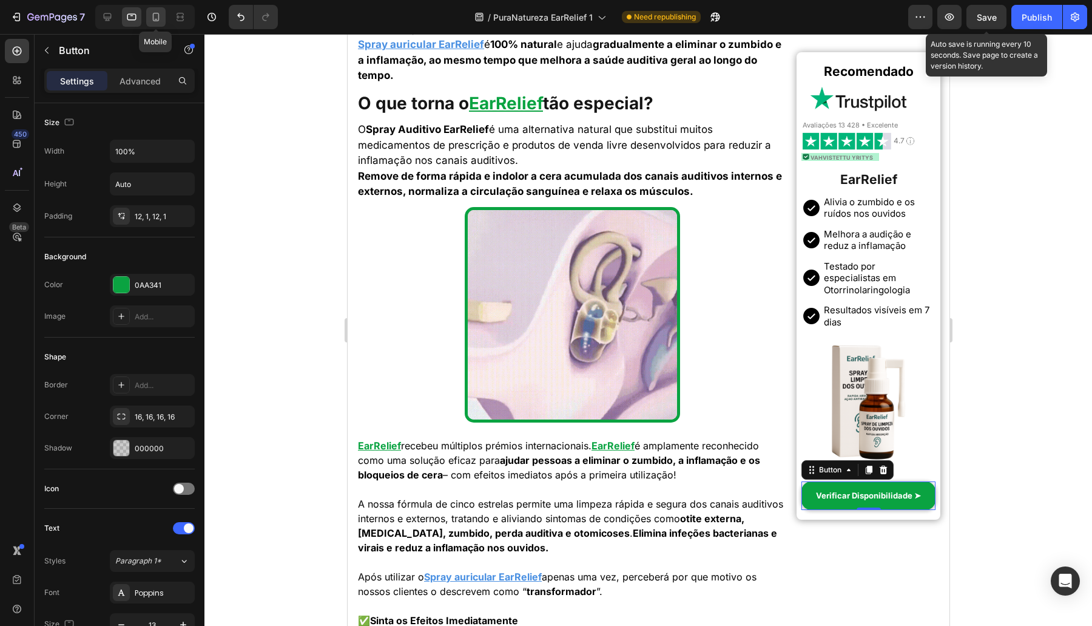
type input "15"
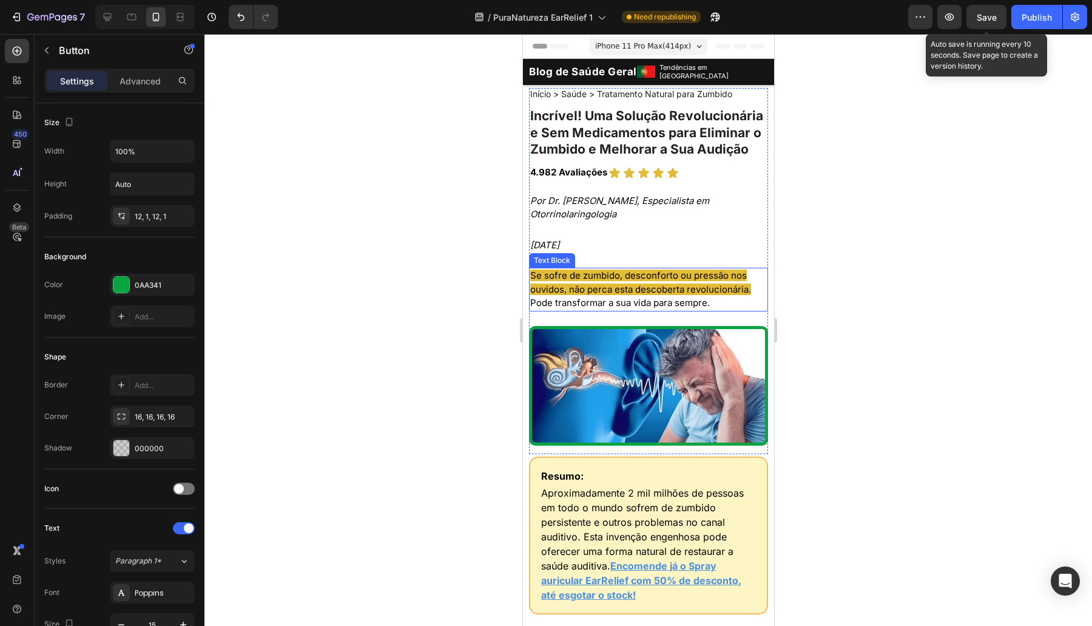
click at [681, 310] on p "Se sofre de zumbido, desconforto ou pressão nos ouvidos, não perca esta descobe…" at bounding box center [648, 289] width 237 height 41
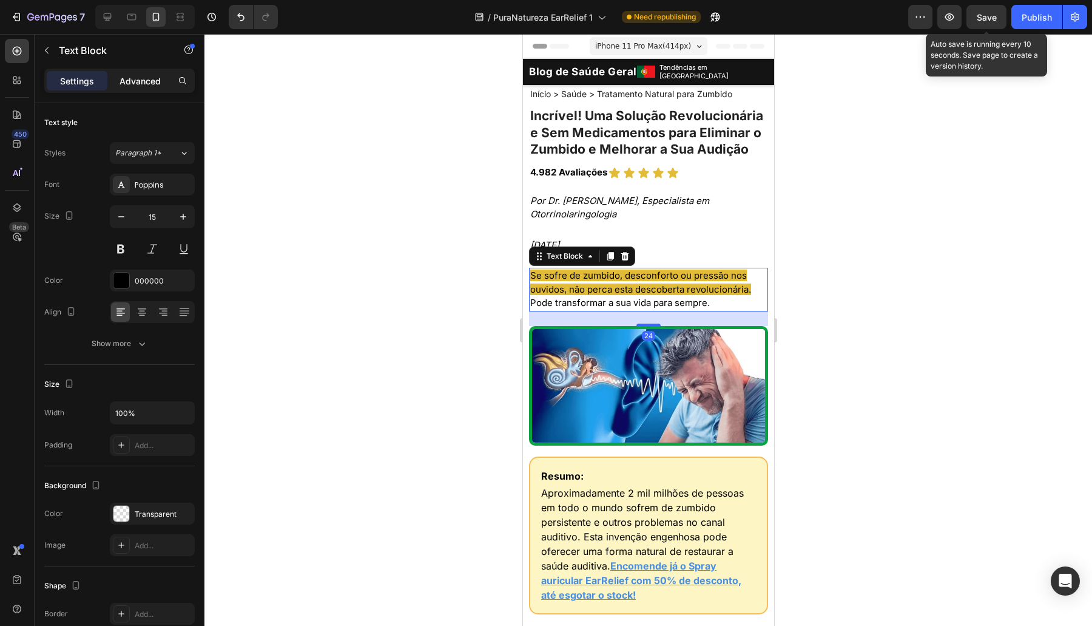
click at [129, 72] on div "Advanced" at bounding box center [140, 80] width 61 height 19
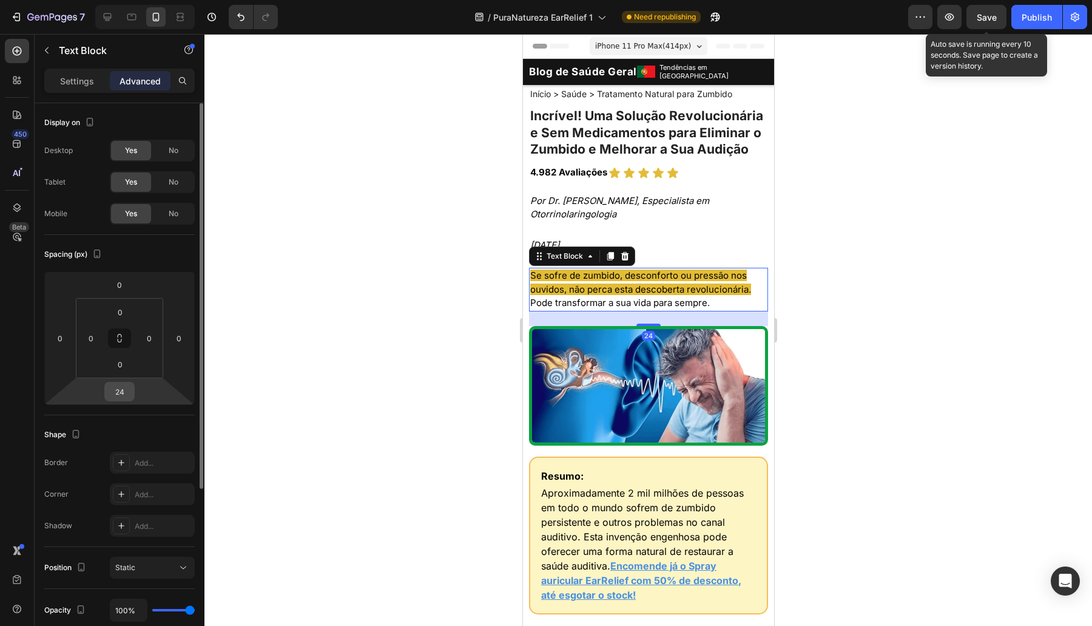
click at [124, 390] on input "24" at bounding box center [119, 391] width 24 height 18
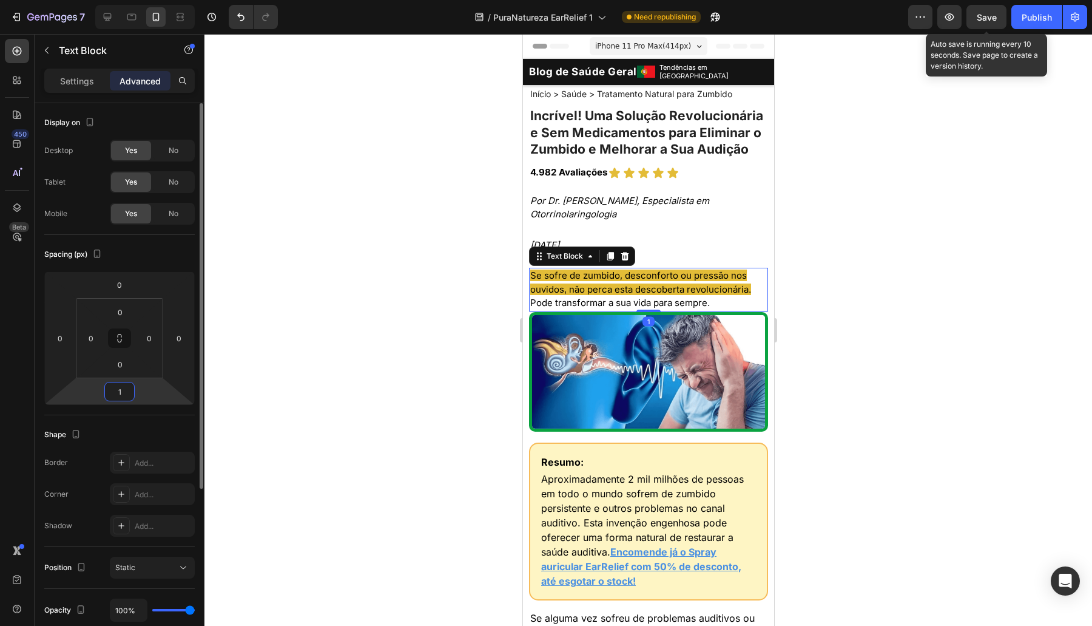
type input "15"
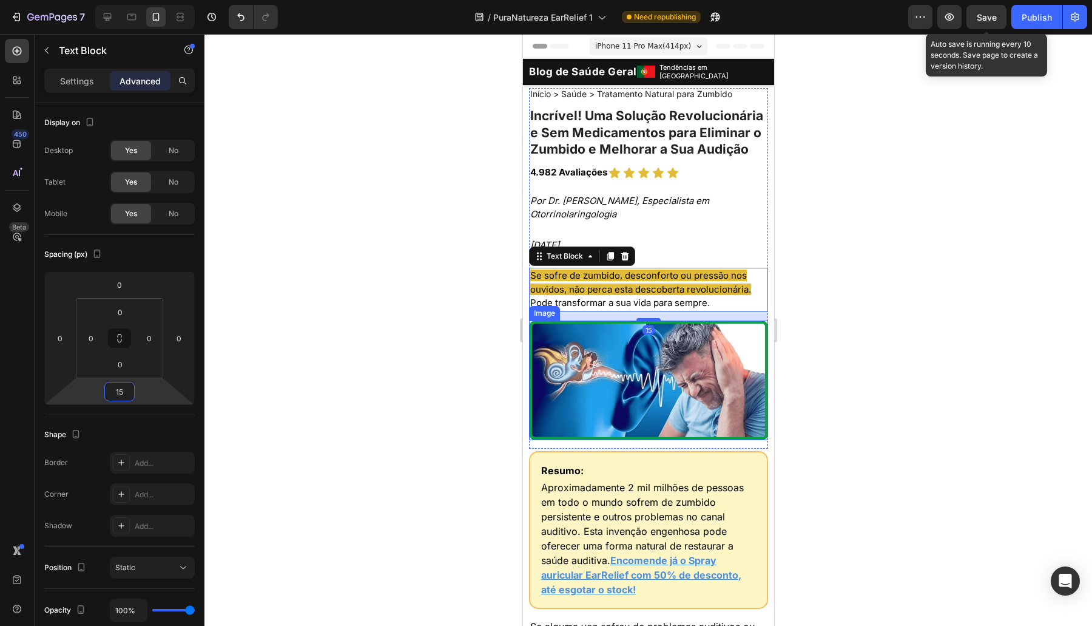
click at [635, 440] on img at bounding box center [647, 380] width 239 height 120
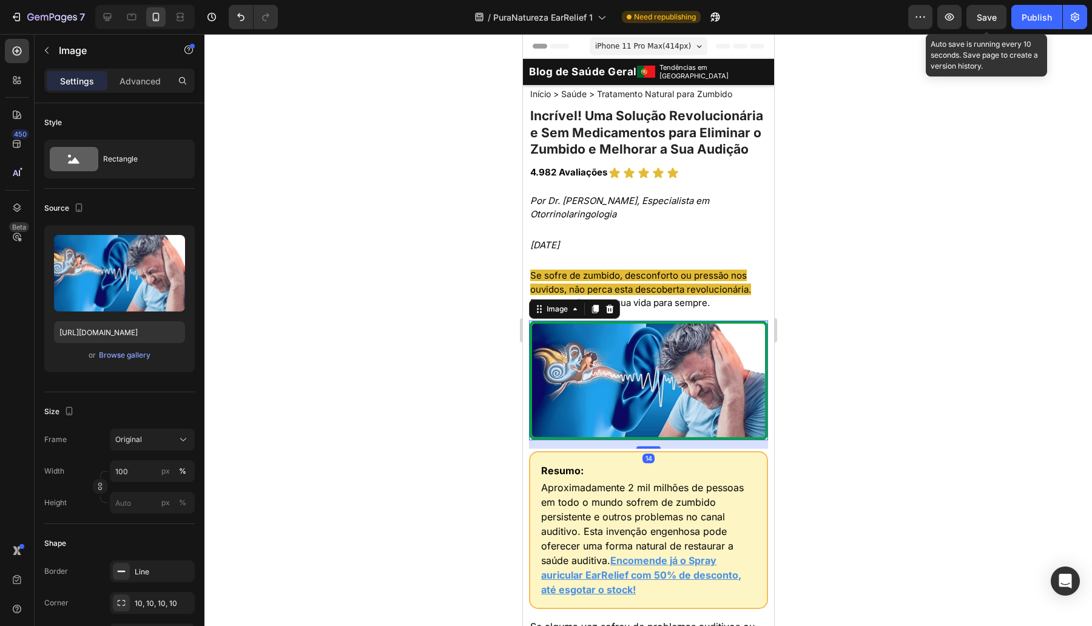
click at [844, 487] on div at bounding box center [648, 330] width 888 height 592
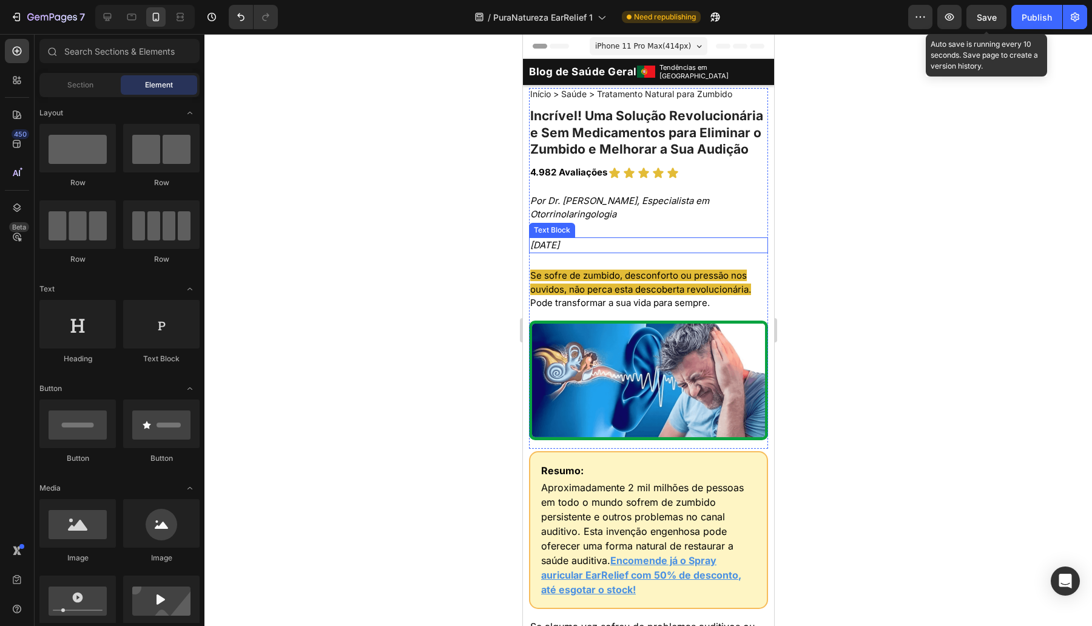
click at [632, 220] on icon "Por Dr. João Lemos, Especialista em Otorrinolaringologia" at bounding box center [619, 207] width 179 height 25
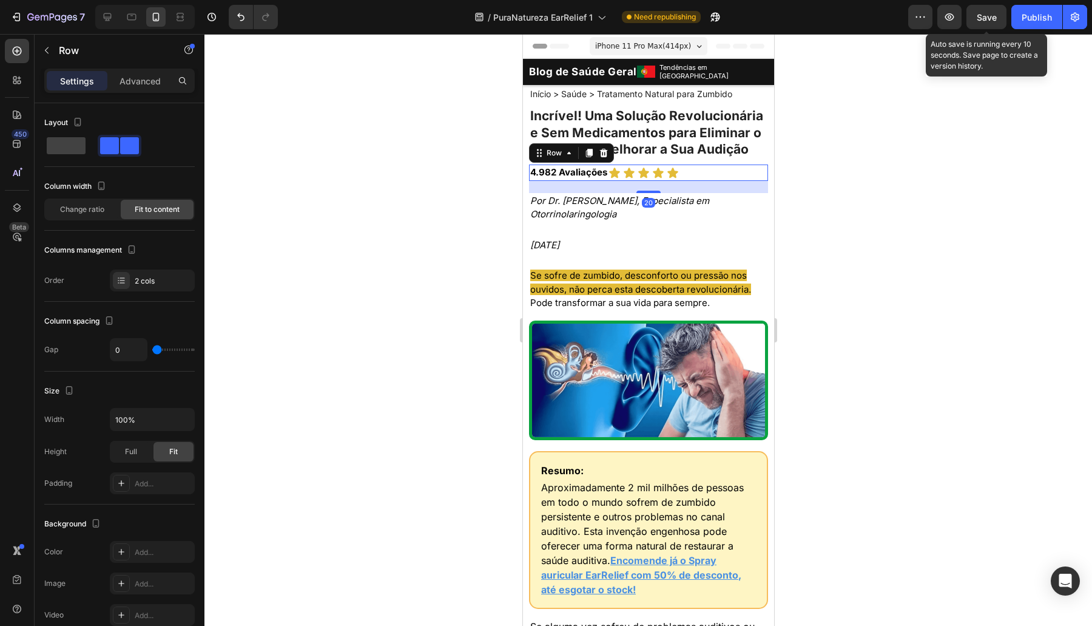
click at [720, 181] on div "4.982 Avaliações Text Block Icon Icon Icon Icon Icon Icon List Row 20" at bounding box center [647, 172] width 239 height 16
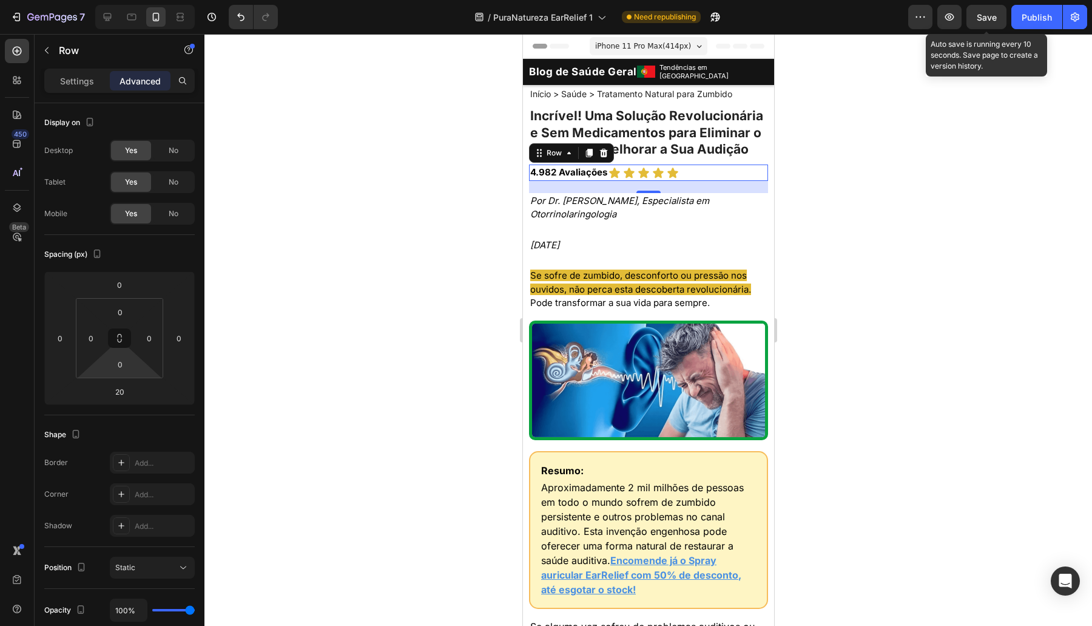
click at [123, 385] on input "20" at bounding box center [119, 391] width 24 height 18
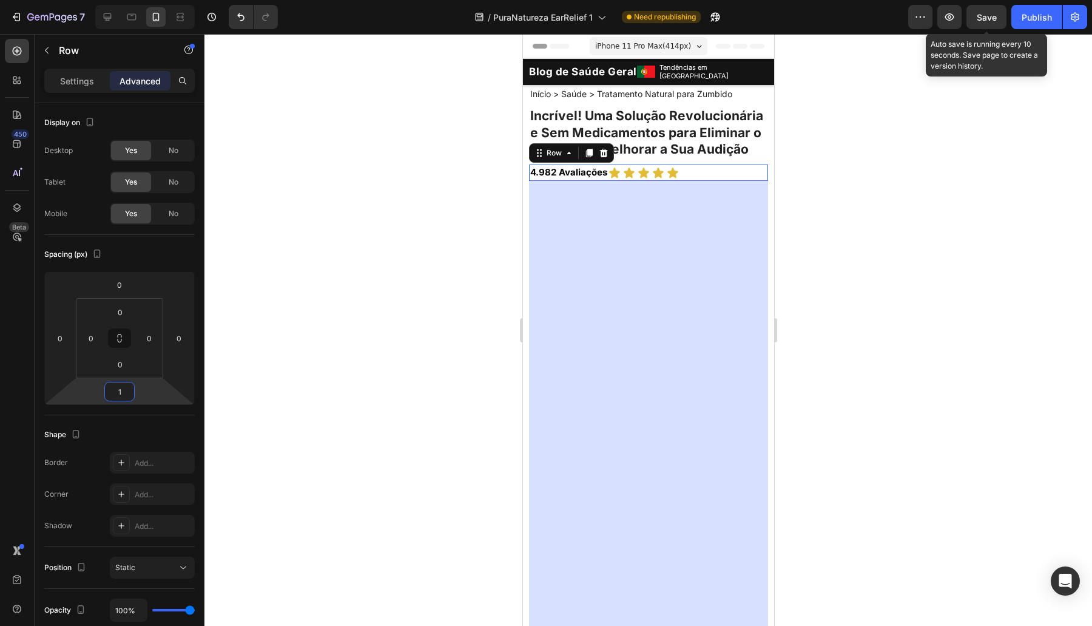
type input "15"
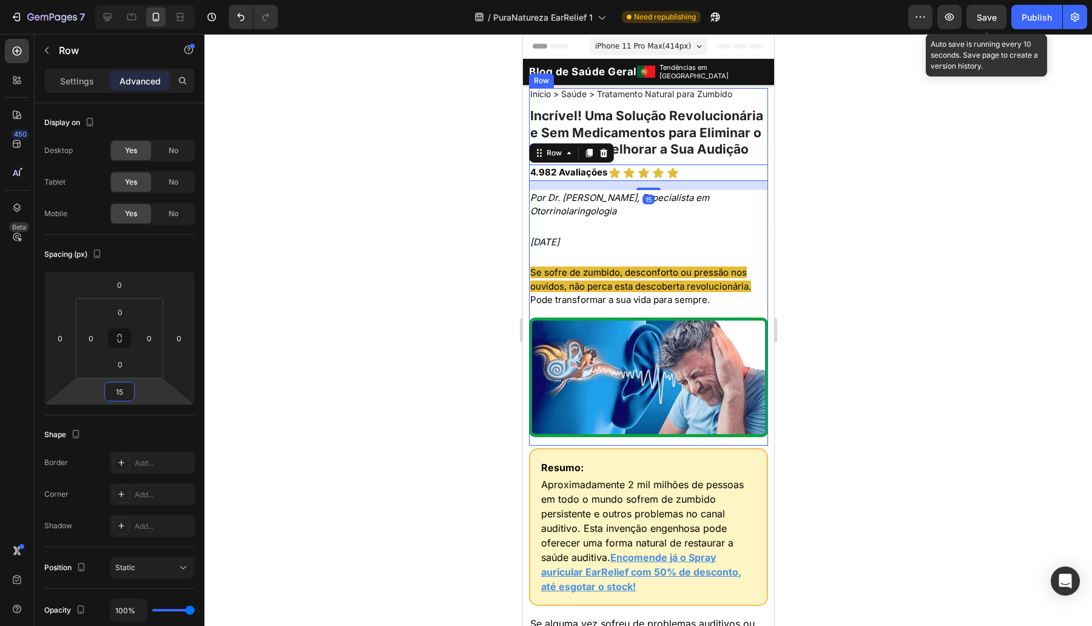
click at [690, 218] on p "Por Dr. [PERSON_NAME], Especialista em Otorrinolaringologia" at bounding box center [648, 204] width 237 height 27
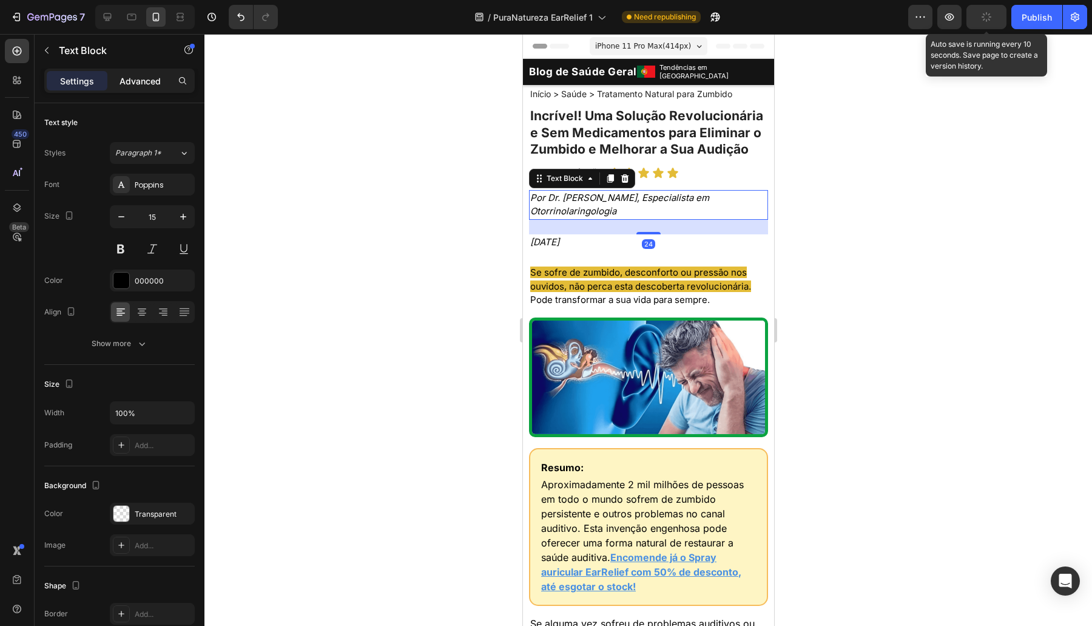
click at [134, 84] on p "Advanced" at bounding box center [140, 81] width 41 height 13
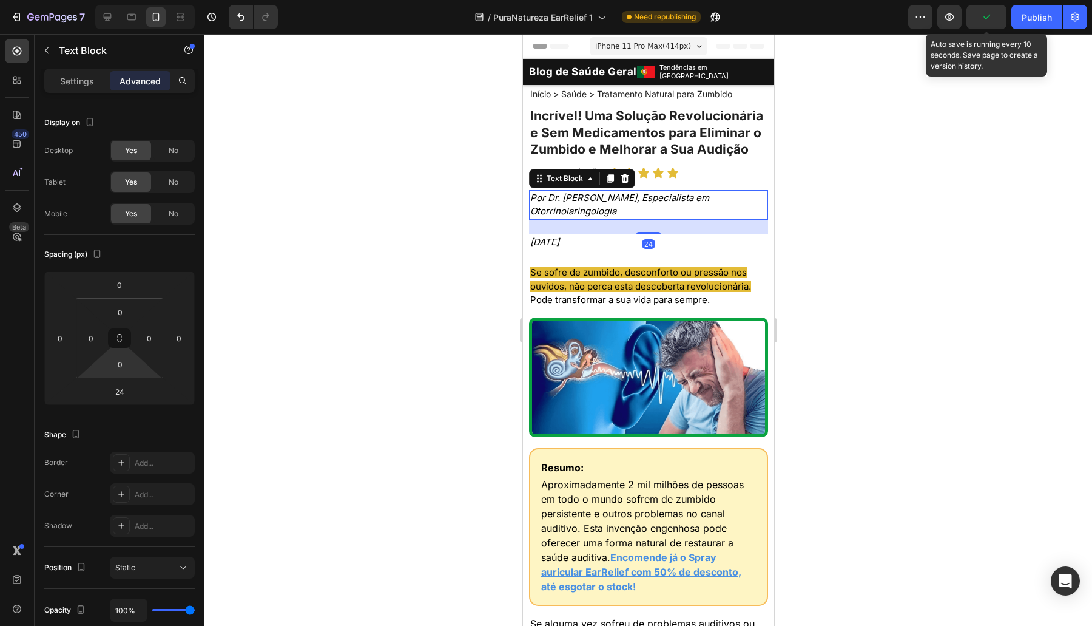
click at [124, 394] on input "24" at bounding box center [119, 391] width 24 height 18
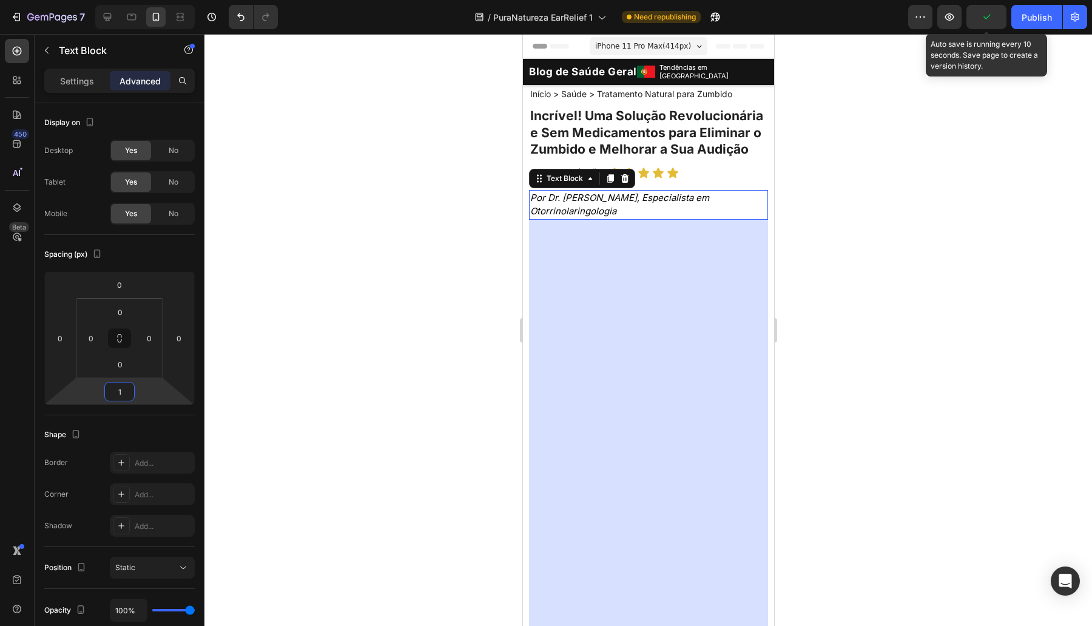
type input "15"
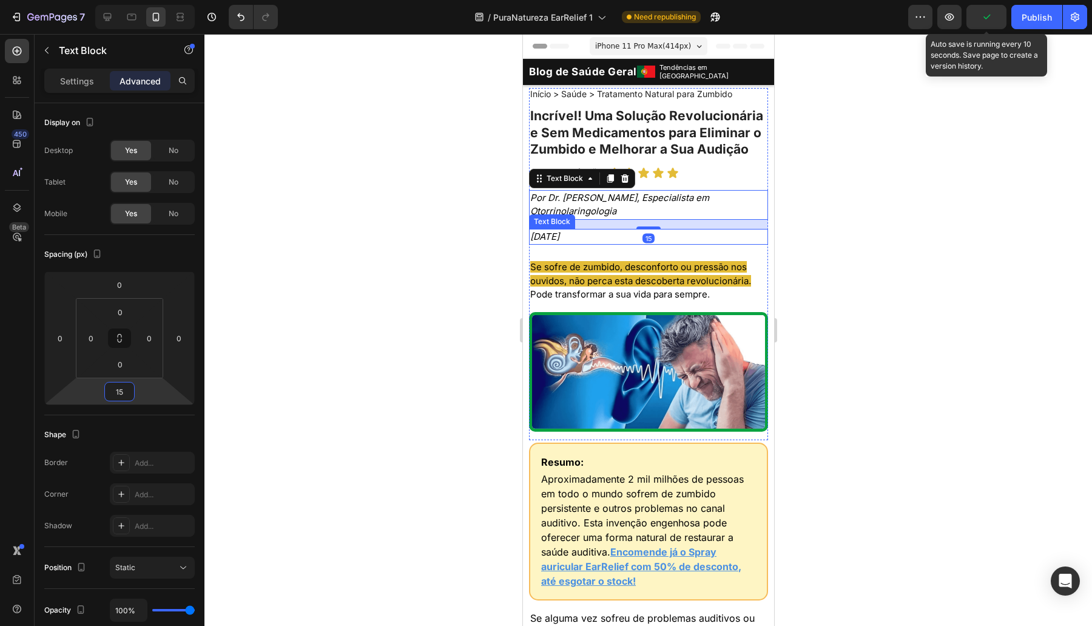
click at [687, 244] on p "[DATE]" at bounding box center [648, 237] width 237 height 14
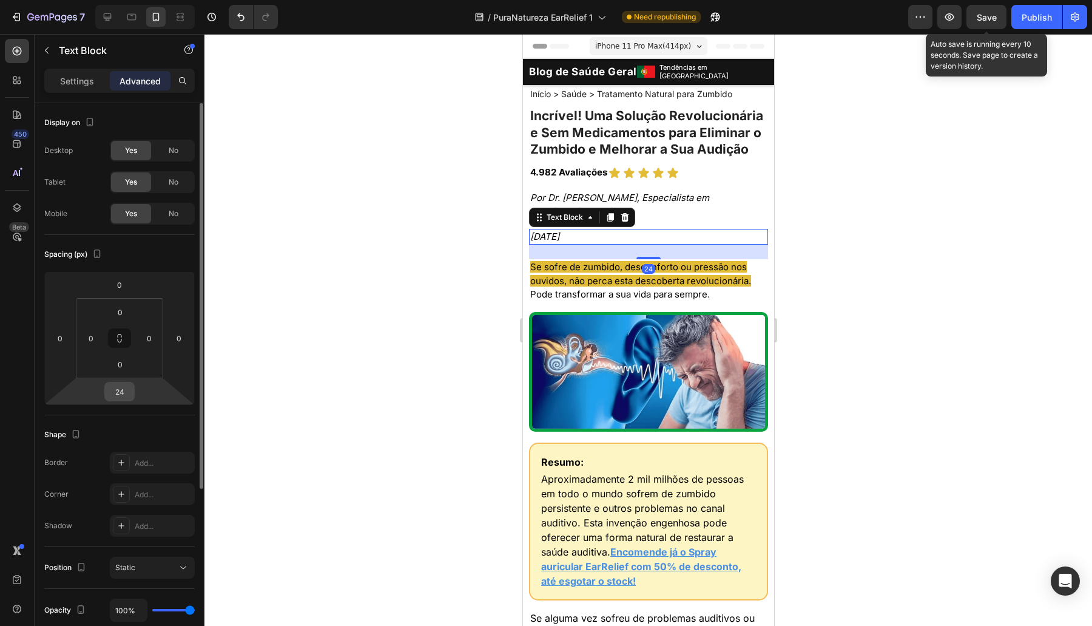
click at [118, 390] on input "24" at bounding box center [119, 391] width 24 height 18
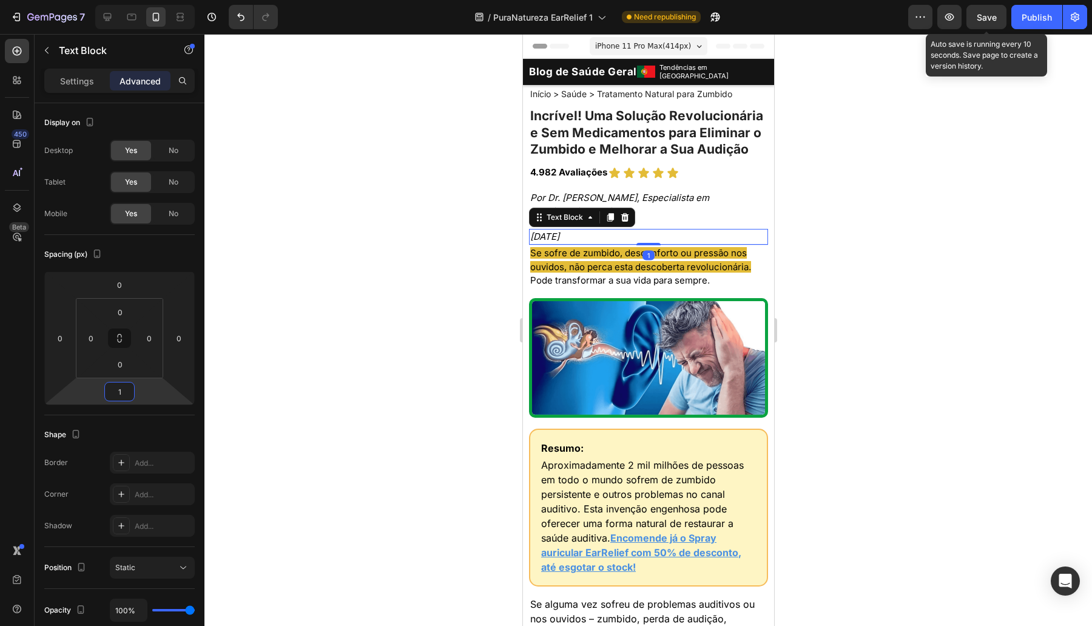
type input "15"
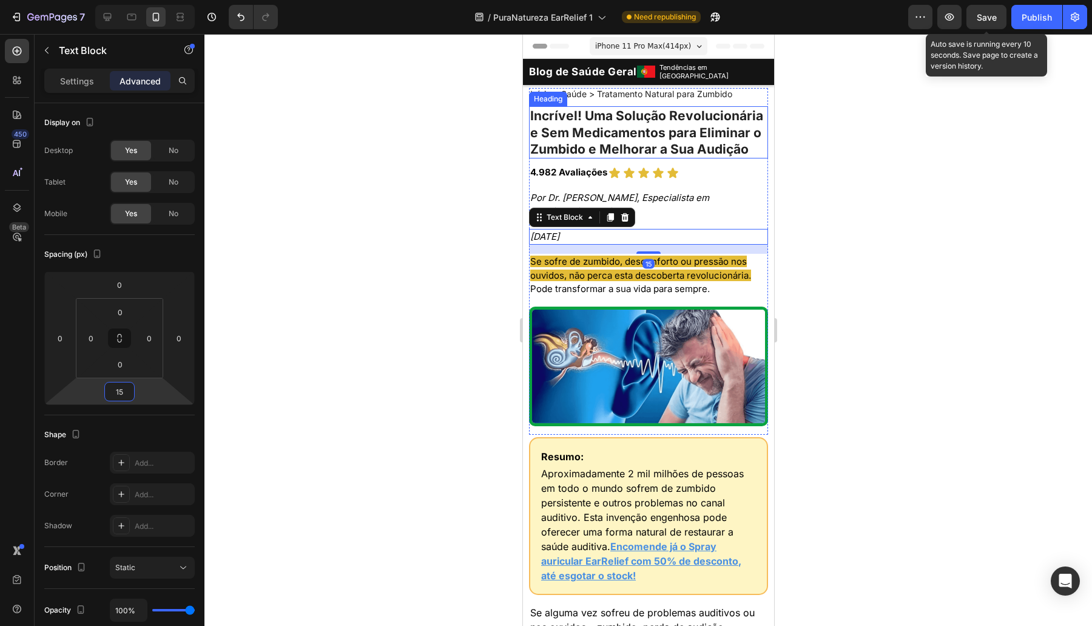
click at [649, 150] on h1 "Incrível! Uma Solução Revolucionária e Sem Medicamentos para Eliminar o Zumbido…" at bounding box center [647, 132] width 239 height 52
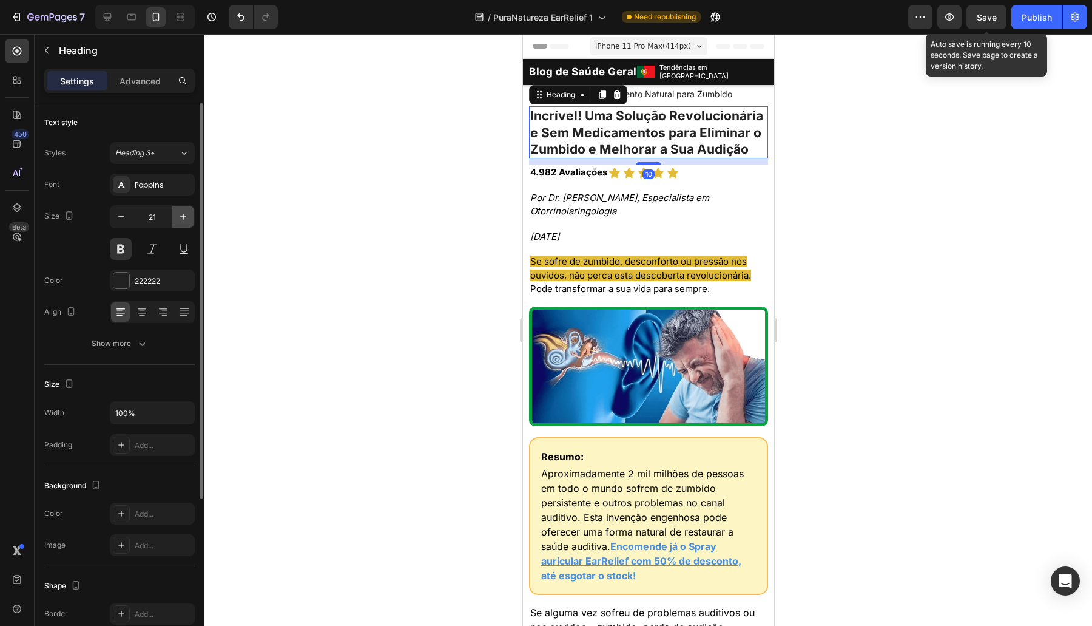
click at [181, 220] on icon "button" at bounding box center [183, 217] width 12 height 12
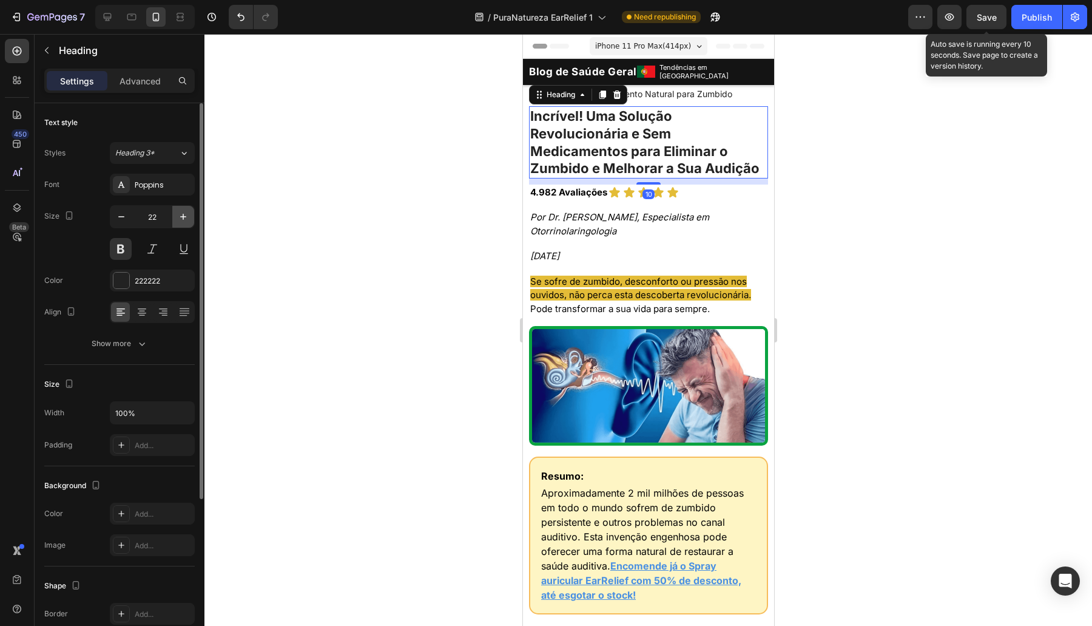
click at [181, 220] on icon "button" at bounding box center [183, 217] width 12 height 12
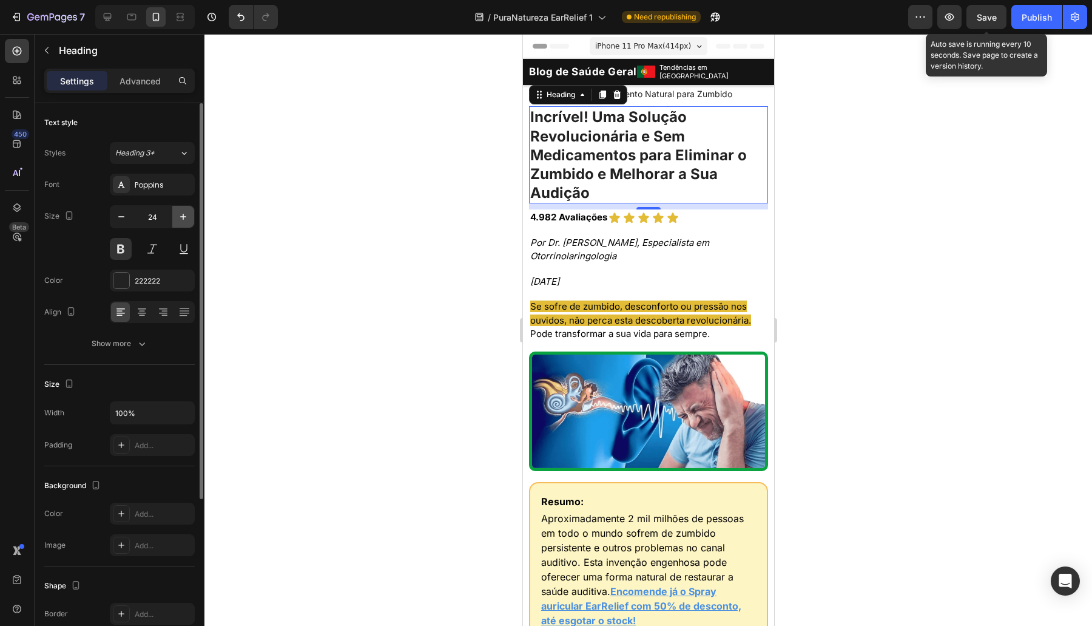
click at [181, 220] on icon "button" at bounding box center [183, 217] width 12 height 12
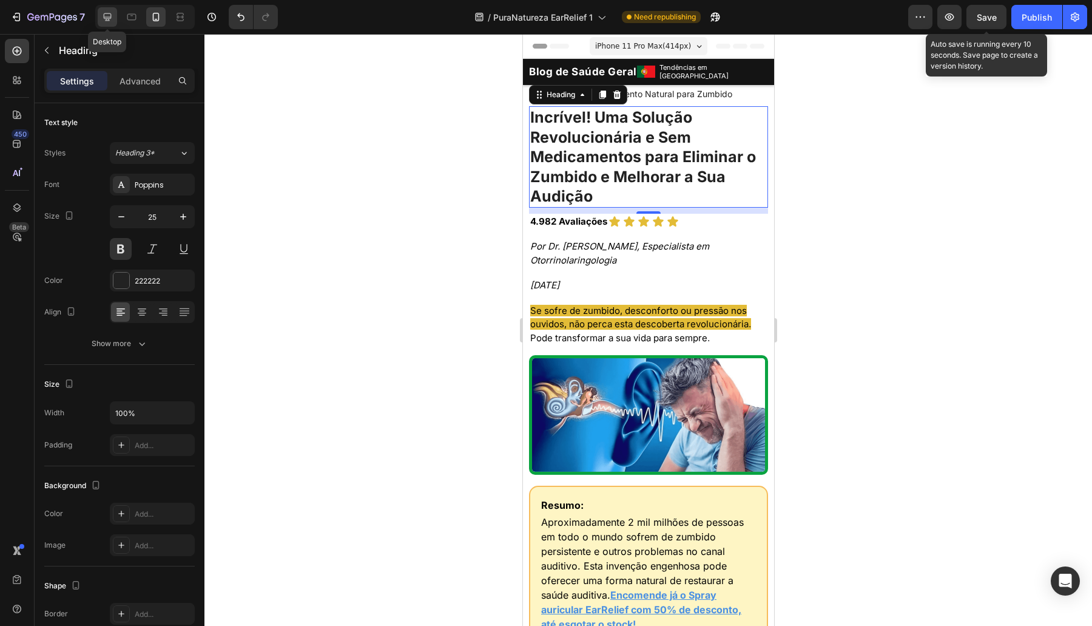
click at [107, 21] on icon at bounding box center [108, 17] width 8 height 8
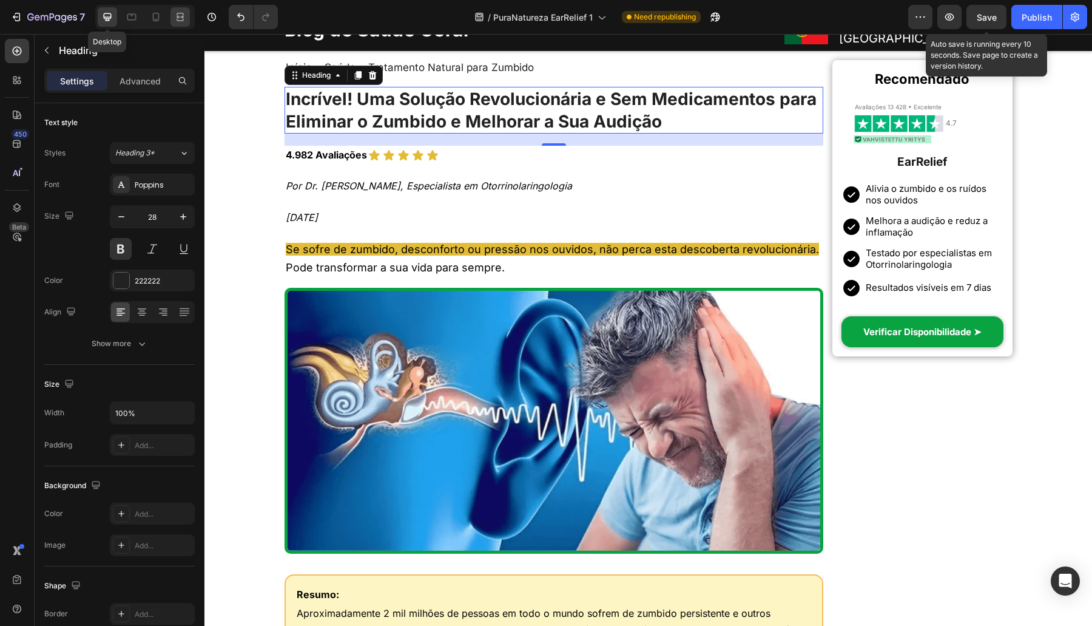
scroll to position [53, 0]
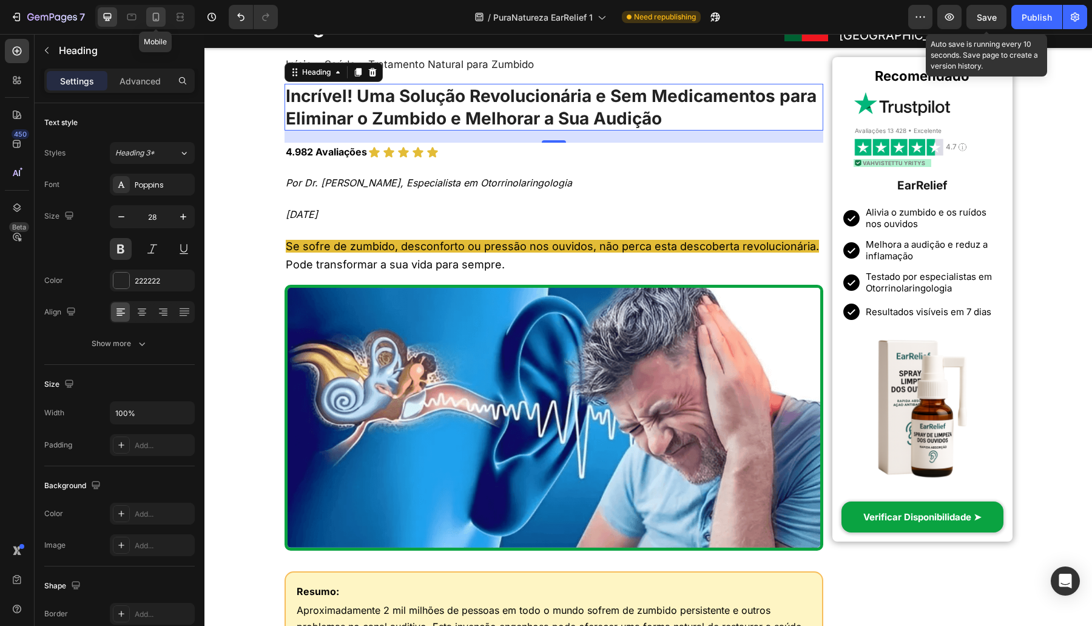
click at [161, 15] on div at bounding box center [155, 16] width 19 height 19
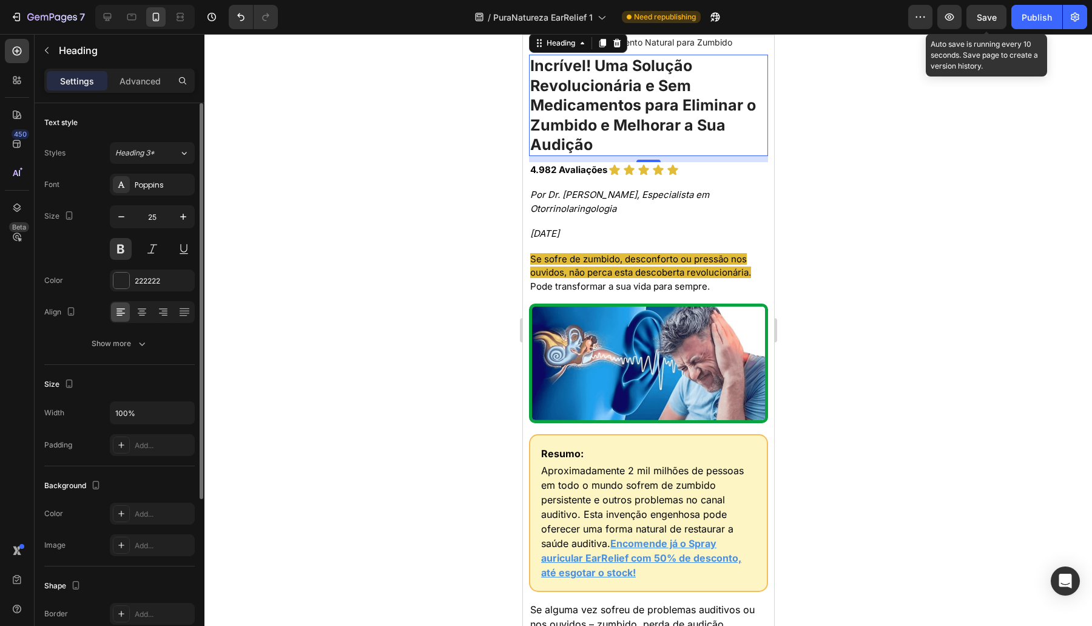
scroll to position [27, 0]
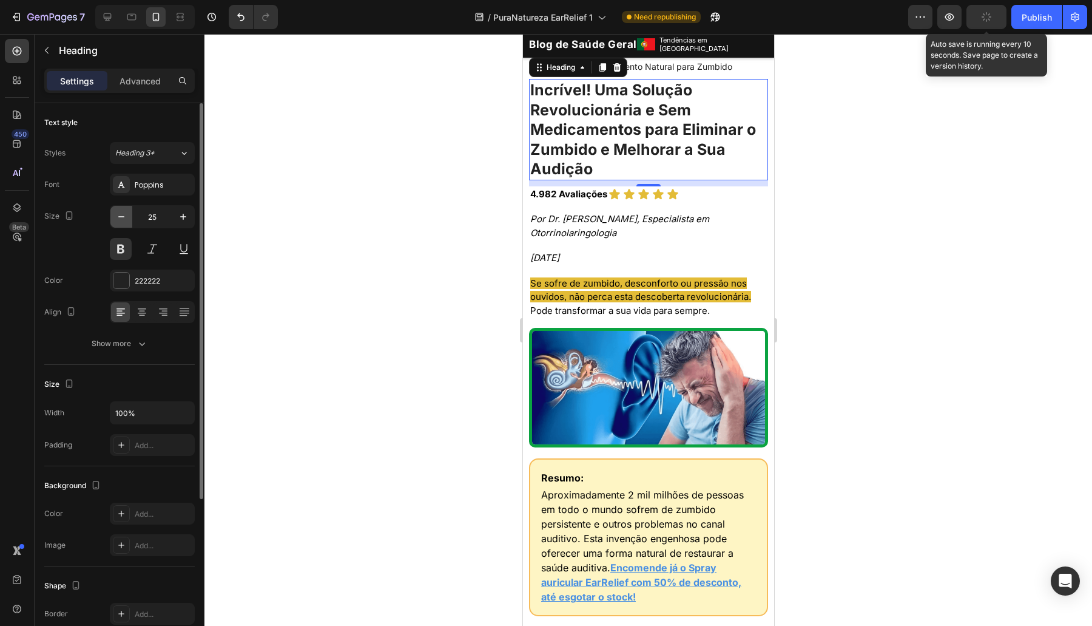
click at [124, 223] on button "button" at bounding box center [121, 217] width 22 height 22
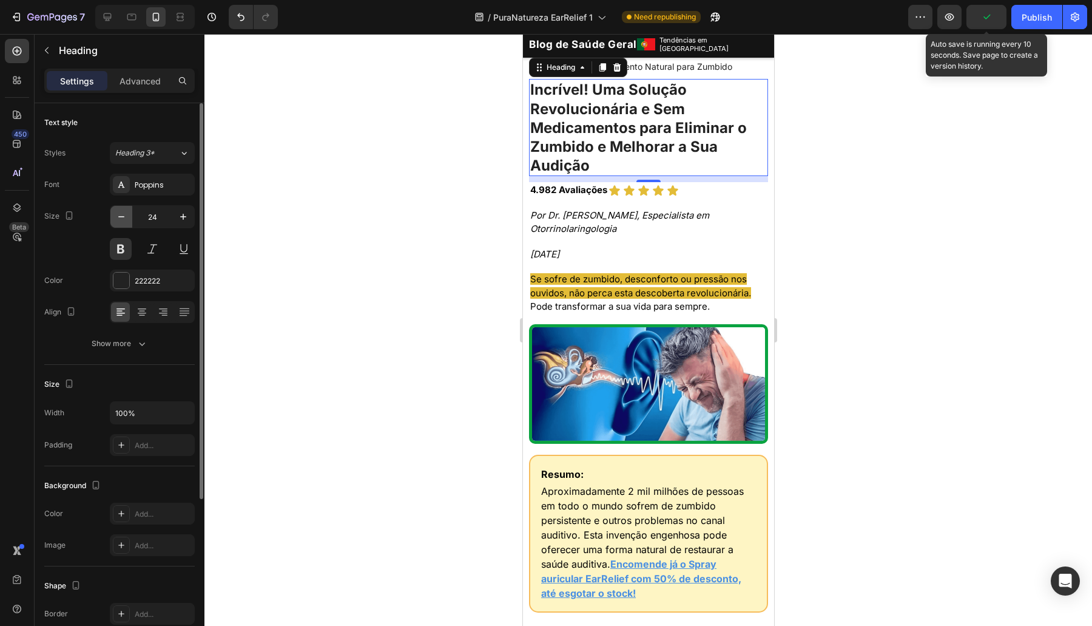
click at [124, 223] on button "button" at bounding box center [121, 217] width 22 height 22
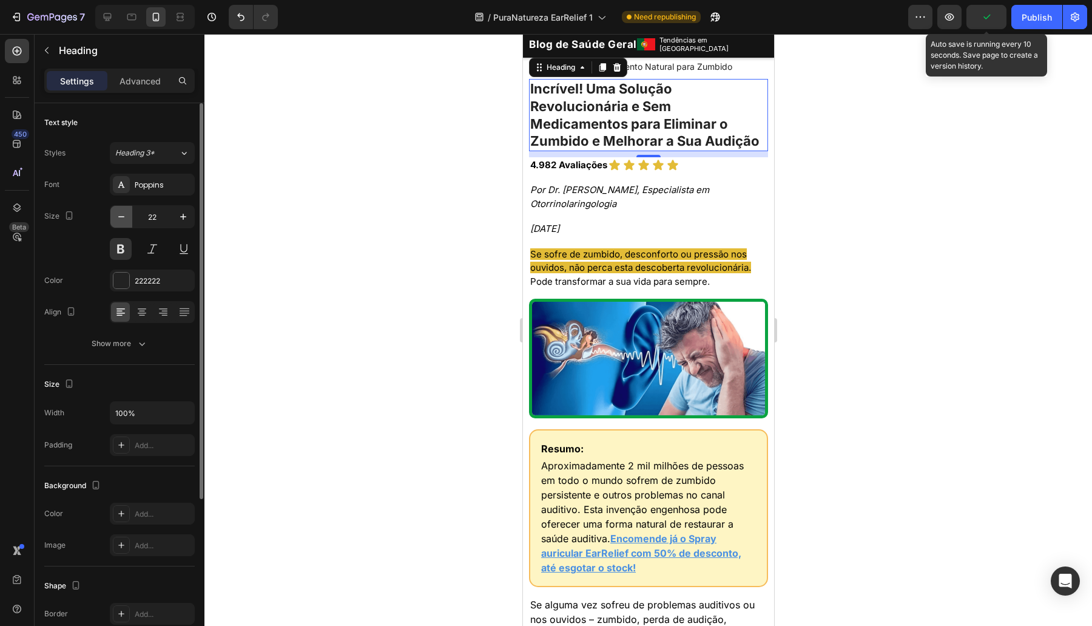
click at [124, 223] on button "button" at bounding box center [121, 217] width 22 height 22
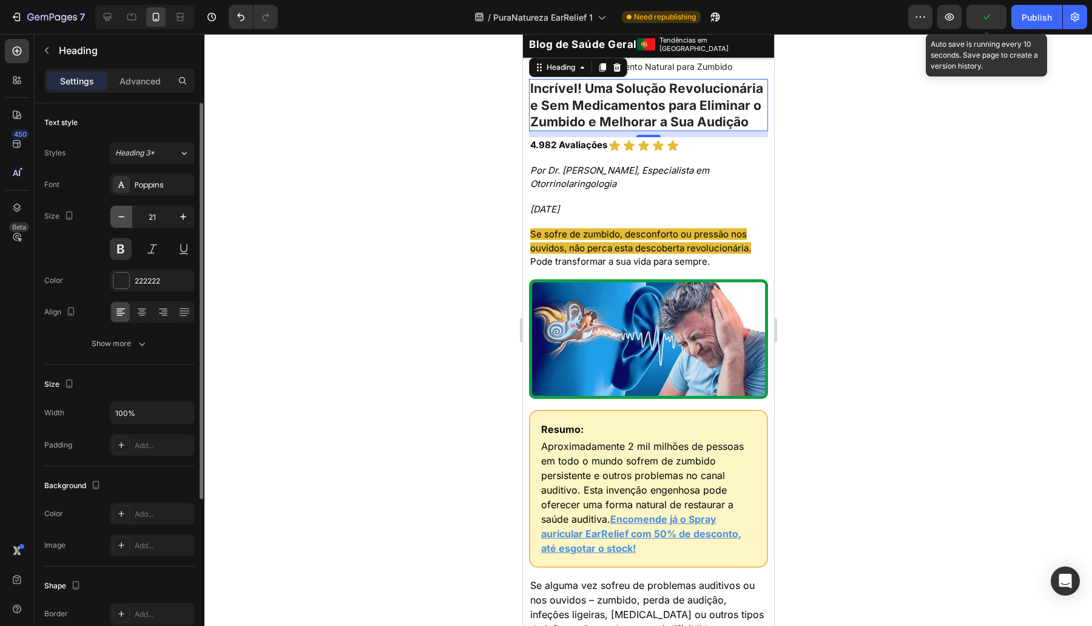
click at [124, 223] on button "button" at bounding box center [121, 217] width 22 height 22
type input "20"
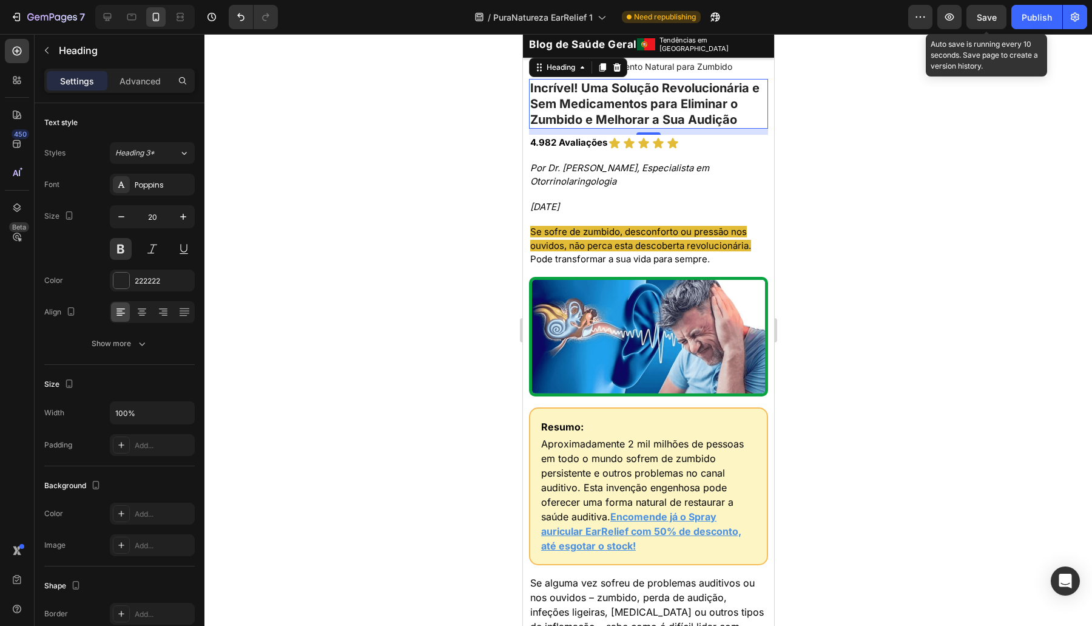
click at [346, 182] on div at bounding box center [648, 330] width 888 height 592
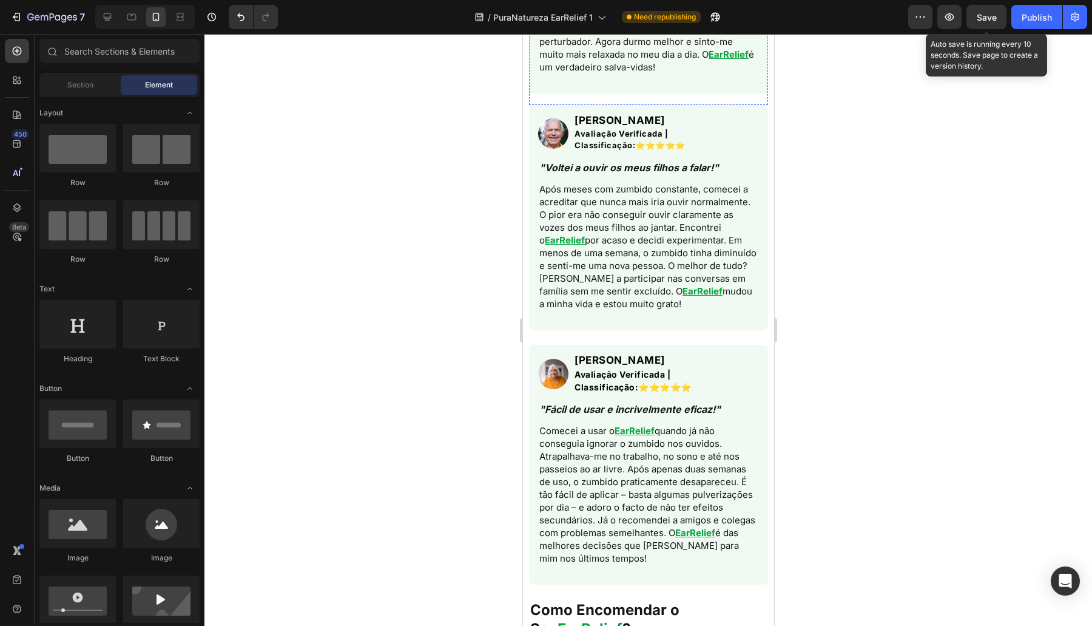
scroll to position [3893, 0]
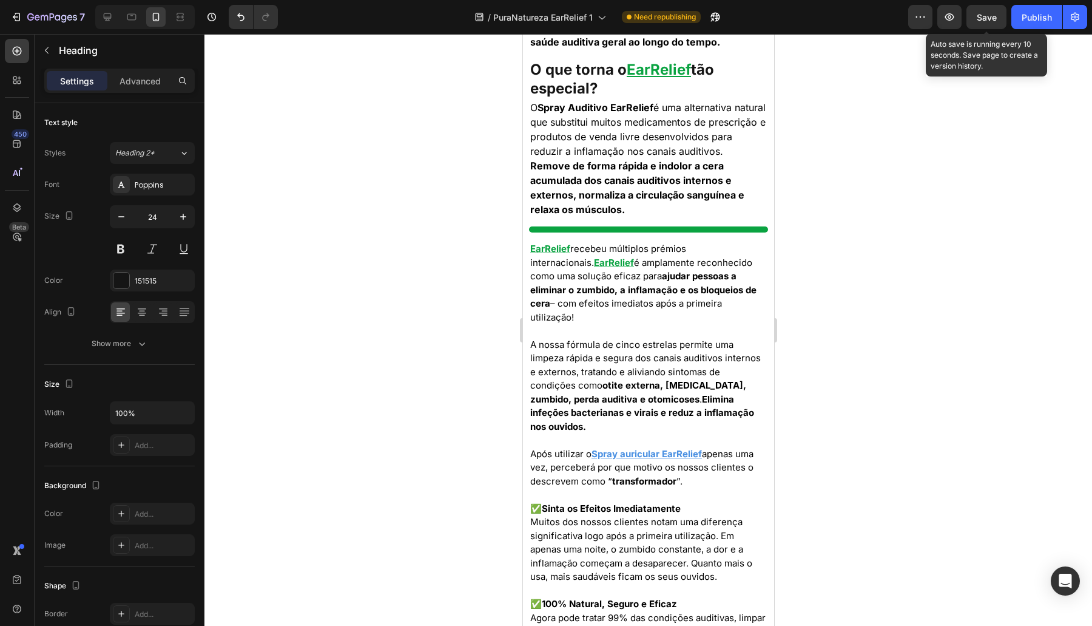
scroll to position [0, 0]
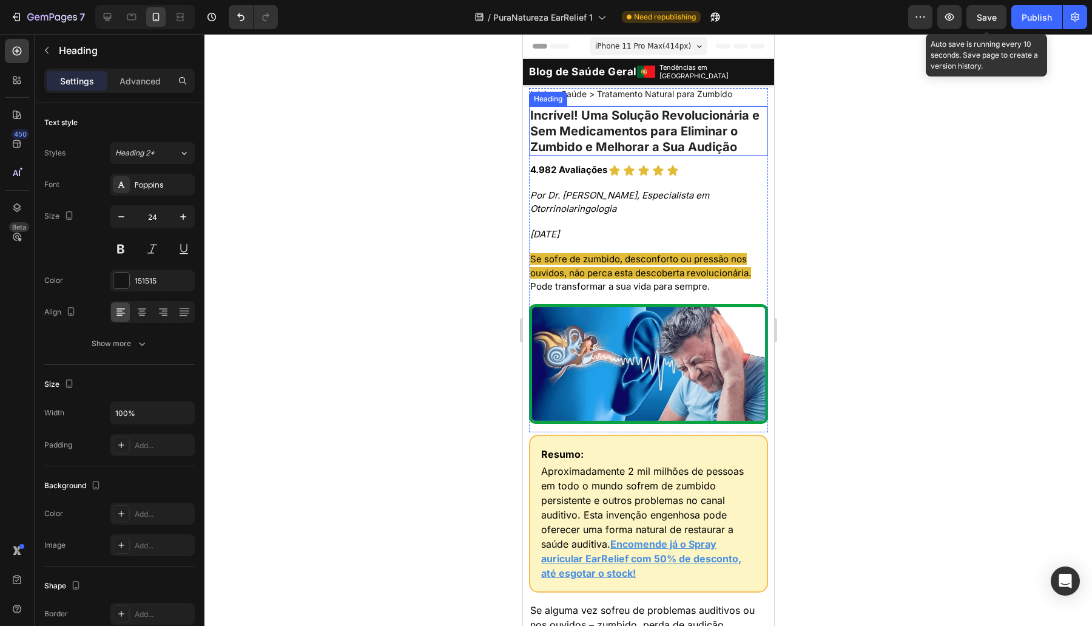
click at [675, 144] on h1 "Incrível! Uma Solução Revolucionária e Sem Medicamentos para Eliminar o Zumbido…" at bounding box center [647, 131] width 239 height 50
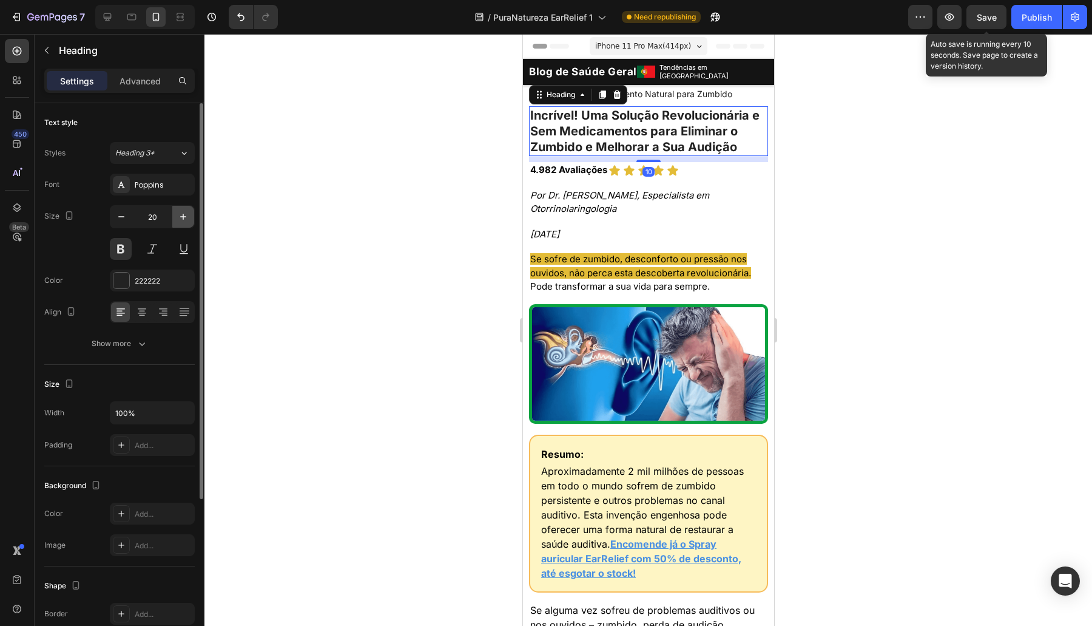
click at [191, 212] on button "button" at bounding box center [183, 217] width 22 height 22
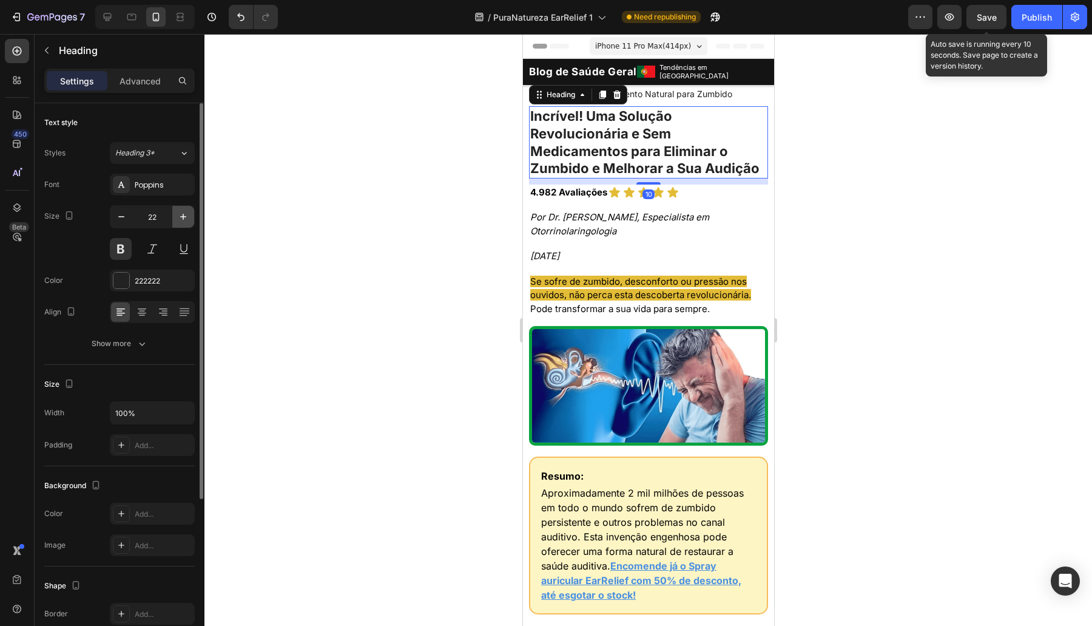
click at [191, 212] on button "button" at bounding box center [183, 217] width 22 height 22
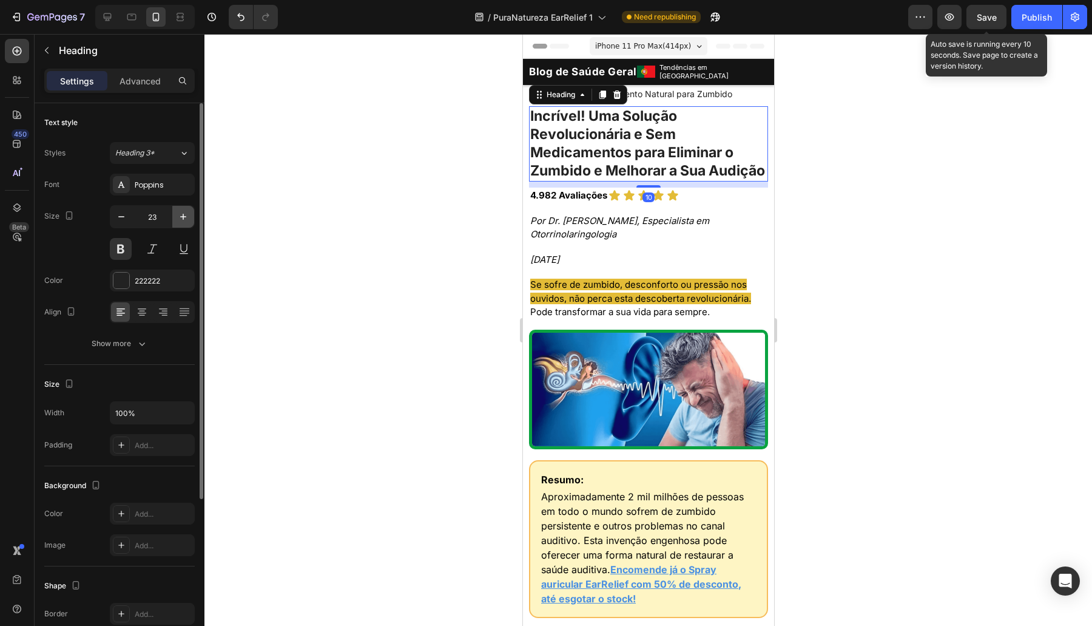
type input "24"
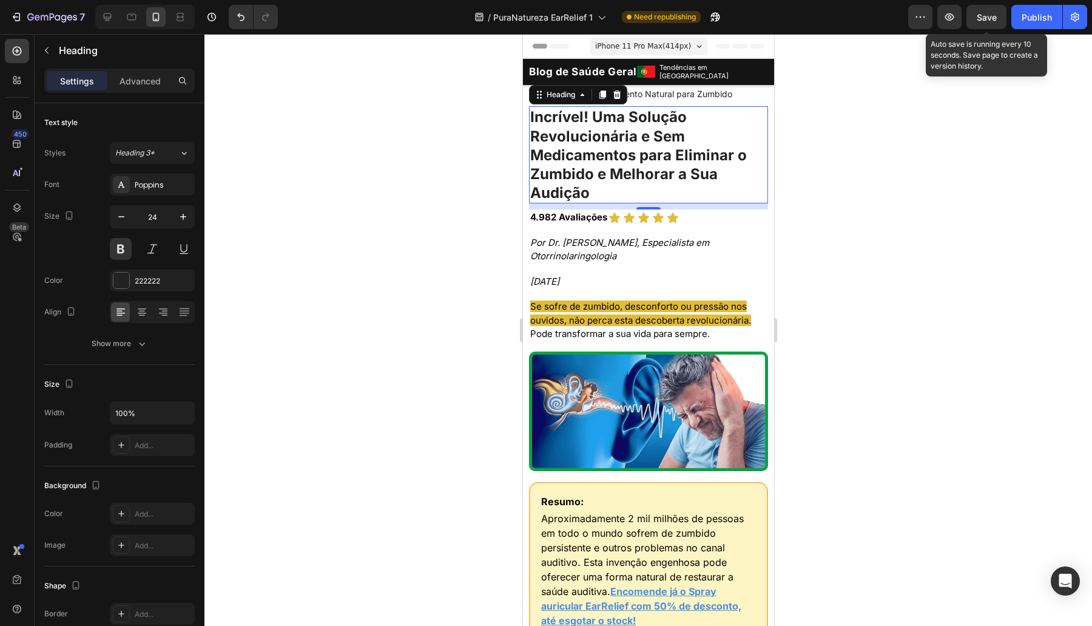
click at [352, 213] on div at bounding box center [648, 330] width 888 height 592
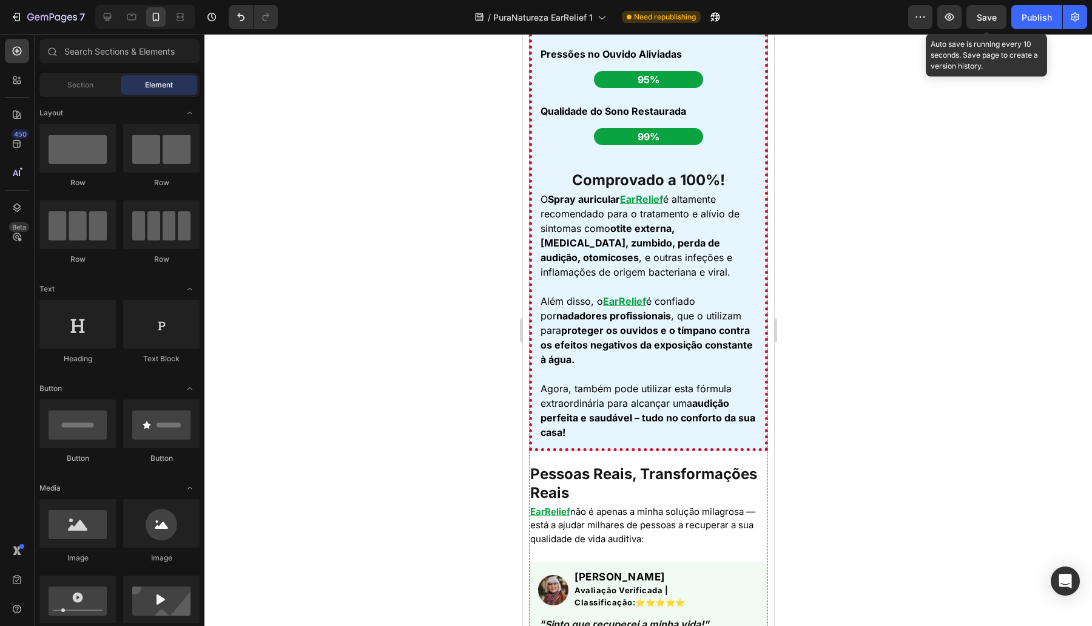
scroll to position [3539, 0]
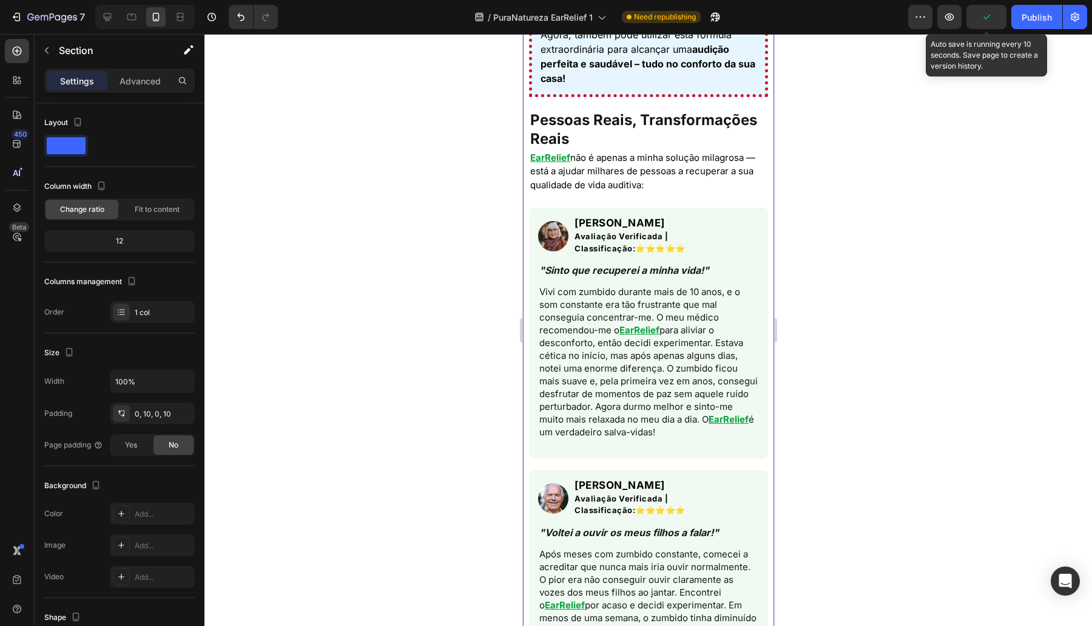
click at [138, 93] on div "Settings Advanced" at bounding box center [120, 86] width 170 height 35
click at [138, 83] on p "Advanced" at bounding box center [140, 81] width 41 height 13
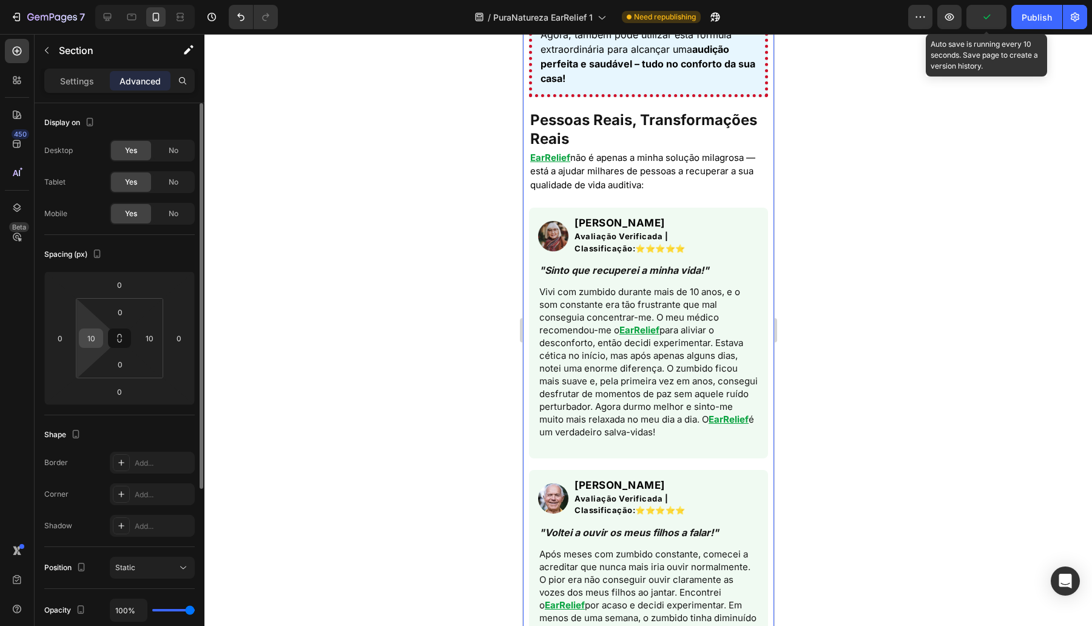
click at [101, 343] on div "10" at bounding box center [91, 337] width 24 height 19
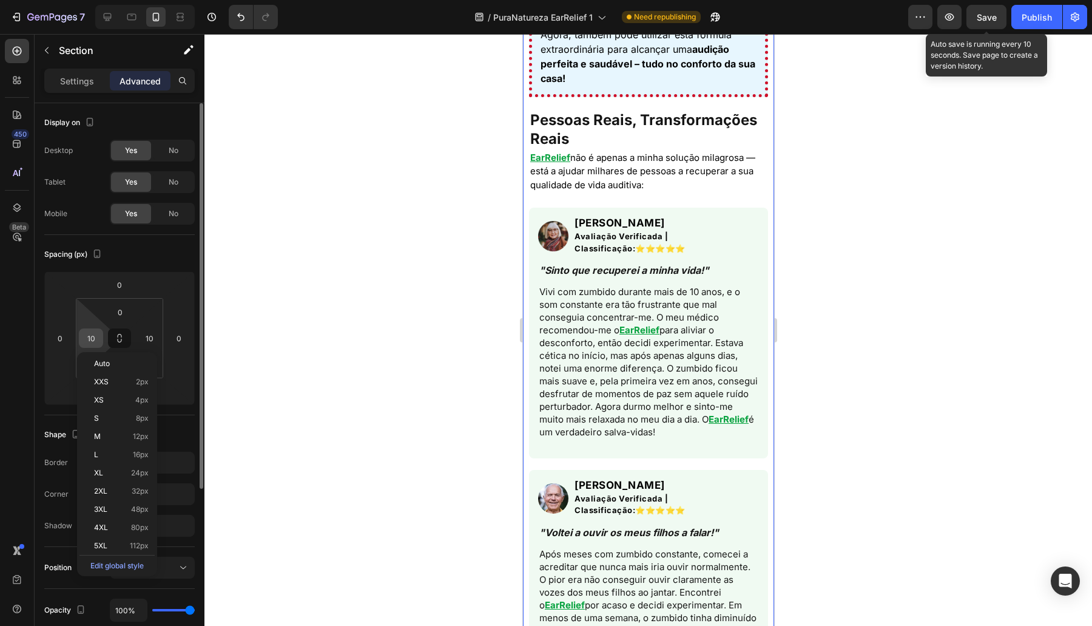
click at [100, 345] on div "10" at bounding box center [91, 337] width 24 height 19
click at [99, 340] on input "10" at bounding box center [91, 338] width 18 height 18
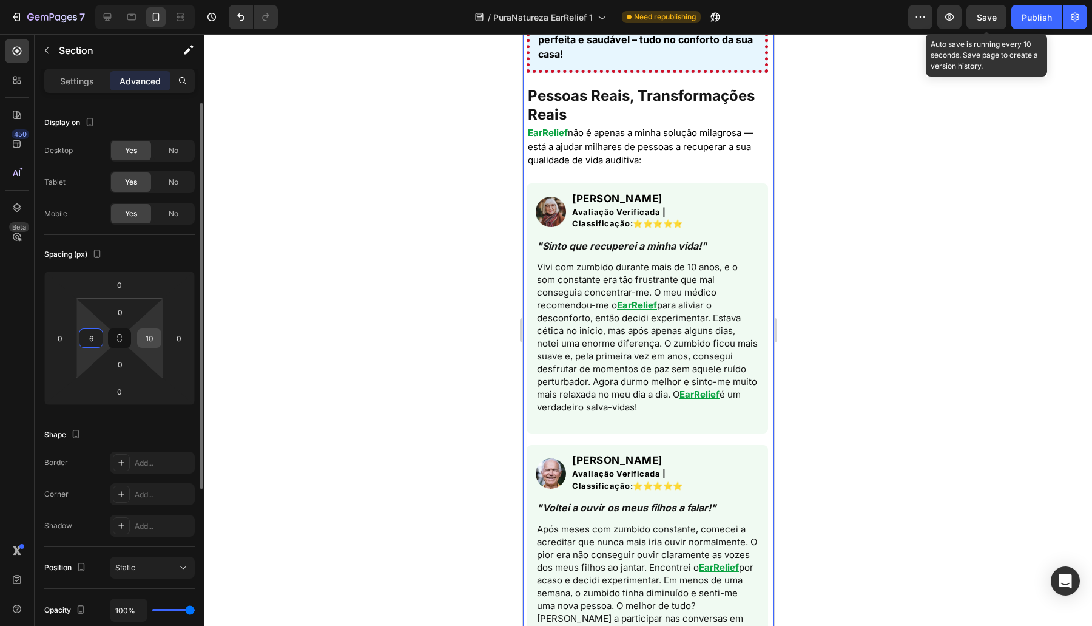
type input "6"
click at [146, 342] on input "10" at bounding box center [149, 338] width 18 height 18
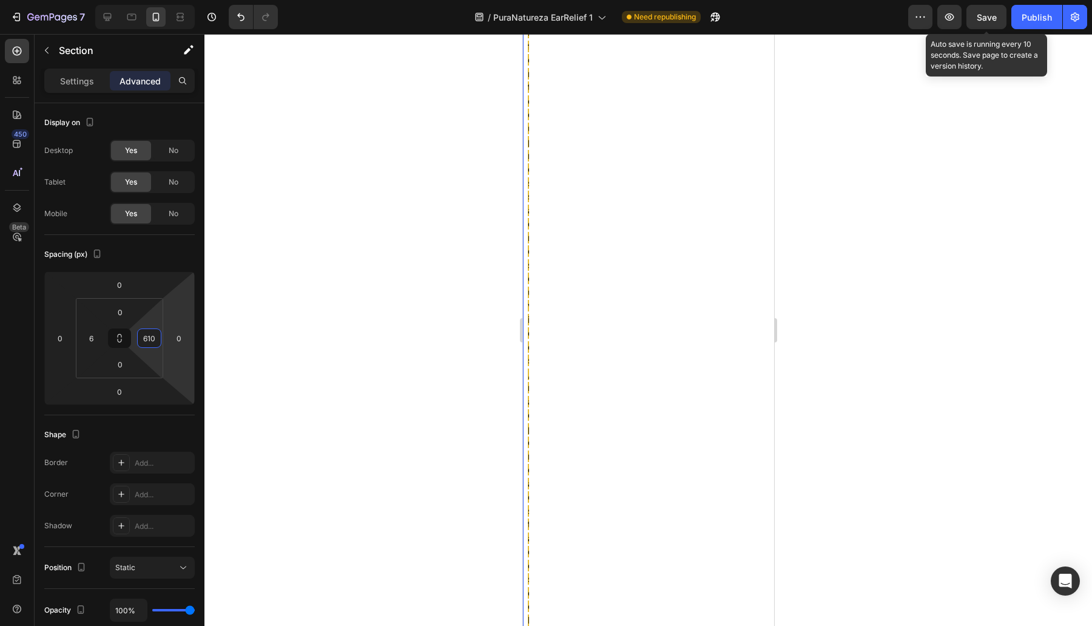
type input "6"
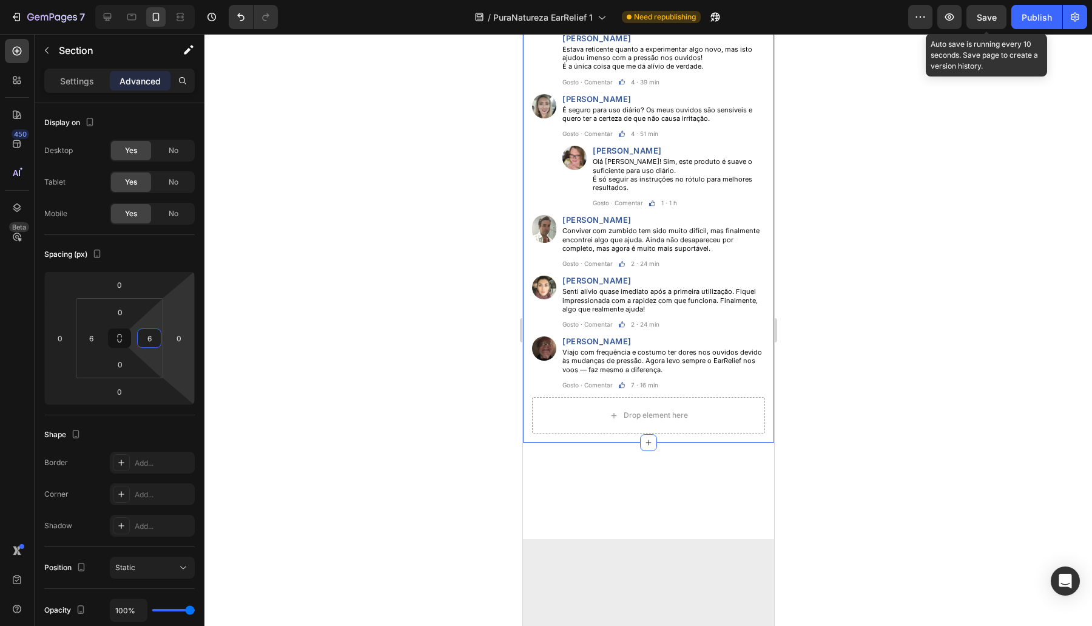
scroll to position [6016, 0]
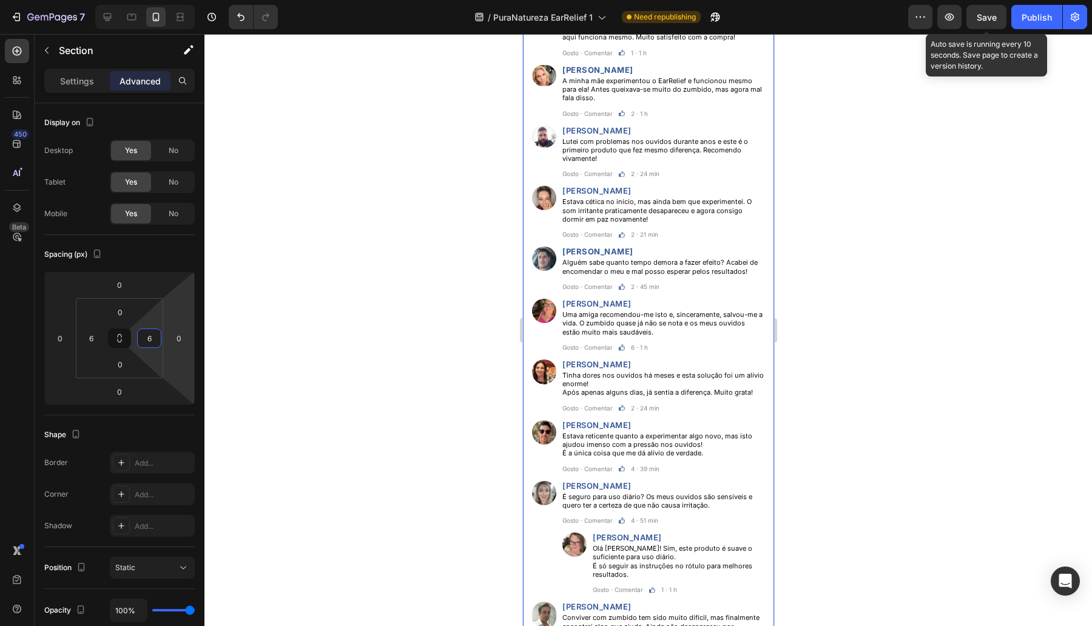
click at [526, 375] on div "Comentários Heading Custom Code Row Image [PERSON_NAME] Heading Alguém pode con…" at bounding box center [647, 278] width 251 height 1102
click at [525, 375] on div "Comentários Heading Custom Code Row Image [PERSON_NAME] Heading Alguém pode con…" at bounding box center [647, 278] width 251 height 1102
click at [145, 336] on input "15" at bounding box center [149, 338] width 18 height 18
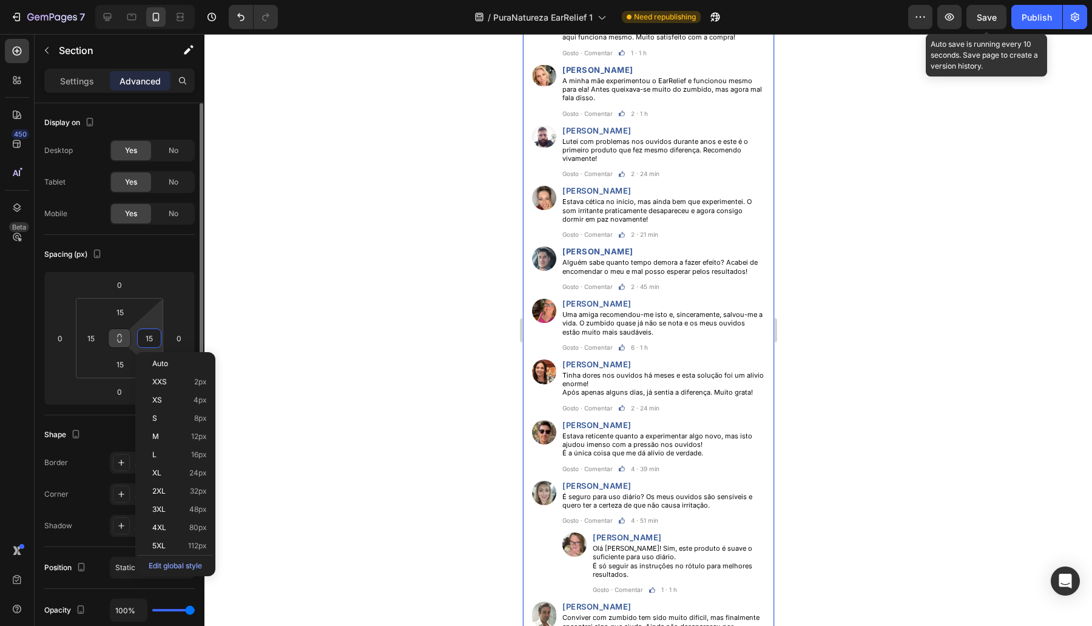
paste input "6"
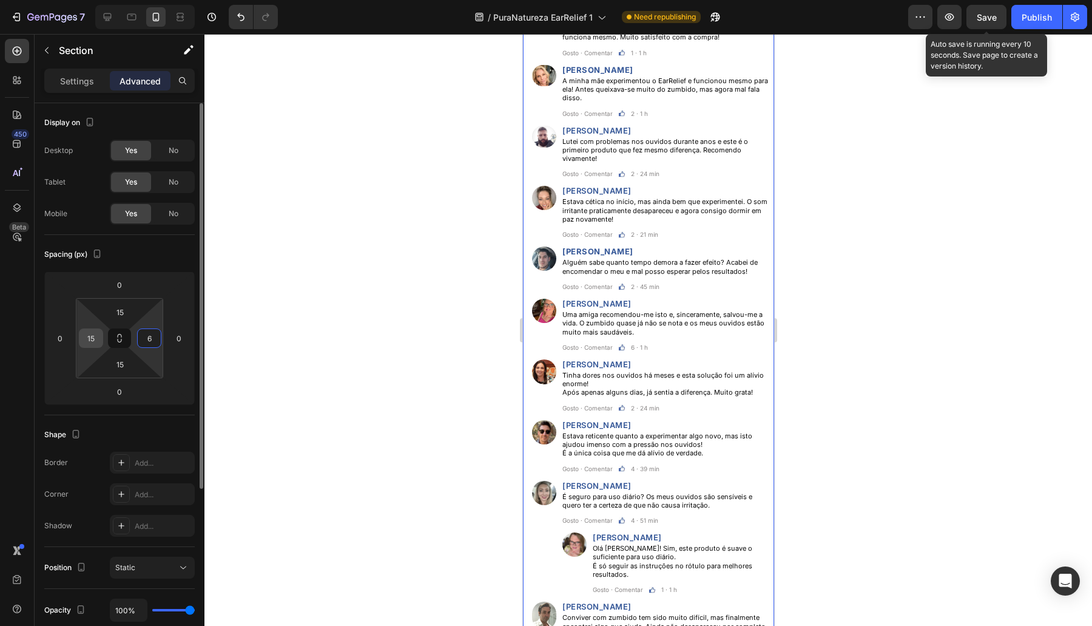
type input "6"
click at [90, 339] on input "15" at bounding box center [91, 338] width 18 height 18
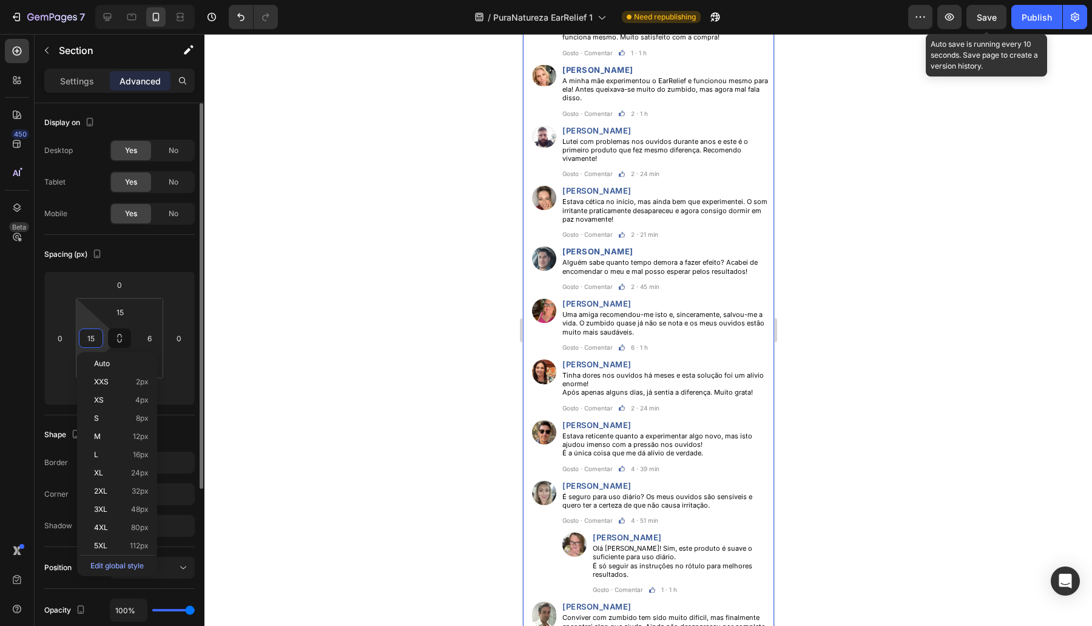
paste input "6"
type input "6"
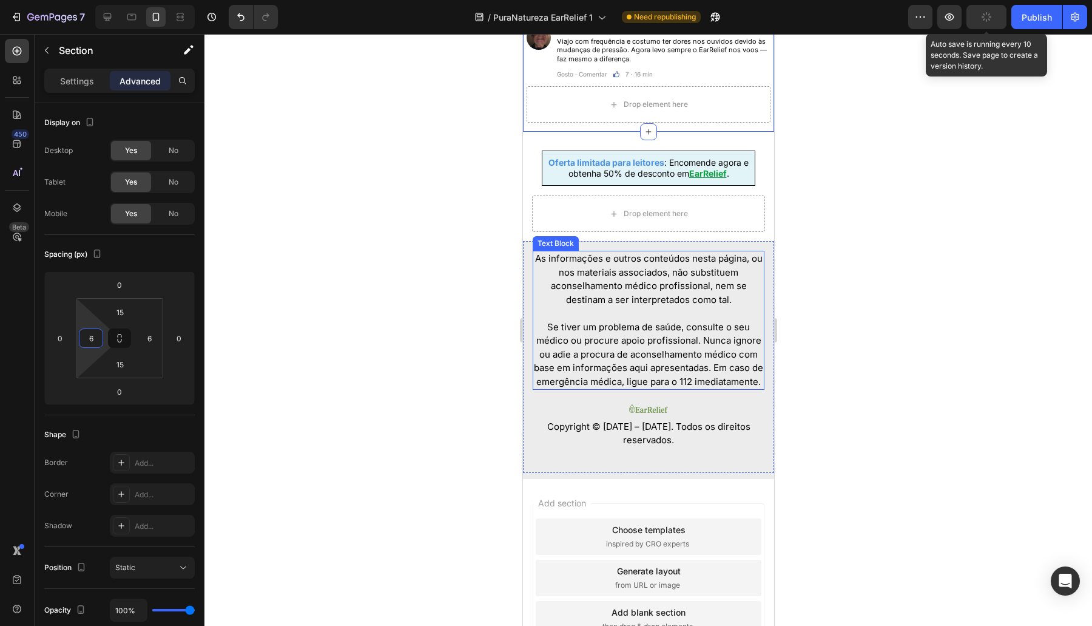
scroll to position [6716, 0]
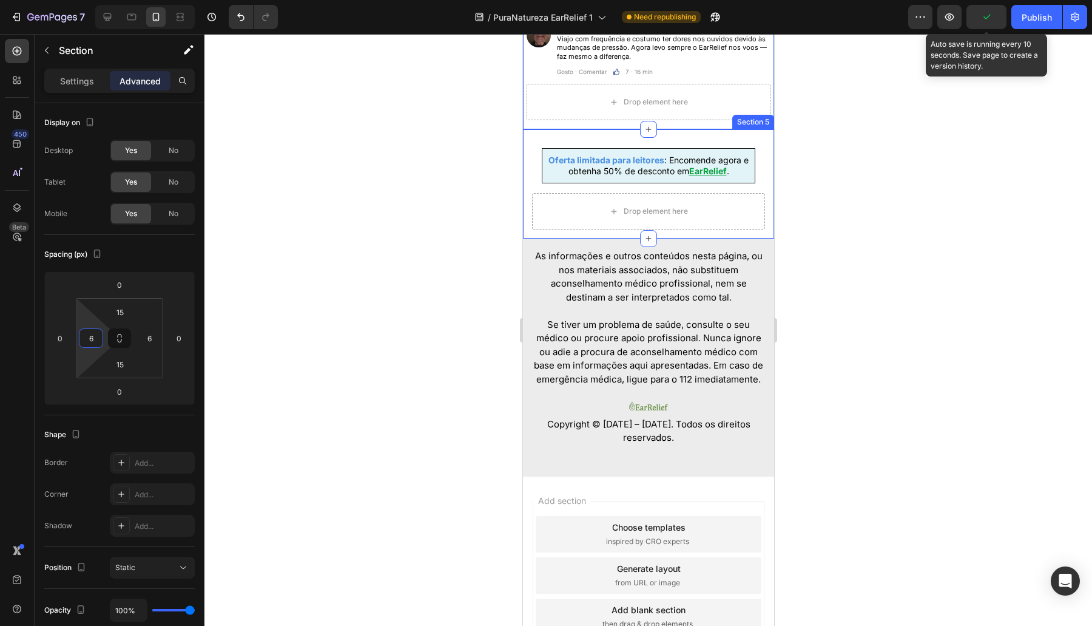
click at [524, 215] on div "UTILIZAR O DESCONTO E VERIFICAR DISPONIBILIDADE >> Button Oferta limitada para …" at bounding box center [647, 183] width 251 height 109
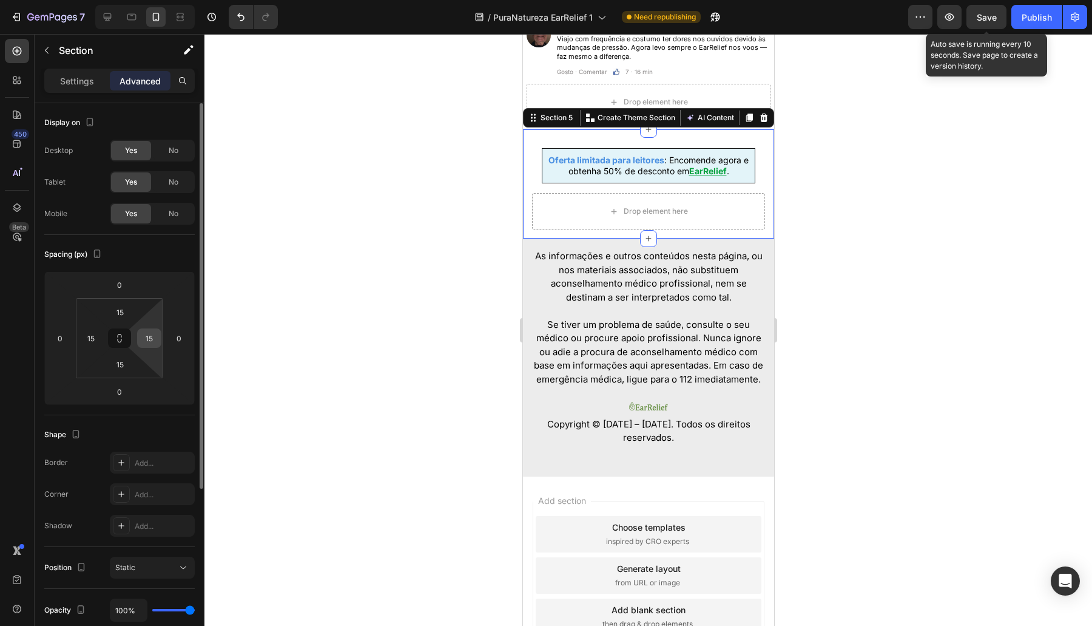
click at [146, 340] on input "15" at bounding box center [149, 338] width 18 height 18
paste input "6"
type input "6"
click at [94, 337] on input "15" at bounding box center [91, 338] width 18 height 18
paste input "6"
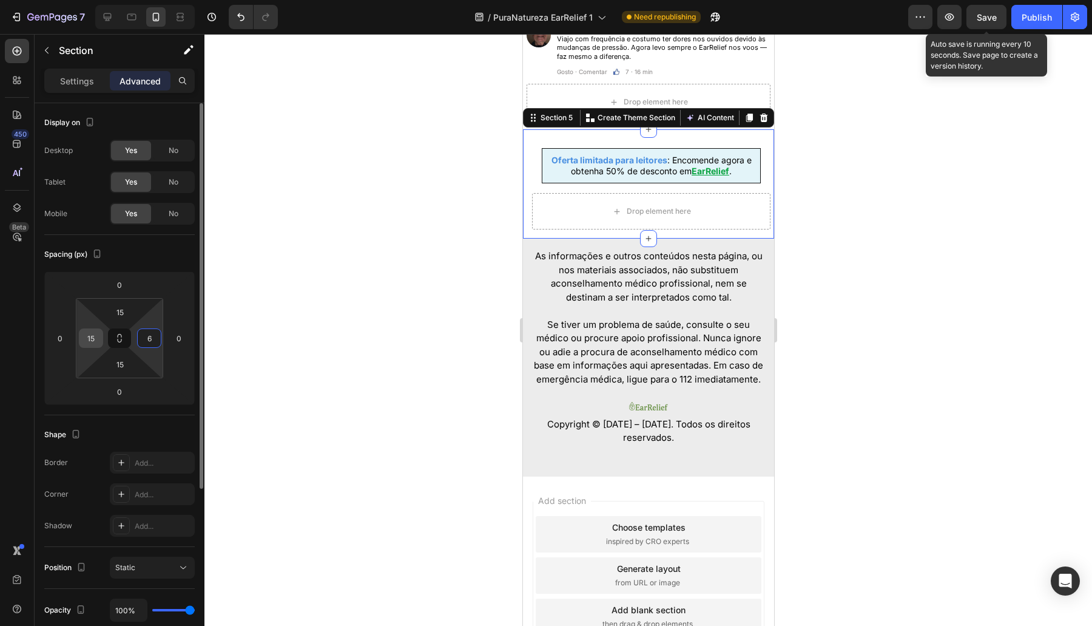
type input "6"
click at [289, 274] on div at bounding box center [648, 330] width 888 height 592
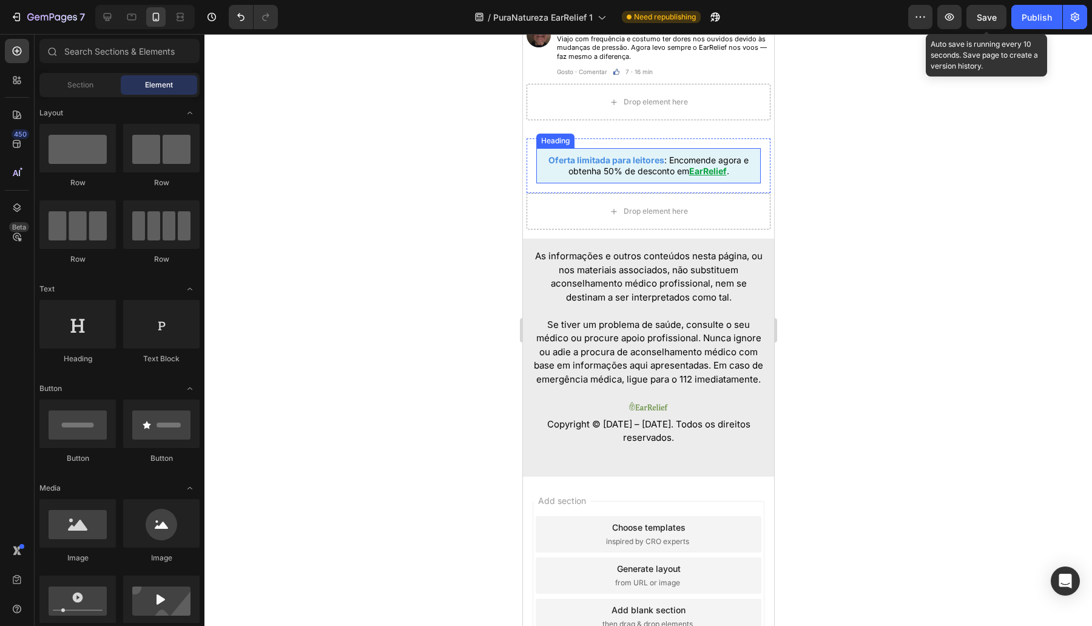
click at [557, 183] on h2 "Oferta limitada para leitores : Encomende agora e obtenha 50% de desconto em Ea…" at bounding box center [648, 165] width 224 height 35
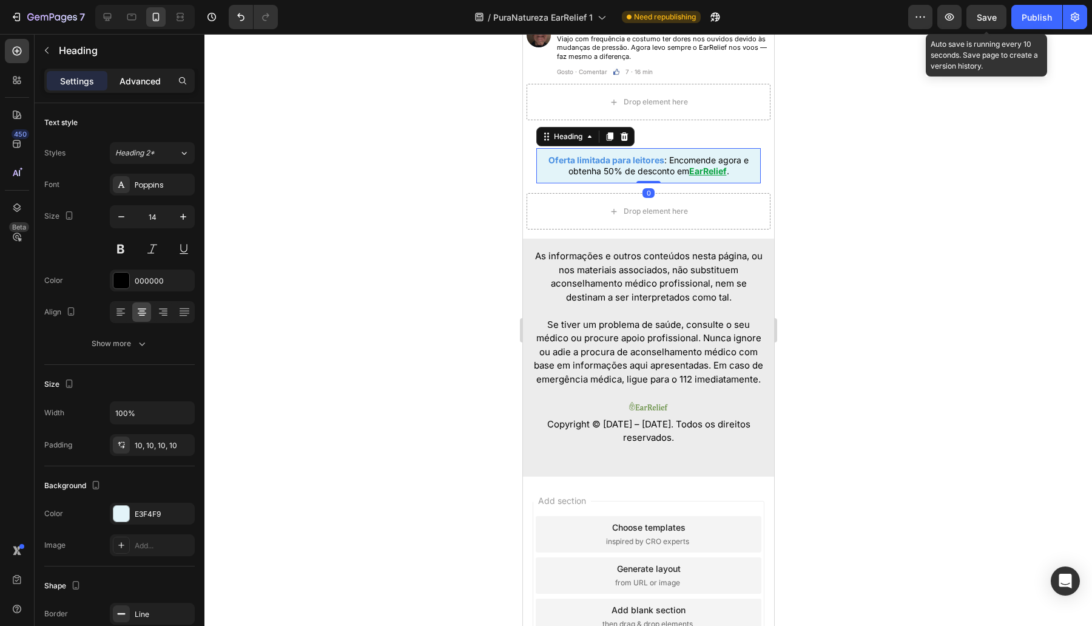
click at [143, 78] on p "Advanced" at bounding box center [140, 81] width 41 height 13
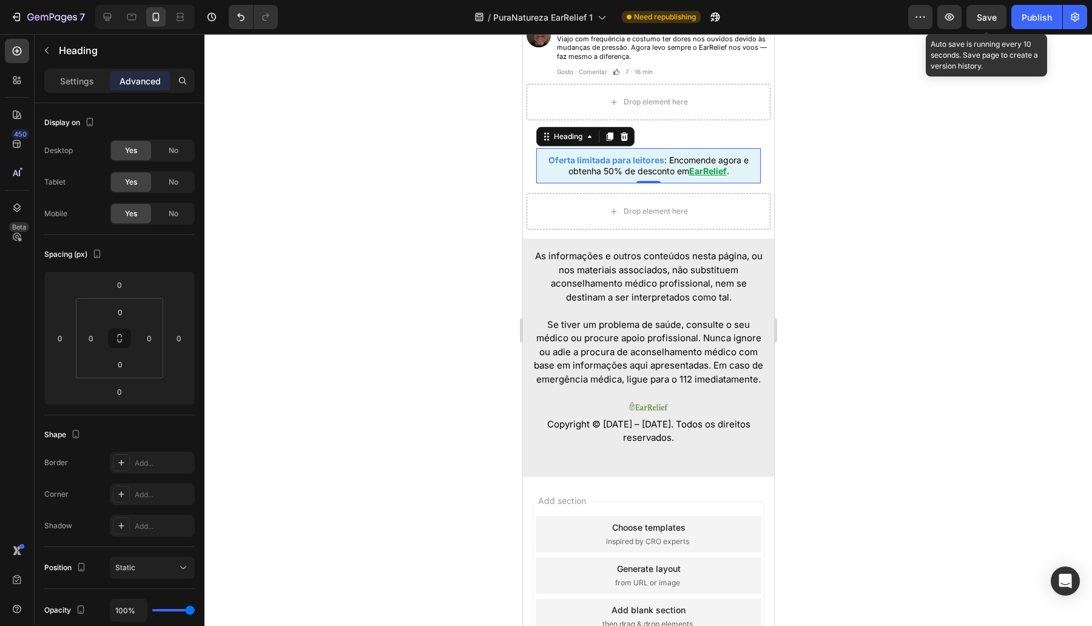
click at [582, 183] on h2 "Oferta limitada para leitores : Encomende agora e obtenha 50% de desconto em Ea…" at bounding box center [648, 165] width 224 height 35
click at [532, 192] on div "Oferta limitada para leitores : Encomende agora e obtenha 50% de desconto em Ea…" at bounding box center [648, 165] width 244 height 55
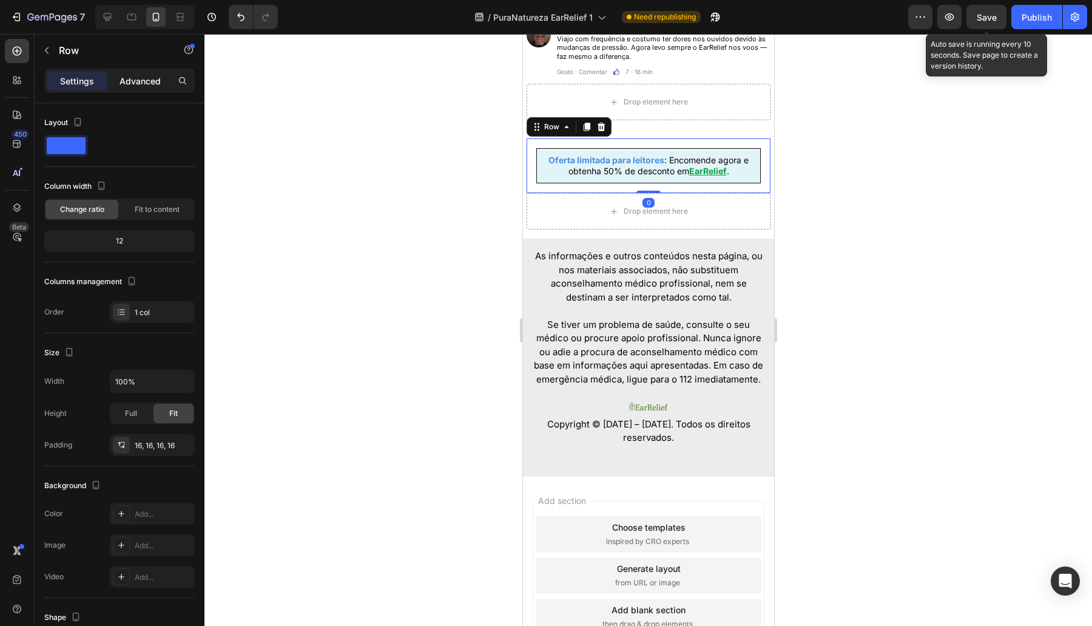
click at [140, 88] on div "Advanced" at bounding box center [140, 80] width 61 height 19
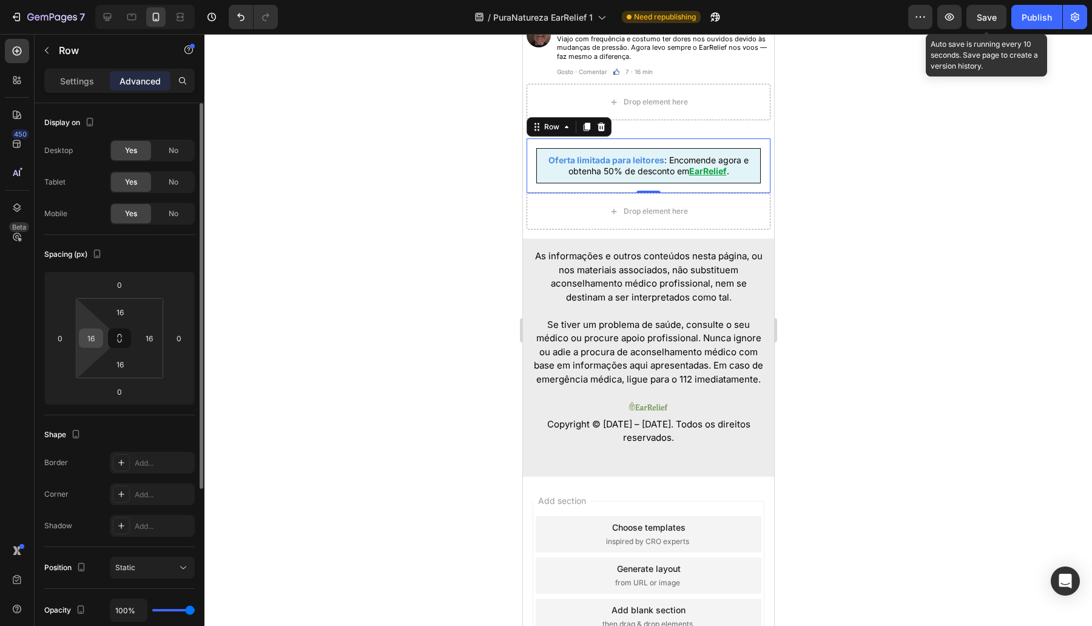
click at [99, 341] on input "16" at bounding box center [91, 338] width 18 height 18
type input "0"
click at [147, 332] on input "16" at bounding box center [149, 338] width 18 height 18
click at [340, 231] on div at bounding box center [648, 330] width 888 height 592
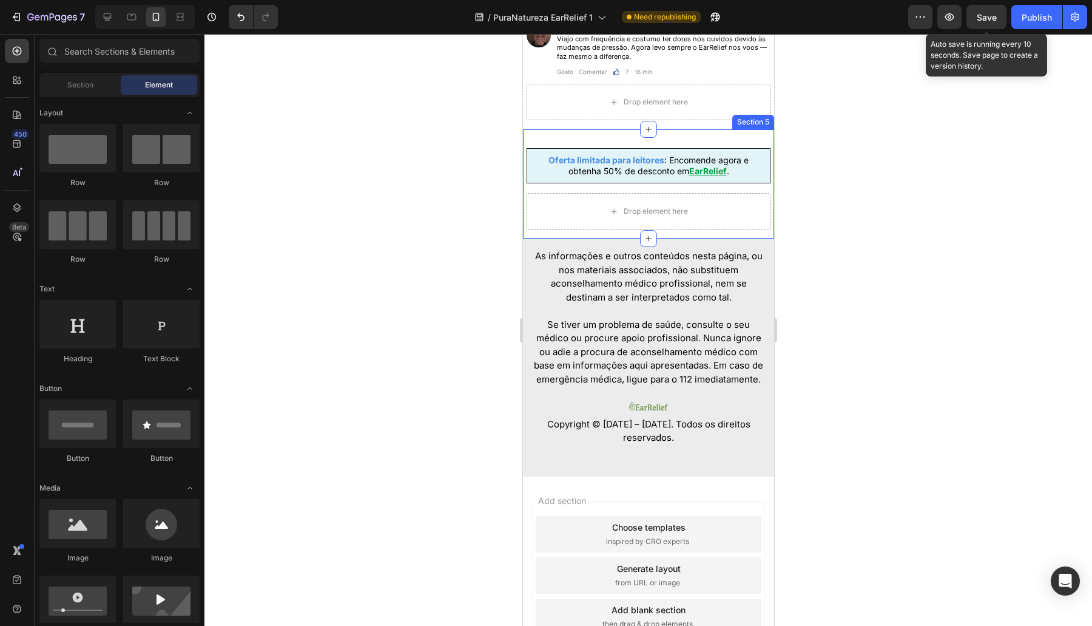
click at [600, 148] on div "UTILIZAR O DESCONTO E VERIFICAR DISPONIBILIDADE >> Button ⁠⁠⁠⁠⁠⁠⁠ Oferta limita…" at bounding box center [647, 183] width 251 height 109
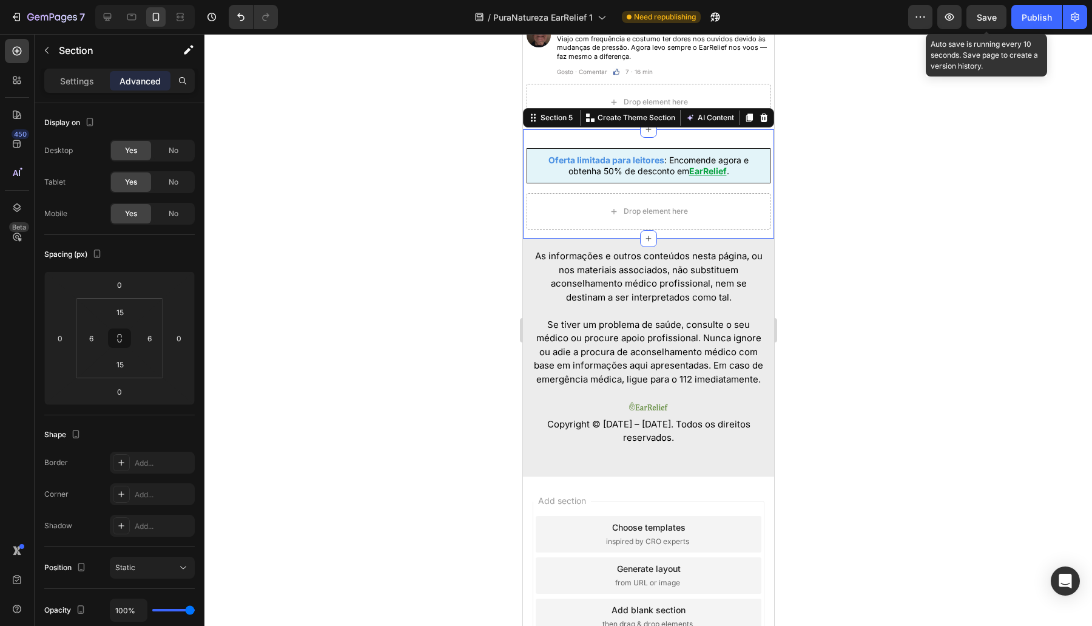
click at [638, 61] on p "Viajo com frequência e costumo ter dores nos ouvidos devido às mudanças de pres…" at bounding box center [662, 48] width 212 height 26
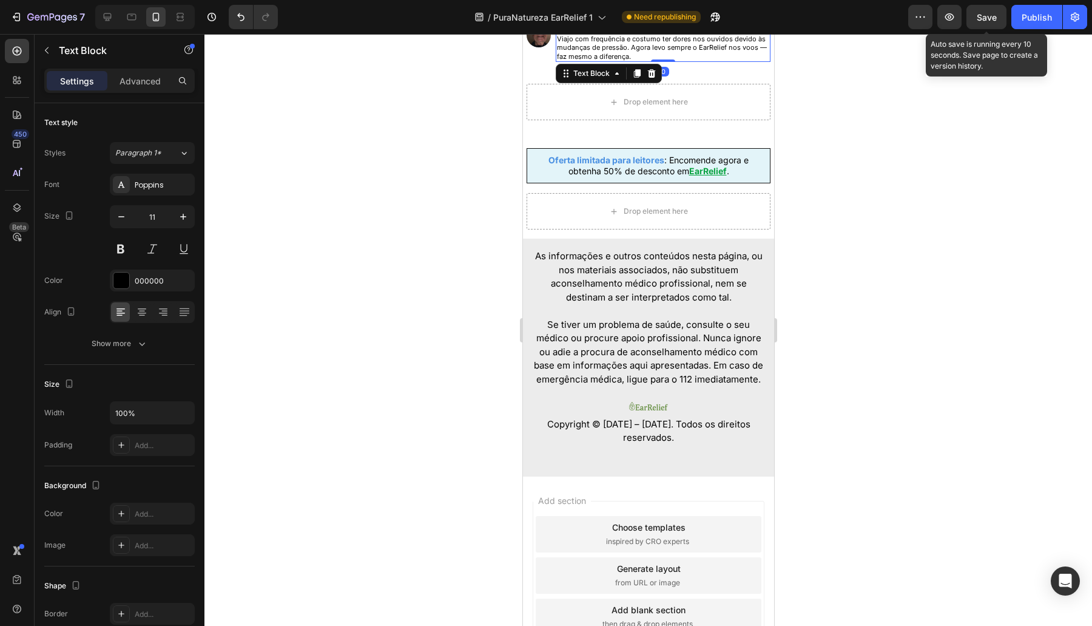
scroll to position [6362, 0]
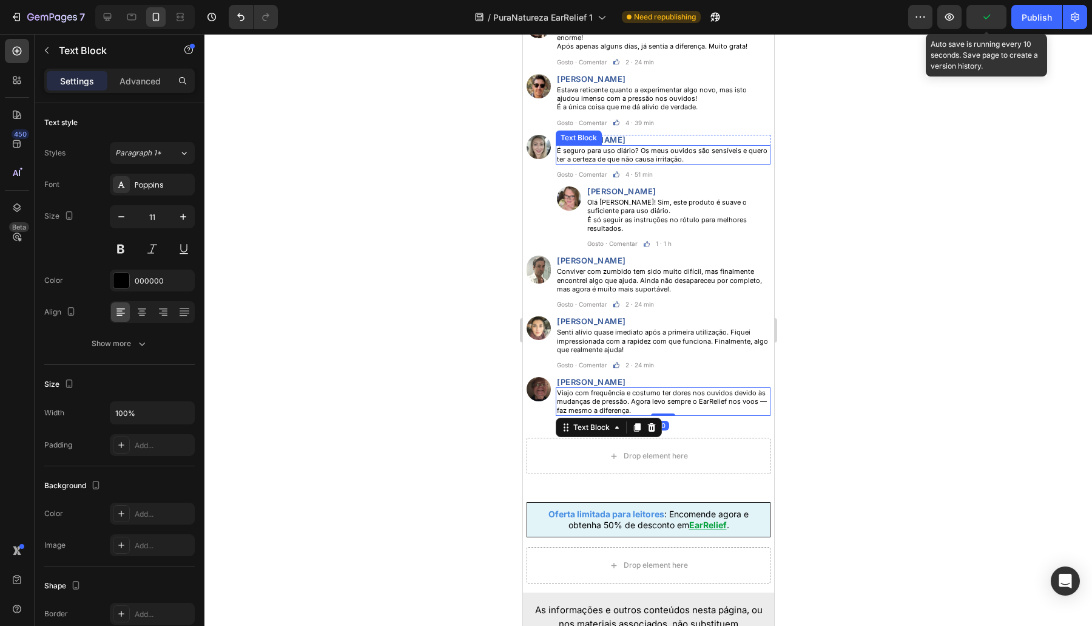
click at [686, 164] on p "É seguro para uso diário? Os meus ouvidos são sensíveis e quero ter a certeza d…" at bounding box center [662, 155] width 212 height 18
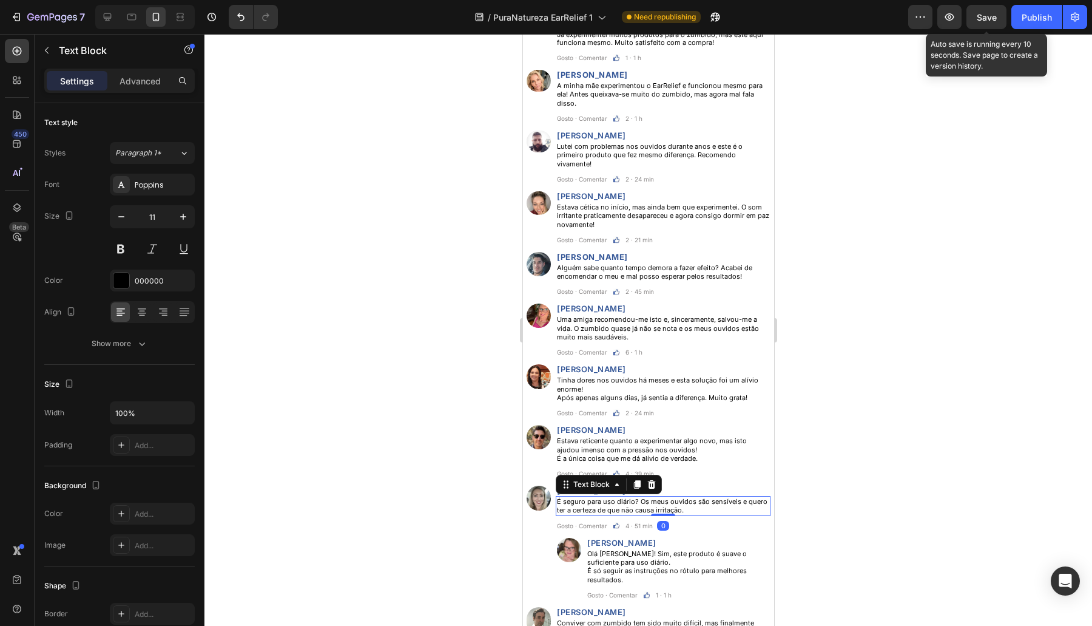
scroll to position [5654, 0]
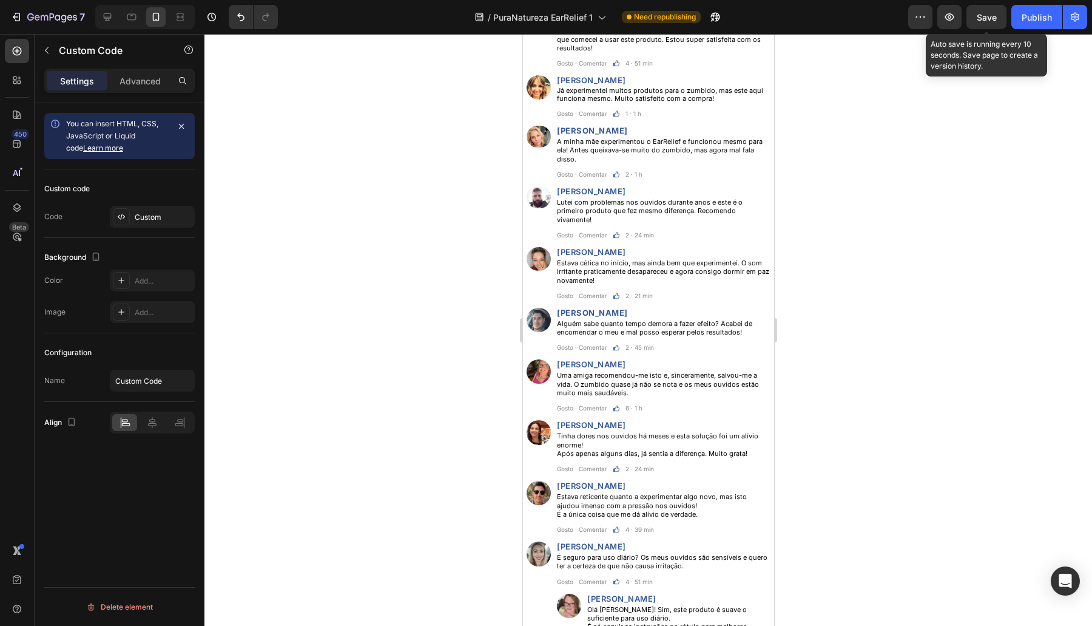
click at [717, 89] on div "Comentários Heading Custom Code 12 Row Image Frederico Tavares Heading Alguém p…" at bounding box center [647, 339] width 251 height 1102
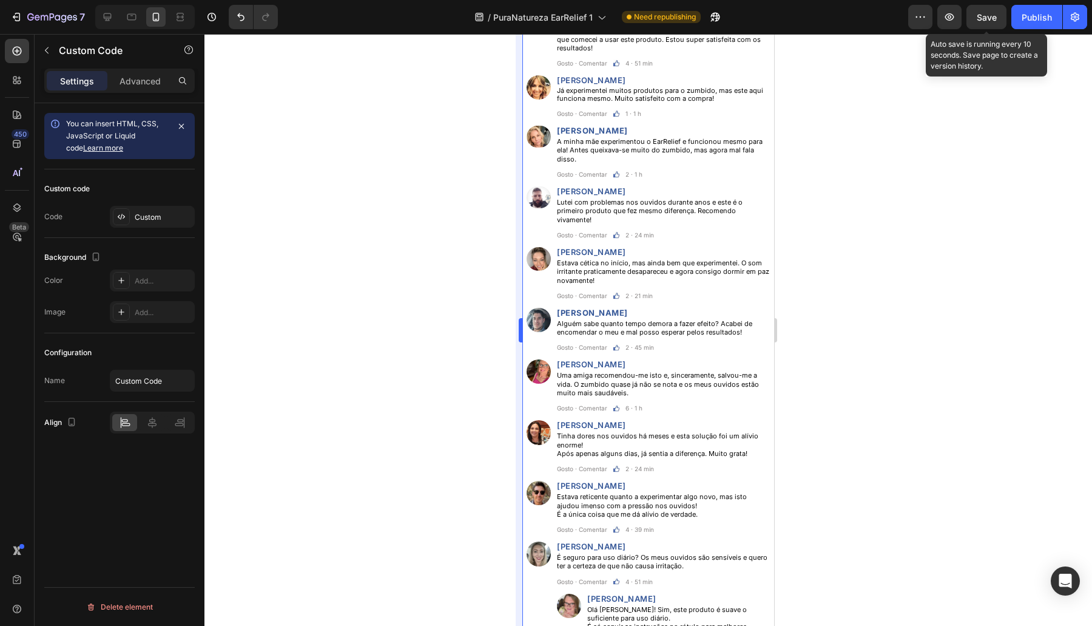
drag, startPoint x: 497, startPoint y: 80, endPoint x: 517, endPoint y: 76, distance: 19.8
click at [498, 79] on div at bounding box center [648, 330] width 888 height 592
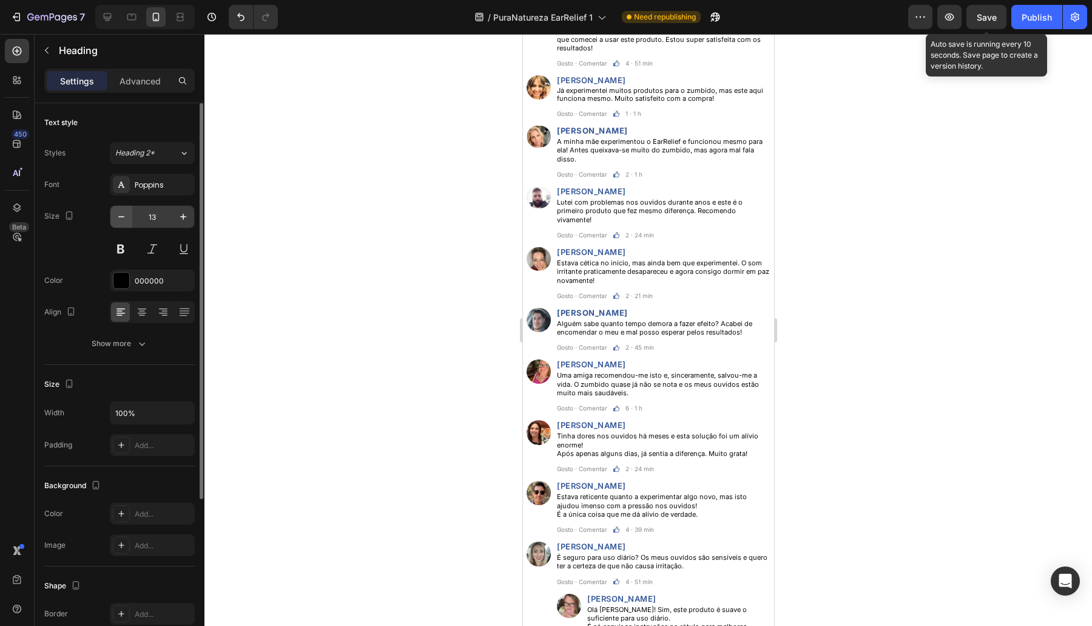
click at [120, 212] on icon "button" at bounding box center [121, 217] width 12 height 12
type input "11"
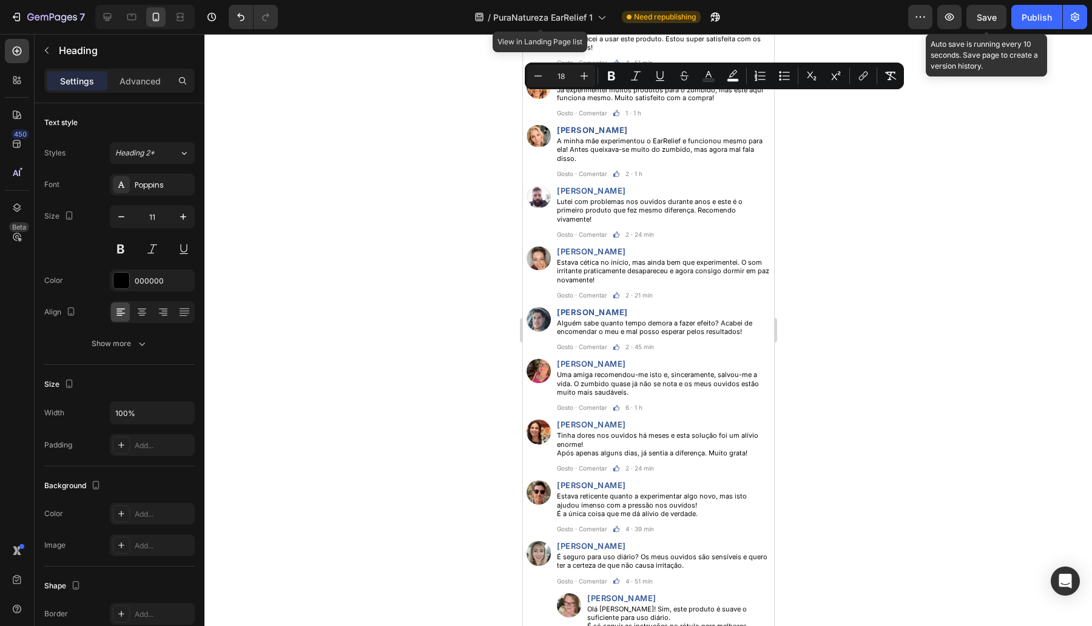
copy span "Comentários"
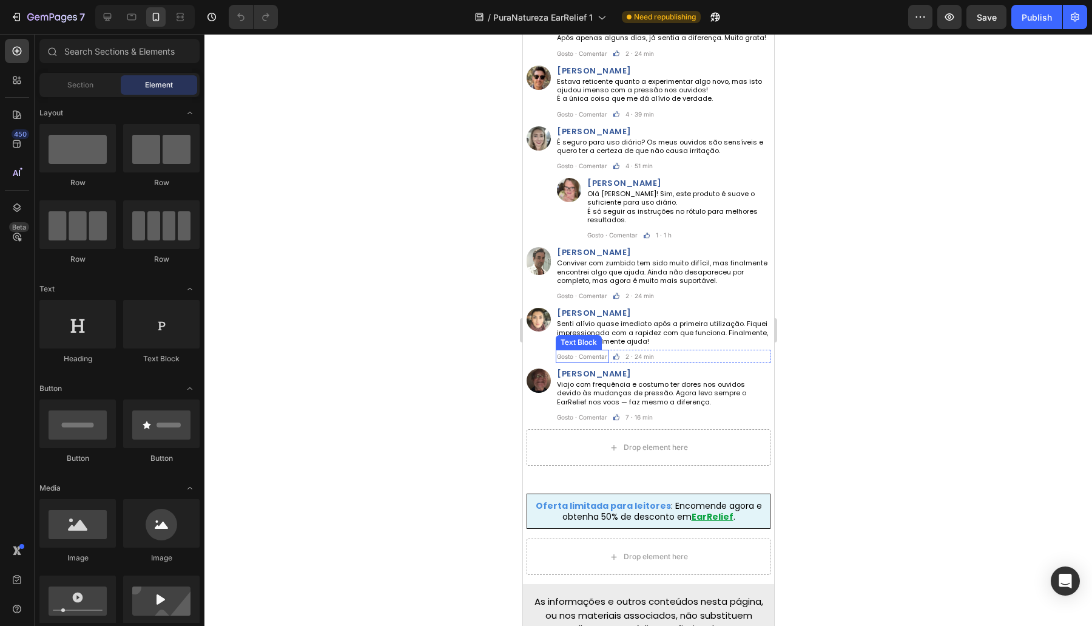
scroll to position [6724, 0]
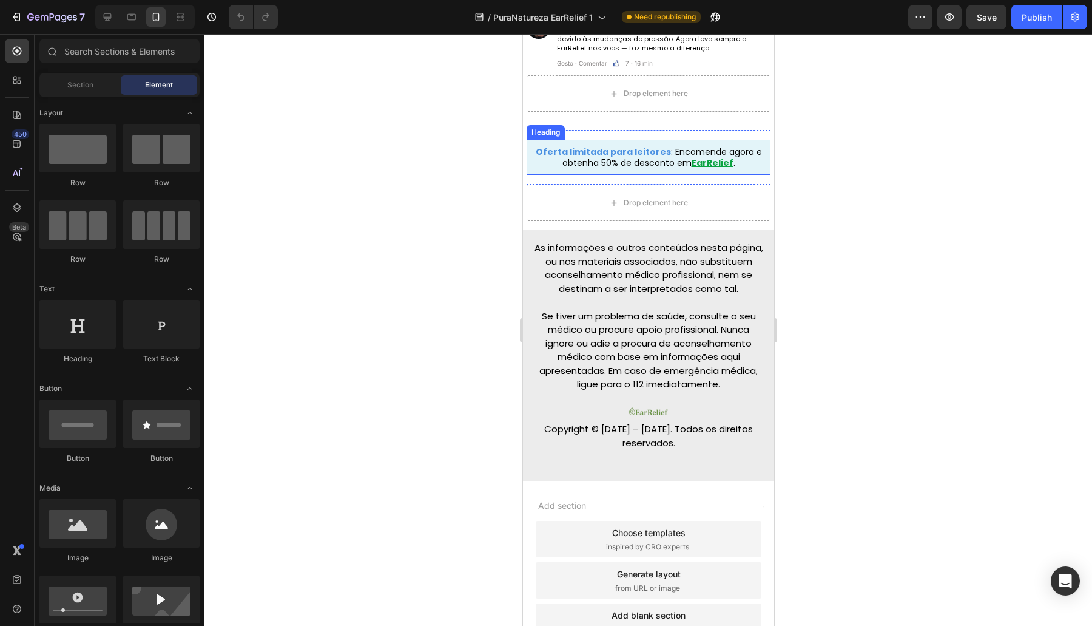
click at [578, 175] on h2 "Oferta limitada para leitores : Encomende agora e obtenha 50% de desconto em Ea…" at bounding box center [648, 157] width 244 height 35
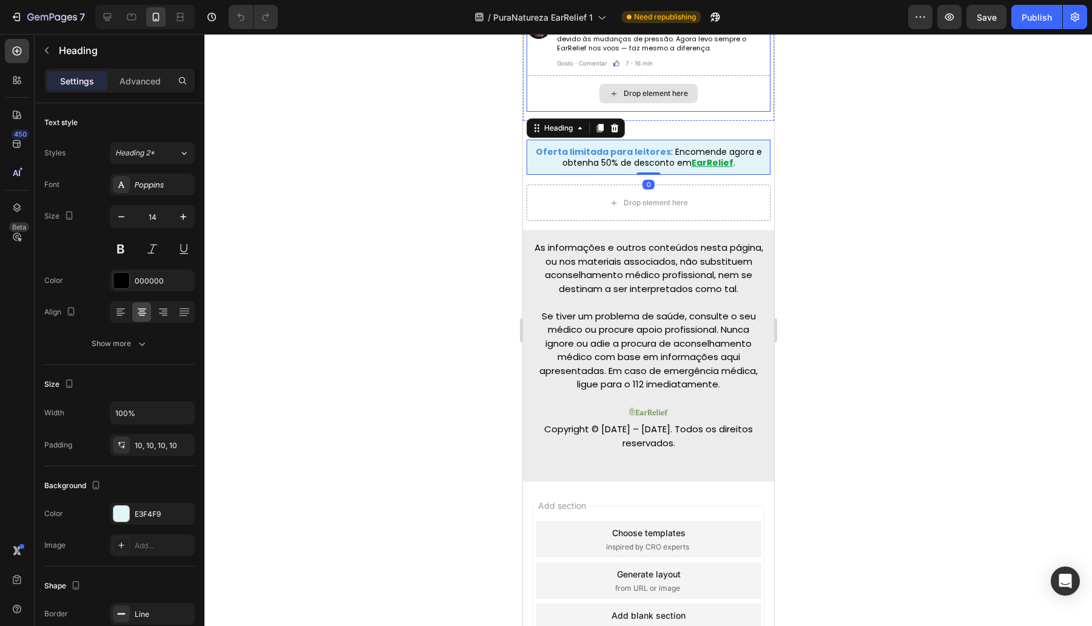
click at [616, 103] on div "Drop element here" at bounding box center [648, 93] width 98 height 19
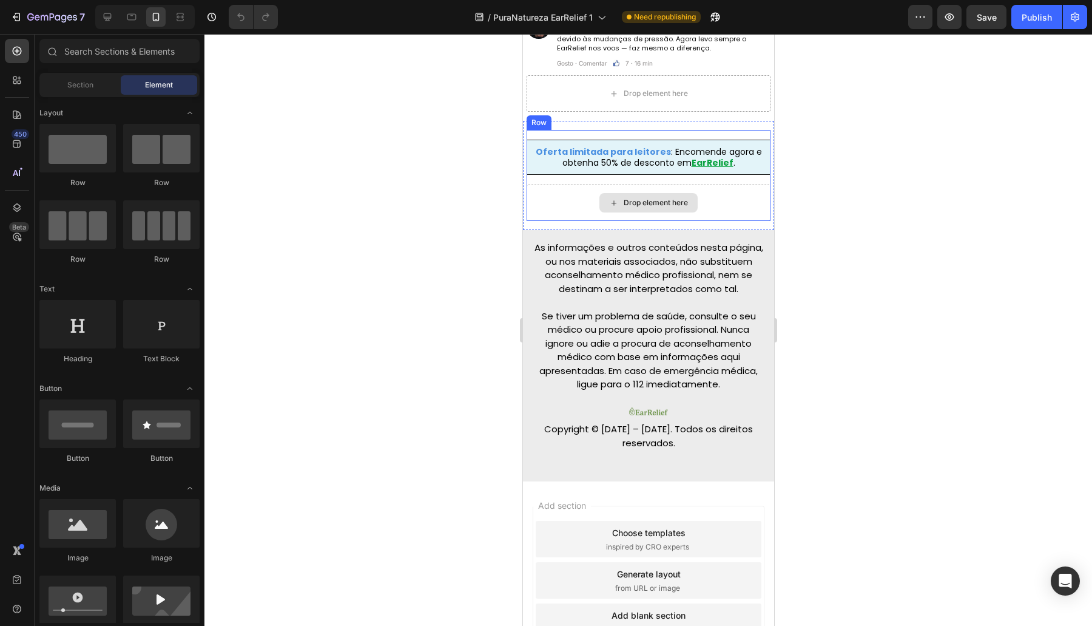
click at [629, 212] on div "Drop element here" at bounding box center [648, 202] width 98 height 19
click at [121, 16] on div at bounding box center [144, 17] width 99 height 24
click at [112, 16] on icon at bounding box center [107, 17] width 12 height 12
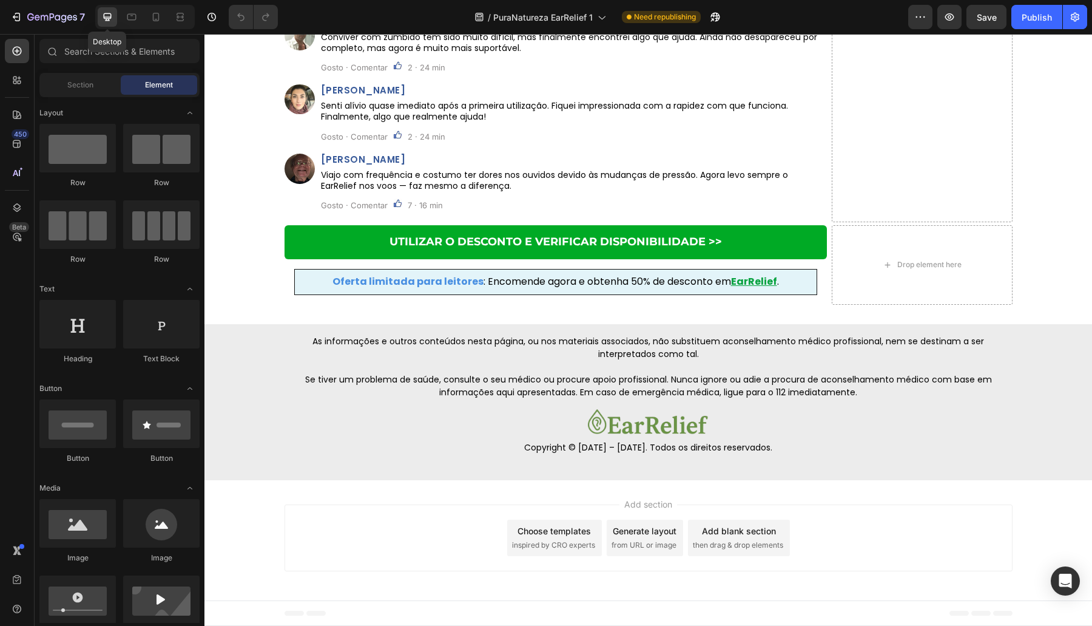
scroll to position [6647, 0]
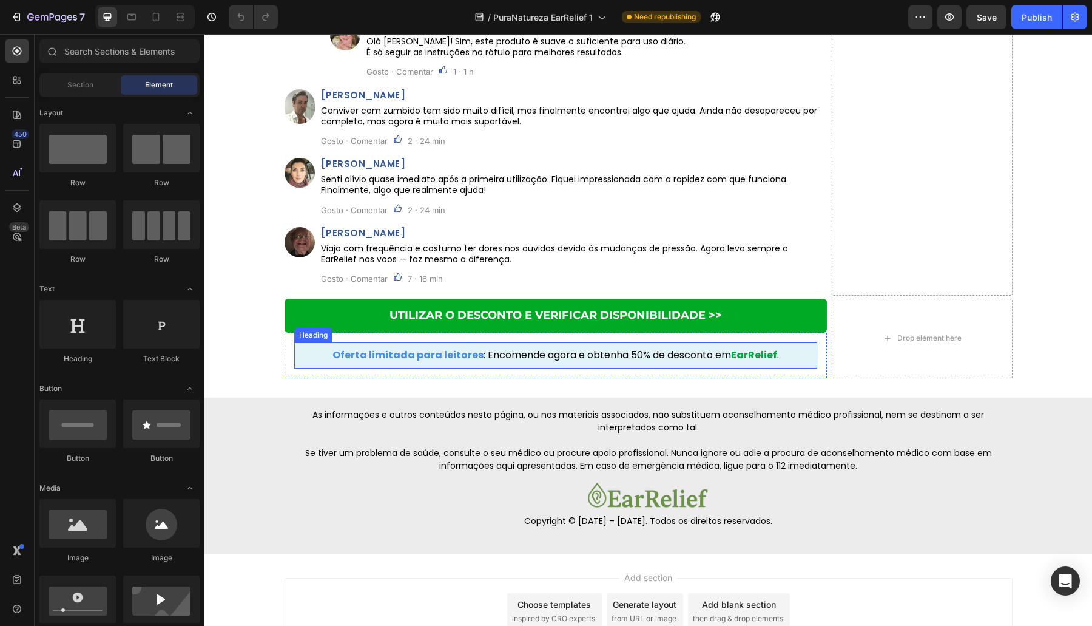
click at [637, 366] on div "Oferta limitada para leitores : Encomende agora e obtenha 50% de desconto em Ea…" at bounding box center [556, 355] width 542 height 46
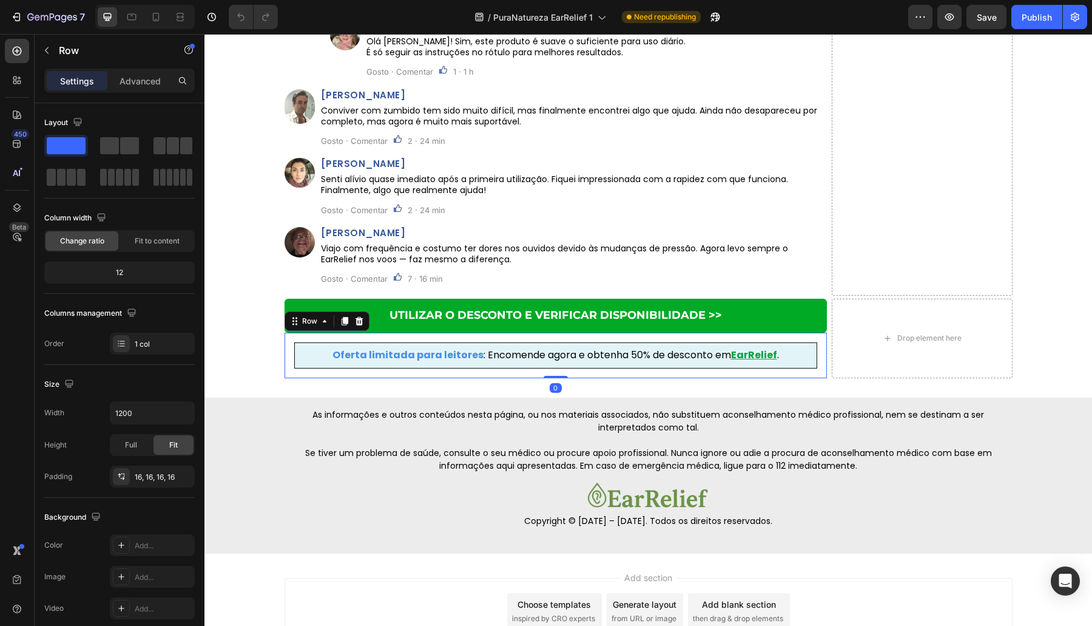
click at [629, 366] on h2 "Oferta limitada para leitores : Encomende agora e obtenha 50% de desconto em Ea…" at bounding box center [555, 355] width 523 height 26
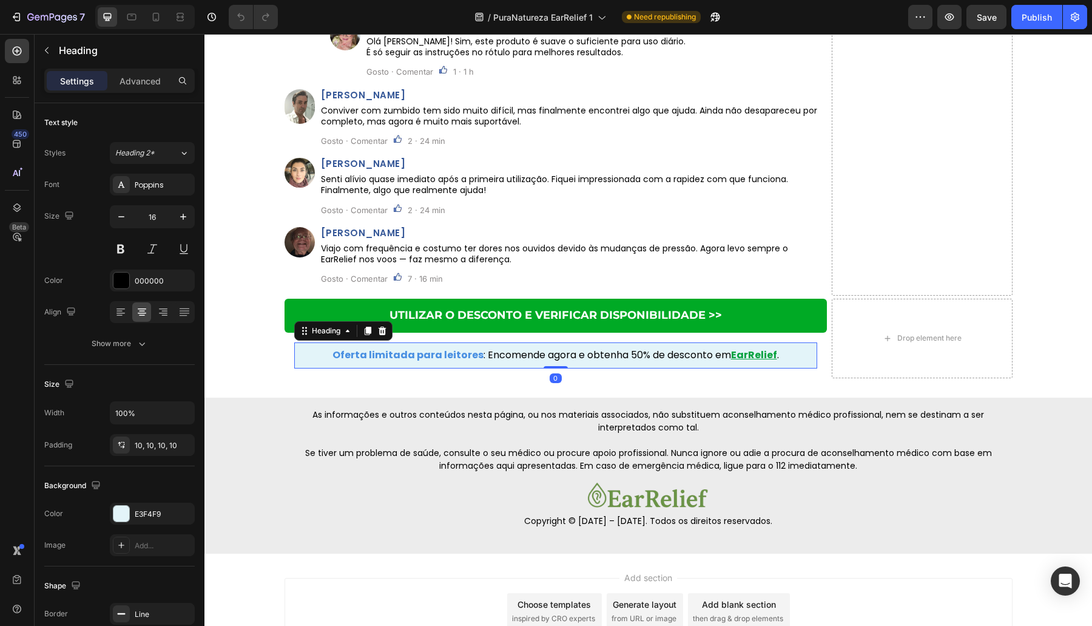
click at [633, 358] on h2 "Oferta limitada para leitores : Encomende agora e obtenha 50% de desconto em Ea…" at bounding box center [555, 355] width 523 height 26
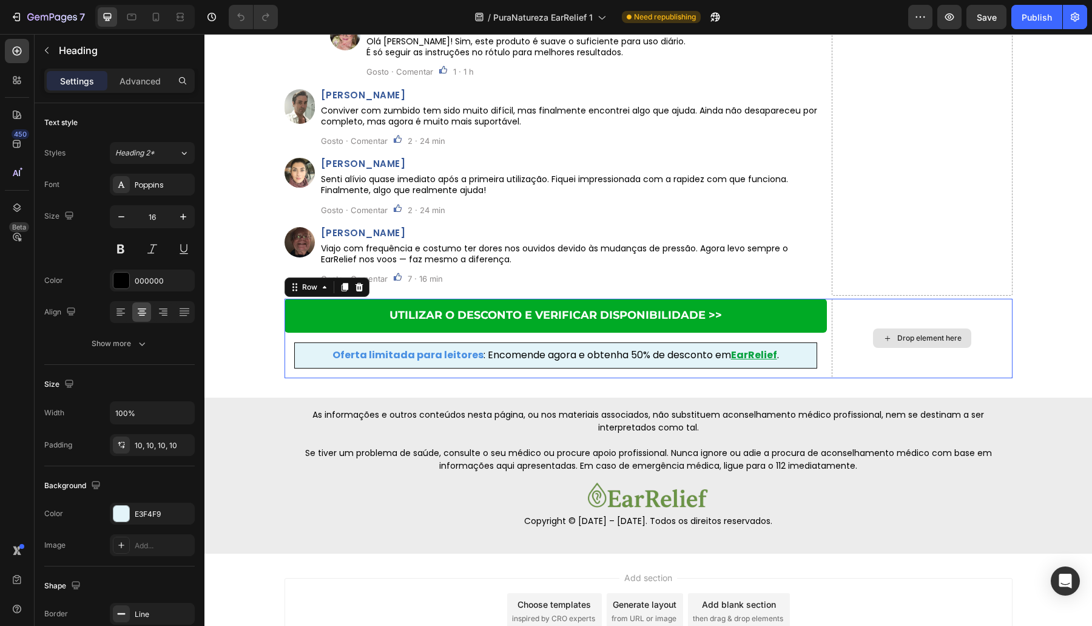
click at [837, 359] on div "Drop element here" at bounding box center [922, 337] width 181 height 79
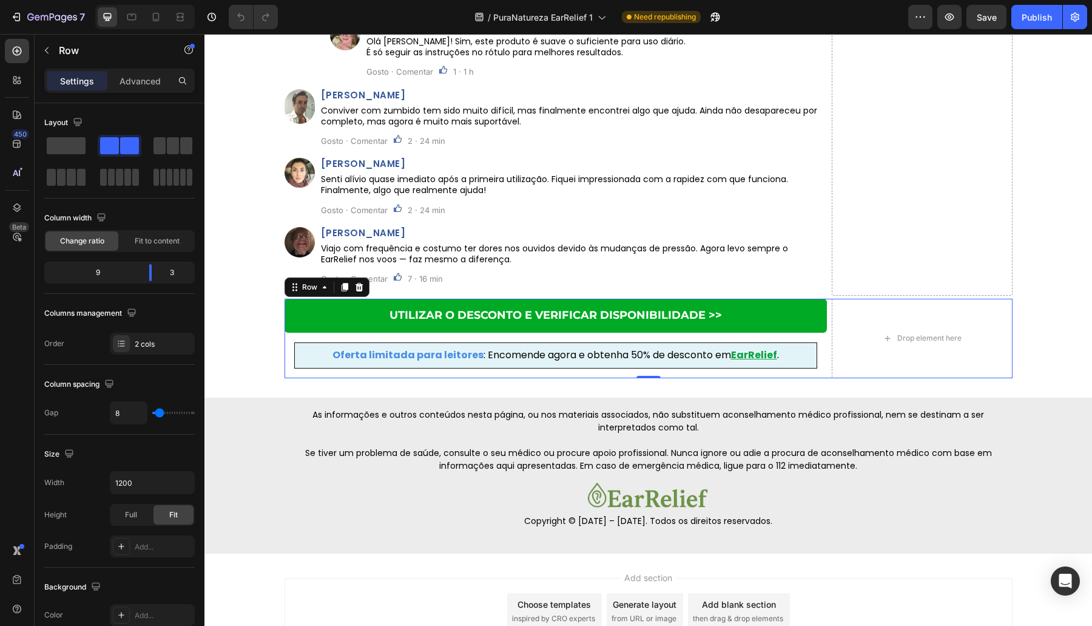
click at [160, 27] on div at bounding box center [144, 17] width 99 height 24
click at [158, 20] on icon at bounding box center [156, 17] width 7 height 8
type input "0"
type input "100%"
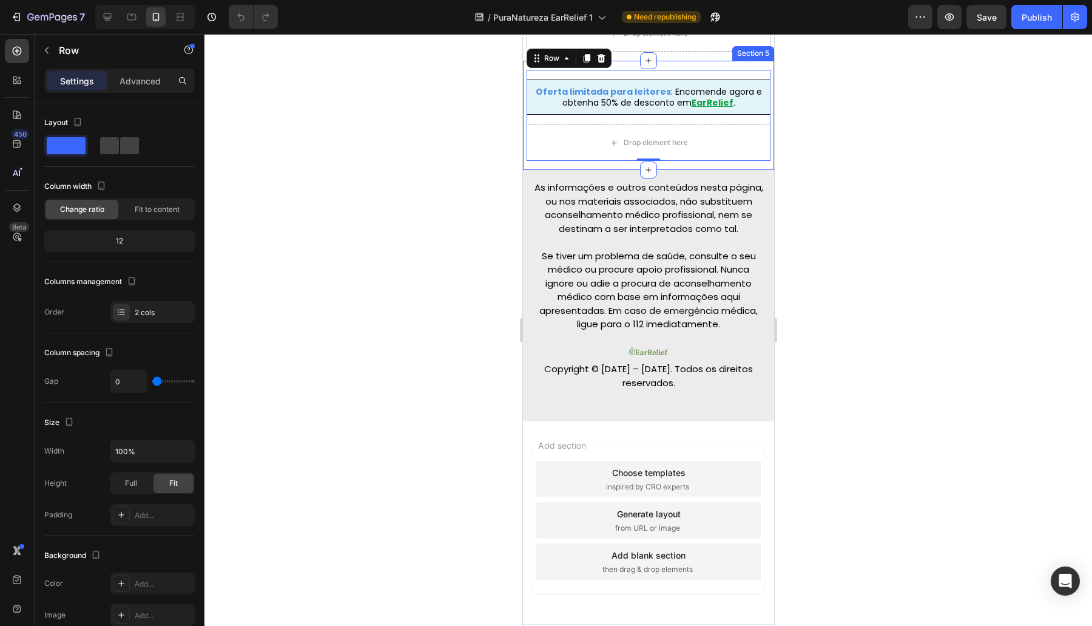
scroll to position [6794, 0]
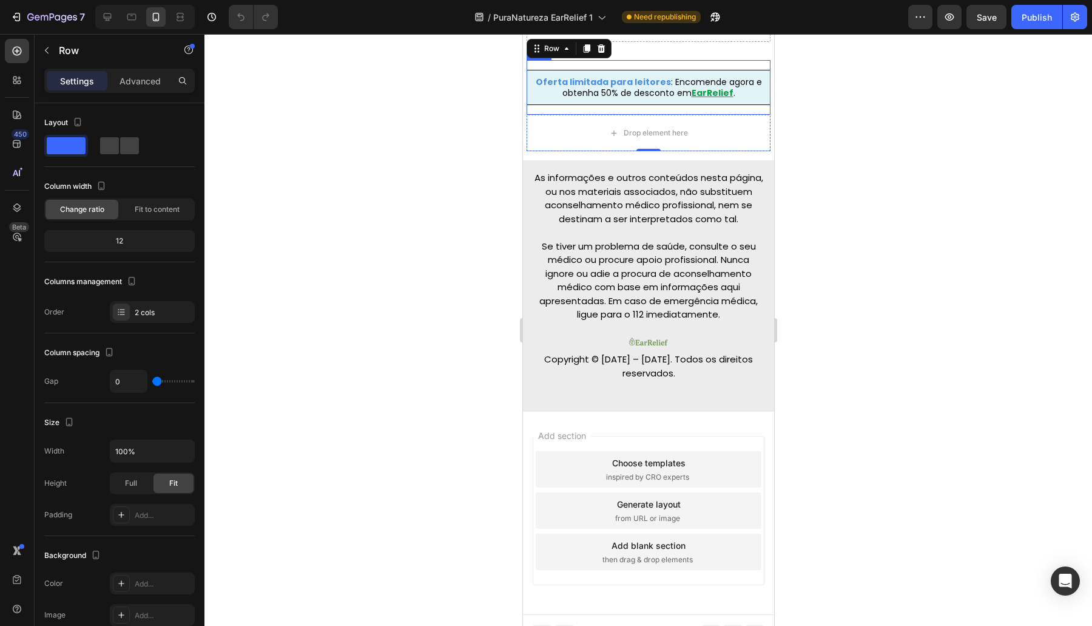
click at [539, 132] on div "Drop element here" at bounding box center [648, 133] width 244 height 36
click at [532, 105] on h2 "⁠⁠⁠⁠⁠⁠⁠ Oferta limitada para leitores : Encomende agora e obtenha 50% de descon…" at bounding box center [648, 87] width 244 height 35
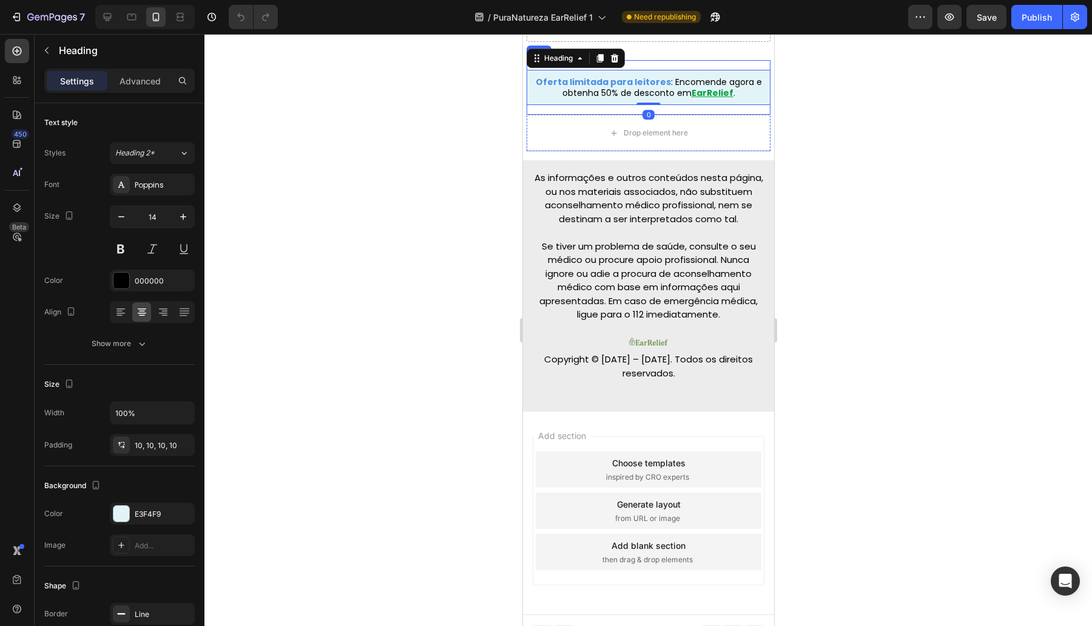
click at [533, 115] on div "⁠⁠⁠⁠⁠⁠⁠ Oferta limitada para leitores : Encomende agora e obtenha 50% de descon…" at bounding box center [648, 87] width 244 height 55
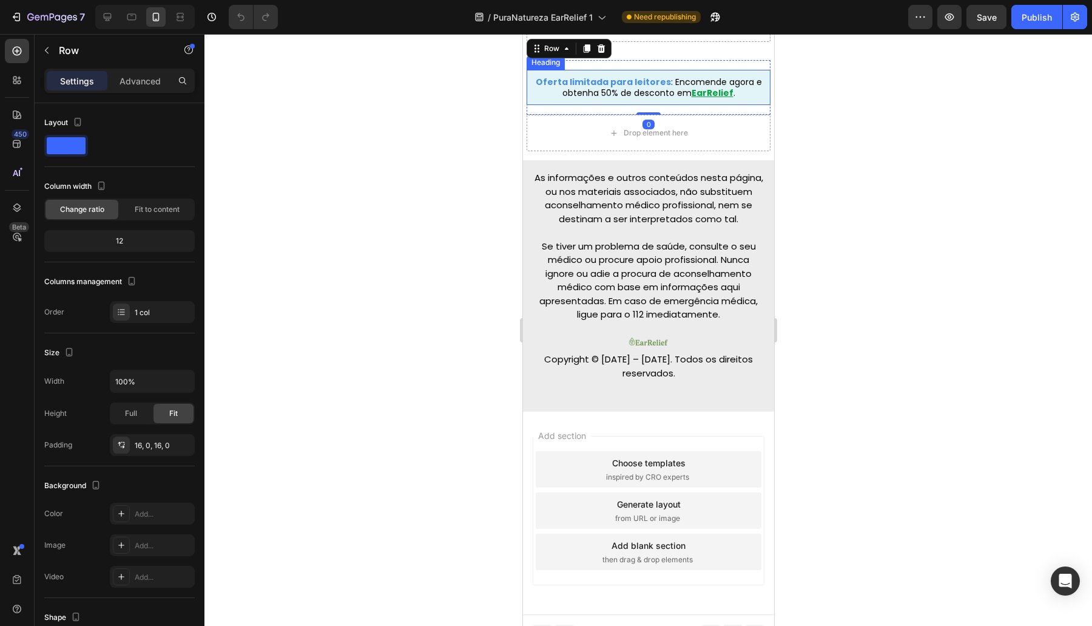
click at [707, 99] on u "EarRelief" at bounding box center [712, 93] width 42 height 12
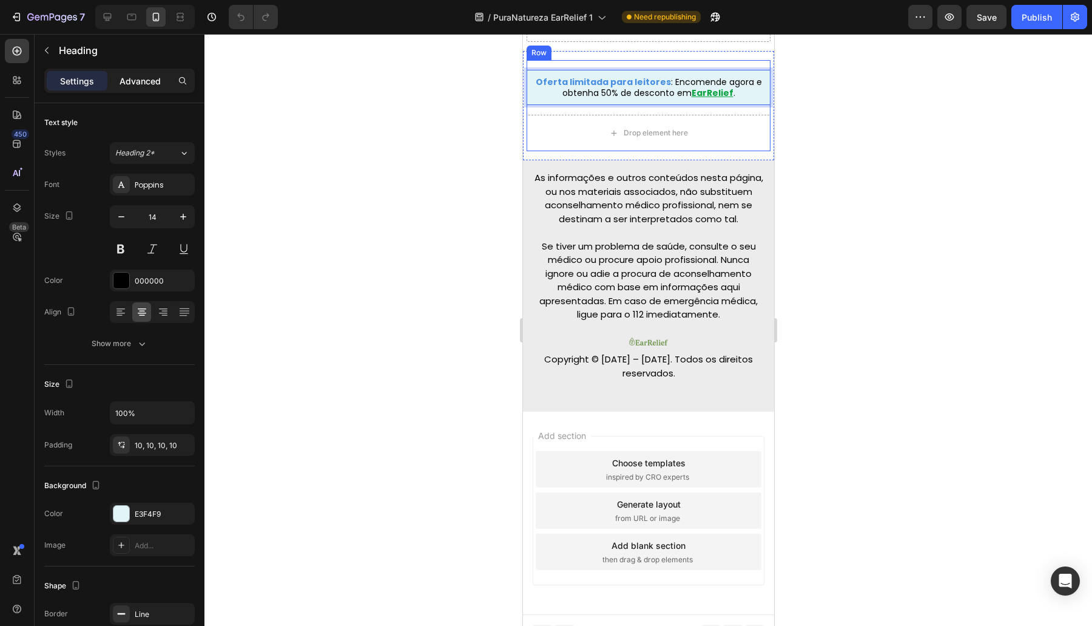
click at [143, 87] on div "Advanced" at bounding box center [140, 80] width 61 height 19
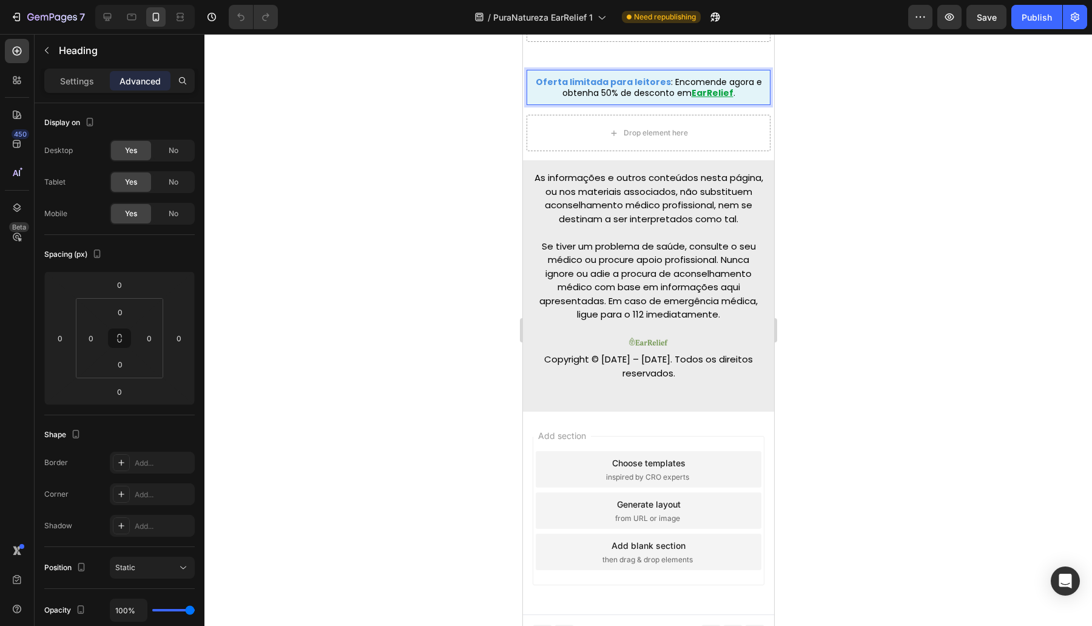
click at [537, 105] on h2 "Oferta limitada para leitores : Encomende agora e obtenha 50% de desconto em Ea…" at bounding box center [648, 87] width 244 height 35
drag, startPoint x: 446, startPoint y: 103, endPoint x: 519, endPoint y: 101, distance: 72.8
click at [459, 101] on div at bounding box center [648, 330] width 888 height 592
click at [540, 88] on strong "Oferta limitada para leitores" at bounding box center [602, 82] width 135 height 12
click at [557, 66] on div "Heading" at bounding box center [558, 58] width 58 height 15
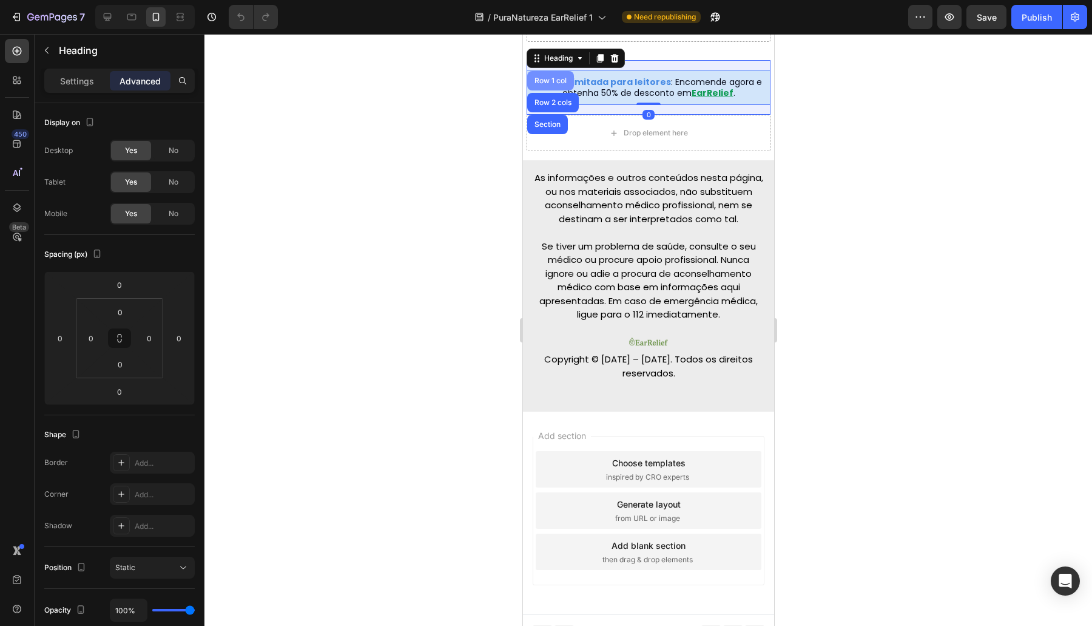
click at [558, 90] on div "Row 1 col" at bounding box center [550, 80] width 47 height 19
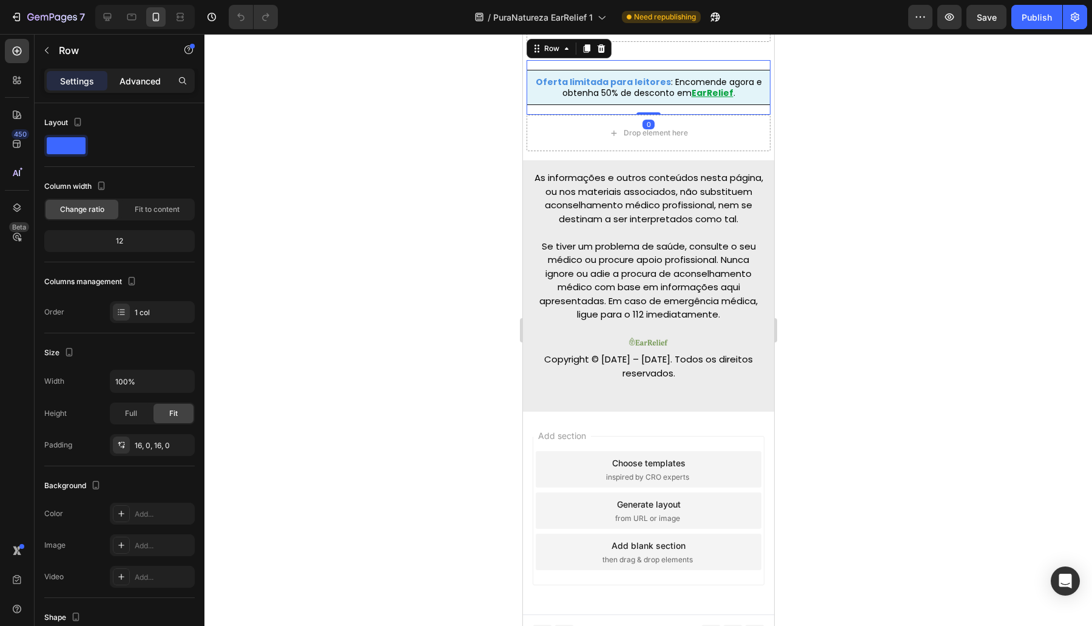
click at [140, 80] on p "Advanced" at bounding box center [140, 81] width 41 height 13
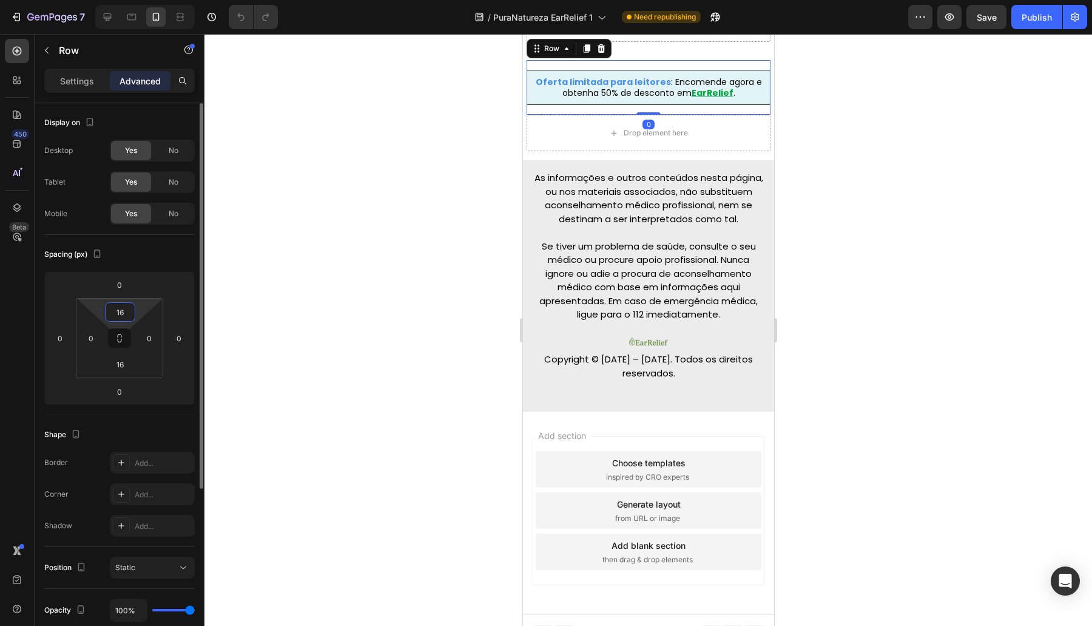
click at [120, 313] on input "16" at bounding box center [120, 312] width 24 height 18
type input "12"
click at [121, 357] on input "16" at bounding box center [120, 364] width 24 height 18
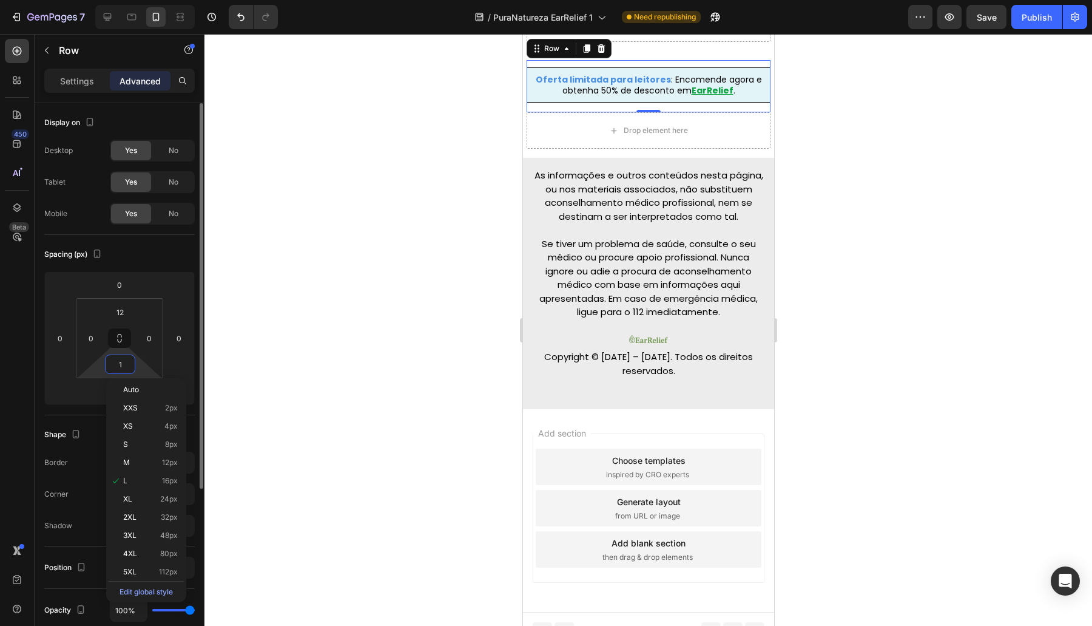
type input "12"
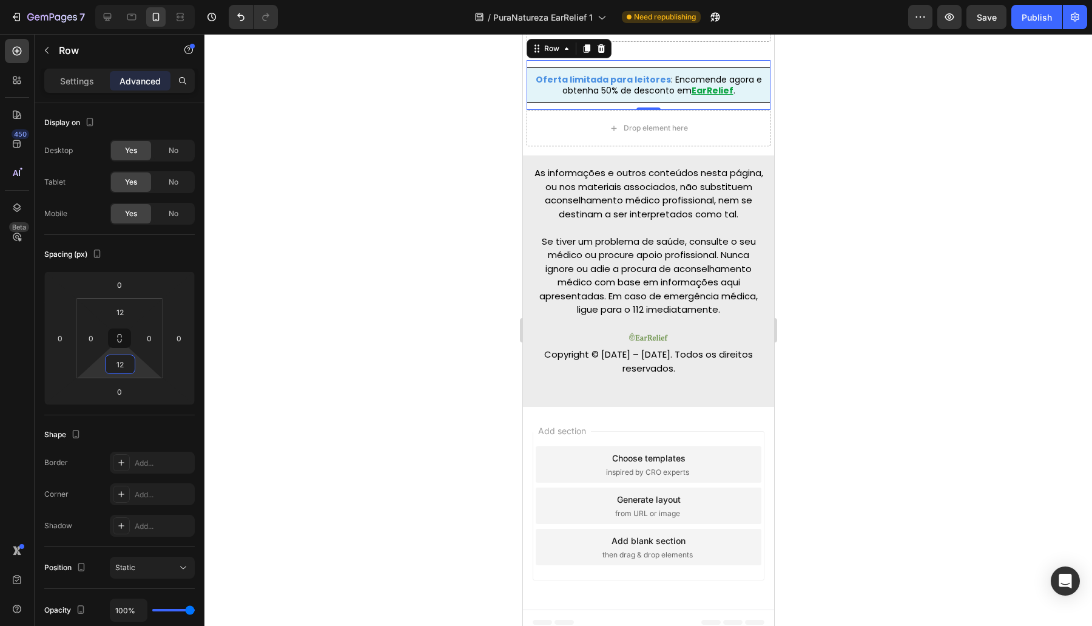
click at [221, 275] on div at bounding box center [648, 330] width 888 height 592
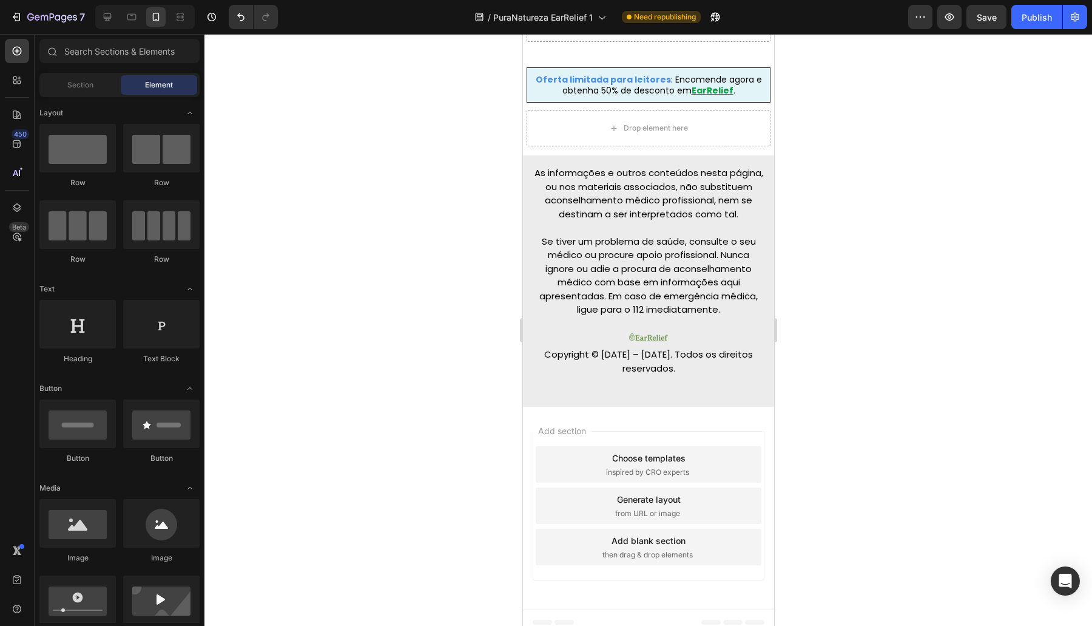
scroll to position [6440, 0]
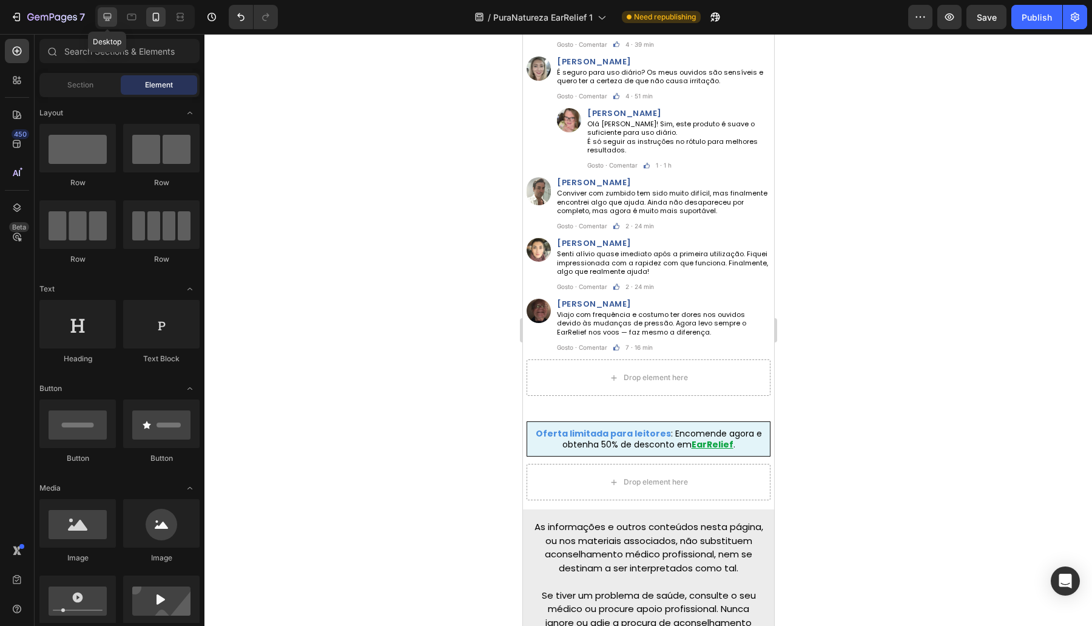
click at [115, 21] on div at bounding box center [107, 16] width 19 height 19
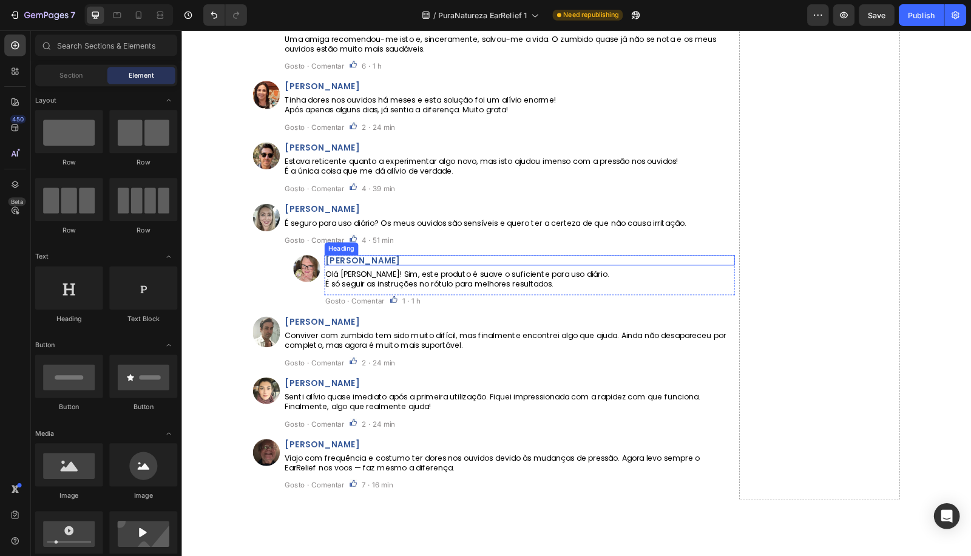
scroll to position [6380, 0]
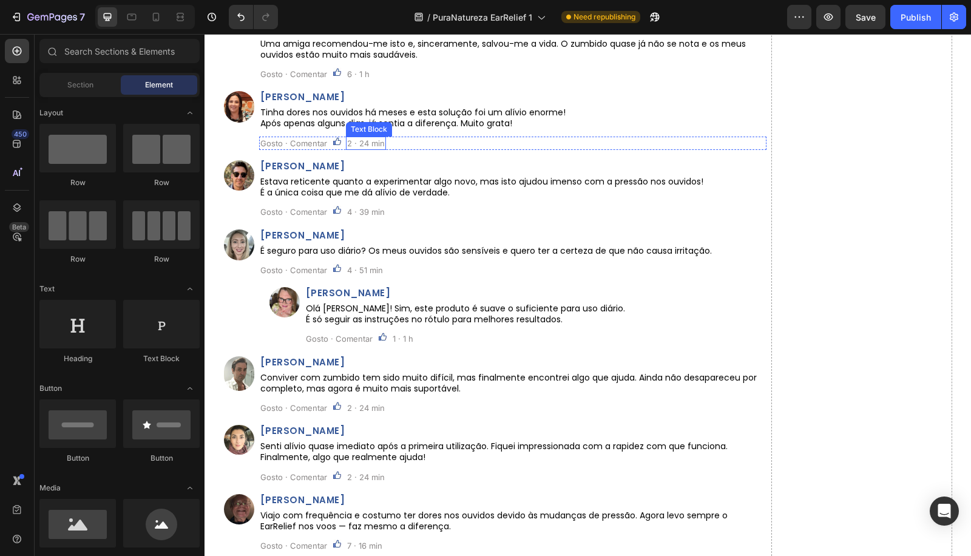
click at [370, 140] on p "2 · 24 min" at bounding box center [366, 143] width 38 height 11
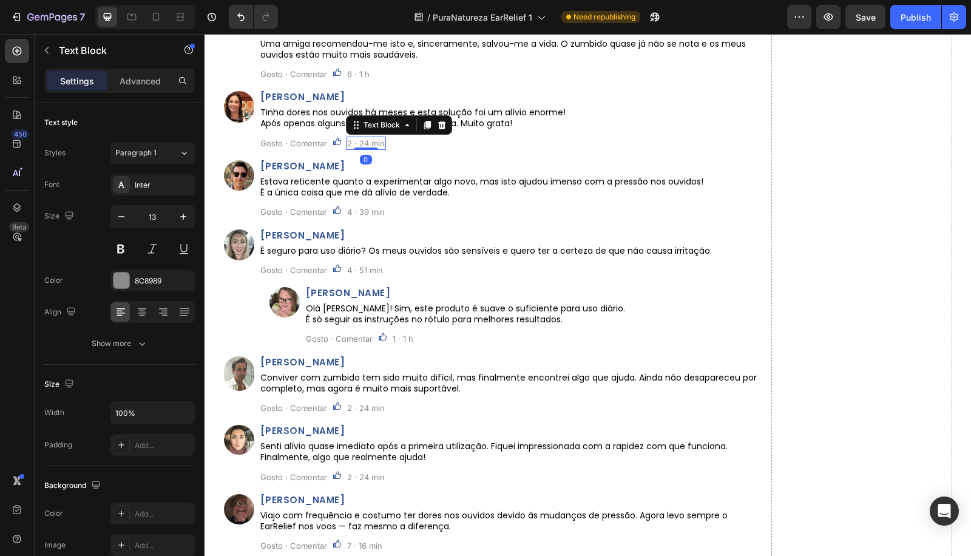
click at [370, 140] on p "2 · 24 min" at bounding box center [366, 143] width 38 height 11
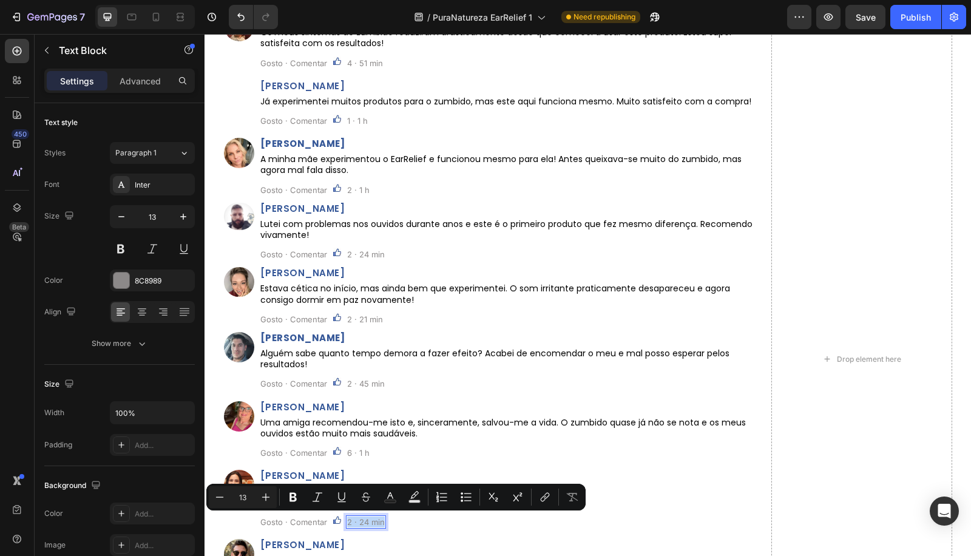
scroll to position [5751, 0]
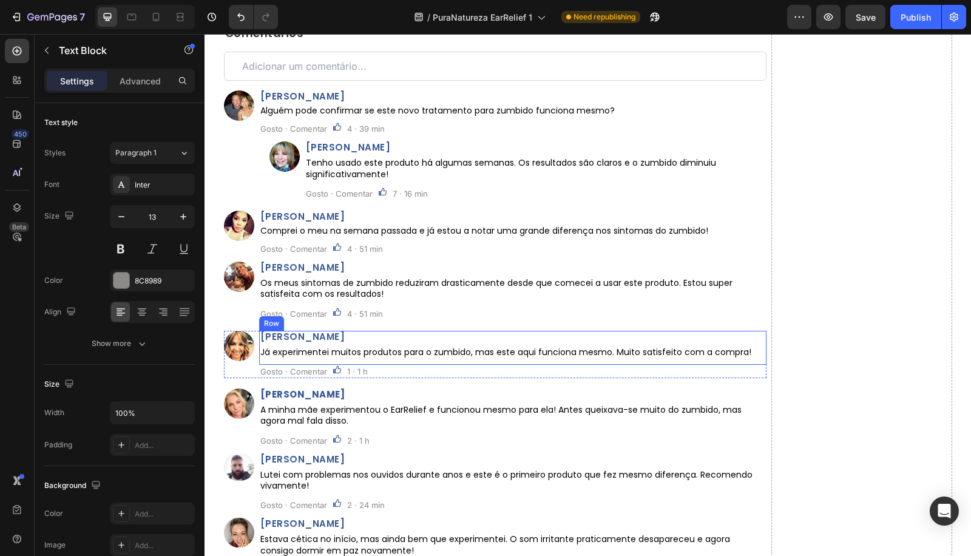
click at [354, 366] on p "1 · 1 h" at bounding box center [357, 371] width 21 height 11
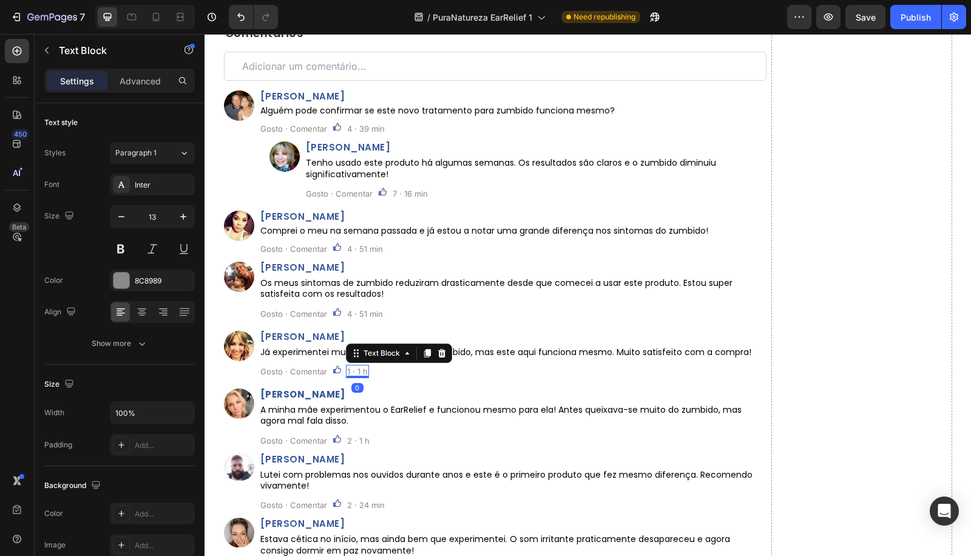
click at [355, 370] on p "1 · 1 h" at bounding box center [357, 371] width 21 height 11
click at [351, 368] on p "1 · 1 h" at bounding box center [358, 371] width 23 height 11
click at [368, 370] on p "1 · há 1 h" at bounding box center [364, 371] width 35 height 11
click at [349, 440] on p "2 · 1 h" at bounding box center [358, 440] width 22 height 11
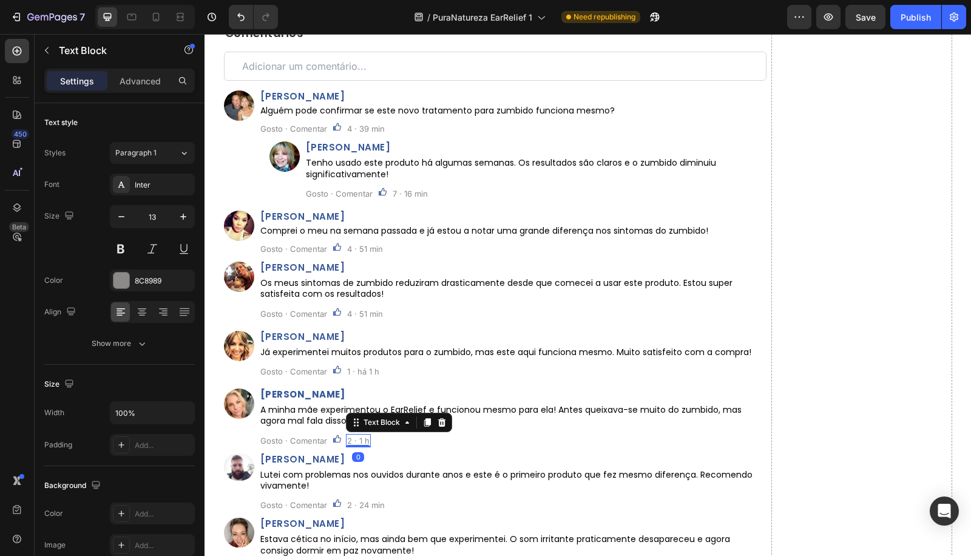
click at [347, 441] on p "2 · 1 h" at bounding box center [358, 440] width 22 height 11
click at [350, 440] on p "2 · 1 h" at bounding box center [358, 440] width 22 height 11
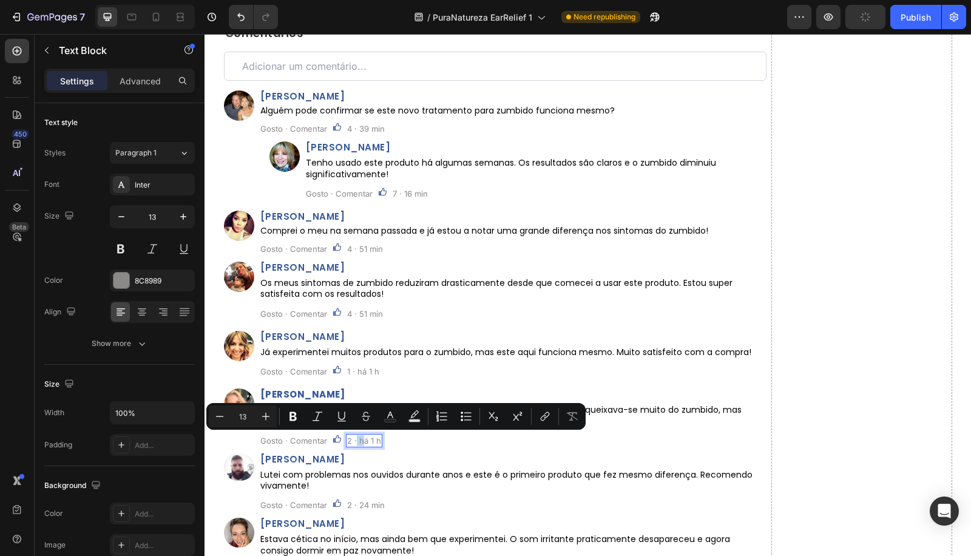
drag, startPoint x: 350, startPoint y: 440, endPoint x: 356, endPoint y: 440, distance: 6.1
click at [356, 440] on p "2 · há 1 h" at bounding box center [364, 440] width 34 height 11
drag, startPoint x: 359, startPoint y: 440, endPoint x: 348, endPoint y: 441, distance: 11.5
click at [348, 441] on p "2 · há 1 h" at bounding box center [364, 440] width 34 height 11
copy p "· há"
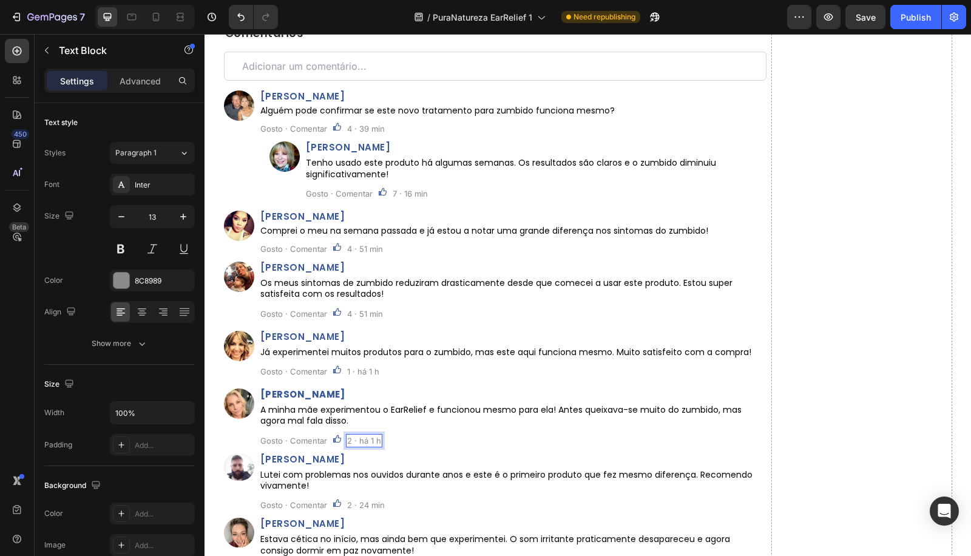
click at [346, 445] on div "2 · há 1 h" at bounding box center [364, 440] width 36 height 13
drag, startPoint x: 349, startPoint y: 439, endPoint x: 359, endPoint y: 438, distance: 9.7
click at [359, 438] on p "2 · há 1 h" at bounding box center [364, 440] width 34 height 11
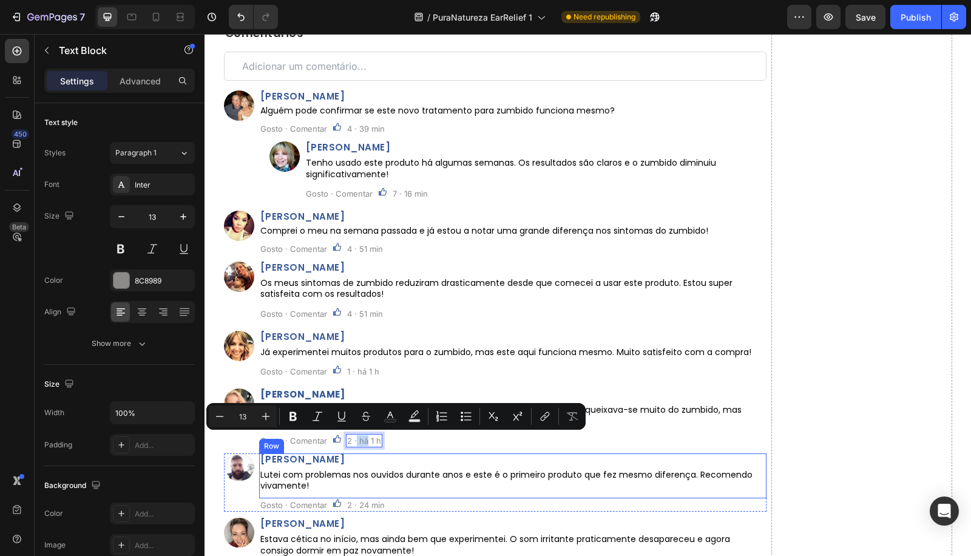
copy p "há"
click at [356, 505] on p "2 · 24 min" at bounding box center [366, 504] width 38 height 11
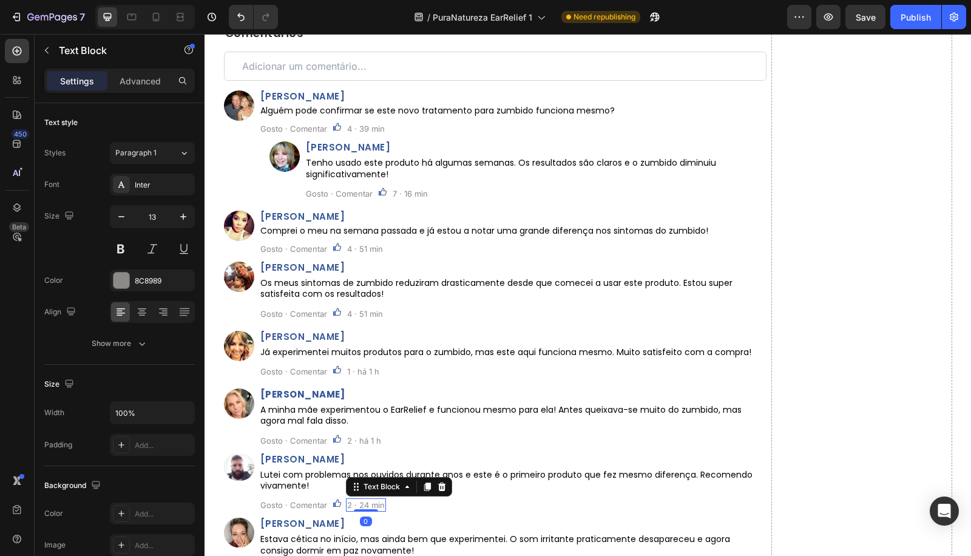
scroll to position [6065, 0]
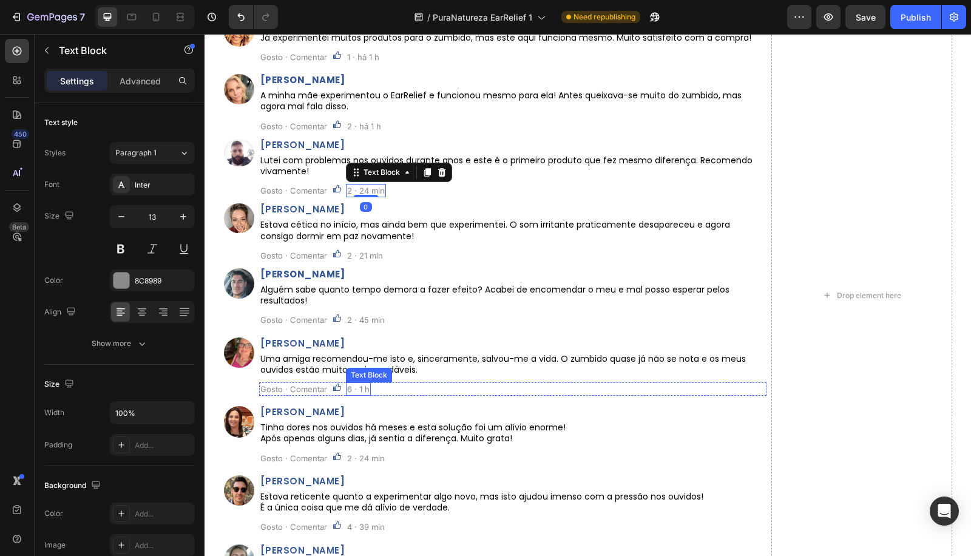
click at [350, 388] on p "6 · 1 h" at bounding box center [358, 388] width 22 height 11
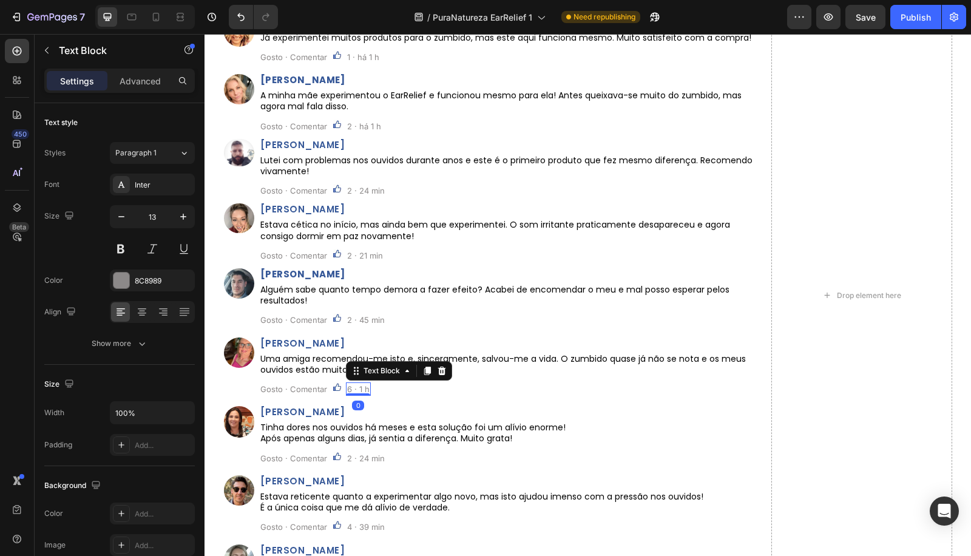
click at [347, 389] on p "6 · 1 h" at bounding box center [358, 388] width 22 height 11
click at [349, 389] on p "6 · 1 h" at bounding box center [358, 388] width 22 height 11
click at [348, 459] on p "2 · 24 min" at bounding box center [366, 458] width 38 height 11
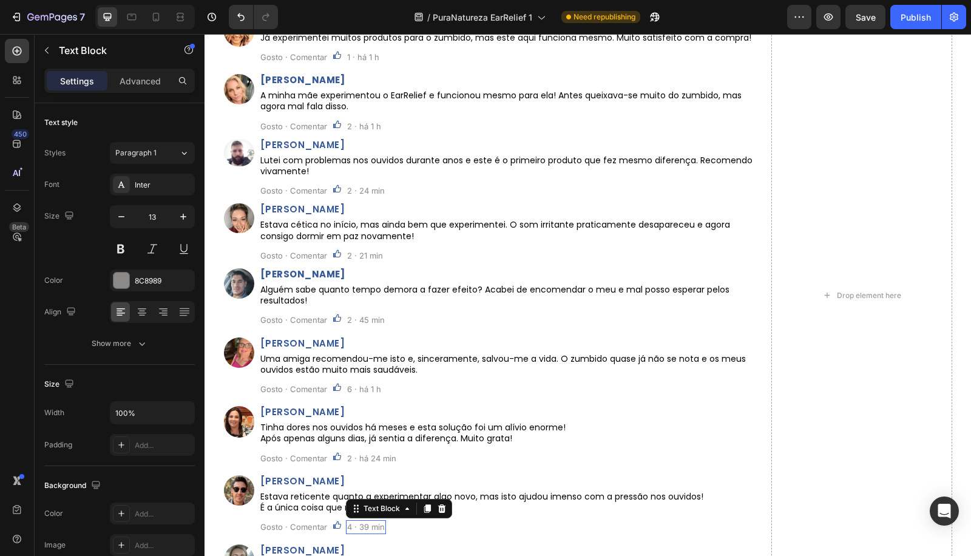
click at [347, 527] on p "4 · 39 min" at bounding box center [366, 526] width 38 height 11
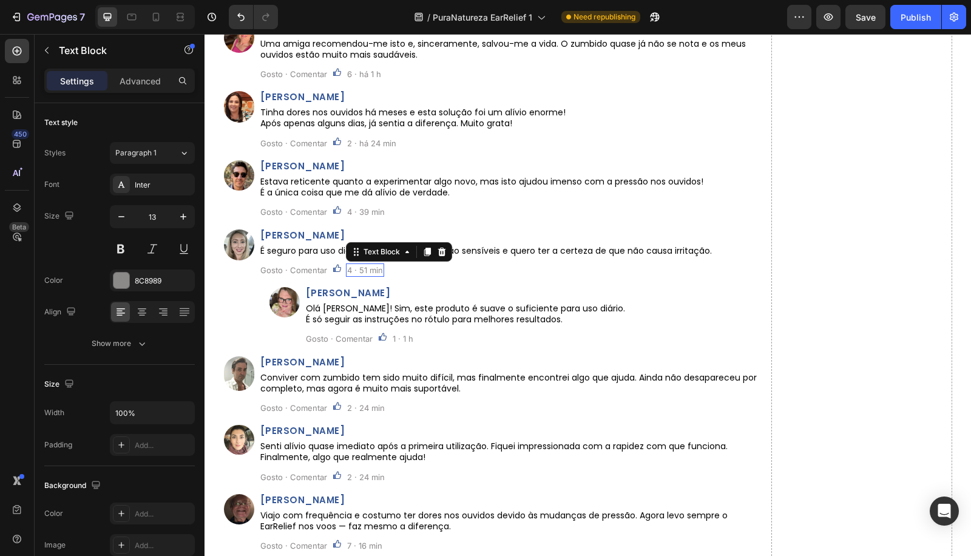
click at [349, 269] on p "4 · 51 min" at bounding box center [365, 270] width 36 height 11
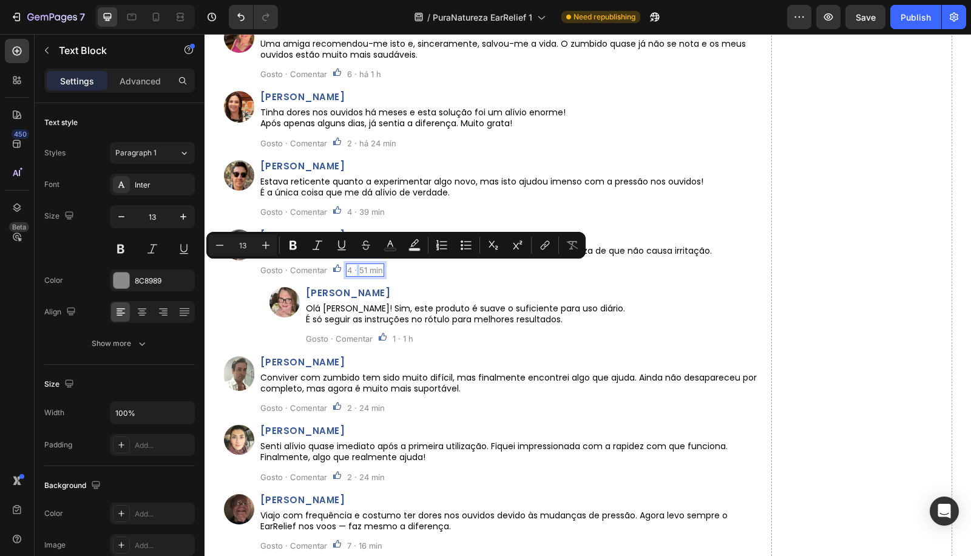
click at [350, 267] on p "4 · 51 min" at bounding box center [365, 270] width 36 height 11
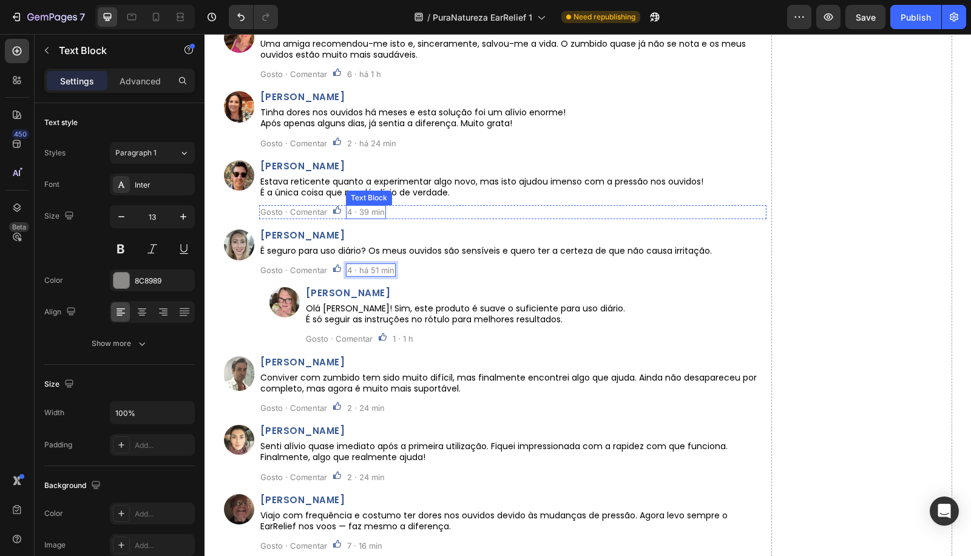
click at [352, 211] on p "4 · 39 min" at bounding box center [366, 211] width 38 height 11
click at [349, 211] on p "4 · 39 min" at bounding box center [366, 211] width 38 height 11
click at [393, 336] on p "1 · 1 h" at bounding box center [403, 338] width 21 height 11
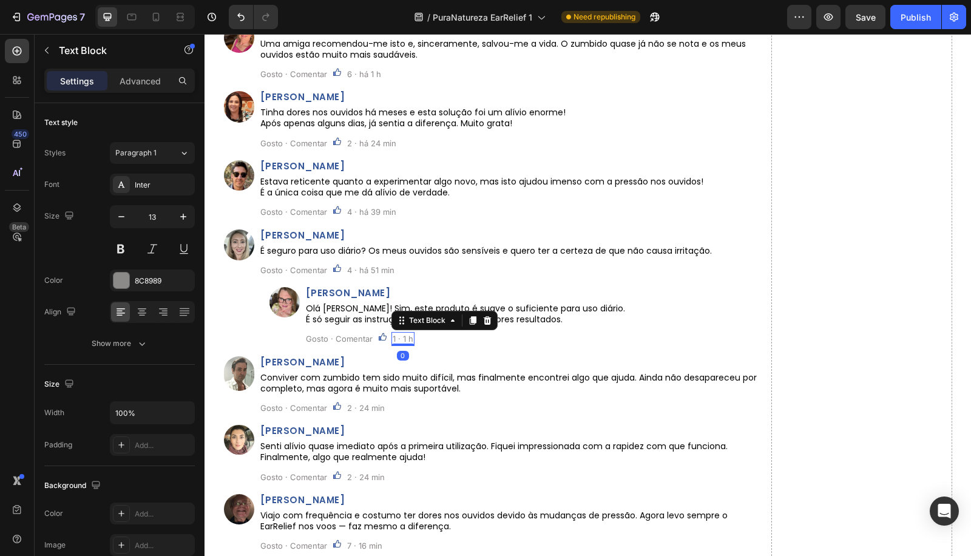
click at [393, 336] on p "1 · 1 h" at bounding box center [403, 338] width 21 height 11
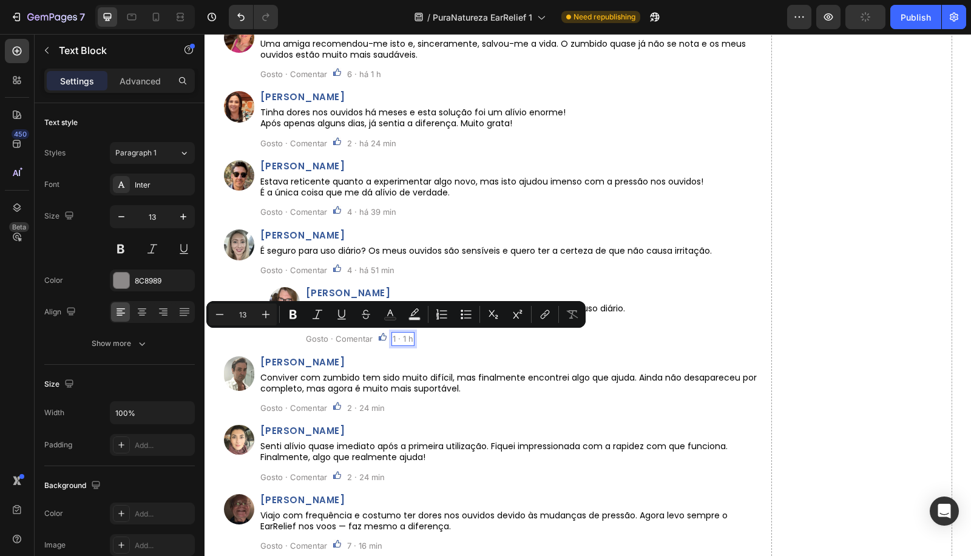
click at [393, 342] on p "1 · 1 h" at bounding box center [403, 338] width 21 height 11
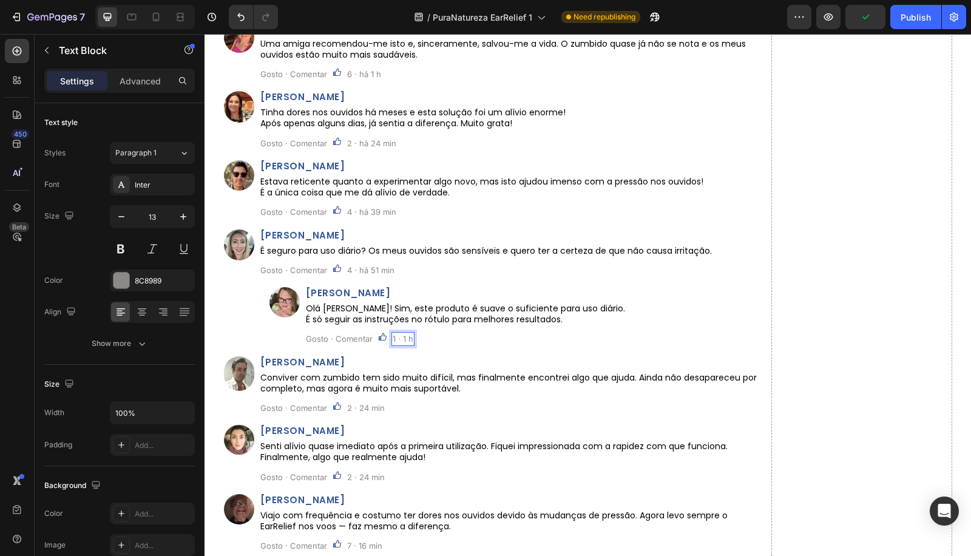
click at [393, 340] on p "1 · 1 h" at bounding box center [403, 338] width 21 height 11
click at [351, 406] on p "2 · 24 min" at bounding box center [366, 407] width 38 height 11
click at [347, 408] on p "2 · 24 min" at bounding box center [366, 407] width 38 height 11
click at [350, 408] on p "2 · 24 min" at bounding box center [366, 407] width 38 height 11
click at [354, 473] on p "2 · 24 min" at bounding box center [366, 476] width 38 height 11
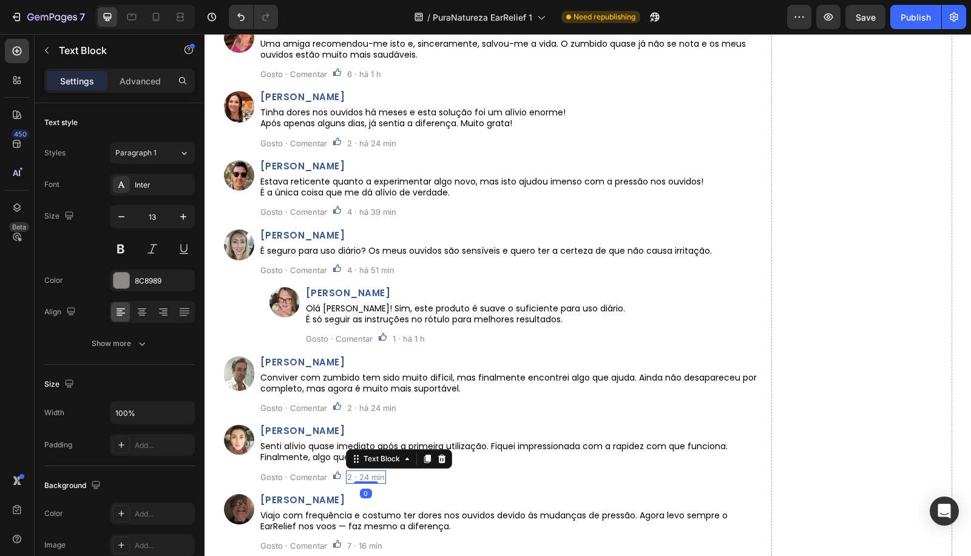
click at [349, 474] on p "2 · 24 min" at bounding box center [366, 476] width 38 height 11
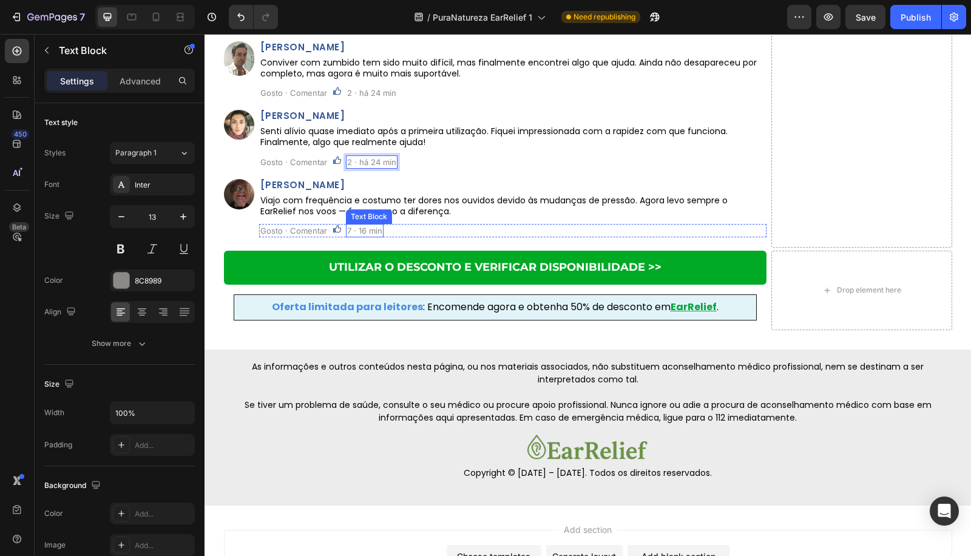
click at [351, 229] on p "7 · 16 min" at bounding box center [364, 230] width 35 height 11
click at [348, 229] on p "7 · 16 min" at bounding box center [364, 230] width 35 height 11
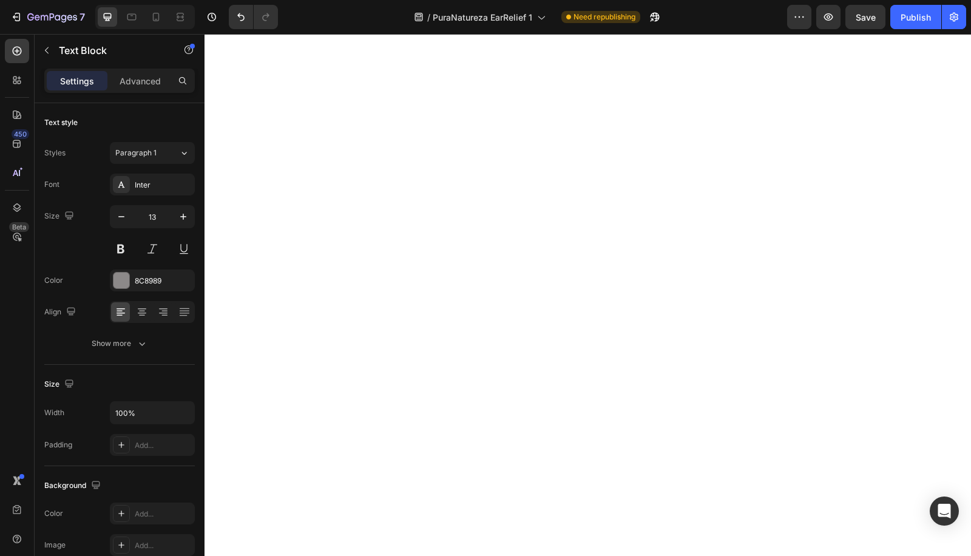
scroll to position [4288, 0]
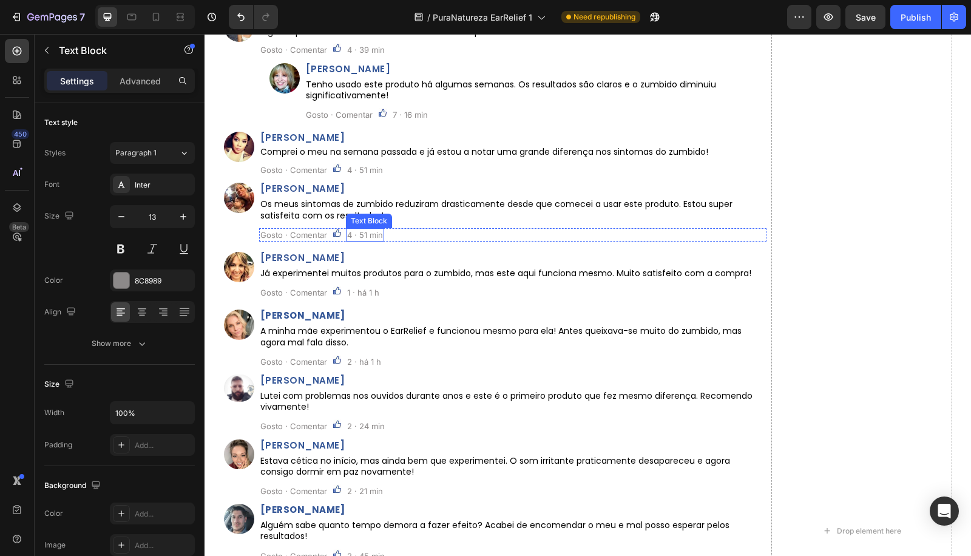
click at [347, 238] on p "4 · 51 min" at bounding box center [365, 234] width 36 height 11
click at [352, 235] on p "4 · 51 min" at bounding box center [365, 234] width 36 height 11
click at [349, 235] on p "4 · 51 min" at bounding box center [365, 234] width 36 height 11
click at [351, 173] on p "4 · 51 min" at bounding box center [365, 169] width 36 height 11
click at [348, 171] on p "4 · 51 min" at bounding box center [365, 169] width 36 height 11
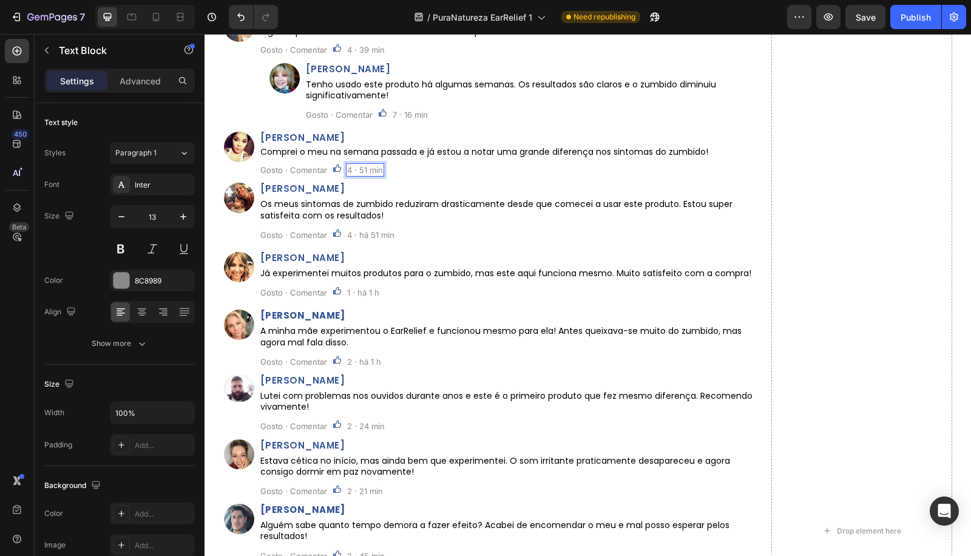
click at [353, 167] on p "4 · 51 min" at bounding box center [365, 169] width 36 height 11
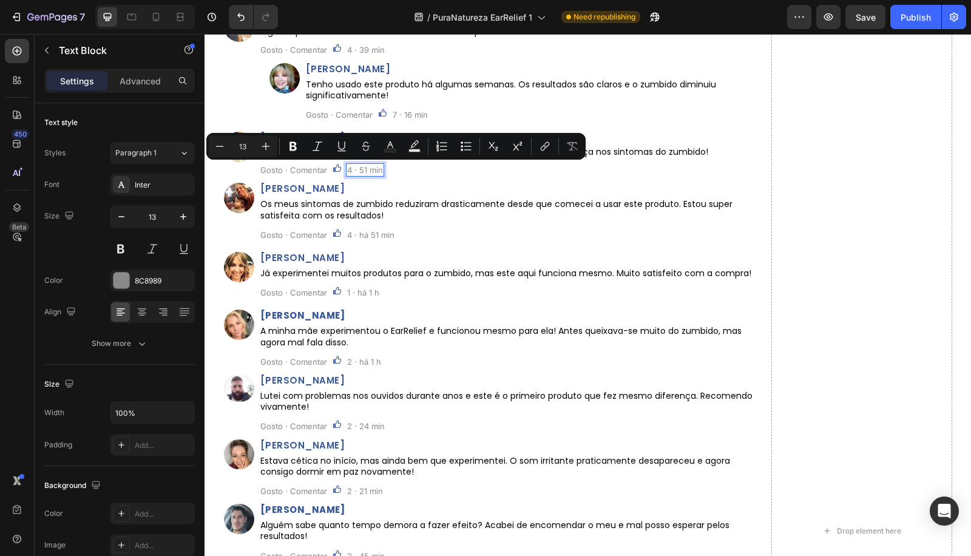
click at [347, 168] on p "4 · 51 min" at bounding box center [365, 169] width 36 height 11
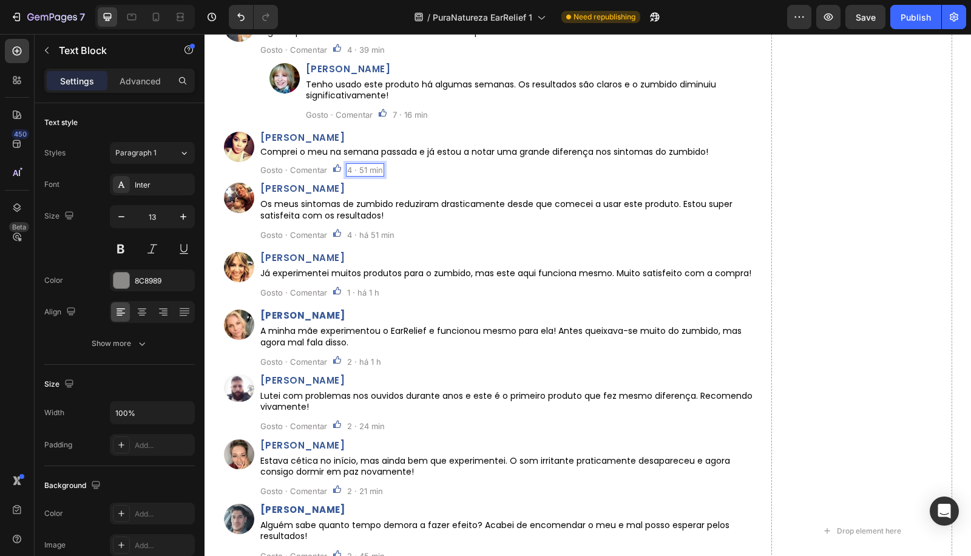
click at [349, 169] on p "4 · 51 min" at bounding box center [365, 169] width 36 height 11
click at [393, 116] on p "7 · 16 min" at bounding box center [410, 114] width 35 height 11
click at [394, 116] on p "7 · 16 min" at bounding box center [410, 114] width 35 height 11
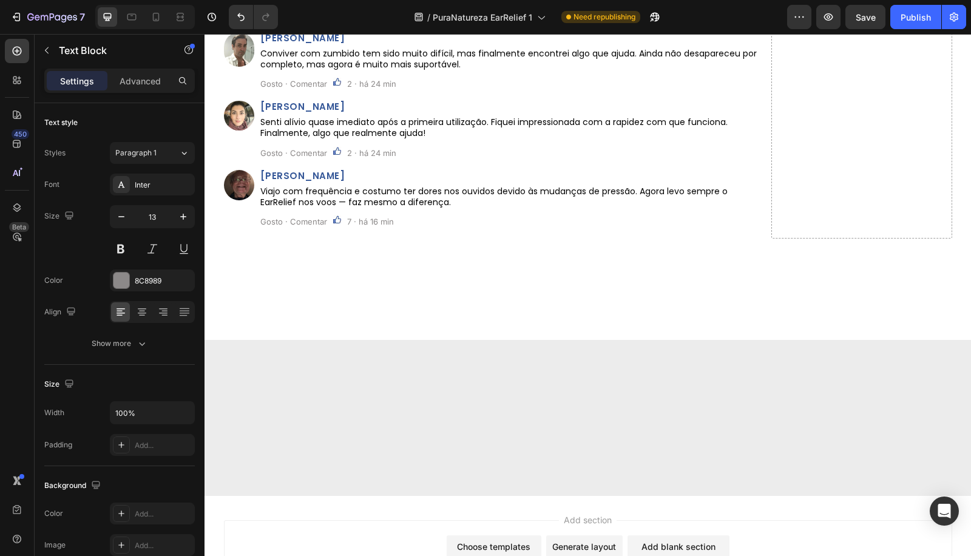
scroll to position [3066, 0]
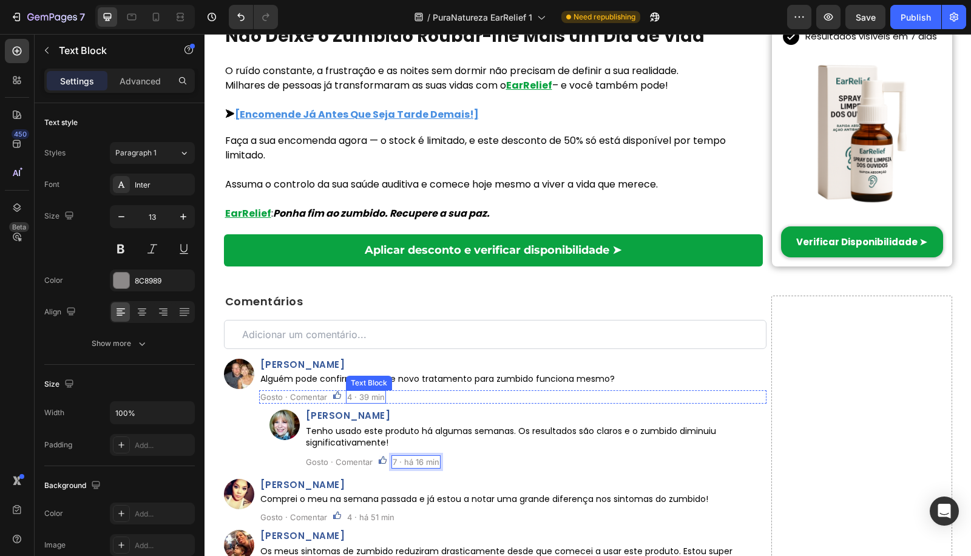
click at [347, 391] on p "4 · 39 min" at bounding box center [366, 396] width 38 height 11
click at [356, 390] on div "4 · 39 min" at bounding box center [366, 396] width 40 height 13
click at [349, 391] on p "4 · 39 min" at bounding box center [366, 396] width 38 height 11
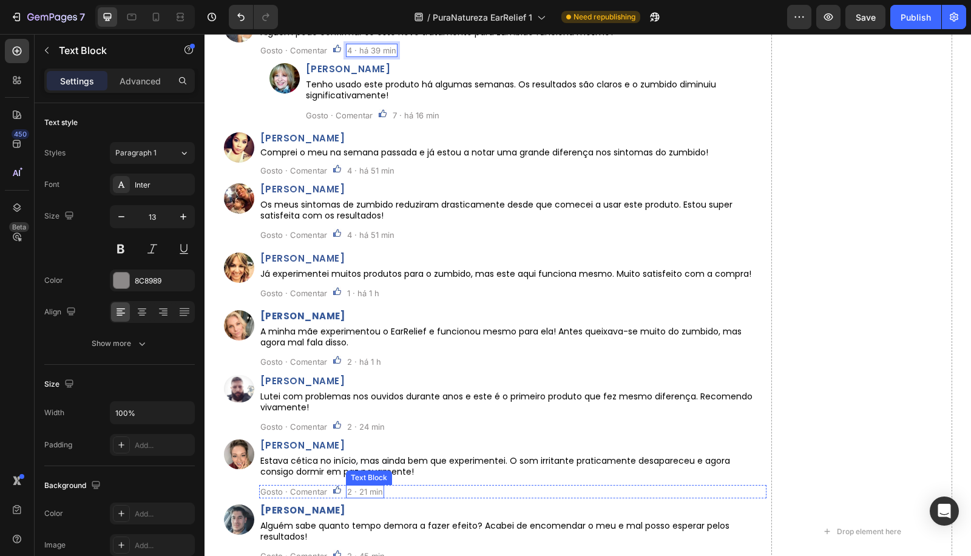
scroll to position [3695, 0]
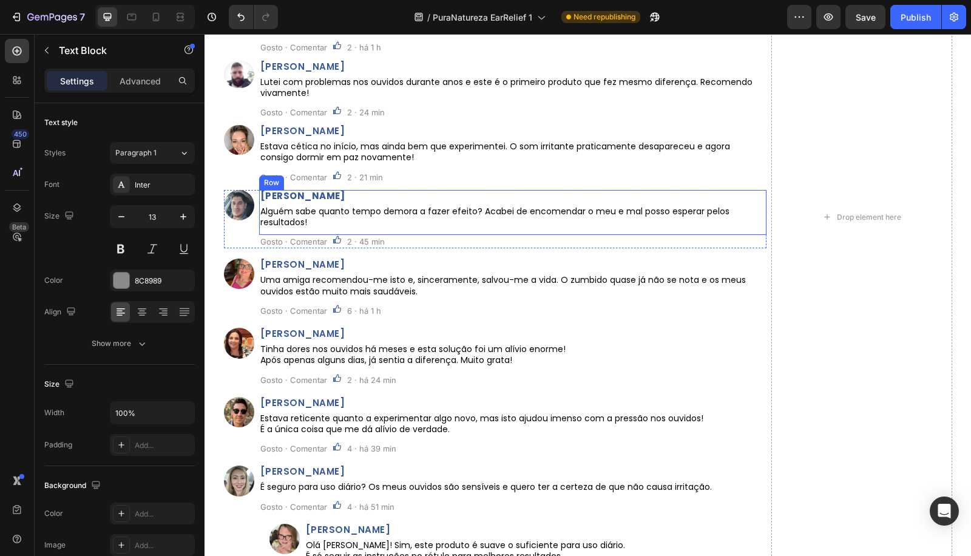
click at [355, 232] on div "[PERSON_NAME] Heading Alguém sabe quanto tempo demora a fazer efeito? Acabei de…" at bounding box center [512, 212] width 507 height 45
click at [360, 238] on p "2 · 45 min" at bounding box center [366, 241] width 38 height 11
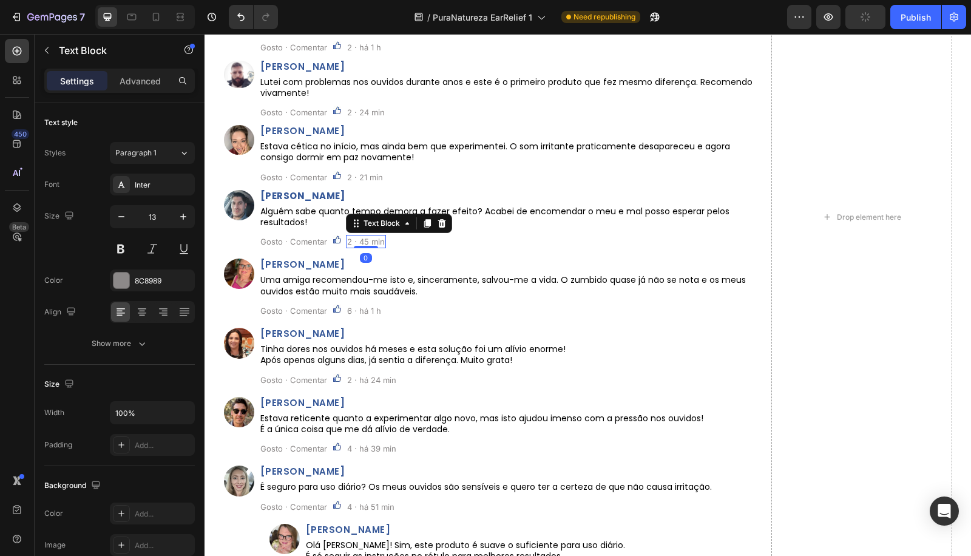
click at [360, 241] on p "2 · 45 min" at bounding box center [366, 241] width 38 height 11
click at [352, 243] on p "2 · 45 min" at bounding box center [366, 241] width 38 height 11
click at [349, 243] on p "2 · 45 min" at bounding box center [366, 241] width 38 height 11
click at [354, 181] on p "2 · 21 min" at bounding box center [365, 177] width 36 height 11
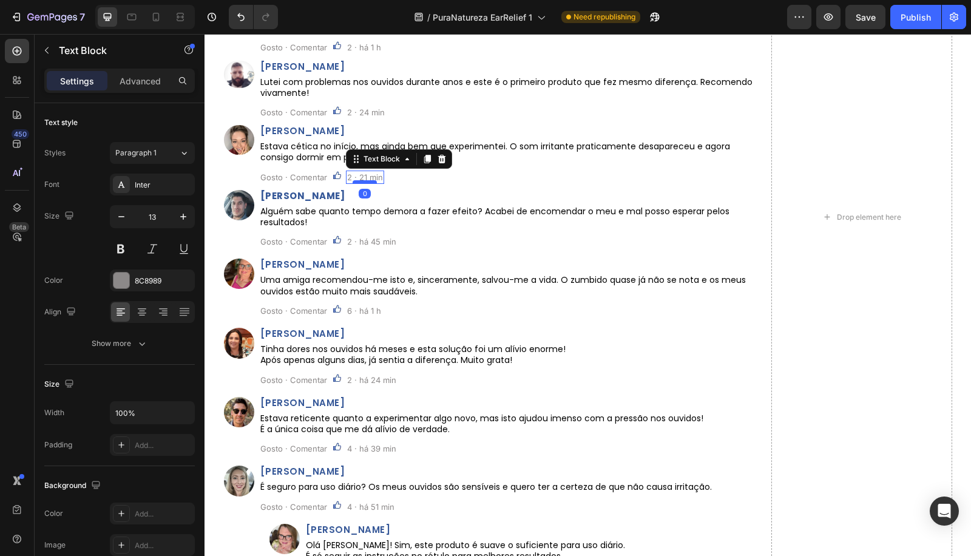
click at [352, 180] on div at bounding box center [364, 182] width 24 height 4
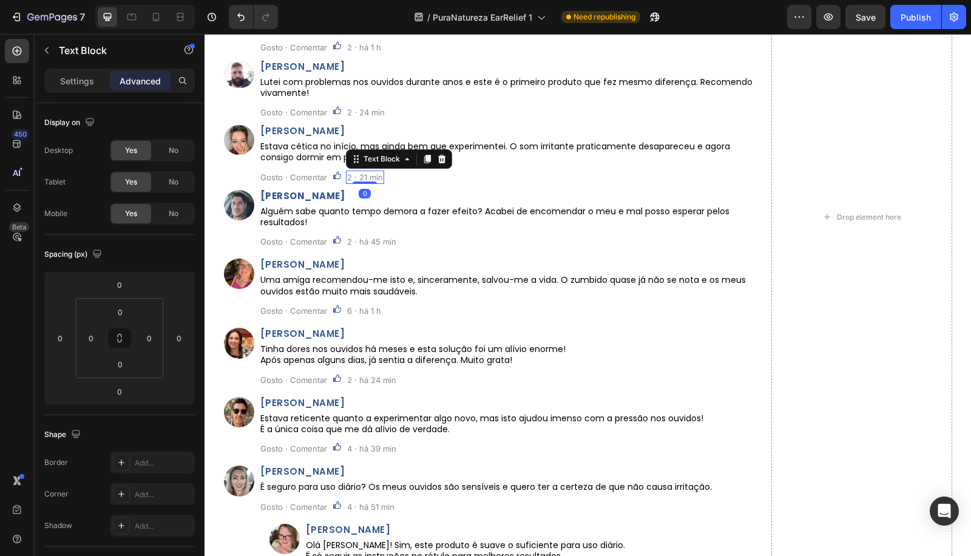
click at [350, 177] on p "2 · 21 min" at bounding box center [365, 177] width 36 height 11
click at [348, 113] on p "2 · 24 min" at bounding box center [366, 112] width 38 height 11
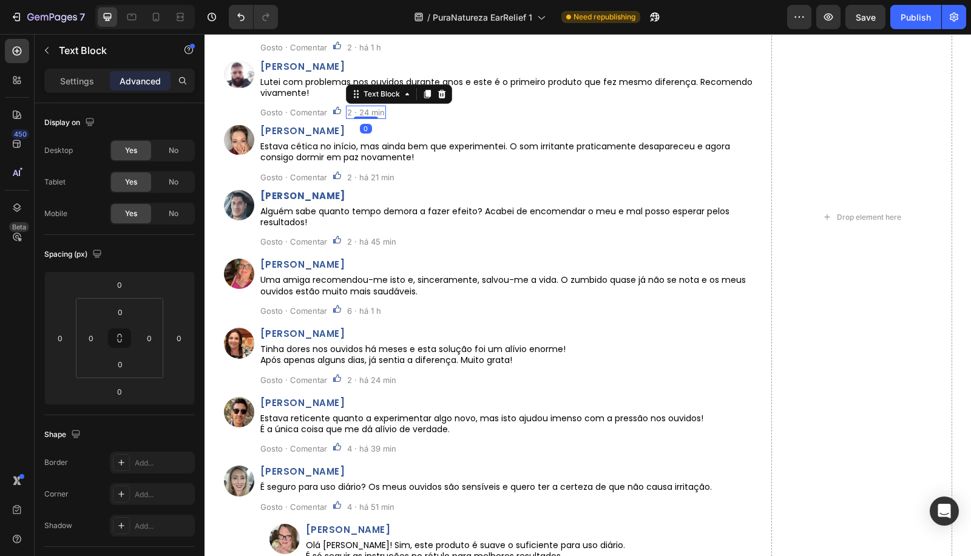
click at [349, 113] on p "2 · 24 min" at bounding box center [366, 112] width 38 height 11
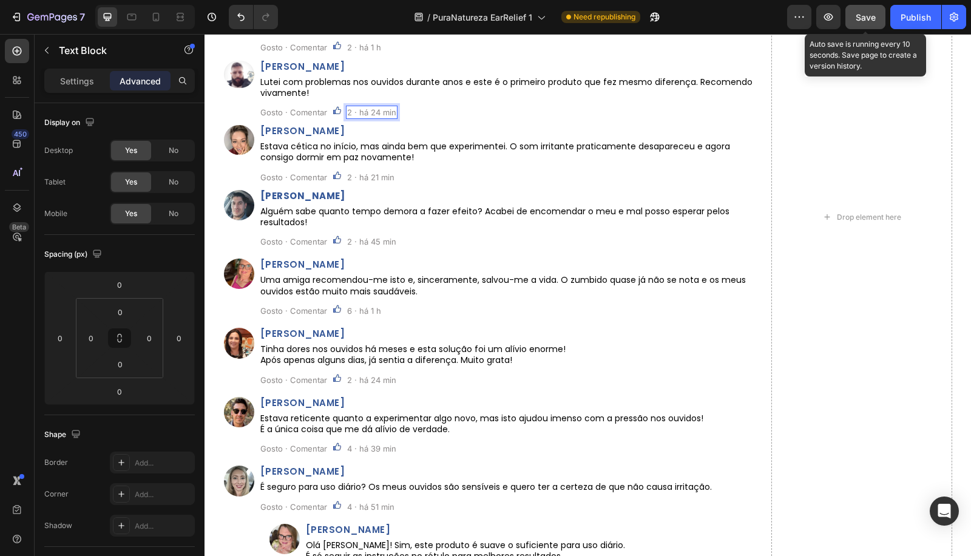
click at [853, 19] on button "Save" at bounding box center [865, 17] width 40 height 24
click at [911, 23] on div "Publish" at bounding box center [915, 17] width 30 height 13
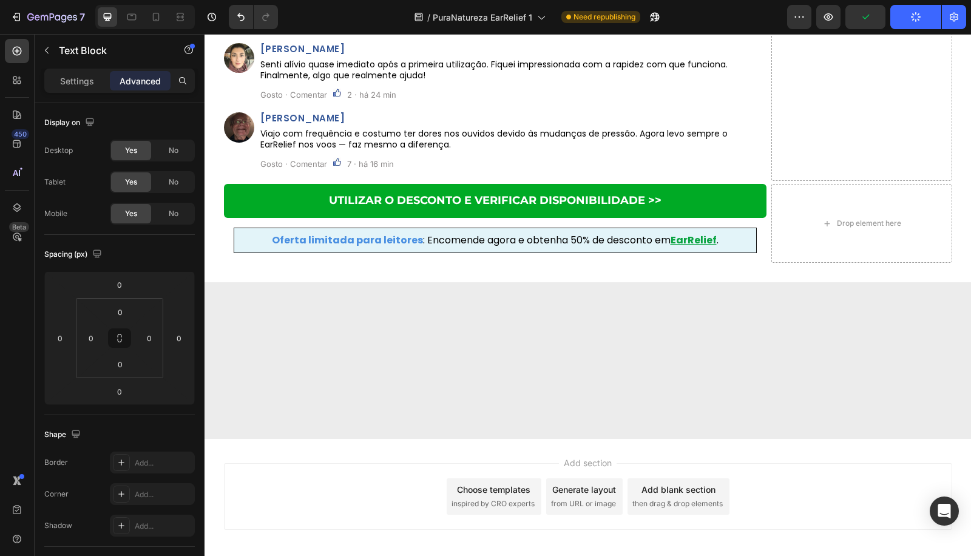
scroll to position [4314, 0]
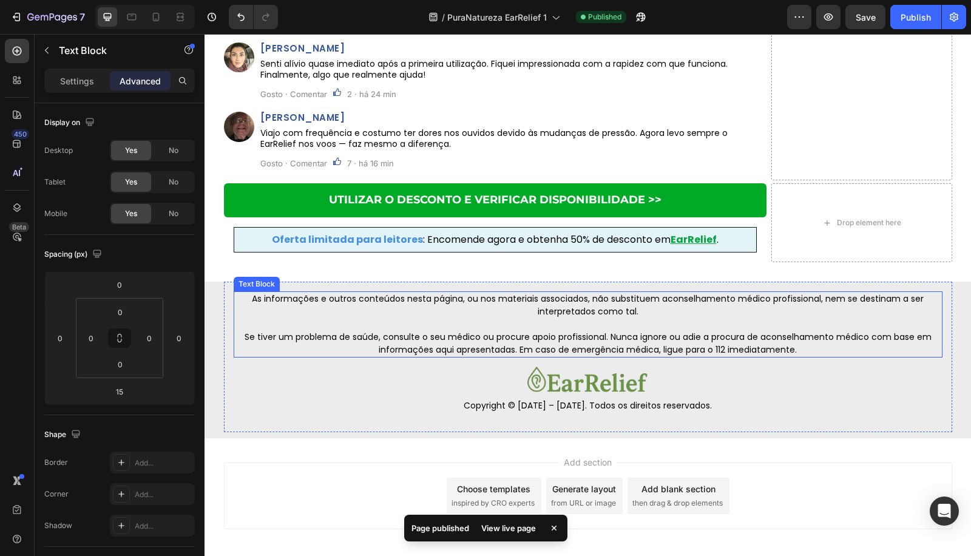
click at [569, 322] on p at bounding box center [588, 324] width 706 height 13
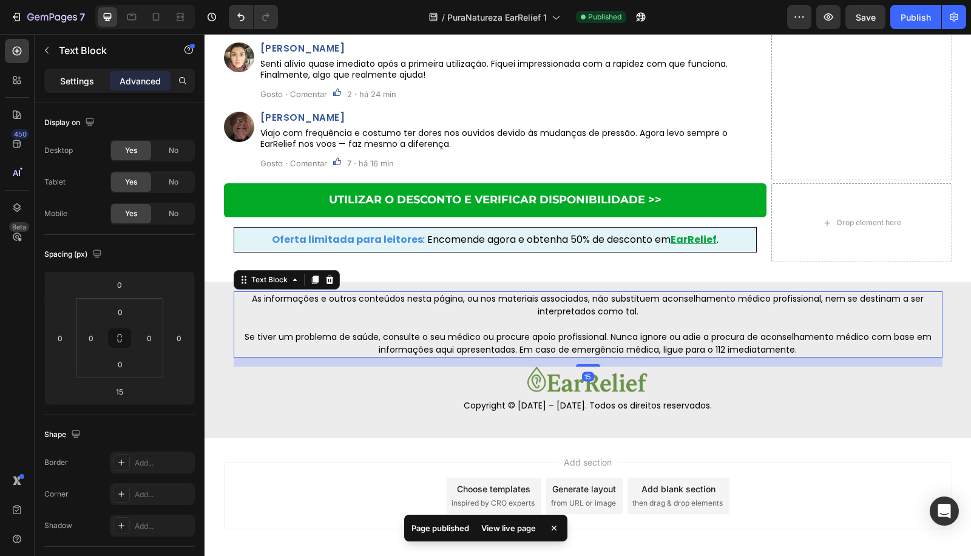
click at [81, 72] on div "Settings" at bounding box center [77, 80] width 61 height 19
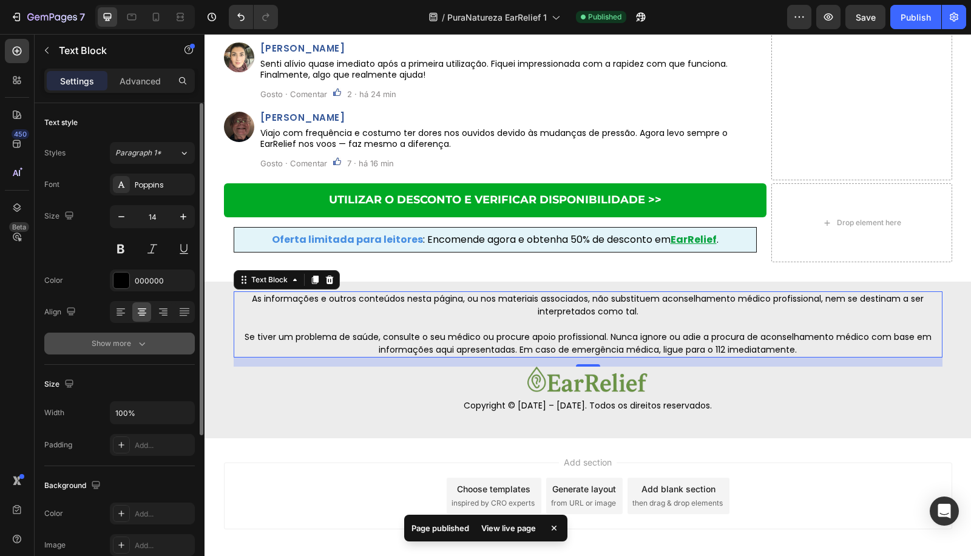
click at [114, 342] on div "Show more" at bounding box center [120, 343] width 56 height 12
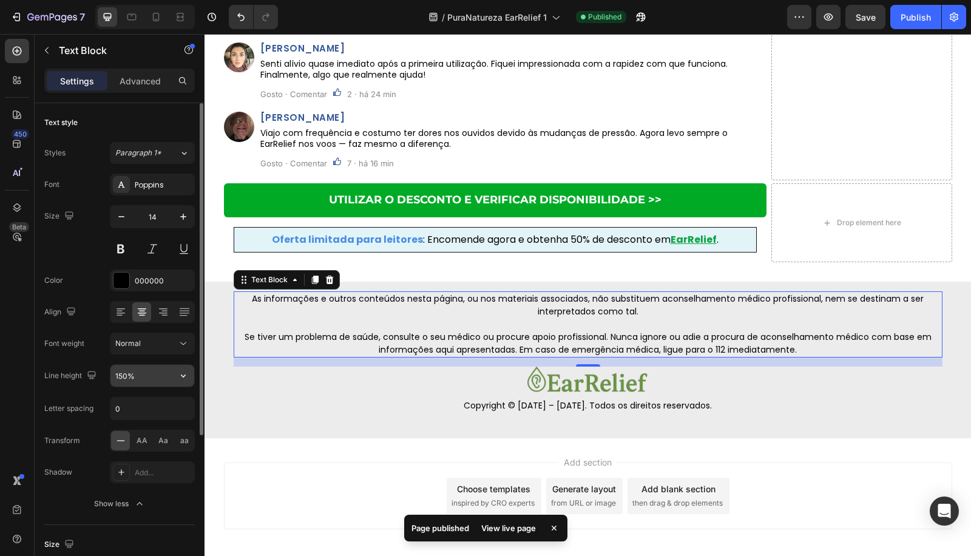
click at [118, 372] on input "150%" at bounding box center [152, 376] width 84 height 22
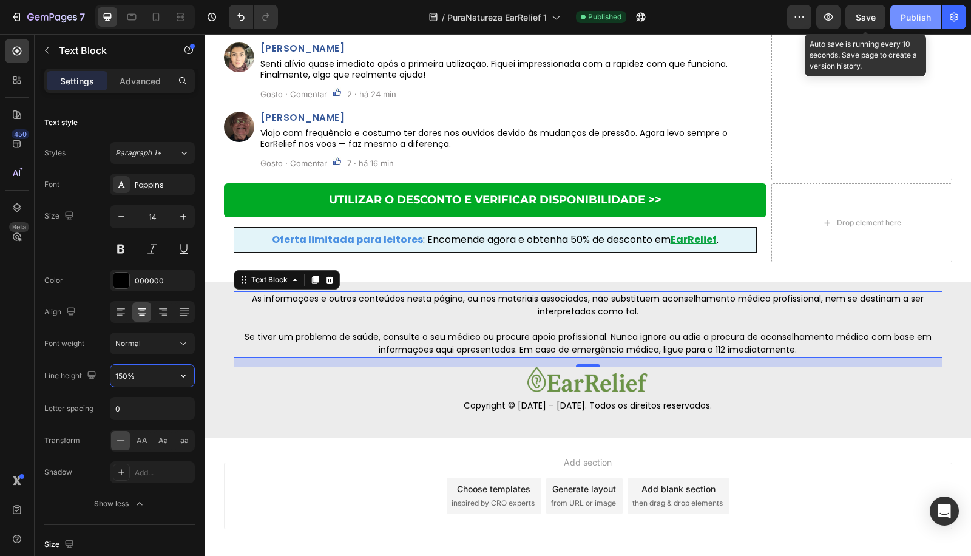
drag, startPoint x: 877, startPoint y: 13, endPoint x: 895, endPoint y: 19, distance: 19.0
click at [877, 13] on button "Save" at bounding box center [865, 17] width 40 height 24
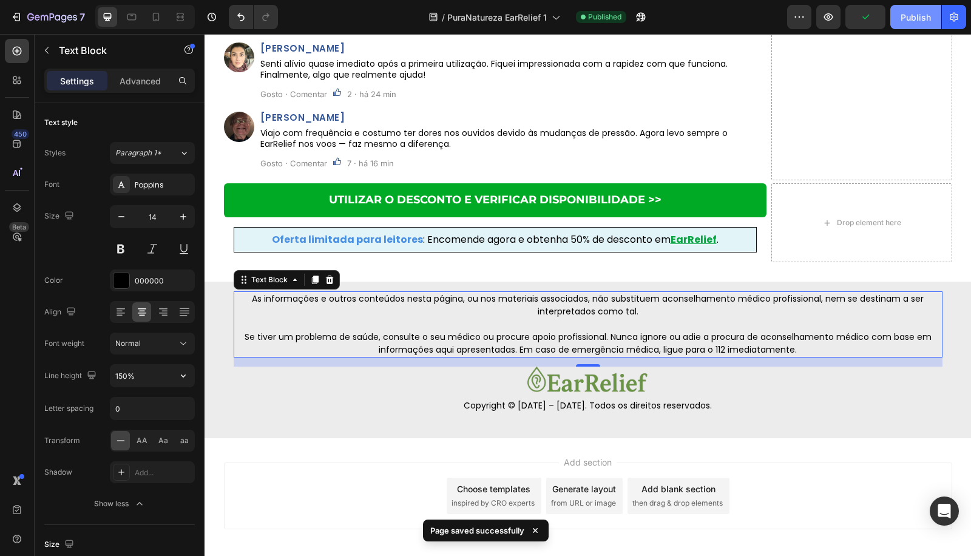
click at [906, 19] on div "Publish" at bounding box center [915, 17] width 30 height 13
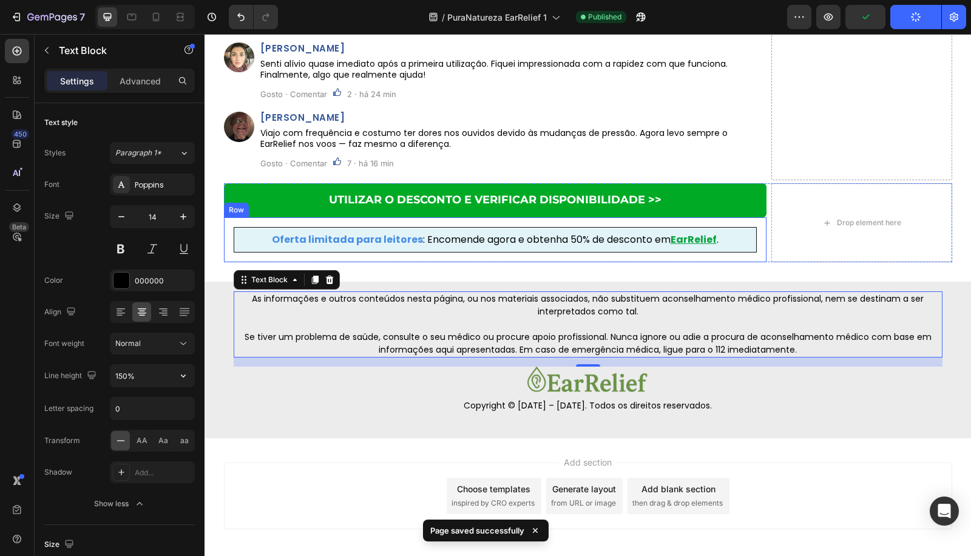
click at [760, 255] on div "Oferta limitada para leitores : Encomende agora e obtenha 50% de desconto em Ea…" at bounding box center [495, 240] width 542 height 46
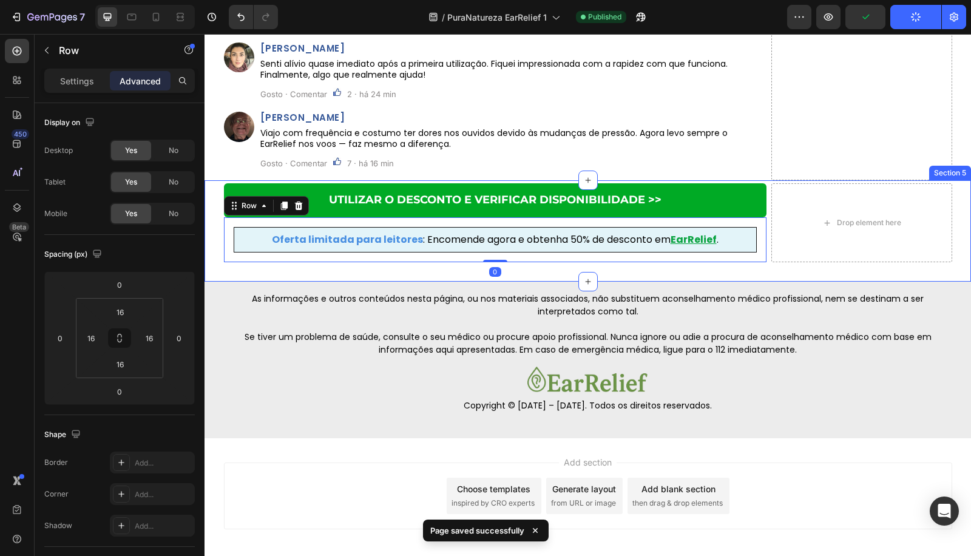
click at [764, 266] on div "UTILIZAR O DESCONTO E VERIFICAR DISPONIBILIDADE >> Button Oferta limitada para …" at bounding box center [587, 230] width 766 height 101
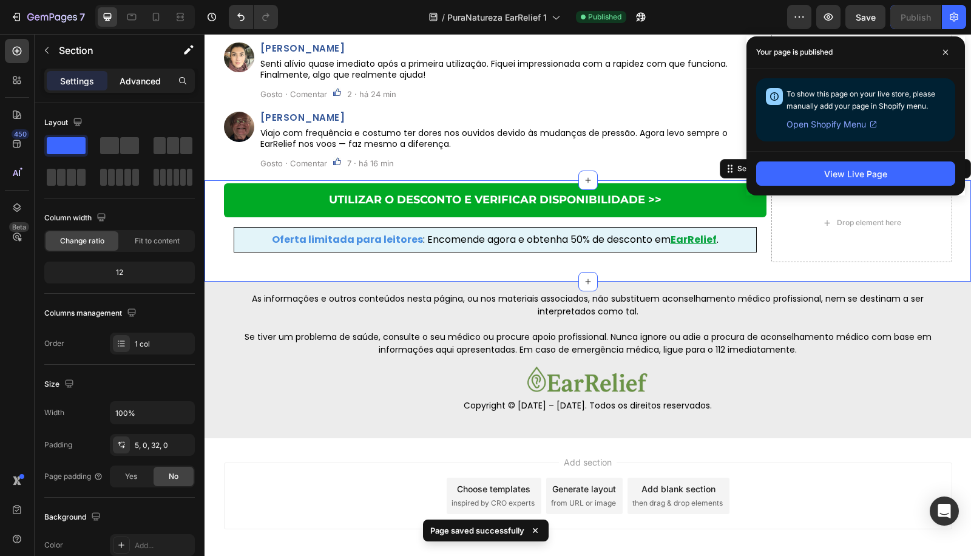
click at [136, 80] on p "Advanced" at bounding box center [140, 81] width 41 height 13
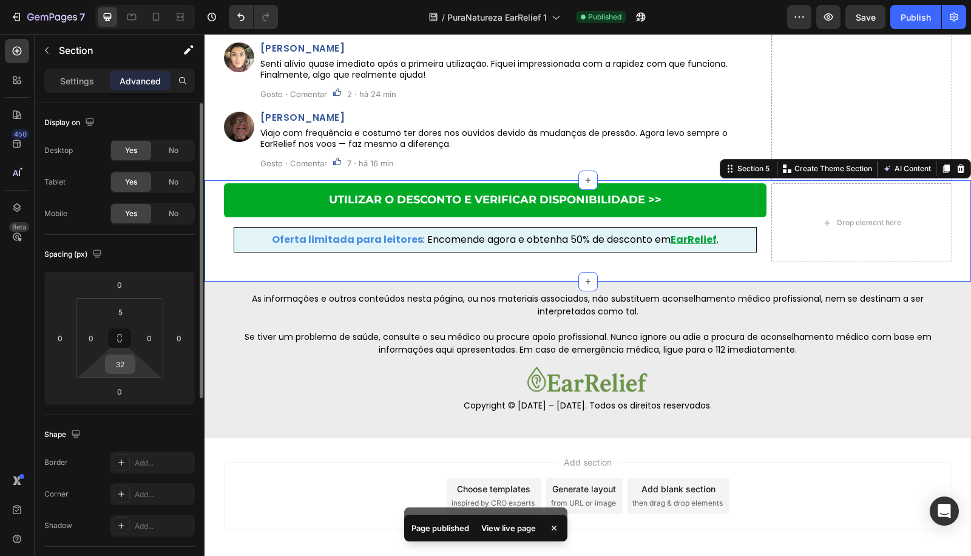
click at [123, 367] on input "32" at bounding box center [120, 364] width 24 height 18
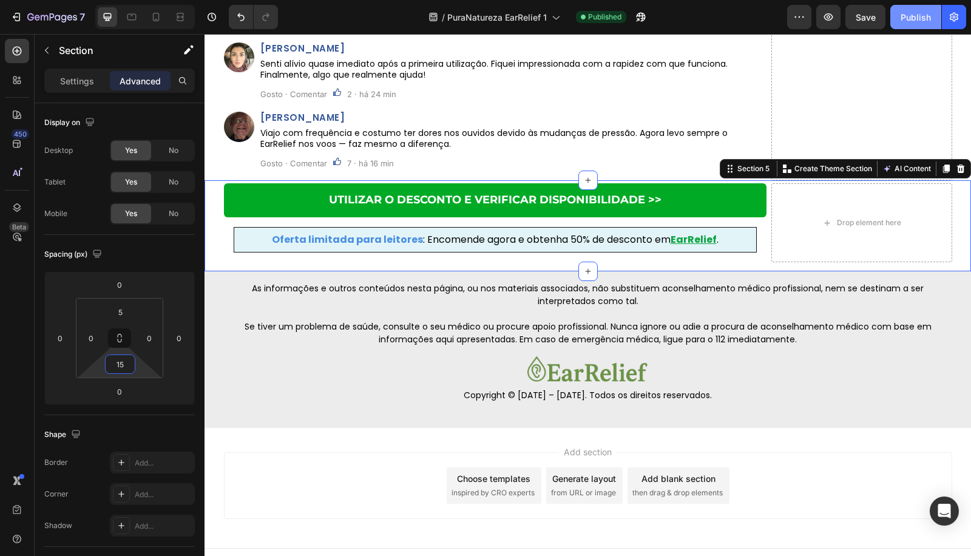
type input "15"
click at [880, 20] on button "Save" at bounding box center [865, 17] width 40 height 24
click at [899, 24] on button "Publish" at bounding box center [915, 17] width 51 height 24
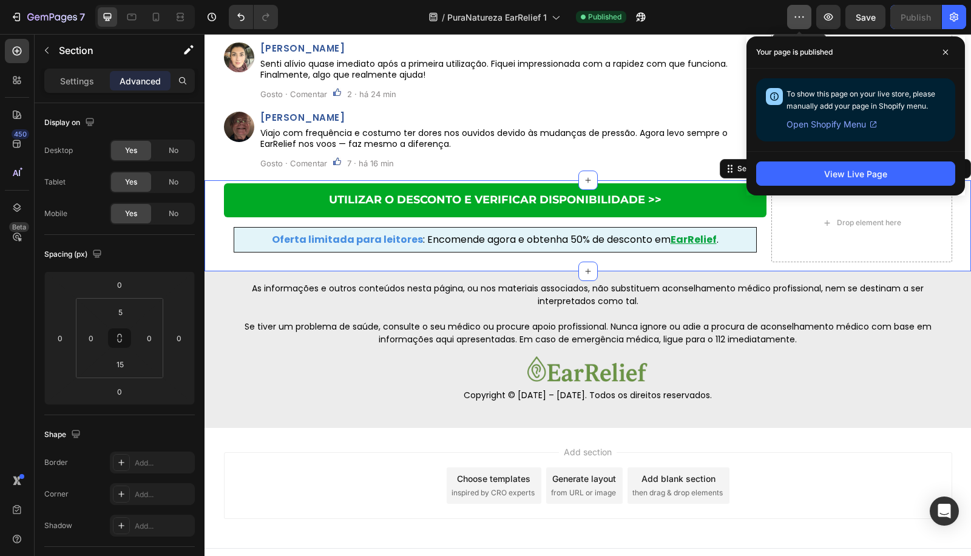
click at [801, 11] on icon "button" at bounding box center [799, 17] width 12 height 12
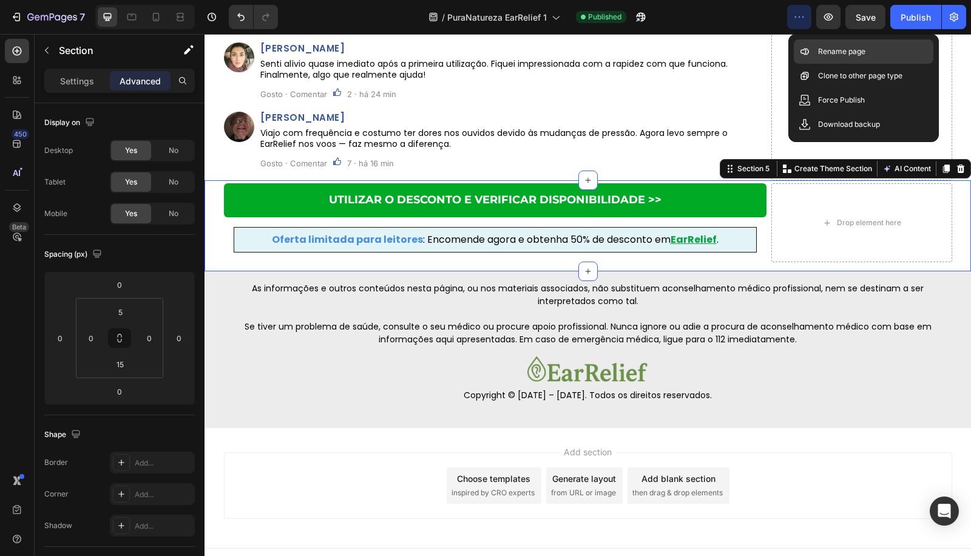
click at [811, 64] on div "Rename page" at bounding box center [864, 76] width 140 height 24
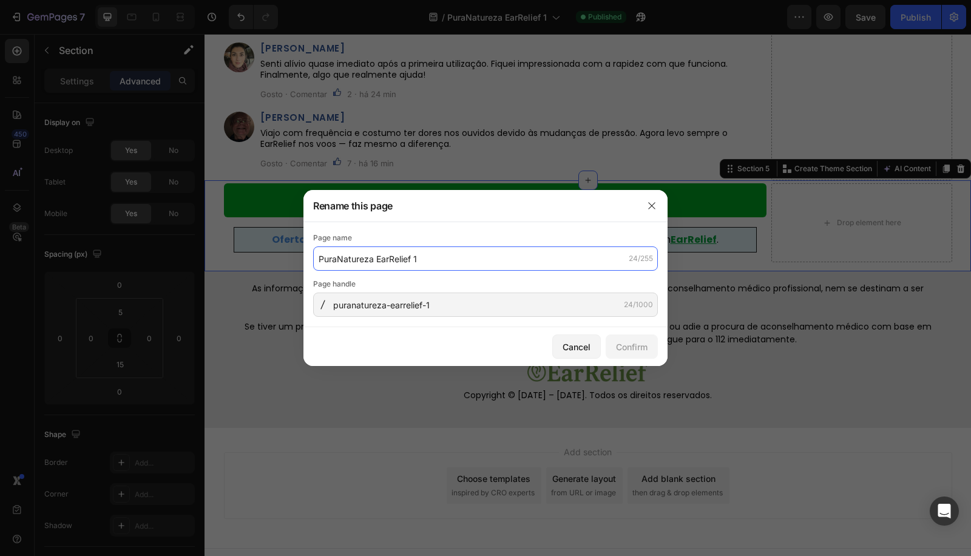
click at [435, 270] on input "PuraNatureza EarRelief 1" at bounding box center [485, 258] width 345 height 24
paste input "EarRelief – [PERSON_NAME] o Zumbido e Melhore a Audição"
type input "EarRelief – [PERSON_NAME] o Zumbido e Melhore a Audição"
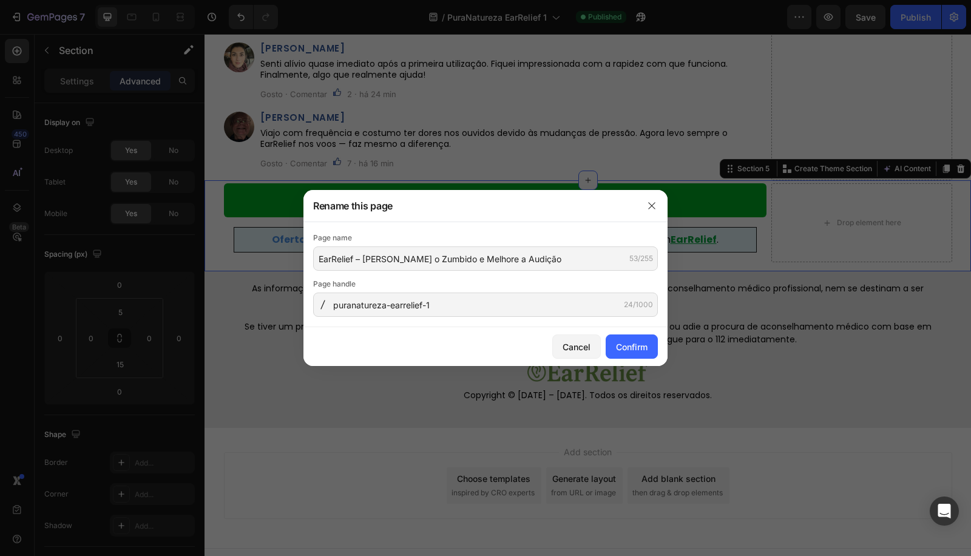
click at [487, 317] on div "puranatureza-earrelief-1 24/1000" at bounding box center [485, 304] width 345 height 24
click at [487, 311] on input "puranatureza-earrelief-1" at bounding box center [485, 304] width 345 height 24
paste input "earrelief-eliminar-zumbido-melhorar-audicao"
type input "earrelief-eliminar-zumbido-melhorar-audicao"
click at [621, 350] on div "Confirm" at bounding box center [632, 346] width 32 height 13
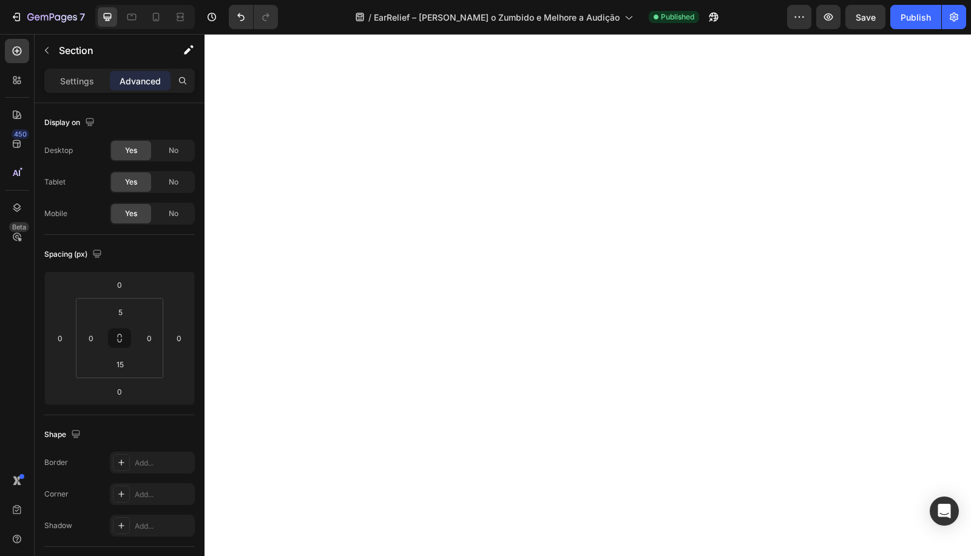
scroll to position [2376, 0]
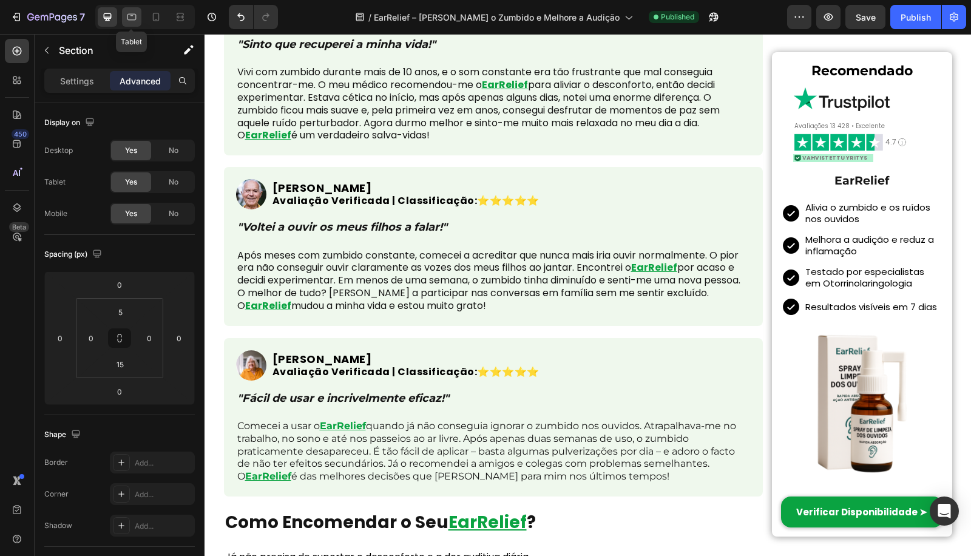
click at [129, 18] on icon at bounding box center [132, 17] width 12 height 12
type input "32"
type input "15"
type input "32"
type input "15"
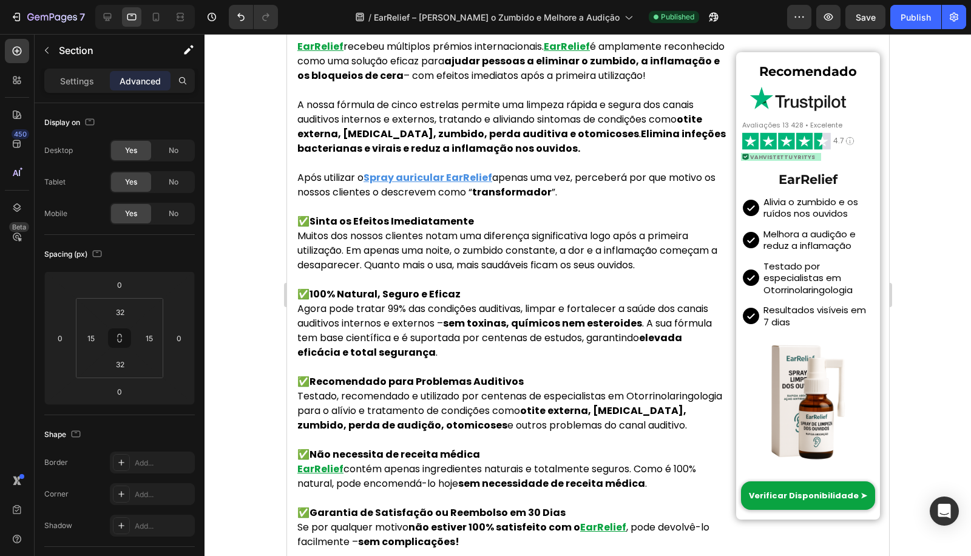
scroll to position [1513, 0]
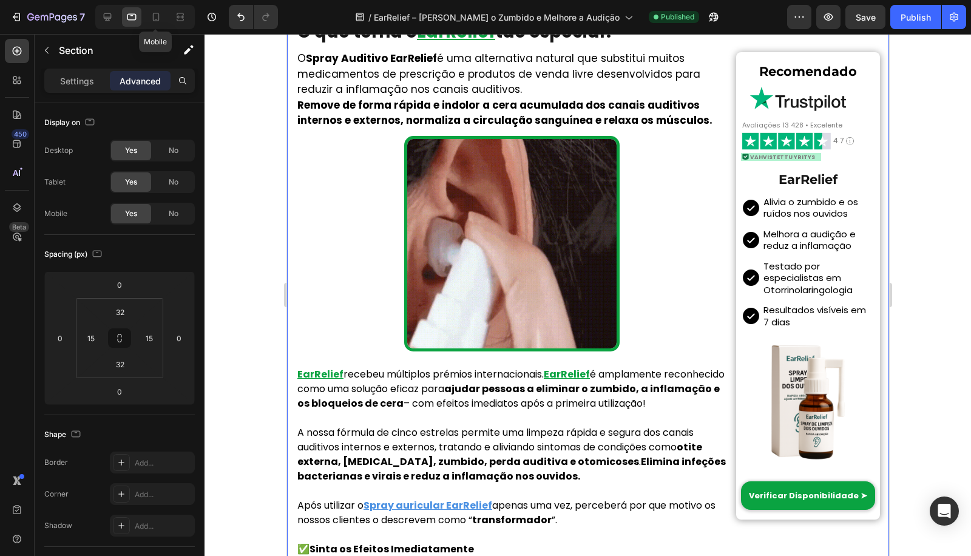
drag, startPoint x: 146, startPoint y: 10, endPoint x: 197, endPoint y: 31, distance: 55.0
click at [146, 10] on div at bounding box center [155, 16] width 19 height 19
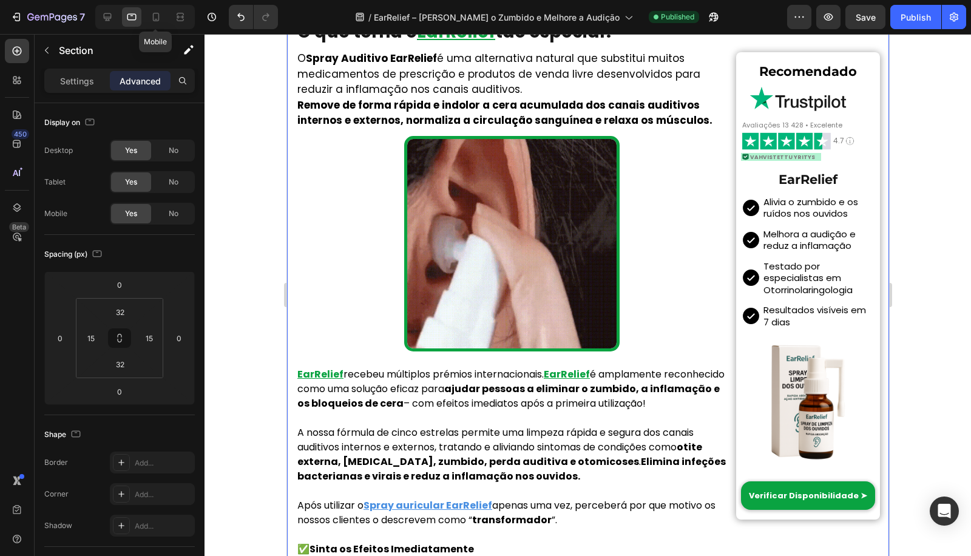
type input "15"
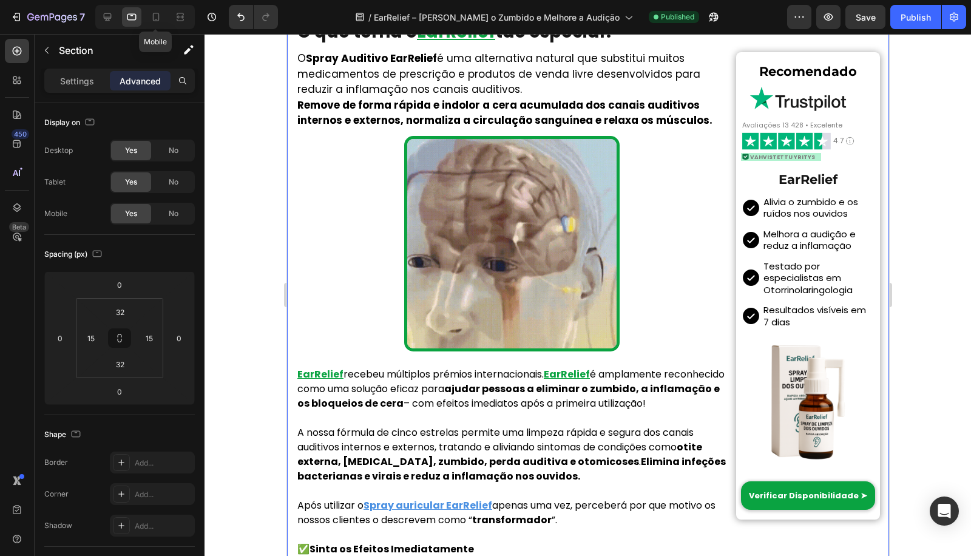
type input "6"
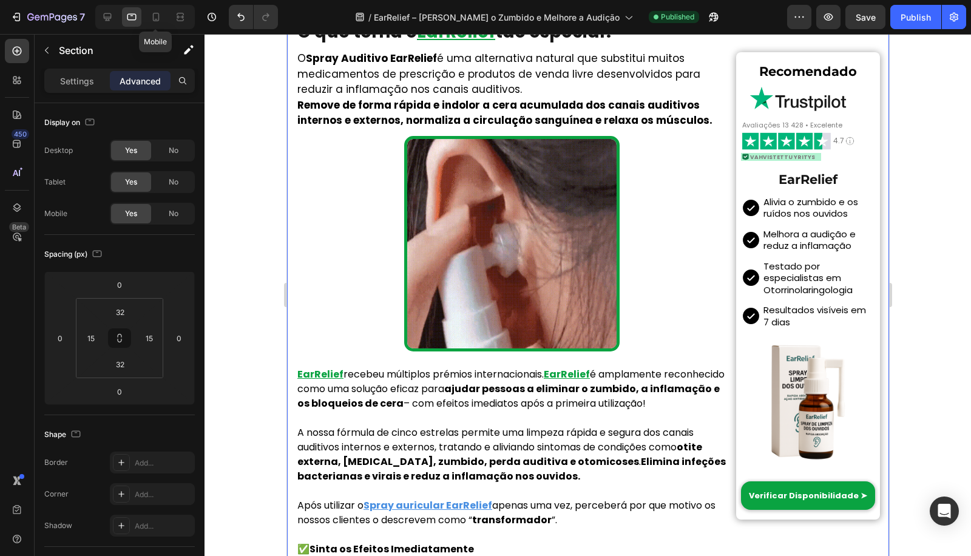
type input "15"
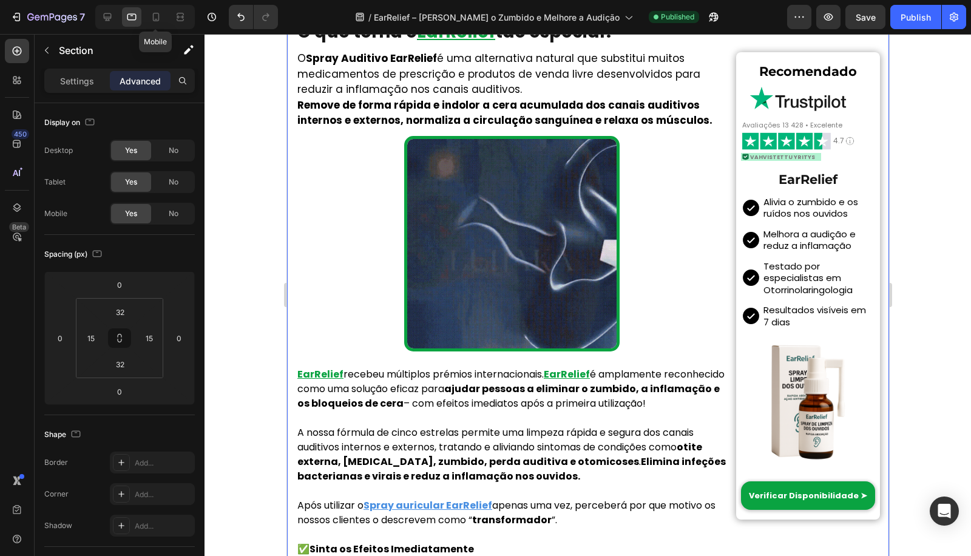
type input "6"
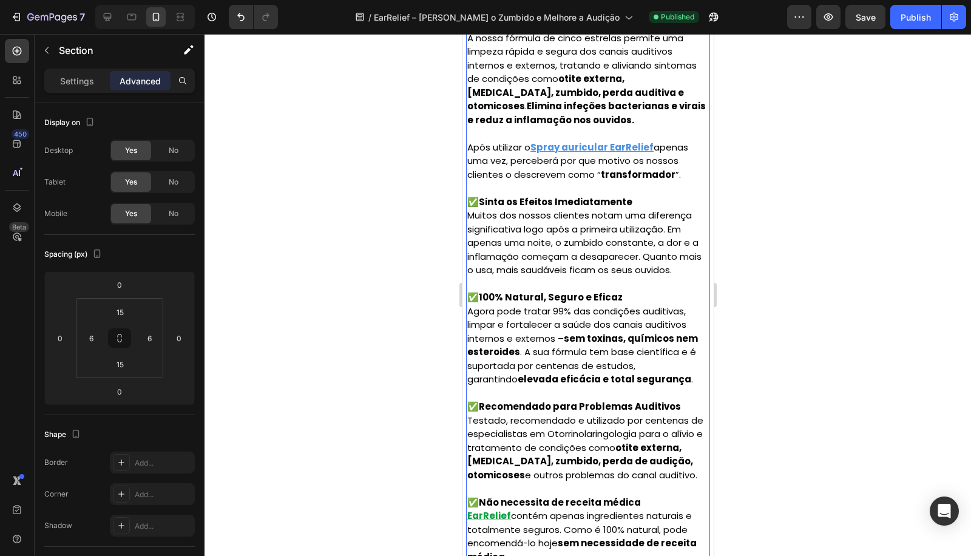
scroll to position [3202, 0]
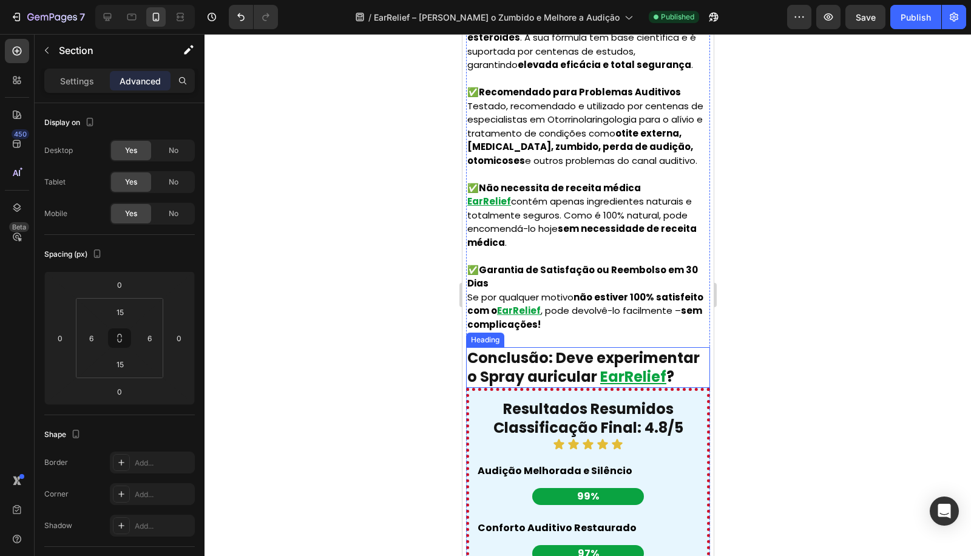
click at [495, 347] on h1 "Conclusão: Deve experimentar o Spray auricular EarRelief ?" at bounding box center [587, 367] width 244 height 40
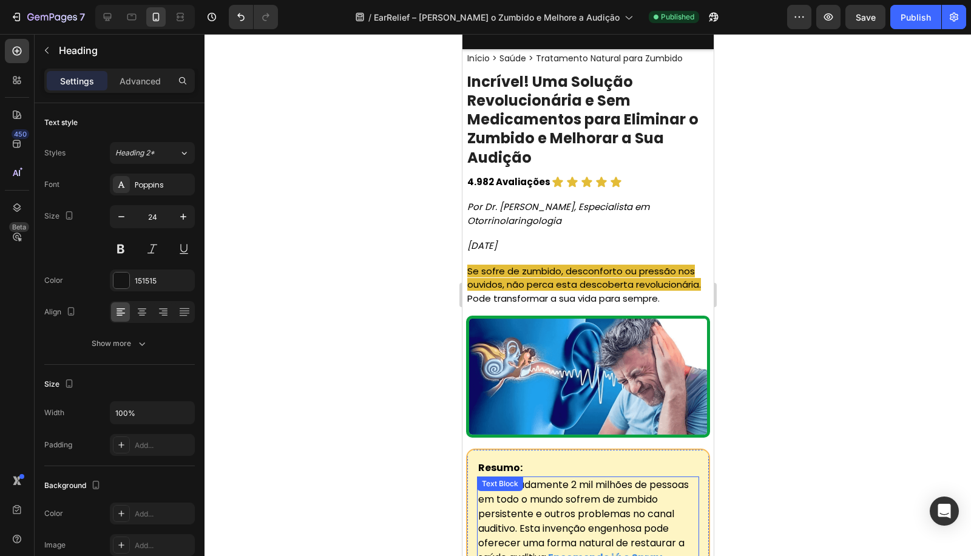
scroll to position [0, 0]
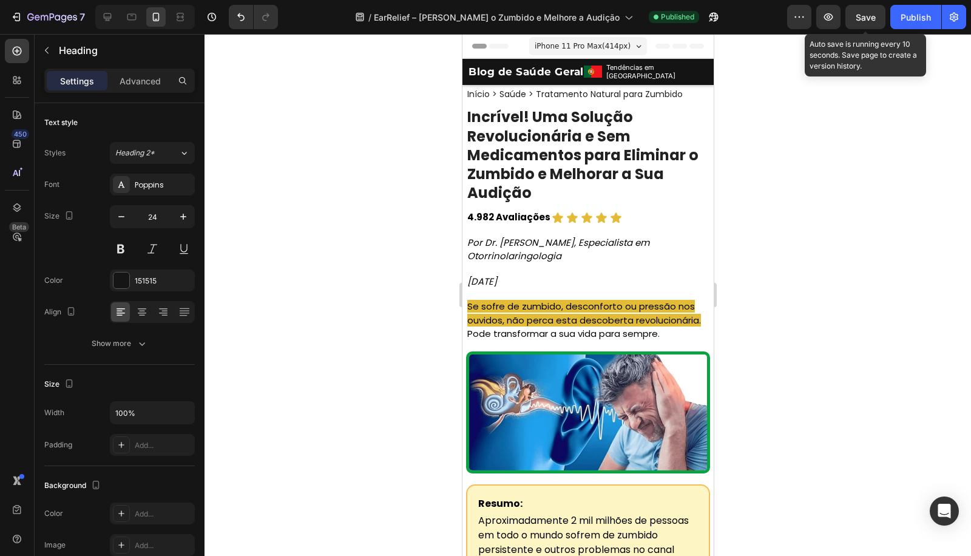
drag, startPoint x: 882, startPoint y: 16, endPoint x: 890, endPoint y: 15, distance: 7.9
click at [880, 16] on button "Save" at bounding box center [865, 17] width 40 height 24
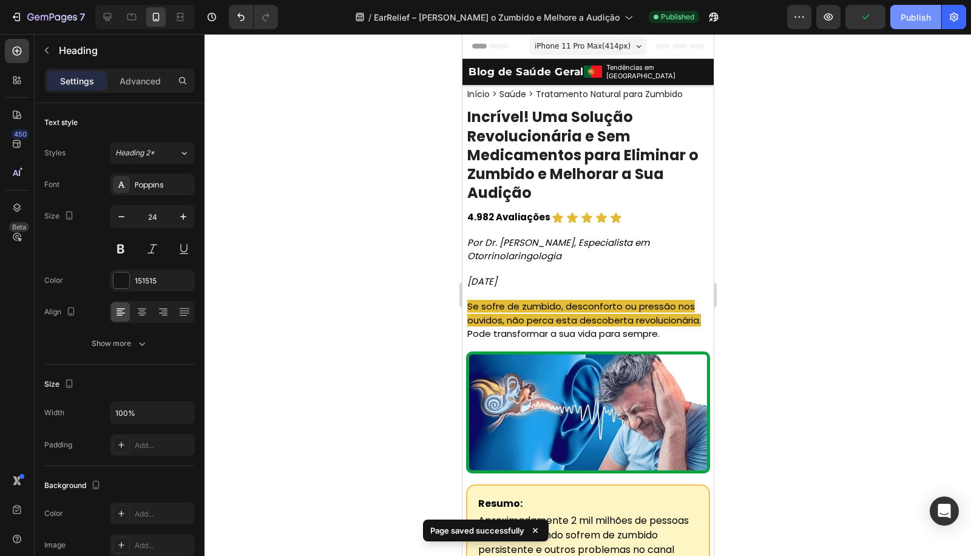
click at [913, 11] on div "Publish" at bounding box center [915, 17] width 30 height 13
click at [686, 73] on p "Tendências em [GEOGRAPHIC_DATA]" at bounding box center [655, 72] width 101 height 18
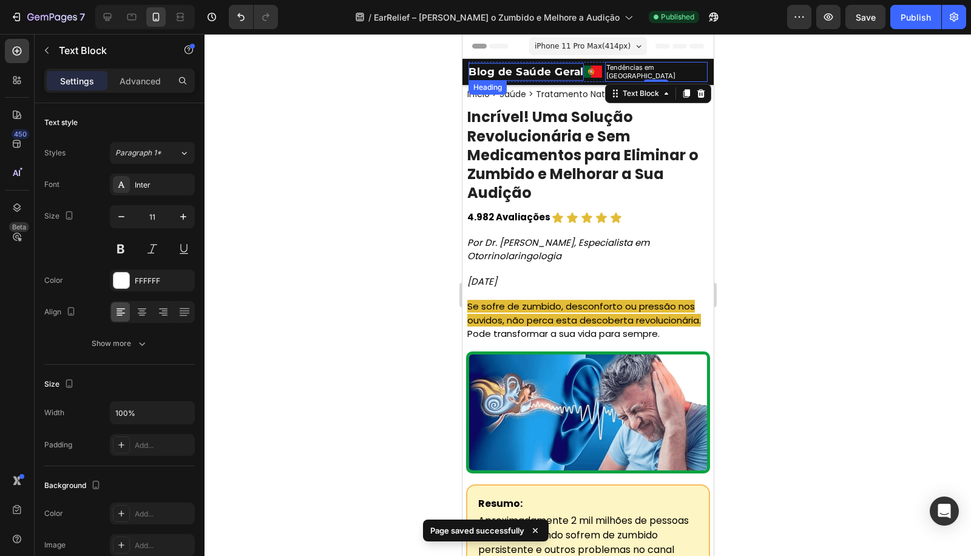
click at [505, 70] on h2 "Blog de Saúde Geral" at bounding box center [525, 72] width 115 height 18
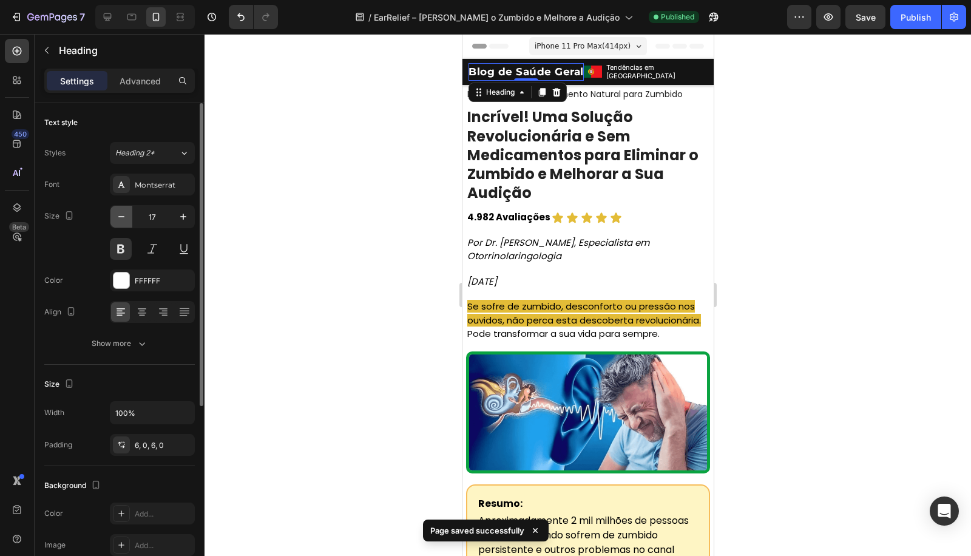
click at [123, 209] on button "button" at bounding box center [121, 217] width 22 height 22
type input "16"
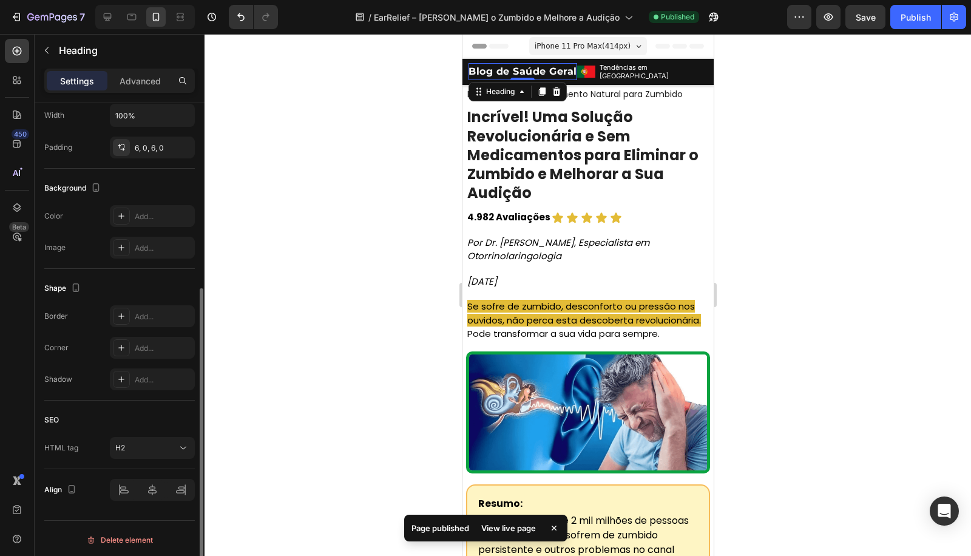
click at [836, 82] on div at bounding box center [587, 295] width 766 height 522
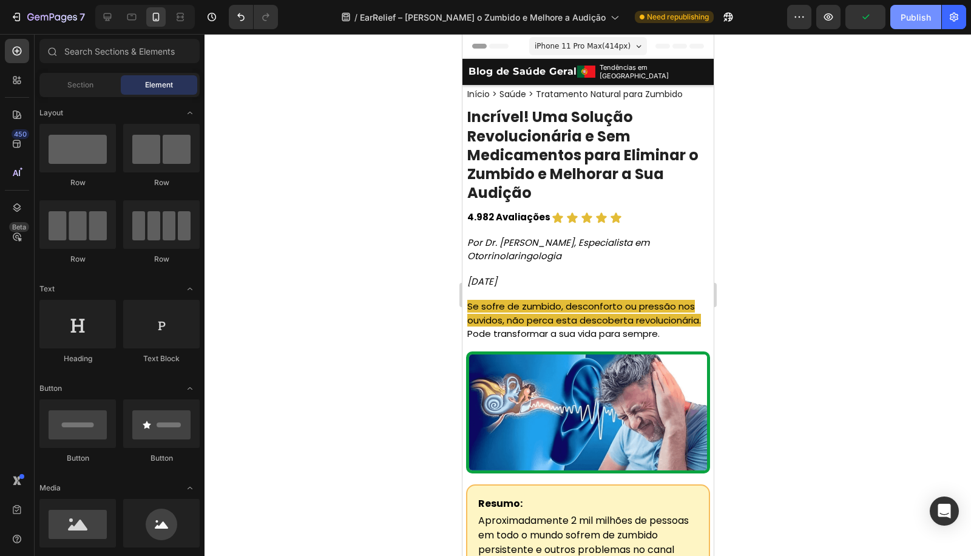
click at [910, 17] on div "Publish" at bounding box center [915, 17] width 30 height 13
click at [329, 149] on div at bounding box center [587, 295] width 766 height 522
drag, startPoint x: 140, startPoint y: 31, endPoint x: 131, endPoint y: 18, distance: 16.2
click at [140, 29] on div "7 Version history / EarRelief – Elimine o Zumbido e Melhore a Audição Need repu…" at bounding box center [485, 17] width 971 height 35
click at [131, 18] on icon at bounding box center [132, 17] width 12 height 12
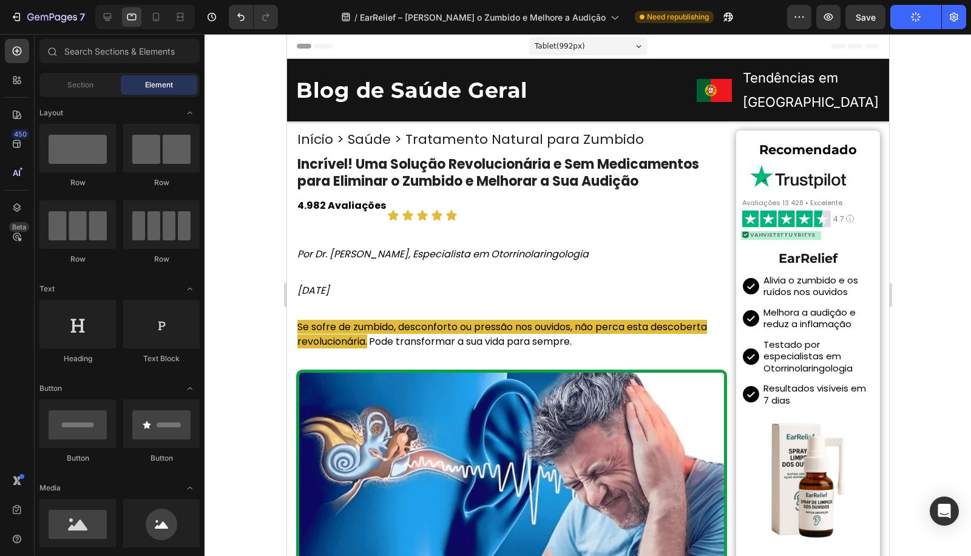
click at [527, 80] on h2 "Blog de Saúde Geral" at bounding box center [438, 90] width 287 height 29
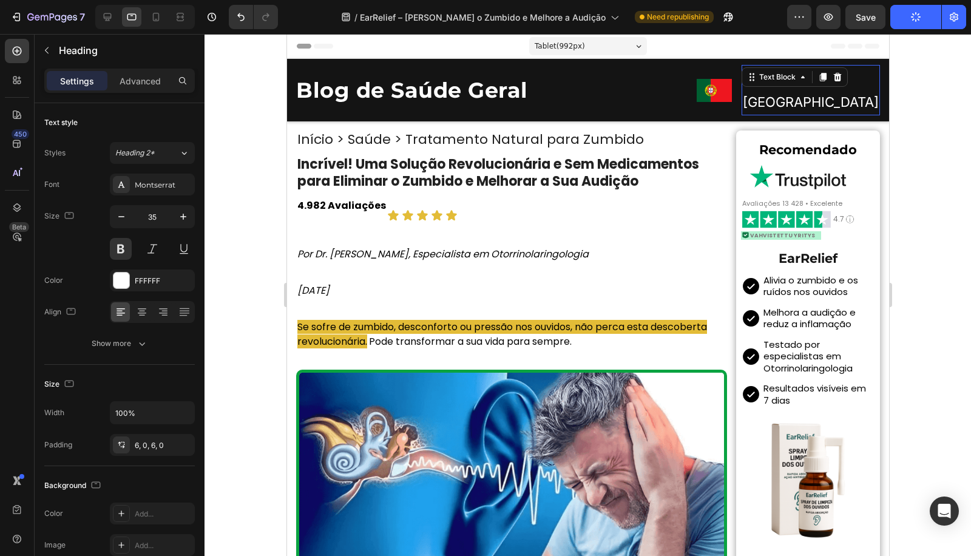
click at [751, 96] on p "Tendências em [GEOGRAPHIC_DATA]" at bounding box center [810, 90] width 137 height 48
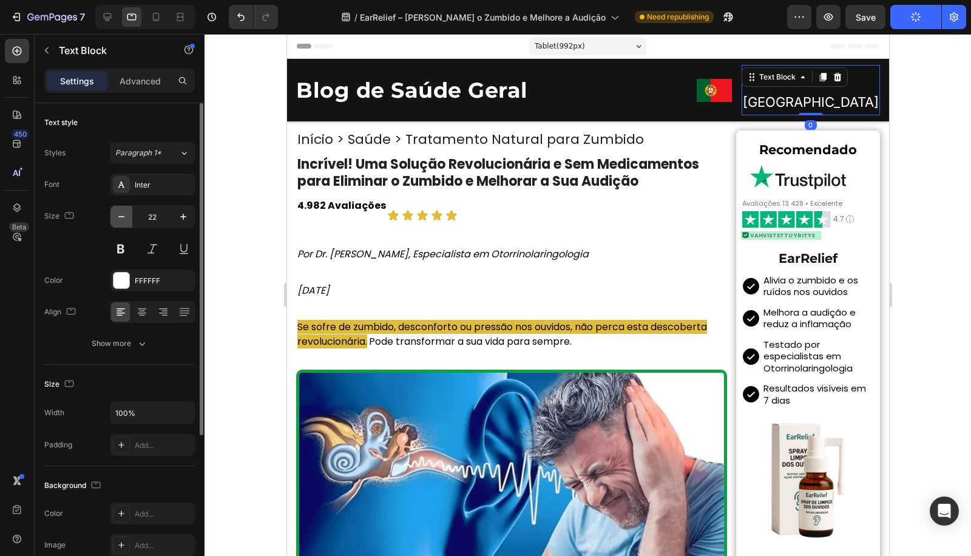
click at [126, 209] on button "button" at bounding box center [121, 217] width 22 height 22
type input "21"
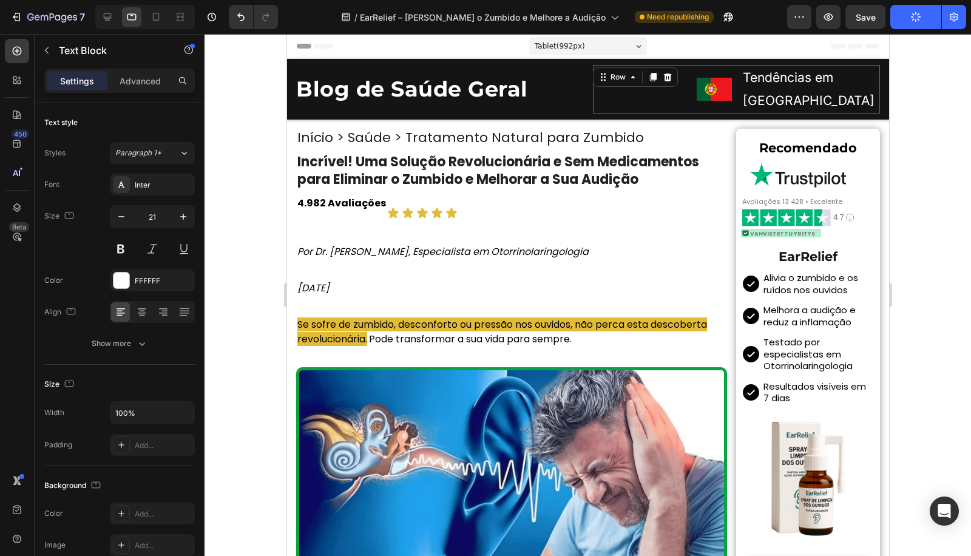
click at [681, 104] on div "Image" at bounding box center [661, 89] width 139 height 49
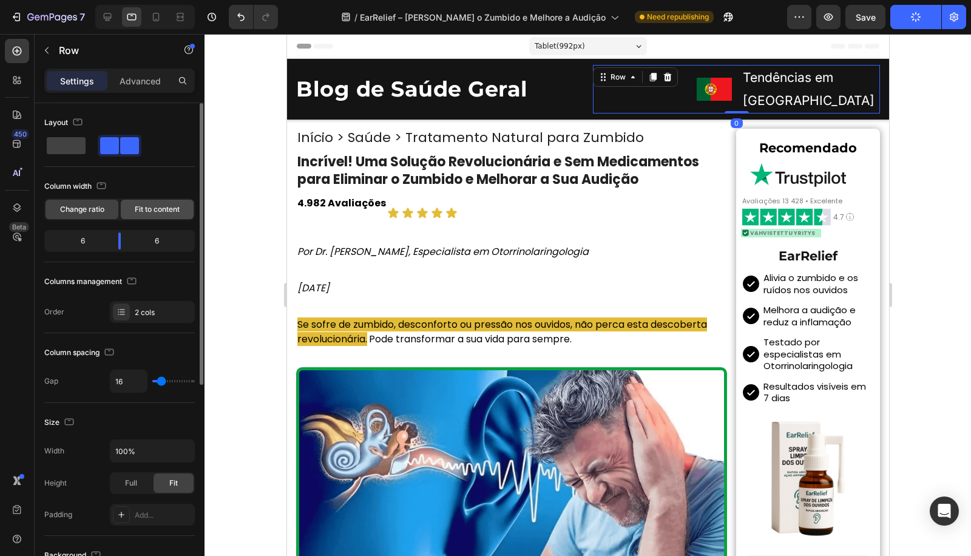
click at [164, 200] on div "Fit to content" at bounding box center [157, 209] width 73 height 19
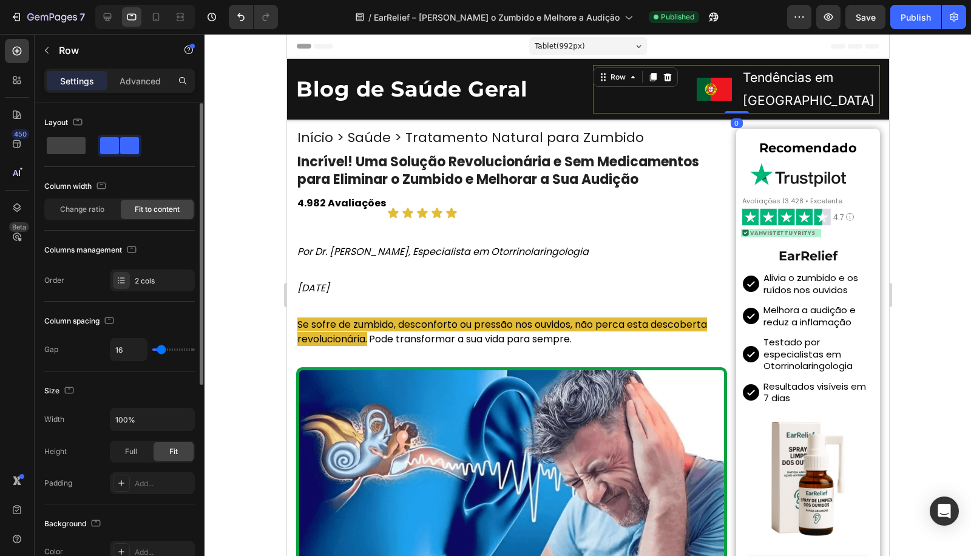
click at [167, 204] on span "Fit to content" at bounding box center [157, 209] width 45 height 11
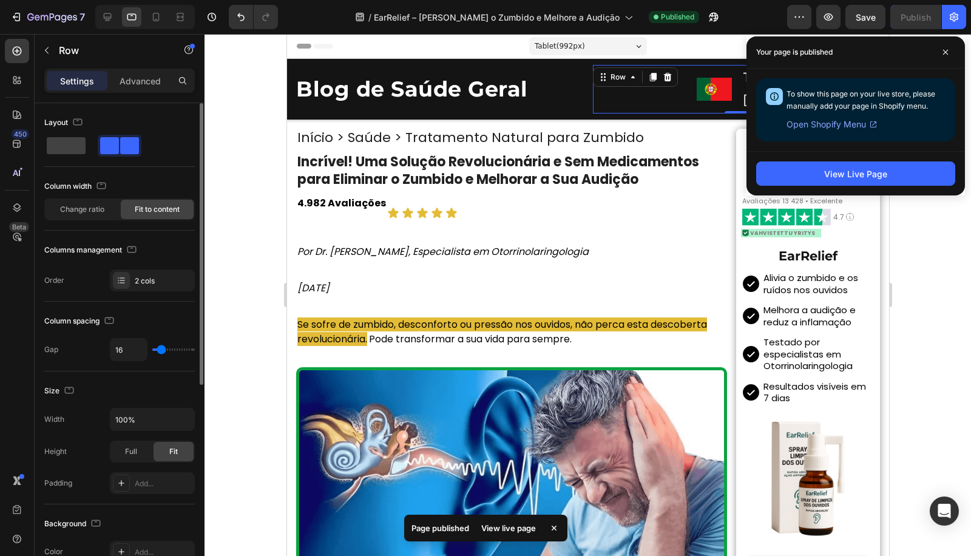
click at [157, 208] on span "Fit to content" at bounding box center [157, 209] width 45 height 11
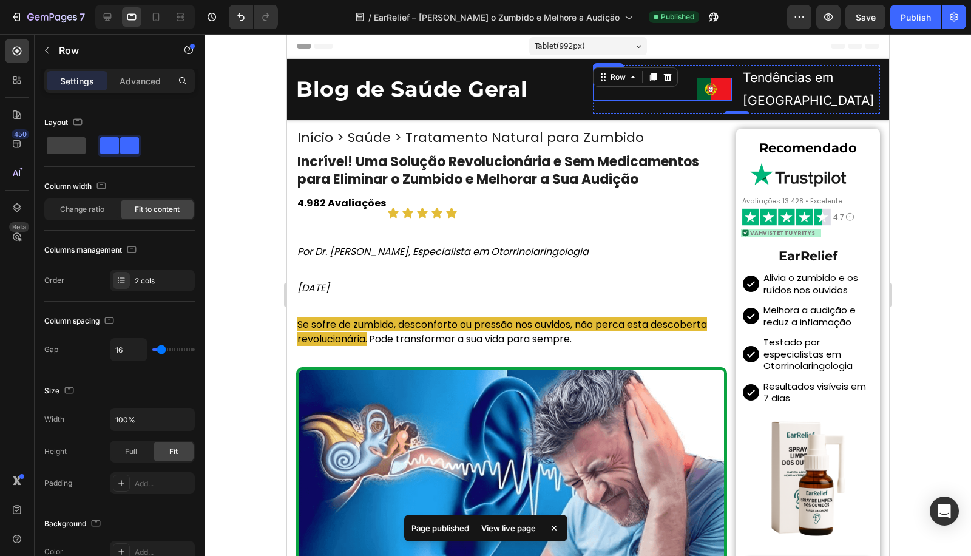
click at [719, 92] on img at bounding box center [713, 89] width 35 height 23
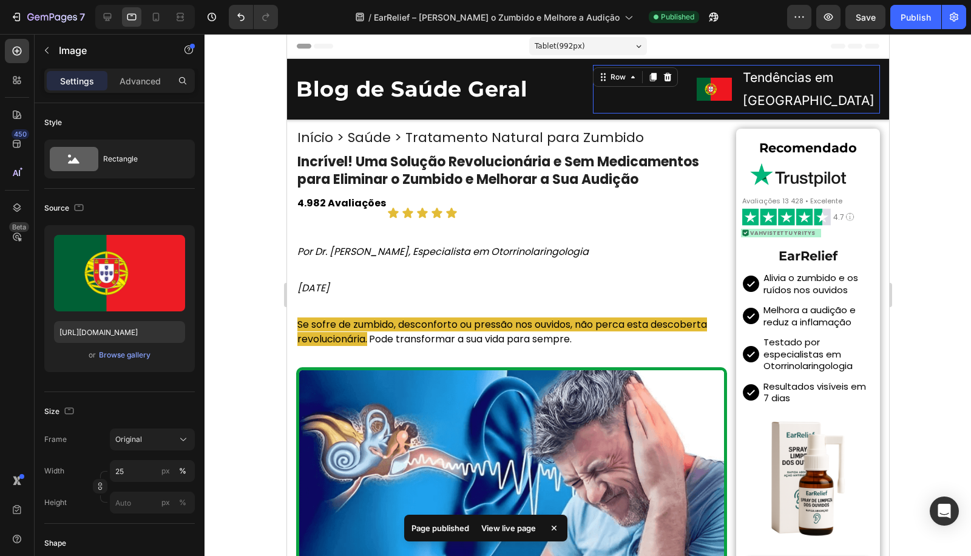
click at [732, 99] on div "Image Tendências em [GEOGRAPHIC_DATA] Text Block Row 0" at bounding box center [735, 89] width 287 height 49
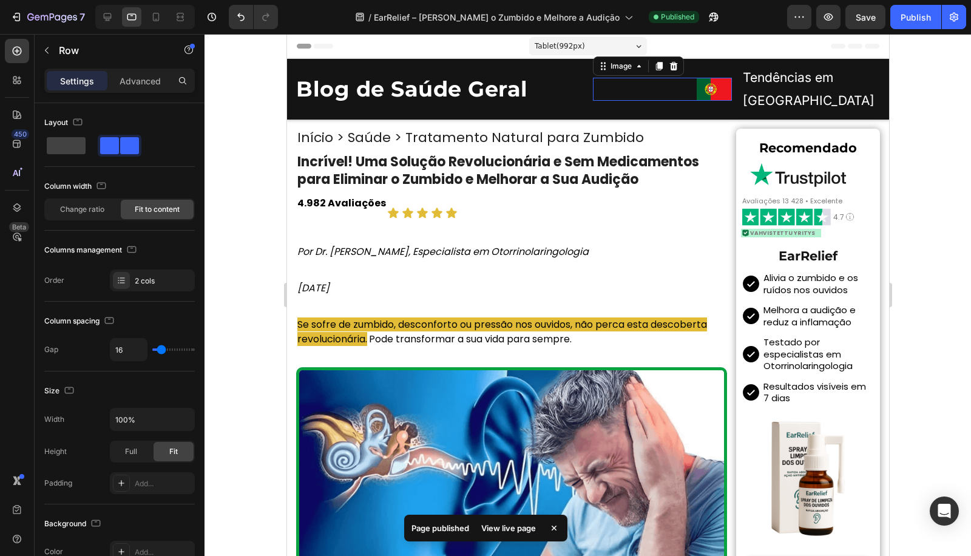
click at [713, 95] on img at bounding box center [713, 89] width 35 height 23
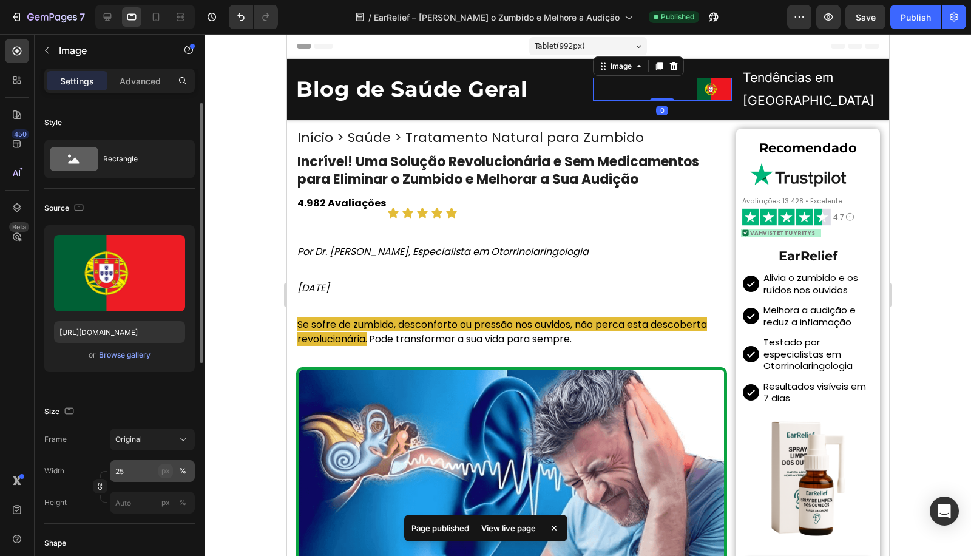
click at [175, 495] on button "px" at bounding box center [182, 502] width 15 height 15
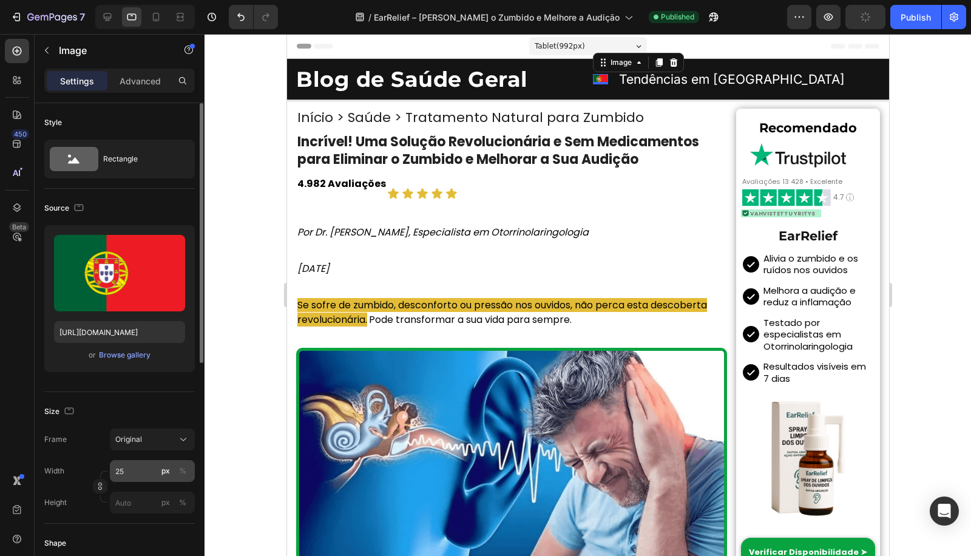
click at [143, 466] on div "Frame Original Width 25 px % Height px %" at bounding box center [119, 470] width 150 height 85
click at [144, 464] on input "25" at bounding box center [152, 471] width 85 height 22
click at [140, 468] on input "25" at bounding box center [152, 471] width 85 height 22
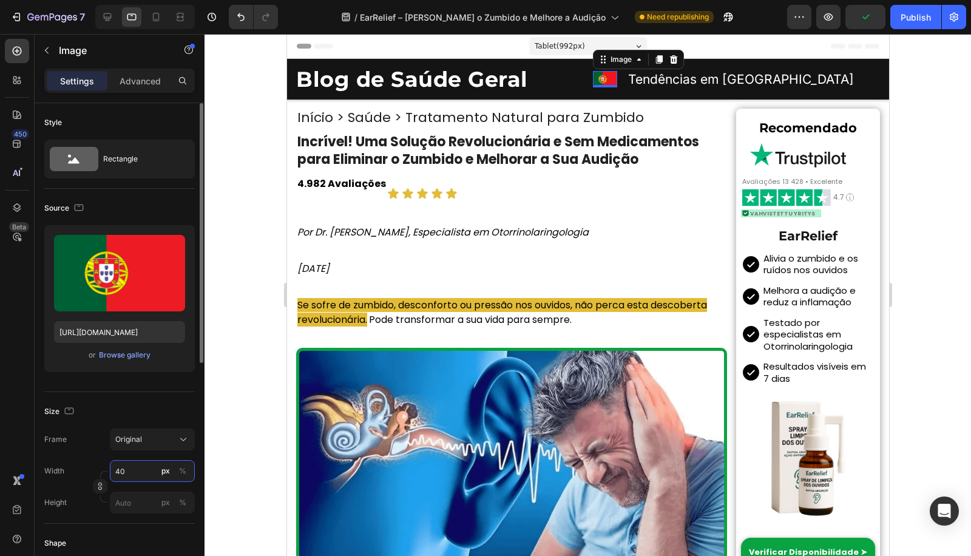
type input "4"
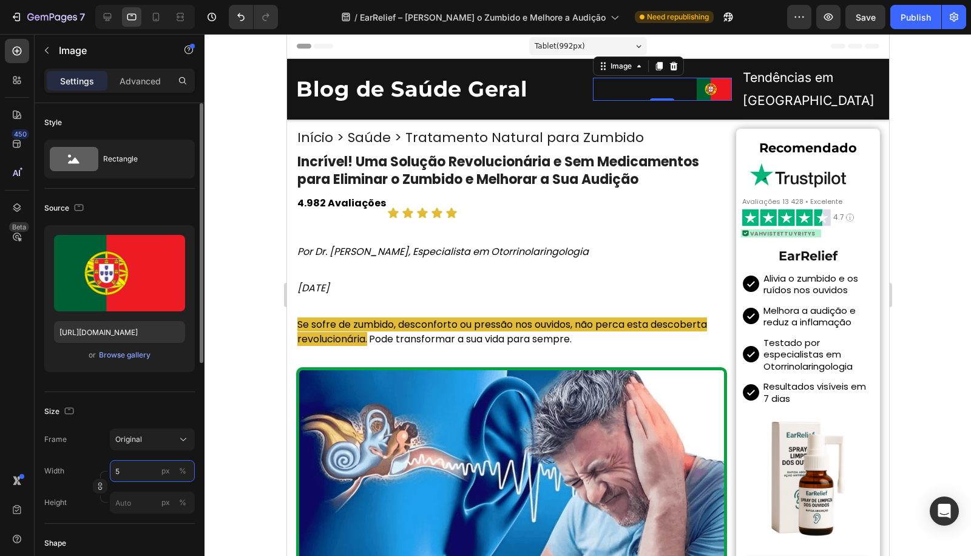
type input "50"
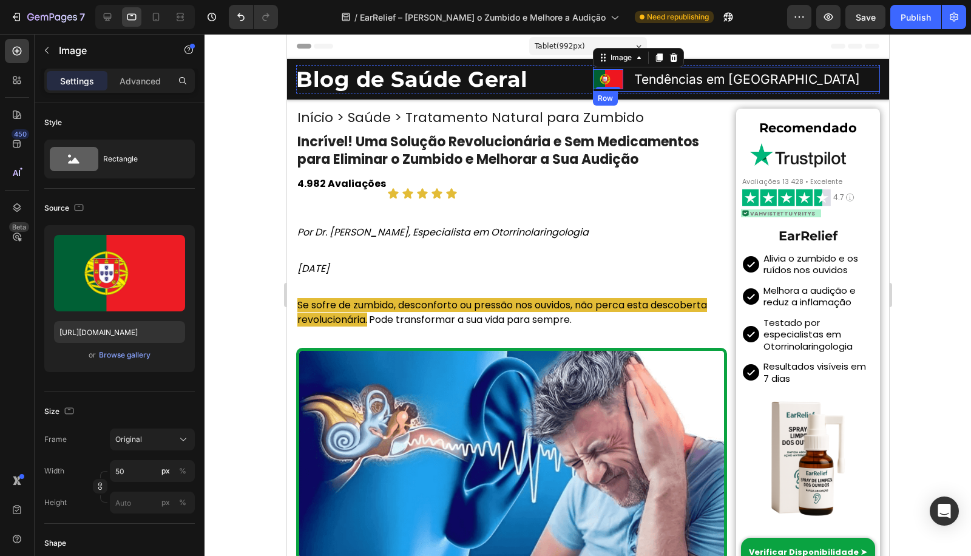
click at [619, 79] on div "Image 0 Tendências em [GEOGRAPHIC_DATA] Text Block Row" at bounding box center [735, 79] width 287 height 25
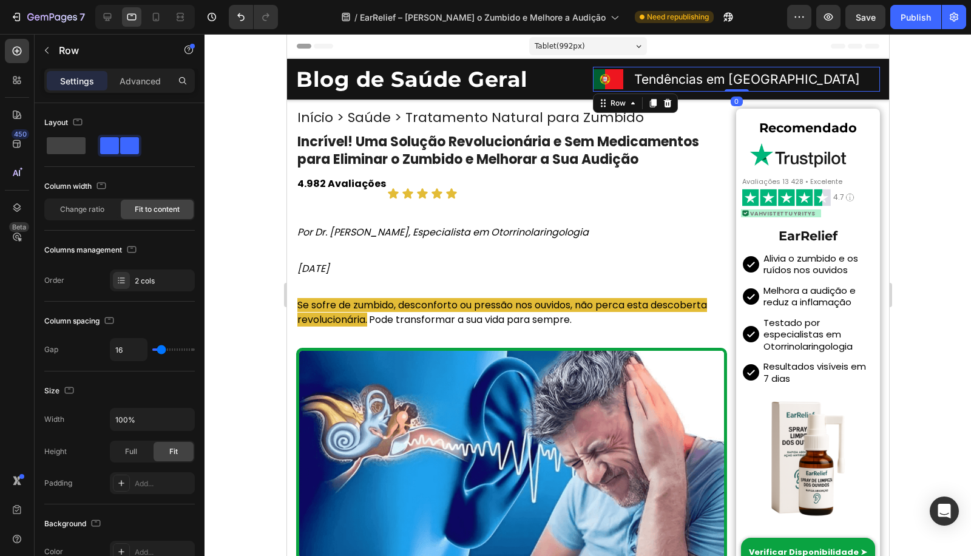
scroll to position [356, 0]
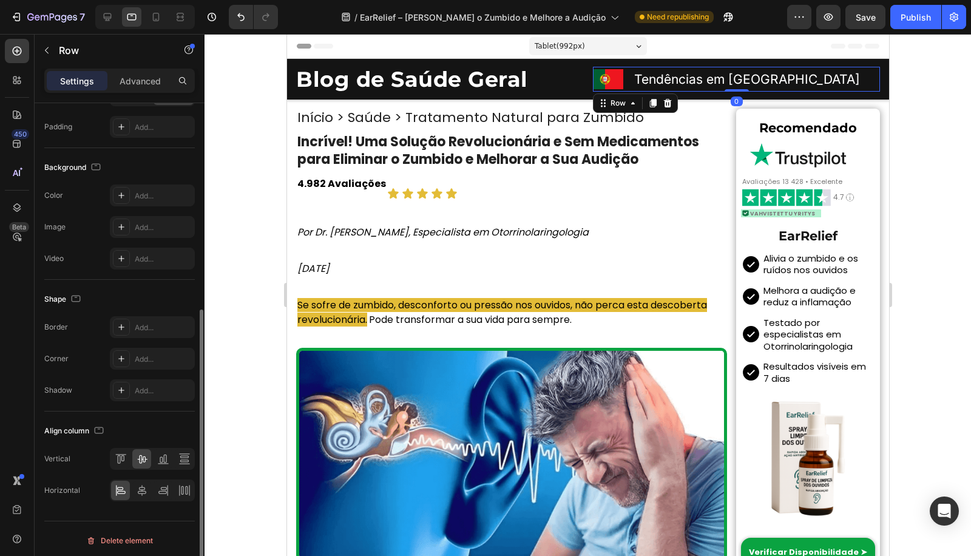
click at [167, 499] on div "Align column Vertical Horizontal" at bounding box center [119, 460] width 150 height 99
click at [167, 493] on div at bounding box center [162, 490] width 19 height 19
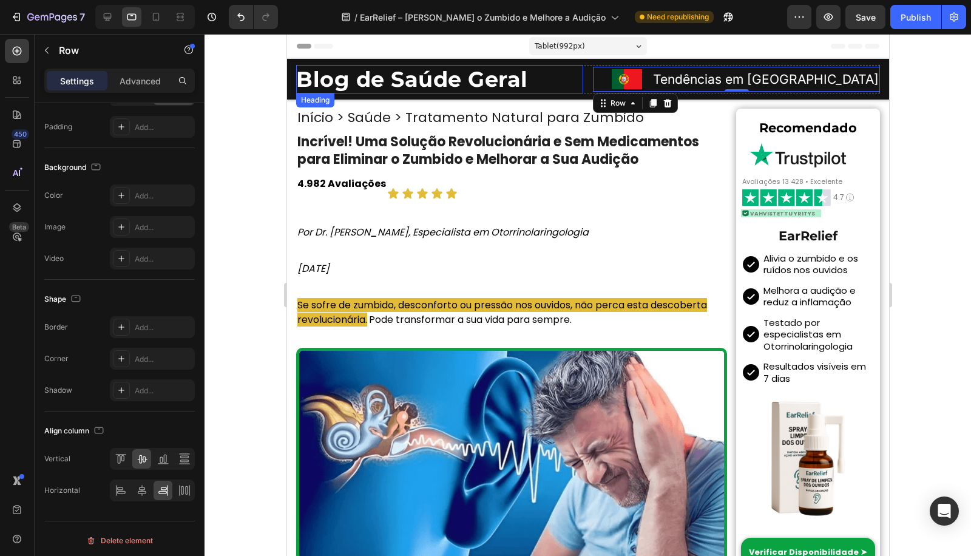
drag, startPoint x: 544, startPoint y: 79, endPoint x: 554, endPoint y: 84, distance: 10.6
click at [545, 79] on h2 "Blog de Saúde Geral" at bounding box center [438, 79] width 287 height 29
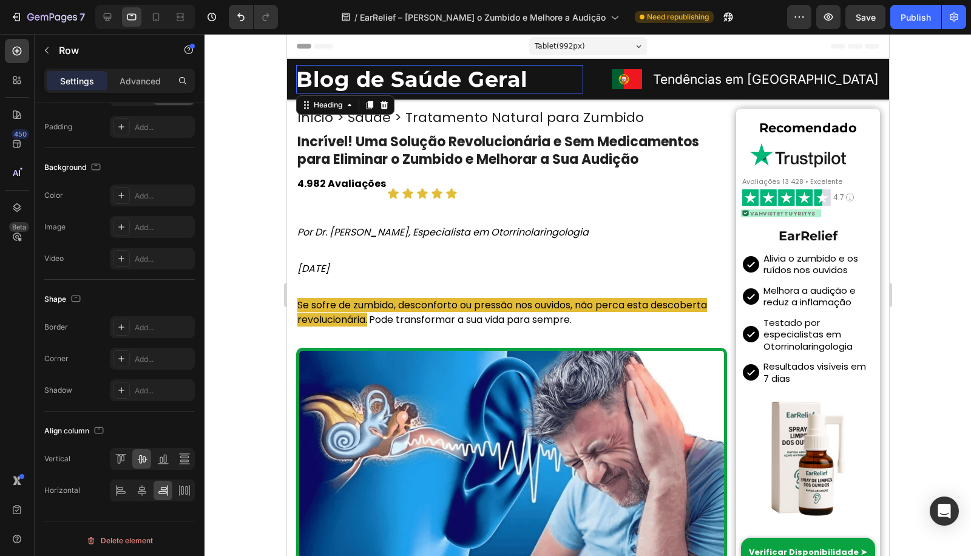
scroll to position [0, 0]
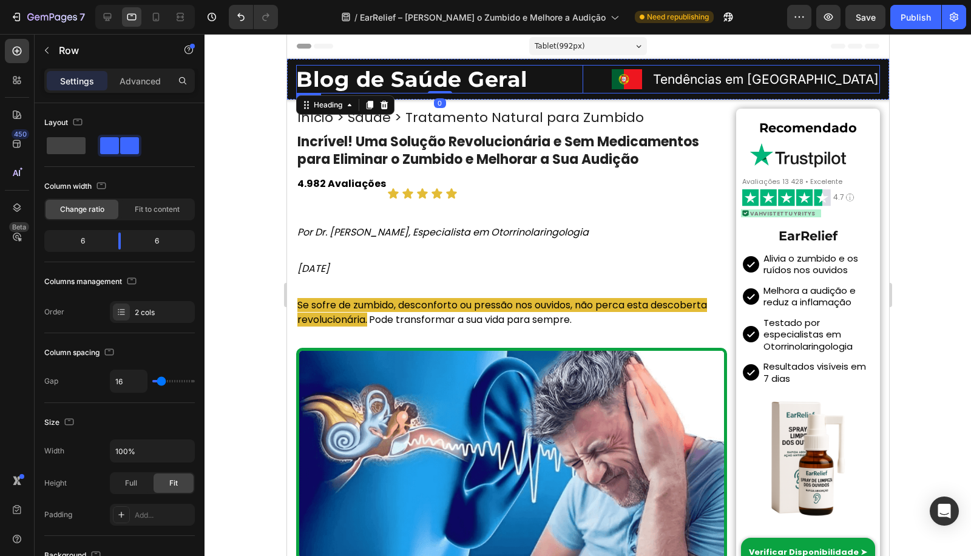
click at [578, 80] on div "Blog de Saúde Geral Heading 0 Image Tendências em [GEOGRAPHIC_DATA] Text Block …" at bounding box center [587, 79] width 584 height 29
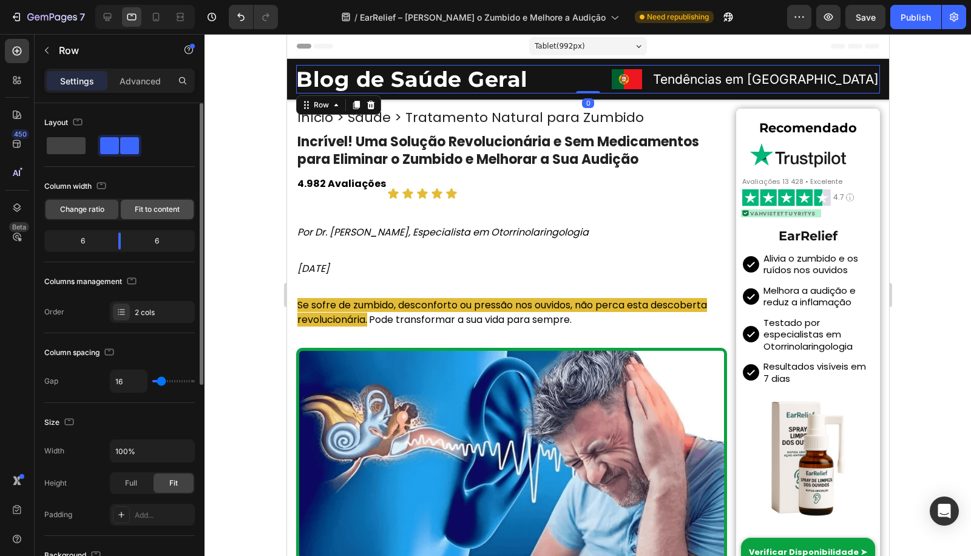
click at [157, 207] on span "Fit to content" at bounding box center [157, 209] width 45 height 11
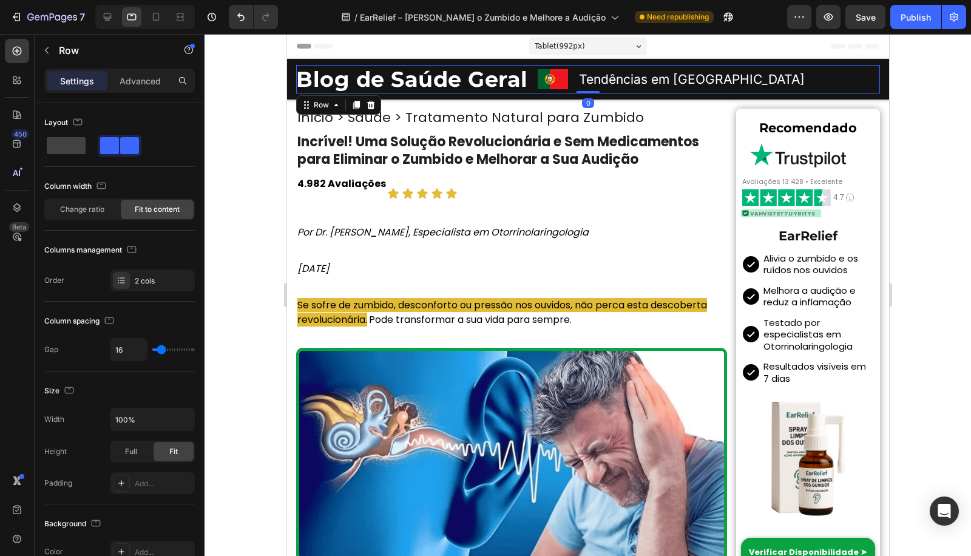
scroll to position [356, 0]
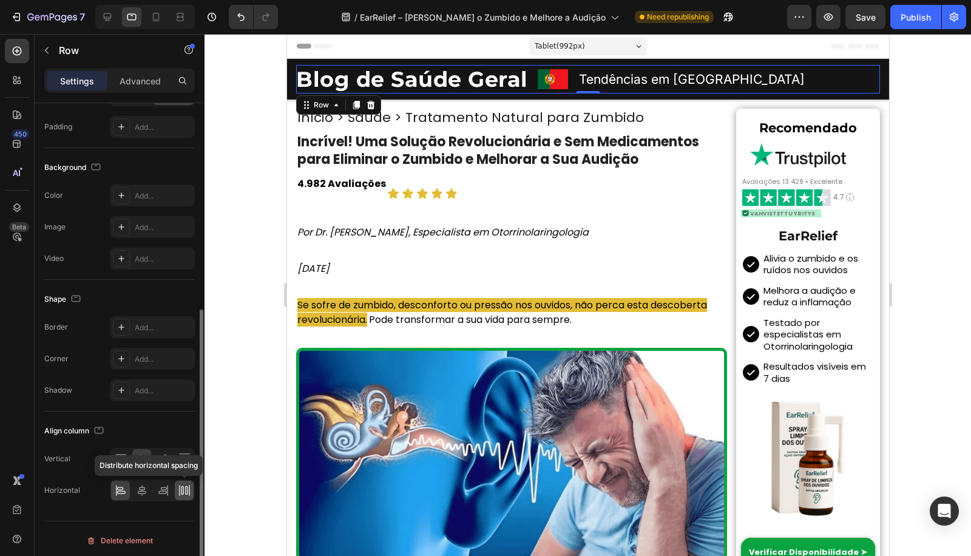
click at [184, 481] on div at bounding box center [184, 490] width 19 height 19
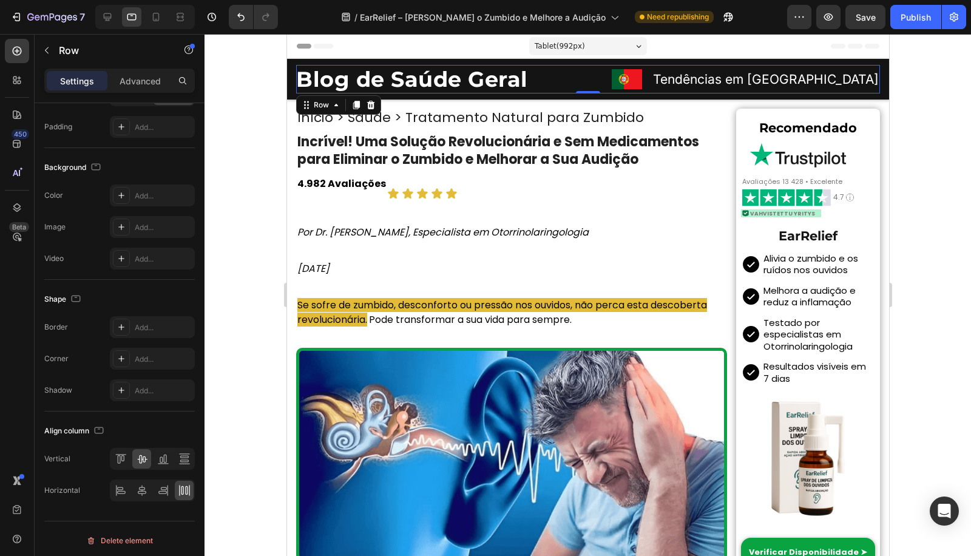
click at [731, 83] on p "Tendências em [GEOGRAPHIC_DATA]" at bounding box center [765, 79] width 226 height 23
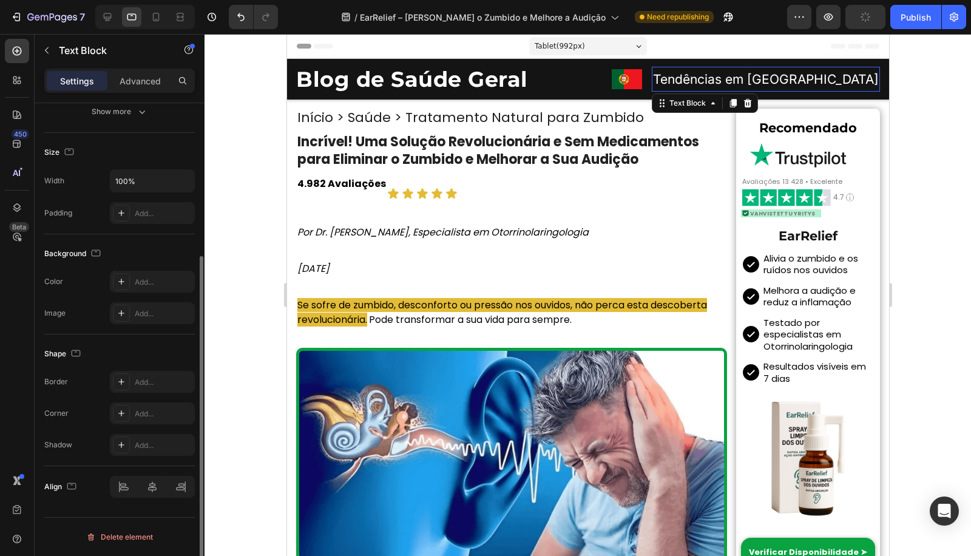
scroll to position [0, 0]
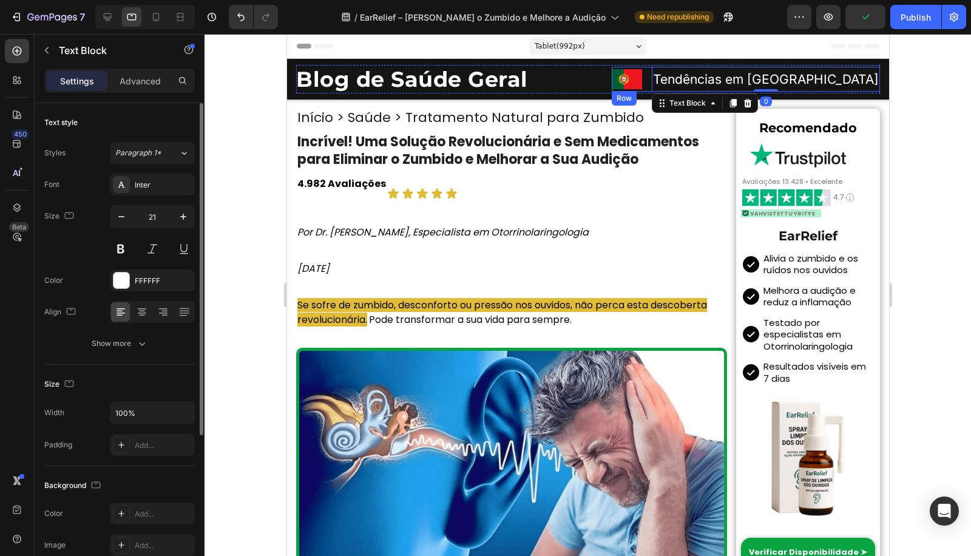
click at [716, 79] on div "Image Tendências em [GEOGRAPHIC_DATA] Text Block 0 Row" at bounding box center [745, 79] width 268 height 25
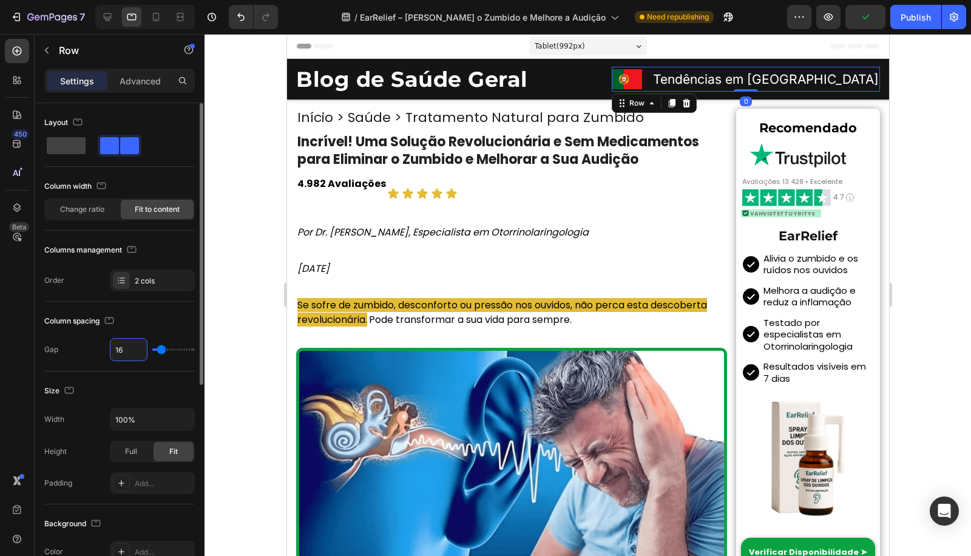
click at [131, 358] on input "16" at bounding box center [128, 350] width 36 height 22
type input "8"
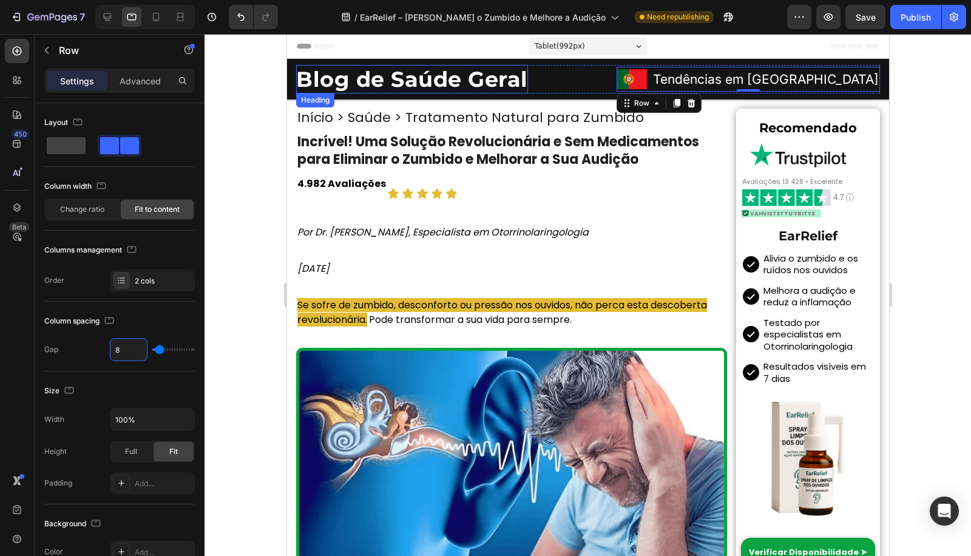
click at [508, 82] on h2 "Blog de Saúde Geral" at bounding box center [411, 79] width 232 height 29
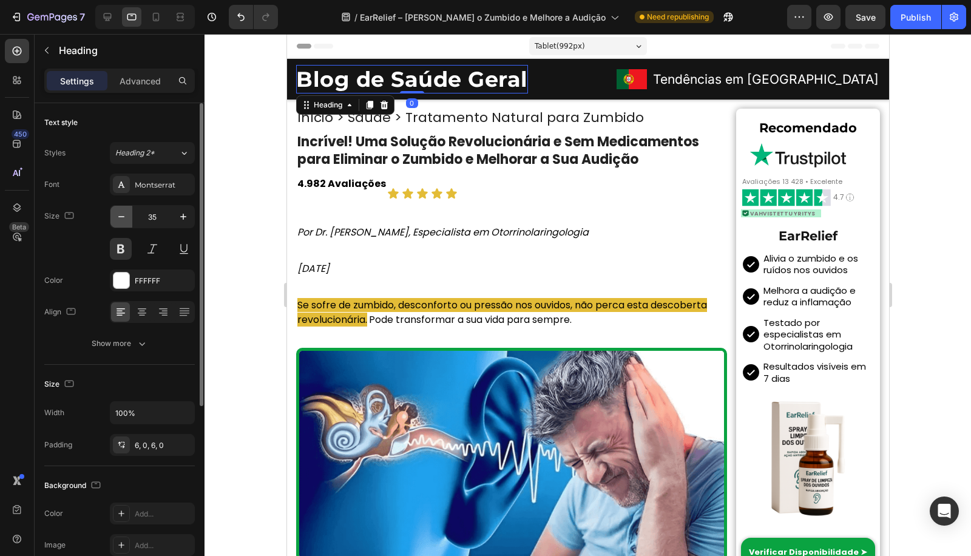
click at [130, 215] on button "button" at bounding box center [121, 217] width 22 height 22
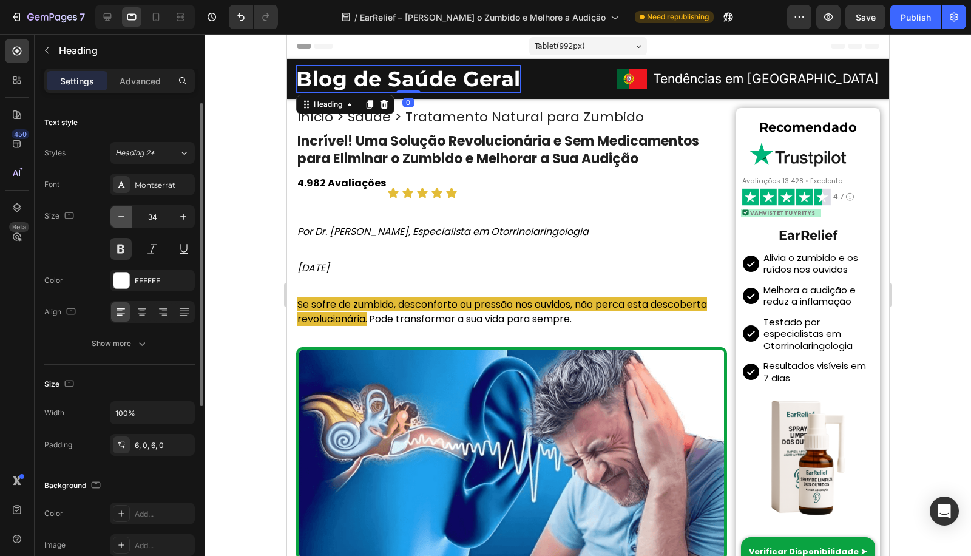
click at [130, 215] on button "button" at bounding box center [121, 217] width 22 height 22
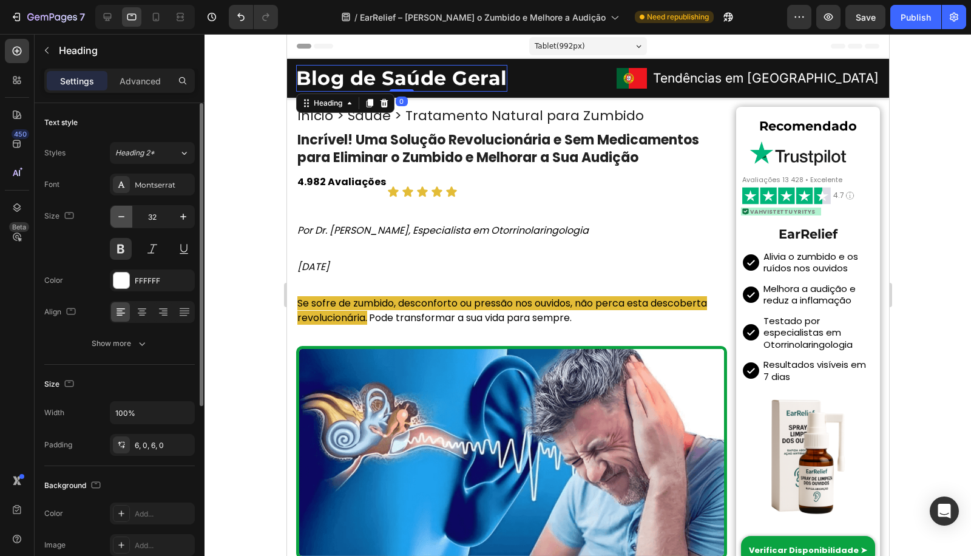
click at [130, 215] on button "button" at bounding box center [121, 217] width 22 height 22
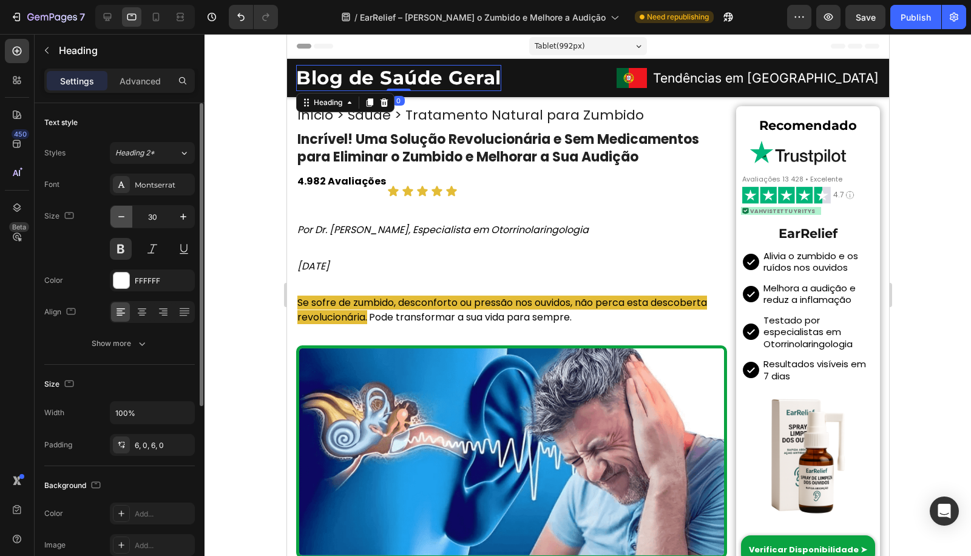
click at [130, 215] on button "button" at bounding box center [121, 217] width 22 height 22
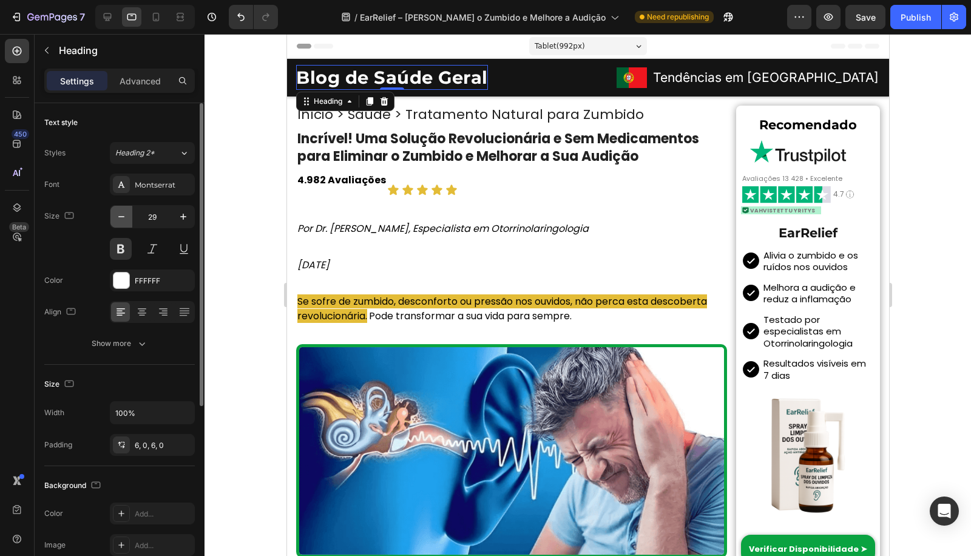
click at [130, 215] on button "button" at bounding box center [121, 217] width 22 height 22
click at [127, 219] on button "button" at bounding box center [121, 217] width 22 height 22
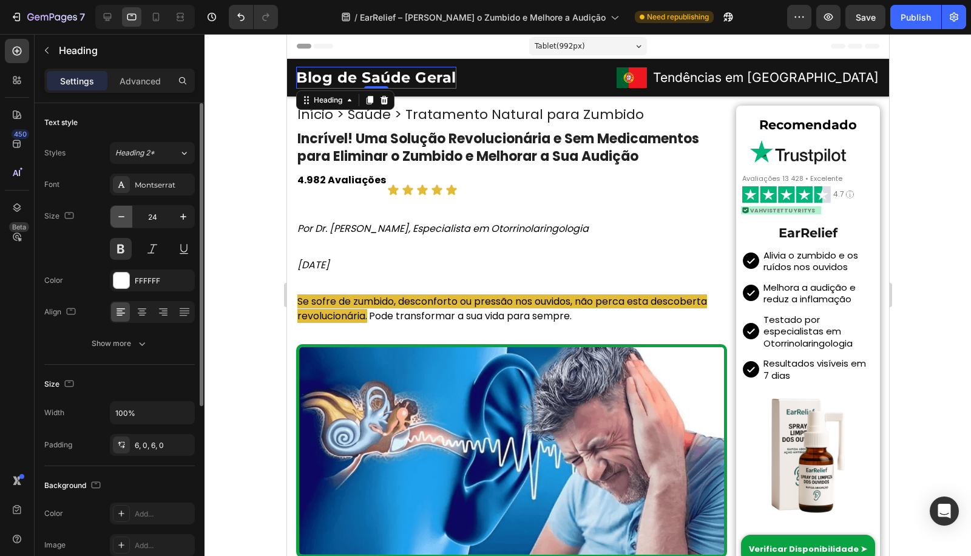
click at [127, 219] on button "button" at bounding box center [121, 217] width 22 height 22
click at [172, 211] on button "button" at bounding box center [183, 217] width 22 height 22
click at [174, 210] on button "button" at bounding box center [183, 217] width 22 height 22
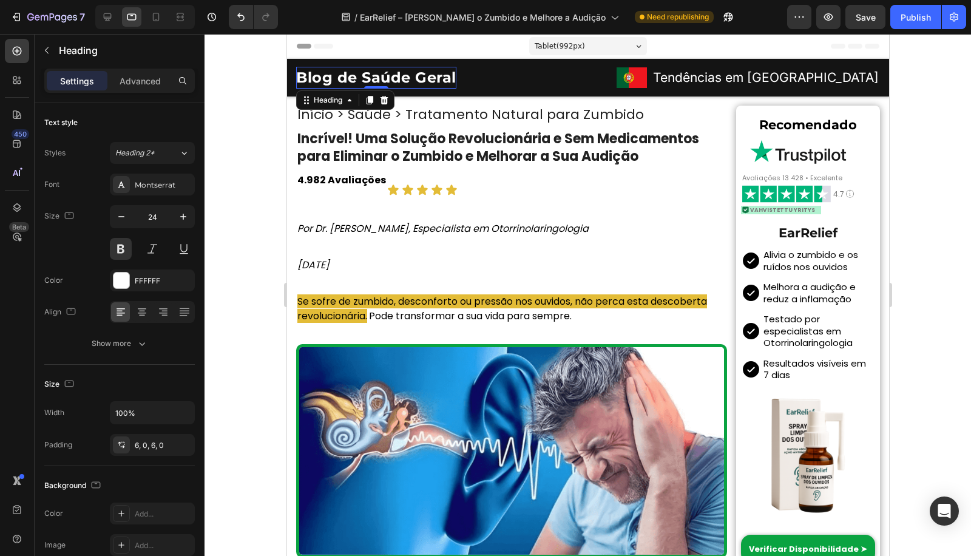
type input "25"
click at [268, 187] on div at bounding box center [587, 295] width 766 height 522
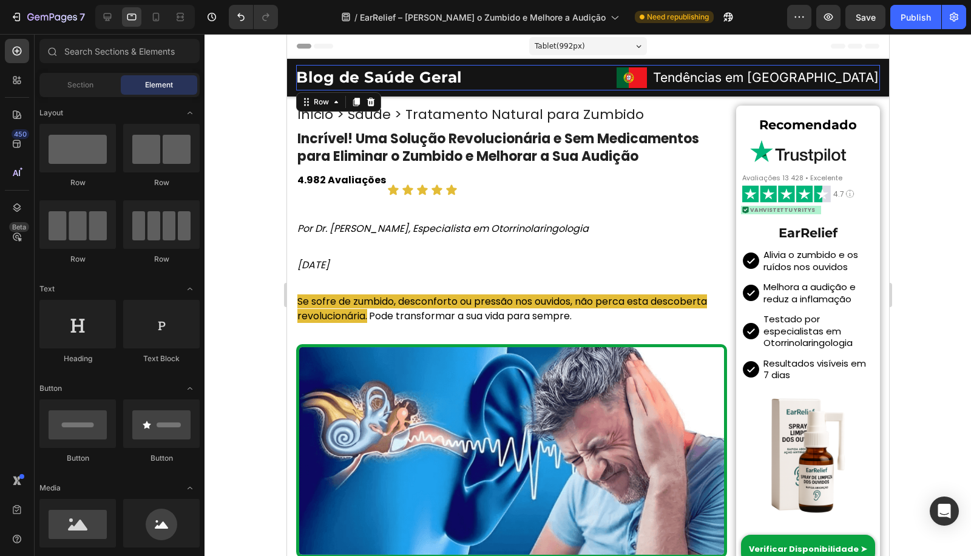
click at [508, 77] on div "Blog de Saúde Geral Heading Image Tendências em [GEOGRAPHIC_DATA] Text Block Ro…" at bounding box center [587, 77] width 584 height 25
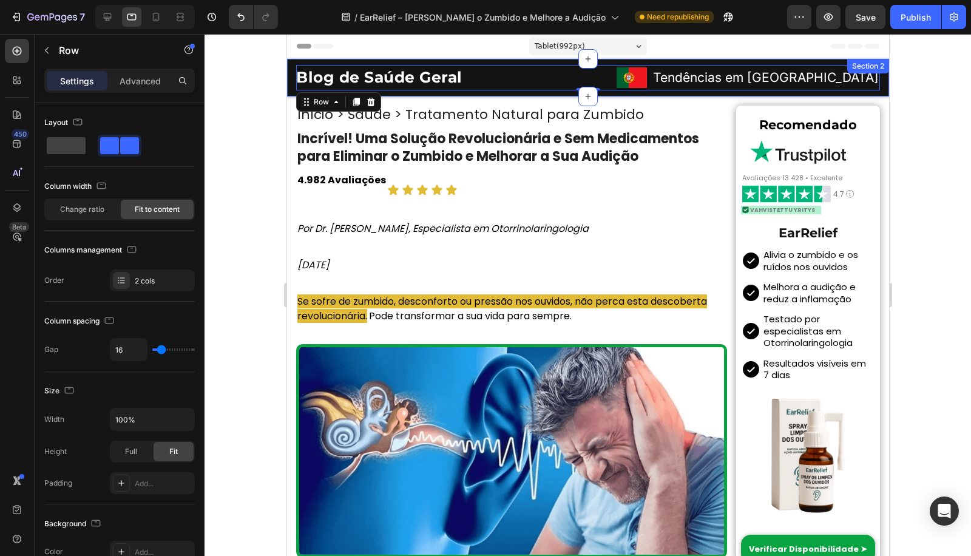
click at [499, 95] on div "Blog de Saúde Geral Heading Image Tendências em [GEOGRAPHIC_DATA] Text Block Ro…" at bounding box center [587, 78] width 602 height 38
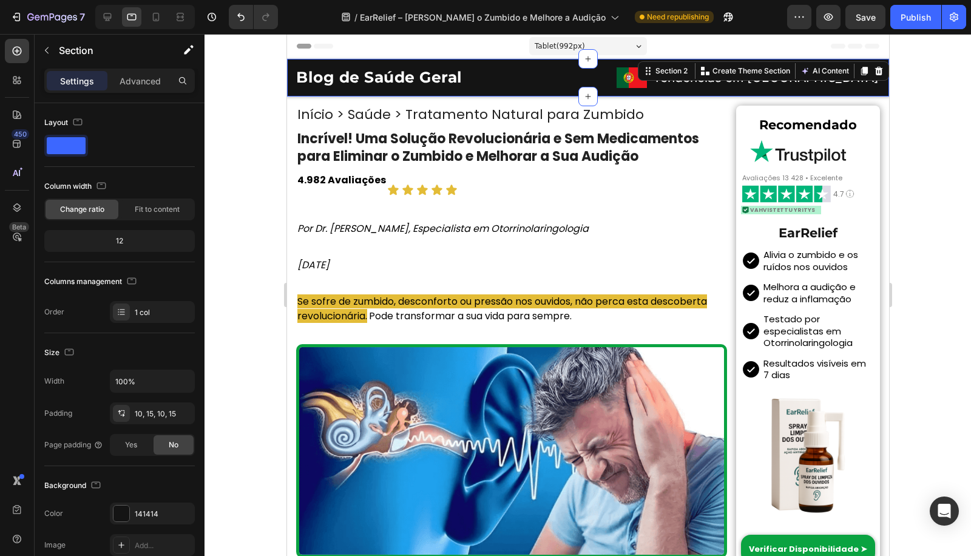
click at [426, 93] on div "Blog de Saúde Geral Heading Image Tendências em [GEOGRAPHIC_DATA] Text Block Ro…" at bounding box center [587, 78] width 602 height 38
click at [492, 94] on div "Blog de Saúde Geral Heading Image Tendências em [GEOGRAPHIC_DATA] Text Block Ro…" at bounding box center [587, 78] width 602 height 38
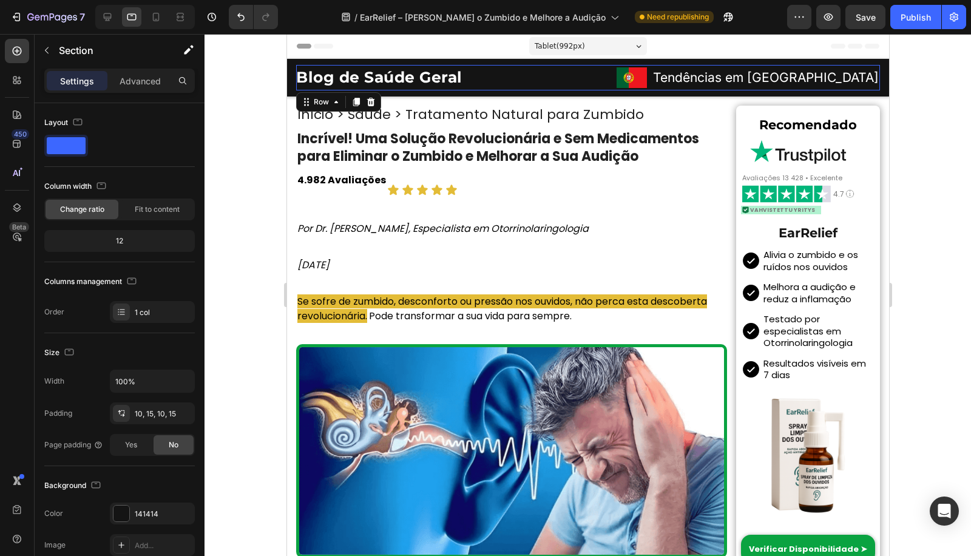
click at [489, 87] on div "Blog de Saúde Geral Heading Image Tendências em [GEOGRAPHIC_DATA] Text Block Ro…" at bounding box center [587, 77] width 584 height 25
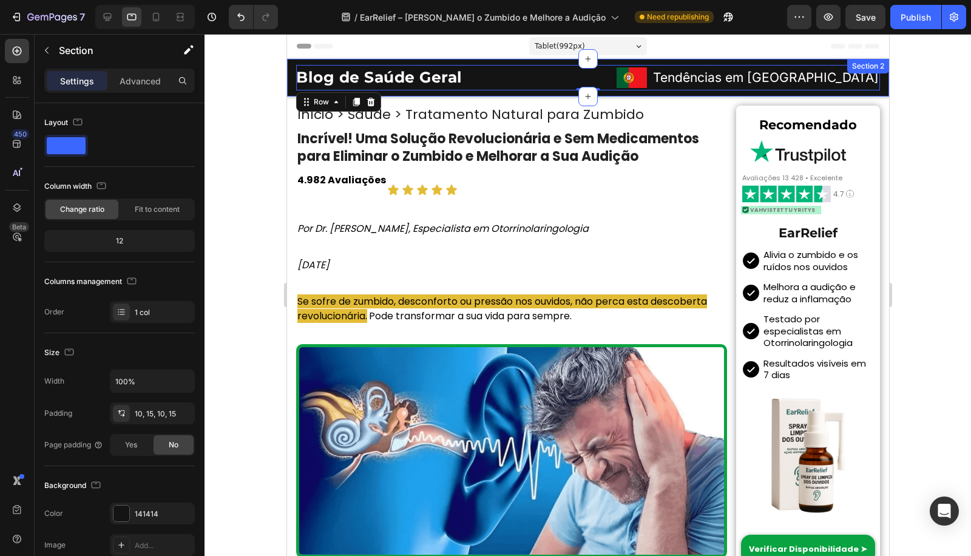
click at [477, 93] on div "Blog de Saúde Geral Heading Image Tendências em [GEOGRAPHIC_DATA] Text Block Ro…" at bounding box center [587, 78] width 602 height 38
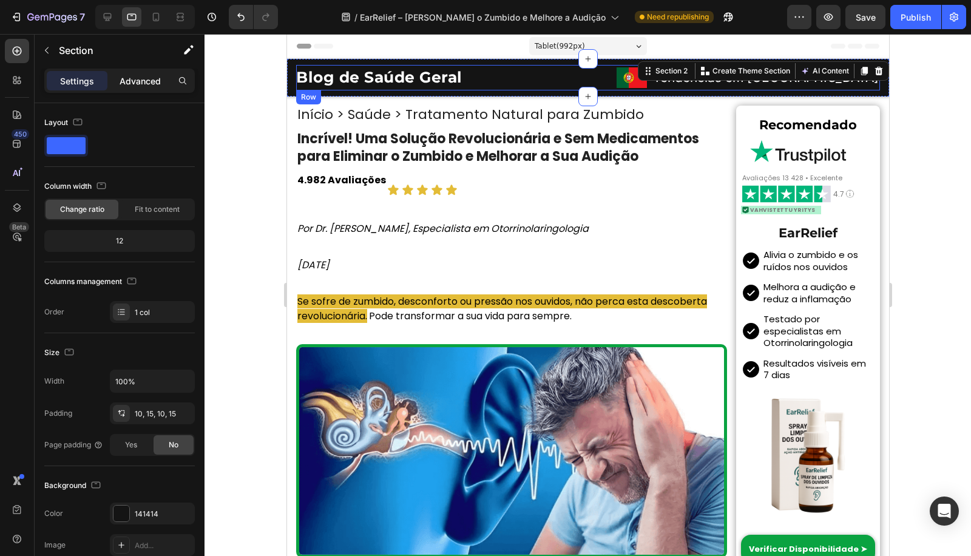
click at [132, 76] on p "Advanced" at bounding box center [140, 81] width 41 height 13
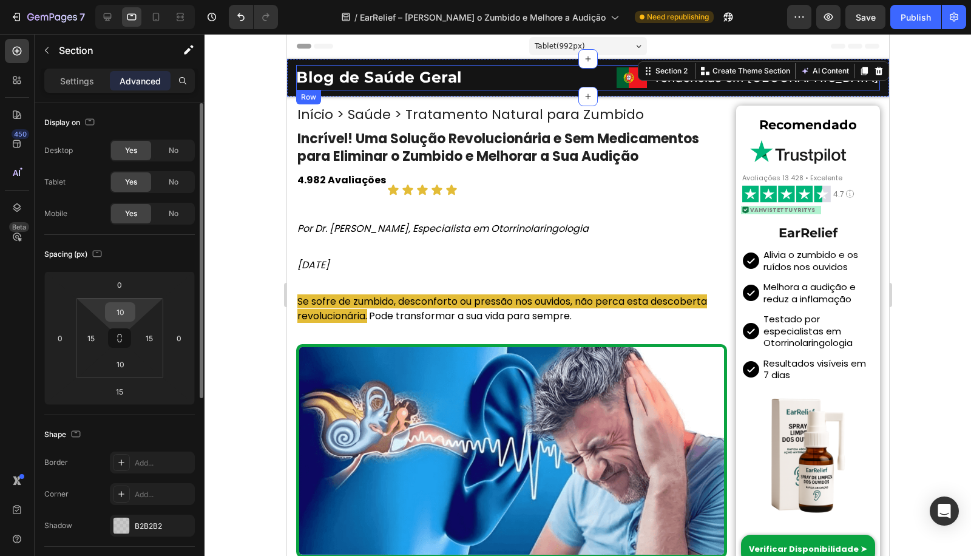
click at [124, 316] on input "10" at bounding box center [120, 312] width 24 height 18
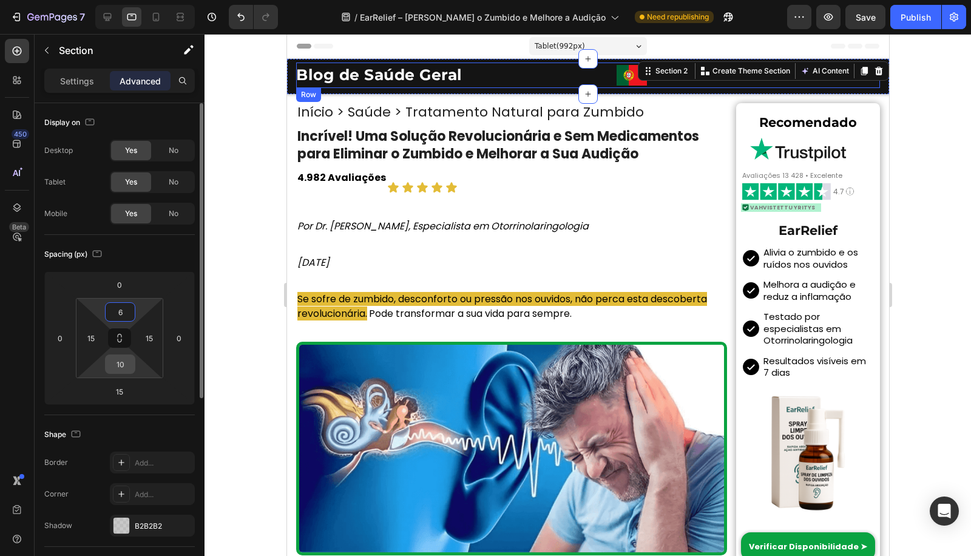
type input "6"
click at [124, 364] on input "10" at bounding box center [120, 364] width 24 height 18
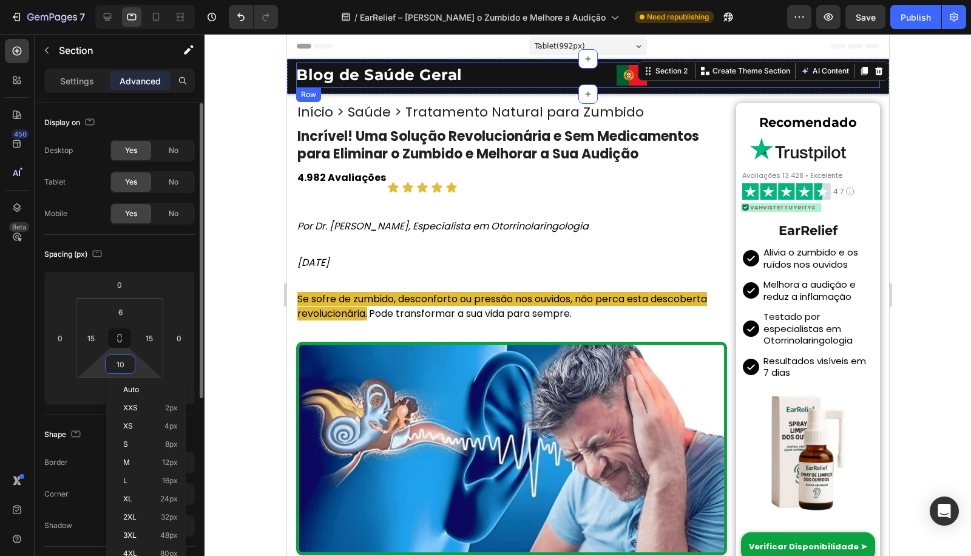
type input "6"
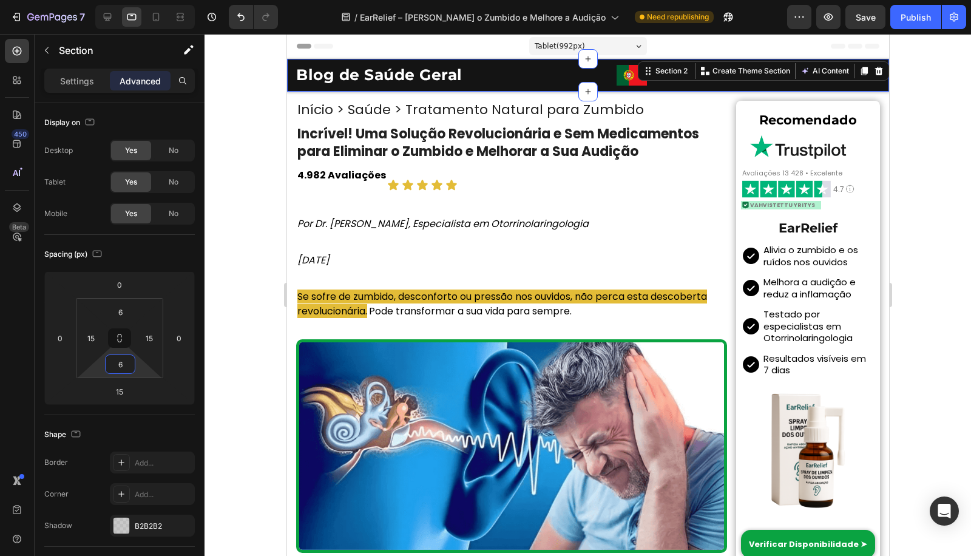
click at [522, 110] on h1 "Início > Saúde > Tratamento Natural para Zumbido" at bounding box center [510, 110] width 431 height 18
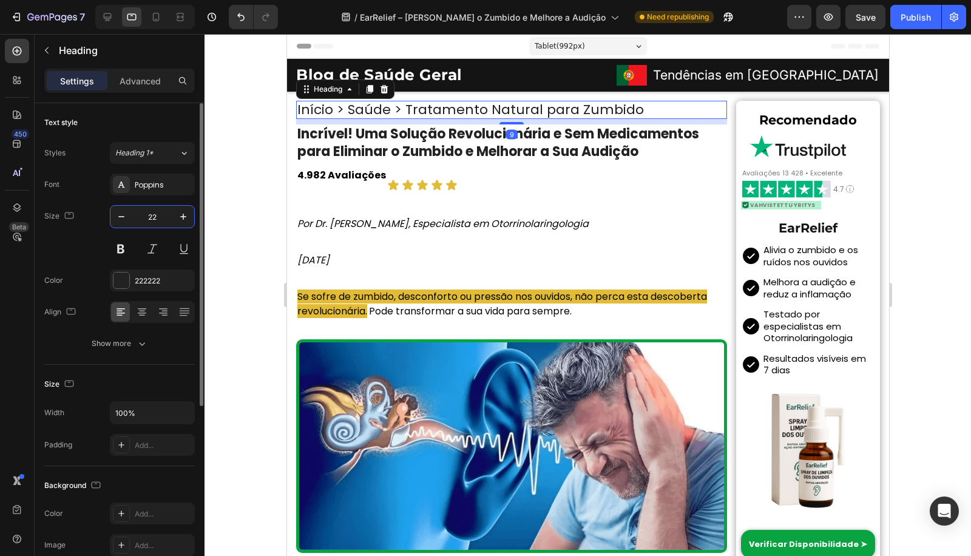
click at [137, 212] on input "22" at bounding box center [152, 217] width 40 height 22
click at [131, 213] on div "22" at bounding box center [152, 217] width 84 height 22
click at [129, 214] on button "button" at bounding box center [121, 217] width 22 height 22
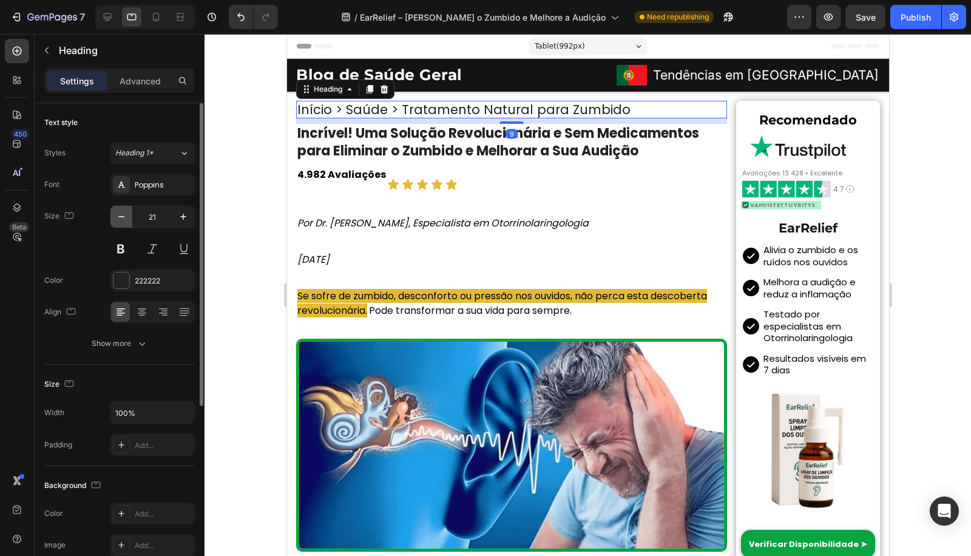
click at [129, 214] on button "button" at bounding box center [121, 217] width 22 height 22
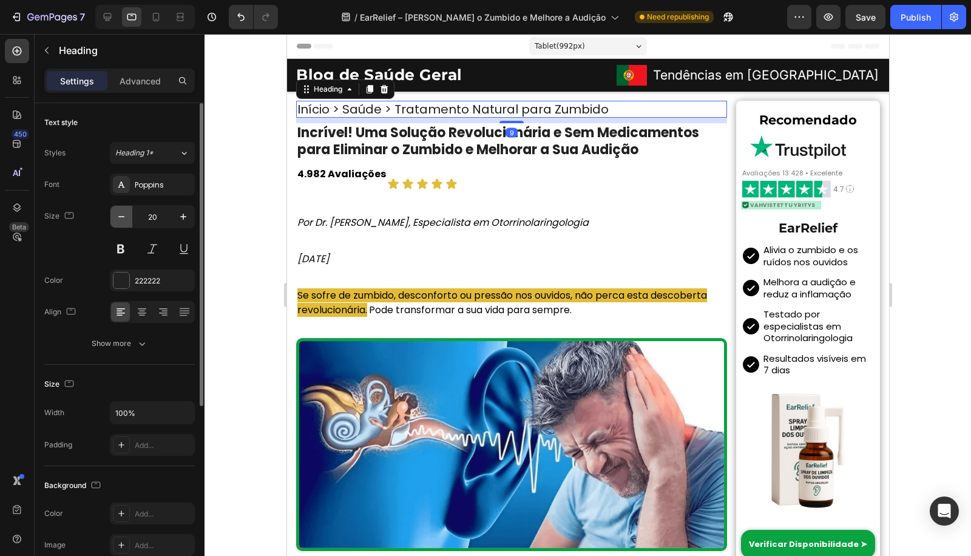
click at [129, 214] on button "button" at bounding box center [121, 217] width 22 height 22
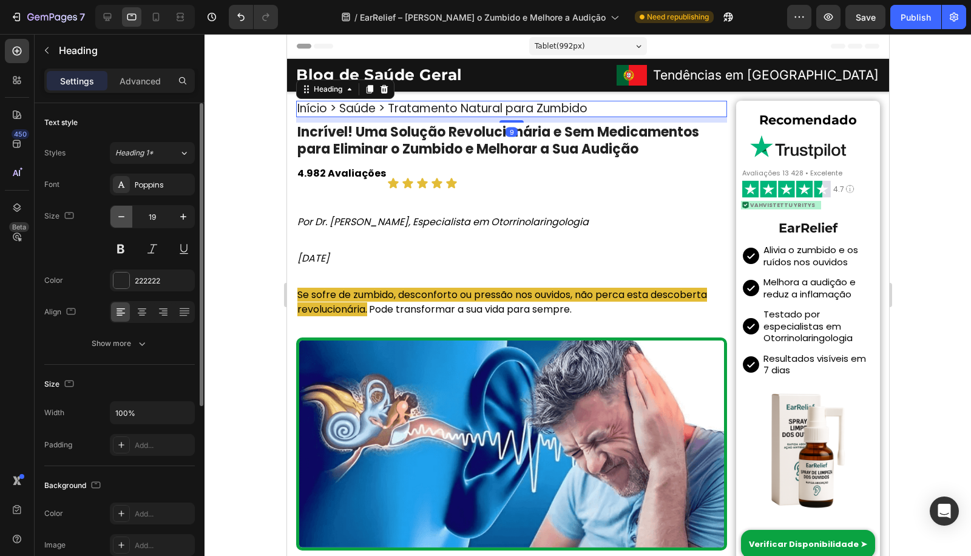
click at [129, 214] on button "button" at bounding box center [121, 217] width 22 height 22
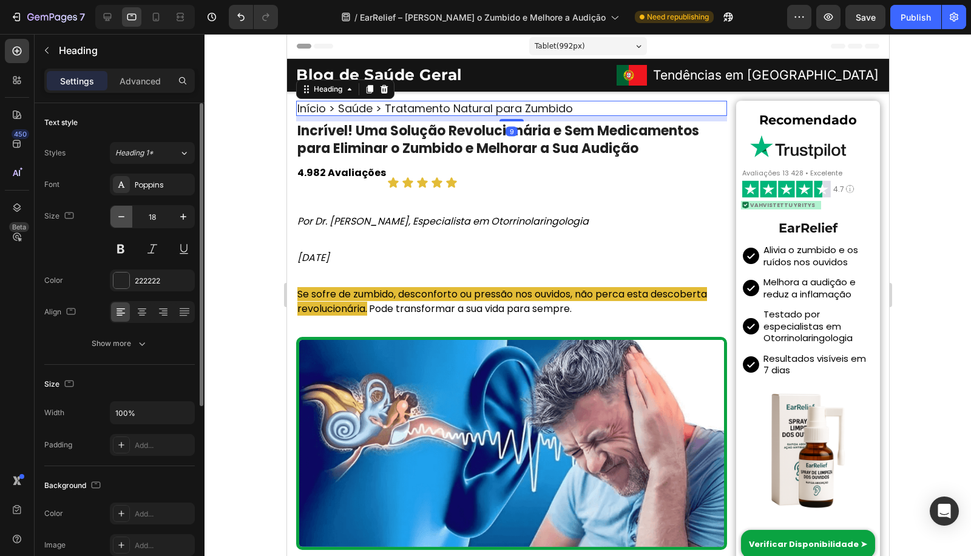
click at [129, 214] on button "button" at bounding box center [121, 217] width 22 height 22
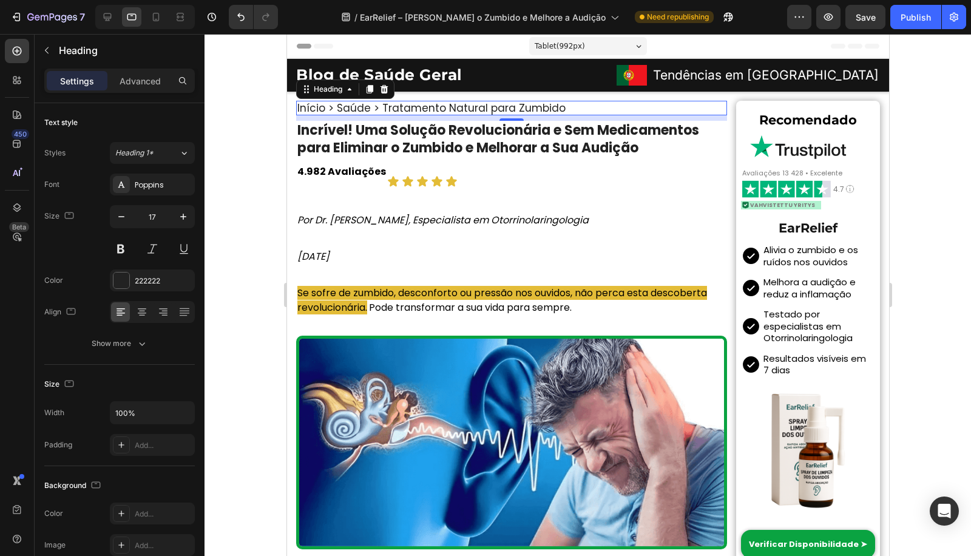
type input "16"
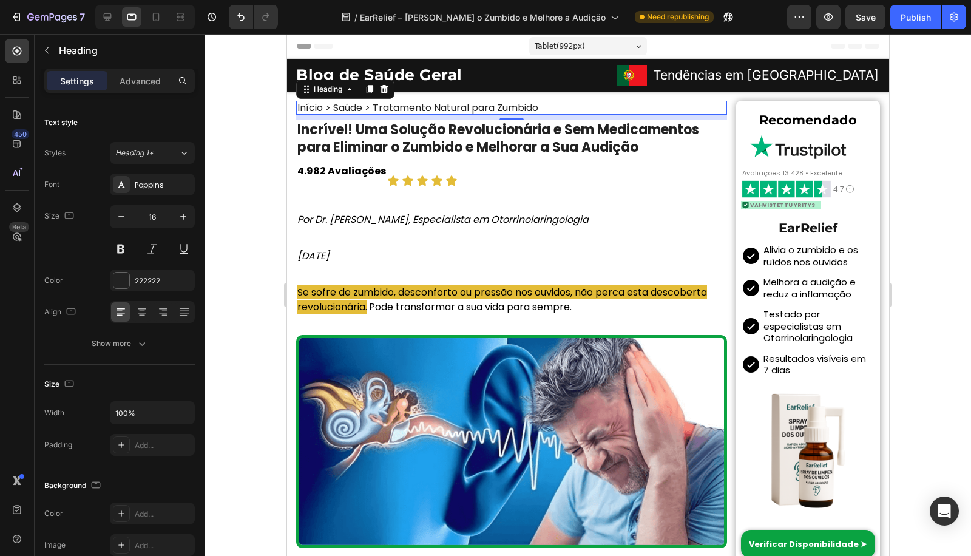
click at [217, 198] on div at bounding box center [587, 295] width 766 height 522
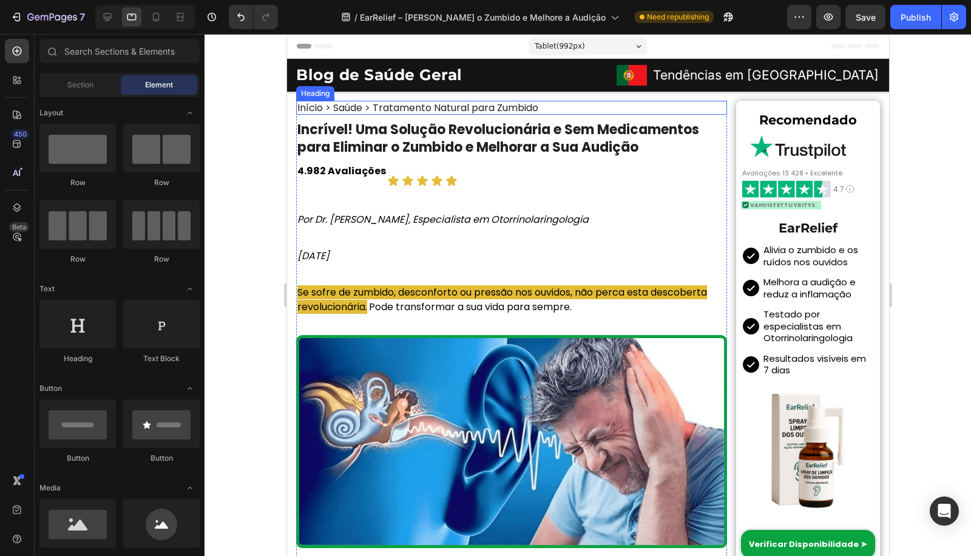
click at [487, 104] on h1 "Início > Saúde > Tratamento Natural para Zumbido" at bounding box center [510, 108] width 431 height 14
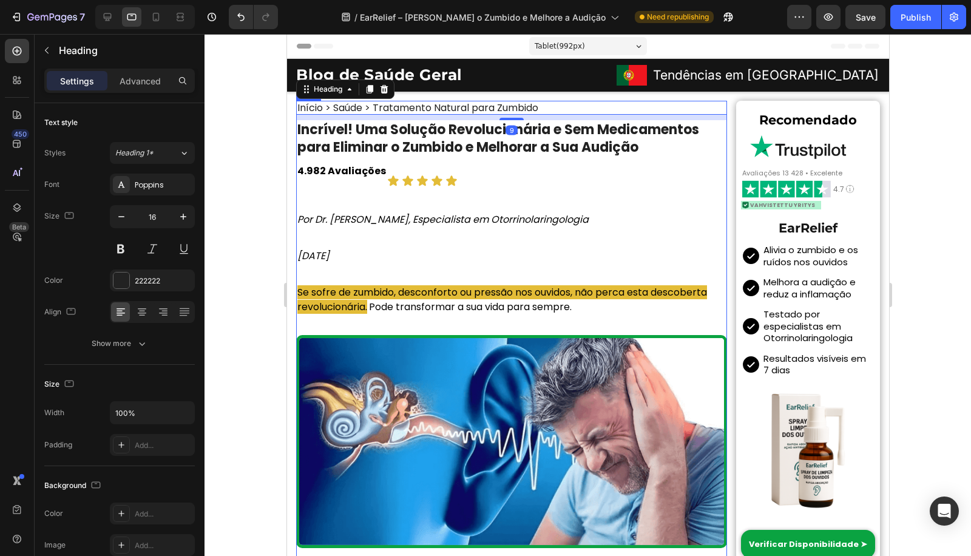
click at [246, 255] on div at bounding box center [587, 295] width 766 height 522
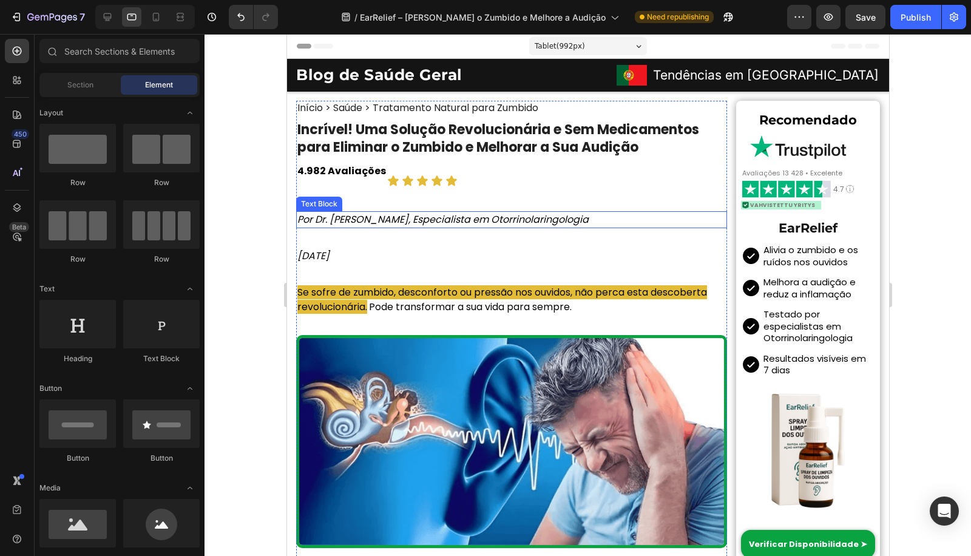
click at [368, 196] on div "4.982 Avaliações Text Block" at bounding box center [340, 181] width 91 height 36
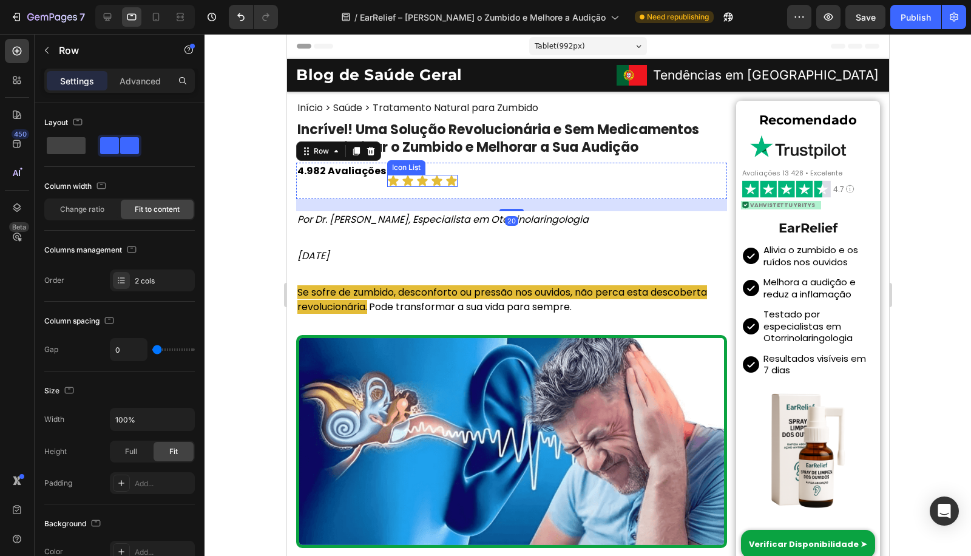
click at [416, 183] on icon at bounding box center [422, 181] width 12 height 12
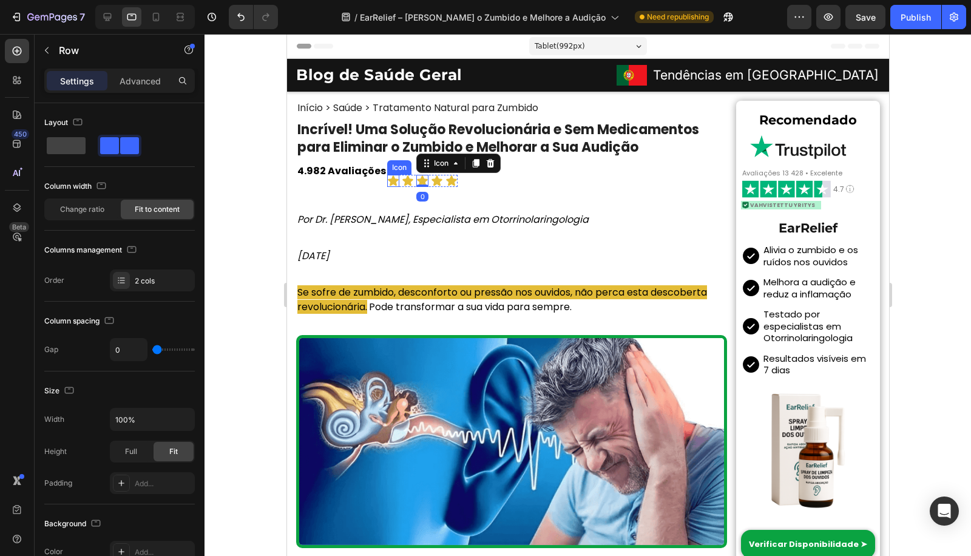
click at [382, 182] on div "4.982 Avaliações Text Block" at bounding box center [340, 181] width 91 height 36
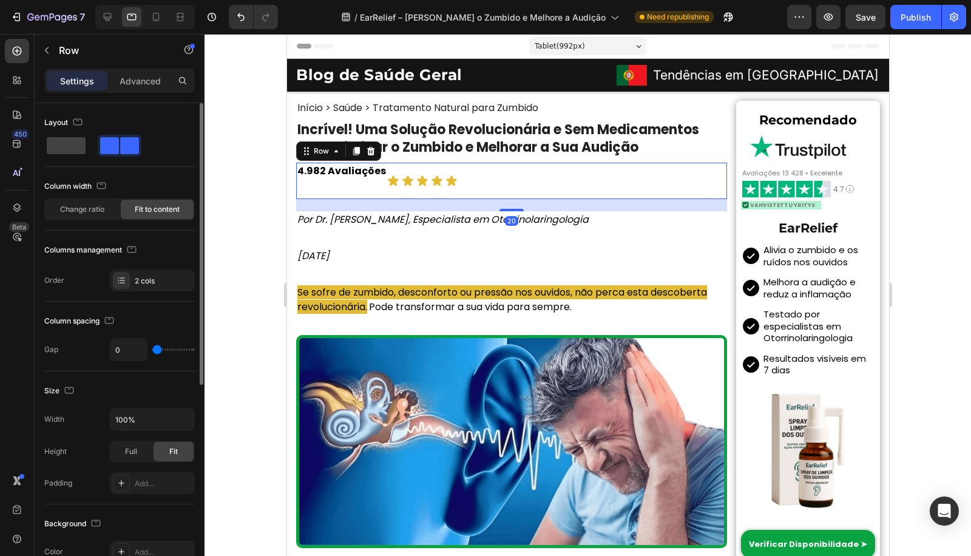
scroll to position [356, 0]
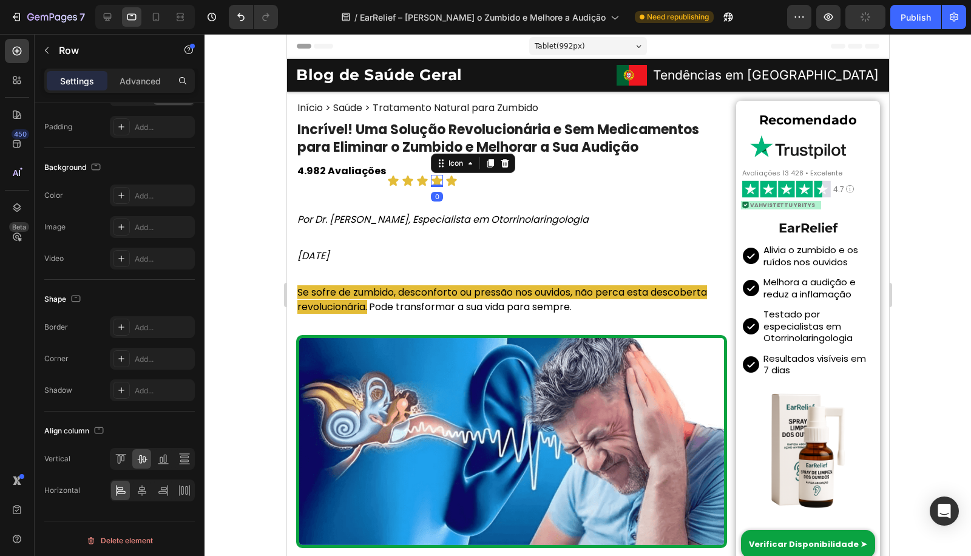
click at [434, 175] on icon at bounding box center [436, 181] width 12 height 12
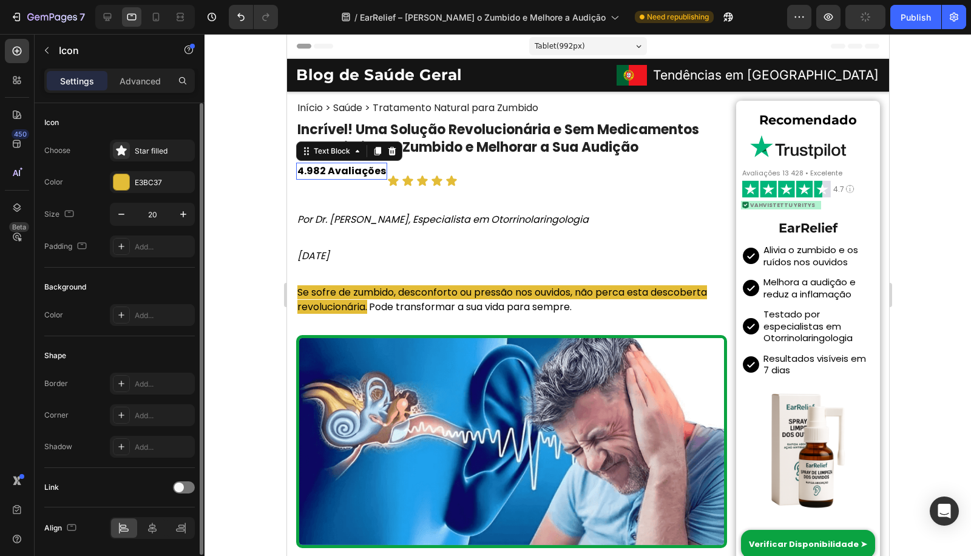
click at [360, 171] on p "4.982 Avaliações" at bounding box center [341, 171] width 89 height 15
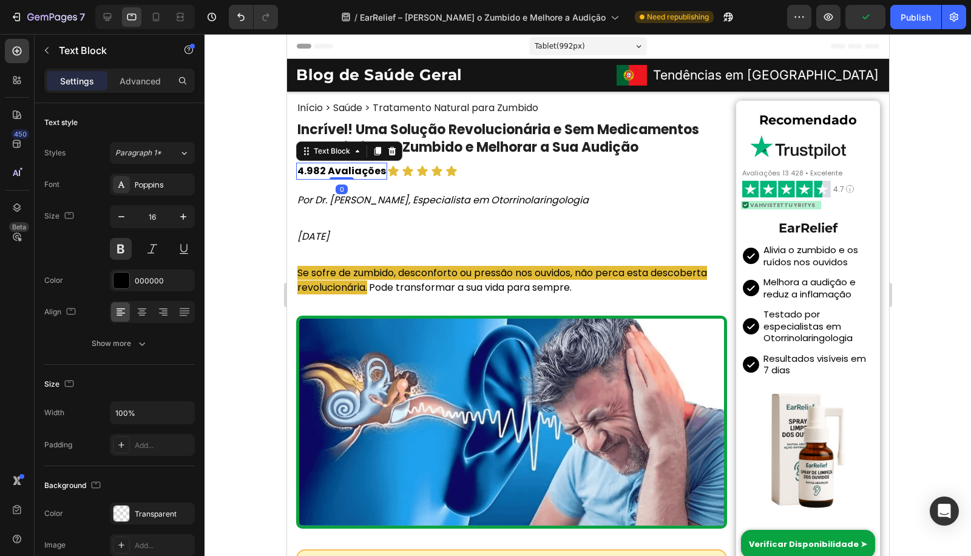
drag, startPoint x: 337, startPoint y: 198, endPoint x: 373, endPoint y: 129, distance: 77.3
click at [368, 132] on div "Início > Saúde > Tratamento Natural para Zumbido Heading Incrível! Uma Solução …" at bounding box center [510, 324] width 431 height 446
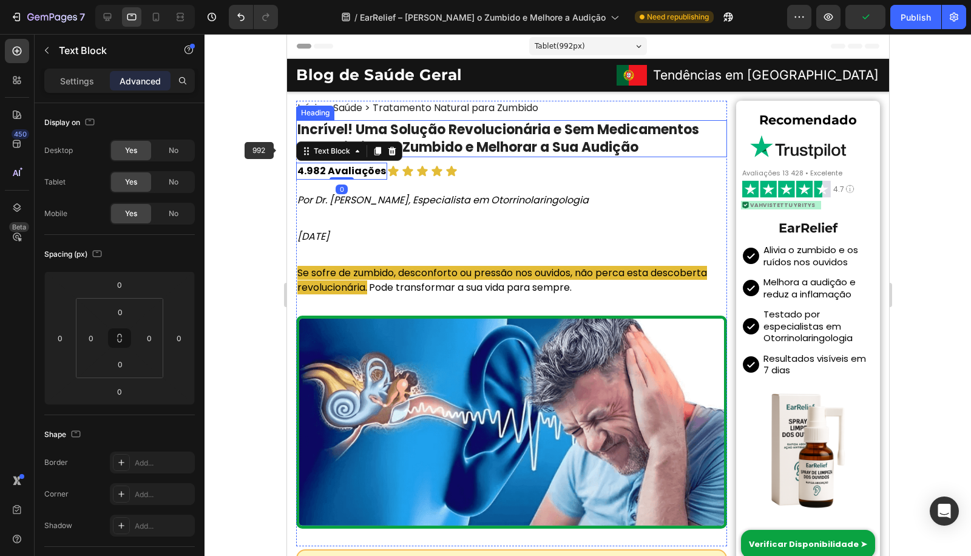
click at [277, 150] on div at bounding box center [587, 295] width 766 height 522
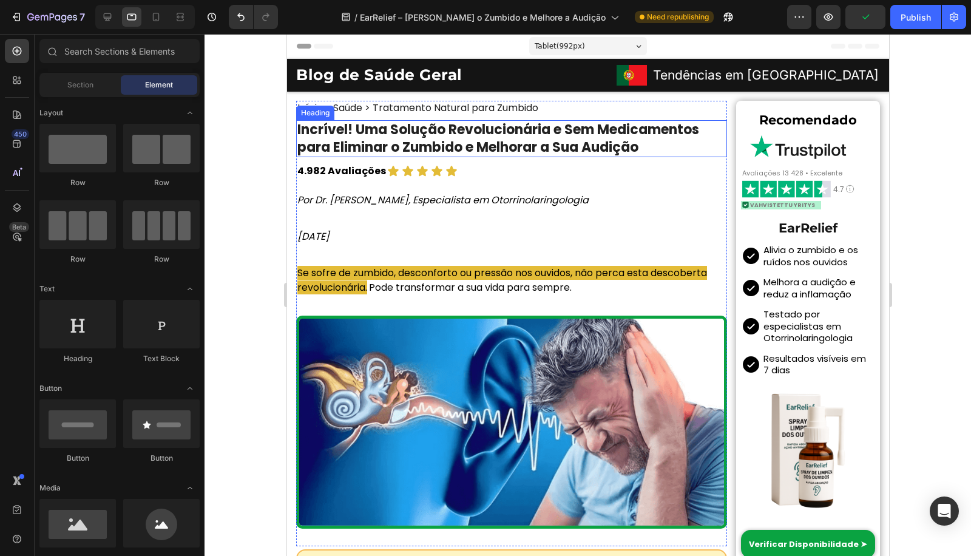
click at [493, 146] on h1 "Incrível! Uma Solução Revolucionária e Sem Medicamentos para Eliminar o Zumbido…" at bounding box center [510, 138] width 431 height 37
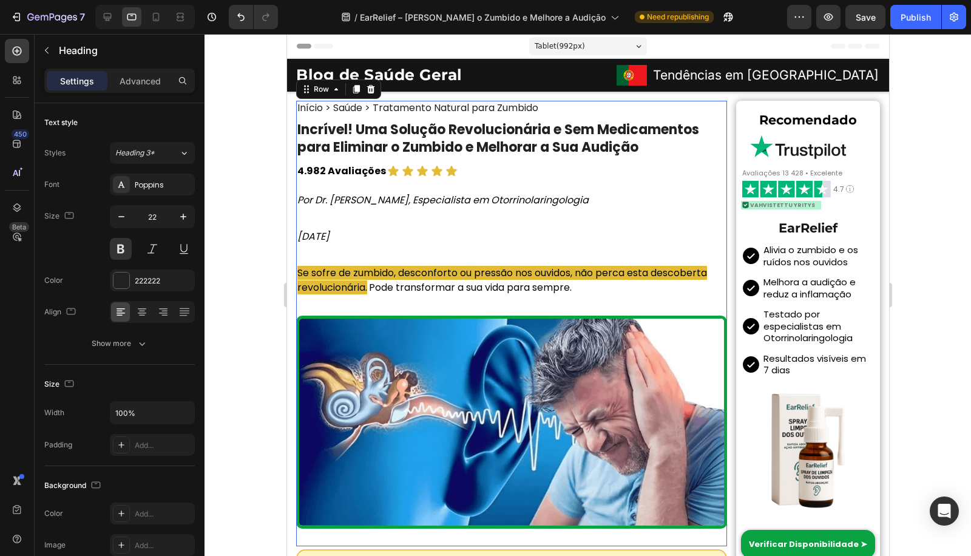
click at [482, 180] on div "Início > Saúde > Tratamento Natural para Zumbido Heading Incrível! Uma Solução …" at bounding box center [510, 324] width 431 height 446
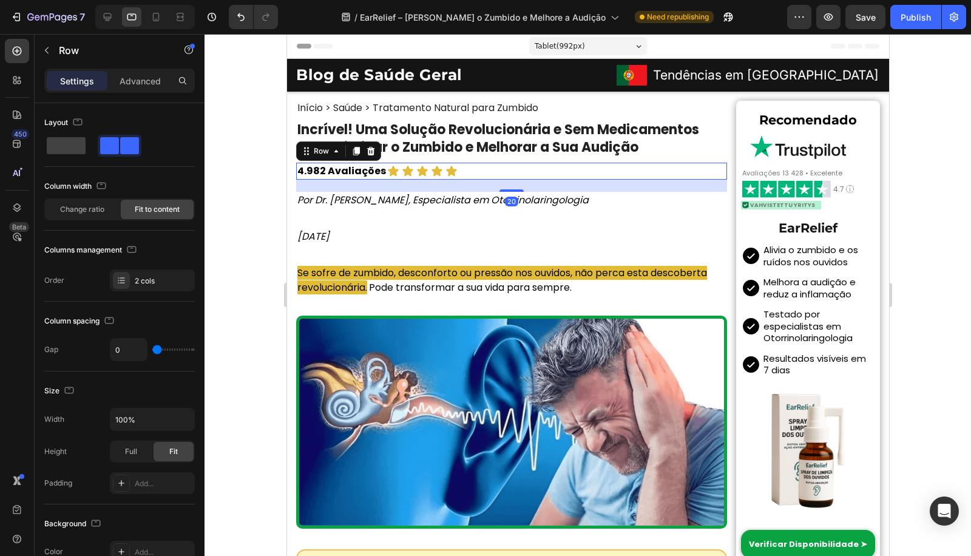
click at [484, 177] on div "4.982 Avaliações Text Block Icon Icon Icon Icon Icon Icon List Row 20" at bounding box center [510, 171] width 431 height 17
click at [160, 87] on div "Advanced" at bounding box center [140, 80] width 61 height 19
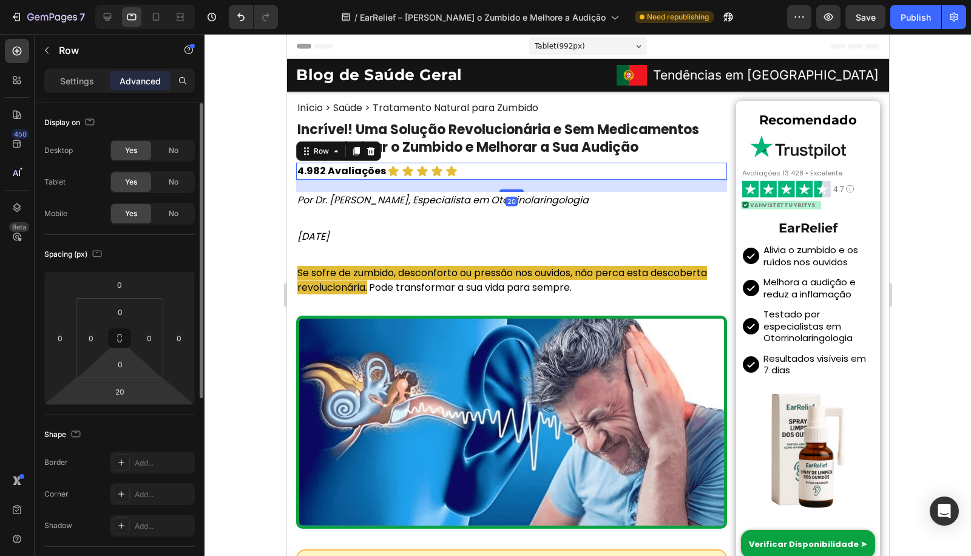
click at [126, 394] on input "20" at bounding box center [119, 391] width 24 height 18
type input "14"
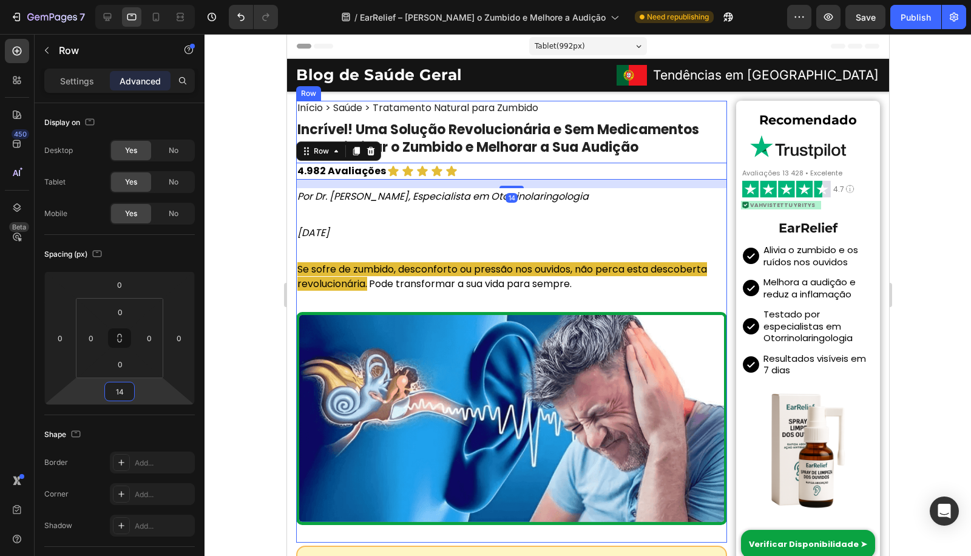
click at [581, 195] on p "Por Dr. [PERSON_NAME], Especialista em Otorrinolaringologia" at bounding box center [511, 196] width 428 height 15
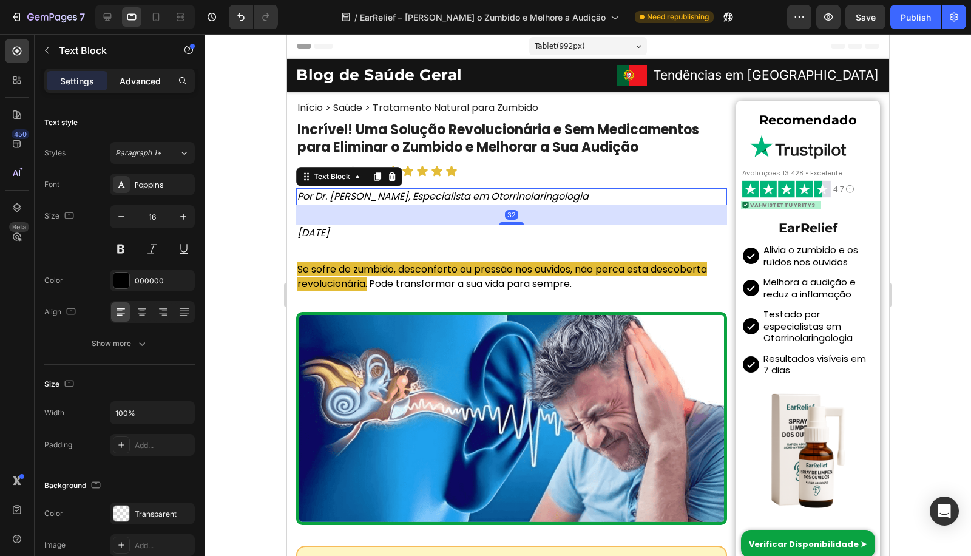
click at [137, 75] on p "Advanced" at bounding box center [140, 81] width 41 height 13
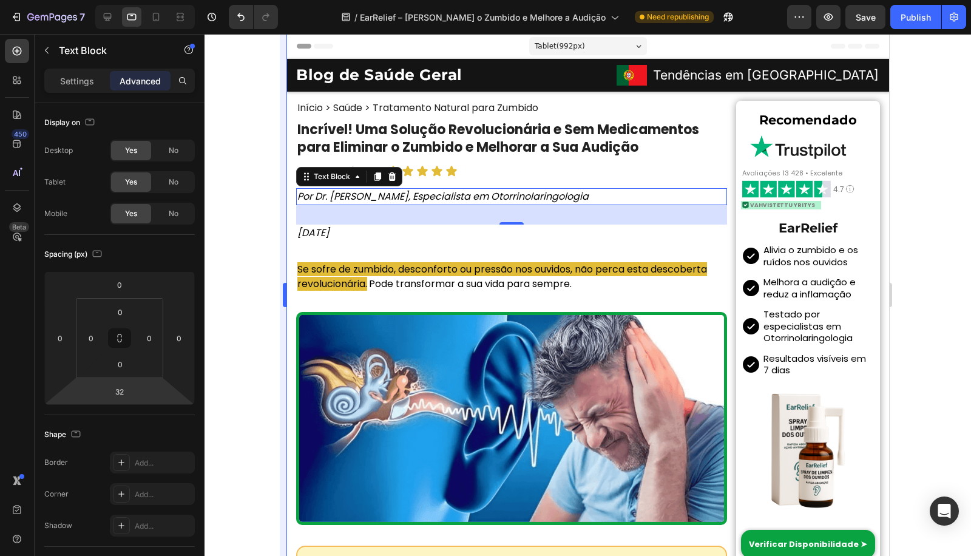
click at [126, 388] on input "32" at bounding box center [119, 391] width 24 height 18
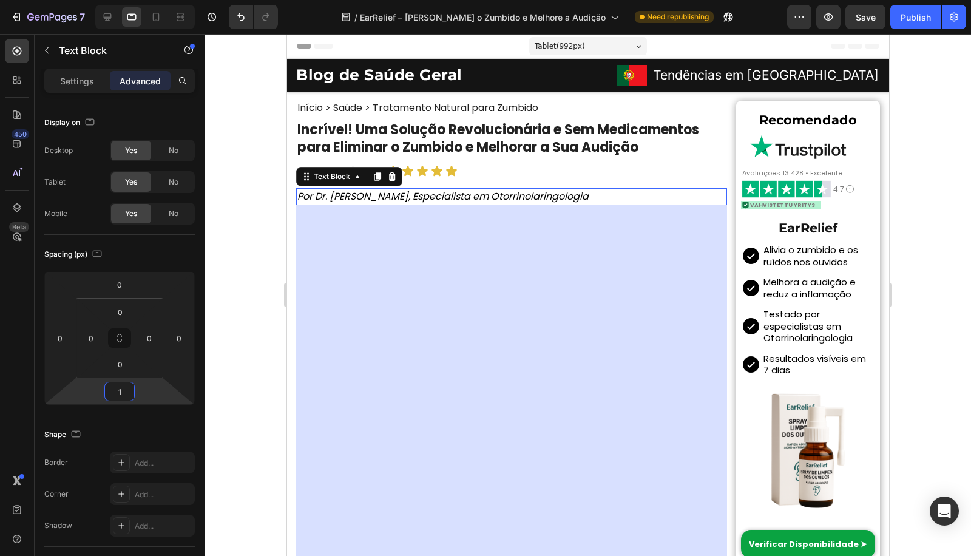
type input "14"
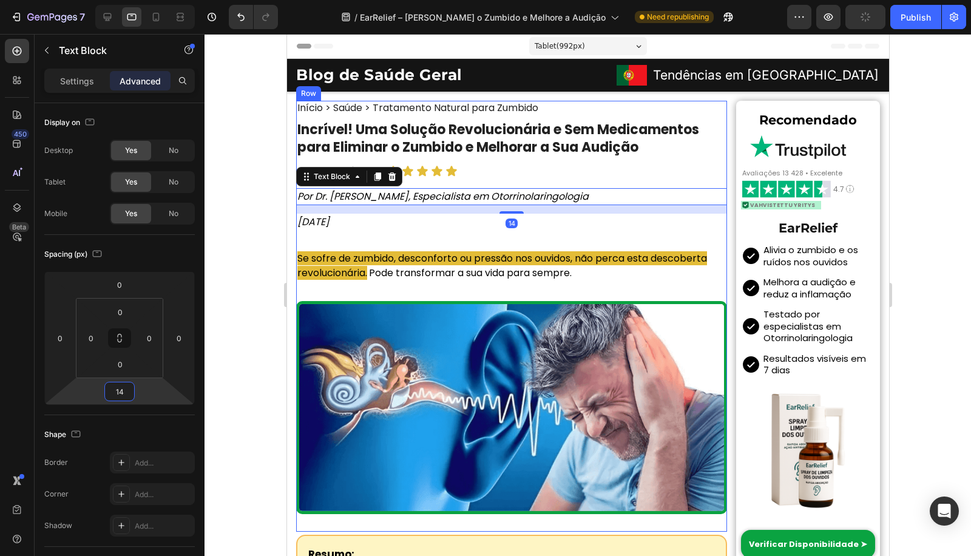
click at [442, 228] on p "[DATE]" at bounding box center [511, 222] width 428 height 15
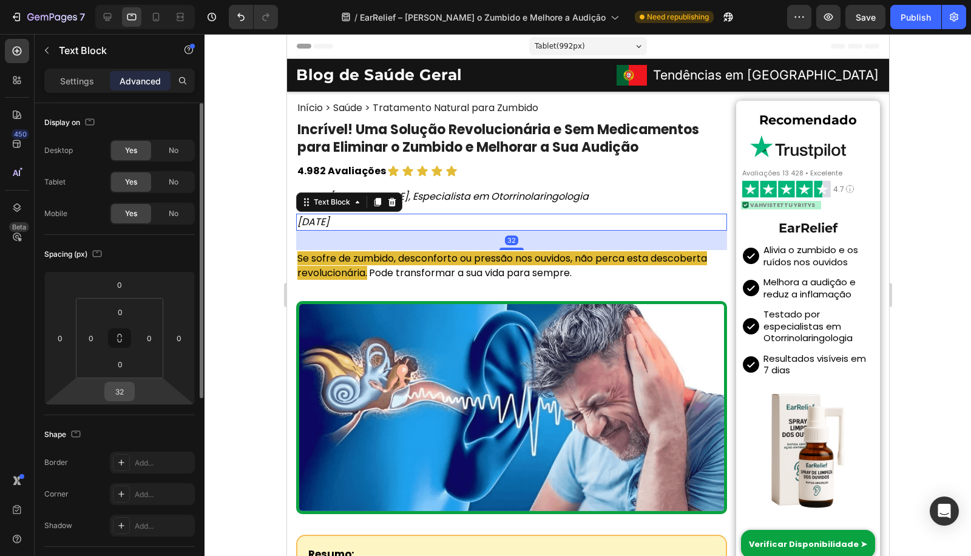
click at [114, 389] on input "32" at bounding box center [119, 391] width 24 height 18
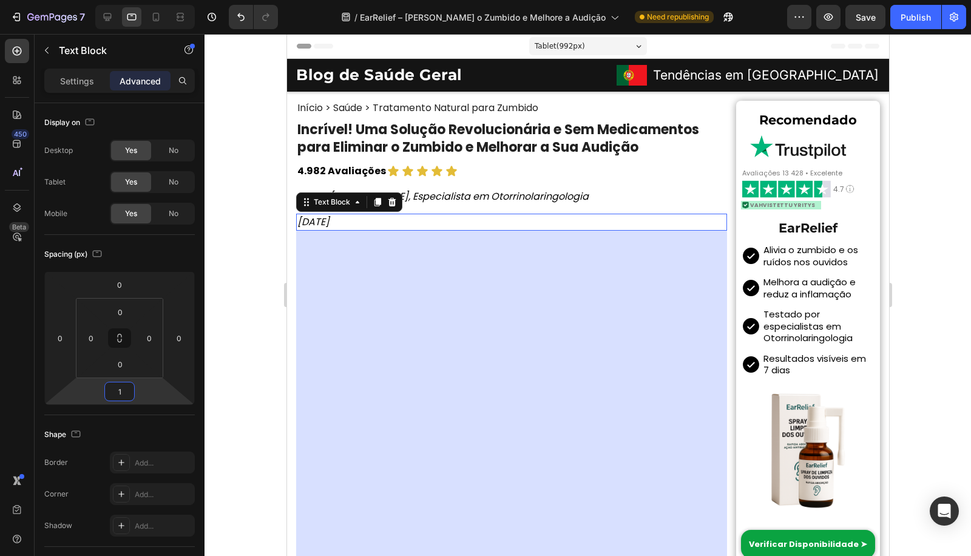
type input "14"
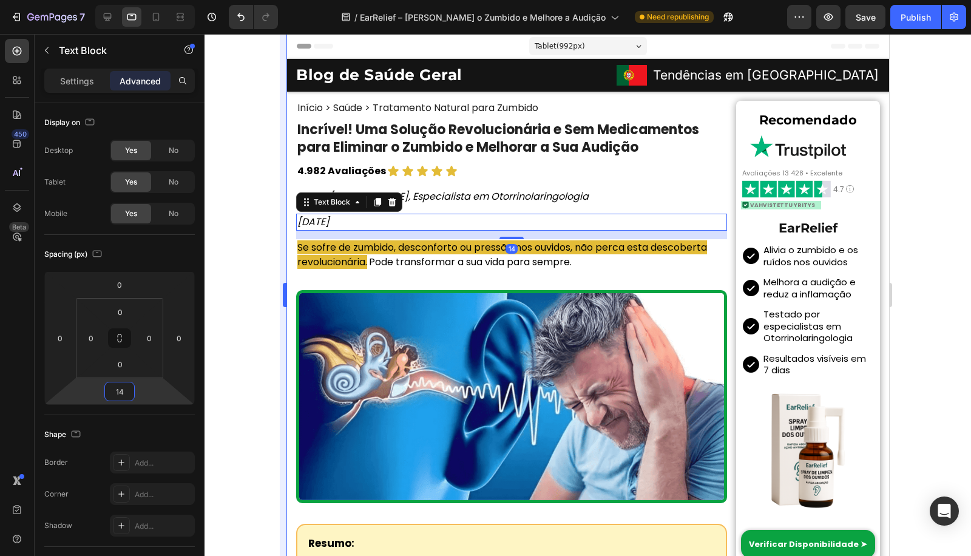
click at [236, 320] on div at bounding box center [587, 295] width 766 height 522
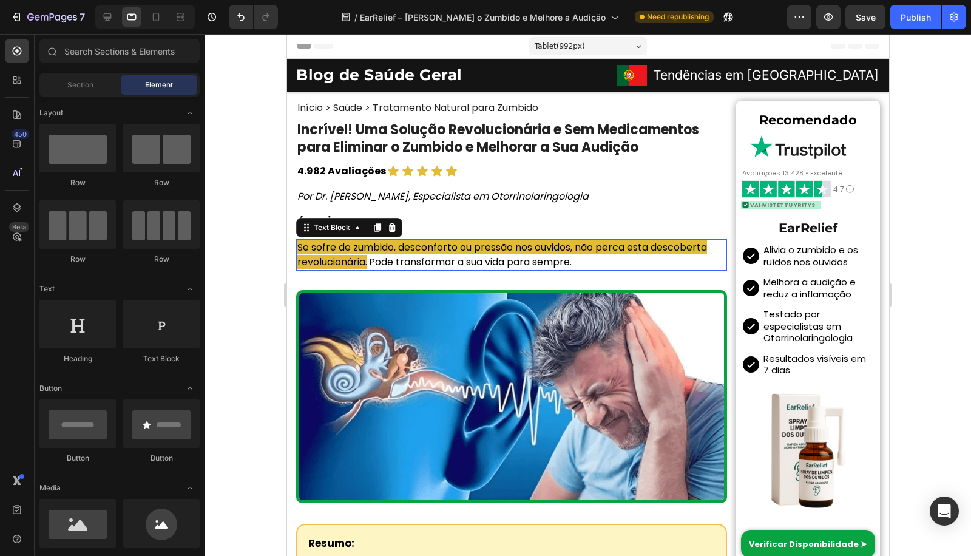
click at [583, 243] on span "Se sofre de zumbido, desconforto ou pressão nos ouvidos, não perca esta descobe…" at bounding box center [502, 254] width 410 height 29
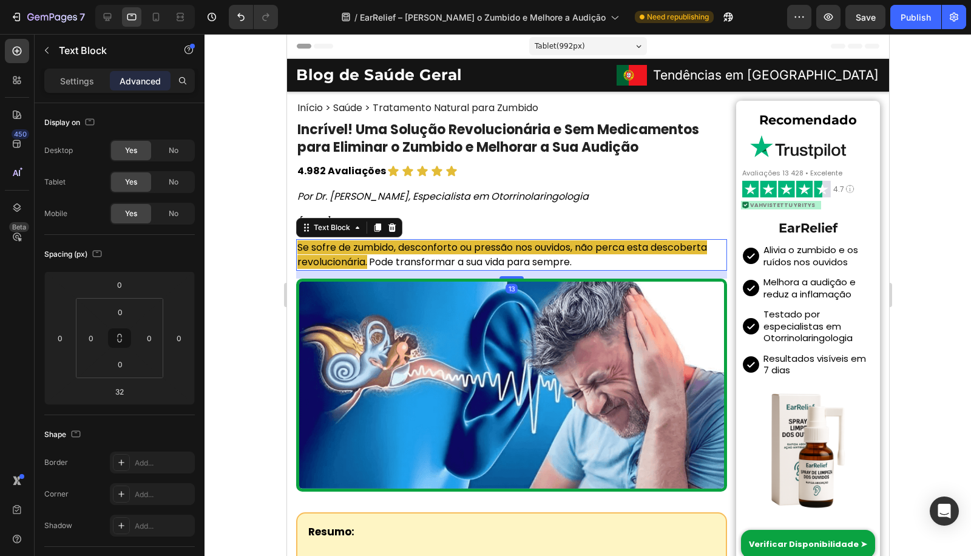
drag, startPoint x: 501, startPoint y: 289, endPoint x: 523, endPoint y: 277, distance: 24.7
click at [523, 271] on div "13" at bounding box center [510, 271] width 431 height 0
type input "13"
click at [229, 258] on div at bounding box center [587, 295] width 766 height 522
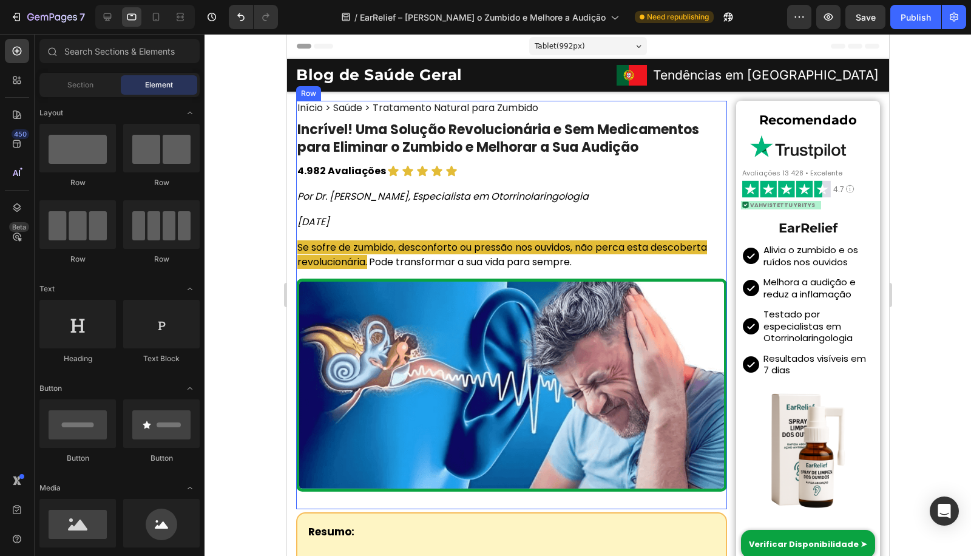
click at [457, 167] on div "4.982 Avaliações Text Block Icon Icon Icon Icon Icon Icon List Row" at bounding box center [510, 171] width 431 height 17
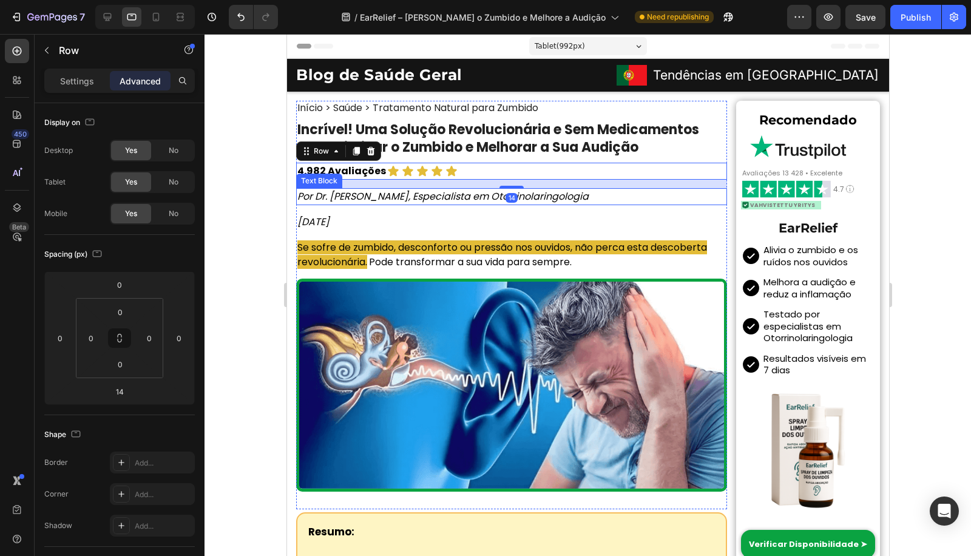
click at [319, 314] on img at bounding box center [510, 384] width 431 height 213
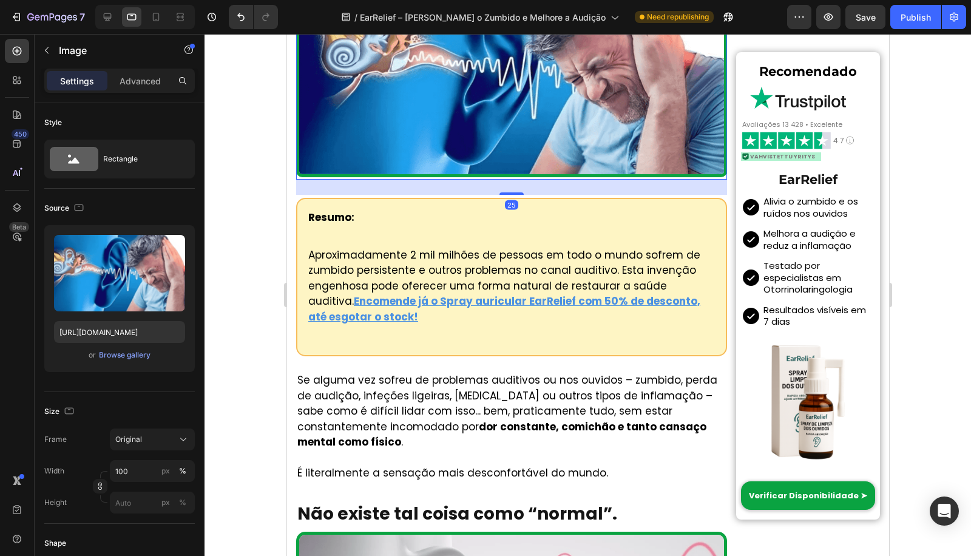
scroll to position [629, 0]
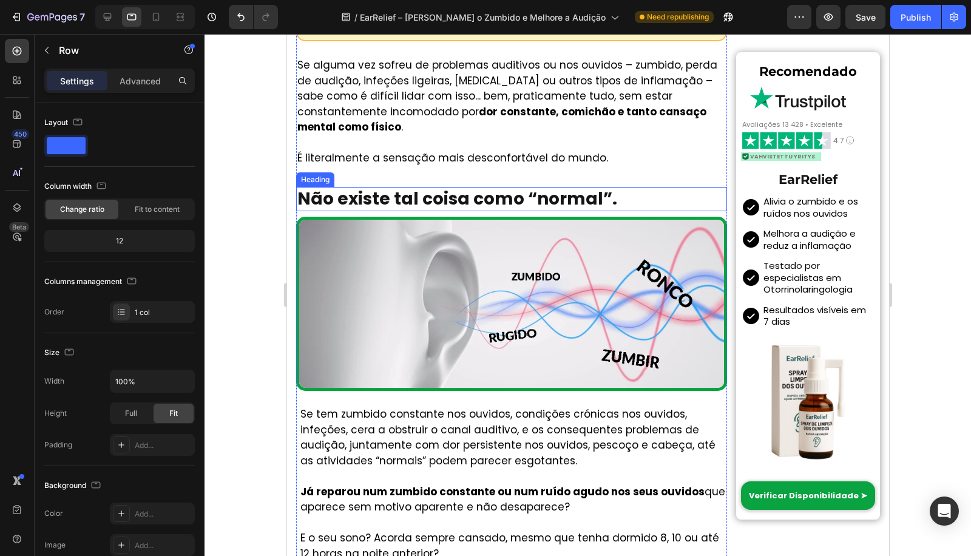
click at [467, 162] on div "Se alguma vez sofreu de problemas auditivos ou nos ouvidos – zumbido, perda de …" at bounding box center [510, 111] width 431 height 111
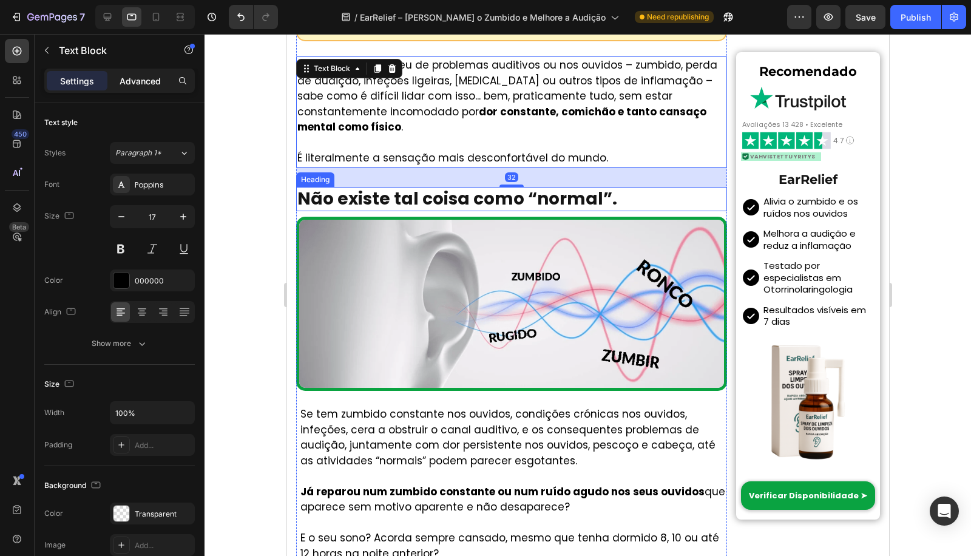
click at [135, 84] on p "Advanced" at bounding box center [140, 81] width 41 height 13
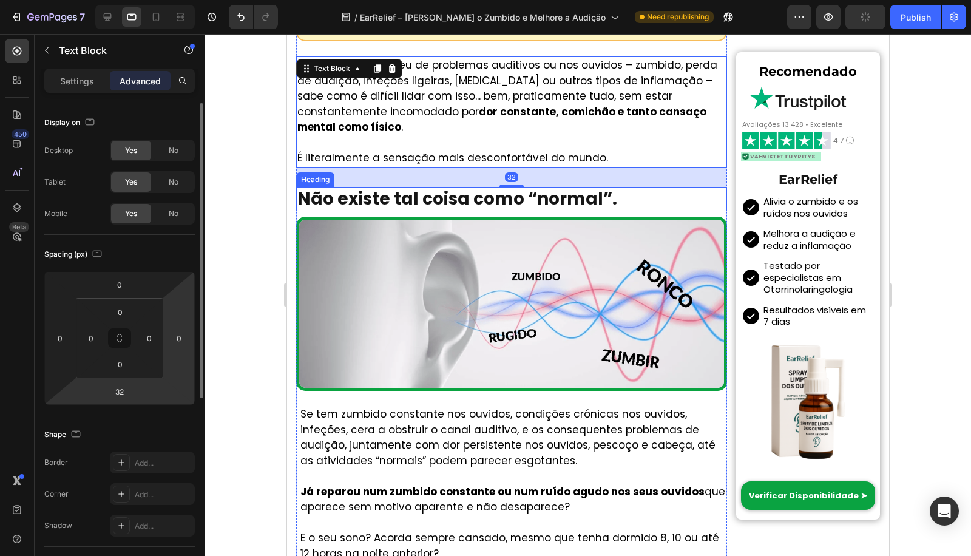
click at [120, 393] on input "32" at bounding box center [119, 391] width 24 height 18
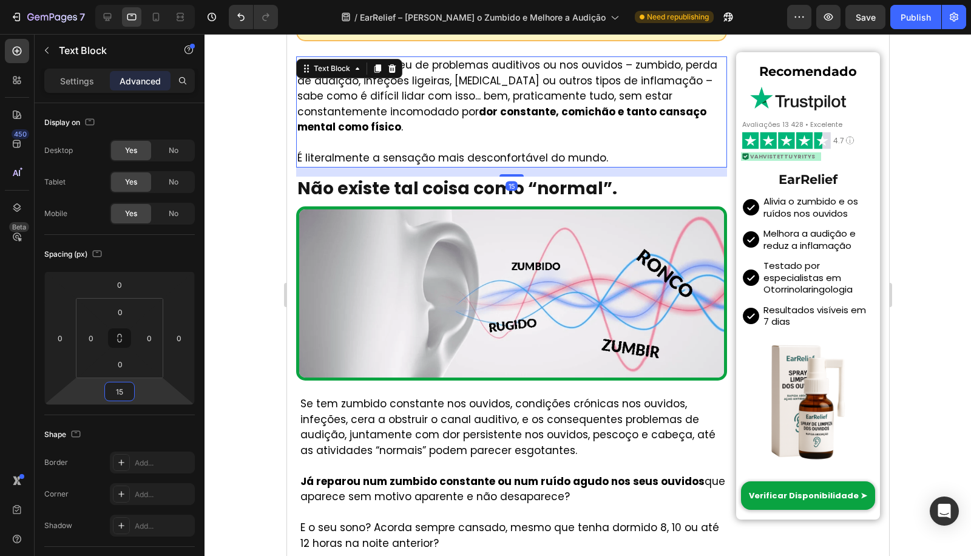
type input "15"
click at [445, 135] on p at bounding box center [511, 143] width 428 height 16
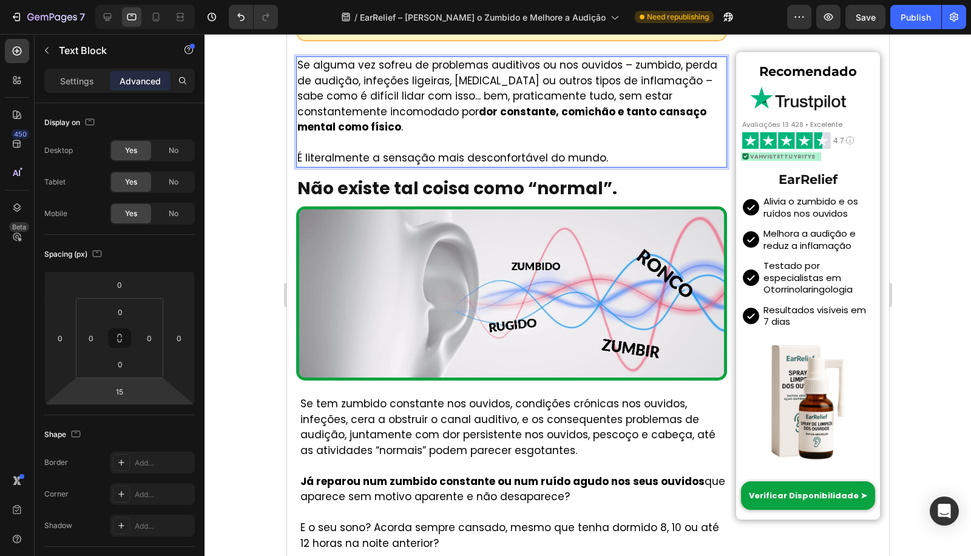
click at [458, 120] on p "Se alguma vez sofreu de problemas auditivos ou nos ouvidos – zumbido, perda de …" at bounding box center [511, 97] width 428 height 78
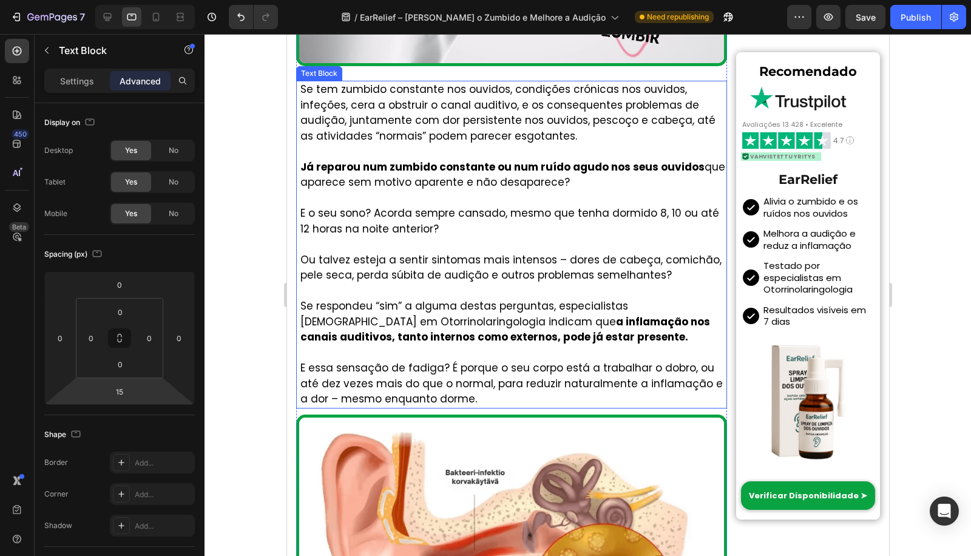
click at [439, 191] on p at bounding box center [512, 199] width 425 height 16
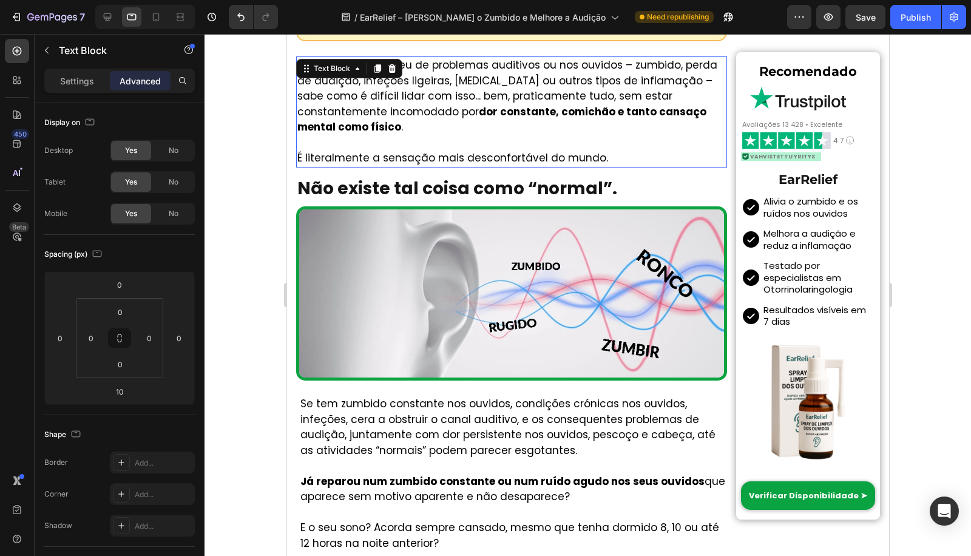
click at [474, 153] on p "É literalmente a sensação mais desconfortável do mundo." at bounding box center [511, 158] width 428 height 16
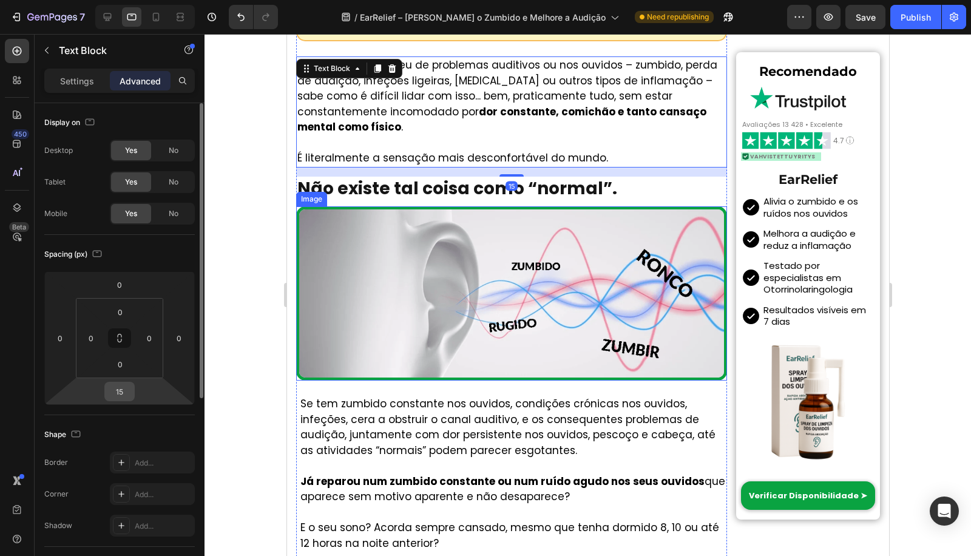
click at [124, 391] on input "15" at bounding box center [119, 391] width 24 height 18
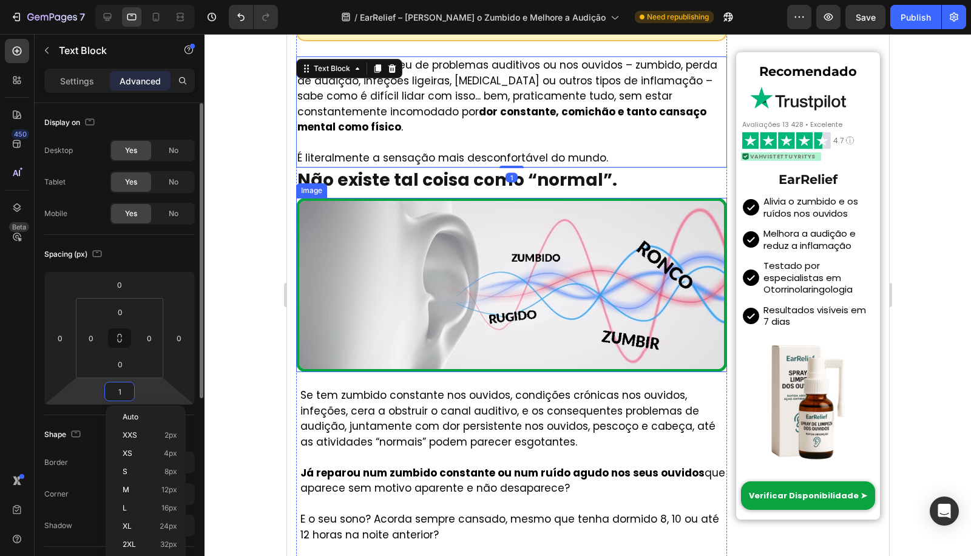
type input "17"
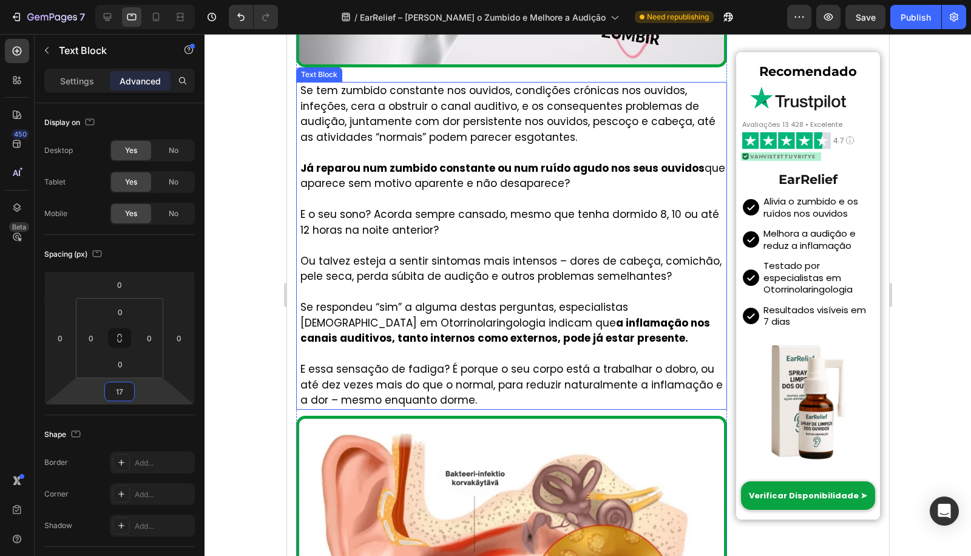
scroll to position [1258, 0]
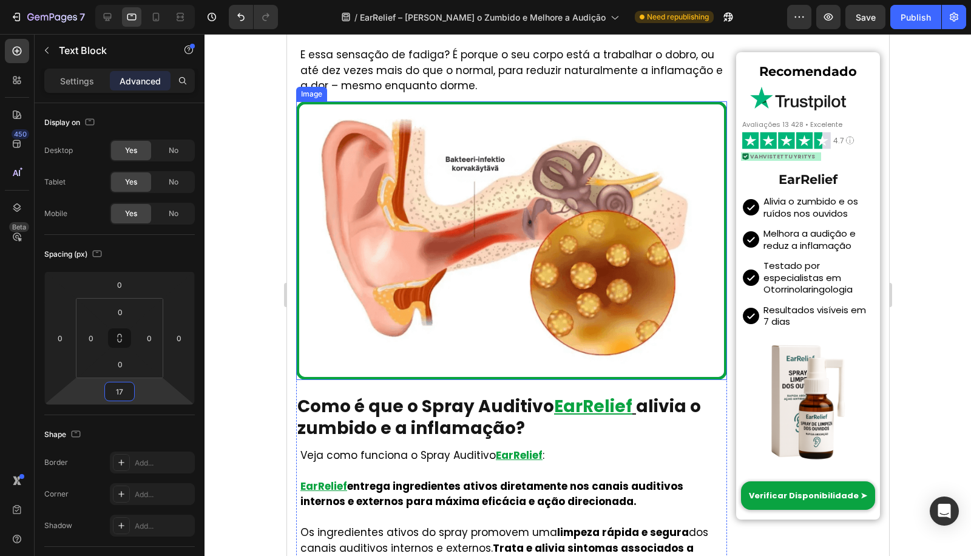
click at [389, 331] on img at bounding box center [510, 240] width 431 height 278
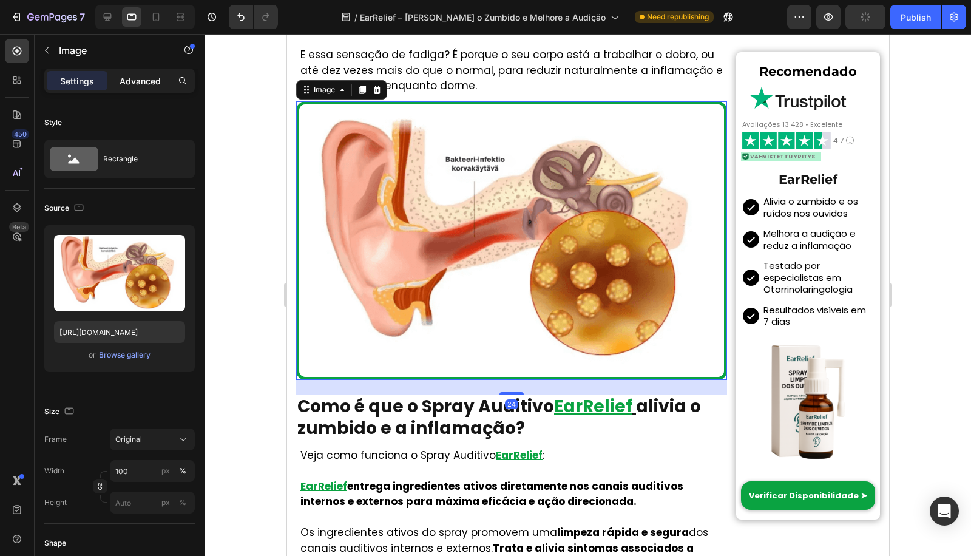
click at [150, 82] on p "Advanced" at bounding box center [140, 81] width 41 height 13
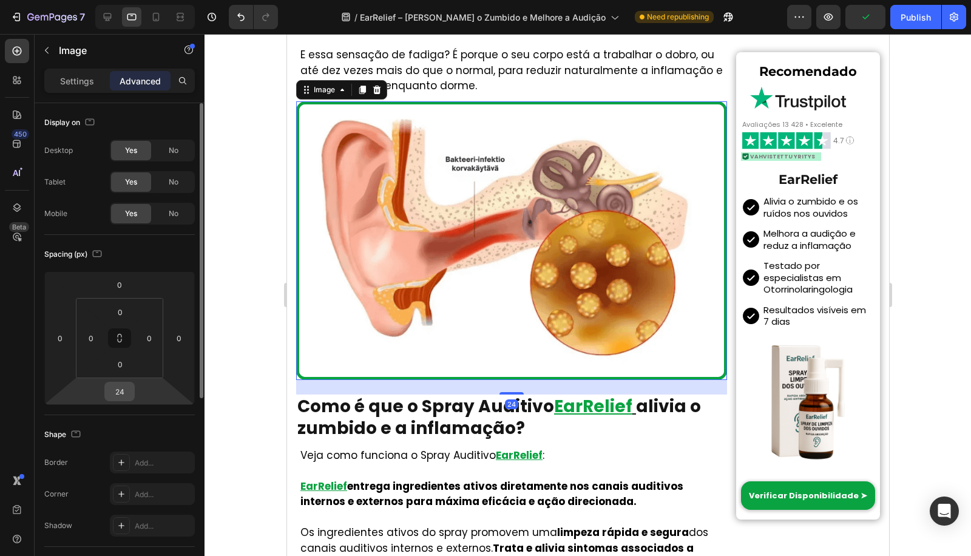
click at [0, 0] on div "Spacing (px) 0 0 24 0 0 0 0 0" at bounding box center [0, 0] width 0 height 0
click at [121, 396] on input "24" at bounding box center [119, 391] width 24 height 18
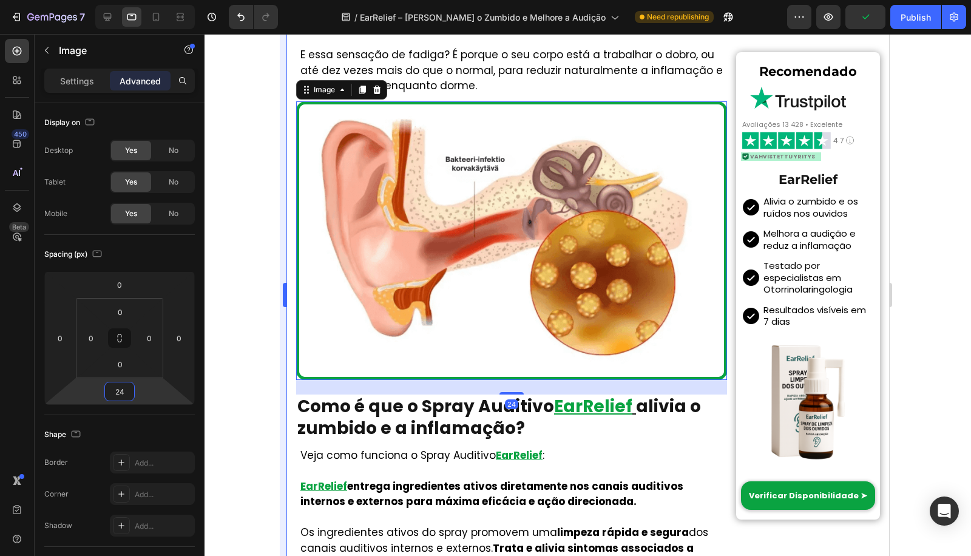
paste input "17"
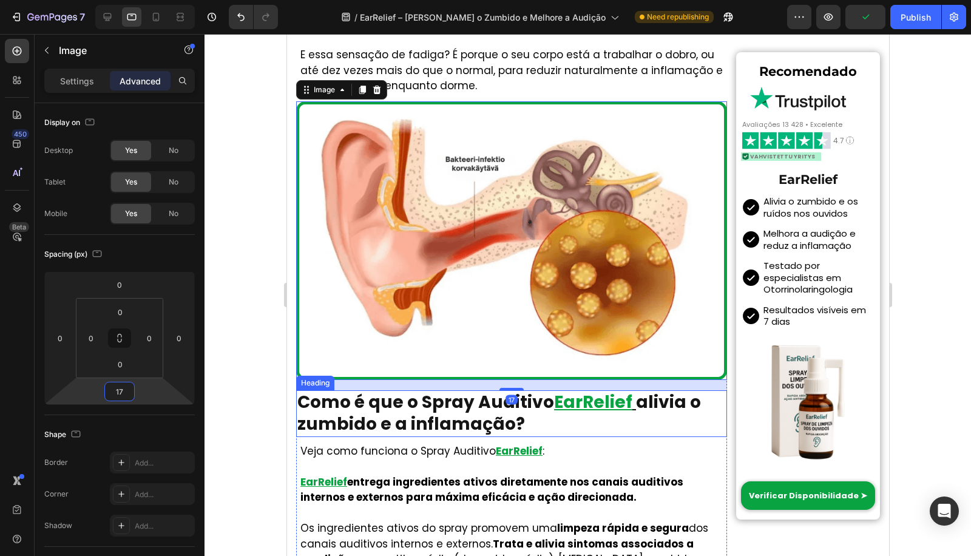
type input "17"
click at [368, 380] on div "17" at bounding box center [510, 385] width 431 height 10
click at [360, 398] on h1 "Como é que o Spray Auditivo EarRelief alivia o zumbido e a inflamação?" at bounding box center [510, 413] width 431 height 47
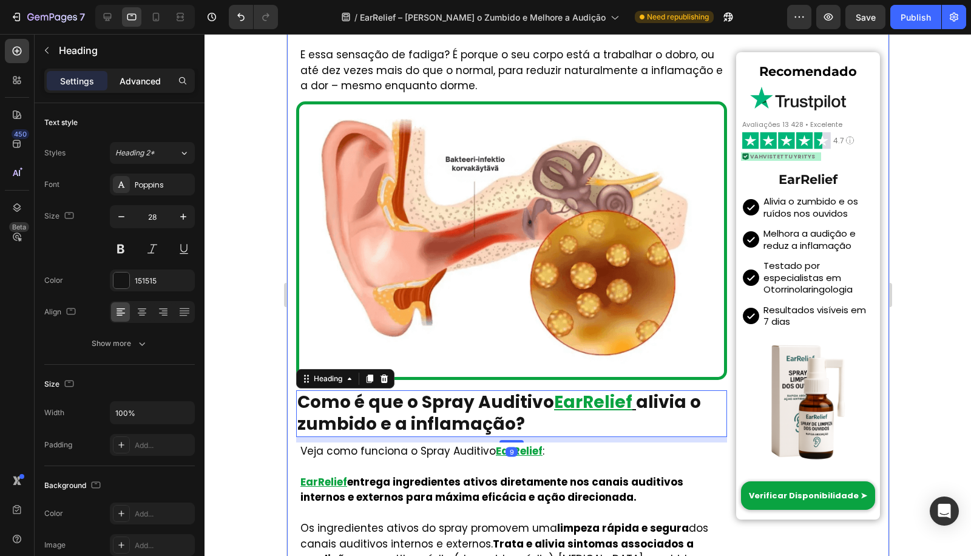
click at [147, 79] on p "Advanced" at bounding box center [140, 81] width 41 height 13
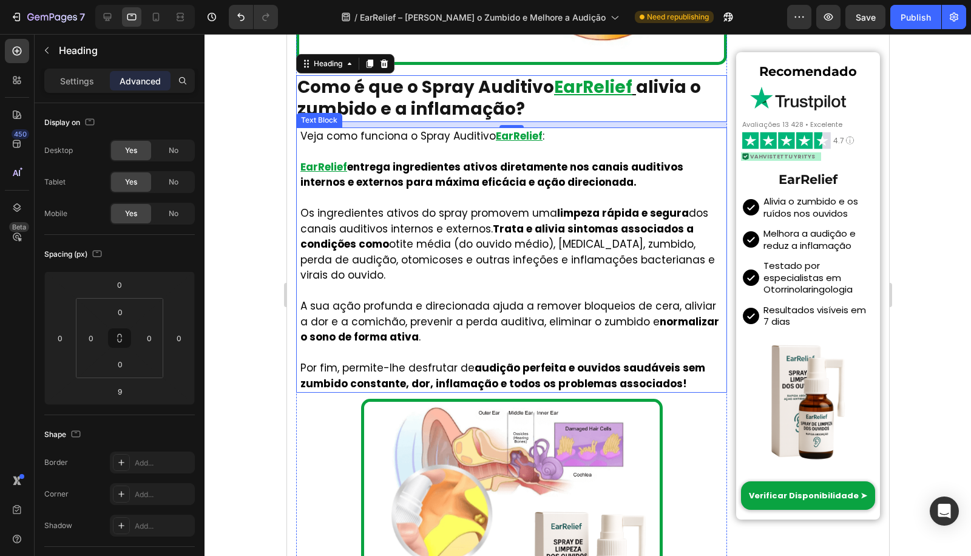
scroll to position [1887, 0]
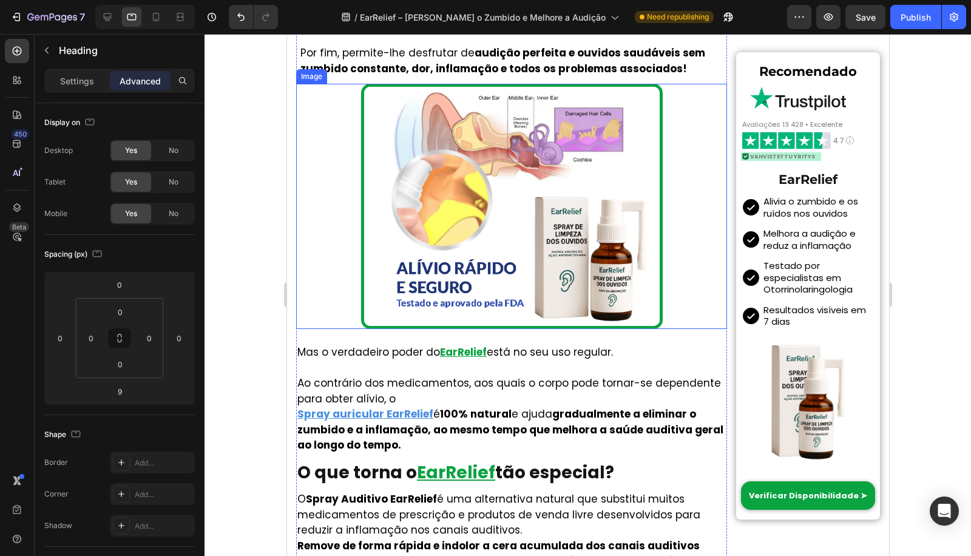
drag, startPoint x: 358, startPoint y: 241, endPoint x: 365, endPoint y: 226, distance: 17.4
click at [359, 241] on div at bounding box center [510, 206] width 431 height 245
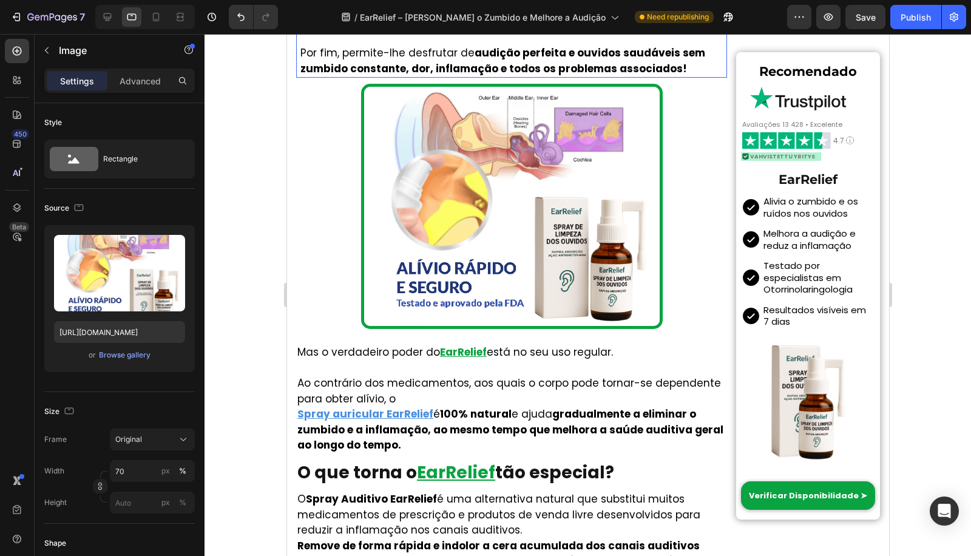
click at [461, 61] on strong "audição perfeita e ouvidos saudáveis sem zumbido constante, dor, inflamação e t…" at bounding box center [502, 61] width 405 height 30
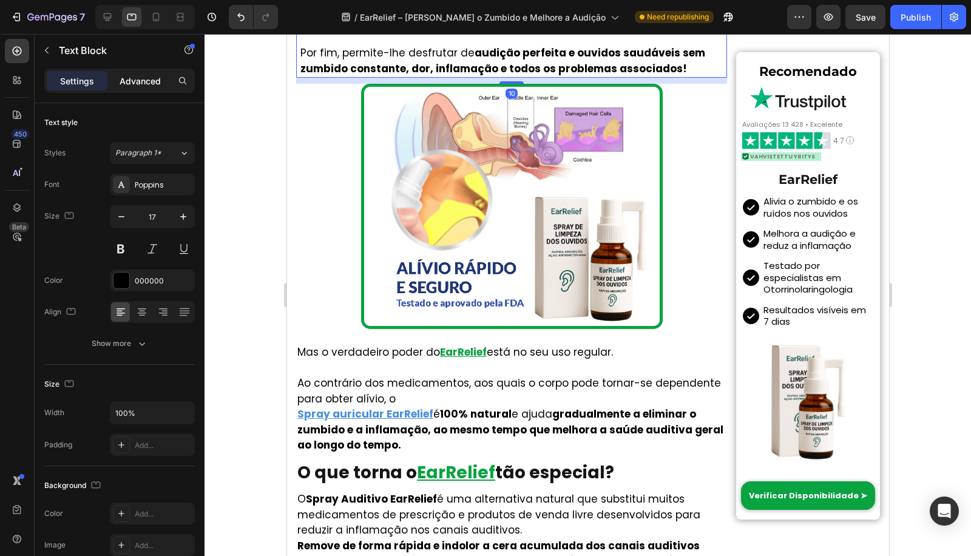
click at [152, 83] on p "Advanced" at bounding box center [140, 81] width 41 height 13
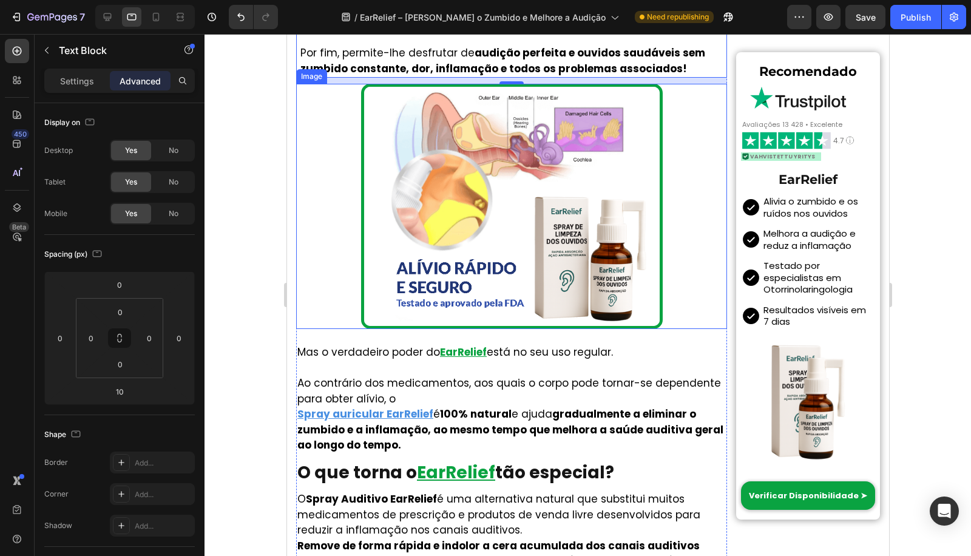
click at [402, 266] on img at bounding box center [511, 206] width 302 height 245
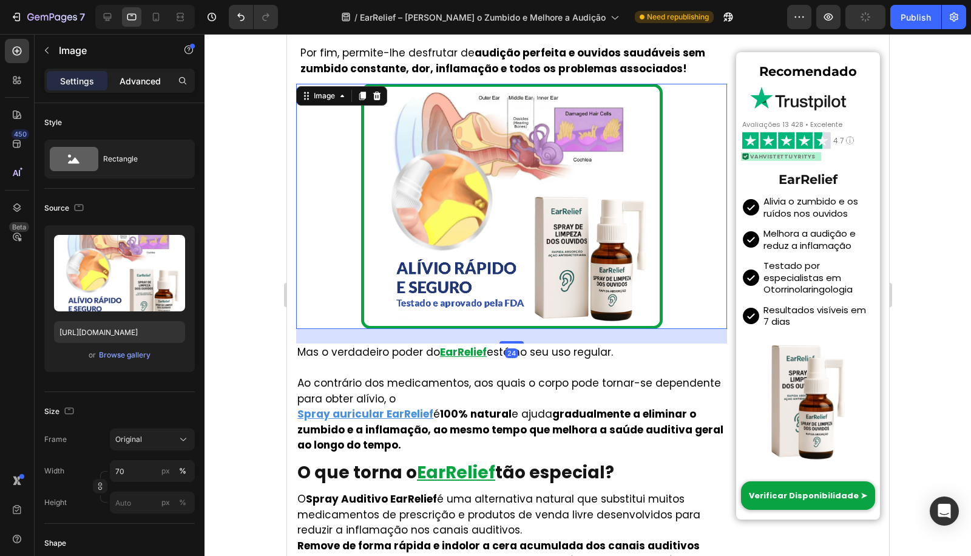
click at [155, 89] on div "Advanced" at bounding box center [140, 80] width 61 height 19
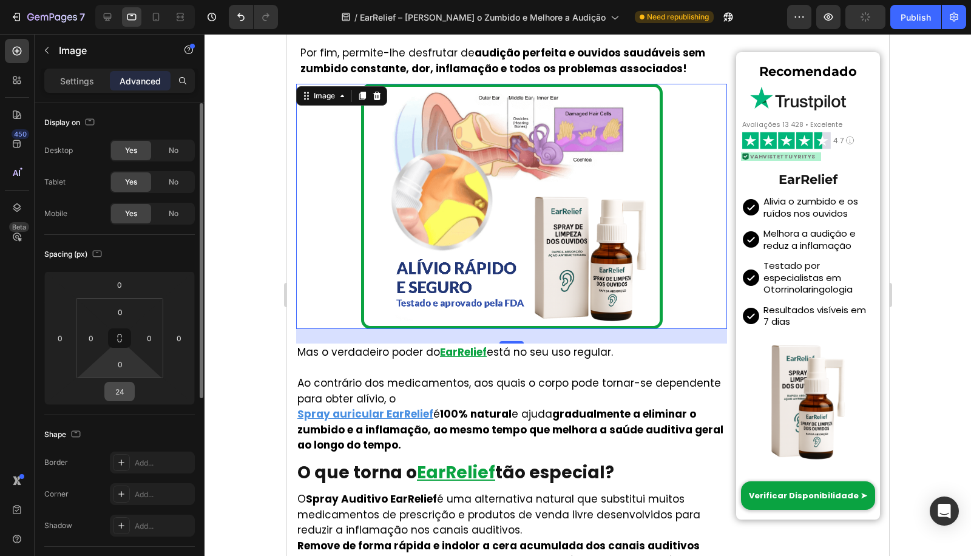
click at [120, 388] on input "24" at bounding box center [119, 391] width 24 height 18
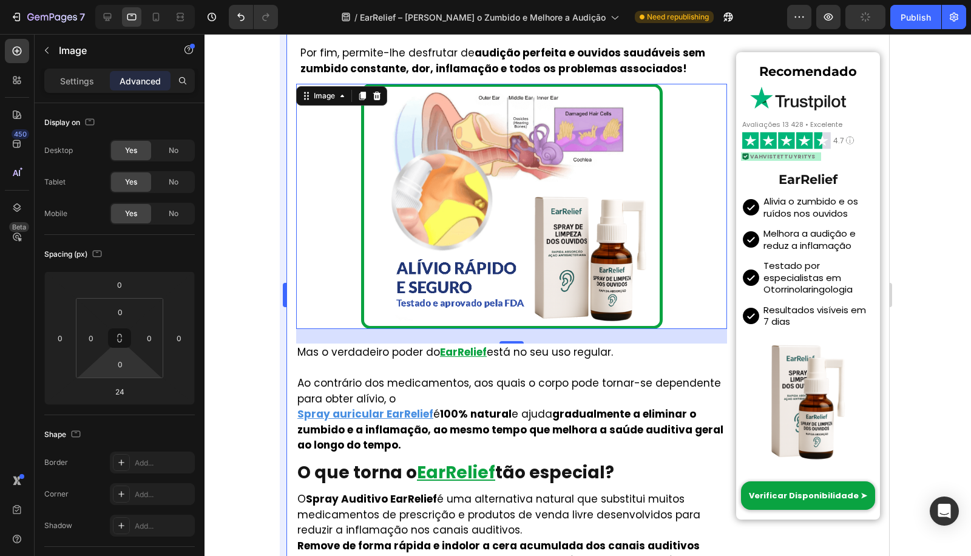
paste input "17"
type input "17"
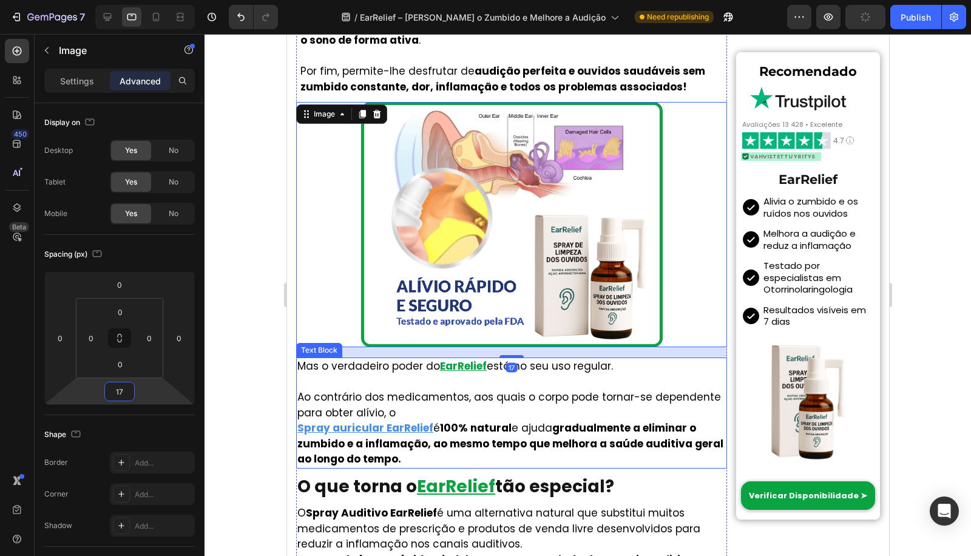
scroll to position [1573, 0]
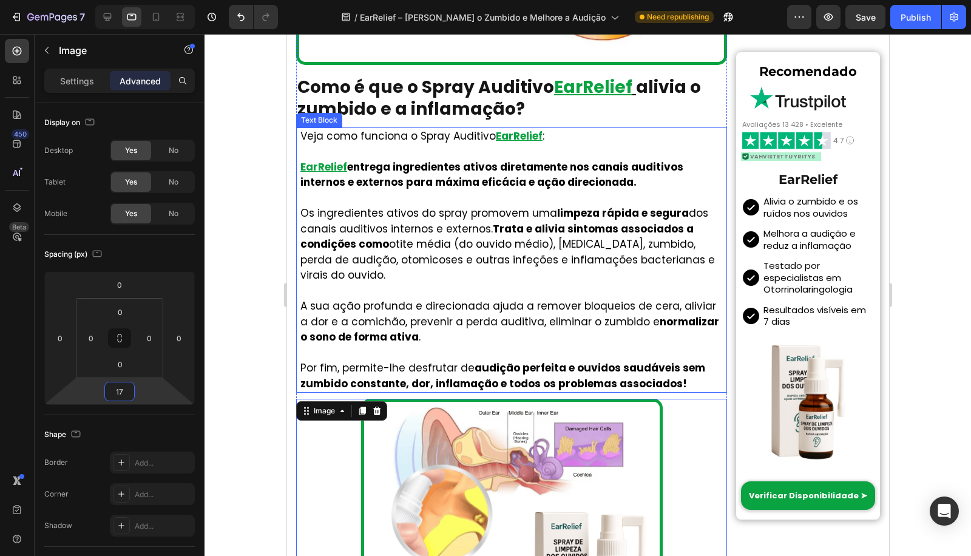
click at [390, 302] on p "A sua ação profunda e direcionada ajuda a remover bloqueios de cera, aliviar a …" at bounding box center [512, 321] width 425 height 47
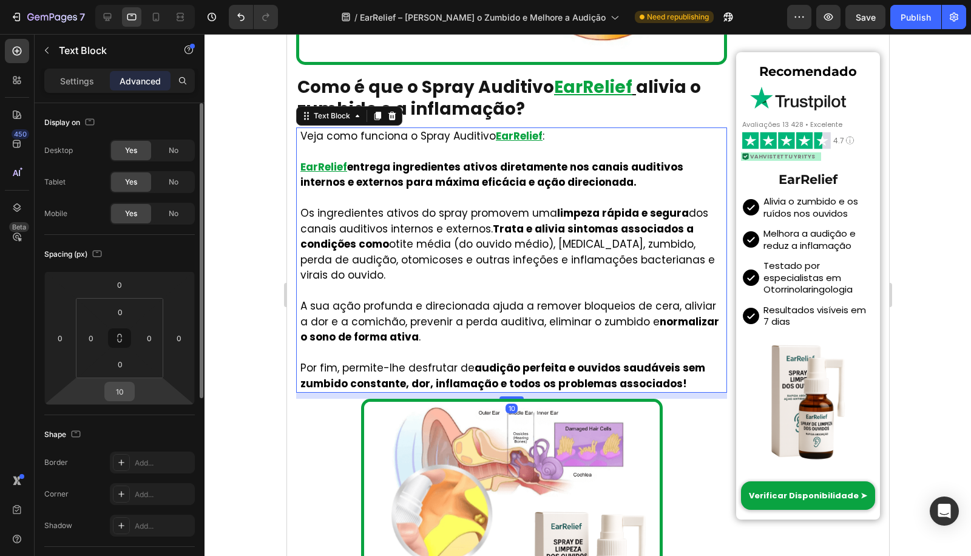
click at [123, 391] on input "10" at bounding box center [119, 391] width 24 height 18
paste input "7"
type input "17"
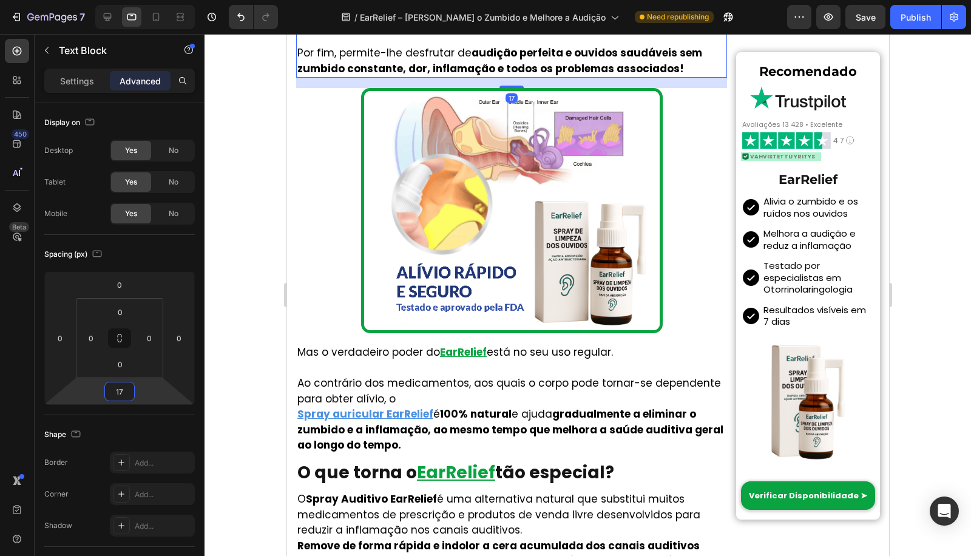
scroll to position [2202, 0]
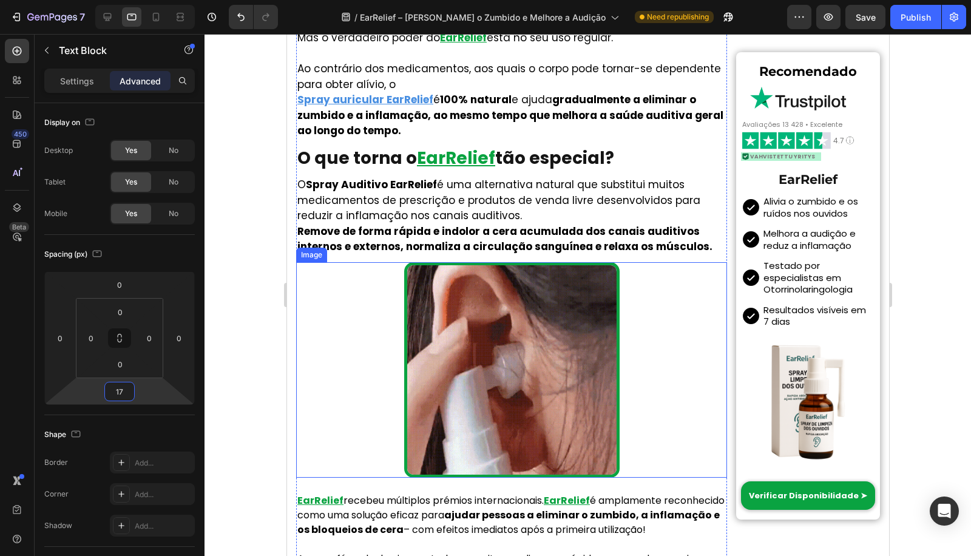
click at [419, 206] on p "O Spray Auditivo EarRelief é uma alternativa natural que substitui muitos medic…" at bounding box center [511, 216] width 428 height 78
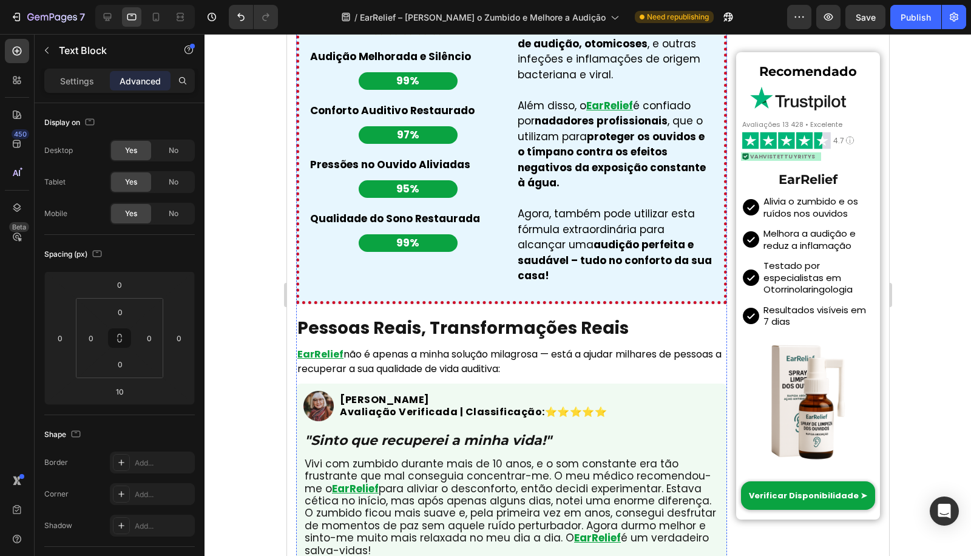
scroll to position [3460, 0]
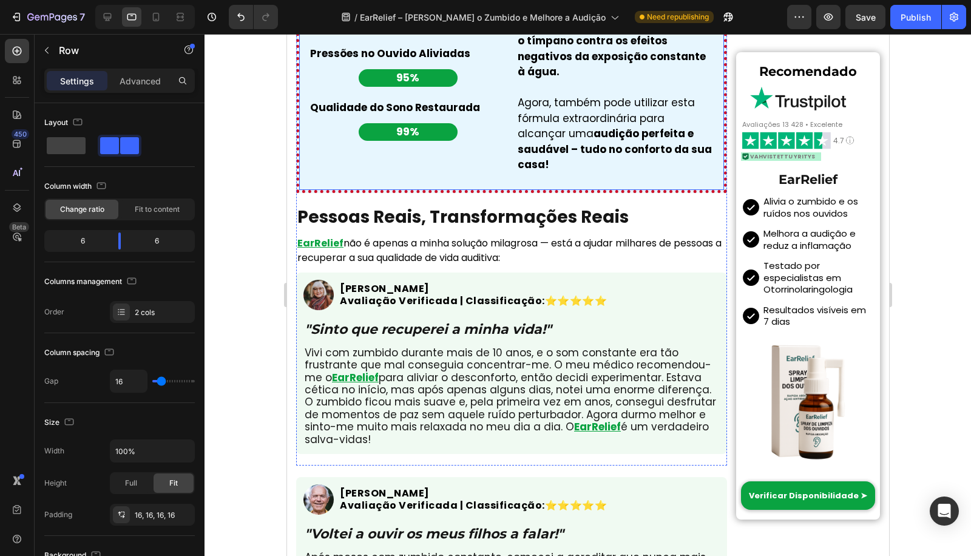
click at [134, 78] on p "Advanced" at bounding box center [140, 81] width 41 height 13
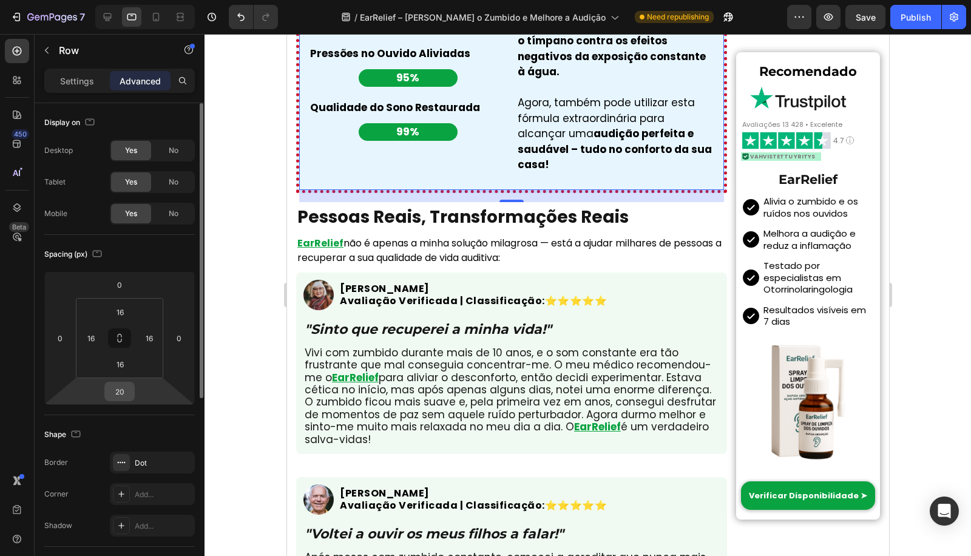
click at [123, 386] on input "20" at bounding box center [119, 391] width 24 height 18
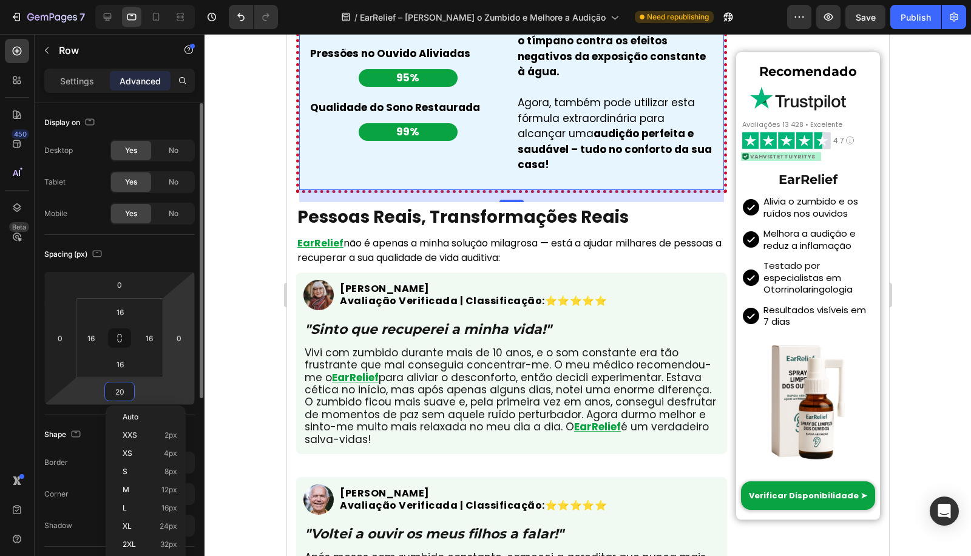
paste input "17"
type input "17"
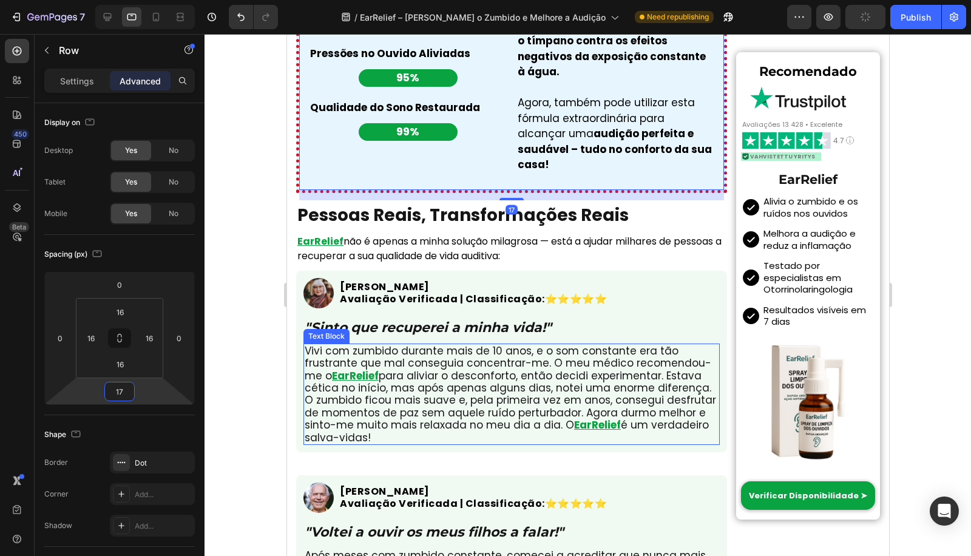
scroll to position [3775, 0]
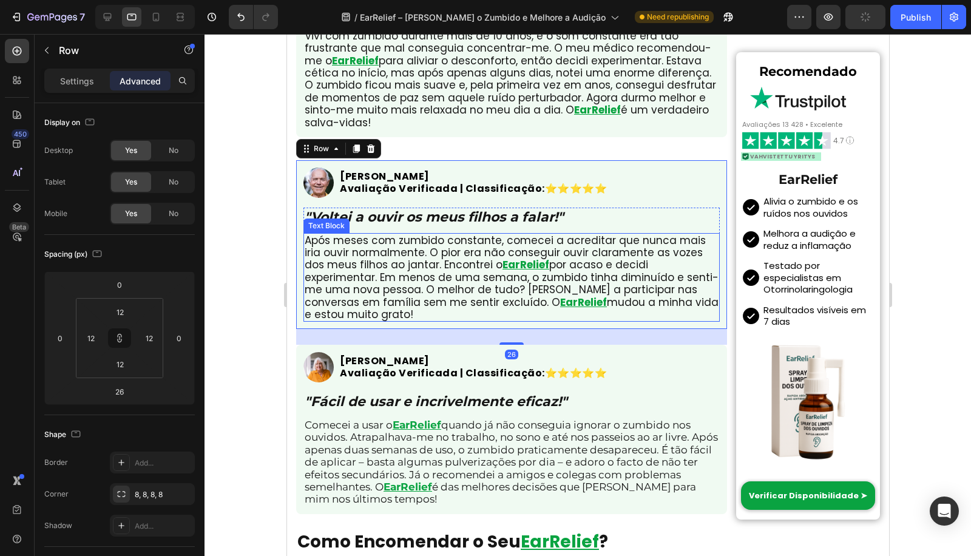
click at [384, 329] on div "Image Rui M. Heading Avaliação Verificada | Classificação: ⭐️⭐️⭐️⭐️⭐️ Heading R…" at bounding box center [510, 244] width 431 height 169
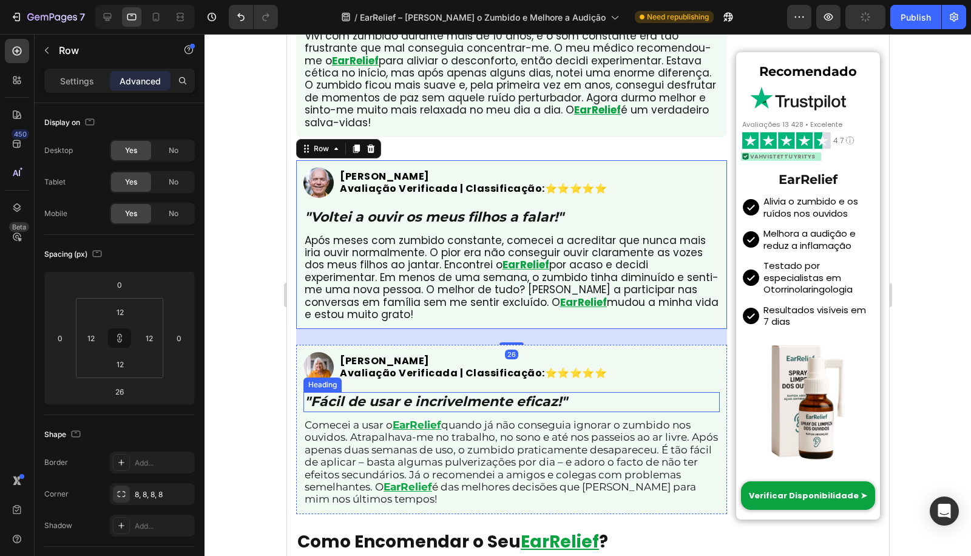
click at [375, 410] on h1 ""Fácil de usar e incrivelmente eficaz!"" at bounding box center [511, 402] width 416 height 20
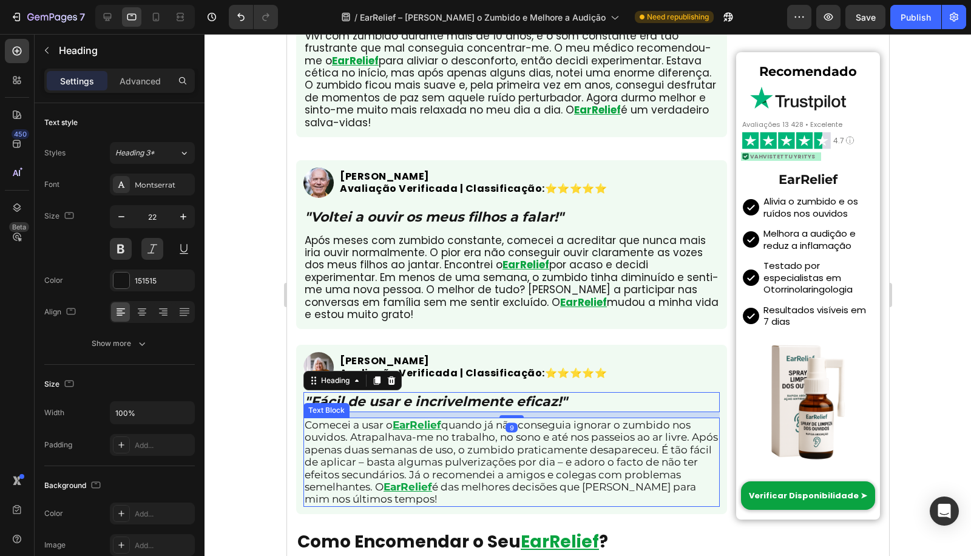
click at [342, 474] on p "Comecei a usar o EarRelief quando já não conseguia ignorar o zumbido nos ouvido…" at bounding box center [511, 462] width 414 height 87
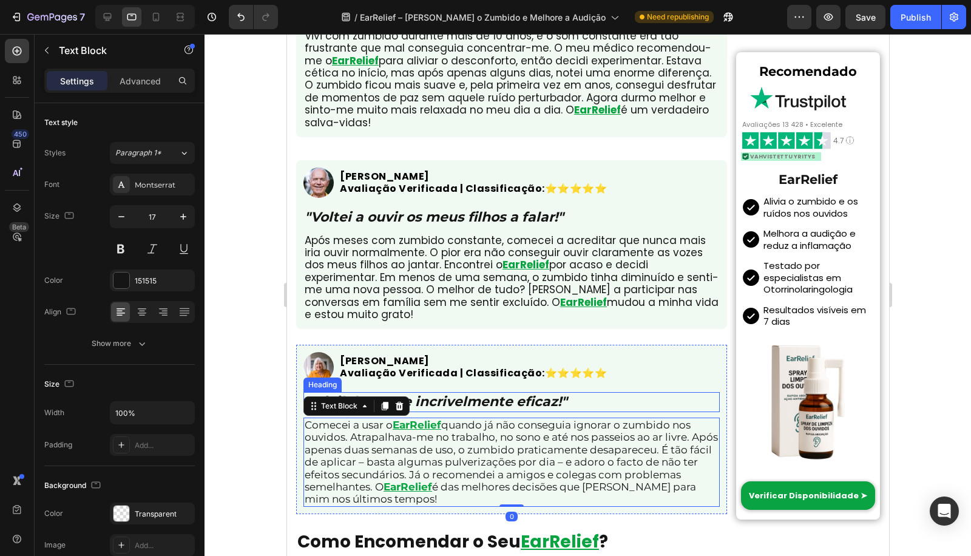
click at [472, 408] on h1 ""Fácil de usar e incrivelmente eficaz!"" at bounding box center [511, 402] width 416 height 20
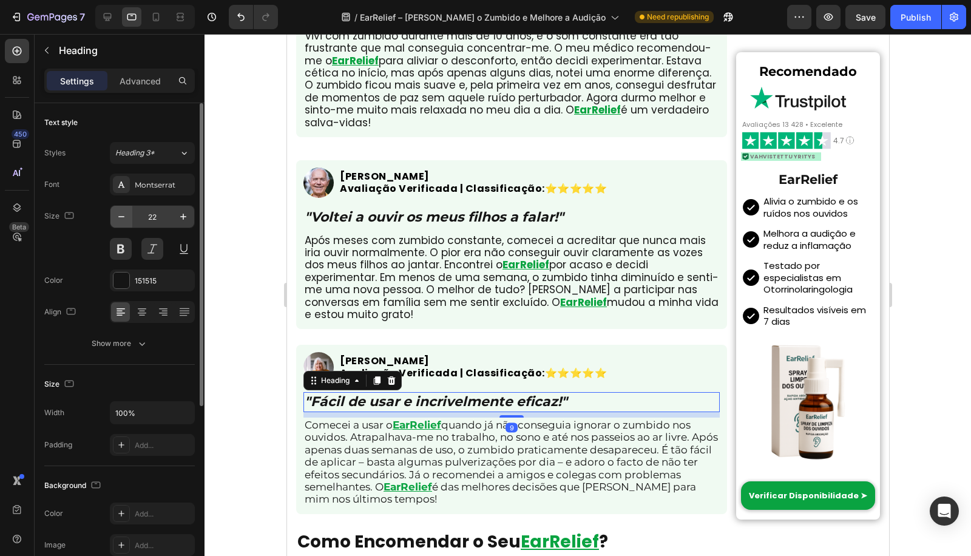
click at [120, 217] on icon "button" at bounding box center [121, 217] width 12 height 12
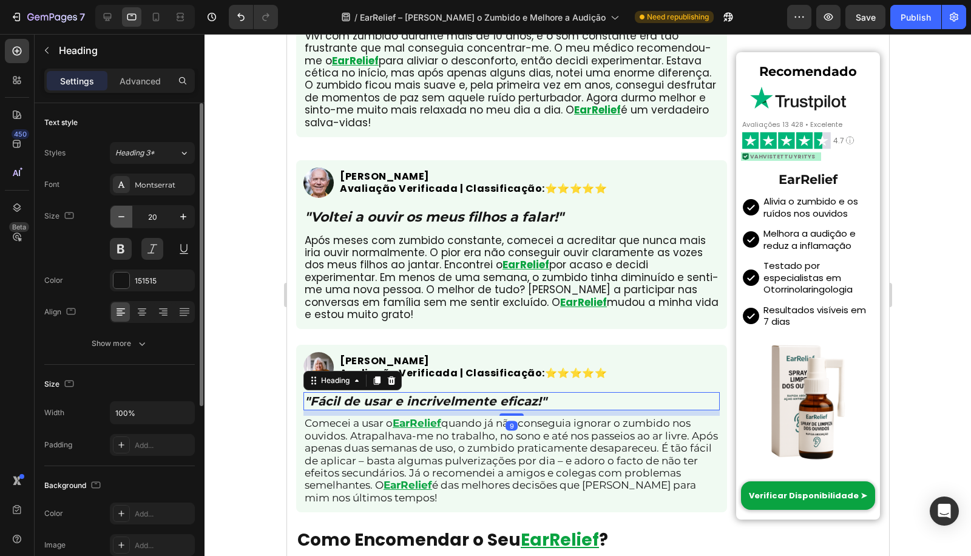
click at [120, 217] on icon "button" at bounding box center [121, 217] width 12 height 12
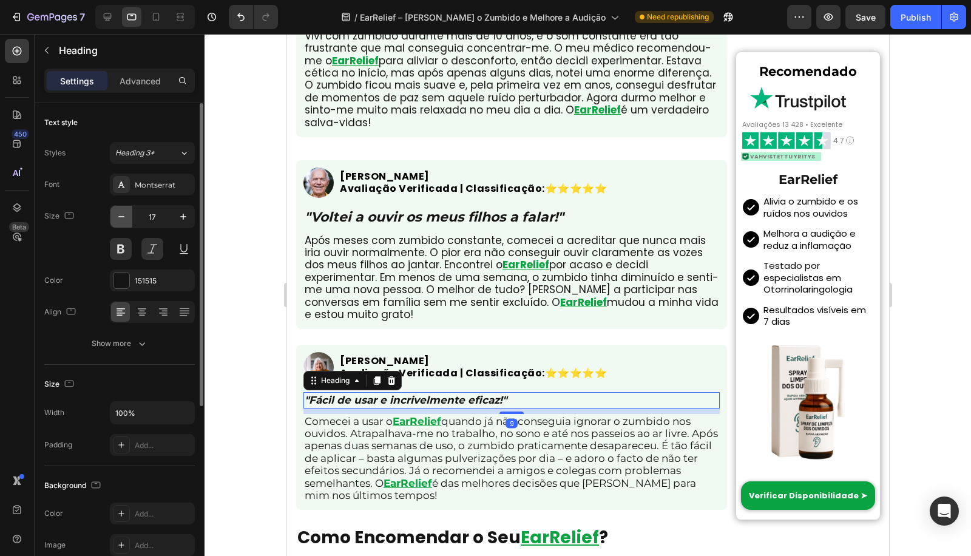
click at [120, 217] on icon "button" at bounding box center [121, 217] width 12 height 12
click at [183, 220] on icon "button" at bounding box center [183, 217] width 12 height 12
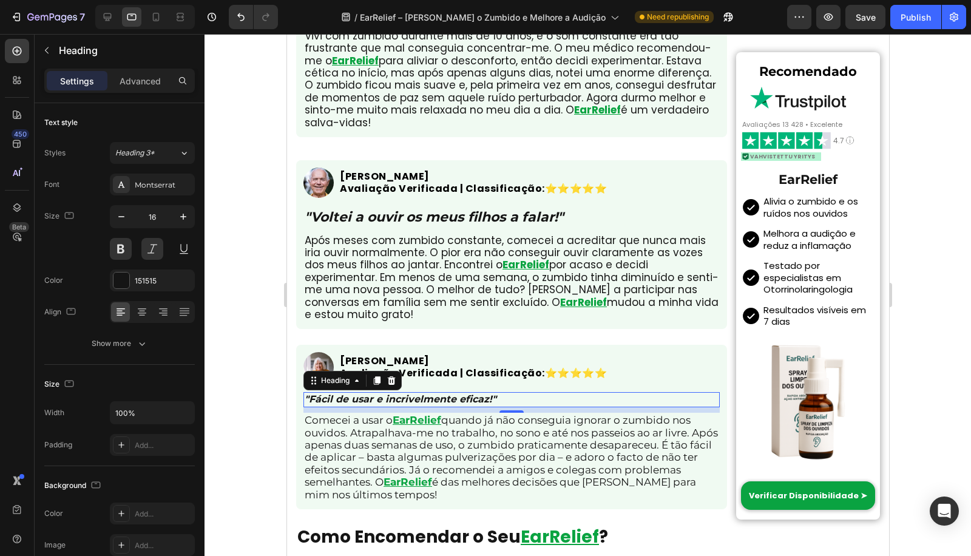
type input "17"
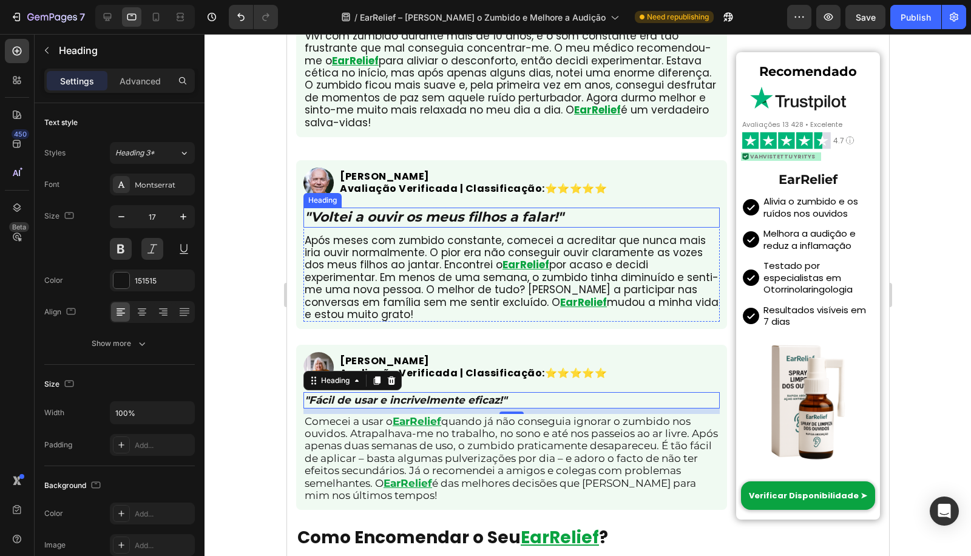
click at [379, 221] on h1 ""Voltei a ouvir os meus filhos a falar!"" at bounding box center [511, 217] width 416 height 20
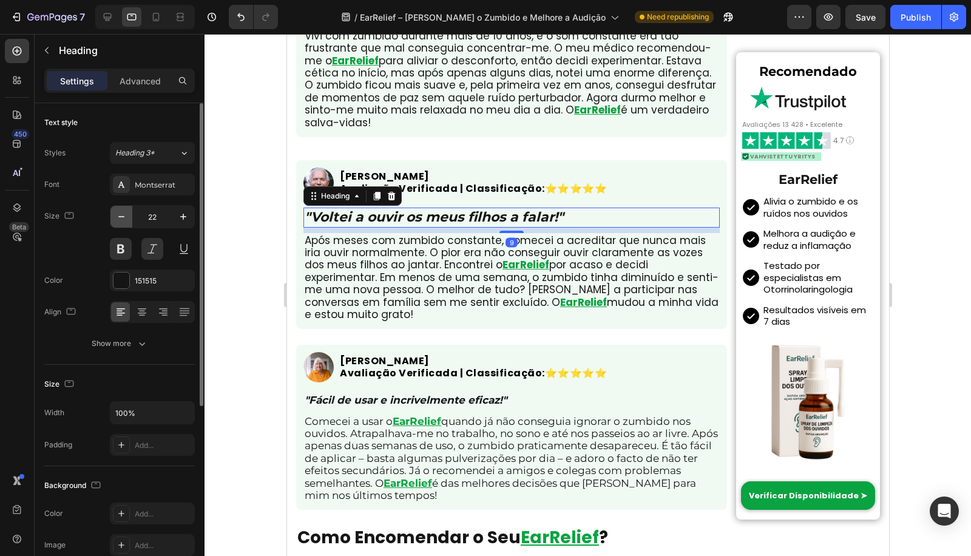
click at [120, 217] on icon "button" at bounding box center [121, 217] width 12 height 12
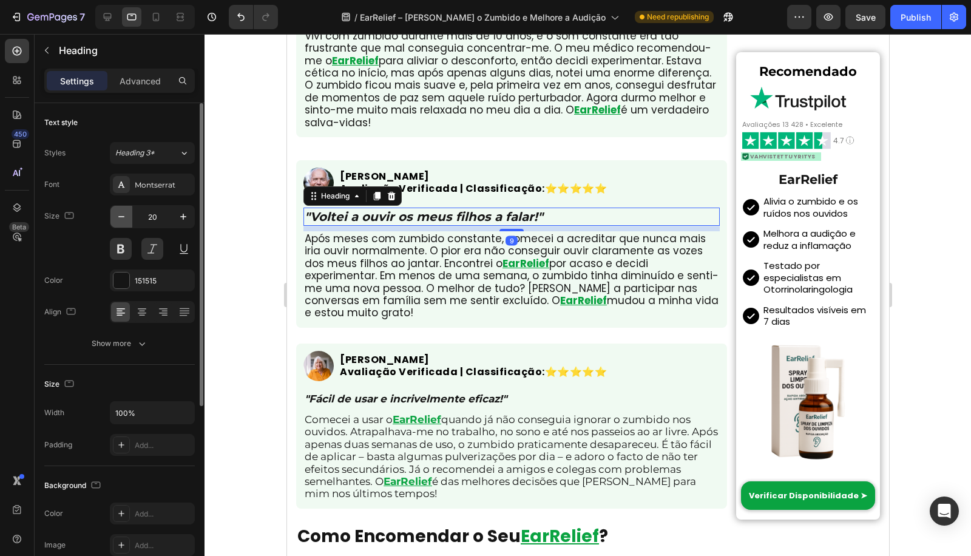
click at [120, 217] on icon "button" at bounding box center [121, 217] width 12 height 12
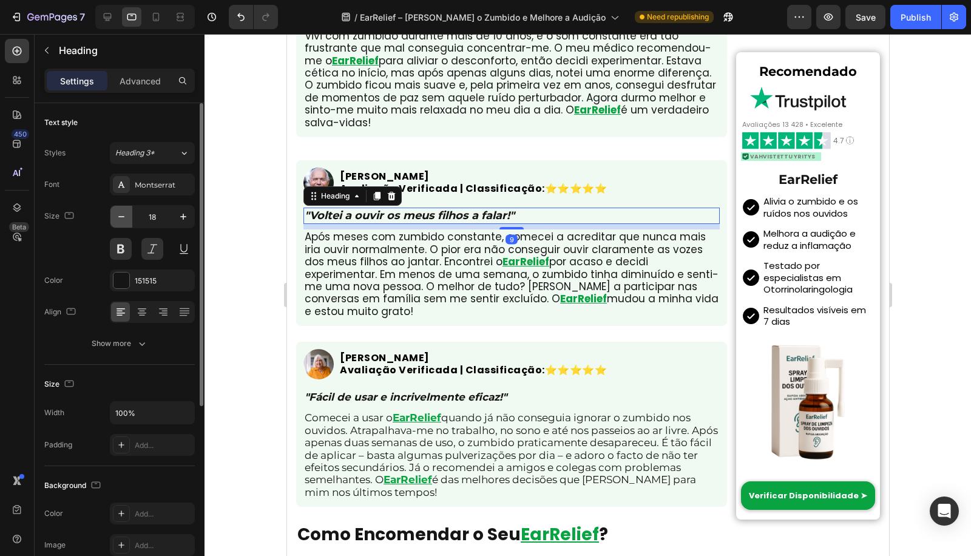
click at [120, 217] on icon "button" at bounding box center [121, 217] width 12 height 12
type input "17"
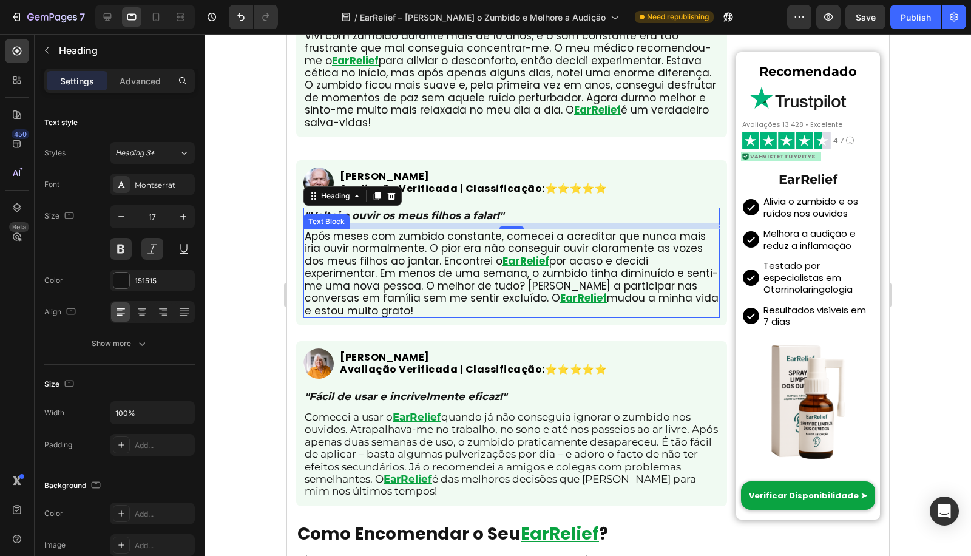
scroll to position [3460, 0]
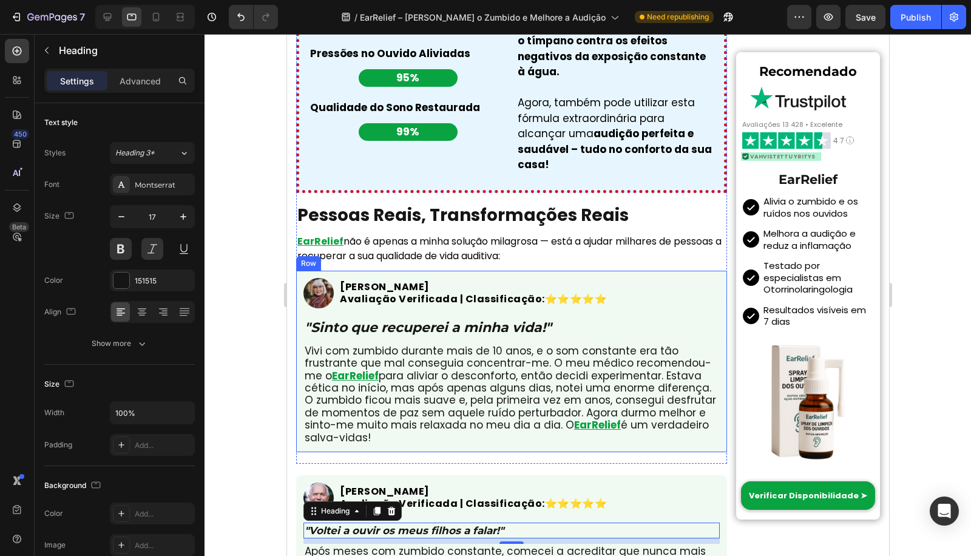
click at [392, 337] on h1 ""Sinto que recuperei a minha vida!"" at bounding box center [511, 328] width 416 height 20
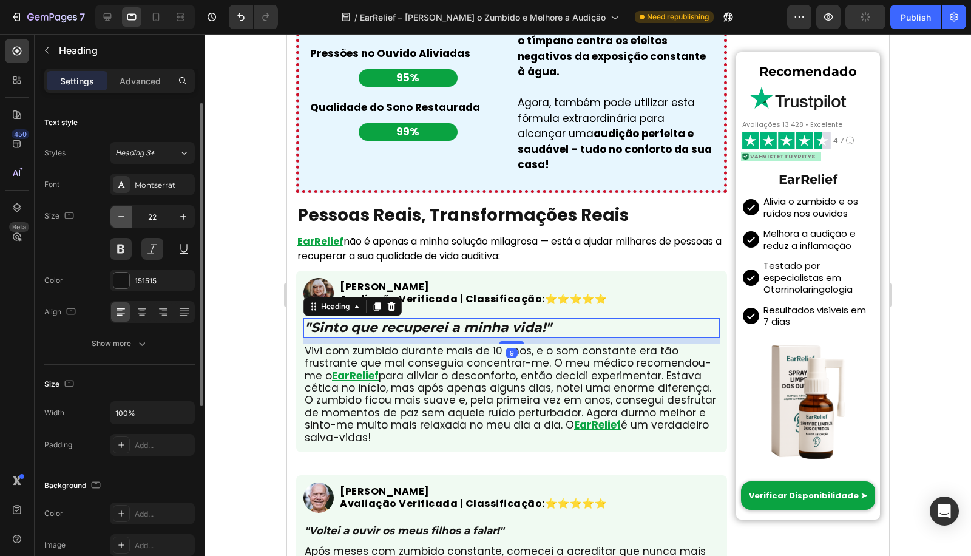
click at [125, 217] on icon "button" at bounding box center [121, 217] width 12 height 12
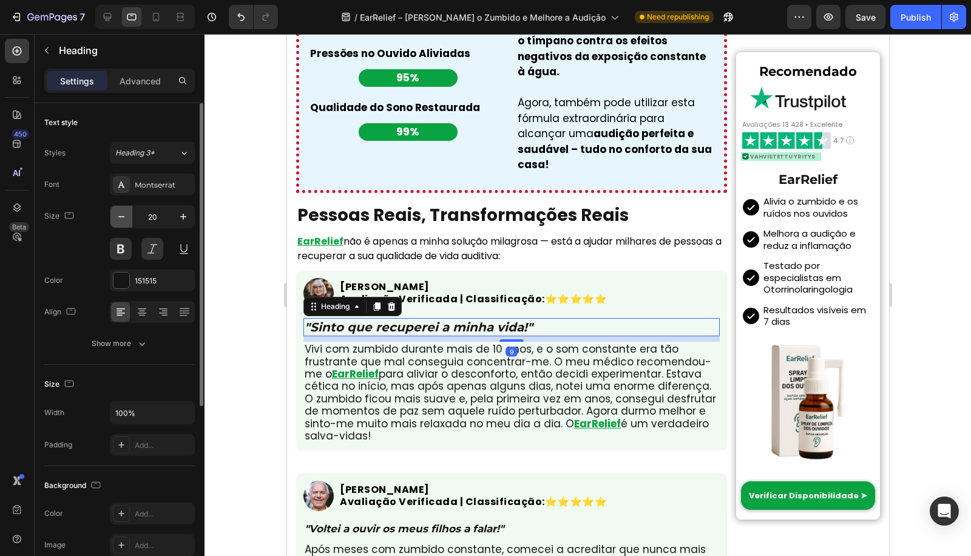
click at [125, 217] on icon "button" at bounding box center [121, 217] width 12 height 12
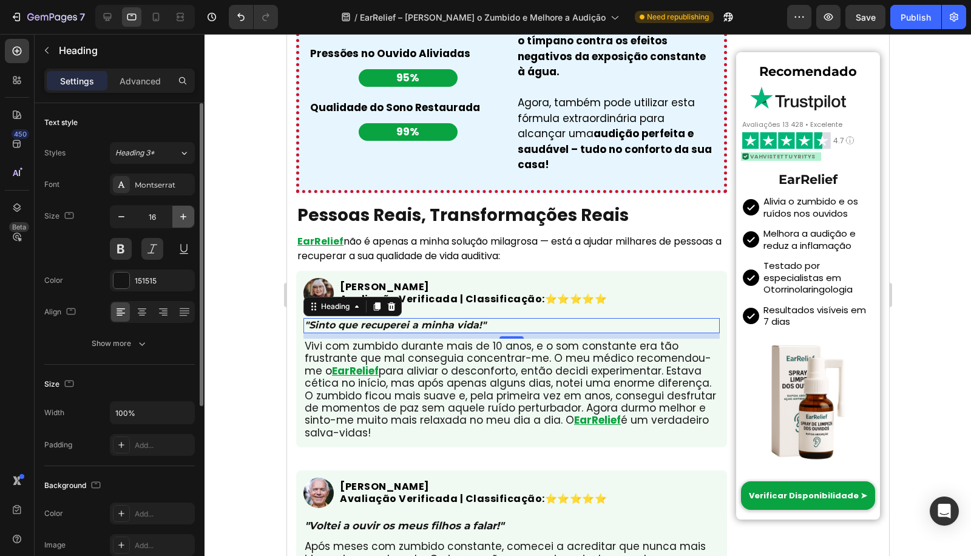
click at [177, 223] on button "button" at bounding box center [183, 217] width 22 height 22
type input "17"
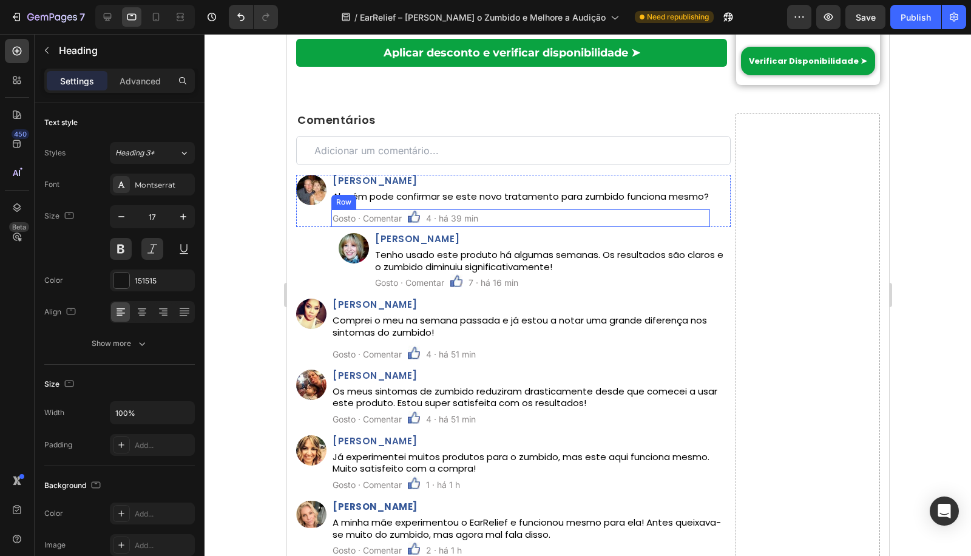
scroll to position [4404, 0]
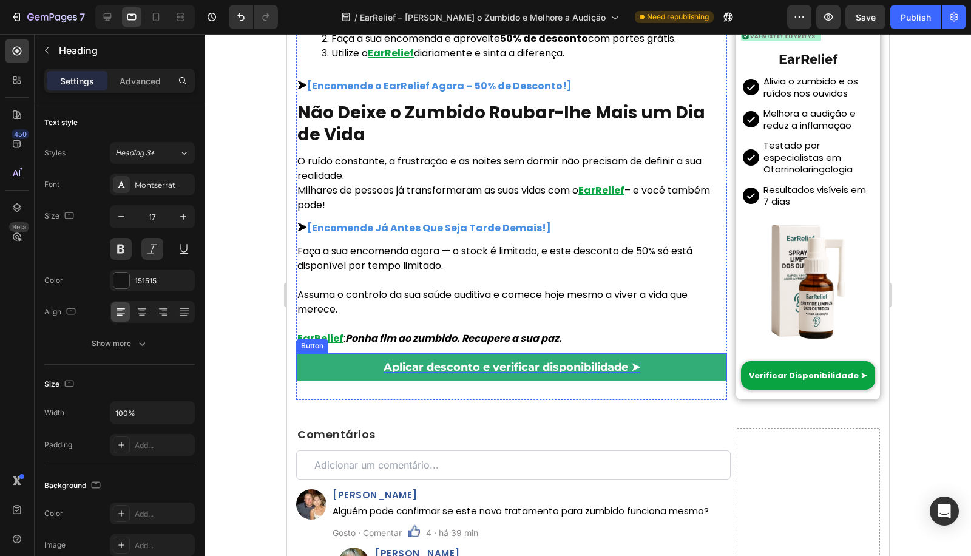
click at [630, 371] on p "Aplicar desconto e verificar disponibilidade ➤" at bounding box center [511, 367] width 257 height 11
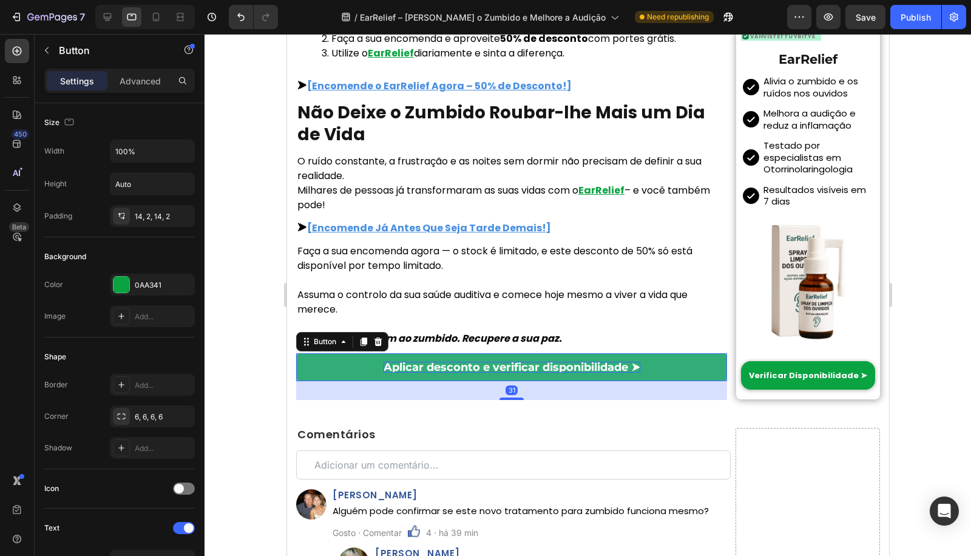
click at [630, 371] on p "Aplicar desconto e verificar disponibilidade ➤" at bounding box center [511, 367] width 257 height 11
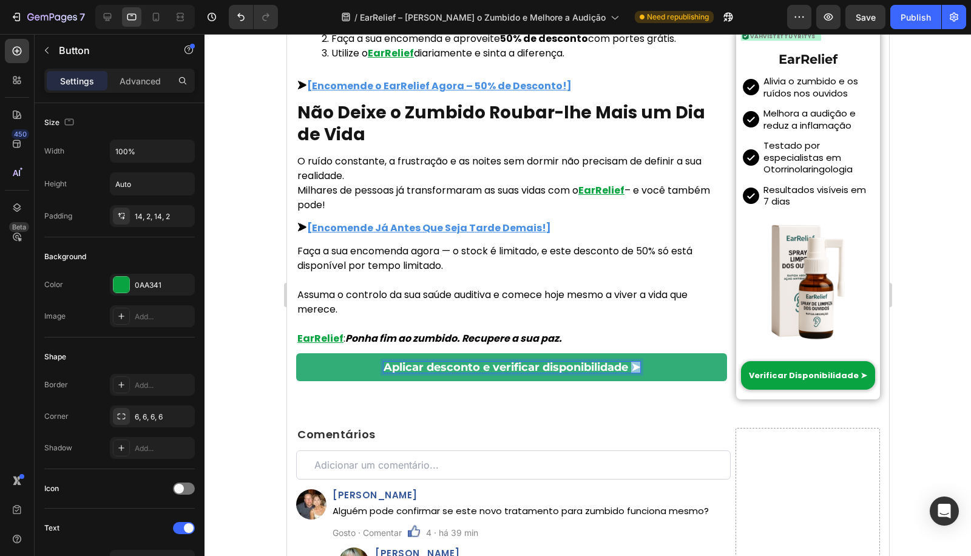
click at [636, 373] on p "Aplicar desconto e verificar disponibilidade ➤" at bounding box center [511, 367] width 257 height 11
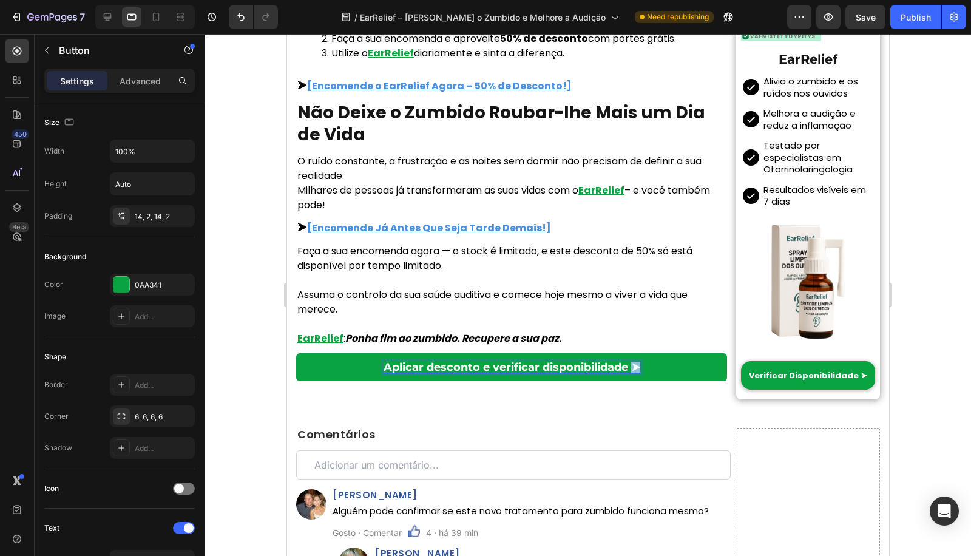
copy p "➤"
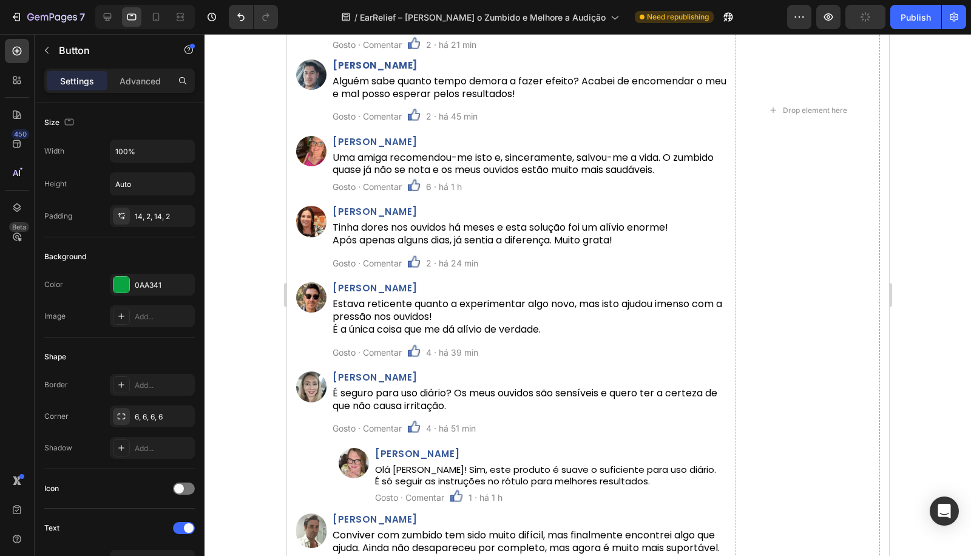
scroll to position [5662, 0]
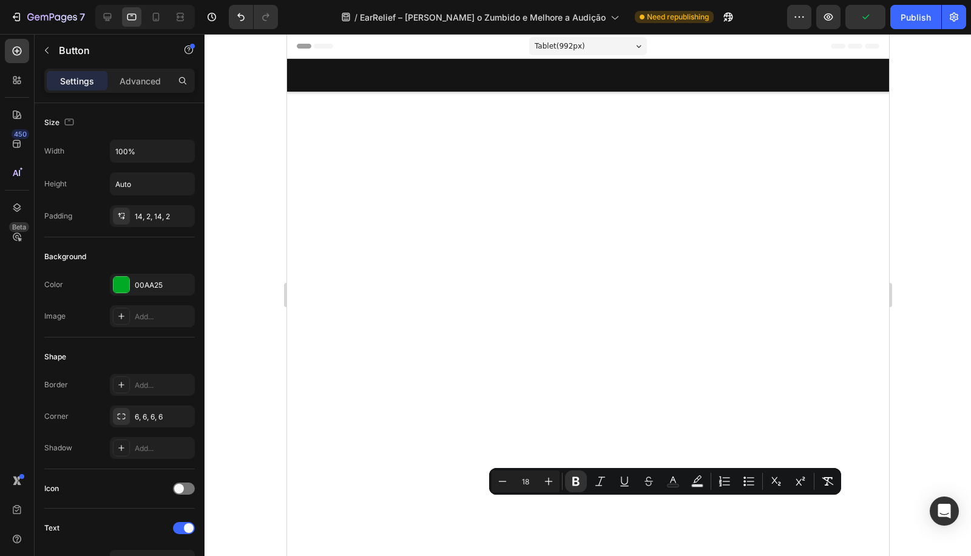
scroll to position [5662, 0]
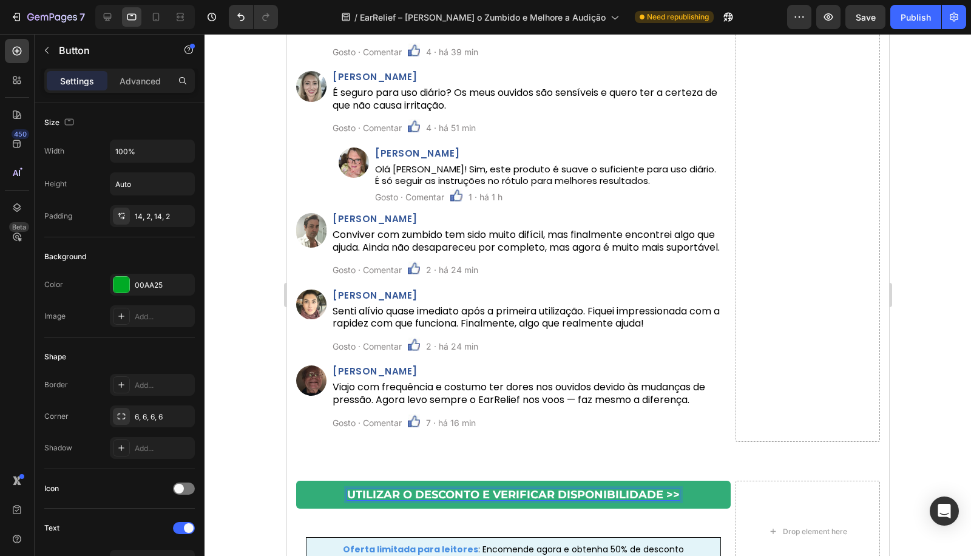
click at [665, 501] on strong "UTILIZAR O DESCONTO E VERIFICAR DISPONIBILIDADE >>" at bounding box center [512, 494] width 332 height 13
drag, startPoint x: 660, startPoint y: 507, endPoint x: 695, endPoint y: 511, distance: 35.4
click at [695, 508] on link "UTILIZAR O DESCONTO E VERIFICAR DISPONIBILIDADE >>" at bounding box center [512, 495] width 434 height 28
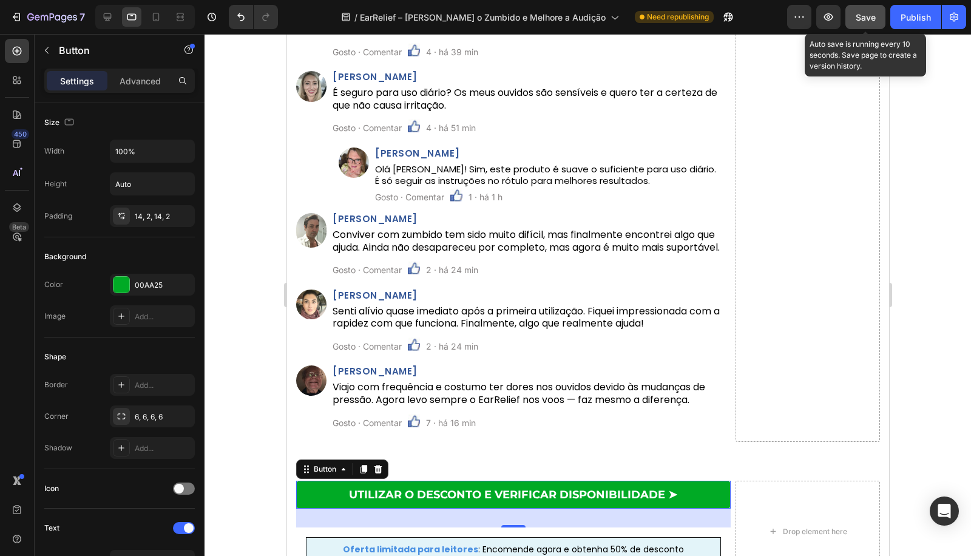
click at [882, 13] on button "Save" at bounding box center [865, 17] width 40 height 24
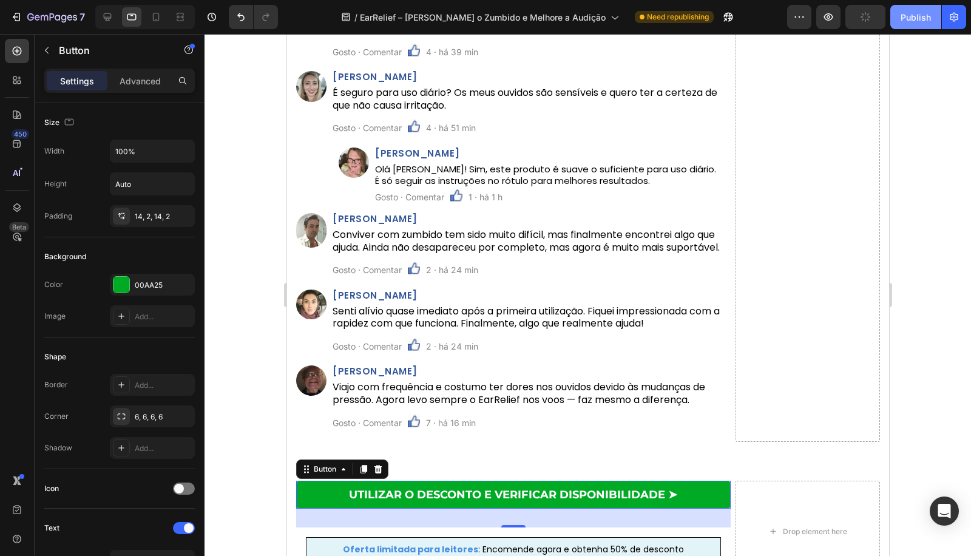
click at [906, 11] on div "Publish" at bounding box center [915, 17] width 30 height 13
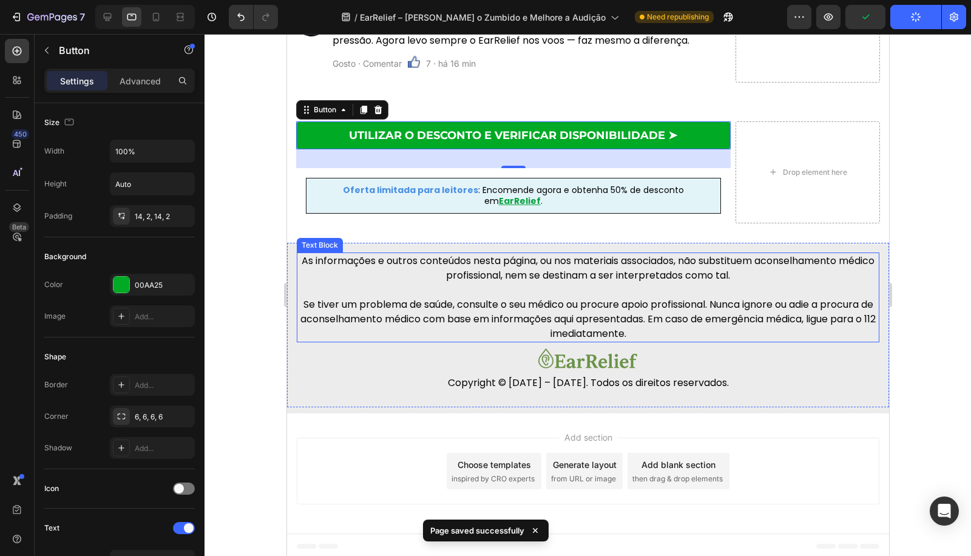
scroll to position [6023, 0]
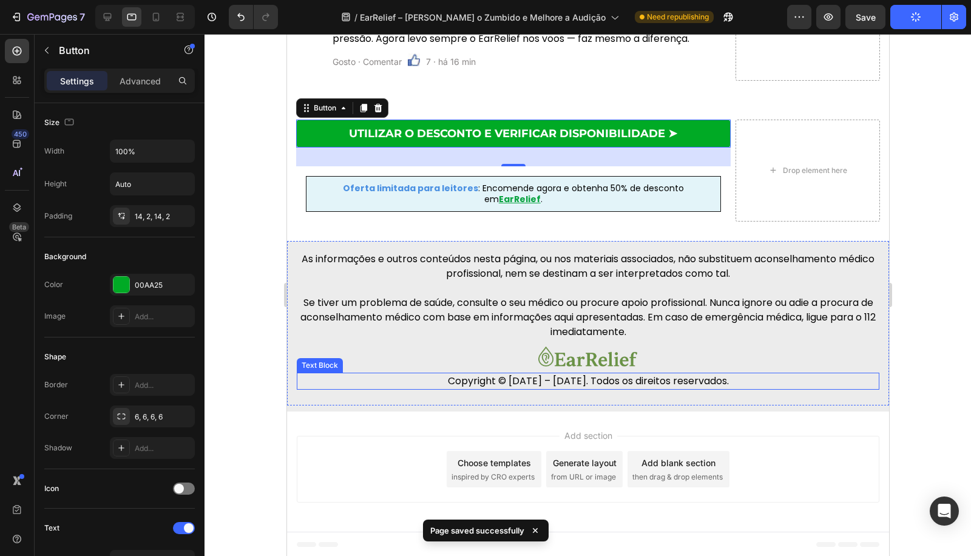
click at [529, 271] on p "As informações e outros conteúdos nesta página, ou nos materiais associados, nã…" at bounding box center [587, 266] width 580 height 29
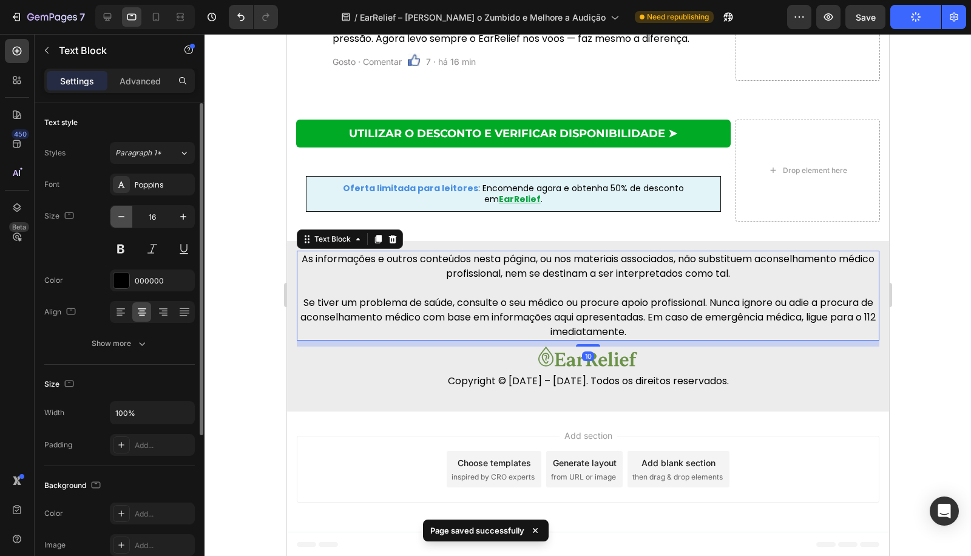
click at [125, 215] on icon "button" at bounding box center [121, 217] width 12 height 12
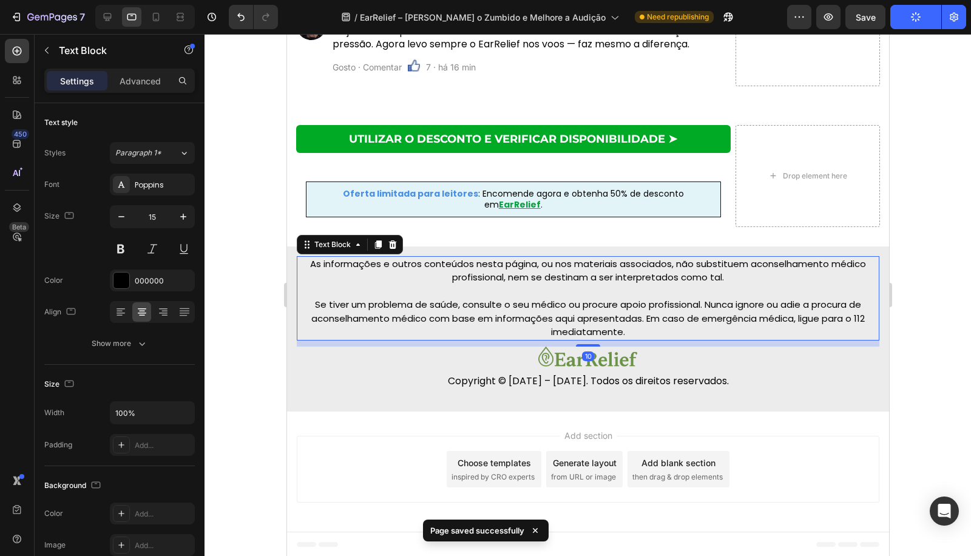
type input "14"
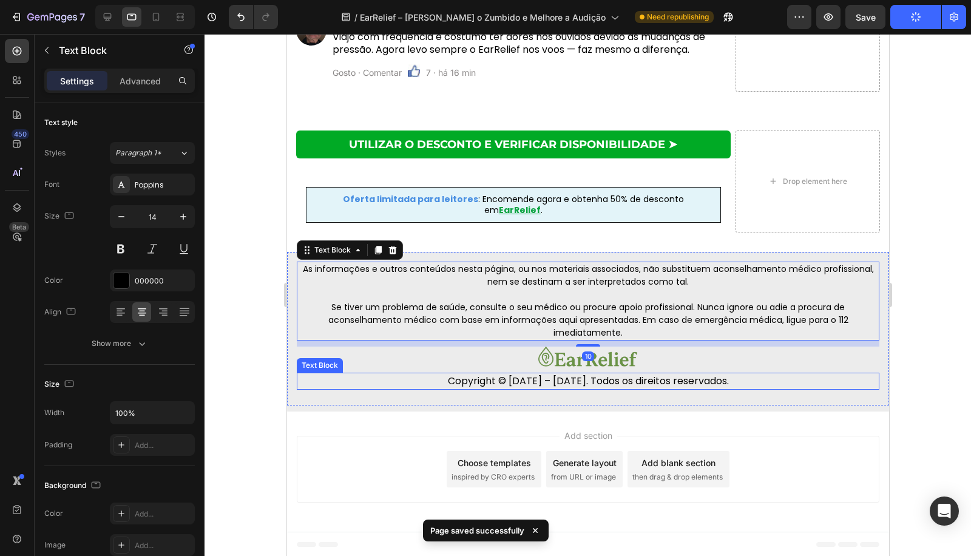
click at [596, 394] on div "As informações e outros conteúdos nesta página, ou nos materiais associados, nã…" at bounding box center [587, 328] width 582 height 135
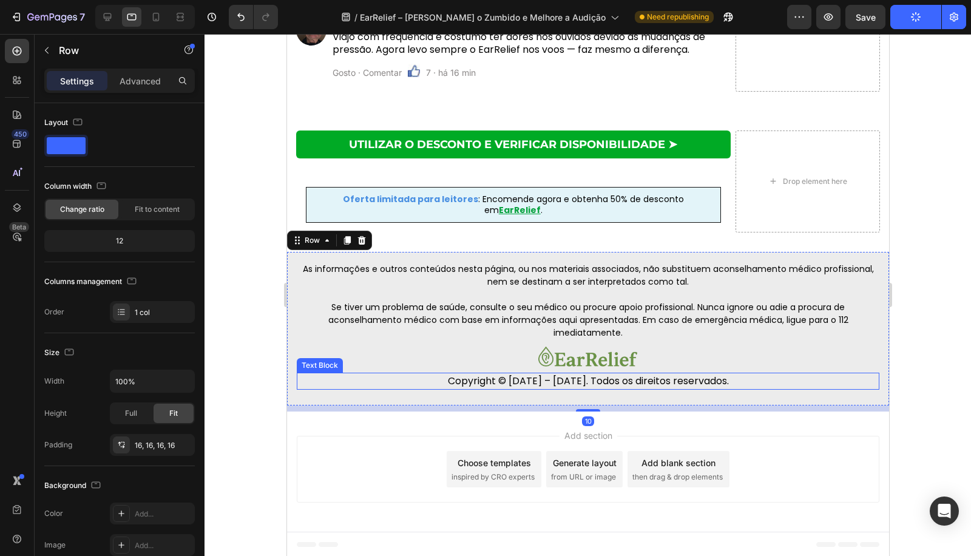
click at [595, 385] on p "Copyright © [DATE] – [DATE]. Todos os direitos reservados." at bounding box center [587, 381] width 580 height 15
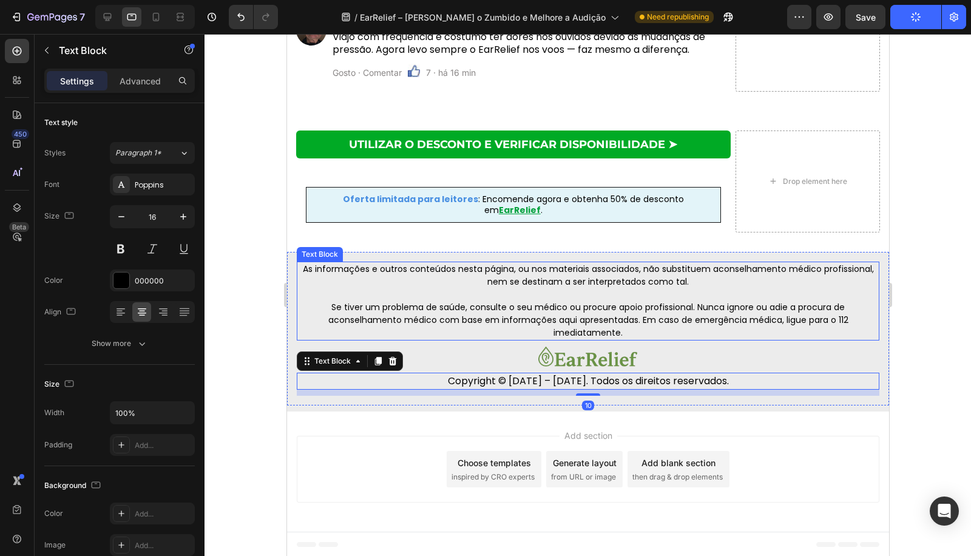
click at [583, 317] on p "Se tiver um problema de saúde, consulte o seu médico ou procure apoio profissio…" at bounding box center [587, 320] width 580 height 38
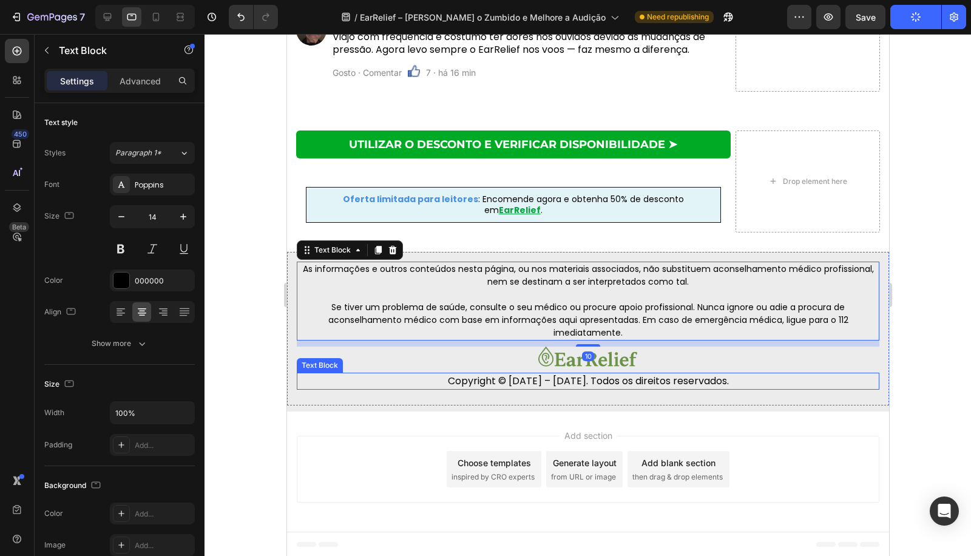
click at [609, 380] on p "Copyright © [DATE] – [DATE]. Todos os direitos reservados." at bounding box center [587, 381] width 580 height 15
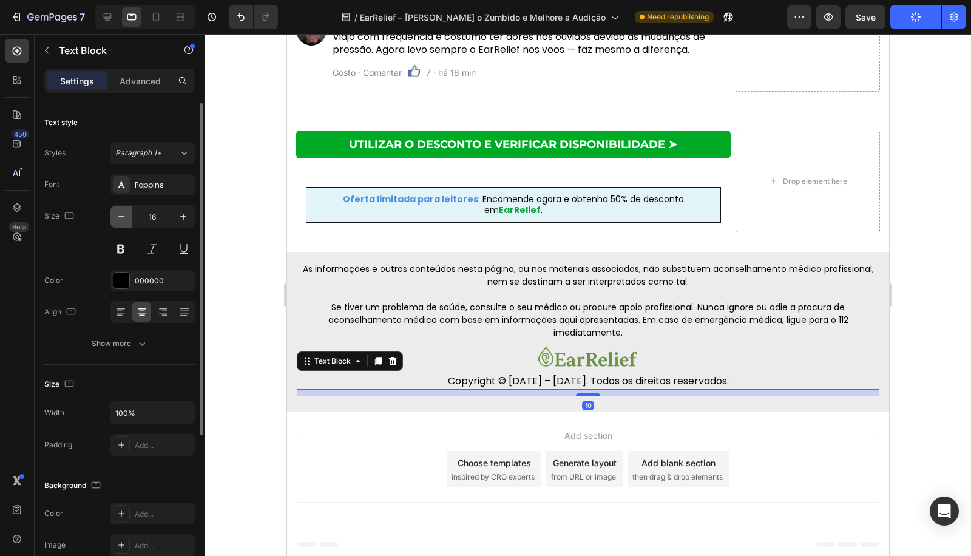
click at [114, 212] on button "button" at bounding box center [121, 217] width 22 height 22
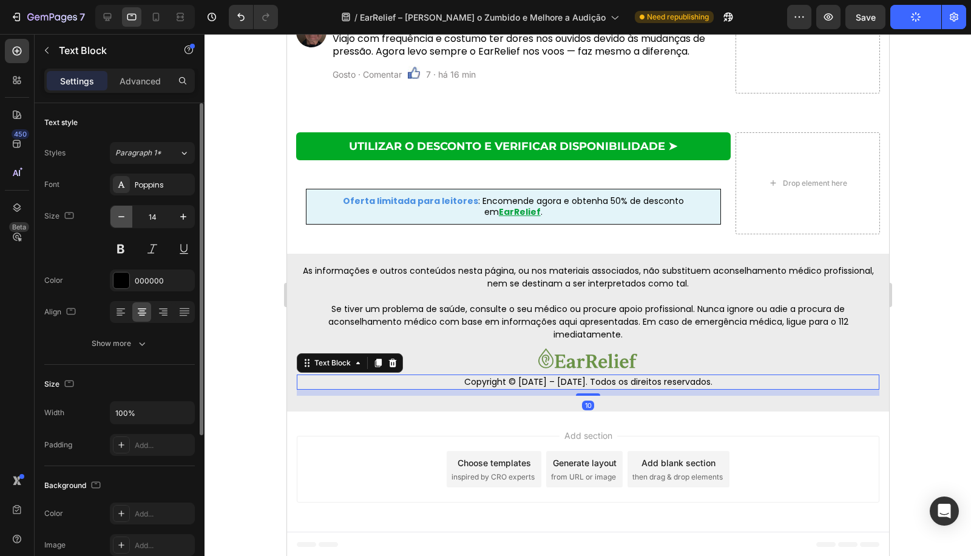
click at [114, 212] on button "button" at bounding box center [121, 217] width 22 height 22
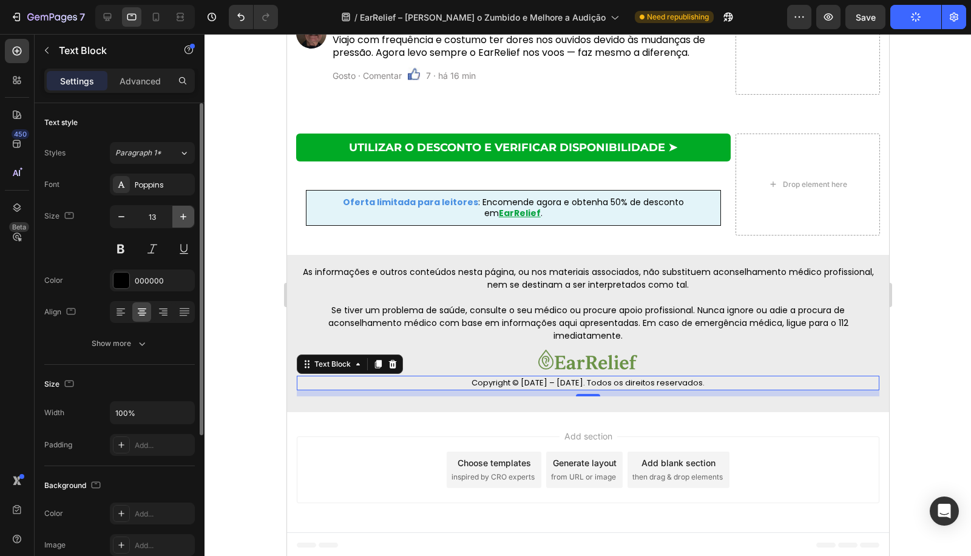
click at [186, 218] on icon "button" at bounding box center [183, 217] width 12 height 12
type input "14"
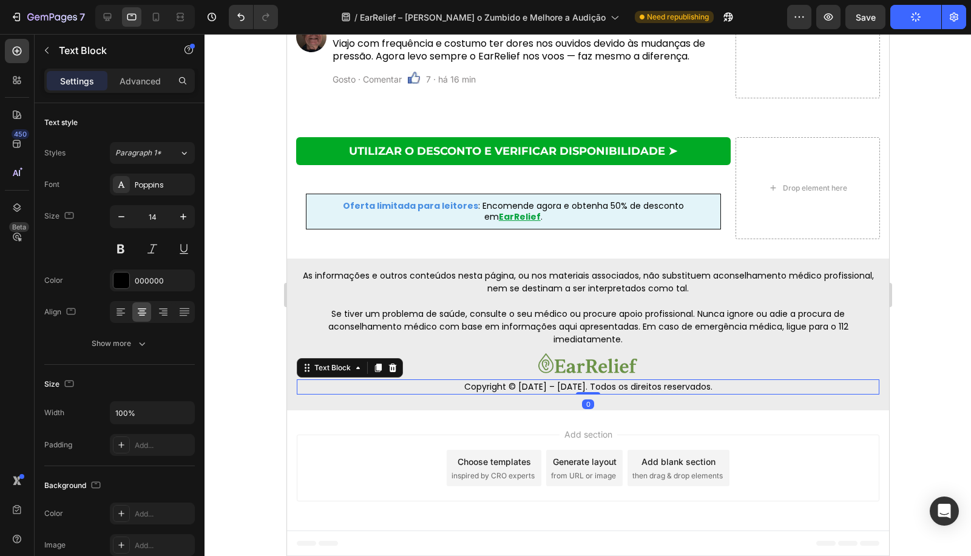
scroll to position [6005, 0]
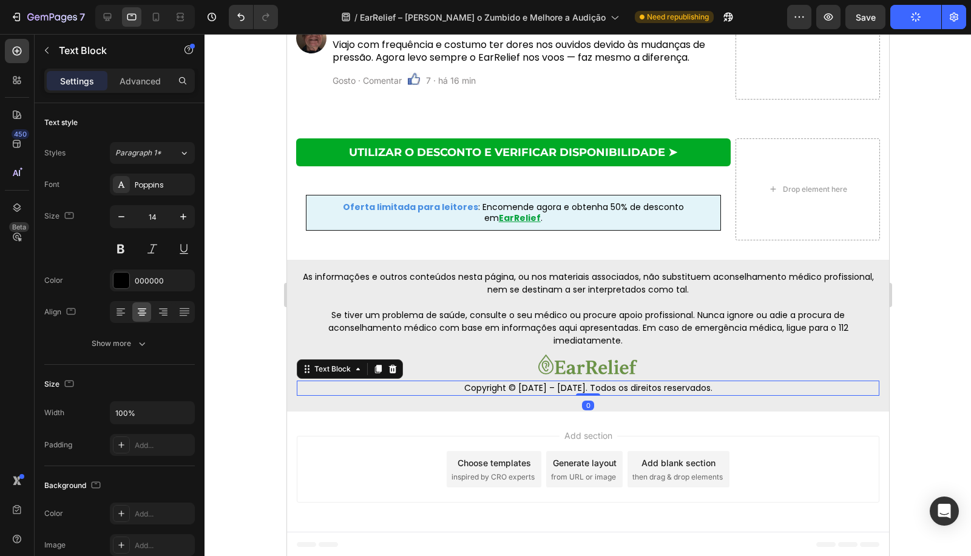
drag, startPoint x: 589, startPoint y: 395, endPoint x: 608, endPoint y: 317, distance: 80.6
click at [605, 325] on div "As informações e outros conteúdos nesta página, ou nos materiais associados, nã…" at bounding box center [587, 332] width 582 height 127
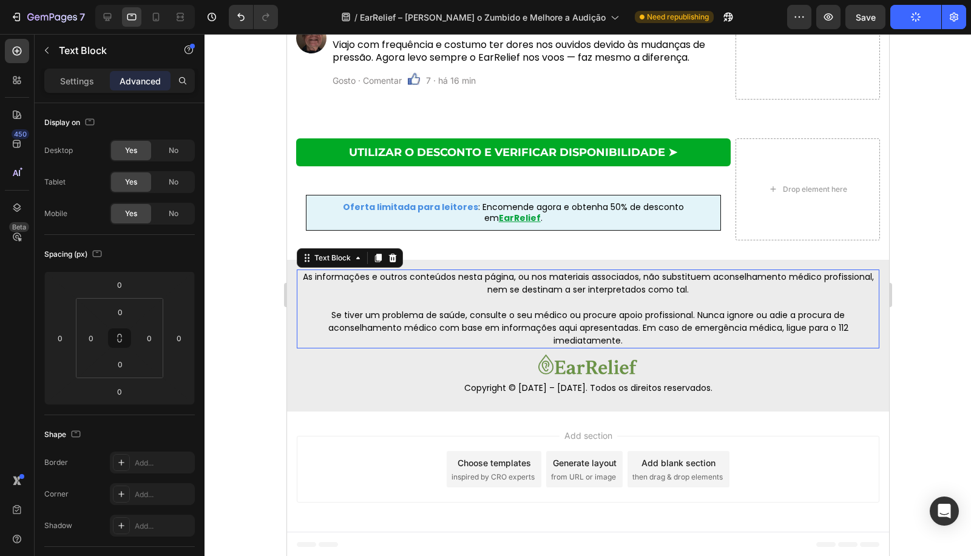
click at [608, 317] on p "Se tiver um problema de saúde, consulte o seu médico ou procure apoio profissio…" at bounding box center [587, 328] width 580 height 38
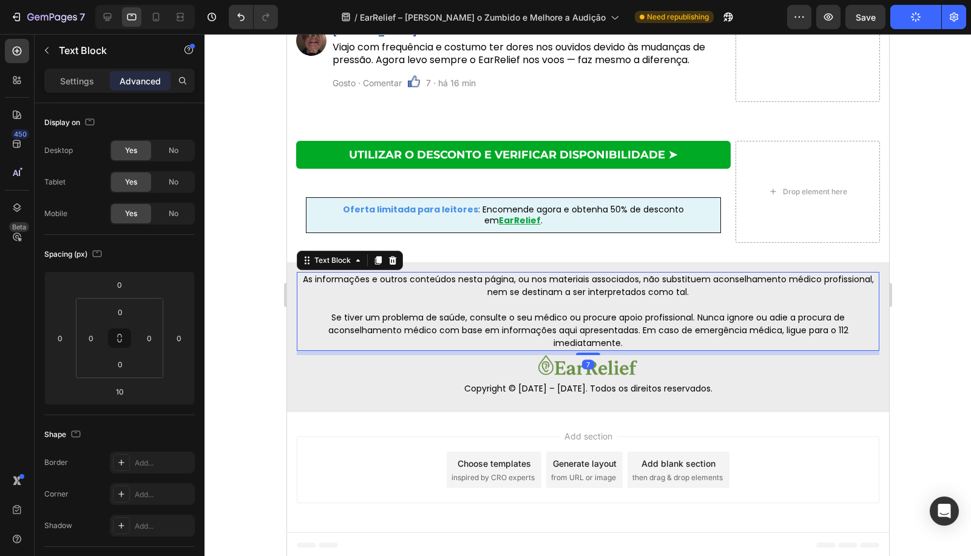
scroll to position [6002, 0]
drag, startPoint x: 581, startPoint y: 354, endPoint x: 593, endPoint y: 351, distance: 12.5
click at [593, 351] on div "As informações e outros conteúdos nesta página, ou nos materiais associados, nã…" at bounding box center [587, 311] width 582 height 79
type input "5"
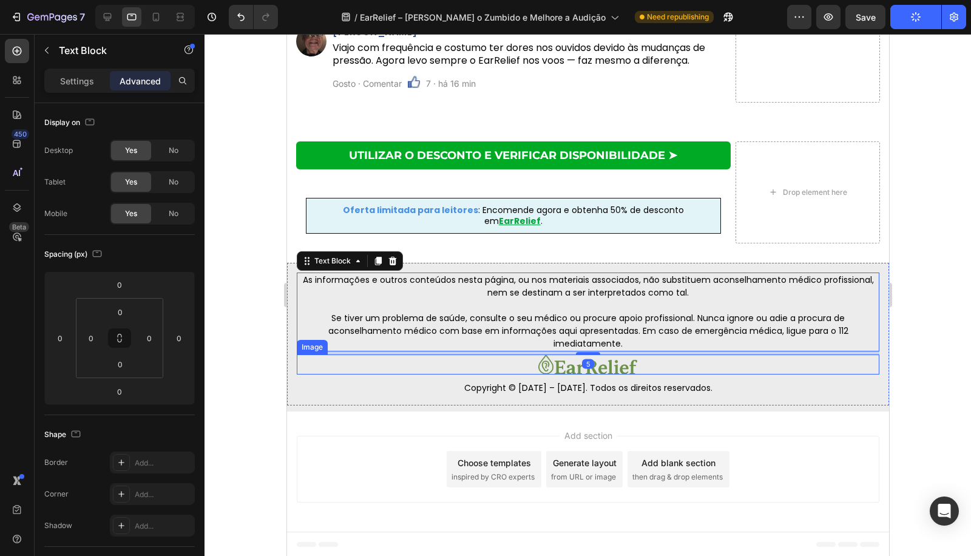
click at [382, 385] on p "Copyright © 2014 – 2025. Todos os direitos reservados." at bounding box center [587, 388] width 580 height 13
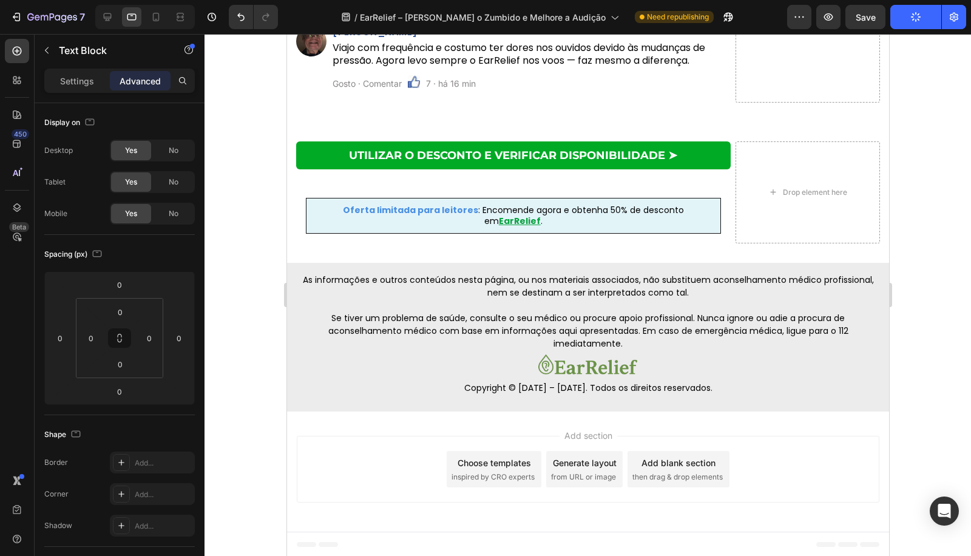
click at [344, 425] on div "Add section Choose templates inspired by CRO experts Generate layout from URL o…" at bounding box center [587, 471] width 602 height 120
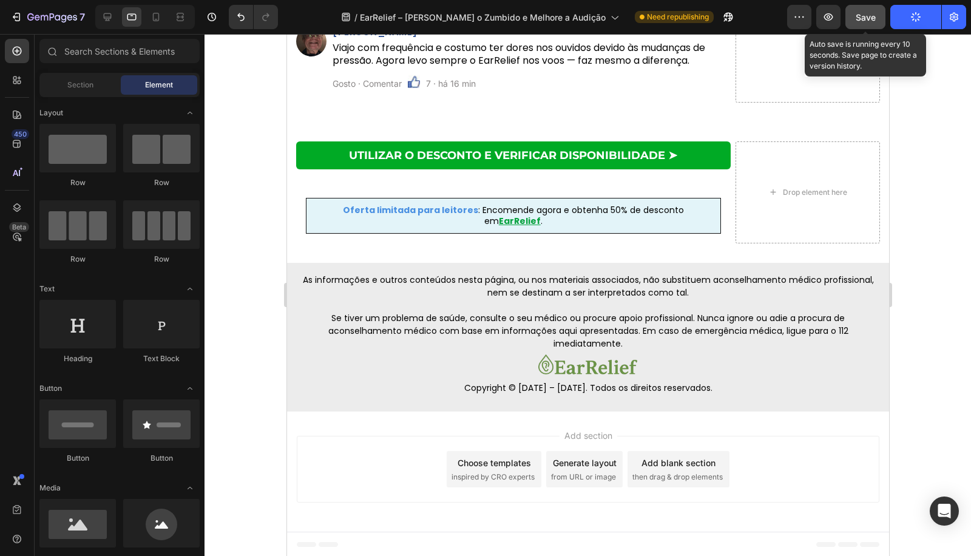
click at [865, 21] on span "Save" at bounding box center [865, 17] width 20 height 10
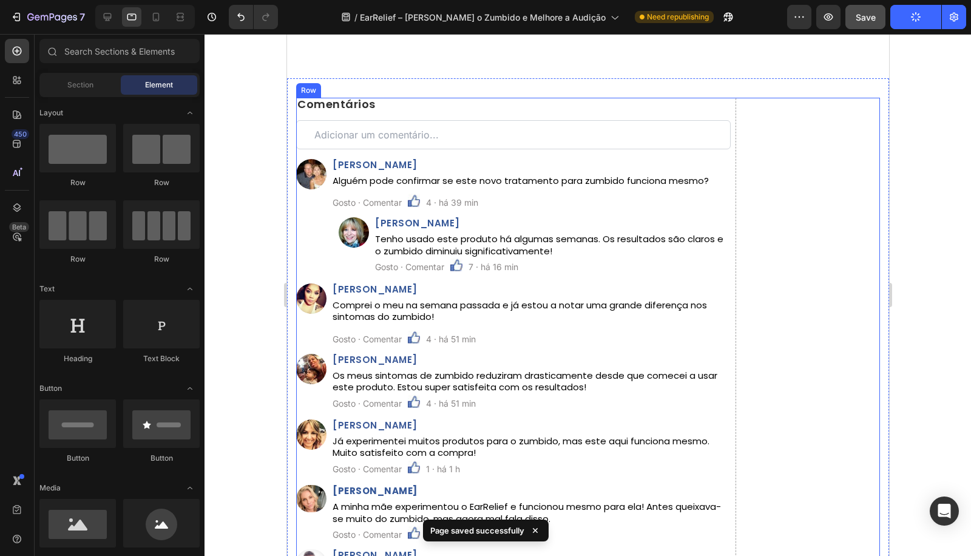
scroll to position [5372, 0]
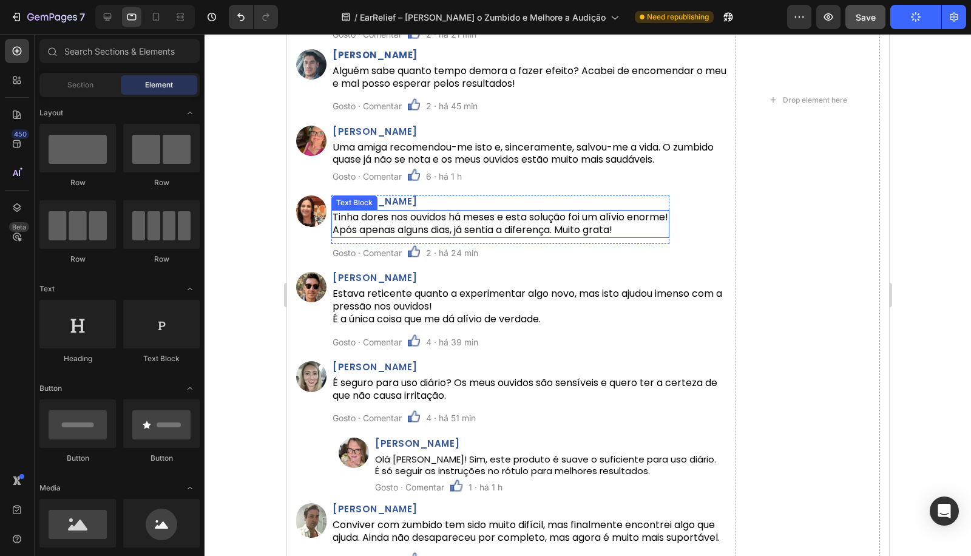
click at [538, 232] on p "Tinha dores nos ouvidos há meses e esta solução foi um alívio enorme! Após apen…" at bounding box center [500, 223] width 336 height 25
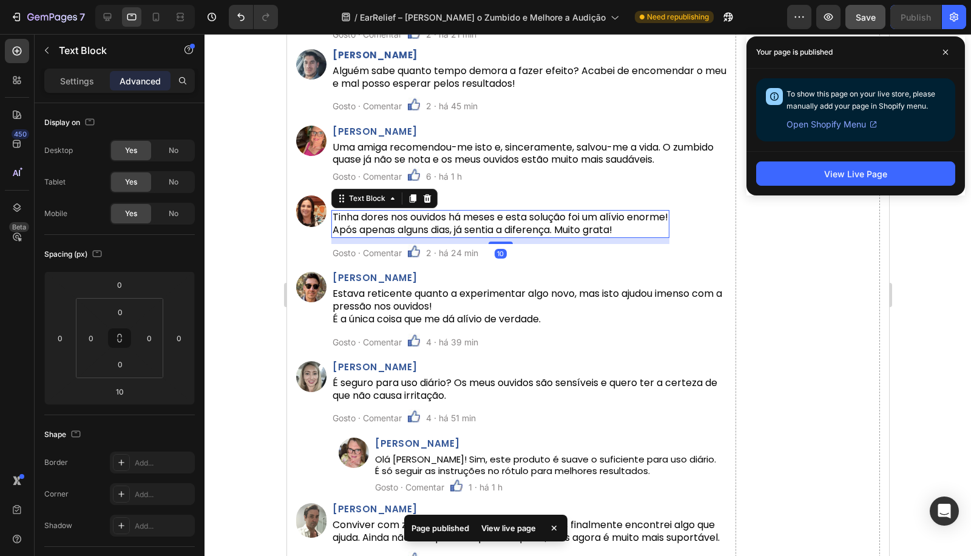
click at [87, 80] on p "Settings" at bounding box center [77, 81] width 34 height 13
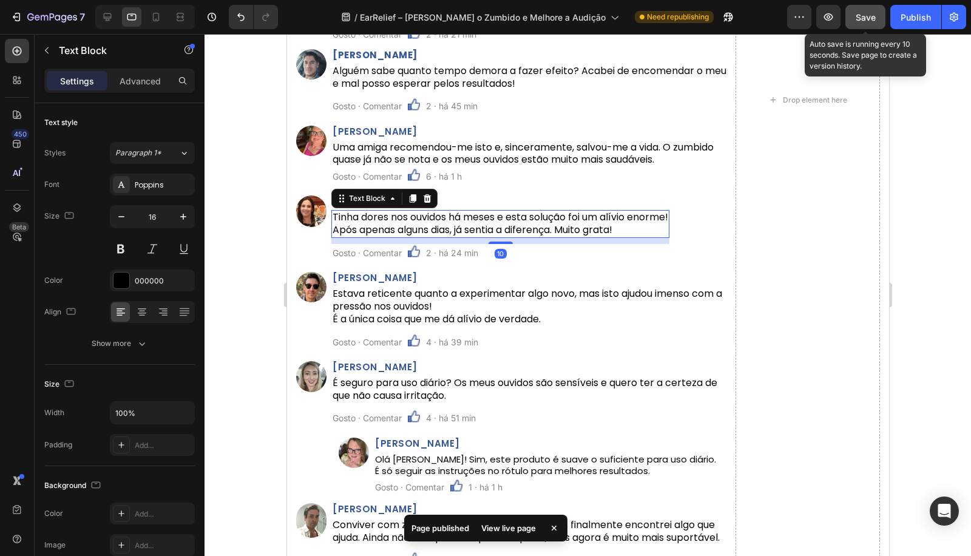
click at [865, 22] on div "Save" at bounding box center [865, 17] width 20 height 13
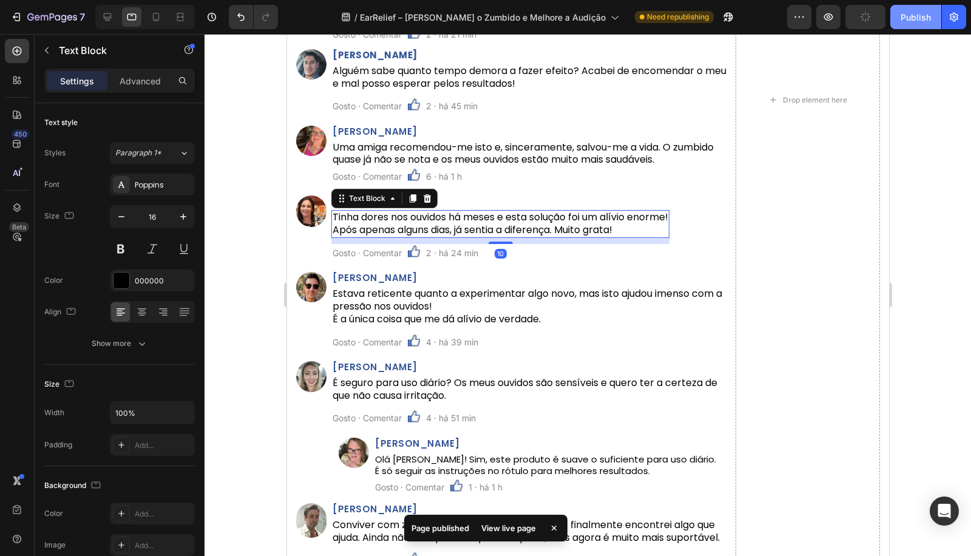
click at [900, 22] on button "Publish" at bounding box center [915, 17] width 51 height 24
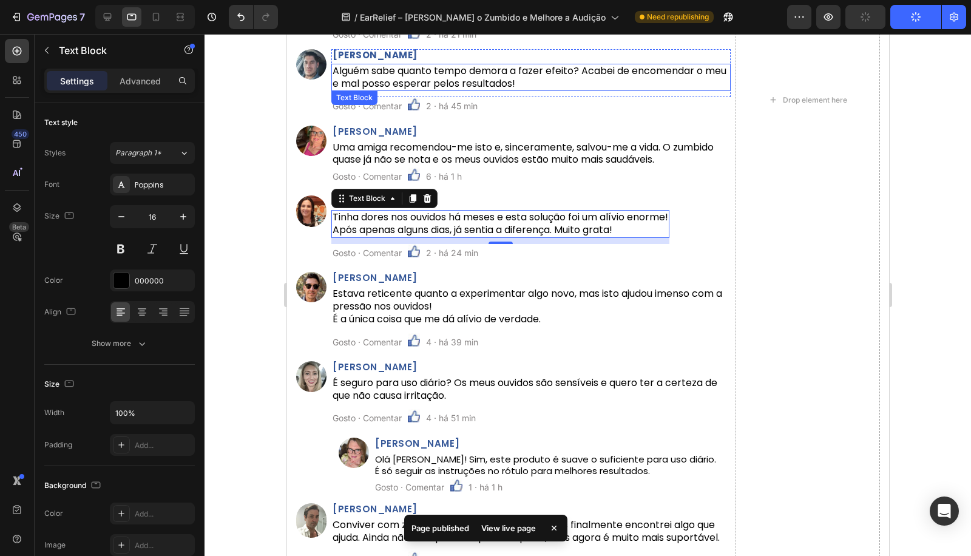
click at [445, 76] on p "Alguém sabe quanto tempo demora a fazer efeito? Acabei de encomendar o meu e ma…" at bounding box center [530, 77] width 397 height 25
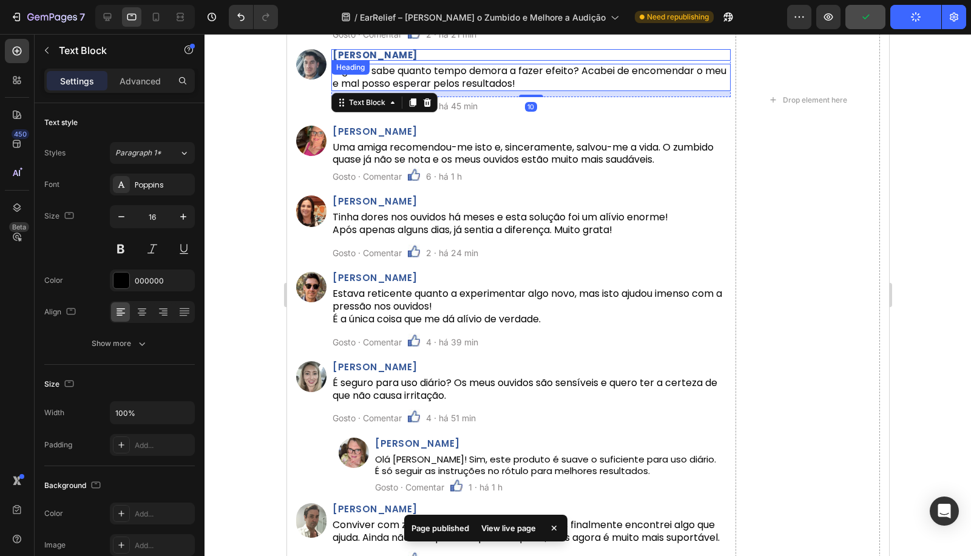
click at [361, 53] on strong "Tomás Barros" at bounding box center [374, 55] width 85 height 13
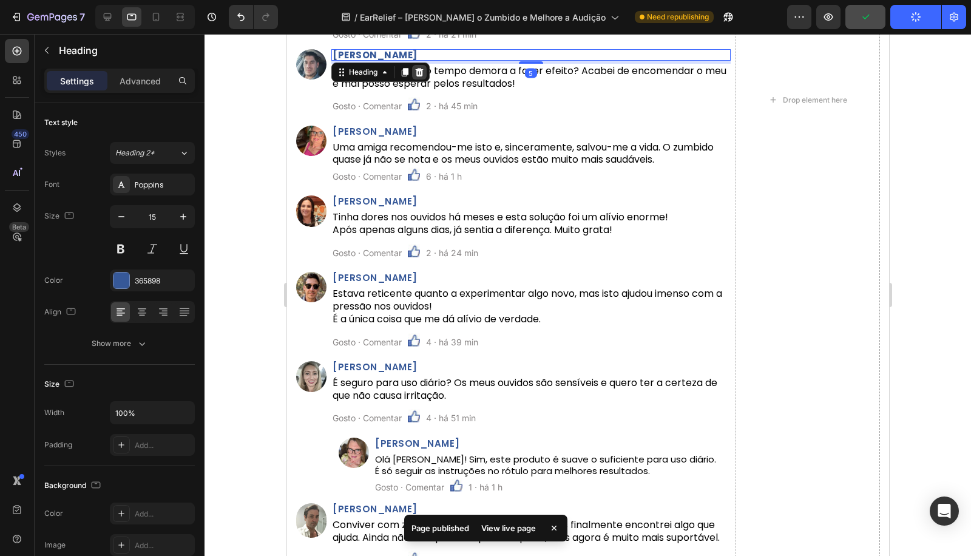
click at [411, 76] on div at bounding box center [418, 72] width 15 height 15
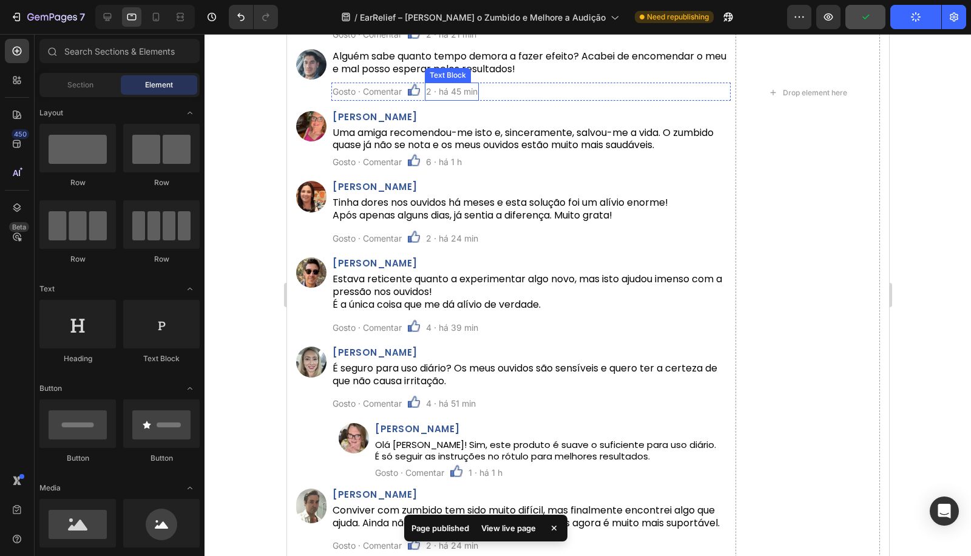
scroll to position [5058, 0]
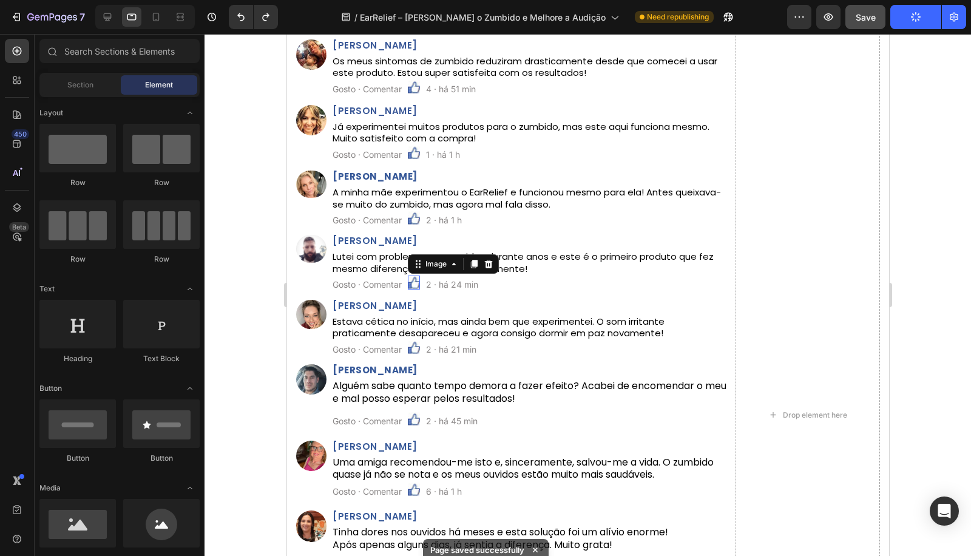
click at [410, 265] on div "Image" at bounding box center [452, 263] width 91 height 19
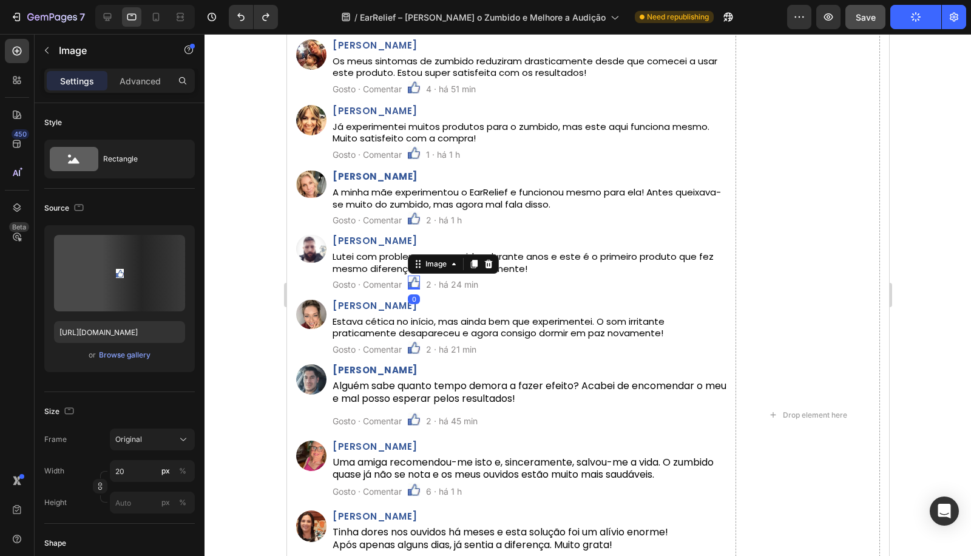
click at [362, 259] on p "Lutei com problemas nos ouvidos durante anos e este é o primeiro produto que fe…" at bounding box center [530, 263] width 397 height 24
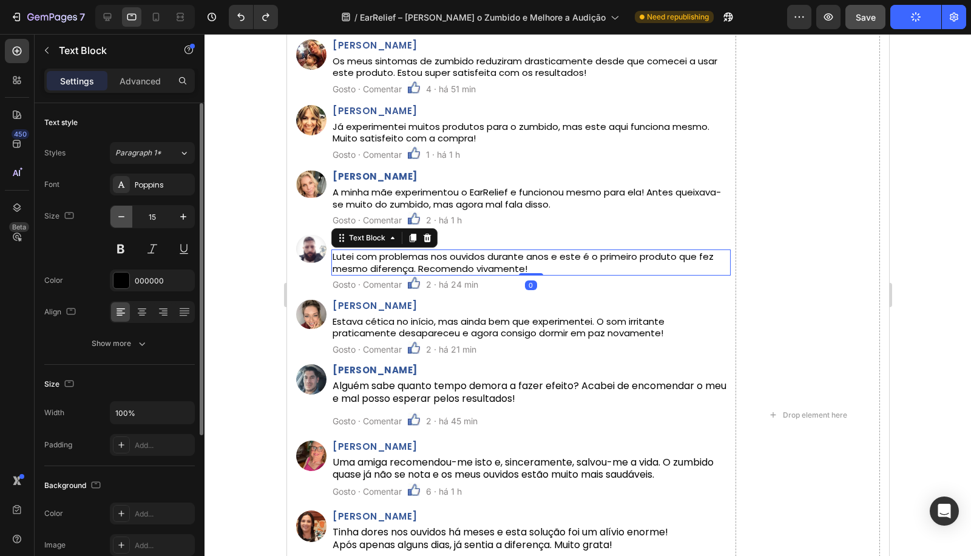
click at [127, 218] on button "button" at bounding box center [121, 217] width 22 height 22
type input "14"
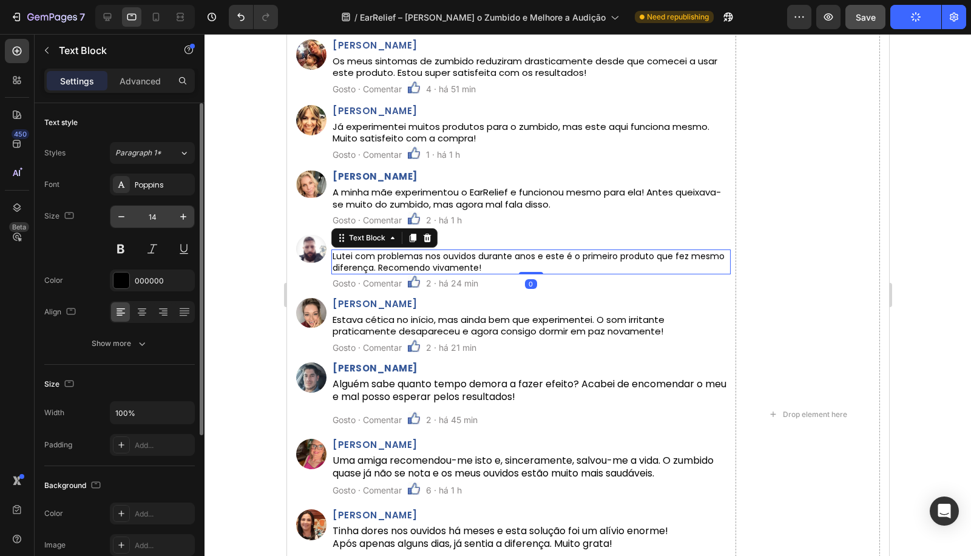
drag, startPoint x: 152, startPoint y: 210, endPoint x: 164, endPoint y: 210, distance: 12.1
click at [153, 210] on input "14" at bounding box center [152, 217] width 40 height 22
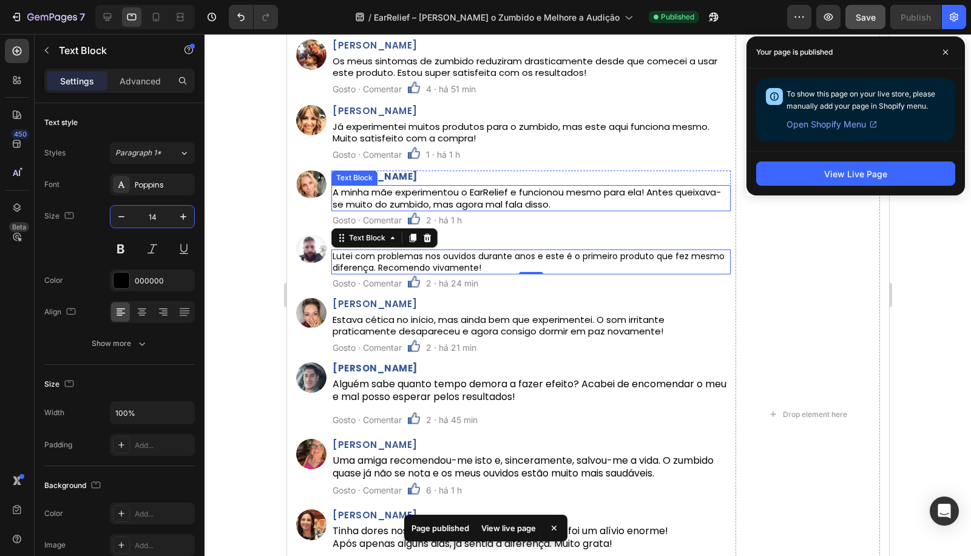
click at [406, 191] on p "A minha mãe experimentou o EarRelief e funcionou mesmo para ela! Antes queixava…" at bounding box center [530, 198] width 397 height 24
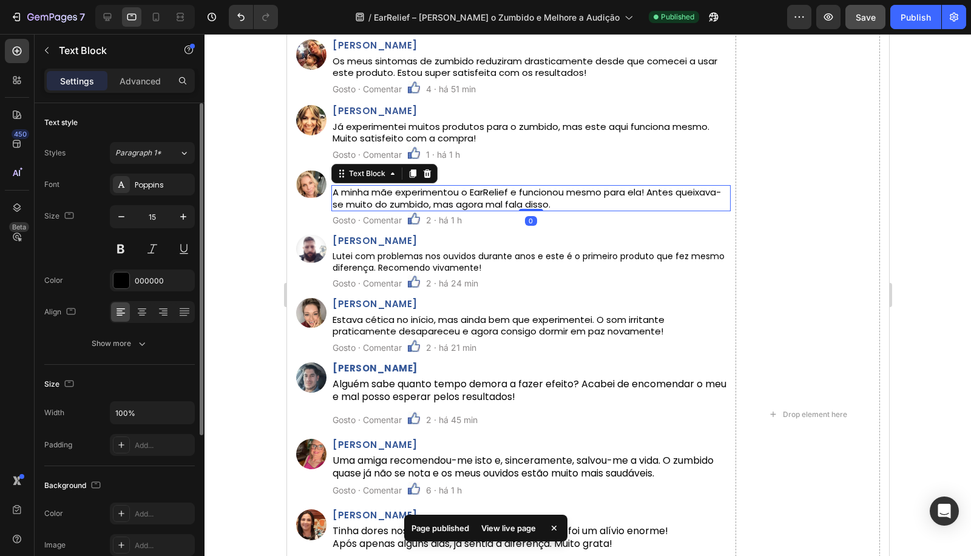
click at [155, 215] on input "15" at bounding box center [152, 217] width 40 height 22
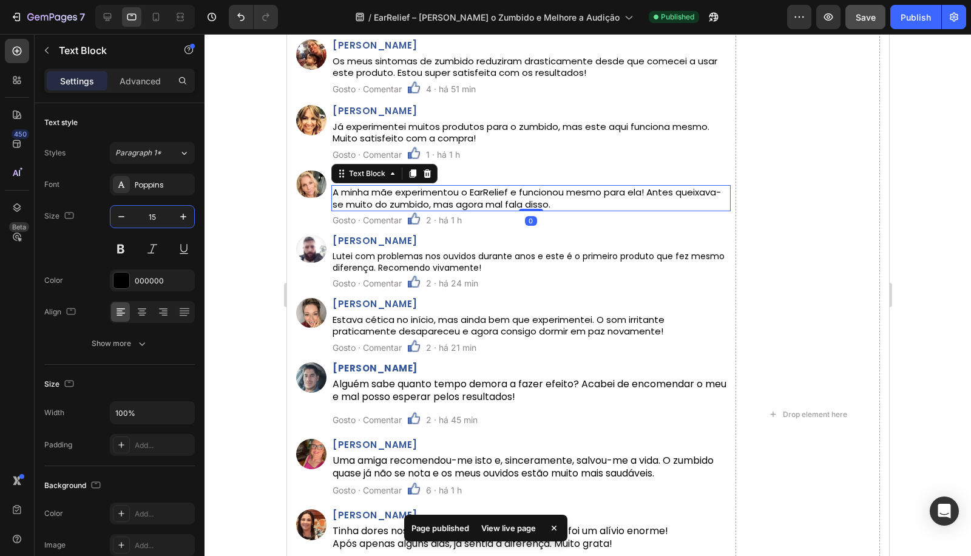
paste input "4"
type input "14"
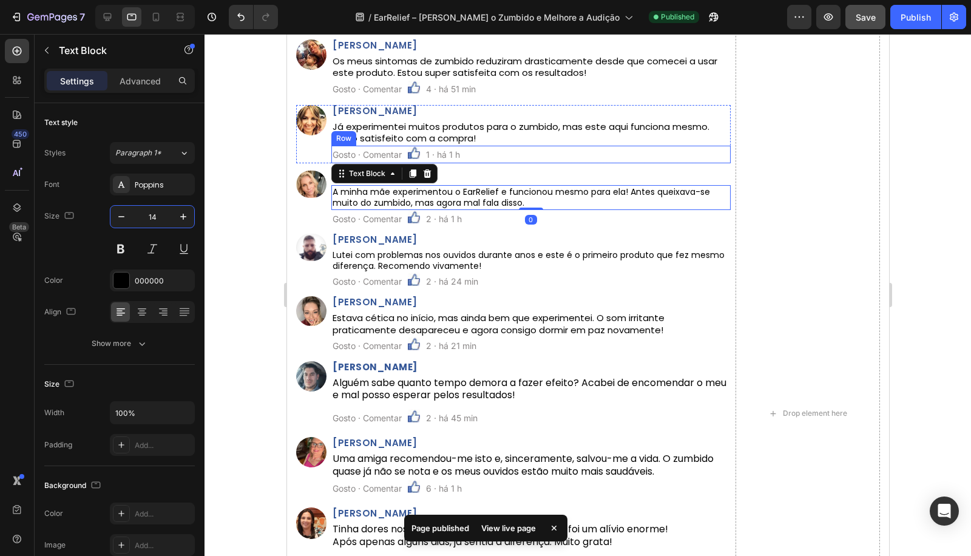
click at [434, 133] on div "Text Block" at bounding box center [447, 138] width 41 height 11
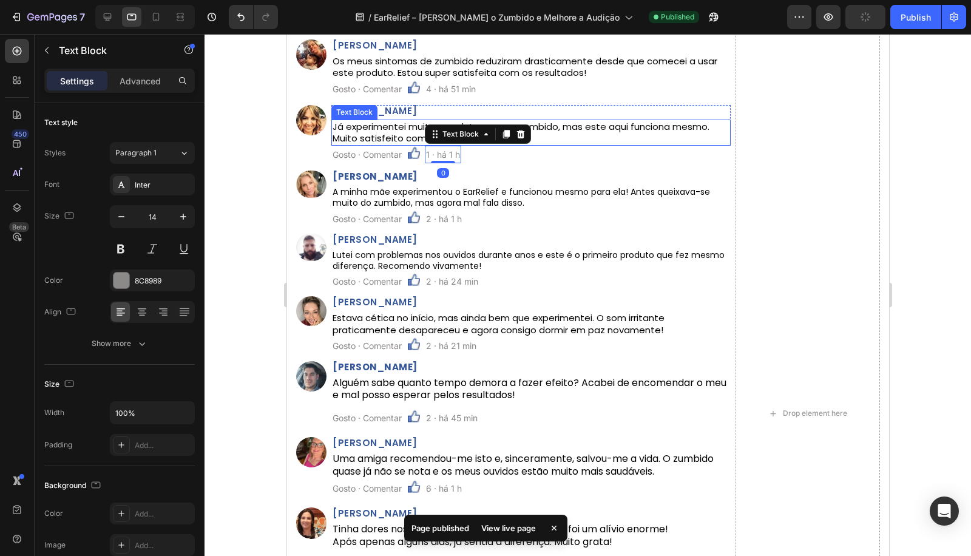
drag, startPoint x: 346, startPoint y: 138, endPoint x: 320, endPoint y: 144, distance: 26.8
click at [345, 138] on p "Já experimentei muitos produtos para o zumbido, mas este aqui funciona mesmo. M…" at bounding box center [530, 133] width 397 height 24
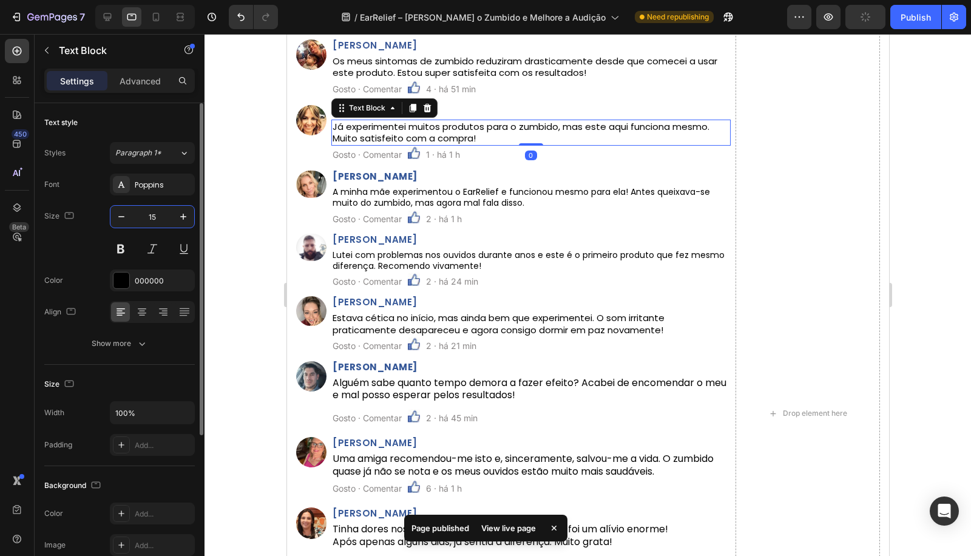
click at [150, 209] on input "15" at bounding box center [152, 217] width 40 height 22
paste input "4"
type input "14"
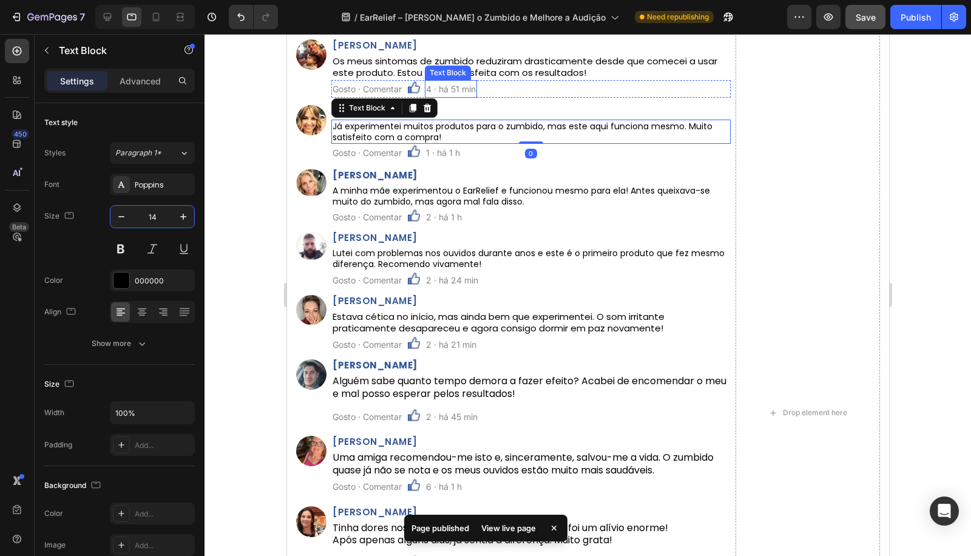
click at [437, 61] on p "Os meus sintomas de zumbido reduziram drasticamente desde que comecei a usar es…" at bounding box center [530, 67] width 397 height 24
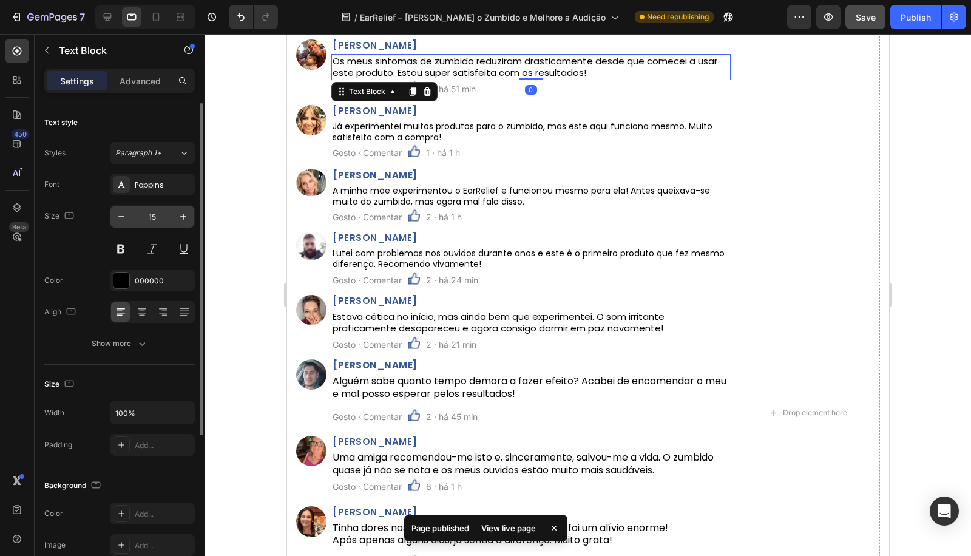
click at [150, 217] on input "15" at bounding box center [152, 217] width 40 height 22
paste input "4"
type input "14"
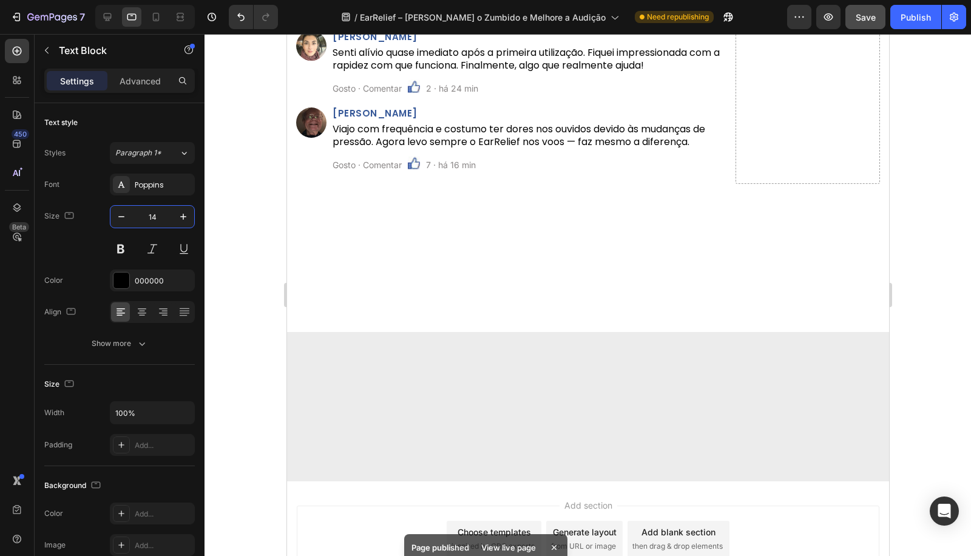
scroll to position [4743, 0]
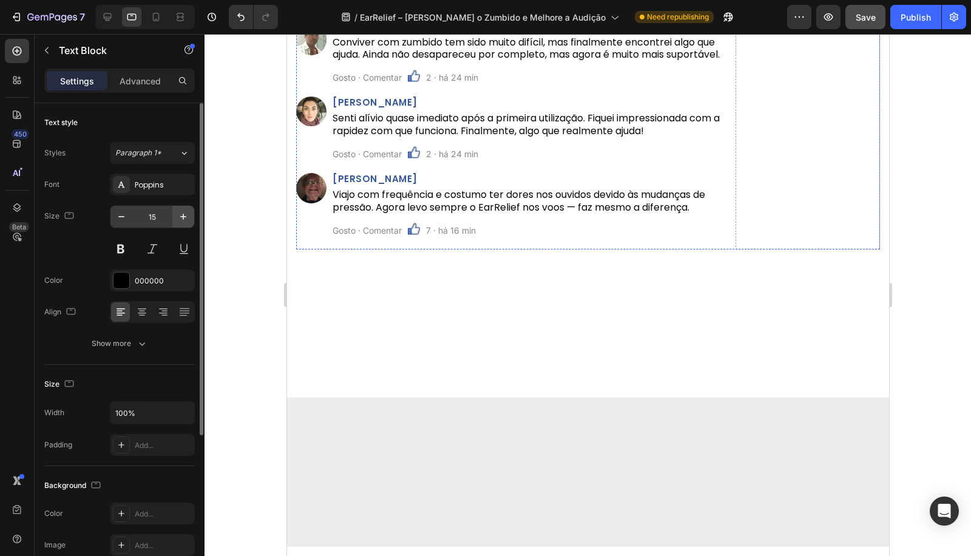
drag, startPoint x: 165, startPoint y: 213, endPoint x: 181, endPoint y: 216, distance: 16.7
click at [165, 212] on input "15" at bounding box center [152, 217] width 40 height 22
paste input "4"
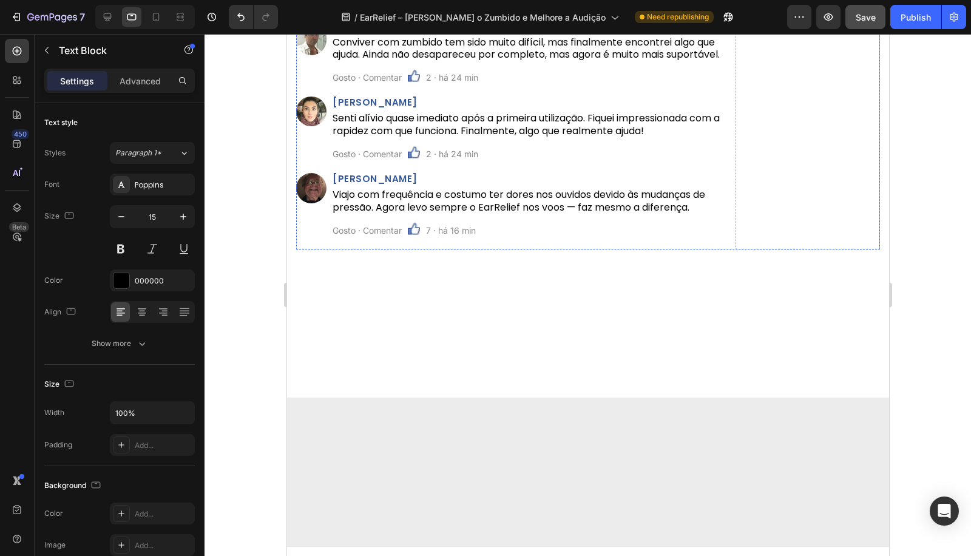
type input "14"
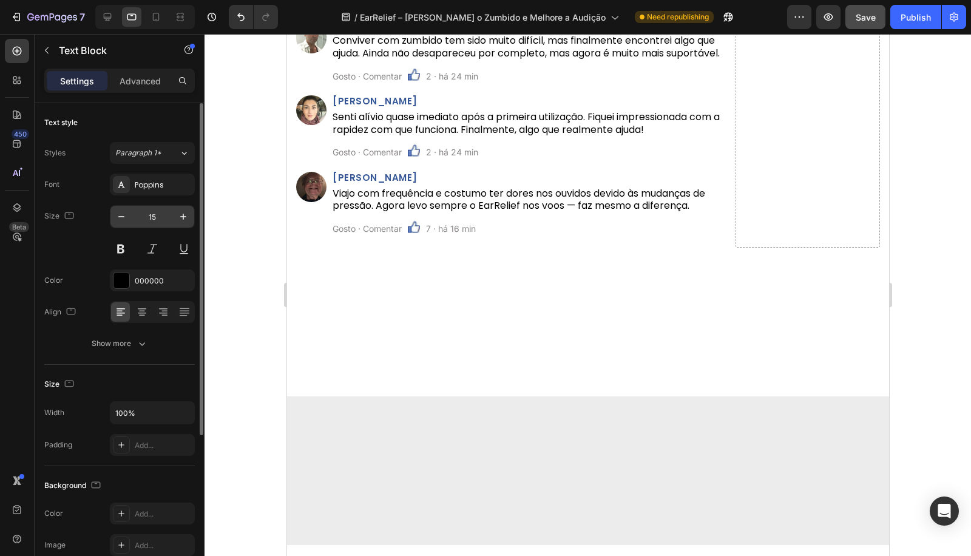
click at [155, 214] on input "15" at bounding box center [152, 217] width 40 height 22
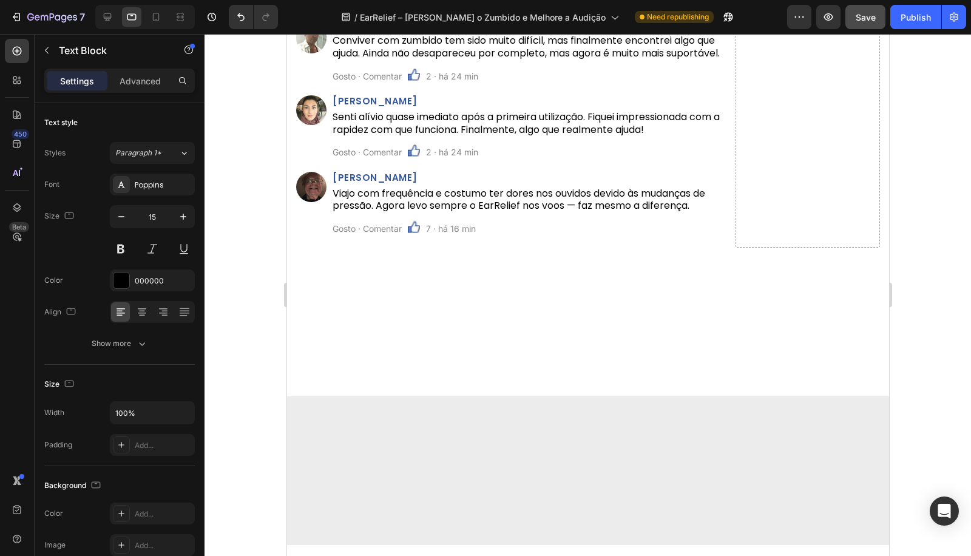
paste input "4"
type input "14"
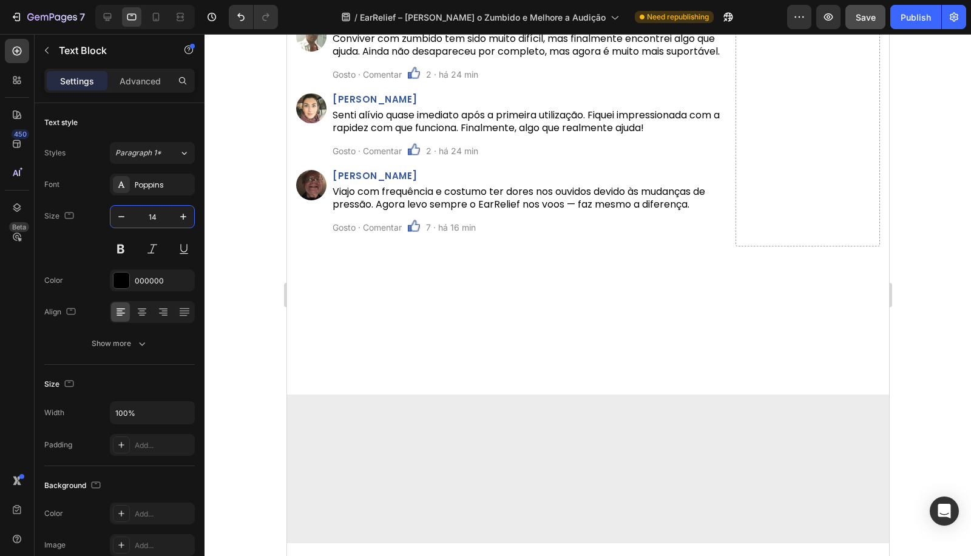
click at [157, 221] on input "15" at bounding box center [152, 217] width 40 height 22
paste input "4"
type input "14"
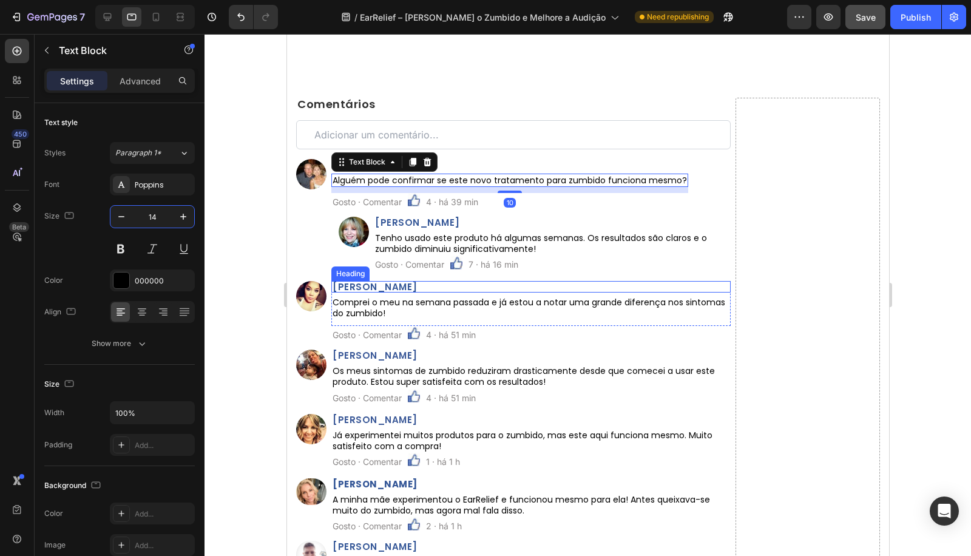
scroll to position [5058, 0]
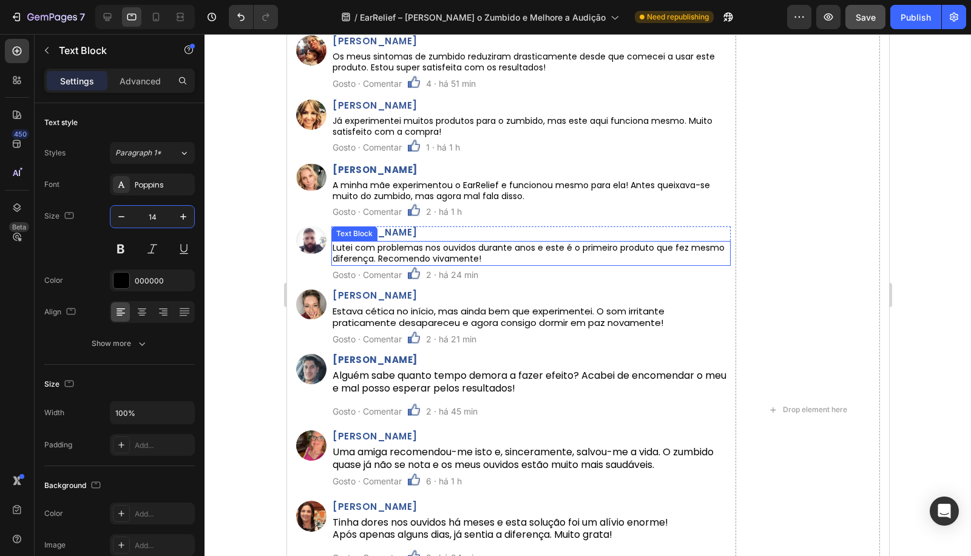
click at [371, 255] on p "Lutei com problemas nos ouvidos durante anos e este é o primeiro produto que fe…" at bounding box center [530, 253] width 397 height 22
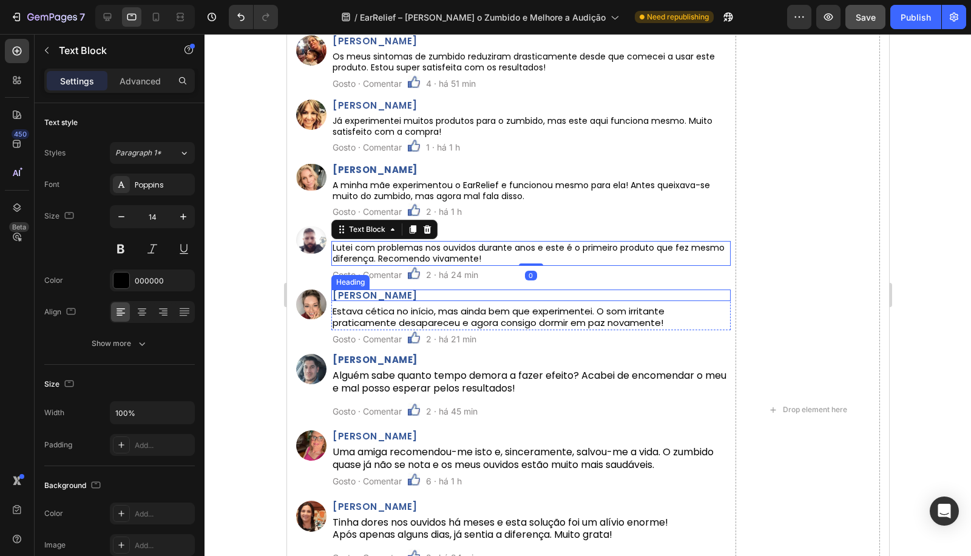
click at [365, 311] on p "Estava cética no início, mas ainda bem que experimentei. O som irritante pratic…" at bounding box center [530, 317] width 397 height 24
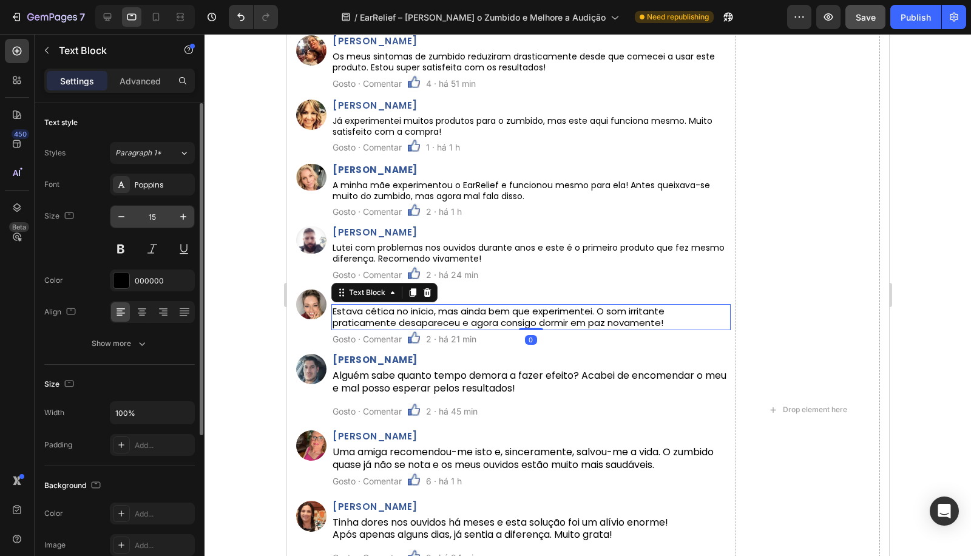
click at [146, 215] on input "15" at bounding box center [152, 217] width 40 height 22
paste input "4"
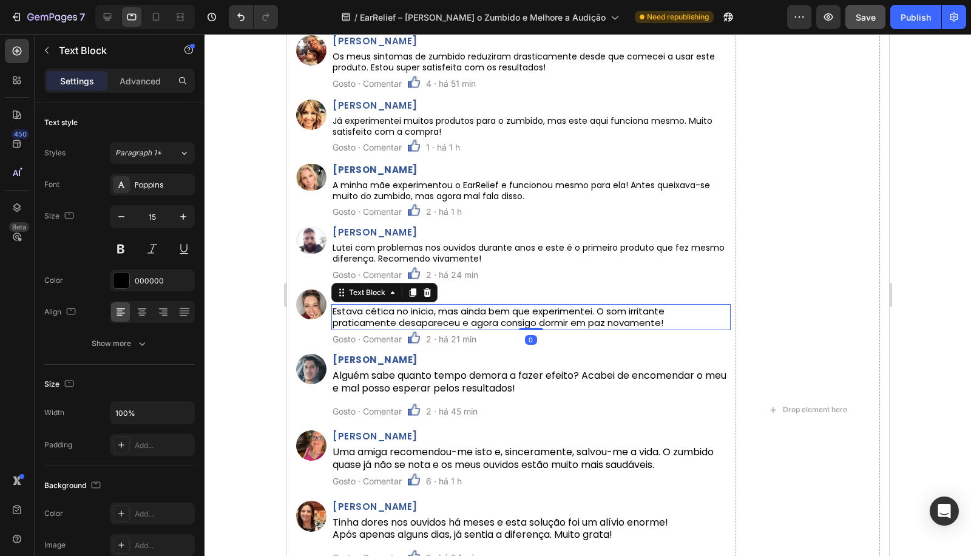
type input "14"
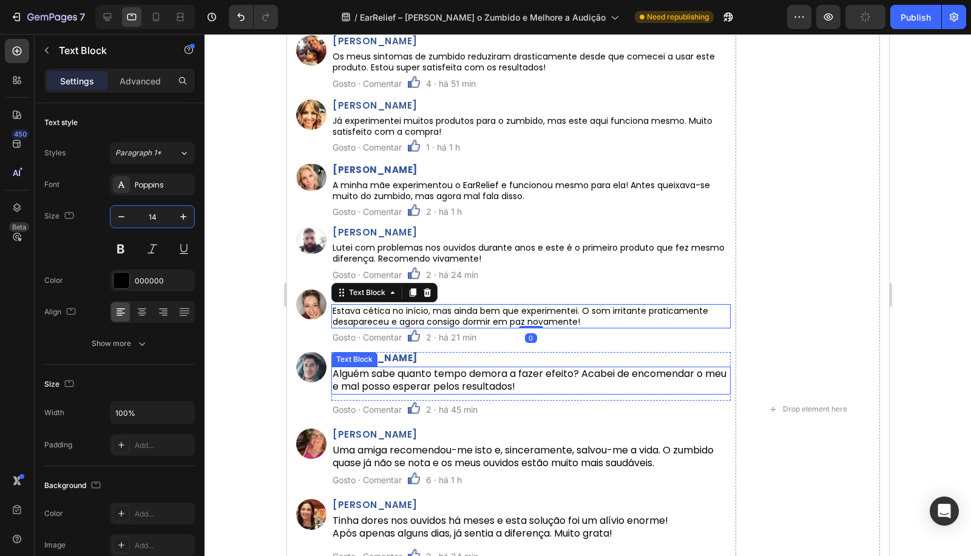
click at [373, 378] on p "Alguém sabe quanto tempo demora a fazer efeito? Acabei de encomendar o meu e ma…" at bounding box center [530, 380] width 397 height 25
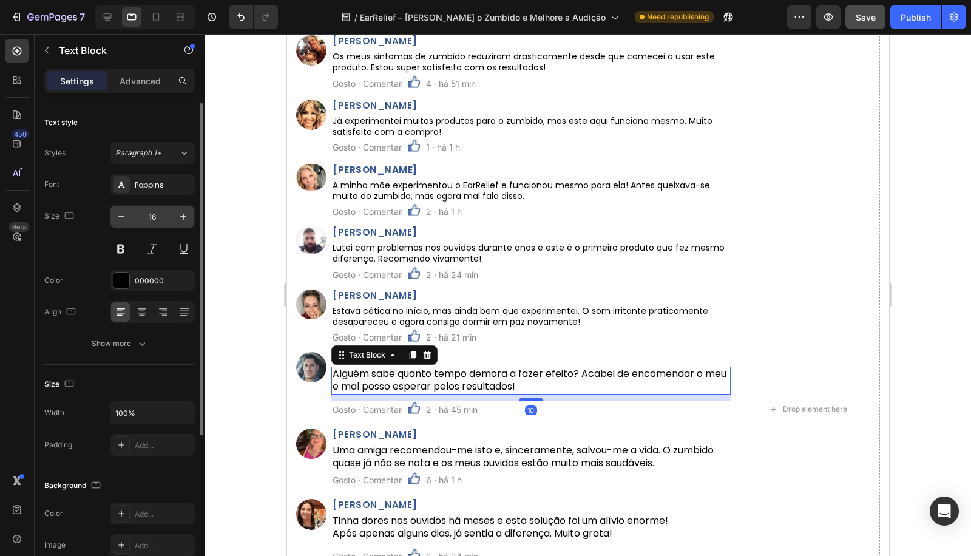
click at [148, 214] on input "16" at bounding box center [152, 217] width 40 height 22
paste input "4"
type input "14"
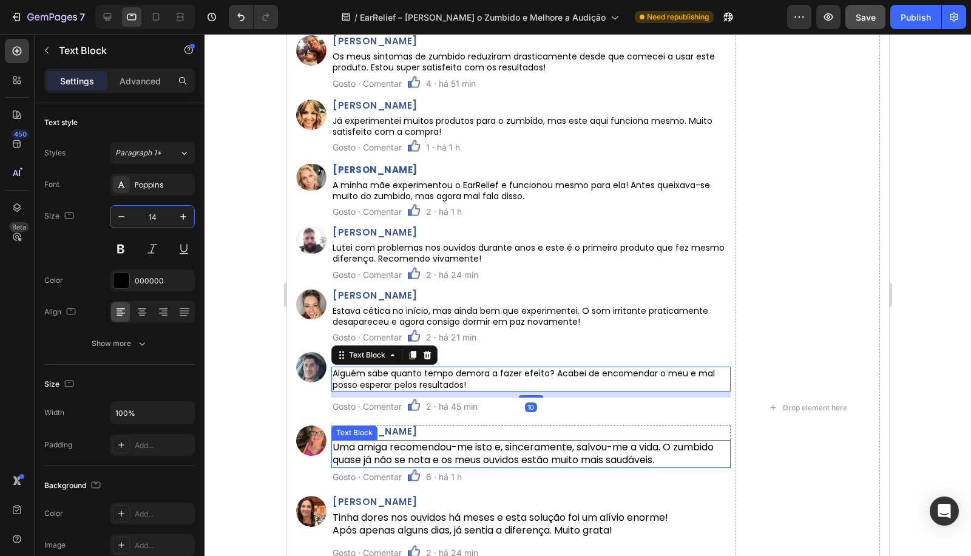
drag, startPoint x: 376, startPoint y: 462, endPoint x: 292, endPoint y: 393, distance: 108.6
click at [376, 462] on p "Uma amiga recomendou-me isto e, sinceramente, salvou-me a vida. O zumbido quase…" at bounding box center [530, 453] width 397 height 25
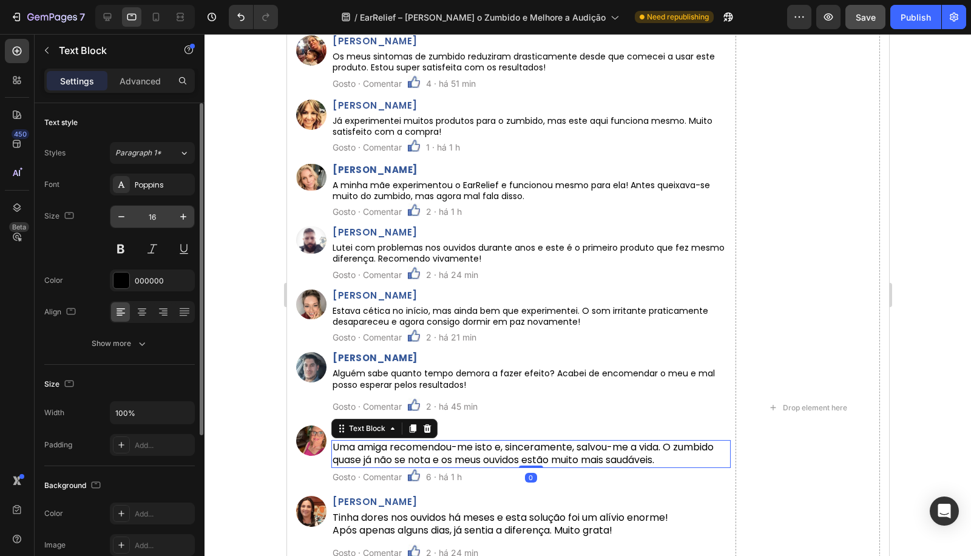
click at [152, 217] on input "16" at bounding box center [152, 217] width 40 height 22
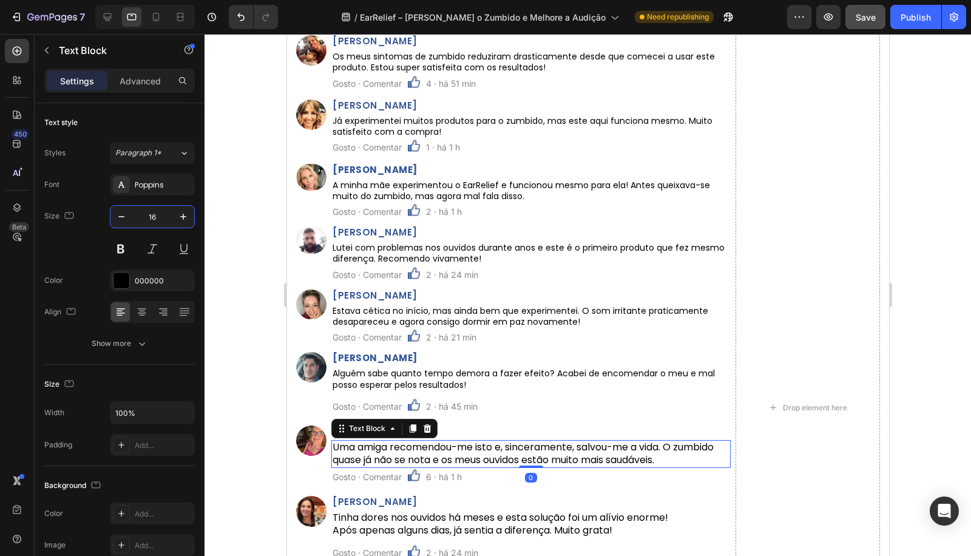
paste input "4"
type input "14"
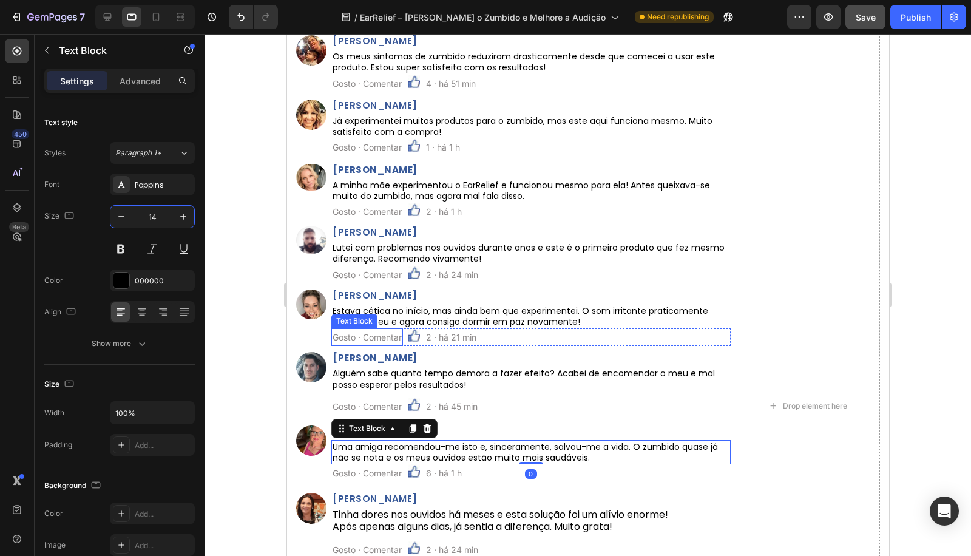
scroll to position [5372, 0]
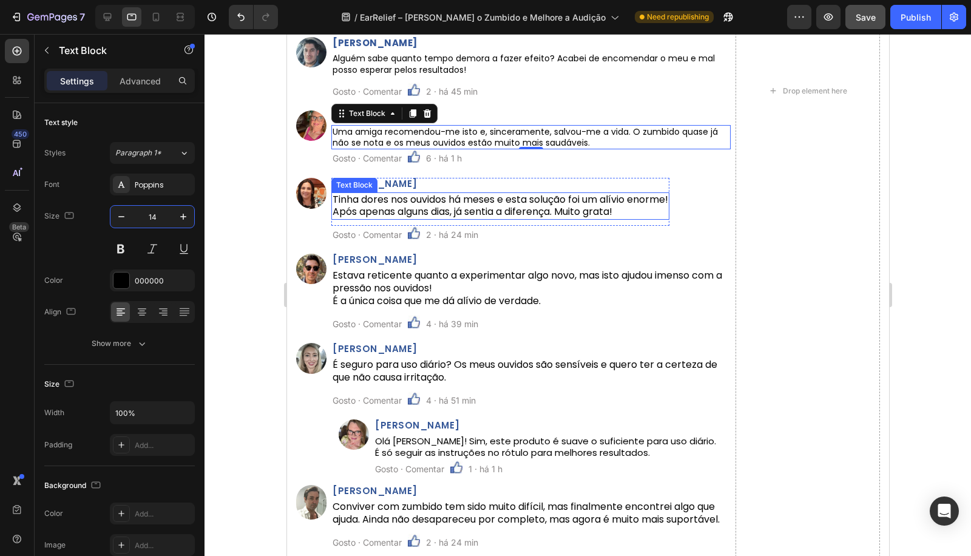
click at [371, 201] on p "Tinha dores nos ouvidos há meses e esta solução foi um alívio enorme! Após apen…" at bounding box center [500, 206] width 336 height 25
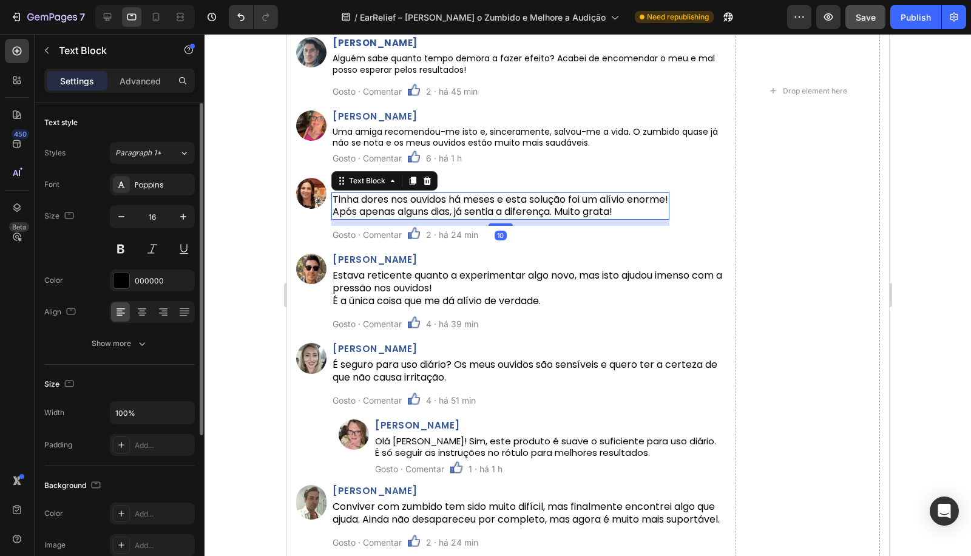
click at [158, 215] on input "16" at bounding box center [152, 217] width 40 height 22
paste input "4"
type input "14"
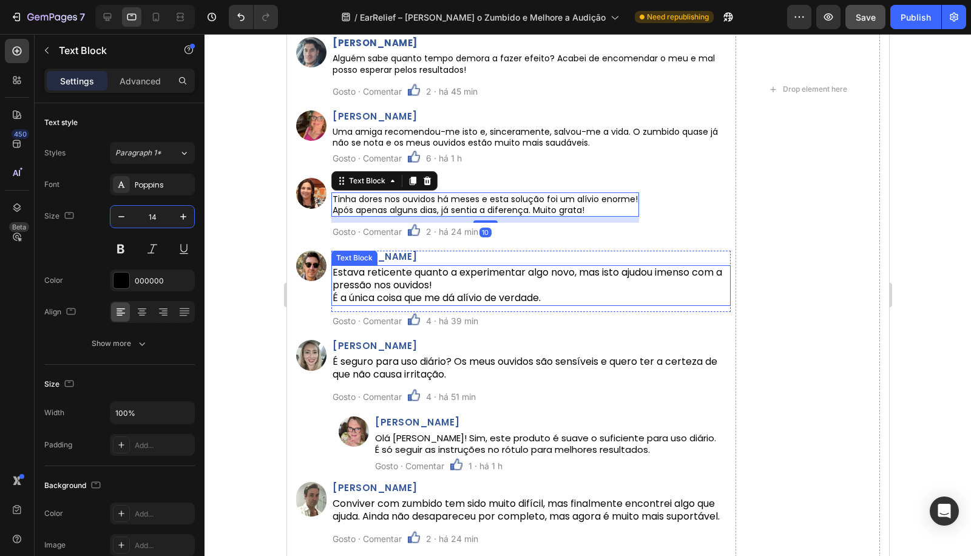
drag, startPoint x: 383, startPoint y: 289, endPoint x: 328, endPoint y: 275, distance: 56.4
click at [383, 289] on p "Estava reticente quanto a experimentar algo novo, mas isto ajudou imenso com a …" at bounding box center [530, 285] width 397 height 38
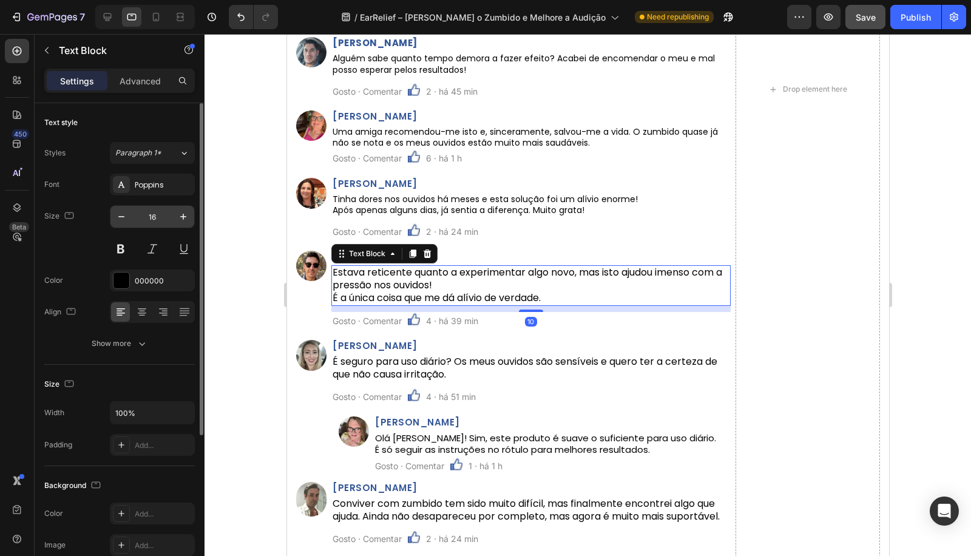
click at [153, 212] on input "16" at bounding box center [152, 217] width 40 height 22
paste input "4"
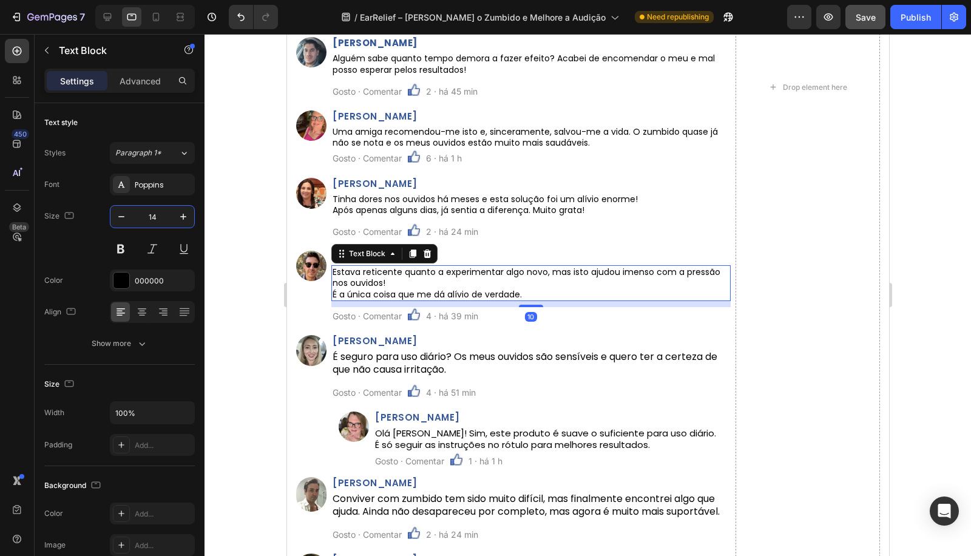
type input "14"
click at [332, 291] on p "Estava reticente quanto a experimentar algo novo, mas isto ajudou imenso com a …" at bounding box center [530, 282] width 397 height 33
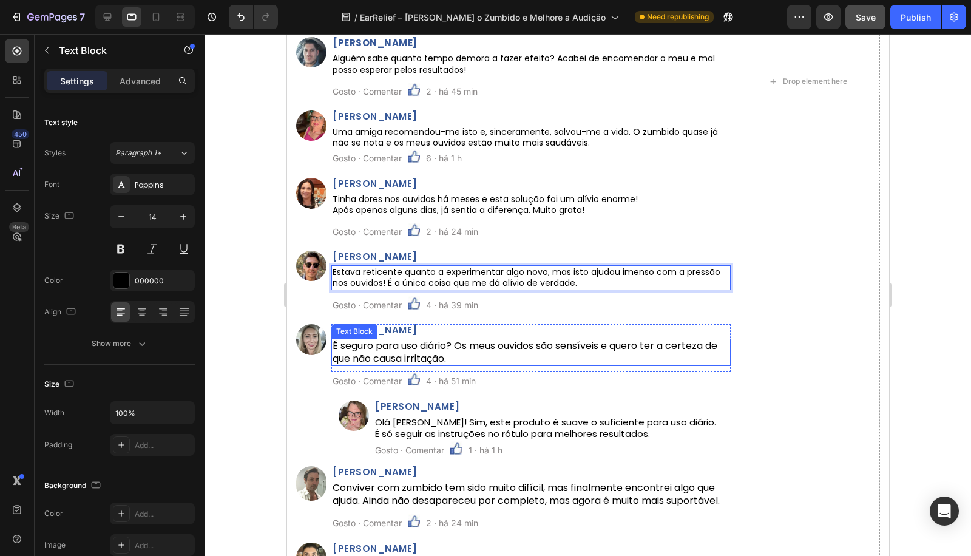
click at [406, 356] on p "É seguro para uso diário? Os meus ouvidos são sensíveis e quero ter a certeza d…" at bounding box center [530, 352] width 397 height 25
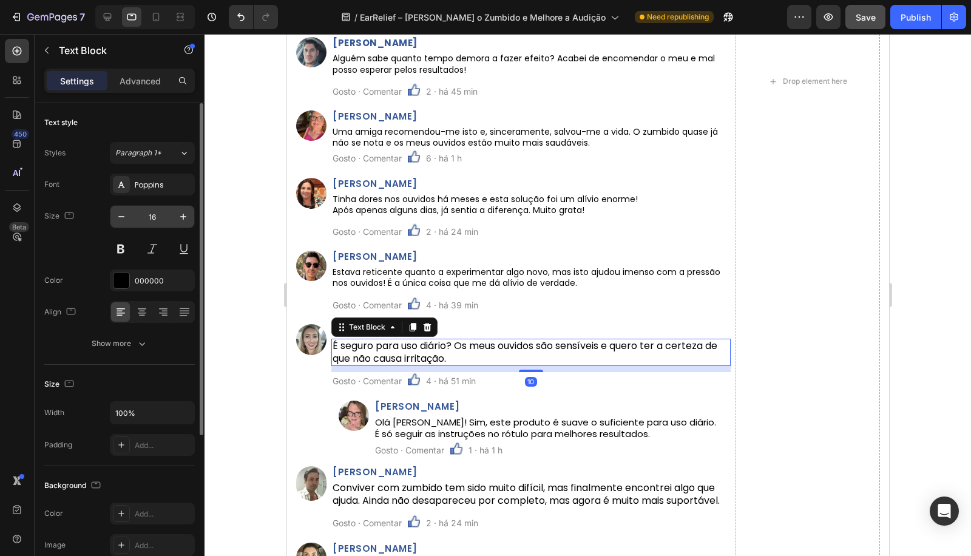
click at [167, 217] on input "16" at bounding box center [152, 217] width 40 height 22
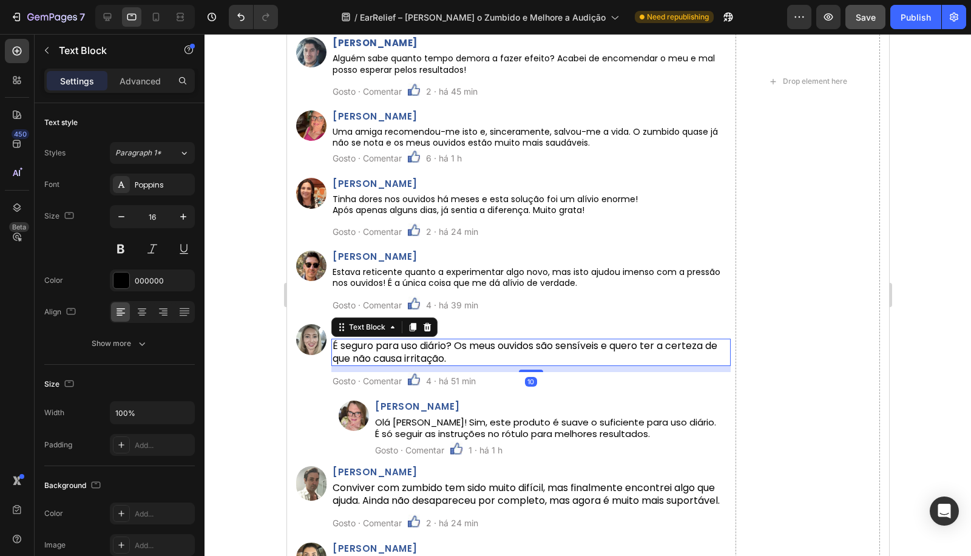
paste input "4"
type input "14"
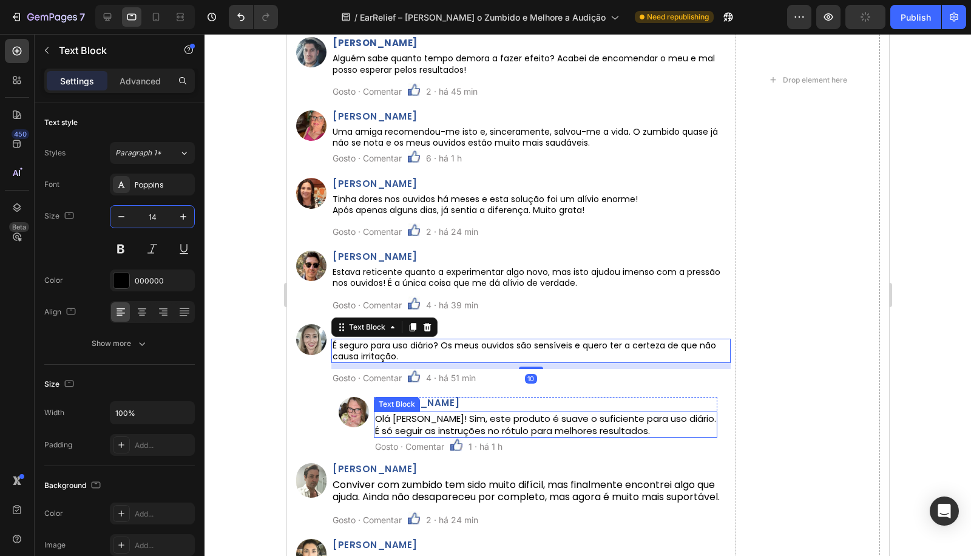
drag, startPoint x: 395, startPoint y: 417, endPoint x: 381, endPoint y: 413, distance: 14.6
click at [394, 418] on p "Olá Isabel! Sim, este produto é suave o suficiente para uso diário. É só seguir…" at bounding box center [544, 425] width 341 height 24
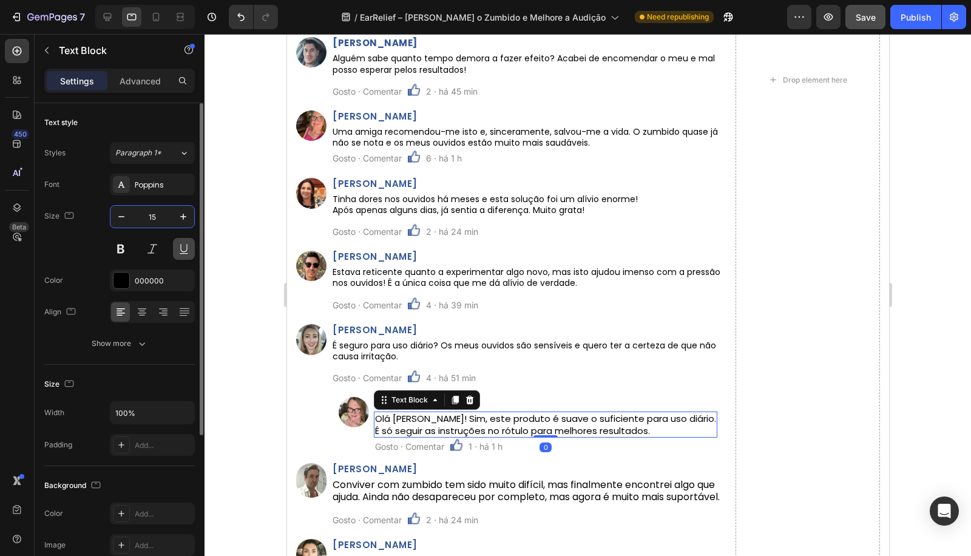
paste input "4"
type input "14"
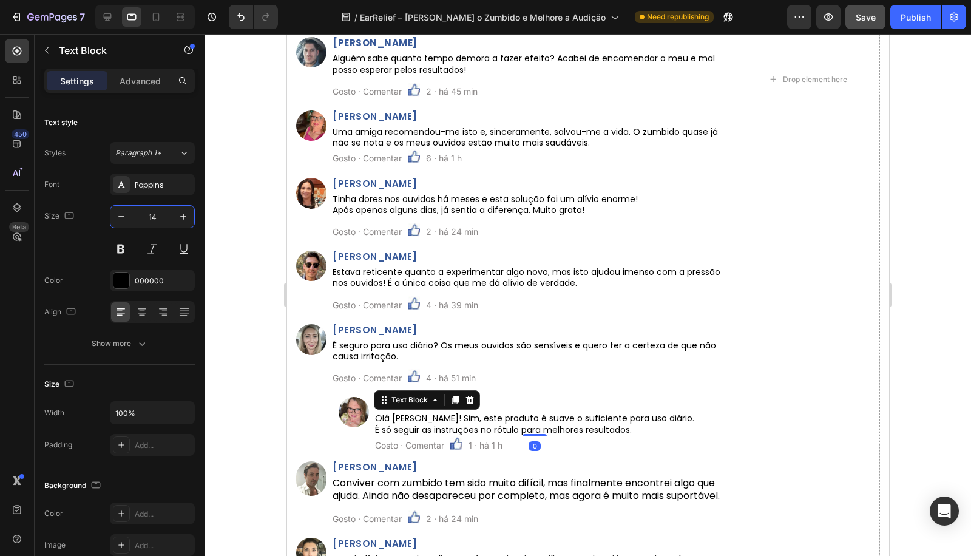
scroll to position [5687, 0]
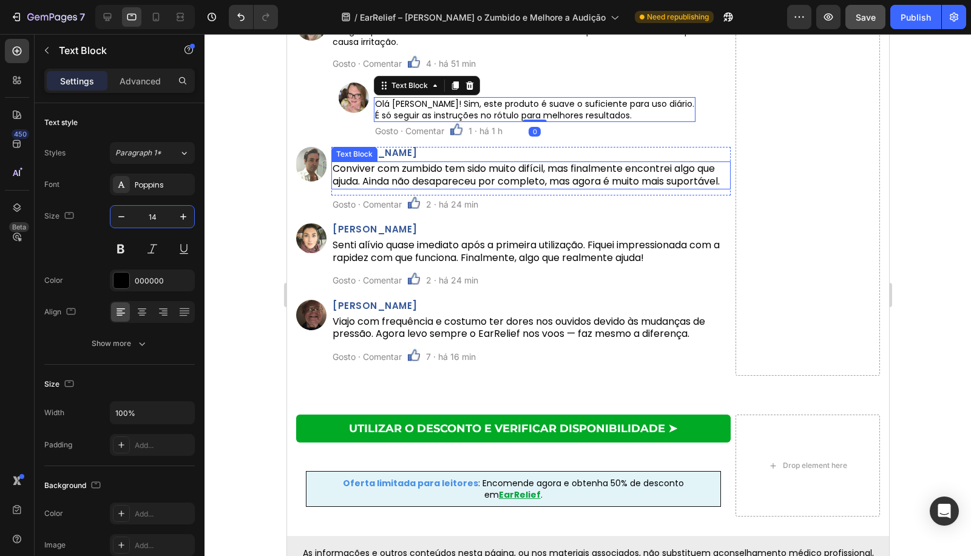
click at [358, 181] on p "Conviver com zumbido tem sido muito difícil, mas finalmente encontrei algo que …" at bounding box center [530, 175] width 397 height 25
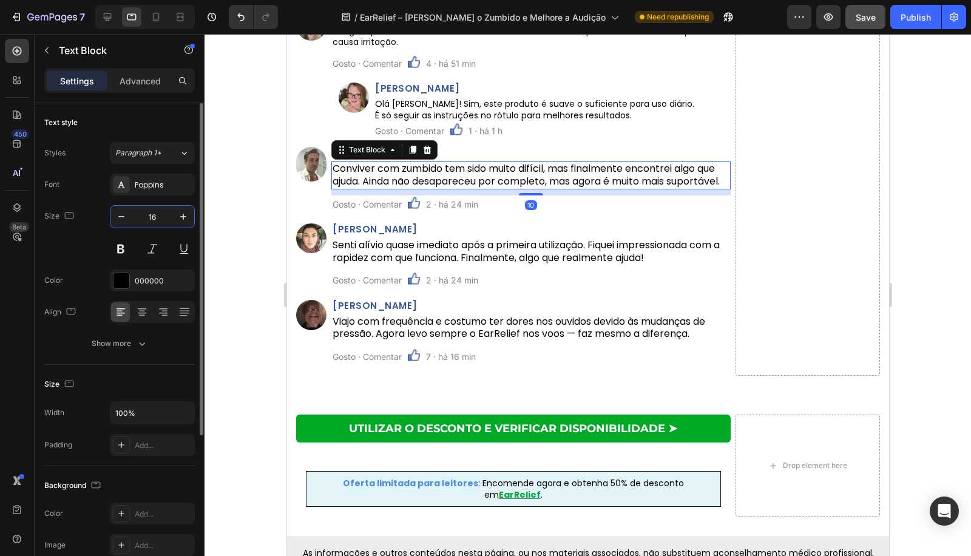
click at [144, 216] on input "16" at bounding box center [152, 217] width 40 height 22
paste input "4"
type input "14"
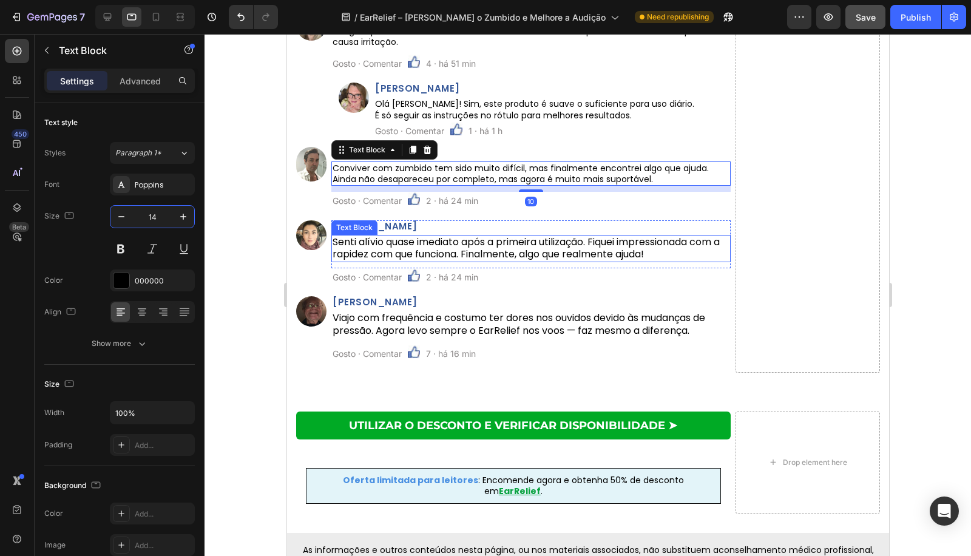
click at [378, 244] on p "Senti alívio quase imediato após a primeira utilização. Fiquei impressionada co…" at bounding box center [530, 248] width 397 height 25
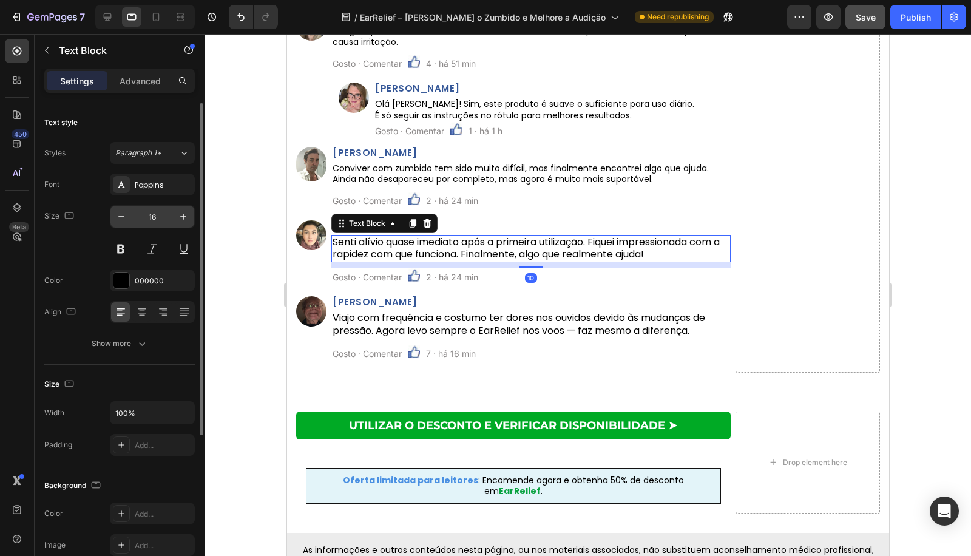
click at [156, 209] on input "16" at bounding box center [152, 217] width 40 height 22
paste input "4"
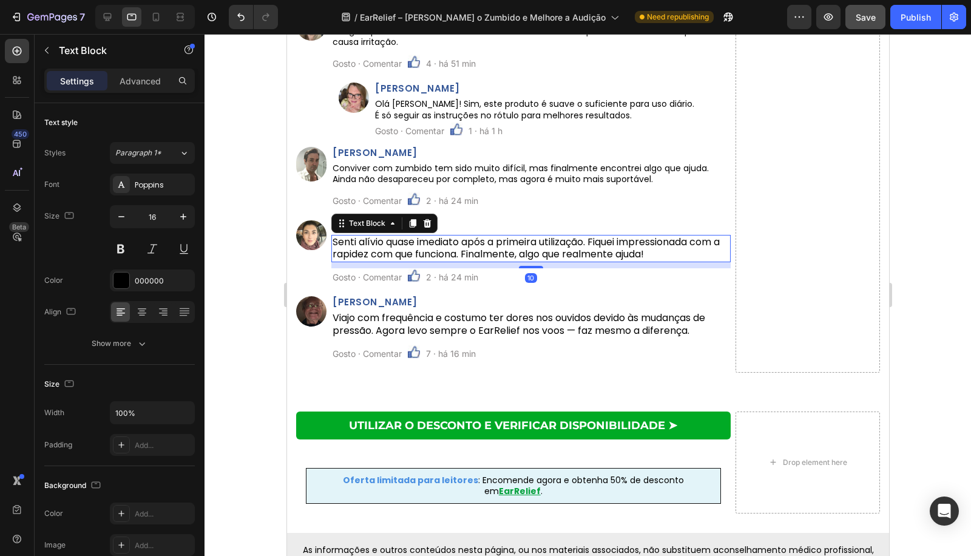
type input "14"
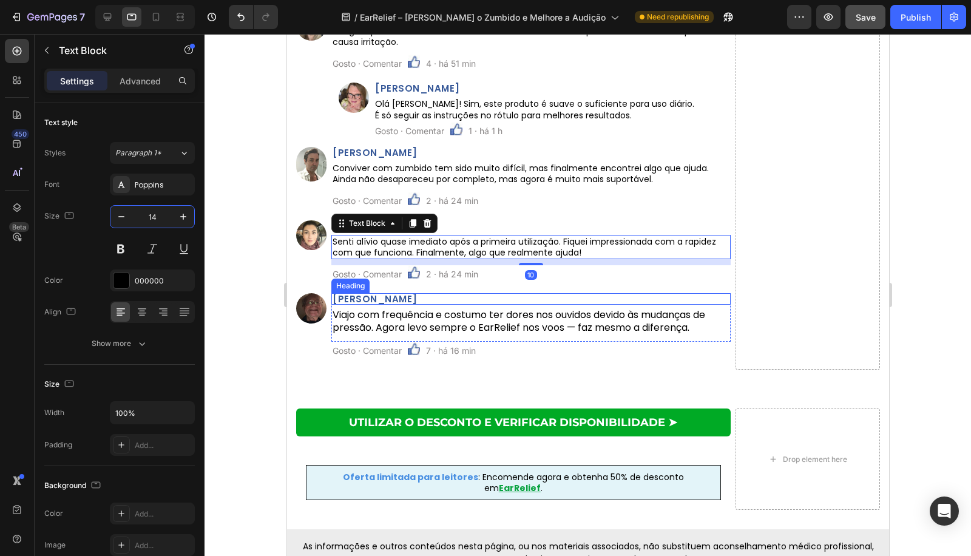
click at [380, 317] on p "Viajo com frequência e costumo ter dores nos ouvidos devido às mudanças de pres…" at bounding box center [530, 321] width 397 height 25
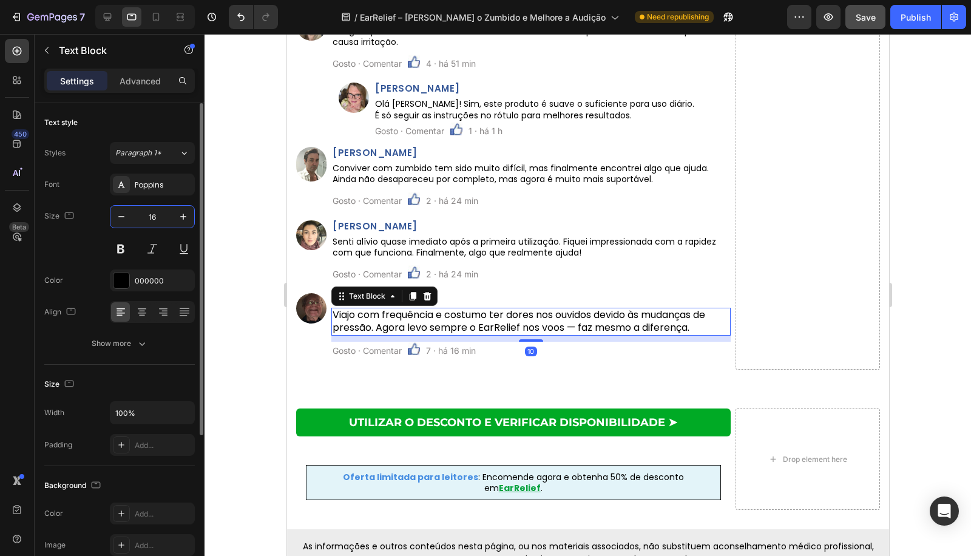
click at [155, 212] on input "16" at bounding box center [152, 217] width 40 height 22
paste input "4"
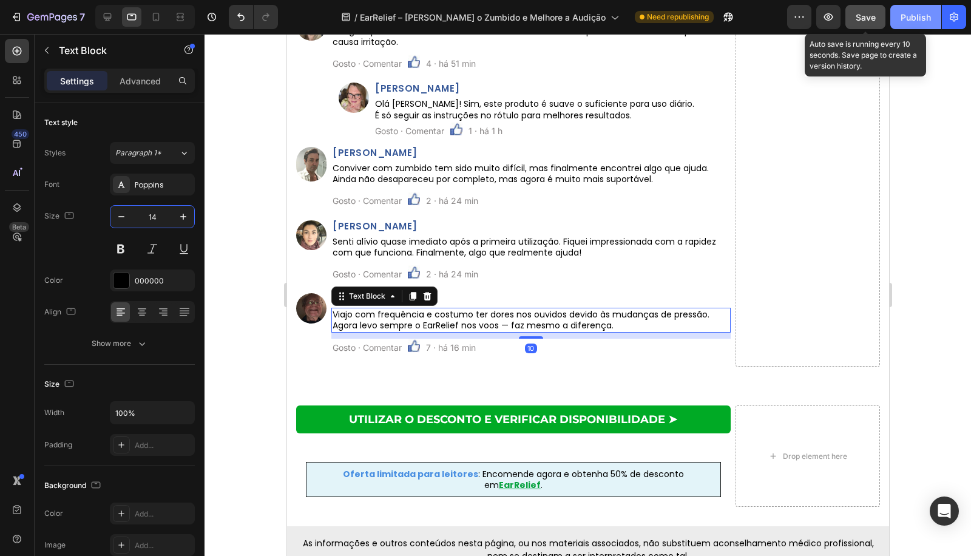
type input "14"
click at [877, 13] on button "Save" at bounding box center [865, 17] width 40 height 24
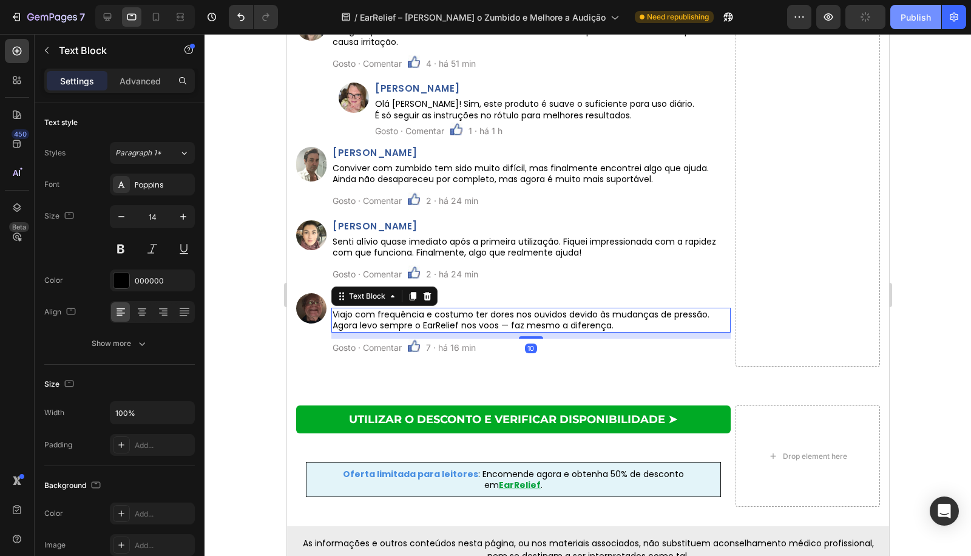
click at [920, 25] on button "Publish" at bounding box center [915, 17] width 51 height 24
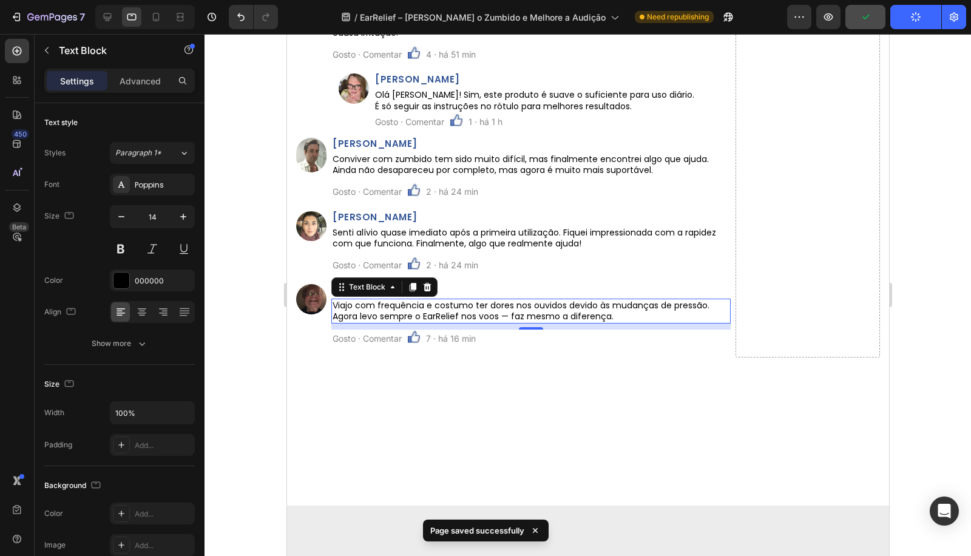
scroll to position [4743, 0]
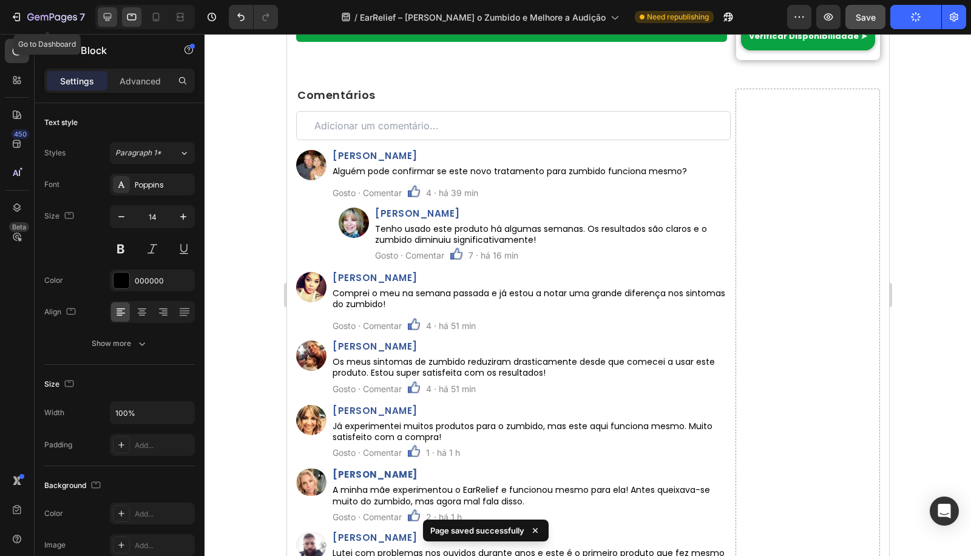
click at [115, 18] on div at bounding box center [107, 16] width 19 height 19
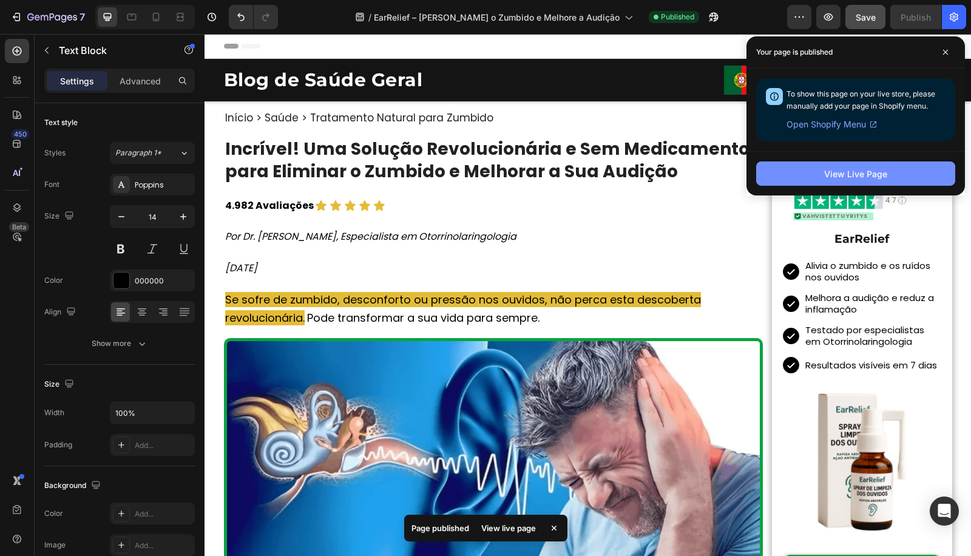
click at [824, 175] on button "View Live Page" at bounding box center [855, 173] width 199 height 24
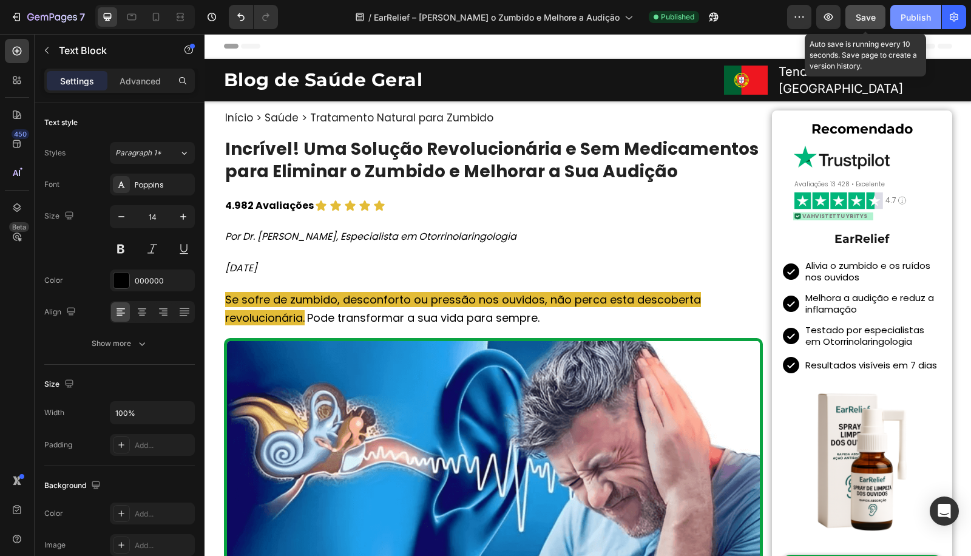
click at [879, 16] on button "Save" at bounding box center [865, 17] width 40 height 24
click at [912, 18] on div "Publish" at bounding box center [915, 17] width 30 height 13
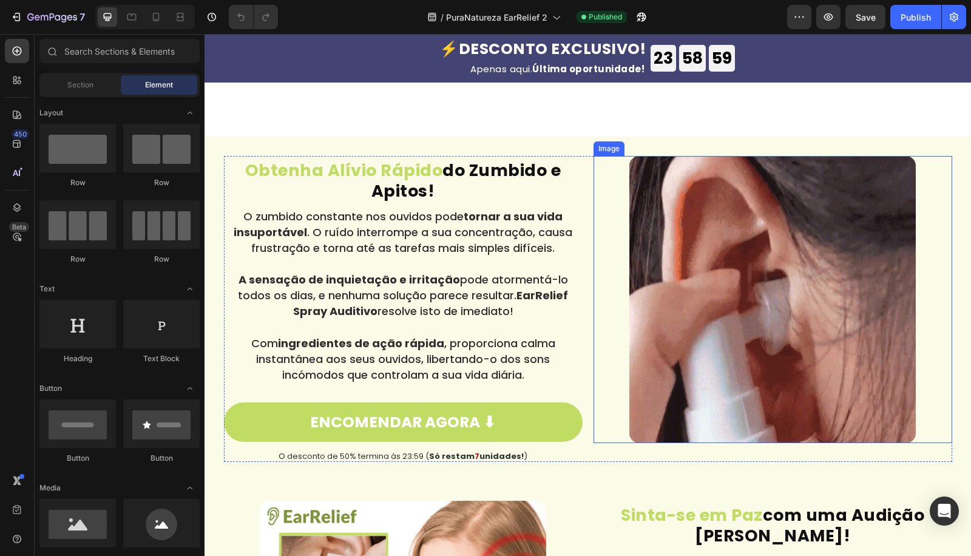
scroll to position [943, 0]
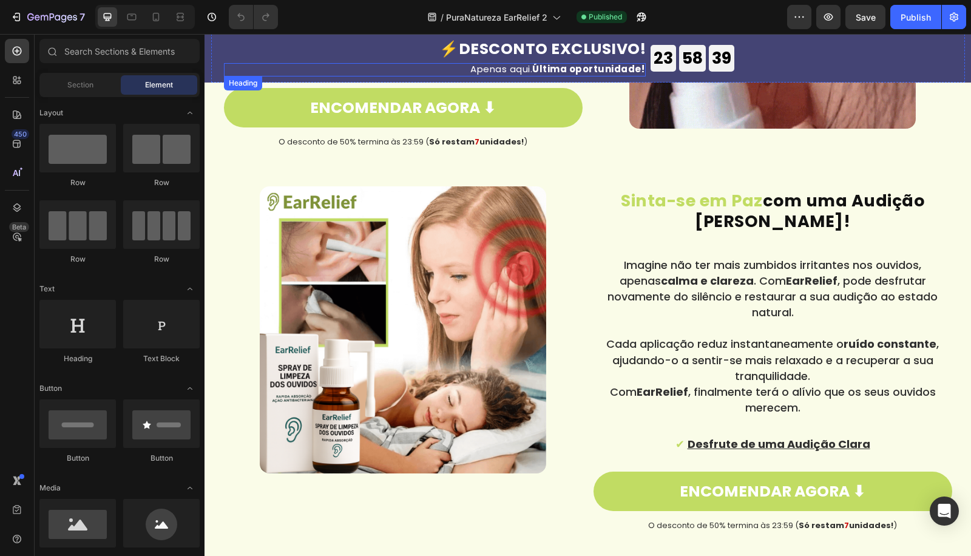
click at [543, 70] on strong "Última oportunidade!" at bounding box center [588, 68] width 112 height 13
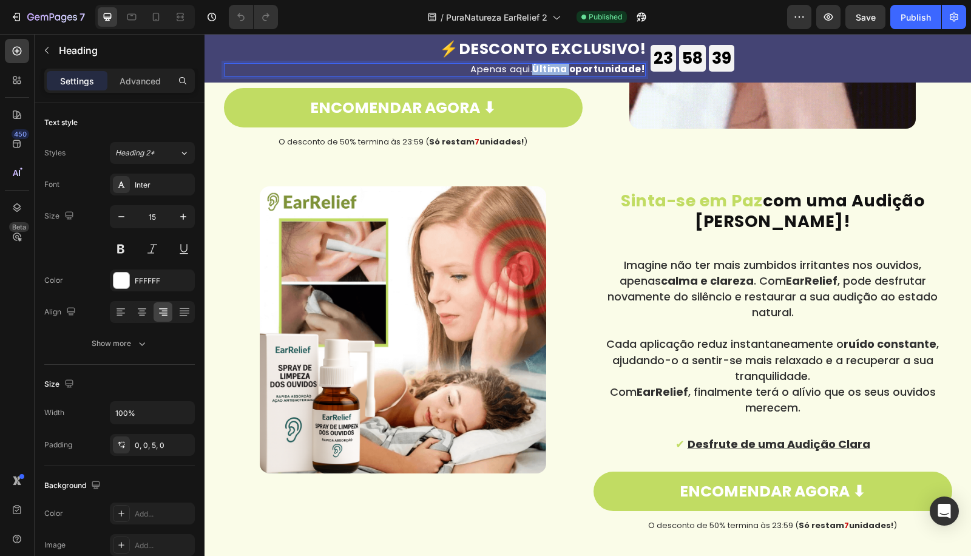
click at [543, 70] on strong "Última oportunidade!" at bounding box center [588, 68] width 112 height 13
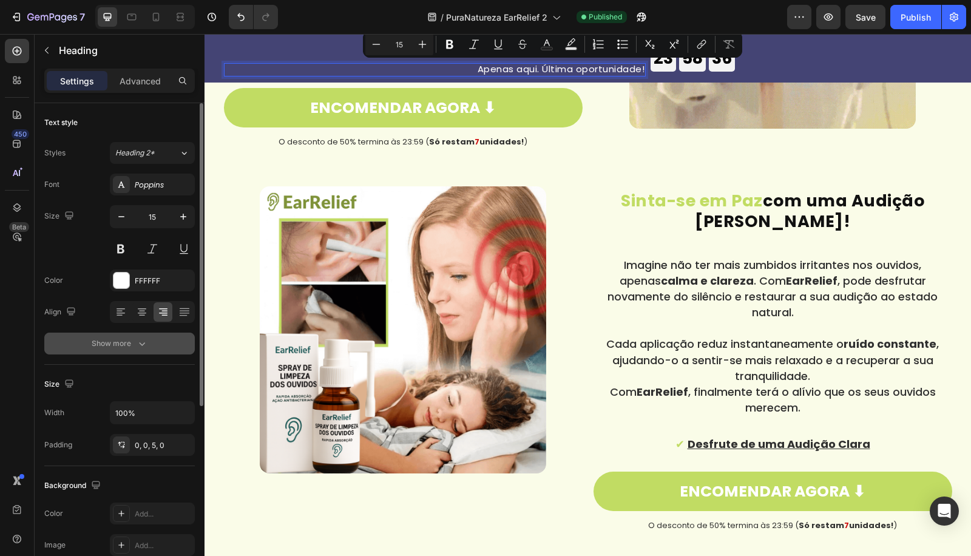
click at [116, 340] on div "Show more" at bounding box center [120, 343] width 56 height 12
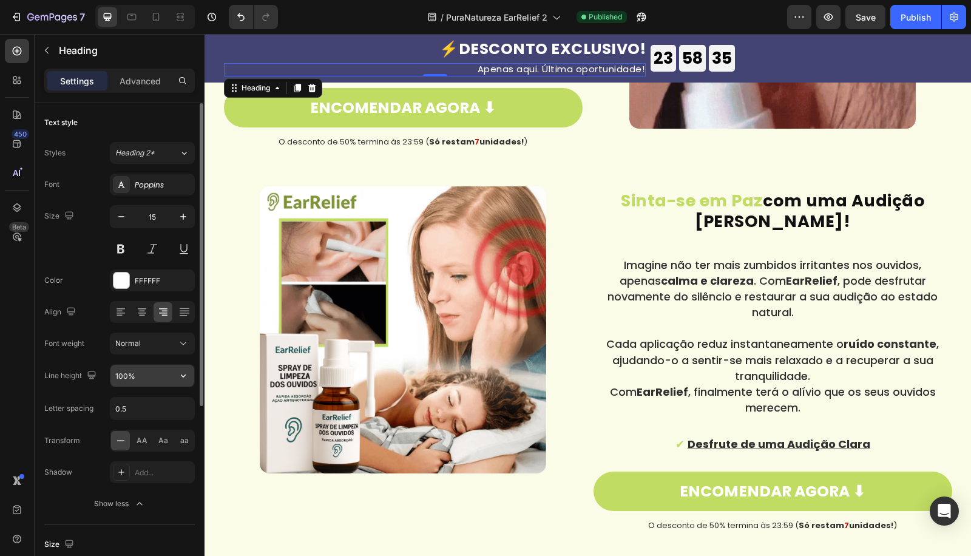
click at [124, 374] on input "100%" at bounding box center [152, 376] width 84 height 22
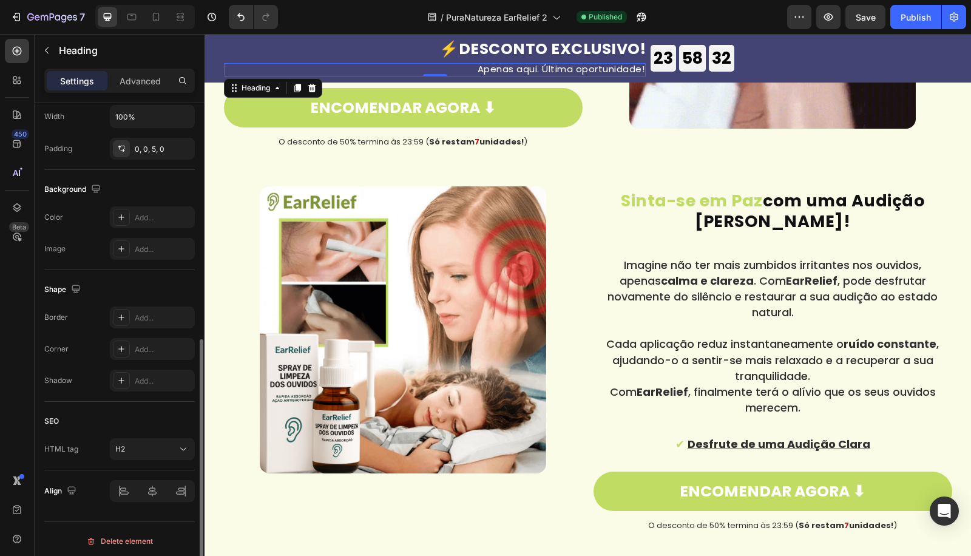
scroll to position [141, 0]
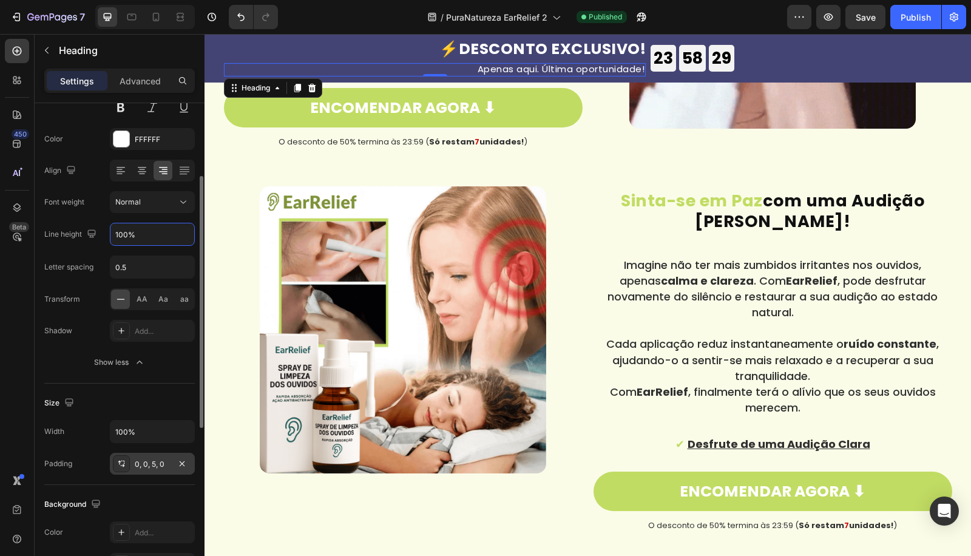
click at [150, 459] on div "0, 0, 5, 0" at bounding box center [152, 464] width 35 height 11
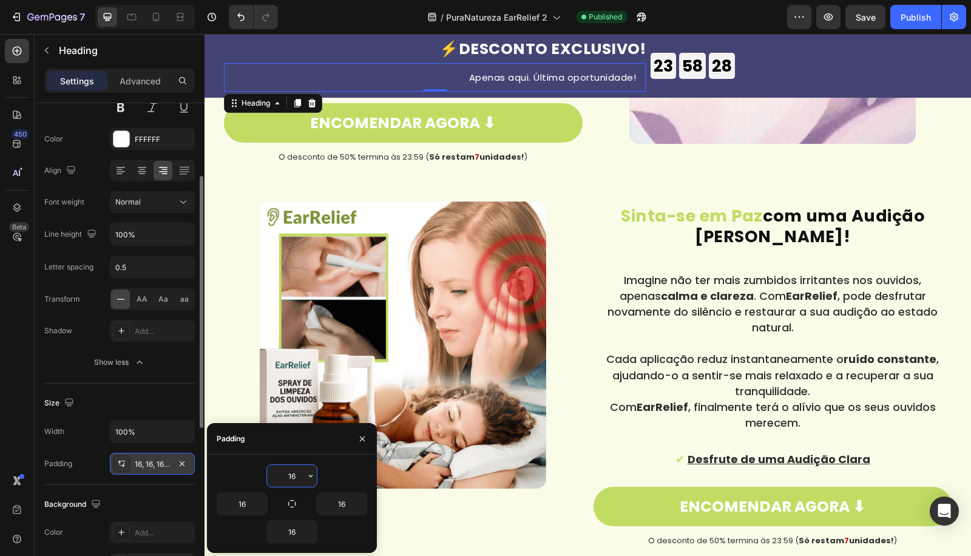
scroll to position [959, 0]
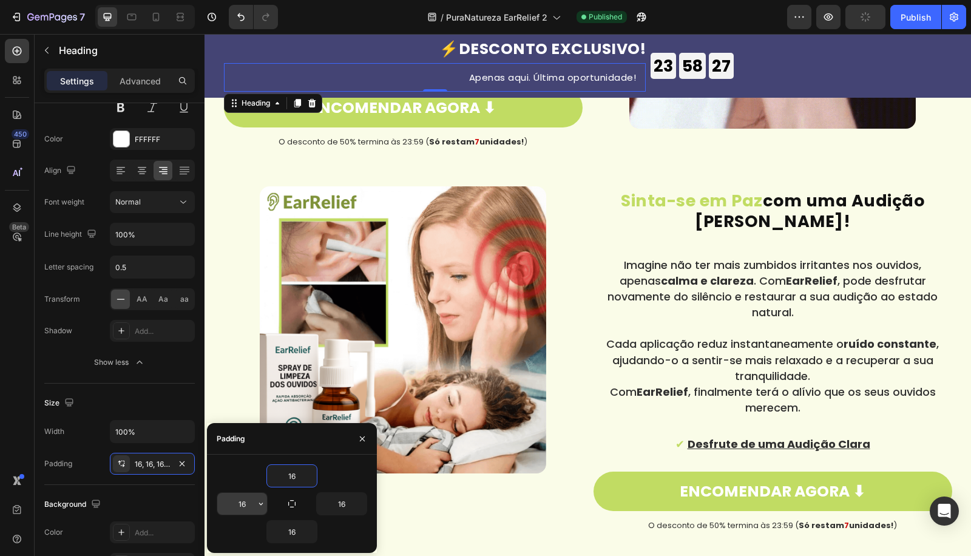
click at [237, 499] on input "16" at bounding box center [242, 504] width 50 height 22
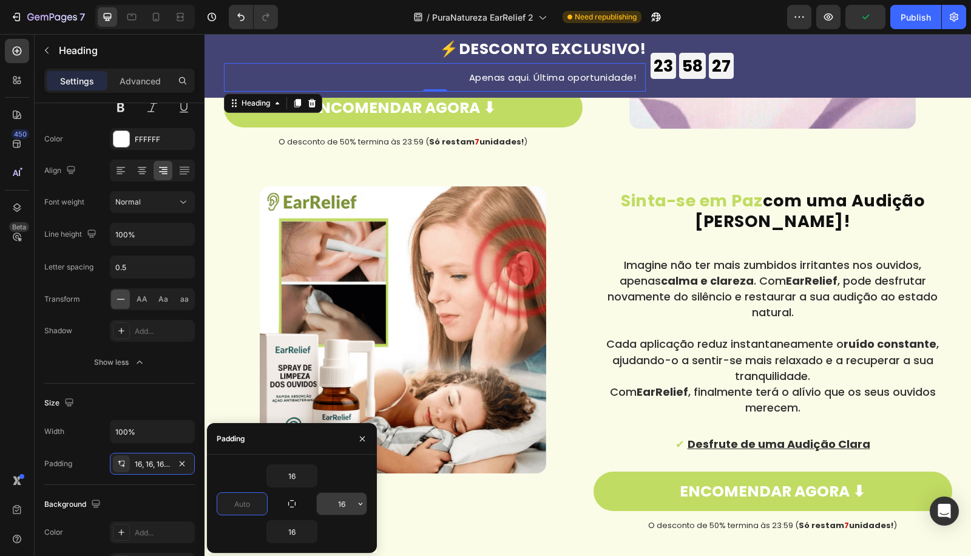
click at [341, 499] on input "16" at bounding box center [342, 504] width 50 height 22
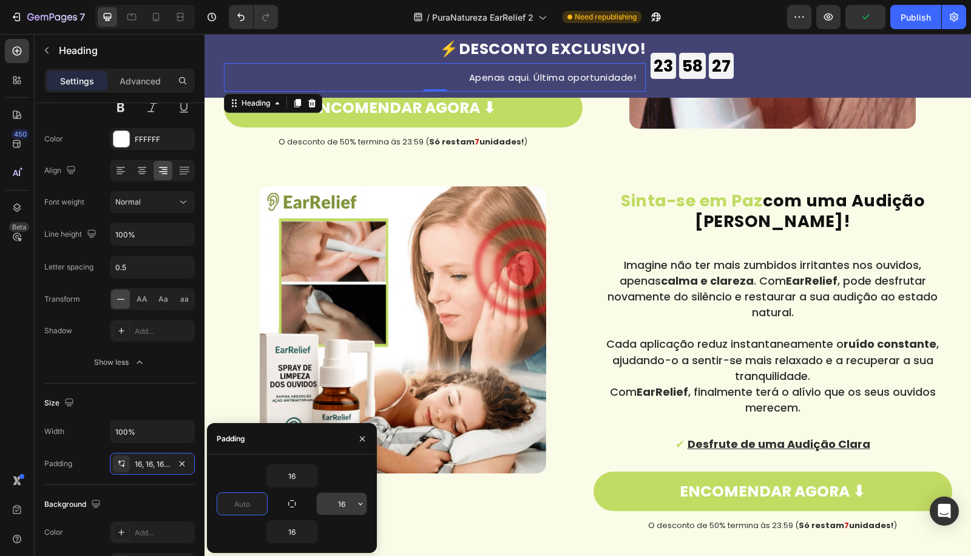
type input "0"
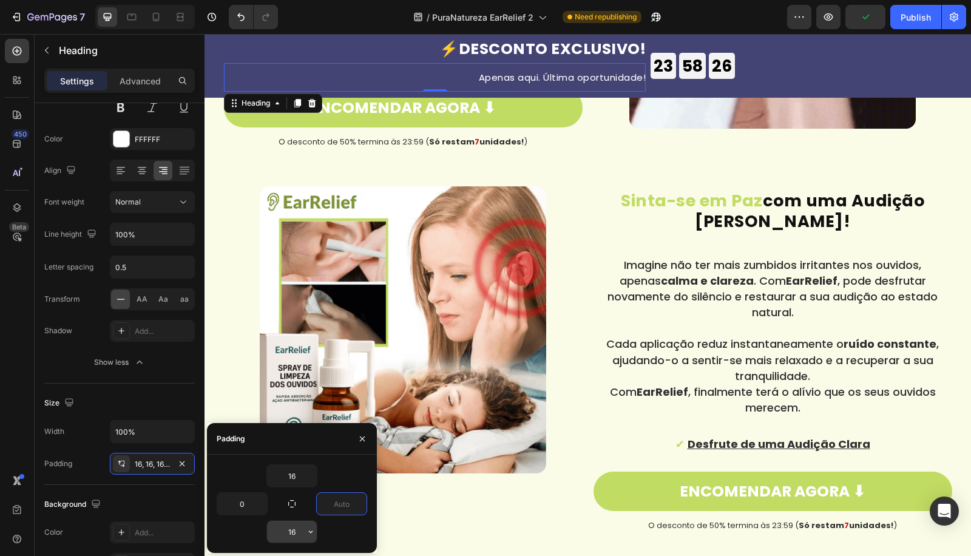
type input "0"
click at [297, 530] on input "16" at bounding box center [292, 532] width 50 height 22
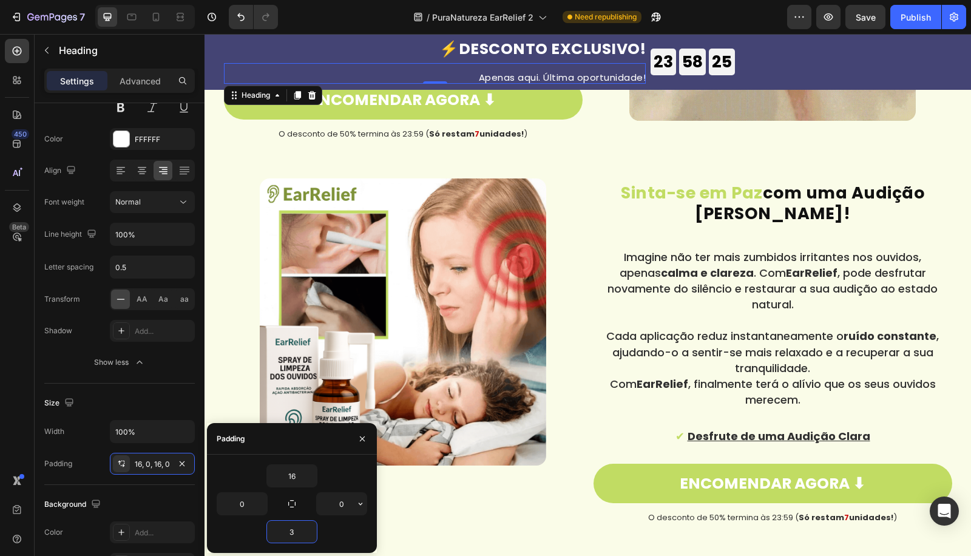
scroll to position [951, 0]
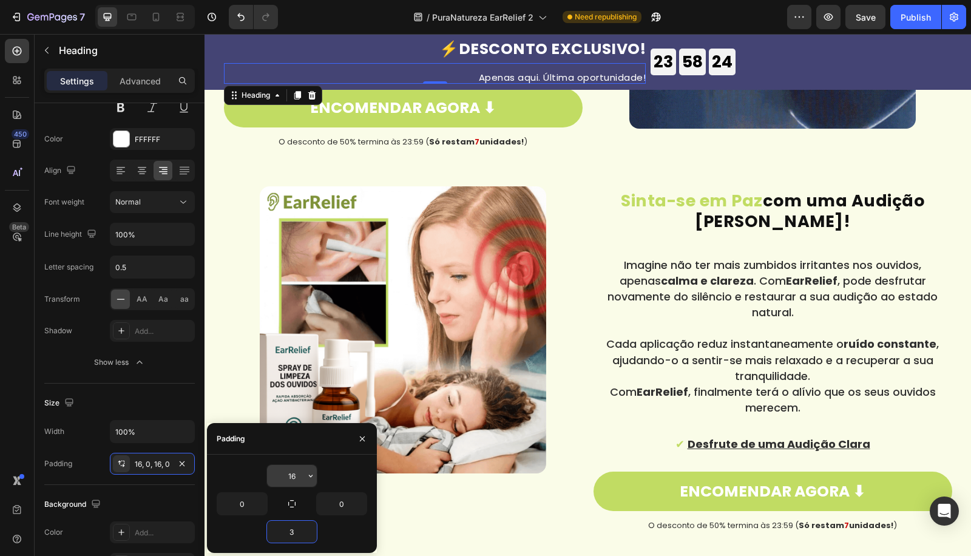
type input "3"
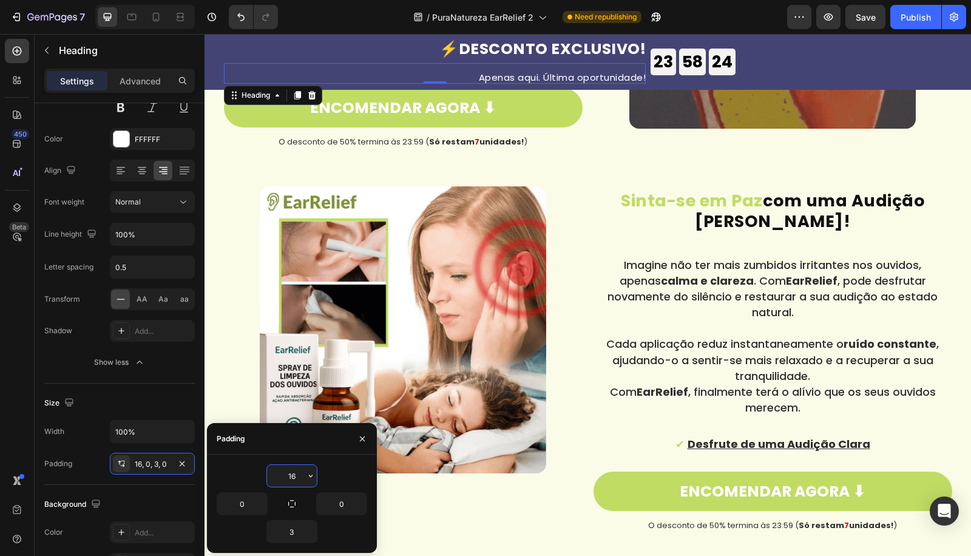
click at [289, 479] on input "16" at bounding box center [292, 476] width 50 height 22
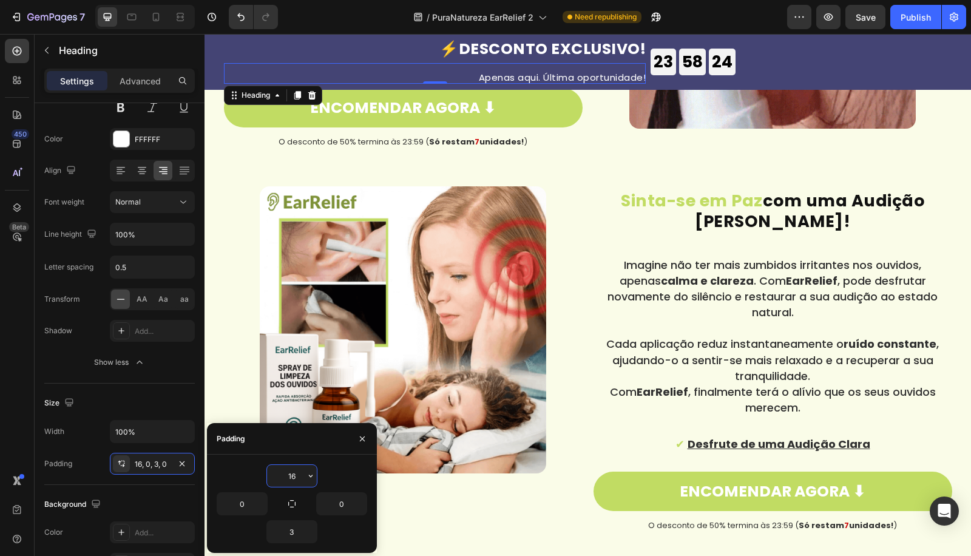
type input "2"
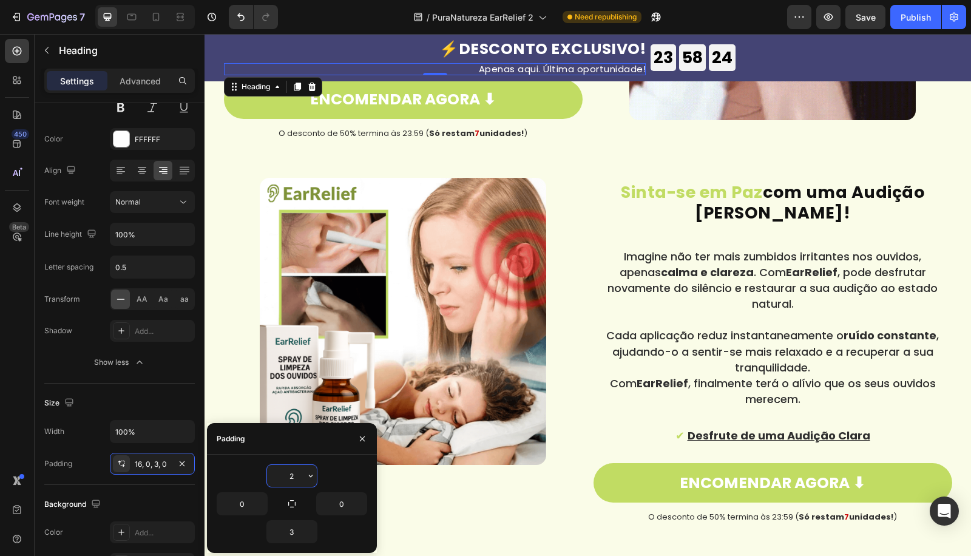
scroll to position [942, 0]
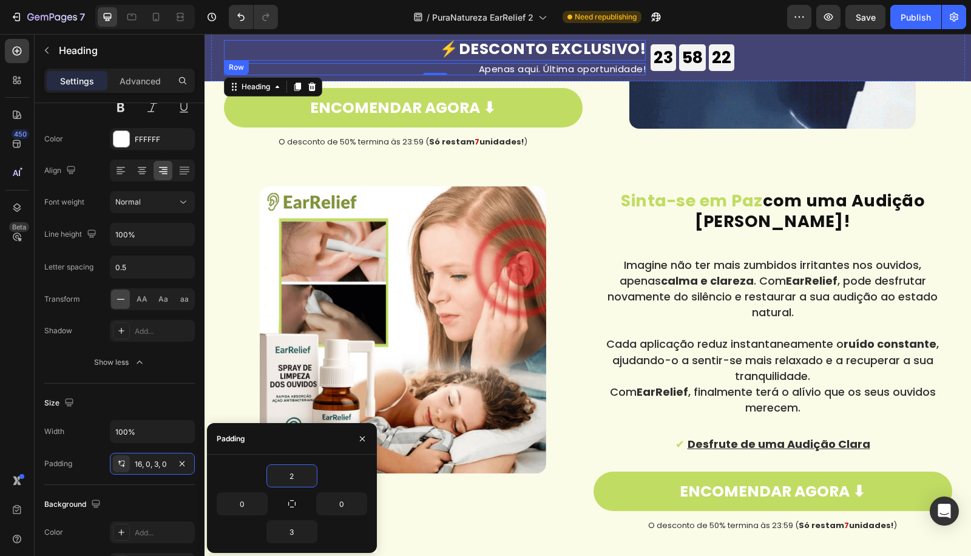
click at [606, 52] on strong "⚡DESCONTO EXCLUSIVO!" at bounding box center [542, 48] width 206 height 21
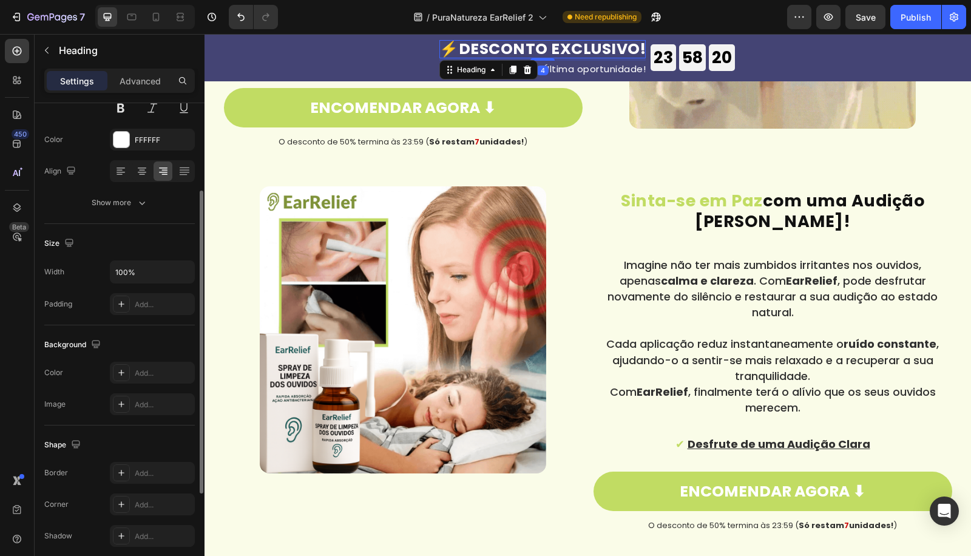
scroll to position [940, 0]
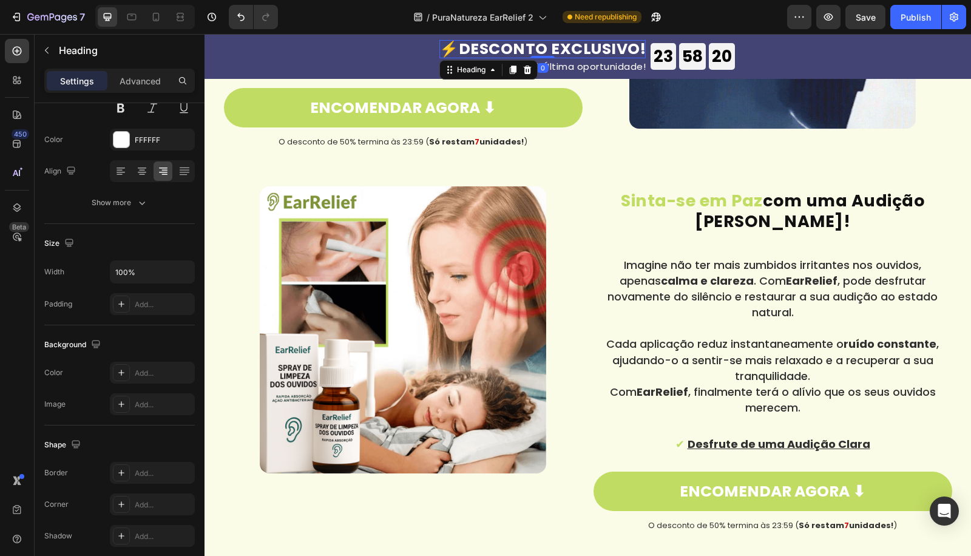
drag, startPoint x: 542, startPoint y: 59, endPoint x: 669, endPoint y: 46, distance: 126.9
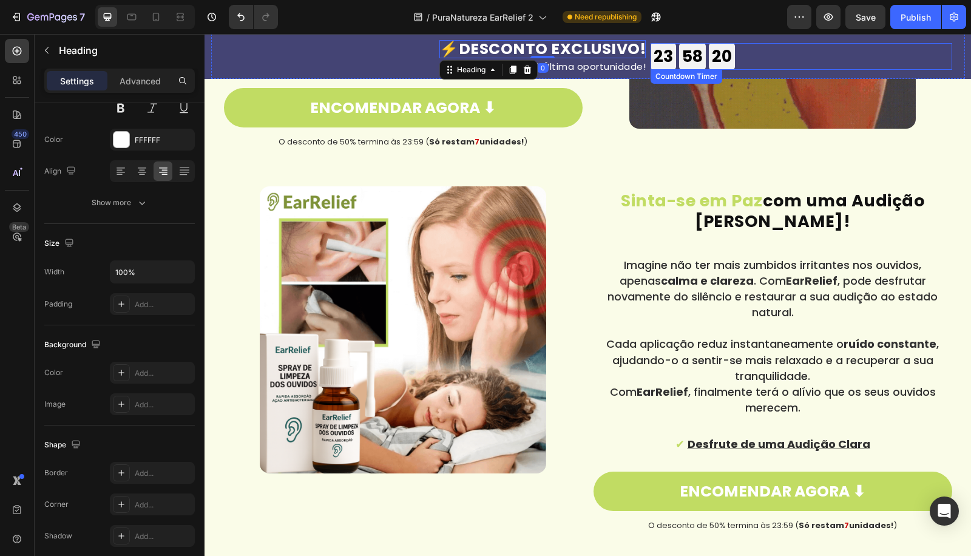
click at [673, 49] on div "23 GODZ 58 MIN 20 SEK" at bounding box center [692, 56] width 84 height 26
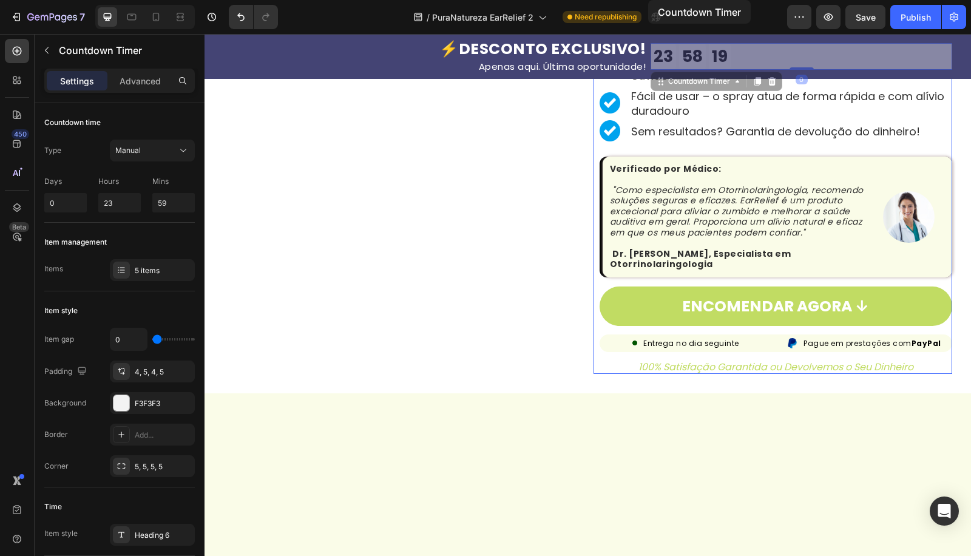
scroll to position [0, 0]
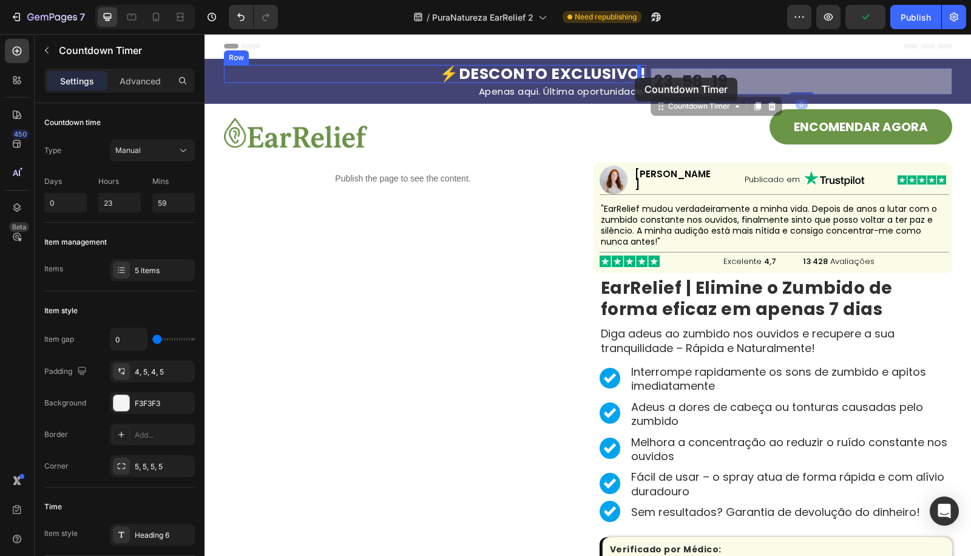
drag, startPoint x: 674, startPoint y: 87, endPoint x: 634, endPoint y: 78, distance: 41.1
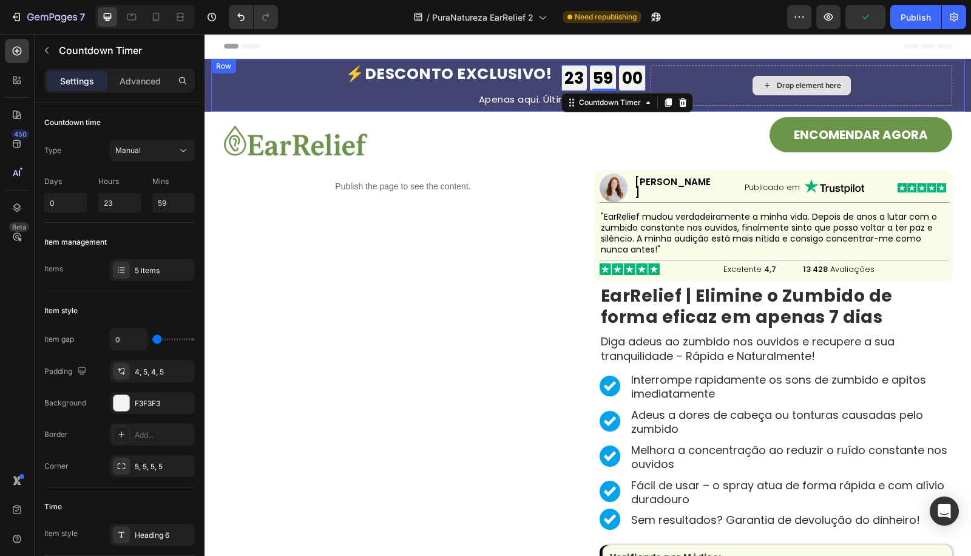
click at [680, 93] on div "Countdown Timer" at bounding box center [627, 102] width 132 height 19
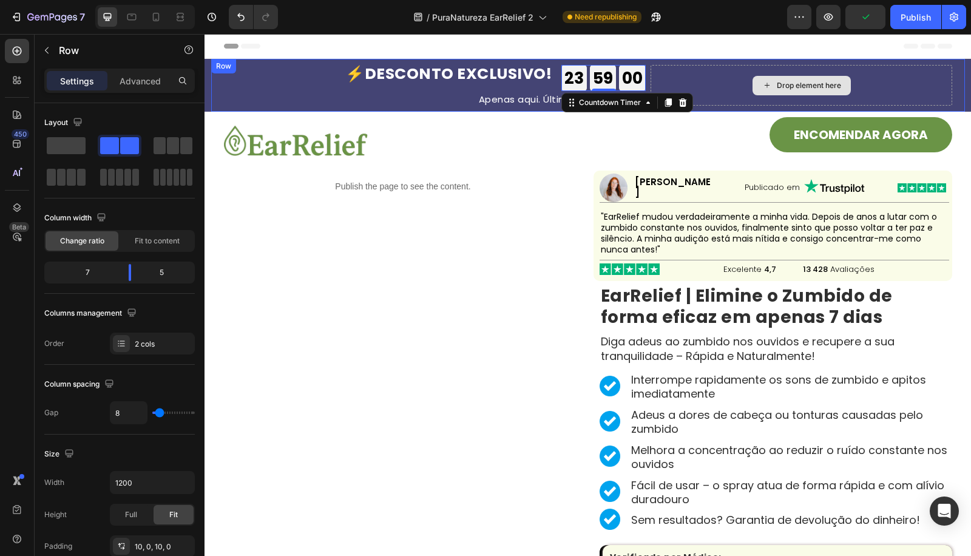
click at [714, 87] on div "Drop element here" at bounding box center [801, 85] width 302 height 41
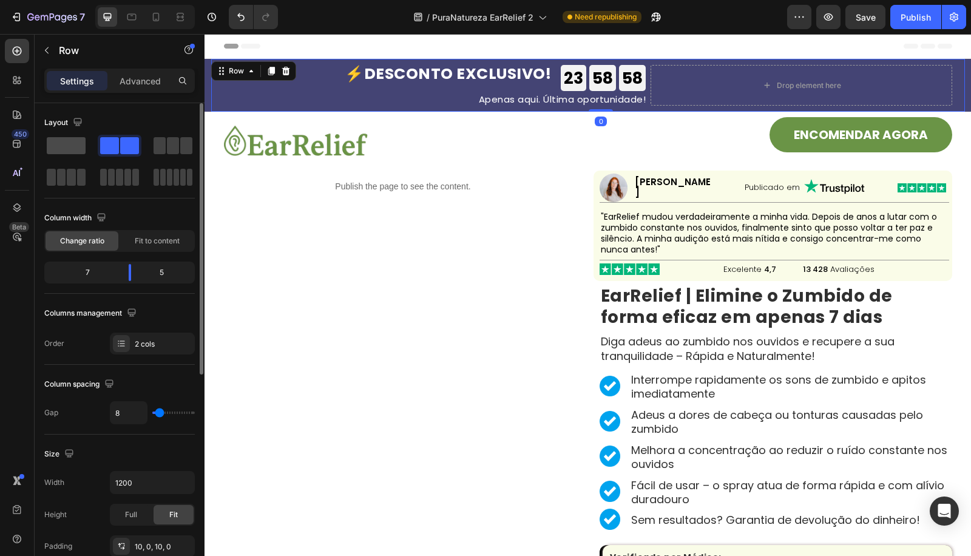
click at [62, 150] on span at bounding box center [66, 145] width 39 height 17
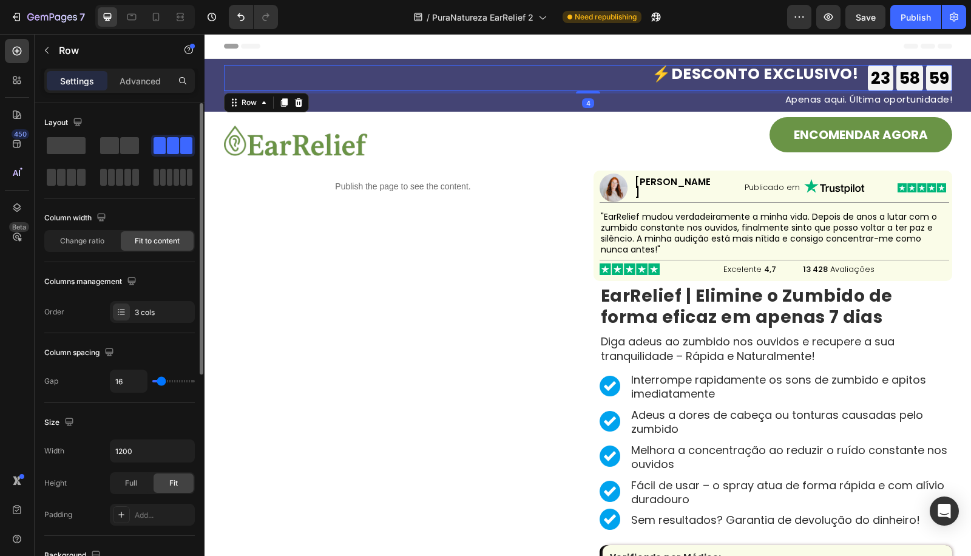
click at [770, 86] on div "⚡DESCONTO EXCLUSIVO! Heading" at bounding box center [755, 78] width 206 height 26
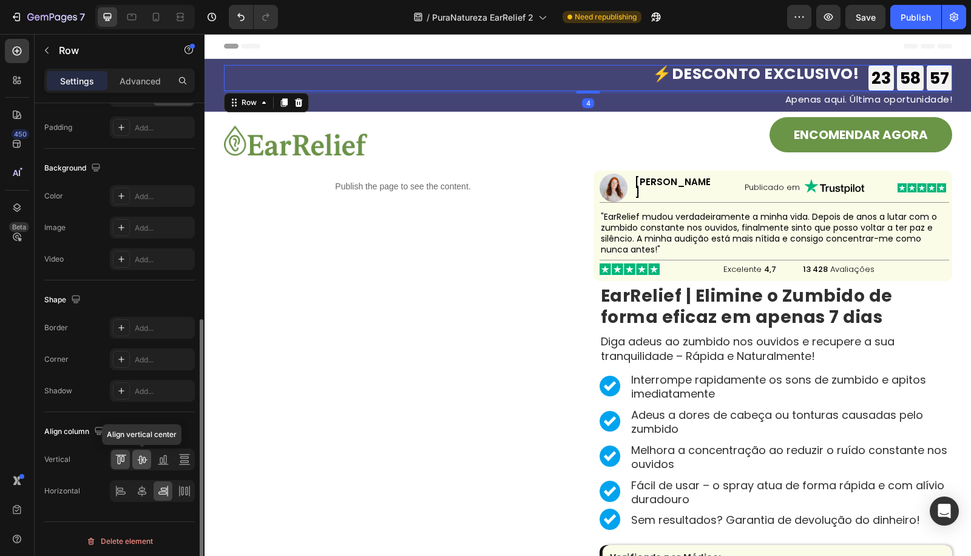
click at [143, 460] on icon at bounding box center [142, 459] width 12 height 12
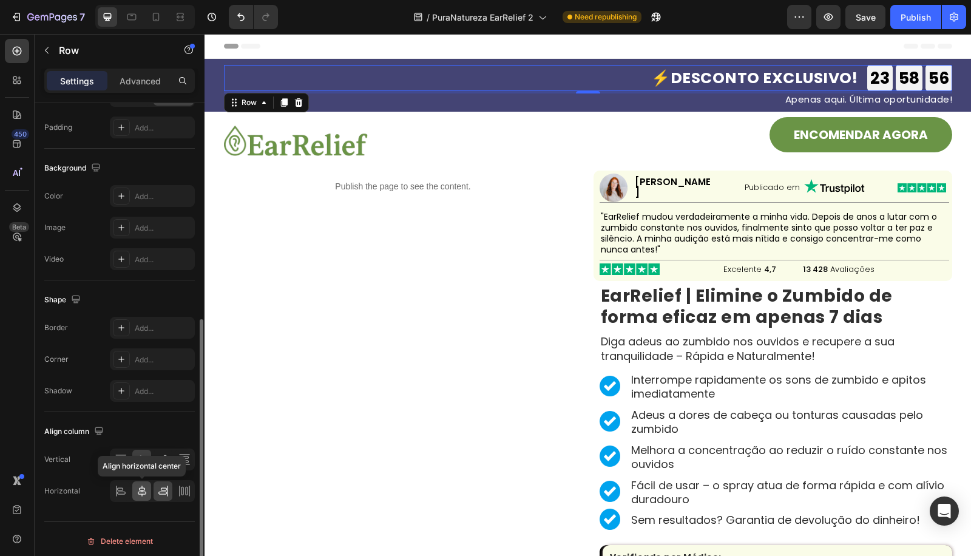
click at [136, 490] on icon at bounding box center [142, 491] width 12 height 12
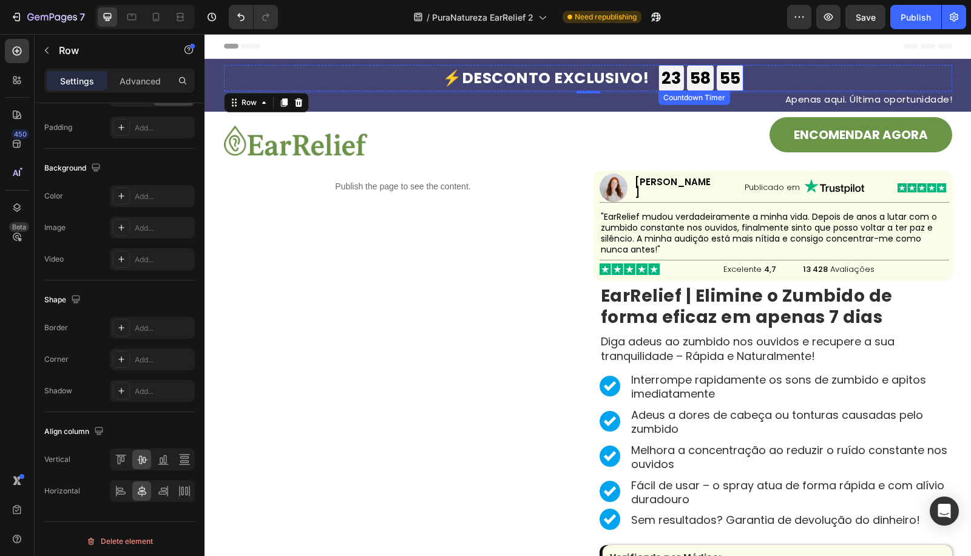
click at [673, 81] on div "23" at bounding box center [670, 77] width 19 height 21
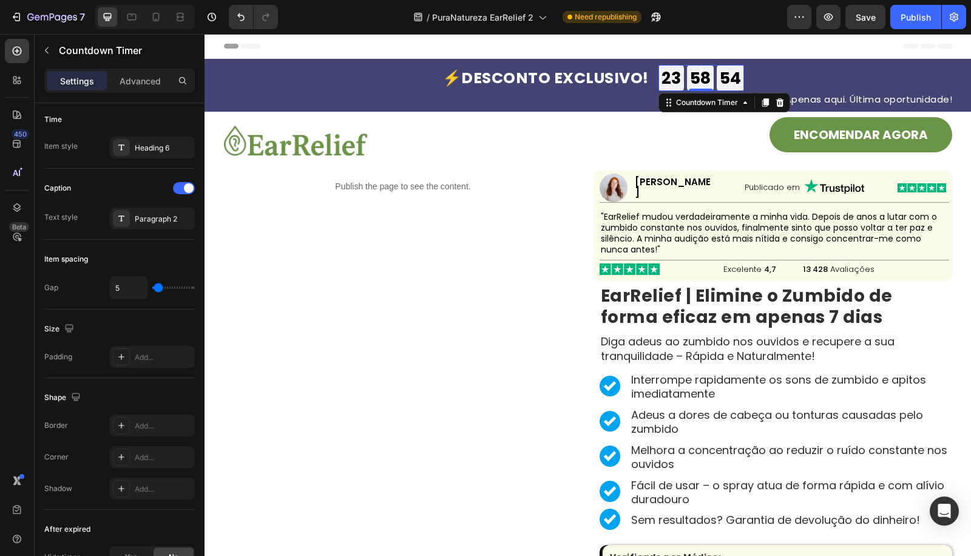
scroll to position [0, 0]
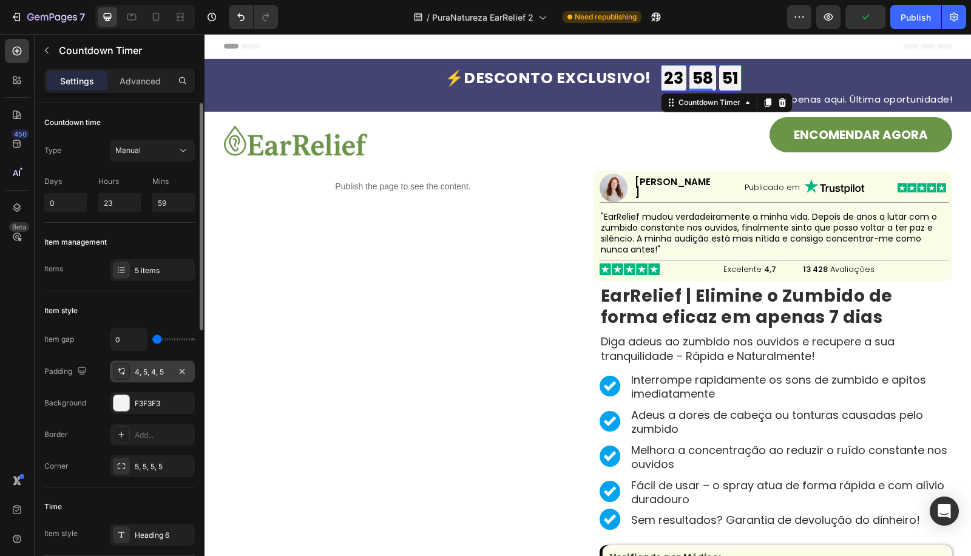
click at [143, 366] on div "4, 5, 4, 5" at bounding box center [152, 371] width 35 height 11
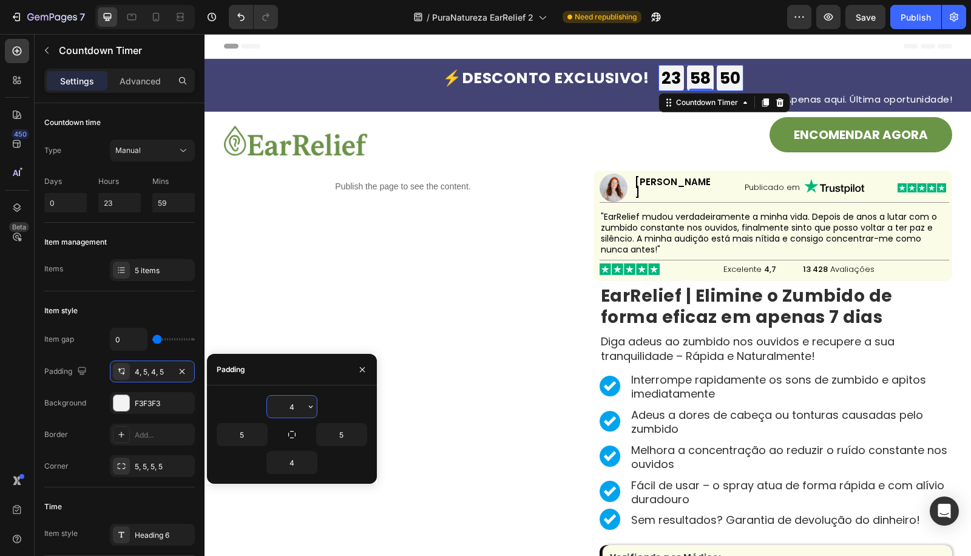
click at [288, 408] on input "4" at bounding box center [292, 407] width 50 height 22
type input "6"
type input "3"
click at [292, 459] on input "4" at bounding box center [292, 462] width 50 height 22
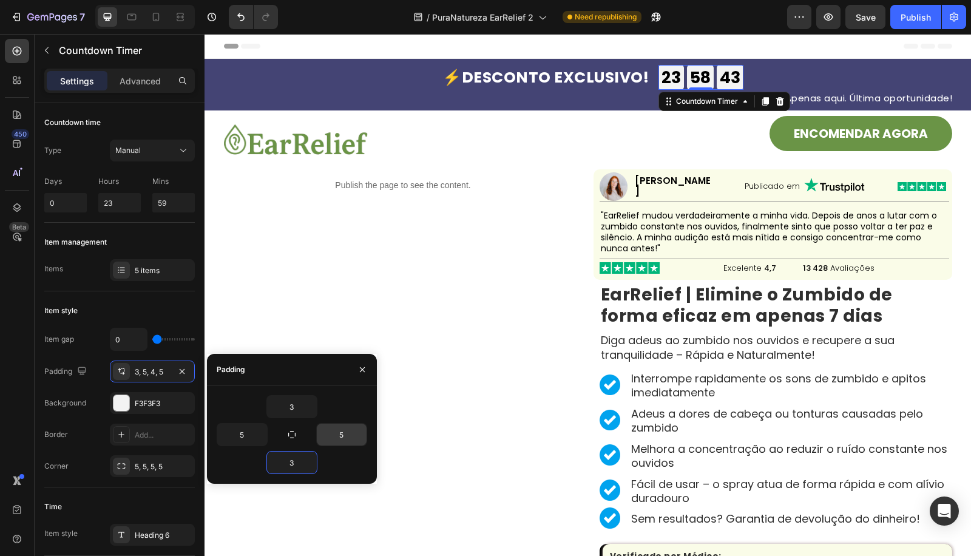
type input "3"
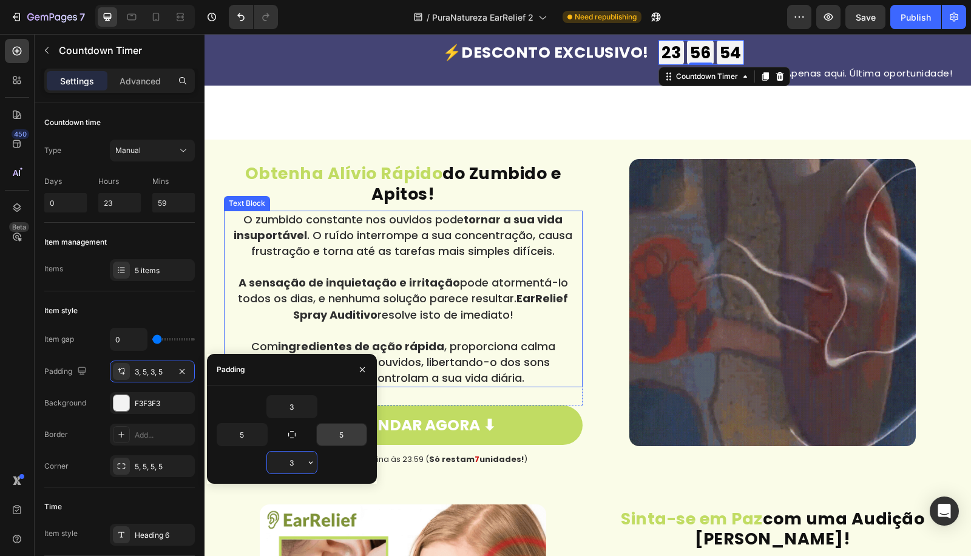
scroll to position [943, 0]
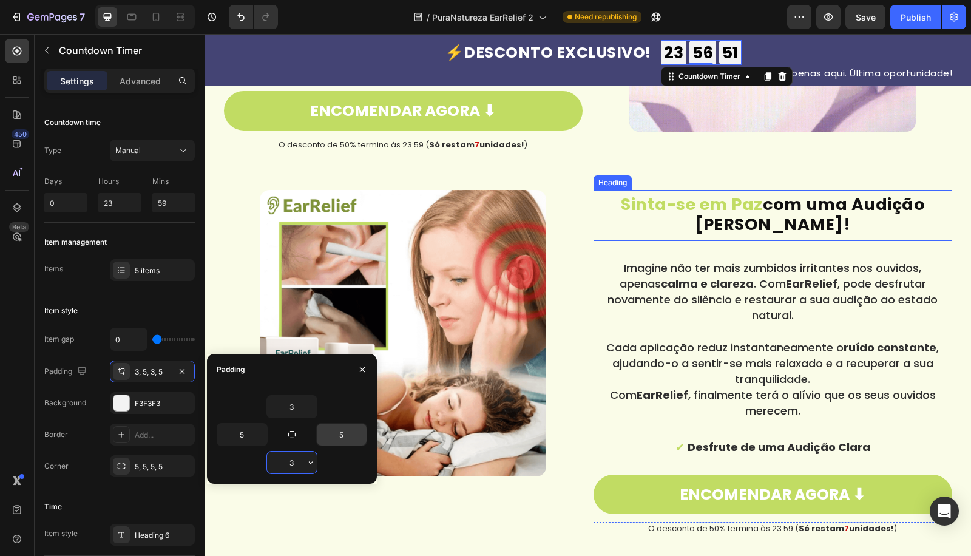
click at [818, 194] on h2 "Sinta-se em Paz com uma Audição [PERSON_NAME]!" at bounding box center [772, 216] width 352 height 46
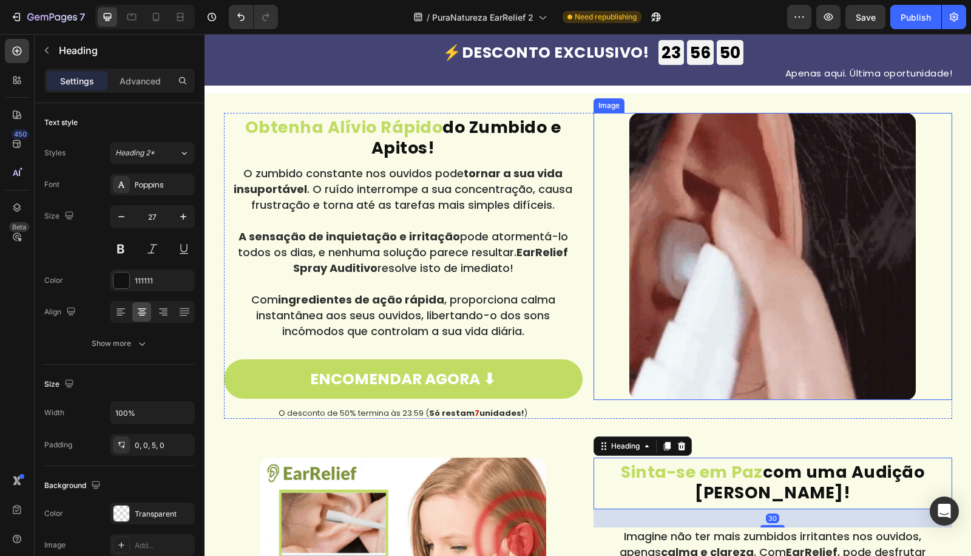
scroll to position [629, 0]
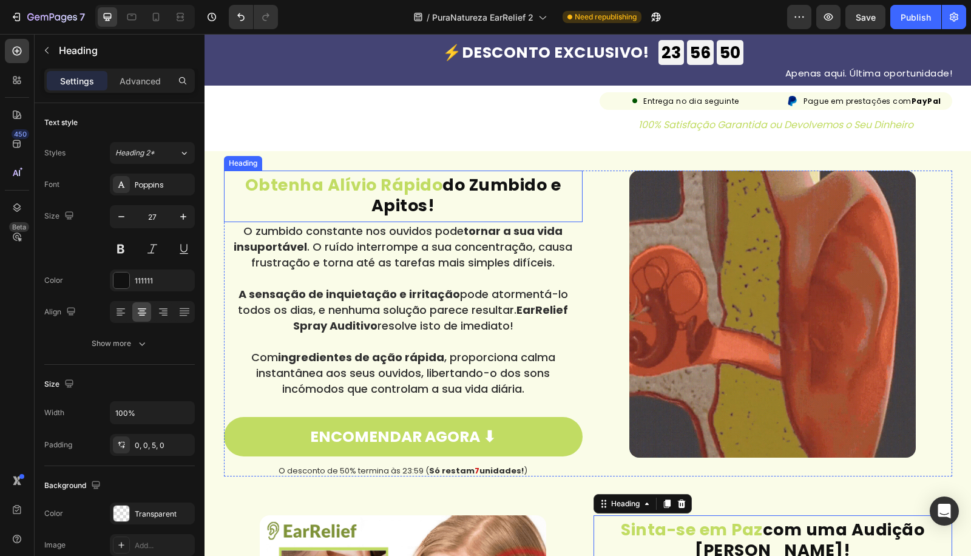
click at [473, 177] on h2 "Obtenha Alívio Rápido do Zumbido e Apitos!" at bounding box center [403, 197] width 352 height 46
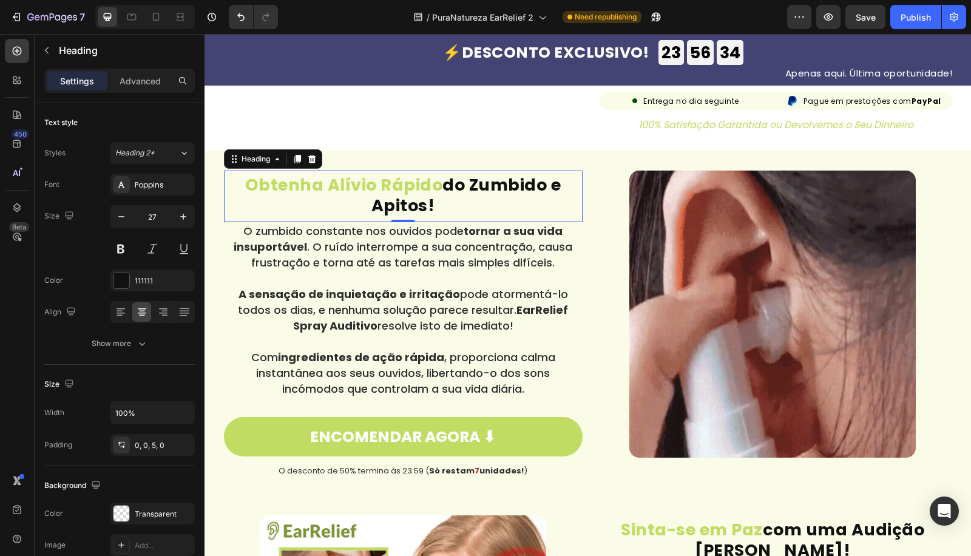
scroll to position [0, 0]
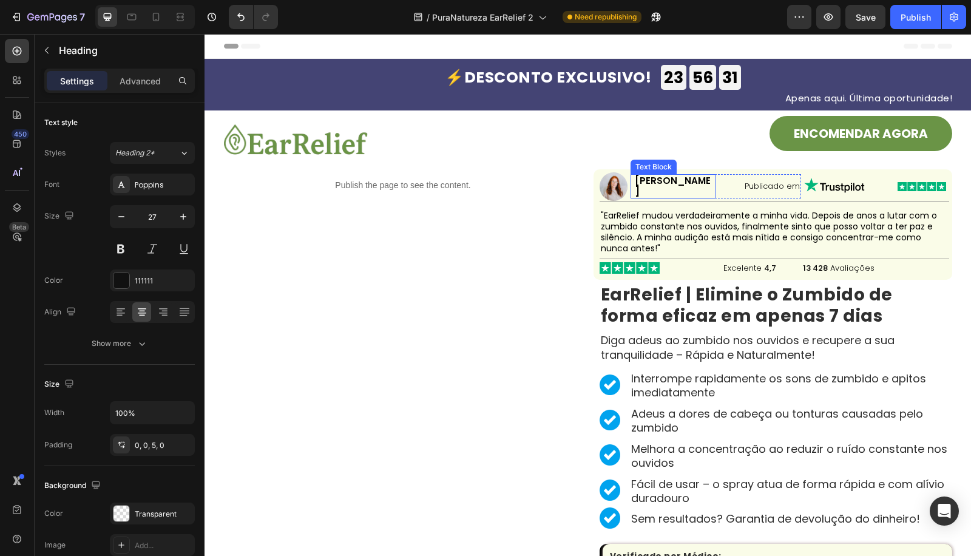
click at [681, 191] on p "[PERSON_NAME]" at bounding box center [674, 186] width 79 height 22
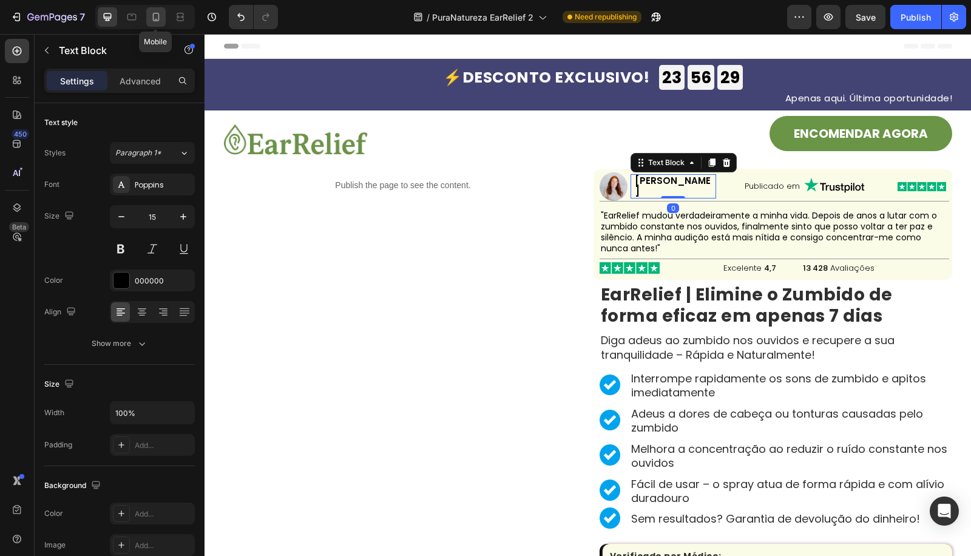
click at [162, 22] on div at bounding box center [155, 16] width 19 height 19
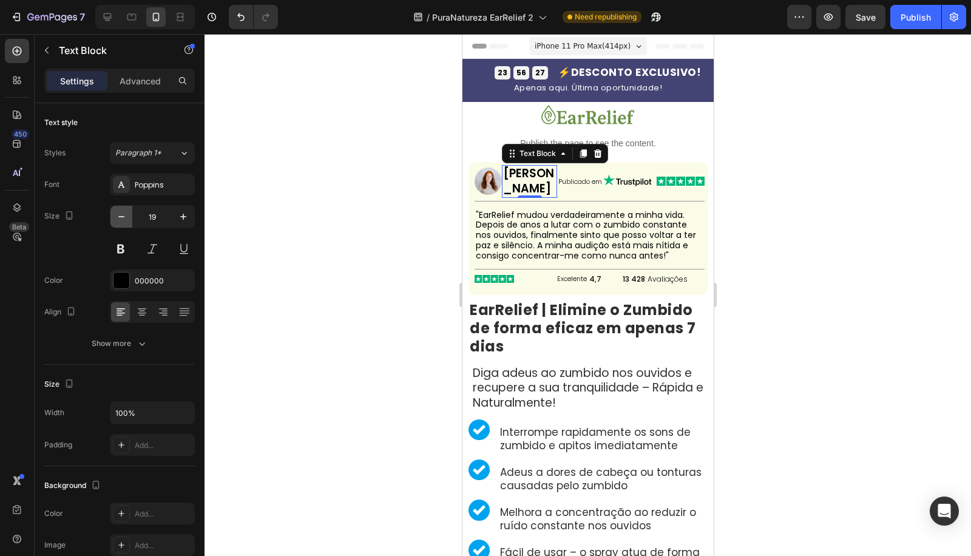
click at [124, 216] on icon "button" at bounding box center [121, 217] width 12 height 12
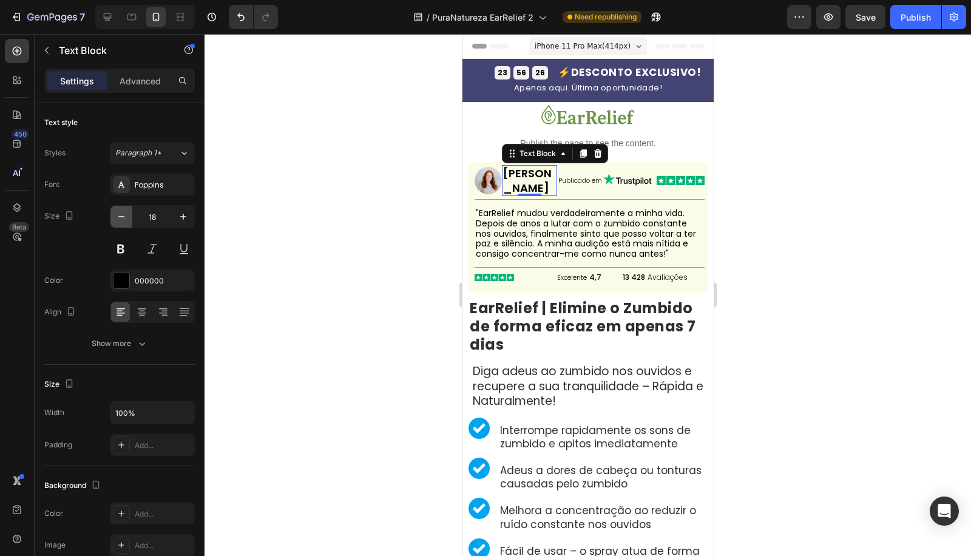
click at [124, 216] on icon "button" at bounding box center [121, 217] width 12 height 12
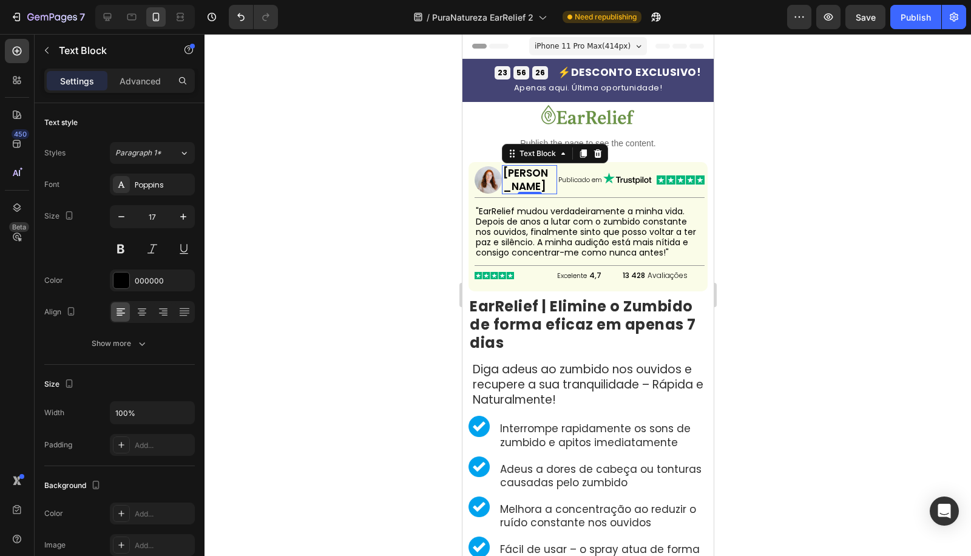
click at [123, 216] on icon "button" at bounding box center [121, 217] width 12 height 12
type input "15"
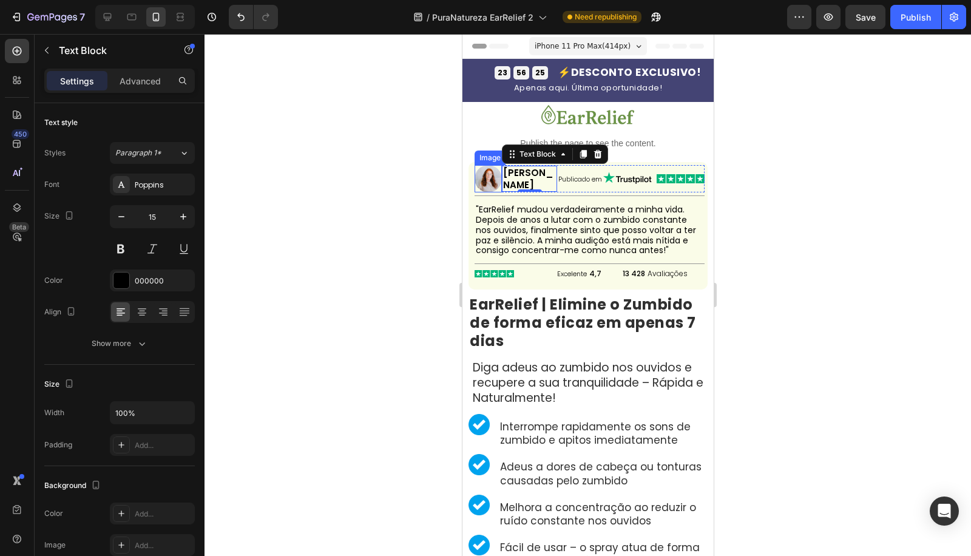
click at [494, 185] on img at bounding box center [487, 178] width 27 height 27
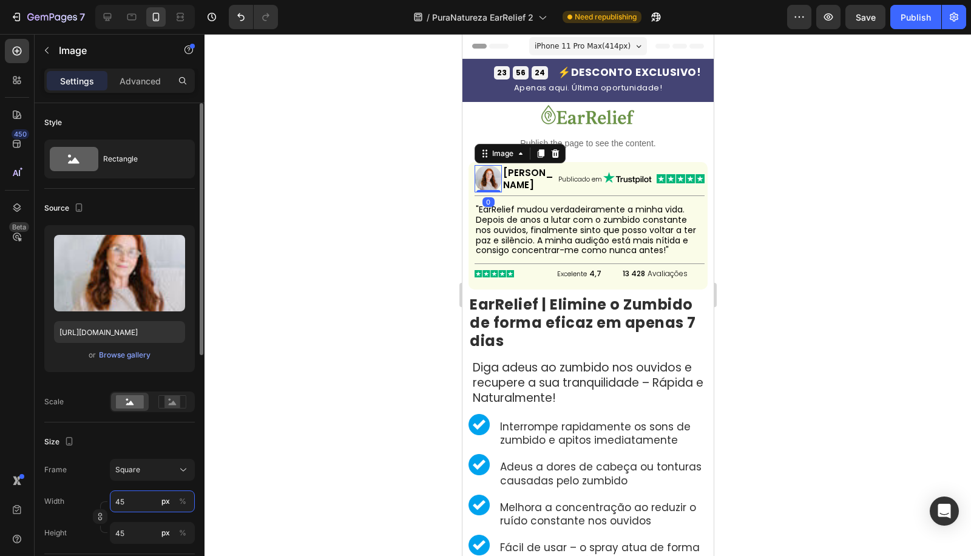
click at [135, 496] on input "45" at bounding box center [152, 501] width 85 height 22
type input "3"
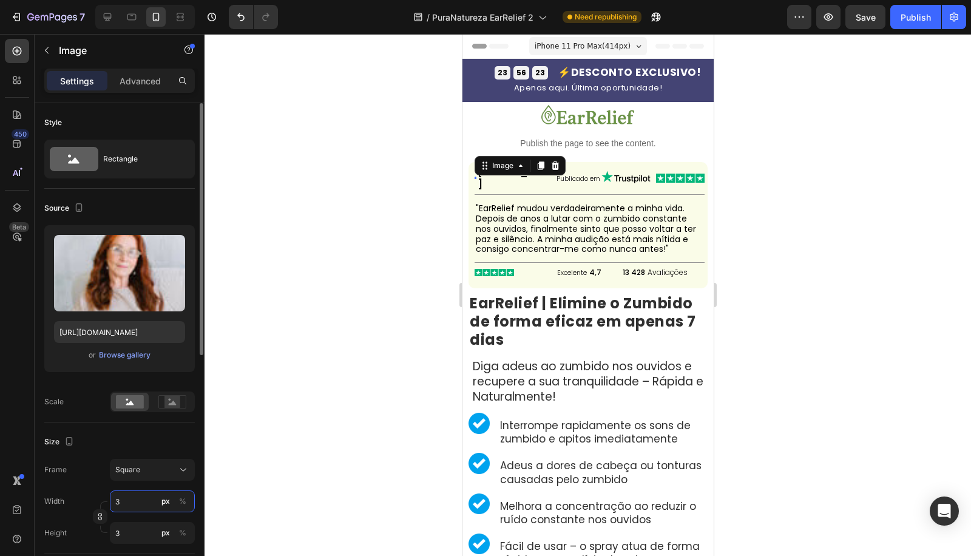
type input "30"
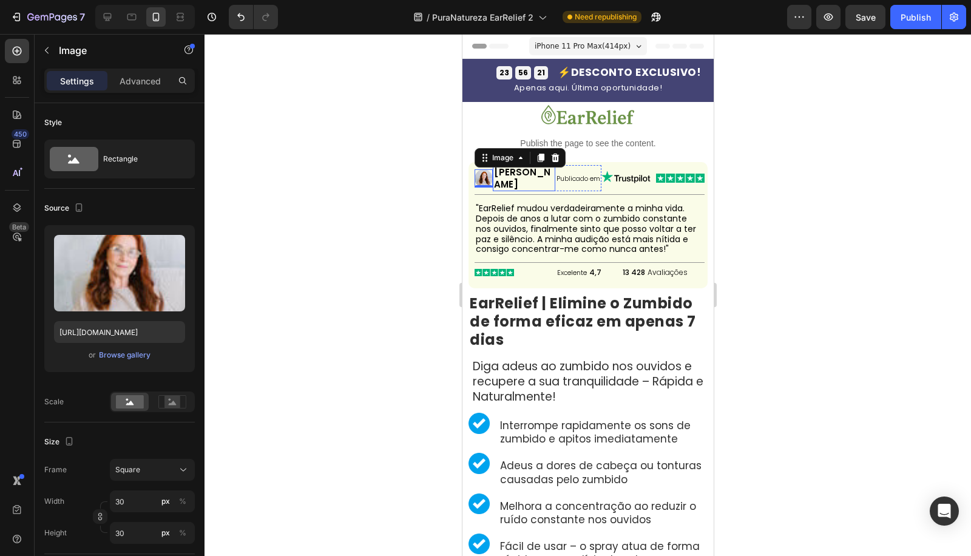
click at [510, 175] on p "[PERSON_NAME]" at bounding box center [523, 178] width 60 height 24
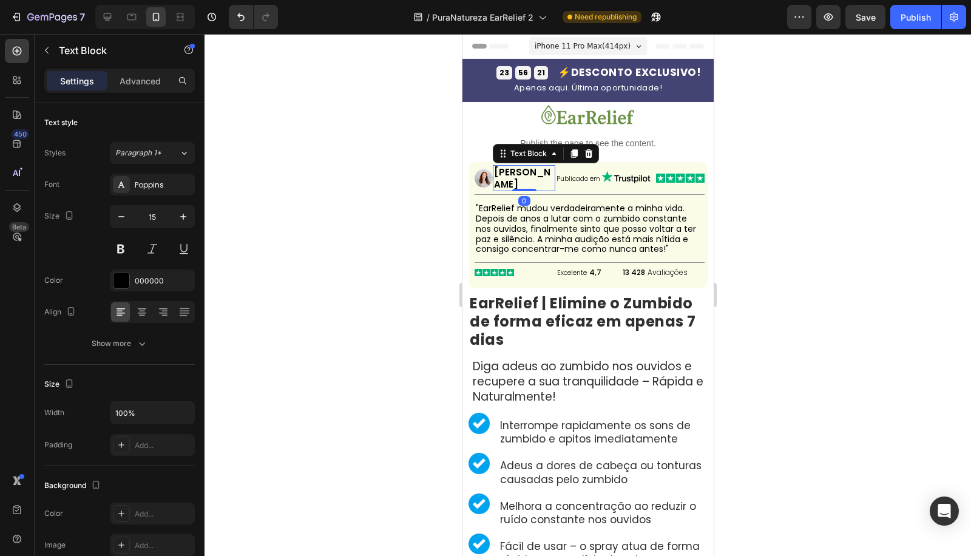
click at [521, 161] on div "Text Block" at bounding box center [545, 153] width 106 height 19
drag, startPoint x: 524, startPoint y: 156, endPoint x: 528, endPoint y: 147, distance: 9.2
click at [525, 157] on div "Text Block" at bounding box center [527, 153] width 41 height 11
click at [528, 141] on div "Row 2 cols" at bounding box center [519, 132] width 52 height 19
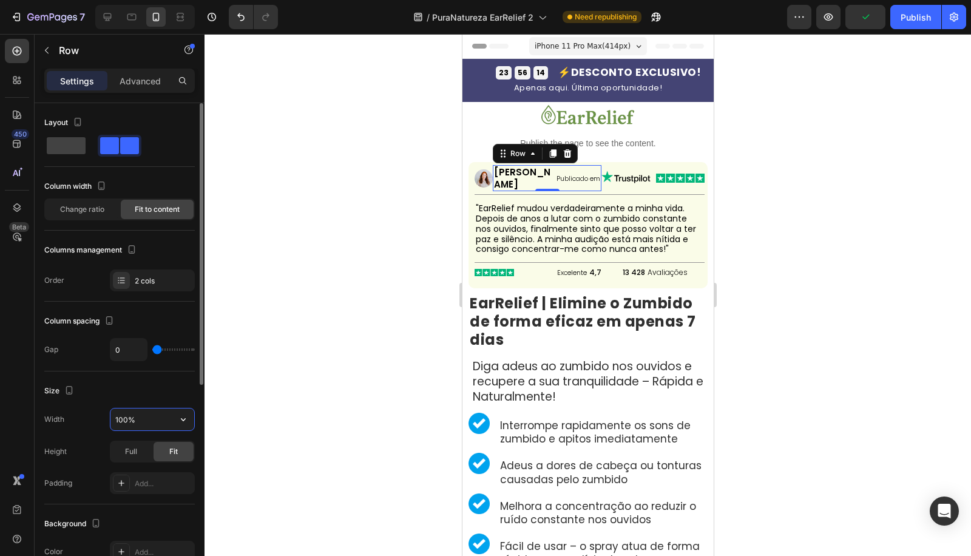
click at [158, 422] on input "100%" at bounding box center [152, 419] width 84 height 22
type input "%"
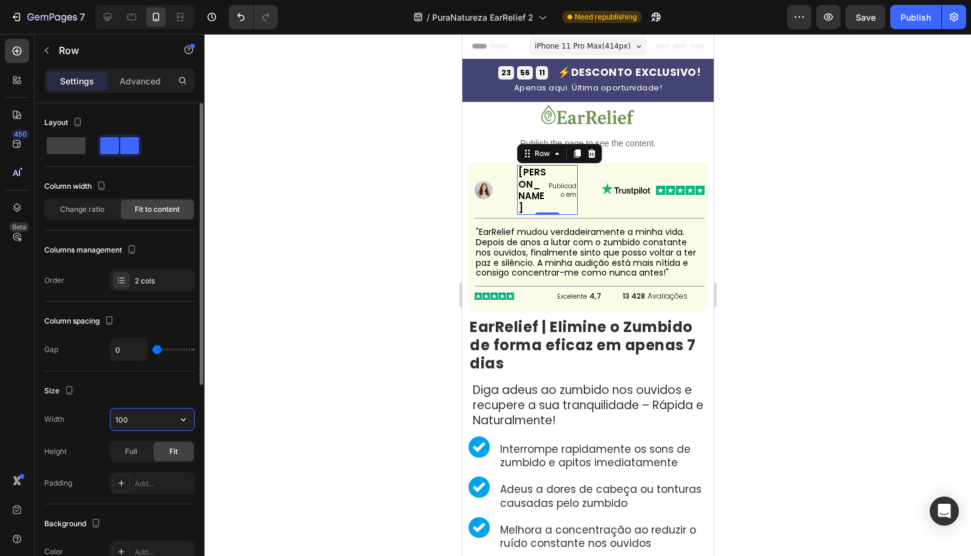
type input "1000"
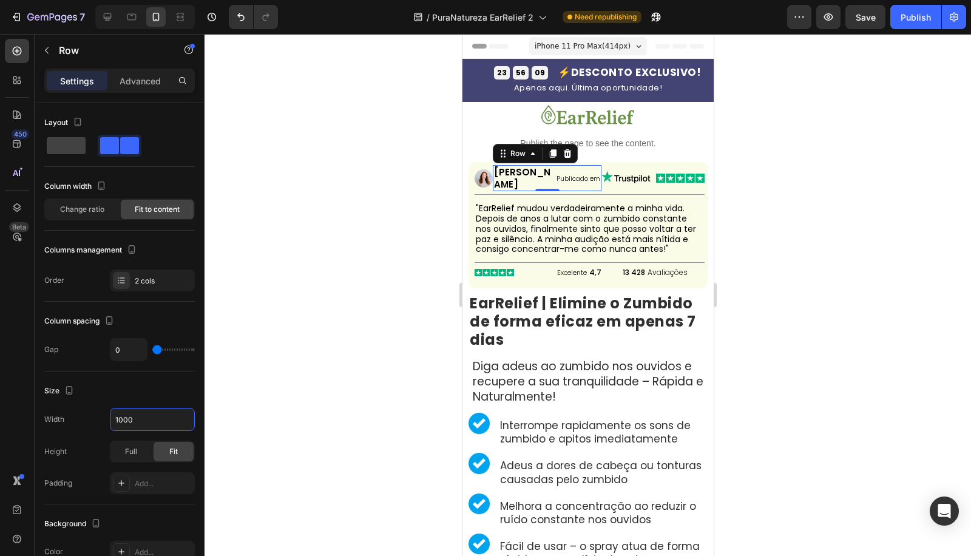
click at [301, 266] on div at bounding box center [587, 295] width 766 height 522
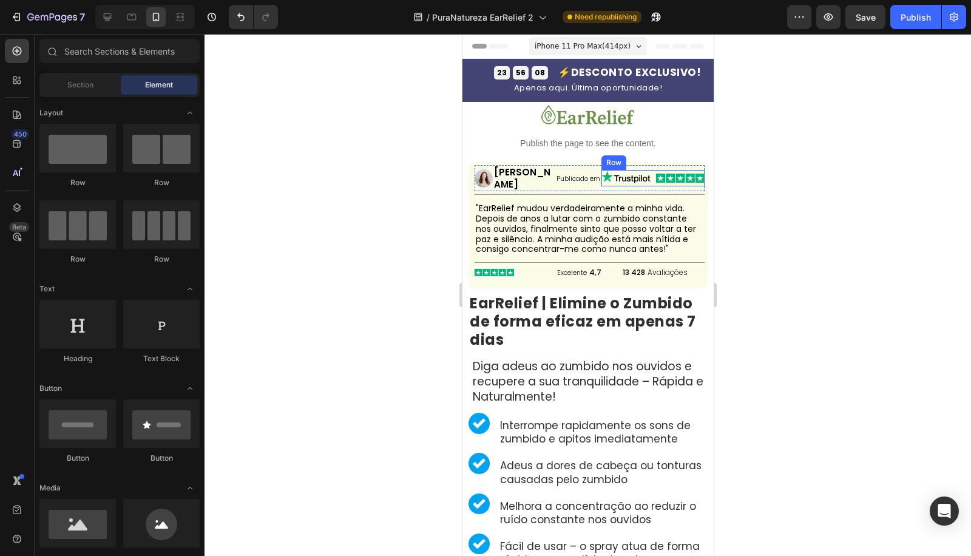
click at [642, 170] on div "Image Image Row" at bounding box center [652, 178] width 103 height 16
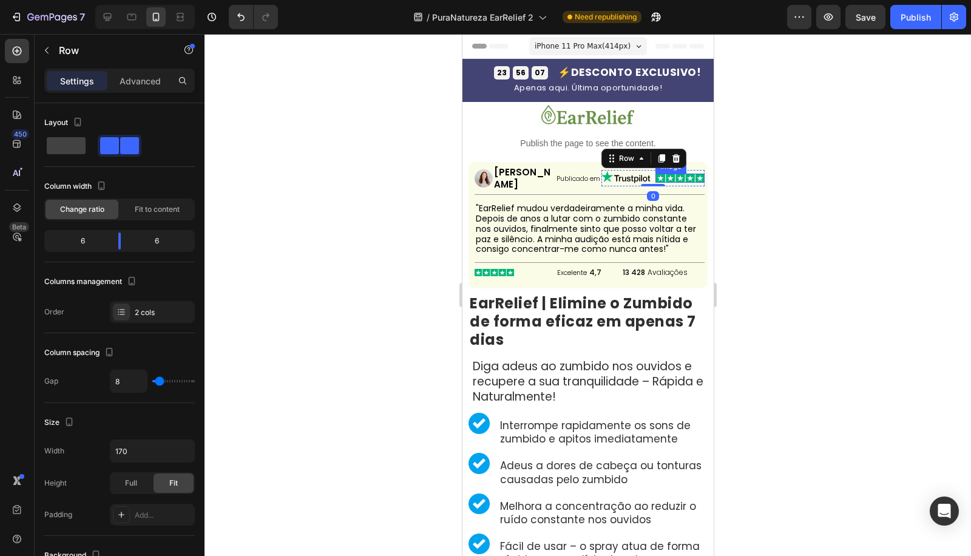
click at [655, 174] on img at bounding box center [679, 178] width 49 height 9
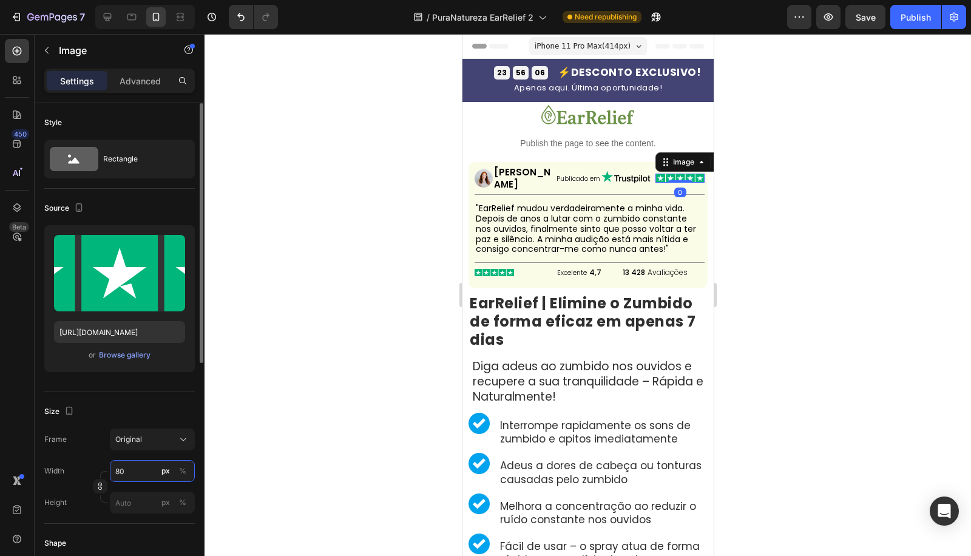
click at [129, 460] on input "80" at bounding box center [152, 471] width 85 height 22
type input "75"
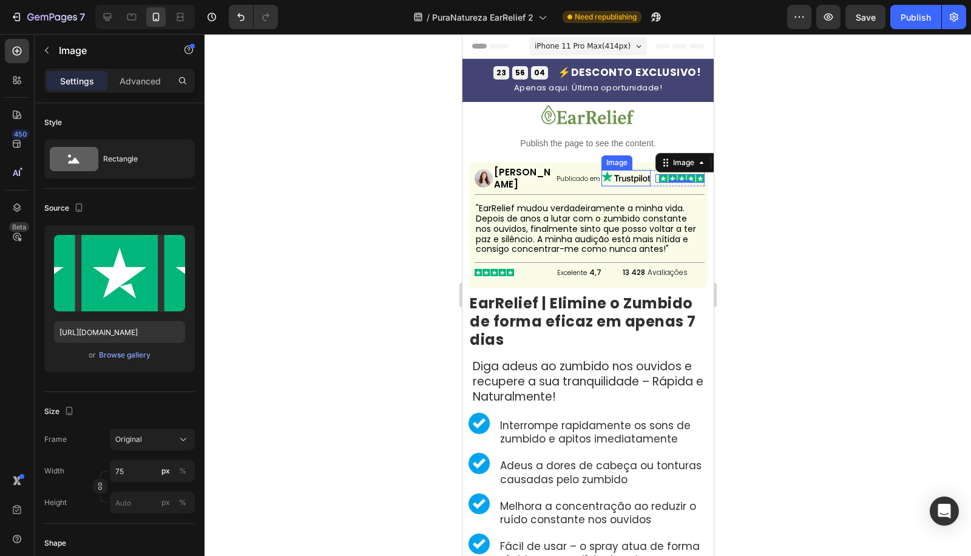
click at [624, 170] on img at bounding box center [625, 178] width 49 height 16
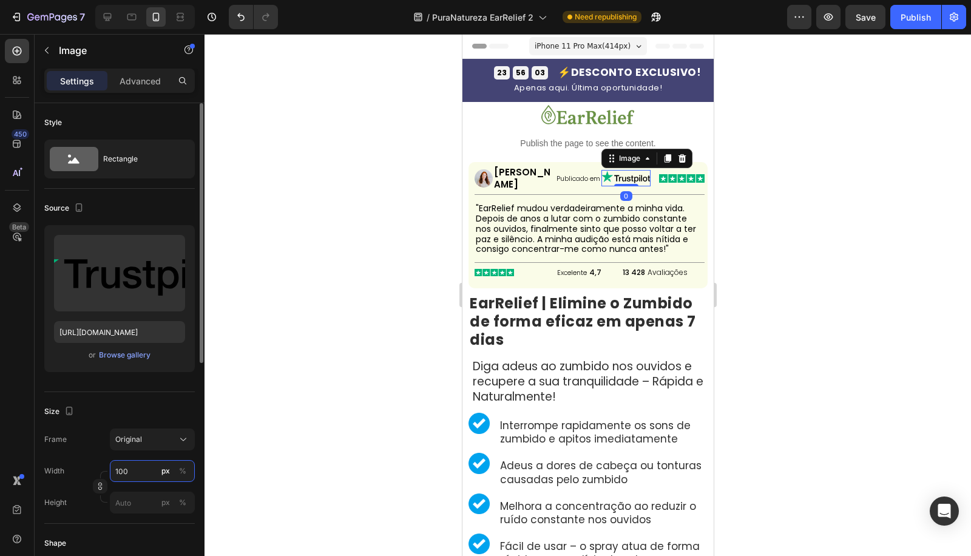
click at [132, 468] on input "100" at bounding box center [152, 471] width 85 height 22
type input "75"
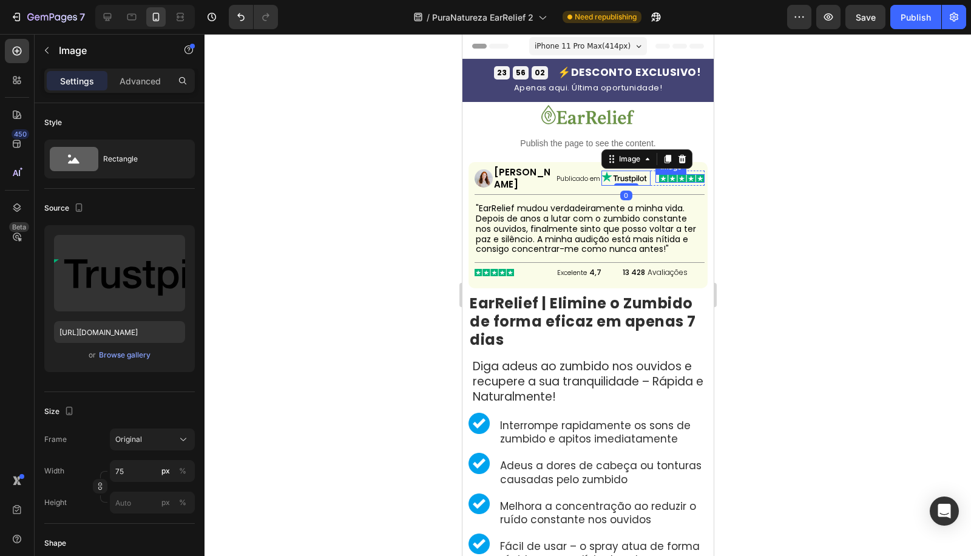
click at [664, 167] on div "Image" at bounding box center [670, 167] width 31 height 15
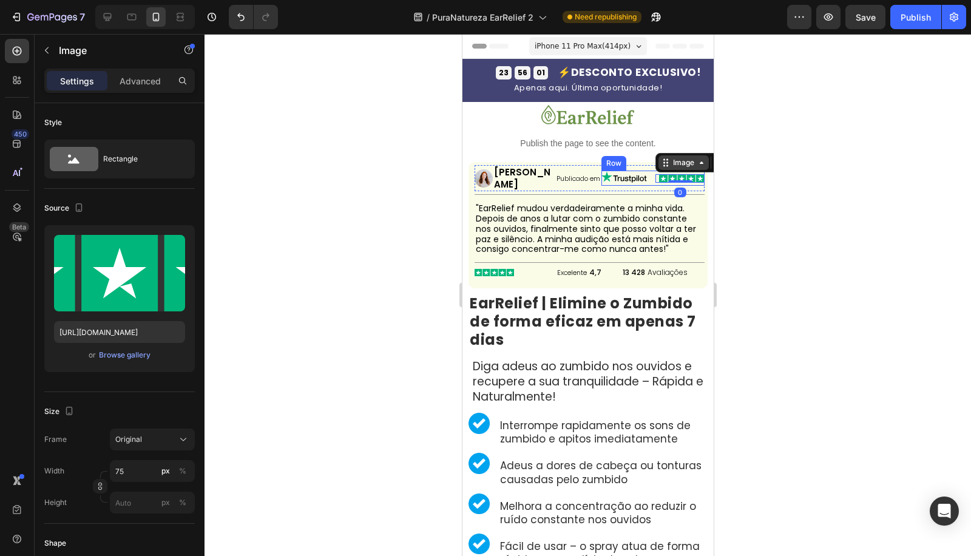
click at [670, 157] on div "Image" at bounding box center [683, 162] width 26 height 11
click at [671, 138] on div "Row 2 cols" at bounding box center [681, 141] width 42 height 7
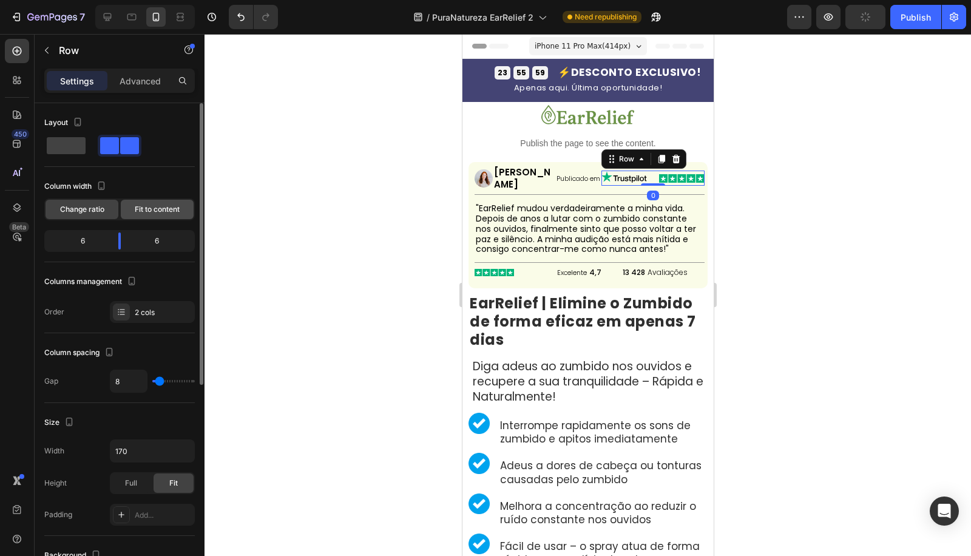
click at [161, 209] on span "Fit to content" at bounding box center [157, 209] width 45 height 11
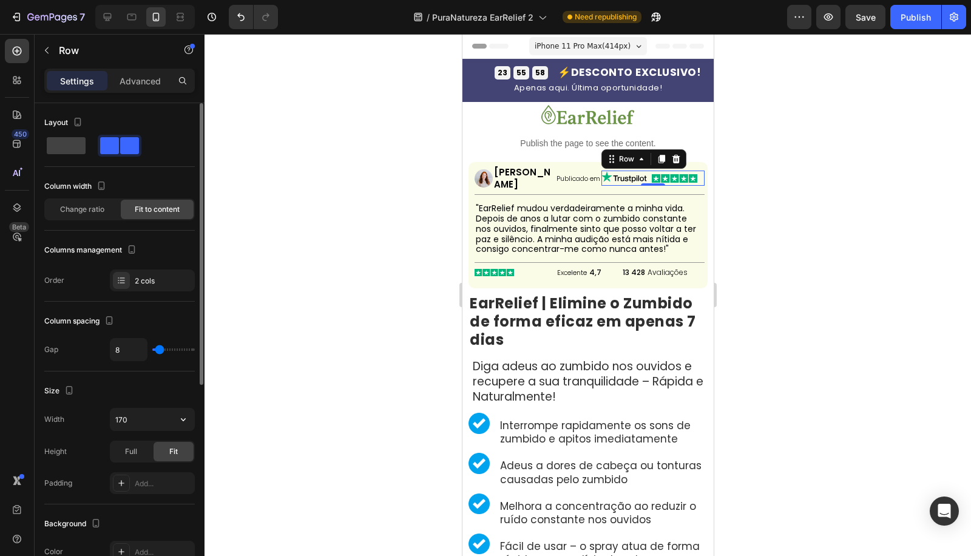
scroll to position [356, 0]
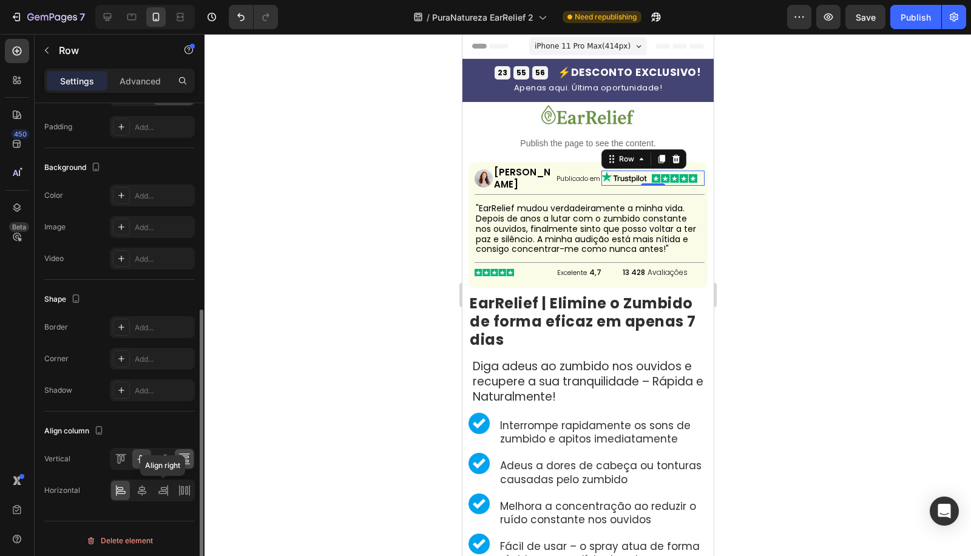
drag, startPoint x: 163, startPoint y: 481, endPoint x: 189, endPoint y: 450, distance: 40.9
click at [161, 484] on icon at bounding box center [163, 490] width 12 height 12
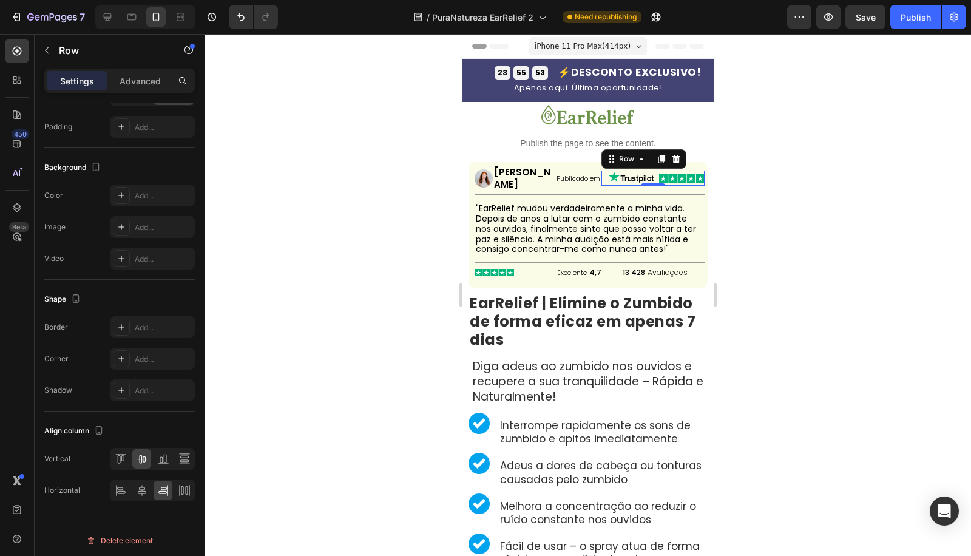
click at [601, 173] on div "Image Image Row 0" at bounding box center [652, 177] width 103 height 15
click at [616, 153] on div "Row" at bounding box center [626, 158] width 20 height 11
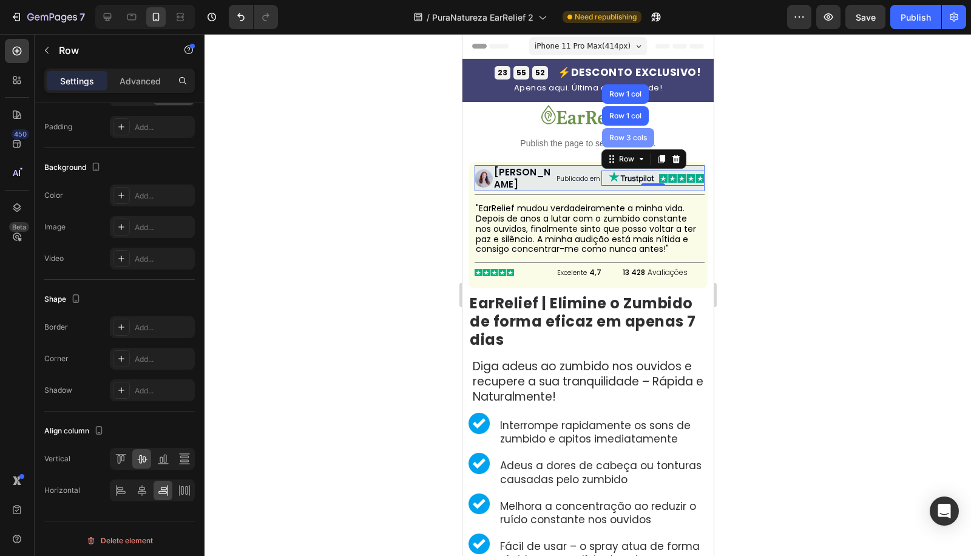
click at [618, 128] on div "Row 3 cols" at bounding box center [627, 137] width 52 height 19
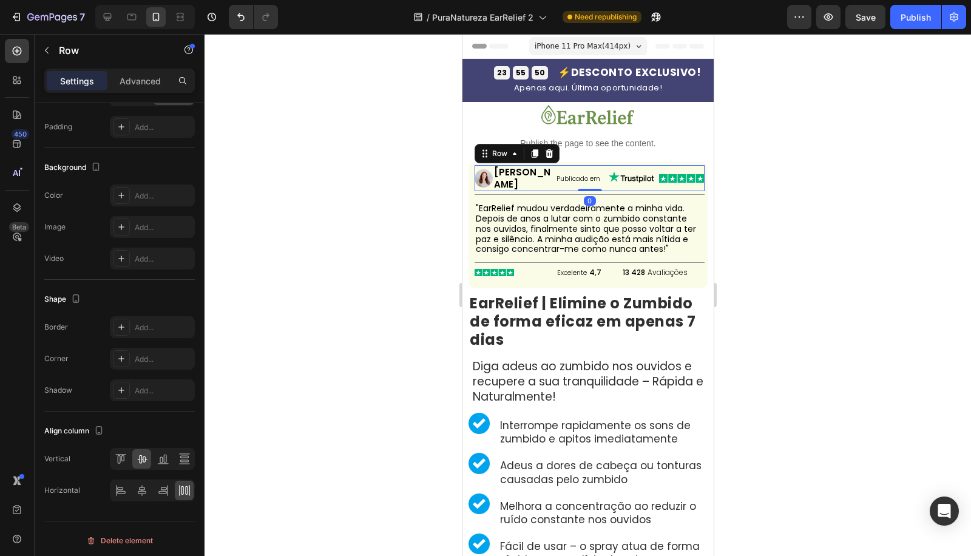
scroll to position [0, 0]
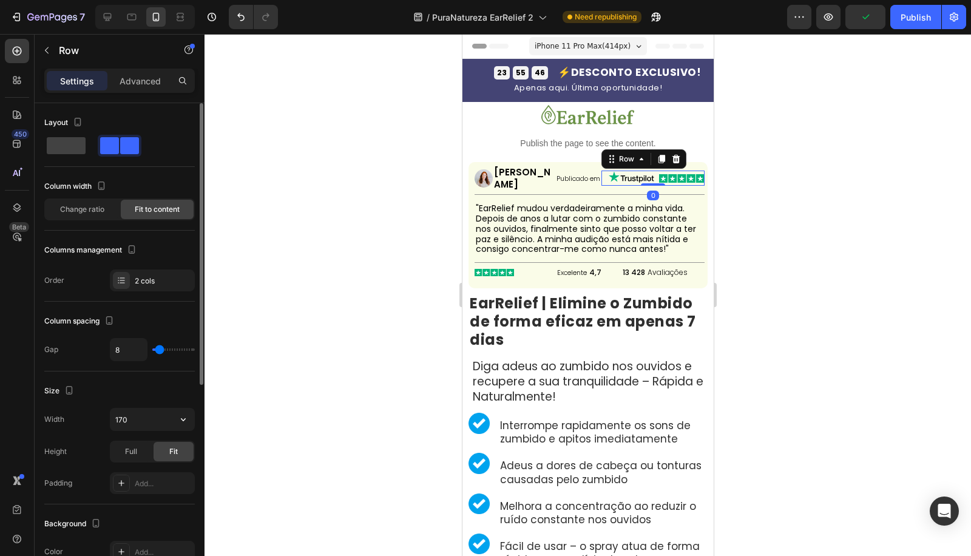
click at [143, 429] on div "Width 170 Height Full Fit Padding Add..." at bounding box center [119, 451] width 150 height 86
click at [150, 415] on input "170" at bounding box center [152, 419] width 84 height 22
type input "Auto"
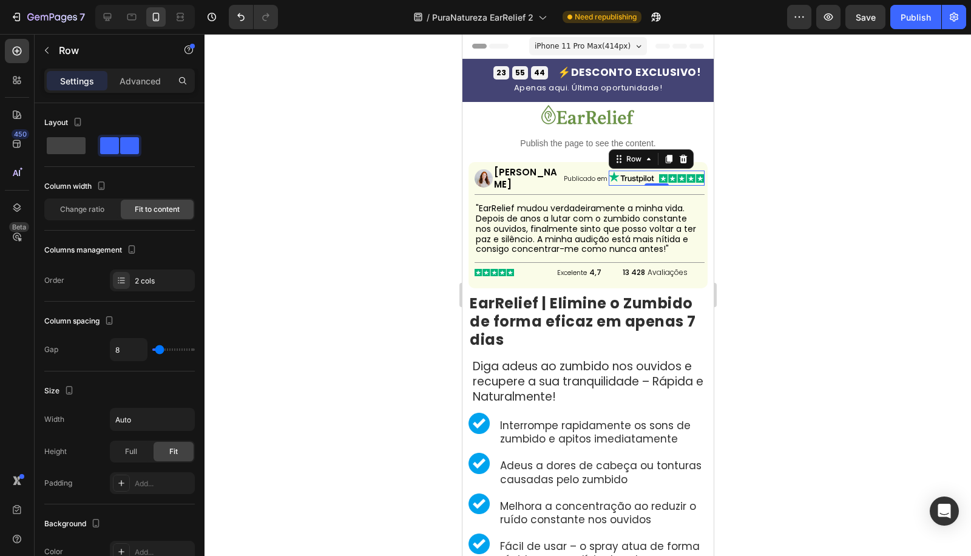
click at [270, 314] on div at bounding box center [587, 295] width 766 height 522
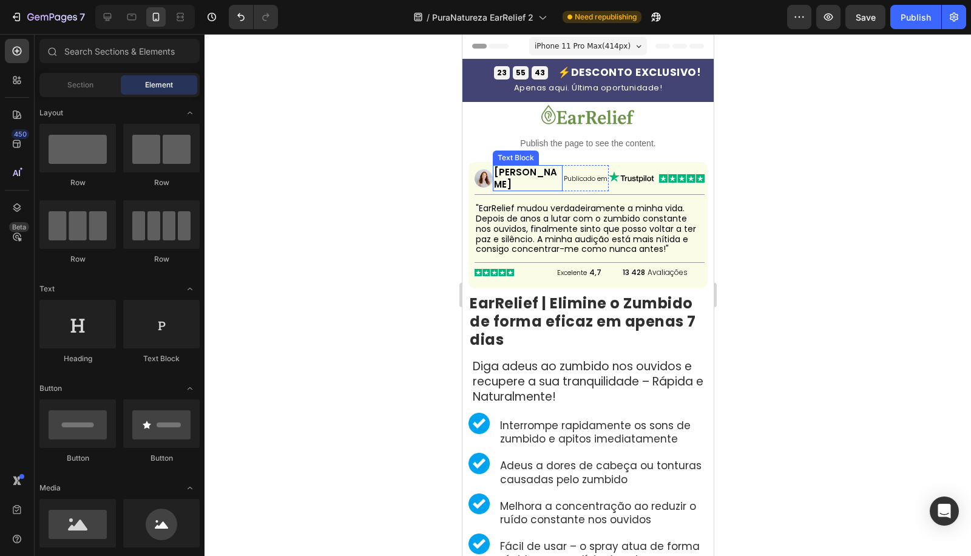
click at [502, 172] on p "[PERSON_NAME]" at bounding box center [526, 178] width 67 height 24
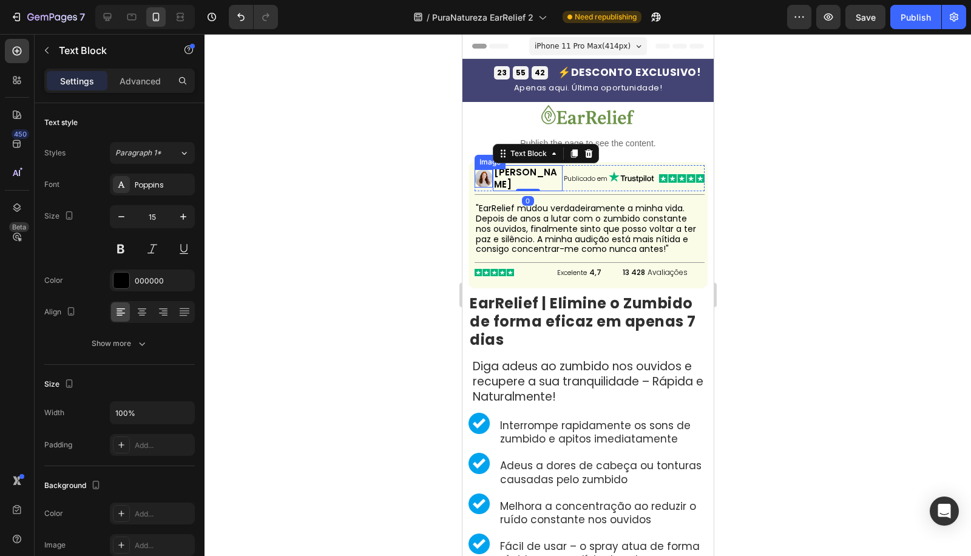
click at [487, 172] on img at bounding box center [483, 178] width 18 height 18
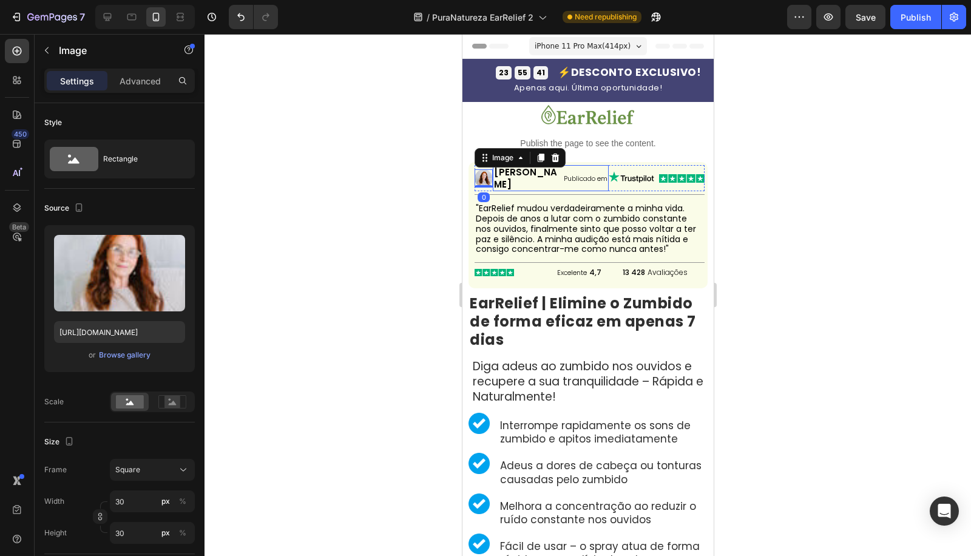
click at [535, 172] on div "Isabel Text Block Publicado em Text Block Row" at bounding box center [550, 178] width 116 height 26
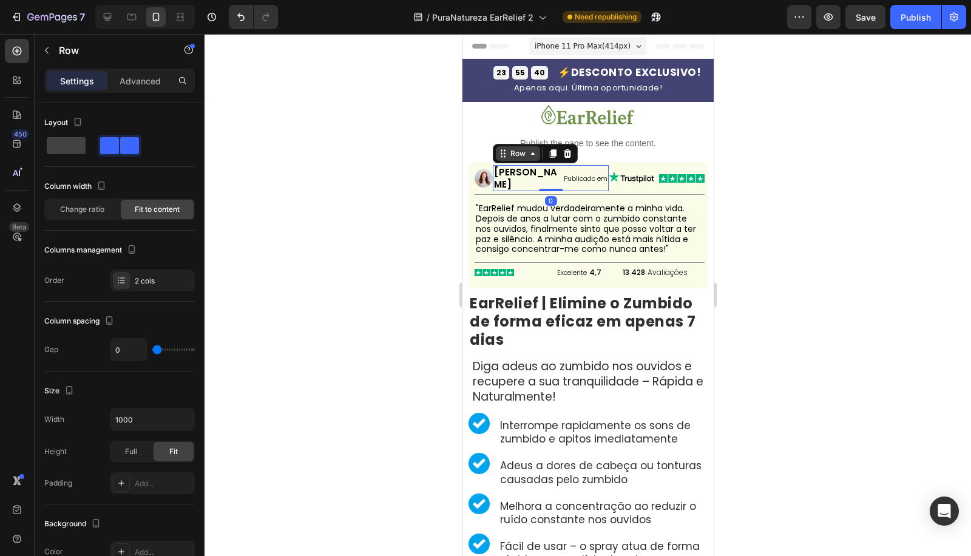
click at [535, 158] on icon at bounding box center [532, 154] width 10 height 10
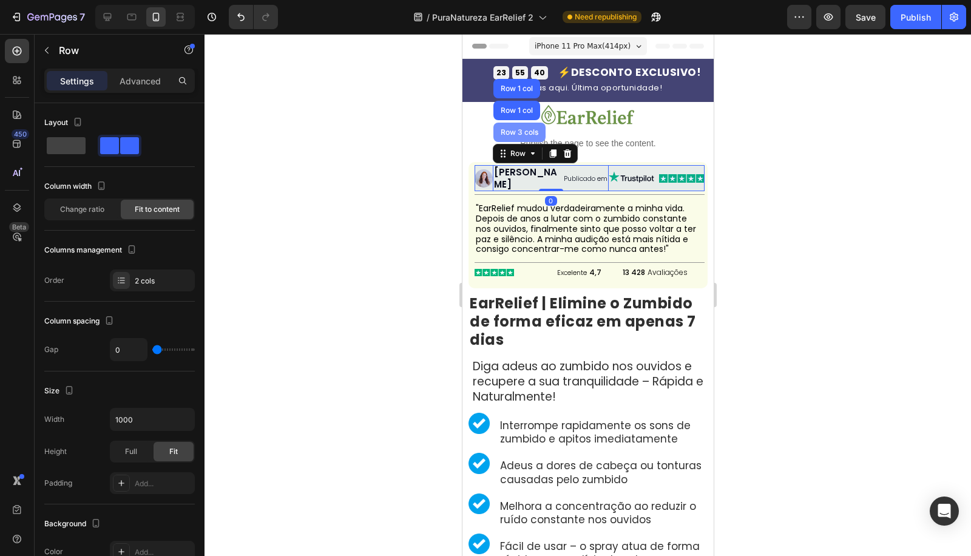
click at [532, 135] on div "Row 3 cols" at bounding box center [518, 132] width 42 height 7
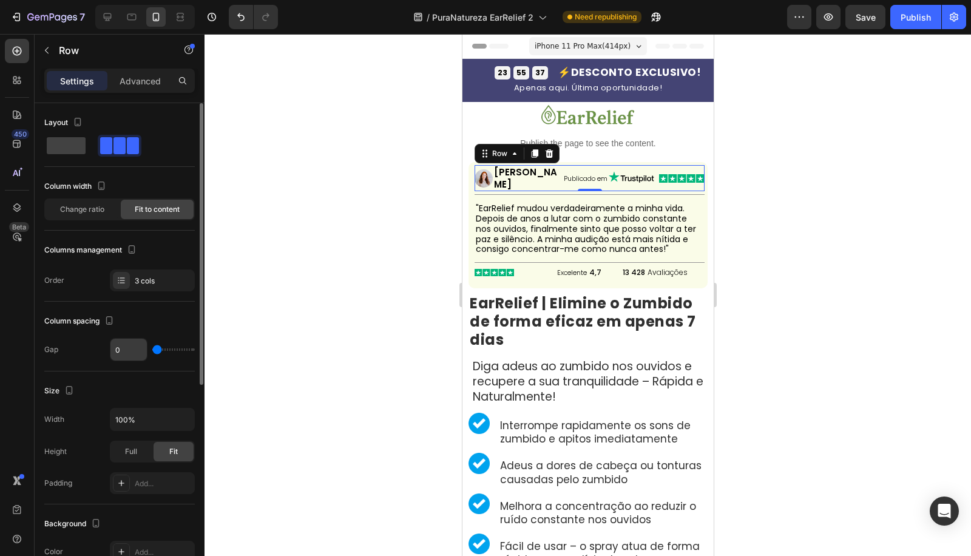
click at [132, 352] on input "0" at bounding box center [128, 350] width 36 height 22
type input "5"
click at [300, 346] on div at bounding box center [587, 295] width 766 height 522
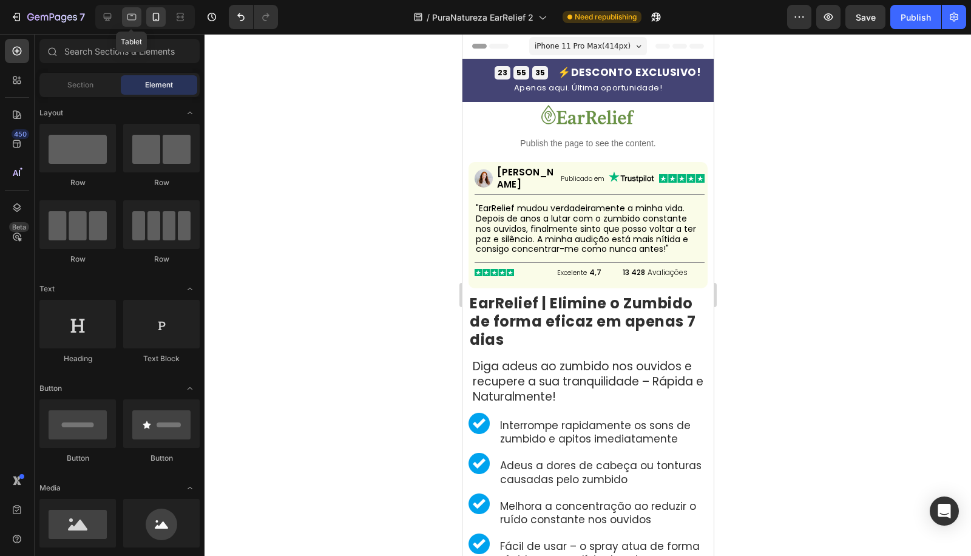
click at [126, 18] on icon at bounding box center [132, 17] width 12 height 12
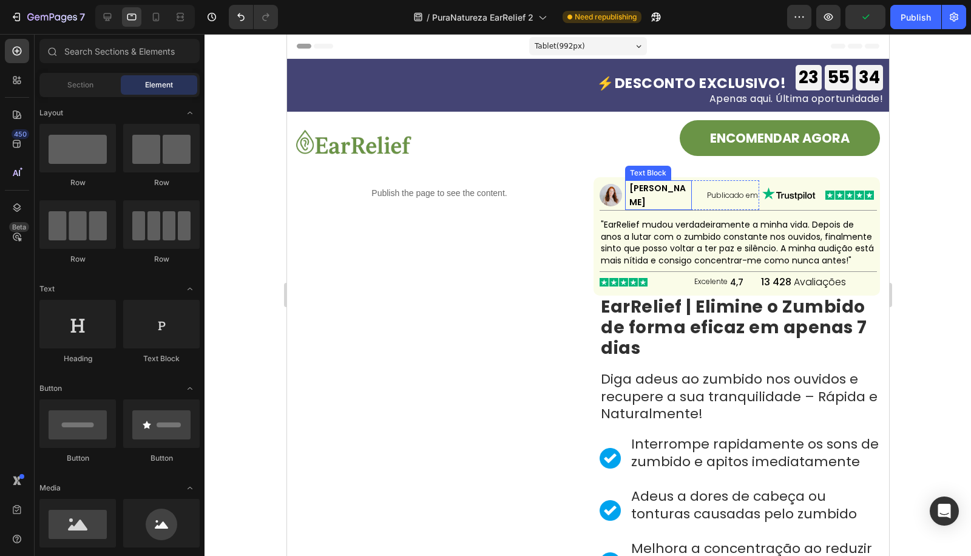
click at [629, 184] on p "[PERSON_NAME]" at bounding box center [660, 194] width 62 height 27
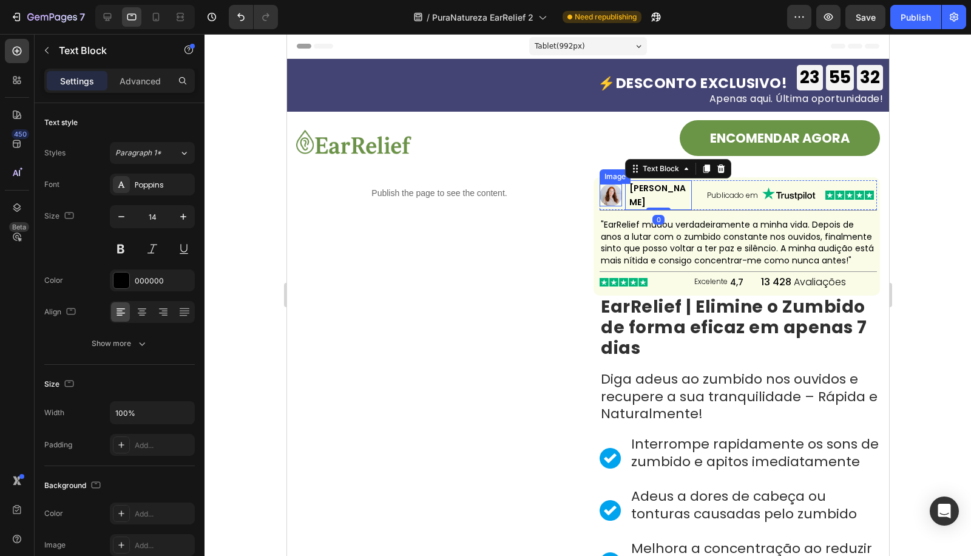
click at [611, 197] on img at bounding box center [610, 195] width 22 height 22
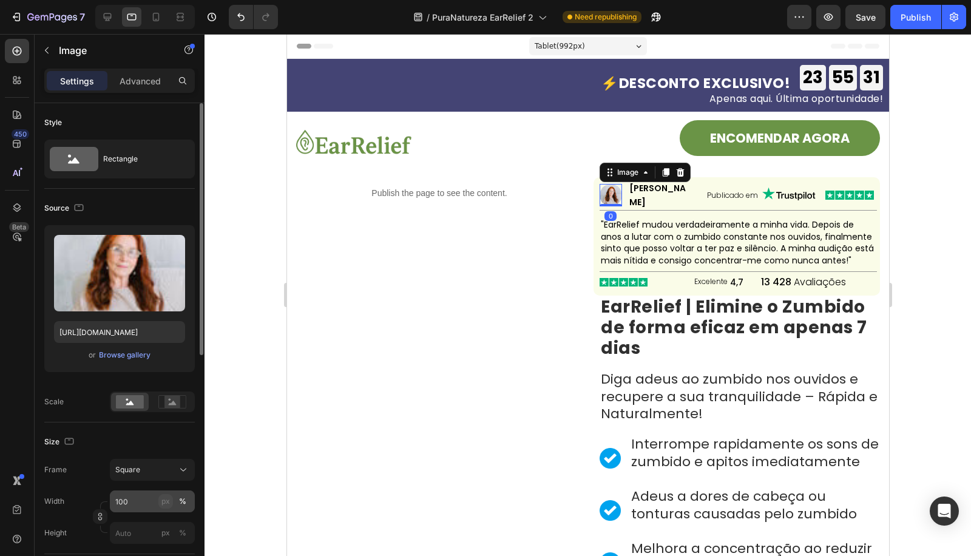
click at [167, 500] on div "px" at bounding box center [165, 501] width 8 height 11
type input "100"
click at [147, 504] on input "100" at bounding box center [152, 501] width 85 height 22
type input "10"
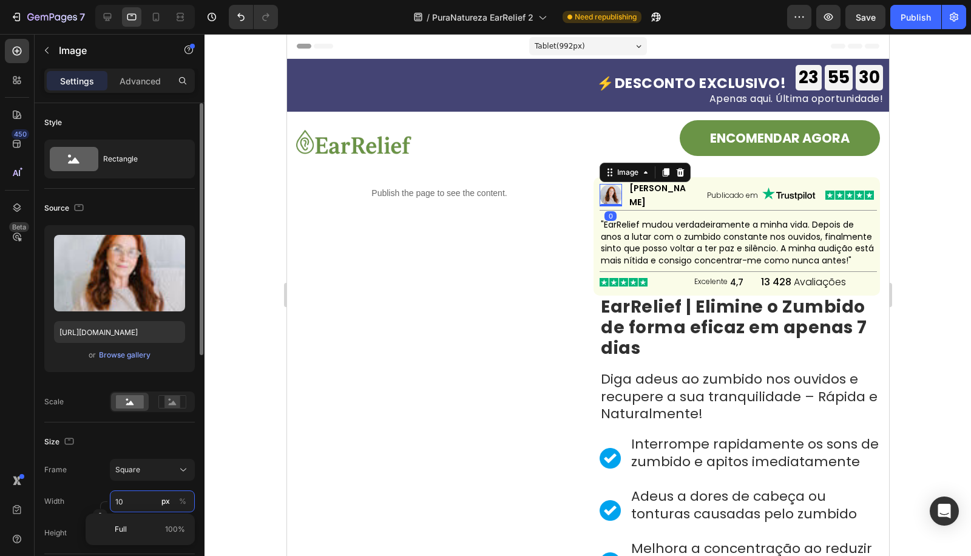
type input "1"
type input "3"
type input "30"
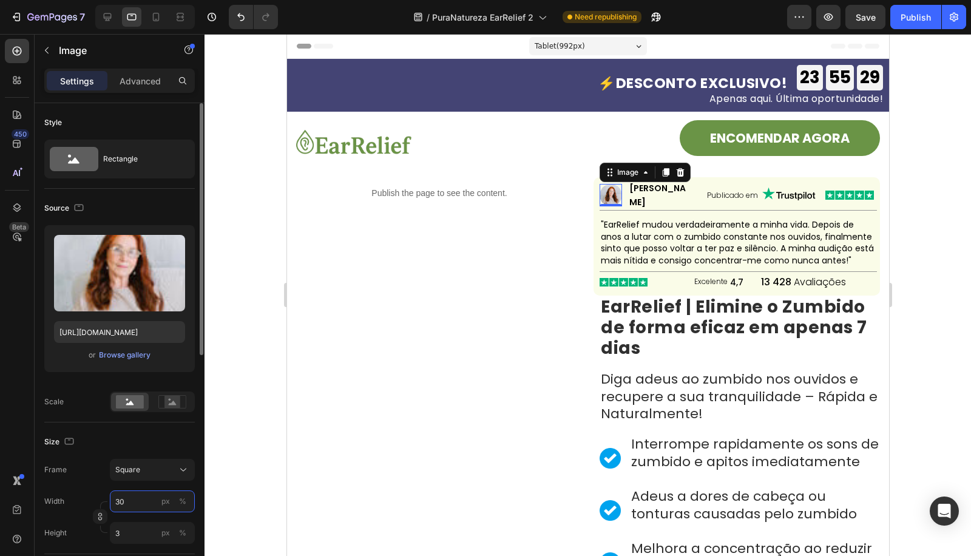
type input "30"
type input "3"
type input "4"
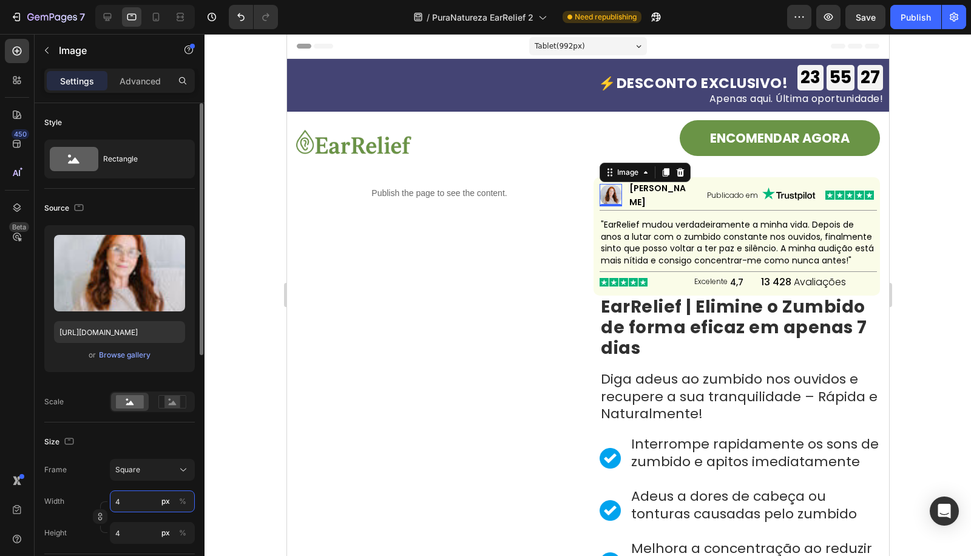
type input "40"
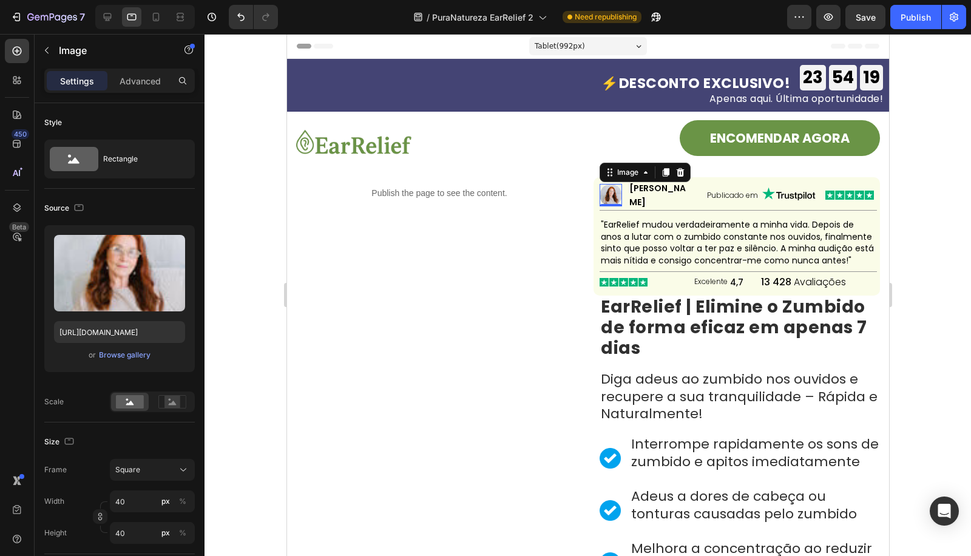
click at [970, 286] on div at bounding box center [587, 295] width 766 height 522
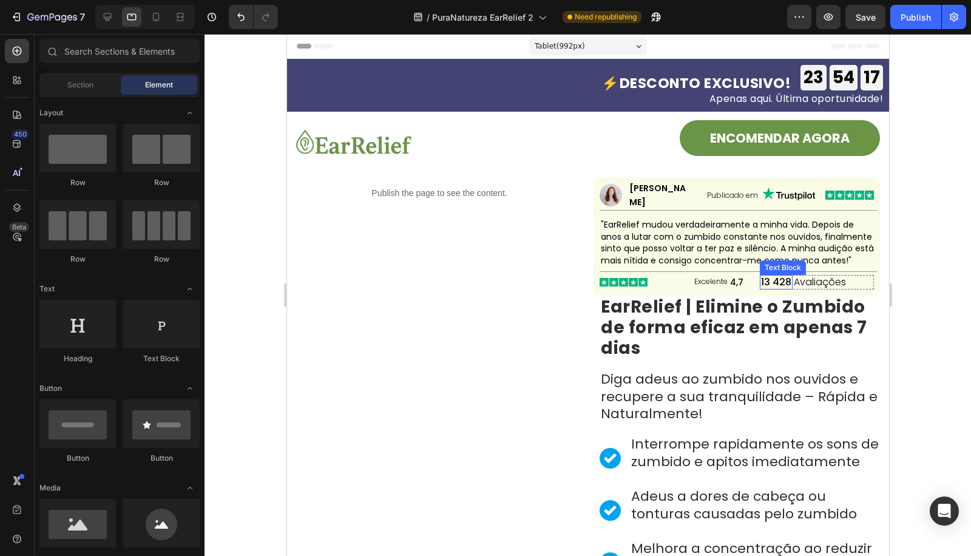
click at [760, 276] on p "13 428" at bounding box center [775, 282] width 30 height 13
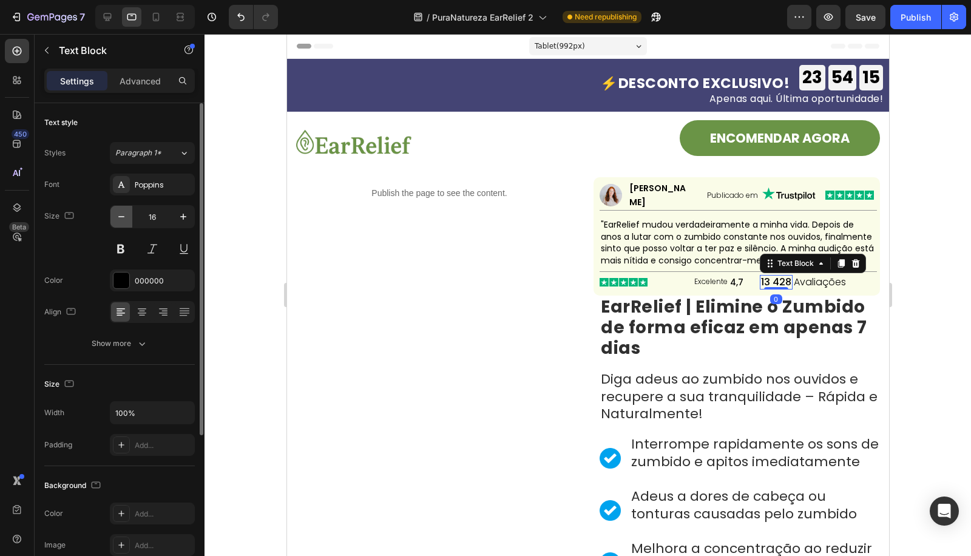
click at [123, 220] on icon "button" at bounding box center [121, 217] width 12 height 12
click at [122, 217] on icon "button" at bounding box center [121, 217] width 12 height 12
click at [121, 217] on icon "button" at bounding box center [121, 217] width 12 height 12
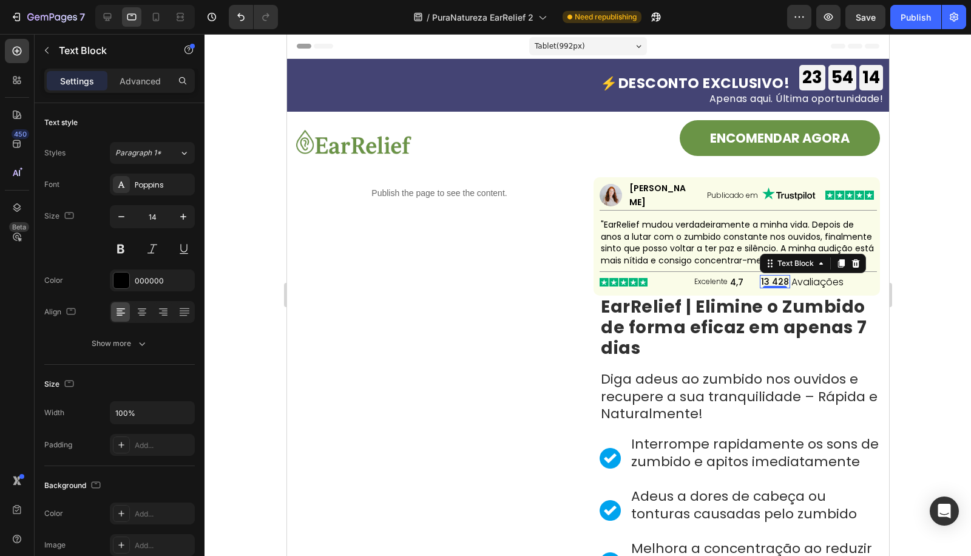
type input "13"
click at [728, 275] on div "4,7" at bounding box center [743, 281] width 30 height 13
click at [762, 276] on p "13 428" at bounding box center [772, 281] width 25 height 10
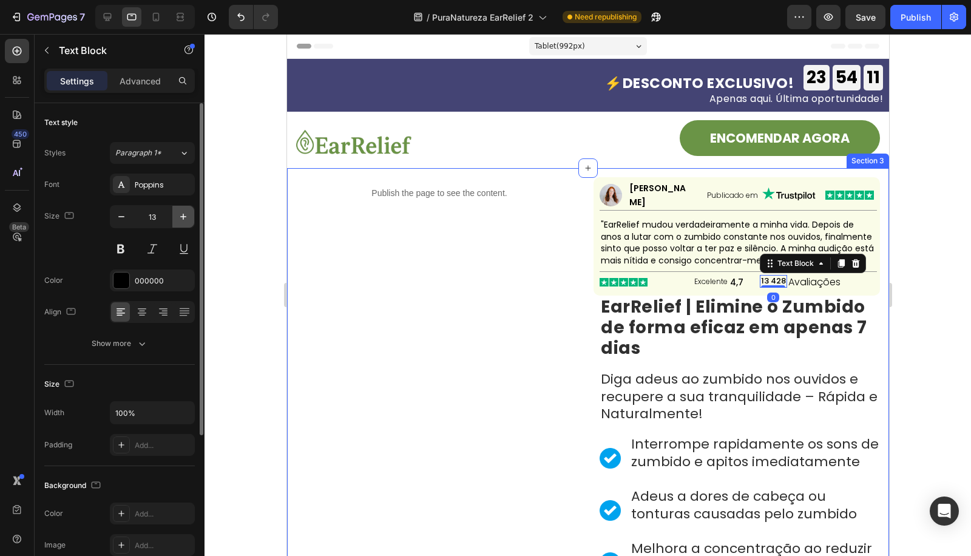
drag, startPoint x: 186, startPoint y: 214, endPoint x: 246, endPoint y: 209, distance: 60.9
click at [186, 214] on icon "button" at bounding box center [183, 217] width 12 height 12
type input "14"
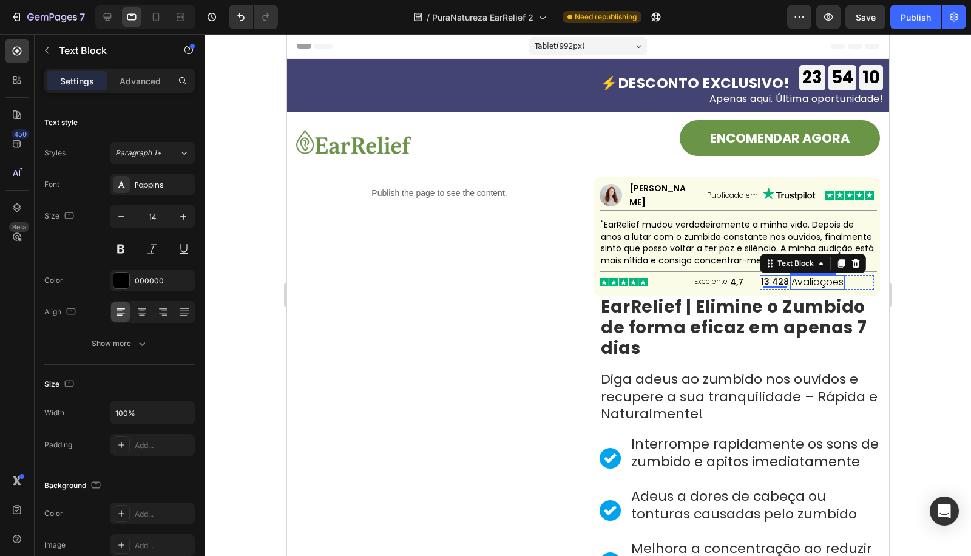
click at [798, 276] on p "Avaliações" at bounding box center [817, 282] width 52 height 13
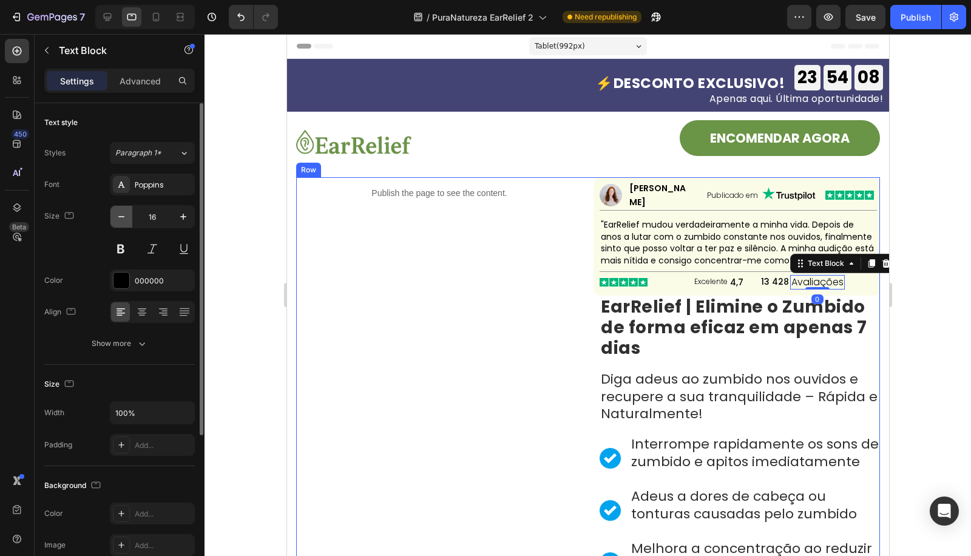
click at [121, 217] on icon "button" at bounding box center [121, 217] width 12 height 12
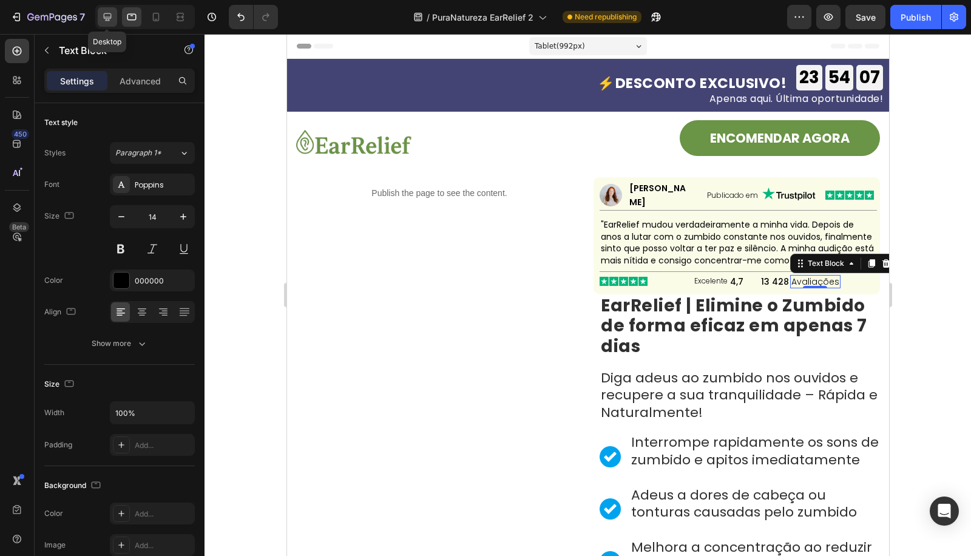
click at [110, 22] on icon at bounding box center [107, 17] width 12 height 12
type input "13"
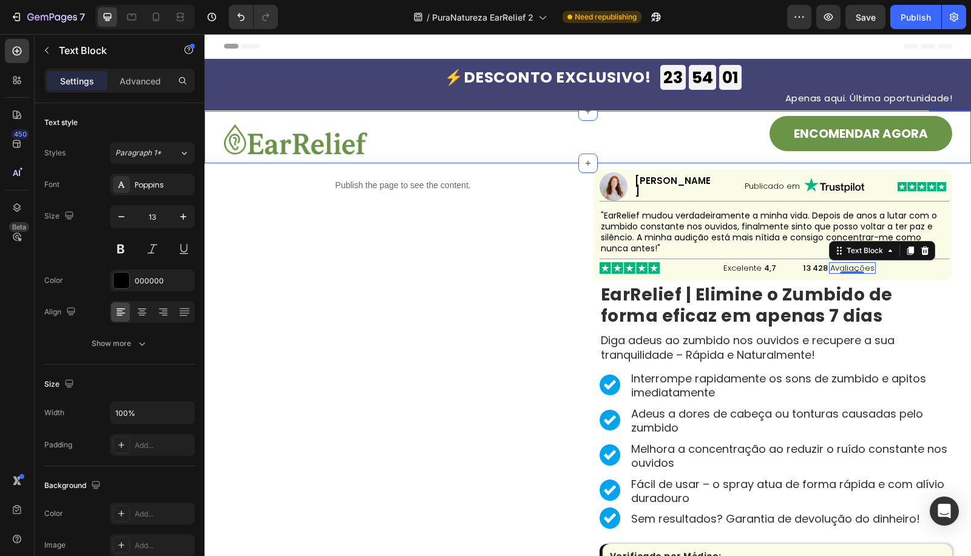
click at [793, 96] on p "Apenas aqui. Última oportunidade!" at bounding box center [588, 97] width 728 height 9
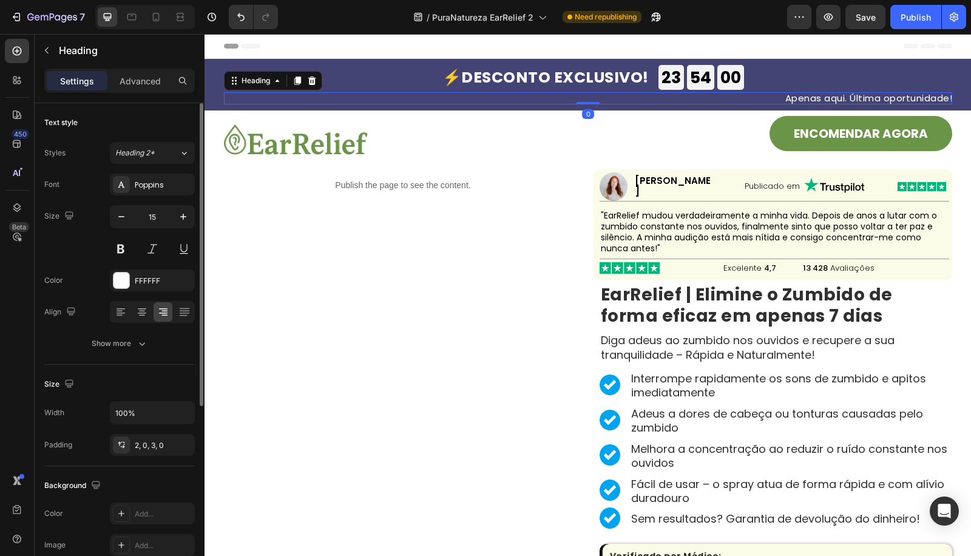
scroll to position [297, 0]
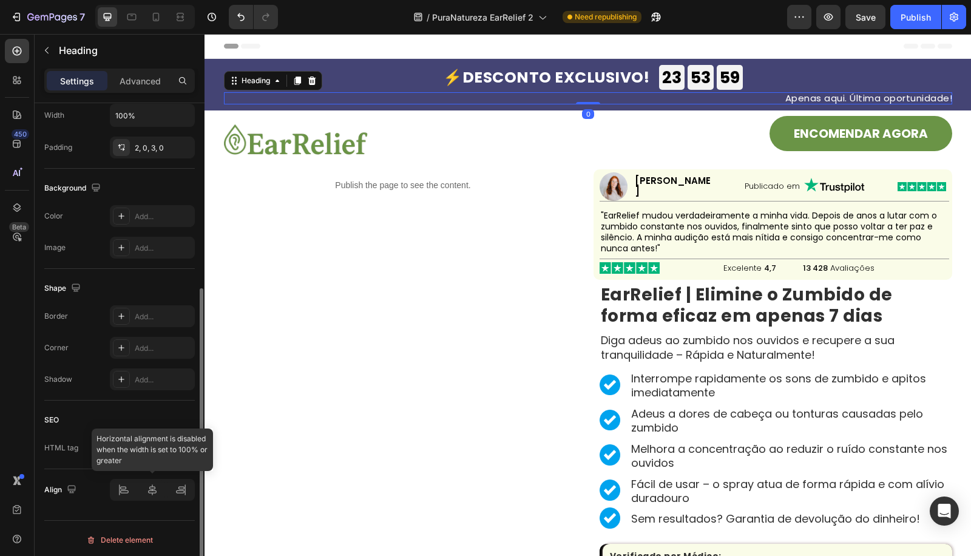
drag, startPoint x: 150, startPoint y: 488, endPoint x: 158, endPoint y: 474, distance: 16.6
click at [150, 489] on div at bounding box center [152, 490] width 85 height 22
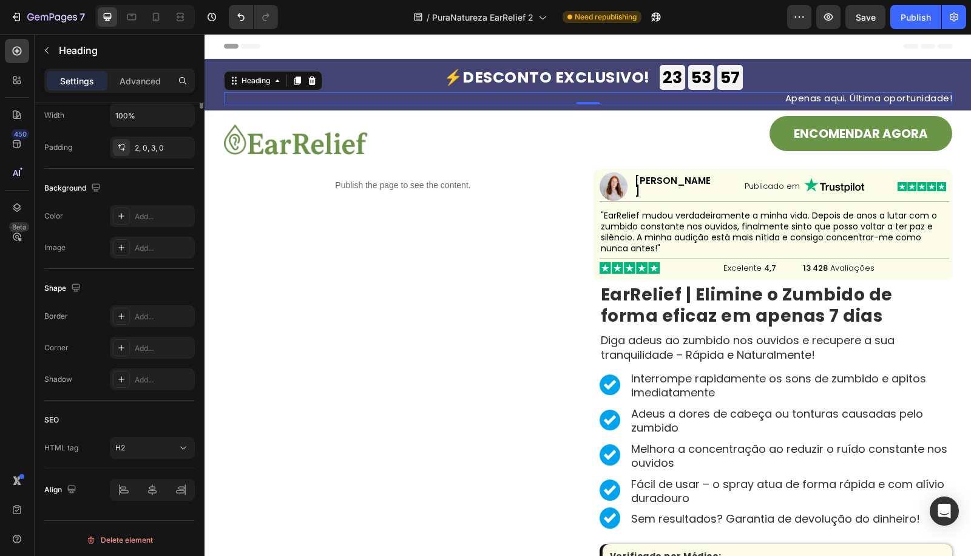
scroll to position [0, 0]
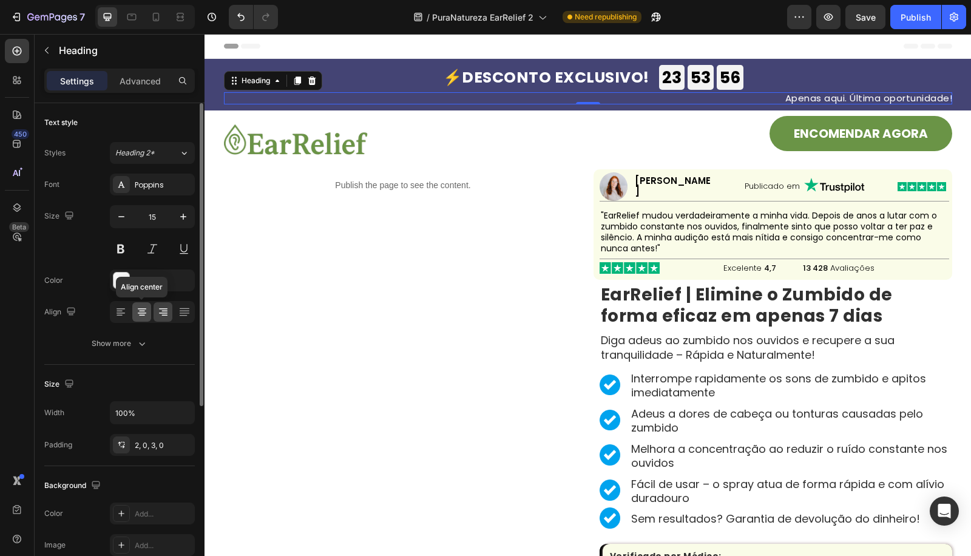
click at [137, 314] on icon at bounding box center [142, 312] width 12 height 12
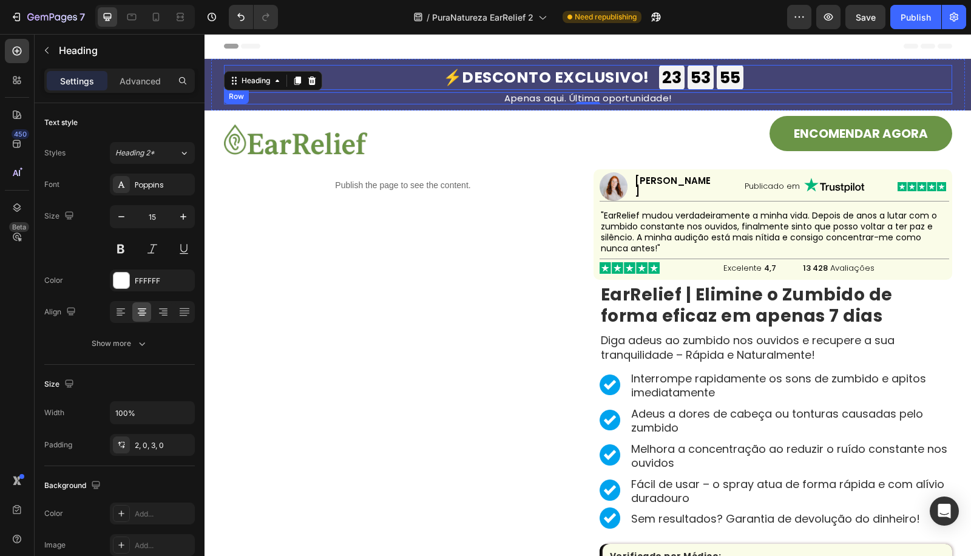
click at [576, 67] on div "⚡DESCONTO EXCLUSIVO! Heading" at bounding box center [546, 77] width 206 height 25
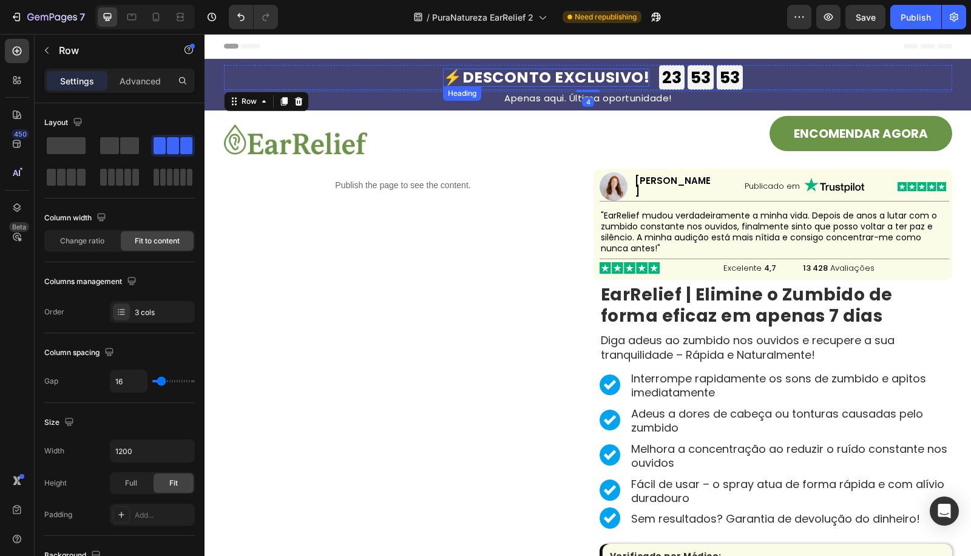
click at [664, 79] on div "23" at bounding box center [671, 77] width 19 height 21
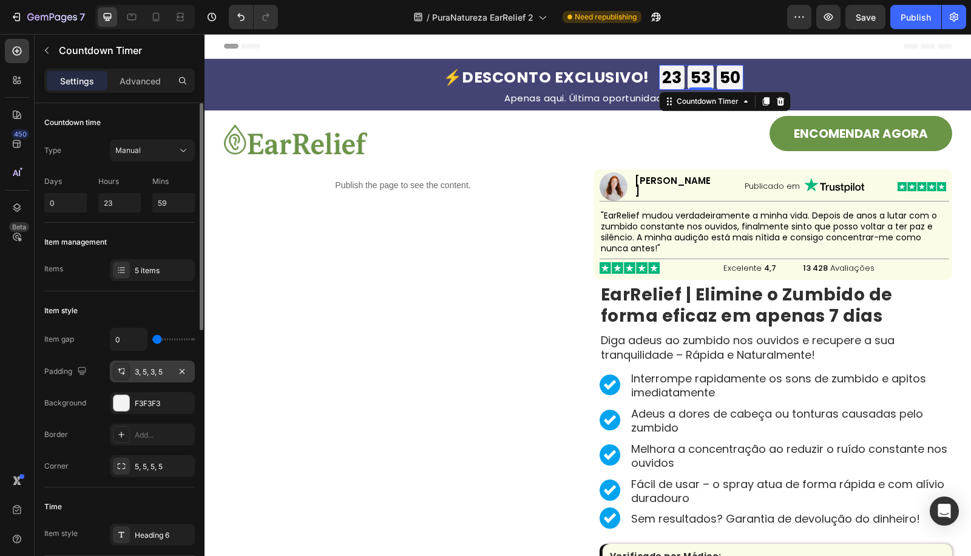
click at [144, 374] on div "3, 5, 3, 5" at bounding box center [152, 371] width 35 height 11
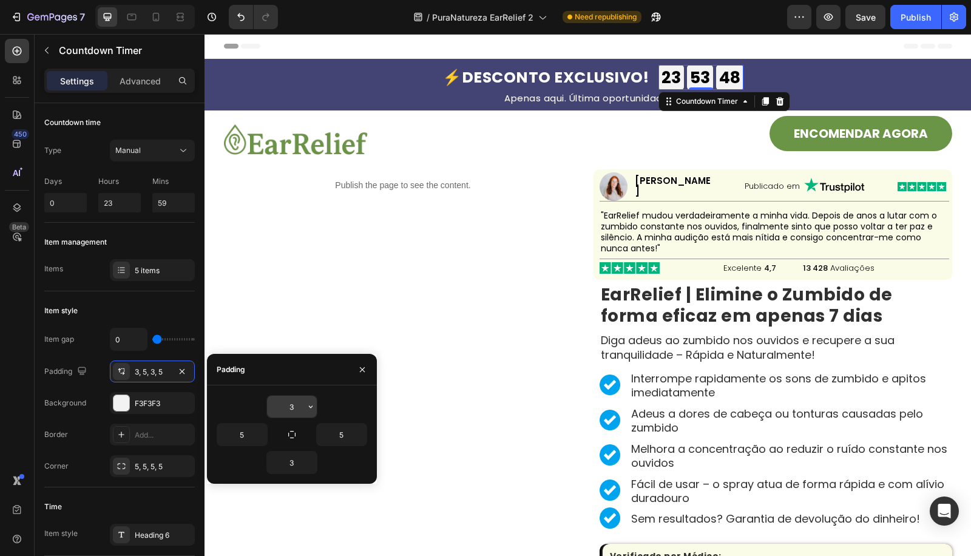
click at [288, 412] on input "3" at bounding box center [292, 407] width 50 height 22
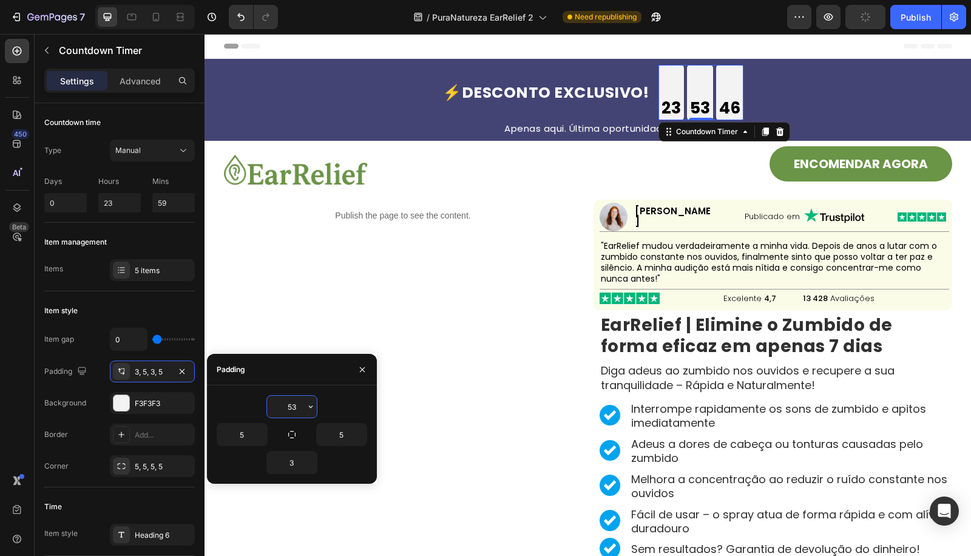
click at [291, 408] on input "53" at bounding box center [292, 407] width 50 height 22
type input "3"
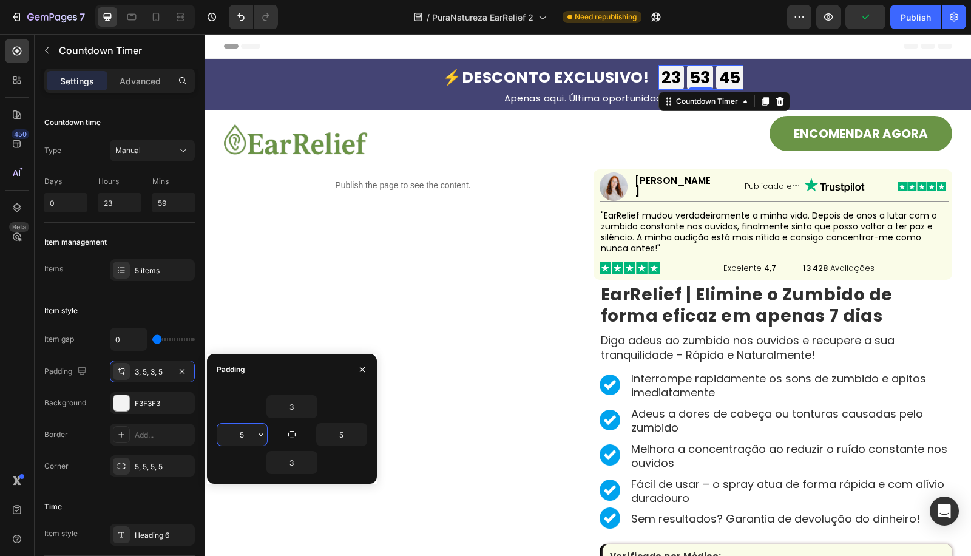
click at [240, 434] on input "5" at bounding box center [242, 434] width 50 height 22
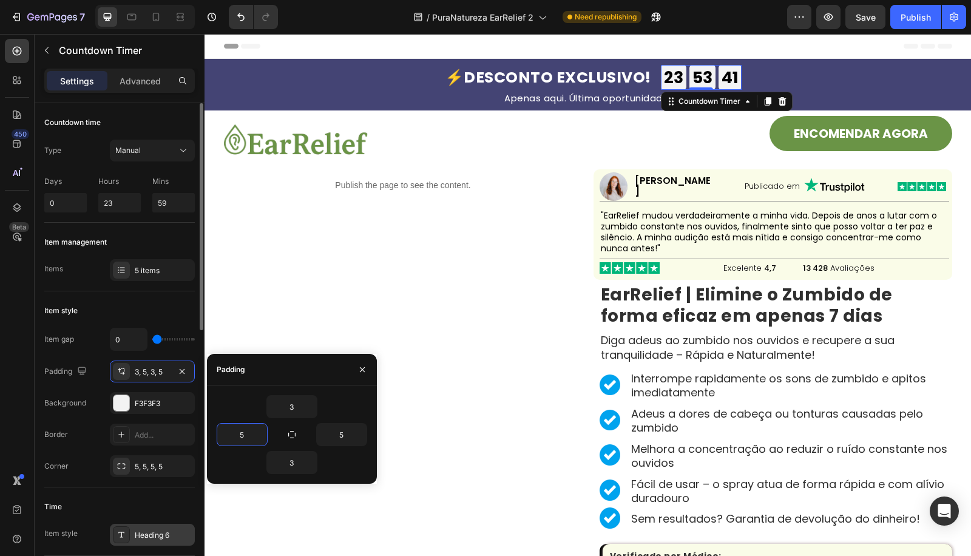
click at [143, 530] on div "Heading 6" at bounding box center [163, 535] width 57 height 11
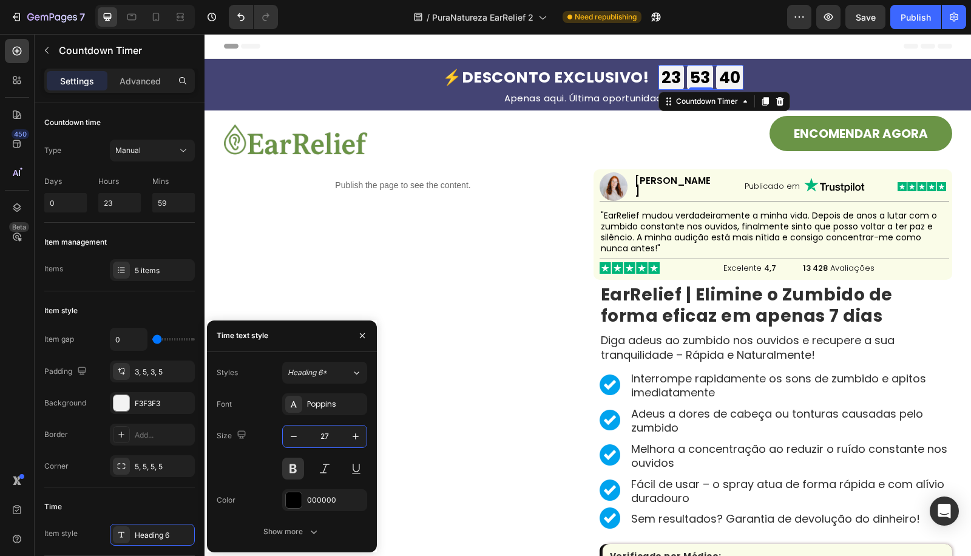
click at [324, 434] on input "27" at bounding box center [325, 436] width 40 height 22
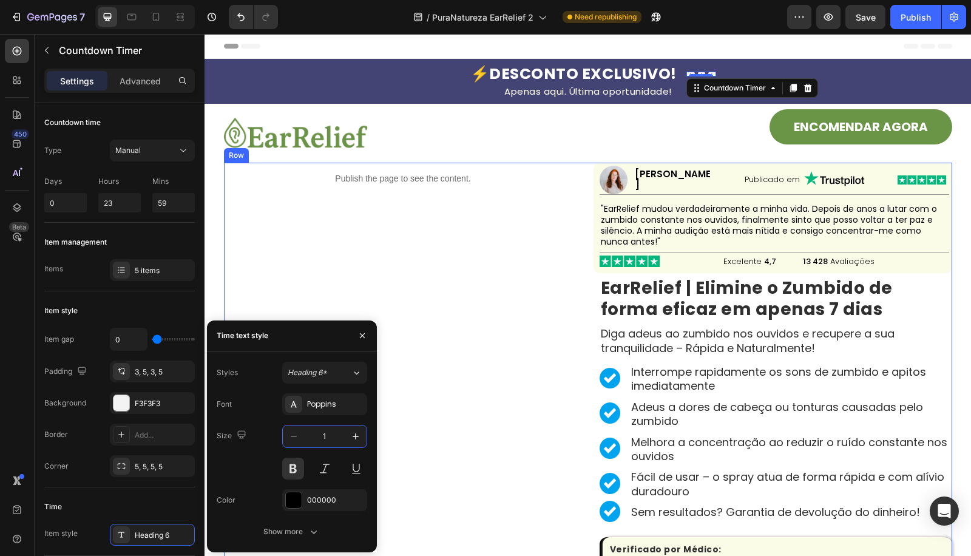
type input "18"
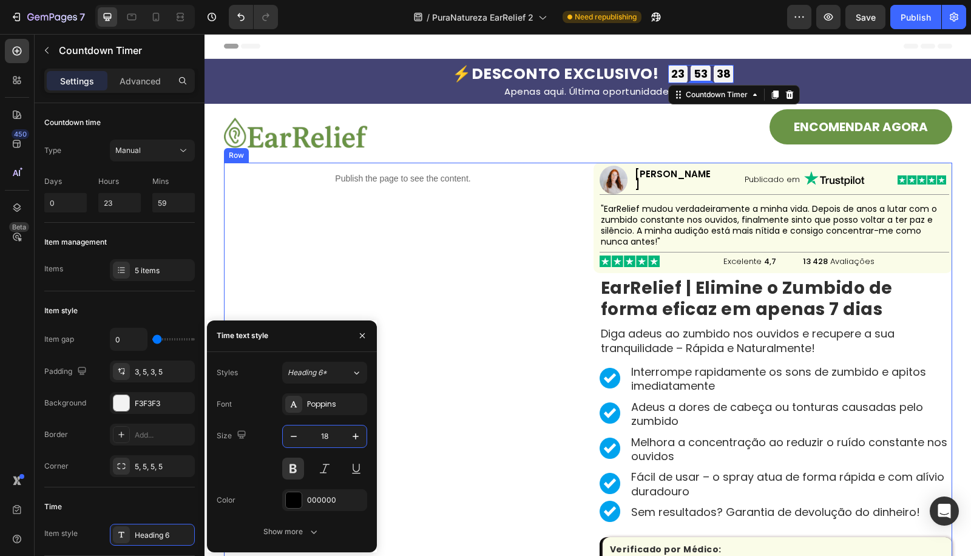
click at [497, 243] on div "Publish the page to see the content. Custom Code" at bounding box center [403, 459] width 359 height 592
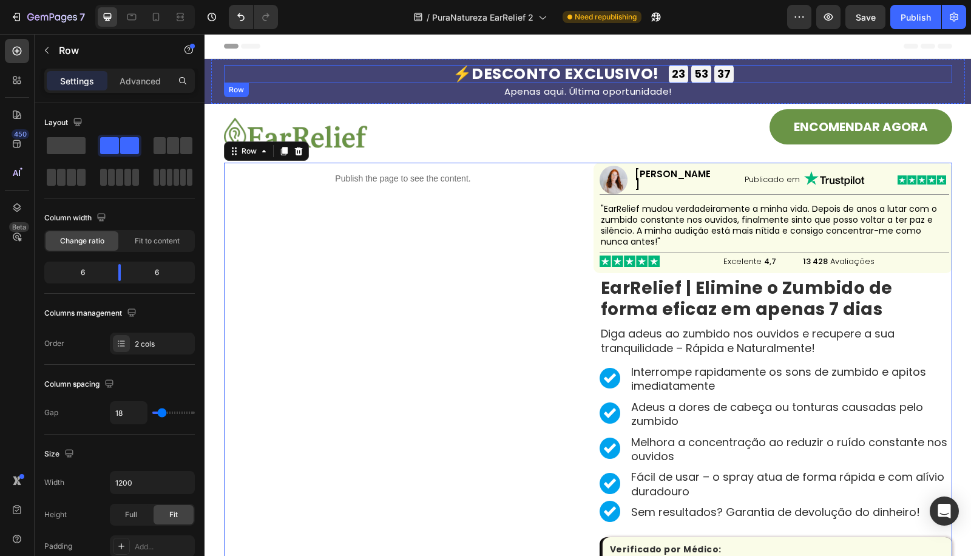
click at [656, 71] on div "⚡DESCONTO EXCLUSIVO! Heading 23 GODZ 53 MIN 37 SEK Countdown Timer 23 GODZ 53 M…" at bounding box center [588, 74] width 728 height 18
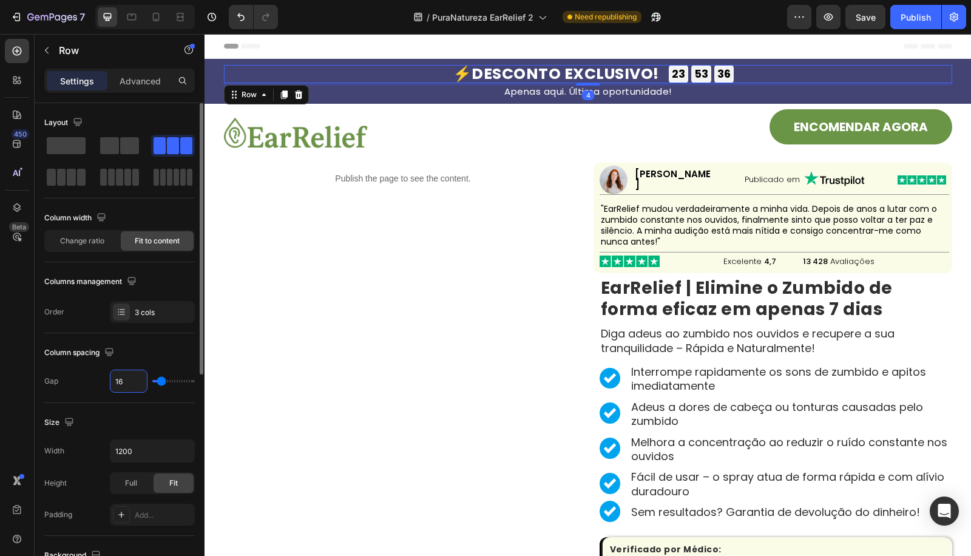
click at [124, 379] on input "16" at bounding box center [128, 381] width 36 height 22
type input "8"
click at [134, 16] on icon at bounding box center [132, 17] width 12 height 12
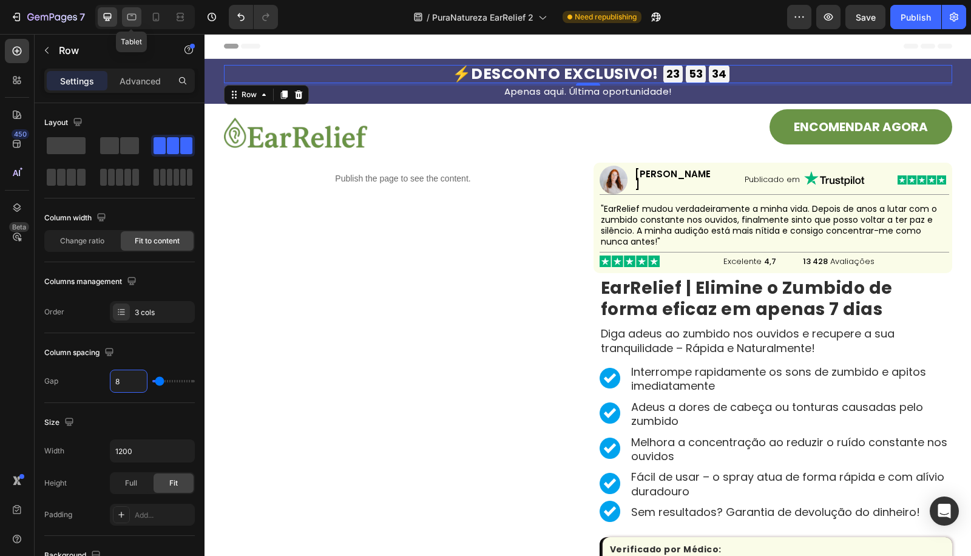
type input "100%"
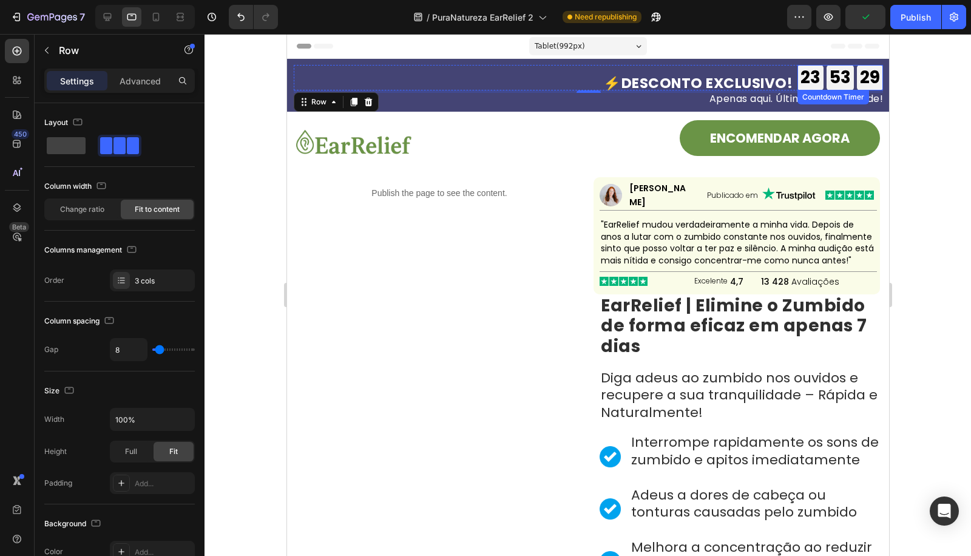
click at [832, 87] on div "53 MIN" at bounding box center [839, 77] width 27 height 25
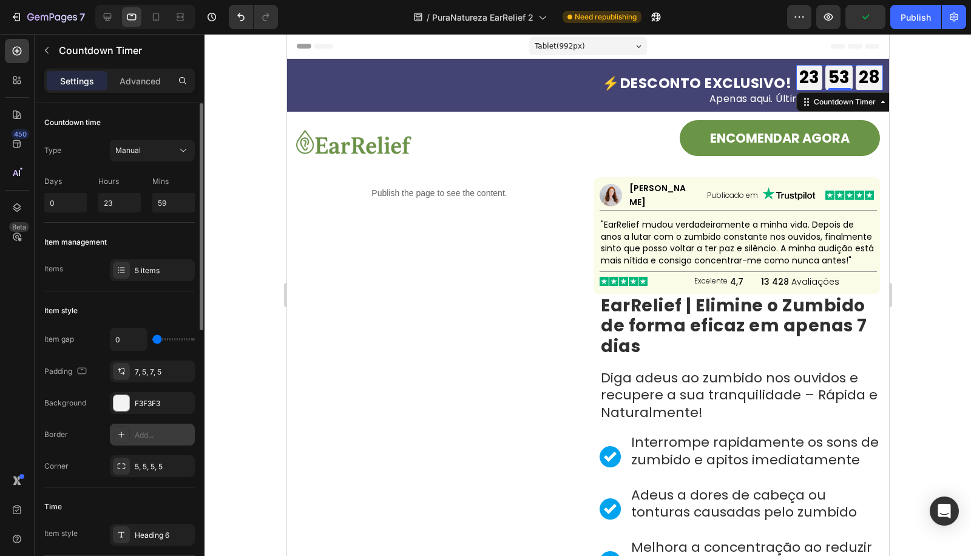
scroll to position [314, 0]
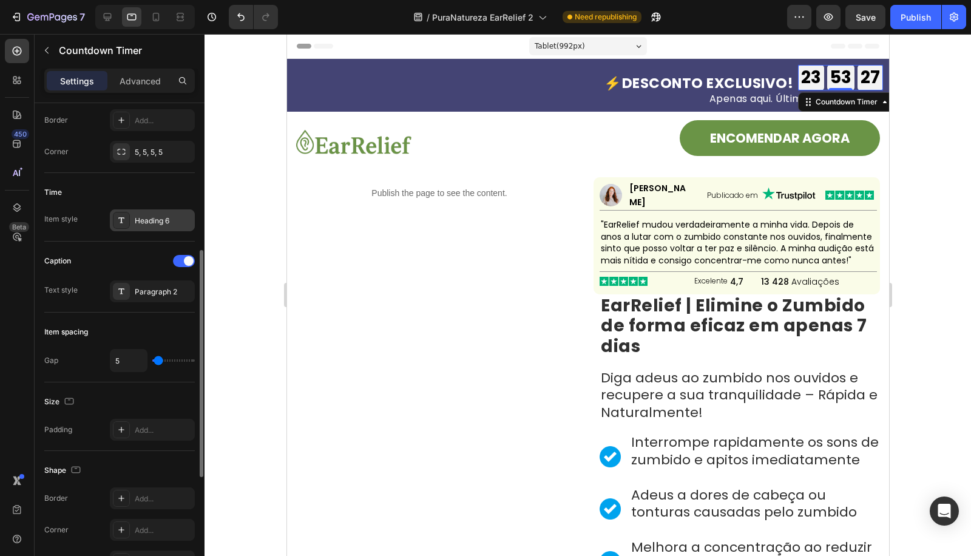
click at [156, 229] on div "Heading 6" at bounding box center [152, 220] width 85 height 22
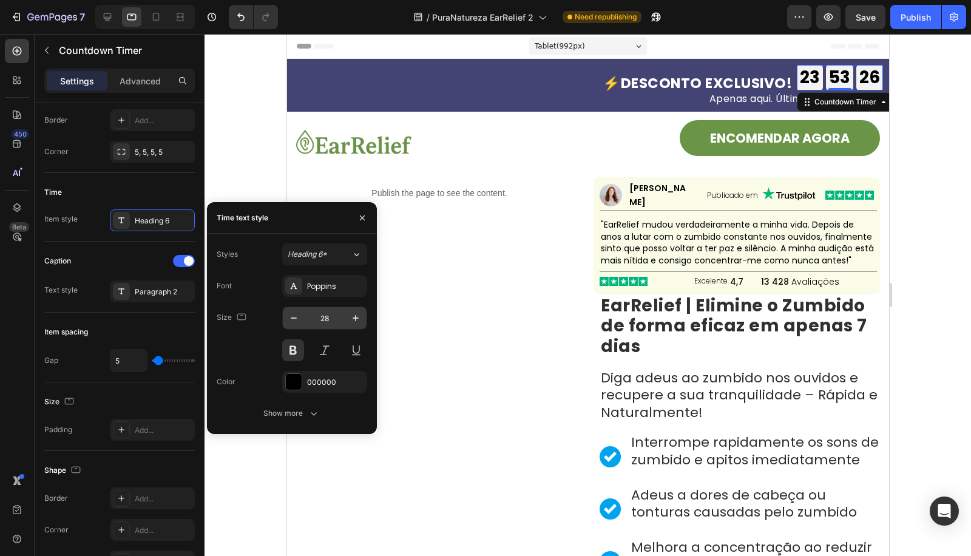
click at [330, 306] on div "Font Poppins Size 28 Color 000000 Show more" at bounding box center [292, 349] width 150 height 149
click at [328, 320] on input "28" at bounding box center [325, 318] width 40 height 22
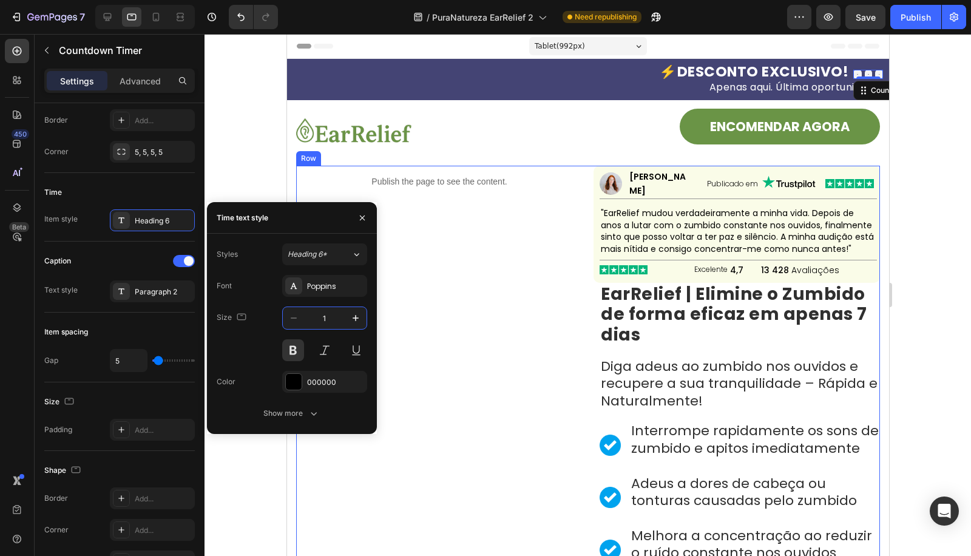
type input "17"
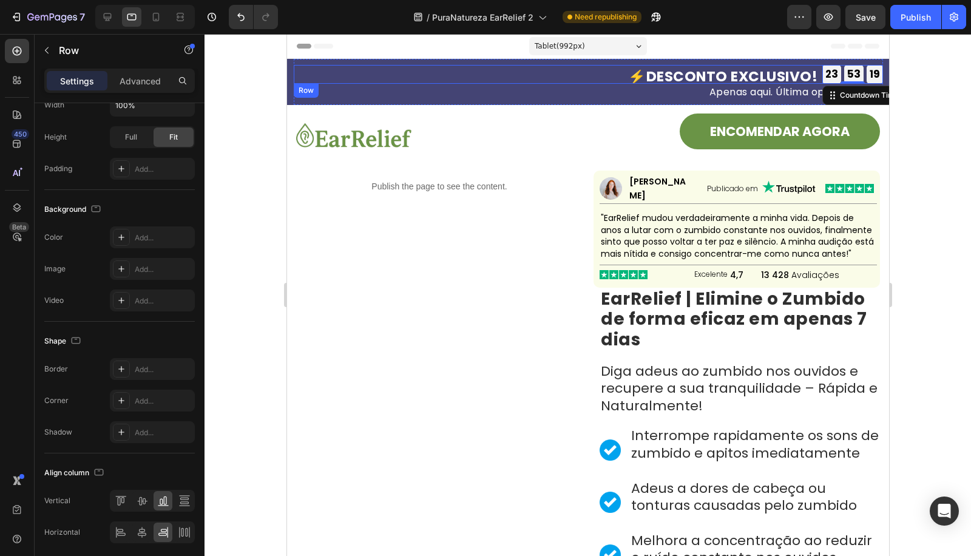
click at [808, 78] on div "⚡DESCONTO EXCLUSIVO! Heading 23 GODZ 53 MIN 19 SEK Countdown Timer 0 23 GODZ 53…" at bounding box center [587, 74] width 589 height 19
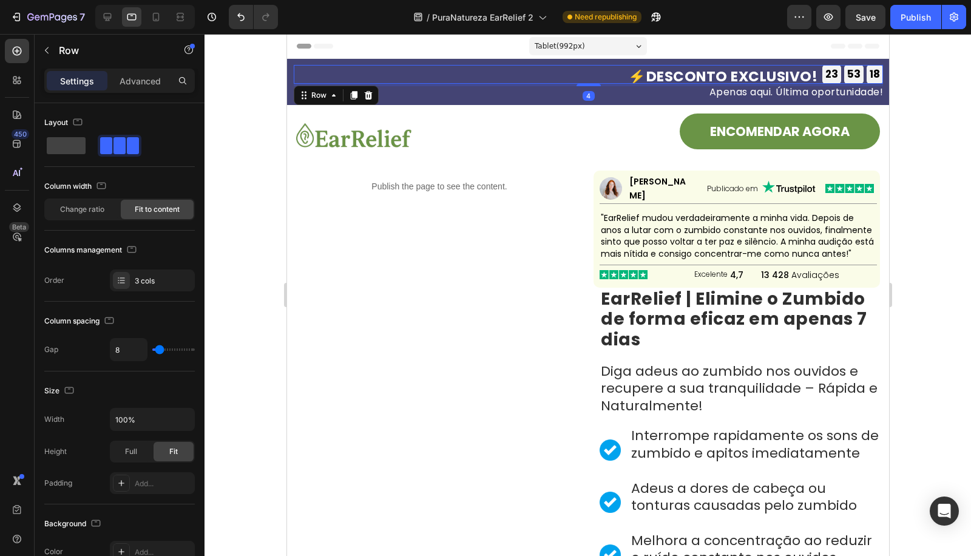
scroll to position [356, 0]
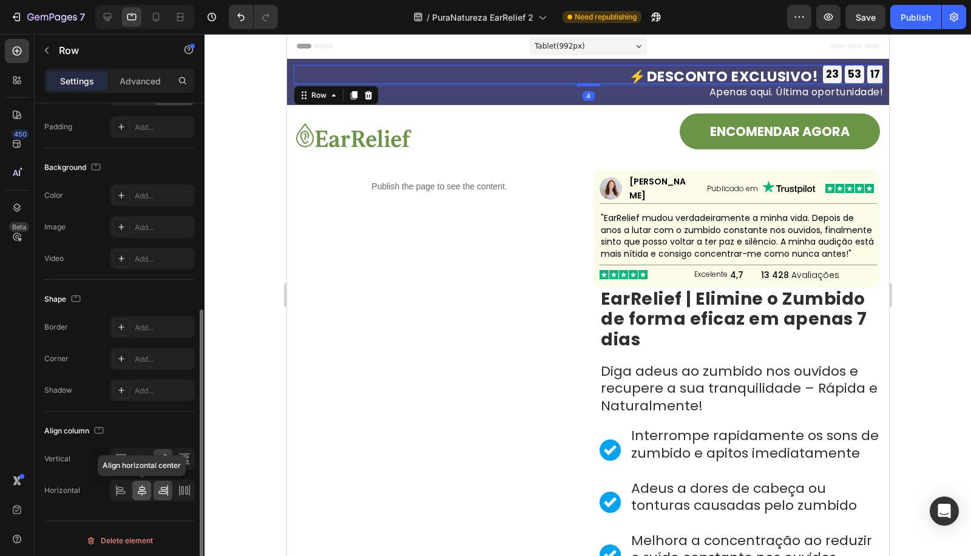
click at [141, 490] on icon at bounding box center [142, 490] width 12 height 12
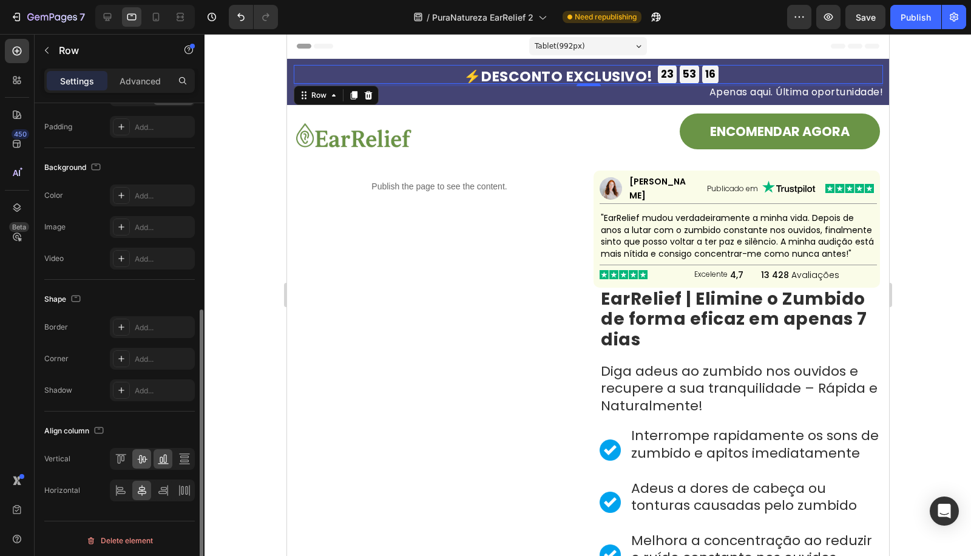
click at [142, 465] on div "Vertical Horizontal" at bounding box center [119, 474] width 150 height 53
click at [143, 462] on div at bounding box center [141, 458] width 19 height 19
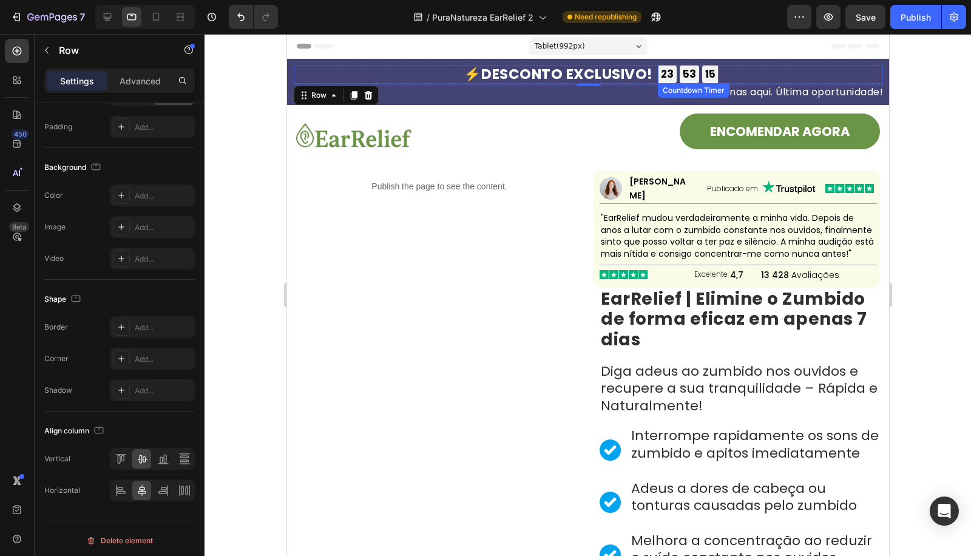
click at [689, 94] on div "Countdown Timer" at bounding box center [692, 90] width 67 height 11
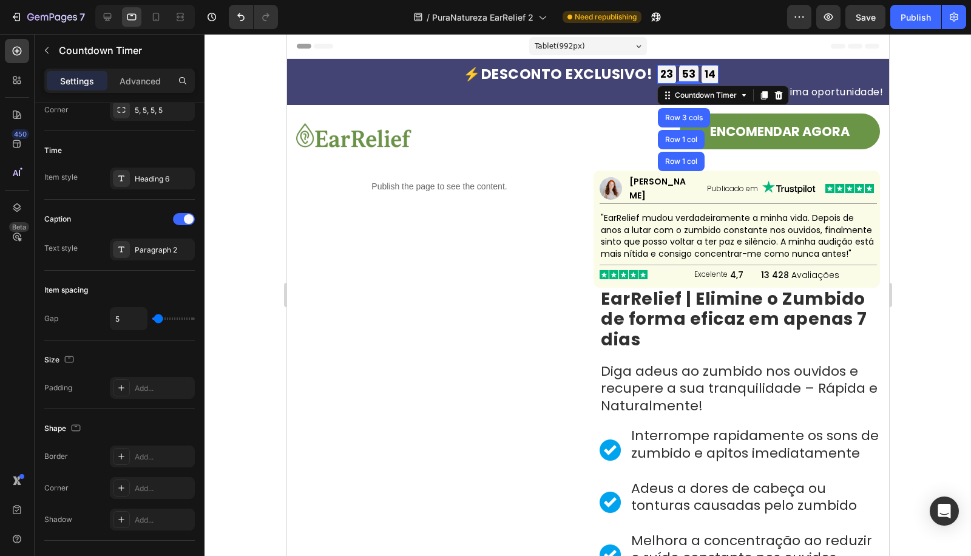
scroll to position [0, 0]
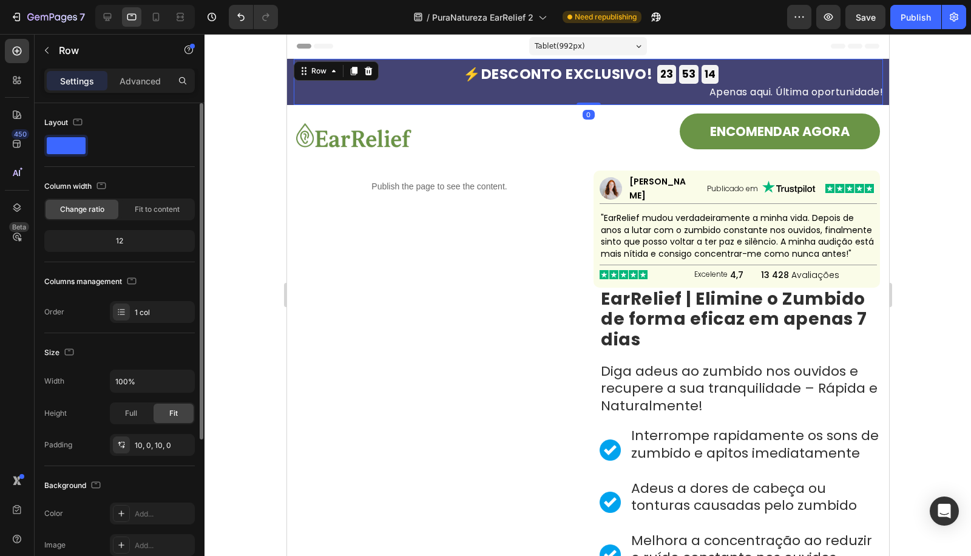
click at [651, 98] on div "⚡DESCONTO EXCLUSIVO! Heading 23 GODZ 53 MIN 14 SEK Countdown Timer 23 GODZ 53 M…" at bounding box center [587, 82] width 589 height 46
click at [798, 84] on div "⚡DESCONTO EXCLUSIVO! Heading 23 GODZ 53 MIN 12 SEK Countdown Timer 23 GODZ 53 M…" at bounding box center [587, 82] width 589 height 34
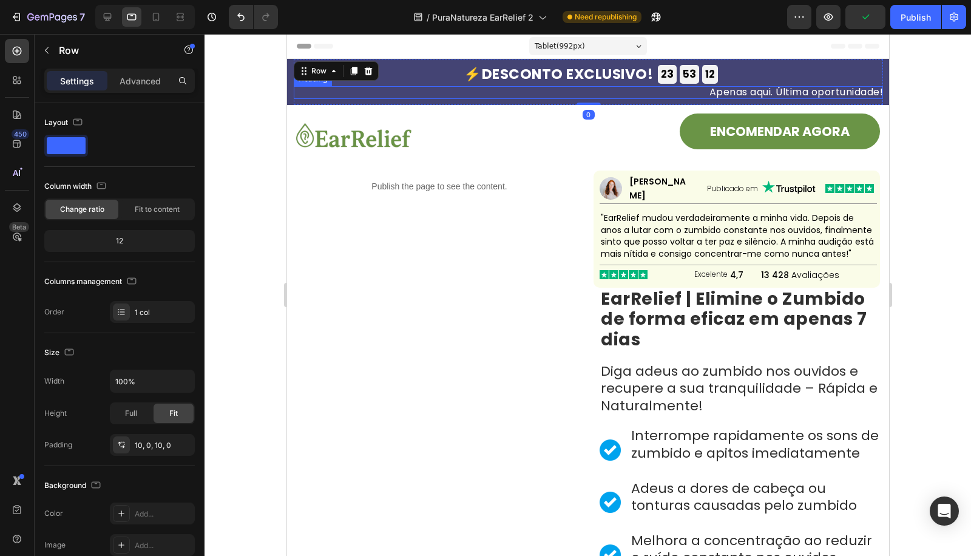
click at [797, 92] on p "Apenas aqui. Última oportunidade!" at bounding box center [587, 92] width 589 height 10
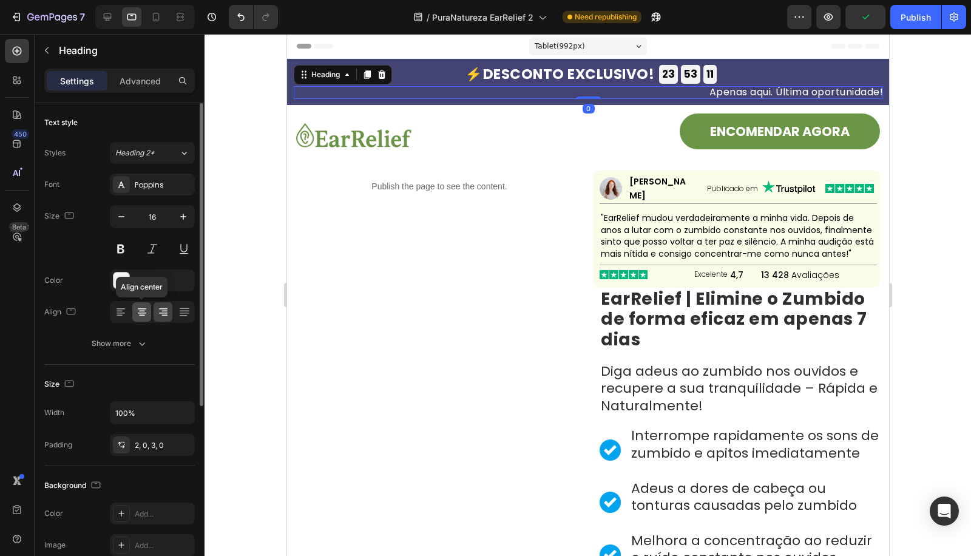
click at [148, 313] on div at bounding box center [141, 311] width 19 height 19
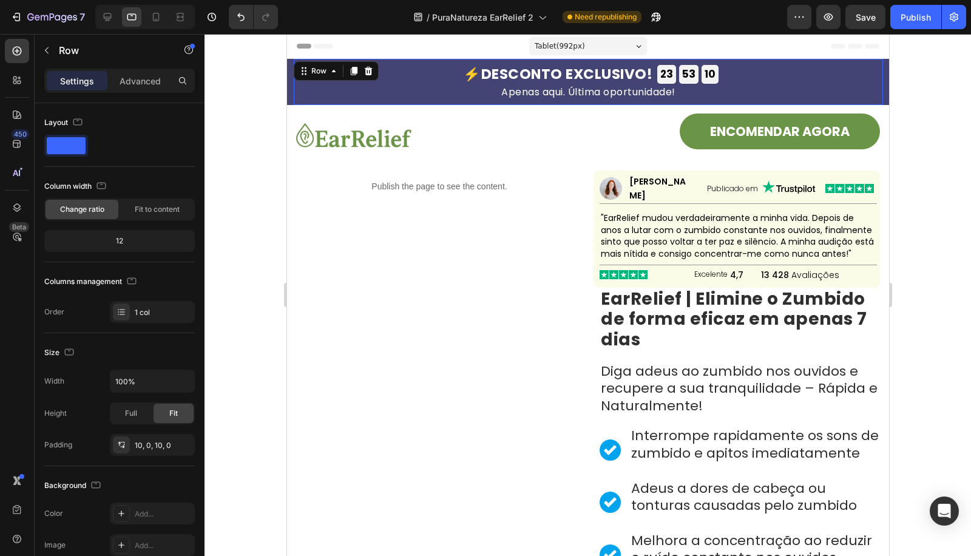
click at [631, 83] on div "⚡DESCONTO EXCLUSIVO! Heading 23 GODZ 53 MIN 10 SEK Countdown Timer 23 GODZ 53 M…" at bounding box center [587, 82] width 589 height 34
click at [641, 78] on strong "⚡DESCONTO EXCLUSIVO!" at bounding box center [555, 73] width 189 height 19
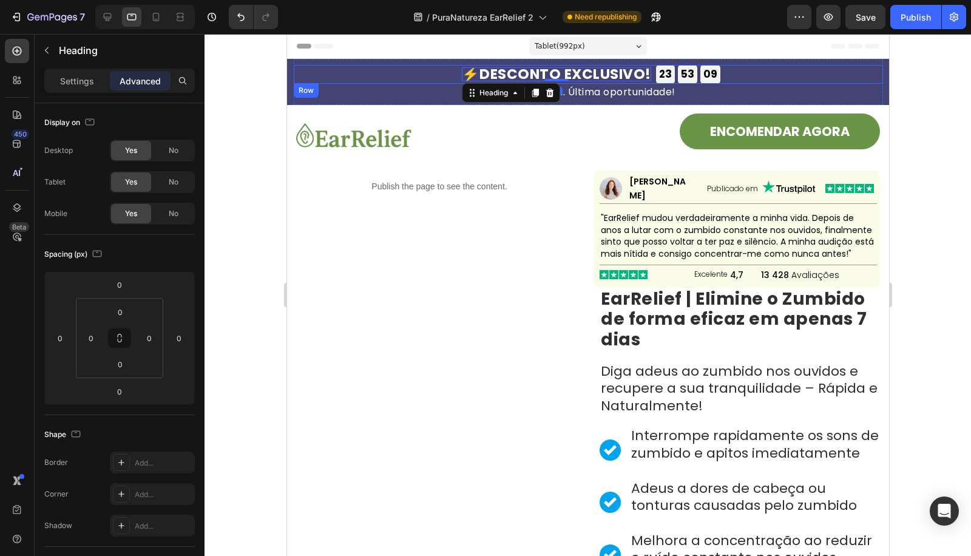
click at [798, 87] on p "Apenas aqui. Última oportunidade!" at bounding box center [587, 92] width 589 height 10
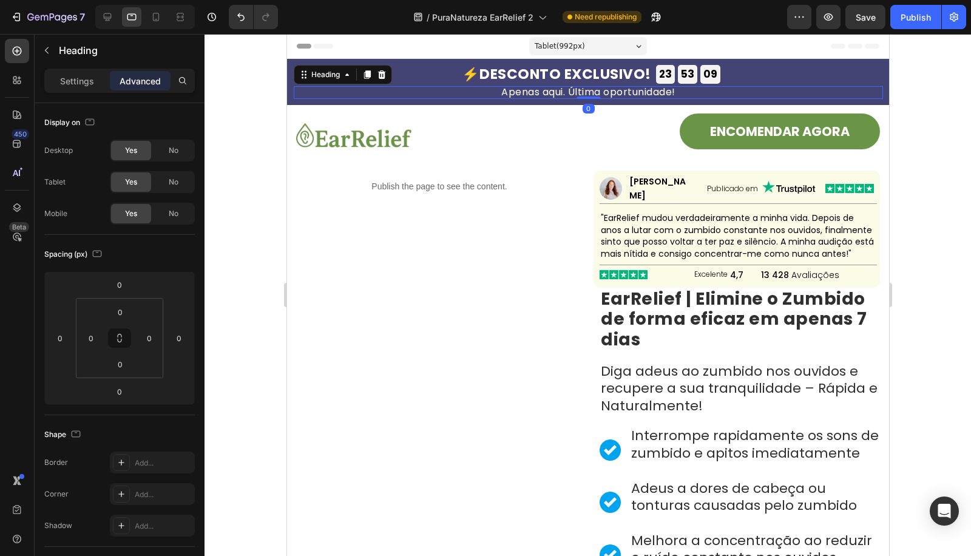
click at [925, 121] on div at bounding box center [587, 295] width 766 height 522
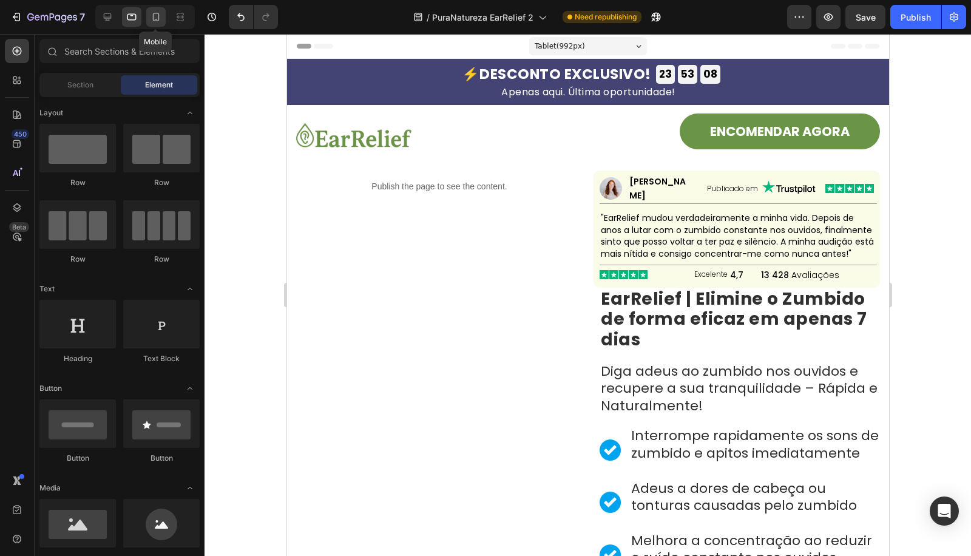
click at [149, 14] on div at bounding box center [155, 16] width 19 height 19
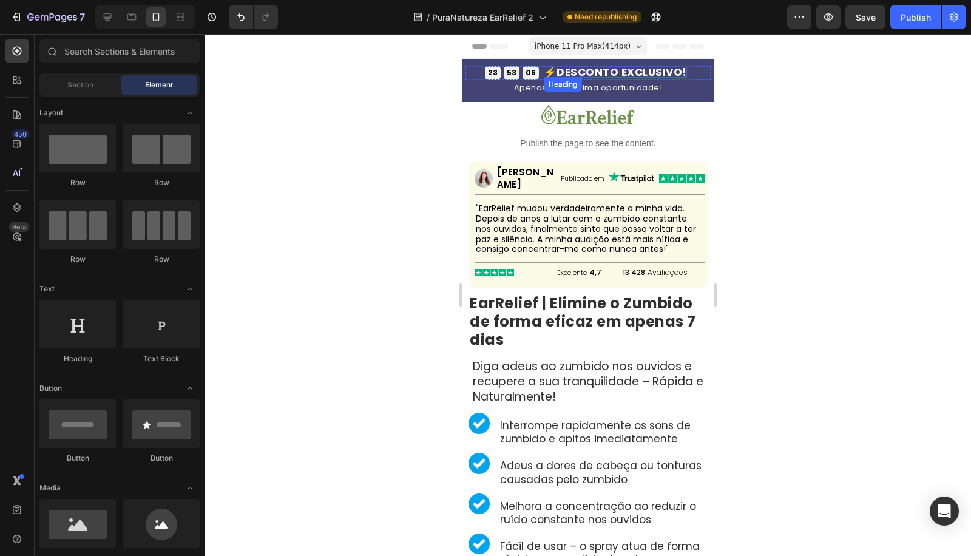
click at [633, 70] on strong "⚡DESCONTO EXCLUSIVO!" at bounding box center [614, 72] width 143 height 15
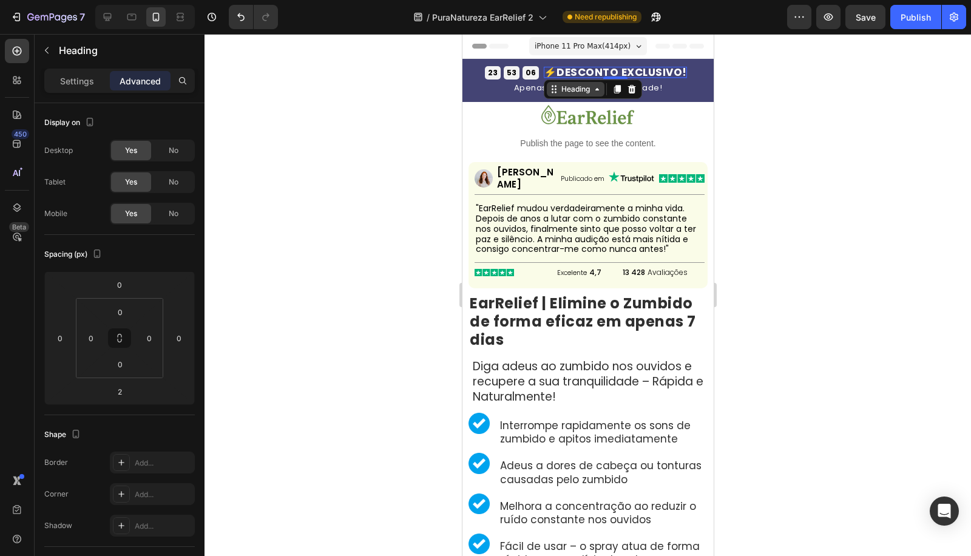
click at [558, 94] on div "Heading" at bounding box center [574, 89] width 33 height 11
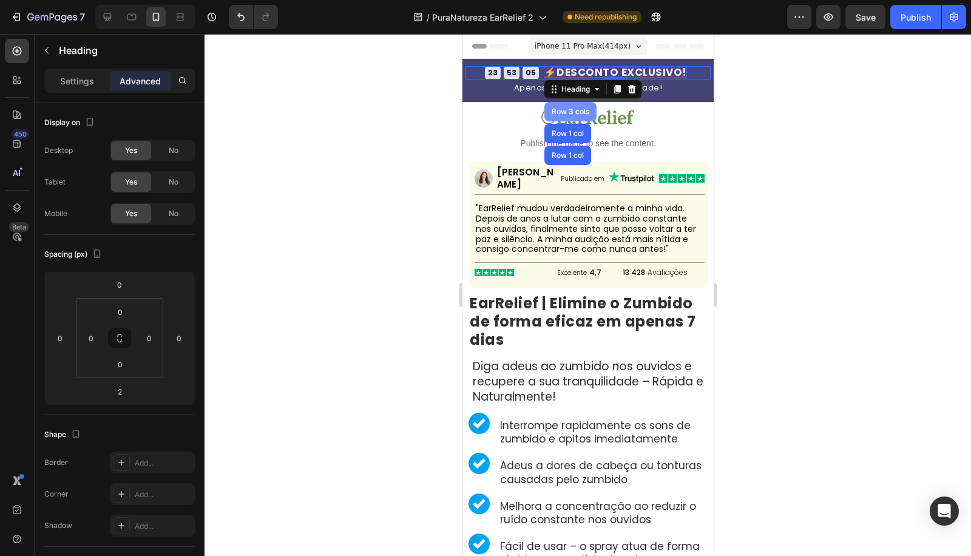
click at [563, 110] on div "Row 3 cols" at bounding box center [569, 111] width 42 height 7
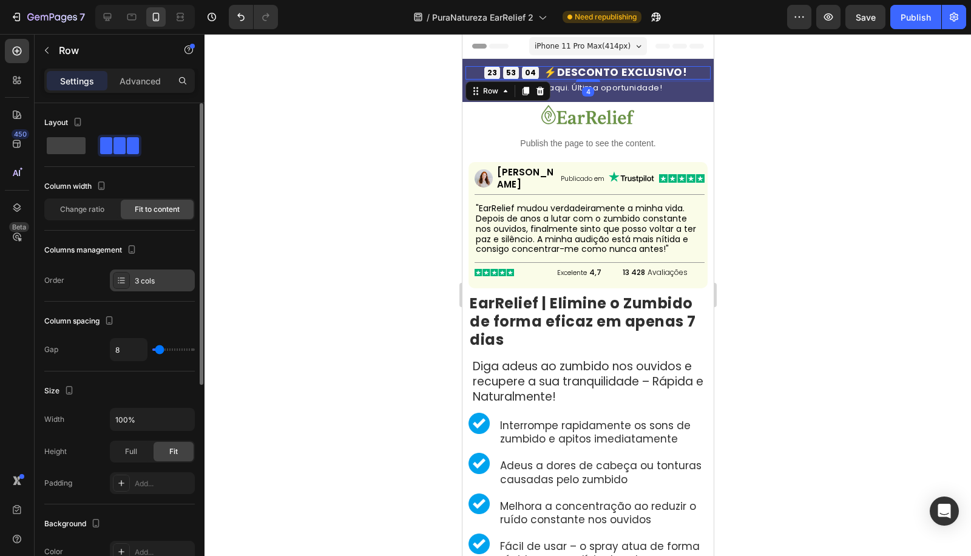
click at [144, 285] on div "3 cols" at bounding box center [152, 280] width 85 height 22
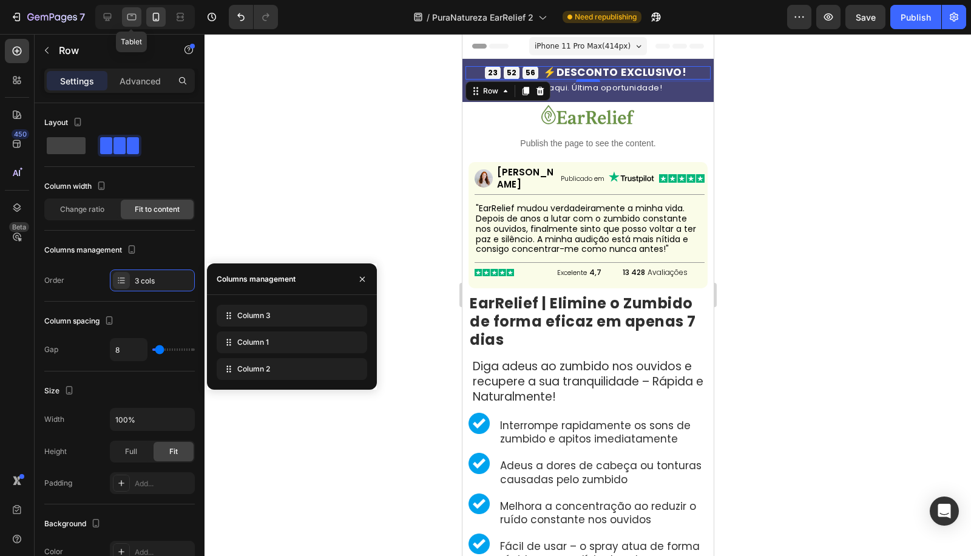
click at [126, 21] on icon at bounding box center [132, 17] width 12 height 12
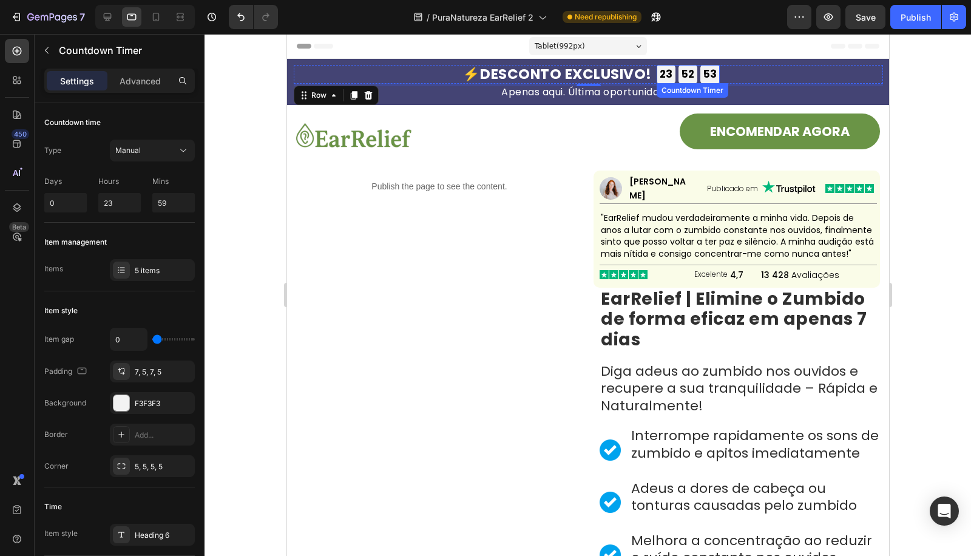
click at [678, 76] on div "52 MIN" at bounding box center [687, 74] width 19 height 19
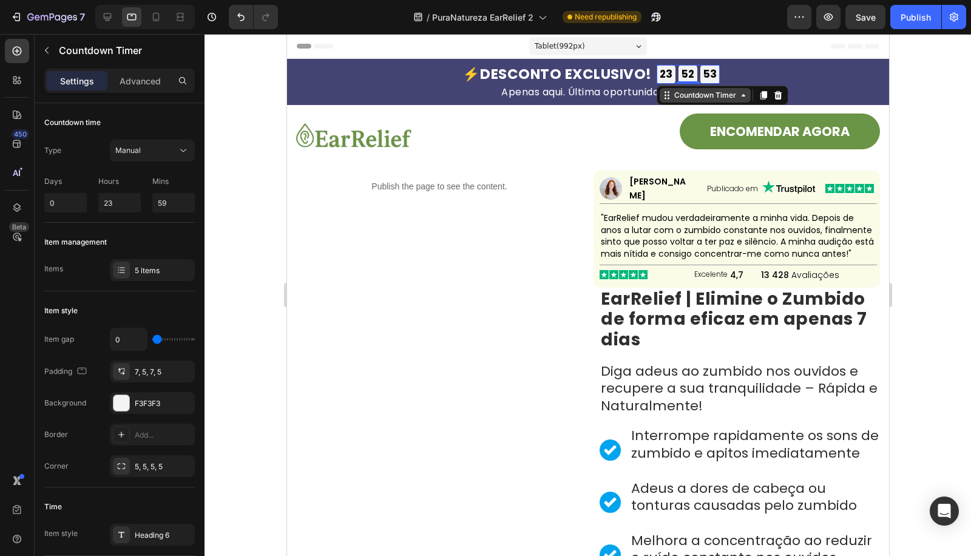
click at [683, 93] on div "Countdown Timer" at bounding box center [704, 95] width 67 height 11
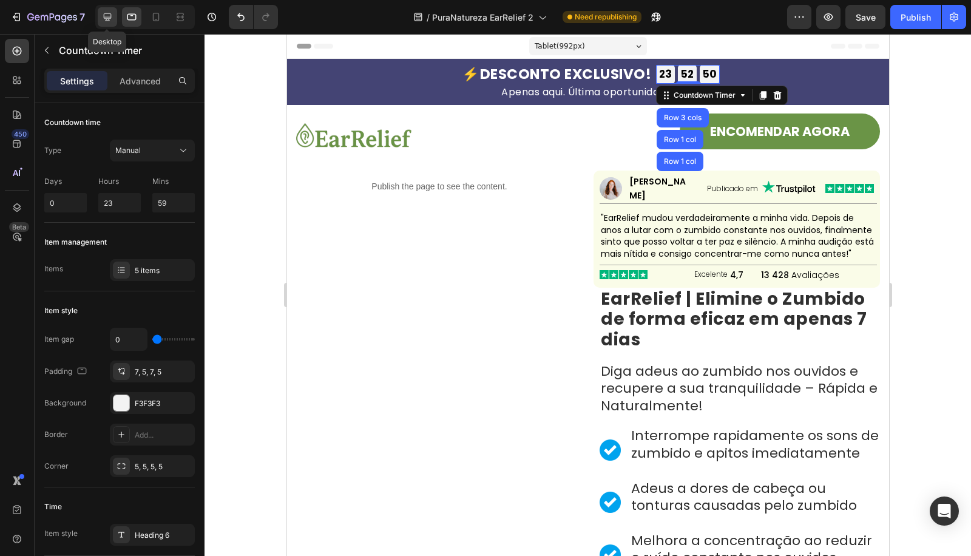
click at [109, 15] on icon at bounding box center [107, 17] width 12 height 12
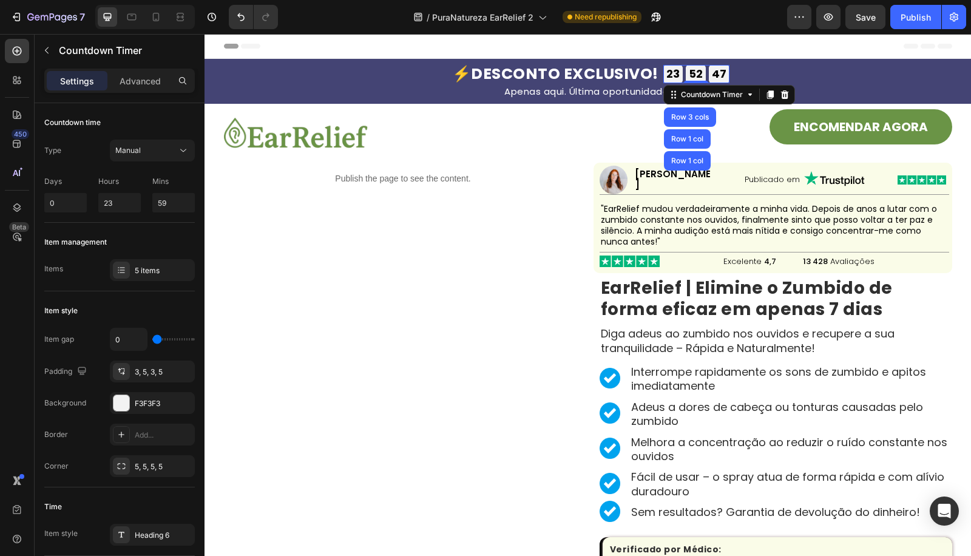
click at [676, 80] on div "23 GODZ" at bounding box center [672, 74] width 19 height 18
click at [551, 89] on p "Apenas aqui. Última oportunidade!" at bounding box center [588, 91] width 728 height 9
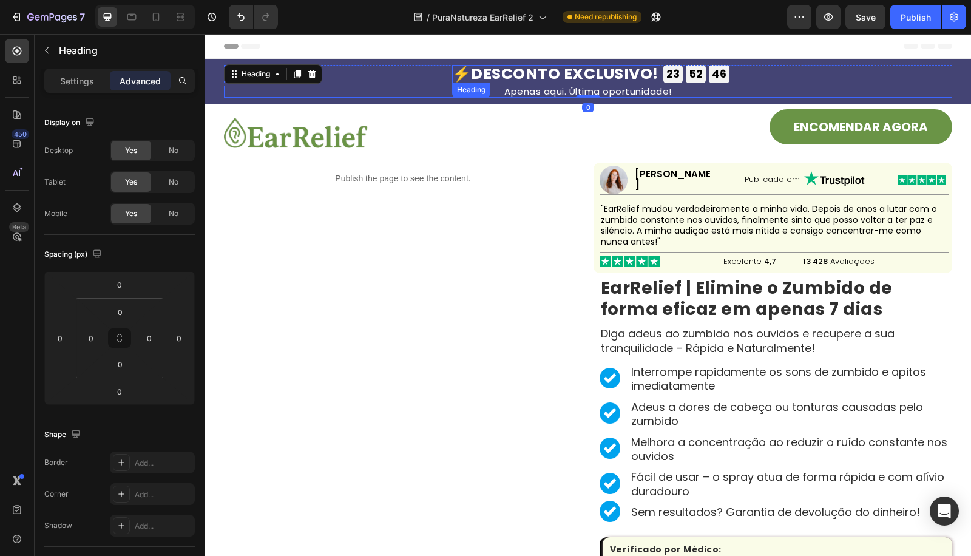
click at [536, 67] on strong "⚡DESCONTO EXCLUSIVO!" at bounding box center [555, 73] width 206 height 21
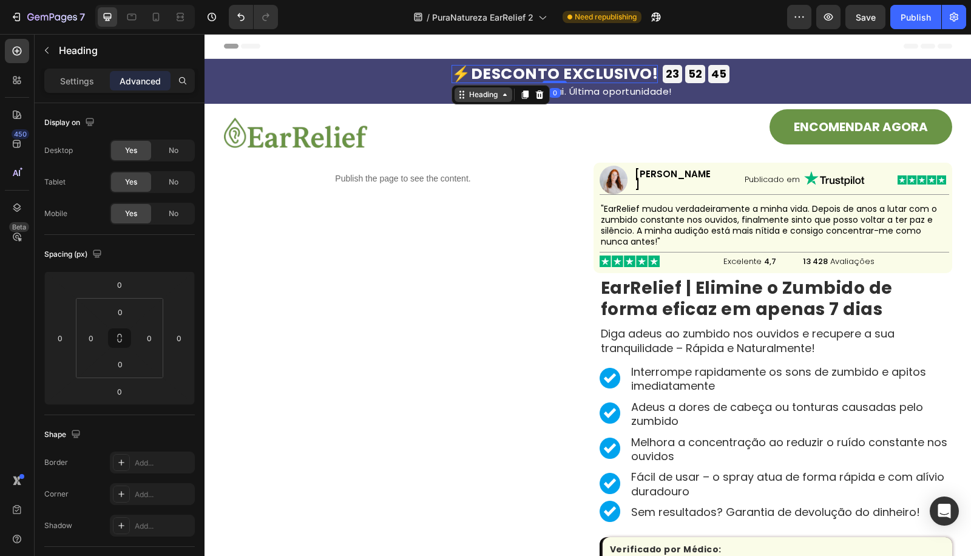
click at [457, 93] on icon at bounding box center [462, 95] width 10 height 10
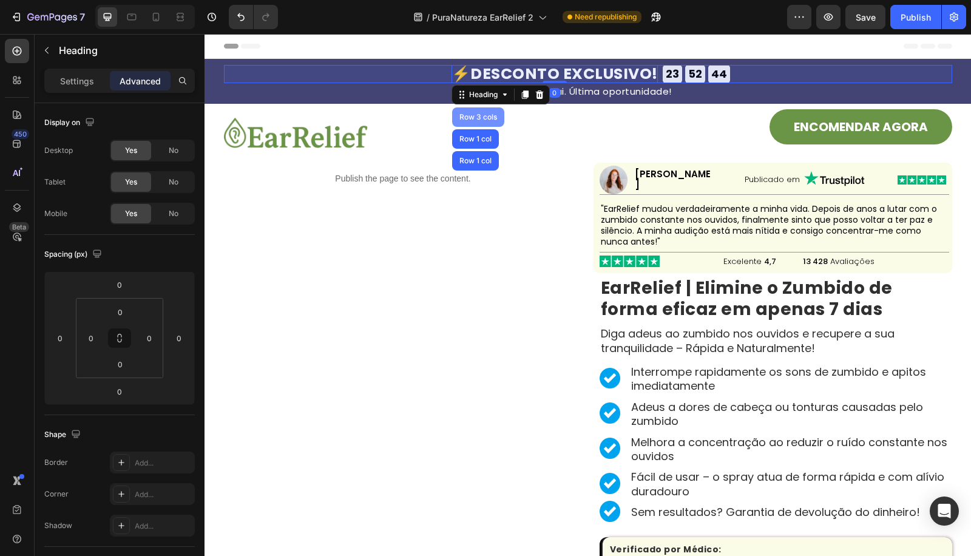
click at [484, 119] on div "Row 3 cols" at bounding box center [478, 116] width 42 height 7
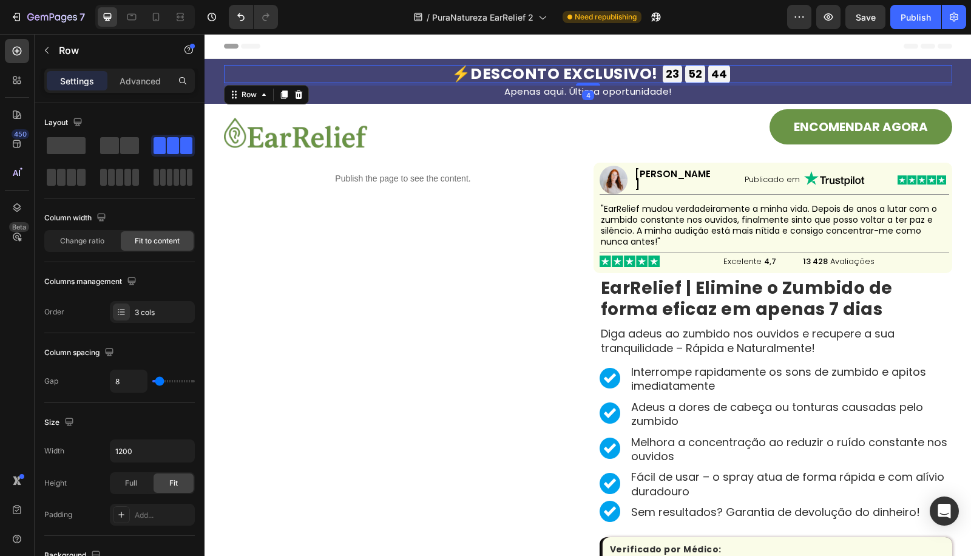
click at [711, 70] on div "44" at bounding box center [719, 74] width 16 height 14
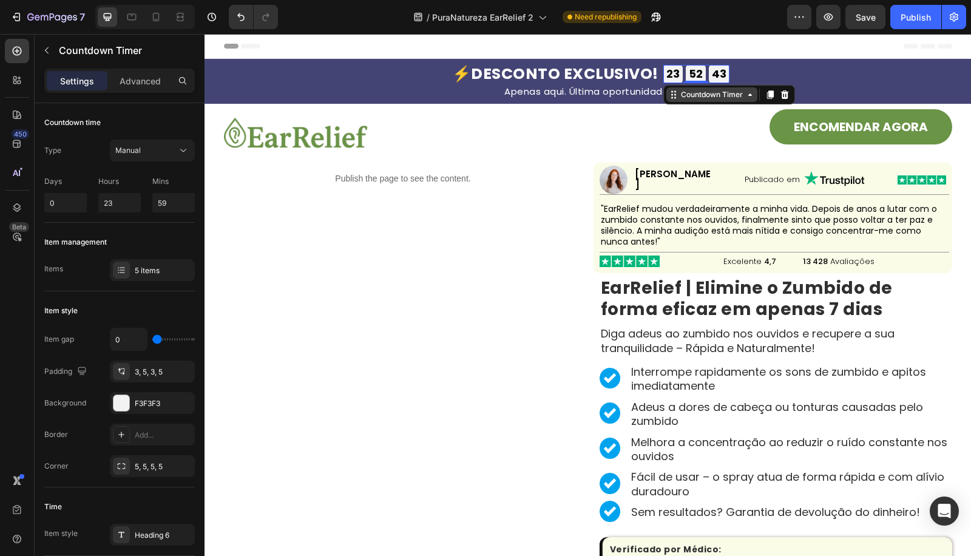
click at [700, 93] on div "Countdown Timer" at bounding box center [711, 94] width 67 height 11
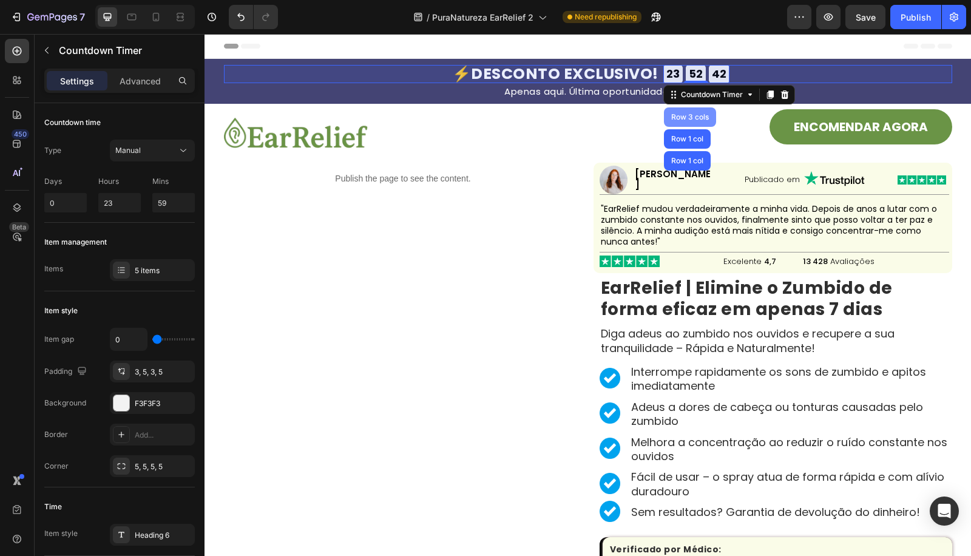
click at [696, 119] on div "Row 3 cols" at bounding box center [690, 116] width 42 height 7
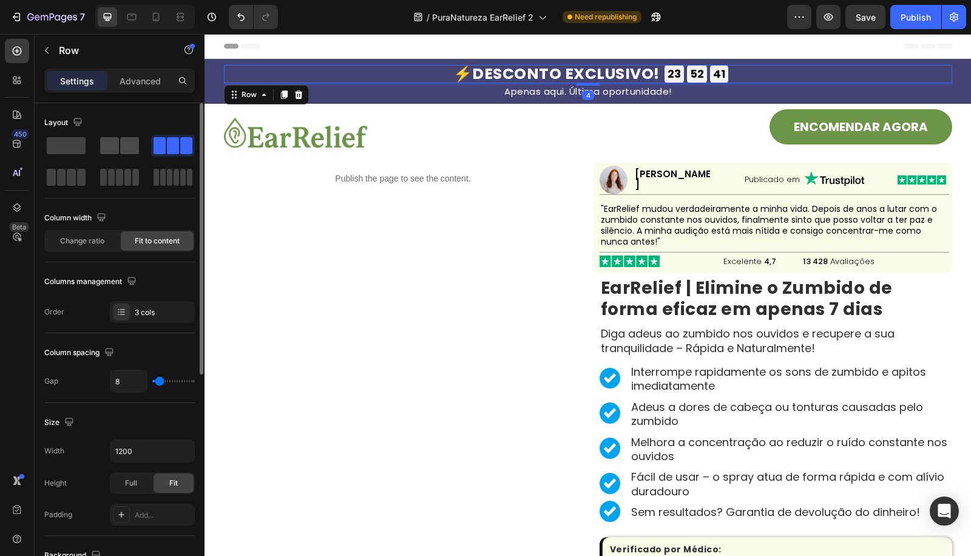
click at [126, 138] on span at bounding box center [129, 145] width 19 height 17
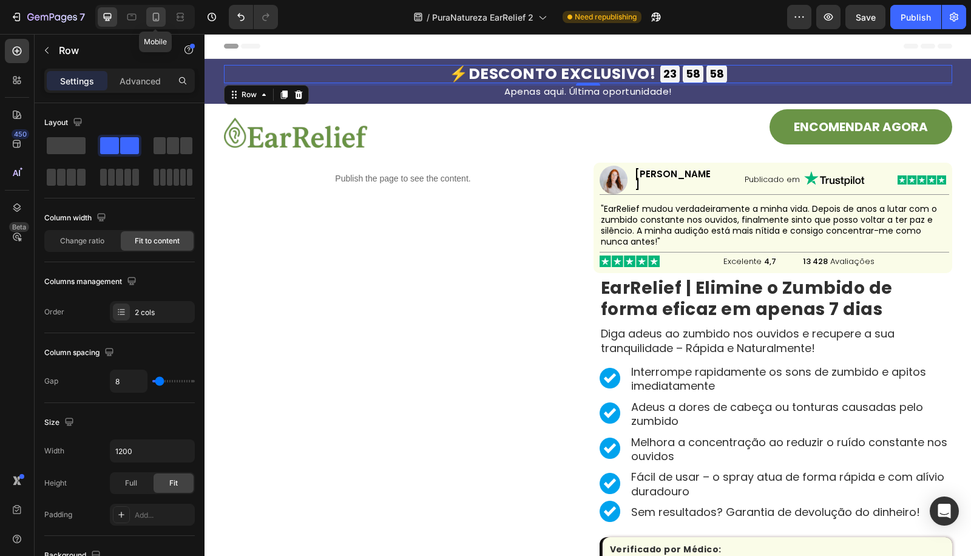
click at [157, 17] on icon at bounding box center [156, 17] width 12 height 12
type input "100%"
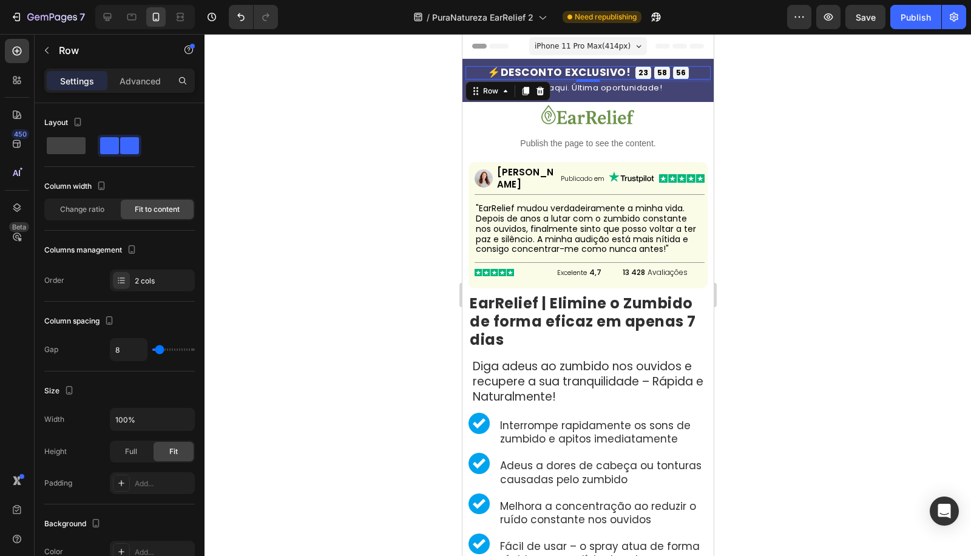
click at [379, 107] on div at bounding box center [587, 295] width 766 height 522
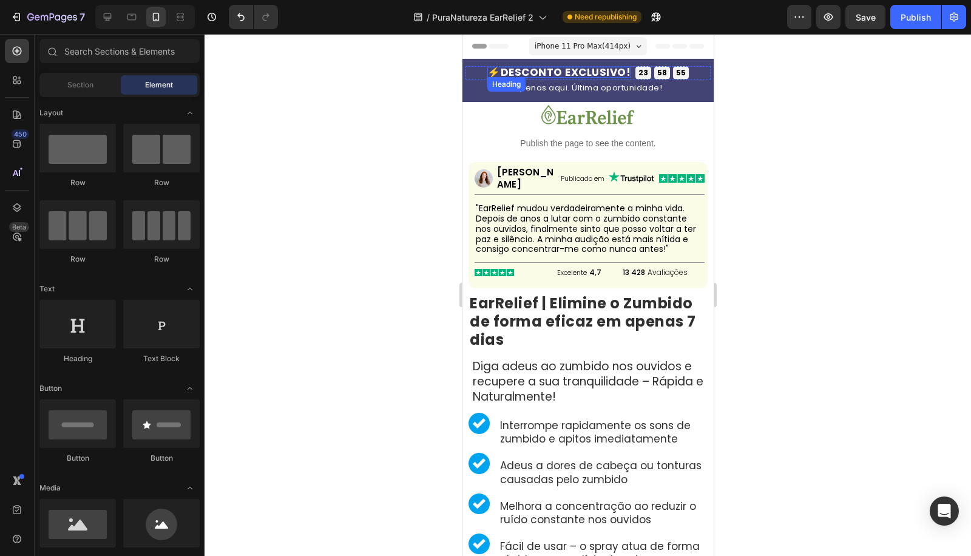
click at [575, 67] on strong "⚡DESCONTO EXCLUSIVO!" at bounding box center [558, 72] width 143 height 15
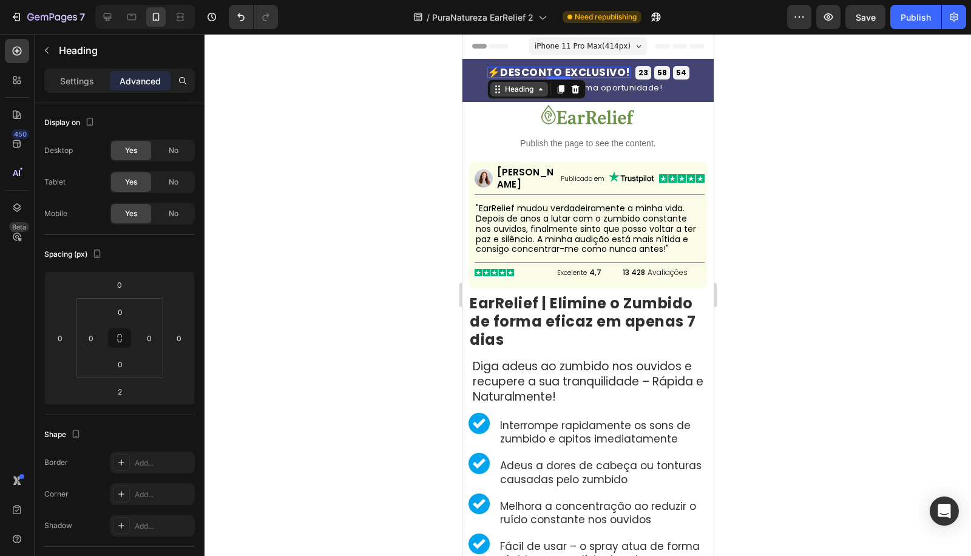
click at [528, 85] on div "Heading" at bounding box center [518, 89] width 33 height 11
click at [522, 108] on div "Row 2 cols" at bounding box center [513, 111] width 42 height 7
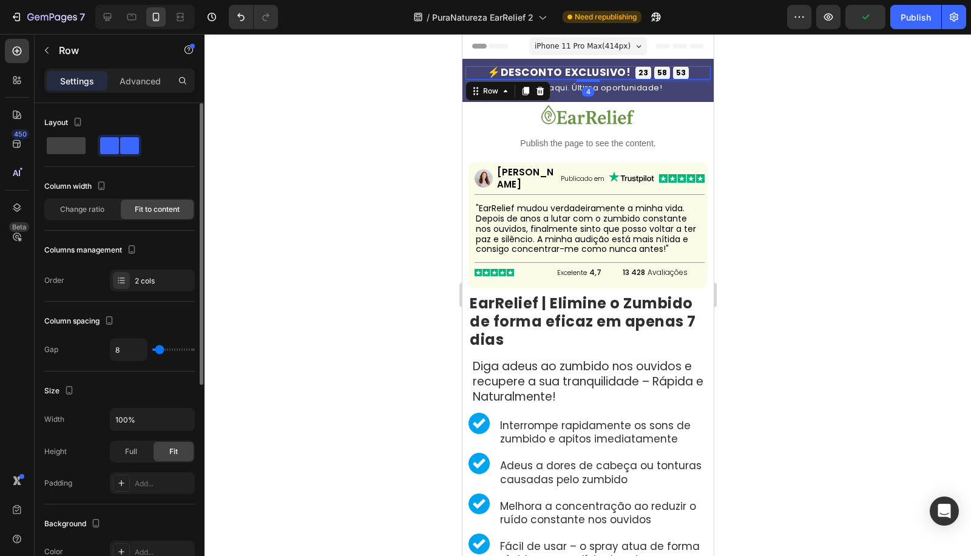
scroll to position [356, 0]
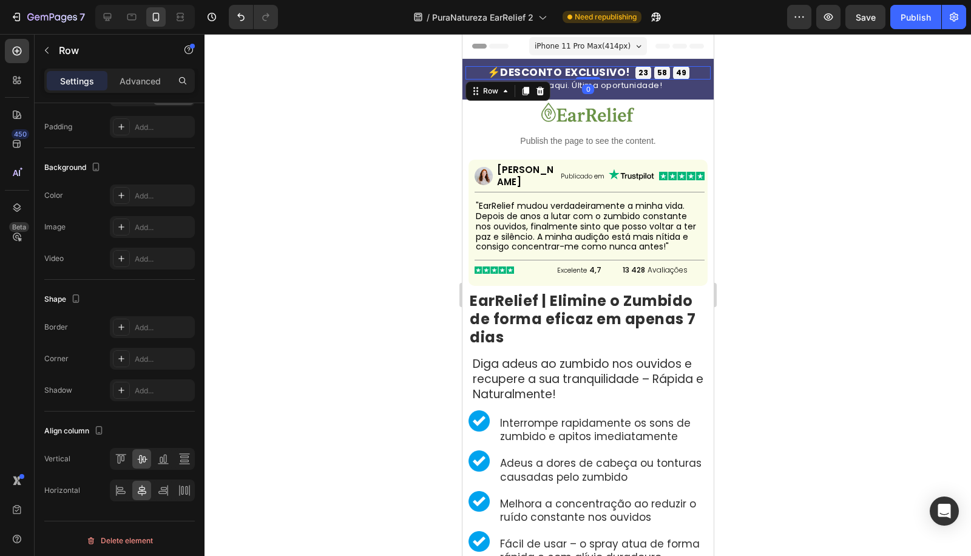
drag, startPoint x: 575, startPoint y: 79, endPoint x: 630, endPoint y: 67, distance: 56.7
click at [581, 68] on div "⚡DESCONTO EXCLUSIVO! Heading 23 GODZ 58 MIN 49 SEK Countdown Timer 23 GODZ 58 M…" at bounding box center [587, 72] width 245 height 13
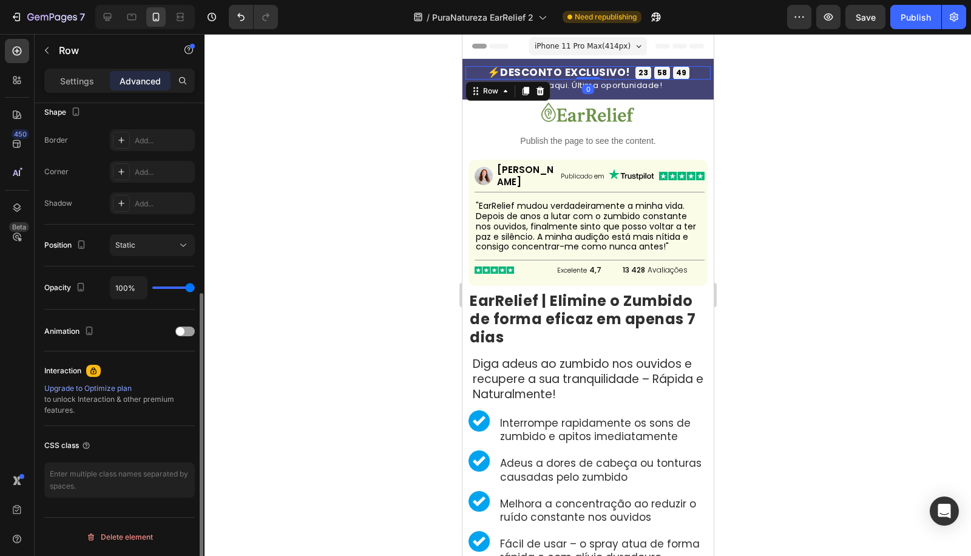
scroll to position [319, 0]
click at [829, 101] on div at bounding box center [587, 295] width 766 height 522
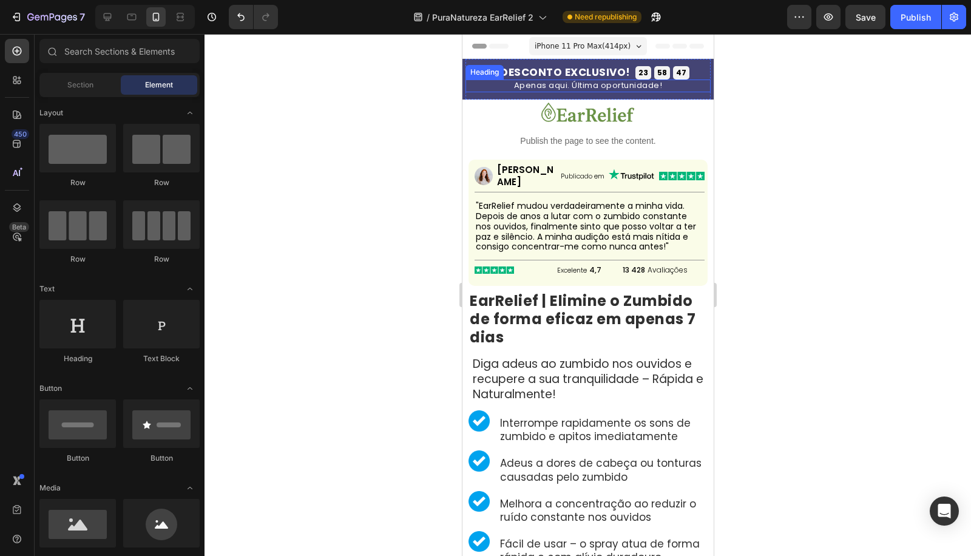
click at [645, 89] on p "Apenas aqui. Última oportunidade!" at bounding box center [587, 86] width 245 height 10
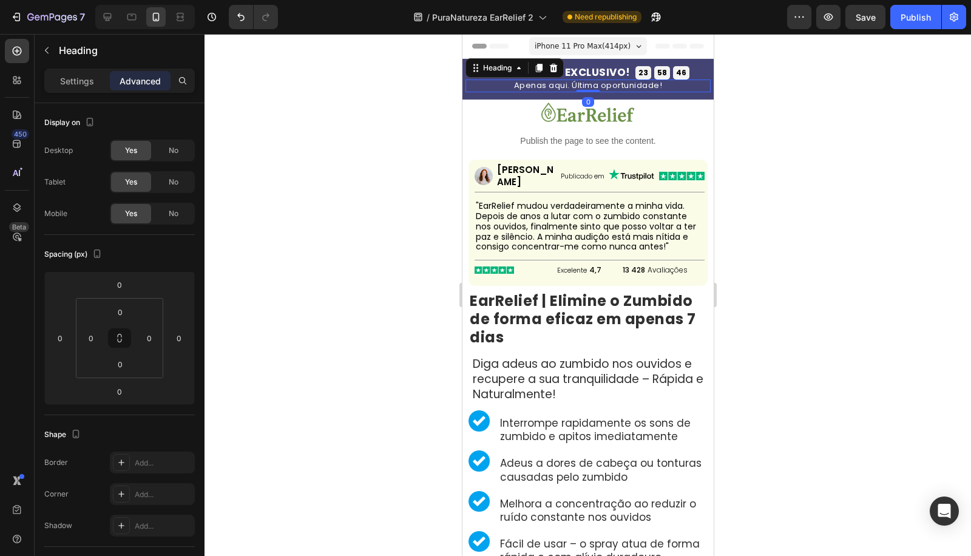
click at [633, 93] on div "⚡DESCONTO EXCLUSIVO! Heading 23 GODZ 58 MIN 46 SEK Countdown Timer 23 GODZ 58 M…" at bounding box center [587, 79] width 245 height 41
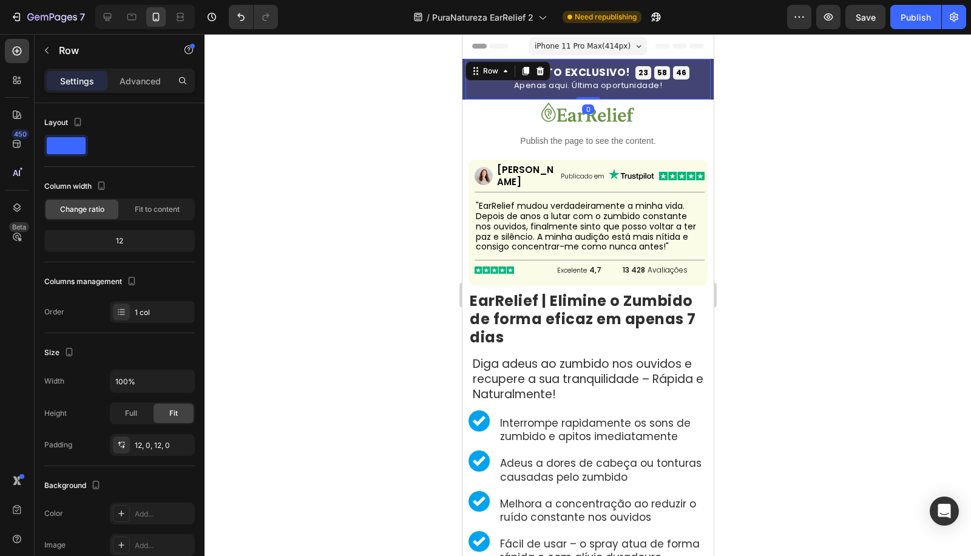
click at [633, 95] on div "⚡DESCONTO EXCLUSIVO! Heading 23 GODZ 58 MIN 46 SEK Countdown Timer 23 GODZ 58 M…" at bounding box center [587, 79] width 245 height 41
click at [164, 83] on div "Advanced" at bounding box center [140, 80] width 61 height 19
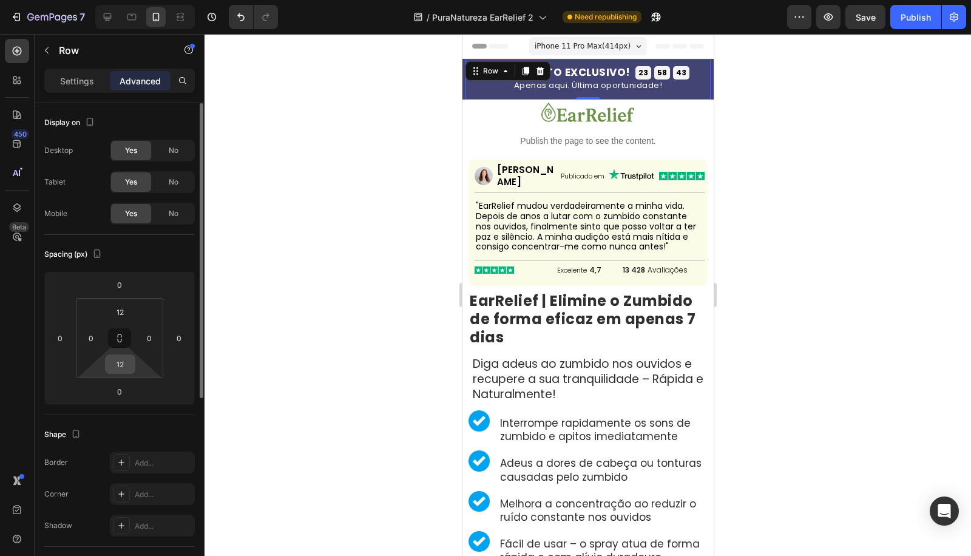
click at [116, 360] on input "12" at bounding box center [120, 364] width 24 height 18
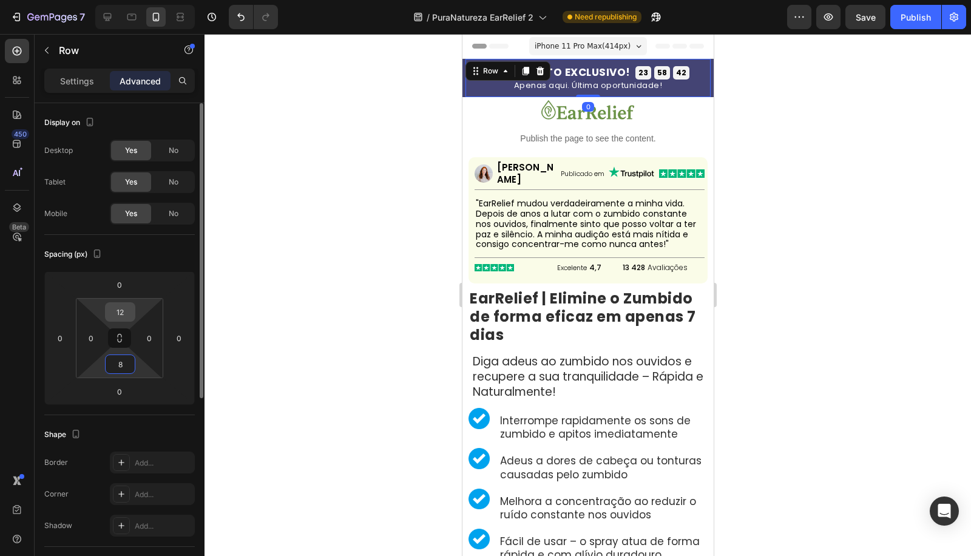
type input "8"
click at [124, 312] on input "12" at bounding box center [120, 312] width 24 height 18
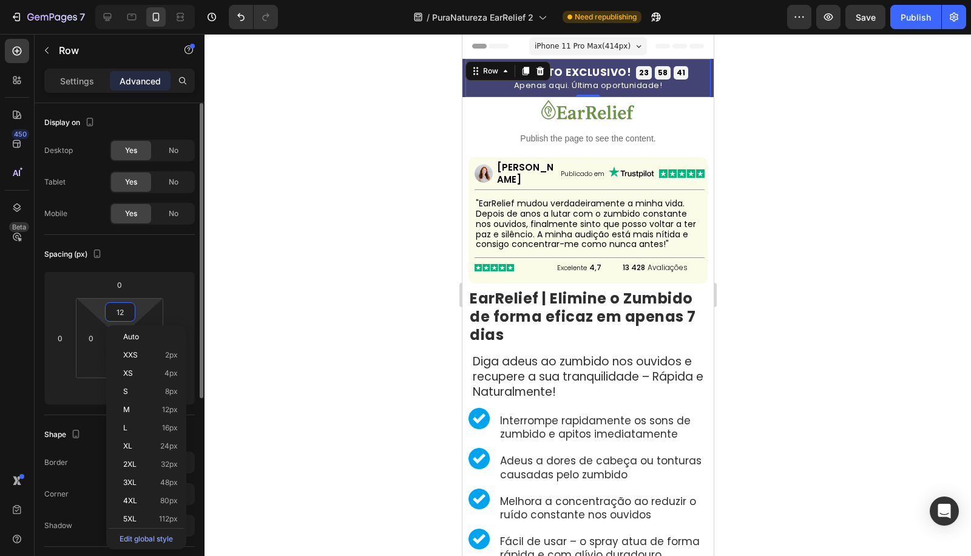
click at [124, 312] on input "12" at bounding box center [120, 312] width 24 height 18
type input "8"
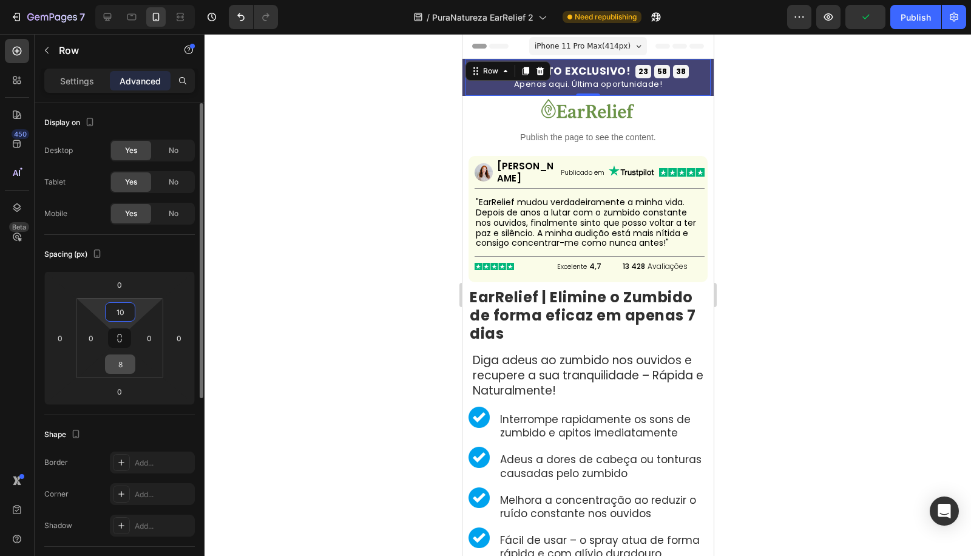
type input "10"
click at [116, 364] on input "8" at bounding box center [120, 364] width 24 height 18
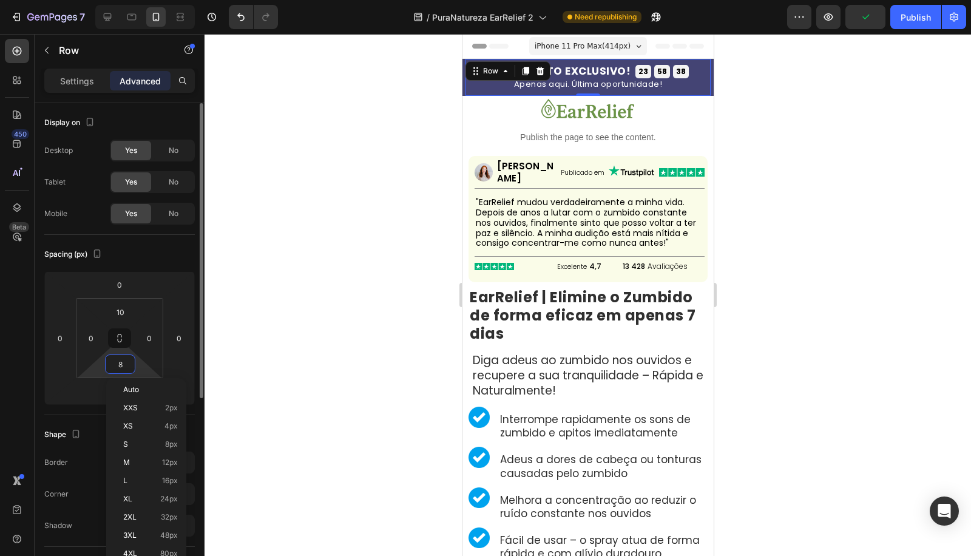
click at [116, 364] on input "8" at bounding box center [120, 364] width 24 height 18
type input "6"
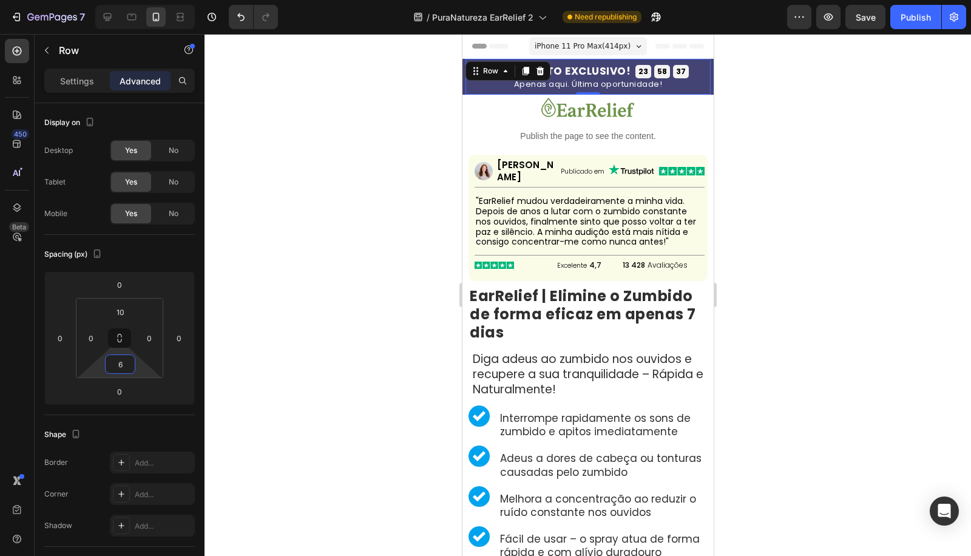
click at [320, 342] on div at bounding box center [587, 295] width 766 height 522
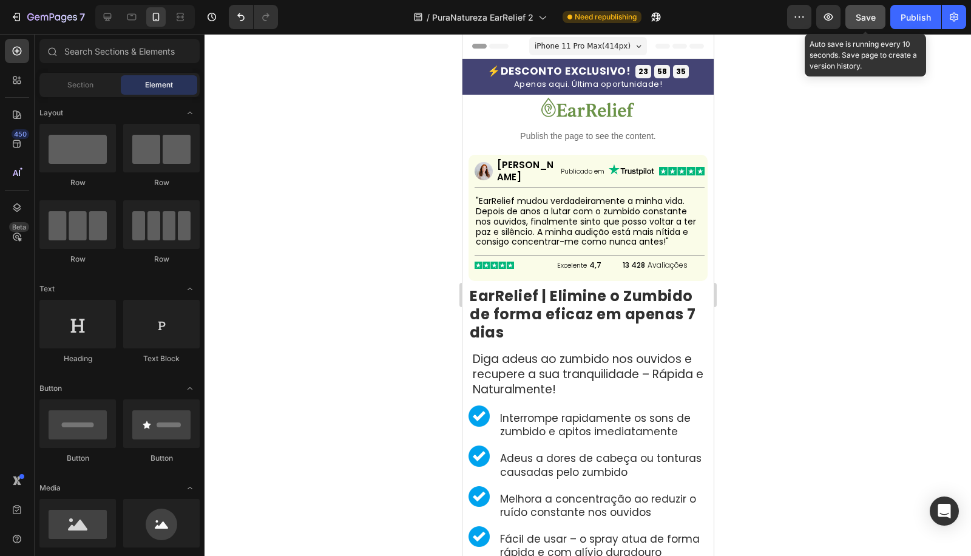
click at [877, 22] on button "Save" at bounding box center [865, 17] width 40 height 24
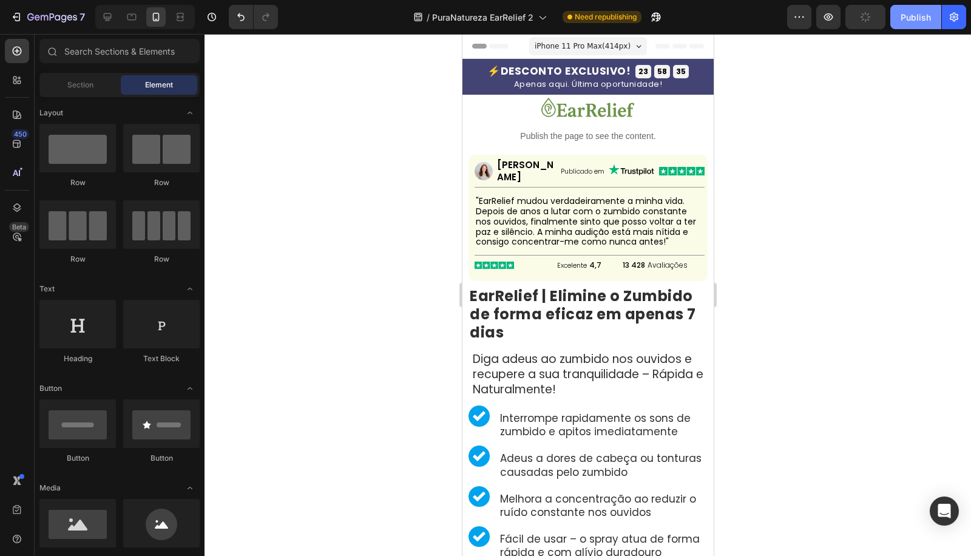
click at [916, 16] on div "Publish" at bounding box center [915, 17] width 30 height 13
click at [559, 111] on img at bounding box center [587, 107] width 93 height 19
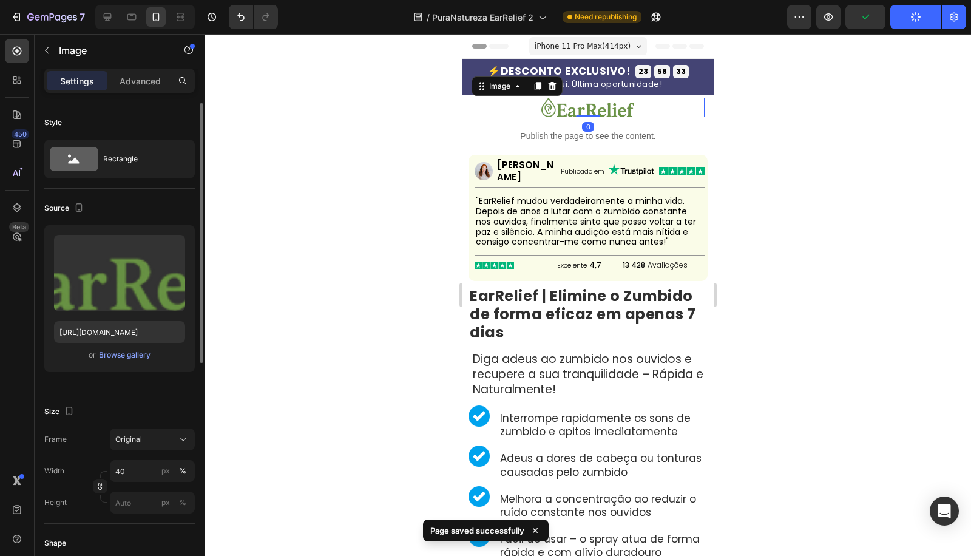
click at [129, 457] on div "Frame Original Width 40 px % Height px %" at bounding box center [119, 470] width 150 height 85
click at [373, 364] on div at bounding box center [587, 295] width 766 height 522
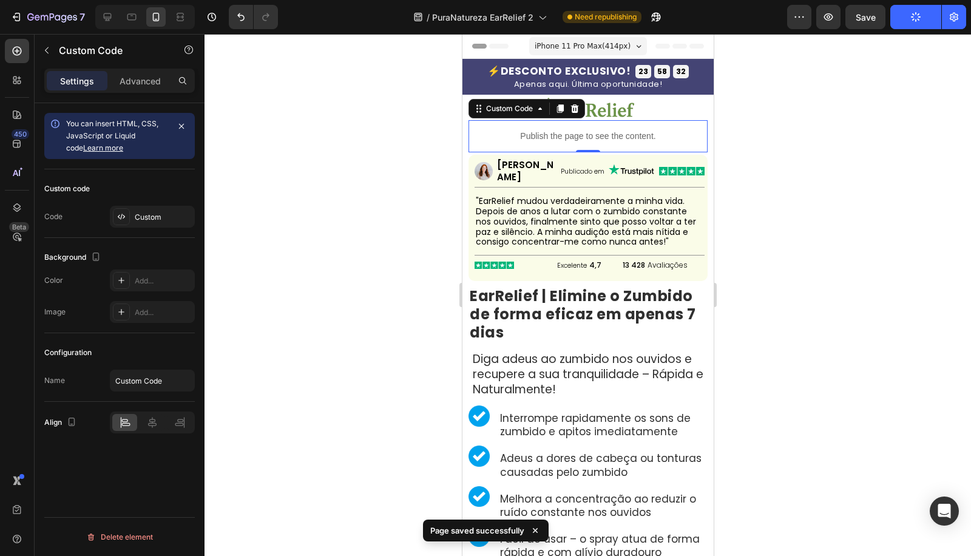
click at [617, 132] on p "Publish the page to see the content." at bounding box center [587, 136] width 239 height 13
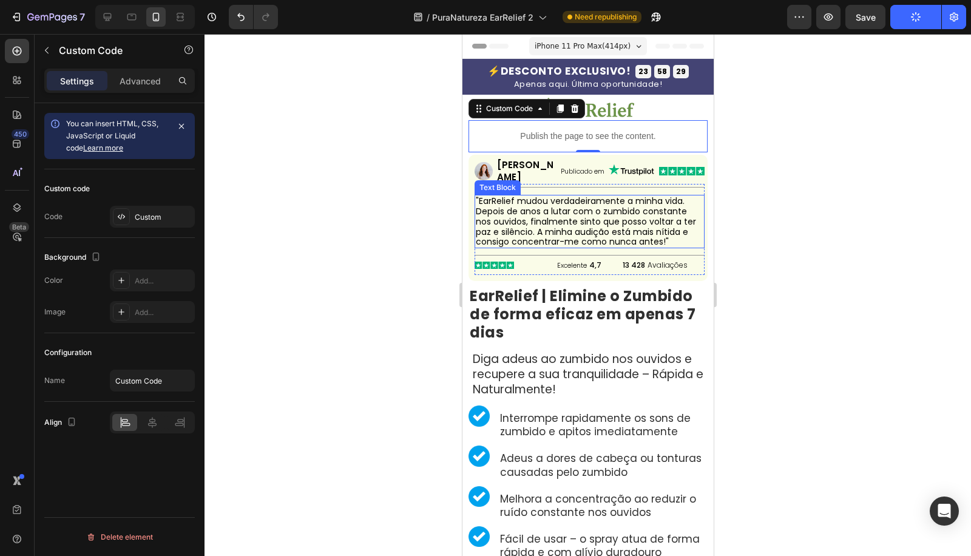
click at [533, 247] on p ""EarRelief mudou verdadeiramente a minha vida. Depois de anos a lutar com o zum…" at bounding box center [589, 221] width 228 height 51
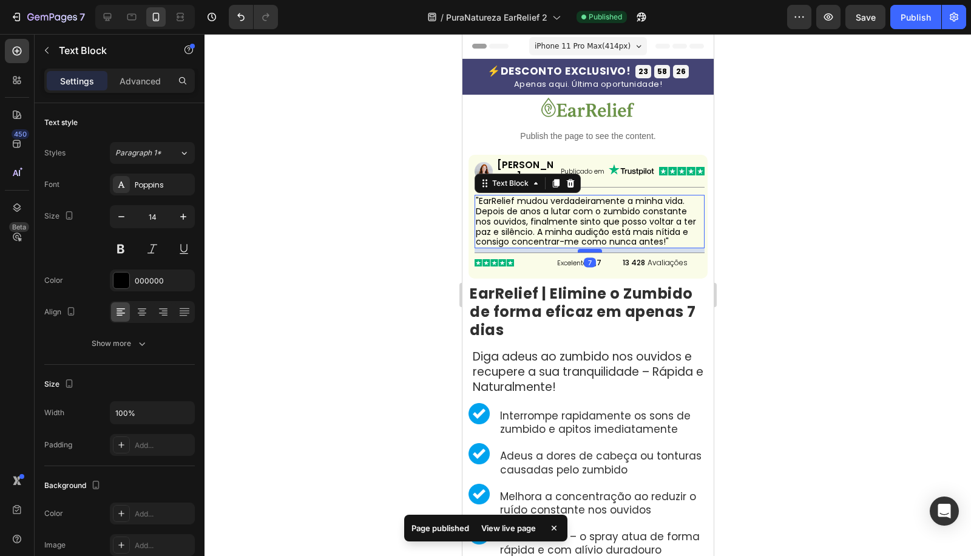
drag, startPoint x: 589, startPoint y: 255, endPoint x: 595, endPoint y: 252, distance: 6.5
click at [595, 252] on div at bounding box center [589, 251] width 24 height 4
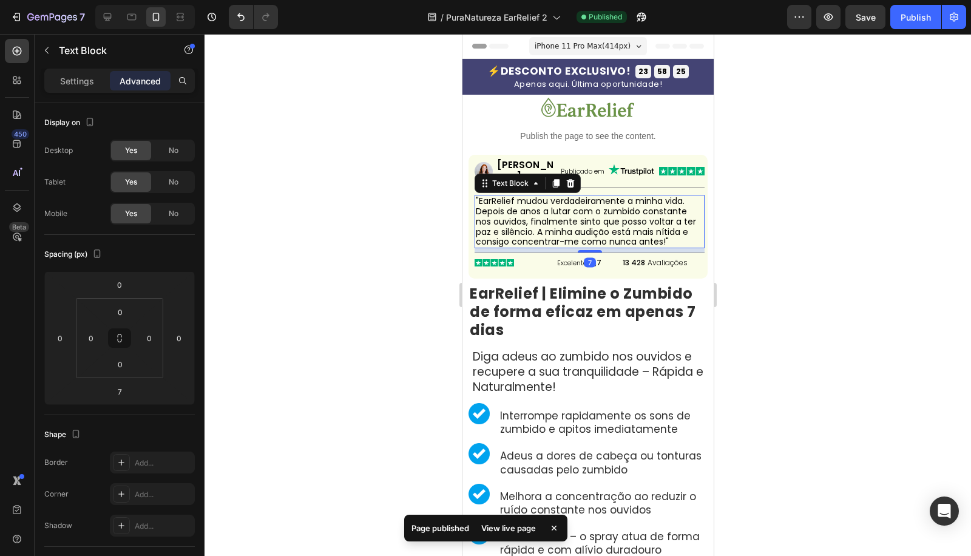
click at [423, 253] on div at bounding box center [587, 295] width 766 height 522
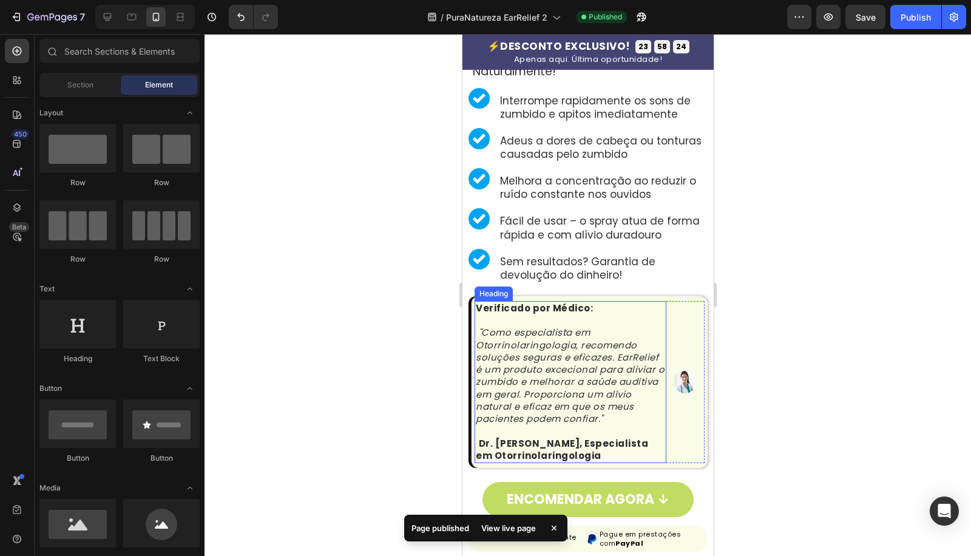
scroll to position [0, 0]
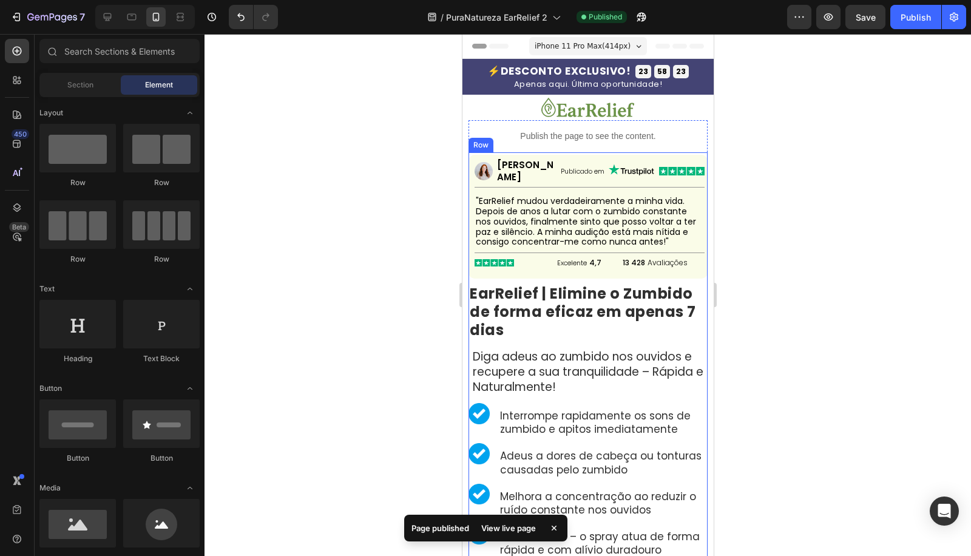
click at [529, 323] on h2 "EarRelief | Elimine o Zumbido de forma eficaz em apenas 7 dias" at bounding box center [587, 312] width 239 height 58
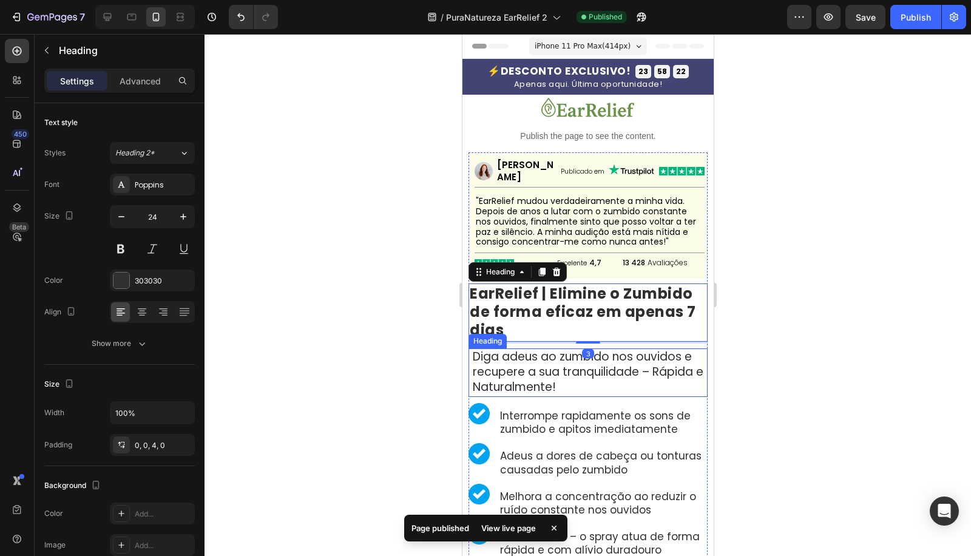
click at [498, 369] on h2 "Diga adeus ao zumbido nos ouvidos e recupere a sua tranquilidade – Rápida e Nat…" at bounding box center [589, 372] width 236 height 49
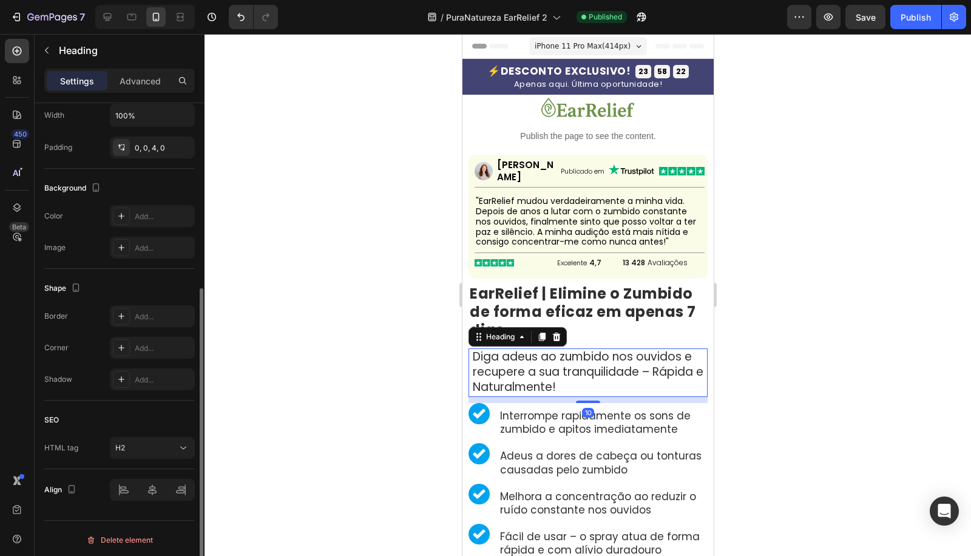
click at [849, 372] on div at bounding box center [587, 295] width 766 height 522
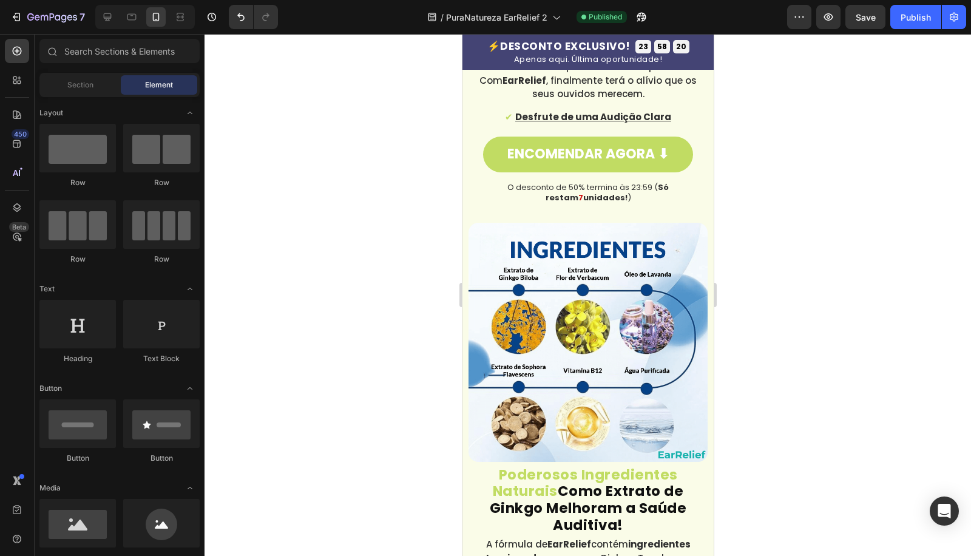
scroll to position [1573, 0]
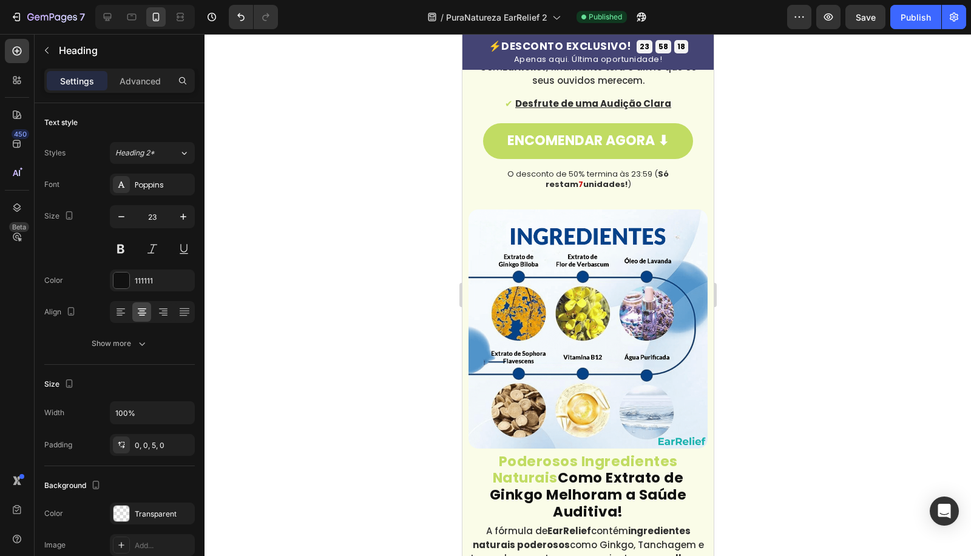
click at [437, 208] on div at bounding box center [587, 295] width 766 height 522
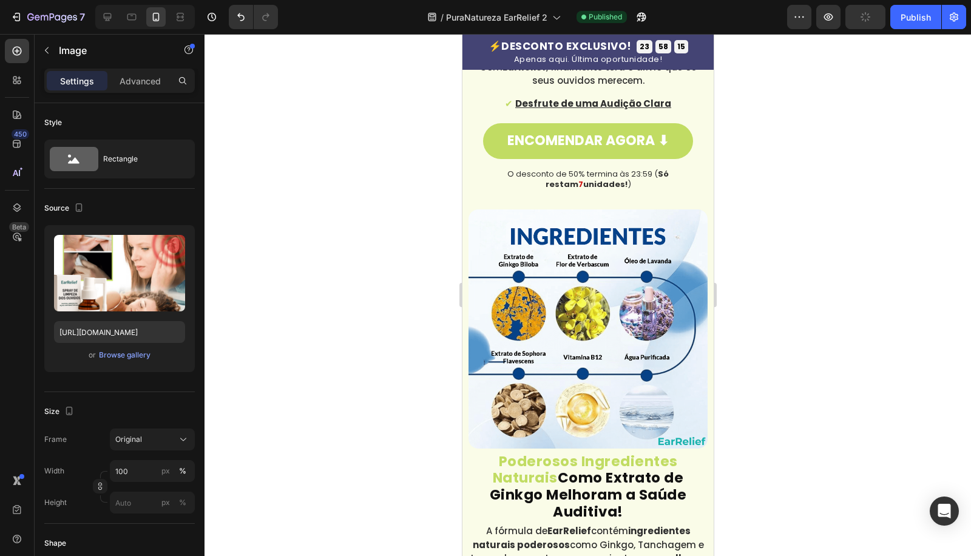
click at [401, 187] on div at bounding box center [587, 295] width 766 height 522
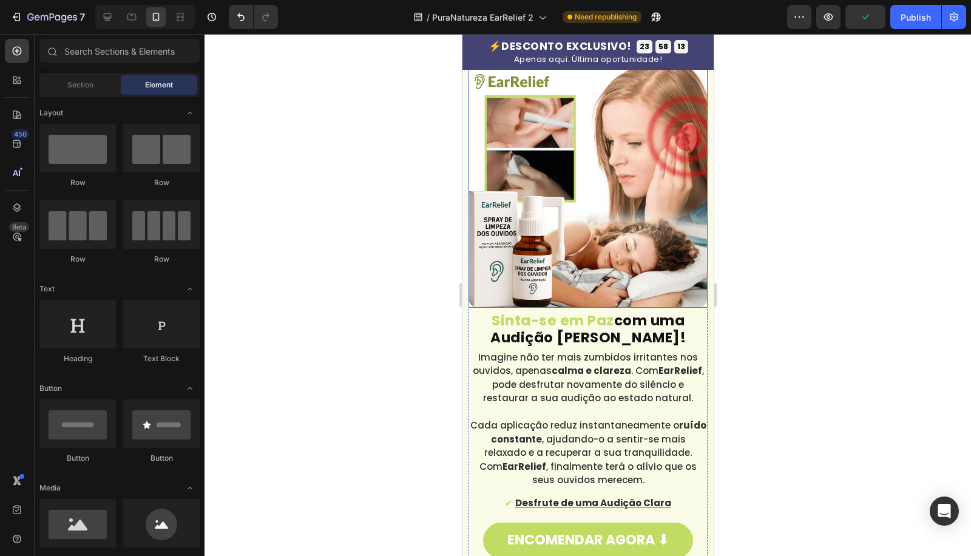
scroll to position [943, 0]
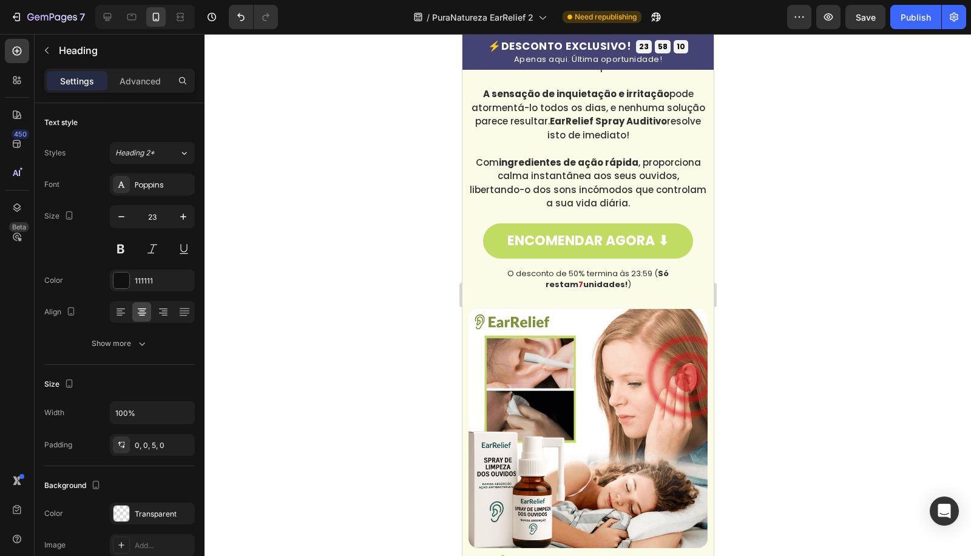
click at [418, 279] on div at bounding box center [587, 295] width 766 height 522
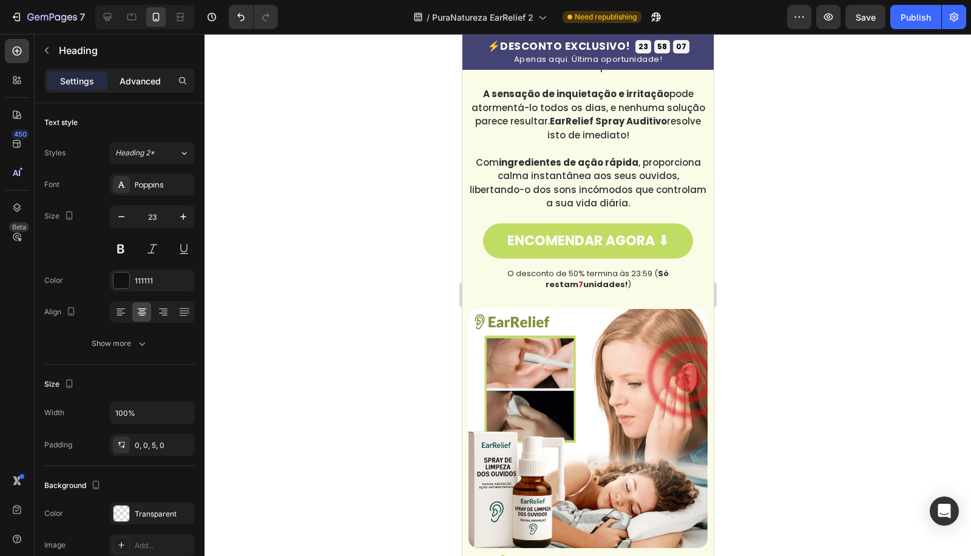
click at [141, 76] on p "Advanced" at bounding box center [140, 81] width 41 height 13
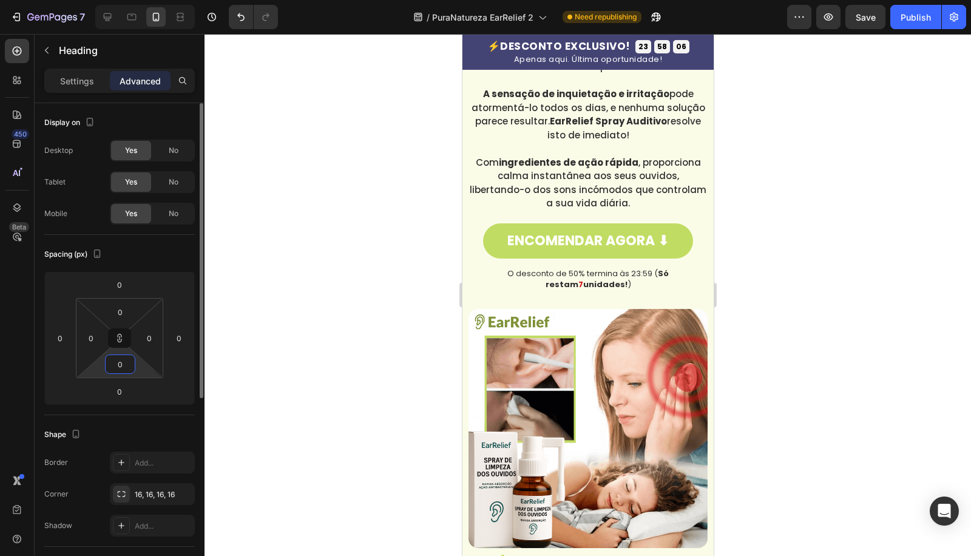
click at [122, 368] on input "0" at bounding box center [120, 364] width 24 height 18
type input "5"
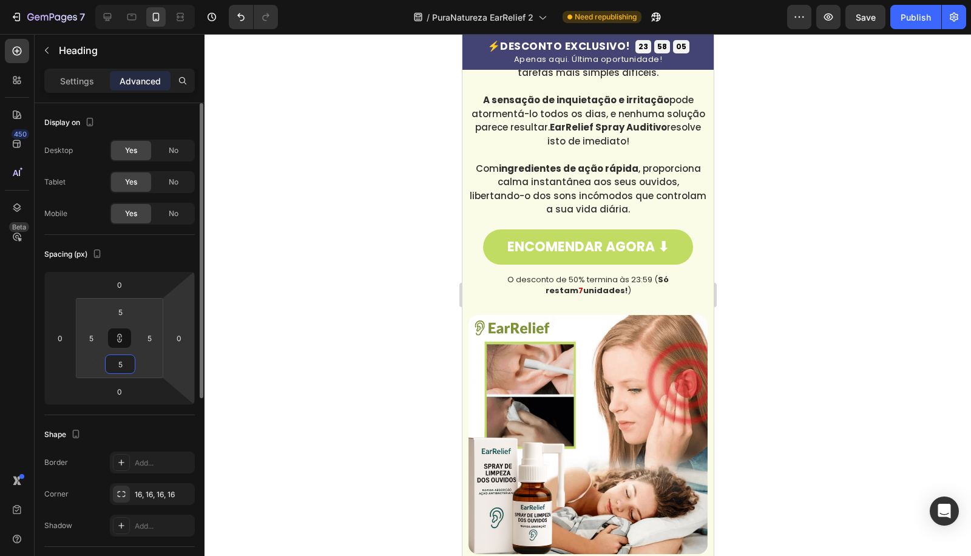
type input "0"
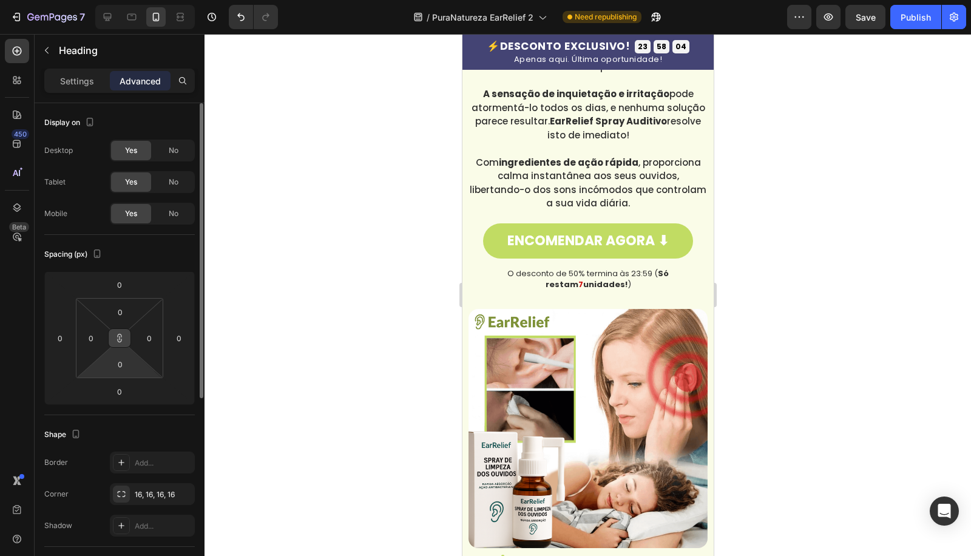
click at [122, 339] on icon at bounding box center [120, 338] width 10 height 10
click at [122, 362] on input "0" at bounding box center [120, 364] width 24 height 18
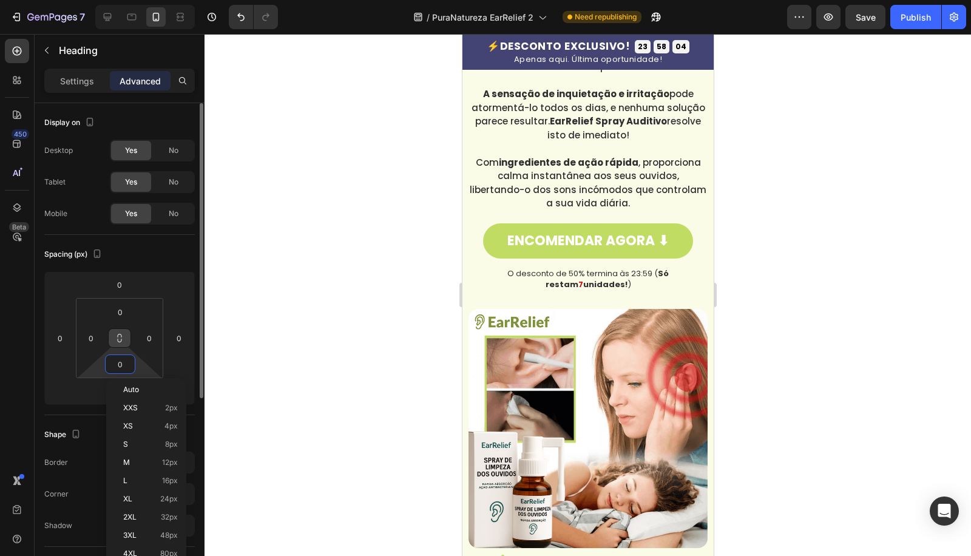
type input "05"
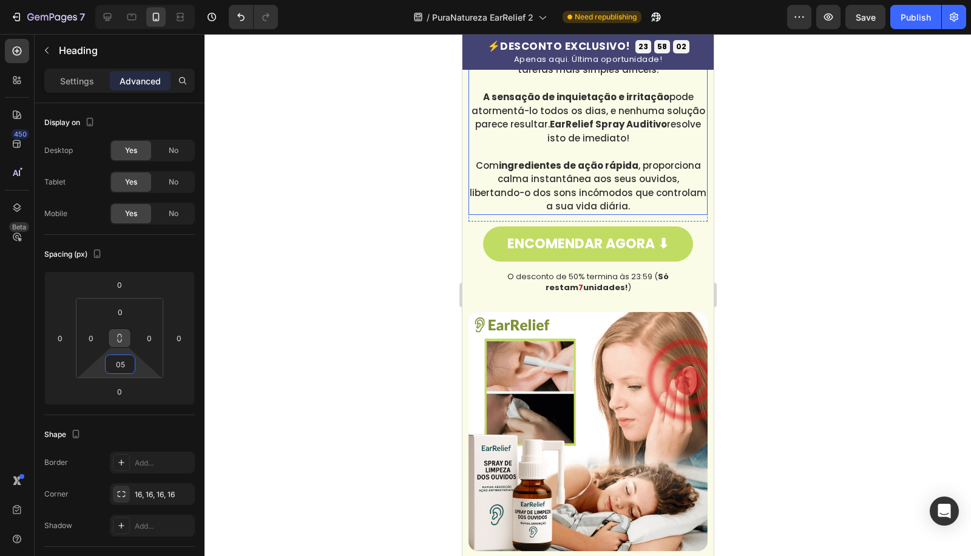
scroll to position [1258, 0]
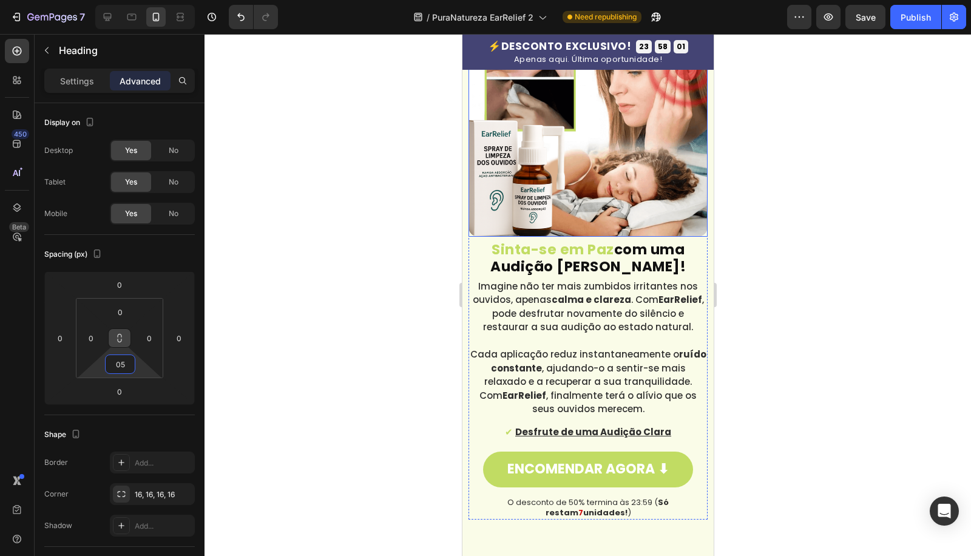
click at [581, 259] on strong "Sinta-se em Paz" at bounding box center [552, 249] width 123 height 19
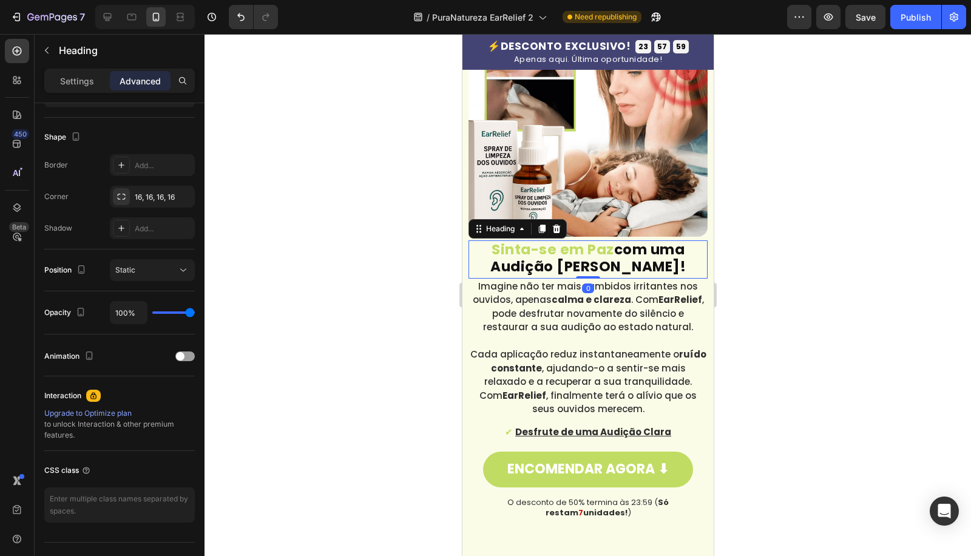
scroll to position [0, 0]
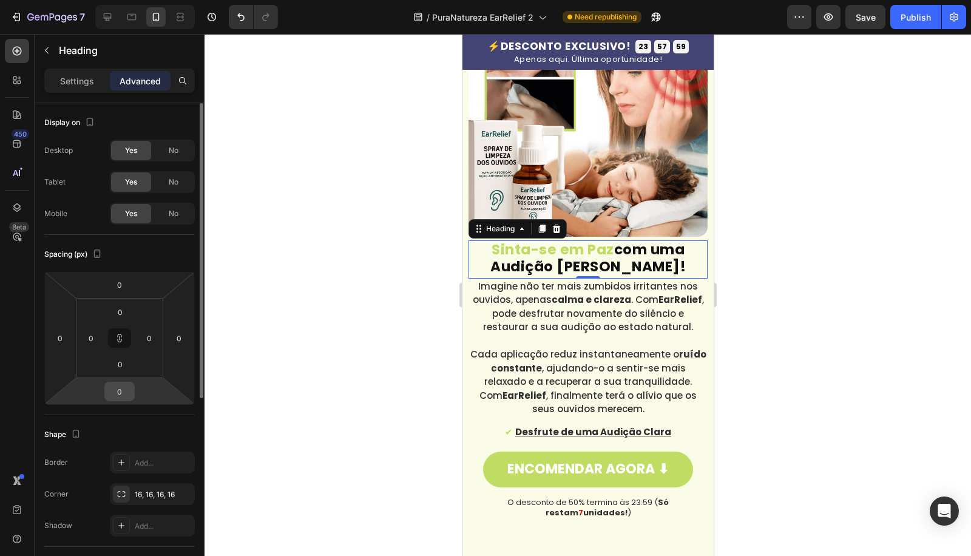
click at [119, 395] on input "0" at bounding box center [119, 391] width 24 height 18
click at [116, 341] on icon at bounding box center [120, 338] width 10 height 10
click at [118, 0] on html "7 Version history / PuraNatureza EarRelief 2 Need republishing Preview Save Pub…" at bounding box center [485, 0] width 971 height 0
click at [123, 394] on input "0" at bounding box center [119, 391] width 24 height 18
type input "06"
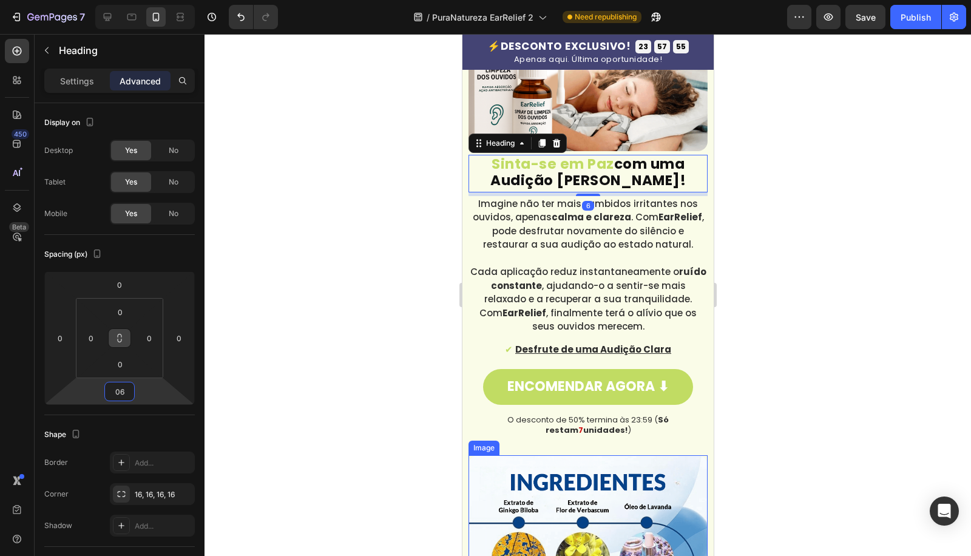
scroll to position [1887, 0]
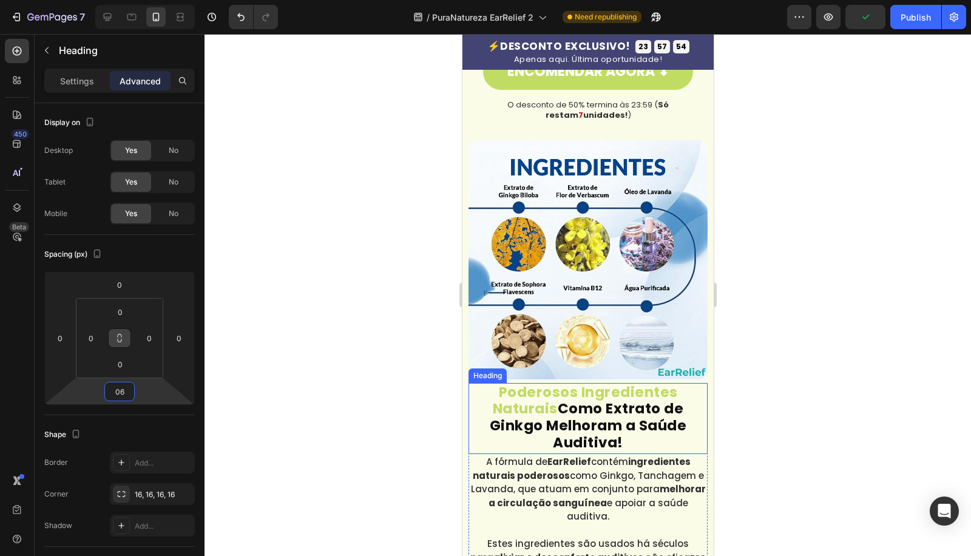
click at [568, 412] on h2 "Poderosos Ingredientes Naturais Como Extrato de Ginkgo Melhoram a Saúde Auditiv…" at bounding box center [587, 418] width 239 height 71
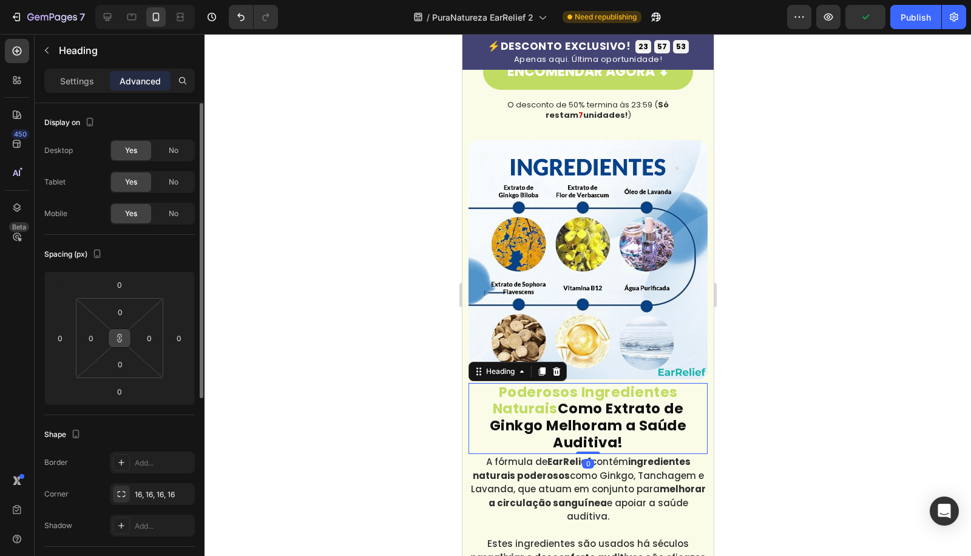
click at [119, 343] on button at bounding box center [119, 337] width 23 height 19
click at [118, 392] on input "0" at bounding box center [119, 391] width 24 height 18
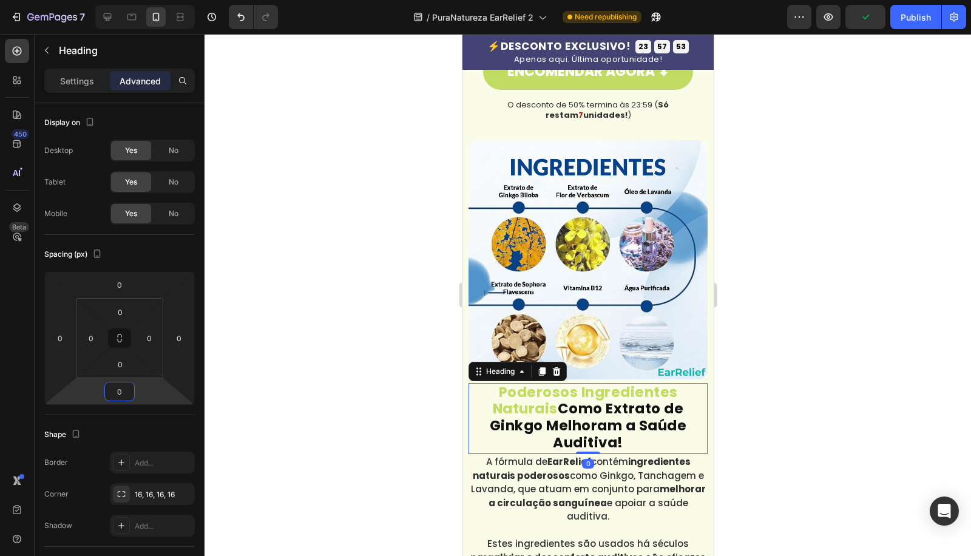
paste input "6"
type input "06"
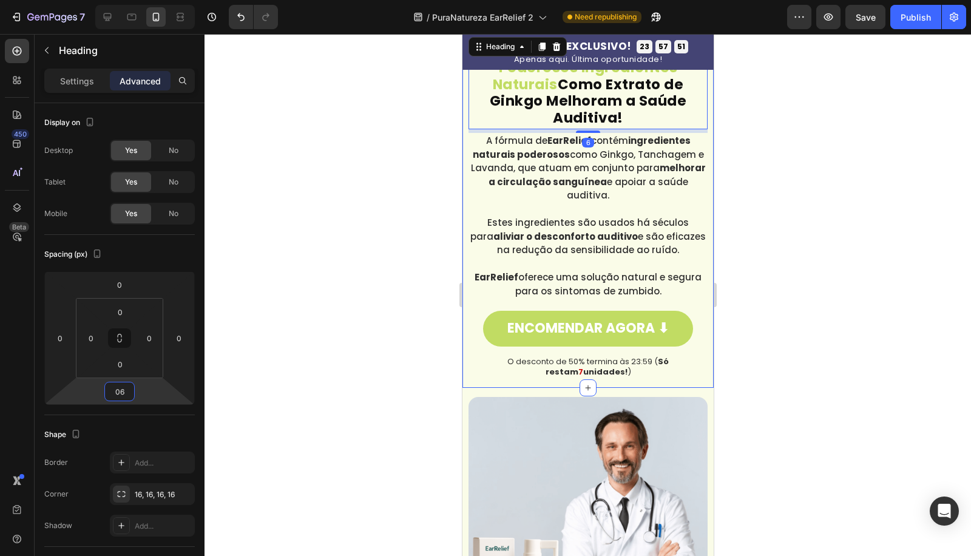
scroll to position [2517, 0]
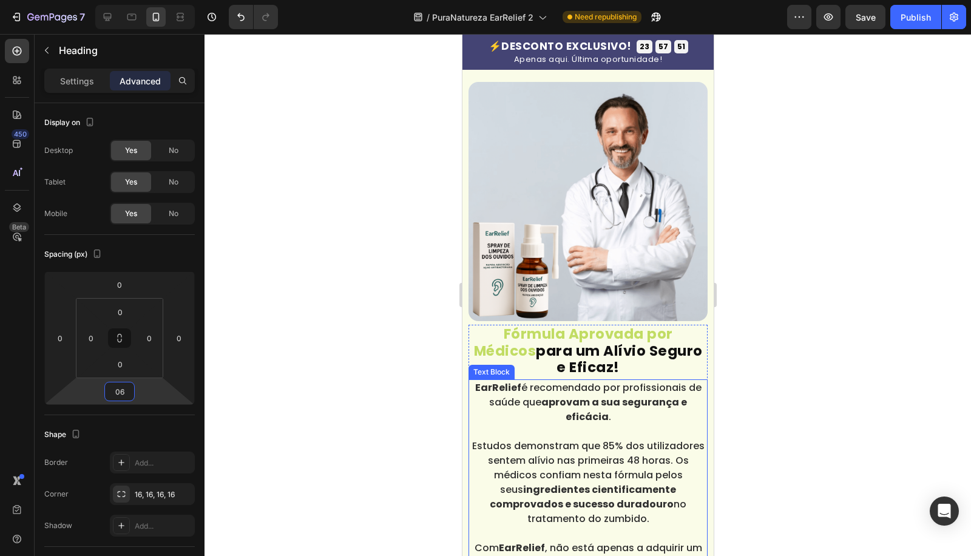
click at [552, 324] on strong "Fórmula Aprovada por Médicos" at bounding box center [572, 342] width 199 height 36
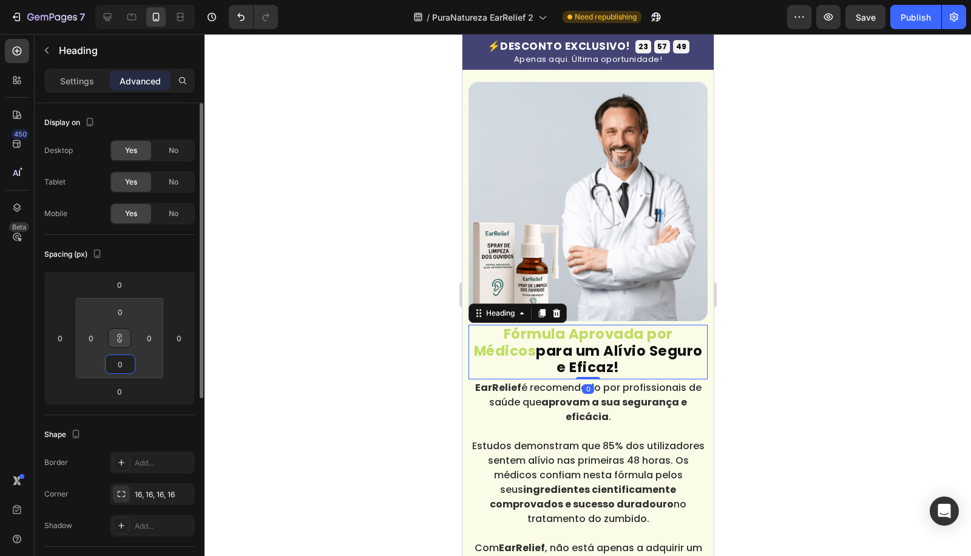
drag, startPoint x: 118, startPoint y: 349, endPoint x: 124, endPoint y: 340, distance: 10.6
click at [119, 0] on html "7 Version history / PuraNatureza EarRelief 2 Need republishing Preview Save Pub…" at bounding box center [485, 0] width 971 height 0
type input "6"
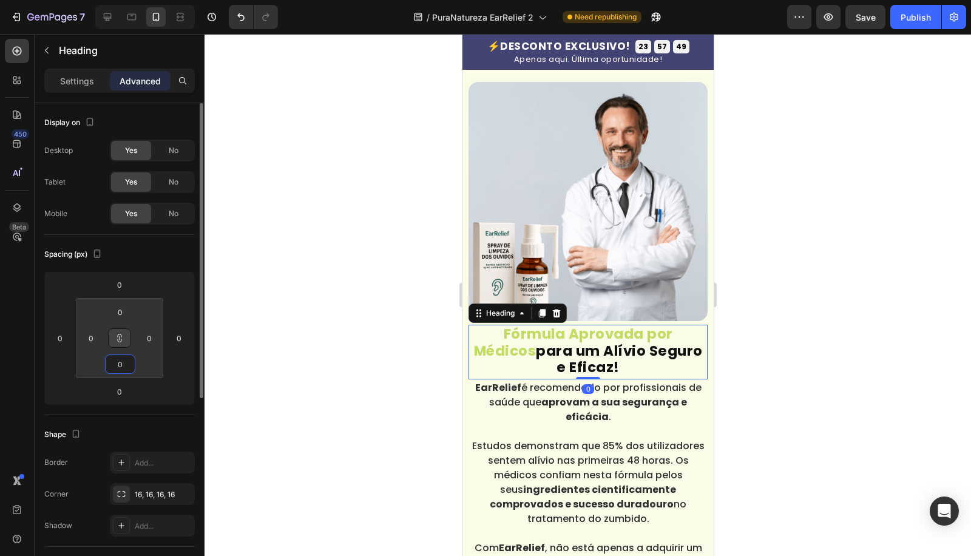
type input "6"
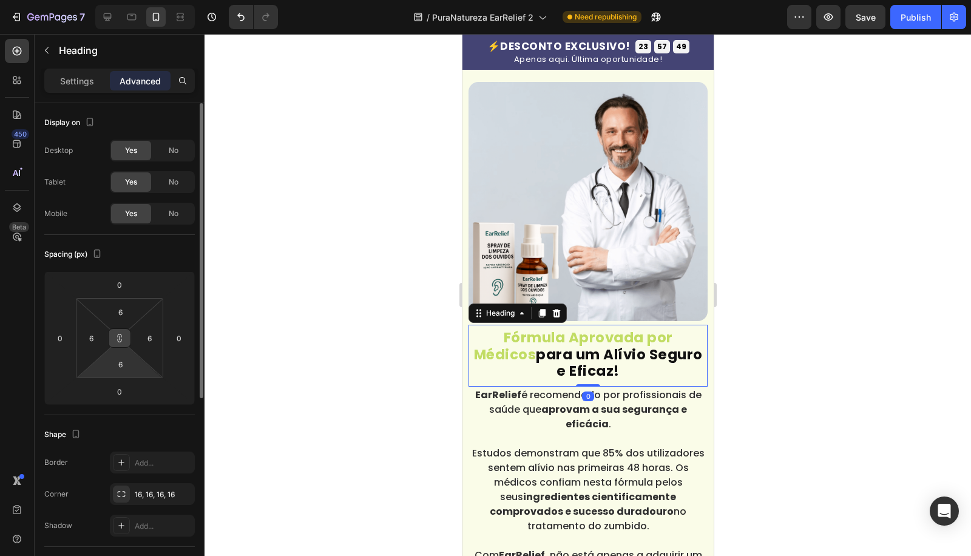
click at [124, 340] on icon at bounding box center [120, 338] width 10 height 10
click at [125, 365] on input "6" at bounding box center [120, 364] width 24 height 18
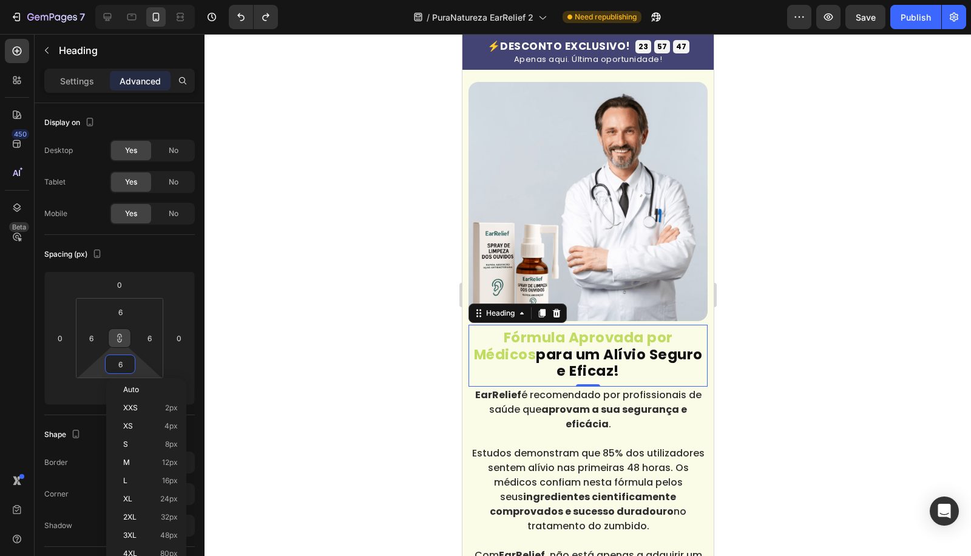
drag, startPoint x: 273, startPoint y: 368, endPoint x: 402, endPoint y: 361, distance: 129.4
click at [274, 368] on div at bounding box center [587, 295] width 766 height 522
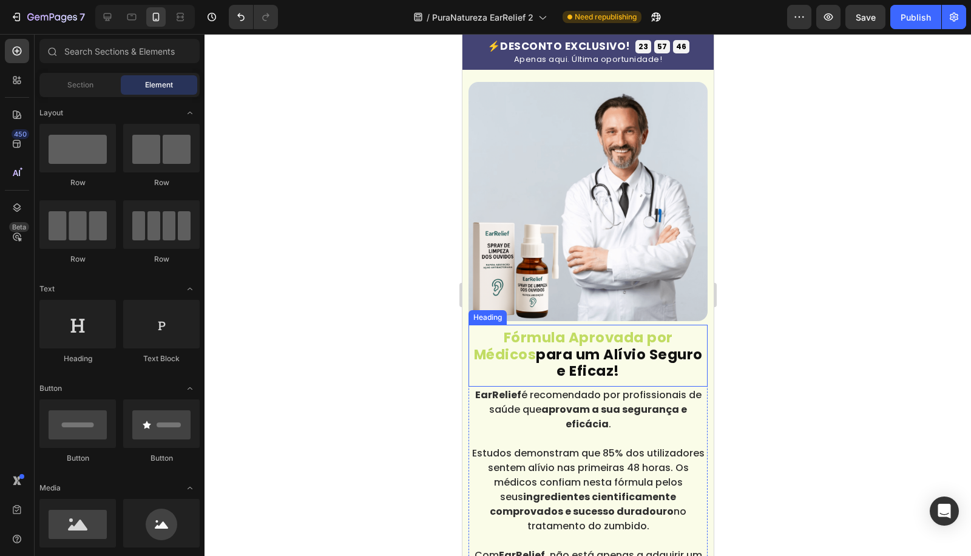
click at [541, 335] on strong "Fórmula Aprovada por Médicos" at bounding box center [572, 346] width 199 height 36
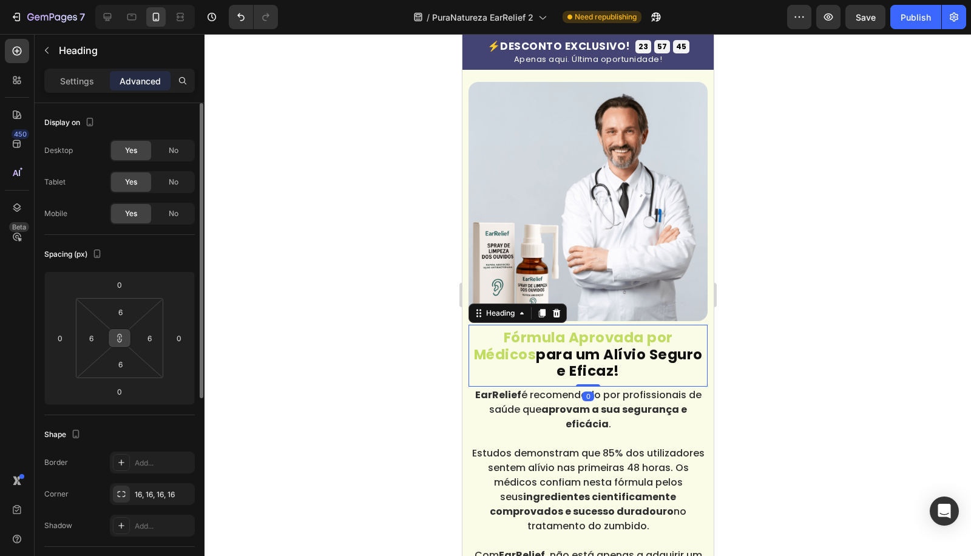
click at [122, 343] on button at bounding box center [119, 337] width 23 height 19
click at [120, 373] on div "6" at bounding box center [120, 363] width 30 height 19
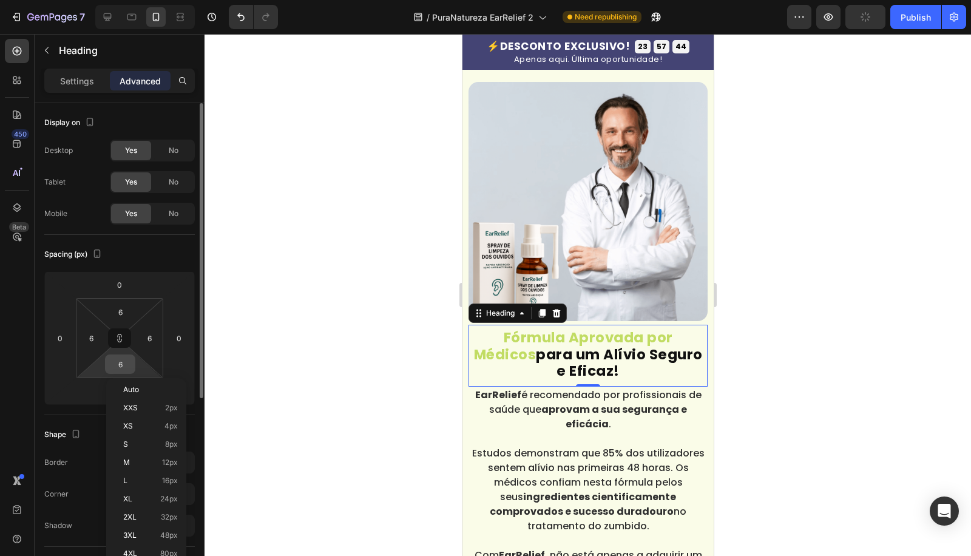
click at [125, 361] on input "6" at bounding box center [120, 364] width 24 height 18
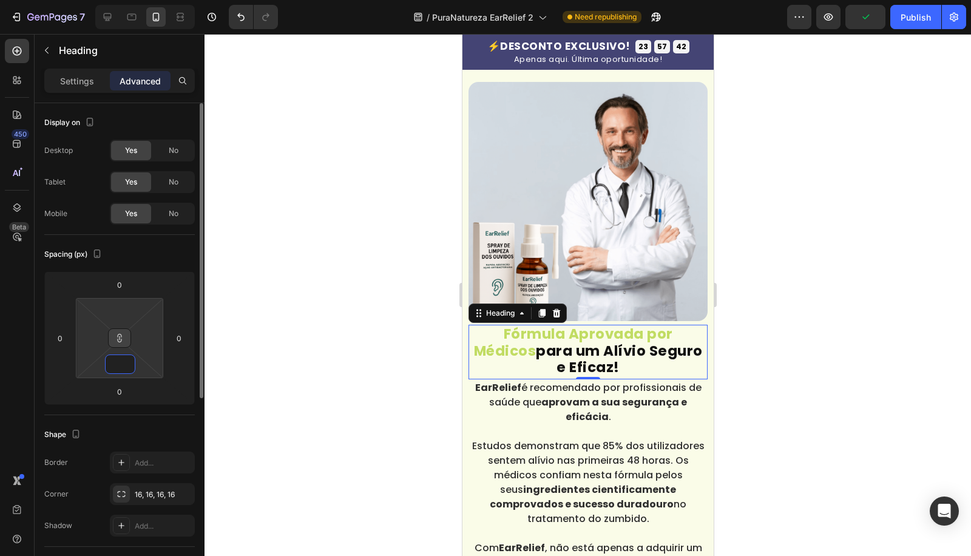
click at [113, 338] on button at bounding box center [119, 337] width 23 height 19
type input "1"
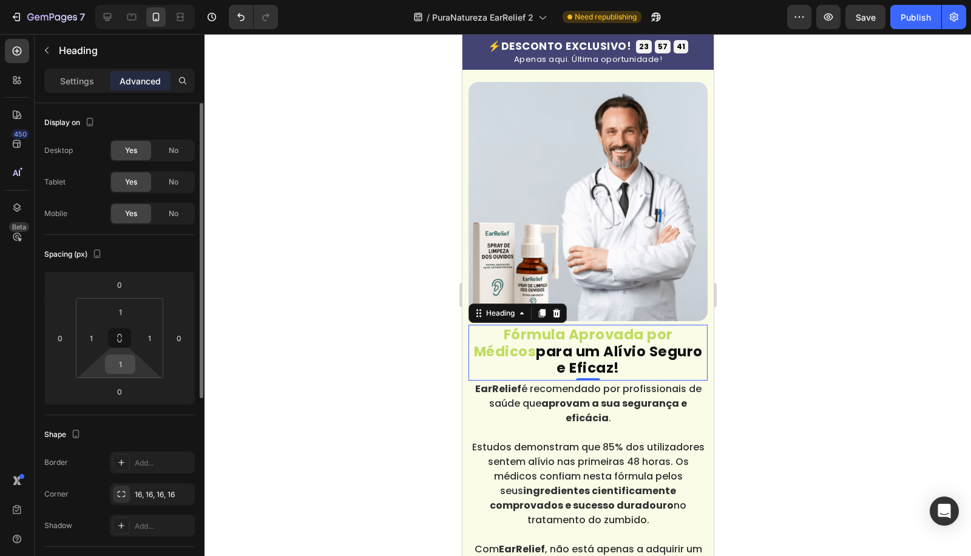
click at [120, 364] on input "1" at bounding box center [120, 364] width 24 height 18
type input "0"
click at [152, 342] on input "1" at bounding box center [149, 338] width 18 height 18
type input "0"
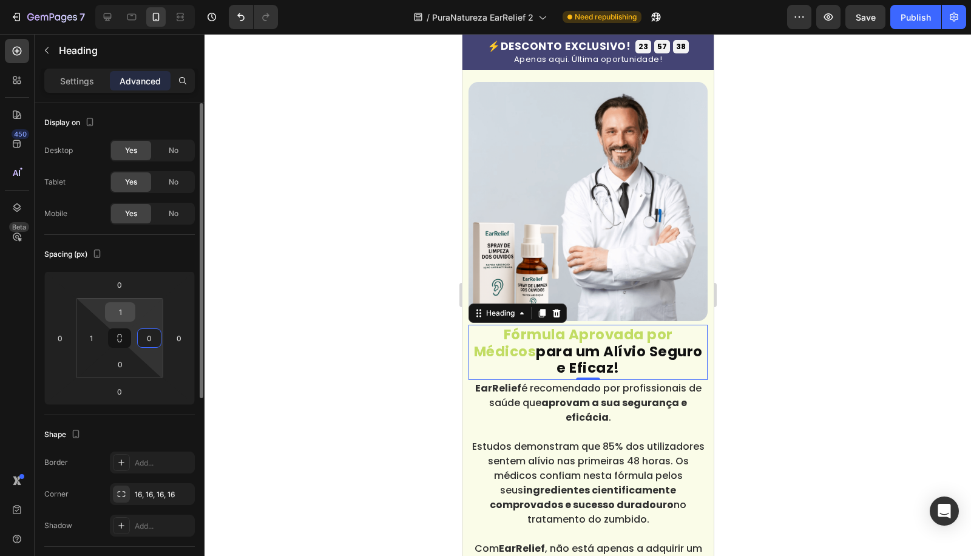
click at [124, 312] on input "1" at bounding box center [120, 312] width 24 height 18
type input "0"
click at [99, 328] on div "1" at bounding box center [91, 337] width 24 height 19
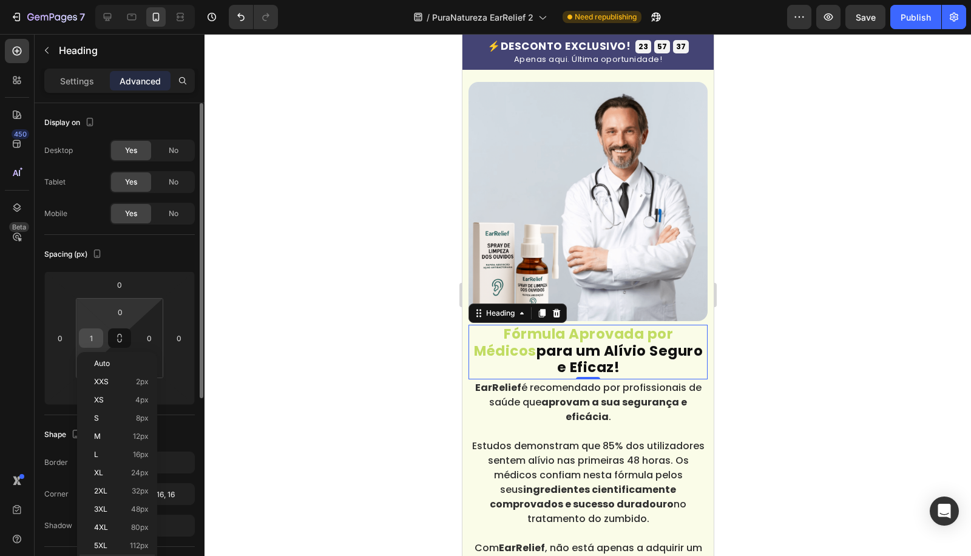
click at [95, 340] on input "1" at bounding box center [91, 338] width 18 height 18
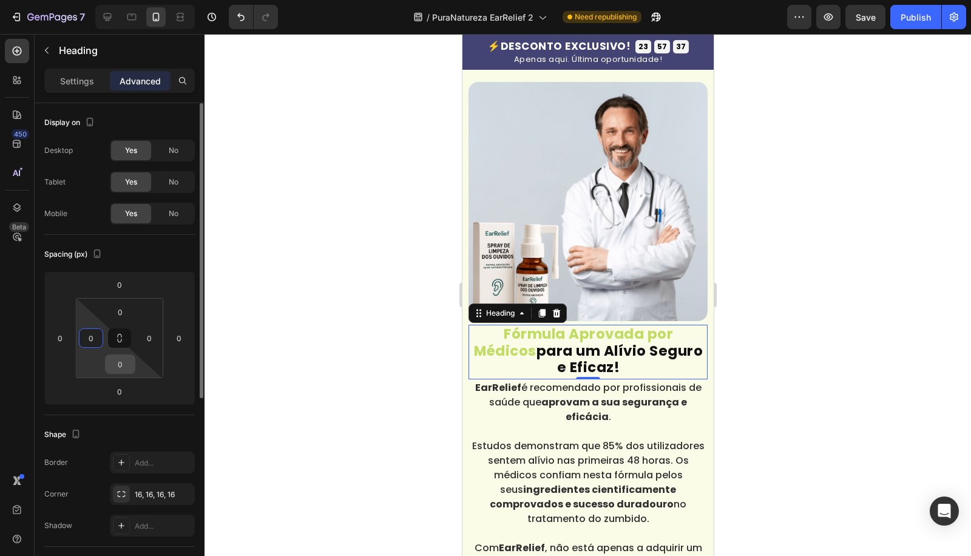
type input "0"
click at [120, 369] on input "0" at bounding box center [120, 364] width 24 height 18
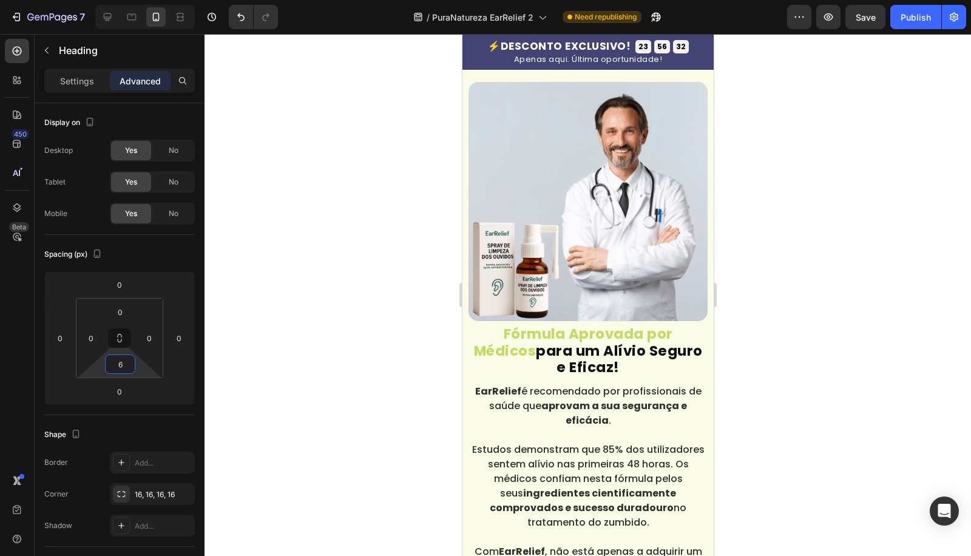
type input "6"
click at [616, 331] on h2 "Fórmula Aprovada por Médicos para um Alívio Seguro e Eficaz!" at bounding box center [587, 352] width 239 height 55
click at [524, 348] on p "Fórmula Aprovada por Médicos para um Alívio Seguro e Eficaz!" at bounding box center [587, 351] width 237 height 50
click at [572, 331] on p "Fórmula Aprovada por Médicos para um Alívio Seguro e Eficaz!" at bounding box center [587, 351] width 237 height 50
drag, startPoint x: 825, startPoint y: 437, endPoint x: 744, endPoint y: 386, distance: 95.8
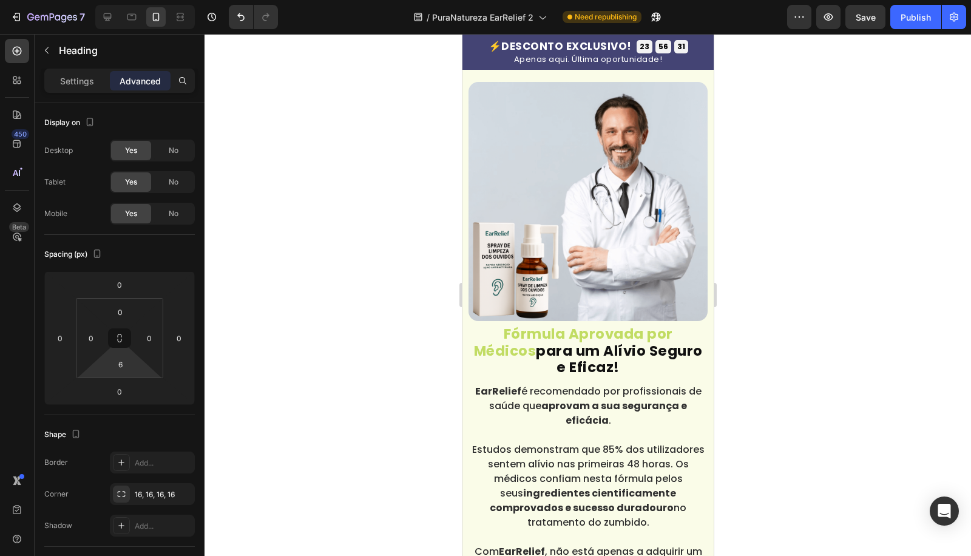
click at [821, 437] on div at bounding box center [587, 295] width 766 height 522
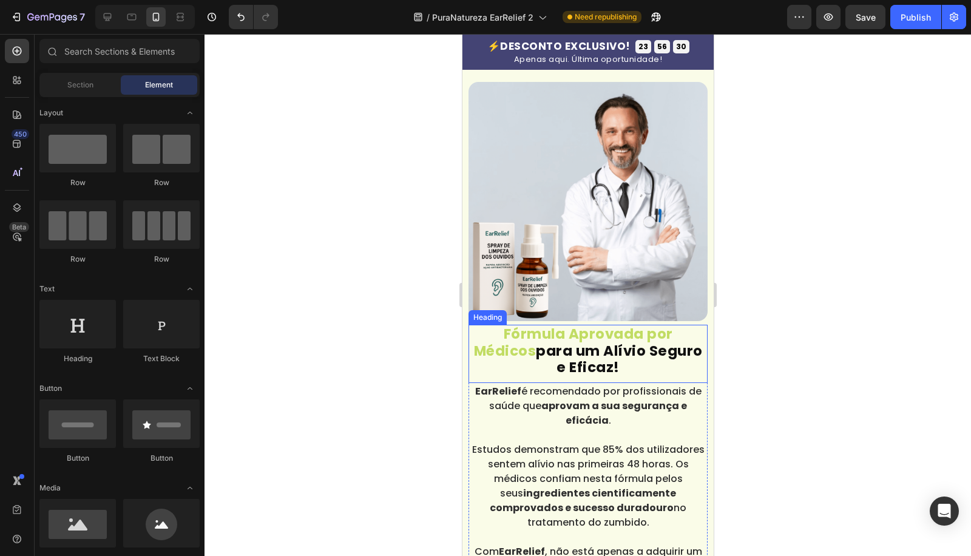
click at [561, 326] on p "⁠⁠⁠⁠⁠⁠⁠ Fórmula Aprovada por Médicos para um Alívio Seguro e Eficaz!" at bounding box center [587, 351] width 237 height 50
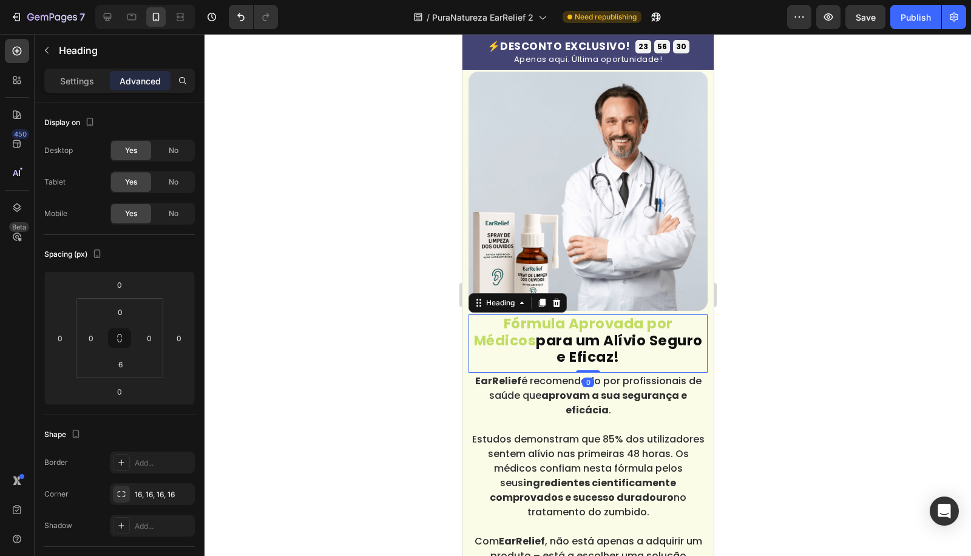
scroll to position [3146, 0]
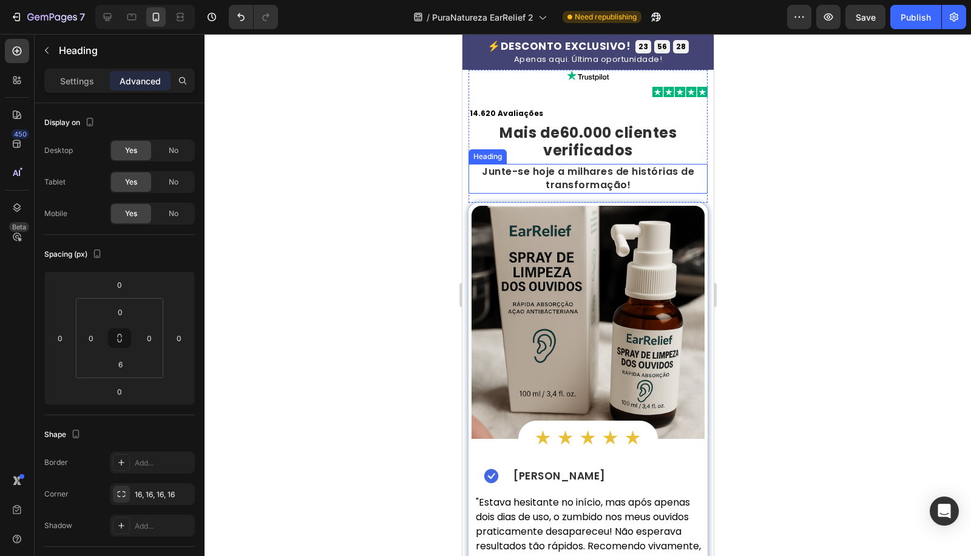
click at [592, 129] on strong "60.000 clientes verificados" at bounding box center [608, 142] width 133 height 38
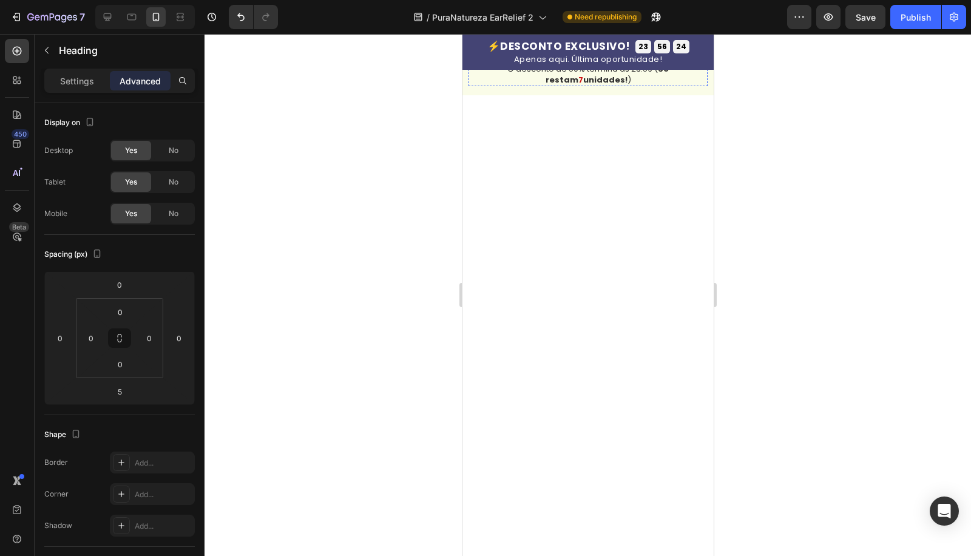
scroll to position [4404, 0]
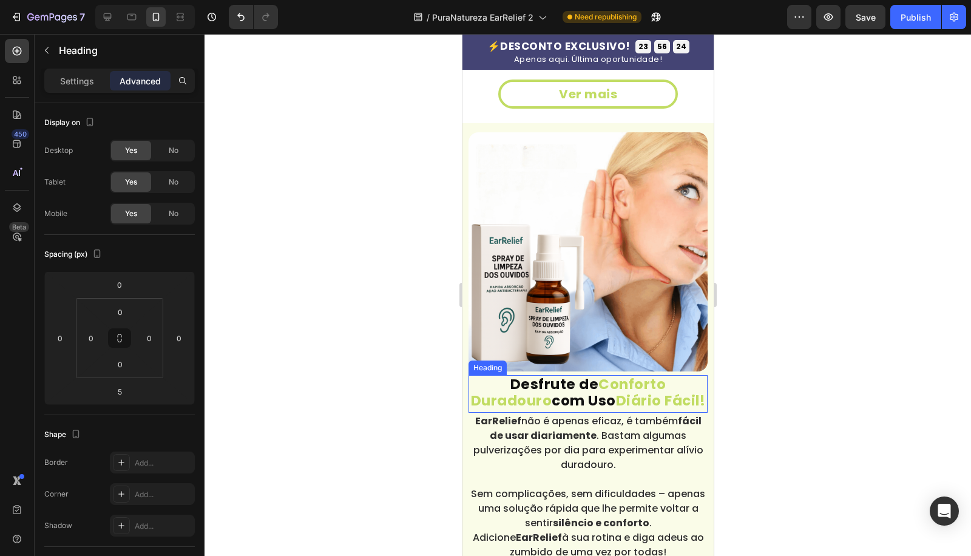
click at [615, 391] on span "Diário Fácil!" at bounding box center [660, 400] width 90 height 19
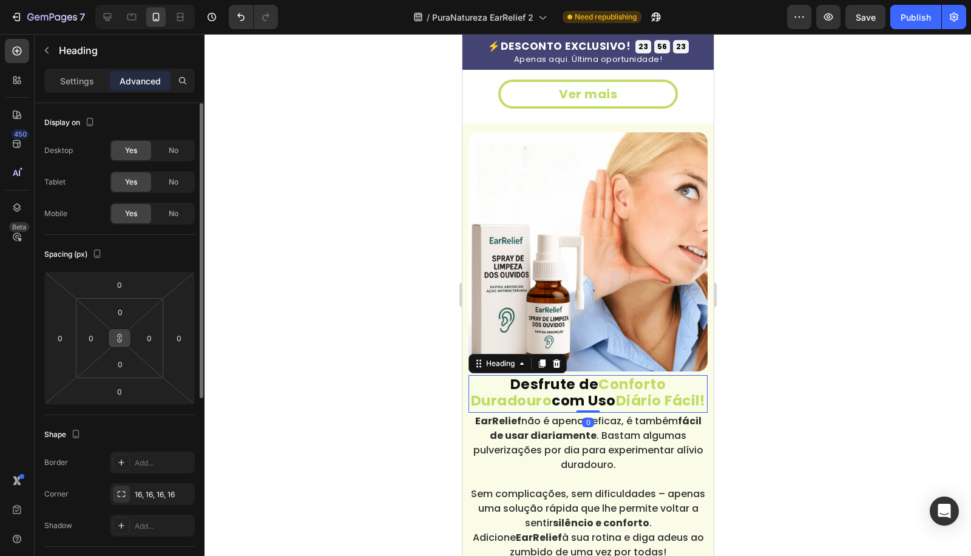
click at [126, 342] on button at bounding box center [119, 337] width 23 height 19
click at [122, 365] on input "0" at bounding box center [120, 364] width 24 height 18
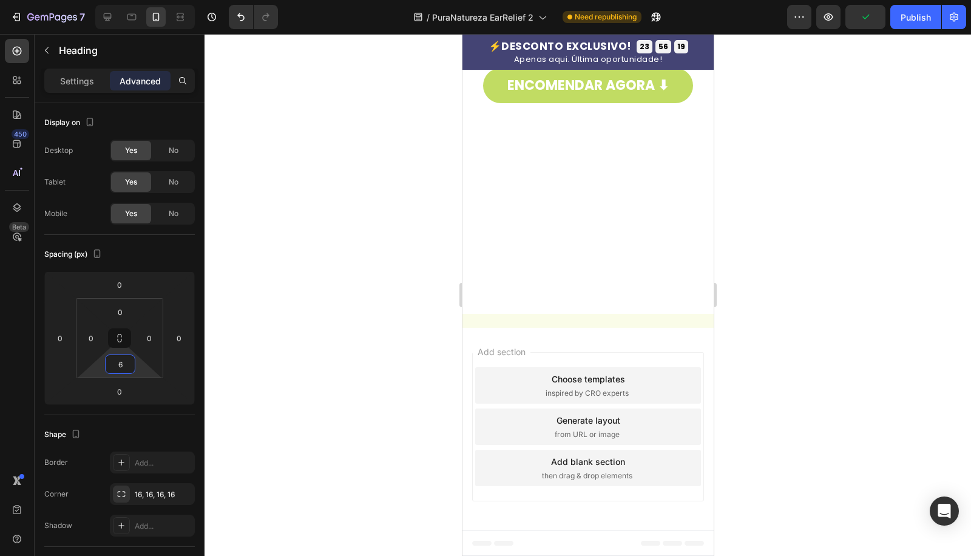
scroll to position [8087, 0]
type input "6"
click at [106, 25] on div at bounding box center [107, 16] width 19 height 19
type input "30"
type input "5"
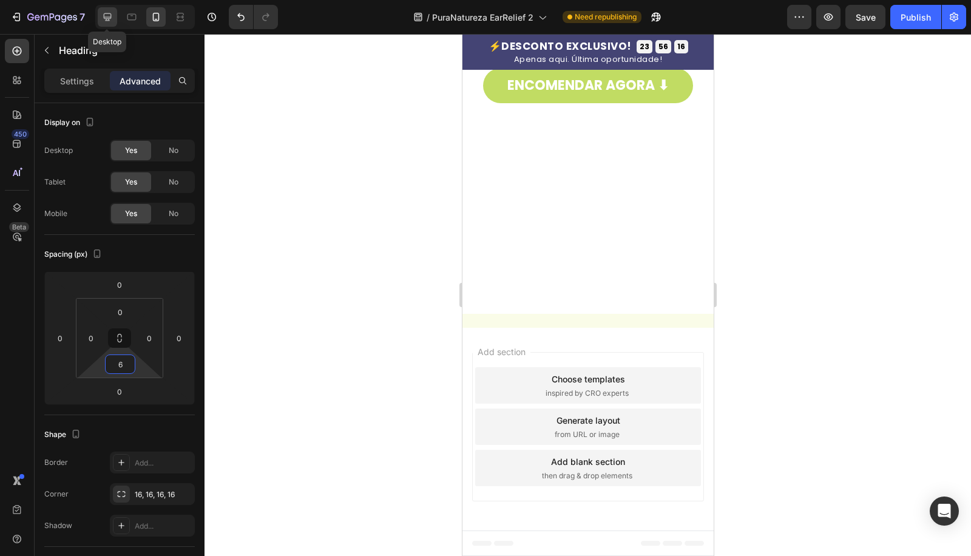
type input "5"
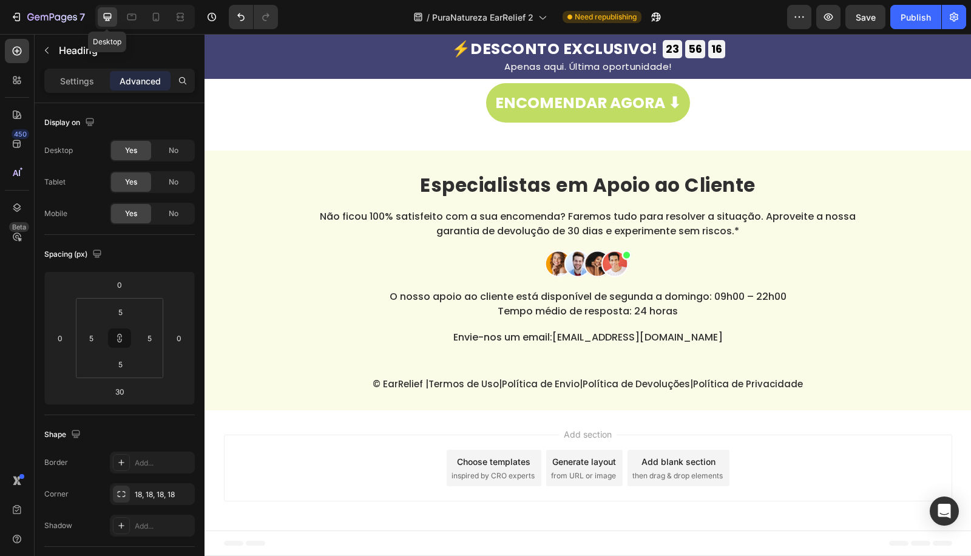
scroll to position [6697, 0]
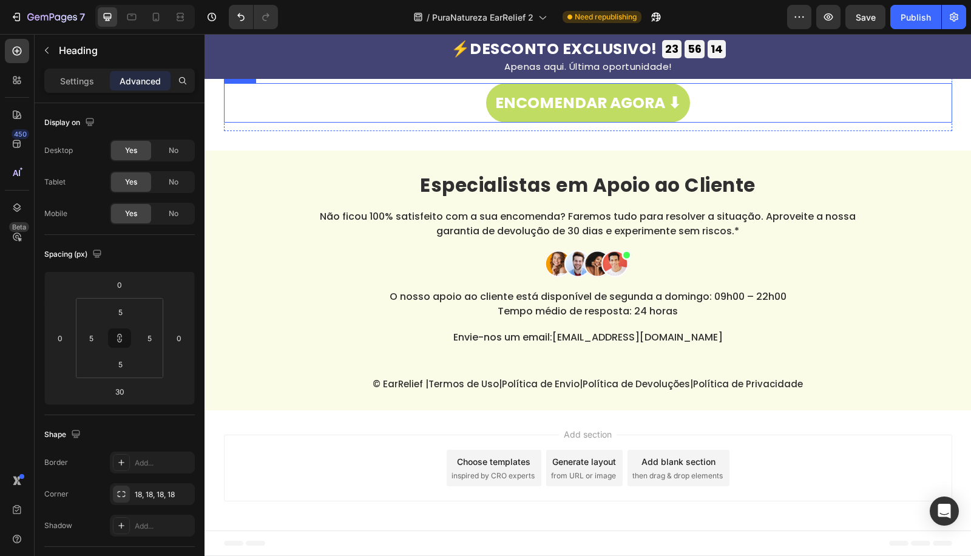
click at [416, 123] on div "ENCOMENDAR AGORA ⬇ Button" at bounding box center [588, 102] width 728 height 39
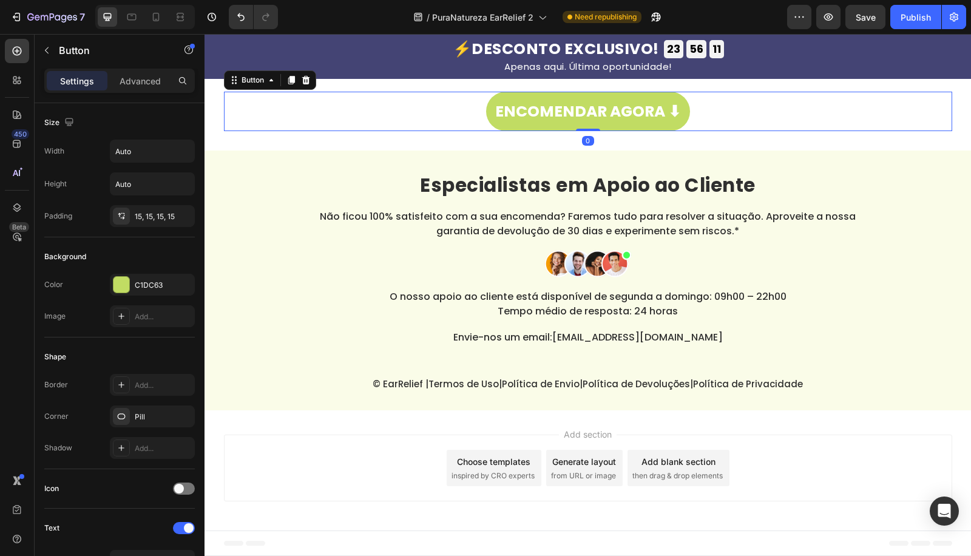
drag, startPoint x: 579, startPoint y: 161, endPoint x: 504, endPoint y: 112, distance: 90.4
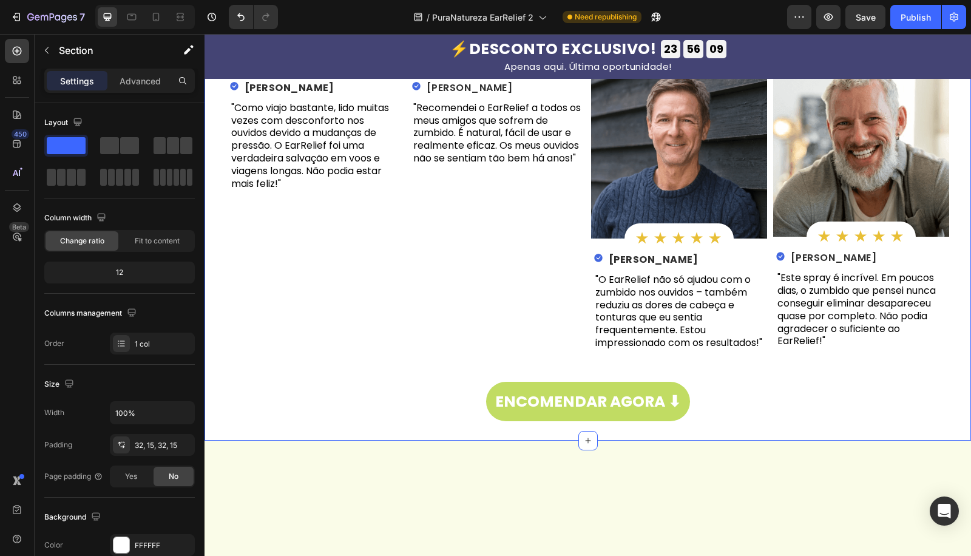
scroll to position [5753, 0]
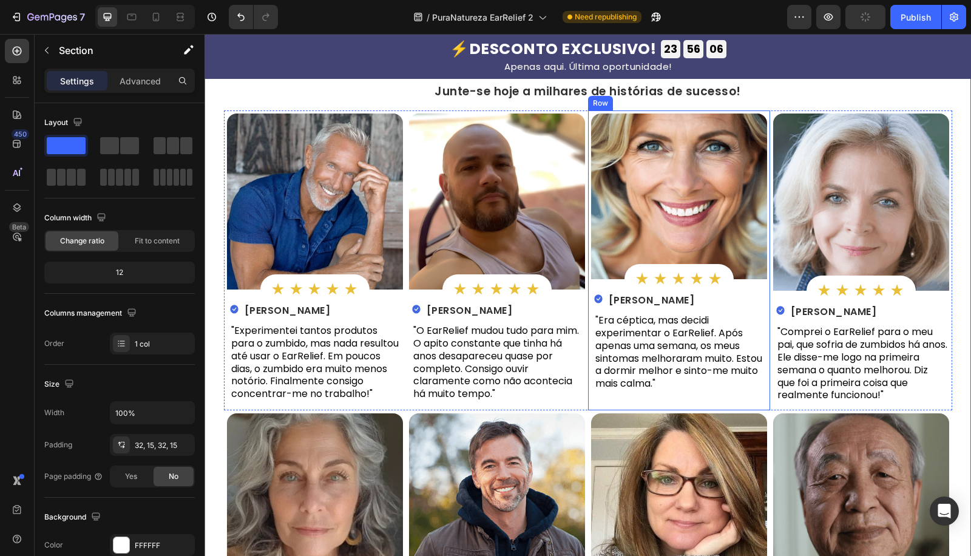
click at [589, 405] on div "Image ★ ★ ★ ★ ★ Heading Row Image Sofia Almeida Heading Row "Era céptica, mas d…" at bounding box center [679, 260] width 182 height 300
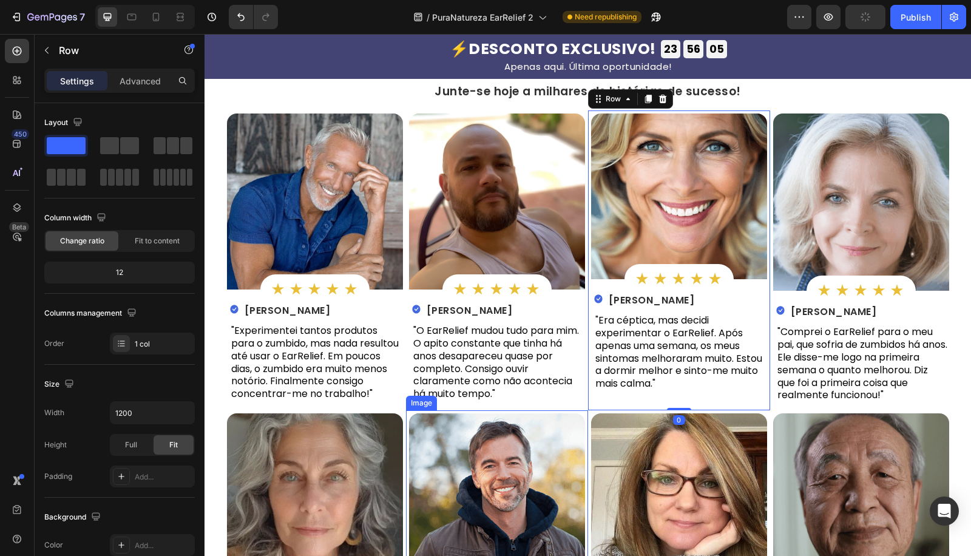
click at [588, 427] on div "Image" at bounding box center [679, 499] width 182 height 179
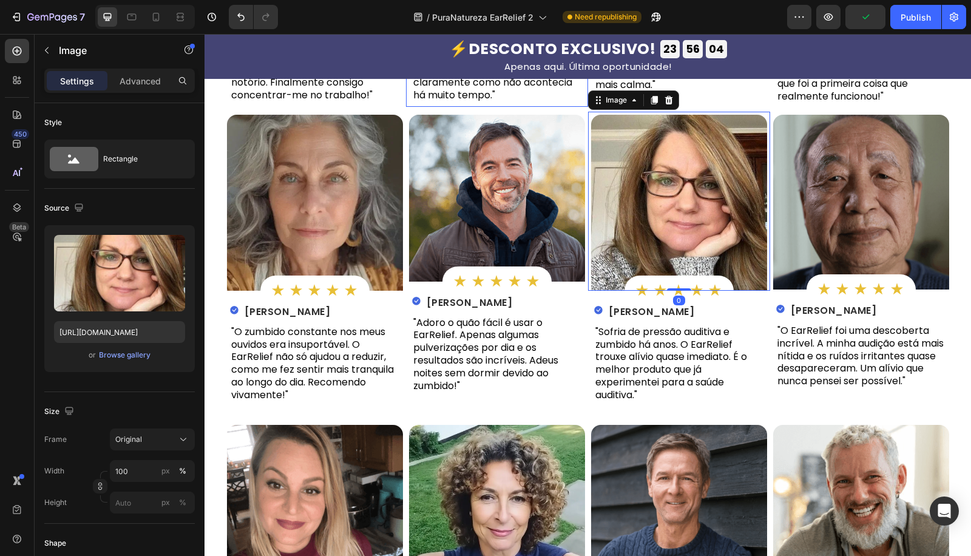
scroll to position [5439, 0]
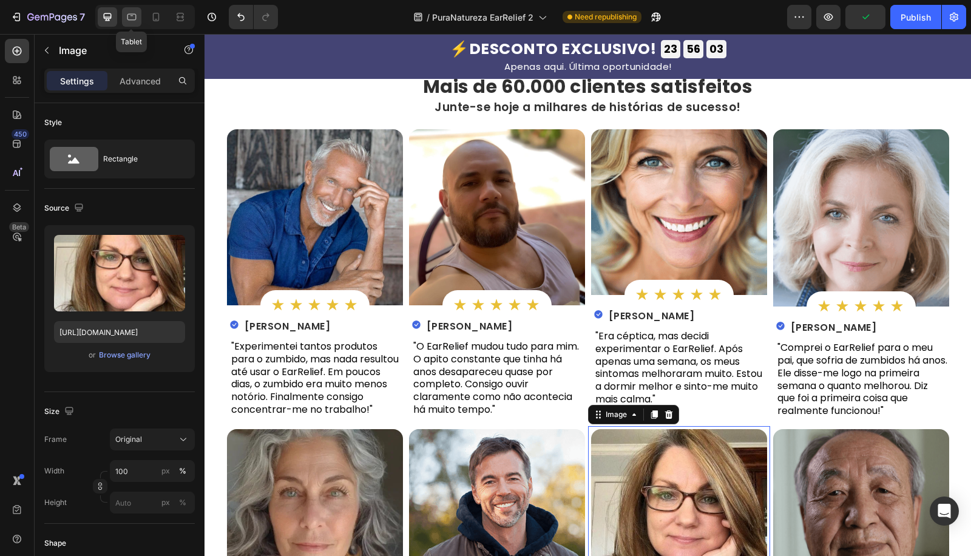
click at [132, 20] on icon at bounding box center [131, 17] width 9 height 7
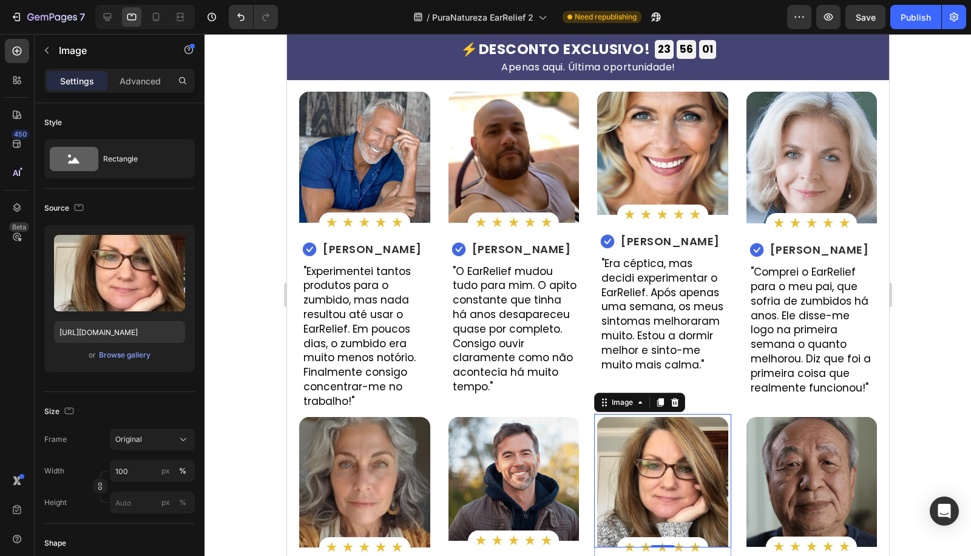
scroll to position [5171, 0]
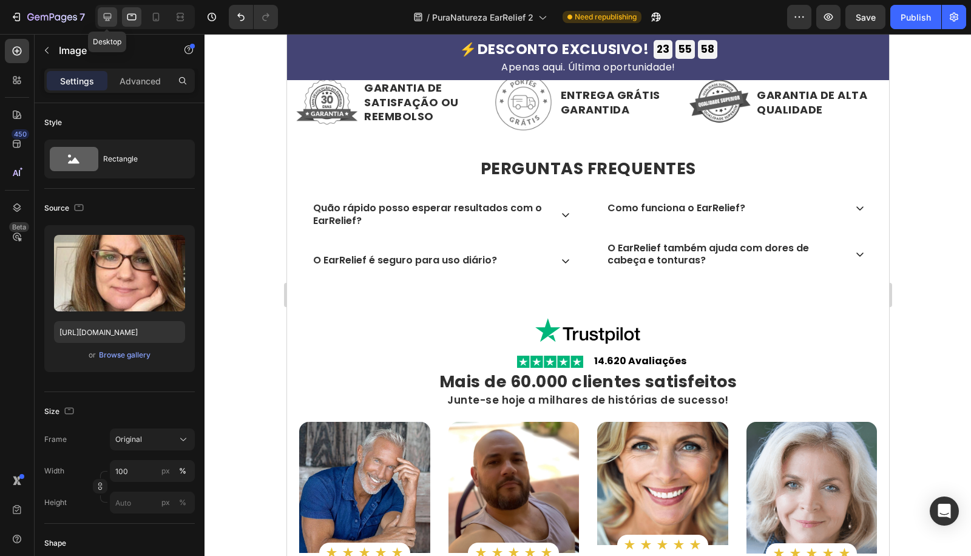
click at [110, 14] on icon at bounding box center [107, 17] width 12 height 12
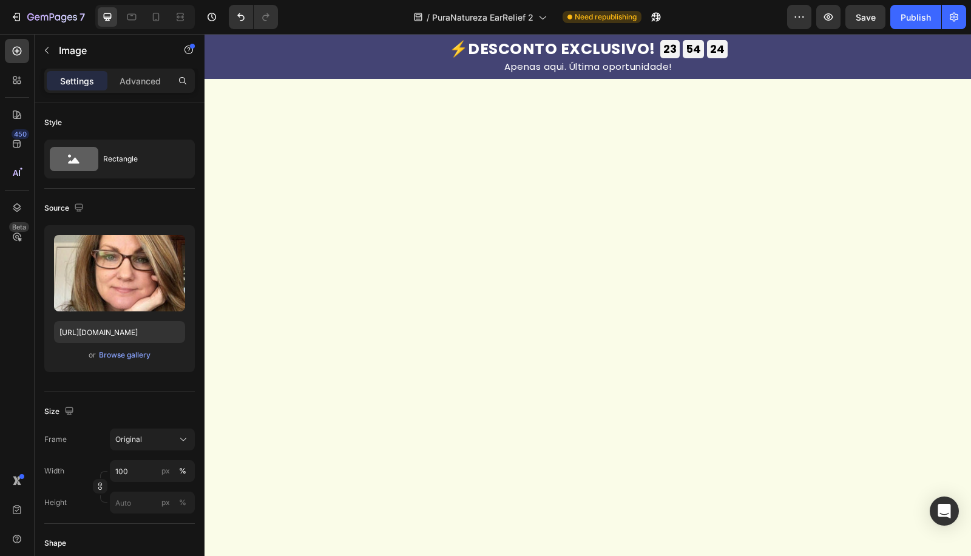
scroll to position [4326, 0]
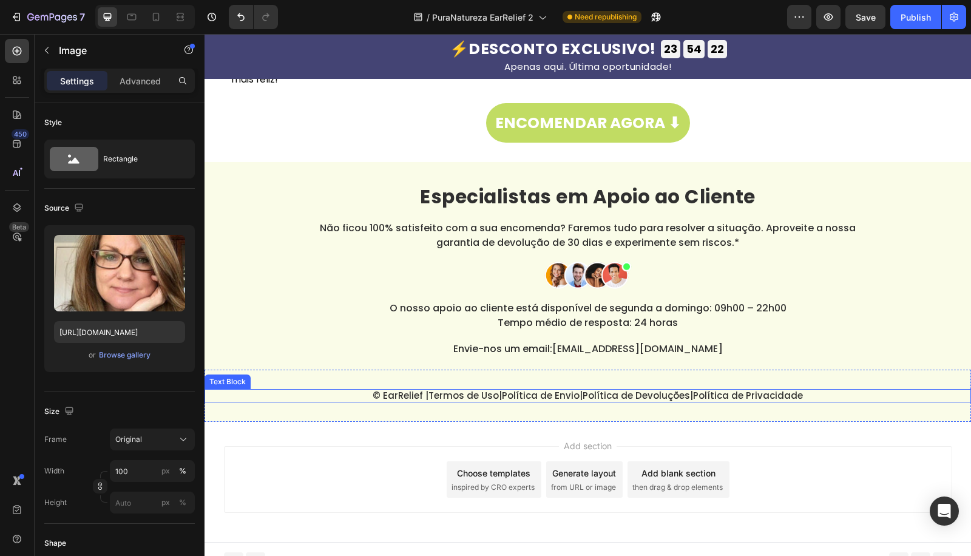
click at [478, 402] on link "Termos de Uso" at bounding box center [463, 395] width 70 height 13
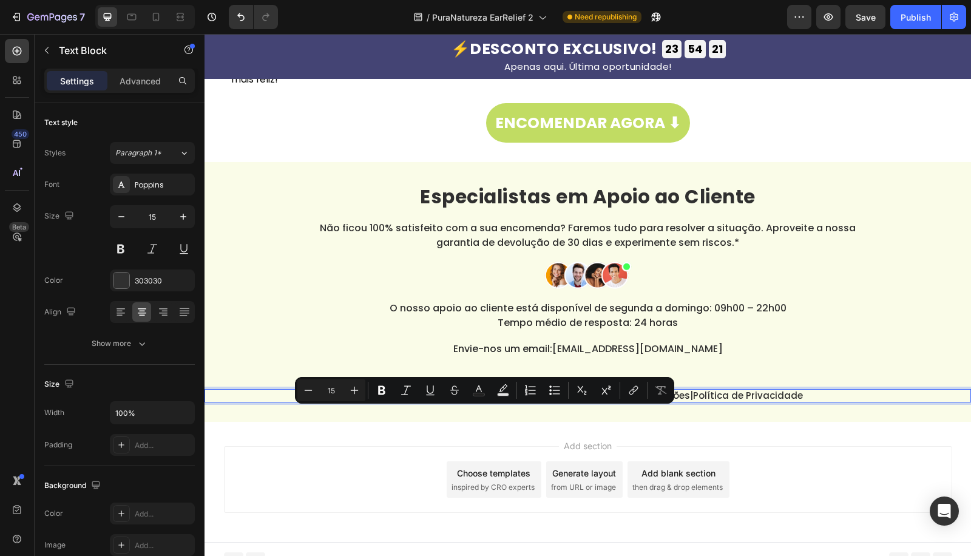
click at [485, 402] on link "Termos de Uso" at bounding box center [463, 395] width 70 height 13
drag, startPoint x: 490, startPoint y: 415, endPoint x: 422, endPoint y: 417, distance: 68.0
click at [422, 401] on p "© EarRelief | Termos de Uso | Política de Envio | Política de Devoluções | Polí…" at bounding box center [588, 395] width 764 height 11
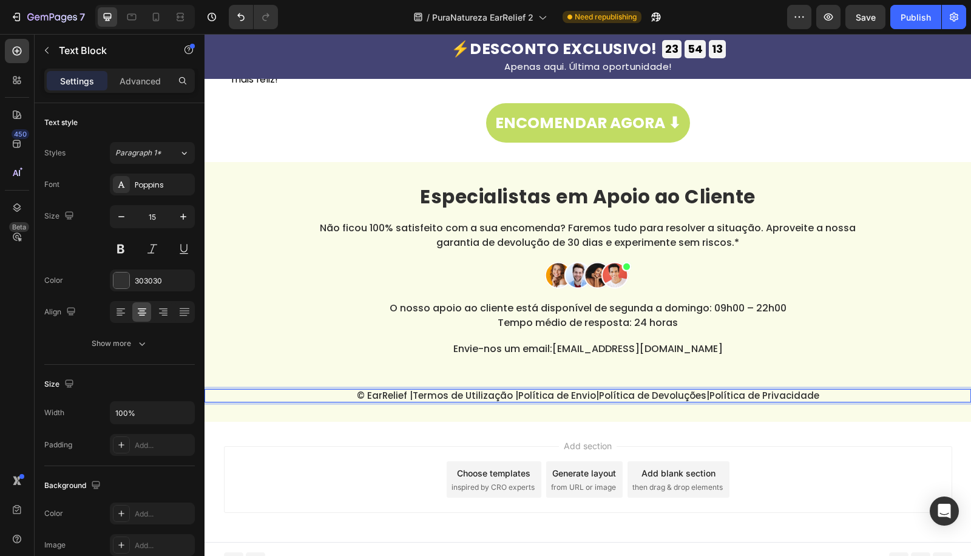
click at [408, 401] on p "© EarRelief |Termos de Utilização | Política de Envio | Política de Devoluções …" at bounding box center [588, 395] width 764 height 11
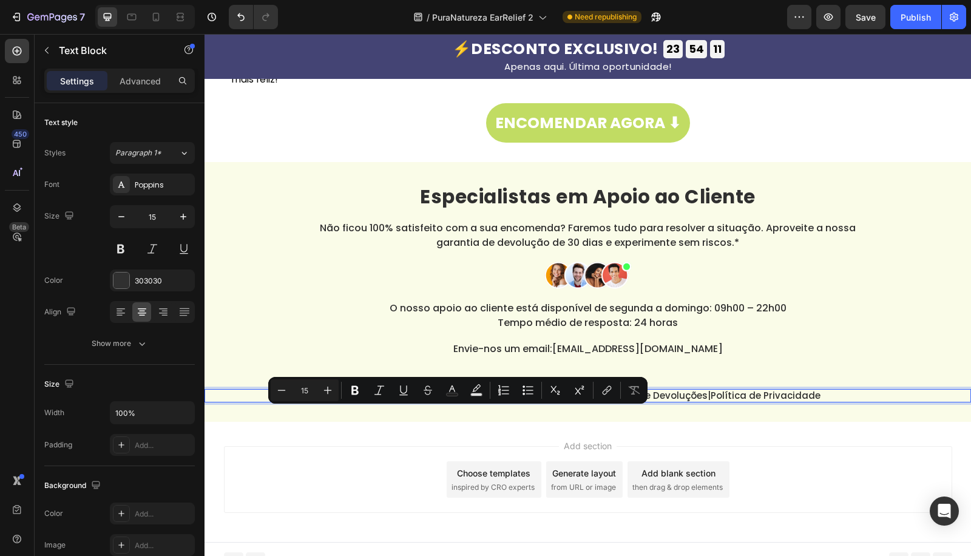
drag, startPoint x: 411, startPoint y: 414, endPoint x: 505, endPoint y: 419, distance: 94.7
click at [505, 401] on p "© EarRelief | Termos de Utilização | Política de Envio | Política de Devoluções…" at bounding box center [588, 395] width 764 height 11
click at [607, 390] on icon "Editor contextual toolbar" at bounding box center [604, 392] width 5 height 6
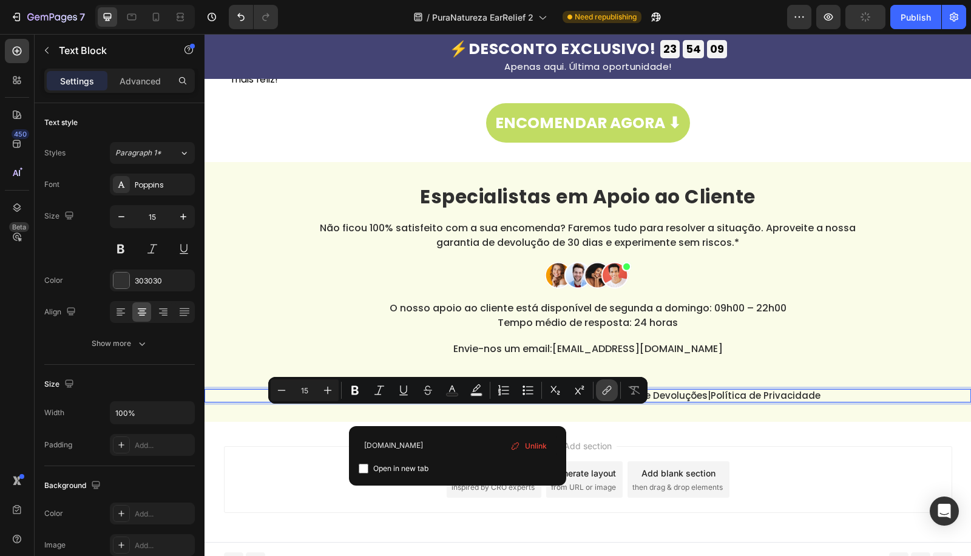
type input "example.com"
click at [402, 388] on icon "Editor contextual toolbar" at bounding box center [403, 390] width 12 height 12
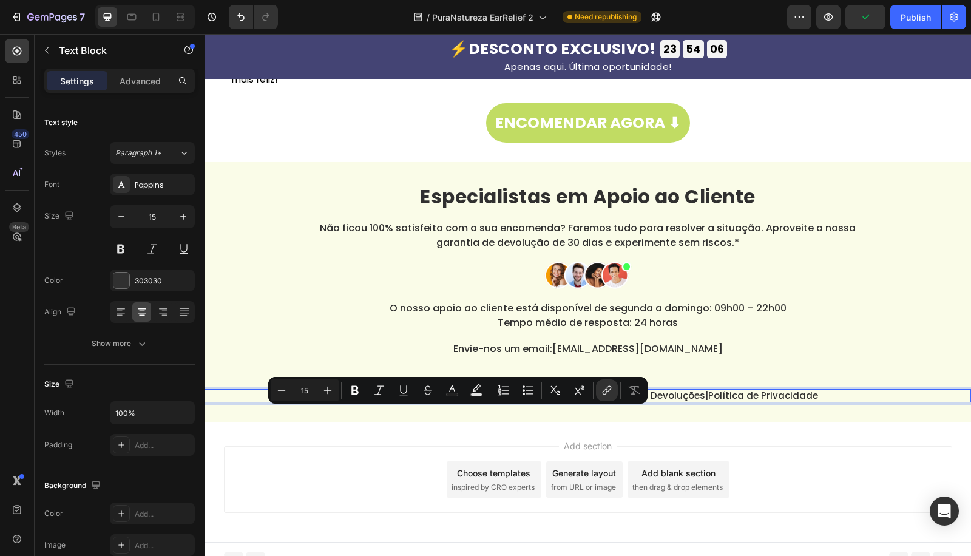
click at [362, 291] on div at bounding box center [588, 275] width 728 height 30
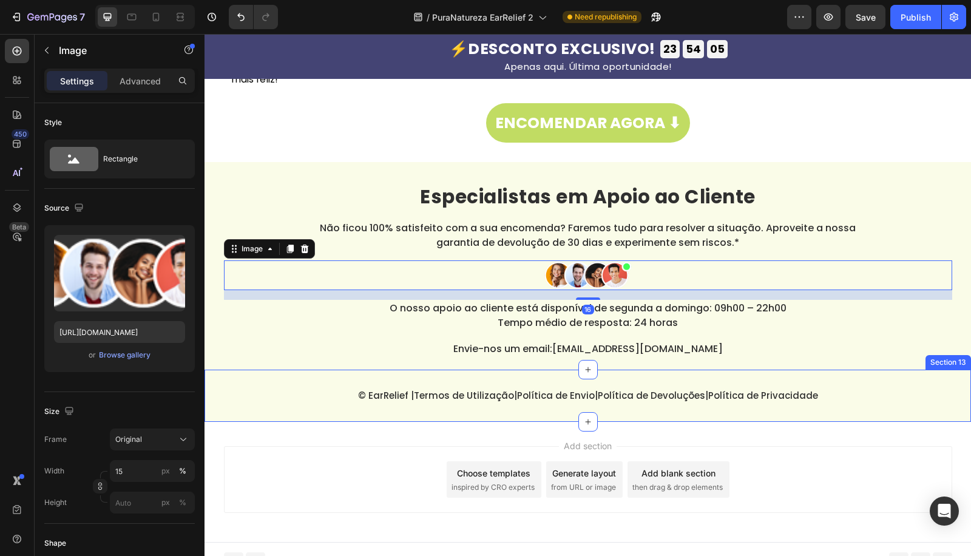
click at [551, 402] on link "Política de Envio" at bounding box center [556, 395] width 78 height 13
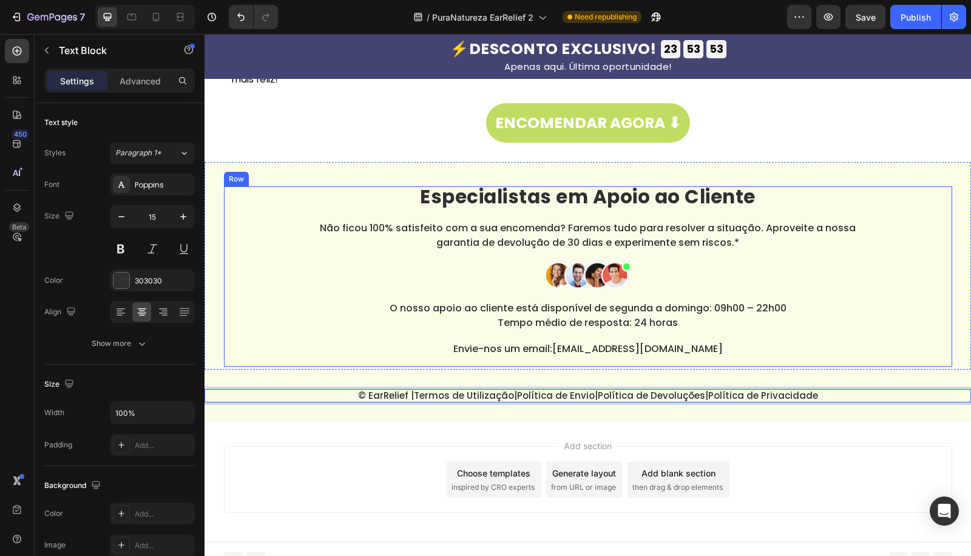
click at [672, 356] on link "[EMAIL_ADDRESS][DOMAIN_NAME]" at bounding box center [637, 349] width 170 height 14
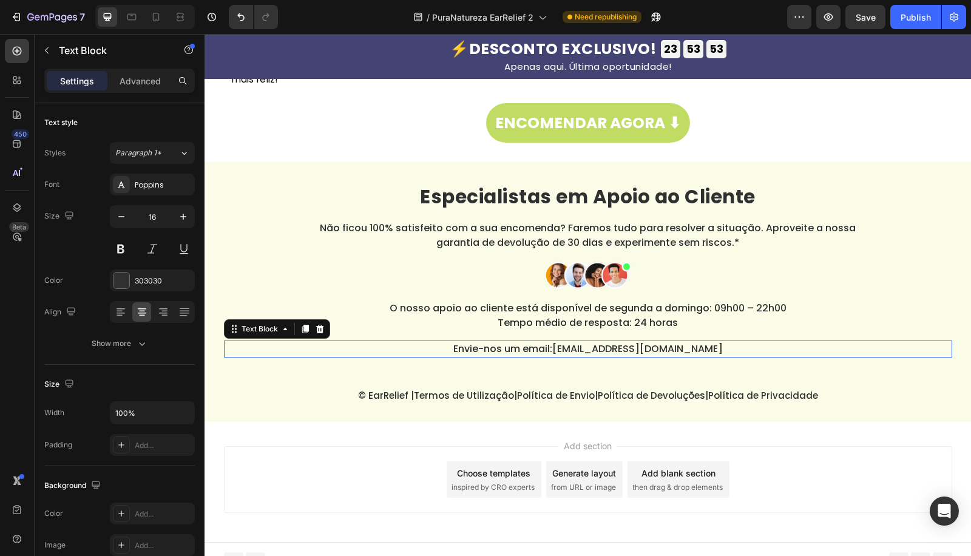
click at [672, 356] on link "[EMAIL_ADDRESS][DOMAIN_NAME]" at bounding box center [637, 349] width 170 height 14
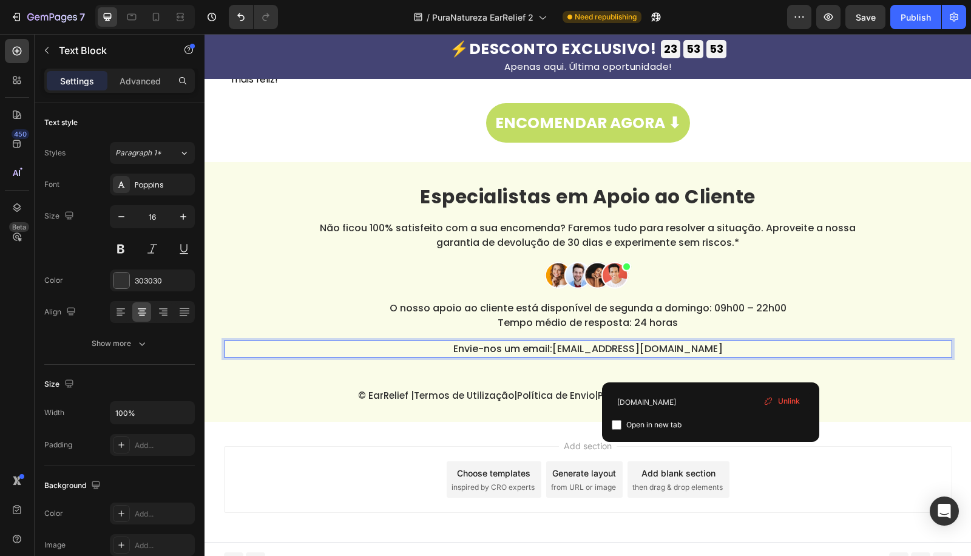
click at [727, 356] on p "Envie-nos um email: suporte@hi-puranatureza.com" at bounding box center [588, 349] width 726 height 15
drag, startPoint x: 727, startPoint y: 370, endPoint x: 542, endPoint y: 371, distance: 185.0
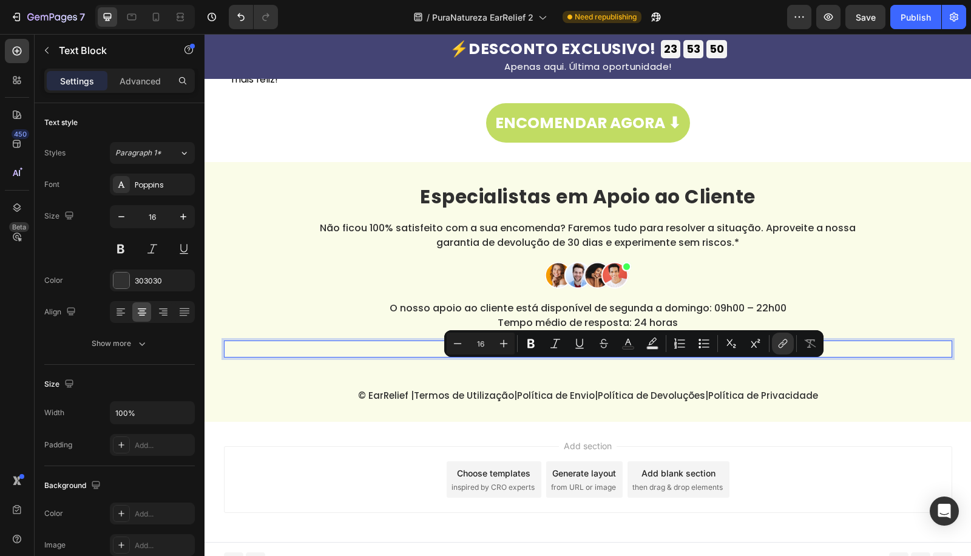
drag, startPoint x: 566, startPoint y: 367, endPoint x: 754, endPoint y: 367, distance: 188.1
click at [754, 356] on p "Envie-nos um email: suporte@hi-puranatureza.com" at bounding box center [588, 349] width 726 height 15
copy link "[EMAIL_ADDRESS][DOMAIN_NAME]"
click at [784, 345] on icon "Editor contextual toolbar" at bounding box center [783, 342] width 5 height 6
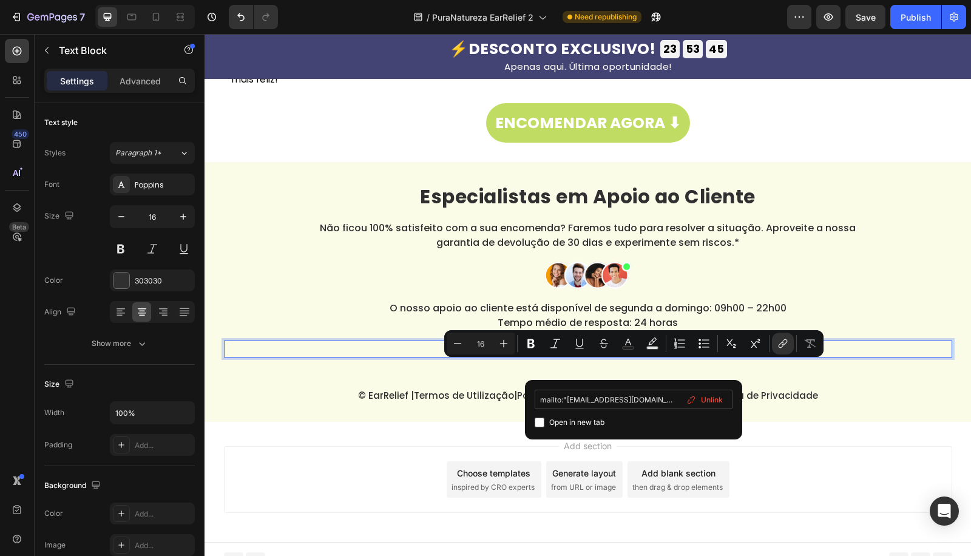
click at [564, 399] on input "mailto:"suporte@hi-puranatureza.com" at bounding box center [634, 399] width 198 height 19
type input "mailto:"suporte@hi-puranatureza.com"
click at [567, 399] on input "mailto:"suporte@hi-puranatureza.com" at bounding box center [634, 399] width 198 height 19
type input "mailto:suporte@hi-puranatureza.com"
click at [581, 348] on icon "Editor contextual toolbar" at bounding box center [579, 348] width 8 height 1
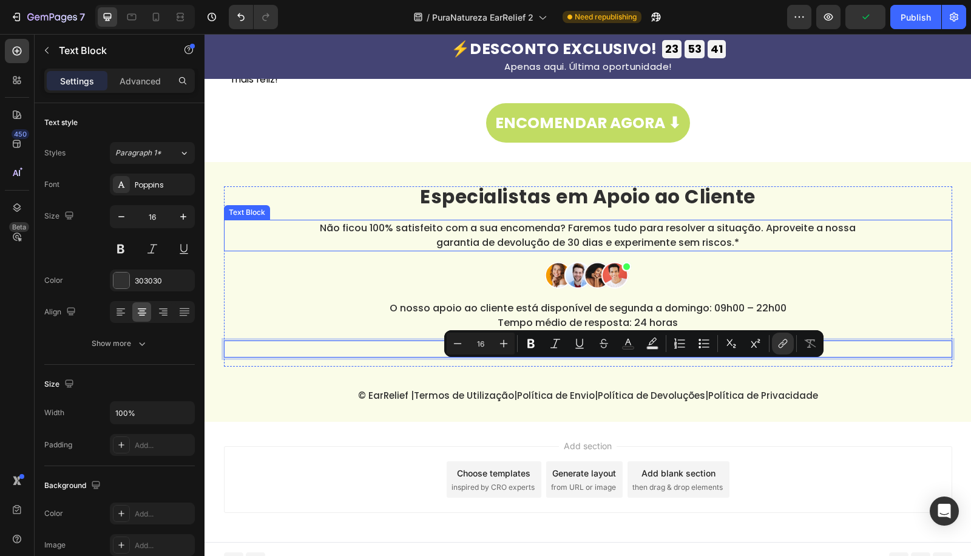
click at [418, 250] on p "Não ficou 100% satisfeito com a sua encomenda? Faremos tudo para resolver a sit…" at bounding box center [588, 235] width 580 height 29
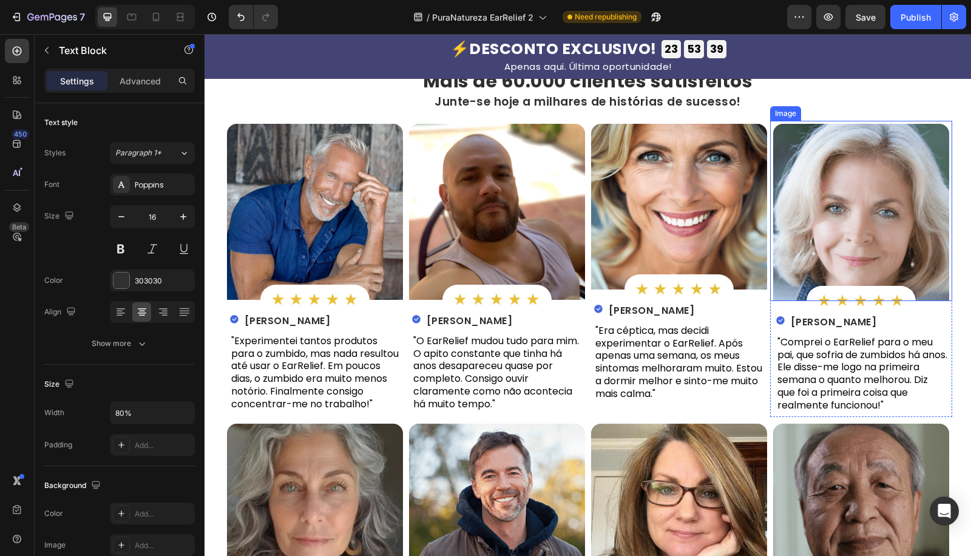
scroll to position [3068, 0]
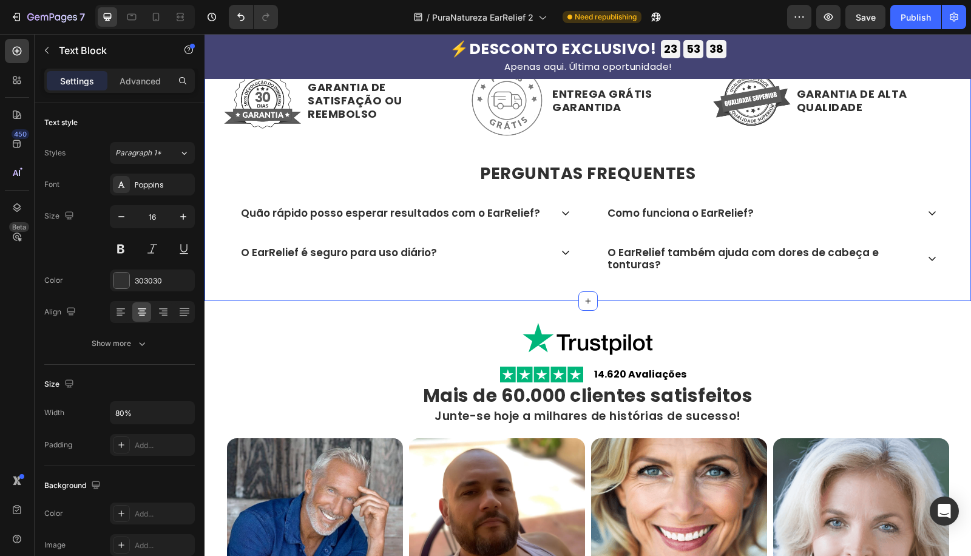
click at [772, 282] on div "Mais de 60.000 clientes satisfeitos Text Block Image GARANTIA DE SATISFAÇÃO OU …" at bounding box center [587, 155] width 766 height 291
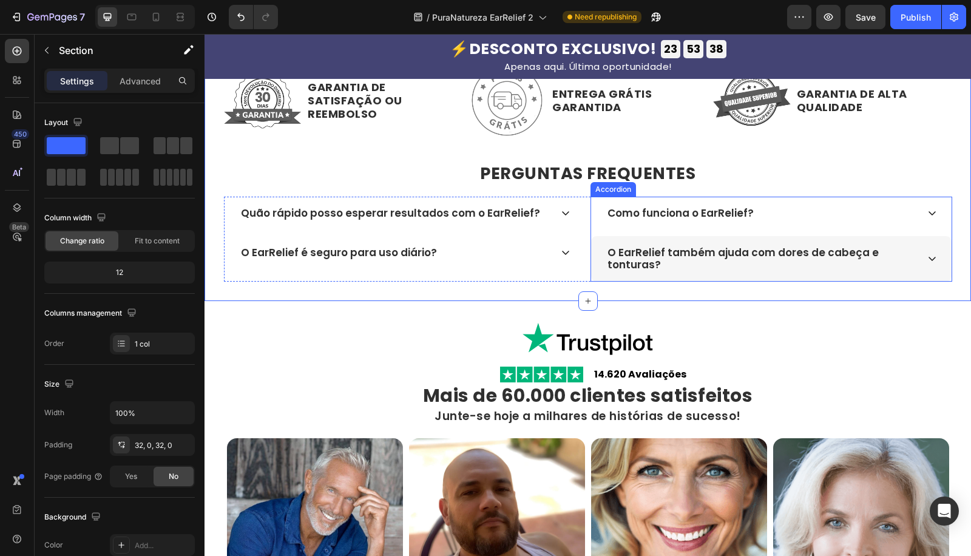
click at [781, 268] on p "O EarRelief também ajuda com dores de cabeça e tonturas?" at bounding box center [761, 258] width 308 height 25
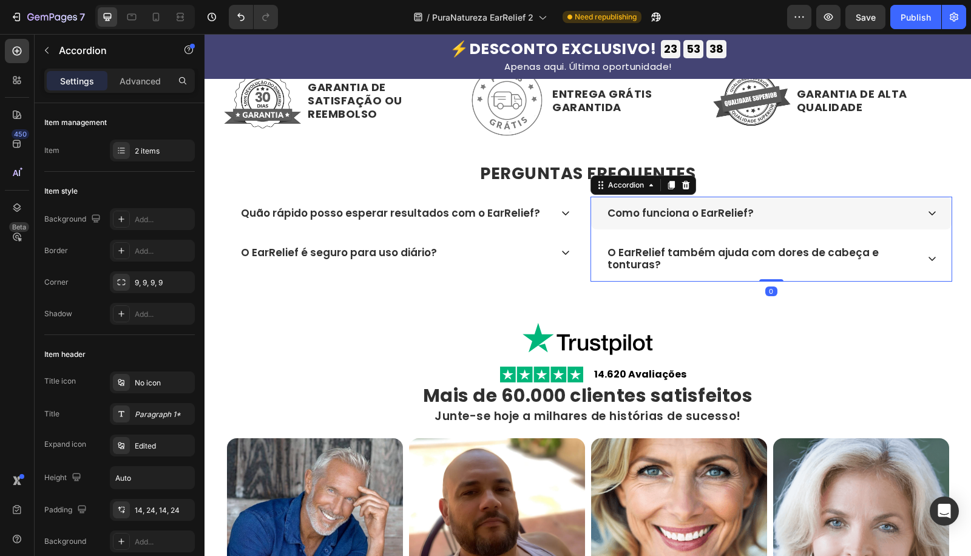
click at [774, 201] on div "Como funciona o EarRelief?" at bounding box center [771, 213] width 360 height 33
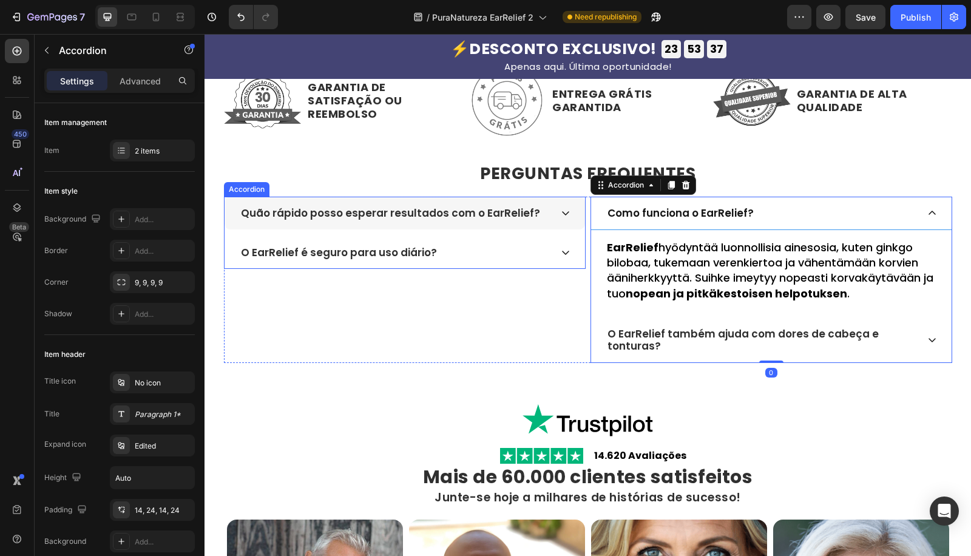
click at [476, 220] on div "Quão rápido posso esperar resultados com o EarRelief?" at bounding box center [404, 213] width 360 height 33
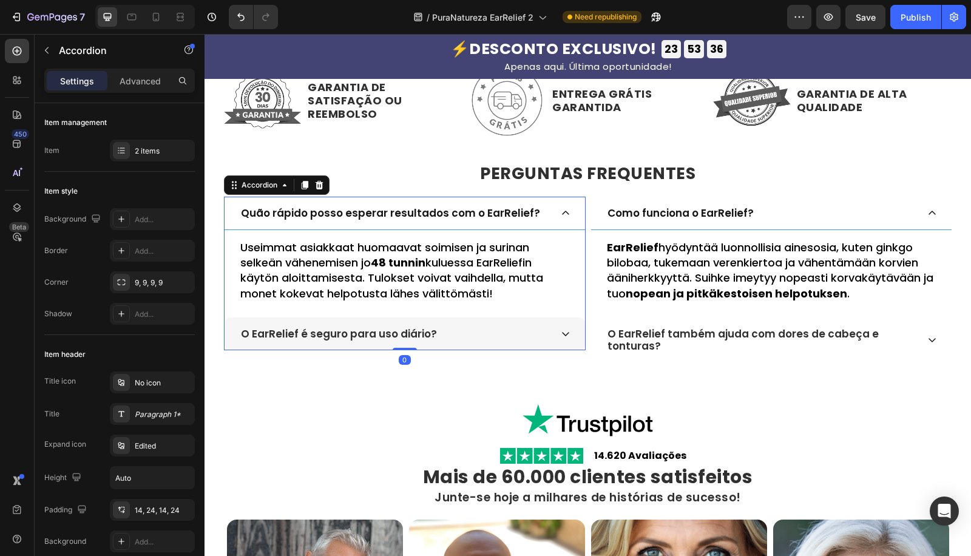
click at [493, 328] on div "O EarRelief é seguro para uso diário?" at bounding box center [395, 334] width 312 height 16
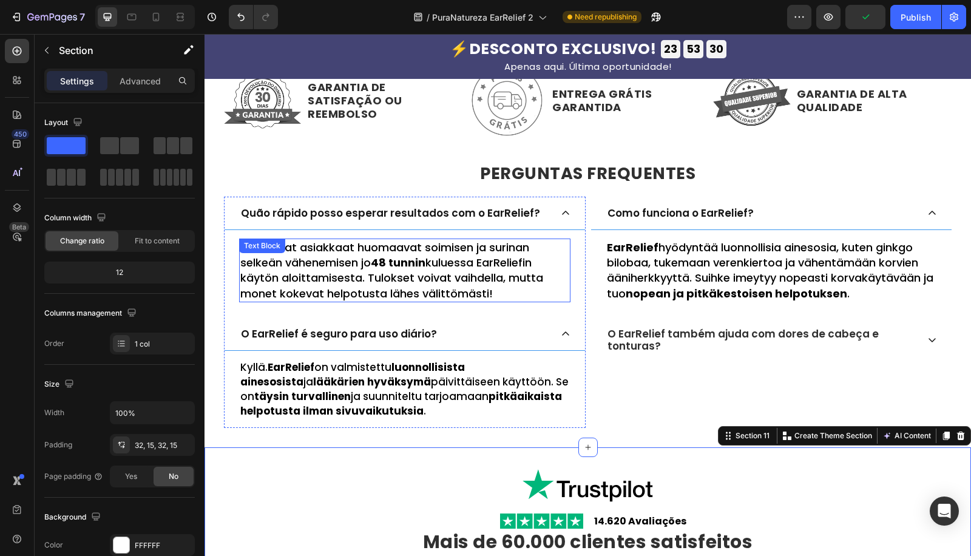
click at [389, 265] on strong "48 tunnin" at bounding box center [398, 262] width 55 height 15
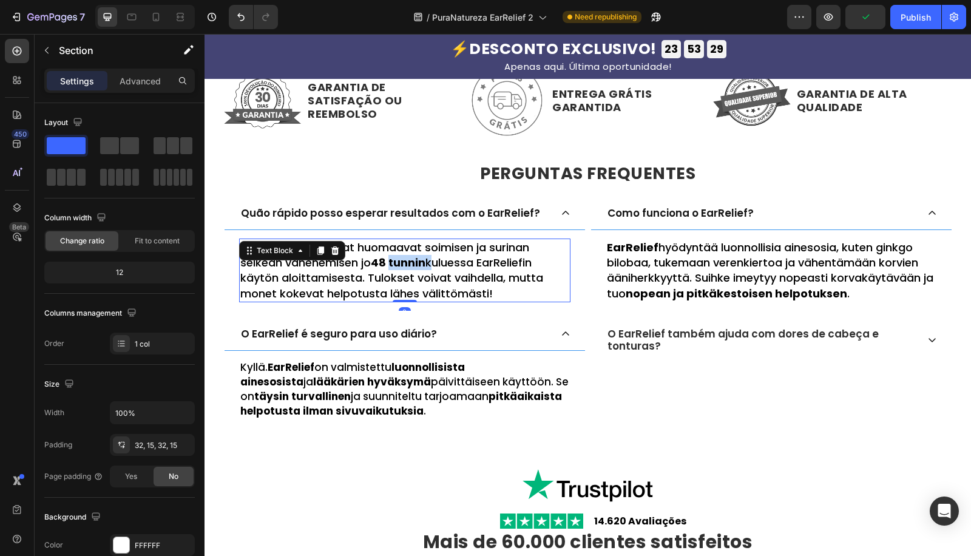
click at [389, 265] on strong "48 tunnin" at bounding box center [398, 262] width 55 height 15
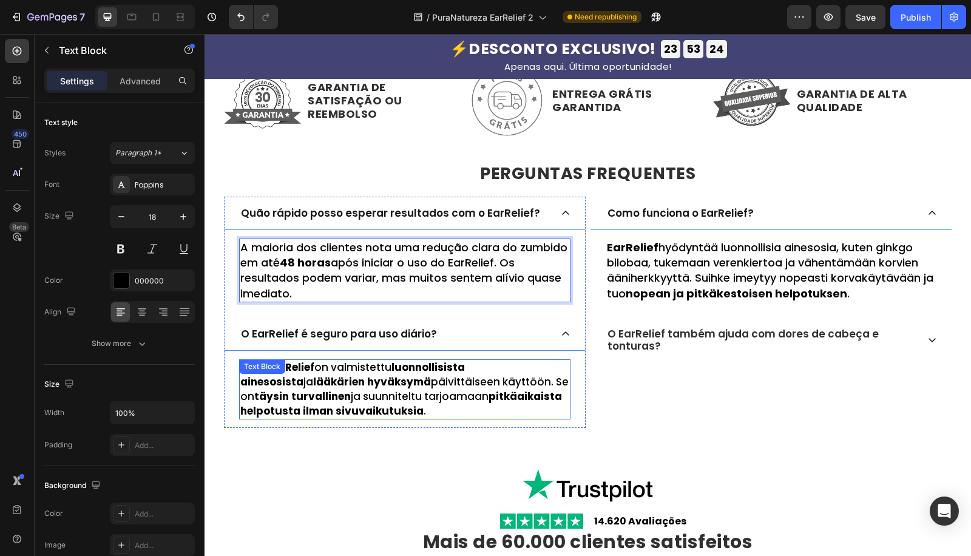
click at [374, 369] on p "Kyllä. EarRelief on valmistettu luonnollisista ainesosista ja lääkärien hyväksy…" at bounding box center [404, 389] width 329 height 58
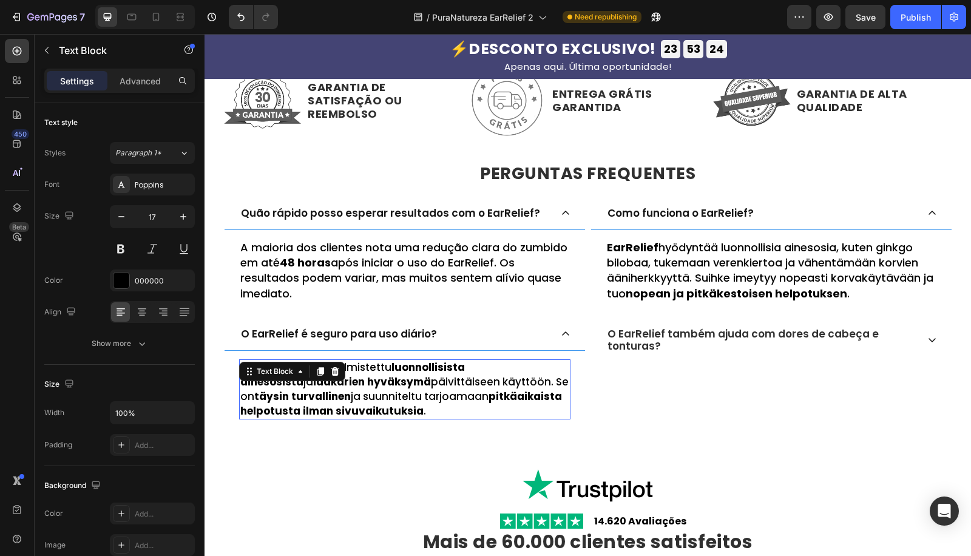
click at [374, 369] on p "Kyllä. EarRelief on valmistettu luonnollisista ainesosista ja lääkärien hyväksy…" at bounding box center [404, 389] width 329 height 58
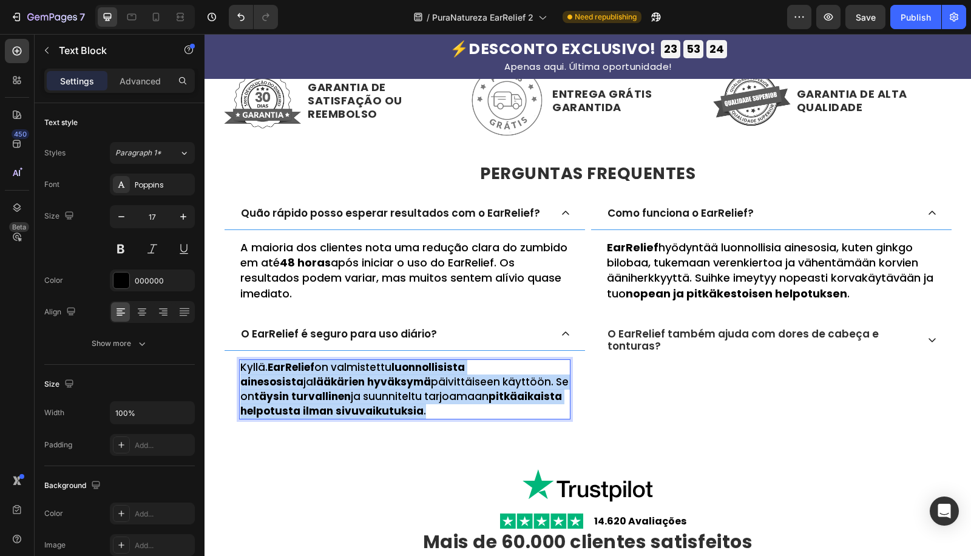
click at [374, 369] on p "Kyllä. EarRelief on valmistettu luonnollisista ainesosista ja lääkärien hyväksy…" at bounding box center [404, 389] width 329 height 58
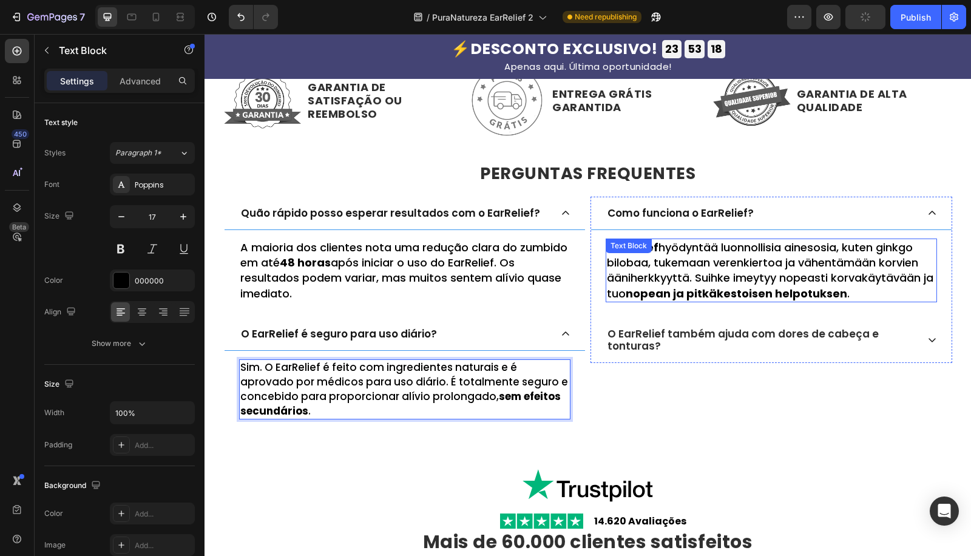
click at [709, 271] on p "EarRelief hyödyntää luonnollisia ainesosia, kuten ginkgo bilobaa, tukemaan vere…" at bounding box center [771, 270] width 329 height 61
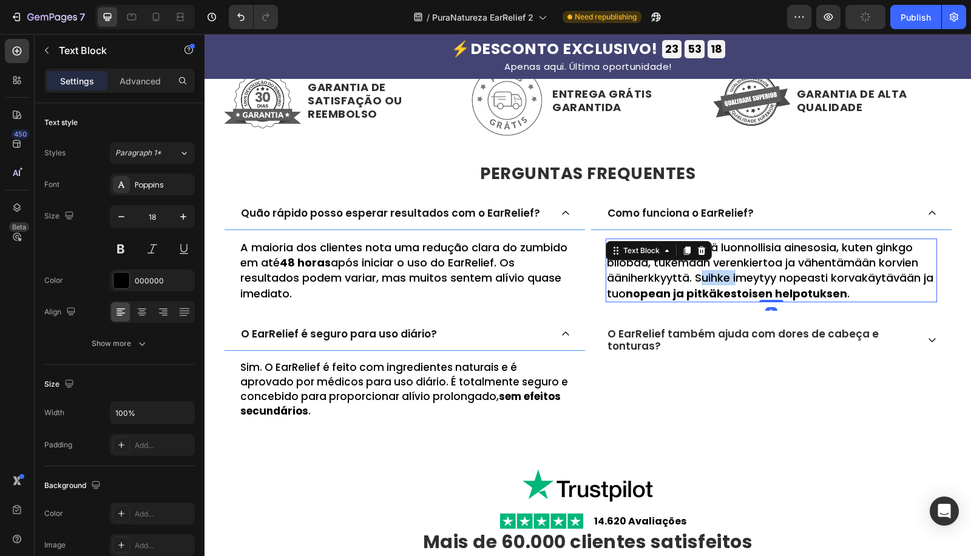
click at [709, 271] on p "EarRelief hyödyntää luonnollisia ainesosia, kuten ginkgo bilobaa, tukemaan vere…" at bounding box center [771, 270] width 329 height 61
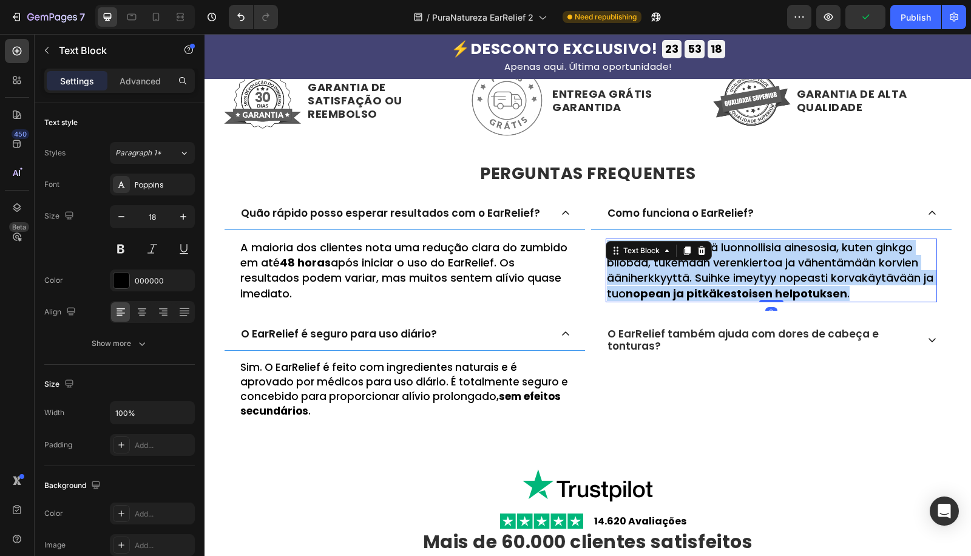
click at [709, 271] on p "EarRelief hyödyntää luonnollisia ainesosia, kuten ginkgo bilobaa, tukemaan vere…" at bounding box center [771, 270] width 329 height 61
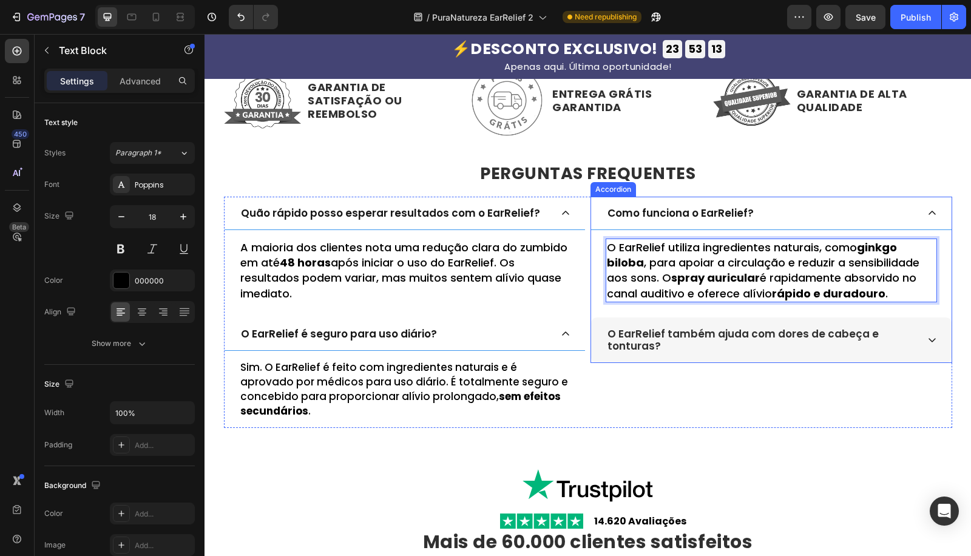
click at [701, 336] on p "O EarRelief também ajuda com dores de cabeça e tonturas?" at bounding box center [761, 340] width 308 height 25
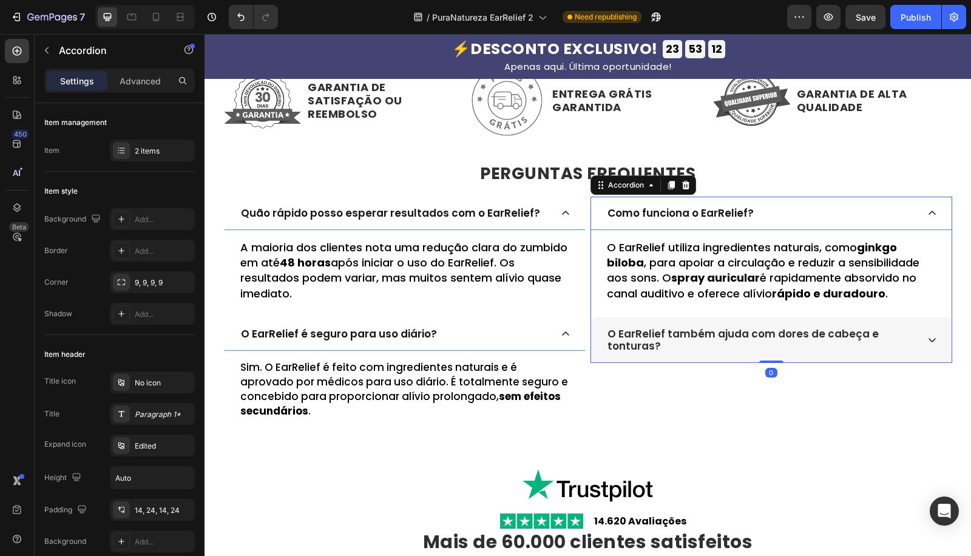
click at [927, 337] on icon at bounding box center [932, 340] width 10 height 10
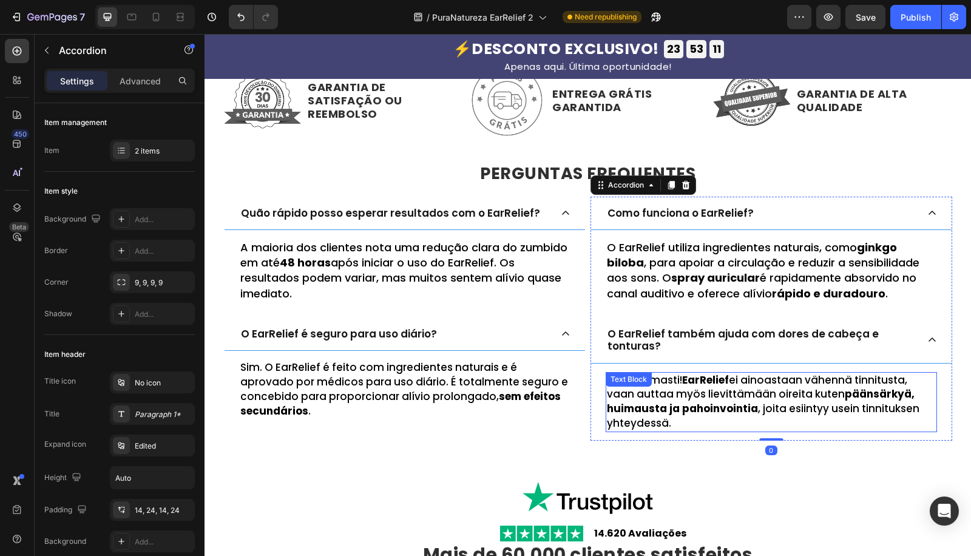
click at [634, 382] on div "Text Block" at bounding box center [628, 379] width 41 height 11
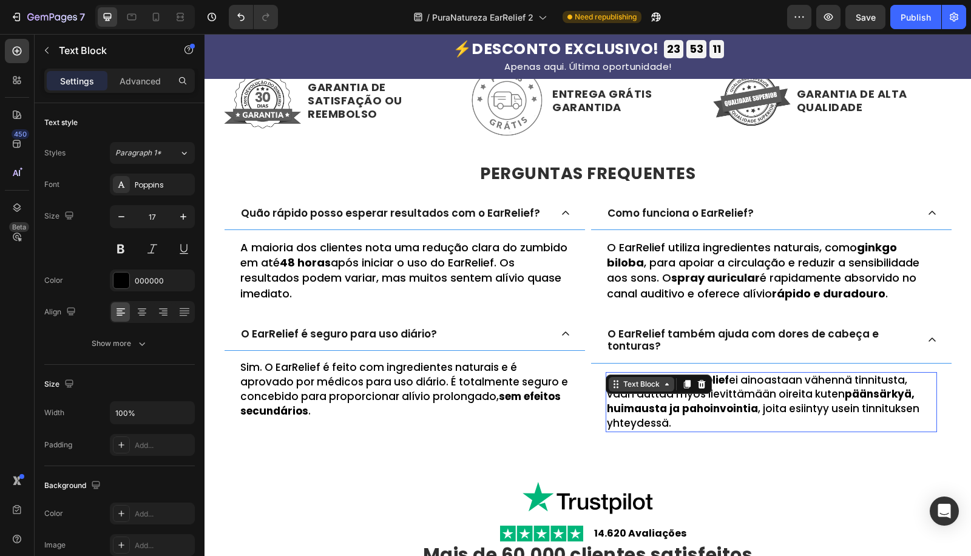
click at [634, 382] on div "Text Block" at bounding box center [641, 384] width 41 height 11
click at [672, 410] on strong "päänsärkyä, huimausta ja pahoinvointia" at bounding box center [761, 400] width 308 height 29
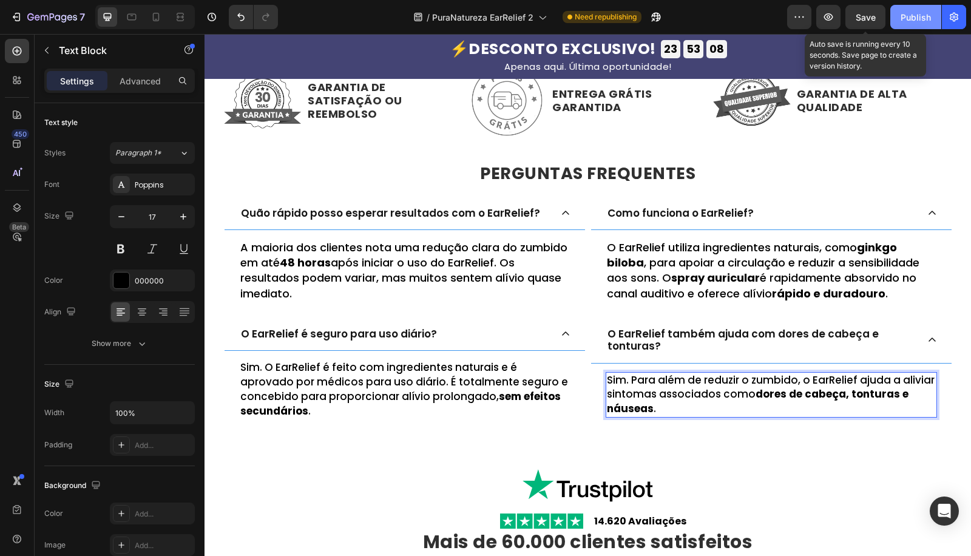
drag, startPoint x: 870, startPoint y: 22, endPoint x: 915, endPoint y: 25, distance: 45.0
click at [872, 22] on div "Save" at bounding box center [865, 17] width 20 height 13
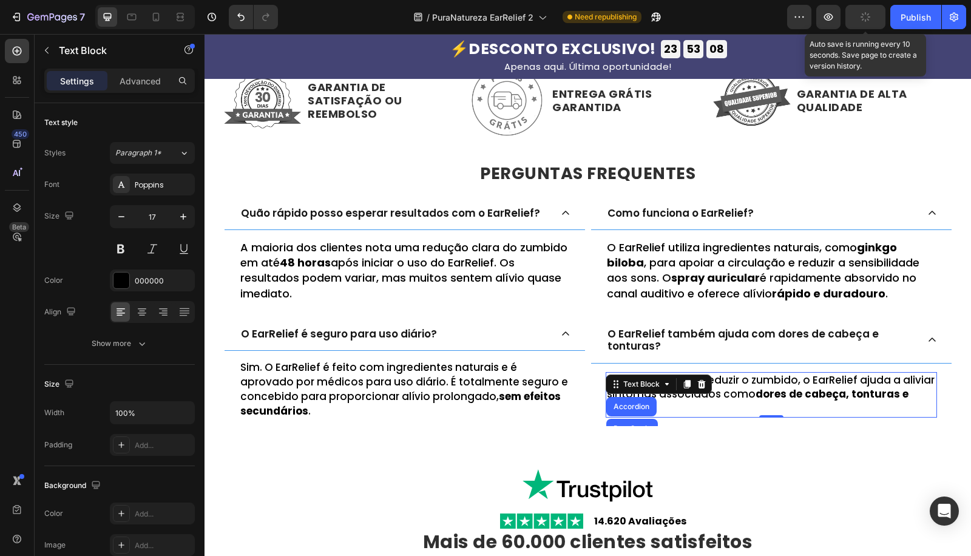
drag, startPoint x: 915, startPoint y: 25, endPoint x: 910, endPoint y: 33, distance: 9.3
click at [914, 25] on button "Publish" at bounding box center [915, 17] width 51 height 24
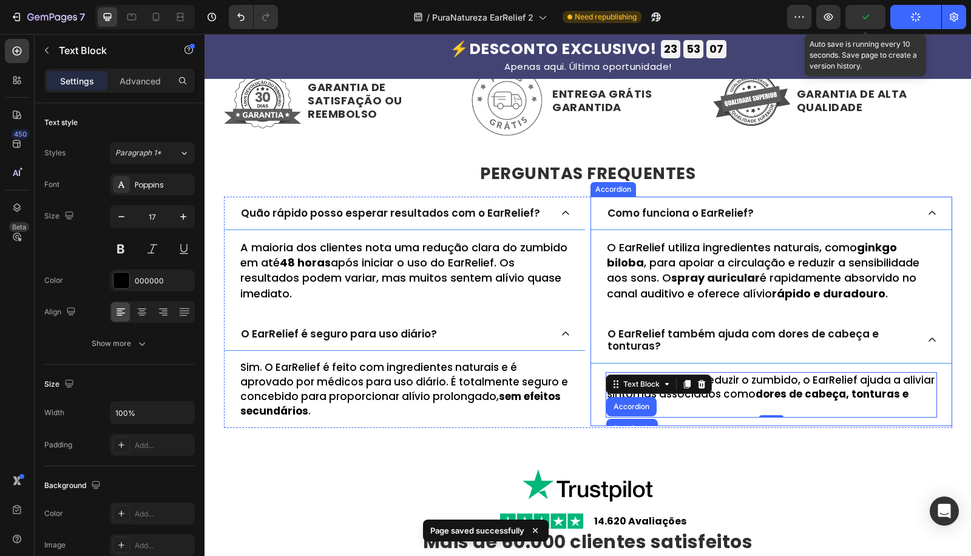
click at [881, 216] on div "Como funciona o EarRelief?" at bounding box center [761, 213] width 312 height 16
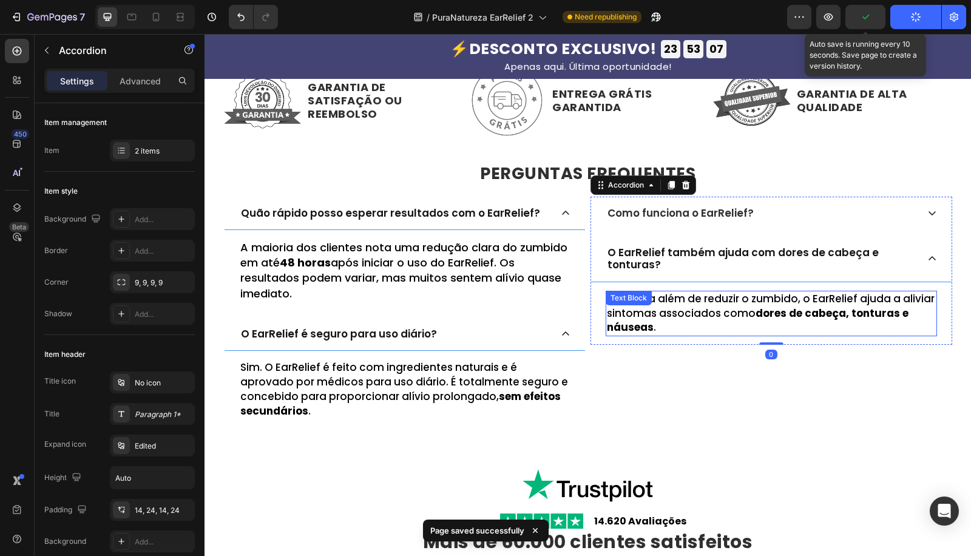
click at [882, 319] on strong "dores de cabeça, tonturas e náuseas" at bounding box center [758, 320] width 302 height 29
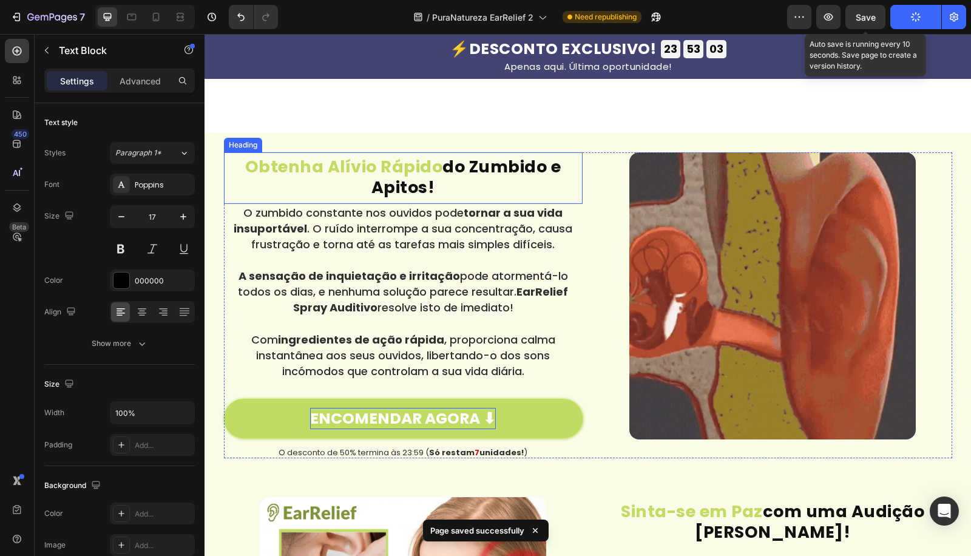
scroll to position [943, 0]
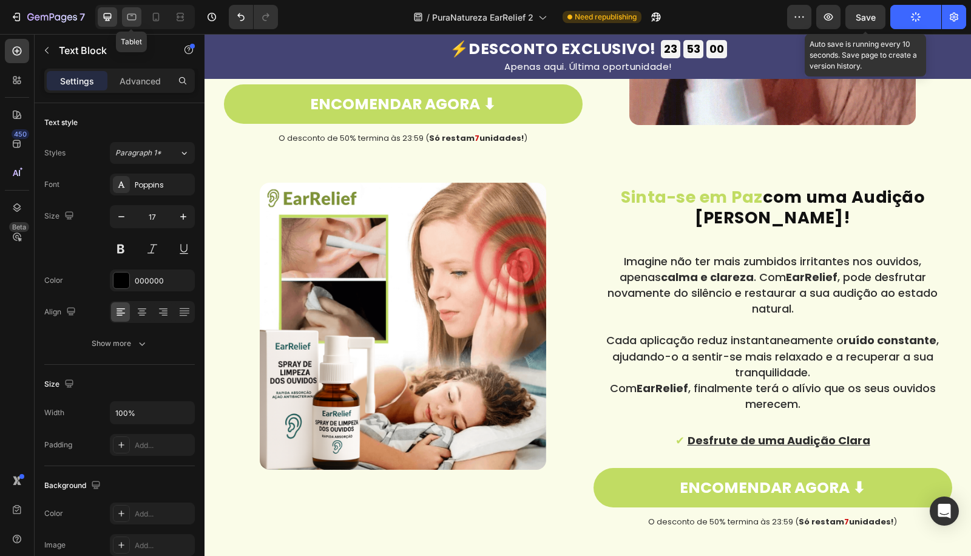
click at [137, 19] on icon at bounding box center [132, 17] width 12 height 12
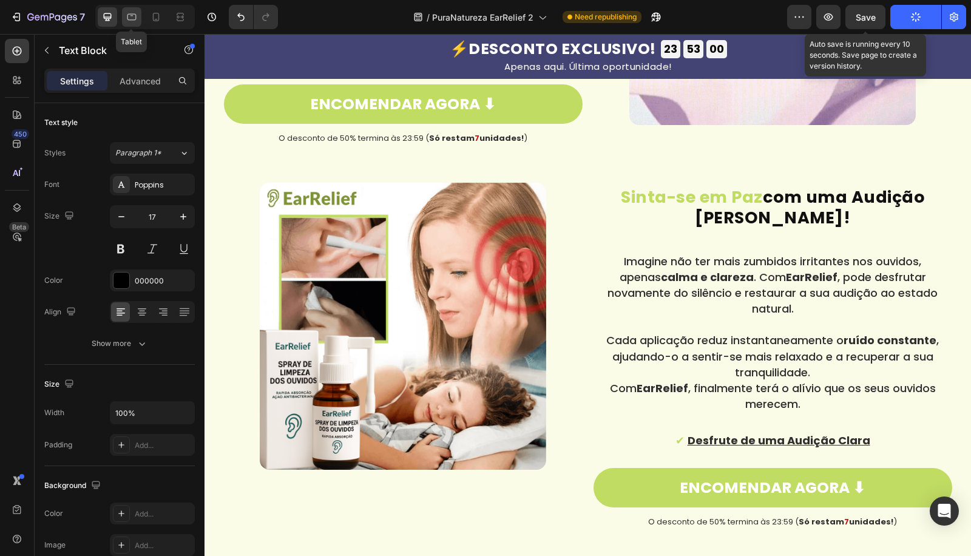
type input "16"
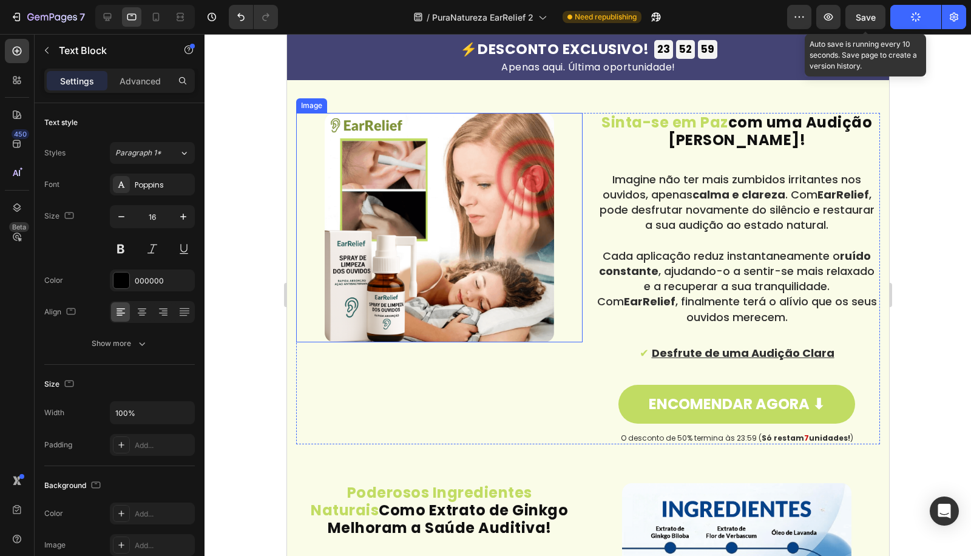
scroll to position [1605, 0]
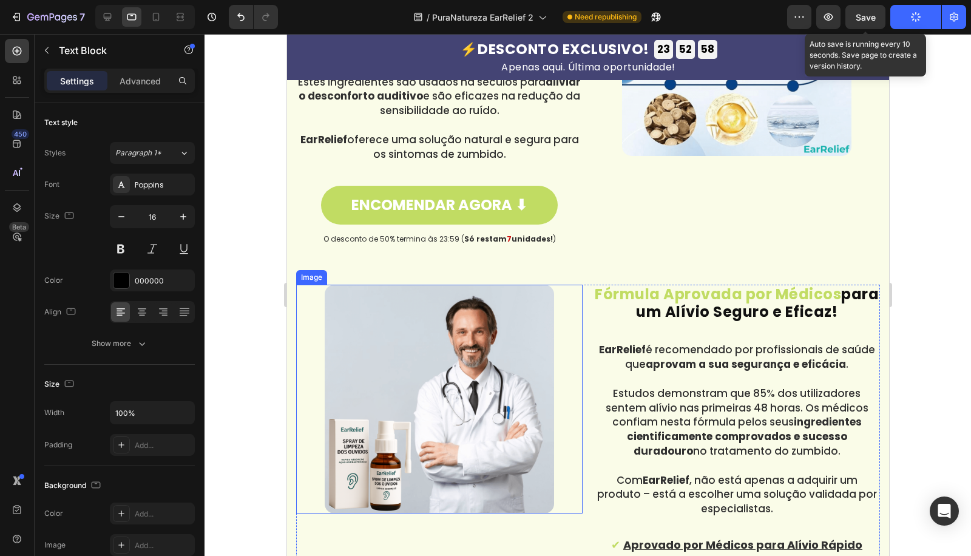
click at [536, 379] on img at bounding box center [438, 399] width 229 height 229
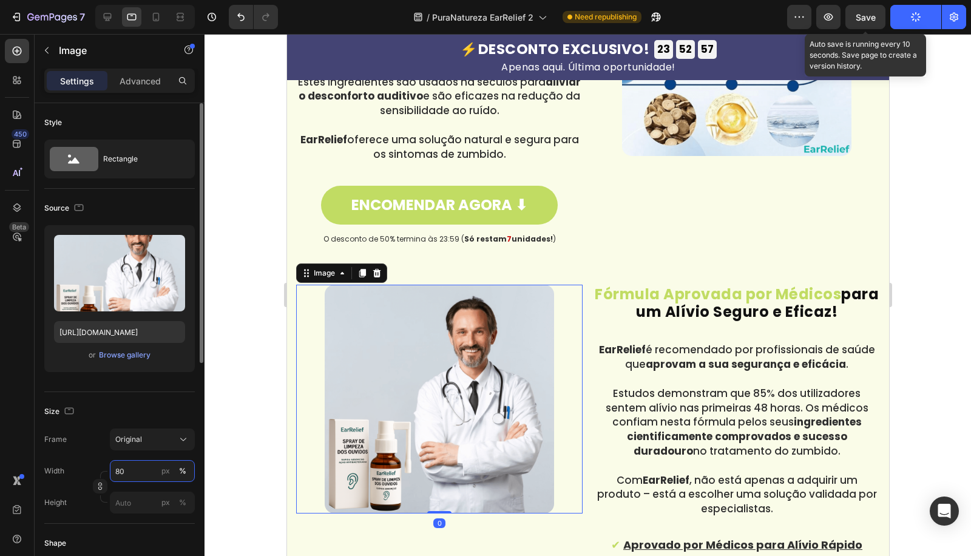
click at [131, 468] on input "80" at bounding box center [152, 471] width 85 height 22
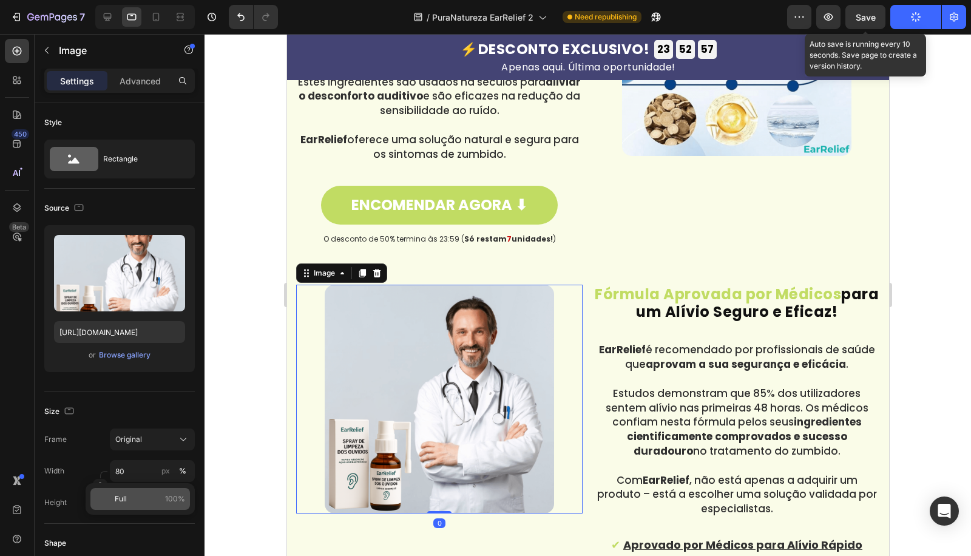
click at [135, 490] on div "Full 100%" at bounding box center [139, 499] width 99 height 22
type input "100"
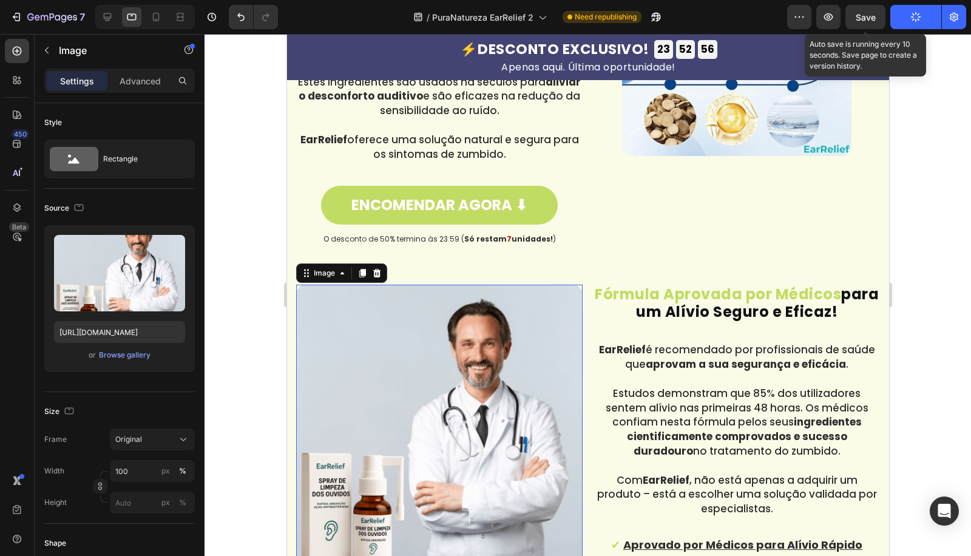
scroll to position [1290, 0]
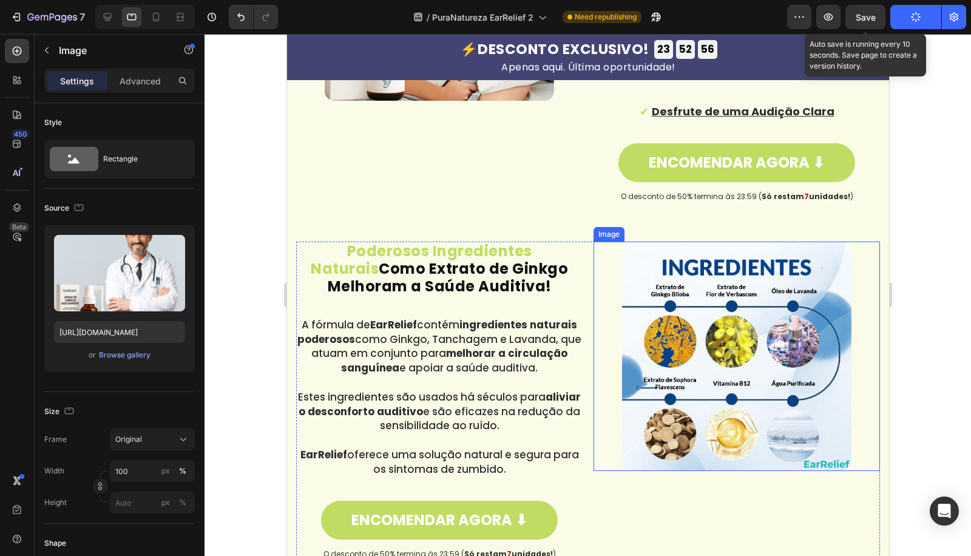
click at [672, 424] on img at bounding box center [735, 355] width 229 height 229
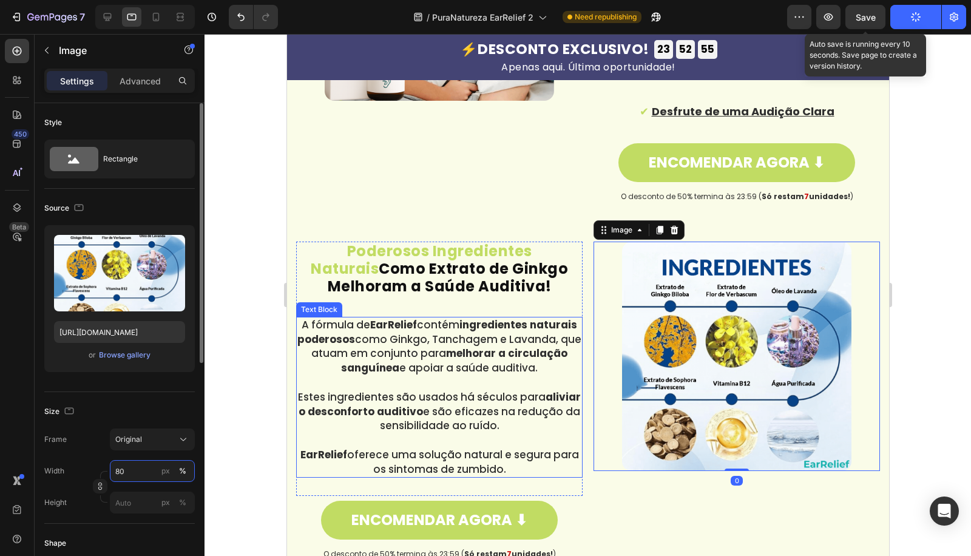
click at [144, 465] on input "80" at bounding box center [152, 471] width 85 height 22
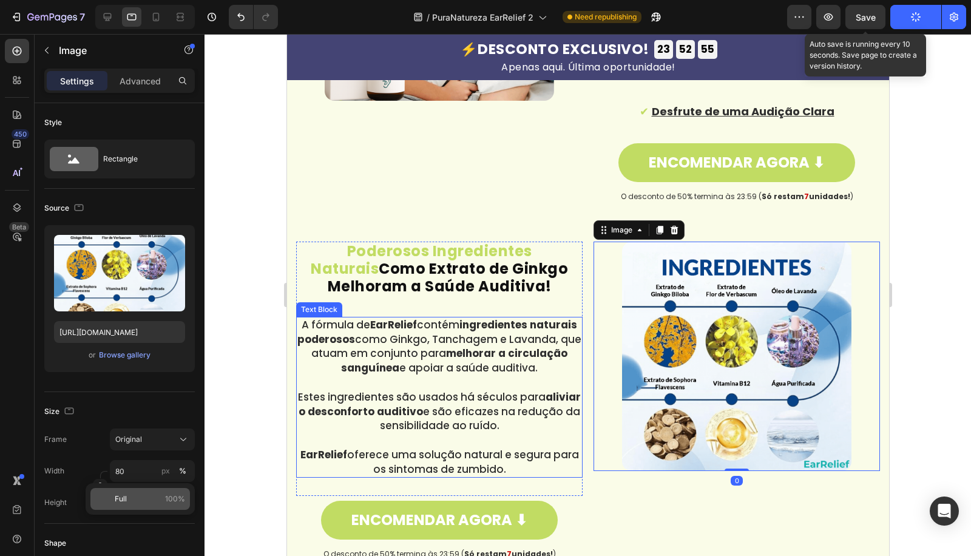
click at [156, 488] on div "Full 100%" at bounding box center [139, 499] width 99 height 22
type input "100"
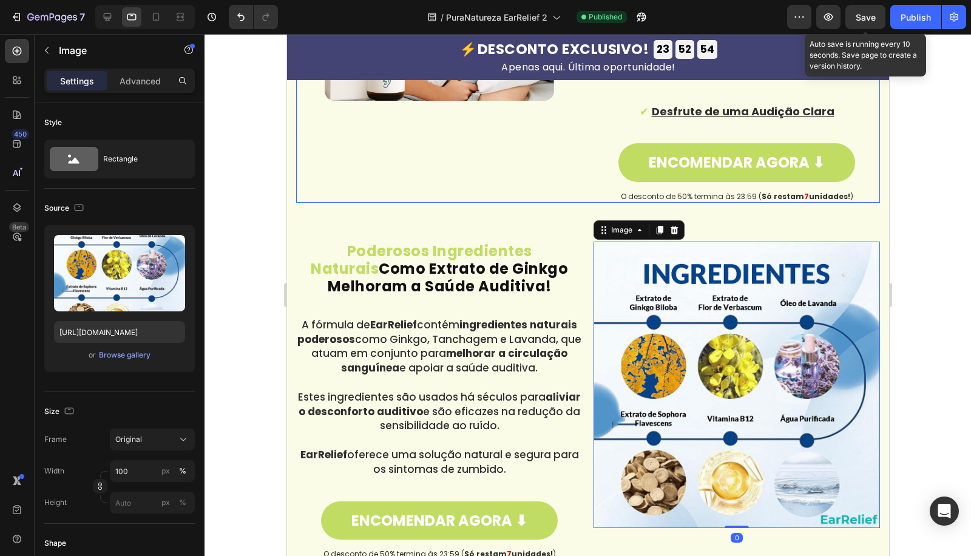
scroll to position [975, 0]
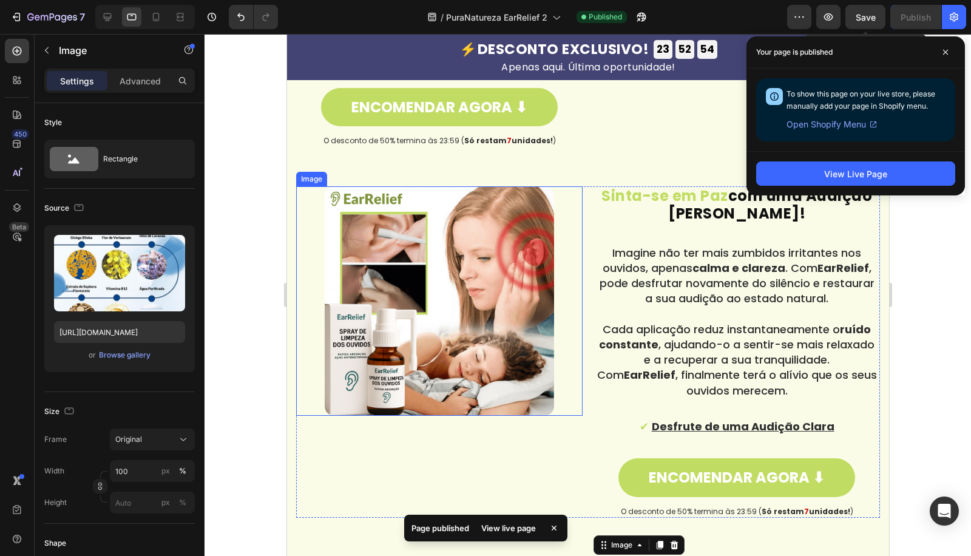
click at [356, 351] on img at bounding box center [438, 300] width 229 height 229
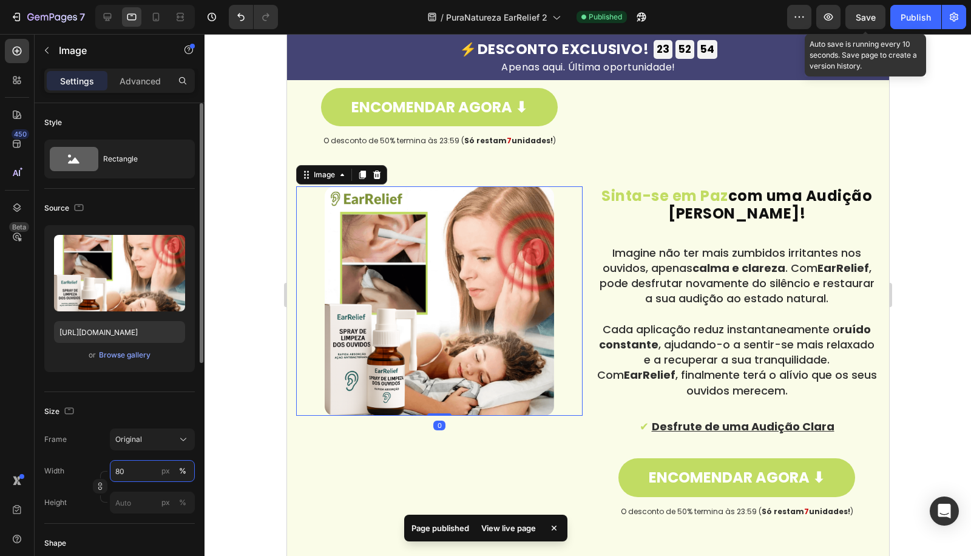
click at [140, 471] on input "80" at bounding box center [152, 471] width 85 height 22
drag, startPoint x: 144, startPoint y: 500, endPoint x: 260, endPoint y: 459, distance: 122.4
click at [144, 500] on p "Full 100%" at bounding box center [150, 498] width 70 height 11
type input "100"
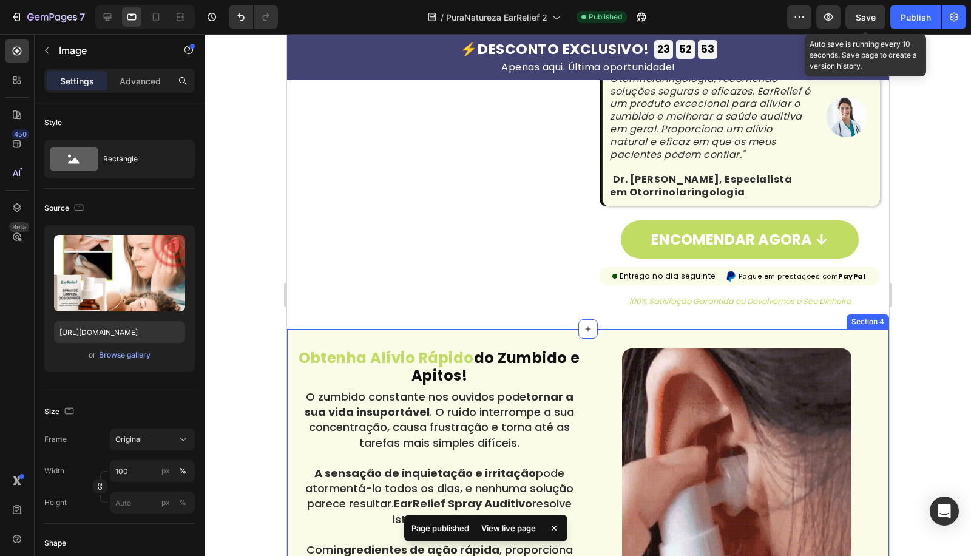
scroll to position [661, 0]
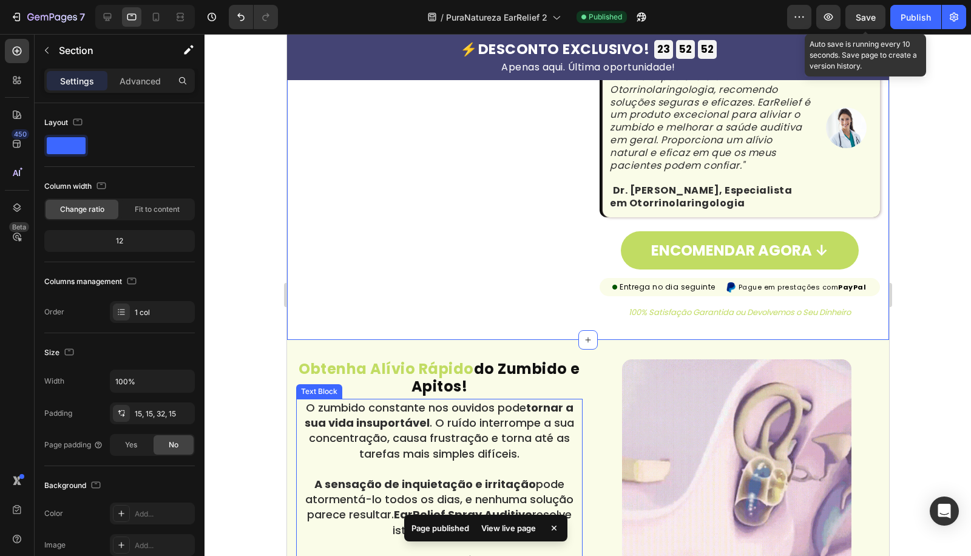
click at [651, 471] on img at bounding box center [735, 473] width 229 height 229
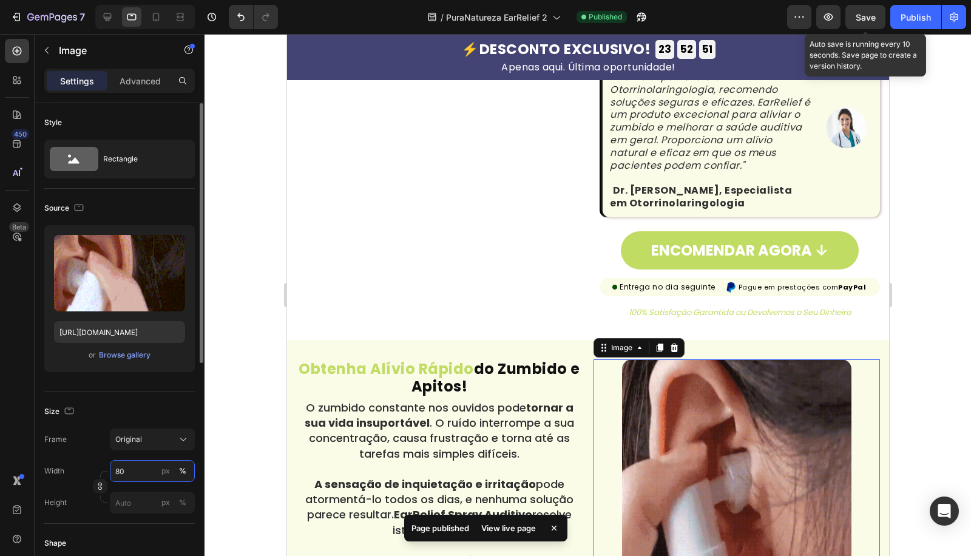
click at [120, 473] on input "80" at bounding box center [152, 471] width 85 height 22
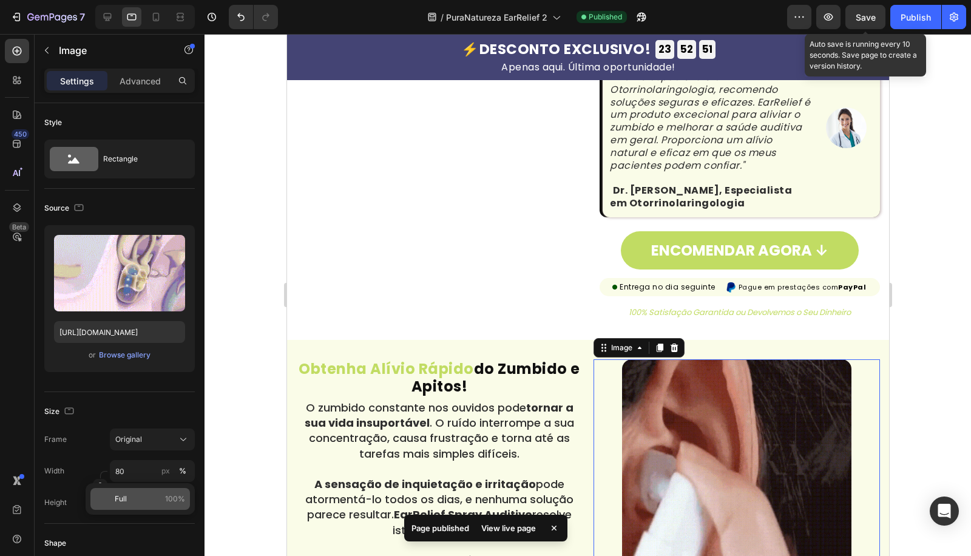
click at [132, 497] on p "Full 100%" at bounding box center [150, 498] width 70 height 11
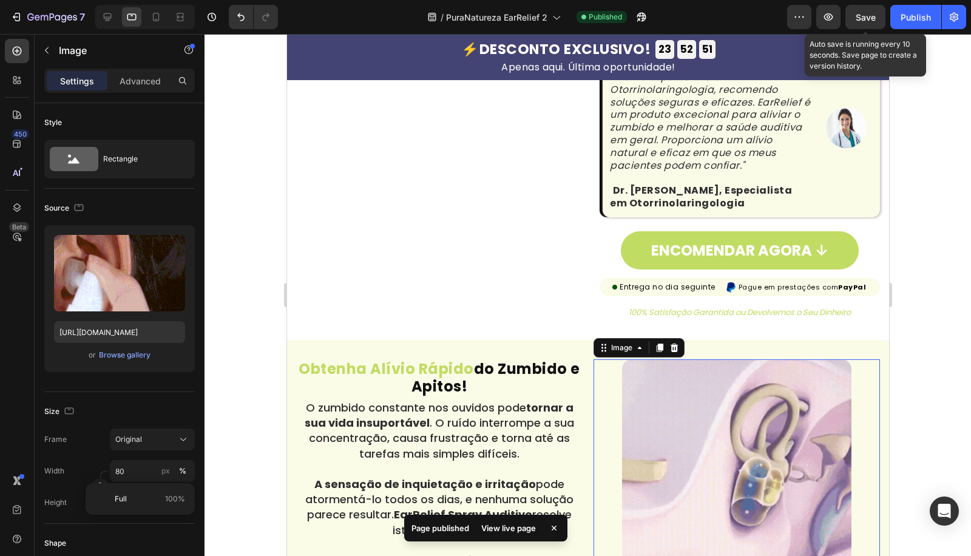
type input "100"
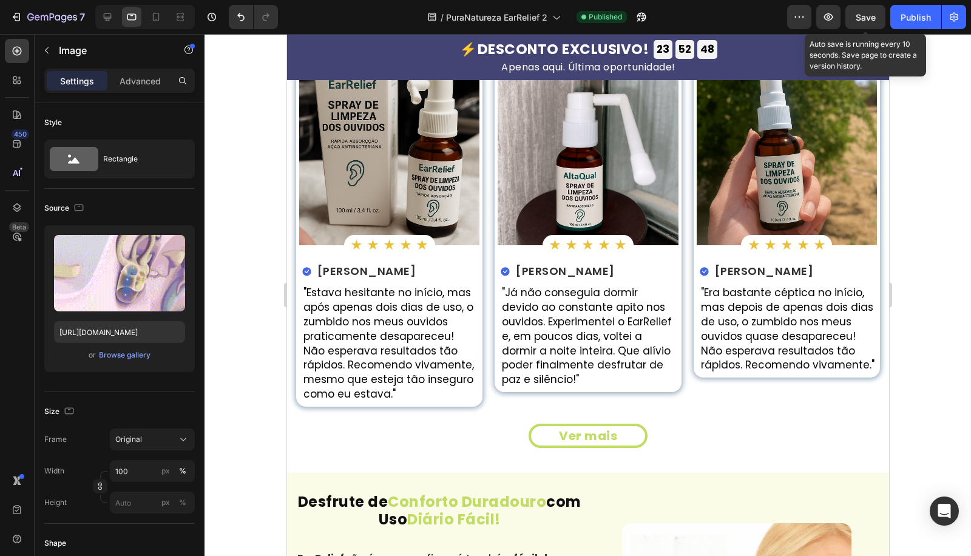
scroll to position [2862, 0]
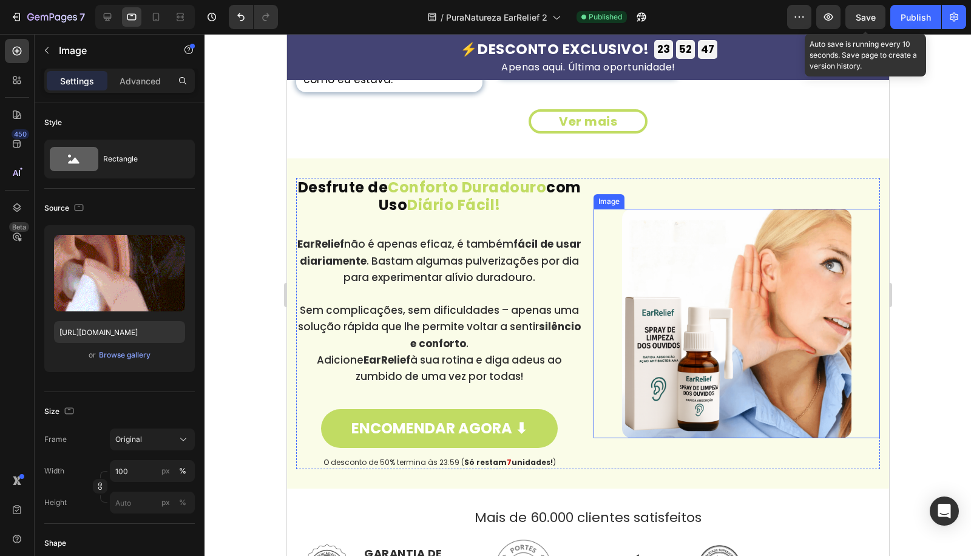
click at [707, 346] on img at bounding box center [735, 323] width 229 height 229
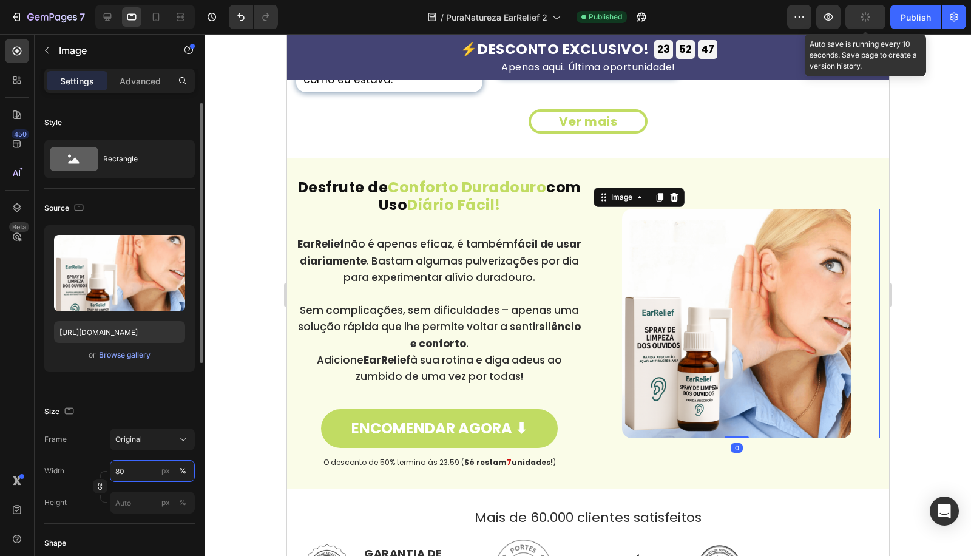
click at [115, 466] on input "80" at bounding box center [152, 471] width 85 height 22
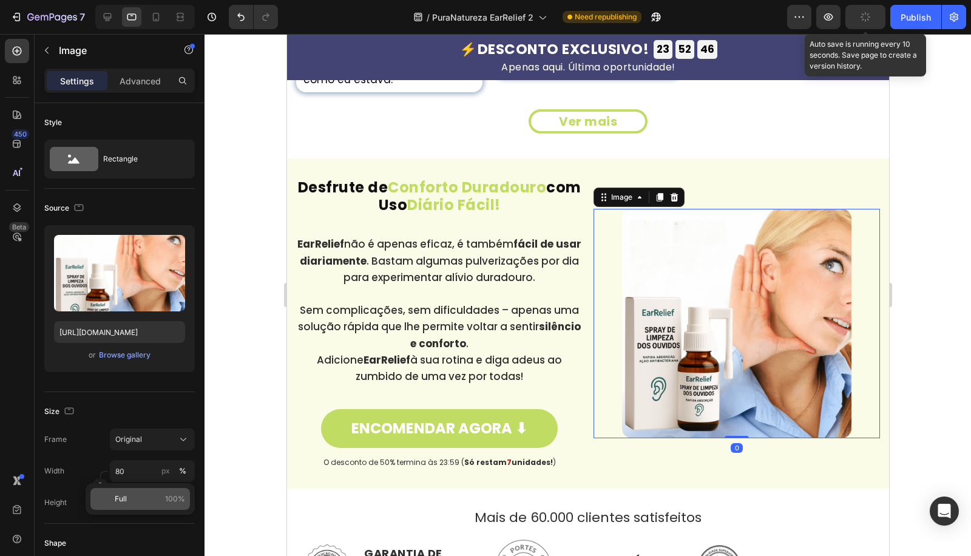
click at [131, 499] on p "Full 100%" at bounding box center [150, 498] width 70 height 11
type input "100"
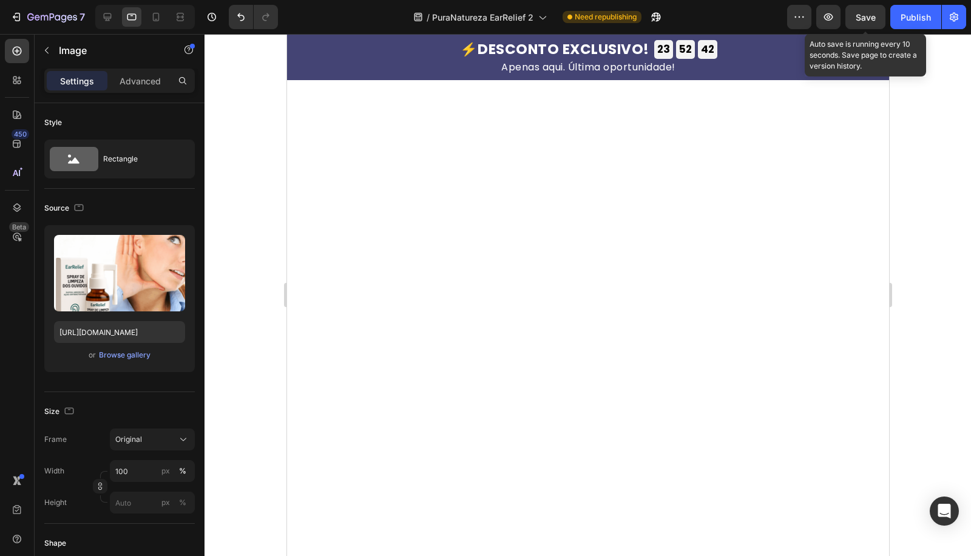
scroll to position [975, 0]
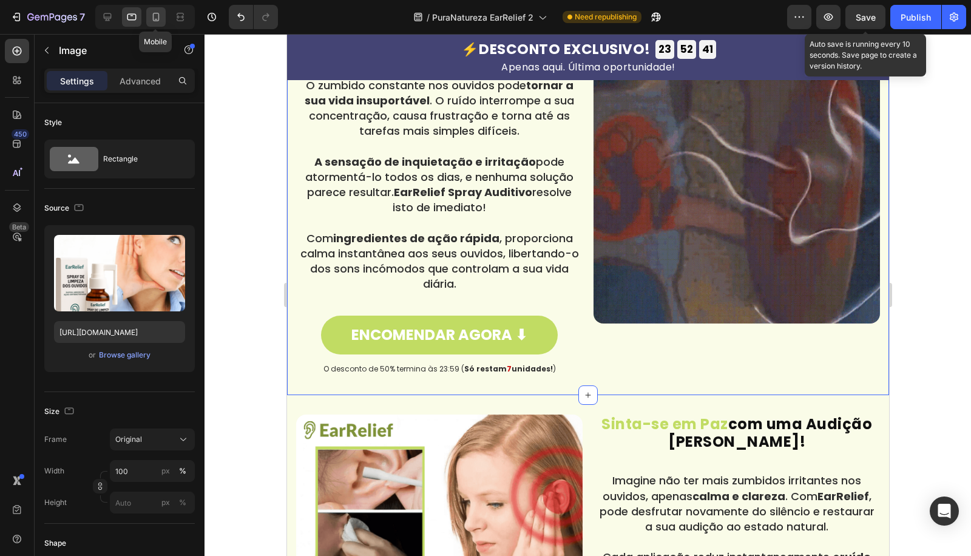
click at [158, 18] on icon at bounding box center [156, 17] width 7 height 8
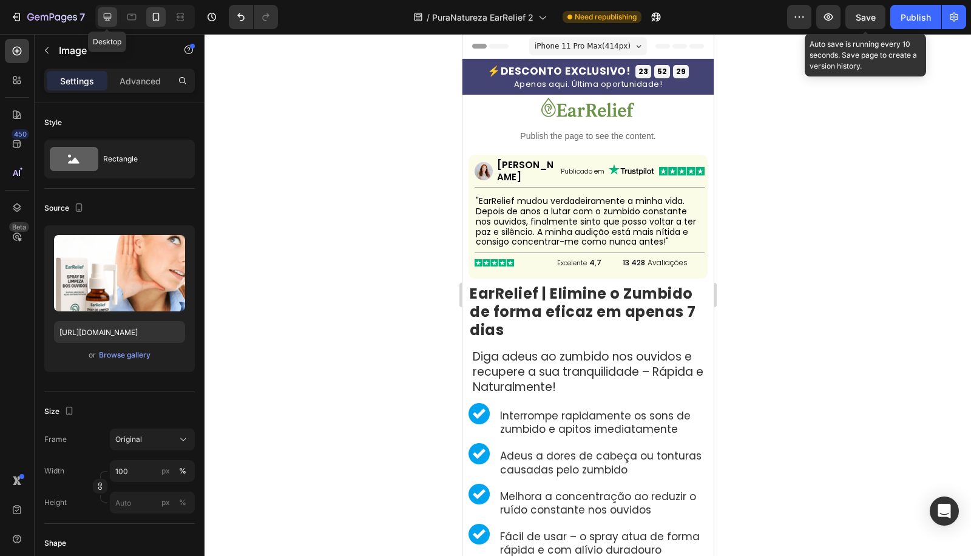
click at [110, 13] on icon at bounding box center [107, 17] width 12 height 12
type input "80"
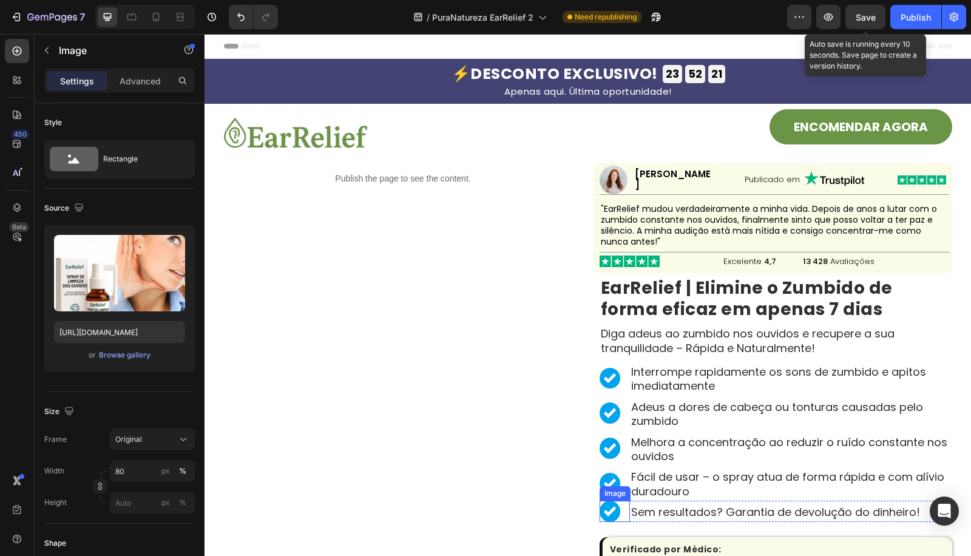
scroll to position [314, 0]
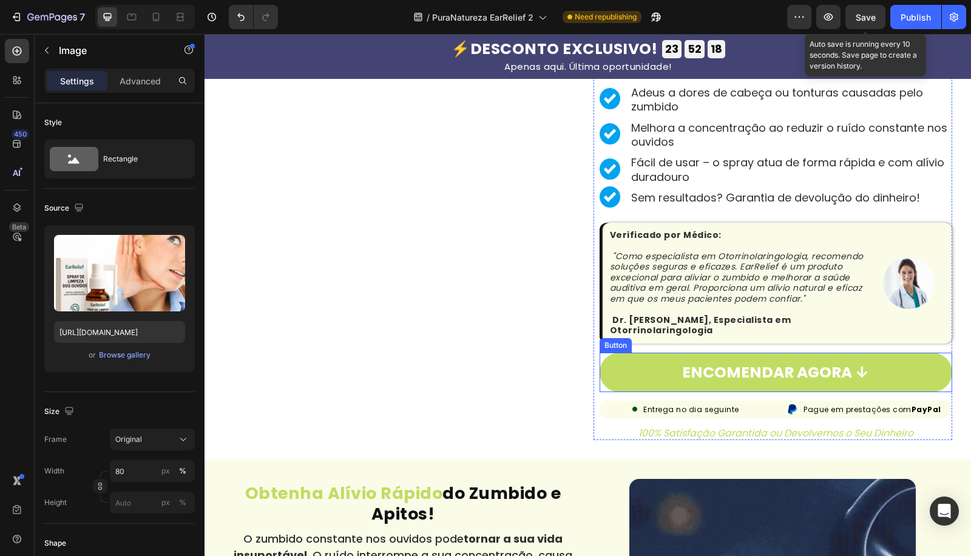
click at [626, 322] on strong "Dr. [PERSON_NAME], Especialista em Otorrinolaringologia" at bounding box center [700, 325] width 181 height 23
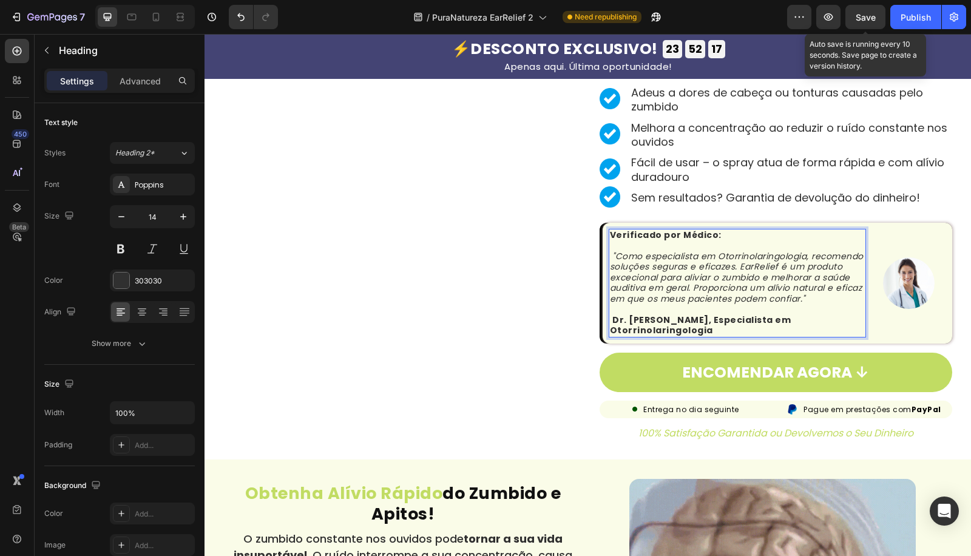
click at [626, 322] on strong "Dr. [PERSON_NAME], Especialista em Otorrinolaringologia" at bounding box center [700, 325] width 181 height 23
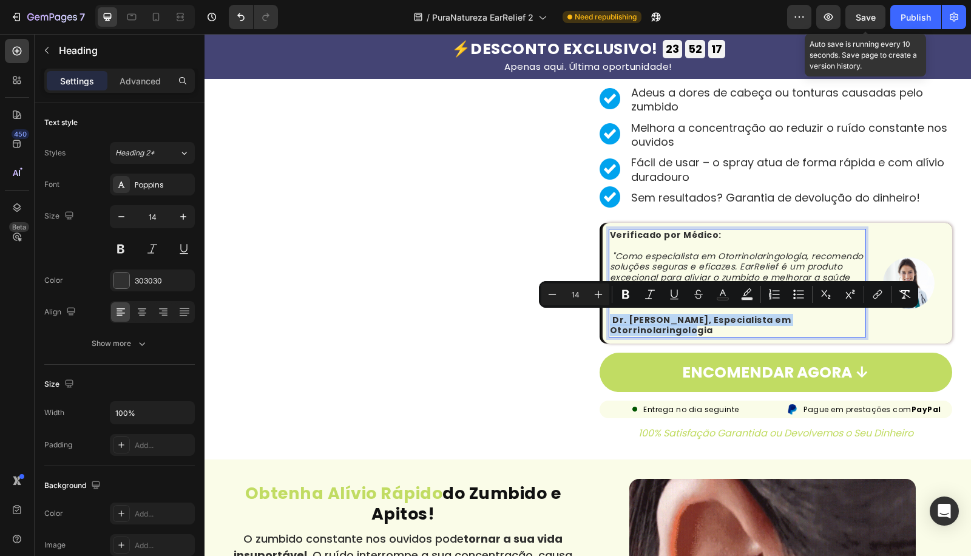
copy p "Dr. [PERSON_NAME], Especialista em Otorrinolaringologia"
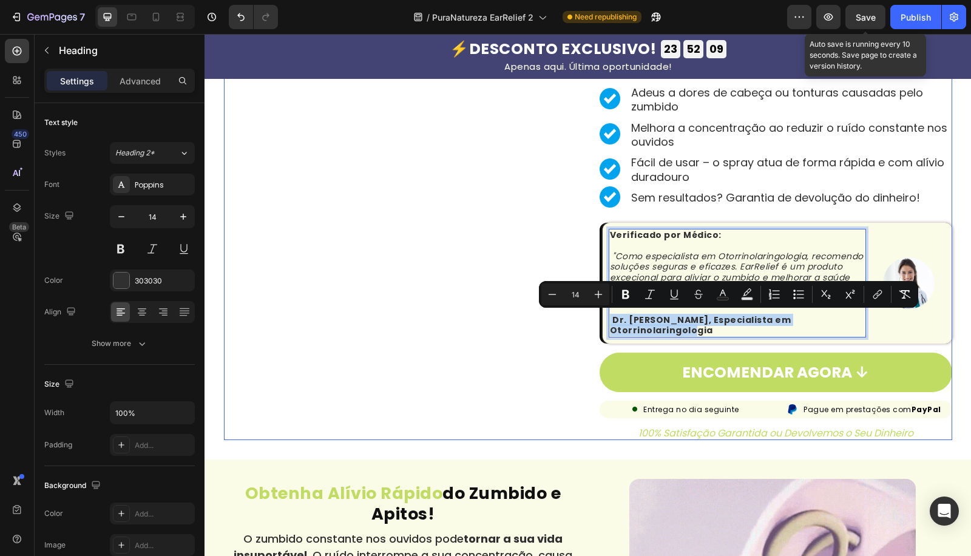
click at [312, 368] on div "Publish the page to see the content. Custom Code" at bounding box center [403, 144] width 359 height 592
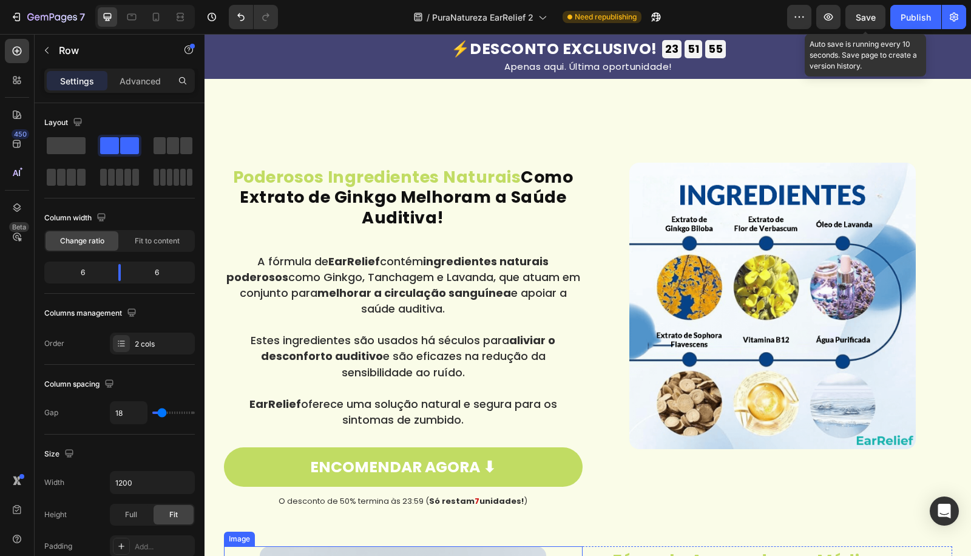
scroll to position [1573, 0]
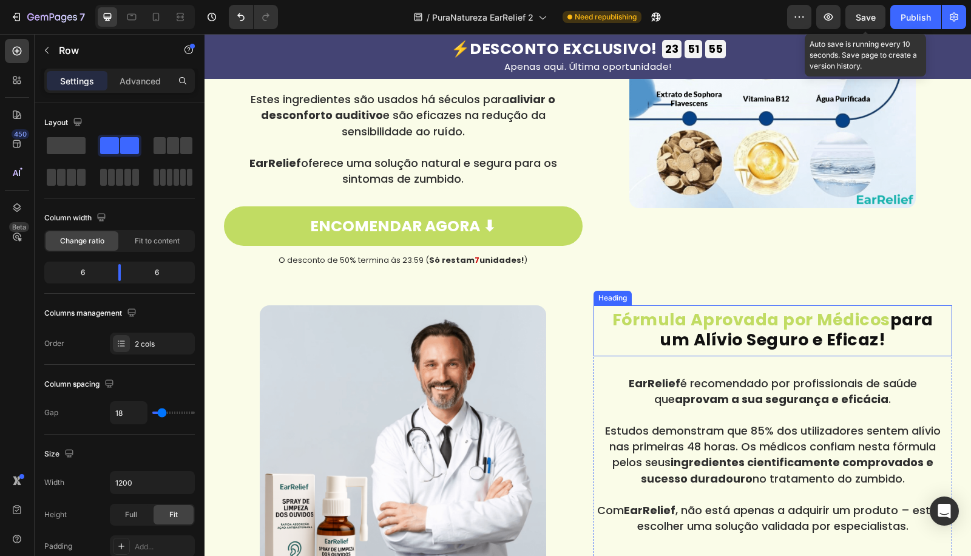
click at [678, 328] on h2 "Fórmula Aprovada por Médicos para um Alívio Seguro e Eficaz!" at bounding box center [772, 331] width 352 height 46
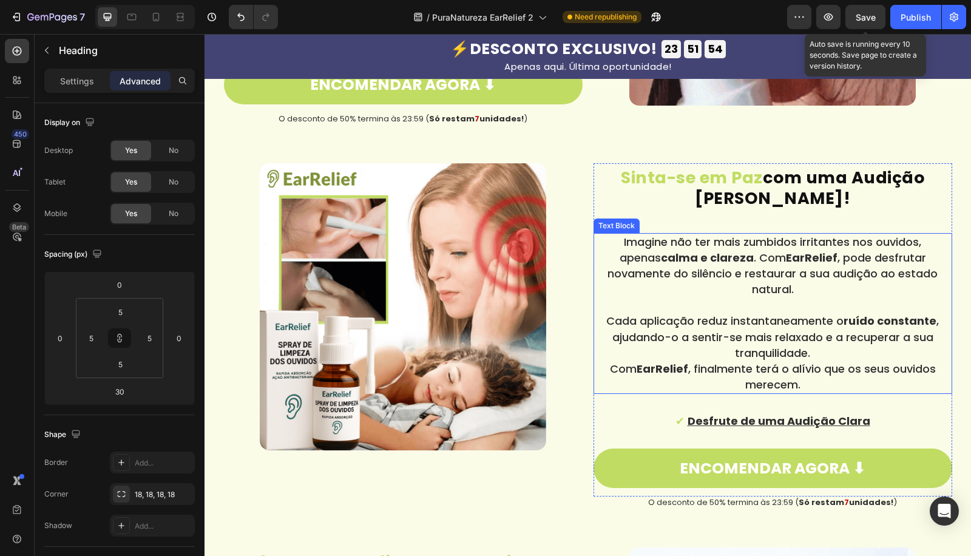
scroll to position [1258, 0]
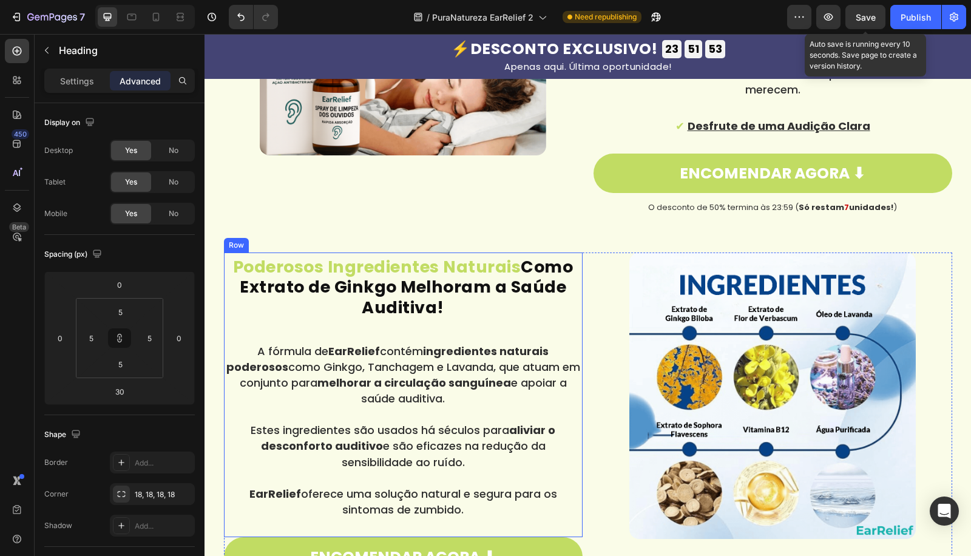
click at [468, 286] on h2 "Poderosos Ingredientes Naturais Como Extrato de Ginkgo Melhoram a Saúde Auditiv…" at bounding box center [403, 288] width 352 height 66
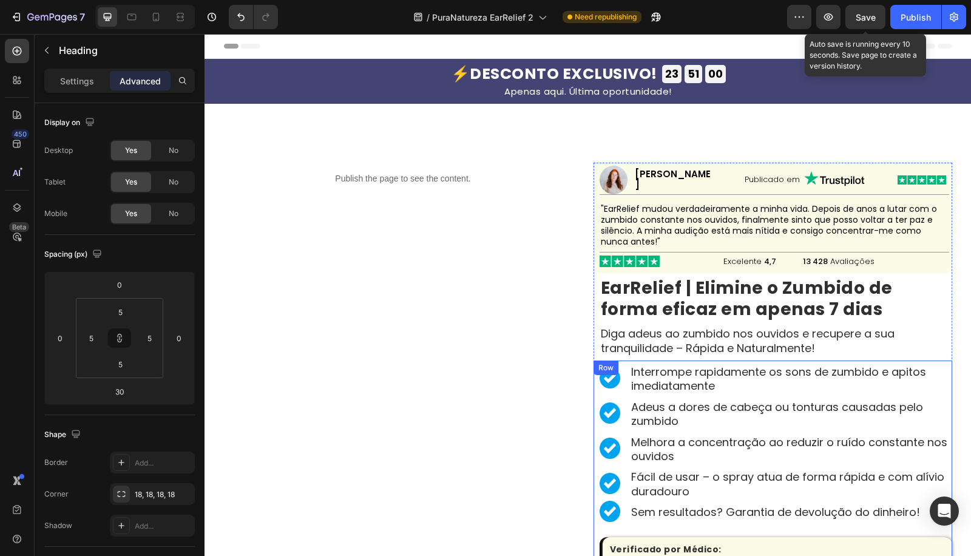
scroll to position [314, 0]
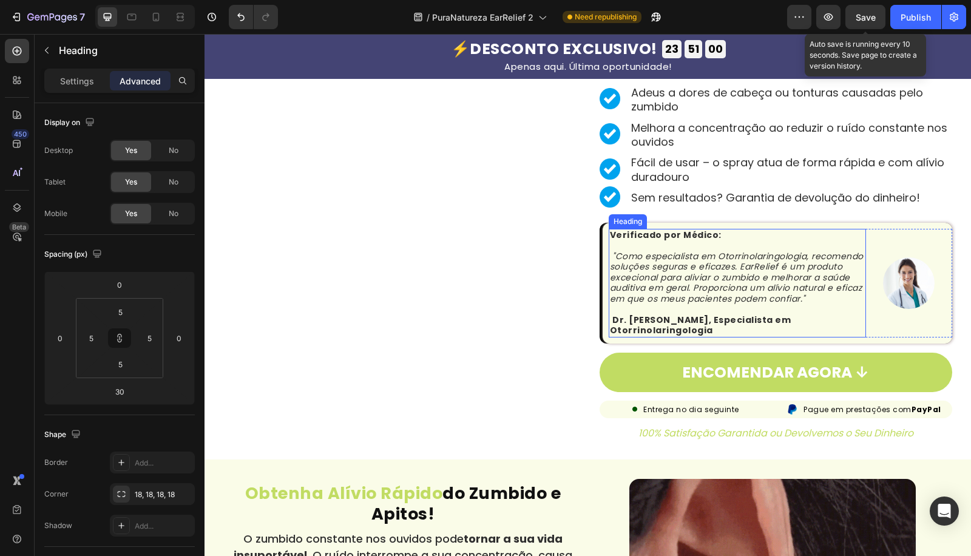
click at [646, 320] on strong "Dr. [PERSON_NAME], Especialista em Otorrinolaringologia" at bounding box center [700, 325] width 181 height 23
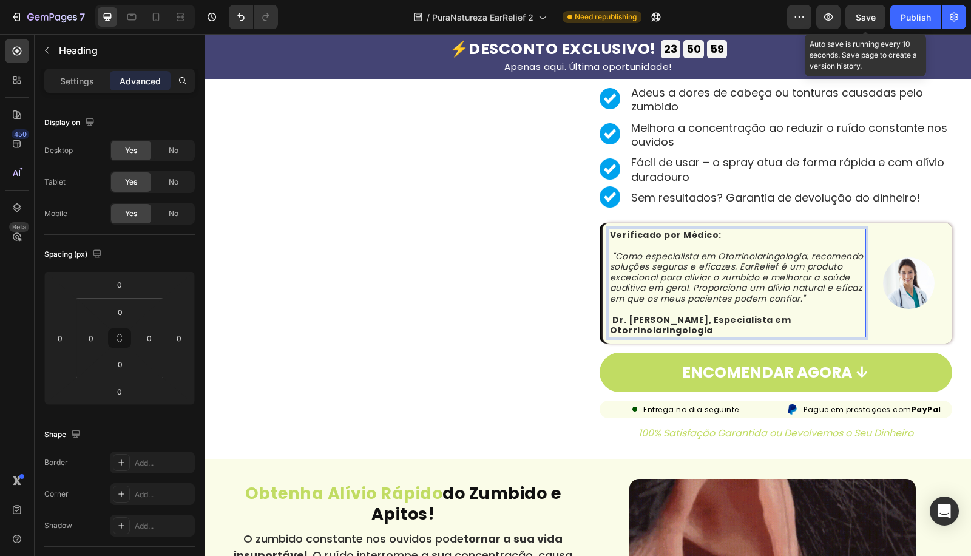
click at [623, 314] on strong "Dr. [PERSON_NAME], Especialista em Otorrinolaringologia" at bounding box center [700, 325] width 181 height 23
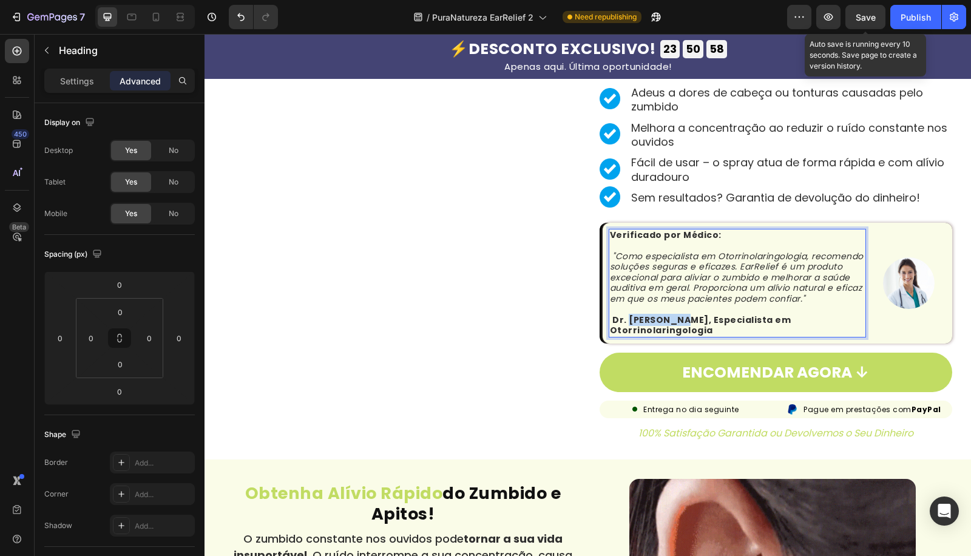
drag, startPoint x: 623, startPoint y: 317, endPoint x: 676, endPoint y: 320, distance: 53.5
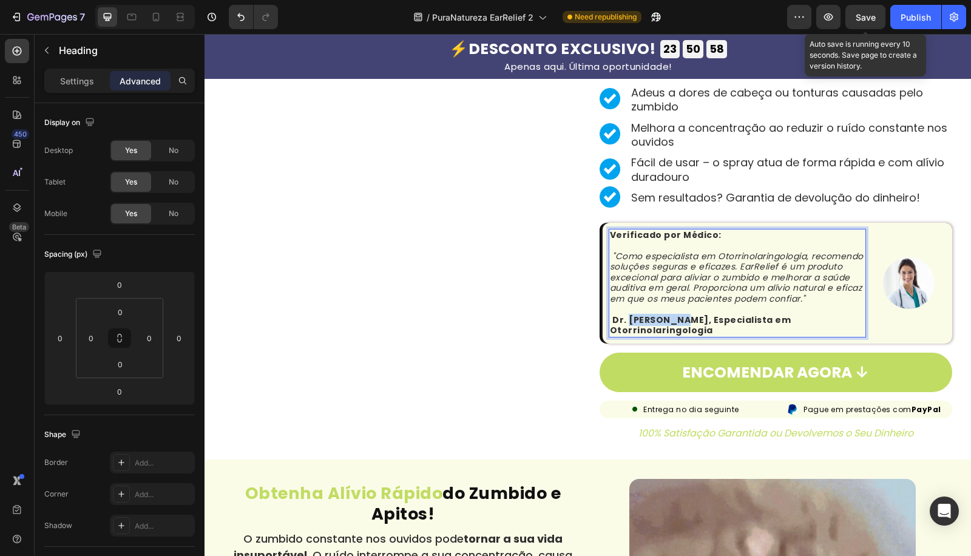
click at [674, 319] on strong "Dr. [PERSON_NAME], Especialista em Otorrinolaringologia" at bounding box center [700, 325] width 181 height 23
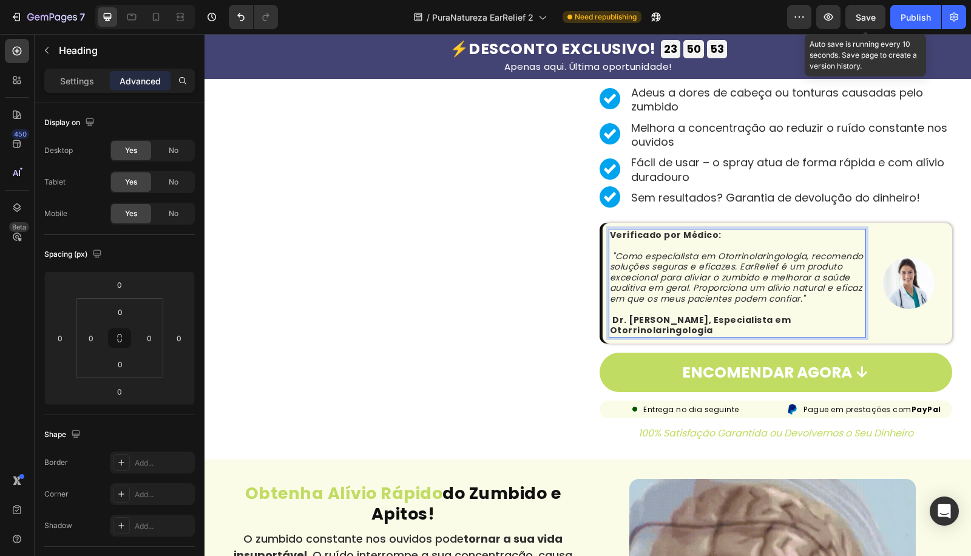
click at [619, 322] on strong "Dr. [PERSON_NAME], Especialista em Otorrinolaringologia" at bounding box center [700, 325] width 181 height 23
drag, startPoint x: 616, startPoint y: 320, endPoint x: 607, endPoint y: 319, distance: 9.2
click at [610, 319] on strong "Dr. [PERSON_NAME], Especialista em Otorrinolaringologia" at bounding box center [700, 325] width 181 height 23
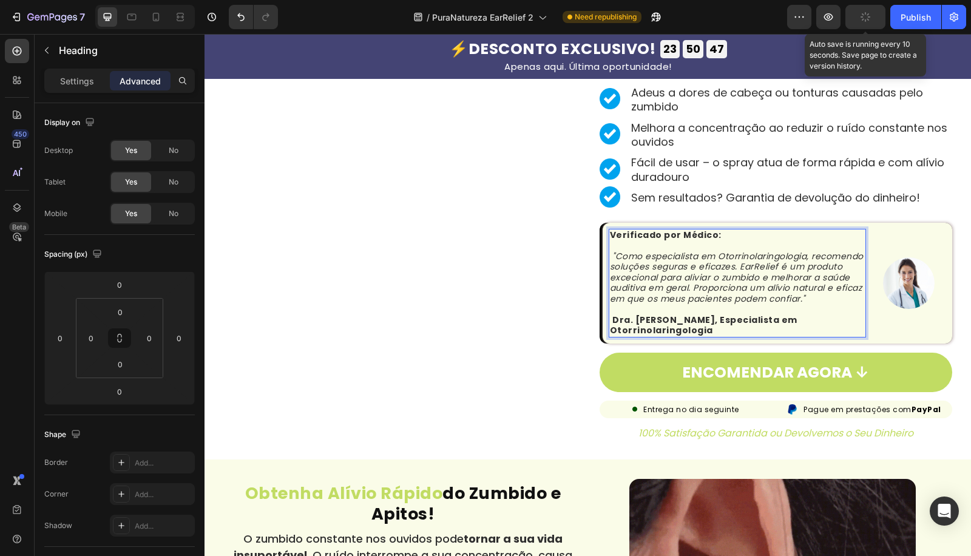
click at [715, 332] on p "Verificado por Médico: "Como especialista em Otorrinolaringologia, recomendo so…" at bounding box center [737, 283] width 255 height 106
drag, startPoint x: 719, startPoint y: 328, endPoint x: 713, endPoint y: 320, distance: 10.1
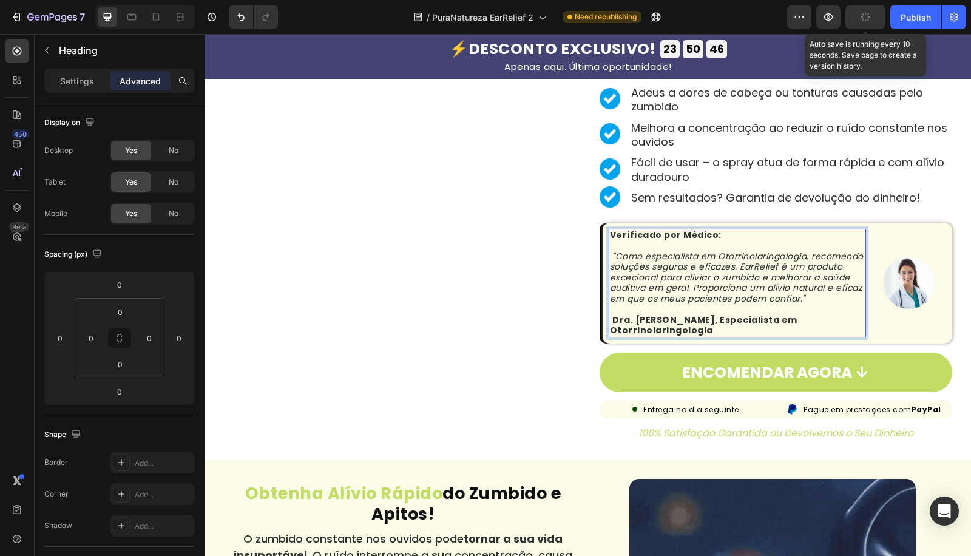
click at [713, 320] on p "Verificado por Médico: "Como especialista em Otorrinolaringologia, recomendo so…" at bounding box center [737, 283] width 255 height 106
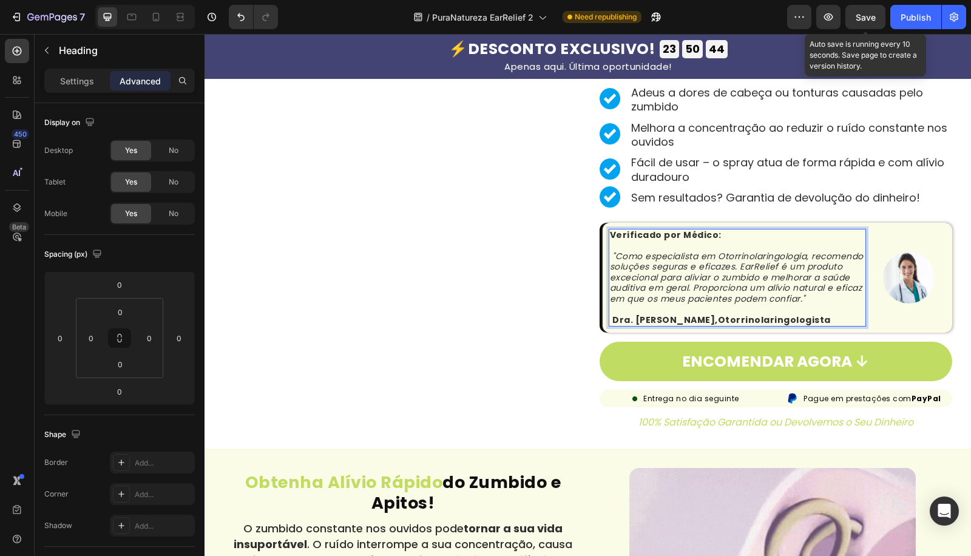
click at [713, 314] on strong "Dra. [PERSON_NAME],Otorrinolaringologista" at bounding box center [721, 320] width 218 height 12
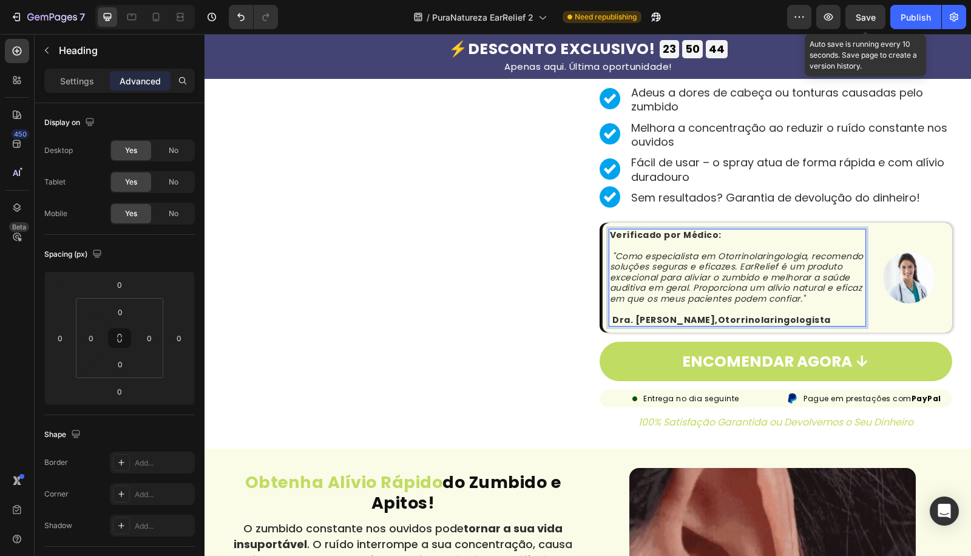
click at [715, 319] on strong "Dra. [PERSON_NAME],Otorrinolaringologista" at bounding box center [721, 320] width 218 height 12
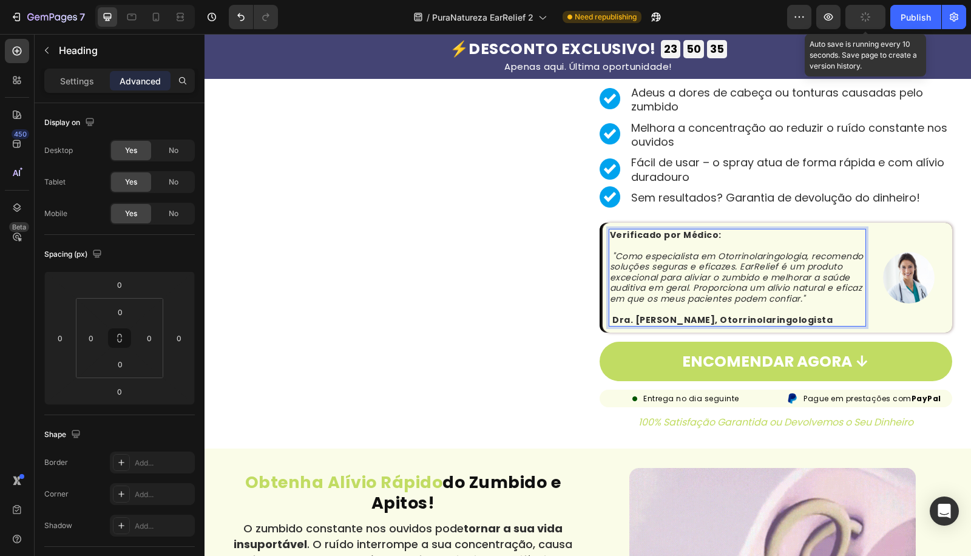
click at [683, 229] on strong "Verificado por Médico:" at bounding box center [666, 235] width 112 height 12
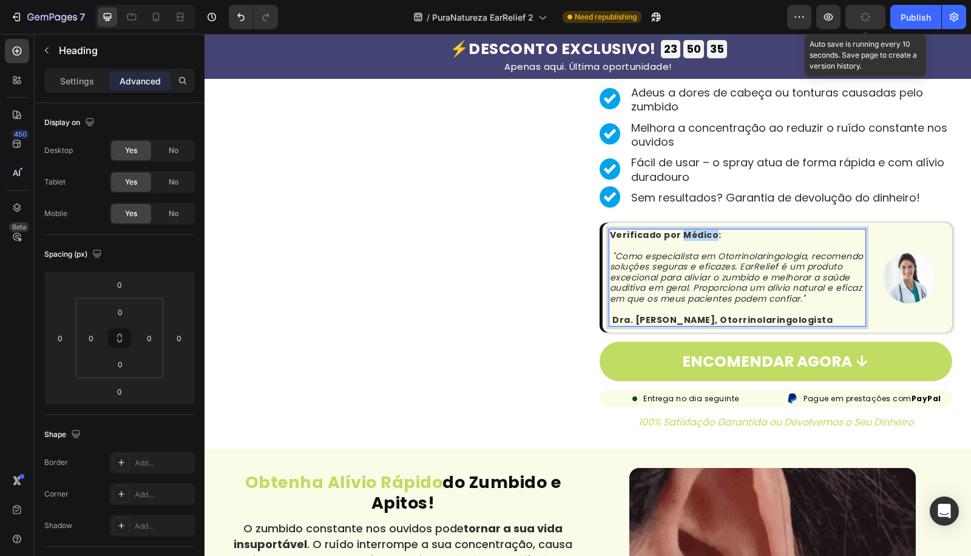
click at [683, 229] on strong "Verificado por Médico:" at bounding box center [666, 235] width 112 height 12
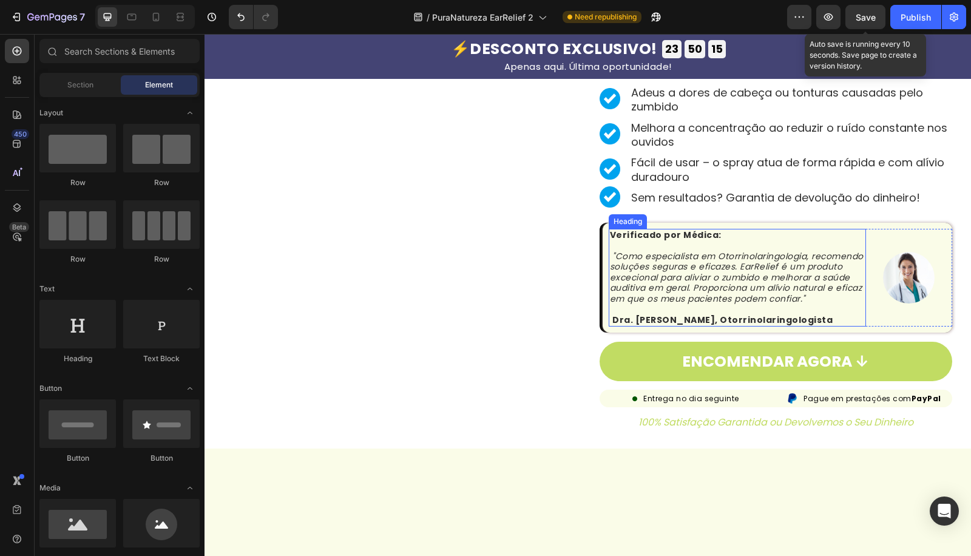
scroll to position [0, 0]
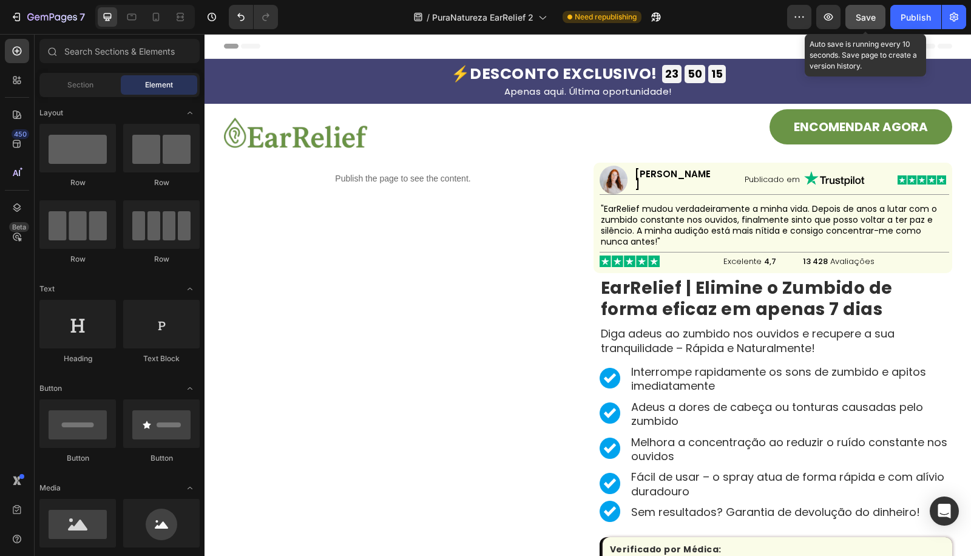
click at [871, 6] on button "Save" at bounding box center [865, 17] width 40 height 24
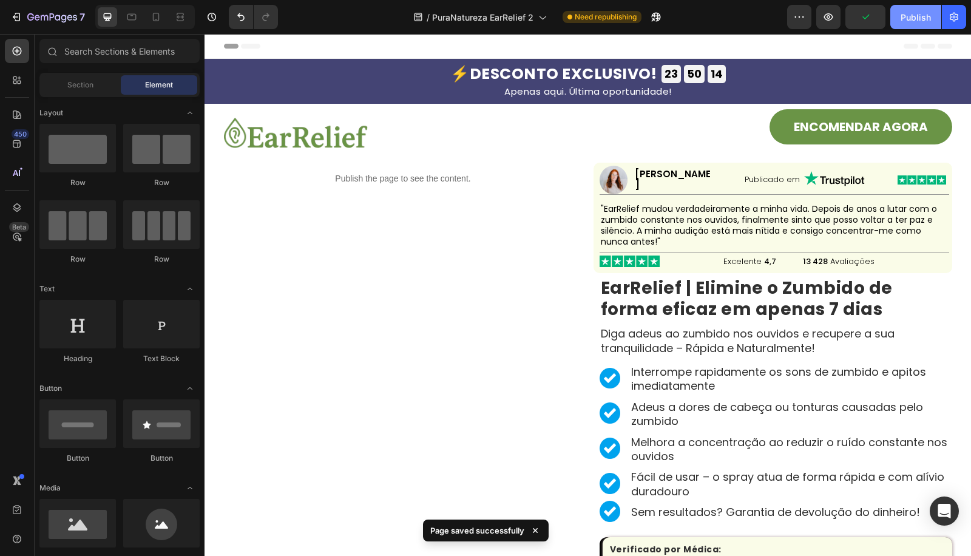
click at [905, 16] on div "Publish" at bounding box center [915, 17] width 30 height 13
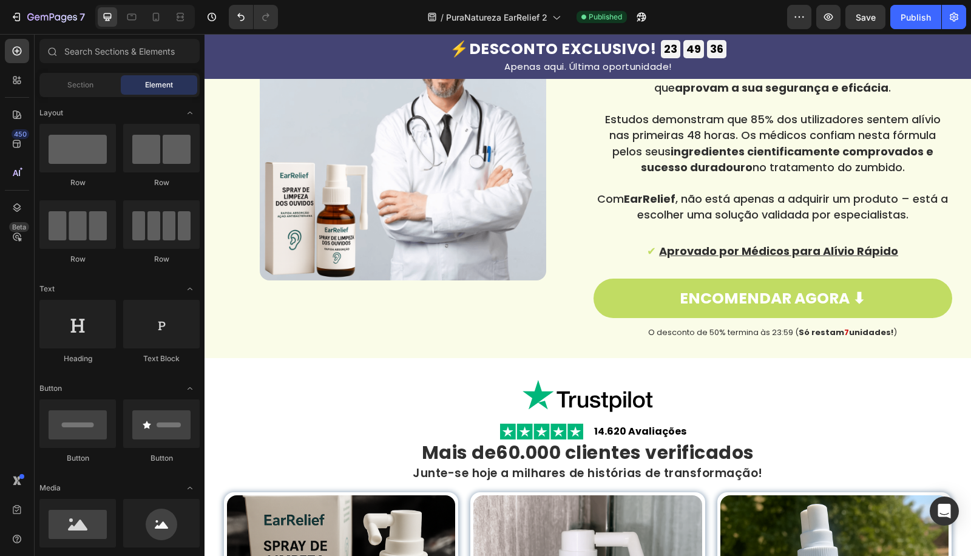
scroll to position [1887, 0]
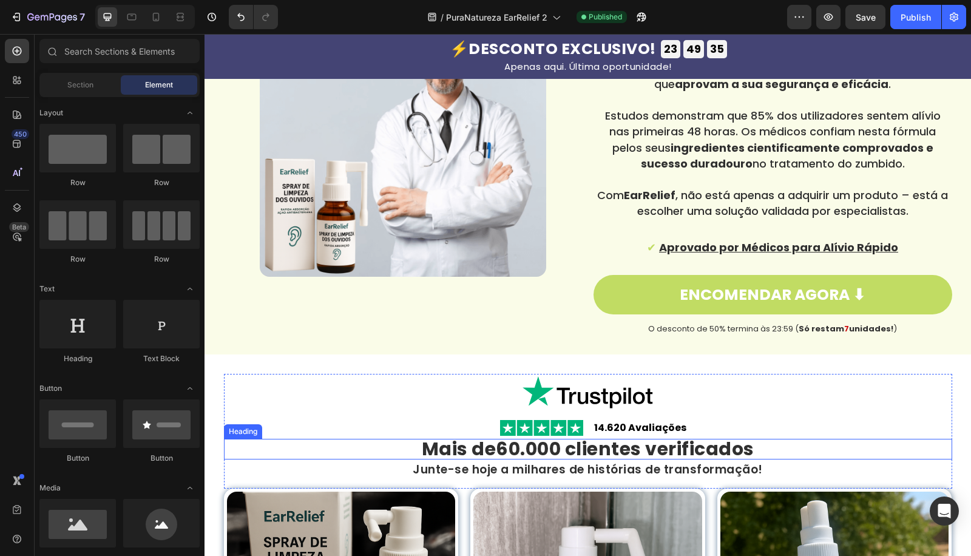
click at [534, 456] on strong "60.000 clientes verificados" at bounding box center [625, 449] width 258 height 26
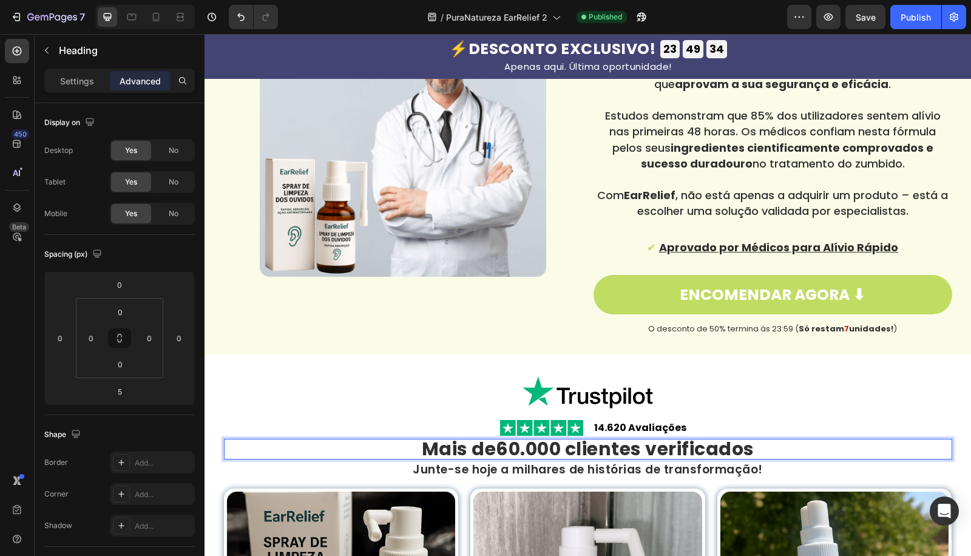
click at [524, 456] on strong "60.000 clientes verificados" at bounding box center [625, 449] width 258 height 26
click at [605, 432] on strong "14.620 Avaliações" at bounding box center [640, 427] width 92 height 14
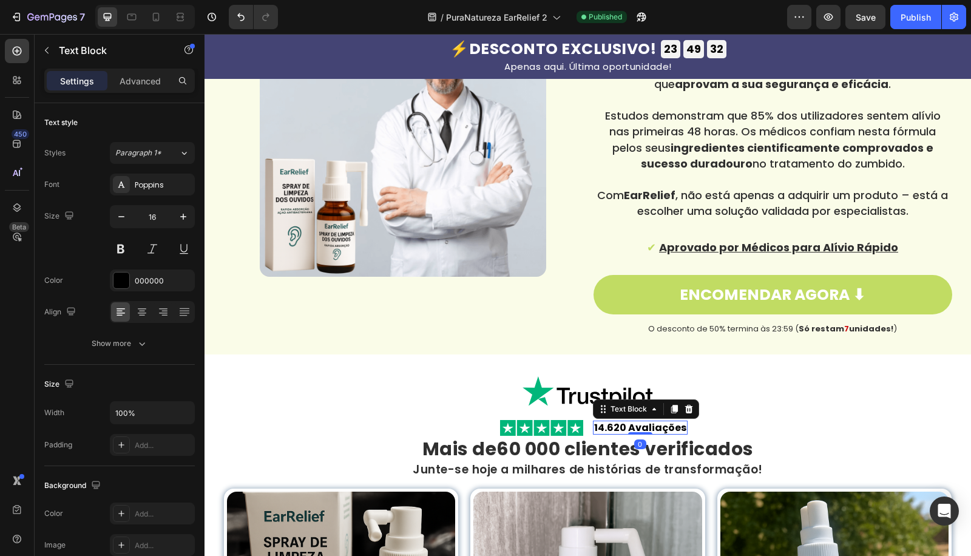
click at [601, 429] on strong "14.620 Avaliações" at bounding box center [640, 427] width 92 height 14
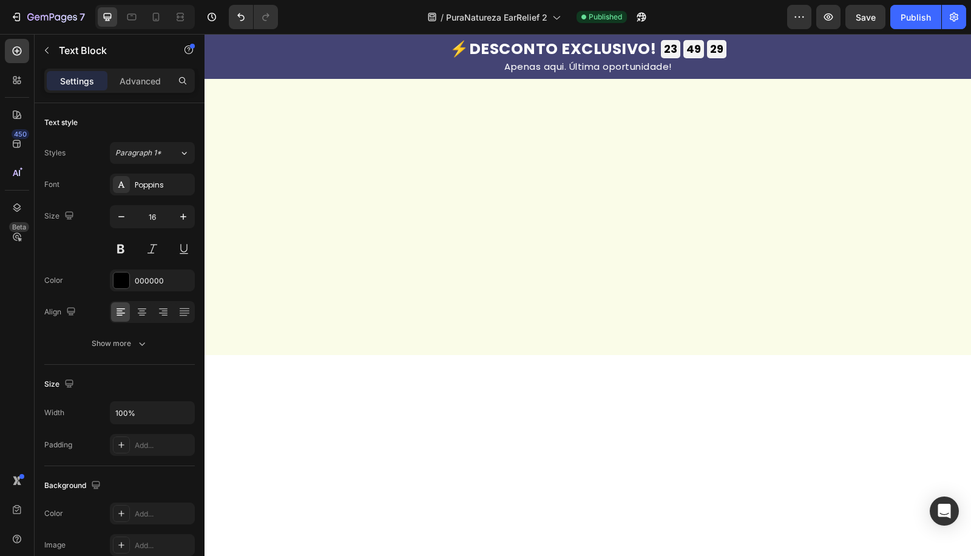
scroll to position [0, 0]
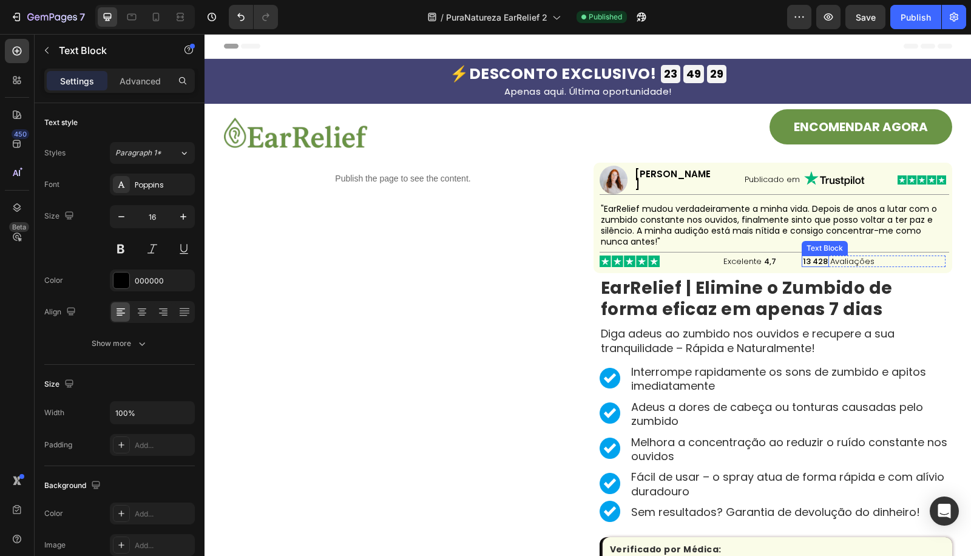
click at [809, 257] on p "13 428" at bounding box center [815, 262] width 25 height 10
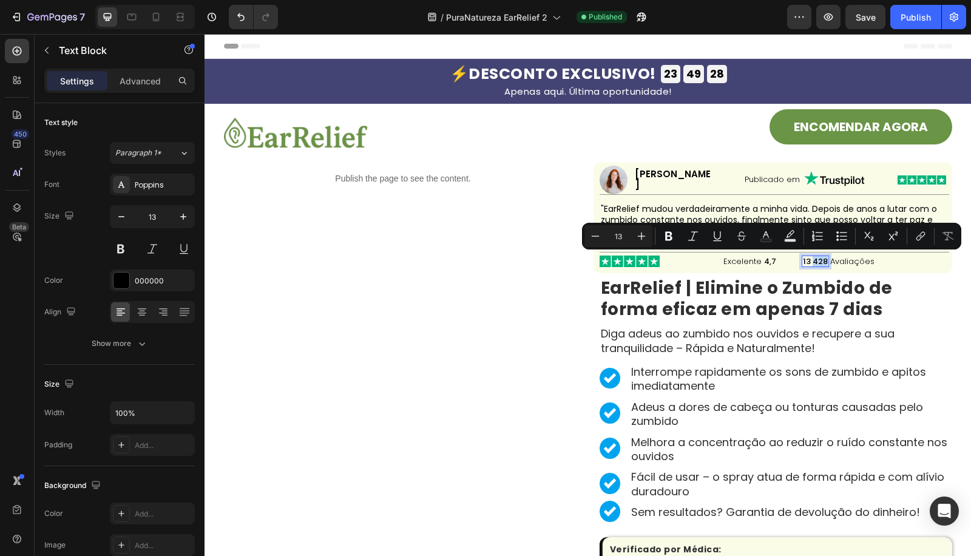
click at [811, 260] on p "13 428" at bounding box center [815, 262] width 25 height 10
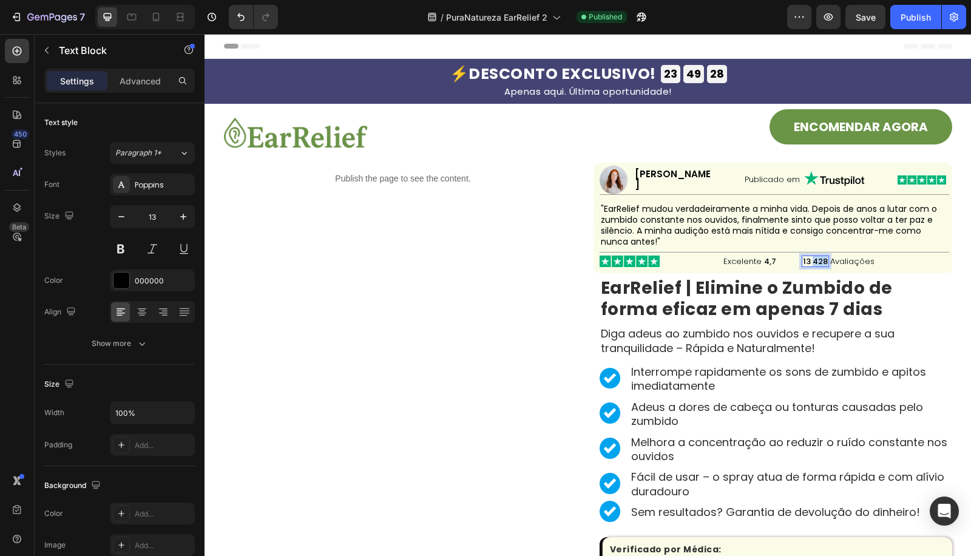
click at [811, 260] on p "13 428" at bounding box center [815, 262] width 25 height 10
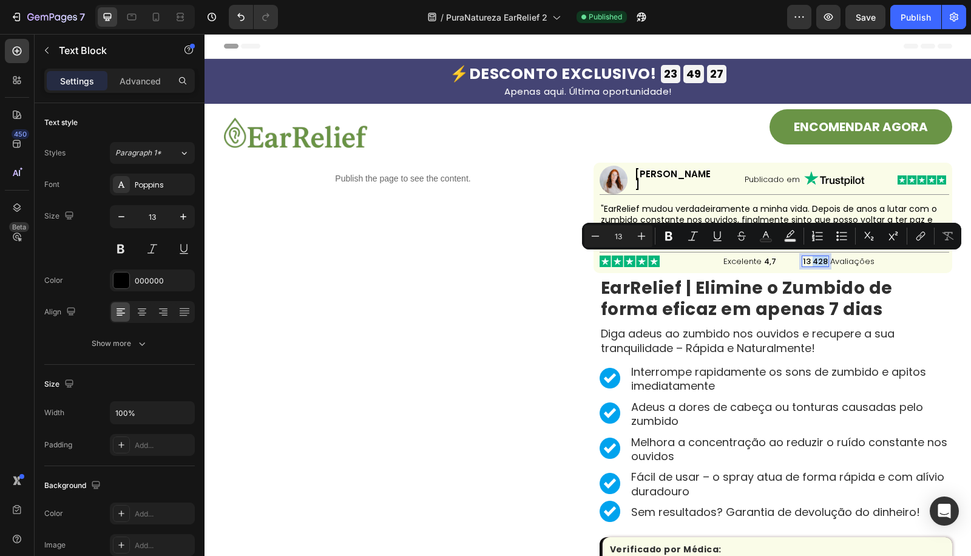
click at [811, 259] on p "13 428" at bounding box center [815, 262] width 25 height 10
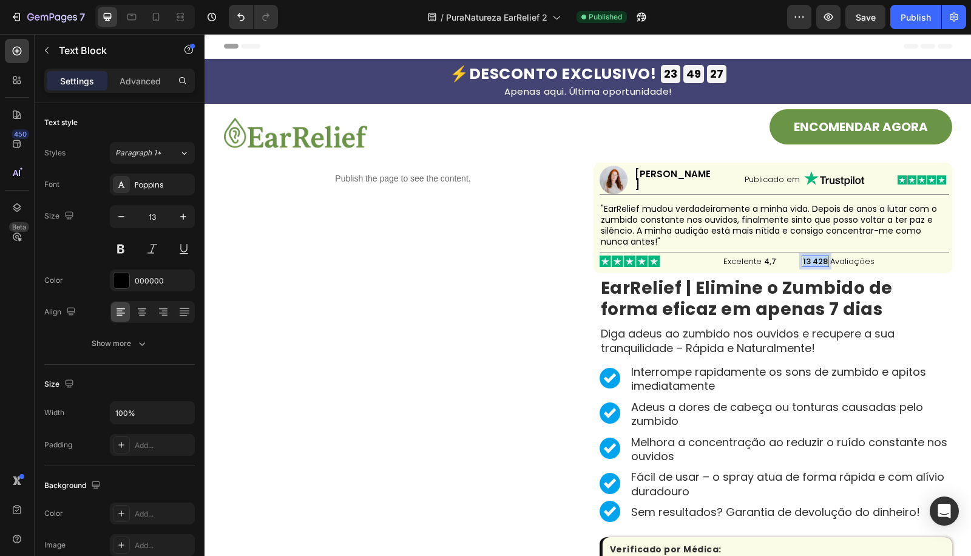
copy p "13 428"
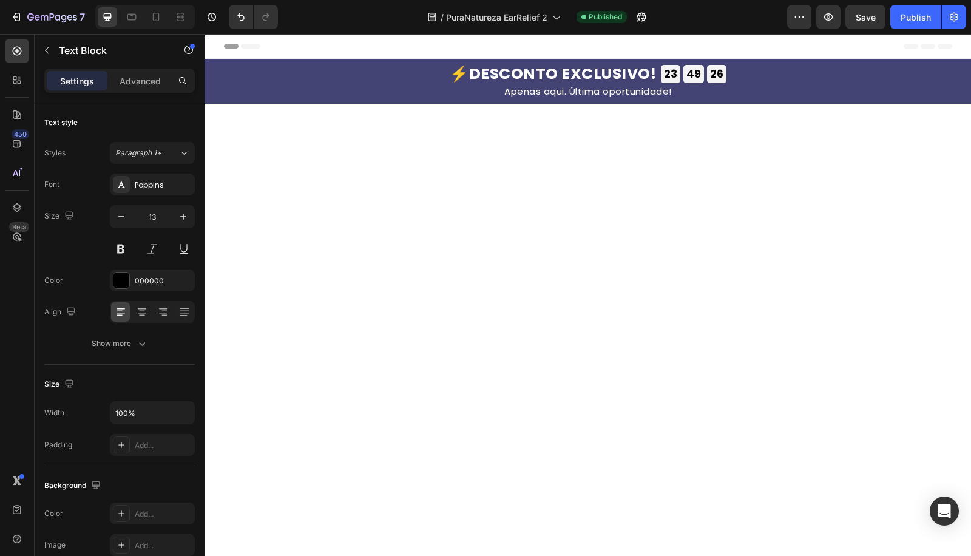
type input "16"
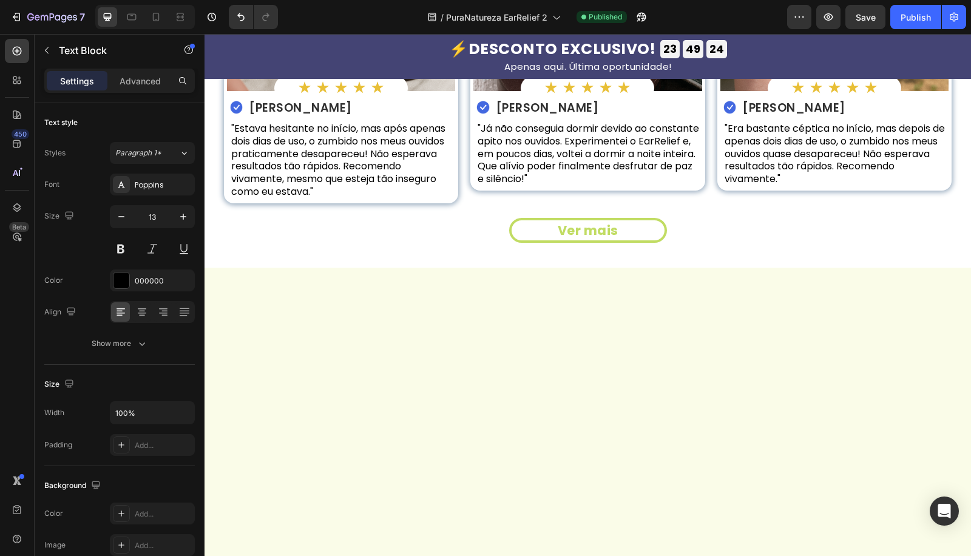
scroll to position [1887, 0]
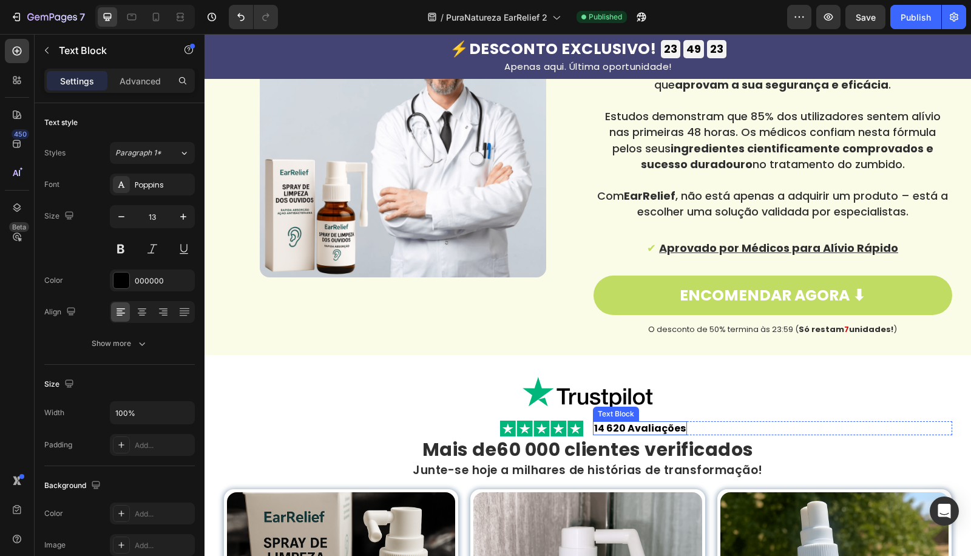
click at [599, 426] on strong "14 620 Avaliações" at bounding box center [640, 428] width 92 height 14
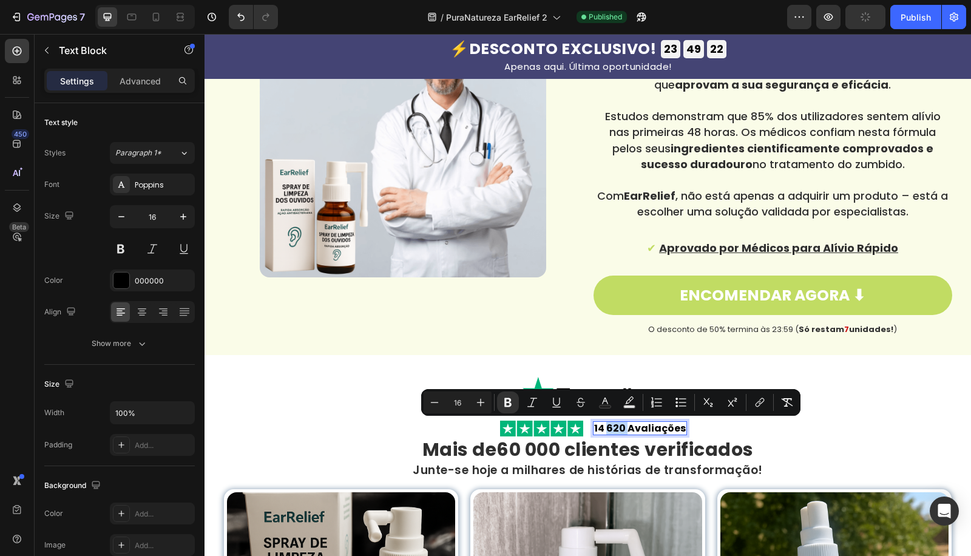
click at [613, 426] on strong "14 620 Avaliações" at bounding box center [640, 428] width 92 height 14
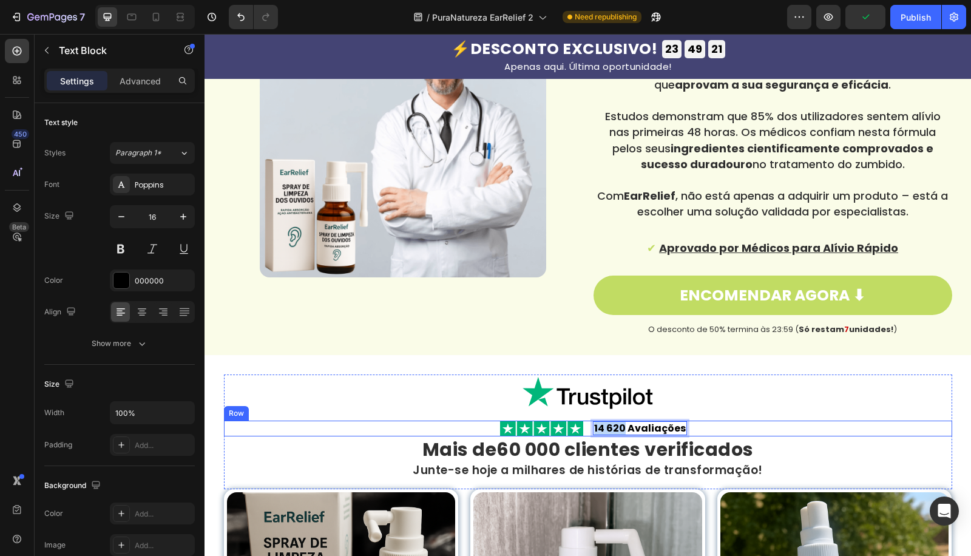
drag, startPoint x: 617, startPoint y: 427, endPoint x: 579, endPoint y: 429, distance: 37.7
click at [579, 429] on div "Image 14 620 Avaliações Text Block 0 Row Row" at bounding box center [588, 428] width 728 height 16
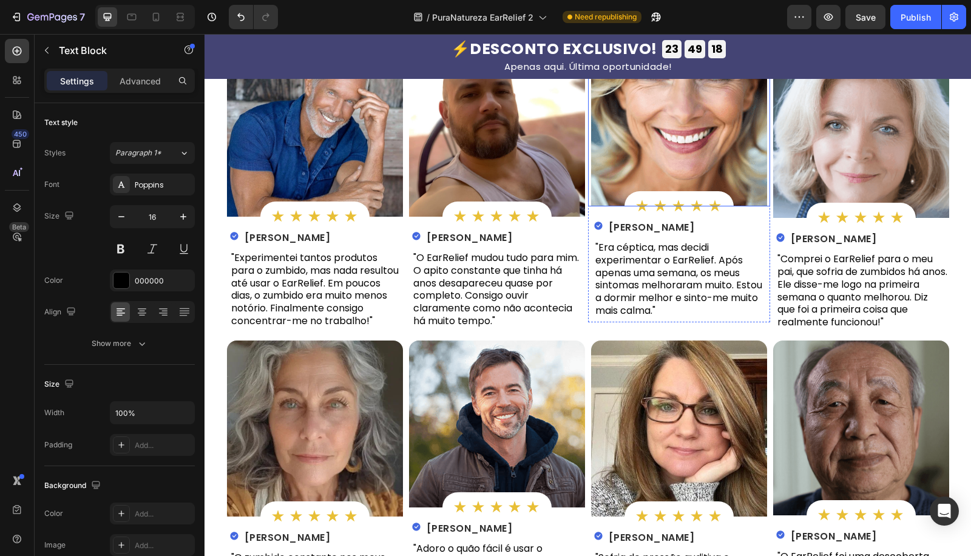
scroll to position [3145, 0]
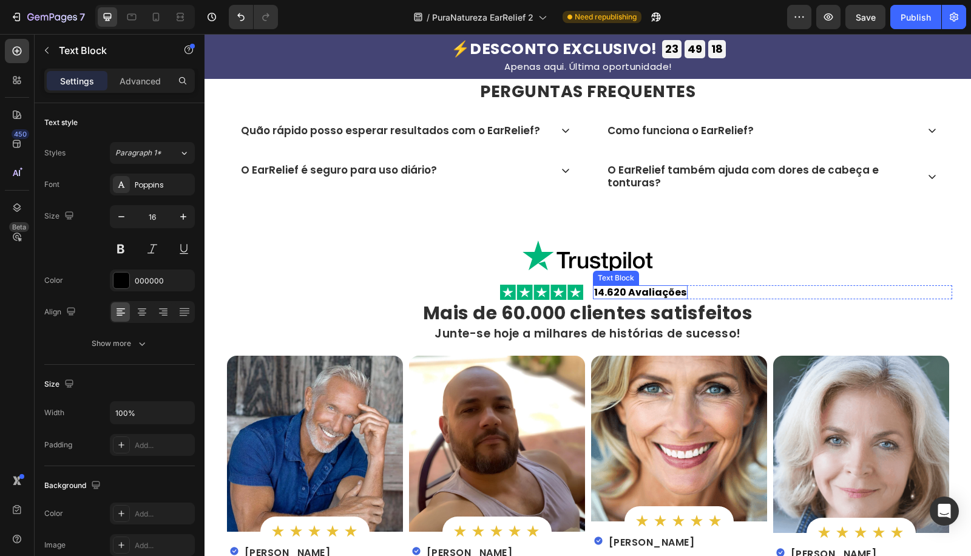
click at [613, 326] on strong "14.620 Avaliações" at bounding box center [640, 329] width 92 height 14
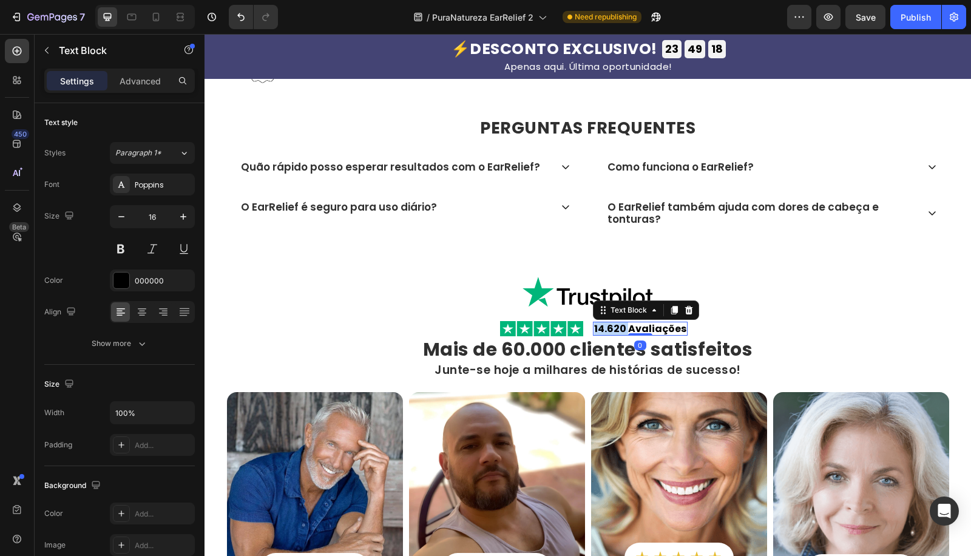
click at [613, 326] on strong "14.620 Avaliações" at bounding box center [640, 329] width 92 height 14
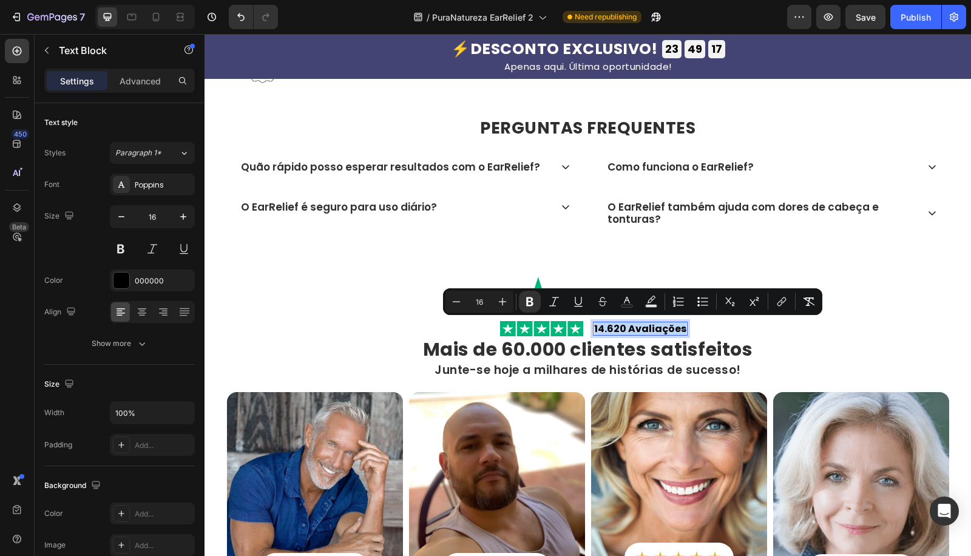
click at [615, 326] on strong "14.620 Avaliações" at bounding box center [640, 329] width 92 height 14
click at [619, 326] on strong "14.620 Avaliações" at bounding box center [640, 329] width 92 height 14
click at [618, 326] on strong "14.620 Avaliações" at bounding box center [640, 329] width 92 height 14
click at [614, 331] on strong "14.620 Avaliações" at bounding box center [640, 329] width 92 height 14
click at [601, 323] on strong "14.620 Avaliações" at bounding box center [640, 329] width 92 height 14
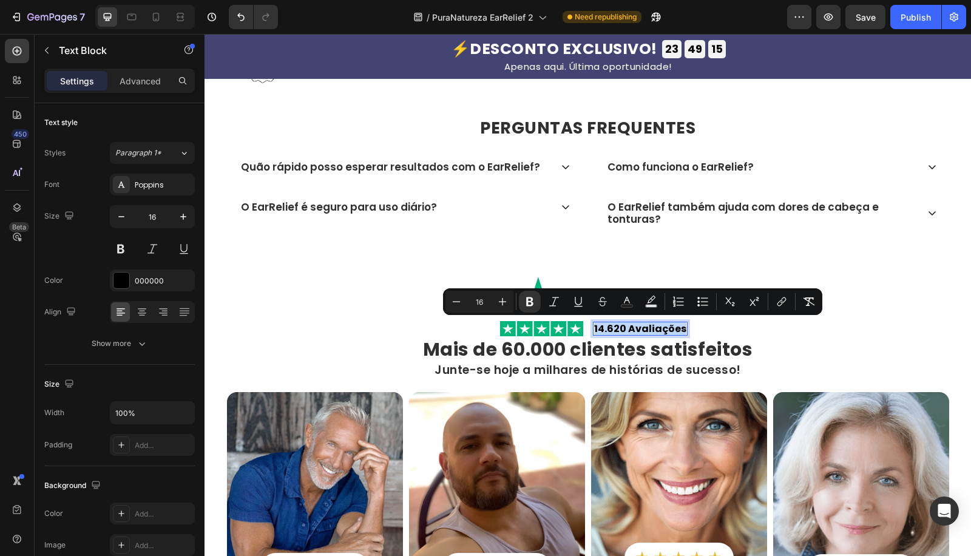
drag, startPoint x: 589, startPoint y: 325, endPoint x: 597, endPoint y: 337, distance: 14.8
click at [593, 325] on div "14.620 Avaliações" at bounding box center [640, 329] width 95 height 14
click at [626, 355] on strong "Mais de 60.000 clientes satisfeitos" at bounding box center [588, 349] width 330 height 26
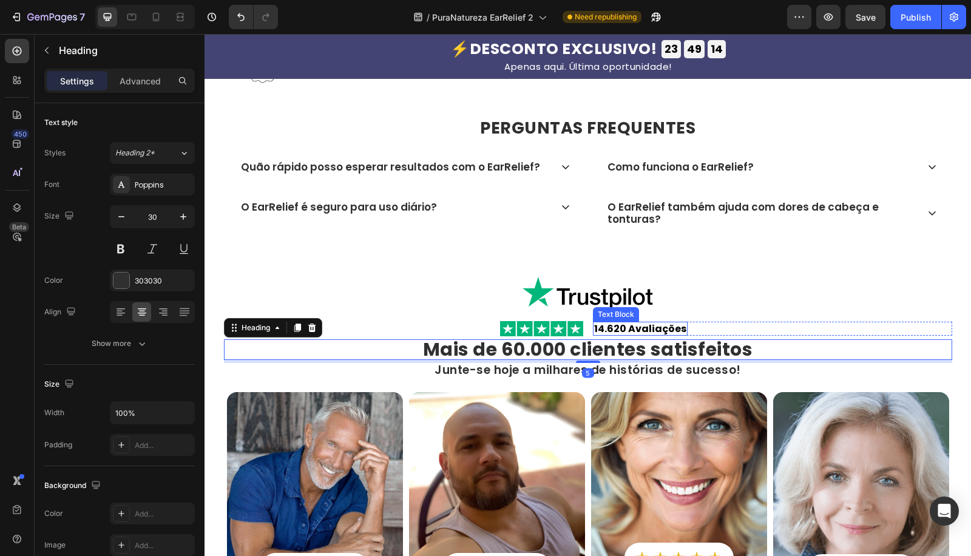
click at [616, 328] on strong "14.620 Avaliações" at bounding box center [640, 329] width 92 height 14
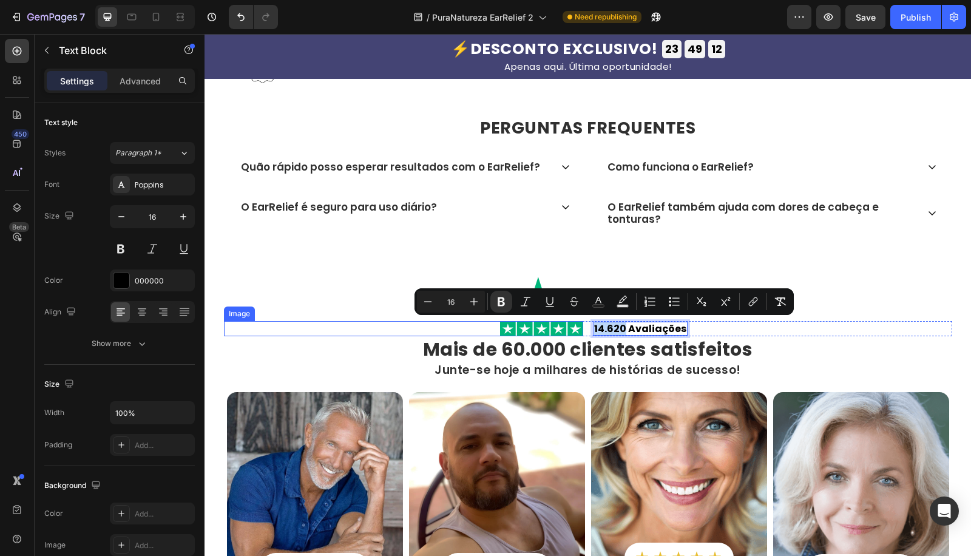
drag, startPoint x: 619, startPoint y: 326, endPoint x: 576, endPoint y: 332, distance: 43.4
click at [576, 332] on div "Image 14.620 Avaliações Text Block 0 Row Row" at bounding box center [588, 329] width 728 height 16
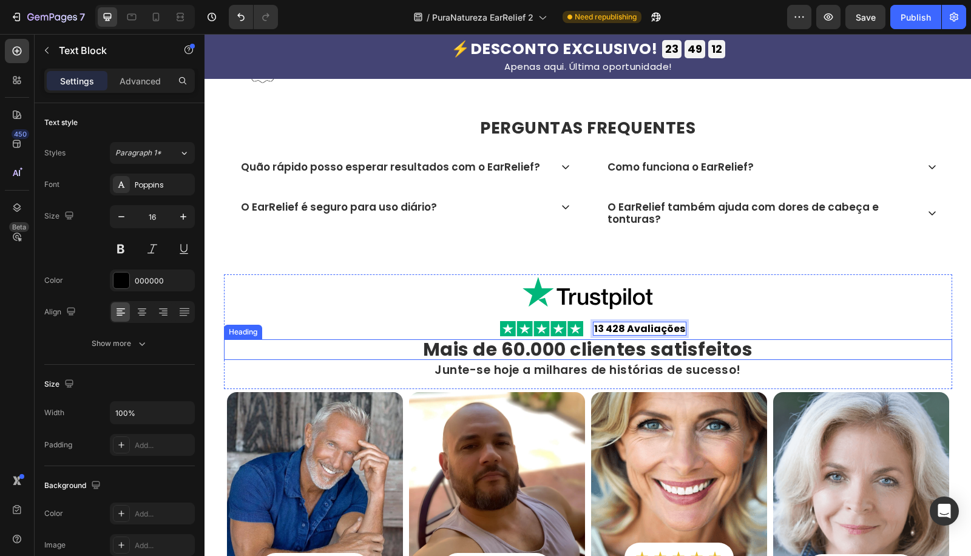
click at [522, 349] on strong "Mais de 60.000 clientes satisfeitos" at bounding box center [588, 349] width 330 height 26
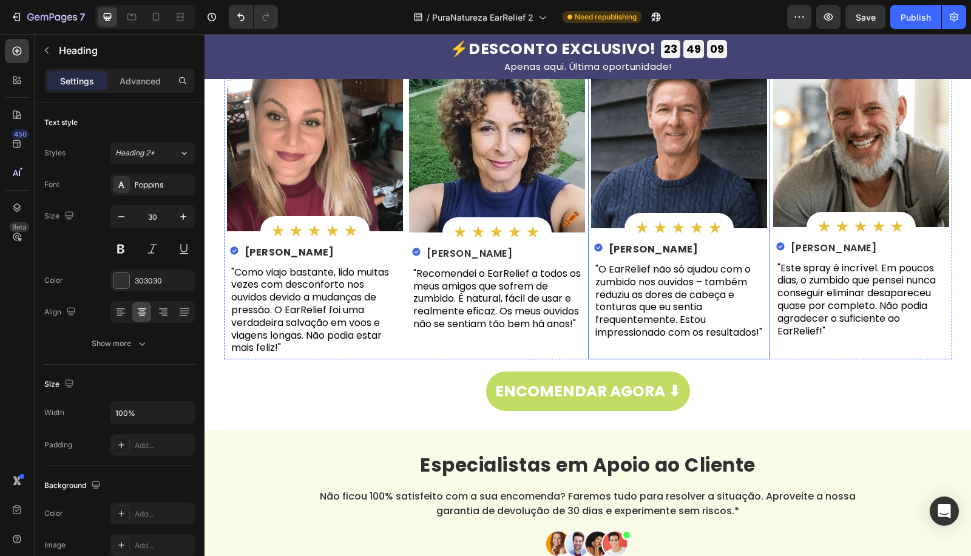
scroll to position [4388, 0]
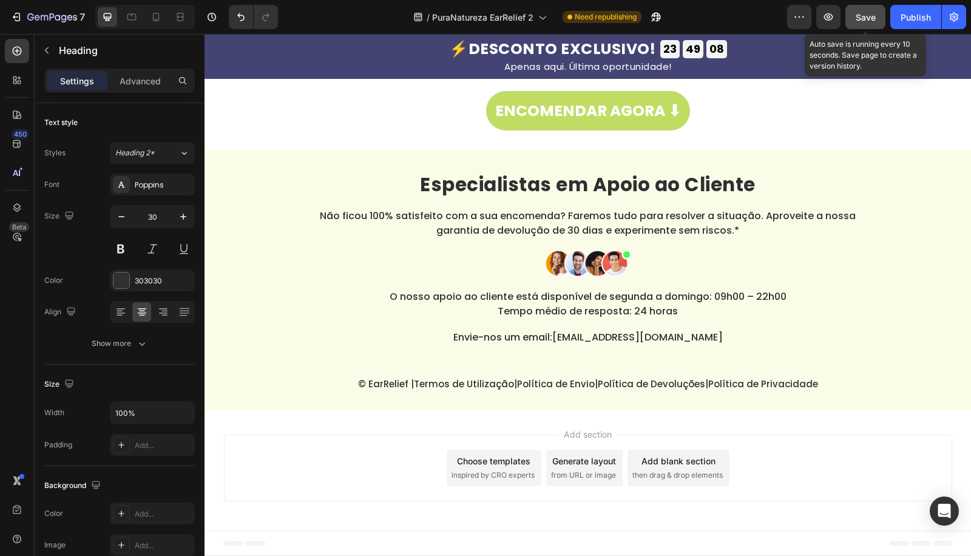
click at [862, 23] on div "Save" at bounding box center [865, 17] width 20 height 13
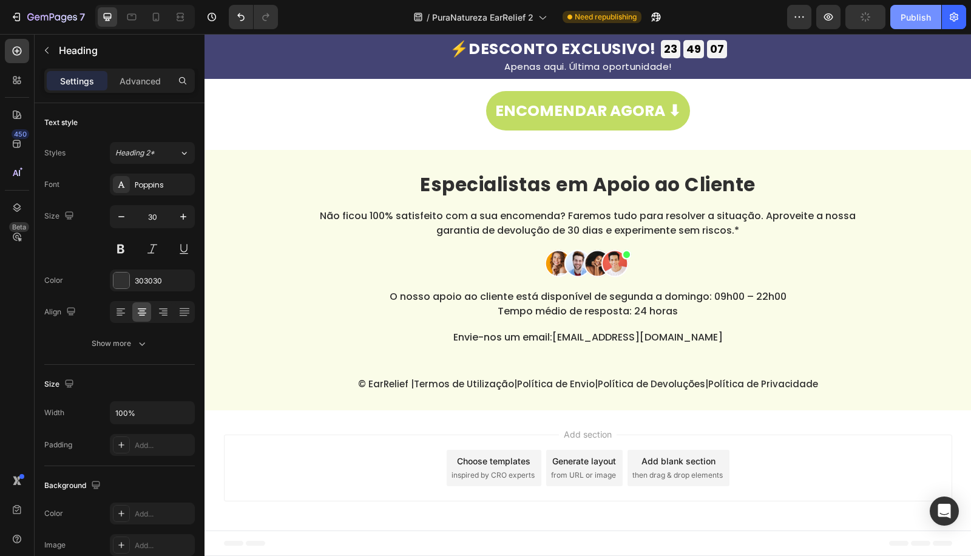
click at [893, 25] on button "Publish" at bounding box center [915, 17] width 51 height 24
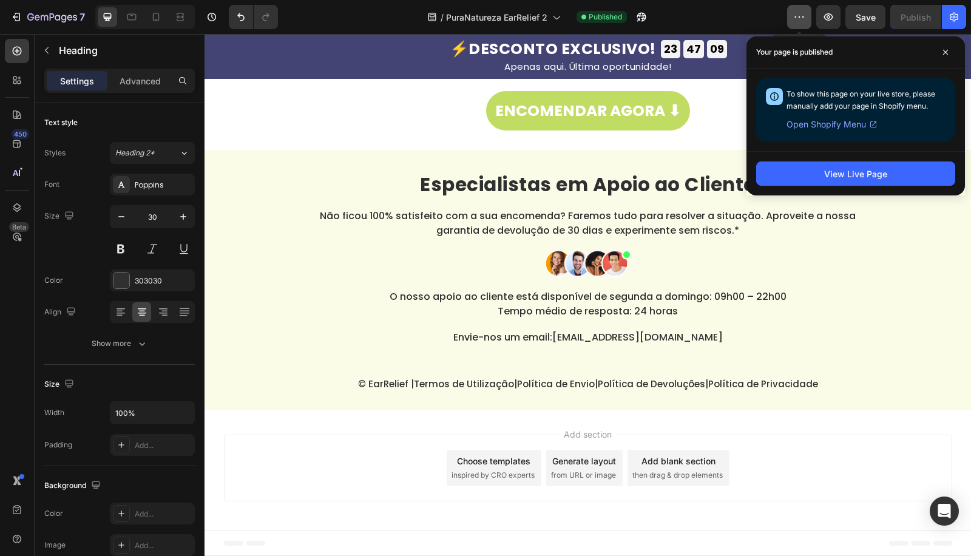
click at [792, 20] on button "button" at bounding box center [799, 17] width 24 height 24
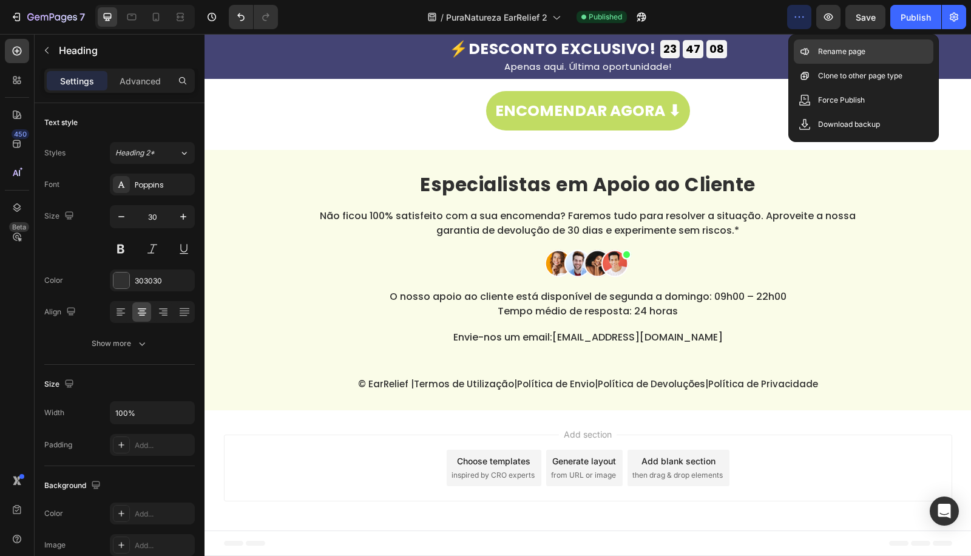
click at [809, 54] on icon at bounding box center [804, 52] width 12 height 12
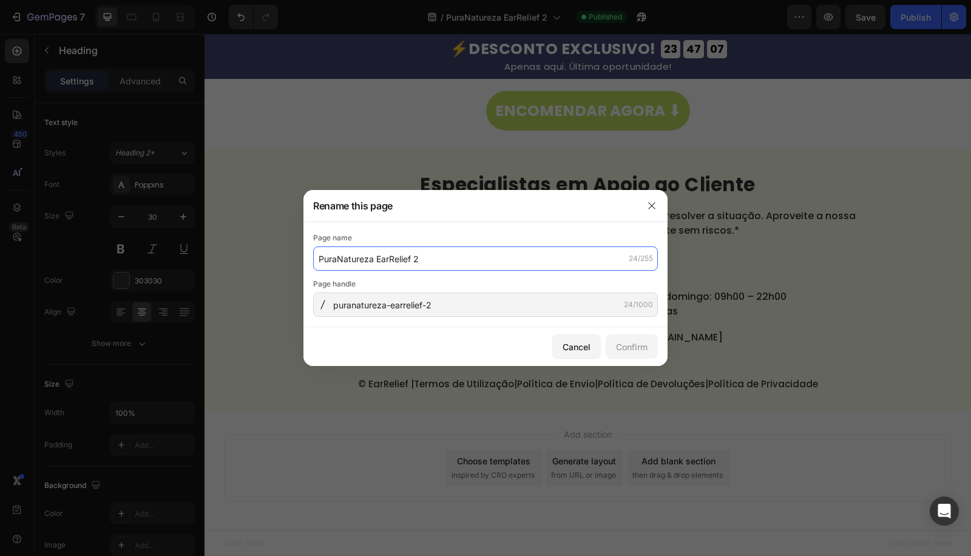
click at [456, 248] on input "PuraNatureza EarRelief 2" at bounding box center [485, 258] width 345 height 24
paste input "EarRelief – Alívio Rápido do Zumbido em 48h (50% Desconto)"
click at [490, 257] on input "EarRelief – Alívio Rápido do Zumbido em 48h (50% Desconto)" at bounding box center [485, 258] width 345 height 24
drag, startPoint x: 368, startPoint y: 258, endPoint x: 496, endPoint y: 258, distance: 128.0
click at [496, 258] on input "EarRelief – Alívio Rápido do Zumbido em 48h (50% Desconto)" at bounding box center [485, 258] width 345 height 24
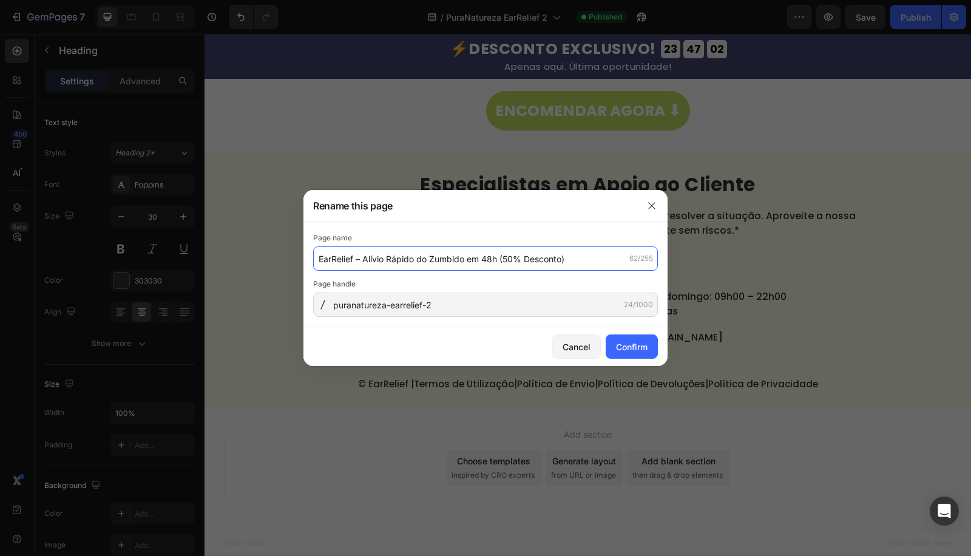
type input "EarRelief – Alívio Rápido do Zumbido em 48h (50% Desconto)"
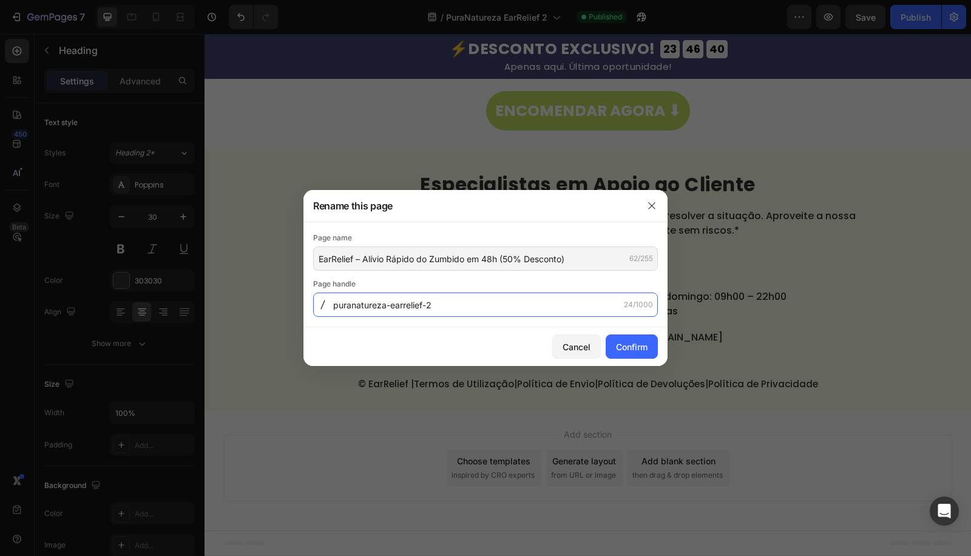
click at [451, 306] on input "puranatureza-earrelief-2" at bounding box center [485, 304] width 345 height 24
paste input "earrelief-alivio-rapido-zumbido-48h-50-desconto"
type input "earrelief-alivio-rapido-zumbido-48h-50-desconto"
click at [631, 344] on div "Confirm" at bounding box center [632, 346] width 32 height 13
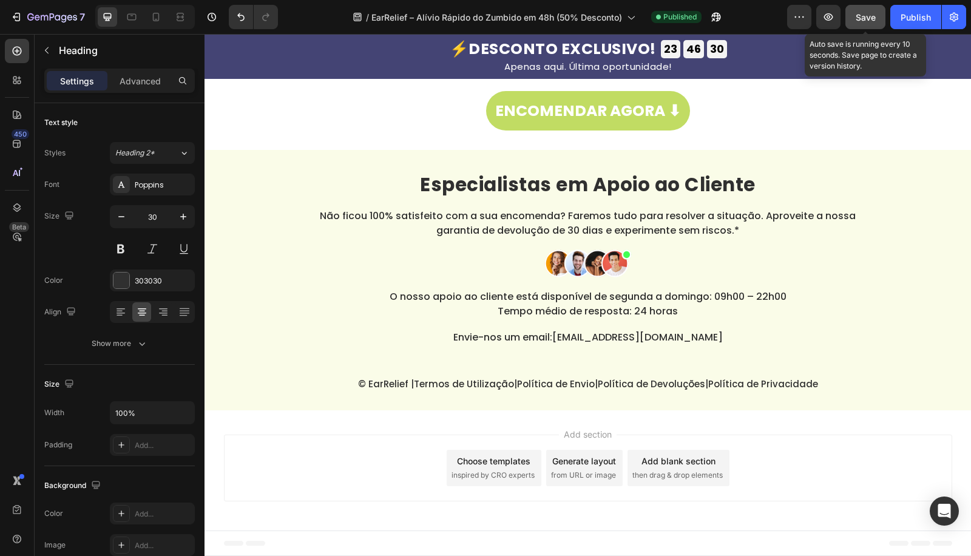
click at [871, 21] on span "Save" at bounding box center [865, 17] width 20 height 10
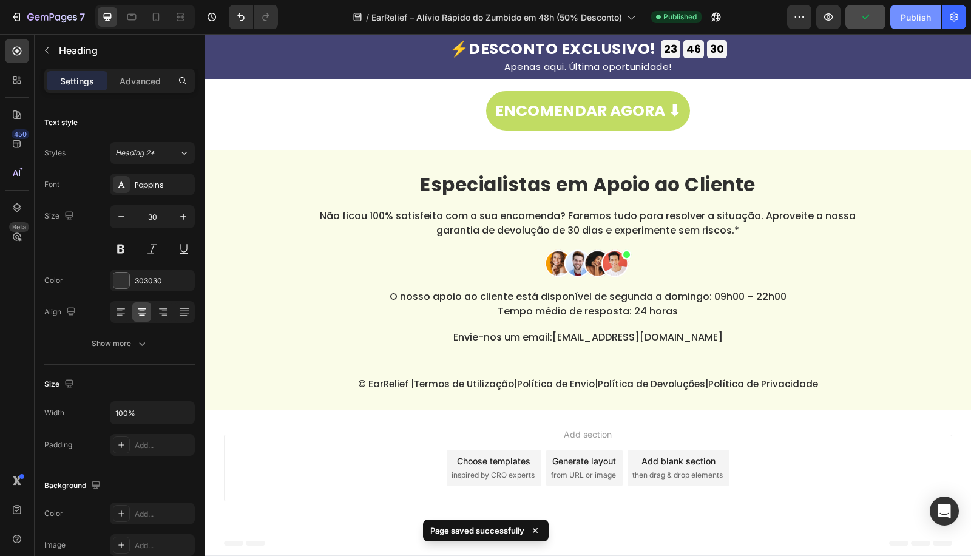
click at [896, 18] on button "Publish" at bounding box center [915, 17] width 51 height 24
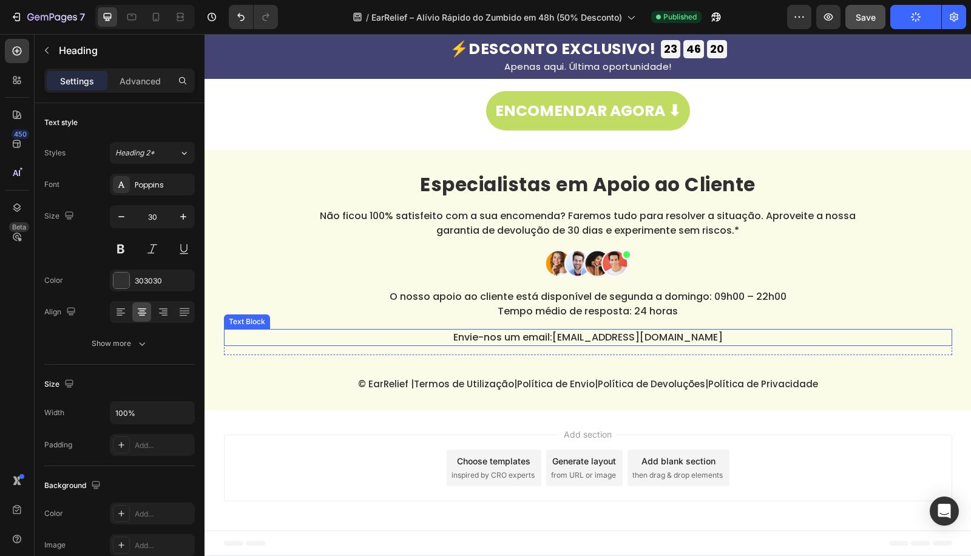
click at [710, 336] on link "[EMAIL_ADDRESS][DOMAIN_NAME]" at bounding box center [637, 337] width 170 height 14
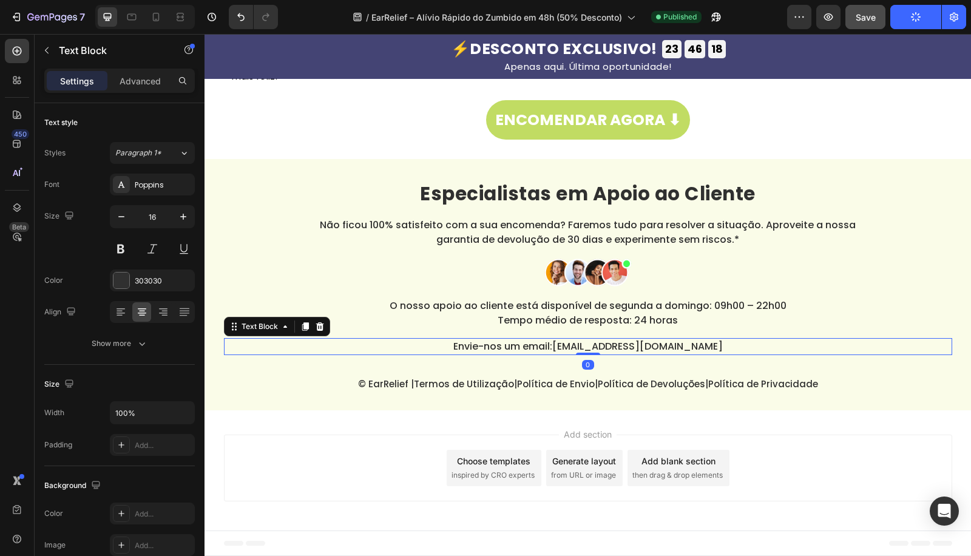
scroll to position [4379, 0]
drag, startPoint x: 587, startPoint y: 354, endPoint x: 829, endPoint y: 129, distance: 330.1
click at [618, 286] on div "Especialistas em Apoio ao Cliente Heading Não ficou 100% satisfeito com a sua e…" at bounding box center [588, 269] width 728 height 172
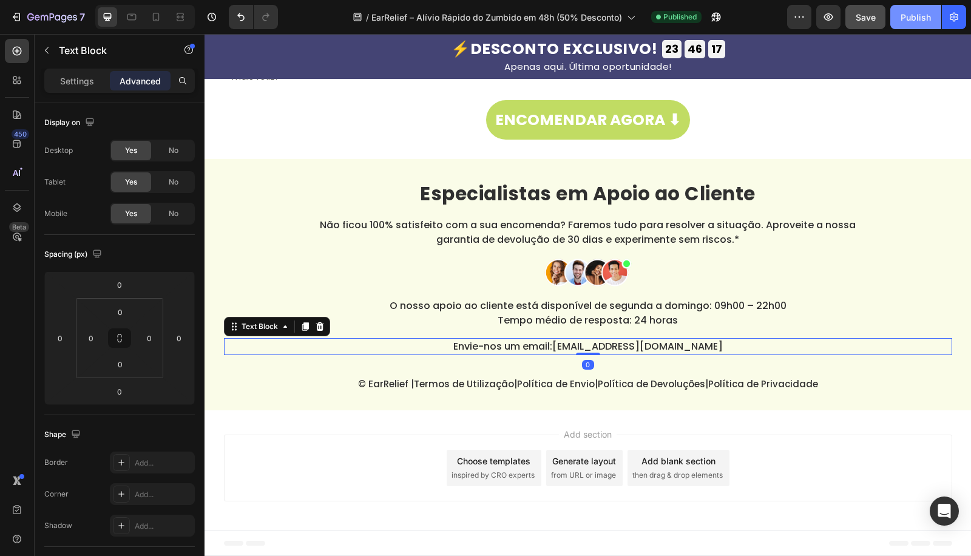
click at [874, 25] on button "Save" at bounding box center [865, 17] width 40 height 24
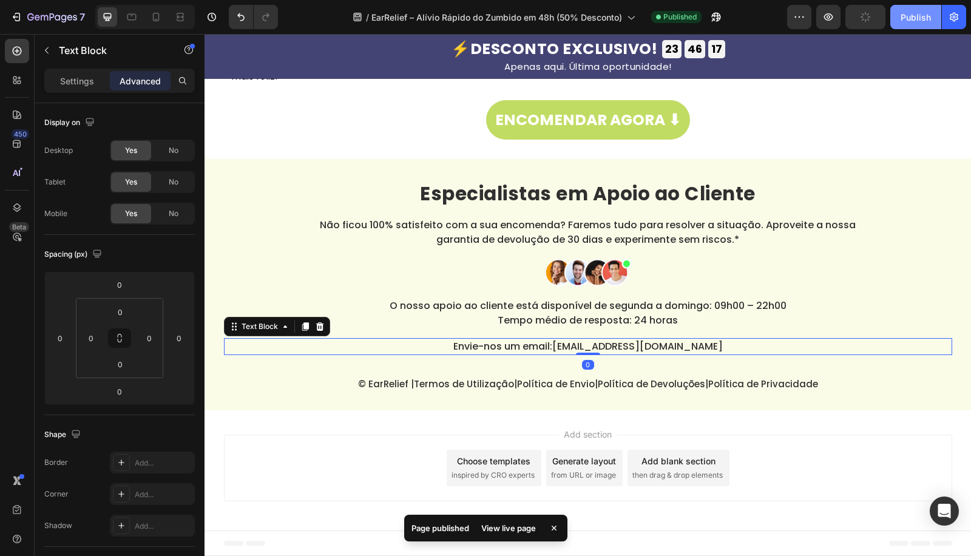
click at [901, 23] on div "Publish" at bounding box center [915, 17] width 30 height 13
click at [863, 21] on icon "button" at bounding box center [864, 16] width 13 height 13
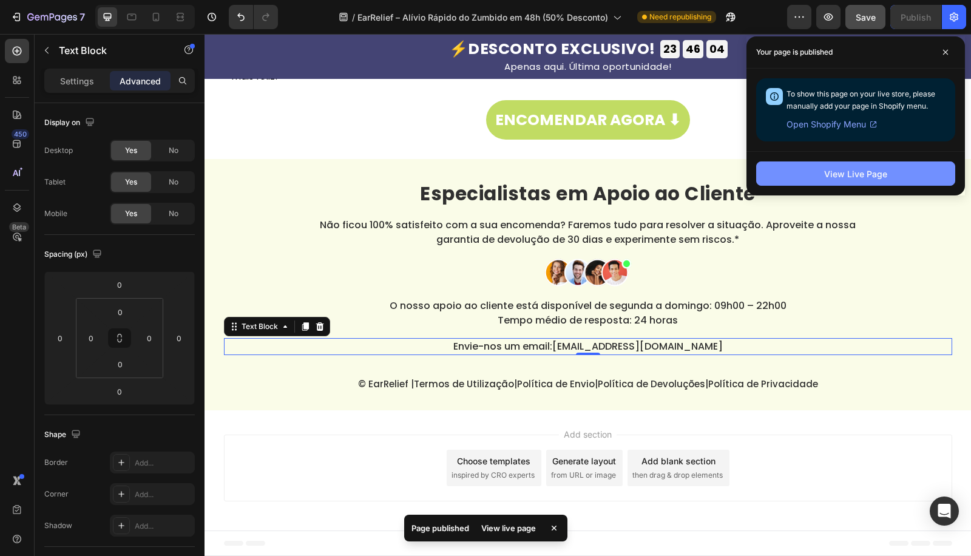
click at [860, 173] on div "View Live Page" at bounding box center [855, 173] width 63 height 13
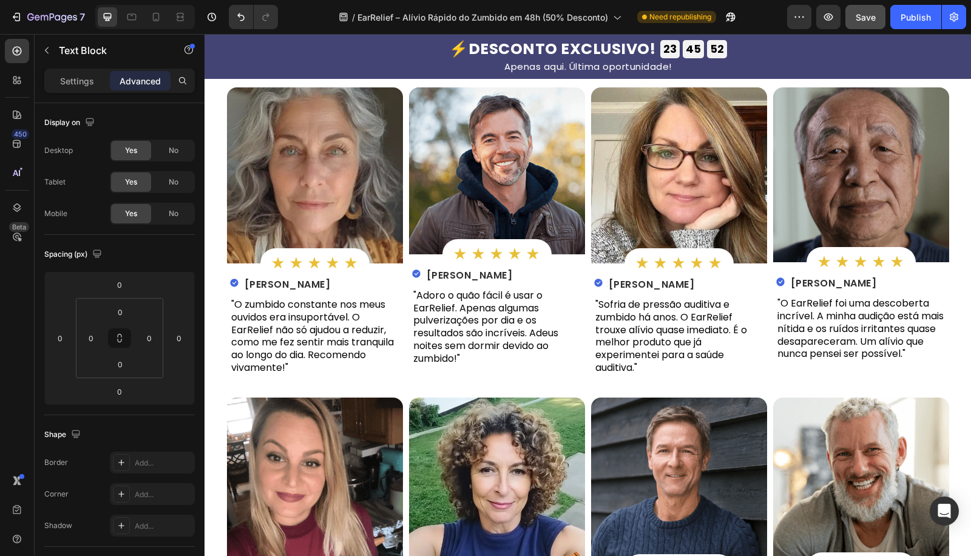
scroll to position [2805, 0]
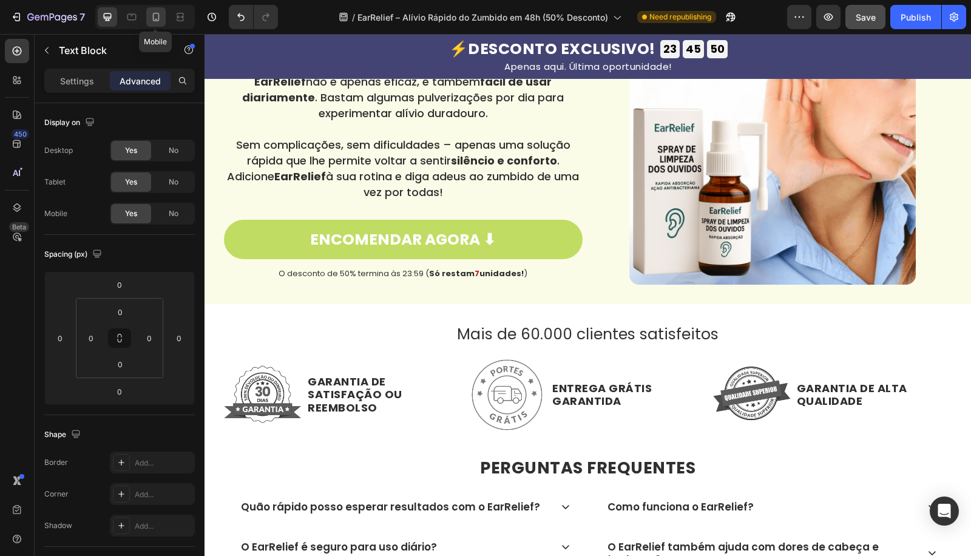
click at [150, 17] on icon at bounding box center [156, 17] width 12 height 12
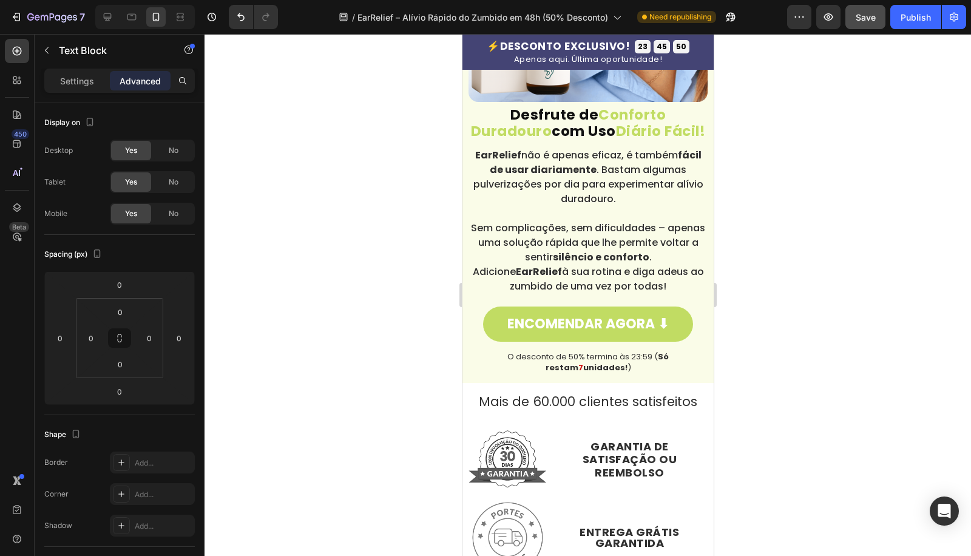
scroll to position [2656, 0]
